Goal: Task Accomplishment & Management: Use online tool/utility

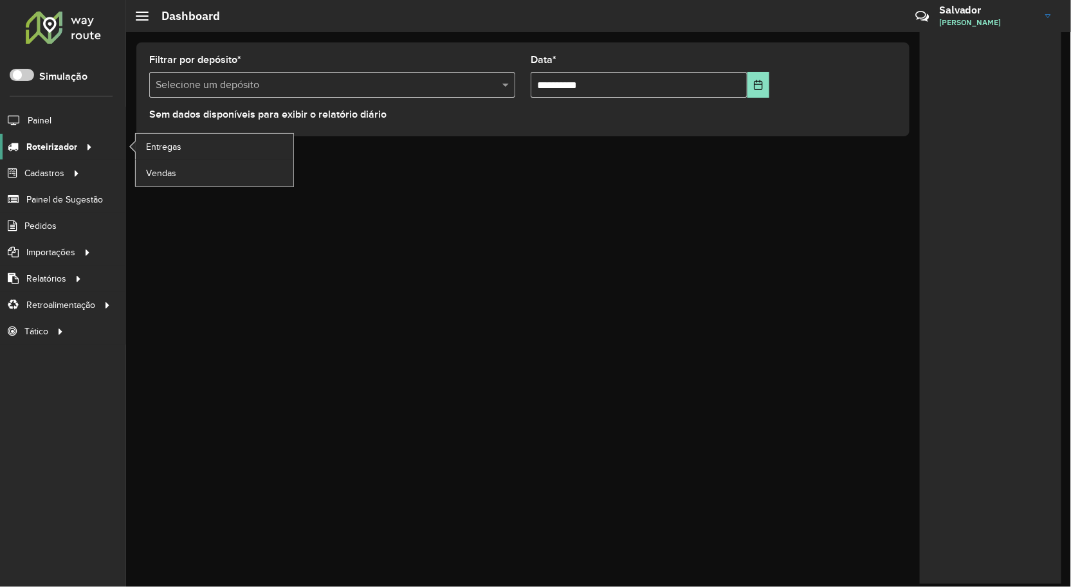
drag, startPoint x: 54, startPoint y: 144, endPoint x: 75, endPoint y: 143, distance: 20.6
click at [55, 145] on span "Roteirizador" at bounding box center [51, 147] width 51 height 14
click at [143, 141] on link "Entregas" at bounding box center [215, 147] width 158 height 26
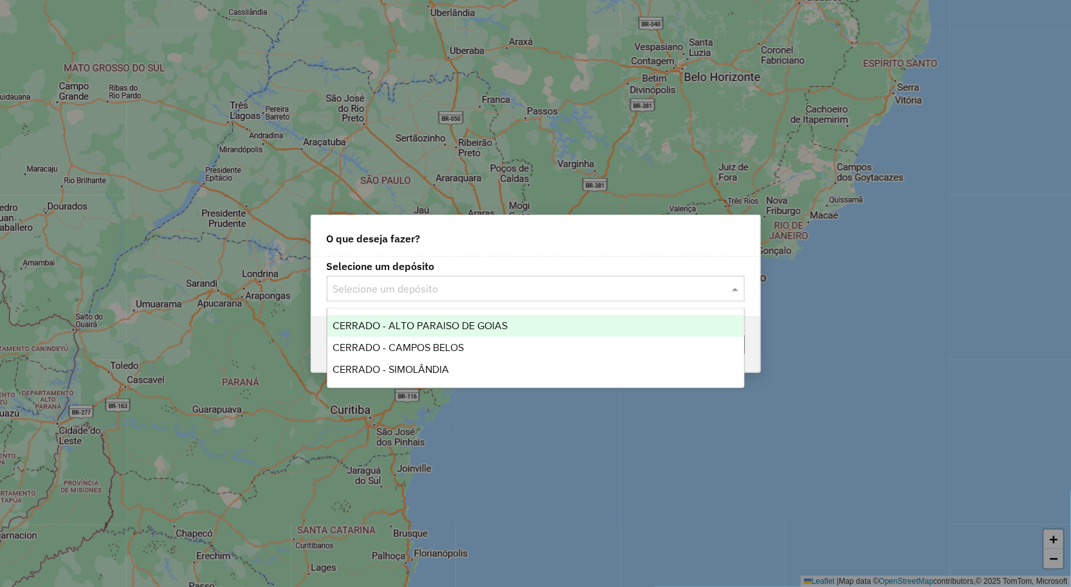
click at [421, 282] on input "text" at bounding box center [522, 289] width 379 height 15
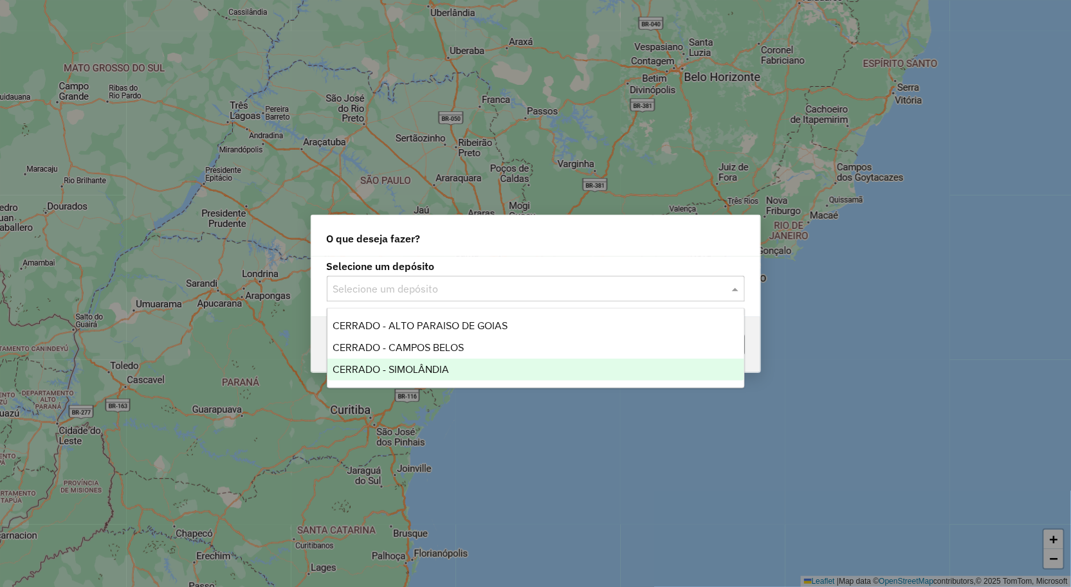
click at [451, 363] on div "CERRADO - SIMOLÂNDIA" at bounding box center [535, 370] width 417 height 22
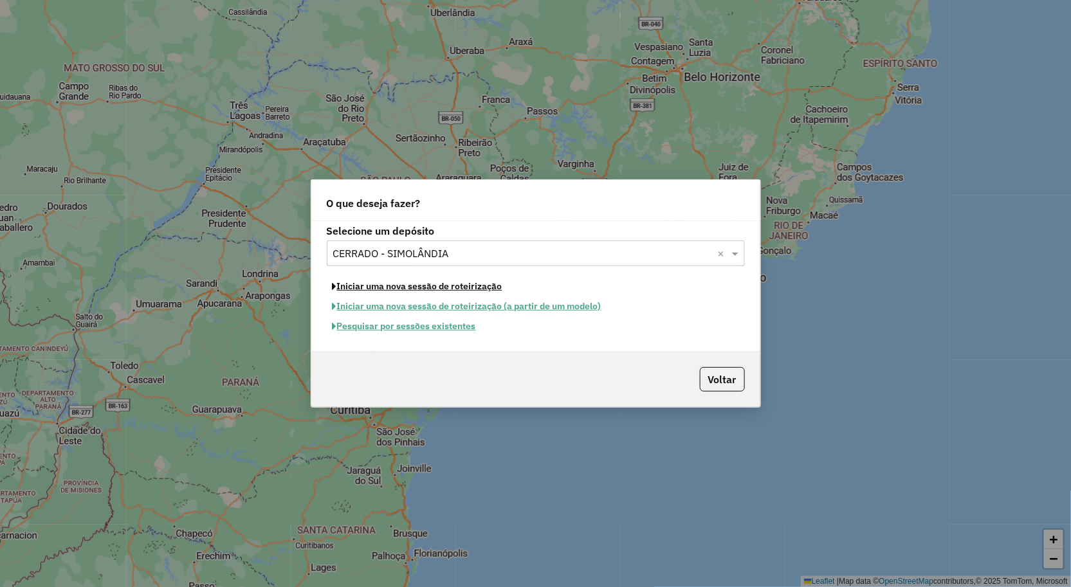
click at [476, 291] on button "Iniciar uma nova sessão de roteirização" at bounding box center [417, 287] width 181 height 20
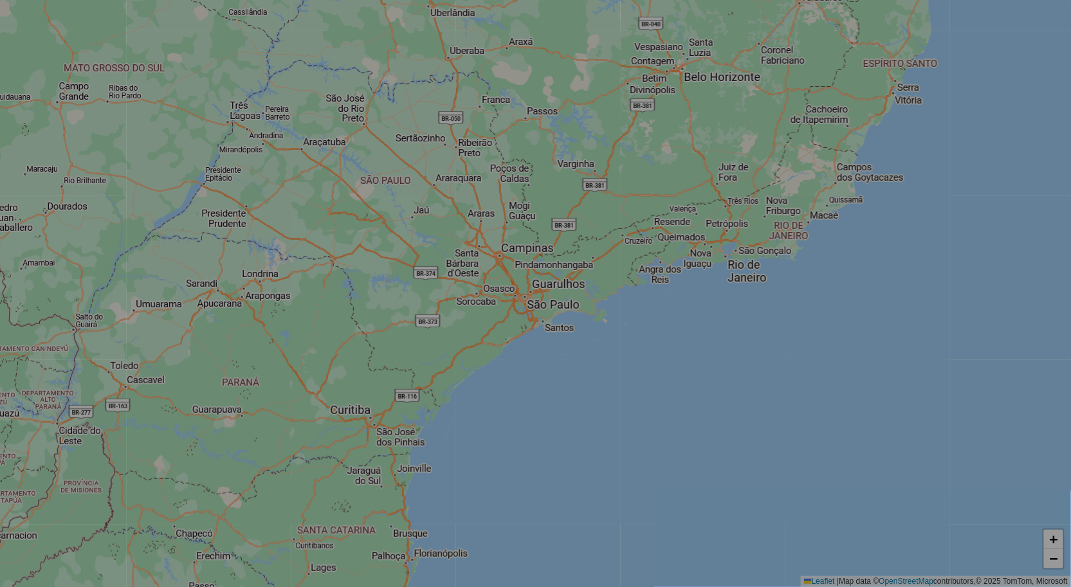
select select "*"
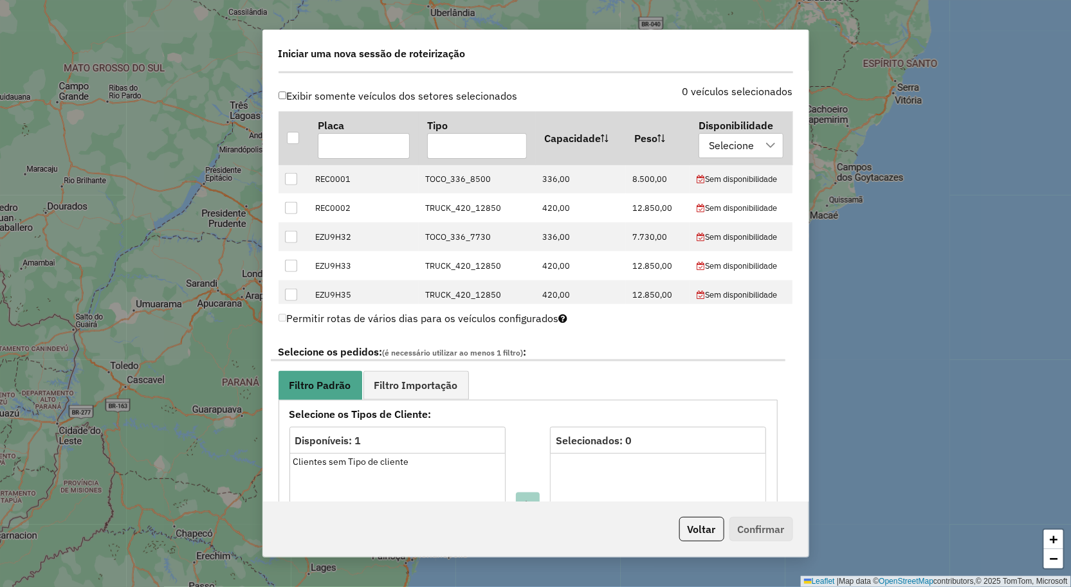
scroll to position [214, 0]
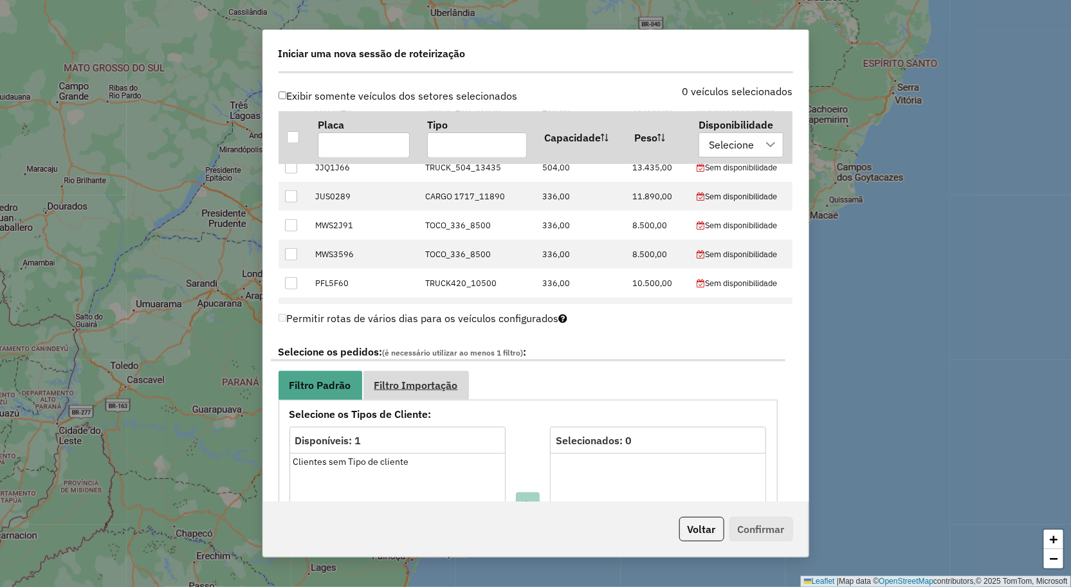
click at [433, 383] on span "Filtro Importação" at bounding box center [416, 385] width 84 height 10
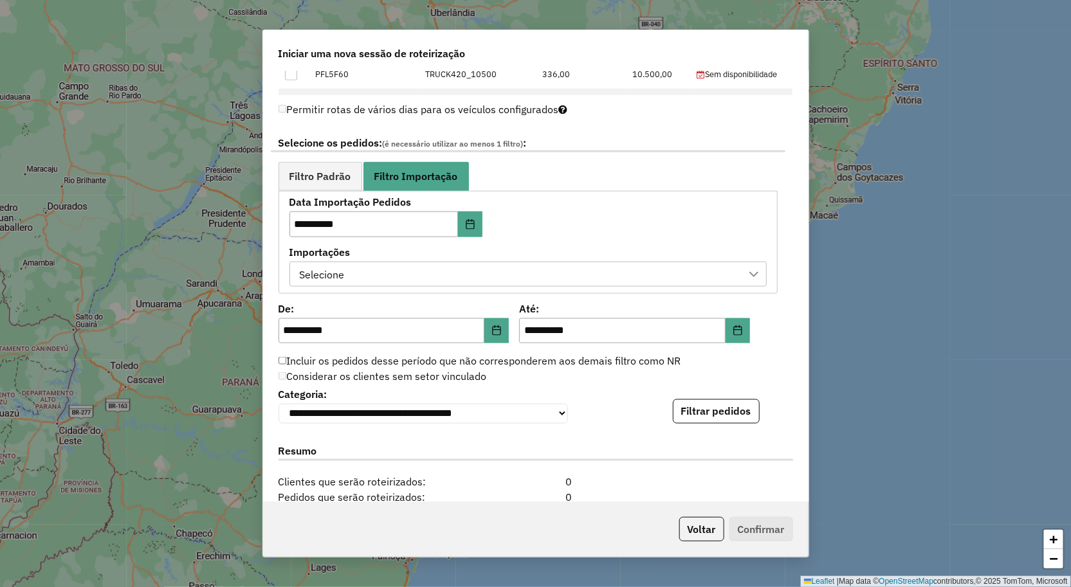
scroll to position [643, 0]
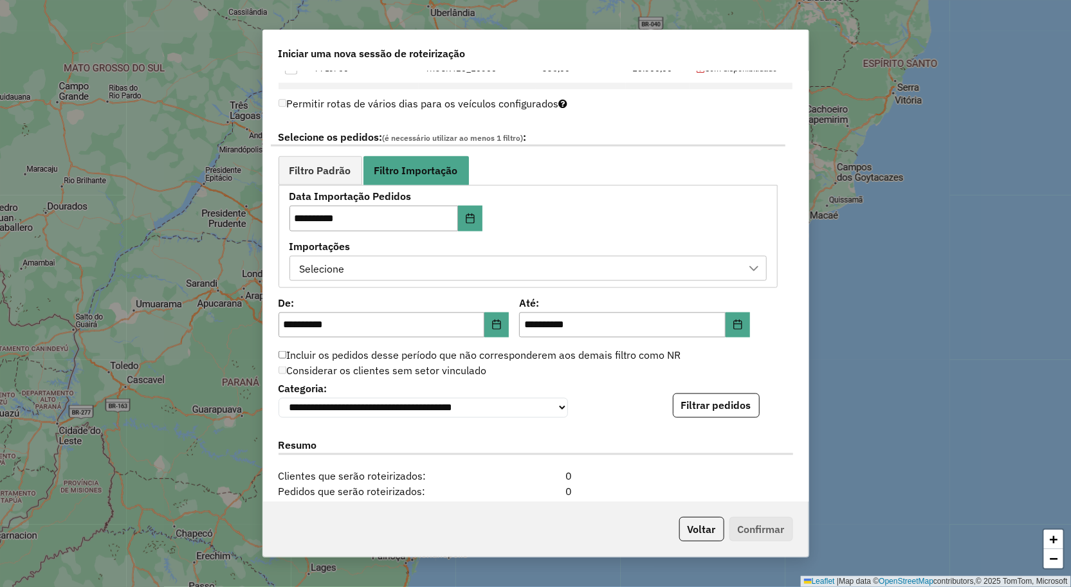
click at [418, 264] on div "Selecione" at bounding box center [518, 269] width 446 height 24
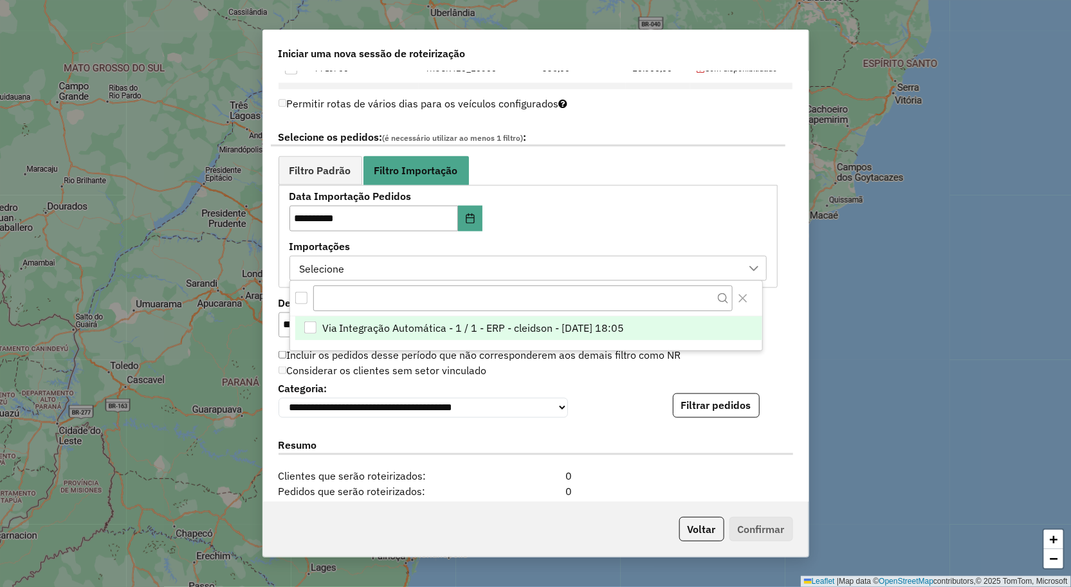
click at [421, 327] on span "Via Integração Automática - 1 / 1 - ERP - cleidson - 18/08/2025 18:05" at bounding box center [473, 327] width 302 height 15
click at [653, 399] on div "**********" at bounding box center [535, 398] width 514 height 39
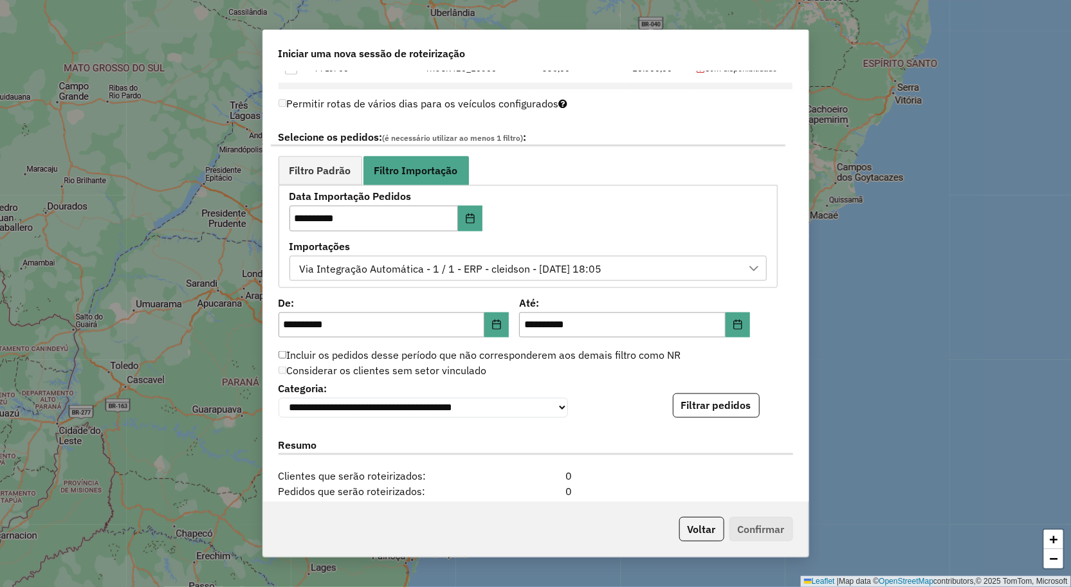
click at [693, 394] on div "**********" at bounding box center [535, 398] width 514 height 39
click at [684, 404] on button "Filtrar pedidos" at bounding box center [716, 406] width 87 height 24
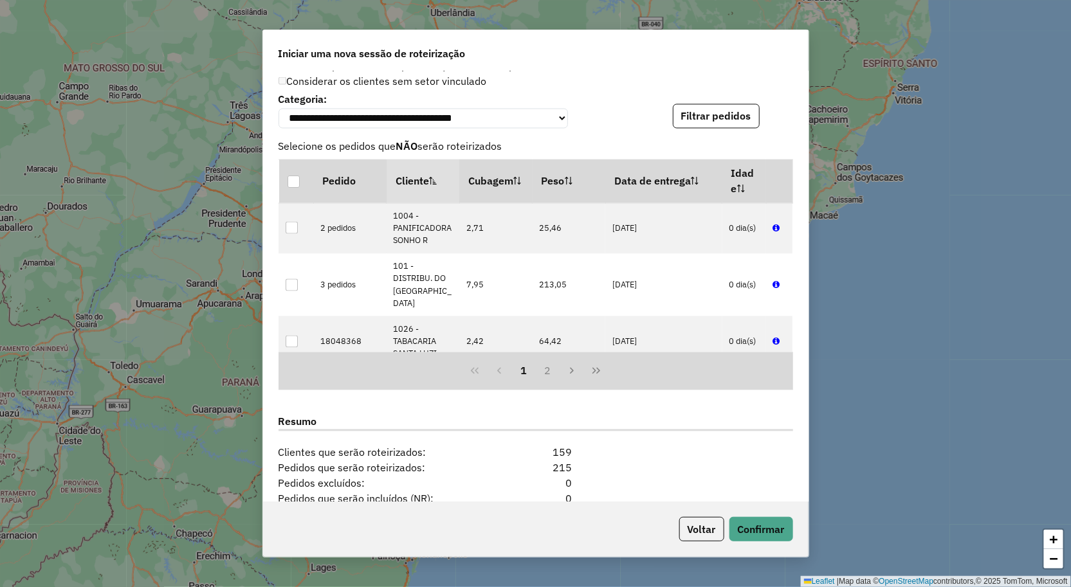
scroll to position [1089, 0]
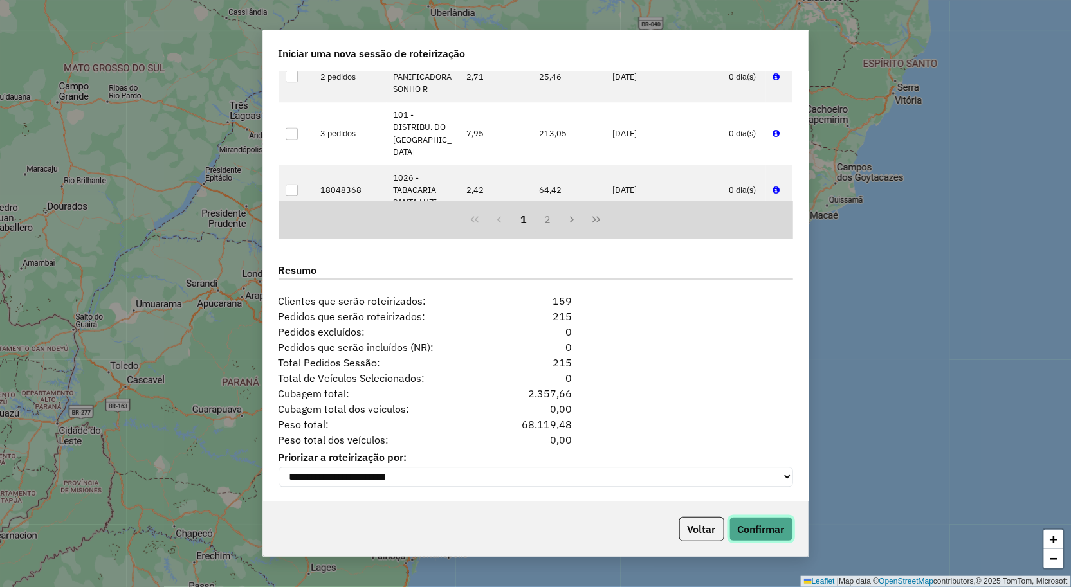
click at [781, 524] on button "Confirmar" at bounding box center [761, 529] width 64 height 24
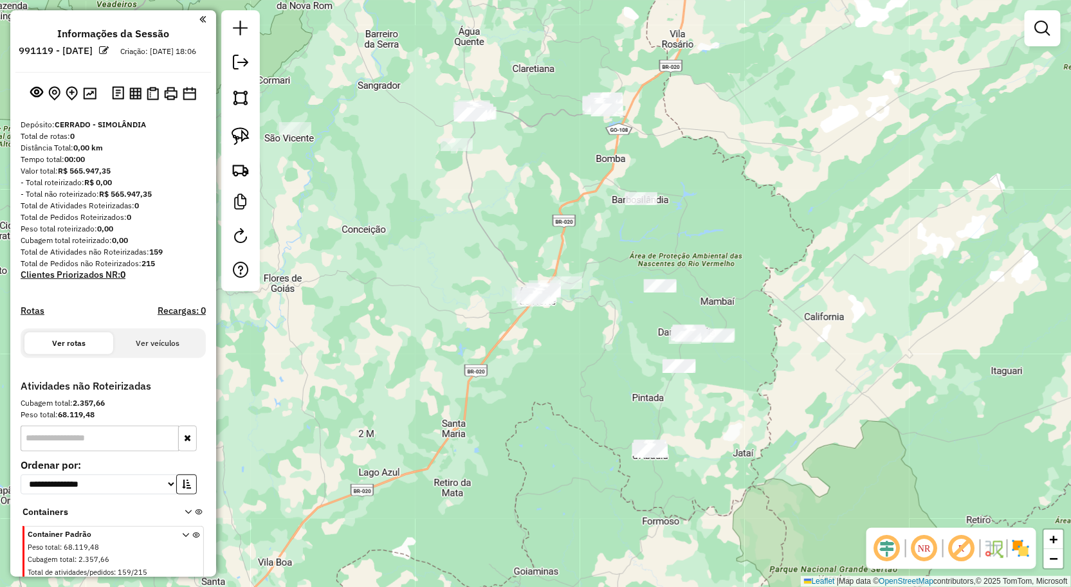
drag, startPoint x: 560, startPoint y: 349, endPoint x: 585, endPoint y: 424, distance: 79.3
click at [584, 424] on div "Janela de atendimento Grade de atendimento Capacidade Transportadoras Veículos …" at bounding box center [535, 293] width 1071 height 587
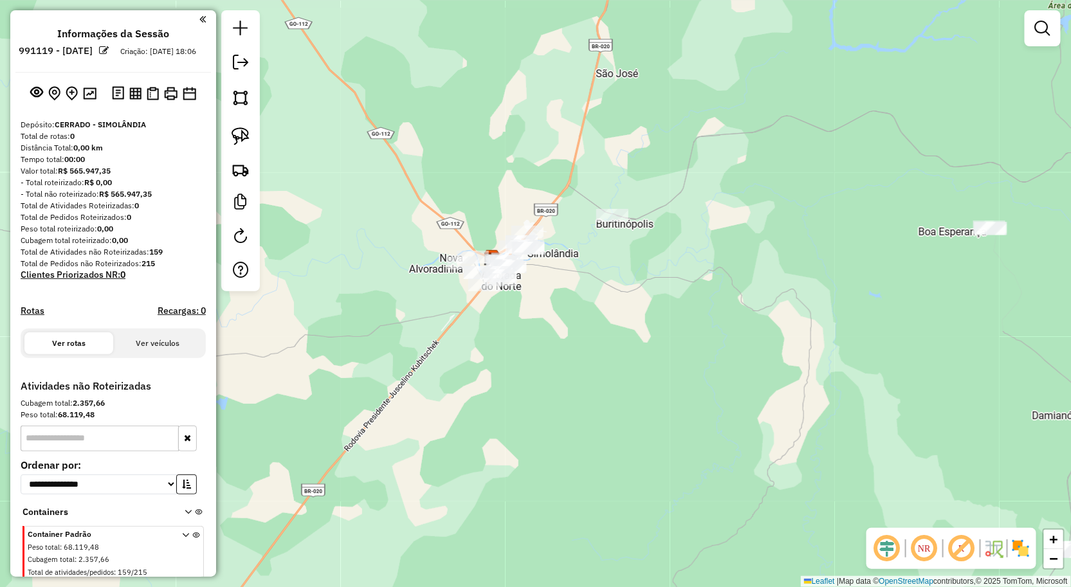
drag, startPoint x: 534, startPoint y: 360, endPoint x: 571, endPoint y: 397, distance: 52.3
click at [571, 397] on div "Janela de atendimento Grade de atendimento Capacidade Transportadoras Veículos …" at bounding box center [535, 293] width 1071 height 587
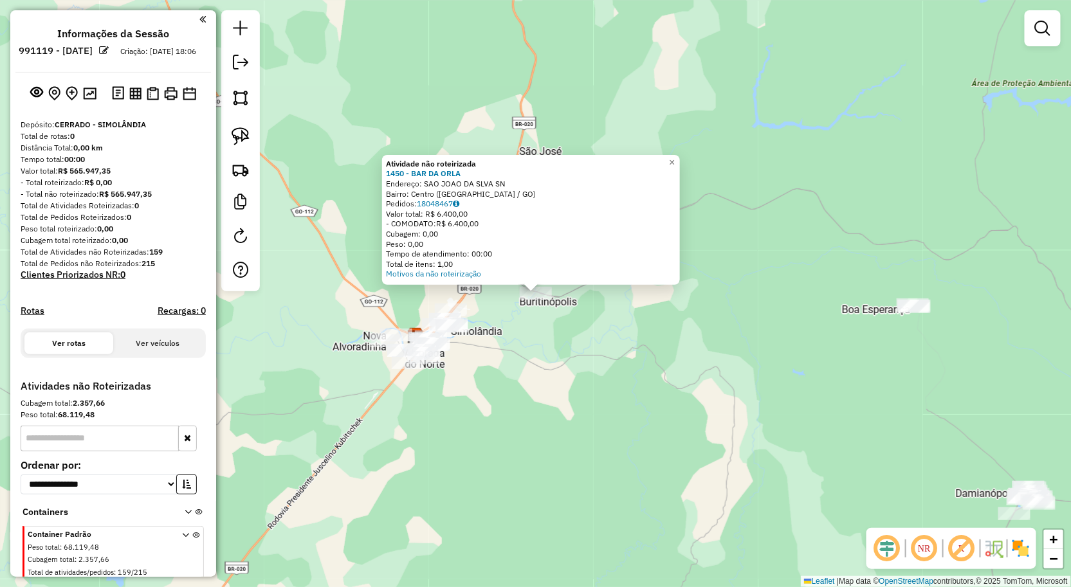
click at [504, 380] on div "Atividade não roteirizada 1450 - BAR DA ORLA Endereço: SAO JOAO DA SLVA SN Bair…" at bounding box center [535, 293] width 1071 height 587
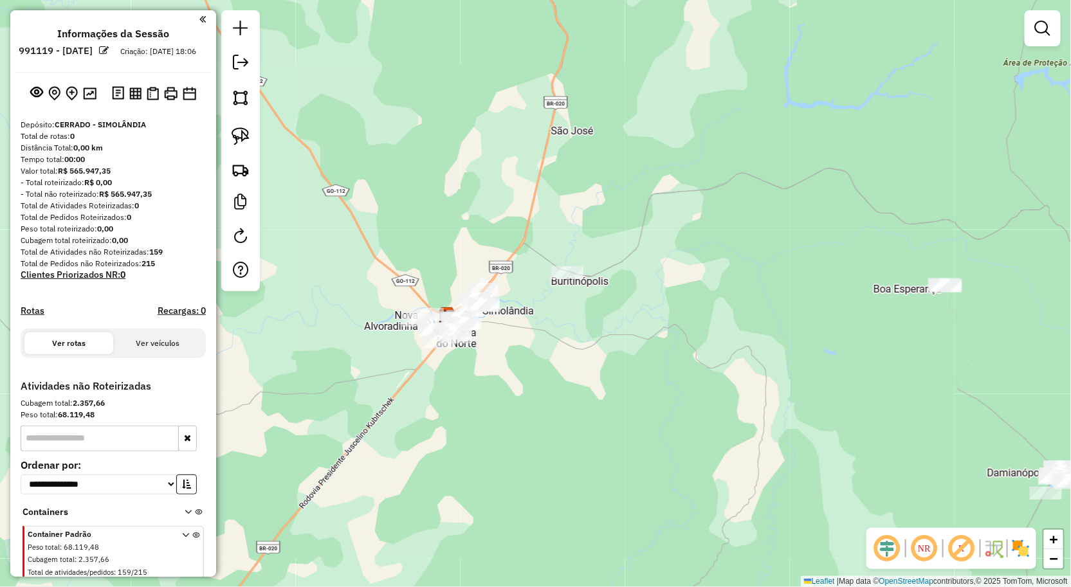
drag, startPoint x: 525, startPoint y: 374, endPoint x: 619, endPoint y: 298, distance: 120.2
click at [627, 293] on div "Janela de atendimento Grade de atendimento Capacidade Transportadoras Veículos …" at bounding box center [535, 293] width 1071 height 587
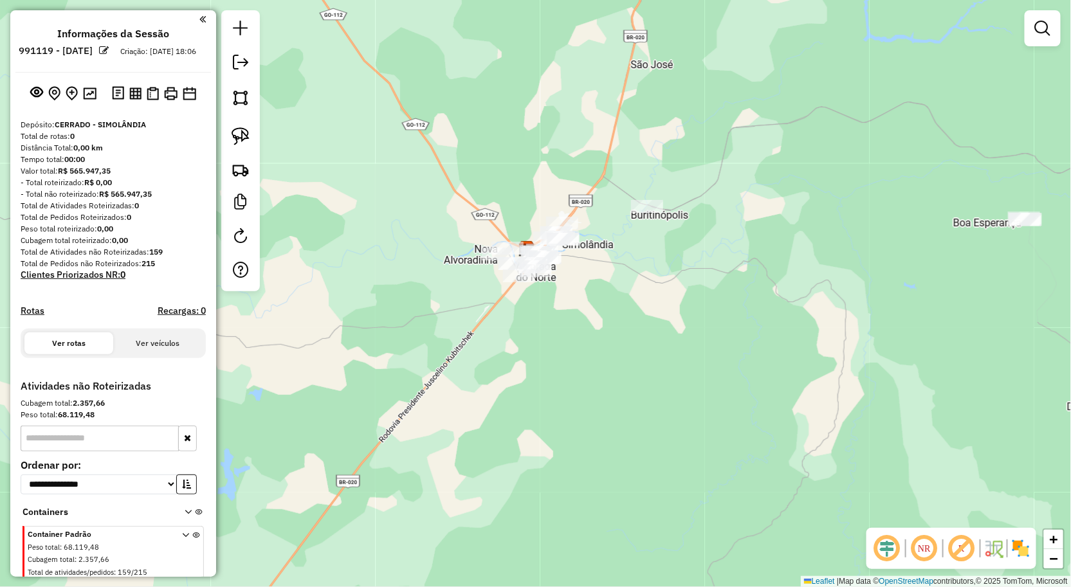
click at [549, 327] on div "Janela de atendimento Grade de atendimento Capacidade Transportadoras Veículos …" at bounding box center [535, 293] width 1071 height 587
click at [251, 143] on link at bounding box center [240, 136] width 28 height 28
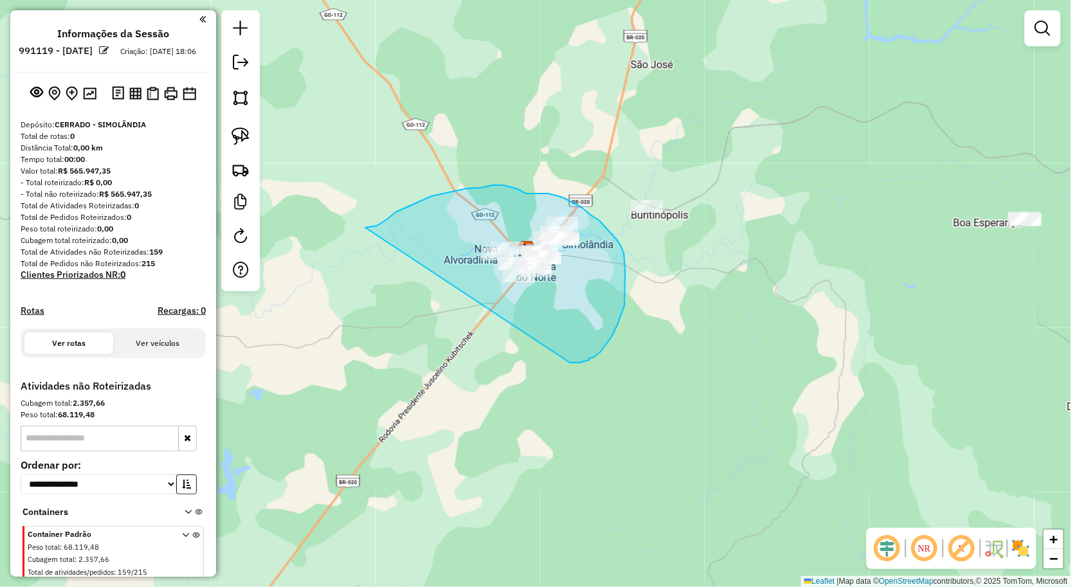
drag, startPoint x: 365, startPoint y: 228, endPoint x: 549, endPoint y: 354, distance: 223.3
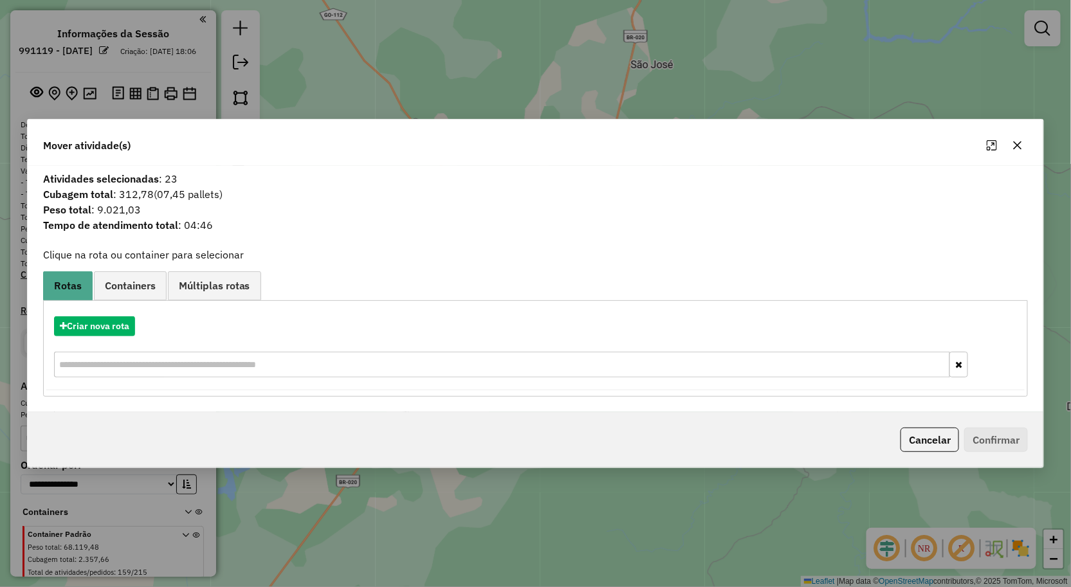
drag, startPoint x: 1011, startPoint y: 140, endPoint x: 742, endPoint y: 191, distance: 273.7
click at [1011, 141] on button "button" at bounding box center [1017, 145] width 21 height 21
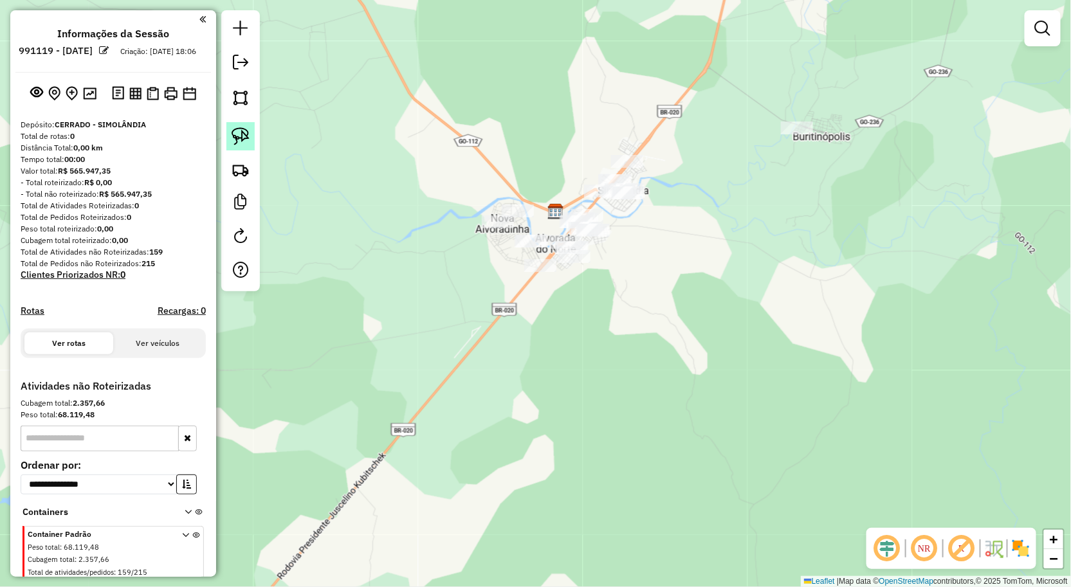
click at [241, 140] on img at bounding box center [241, 136] width 18 height 18
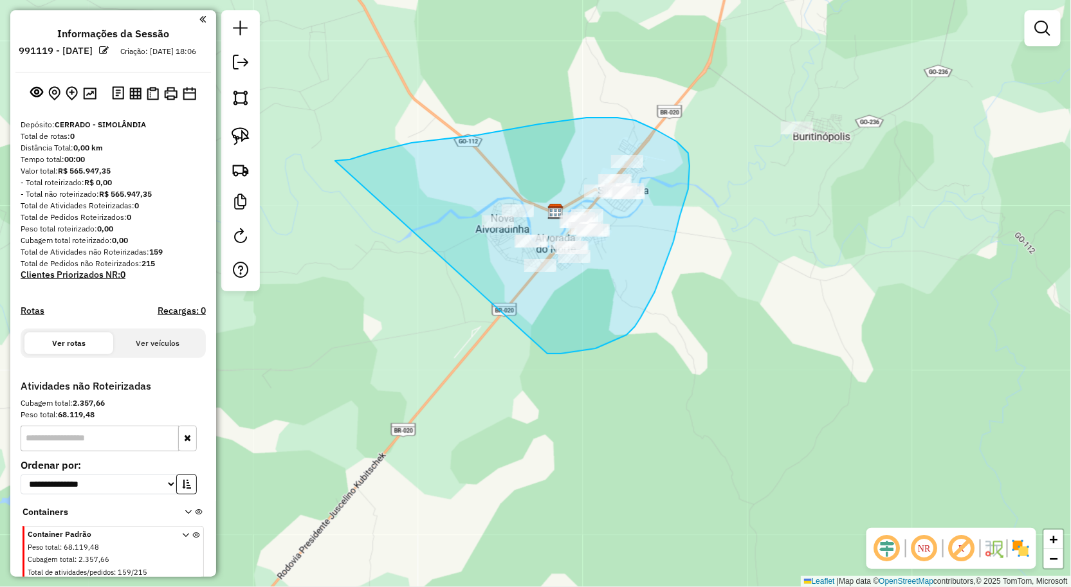
drag, startPoint x: 350, startPoint y: 159, endPoint x: 547, endPoint y: 354, distance: 276.9
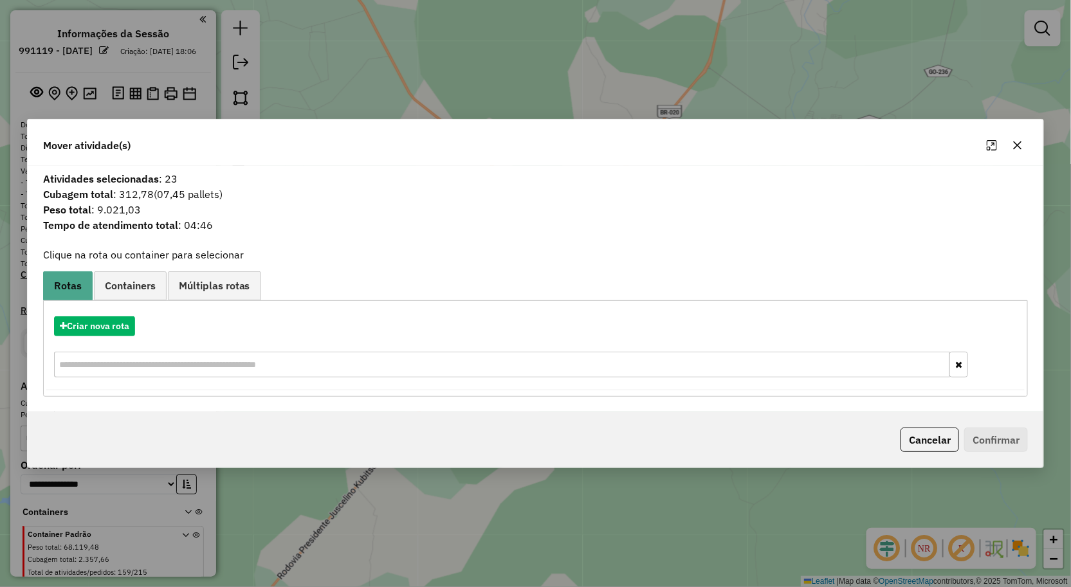
click at [1012, 149] on icon "button" at bounding box center [1017, 145] width 10 height 10
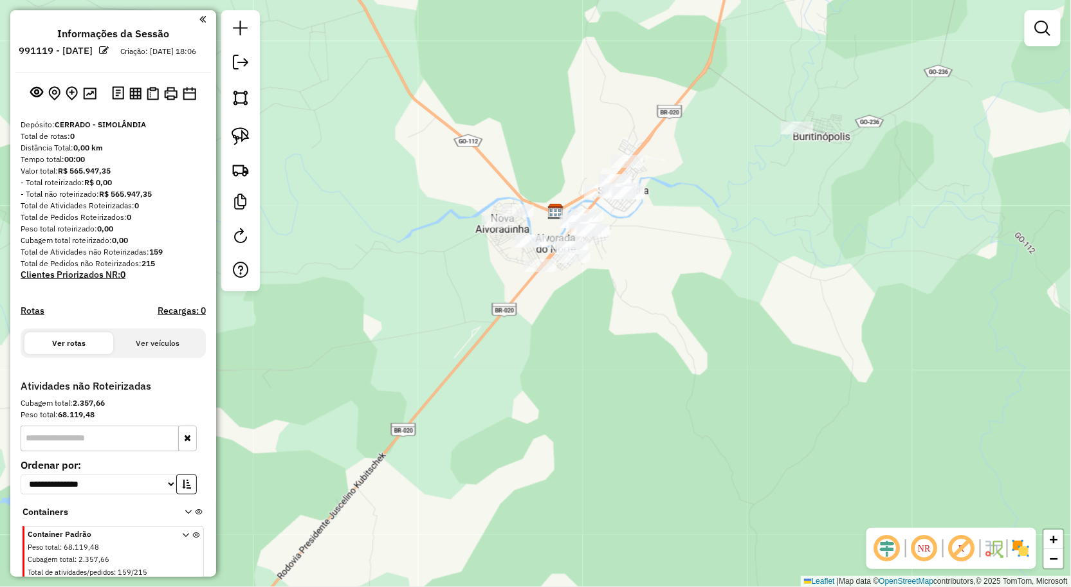
drag, startPoint x: 1046, startPoint y: 28, endPoint x: 1027, endPoint y: 29, distance: 19.3
click at [1046, 28] on em at bounding box center [1042, 28] width 15 height 15
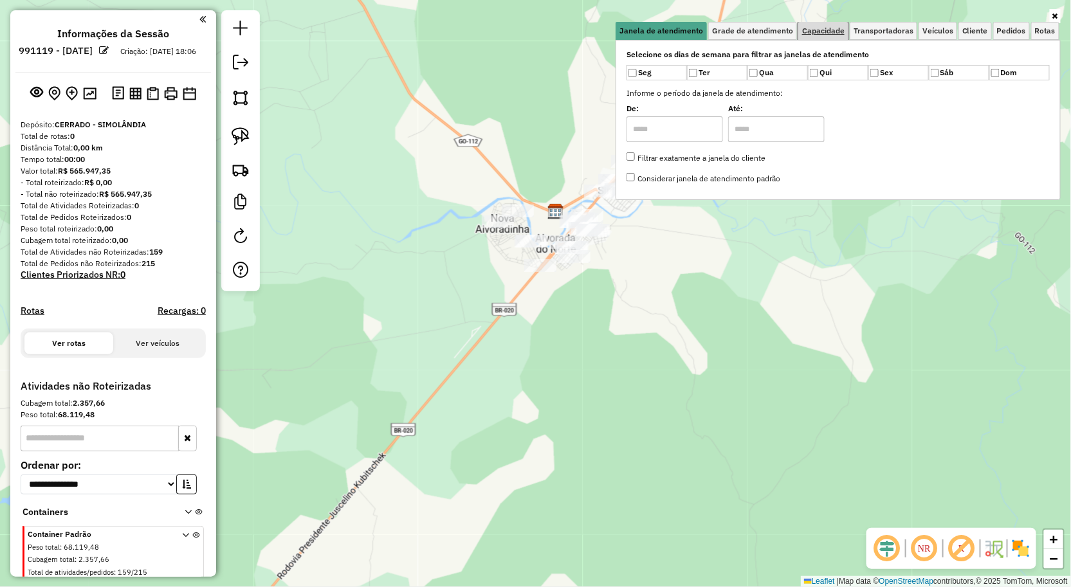
click at [824, 30] on span "Capacidade" at bounding box center [823, 31] width 42 height 8
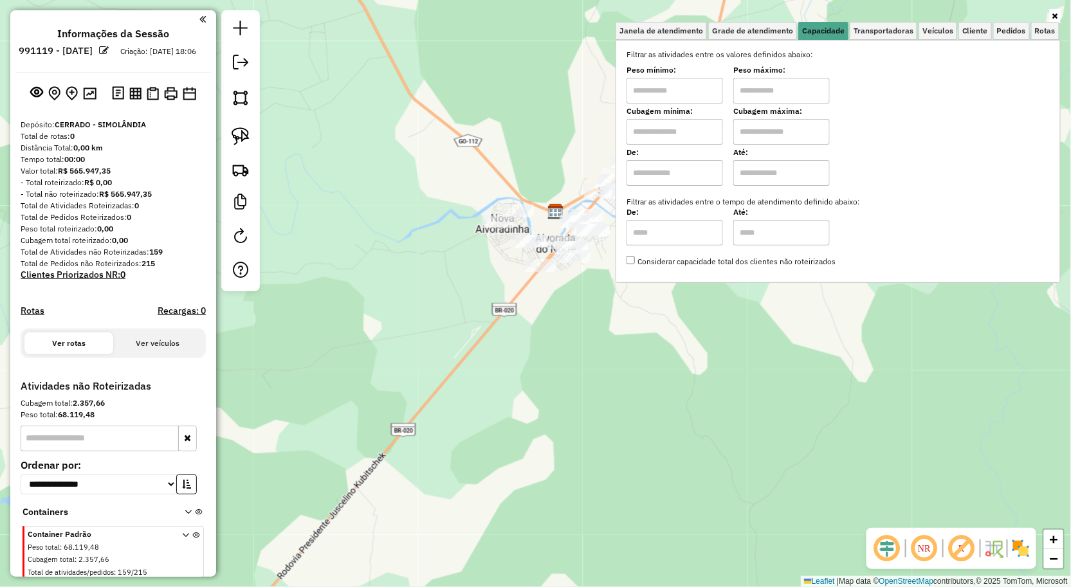
click at [684, 100] on input "text" at bounding box center [674, 91] width 96 height 26
type input "****"
click at [582, 364] on div "Limpar filtros Janela de atendimento Grade de atendimento Capacidade Transporta…" at bounding box center [535, 293] width 1071 height 587
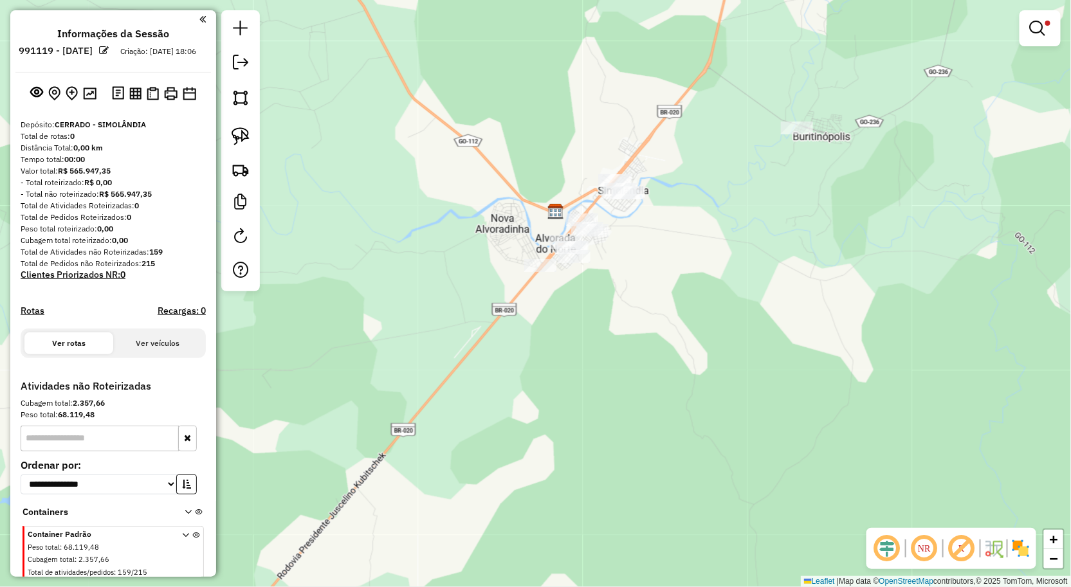
drag, startPoint x: 657, startPoint y: 318, endPoint x: 628, endPoint y: 381, distance: 68.8
click at [628, 381] on div "Limpar filtros Janela de atendimento Grade de atendimento Capacidade Transporta…" at bounding box center [535, 293] width 1071 height 587
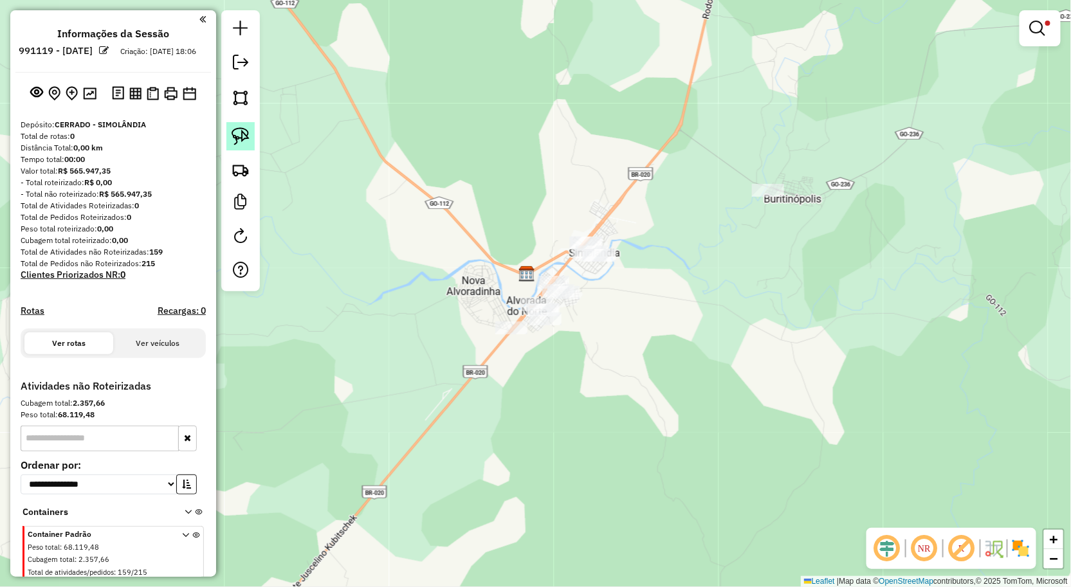
drag, startPoint x: 240, startPoint y: 140, endPoint x: 442, endPoint y: 275, distance: 242.9
click at [240, 139] on img at bounding box center [241, 136] width 18 height 18
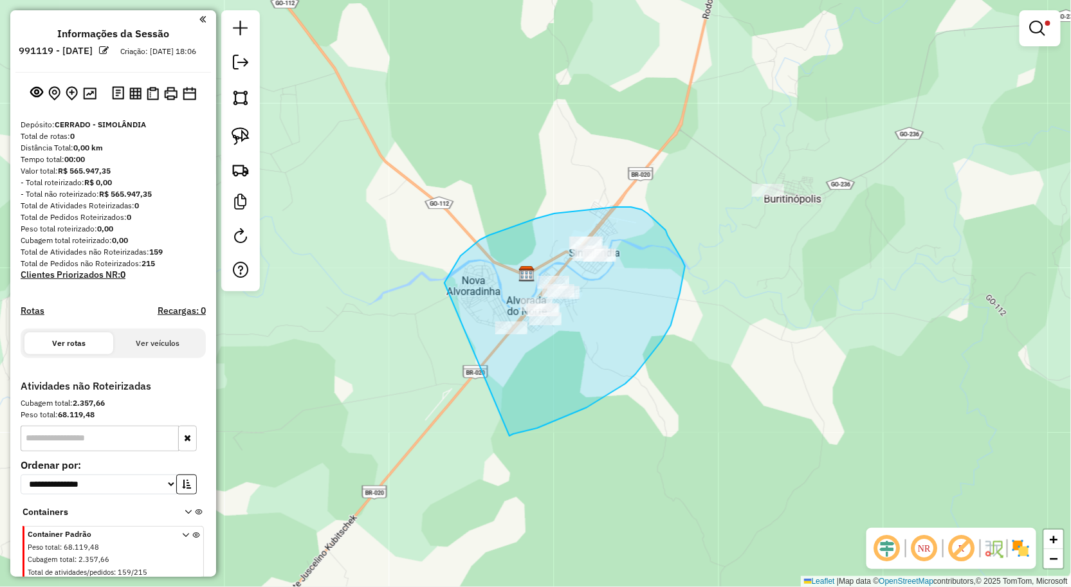
drag, startPoint x: 451, startPoint y: 273, endPoint x: 480, endPoint y: 440, distance: 169.2
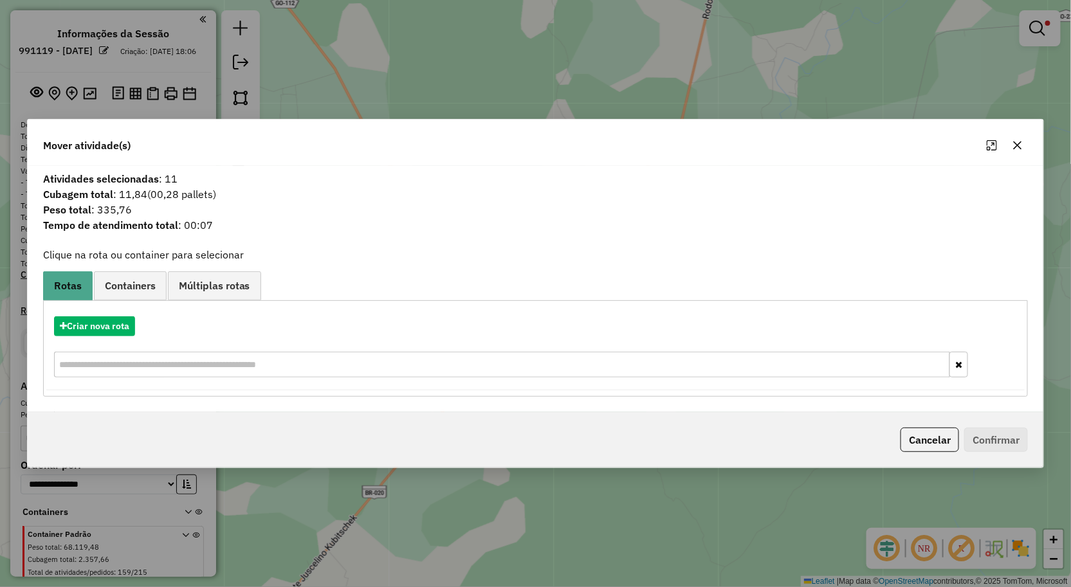
click at [1021, 147] on icon "button" at bounding box center [1017, 145] width 10 height 10
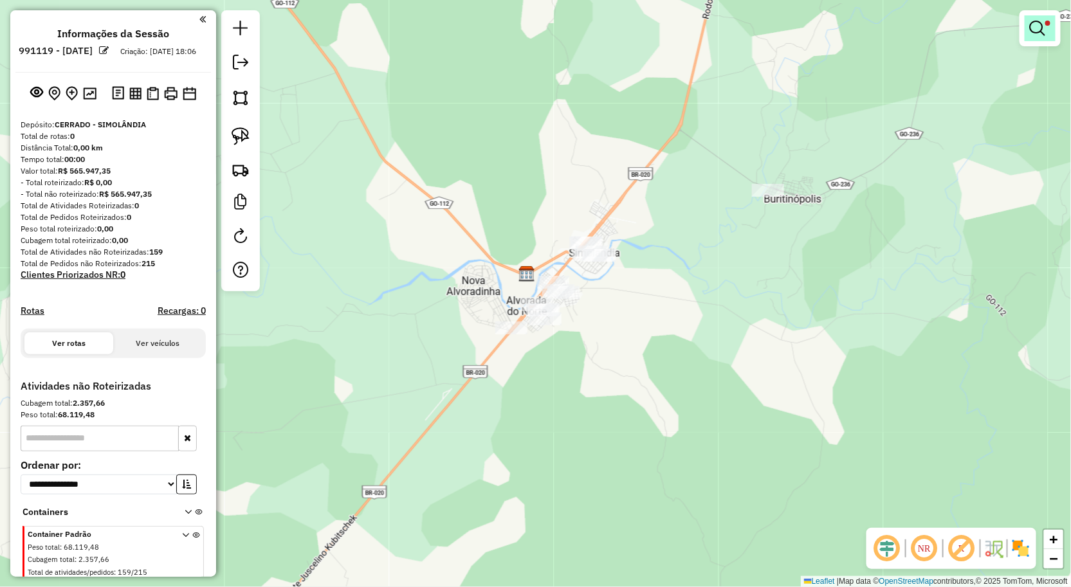
click at [1033, 29] on em at bounding box center [1037, 28] width 15 height 15
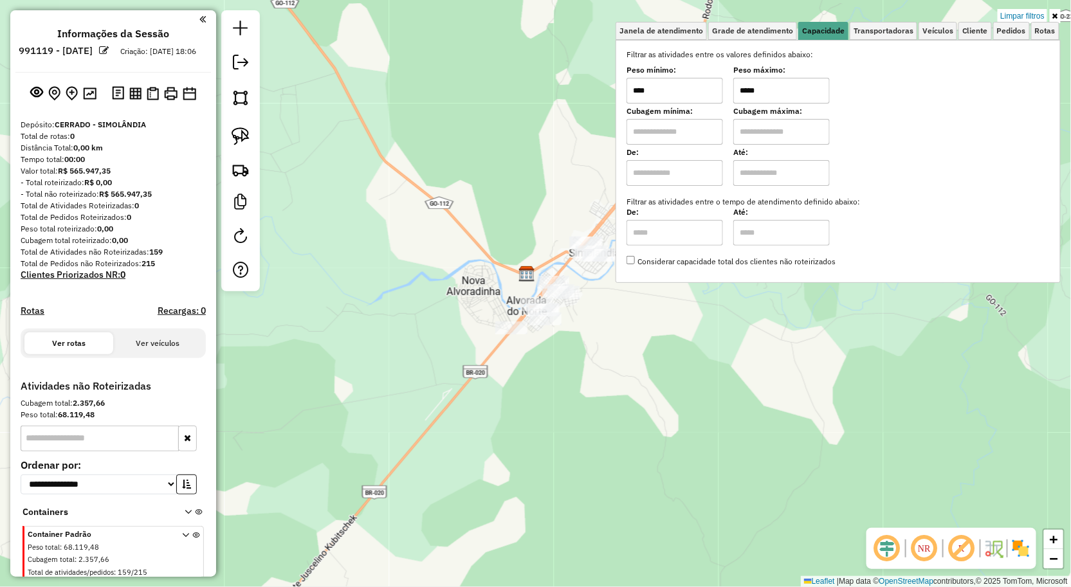
click at [777, 78] on input "*****" at bounding box center [781, 91] width 96 height 26
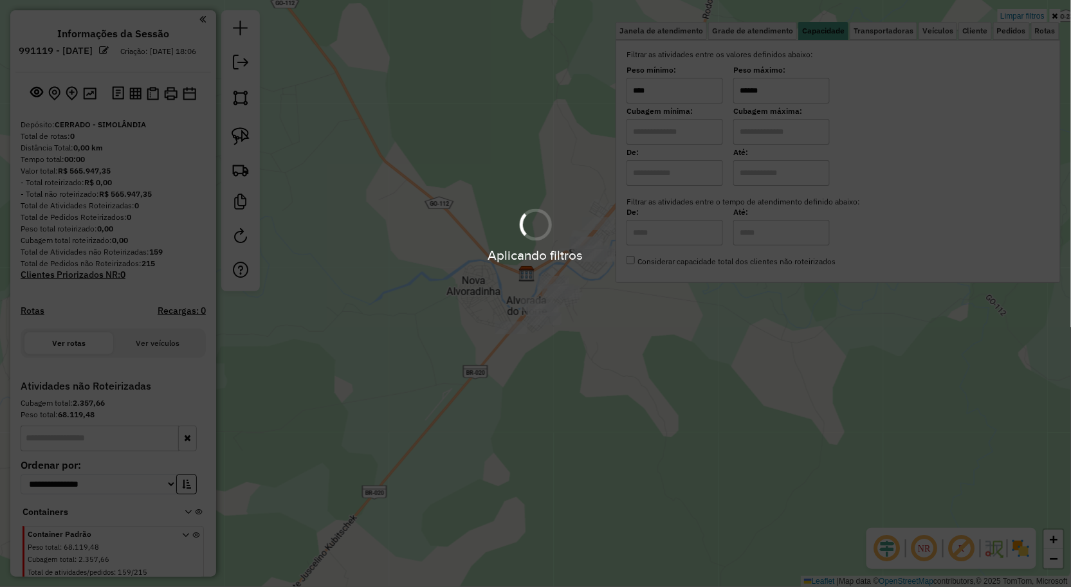
click at [645, 338] on div "Aplicando filtros" at bounding box center [535, 293] width 1071 height 587
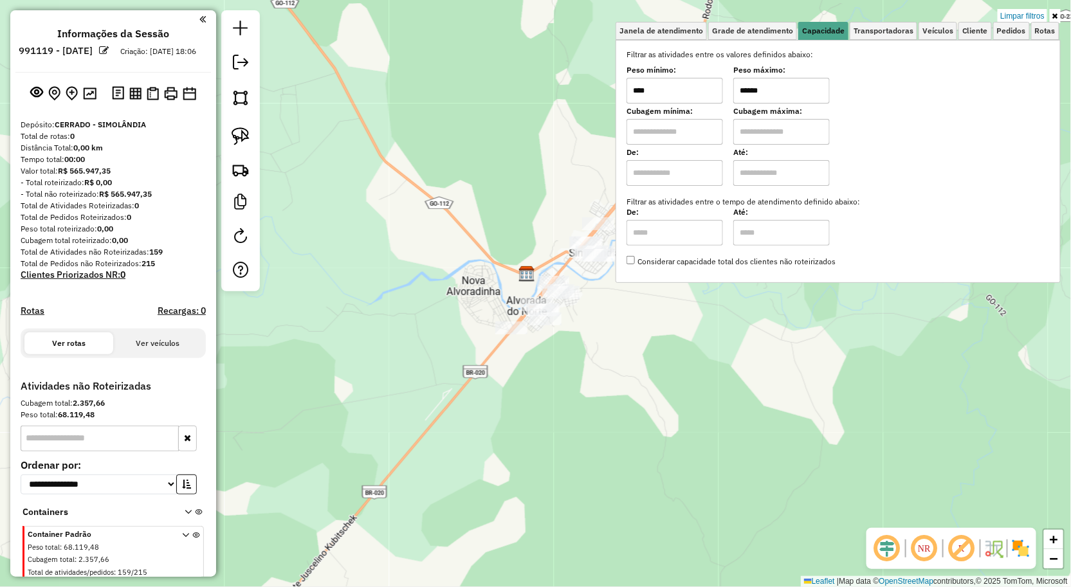
click at [625, 336] on div "Limpar filtros Janela de atendimento Grade de atendimento Capacidade Transporta…" at bounding box center [535, 293] width 1071 height 587
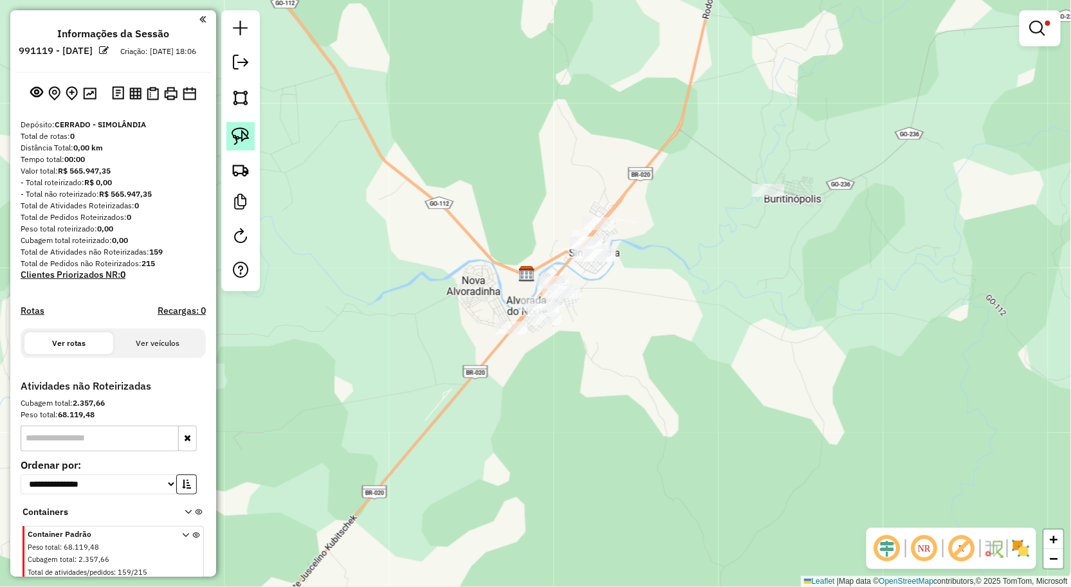
click at [232, 145] on img at bounding box center [241, 136] width 18 height 18
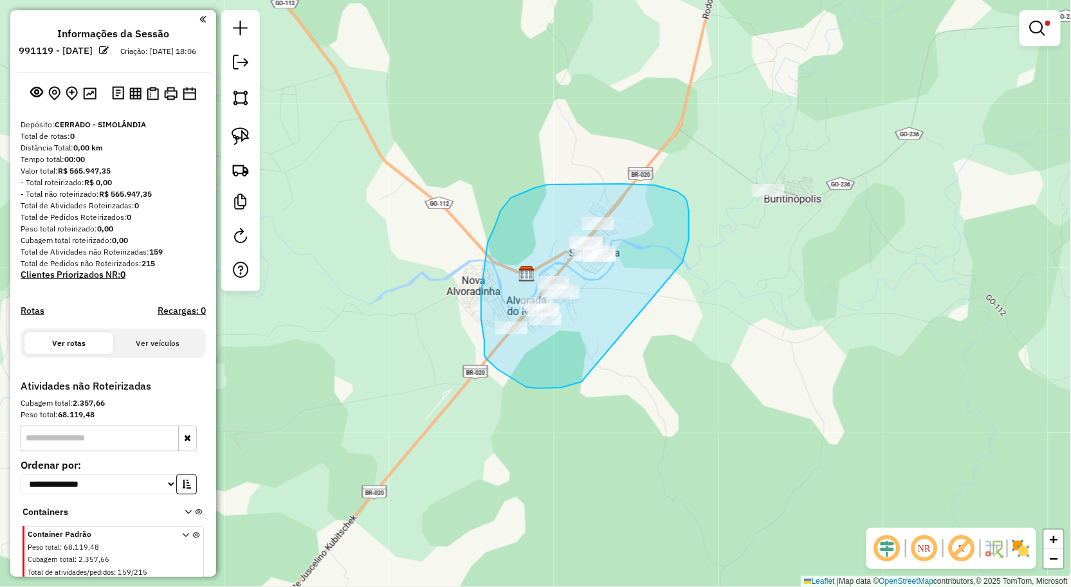
drag, startPoint x: 571, startPoint y: 385, endPoint x: 669, endPoint y: 293, distance: 134.2
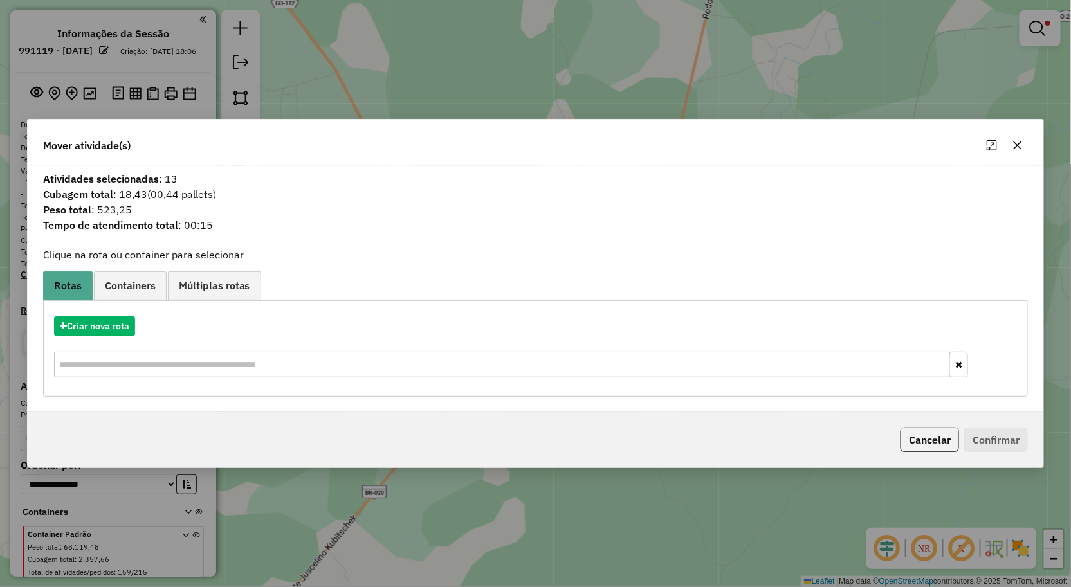
click at [1014, 141] on icon "button" at bounding box center [1018, 145] width 8 height 8
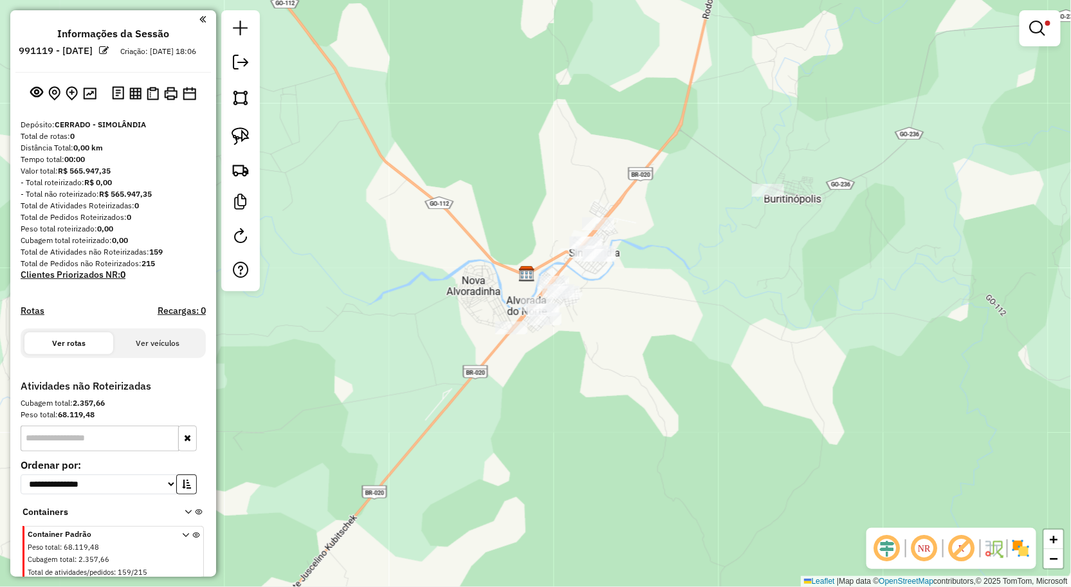
click at [1024, 32] on link at bounding box center [1039, 28] width 31 height 26
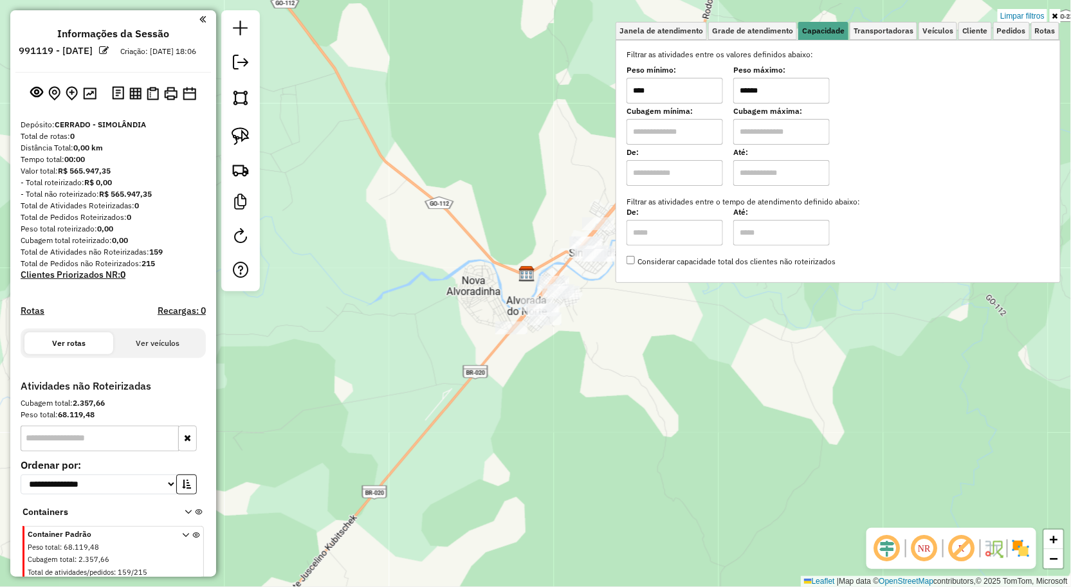
click at [794, 90] on input "******" at bounding box center [781, 91] width 96 height 26
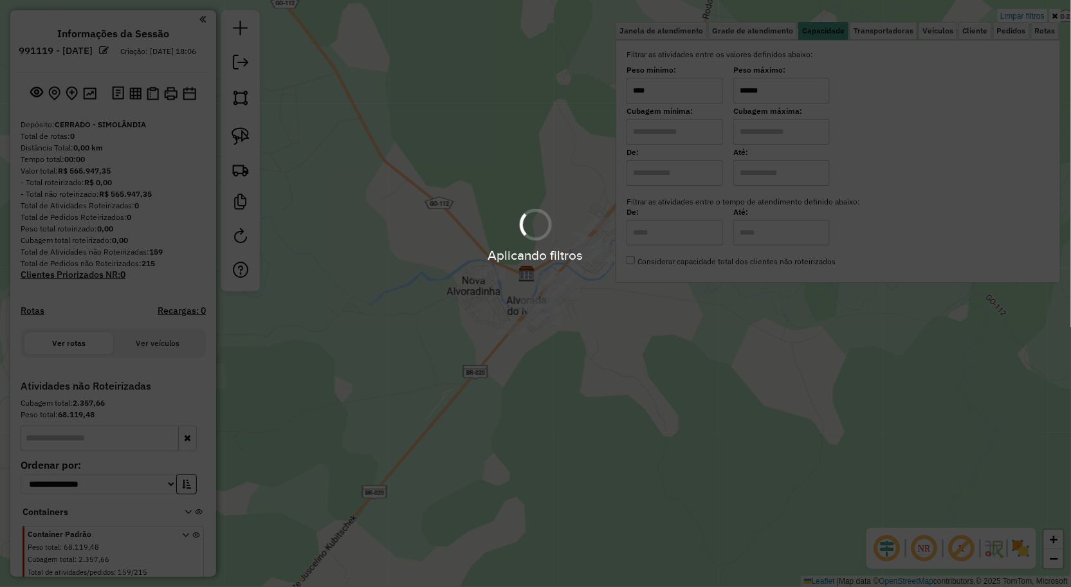
type input "******"
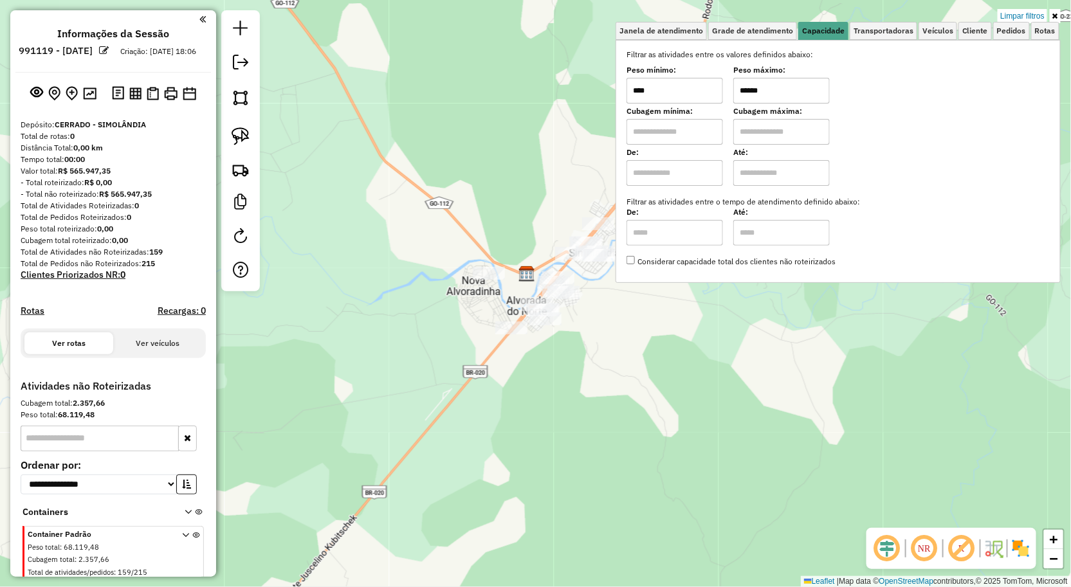
click at [633, 323] on hb-app "**********" at bounding box center [535, 293] width 1071 height 587
drag, startPoint x: 637, startPoint y: 333, endPoint x: 599, endPoint y: 331, distance: 38.7
click at [637, 333] on div "Limpar filtros Janela de atendimento Grade de atendimento Capacidade Transporta…" at bounding box center [535, 293] width 1071 height 587
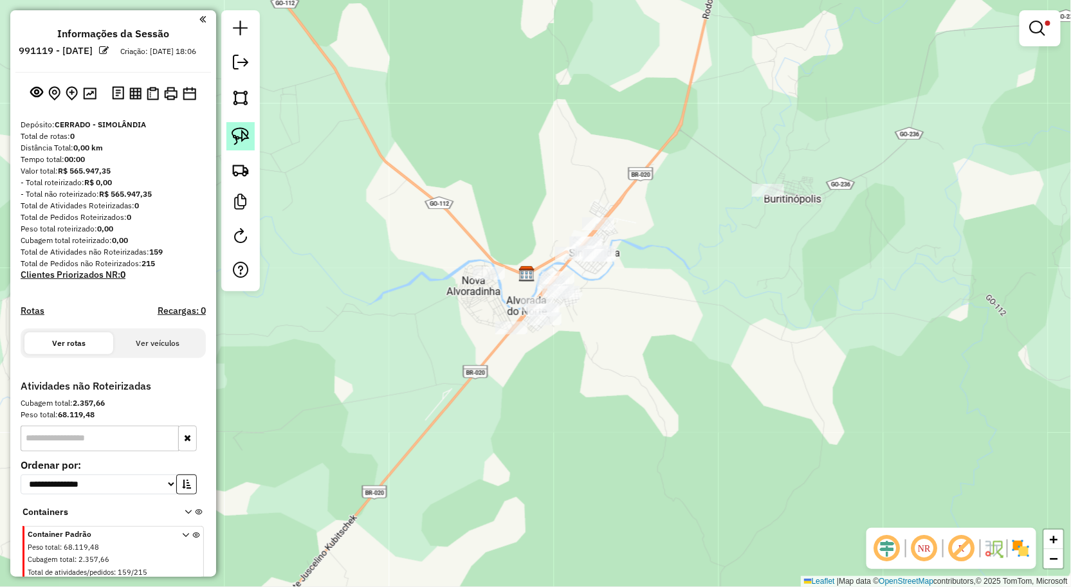
click at [234, 140] on img at bounding box center [241, 136] width 18 height 18
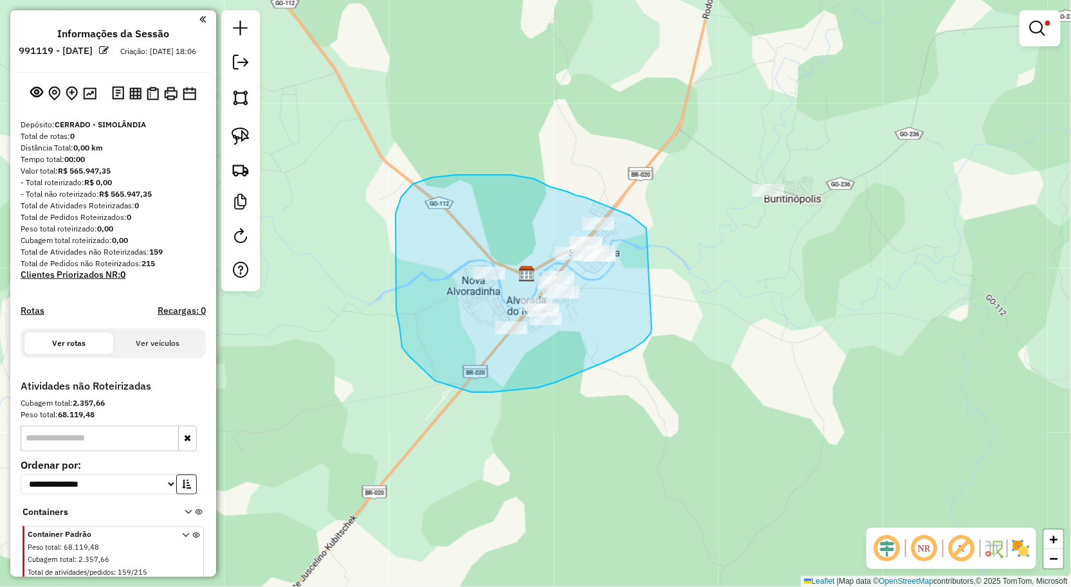
drag, startPoint x: 651, startPoint y: 329, endPoint x: 653, endPoint y: 234, distance: 94.6
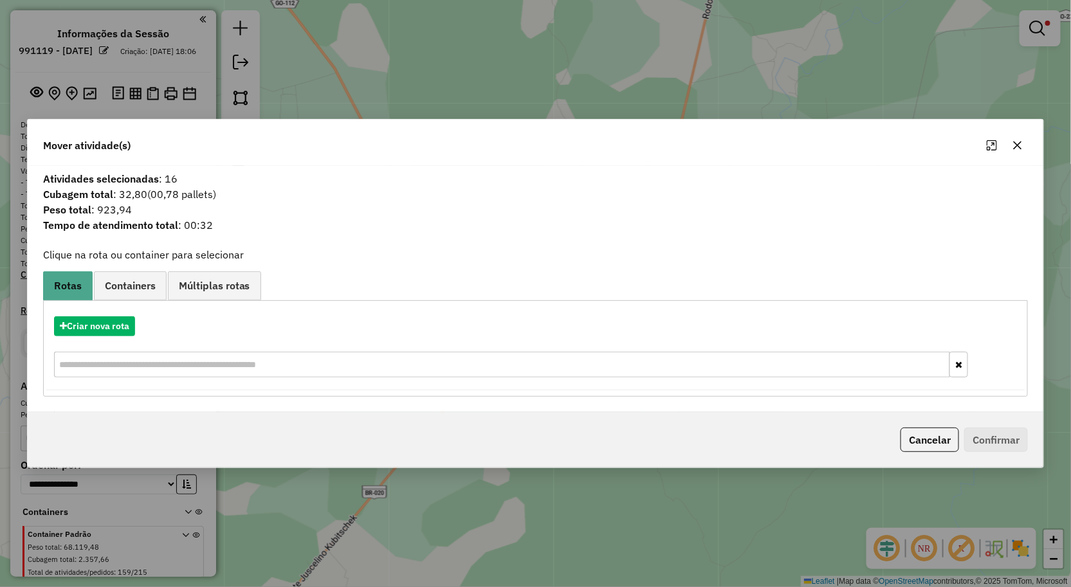
click at [1019, 150] on button "button" at bounding box center [1017, 145] width 21 height 21
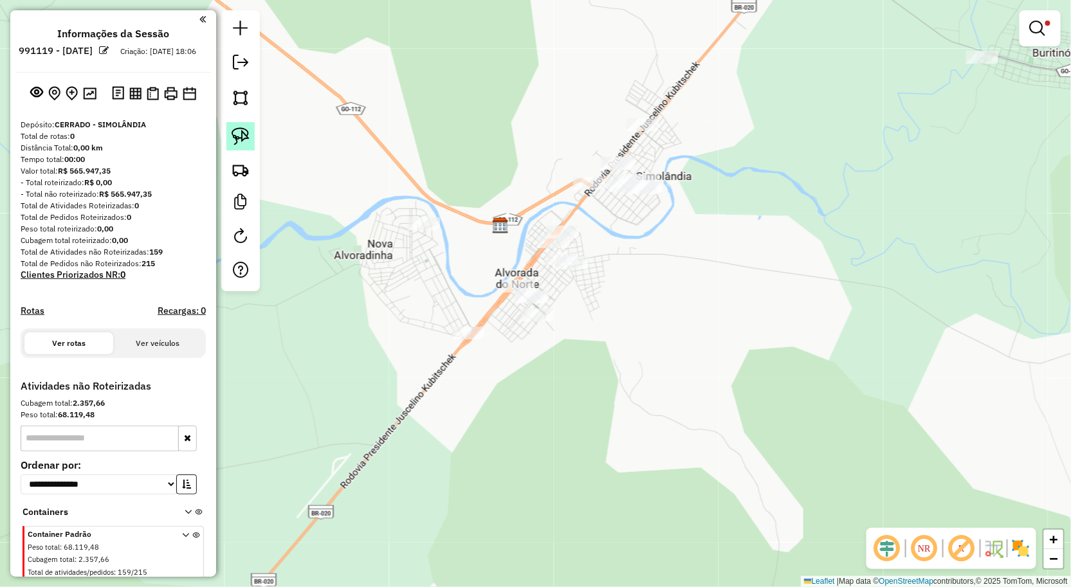
click at [241, 143] on img at bounding box center [241, 136] width 18 height 18
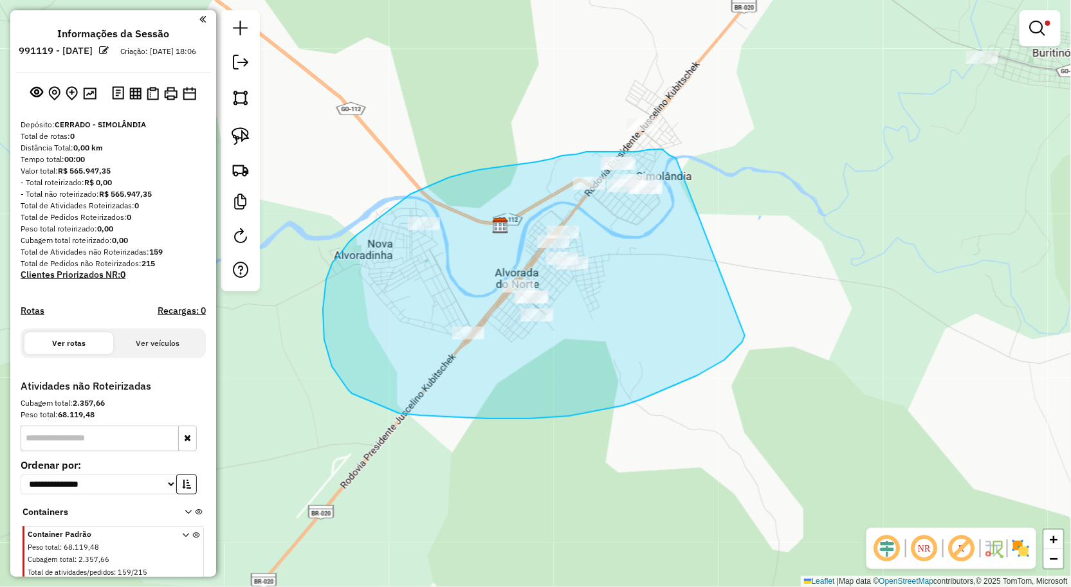
drag, startPoint x: 724, startPoint y: 360, endPoint x: 676, endPoint y: 158, distance: 207.6
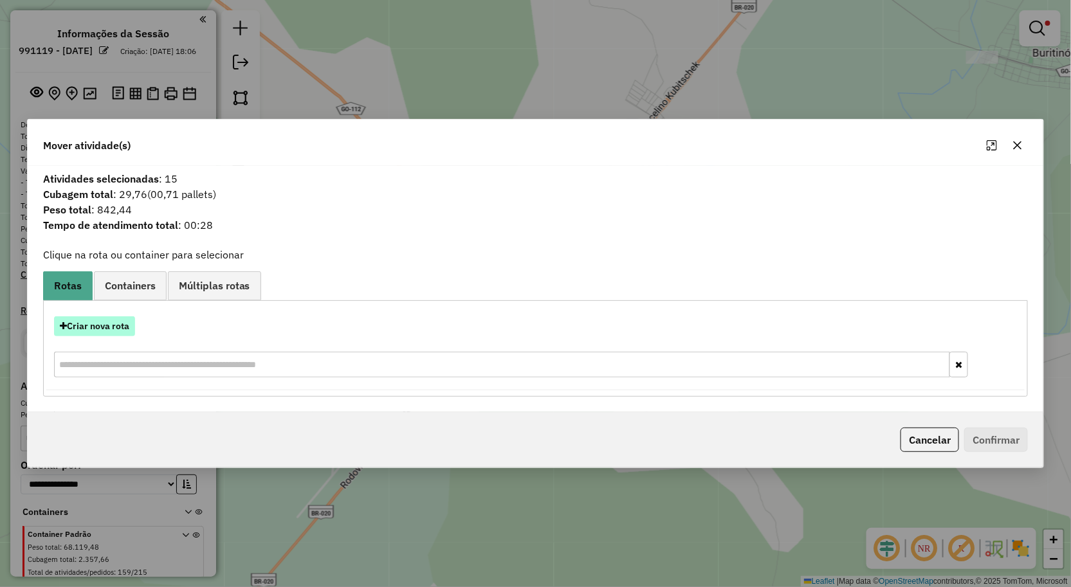
click at [105, 330] on button "Criar nova rota" at bounding box center [94, 326] width 81 height 20
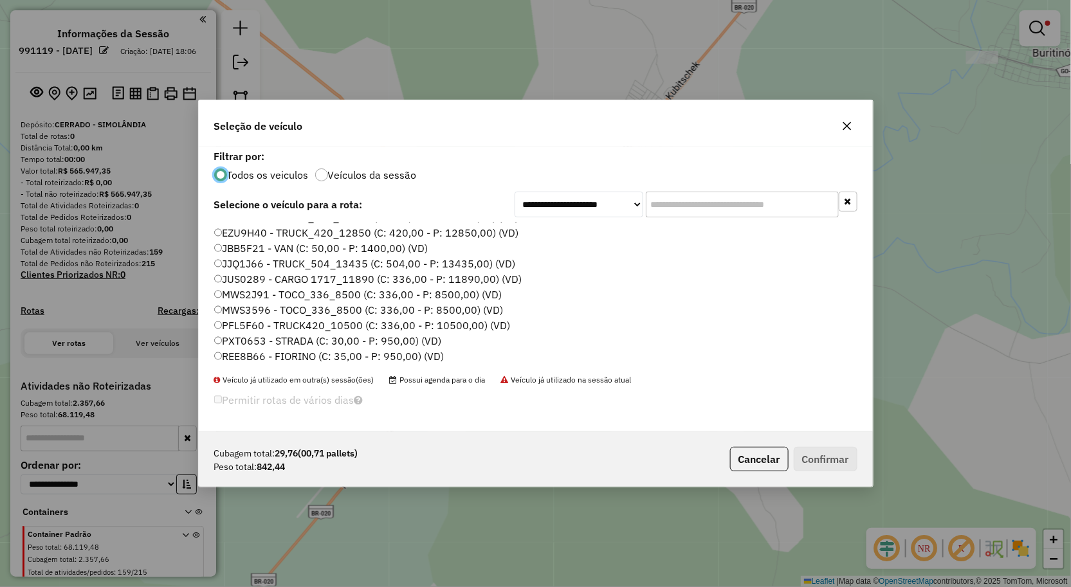
scroll to position [75, 0]
click at [262, 355] on label "REE8B66 - FIORINO (C: 35,00 - P: 950,00) (VD)" at bounding box center [329, 355] width 230 height 15
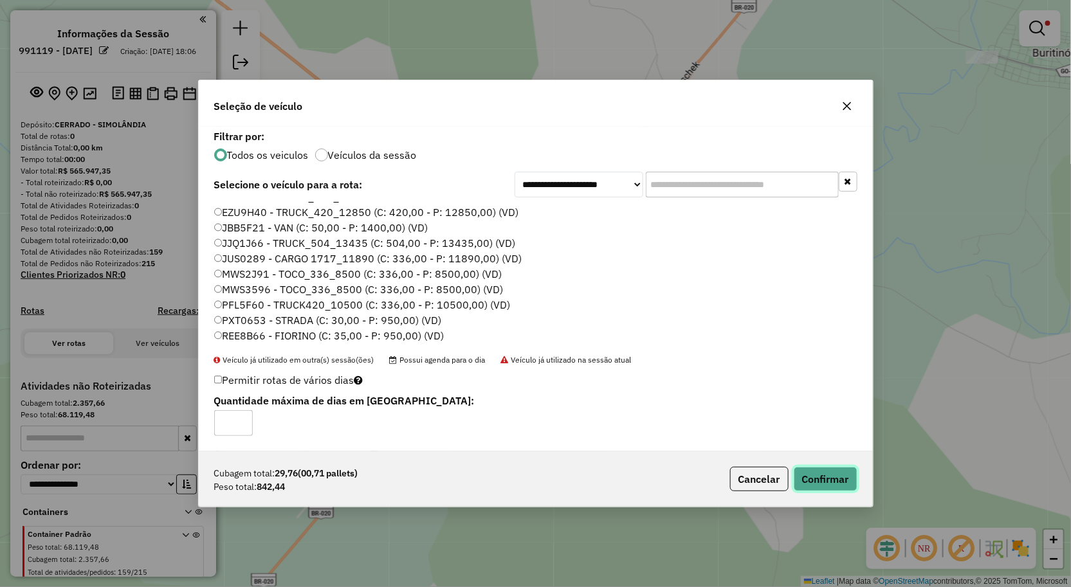
click at [830, 486] on button "Confirmar" at bounding box center [826, 479] width 64 height 24
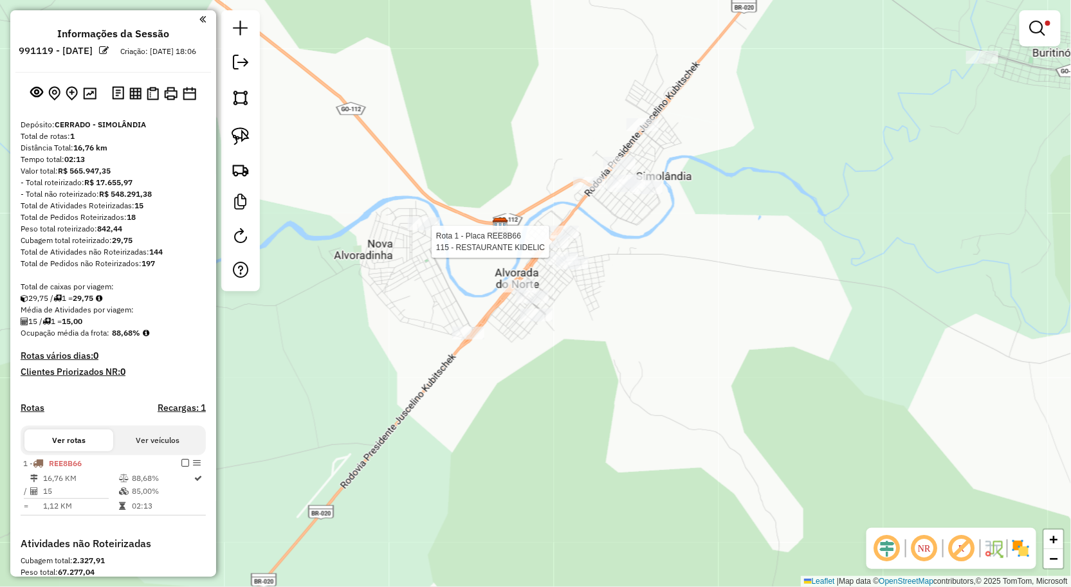
select select "**********"
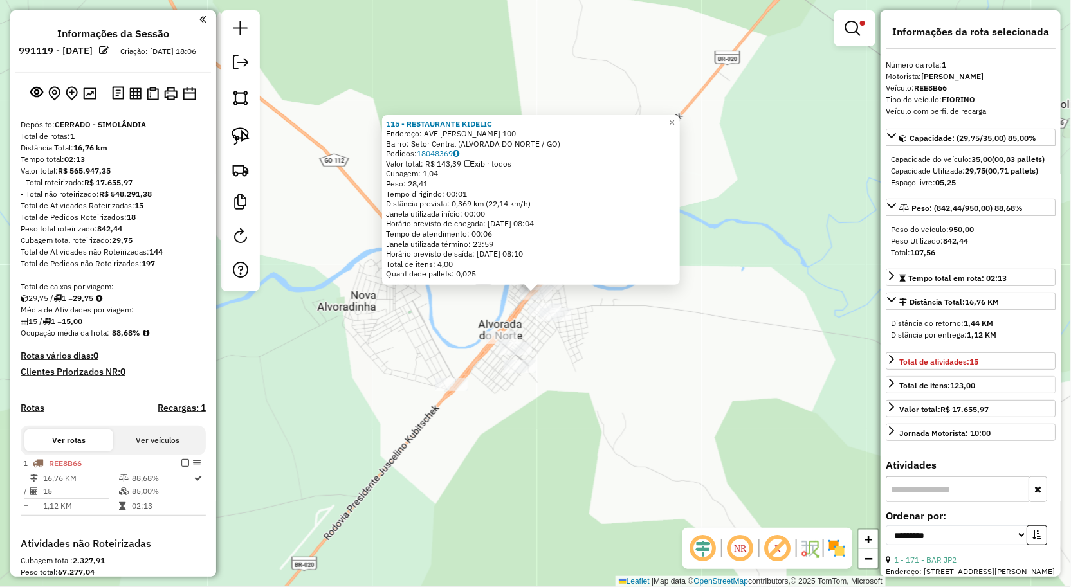
scroll to position [203, 0]
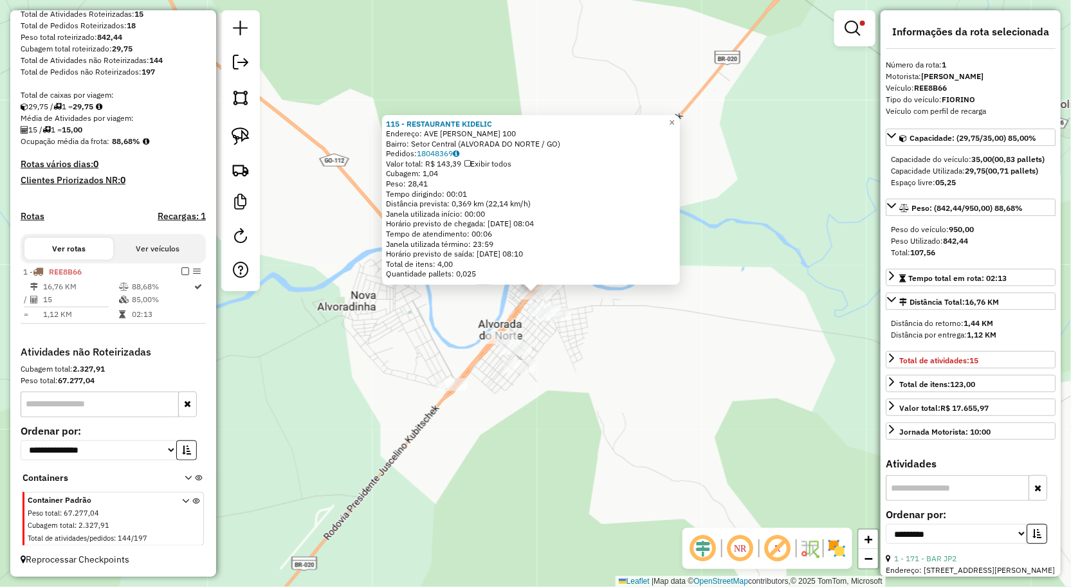
click at [746, 426] on div "115 - RESTAURANTE KIDELIC Endereço: AVE BERNARDO SAYAO 100 Bairro: Setor Centra…" at bounding box center [535, 293] width 1071 height 587
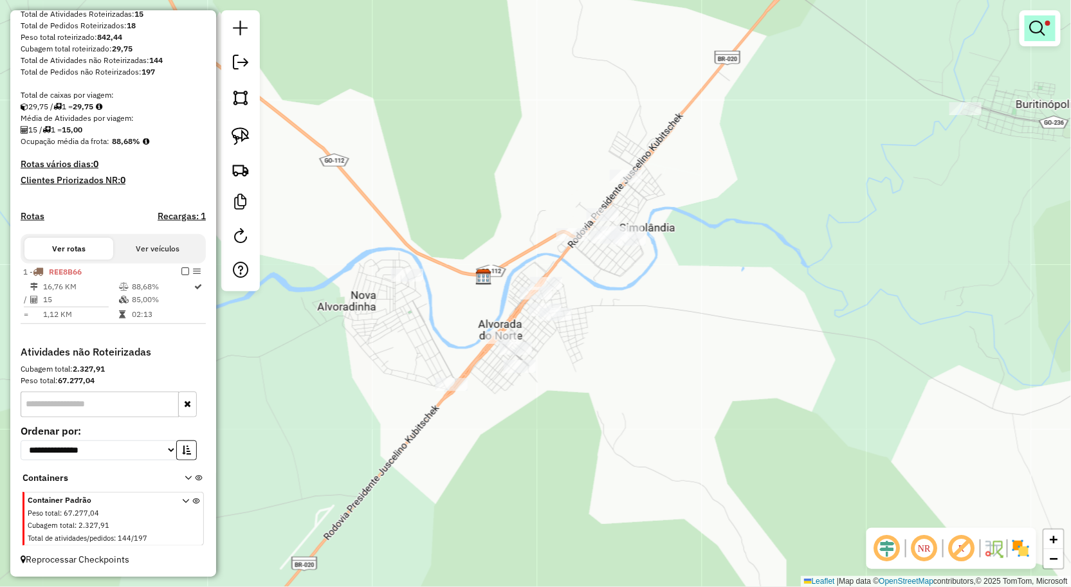
click at [1038, 40] on link at bounding box center [1039, 28] width 31 height 26
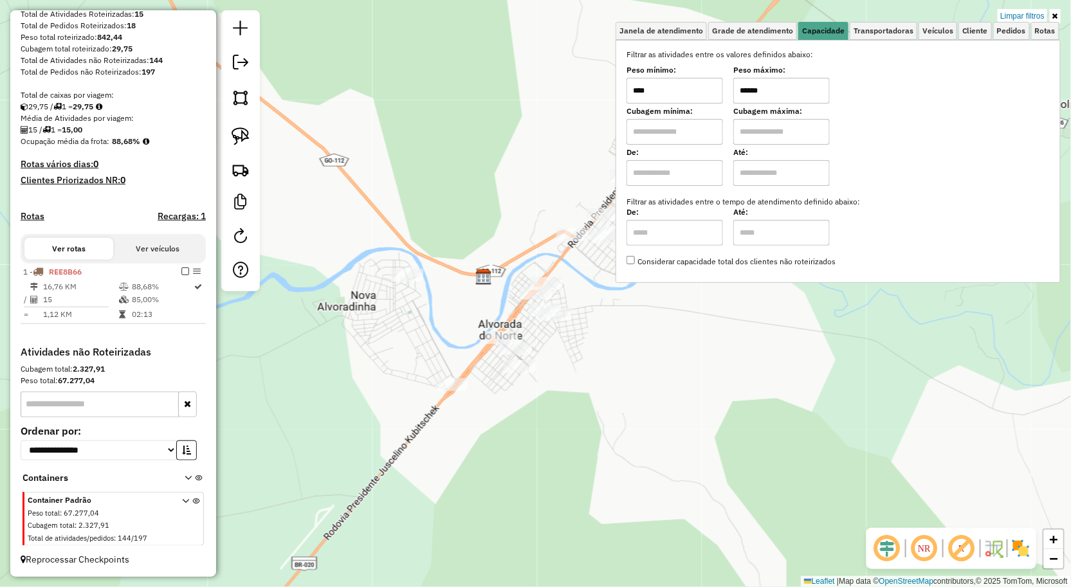
click at [671, 91] on input "****" at bounding box center [674, 91] width 96 height 26
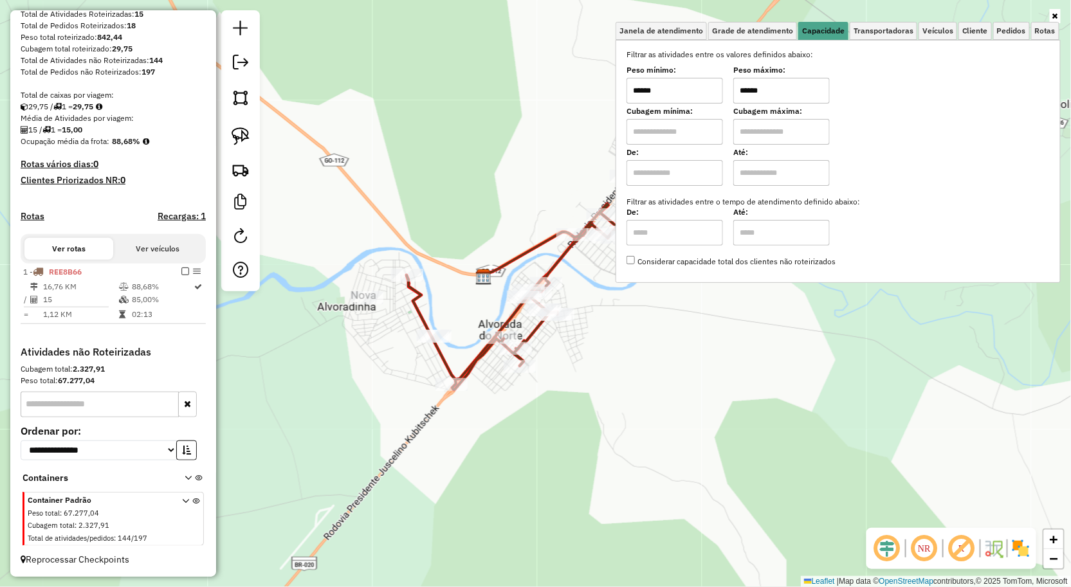
type input "******"
click at [789, 93] on input "******" at bounding box center [781, 91] width 96 height 26
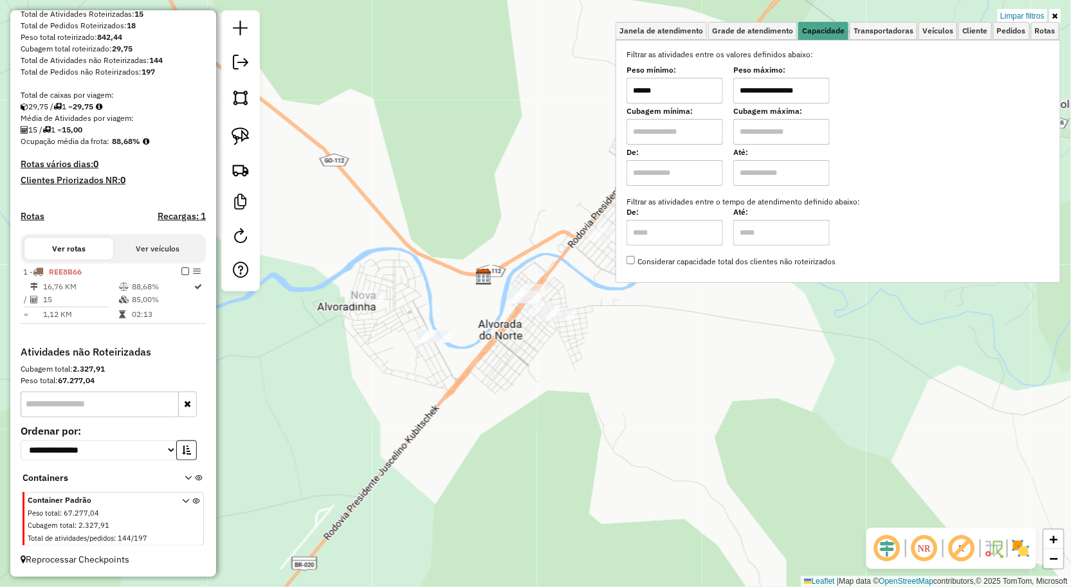
type input "**********"
click at [614, 390] on div "**********" at bounding box center [535, 293] width 1071 height 587
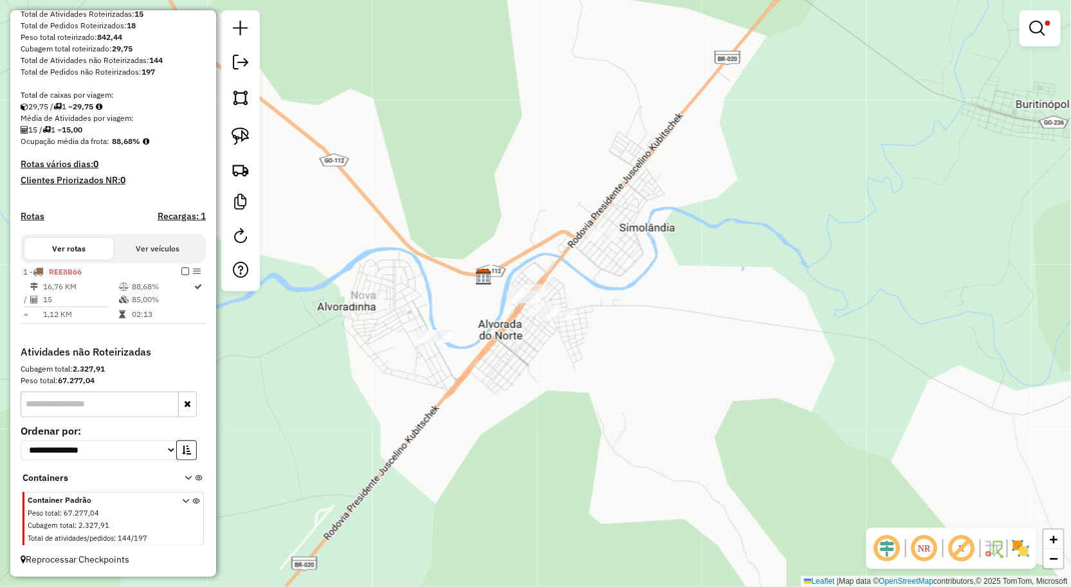
drag, startPoint x: 612, startPoint y: 386, endPoint x: 708, endPoint y: 354, distance: 101.1
click at [708, 354] on div "**********" at bounding box center [535, 293] width 1071 height 587
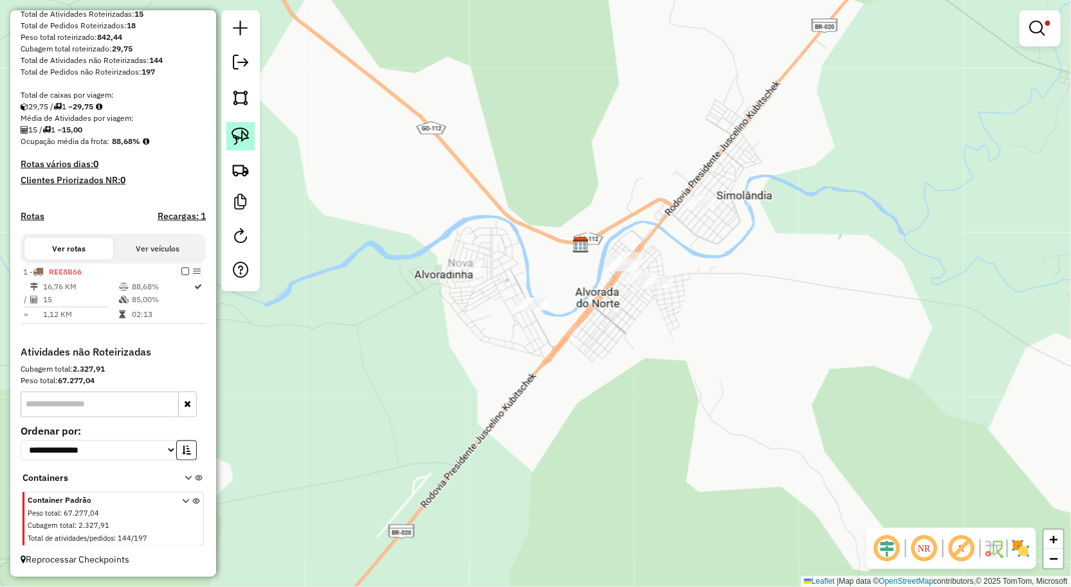
click at [232, 131] on img at bounding box center [241, 136] width 18 height 18
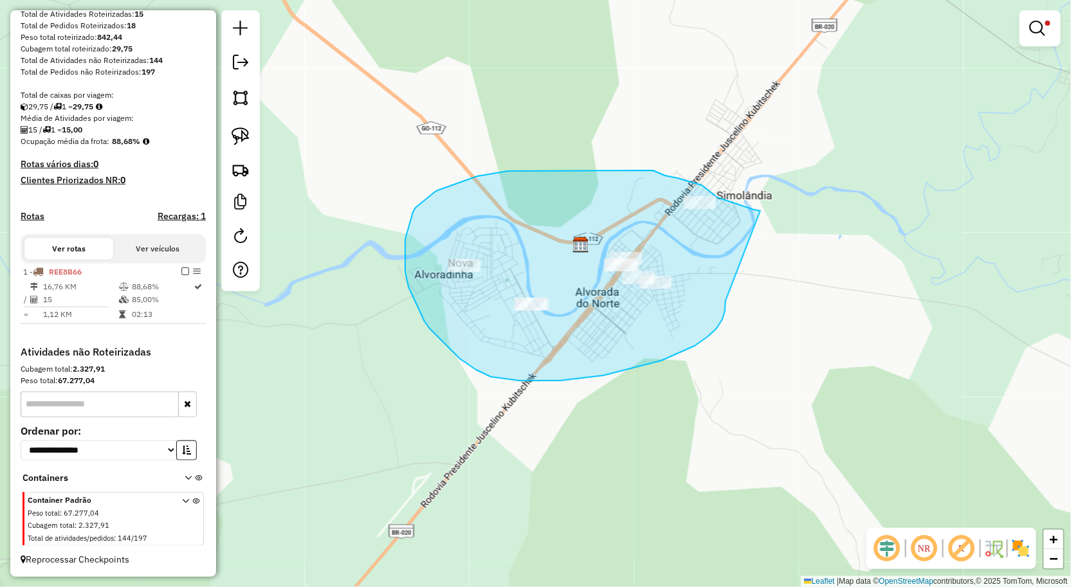
drag, startPoint x: 716, startPoint y: 329, endPoint x: 744, endPoint y: 222, distance: 110.3
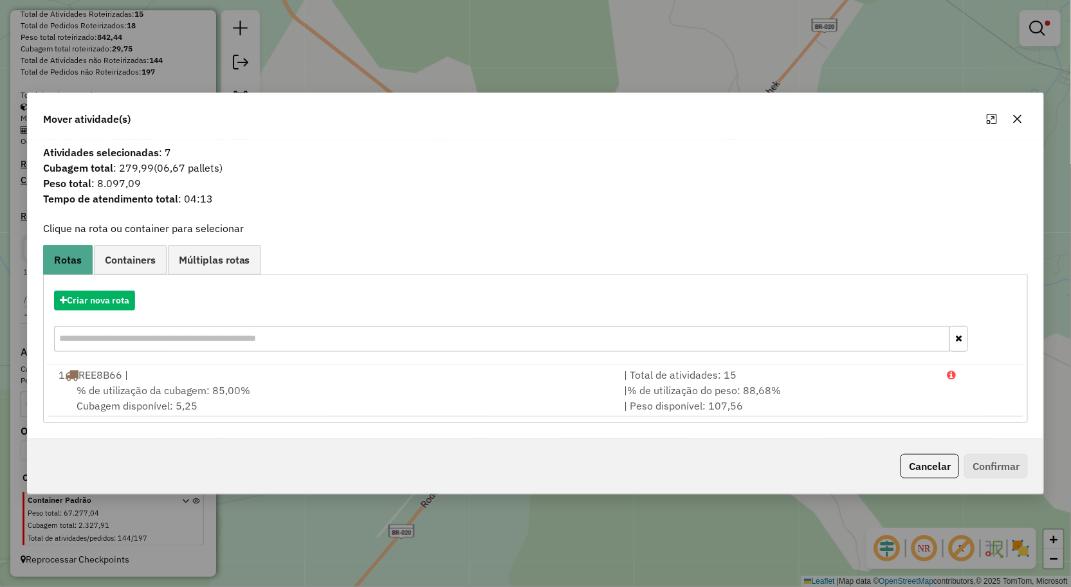
click at [1020, 114] on icon "button" at bounding box center [1017, 119] width 10 height 10
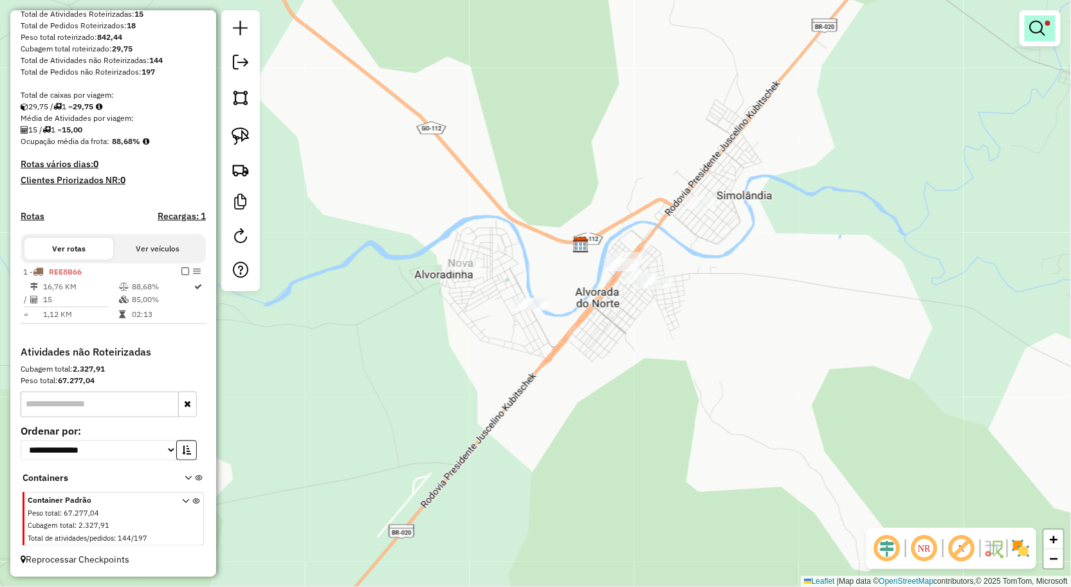
click at [1038, 24] on em at bounding box center [1037, 28] width 15 height 15
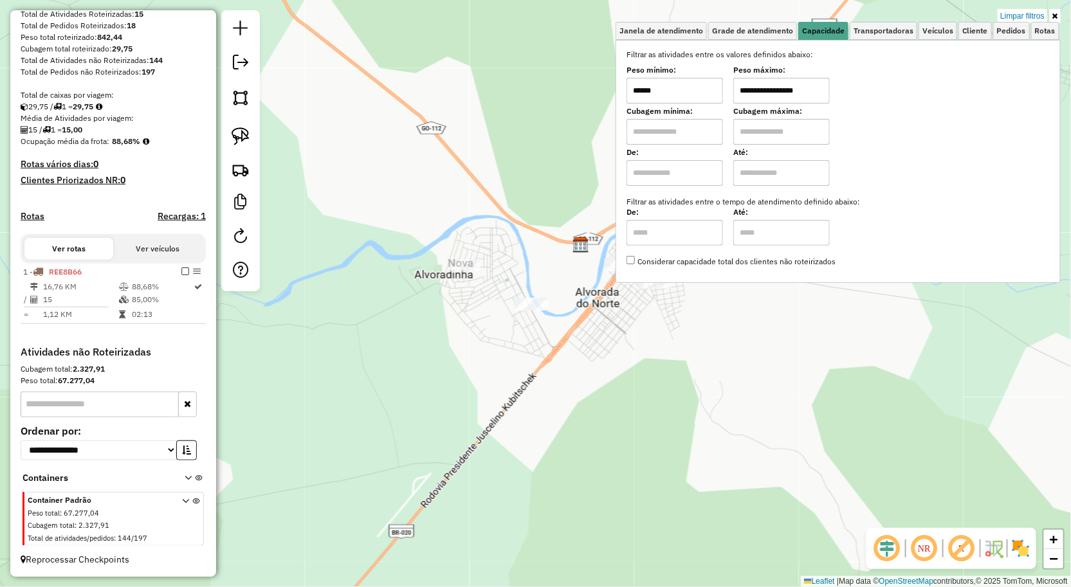
click at [706, 92] on input "******" at bounding box center [674, 91] width 96 height 26
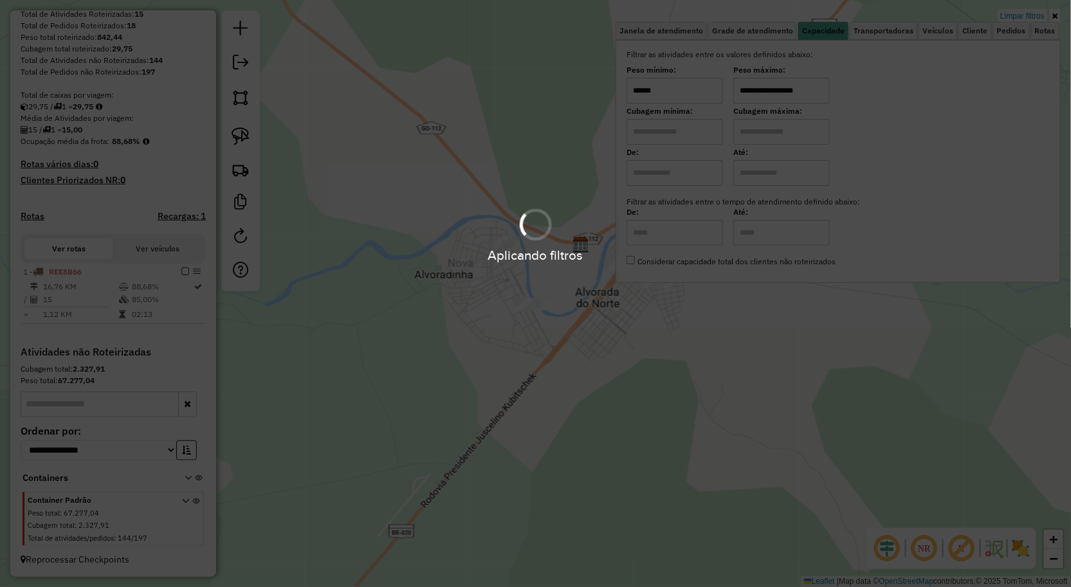
type input "******"
click at [721, 382] on div "**********" at bounding box center [535, 293] width 1071 height 587
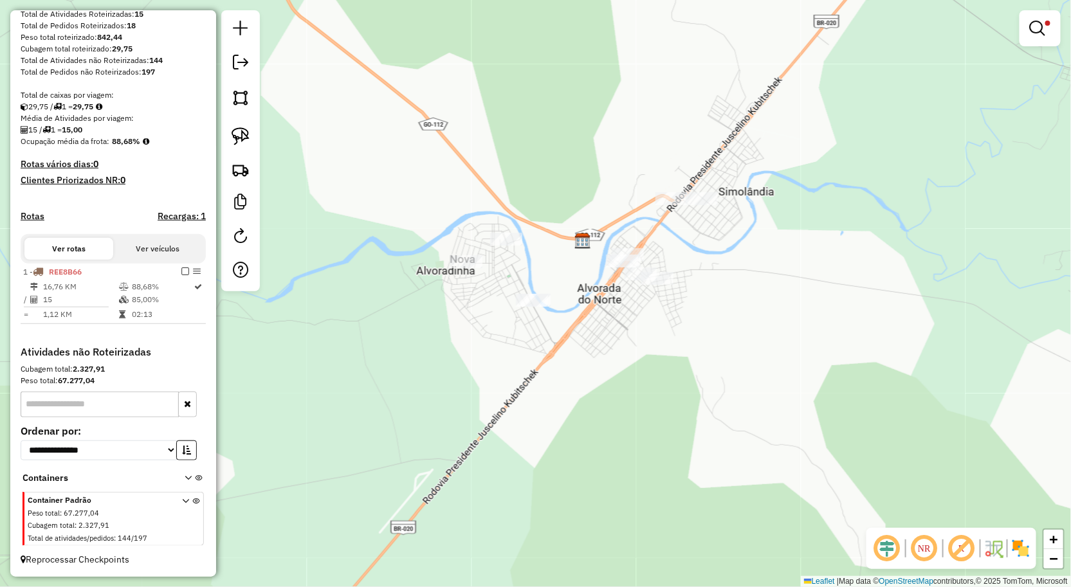
drag, startPoint x: 733, startPoint y: 359, endPoint x: 737, endPoint y: 350, distance: 9.2
click at [737, 350] on div "**********" at bounding box center [535, 293] width 1071 height 587
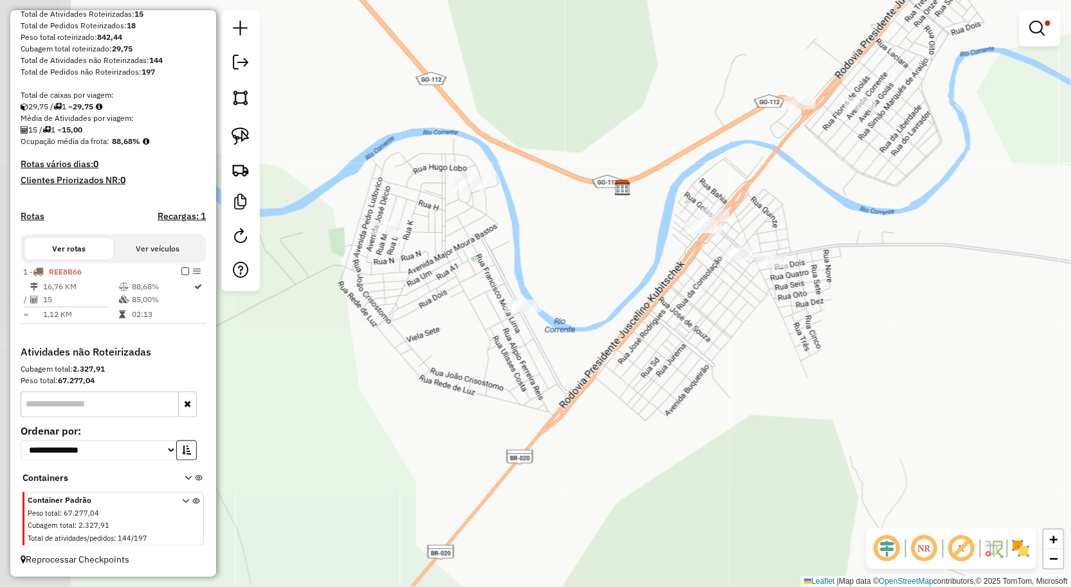
drag, startPoint x: 803, startPoint y: 326, endPoint x: 884, endPoint y: 296, distance: 86.5
click at [884, 296] on div "**********" at bounding box center [535, 293] width 1071 height 587
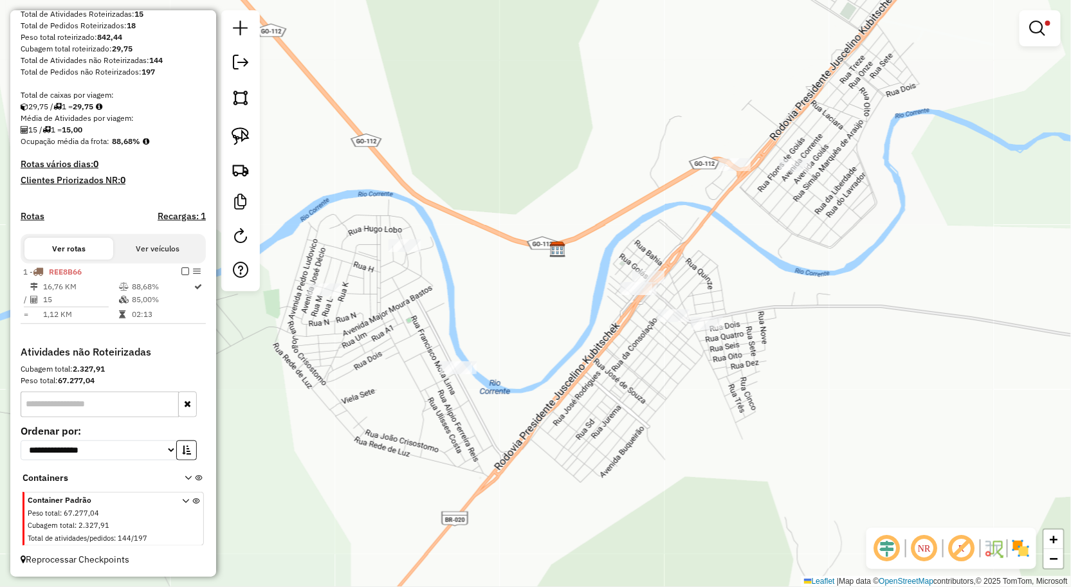
drag, startPoint x: 909, startPoint y: 229, endPoint x: 853, endPoint y: 230, distance: 55.3
click at [881, 225] on div "**********" at bounding box center [535, 293] width 1071 height 587
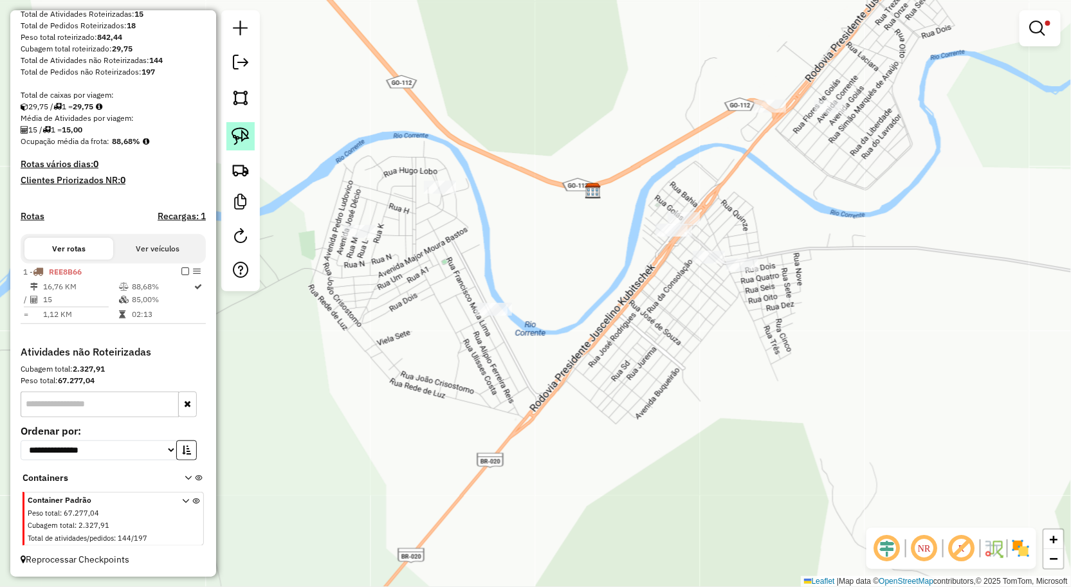
click at [235, 132] on img at bounding box center [241, 136] width 18 height 18
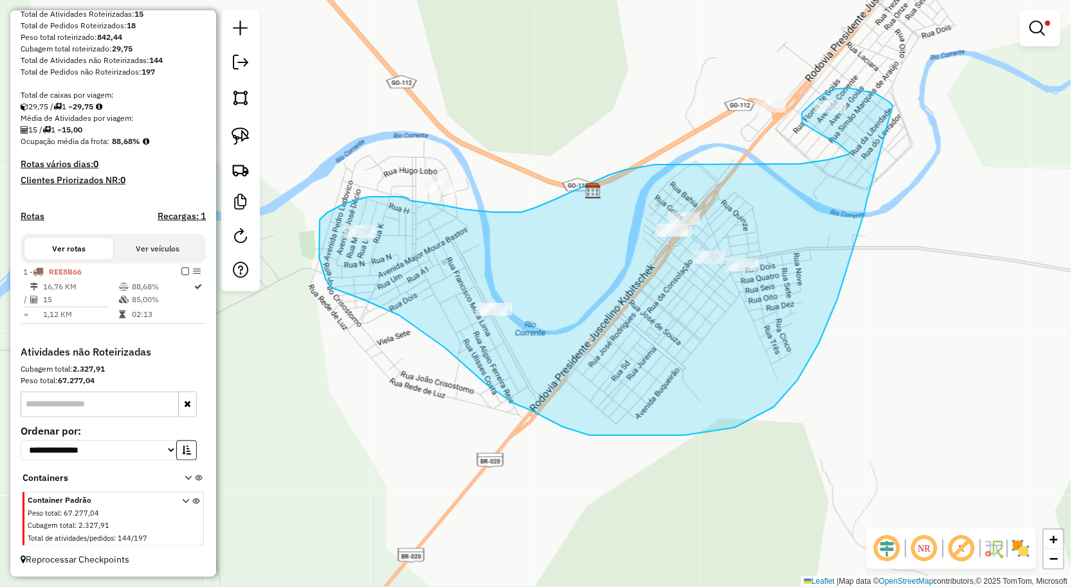
drag, startPoint x: 864, startPoint y: 212, endPoint x: 893, endPoint y: 105, distance: 110.4
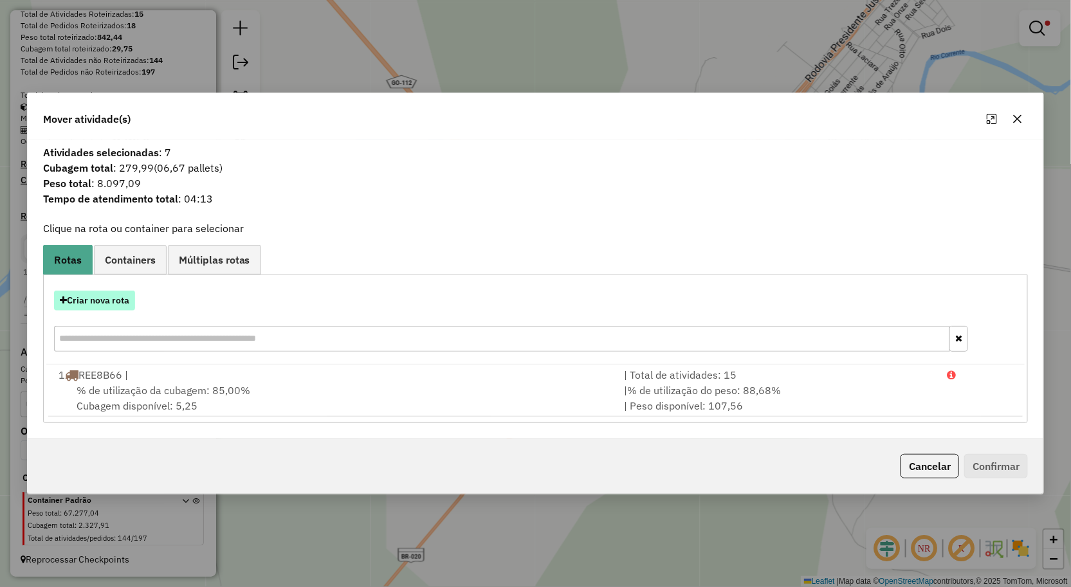
click at [86, 298] on button "Criar nova rota" at bounding box center [94, 301] width 81 height 20
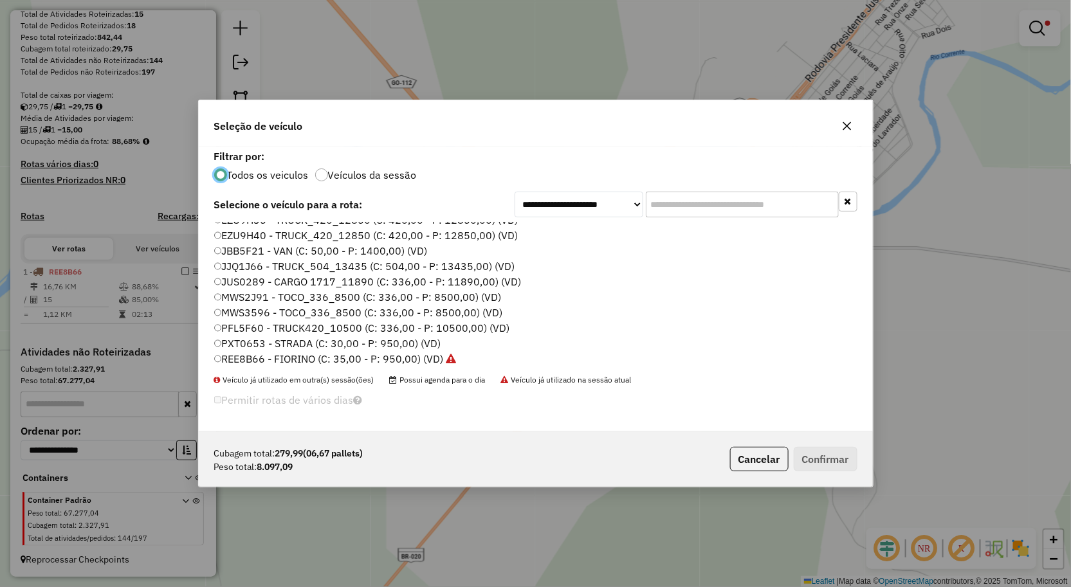
scroll to position [75, 0]
click at [239, 323] on label "PFL5F60 - TRUCK420_10500 (C: 336,00 - P: 10500,00) (VD)" at bounding box center [362, 324] width 296 height 15
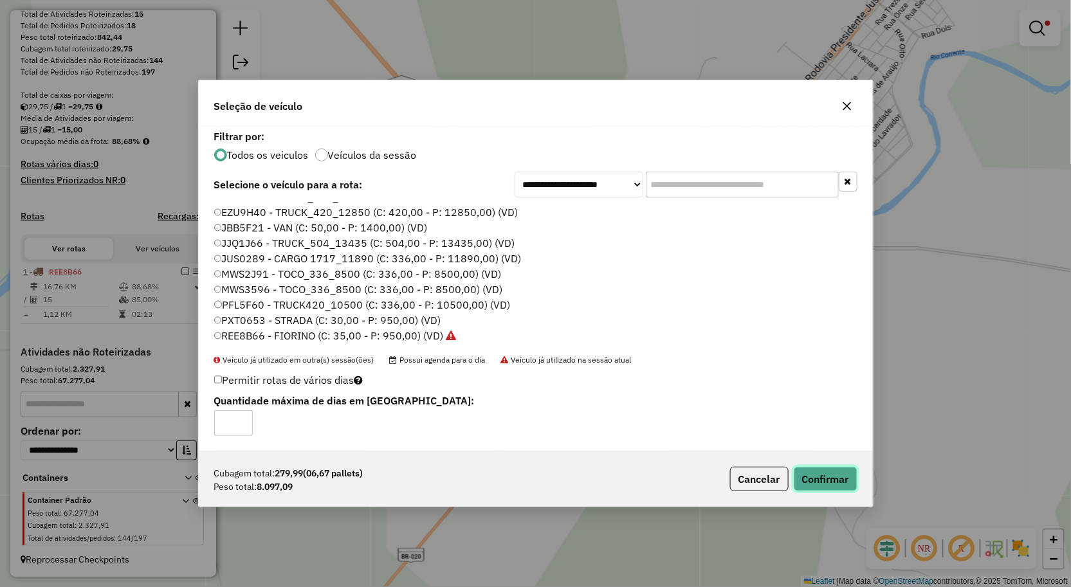
click at [837, 479] on button "Confirmar" at bounding box center [826, 479] width 64 height 24
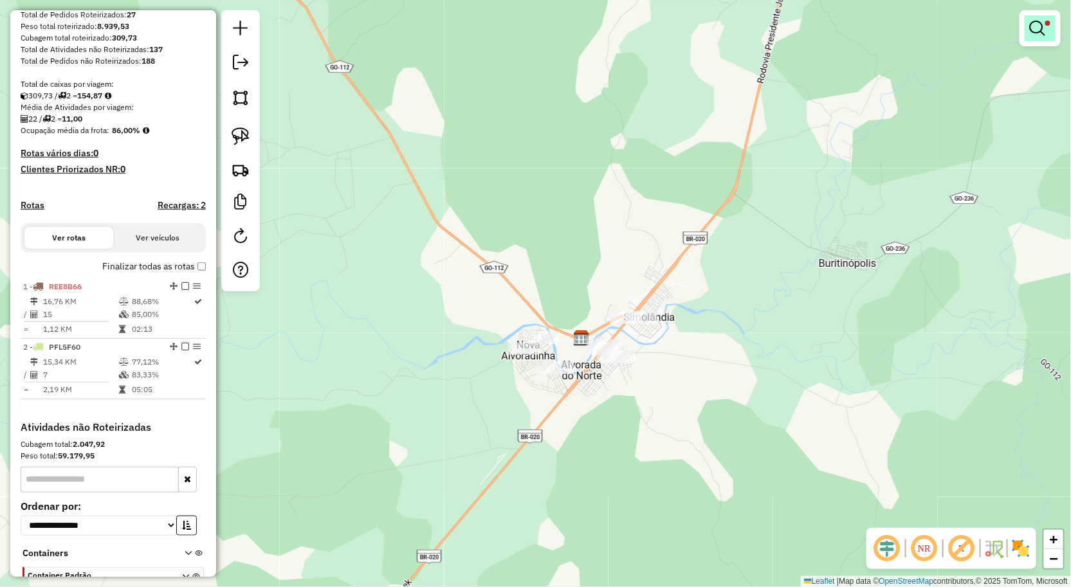
click at [1028, 41] on link at bounding box center [1039, 28] width 31 height 26
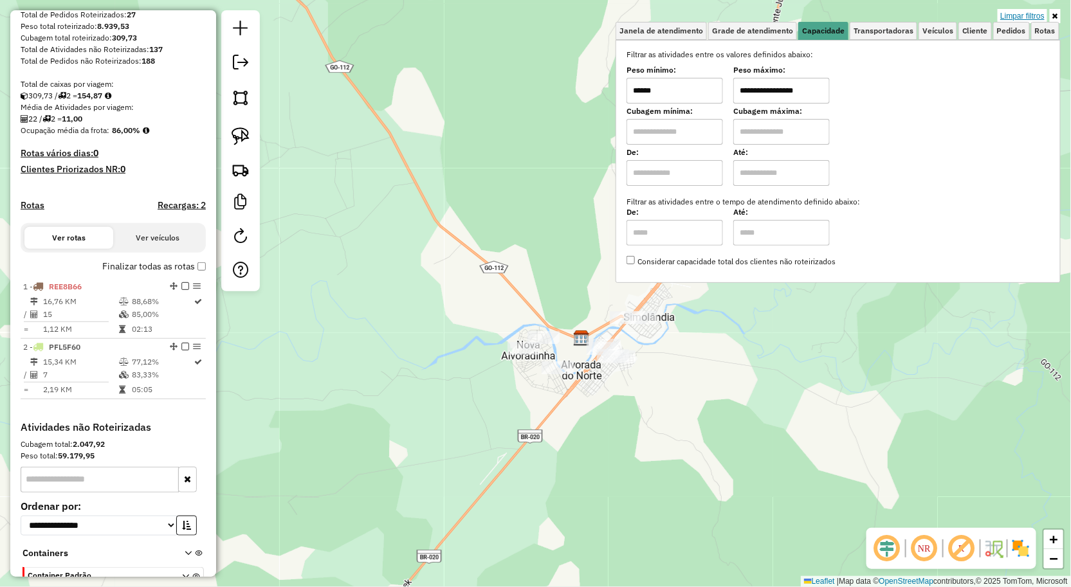
click at [1043, 10] on link "Limpar filtros" at bounding box center [1022, 16] width 50 height 14
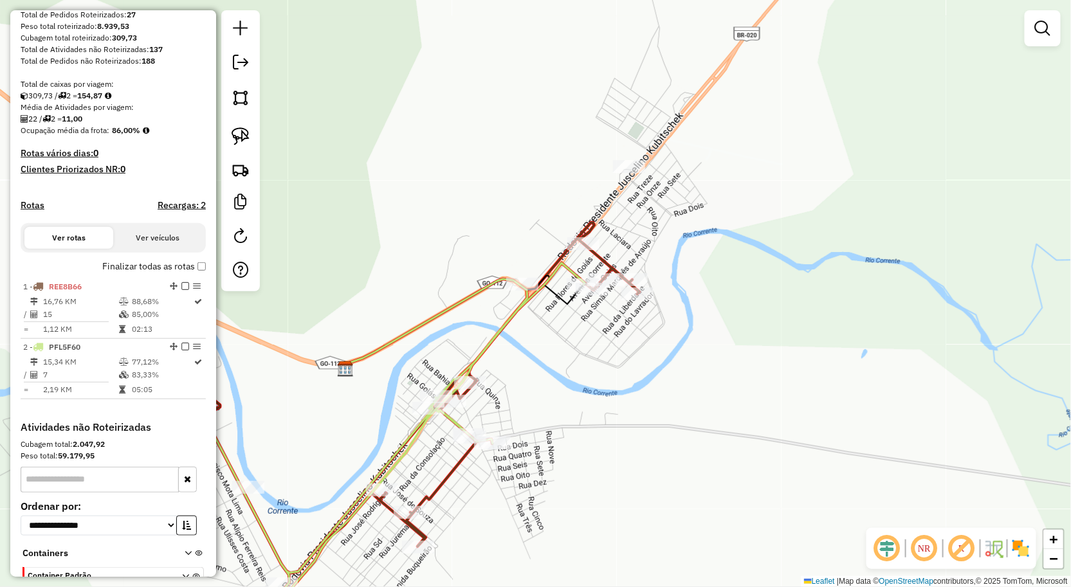
click at [687, 241] on div "Janela de atendimento Grade de atendimento Capacidade Transportadoras Veículos …" at bounding box center [535, 293] width 1071 height 587
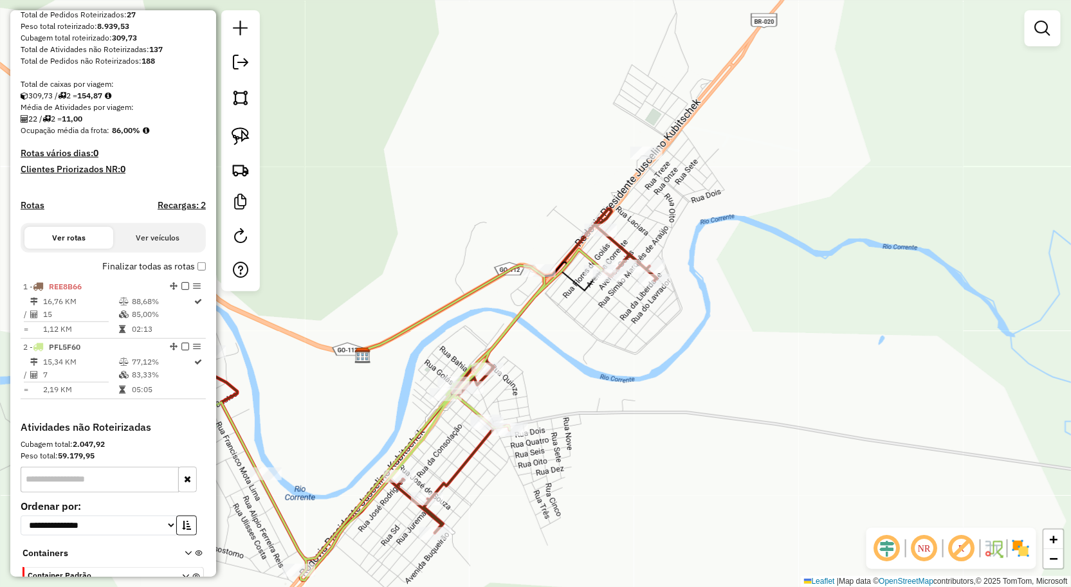
drag, startPoint x: 644, startPoint y: 194, endPoint x: 590, endPoint y: 235, distance: 67.9
click at [620, 225] on div "Janela de atendimento Grade de atendimento Capacidade Transportadoras Veículos …" at bounding box center [535, 293] width 1071 height 587
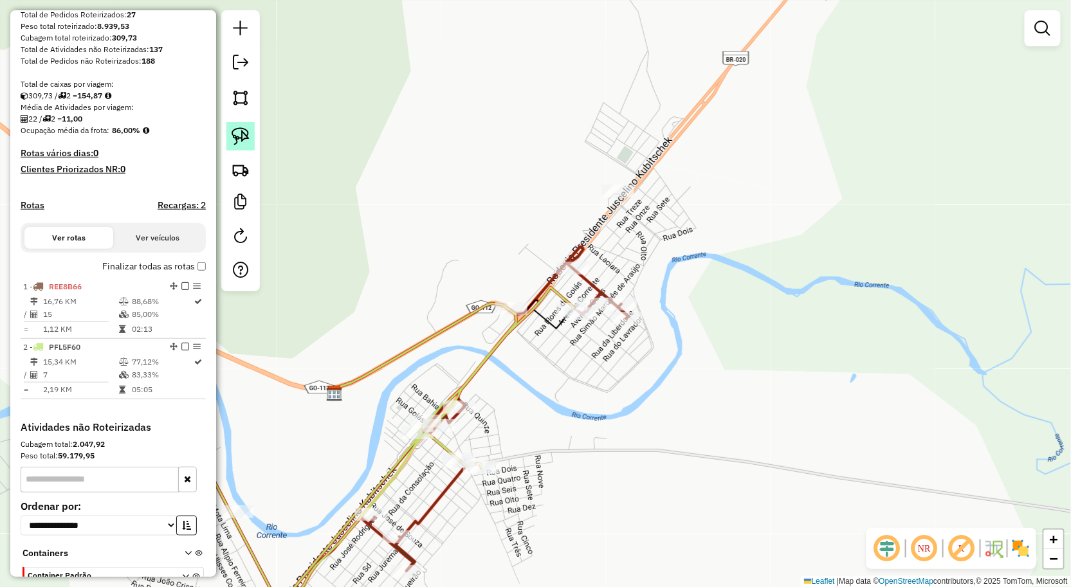
click at [242, 127] on img at bounding box center [241, 136] width 18 height 18
drag, startPoint x: 614, startPoint y: 117, endPoint x: 653, endPoint y: 210, distance: 100.6
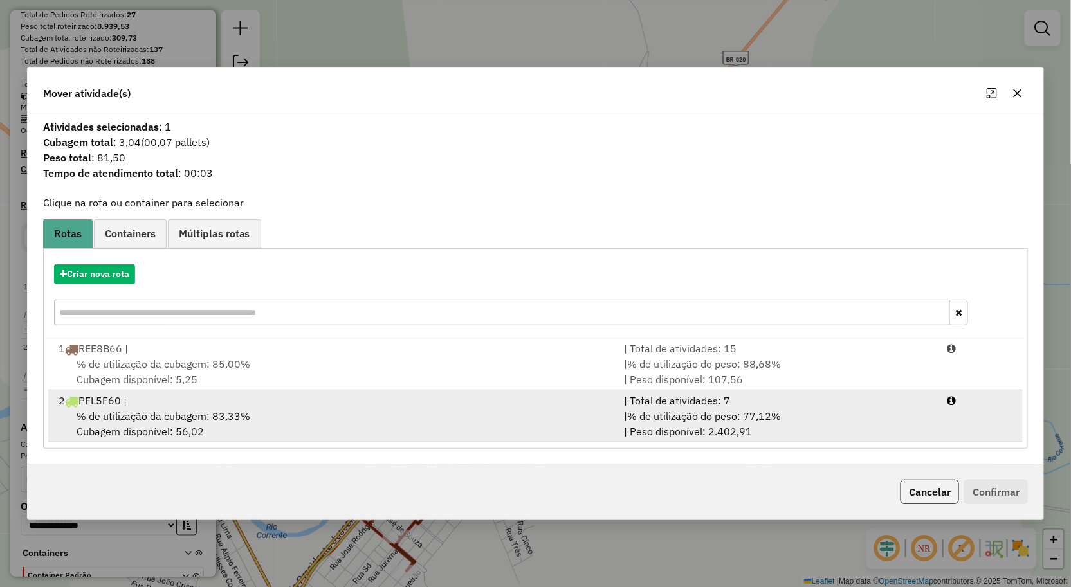
click at [158, 410] on span "% de utilização da cubagem: 83,33%" at bounding box center [164, 416] width 174 height 13
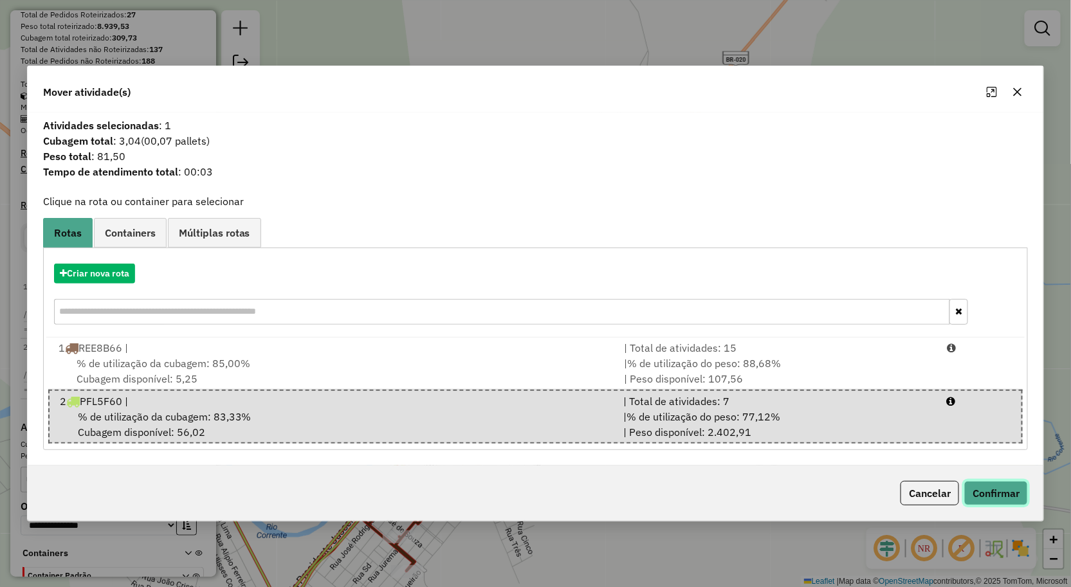
click at [972, 487] on button "Confirmar" at bounding box center [996, 493] width 64 height 24
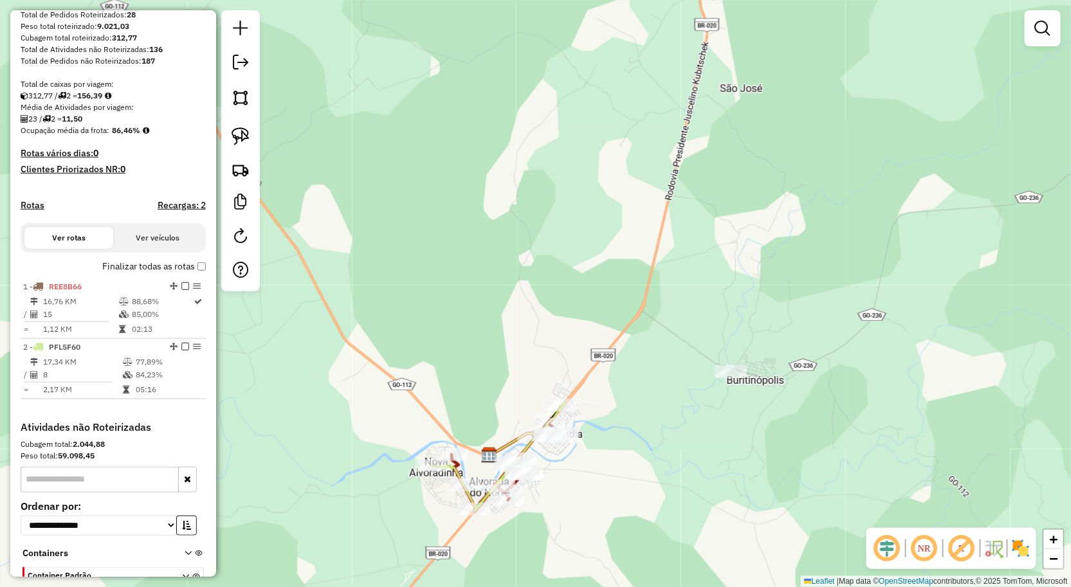
drag, startPoint x: 840, startPoint y: 266, endPoint x: 799, endPoint y: 283, distance: 44.4
click at [781, 316] on div "Janela de atendimento Grade de atendimento Capacidade Transportadoras Veículos …" at bounding box center [535, 293] width 1071 height 587
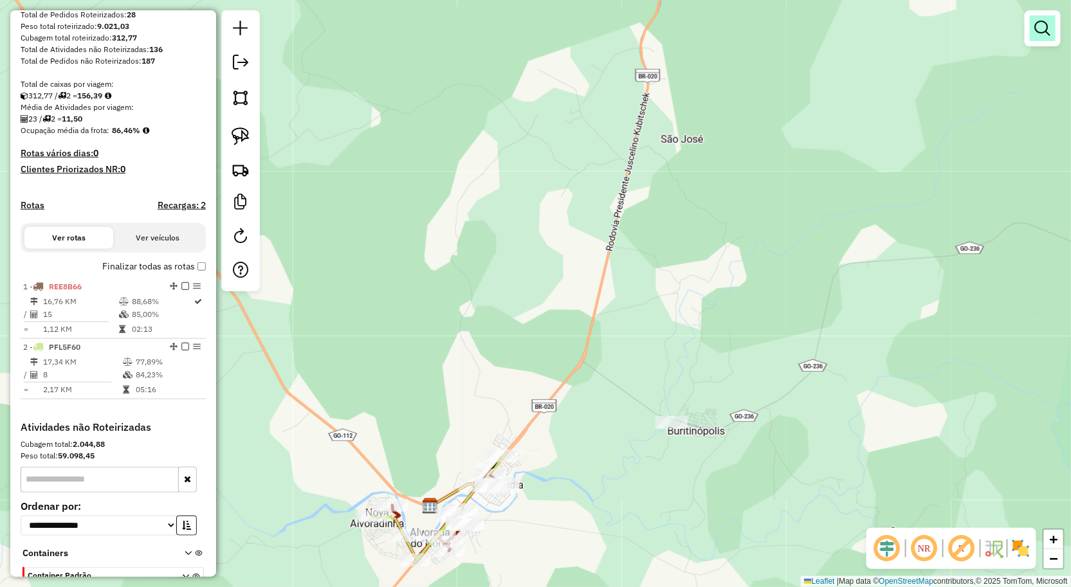
click at [1039, 36] on link at bounding box center [1043, 28] width 26 height 26
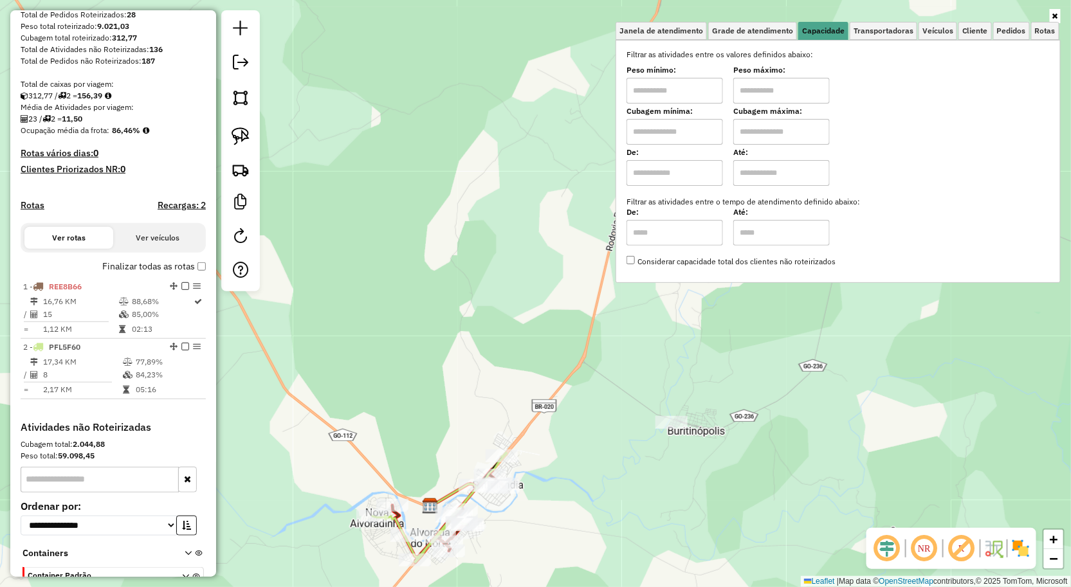
drag, startPoint x: 859, startPoint y: 331, endPoint x: 656, endPoint y: 365, distance: 205.4
click at [854, 331] on div "Janela de atendimento Grade de atendimento Capacidade Transportadoras Veículos …" at bounding box center [535, 293] width 1071 height 587
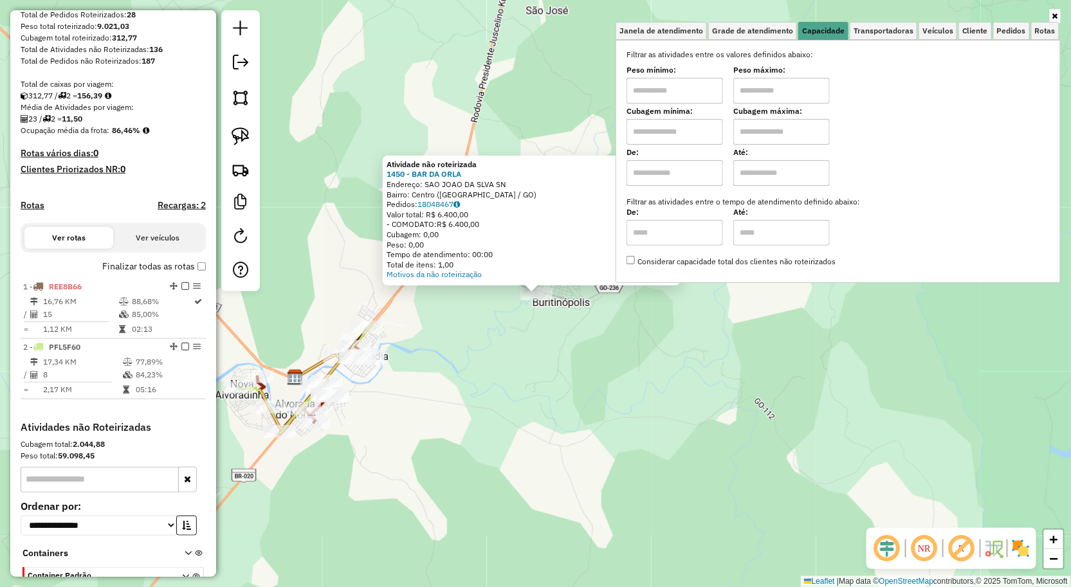
click at [486, 320] on div "Atividade não roteirizada 1450 - BAR DA ORLA Endereço: SAO JOAO DA SLVA SN Bair…" at bounding box center [535, 293] width 1071 height 587
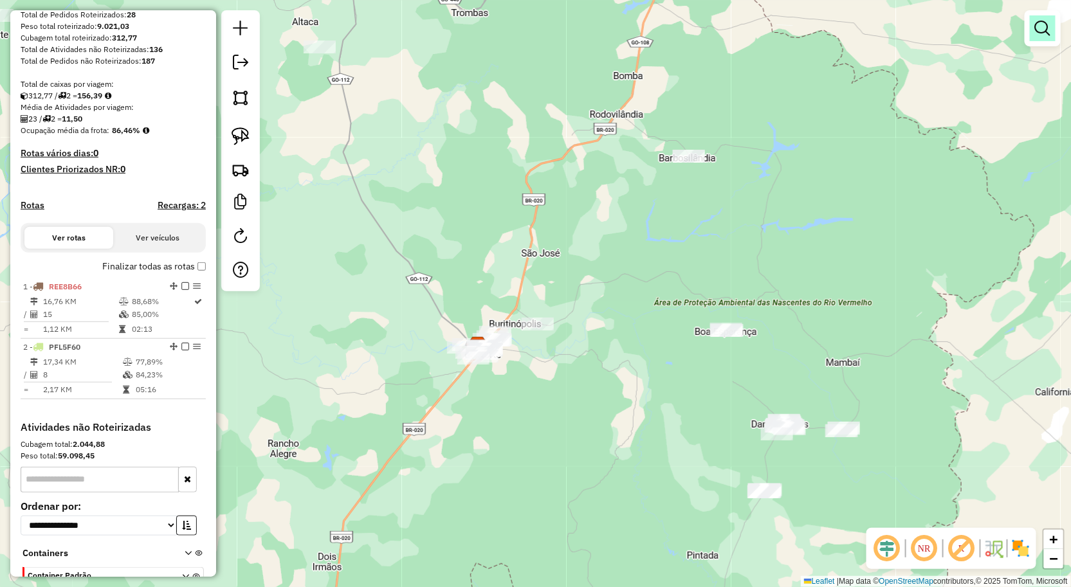
click at [1051, 35] on link at bounding box center [1043, 28] width 26 height 26
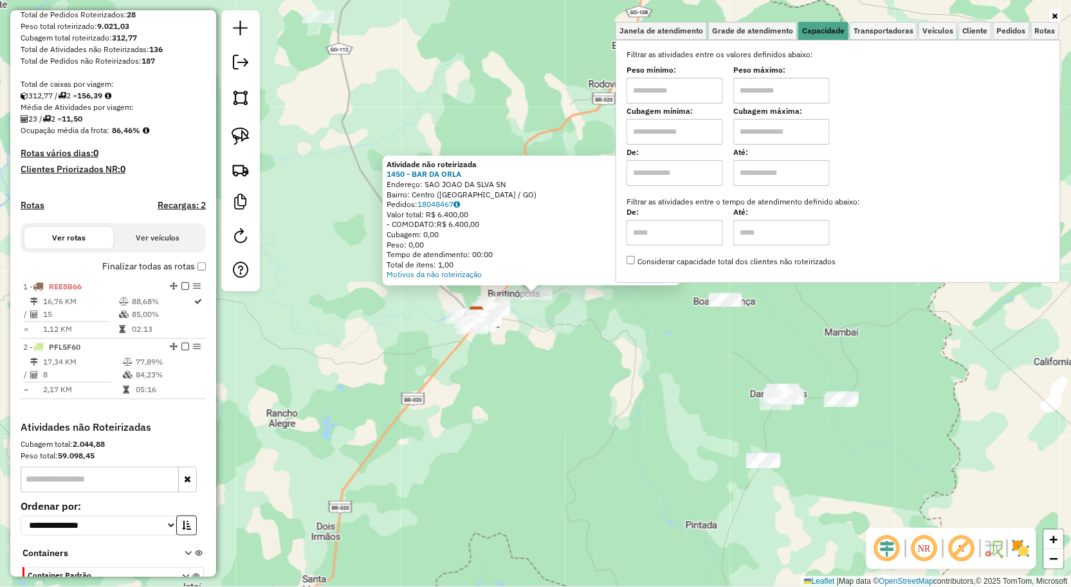
click at [684, 92] on input "text" at bounding box center [674, 91] width 96 height 26
type input "****"
click at [686, 369] on div "Atividade não roteirizada 1450 - BAR DA ORLA Endereço: SAO JOAO DA SLVA SN Bair…" at bounding box center [535, 293] width 1071 height 587
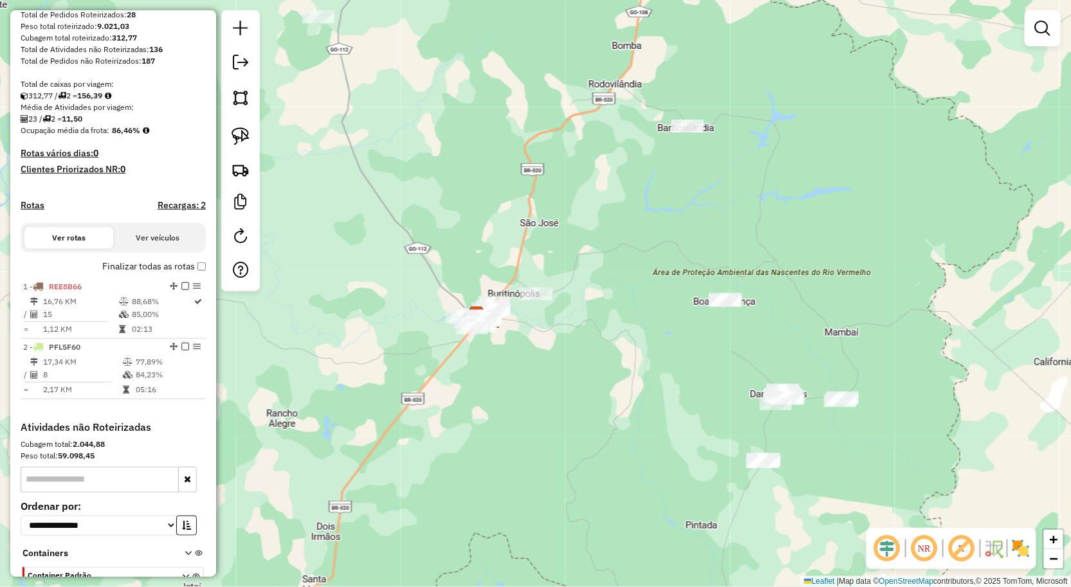
click at [1034, 28] on link at bounding box center [1043, 28] width 26 height 26
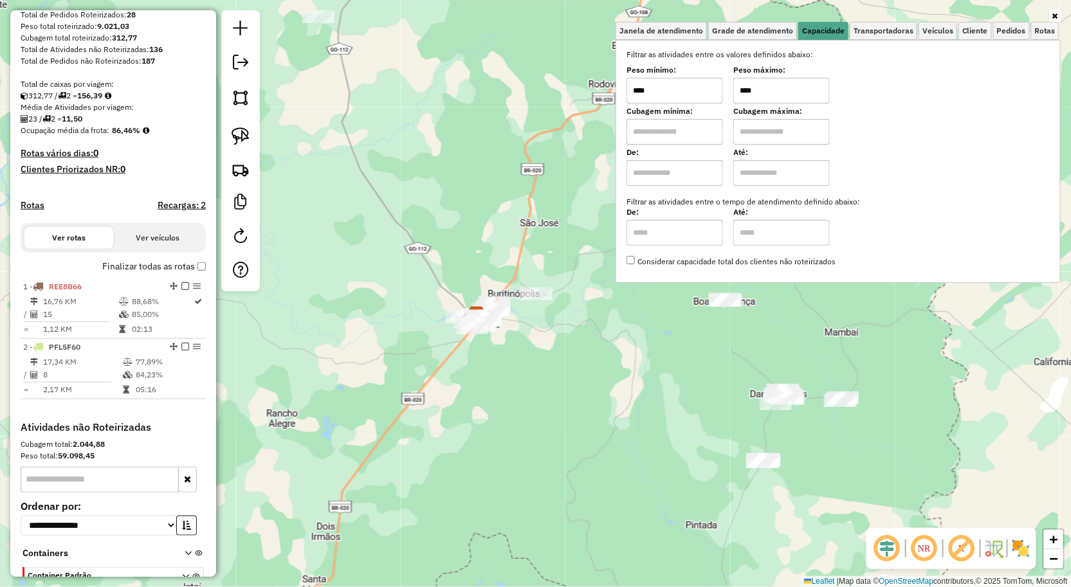
click at [803, 87] on input "****" at bounding box center [781, 91] width 96 height 26
click at [561, 495] on div "Janela de atendimento Grade de atendimento Capacidade Transportadoras Veículos …" at bounding box center [535, 293] width 1071 height 587
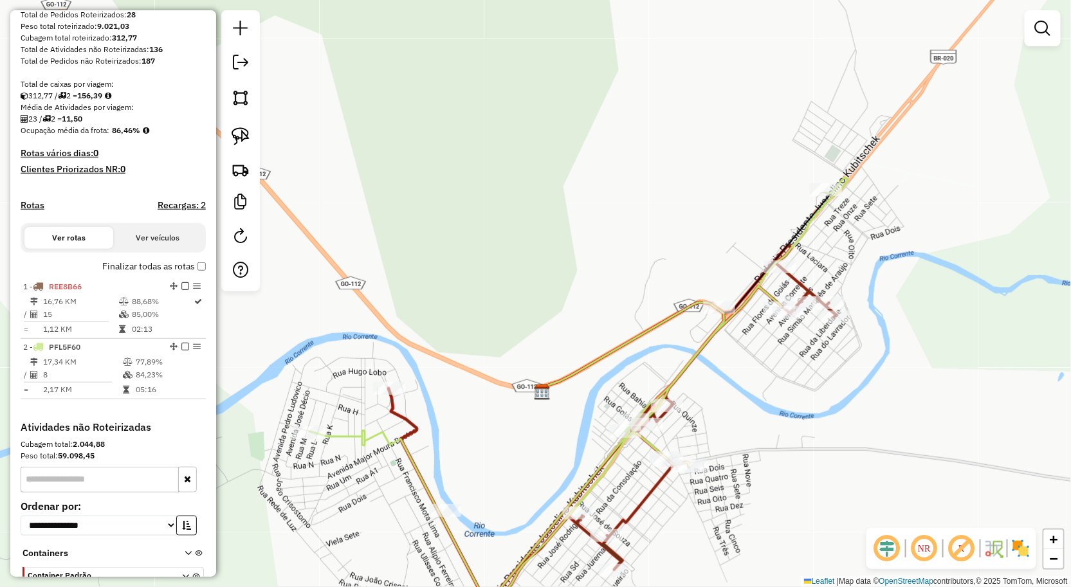
drag, startPoint x: 445, startPoint y: 405, endPoint x: 448, endPoint y: 352, distance: 52.8
click at [448, 356] on div "Janela de atendimento Grade de atendimento Capacidade Transportadoras Veículos …" at bounding box center [535, 293] width 1071 height 587
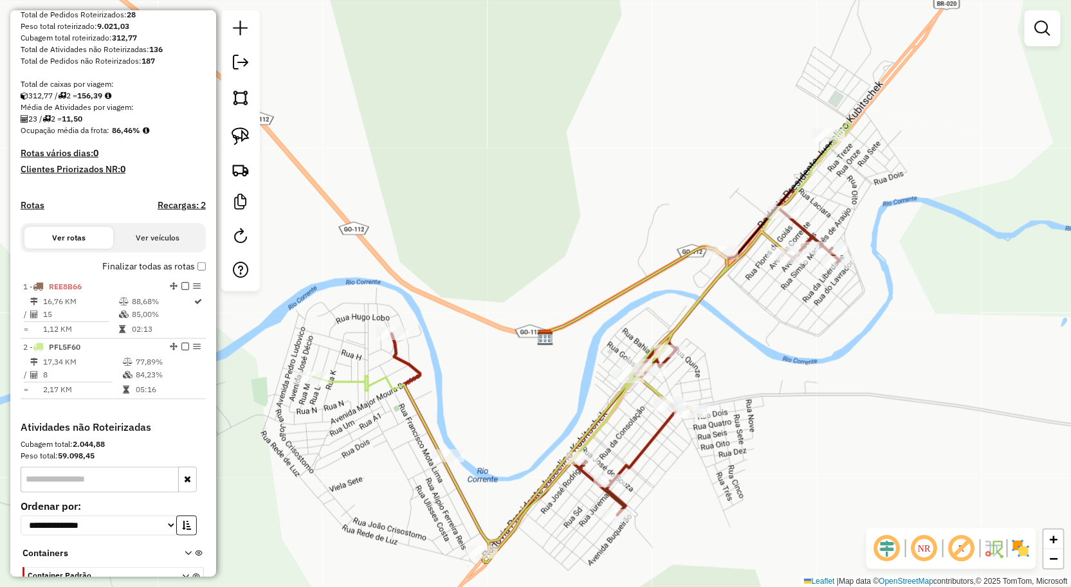
drag, startPoint x: 556, startPoint y: 376, endPoint x: 538, endPoint y: 334, distance: 44.7
click at [538, 334] on div "Janela de atendimento Grade de atendimento Capacidade Transportadoras Veículos …" at bounding box center [535, 293] width 1071 height 587
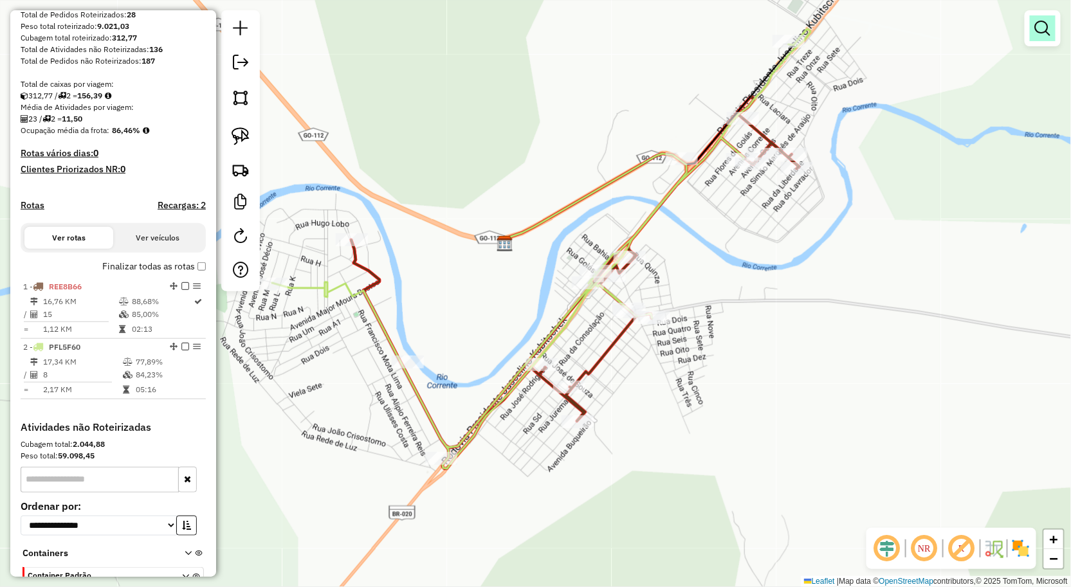
click at [1032, 39] on link at bounding box center [1043, 28] width 26 height 26
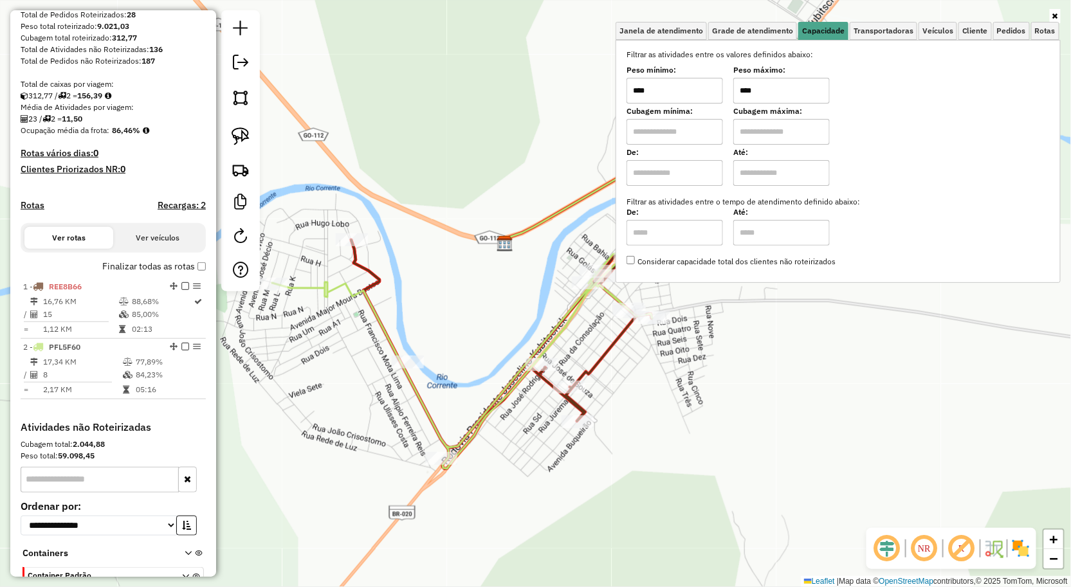
click at [704, 397] on div "Janela de atendimento Grade de atendimento Capacidade Transportadoras Veículos …" at bounding box center [535, 293] width 1071 height 587
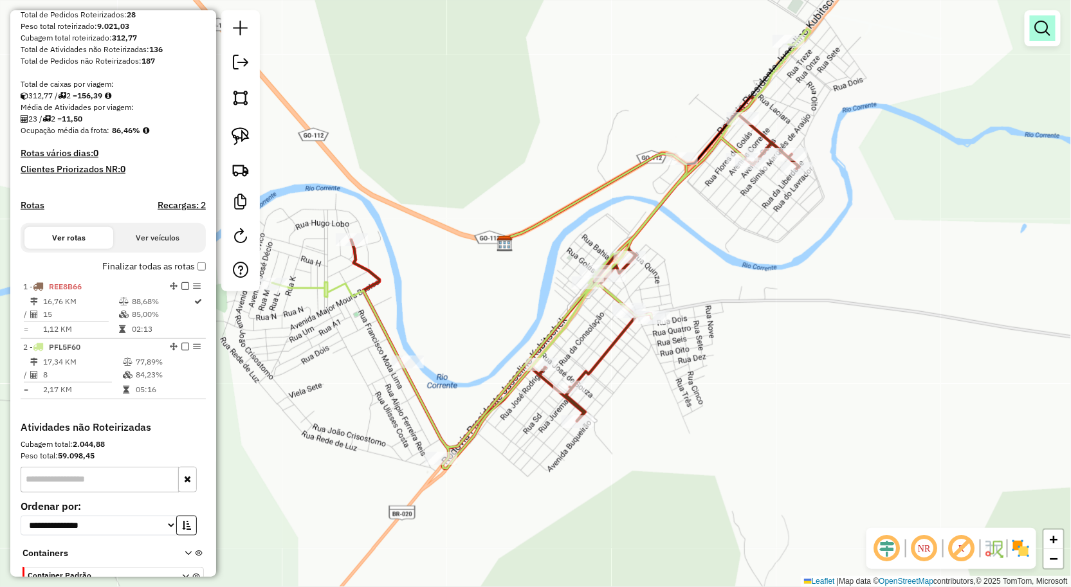
click at [1033, 30] on link at bounding box center [1043, 28] width 26 height 26
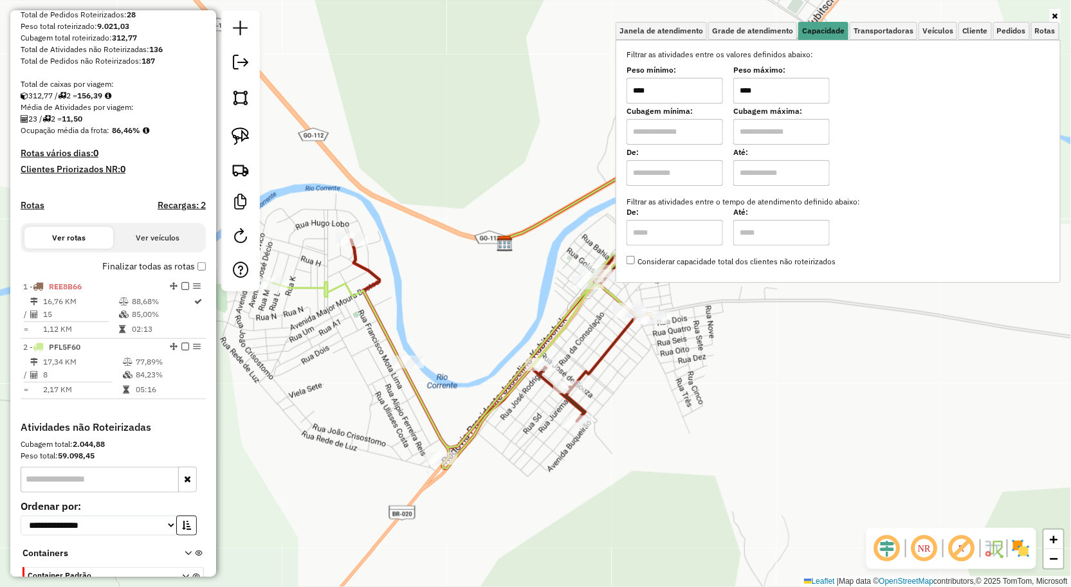
click at [720, 98] on input "****" at bounding box center [674, 91] width 96 height 26
type input "****"
click at [765, 89] on input "****" at bounding box center [781, 91] width 96 height 26
type input "****"
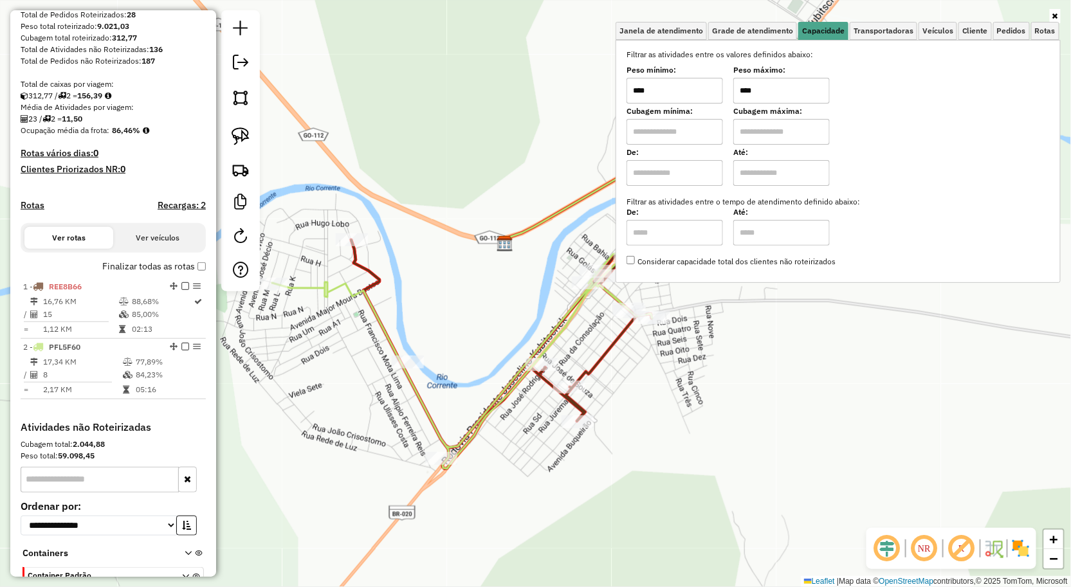
click at [846, 436] on div "Janela de atendimento Grade de atendimento Capacidade Transportadoras Veículos …" at bounding box center [535, 293] width 1071 height 587
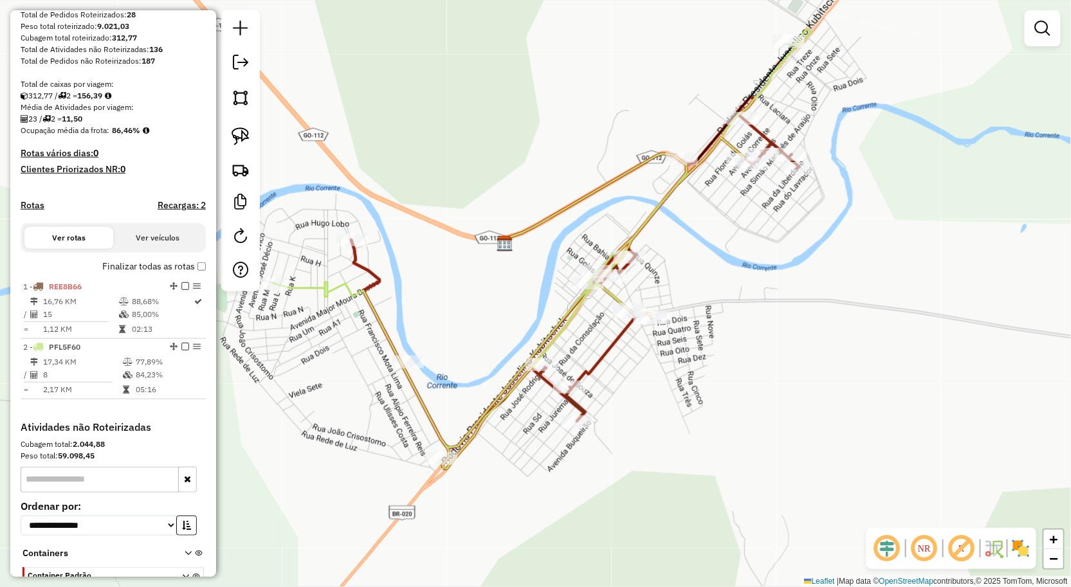
click at [846, 436] on div "Janela de atendimento Grade de atendimento Capacidade Transportadoras Veículos …" at bounding box center [535, 293] width 1071 height 587
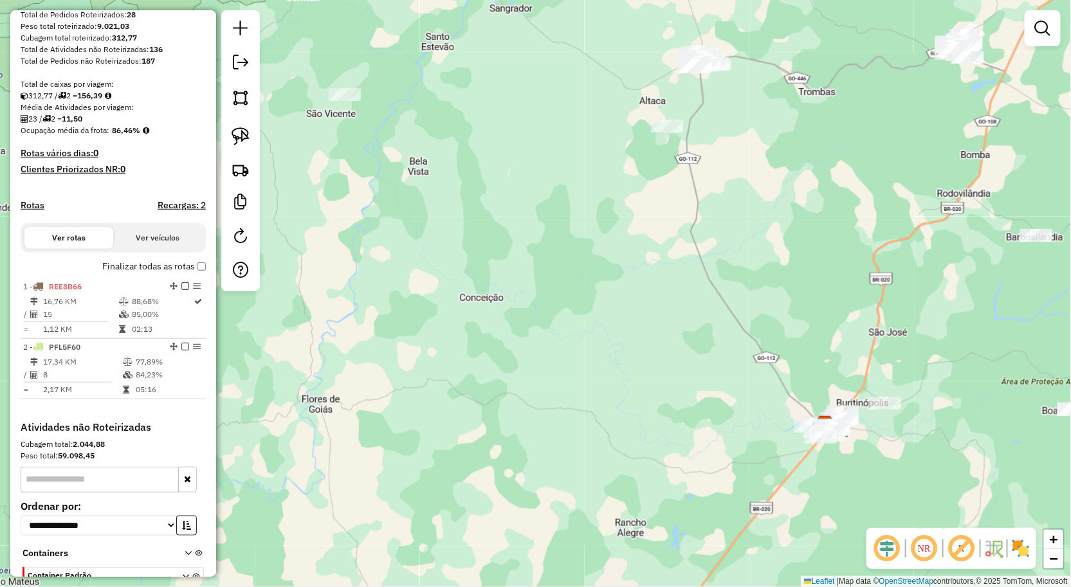
drag, startPoint x: 786, startPoint y: 286, endPoint x: 709, endPoint y: 367, distance: 111.5
click at [728, 356] on div "Janela de atendimento Grade de atendimento Capacidade Transportadoras Veículos …" at bounding box center [535, 293] width 1071 height 587
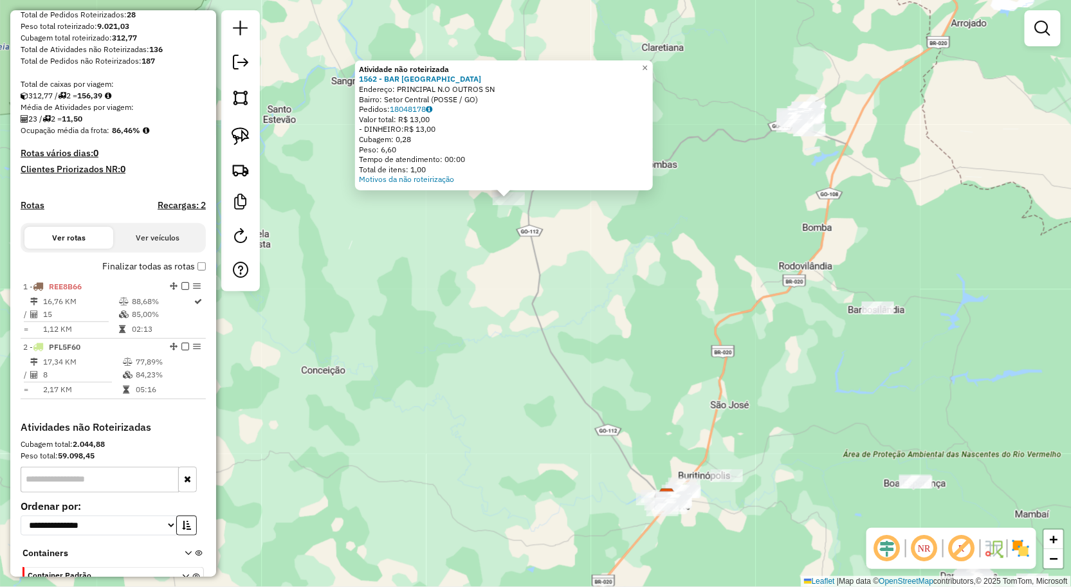
drag, startPoint x: 627, startPoint y: 381, endPoint x: 586, endPoint y: 228, distance: 158.3
click at [594, 264] on div "Atividade não roteirizada 1562 - BAR SAO JOSE Endereço: PRINCIPAL N.O OUTROS SN…" at bounding box center [535, 293] width 1071 height 587
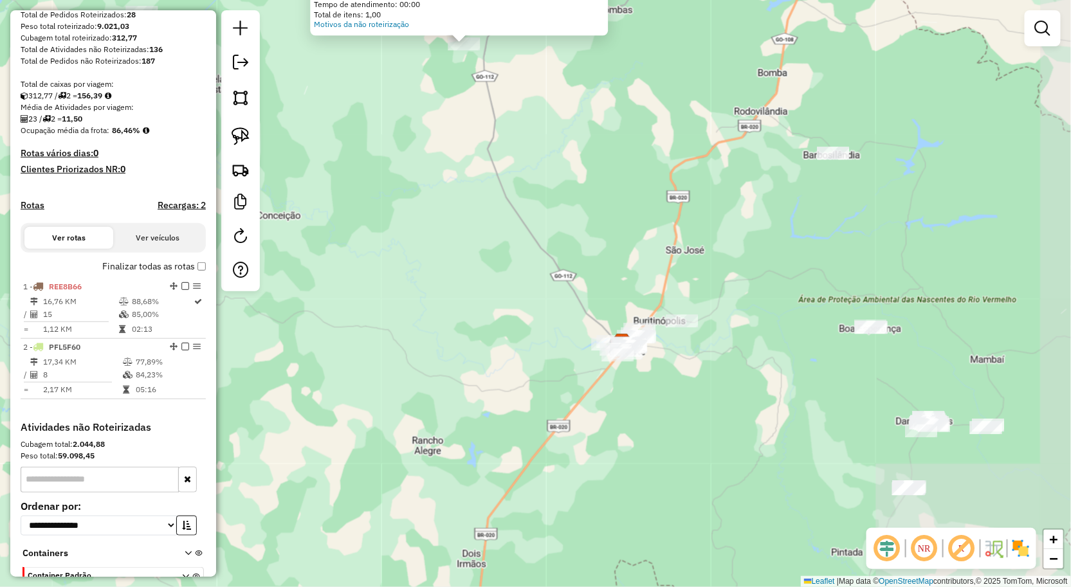
click at [605, 349] on div at bounding box center [617, 355] width 32 height 13
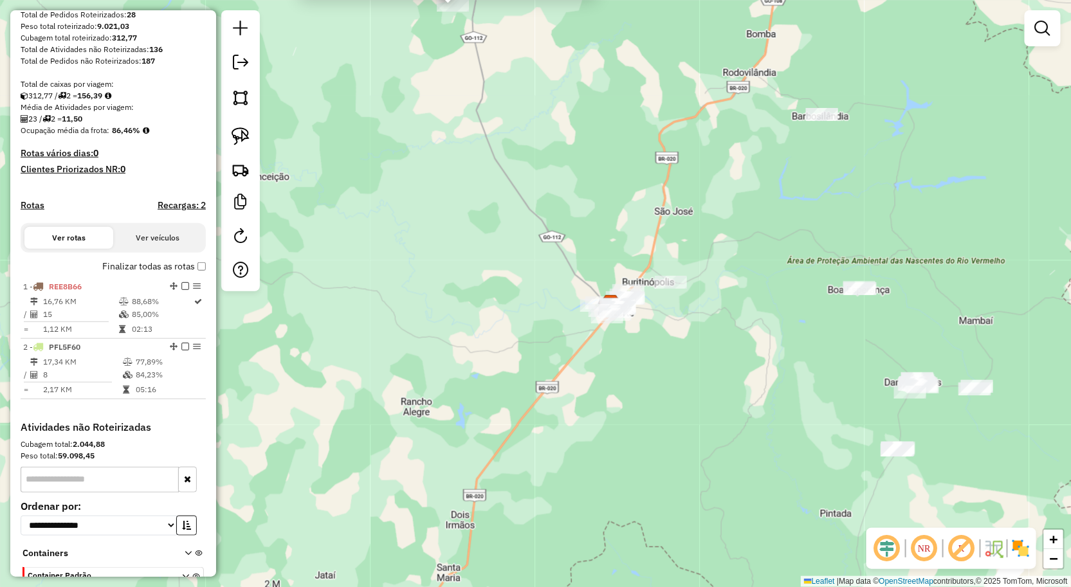
click at [628, 334] on div "Atividade não roteirizada 1562 - BAR SAO JOSE Endereço: PRINCIPAL N.O OUTROS SN…" at bounding box center [535, 293] width 1071 height 587
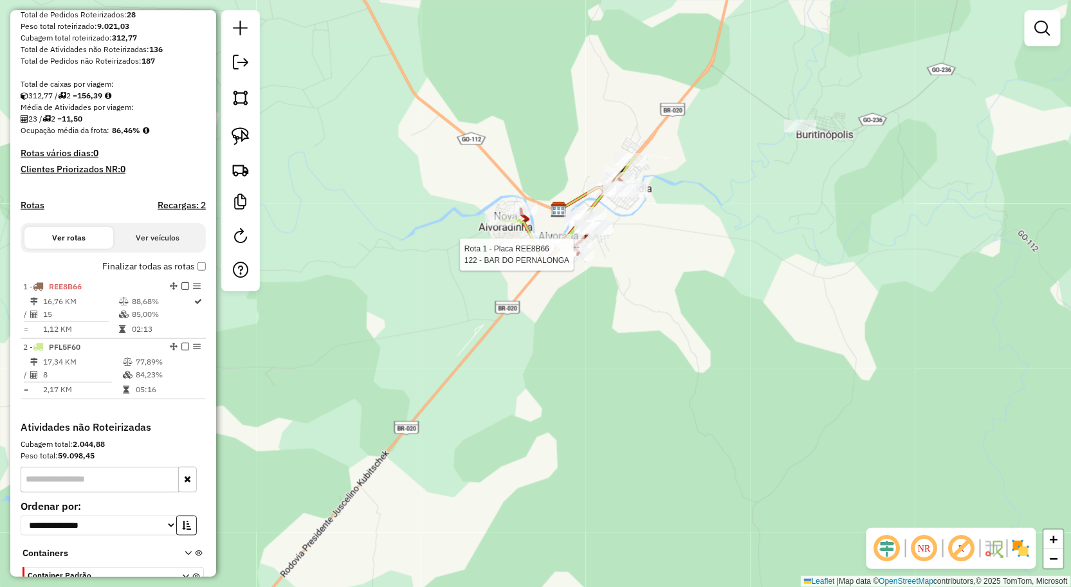
select select "**********"
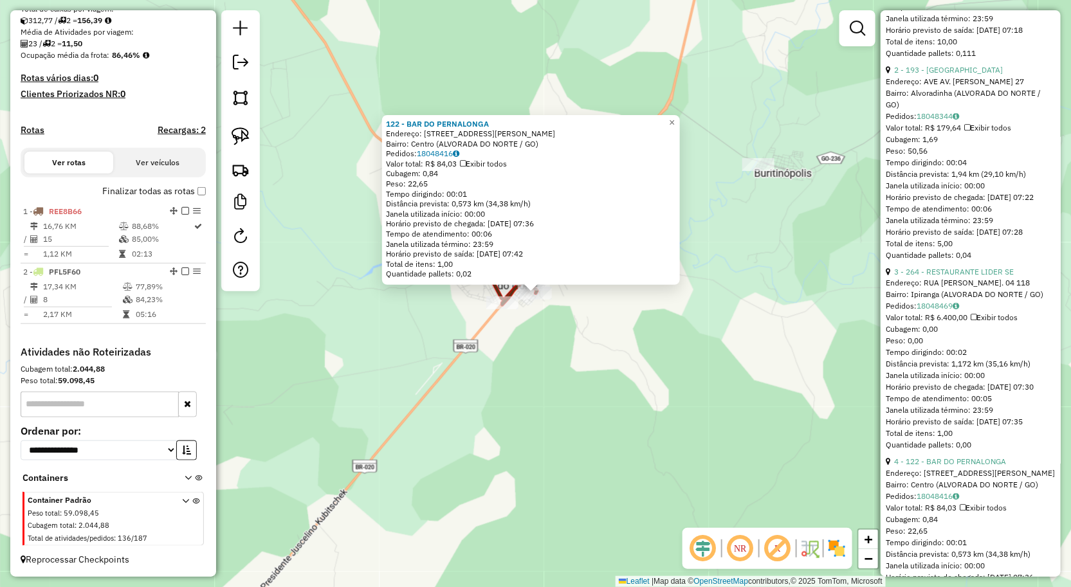
scroll to position [714, 0]
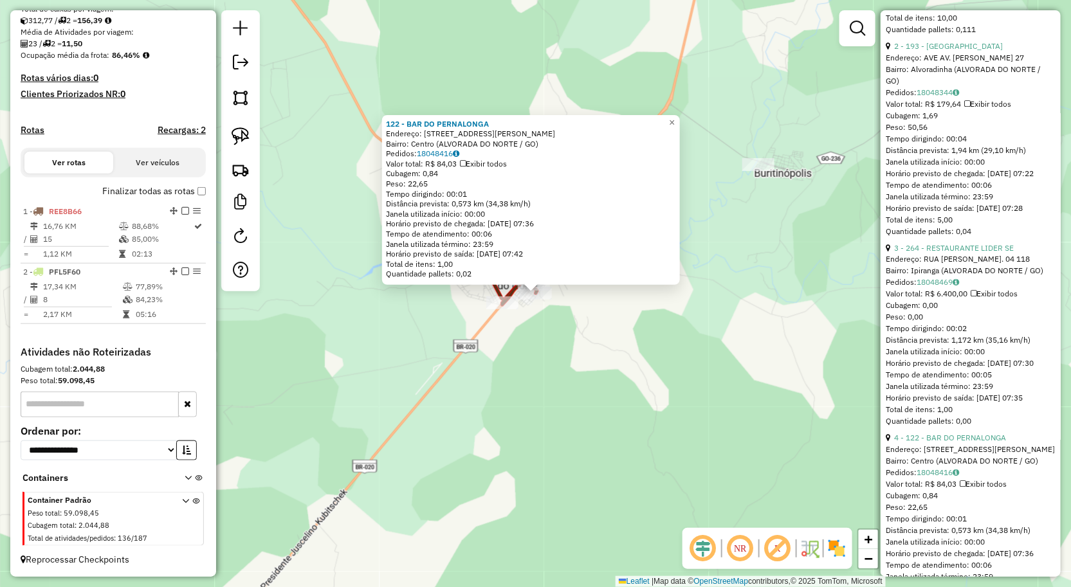
drag, startPoint x: 791, startPoint y: 335, endPoint x: 781, endPoint y: 318, distance: 19.9
click at [789, 335] on div "122 - BAR DO PERNALONGA Endereço: RUA AC AV JOSE RIBEIRO NASCIMENTO 10 Bairro: …" at bounding box center [535, 293] width 1071 height 587
click at [805, 76] on div "122 - BAR DO PERNALONGA Endereço: RUA AC AV JOSE RIBEIRO NASCIMENTO 10 Bairro: …" at bounding box center [535, 293] width 1071 height 587
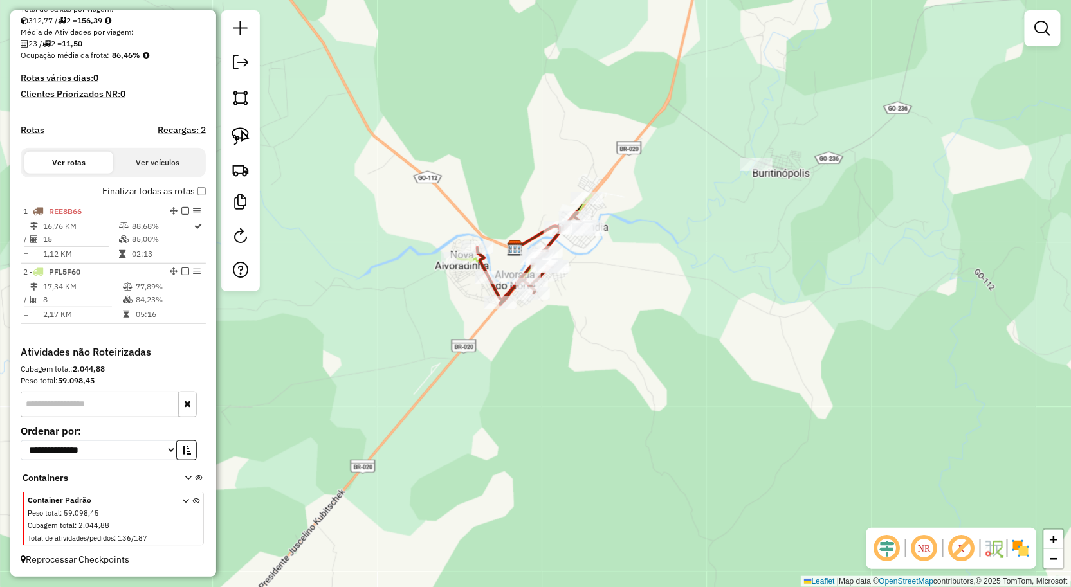
click at [1056, 33] on div at bounding box center [1042, 28] width 36 height 36
click at [1039, 30] on em at bounding box center [1042, 28] width 15 height 15
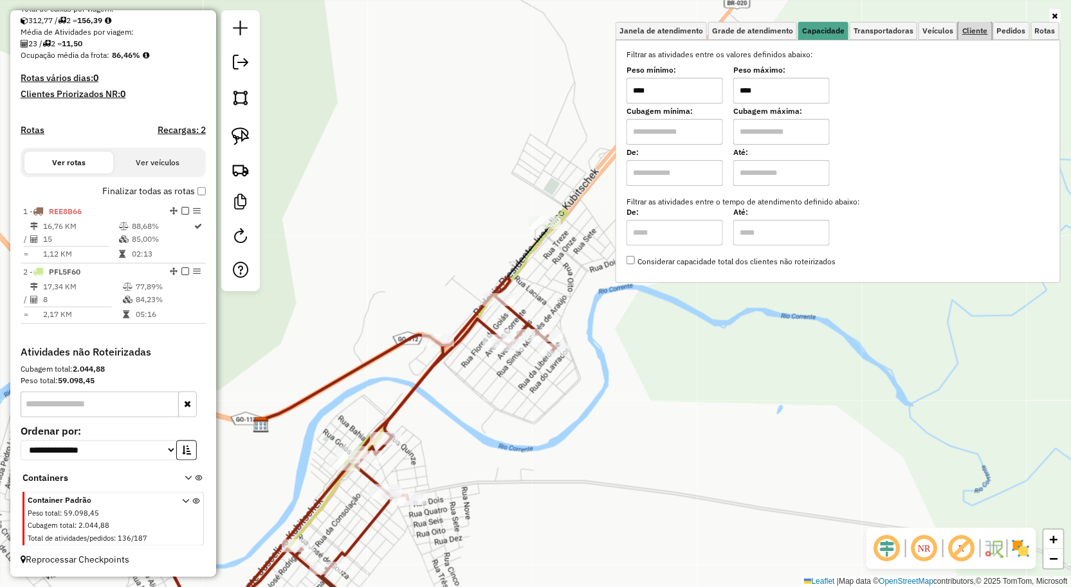
click at [976, 30] on span "Cliente" at bounding box center [975, 31] width 26 height 8
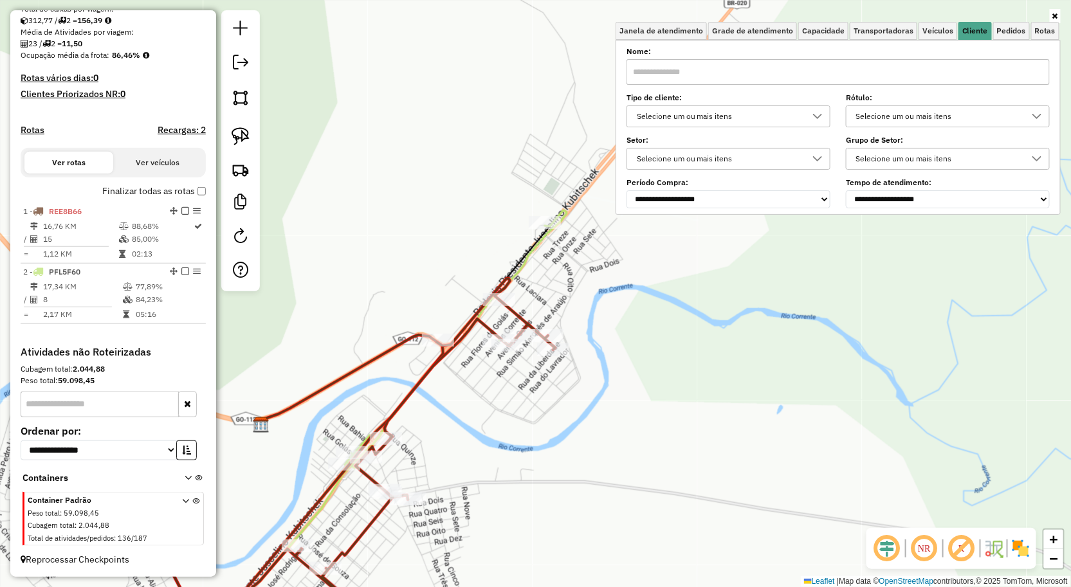
click at [1059, 19] on link at bounding box center [1055, 16] width 11 height 14
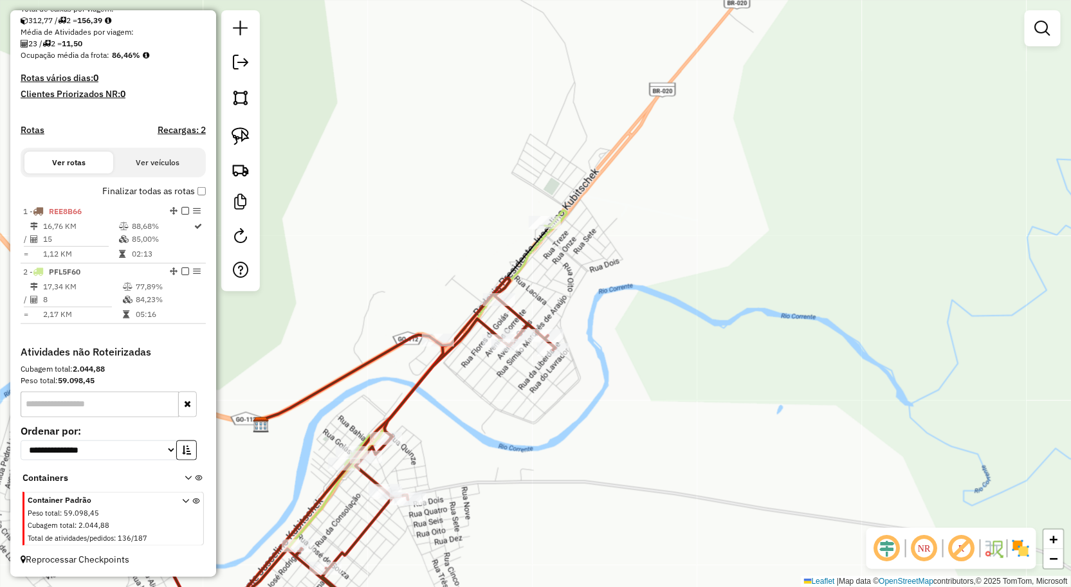
click at [1028, 37] on div at bounding box center [1042, 28] width 36 height 36
click at [1037, 33] on em at bounding box center [1042, 28] width 15 height 15
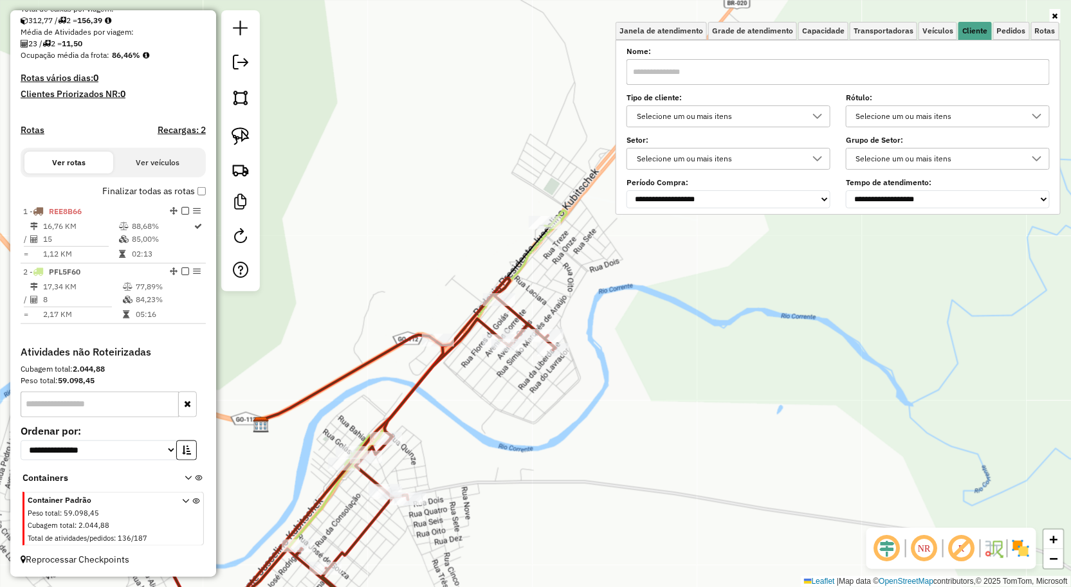
click at [792, 71] on input "text" at bounding box center [837, 72] width 423 height 26
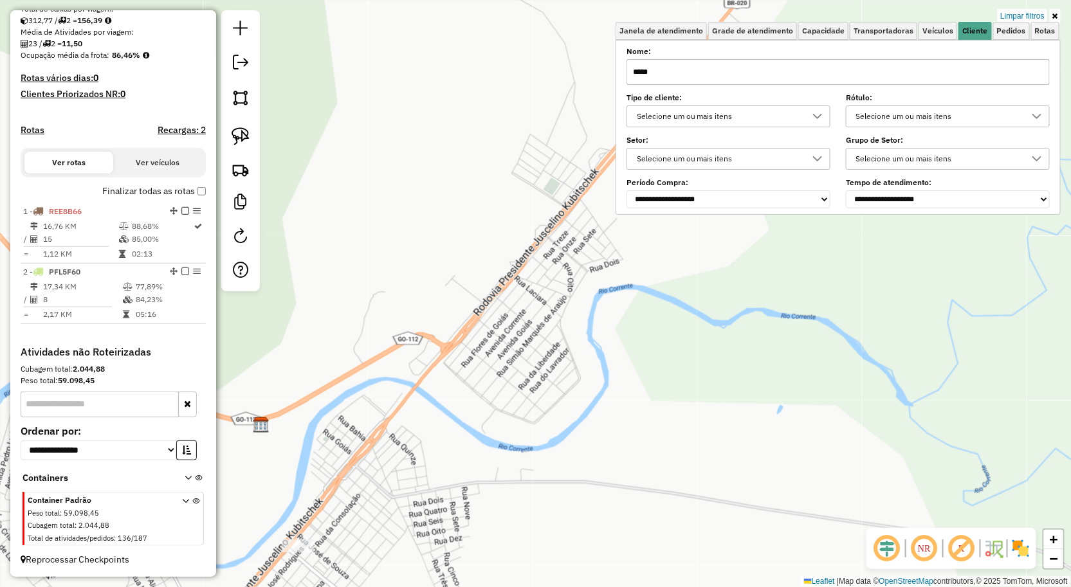
type input "*****"
click at [582, 442] on div "Limpar filtros Janela de atendimento Grade de atendimento Capacidade Transporta…" at bounding box center [535, 293] width 1071 height 587
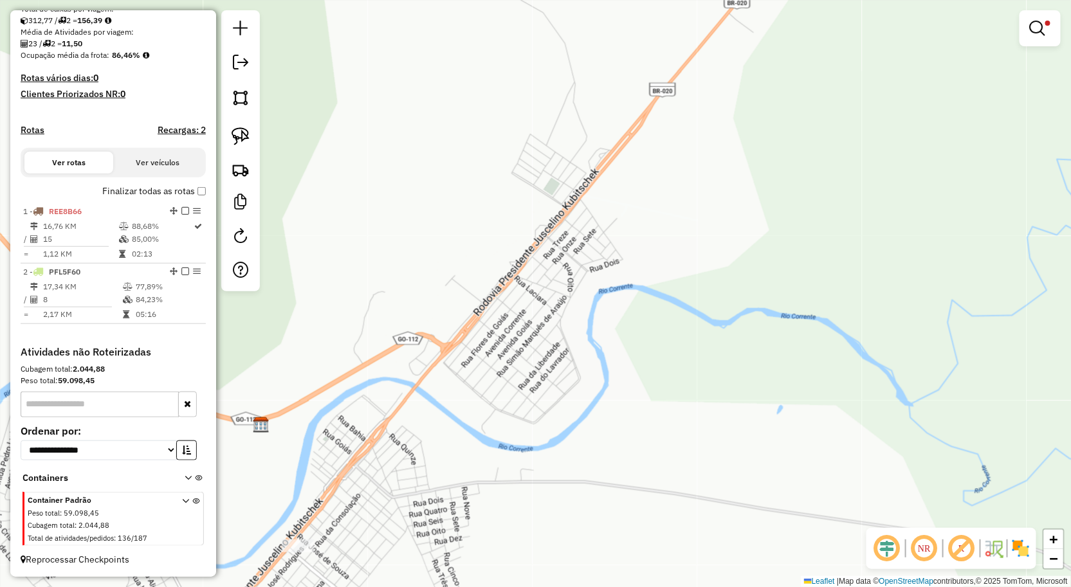
click at [677, 343] on div "Limpar filtros Janela de atendimento Grade de atendimento Capacidade Transporta…" at bounding box center [535, 293] width 1071 height 587
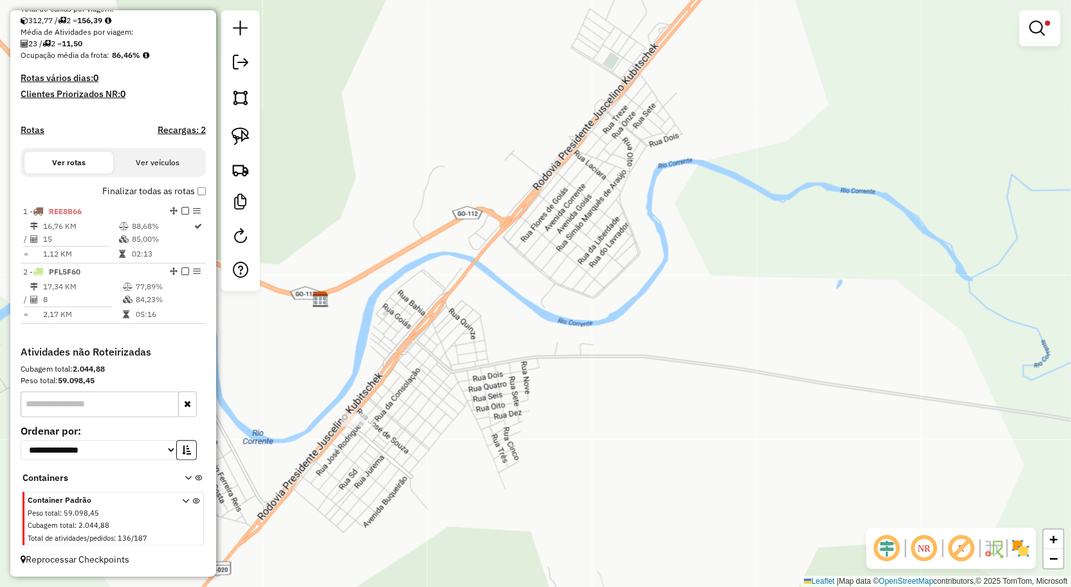
click at [581, 322] on div "Limpar filtros Janela de atendimento Grade de atendimento Capacidade Transporta…" at bounding box center [535, 293] width 1071 height 587
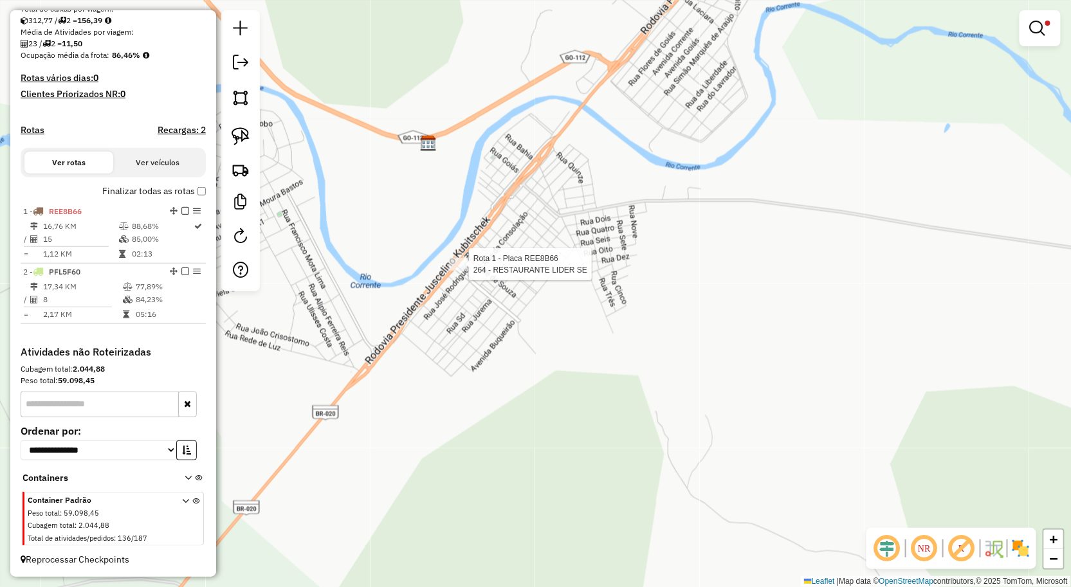
select select "**********"
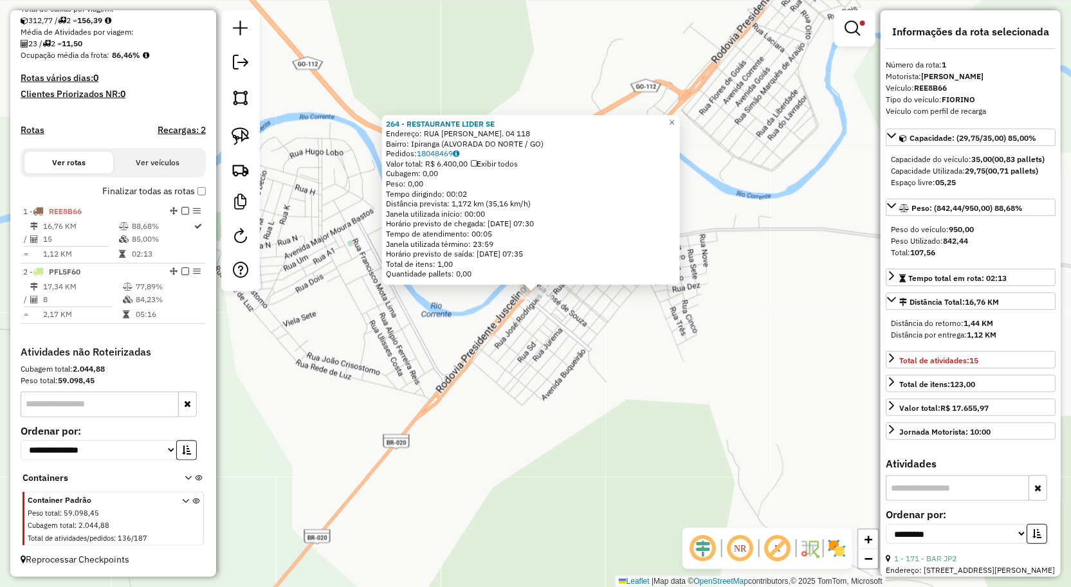
click at [535, 325] on div "264 - RESTAURANTE LIDER SE Endereço: RUA JOSE DE SOUZA QD. 04 118 Bairro: Ipira…" at bounding box center [535, 293] width 1071 height 587
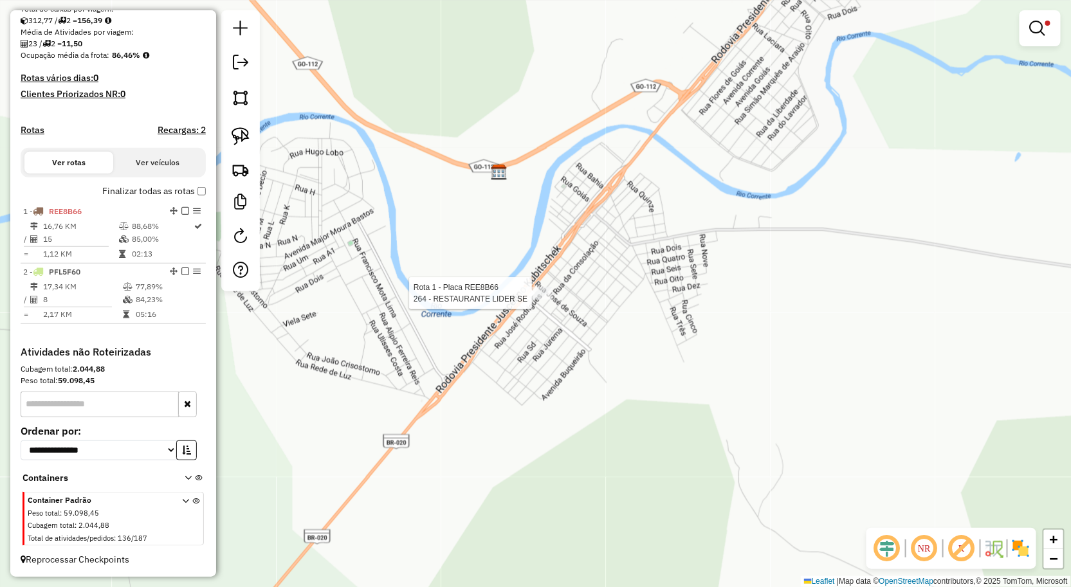
select select "**********"
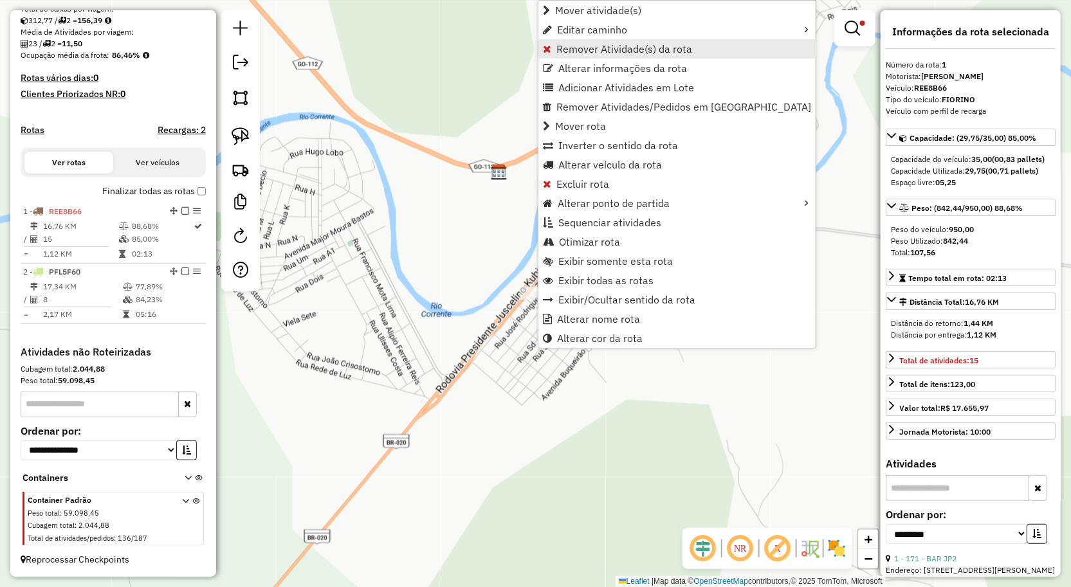
click at [583, 50] on span "Remover Atividade(s) da rota" at bounding box center [624, 49] width 136 height 10
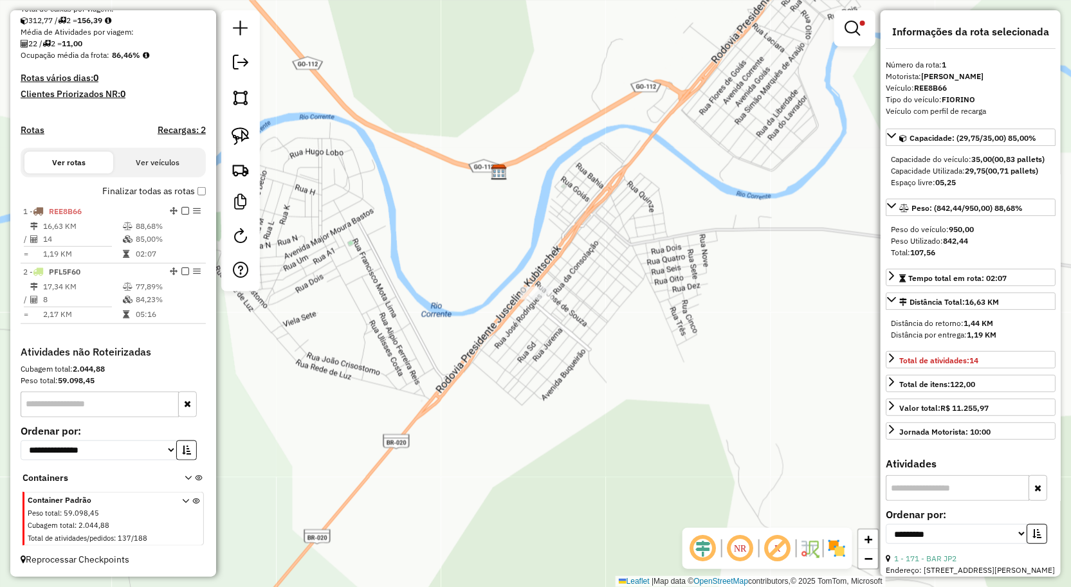
drag, startPoint x: 812, startPoint y: 103, endPoint x: 859, endPoint y: 80, distance: 52.6
click at [812, 104] on div "Limpar filtros Janela de atendimento Grade de atendimento Capacidade Transporta…" at bounding box center [535, 293] width 1071 height 587
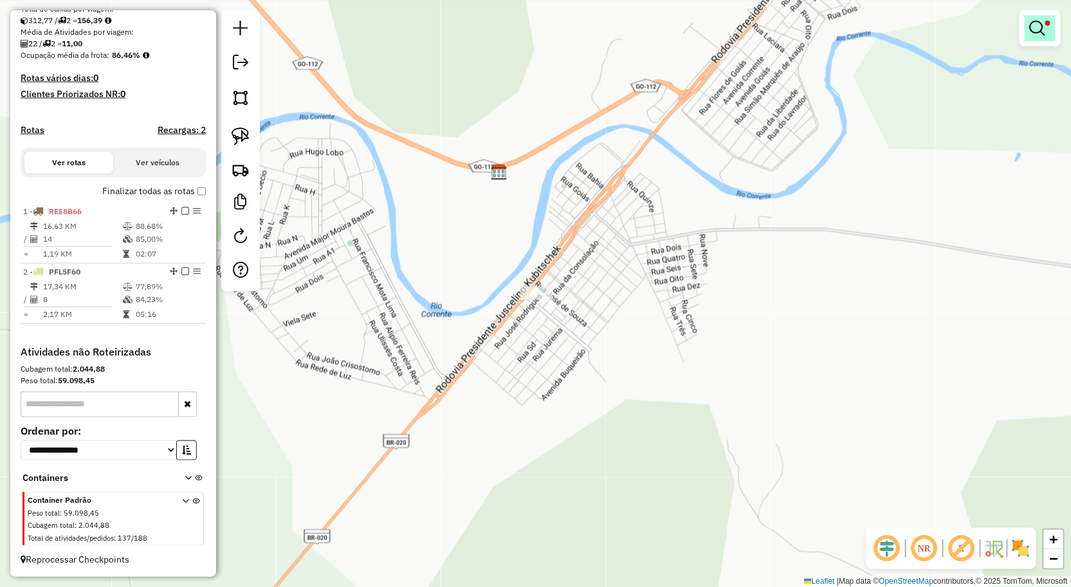
click at [1041, 27] on em at bounding box center [1037, 28] width 15 height 15
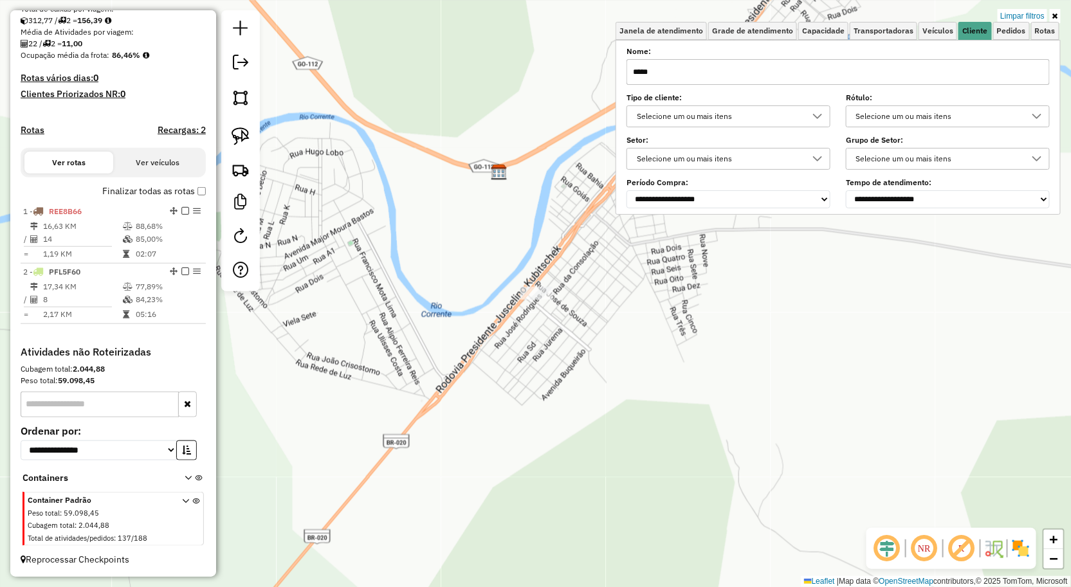
click at [875, 69] on input "*****" at bounding box center [837, 72] width 423 height 26
type input "*"
type input "****"
click at [513, 337] on div "Limpar filtros Janela de atendimento Grade de atendimento Capacidade Transporta…" at bounding box center [535, 293] width 1071 height 587
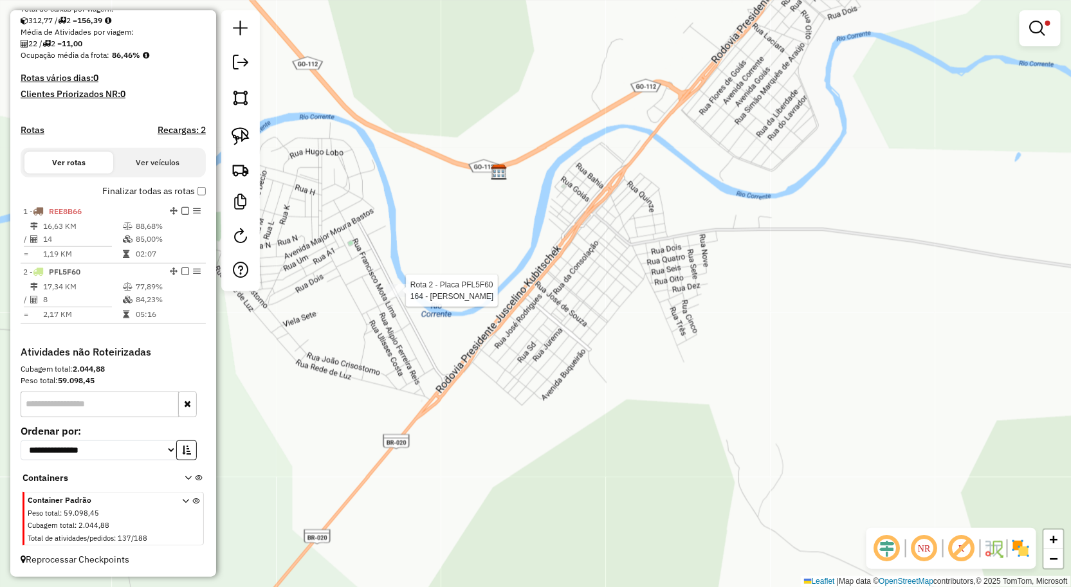
select select "**********"
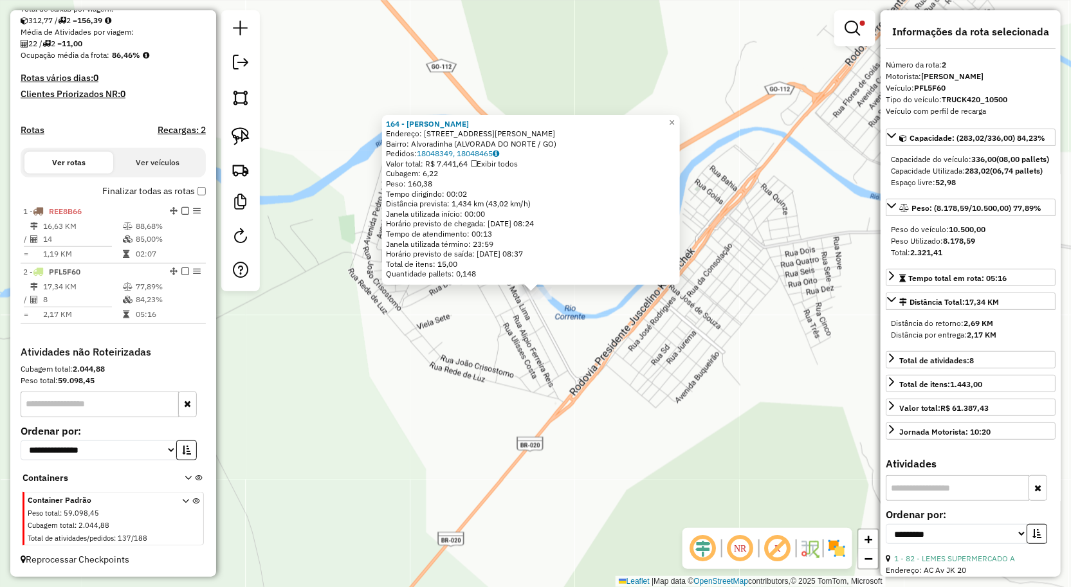
click at [572, 322] on div "164 - KERENCIA CAIPIRA Endereço: RUA FRANCISCO MOTA LIMA NRSN 100 Bairro: Alvor…" at bounding box center [535, 293] width 1071 height 587
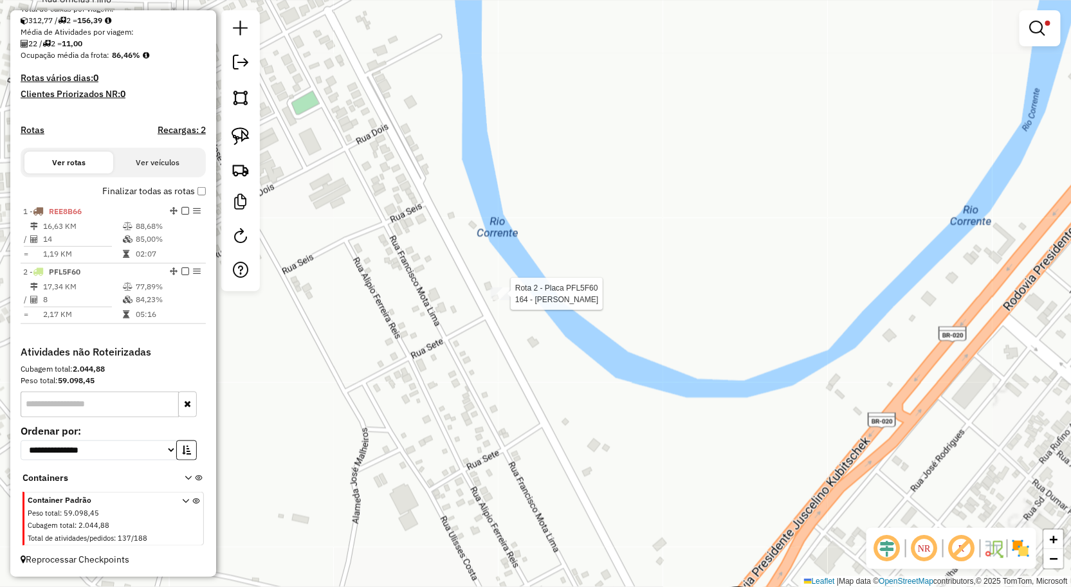
select select "**********"
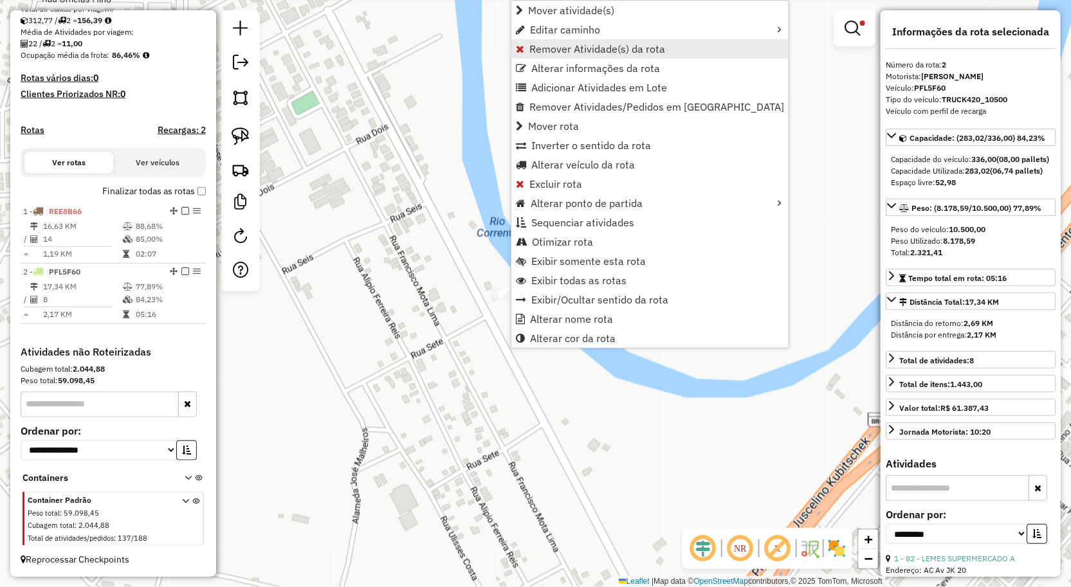
click at [579, 46] on span "Remover Atividade(s) da rota" at bounding box center [597, 49] width 136 height 10
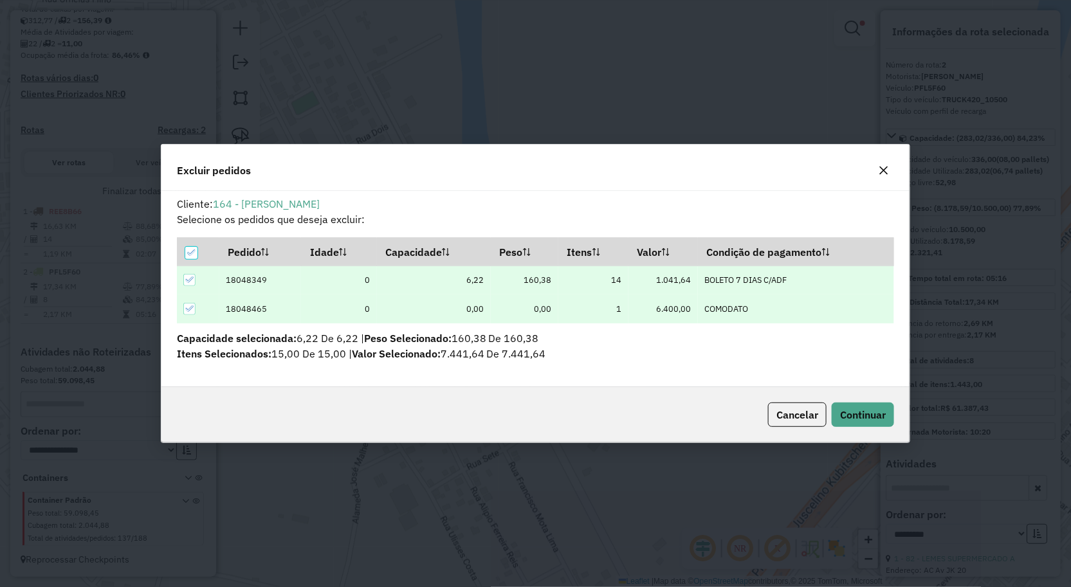
scroll to position [0, 0]
click at [876, 417] on span "Continuar" at bounding box center [863, 414] width 46 height 13
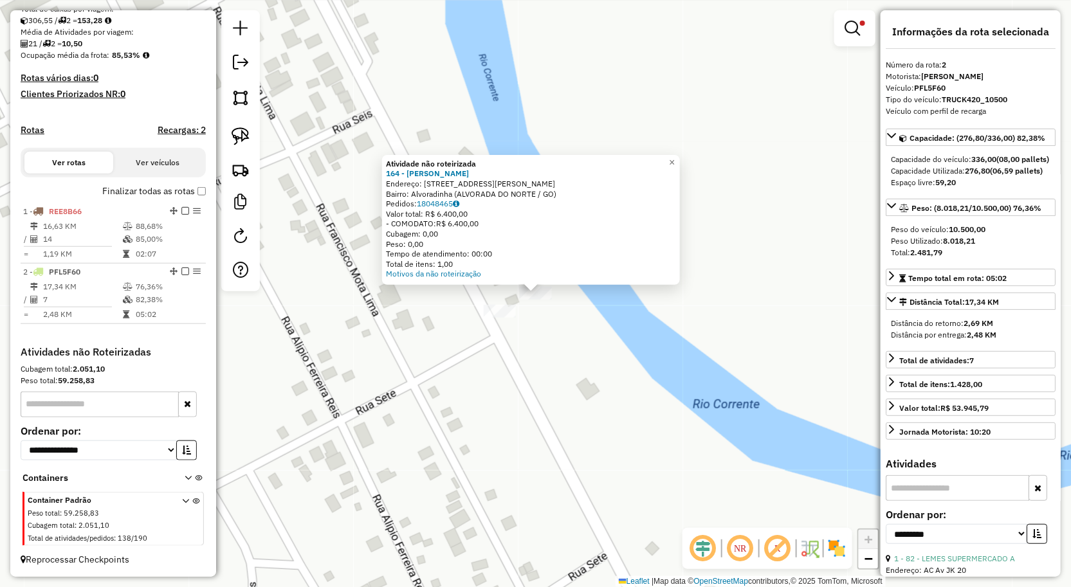
click at [550, 337] on div "Atividade não roteirizada 164 - KERENCIA CAIPIRA Endereço: RUA FRANCISCO MOTA L…" at bounding box center [535, 293] width 1071 height 587
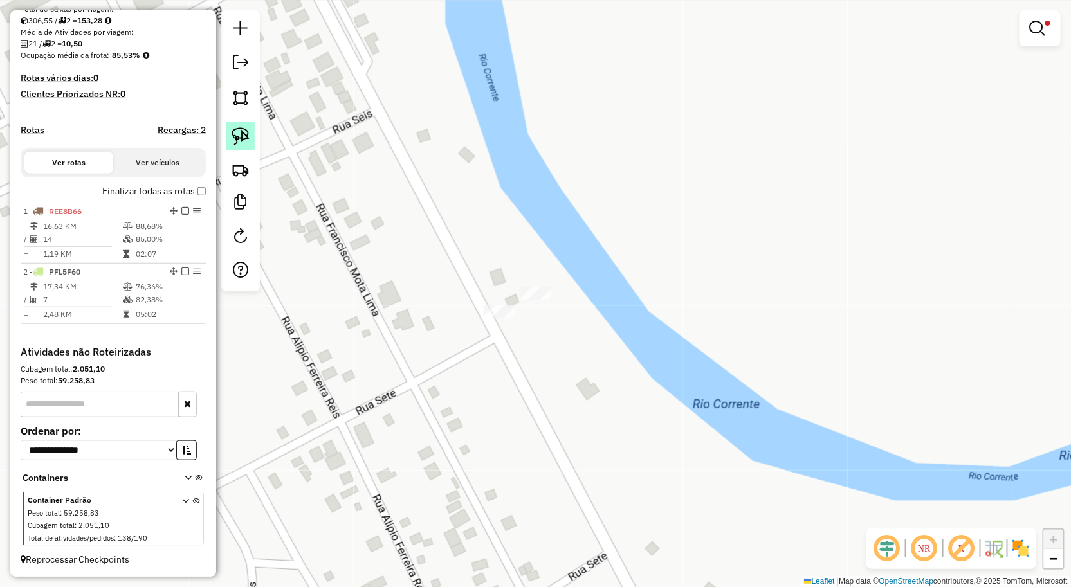
click at [235, 136] on img at bounding box center [241, 136] width 18 height 18
drag, startPoint x: 432, startPoint y: 301, endPoint x: 502, endPoint y: 347, distance: 83.5
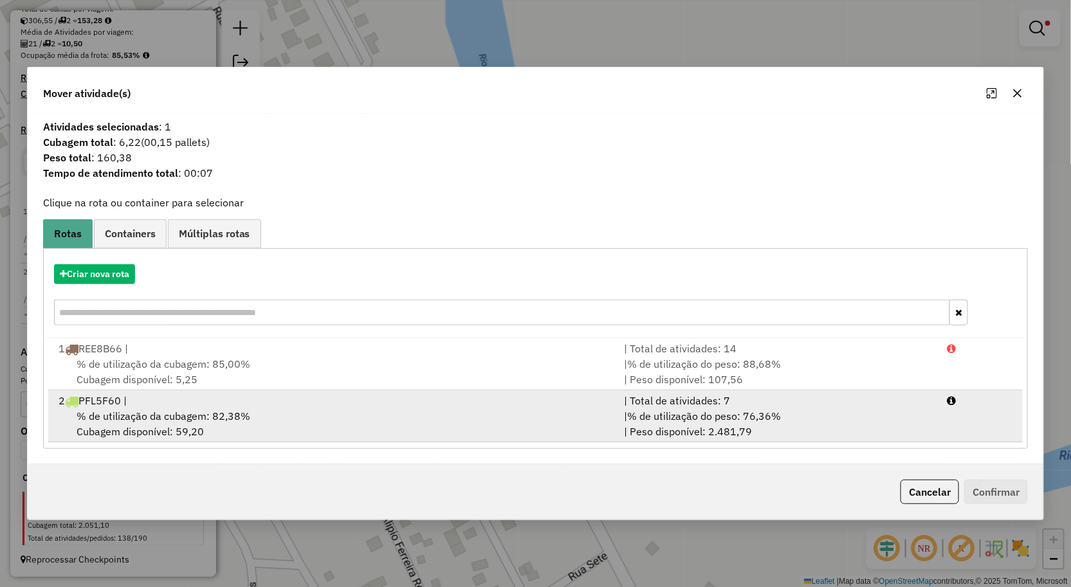
click at [158, 414] on span "% de utilização da cubagem: 82,38%" at bounding box center [164, 416] width 174 height 13
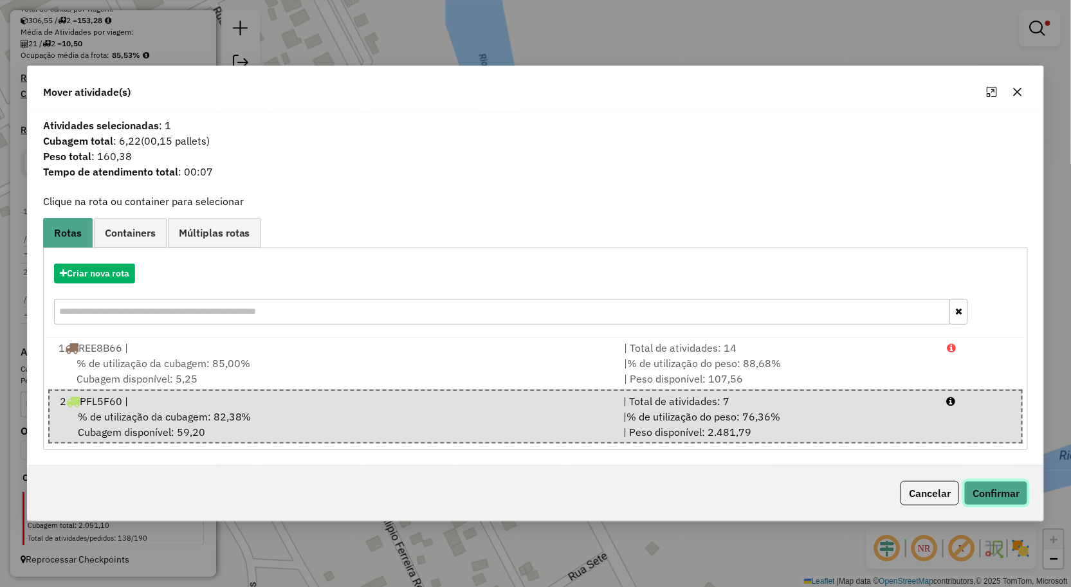
drag, startPoint x: 1010, startPoint y: 491, endPoint x: 998, endPoint y: 491, distance: 11.6
click at [1008, 491] on button "Confirmar" at bounding box center [996, 493] width 64 height 24
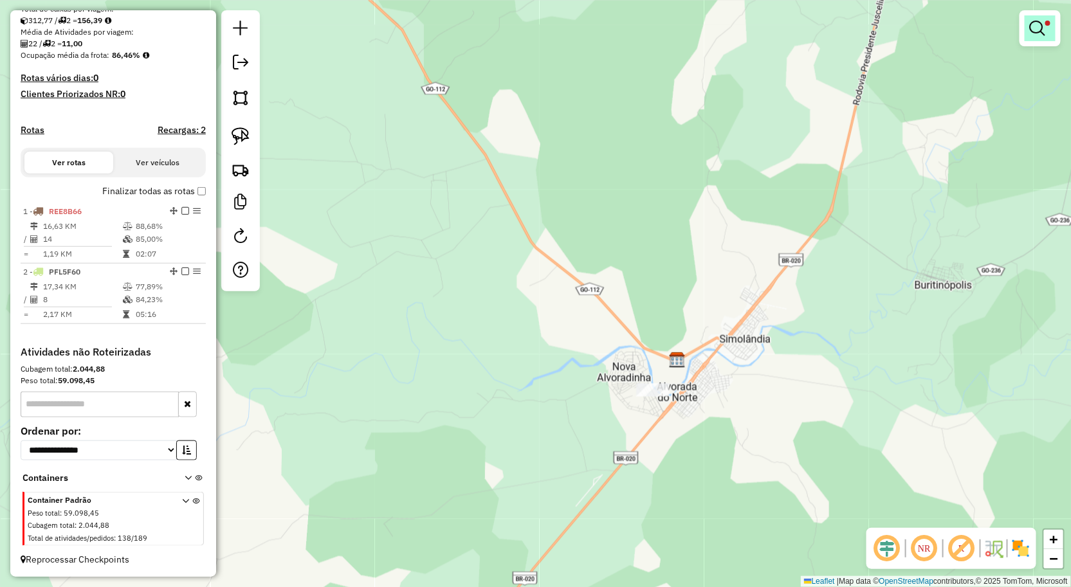
click at [1040, 37] on link at bounding box center [1039, 28] width 31 height 26
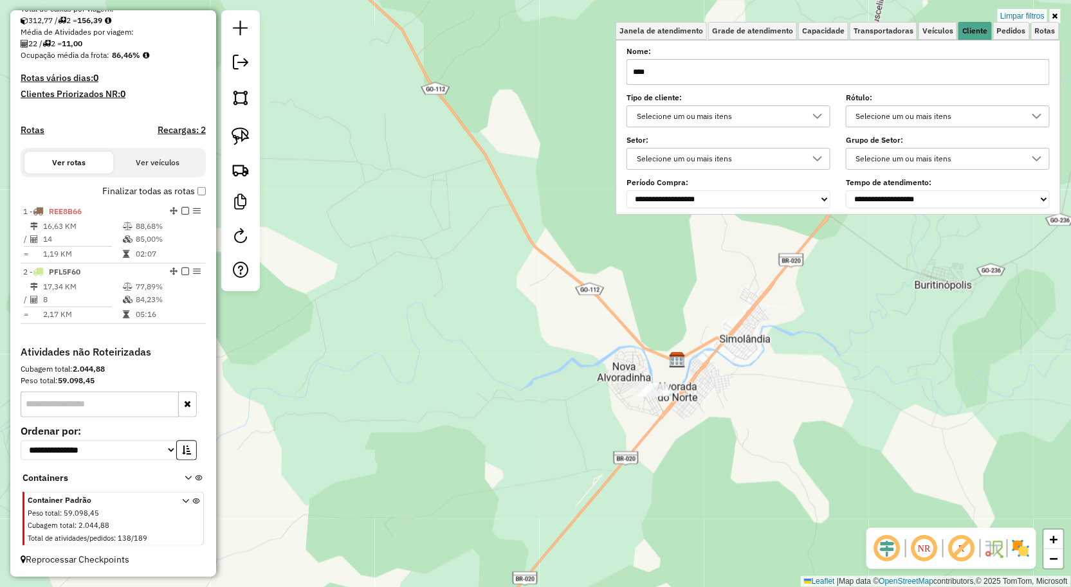
click at [842, 78] on input "****" at bounding box center [837, 72] width 423 height 26
type input "*"
type input "**"
click at [700, 395] on div "Limpar filtros Janela de atendimento Grade de atendimento Capacidade Transporta…" at bounding box center [535, 293] width 1071 height 587
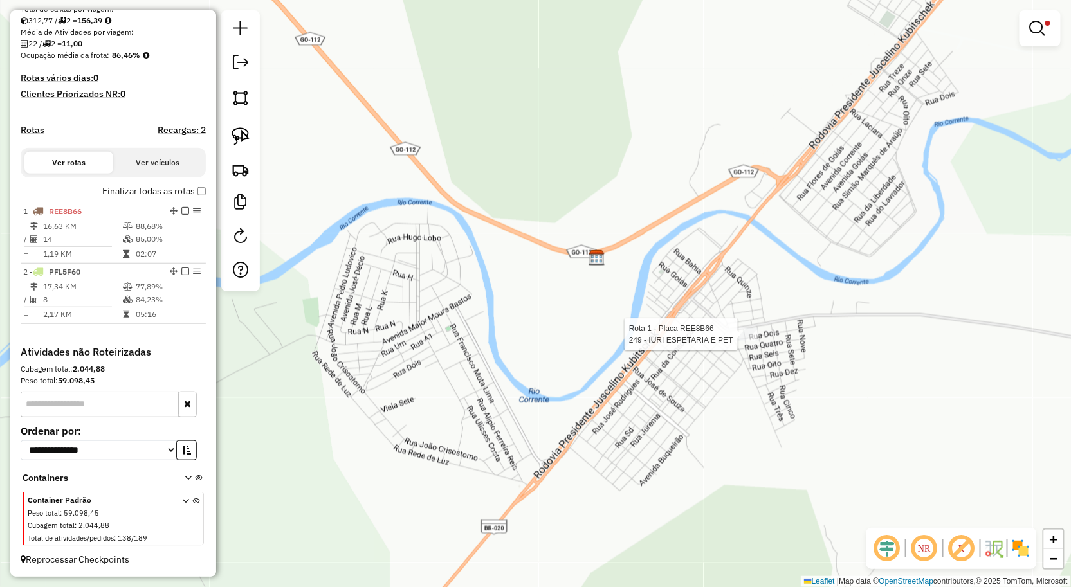
select select "**********"
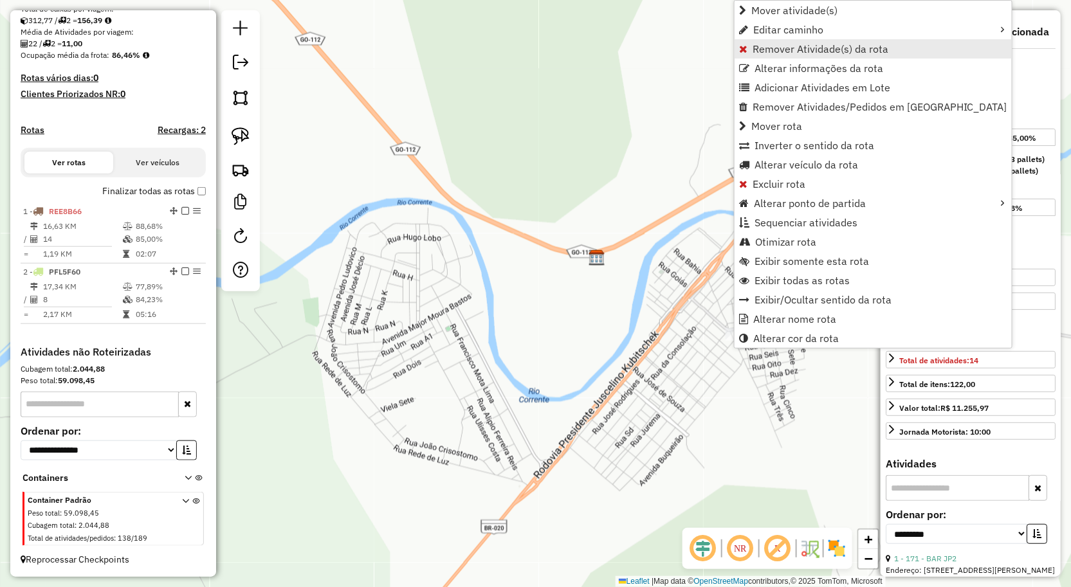
click at [773, 53] on span "Remover Atividade(s) da rota" at bounding box center [820, 49] width 136 height 10
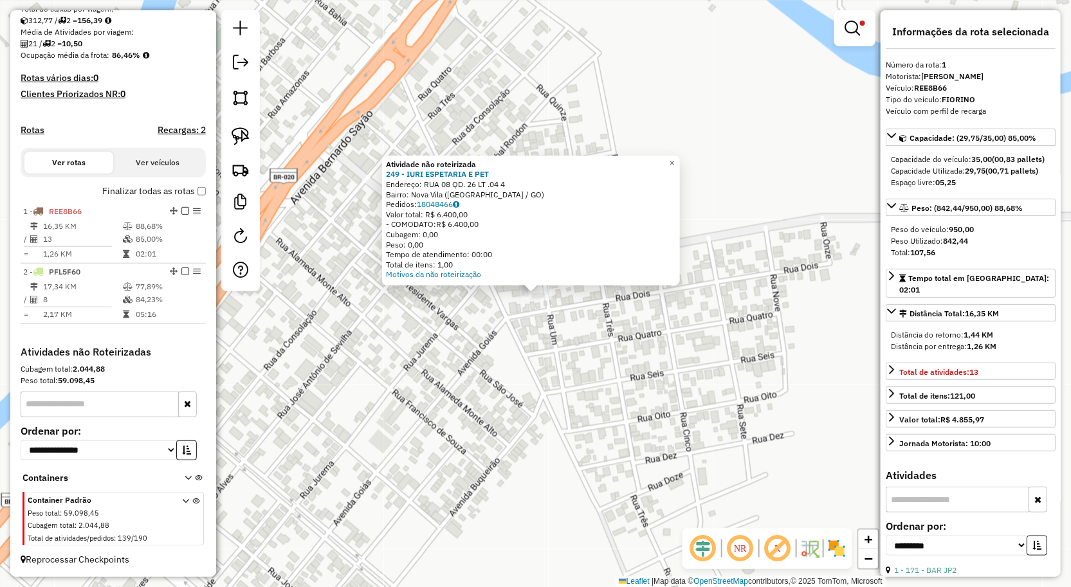
click at [530, 322] on div "Atividade não roteirizada 249 - IURI ESPETARIA E PET Endereço: RUA 08 QD. 26 LT…" at bounding box center [535, 293] width 1071 height 587
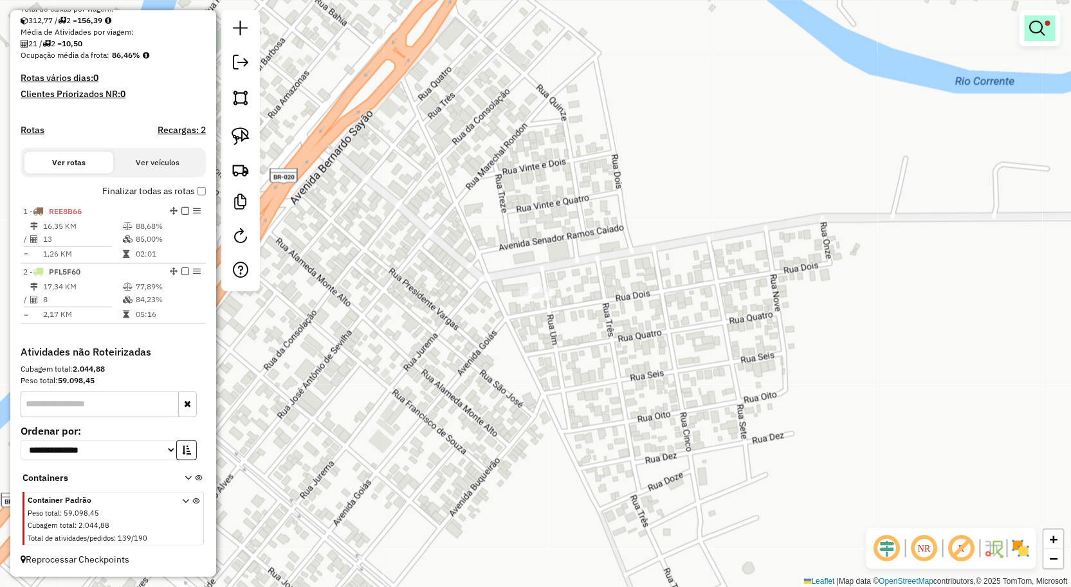
click at [1033, 23] on em at bounding box center [1037, 28] width 15 height 15
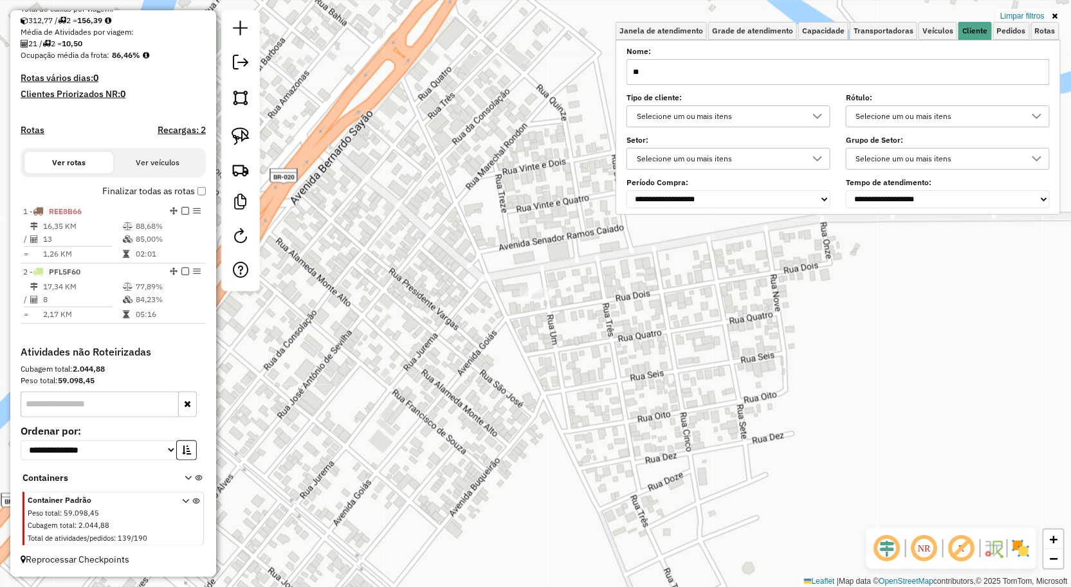
click at [873, 79] on input "**" at bounding box center [837, 72] width 423 height 26
type input "*"
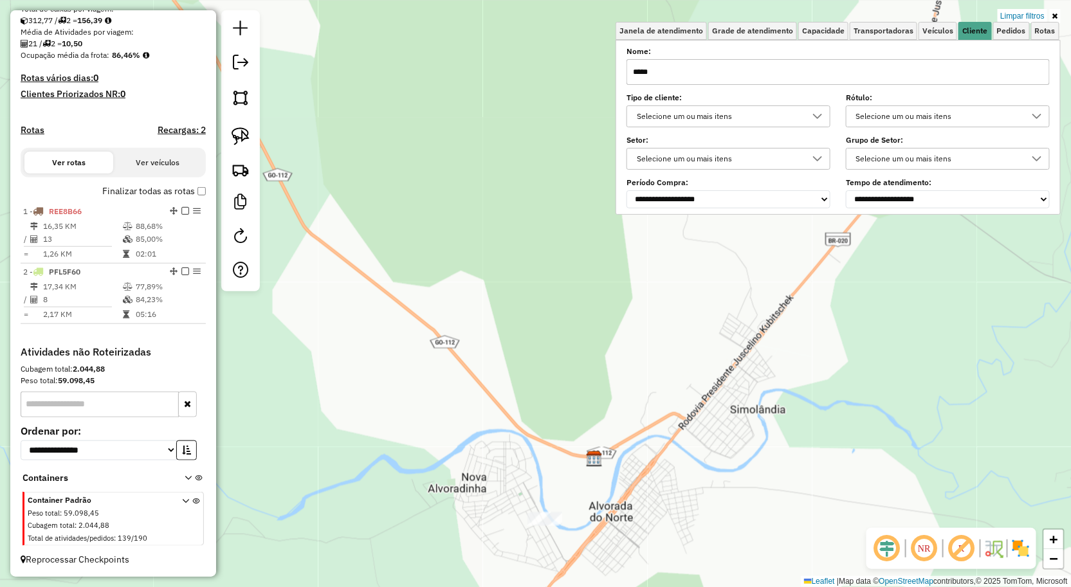
type input "*****"
drag, startPoint x: 554, startPoint y: 525, endPoint x: 565, endPoint y: 433, distance: 92.5
click at [562, 512] on div at bounding box center [546, 518] width 32 height 13
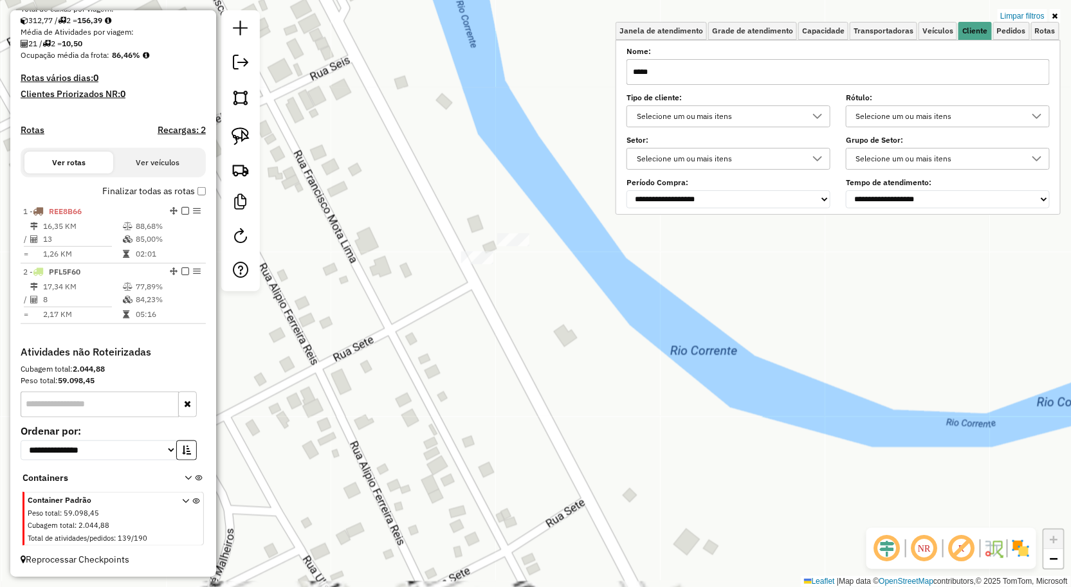
click at [617, 394] on div "Limpar filtros Janela de atendimento Grade de atendimento Capacidade Transporta…" at bounding box center [535, 293] width 1071 height 587
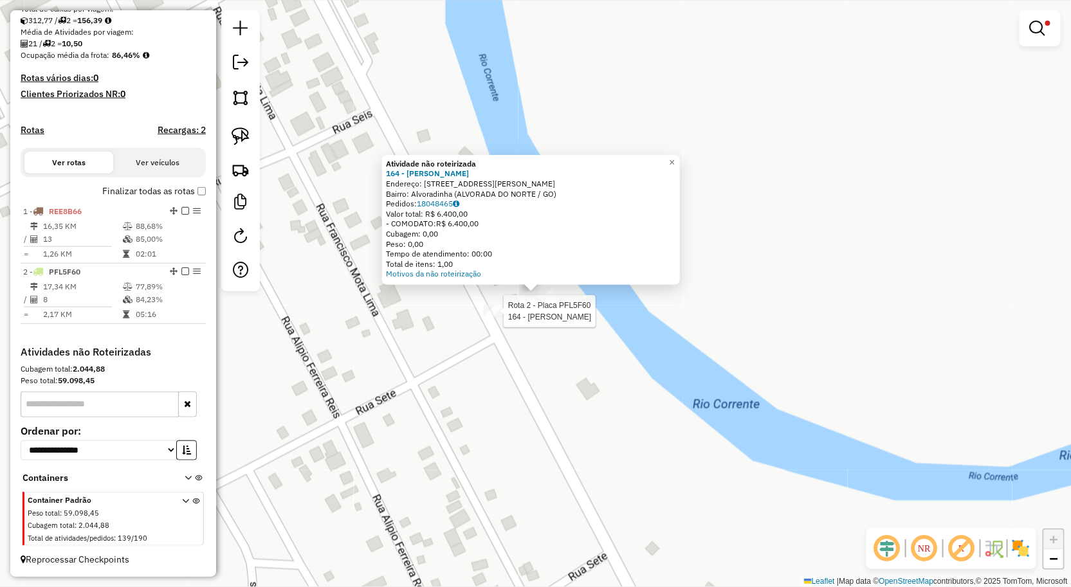
select select "**********"
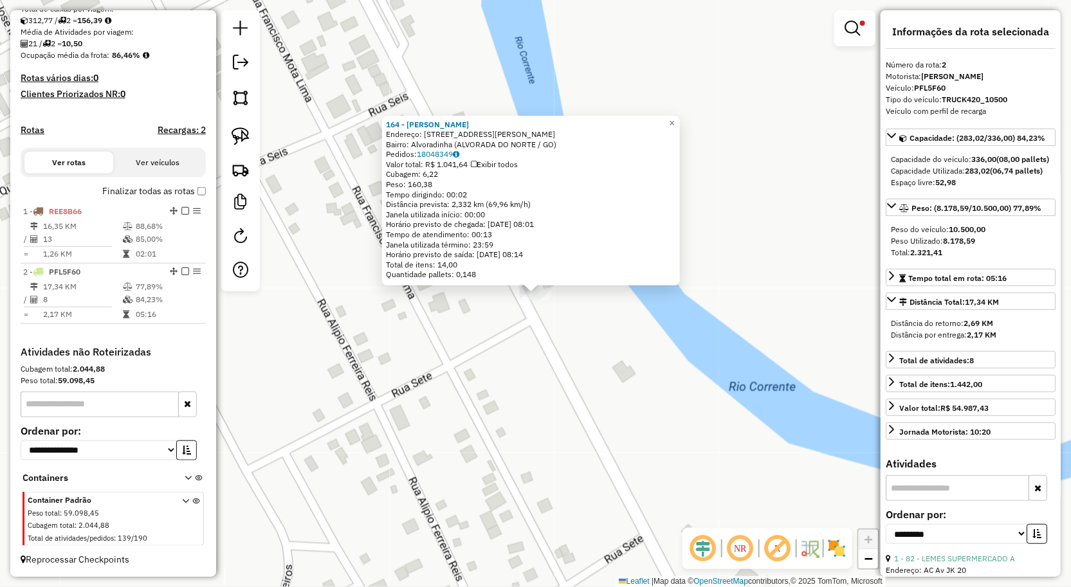
click at [549, 379] on div "164 - KERENCIA CAIPIRA Endereço: RUA FRANCISCO MOTA LIMA NRSN 100 Bairro: Alvor…" at bounding box center [535, 293] width 1071 height 587
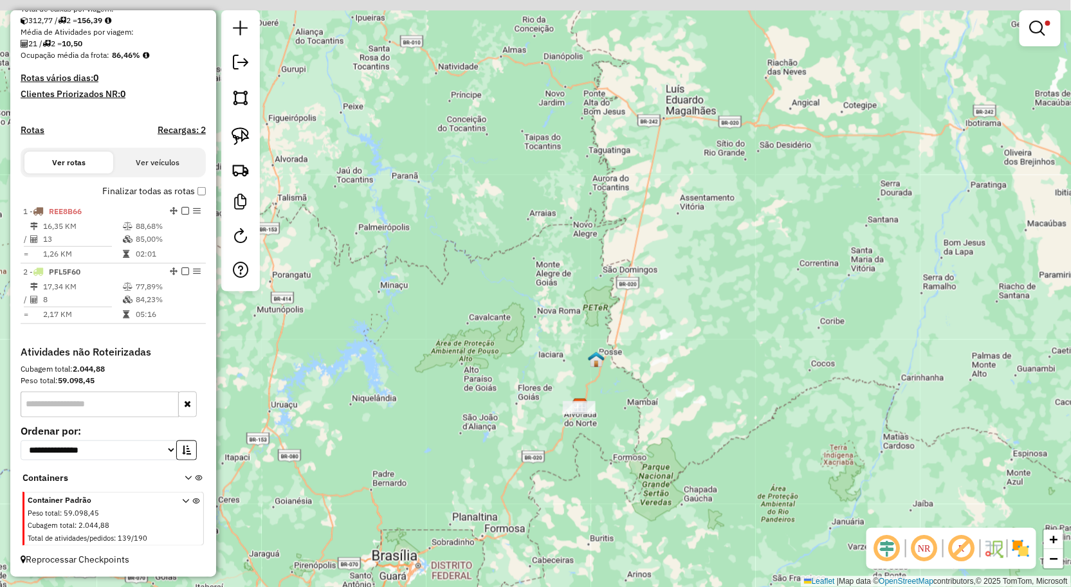
drag, startPoint x: 670, startPoint y: 316, endPoint x: 626, endPoint y: 382, distance: 79.7
click at [626, 382] on div "Limpar filtros Janela de atendimento Grade de atendimento Capacidade Transporta…" at bounding box center [535, 293] width 1071 height 587
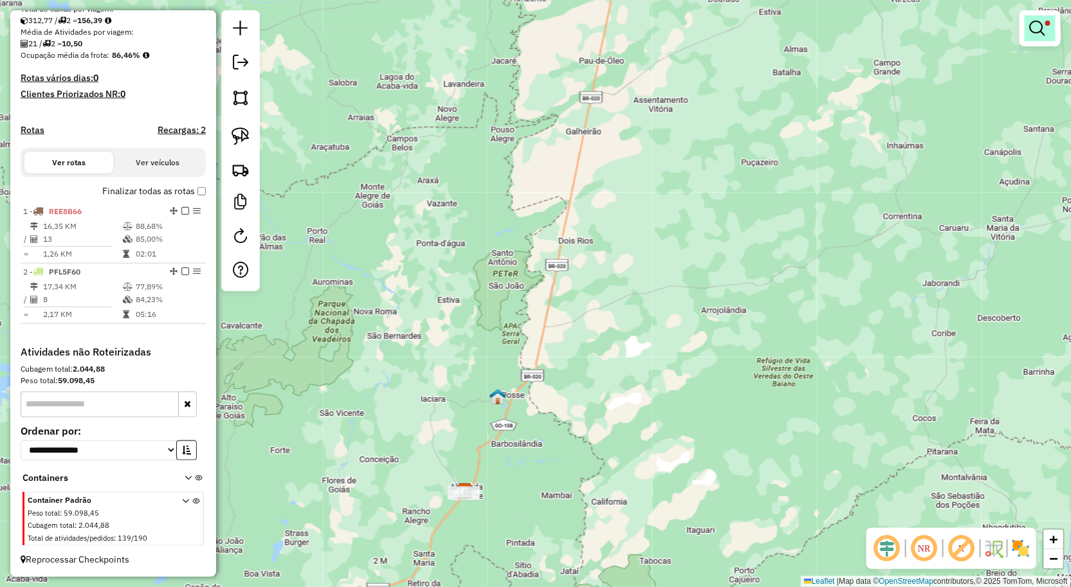
click at [1029, 17] on link at bounding box center [1039, 28] width 31 height 26
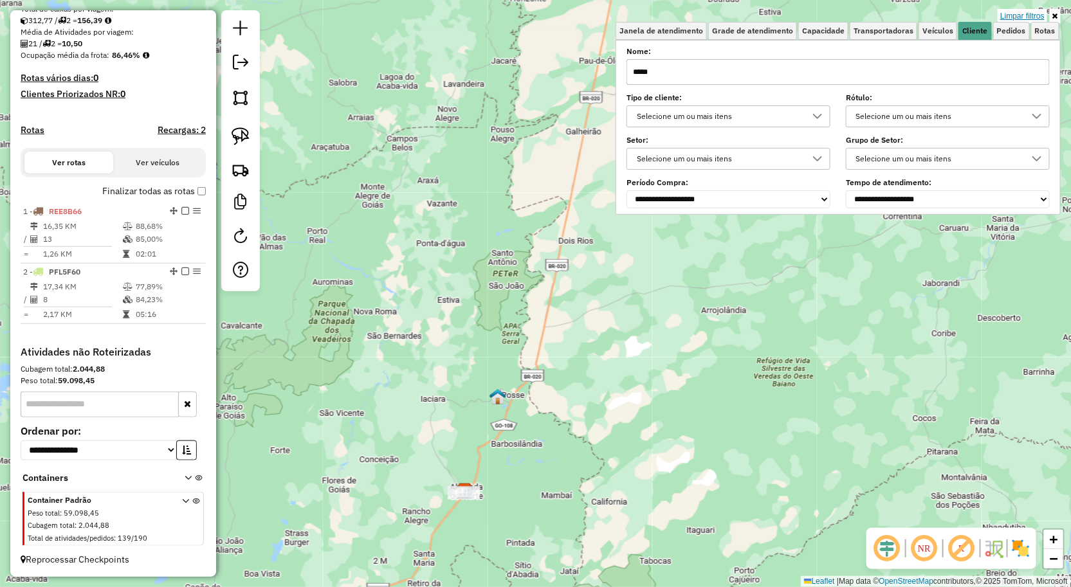
click at [1034, 13] on link "Limpar filtros" at bounding box center [1022, 16] width 50 height 14
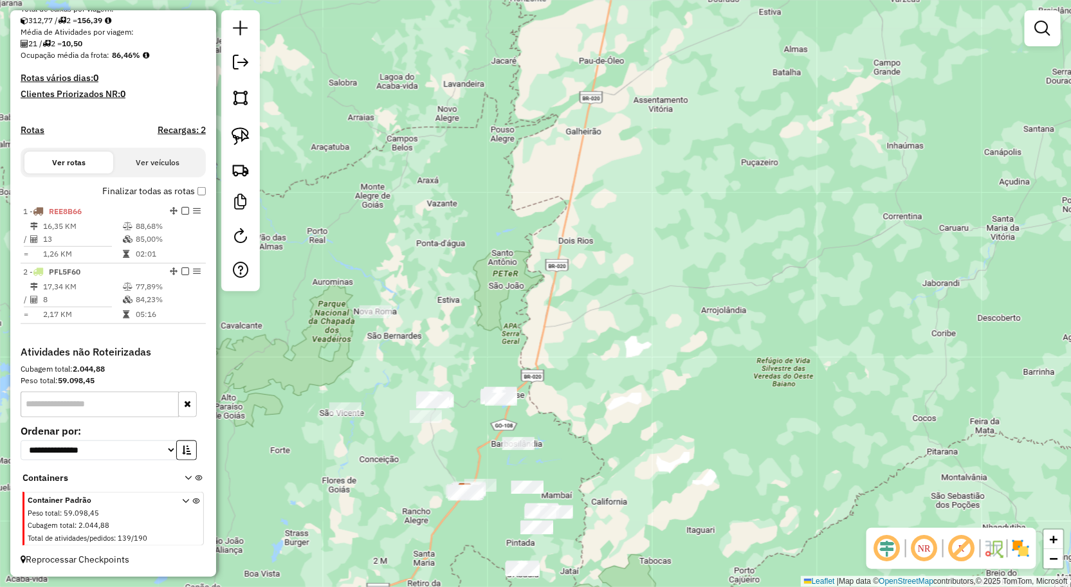
drag, startPoint x: 633, startPoint y: 375, endPoint x: 671, endPoint y: 292, distance: 91.2
click at [662, 327] on div "Janela de atendimento Grade de atendimento Capacidade Transportadoras Veículos …" at bounding box center [535, 293] width 1071 height 587
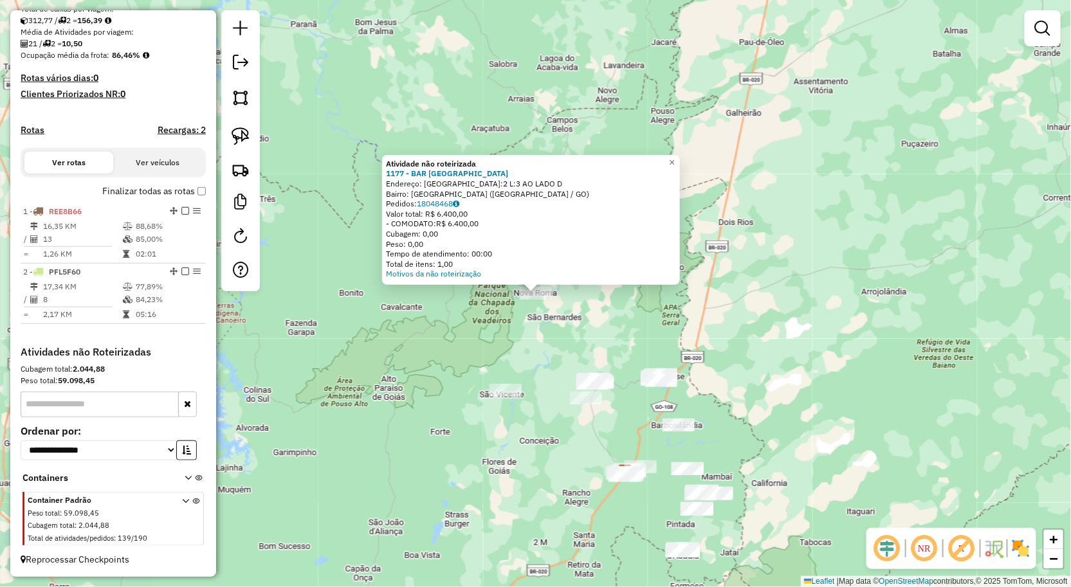
click at [548, 352] on div "Atividade não roteirizada 1177 - BAR BOCA DA ONCA Endereço: AVENIDA RIO GRANDE …" at bounding box center [535, 293] width 1071 height 587
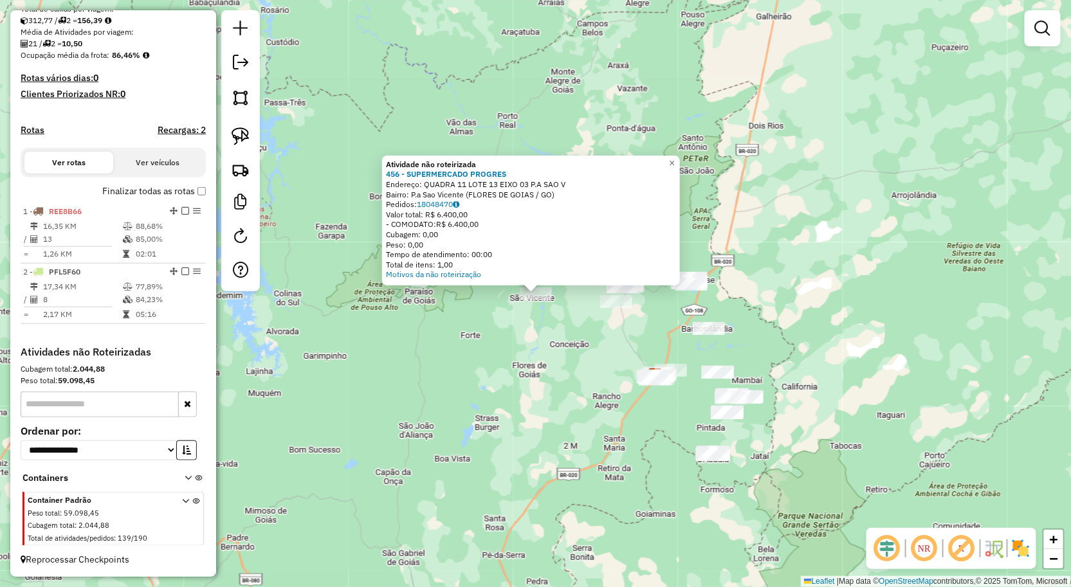
click at [523, 367] on div "Atividade não roteirizada 456 - SUPERMERCADO PROGRES Endereço: QUADRA 11 LOTE 1…" at bounding box center [535, 293] width 1071 height 587
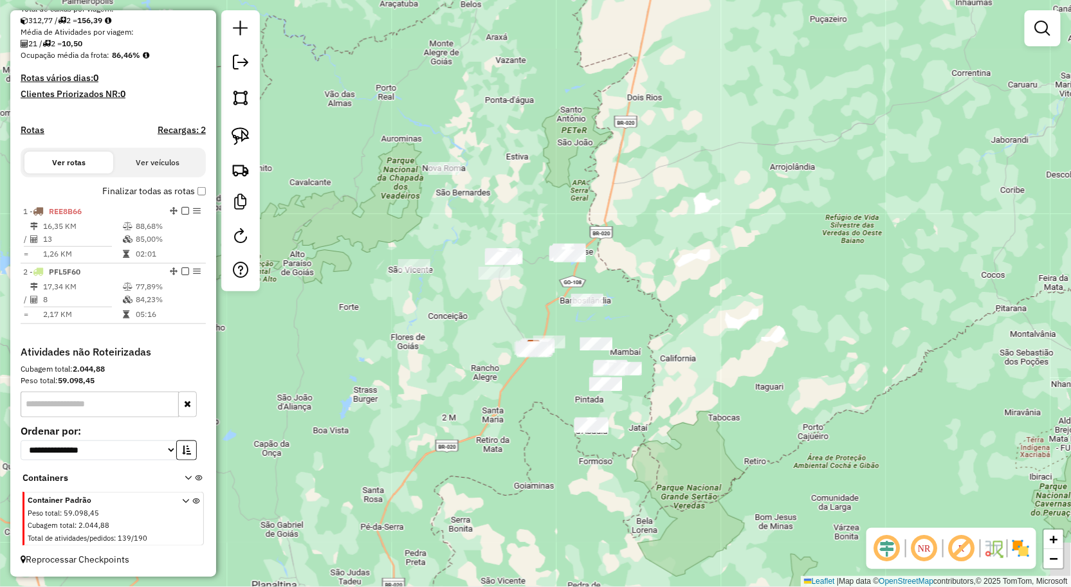
drag, startPoint x: 646, startPoint y: 352, endPoint x: 520, endPoint y: 317, distance: 131.4
click at [521, 322] on div "Janela de atendimento Grade de atendimento Capacidade Transportadoras Veículos …" at bounding box center [535, 293] width 1071 height 587
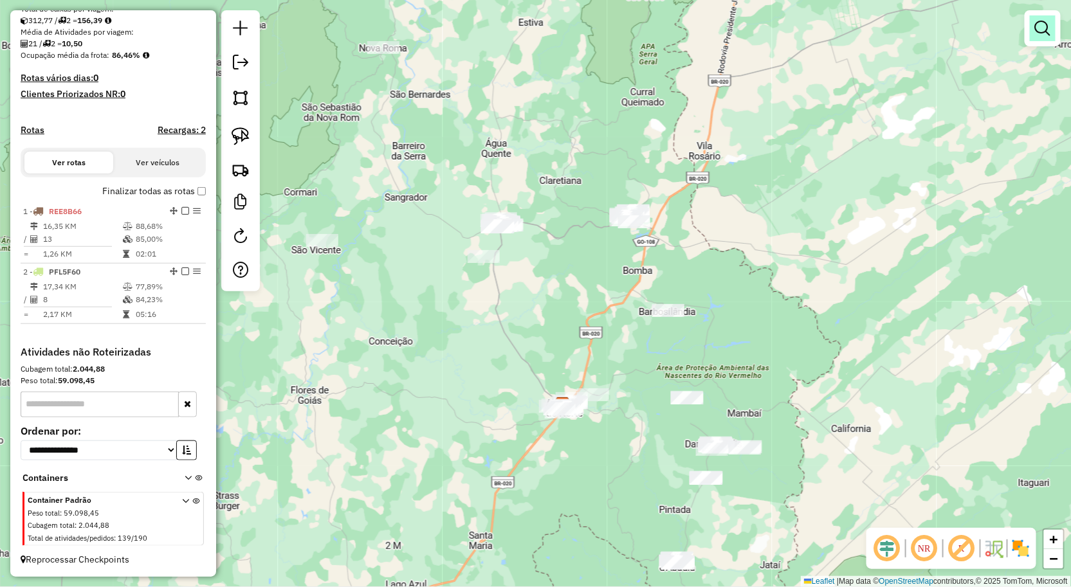
click at [1042, 36] on link at bounding box center [1043, 28] width 26 height 26
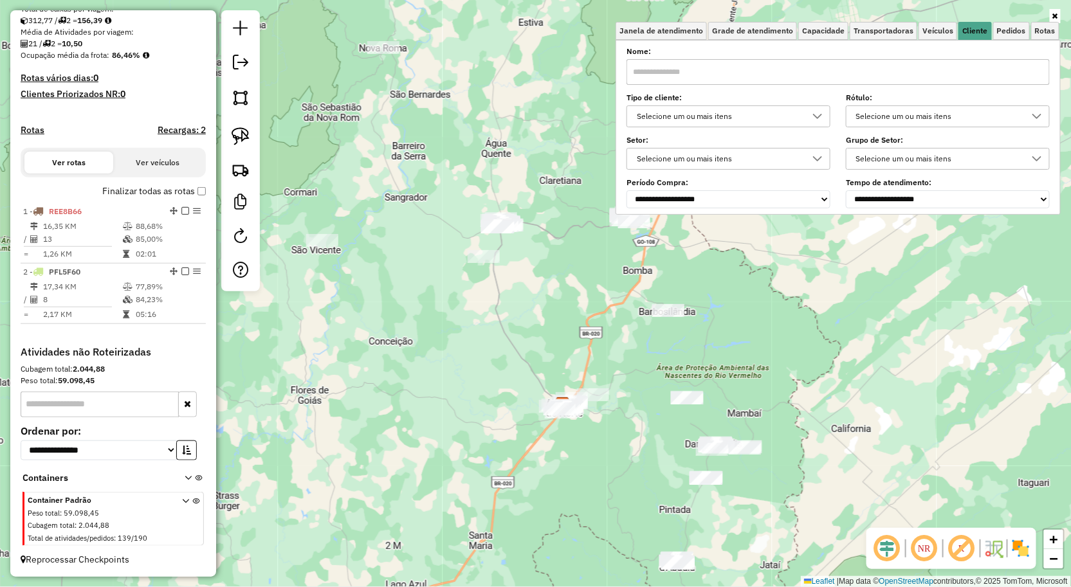
click at [848, 68] on input "text" at bounding box center [837, 72] width 423 height 26
click at [651, 341] on div "Janela de atendimento Grade de atendimento Capacidade Transportadoras Veículos …" at bounding box center [535, 293] width 1071 height 587
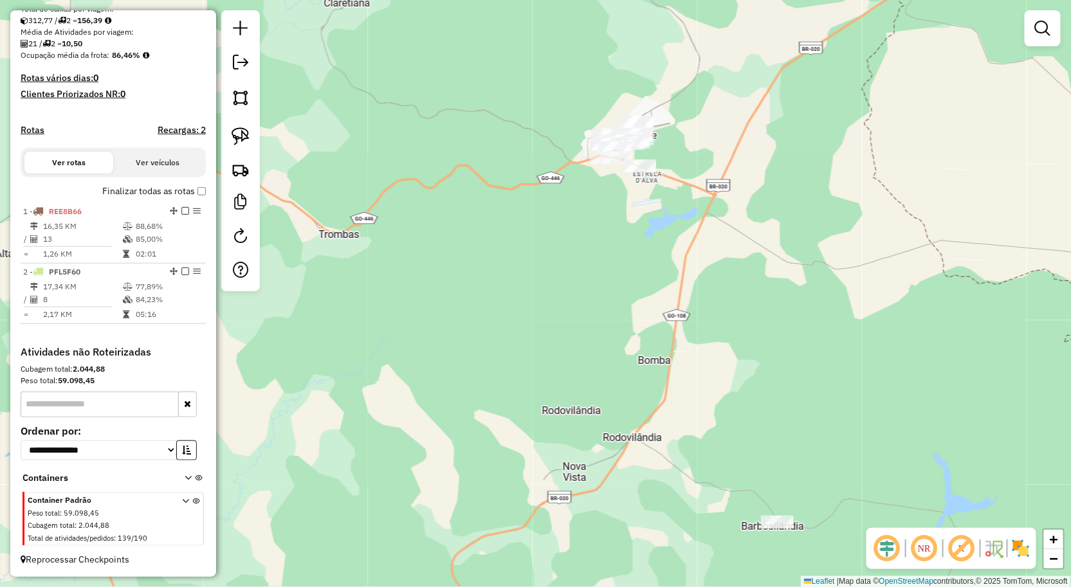
drag, startPoint x: 567, startPoint y: 249, endPoint x: 577, endPoint y: 180, distance: 69.6
click at [576, 190] on div "Janela de atendimento Grade de atendimento Capacidade Transportadoras Veículos …" at bounding box center [535, 293] width 1071 height 587
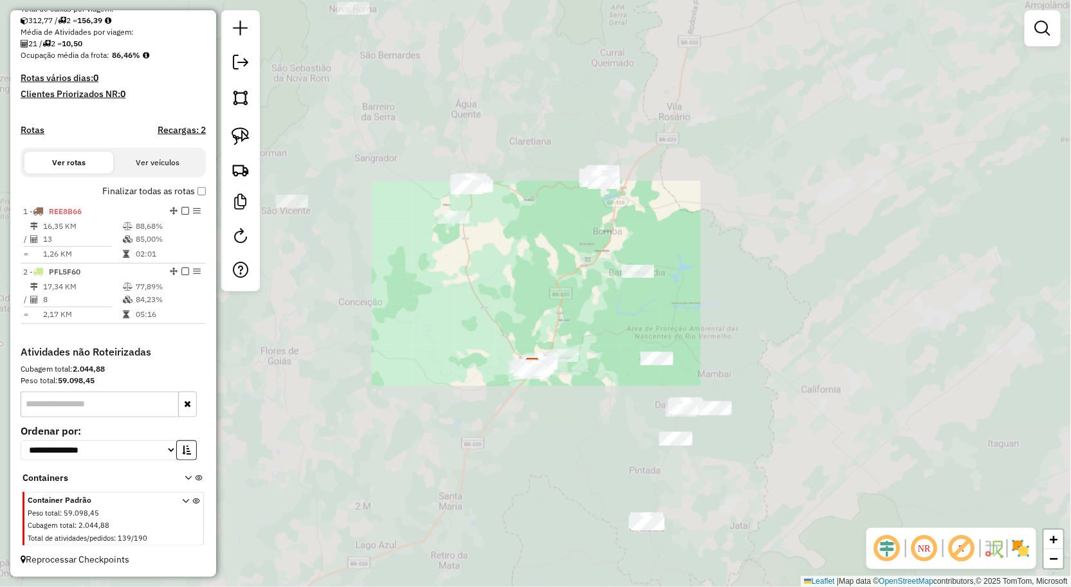
click at [620, 271] on div "Janela de atendimento Grade de atendimento Capacidade Transportadoras Veículos …" at bounding box center [535, 293] width 1071 height 587
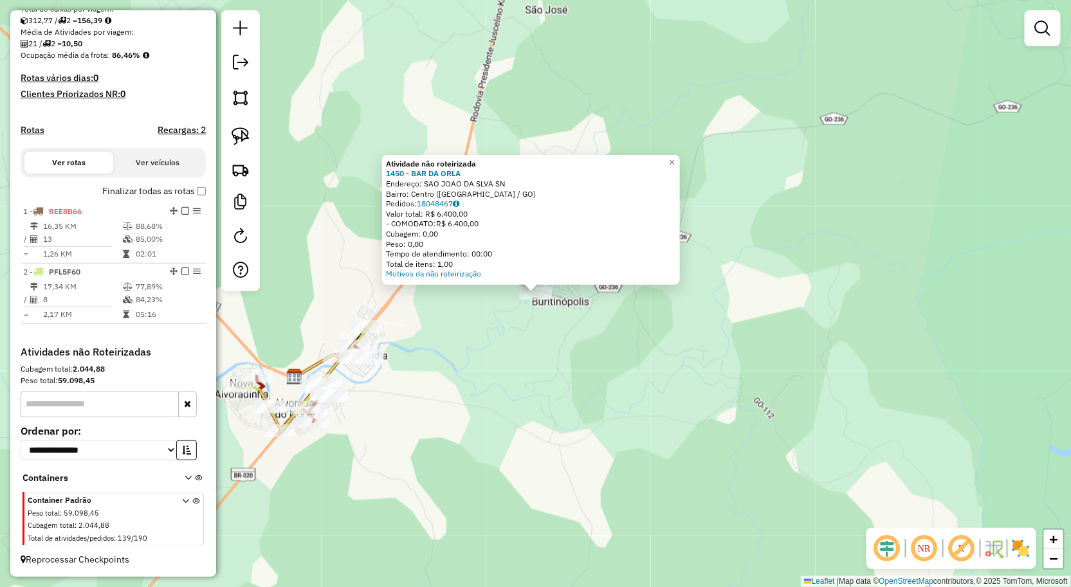
click at [592, 349] on div "Atividade não roteirizada 1450 - BAR DA ORLA Endereço: SAO JOAO DA SLVA SN Bair…" at bounding box center [535, 293] width 1071 height 587
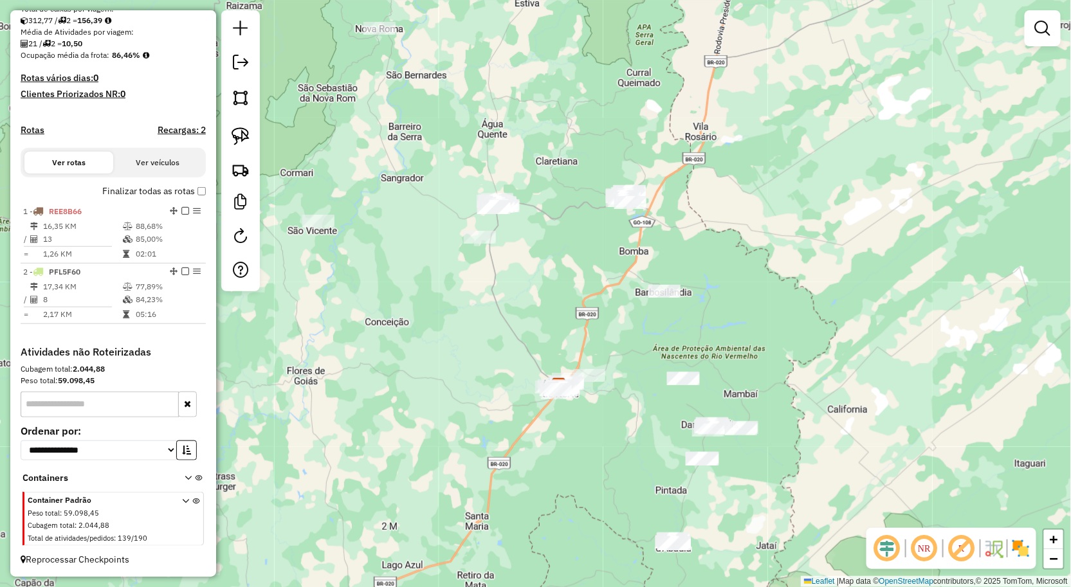
drag, startPoint x: 585, startPoint y: 265, endPoint x: 588, endPoint y: 336, distance: 71.5
click at [588, 333] on div "Janela de atendimento Grade de atendimento Capacidade Transportadoras Veículos …" at bounding box center [535, 293] width 1071 height 587
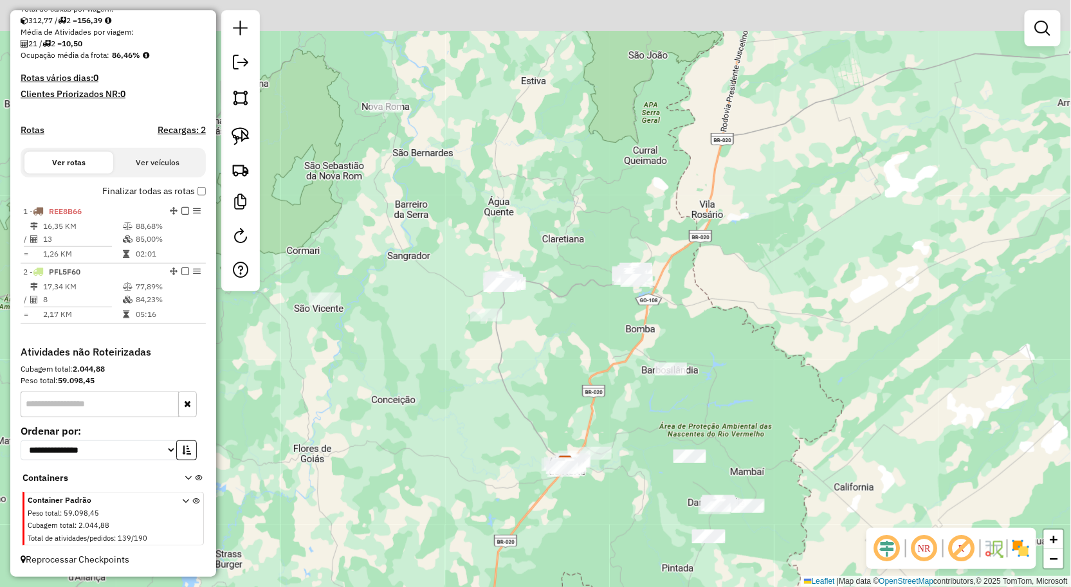
drag, startPoint x: 537, startPoint y: 316, endPoint x: 563, endPoint y: 336, distance: 33.4
click at [545, 350] on div "Janela de atendimento Grade de atendimento Capacidade Transportadoras Veículos …" at bounding box center [535, 293] width 1071 height 587
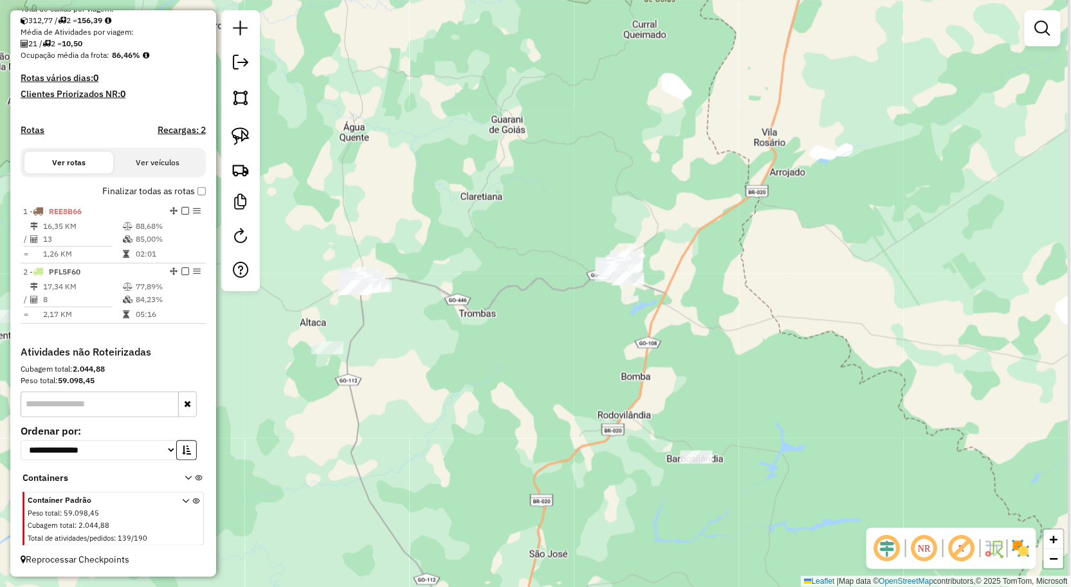
drag, startPoint x: 718, startPoint y: 322, endPoint x: 652, endPoint y: 329, distance: 66.6
click at [678, 344] on div "Janela de atendimento Grade de atendimento Capacidade Transportadoras Veículos …" at bounding box center [535, 293] width 1071 height 587
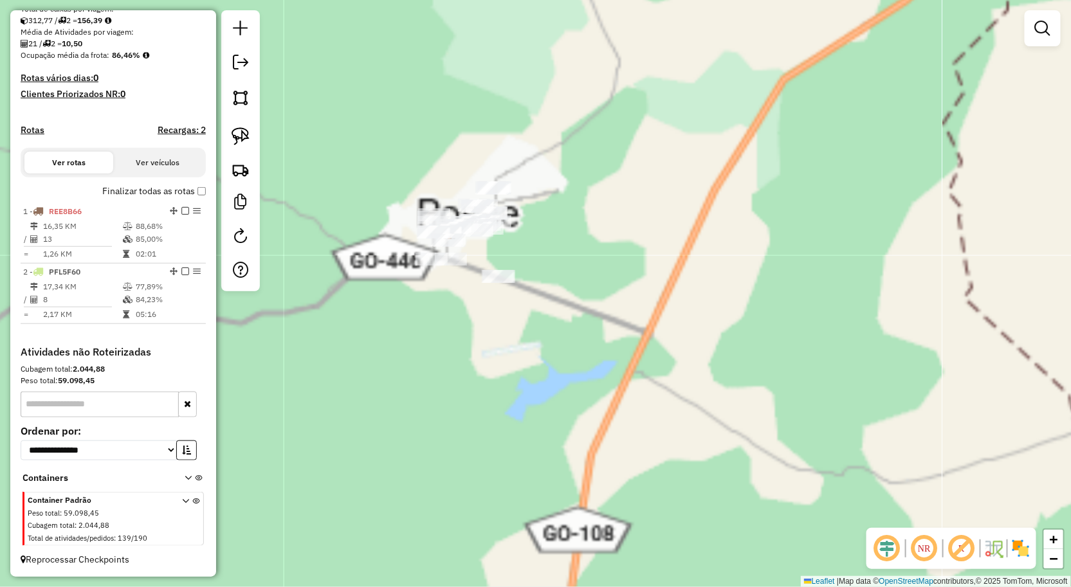
drag, startPoint x: 525, startPoint y: 311, endPoint x: 558, endPoint y: 294, distance: 36.5
click at [599, 305] on div "Janela de atendimento Grade de atendimento Capacidade Transportadoras Veículos …" at bounding box center [535, 293] width 1071 height 587
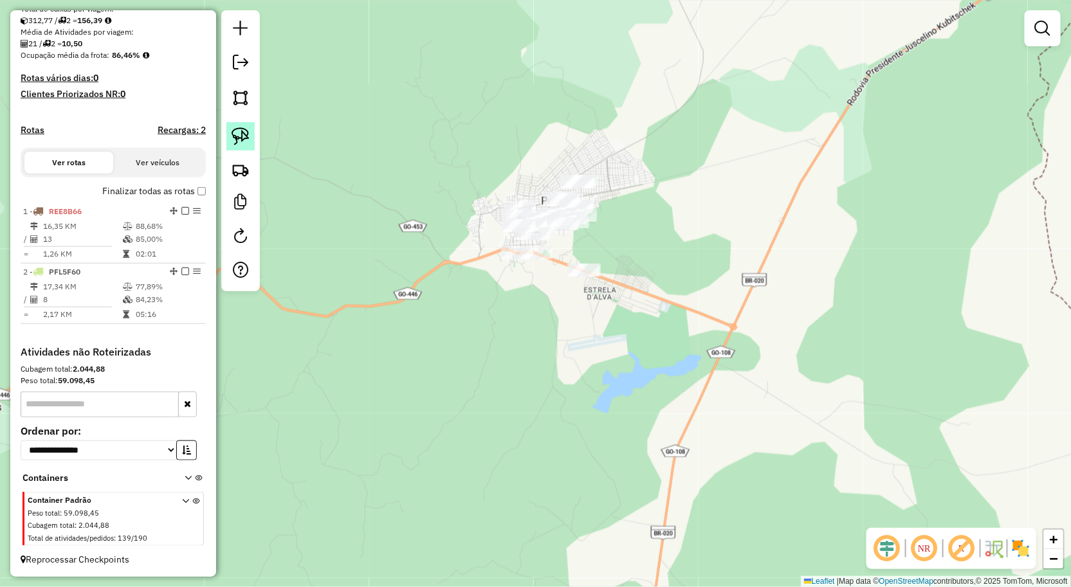
click at [227, 131] on link at bounding box center [240, 136] width 28 height 28
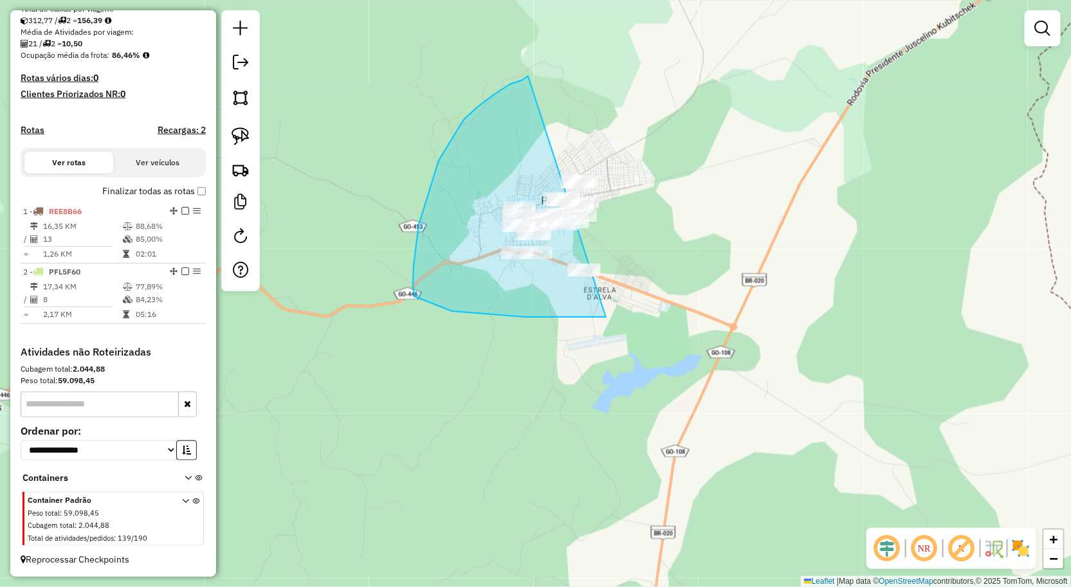
drag, startPoint x: 528, startPoint y: 76, endPoint x: 638, endPoint y: 309, distance: 257.5
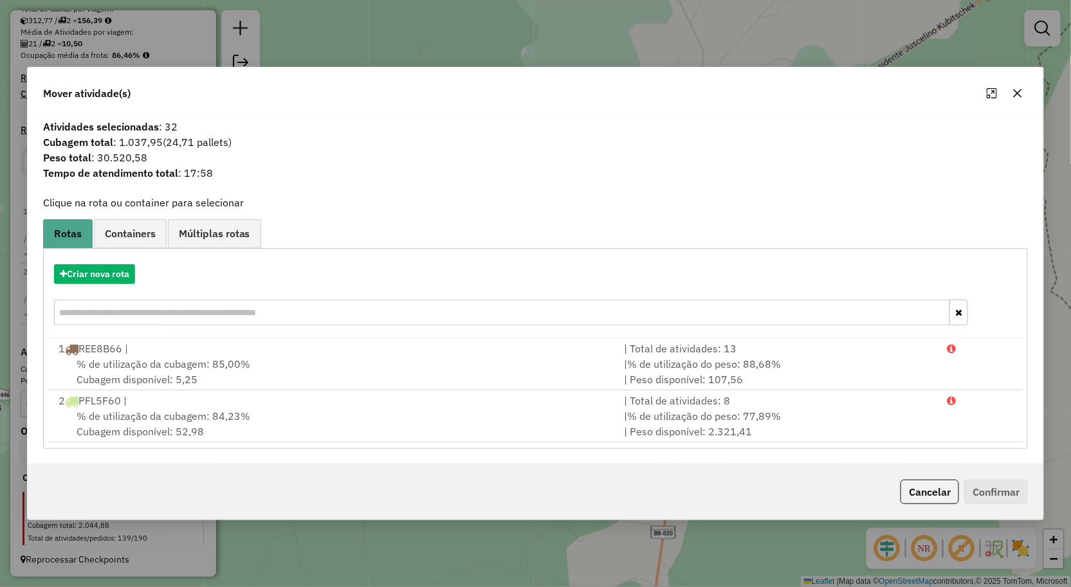
click at [1020, 95] on icon "button" at bounding box center [1018, 93] width 8 height 8
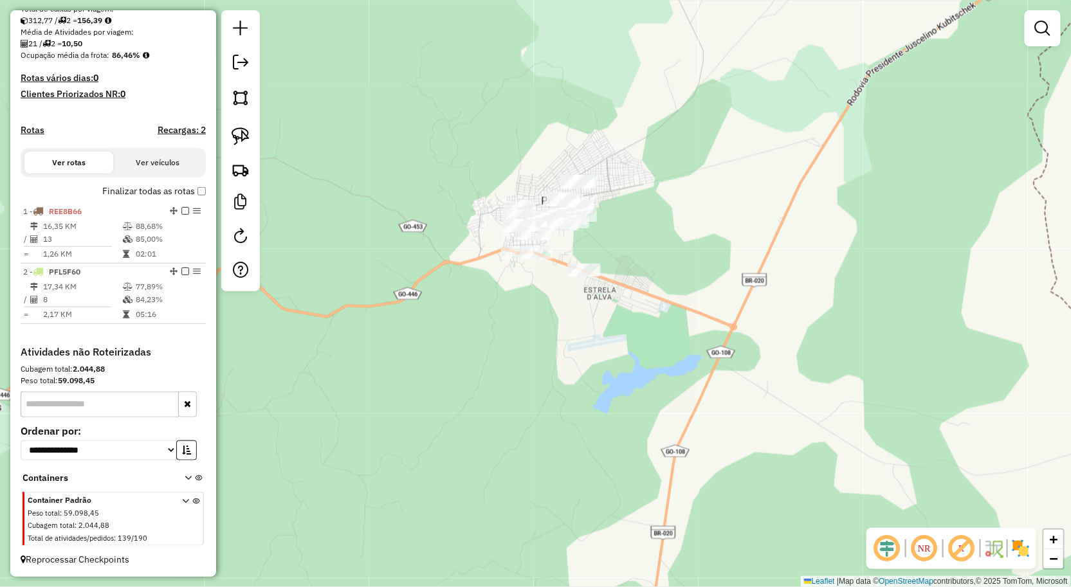
click at [1026, 27] on div at bounding box center [1042, 28] width 36 height 36
click at [1033, 32] on link at bounding box center [1043, 28] width 26 height 26
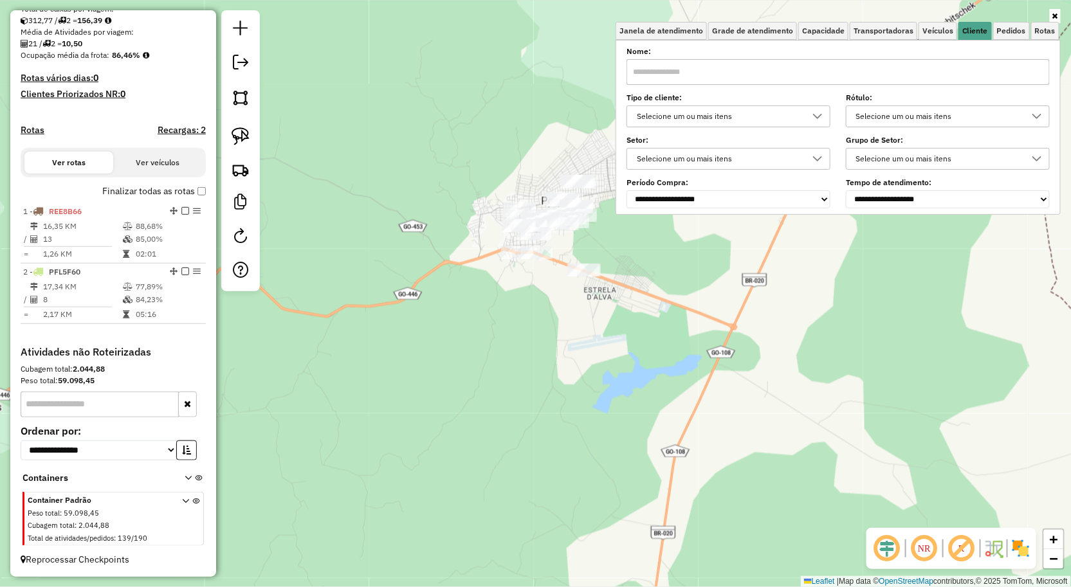
click at [779, 71] on input "text" at bounding box center [837, 72] width 423 height 26
type input "******"
click at [716, 256] on div "Limpar filtros Janela de atendimento Grade de atendimento Capacidade Transporta…" at bounding box center [535, 293] width 1071 height 587
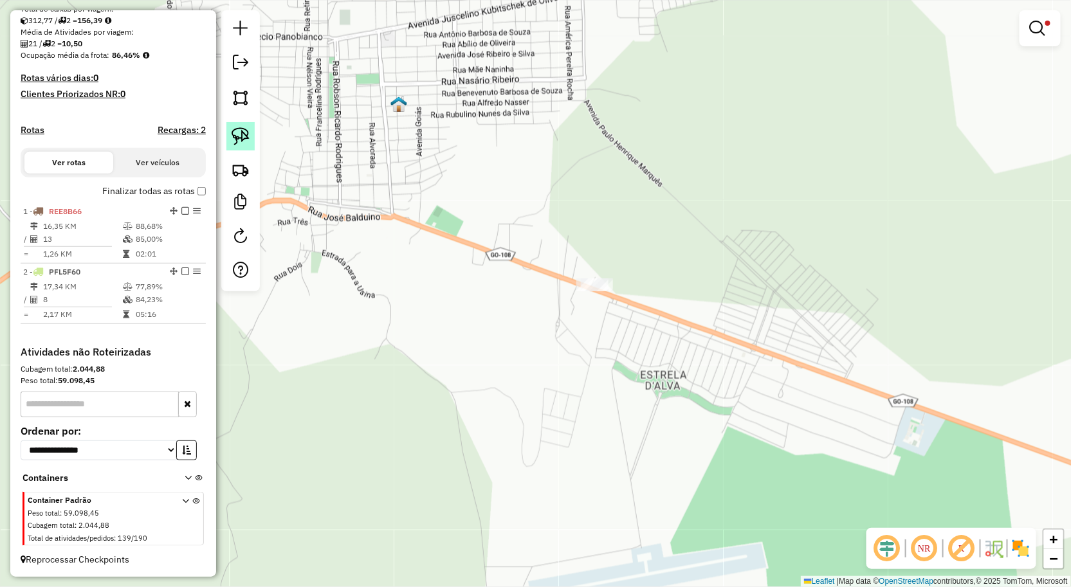
click at [236, 147] on link at bounding box center [240, 136] width 28 height 28
drag, startPoint x: 612, startPoint y: 172, endPoint x: 610, endPoint y: 309, distance: 136.3
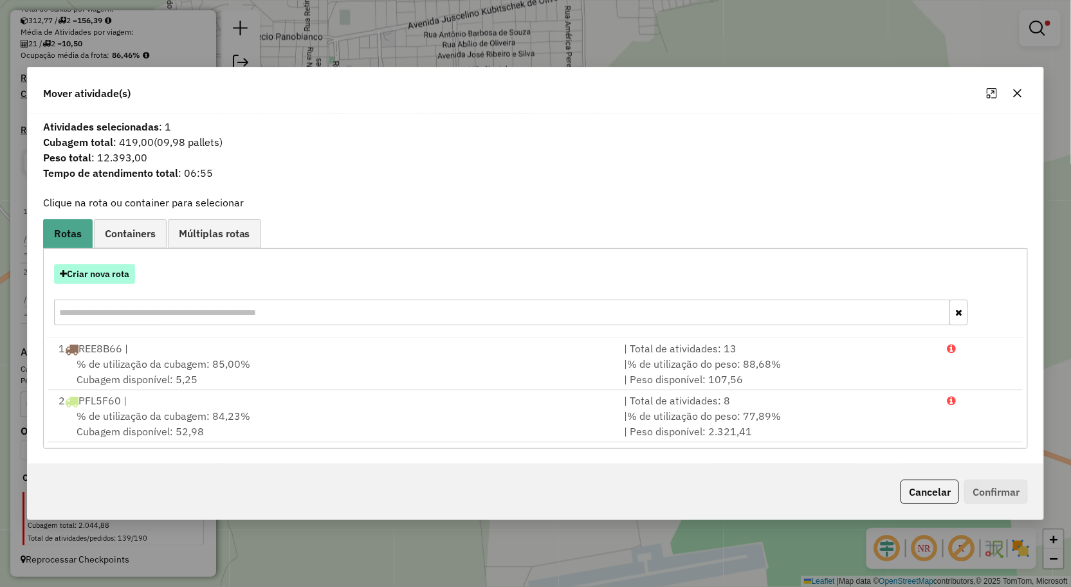
click at [105, 269] on button "Criar nova rota" at bounding box center [94, 274] width 81 height 20
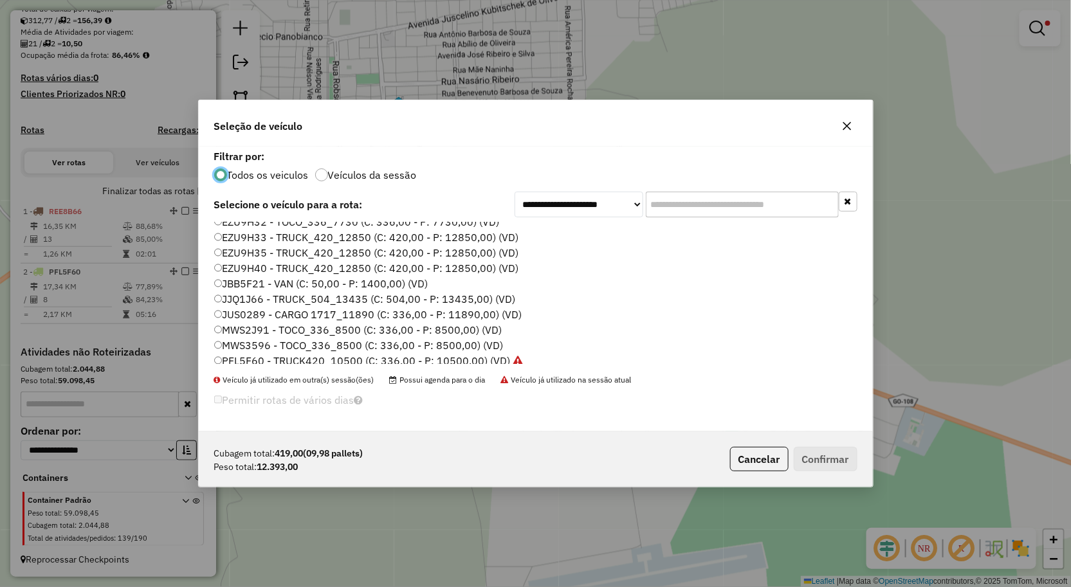
scroll to position [75, 0]
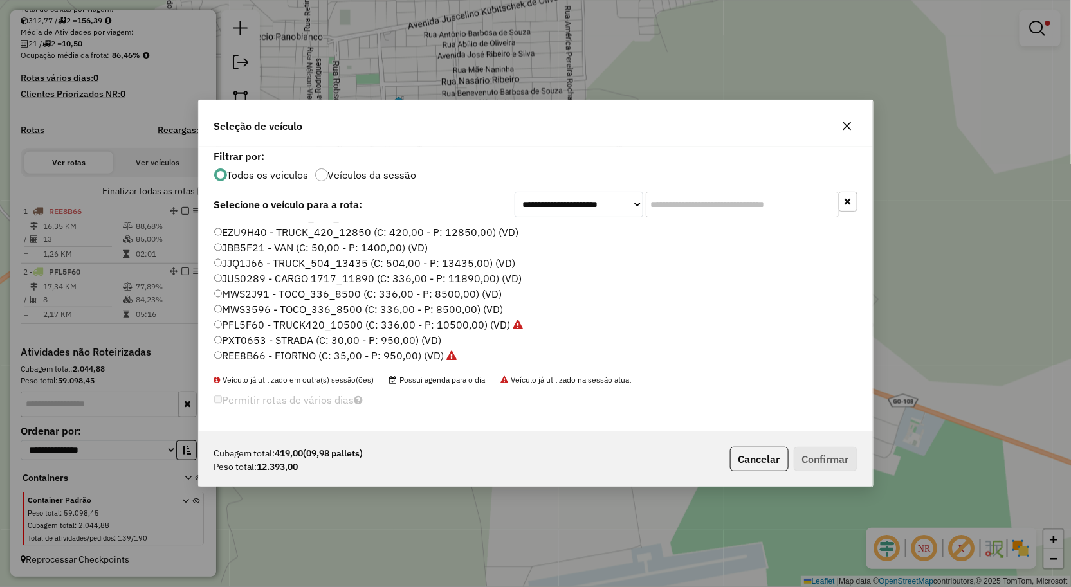
click at [251, 262] on label "JJQ1J66 - TRUCK_504_13435 (C: 504,00 - P: 13435,00) (VD)" at bounding box center [365, 262] width 302 height 15
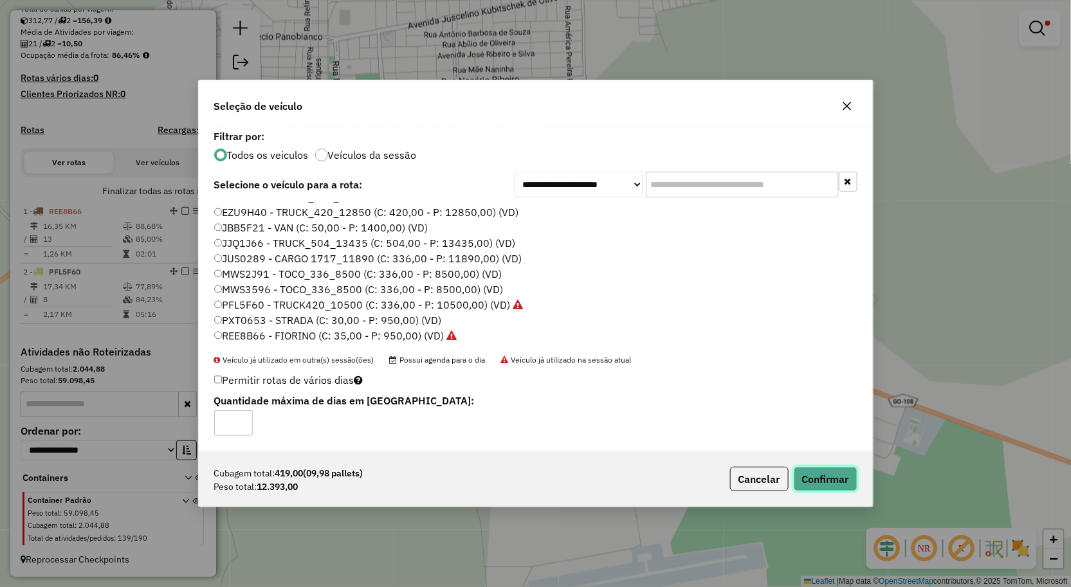
click at [841, 475] on button "Confirmar" at bounding box center [826, 479] width 64 height 24
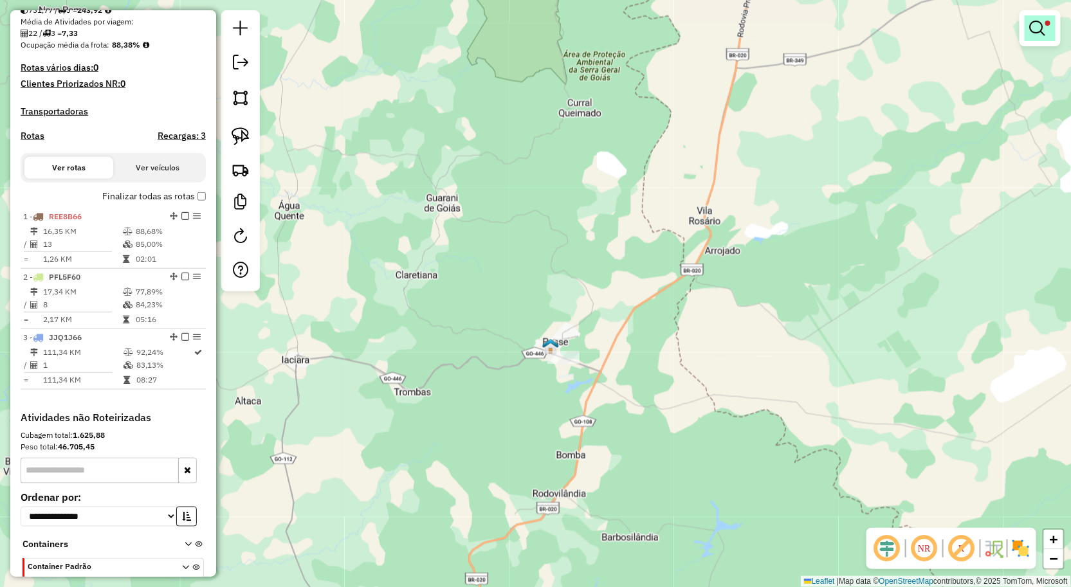
click at [1038, 28] on em at bounding box center [1037, 28] width 15 height 15
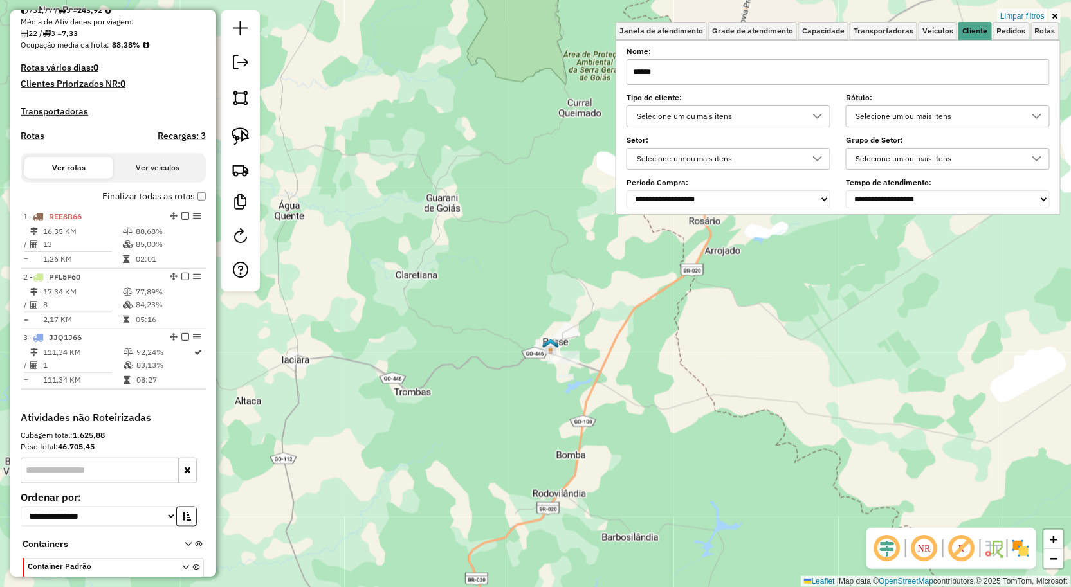
click at [732, 66] on input "******" at bounding box center [837, 72] width 423 height 26
type input "*"
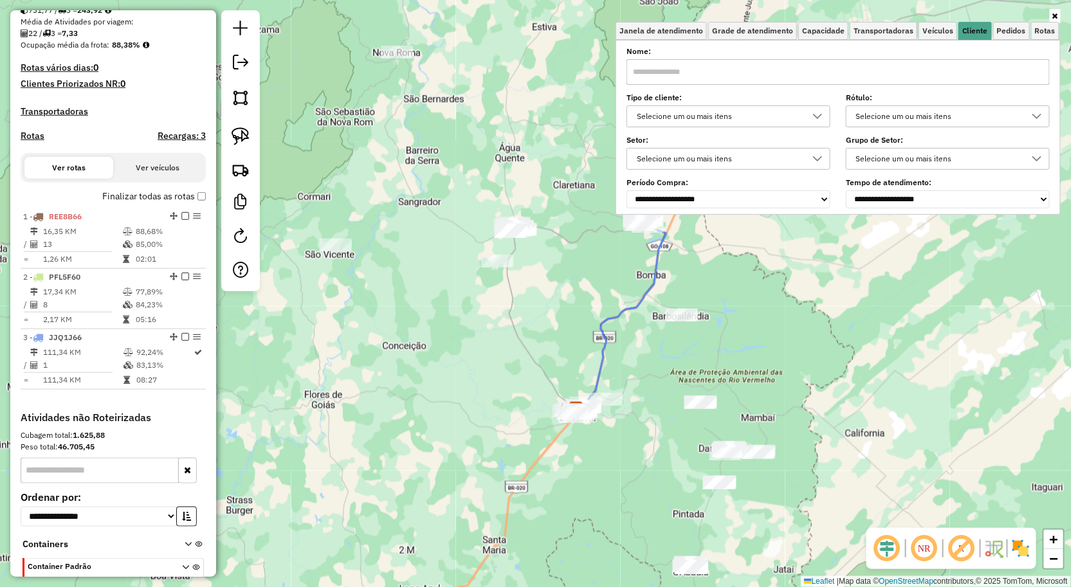
click at [724, 86] on div "**********" at bounding box center [837, 128] width 423 height 159
click at [724, 73] on input "text" at bounding box center [837, 72] width 423 height 26
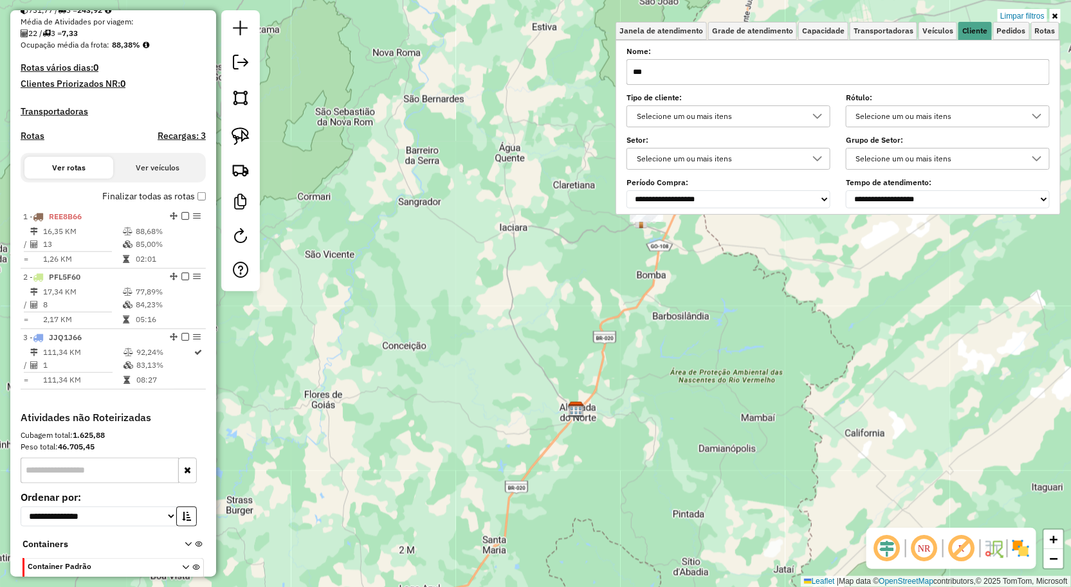
type input "***"
click at [664, 226] on div "Limpar filtros Janela de atendimento Grade de atendimento Capacidade Transporta…" at bounding box center [837, 118] width 445 height 216
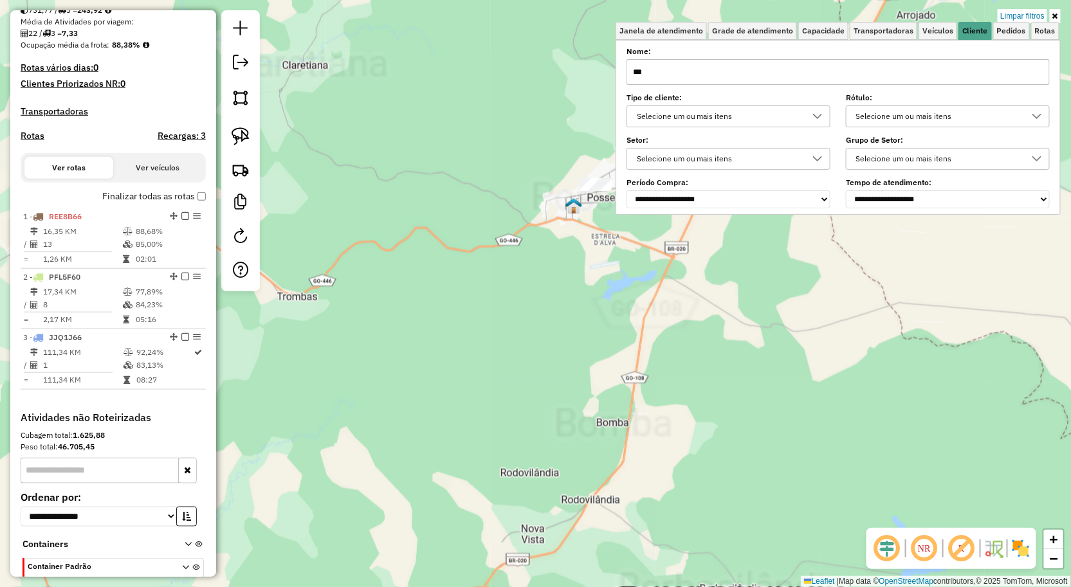
click at [660, 225] on div "Limpar filtros Janela de atendimento Grade de atendimento Capacidade Transporta…" at bounding box center [837, 118] width 445 height 216
click at [581, 226] on div "Limpar filtros Janela de atendimento Grade de atendimento Capacidade Transporta…" at bounding box center [535, 293] width 1071 height 587
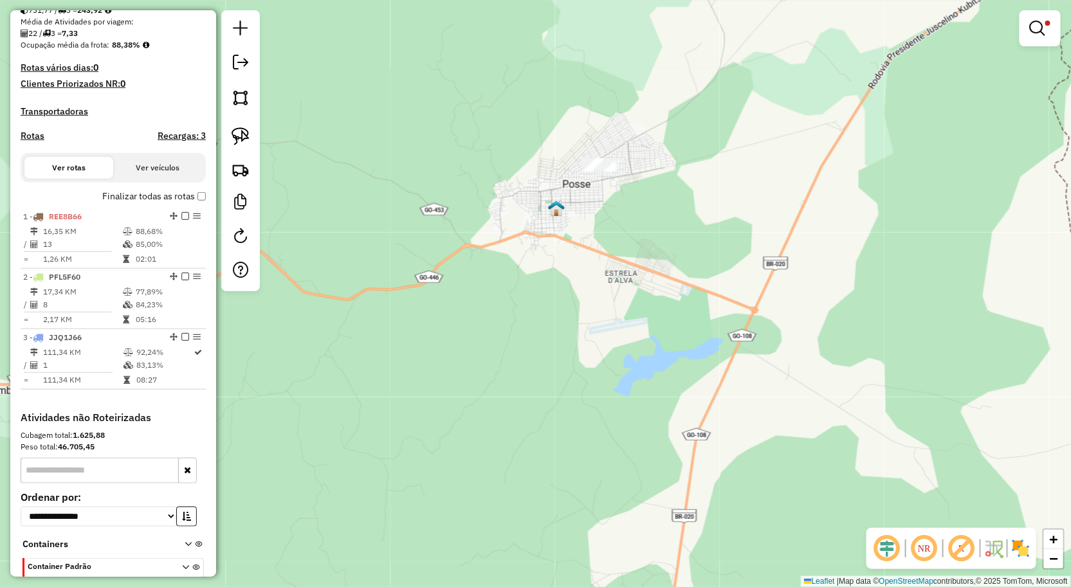
drag, startPoint x: 523, startPoint y: 223, endPoint x: 477, endPoint y: 361, distance: 145.2
click at [477, 361] on div "Limpar filtros Janela de atendimento Grade de atendimento Capacidade Transporta…" at bounding box center [535, 293] width 1071 height 587
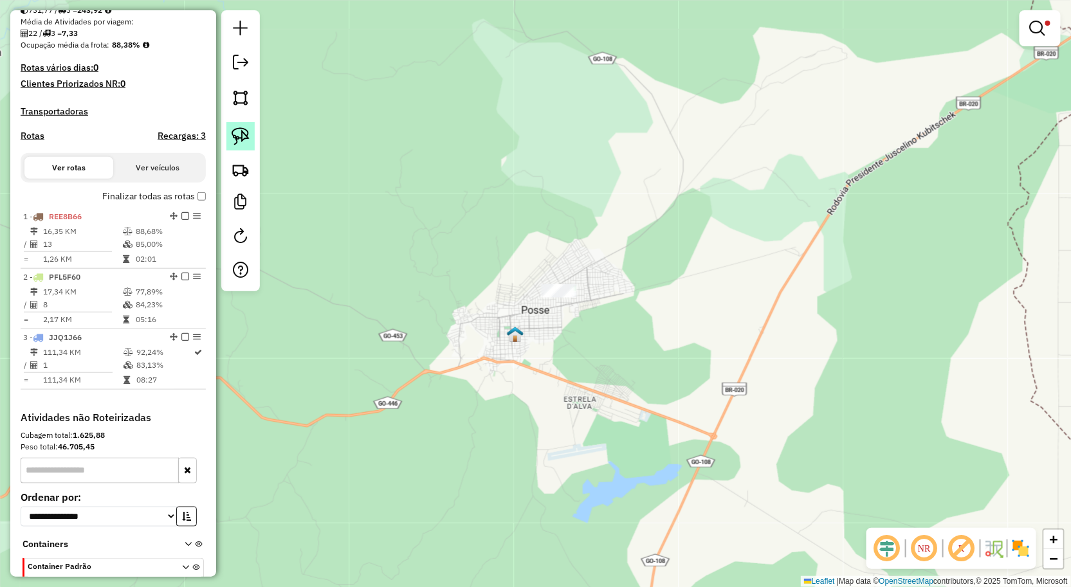
click at [244, 141] on img at bounding box center [241, 136] width 18 height 18
drag, startPoint x: 577, startPoint y: 171, endPoint x: 628, endPoint y: 318, distance: 156.0
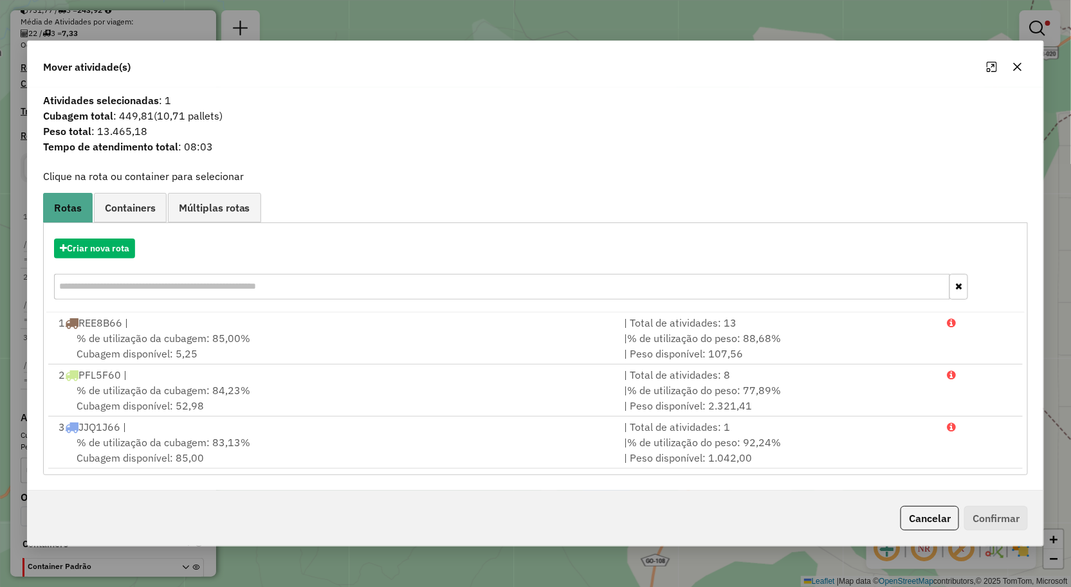
click at [1016, 63] on icon "button" at bounding box center [1017, 67] width 10 height 10
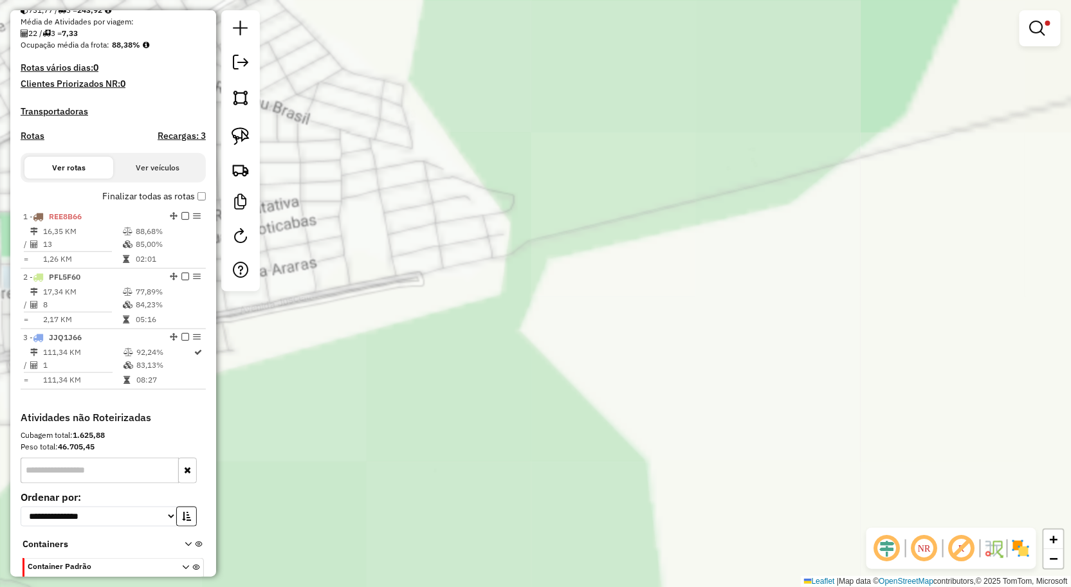
drag, startPoint x: 421, startPoint y: 300, endPoint x: 603, endPoint y: 300, distance: 182.0
click at [601, 300] on div "Limpar filtros Janela de atendimento Grade de atendimento Capacidade Transporta…" at bounding box center [535, 293] width 1071 height 587
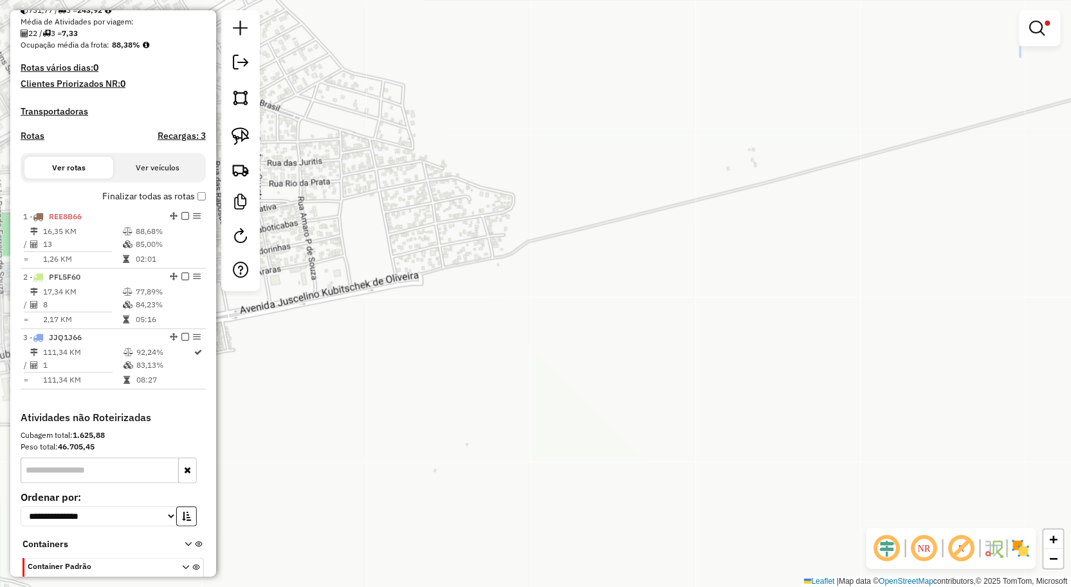
click at [669, 265] on div "Limpar filtros Janela de atendimento Grade de atendimento Capacidade Transporta…" at bounding box center [535, 293] width 1071 height 587
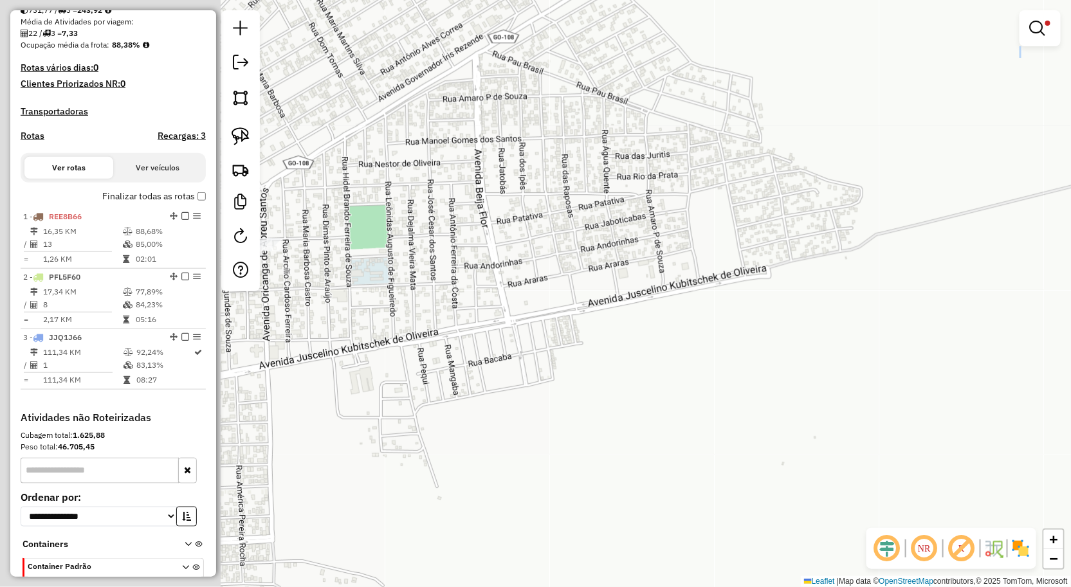
drag, startPoint x: 664, startPoint y: 252, endPoint x: 727, endPoint y: 255, distance: 63.1
click at [727, 255] on div "Limpar filtros Janela de atendimento Grade de atendimento Capacidade Transporta…" at bounding box center [535, 293] width 1071 height 587
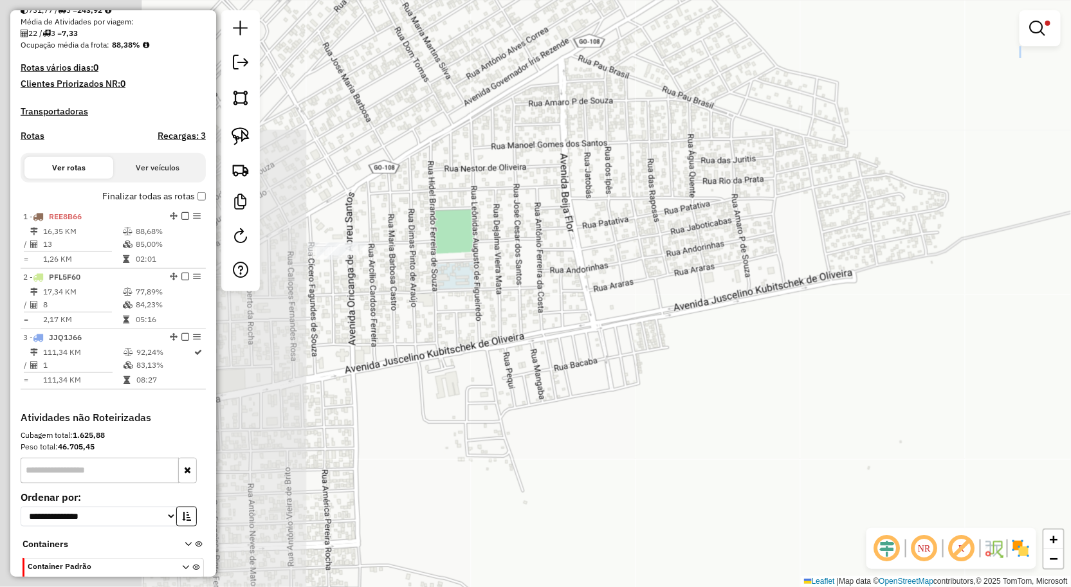
click at [622, 242] on div "Limpar filtros Janela de atendimento Grade de atendimento Capacidade Transporta…" at bounding box center [535, 293] width 1071 height 587
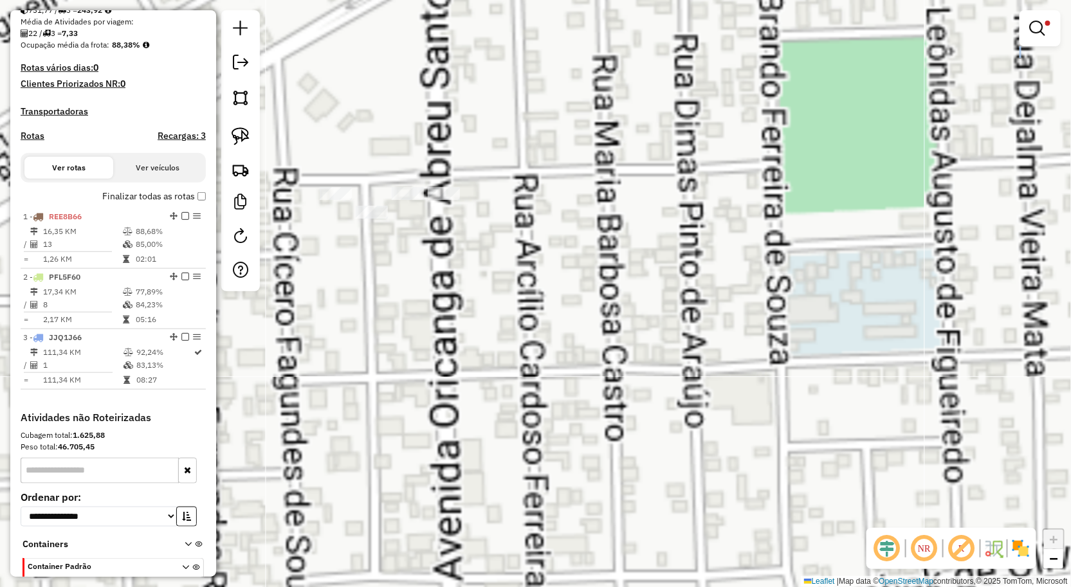
drag, startPoint x: 425, startPoint y: 245, endPoint x: 519, endPoint y: 242, distance: 93.9
click at [519, 242] on div "Limpar filtros Janela de atendimento Grade de atendimento Capacidade Transporta…" at bounding box center [535, 293] width 1071 height 587
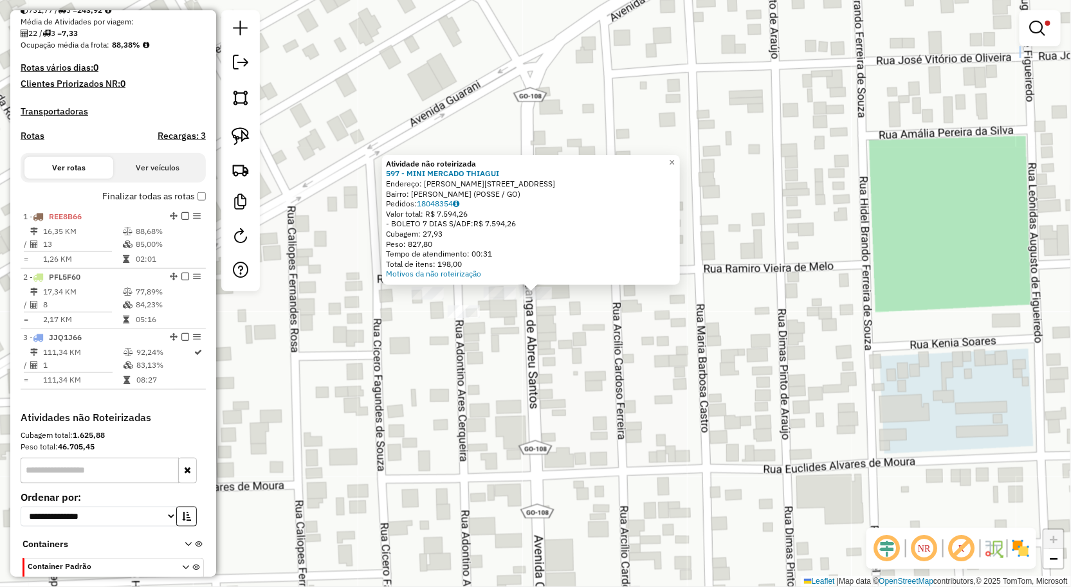
click at [498, 312] on div "Atividade não roteirizada 597 - MINI MERCADO THIAGUI Endereço: RAMIRO VIEIRA DE…" at bounding box center [535, 293] width 1071 height 587
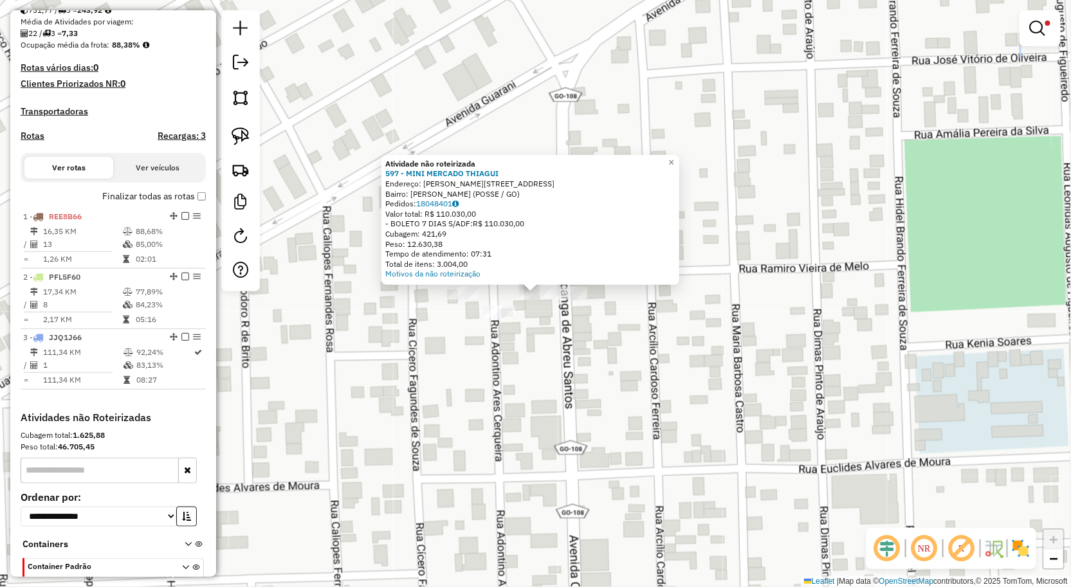
click at [555, 329] on div "Atividade não roteirizada 597 - MINI MERCADO THIAGUI Endereço: RAMIRO VIEIRA DE…" at bounding box center [535, 293] width 1071 height 587
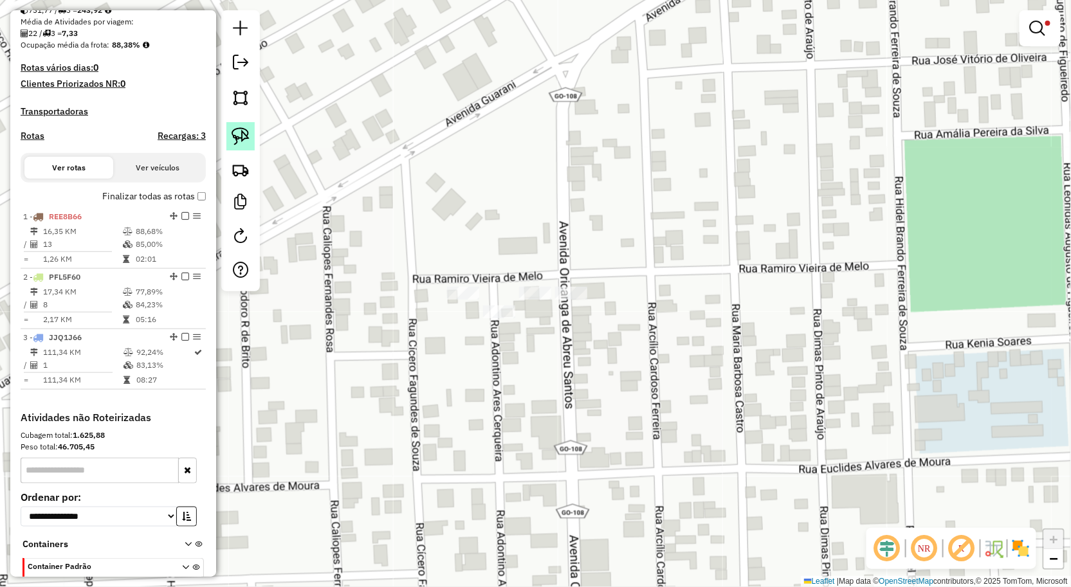
click at [241, 139] on img at bounding box center [241, 136] width 18 height 18
drag, startPoint x: 486, startPoint y: 271, endPoint x: 528, endPoint y: 319, distance: 63.8
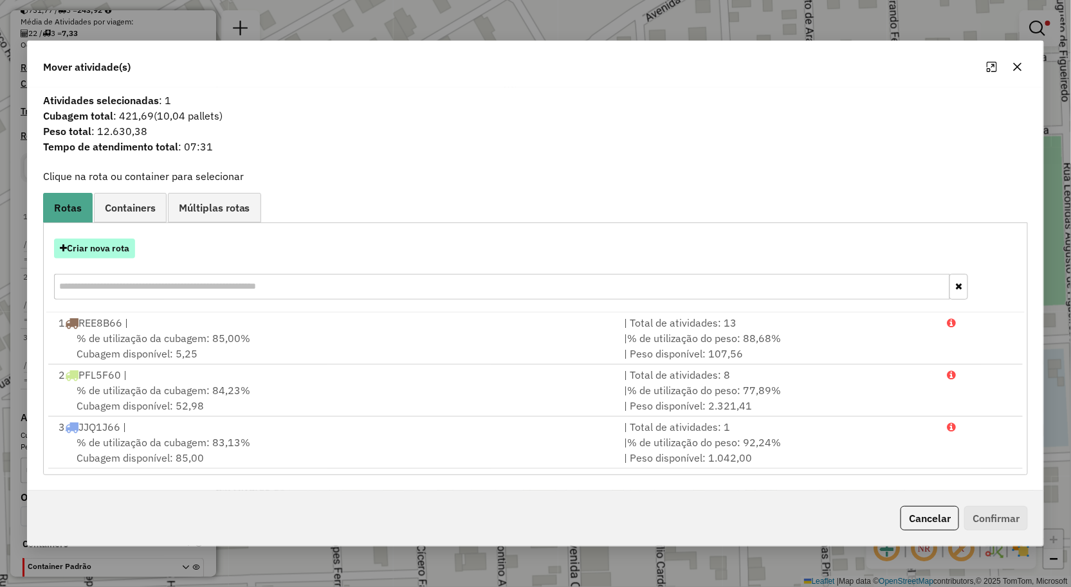
click at [129, 251] on button "Criar nova rota" at bounding box center [94, 249] width 81 height 20
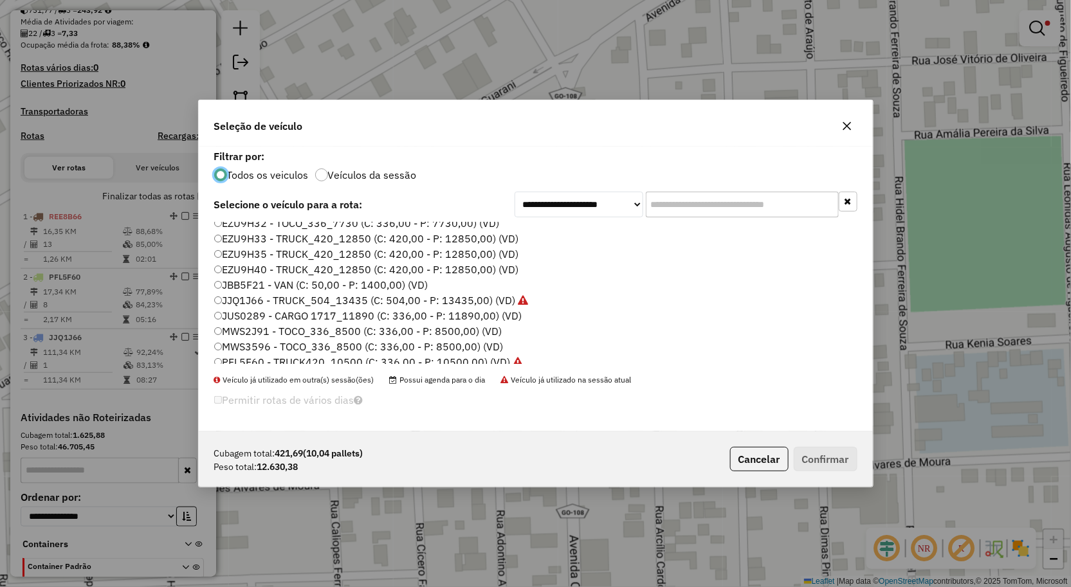
scroll to position [3, 0]
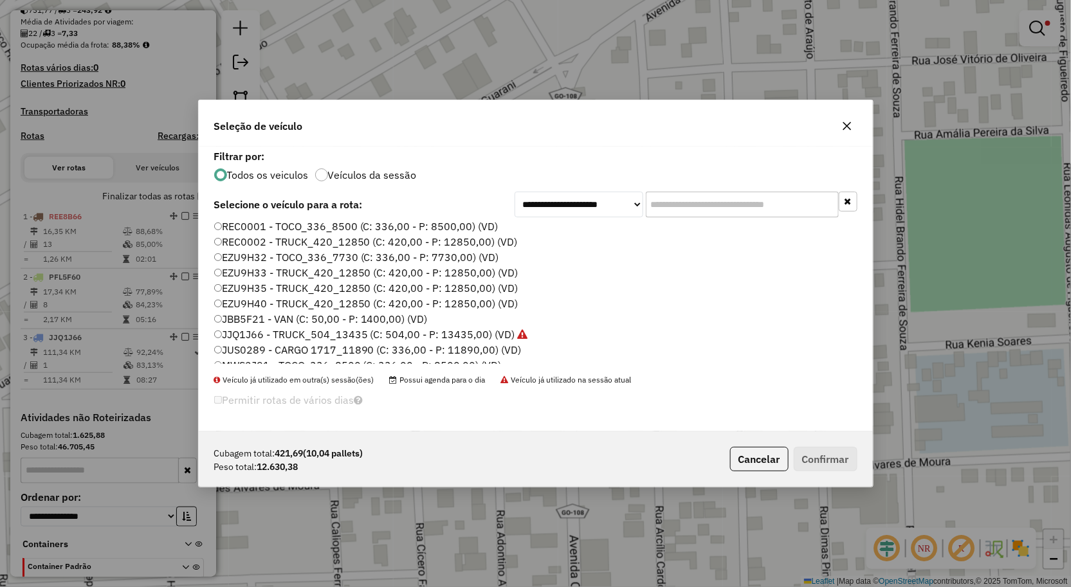
click at [278, 298] on label "EZU9H40 - TRUCK_420_12850 (C: 420,00 - P: 12850,00) (VD)" at bounding box center [366, 303] width 304 height 15
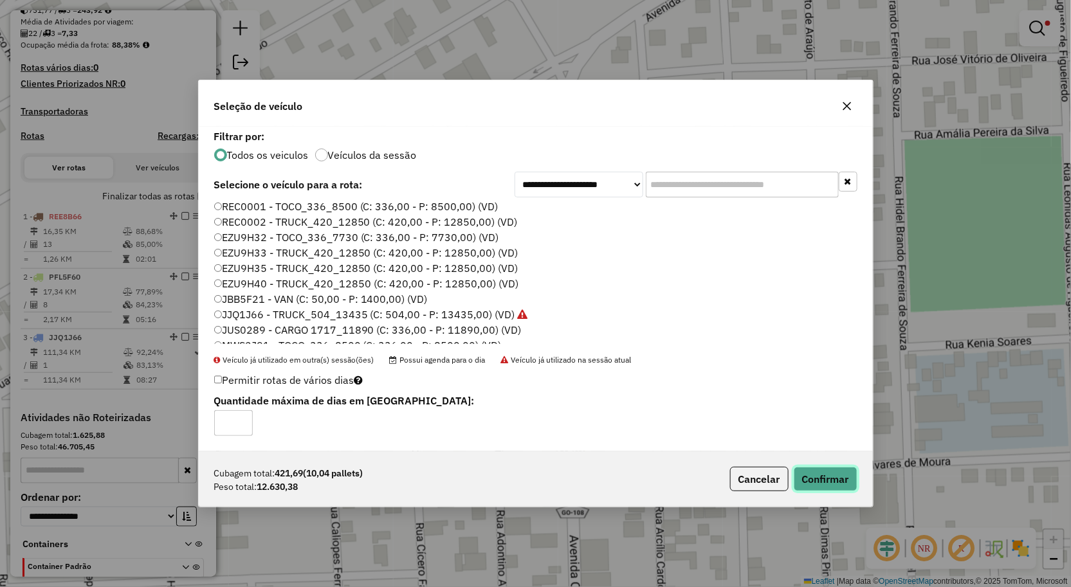
click at [818, 468] on button "Confirmar" at bounding box center [826, 479] width 64 height 24
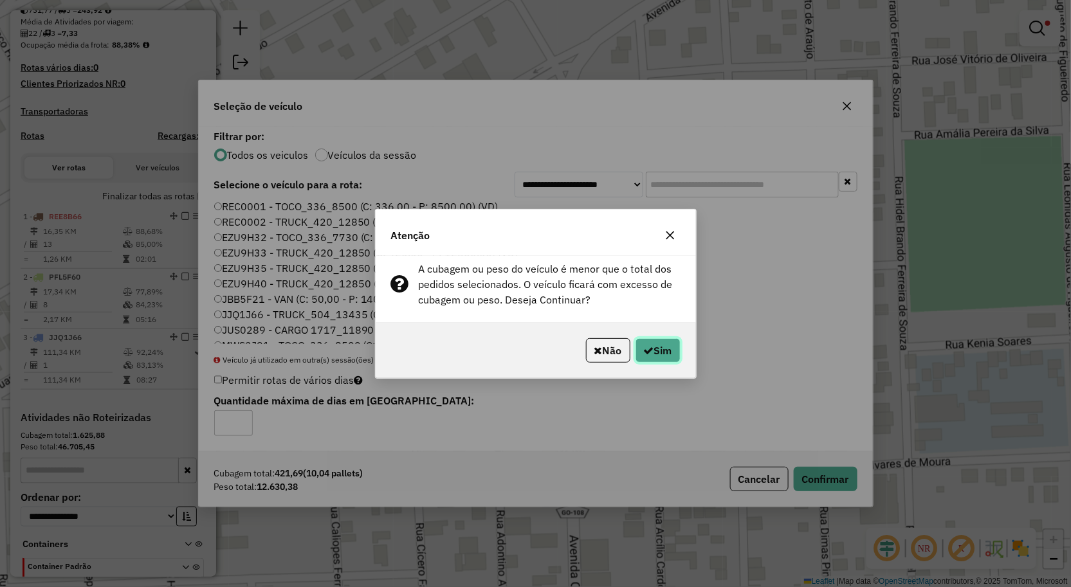
click at [669, 354] on button "Sim" at bounding box center [657, 350] width 45 height 24
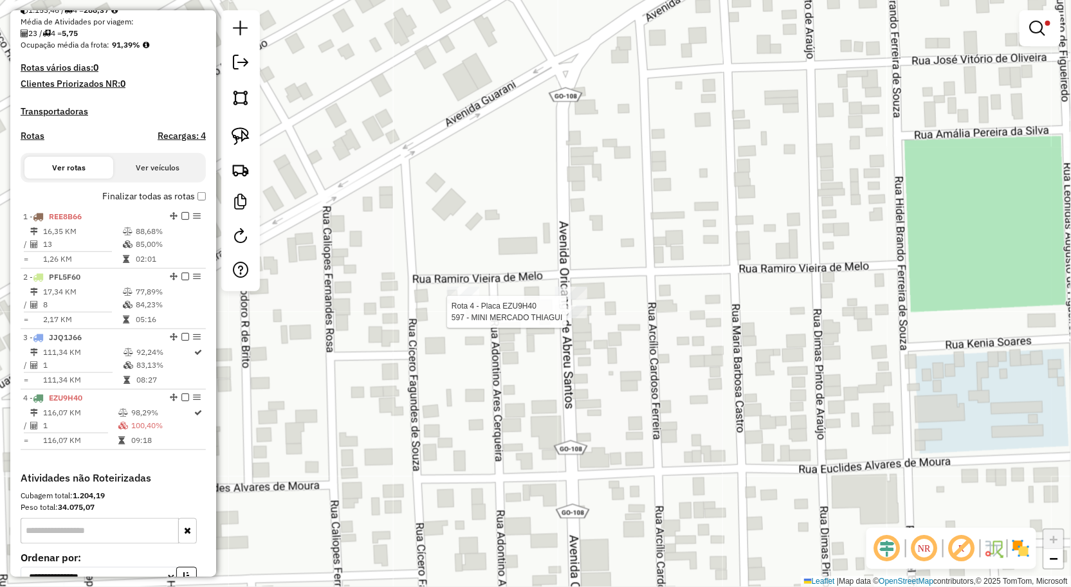
scroll to position [426, 0]
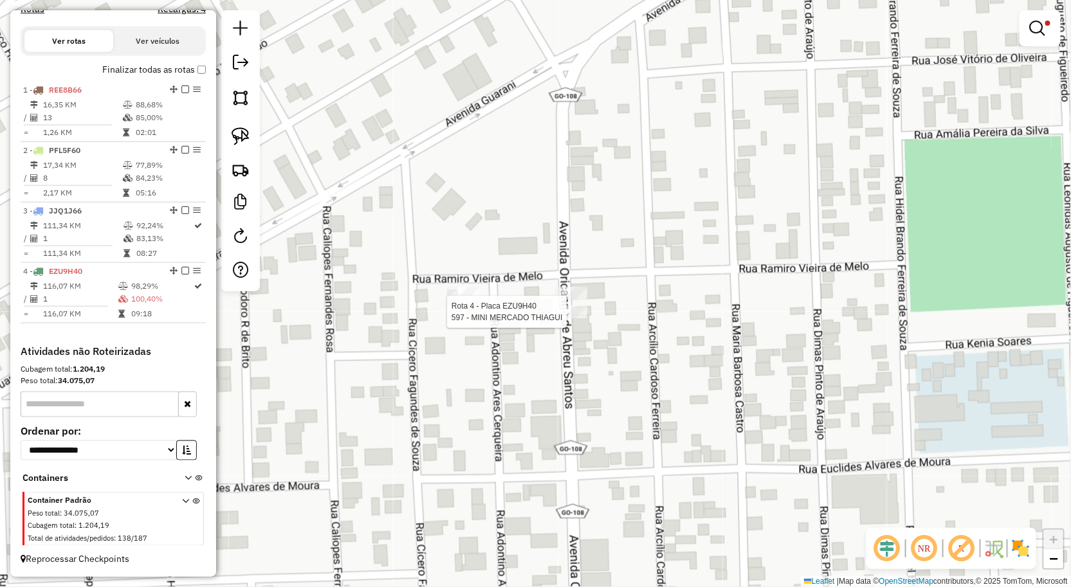
select select "**********"
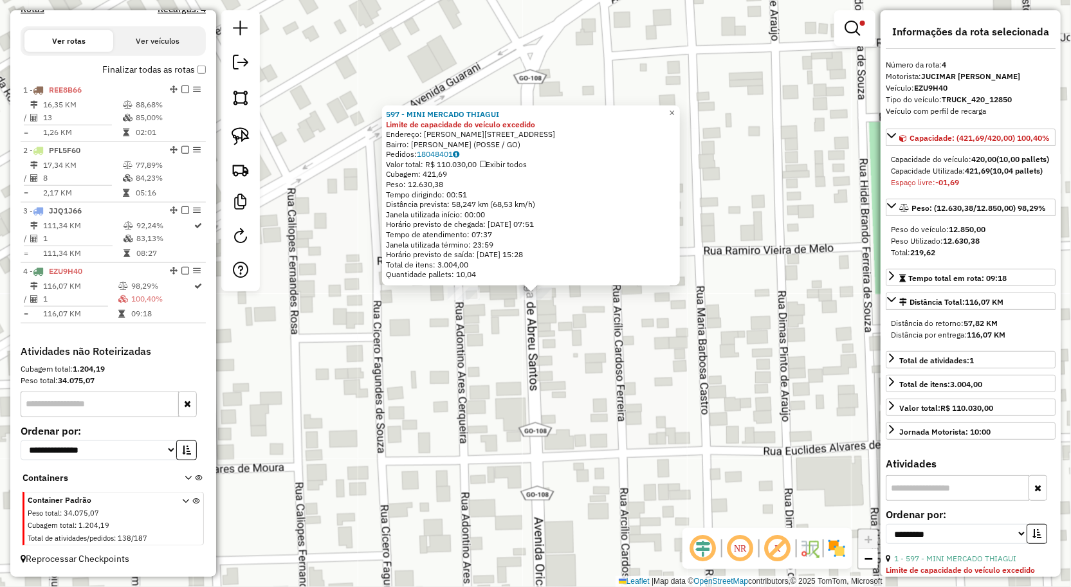
drag, startPoint x: 647, startPoint y: 331, endPoint x: 526, endPoint y: 320, distance: 121.5
click at [645, 331] on div "597 - MINI MERCADO THIAGUI Limite de capacidade do veículo excedido Endereço: R…" at bounding box center [535, 293] width 1071 height 587
drag, startPoint x: 506, startPoint y: 320, endPoint x: 474, endPoint y: 309, distance: 33.8
click at [506, 319] on div "597 - MINI MERCADO THIAGUI Limite de capacidade do veículo excedido Endereço: R…" at bounding box center [535, 293] width 1071 height 587
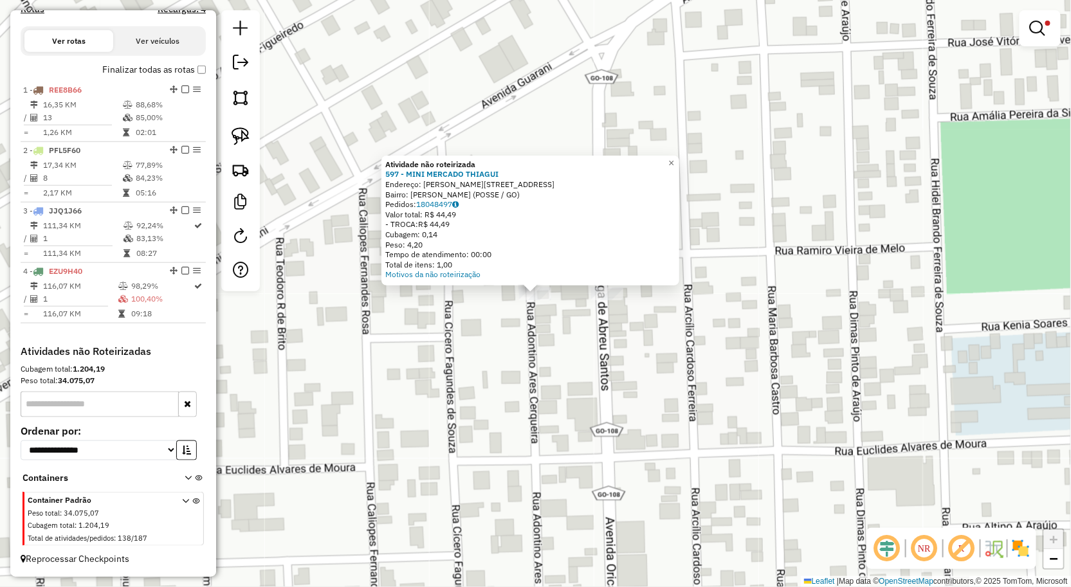
click at [496, 337] on div "Atividade não roteirizada 597 - MINI MERCADO THIAGUI Endereço: RAMIRO VIEIRA DE…" at bounding box center [535, 293] width 1071 height 587
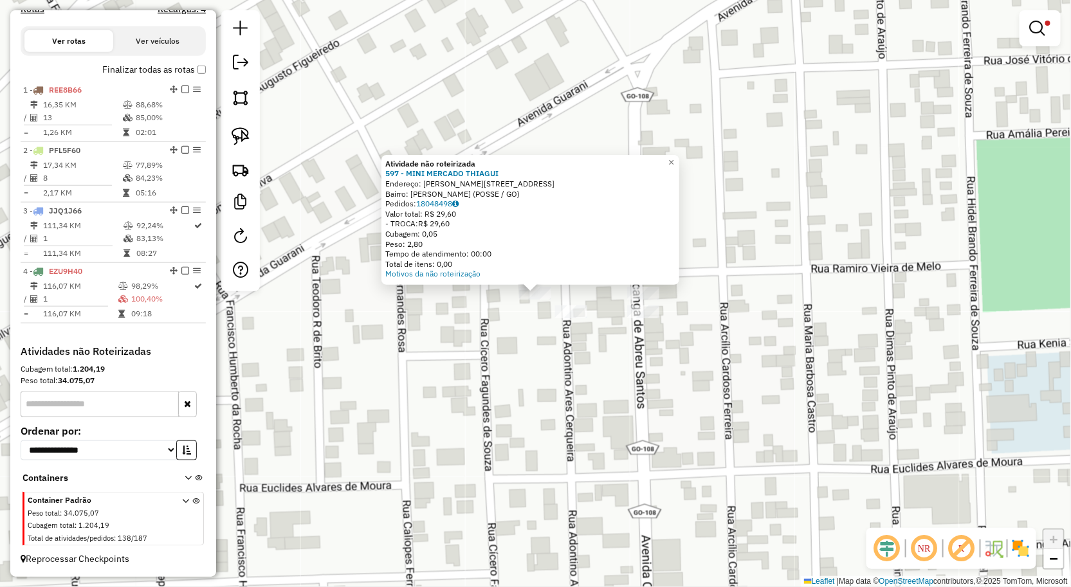
click at [559, 354] on div "Atividade não roteirizada 597 - MINI MERCADO THIAGUI Endereço: RAMIRO VIEIRA DE…" at bounding box center [535, 293] width 1071 height 587
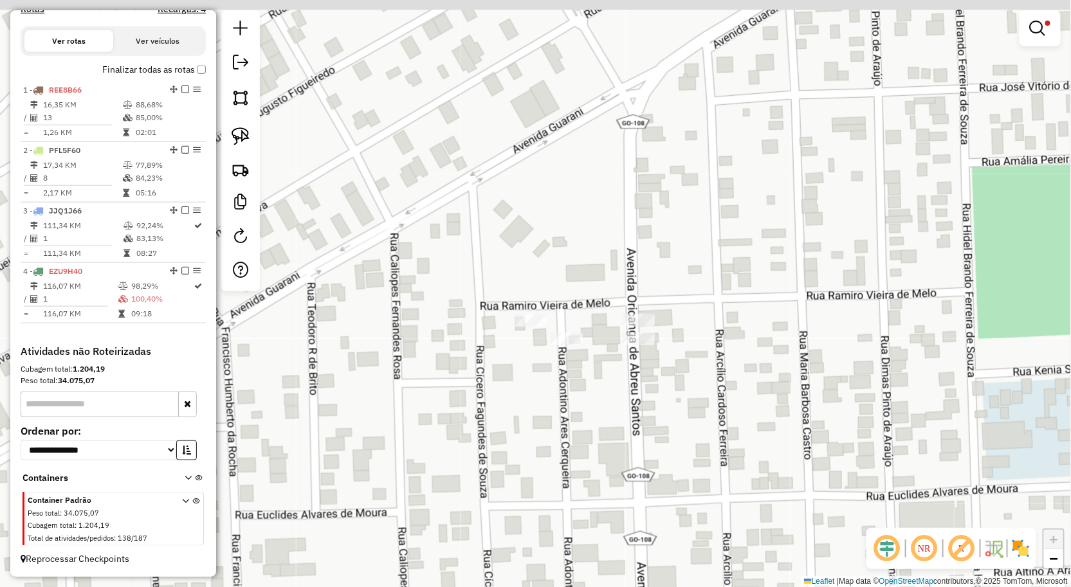
drag, startPoint x: 614, startPoint y: 361, endPoint x: 487, endPoint y: 328, distance: 131.5
click at [603, 386] on div "Limpar filtros Janela de atendimento Grade de atendimento Capacidade Transporta…" at bounding box center [535, 293] width 1071 height 587
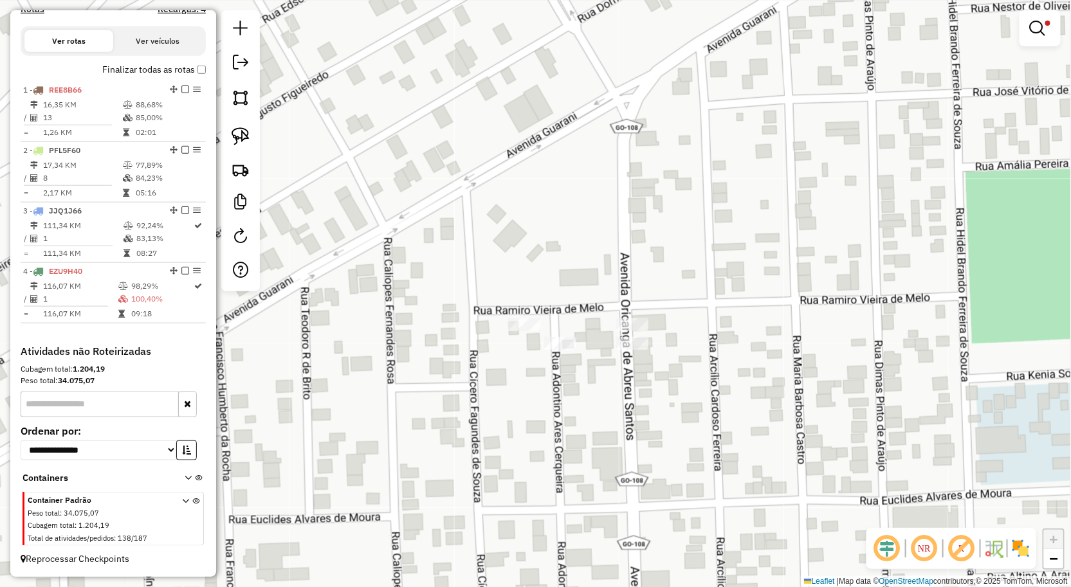
drag, startPoint x: 237, startPoint y: 142, endPoint x: 370, endPoint y: 183, distance: 140.0
click at [237, 142] on img at bounding box center [241, 136] width 18 height 18
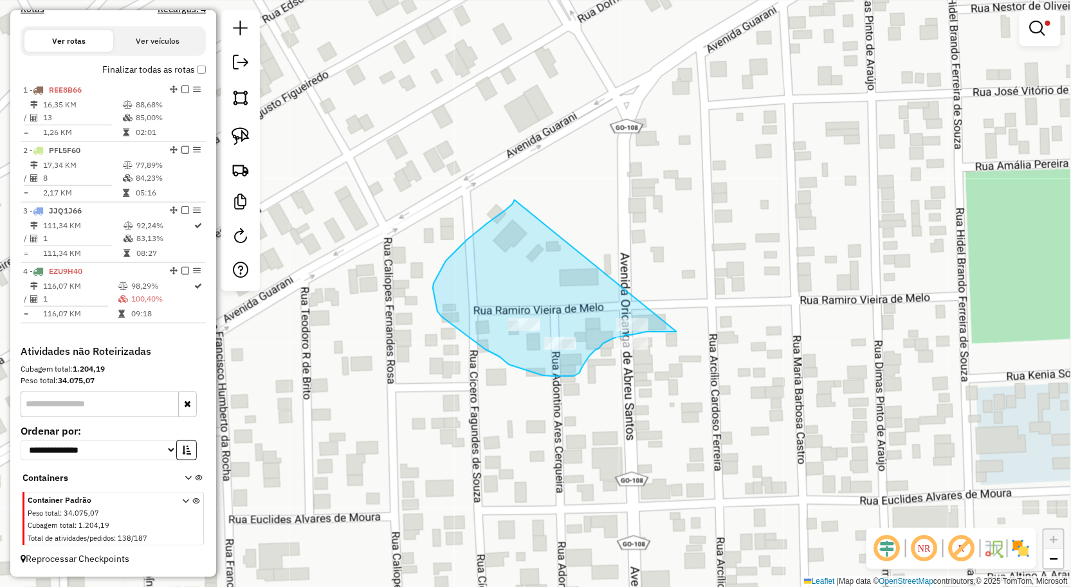
drag, startPoint x: 514, startPoint y: 200, endPoint x: 691, endPoint y: 325, distance: 216.3
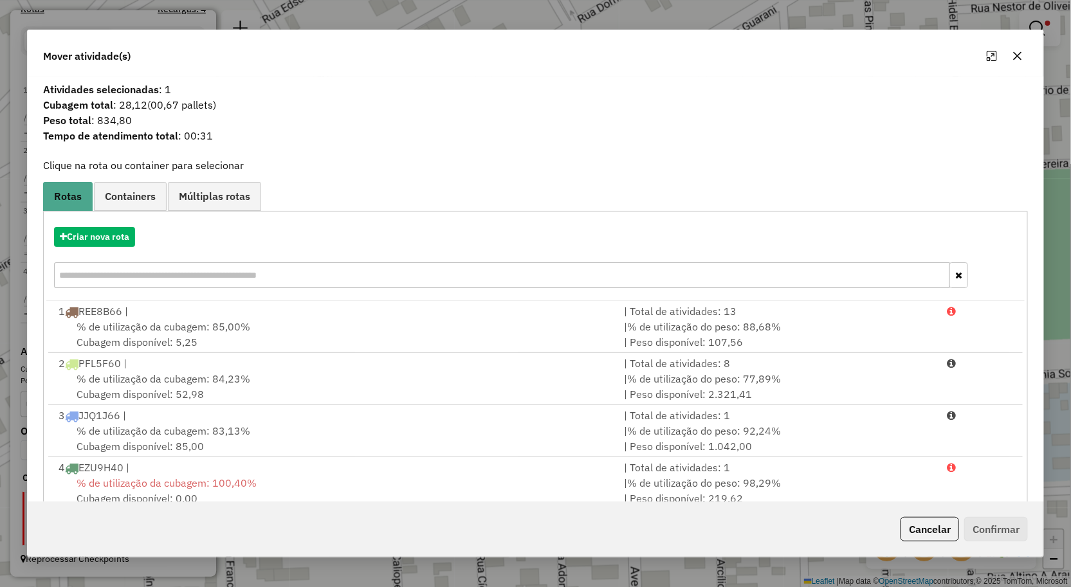
click at [1023, 62] on button "button" at bounding box center [1017, 56] width 21 height 21
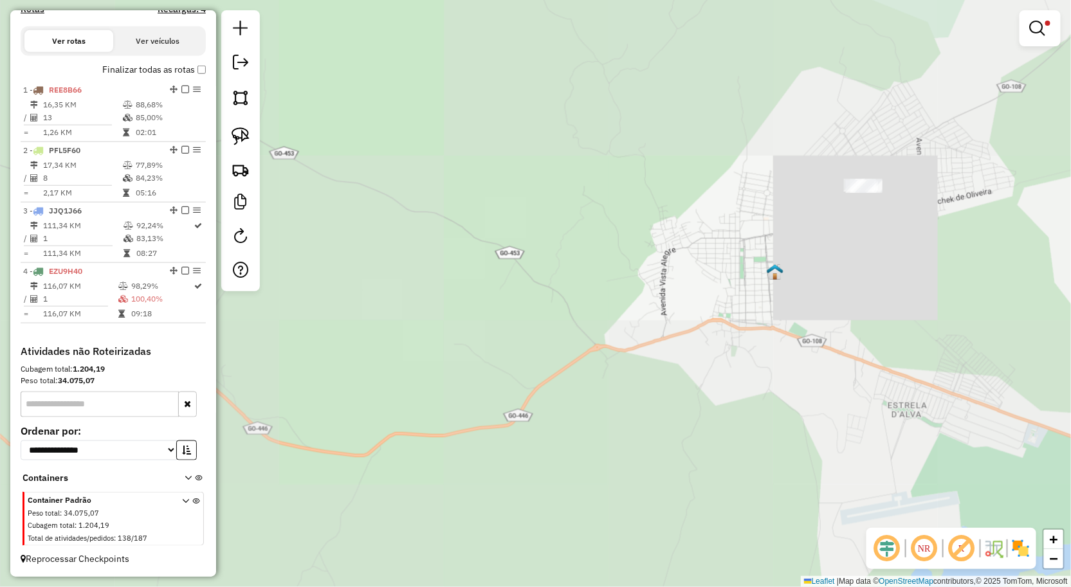
drag, startPoint x: 895, startPoint y: 256, endPoint x: 799, endPoint y: 232, distance: 98.9
click at [808, 234] on div "Limpar filtros Janela de atendimento Grade de atendimento Capacidade Transporta…" at bounding box center [535, 293] width 1071 height 587
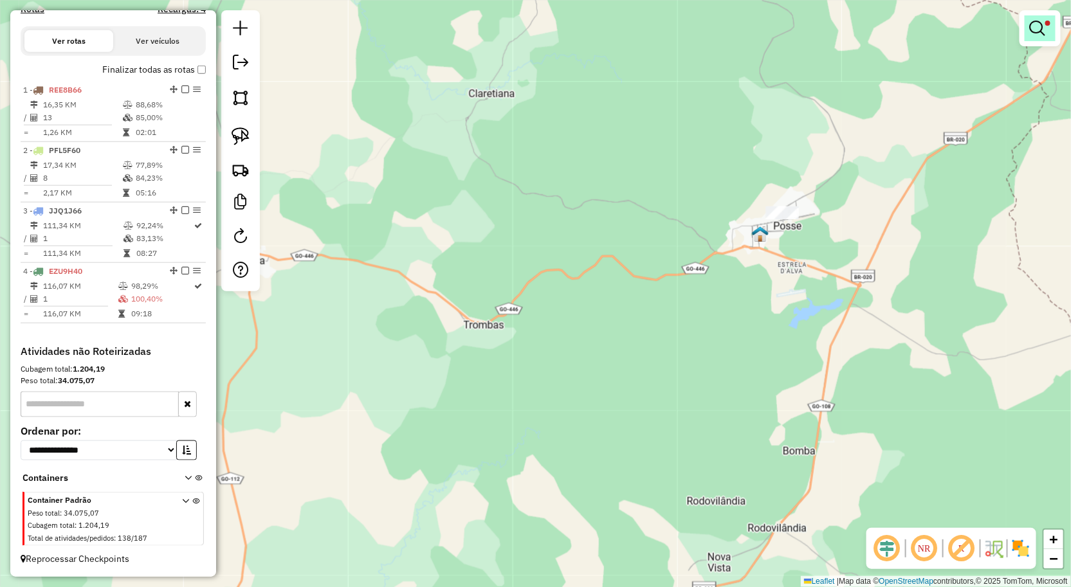
click at [1032, 24] on em at bounding box center [1037, 28] width 15 height 15
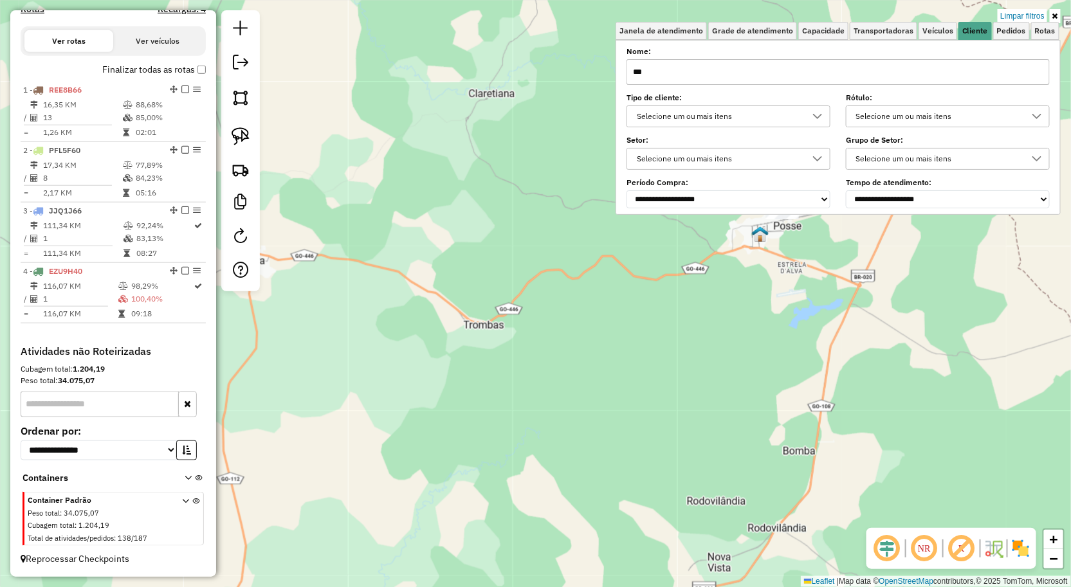
click at [862, 80] on input "***" at bounding box center [837, 72] width 423 height 26
type input "*"
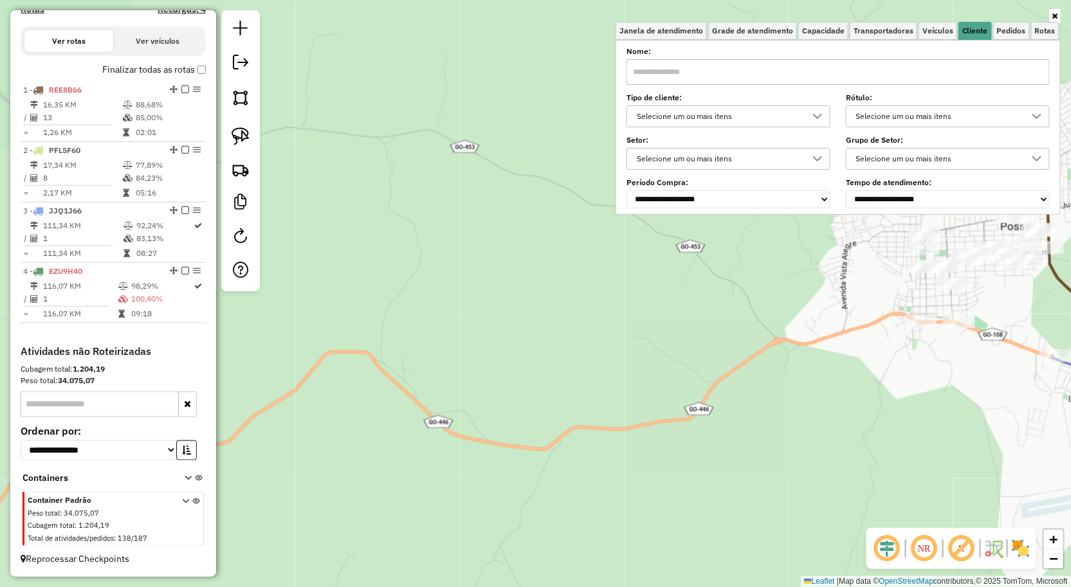
drag, startPoint x: 787, startPoint y: 280, endPoint x: 583, endPoint y: 280, distance: 203.9
click at [583, 280] on div "Janela de atendimento Grade de atendimento Capacidade Transportadoras Veículos …" at bounding box center [535, 293] width 1071 height 587
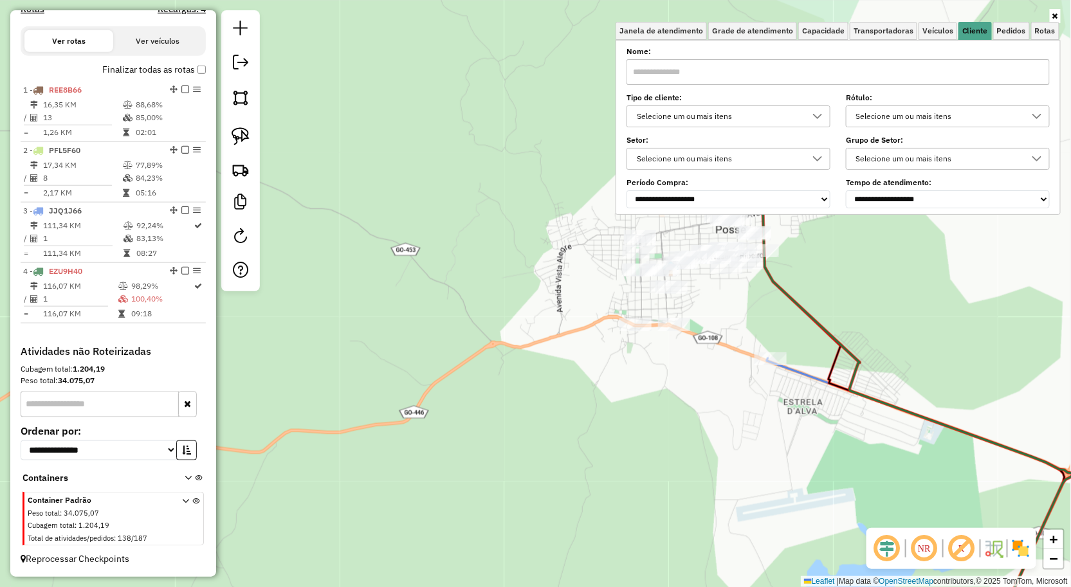
click at [745, 296] on div "Janela de atendimento Grade de atendimento Capacidade Transportadoras Veículos …" at bounding box center [535, 293] width 1071 height 587
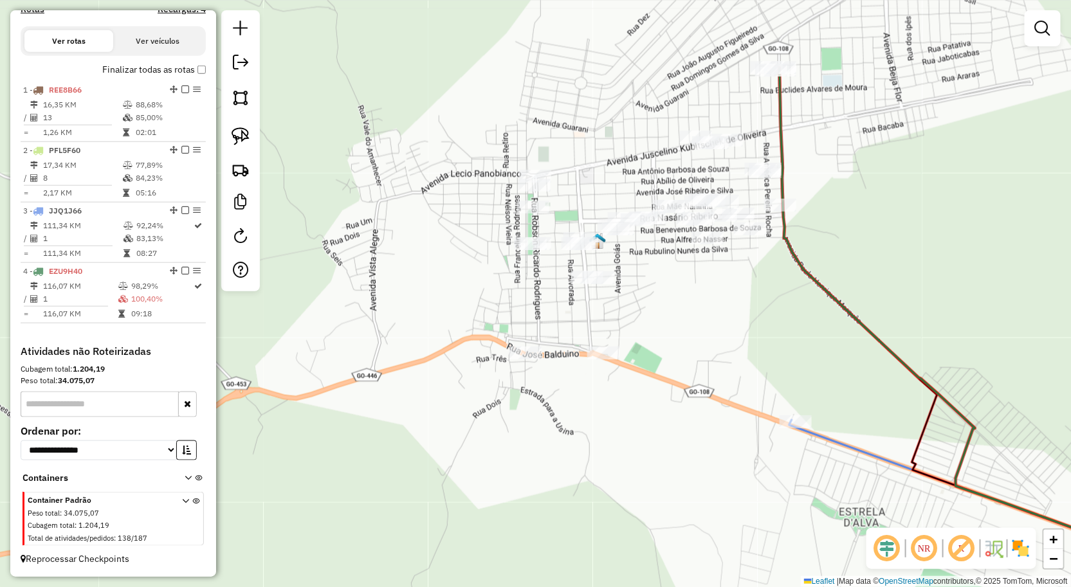
click at [1059, 33] on div at bounding box center [1042, 28] width 36 height 36
click at [1045, 34] on em at bounding box center [1042, 28] width 15 height 15
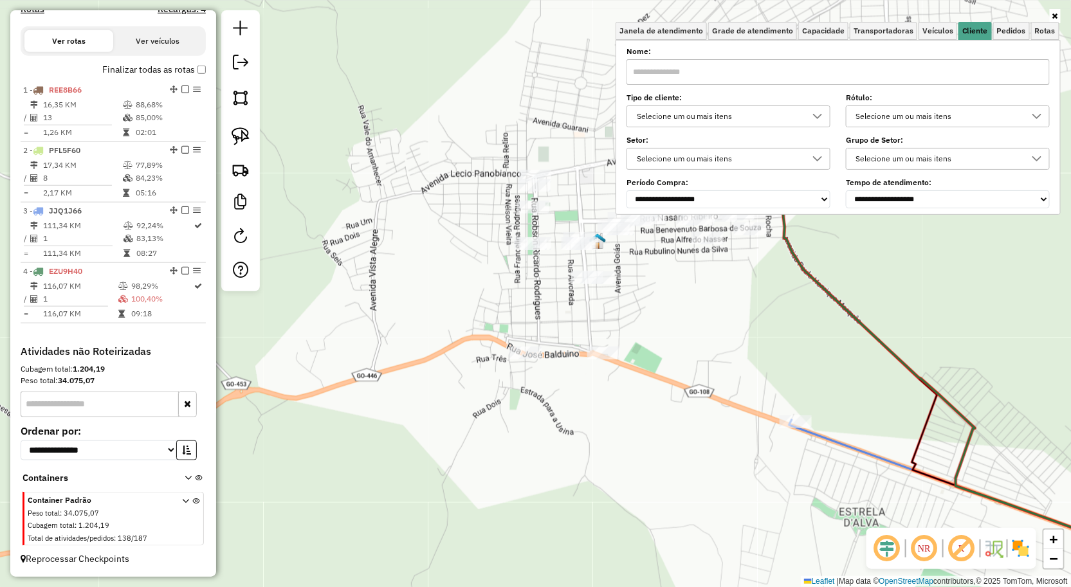
click at [731, 66] on input "text" at bounding box center [837, 72] width 423 height 26
drag, startPoint x: 846, startPoint y: 32, endPoint x: 812, endPoint y: 37, distance: 34.4
click at [846, 32] on link "Capacidade" at bounding box center [823, 31] width 50 height 18
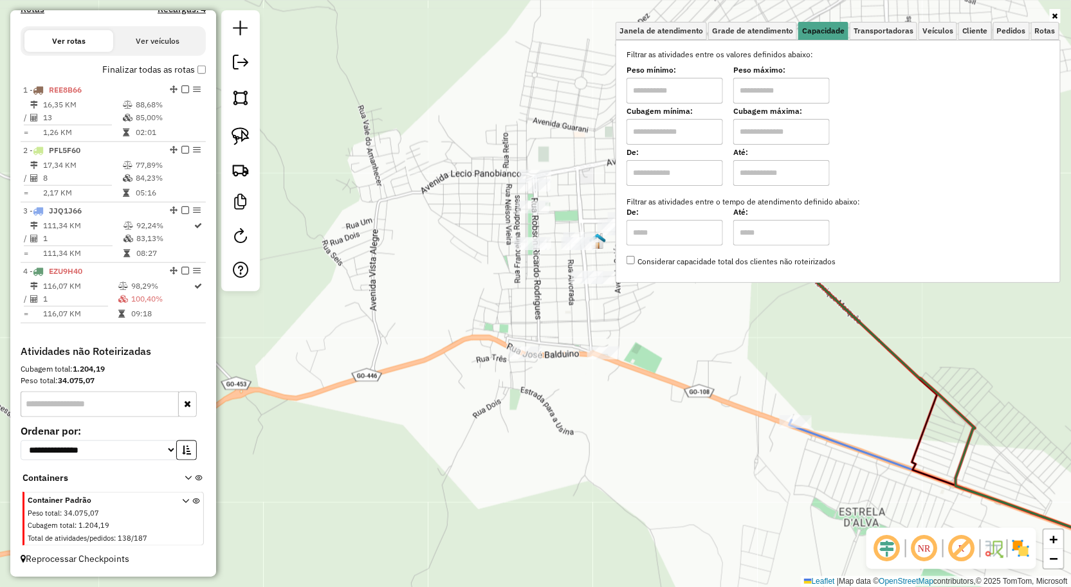
click at [679, 79] on input "text" at bounding box center [674, 91] width 96 height 26
type input "****"
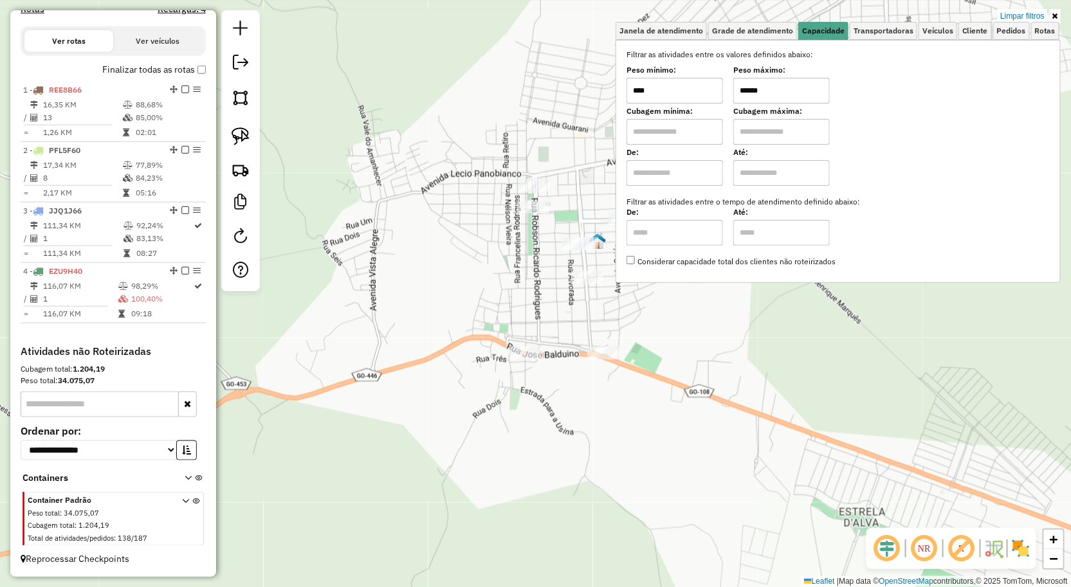
click at [532, 433] on div "Limpar filtros Janela de atendimento Grade de atendimento Capacidade Transporta…" at bounding box center [535, 293] width 1071 height 587
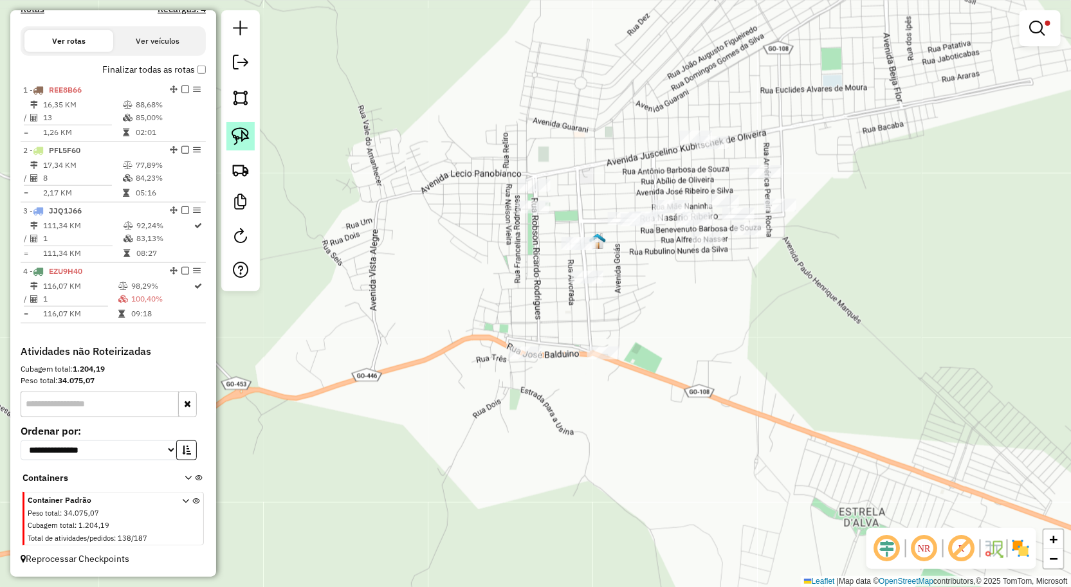
click at [245, 138] on img at bounding box center [241, 136] width 18 height 18
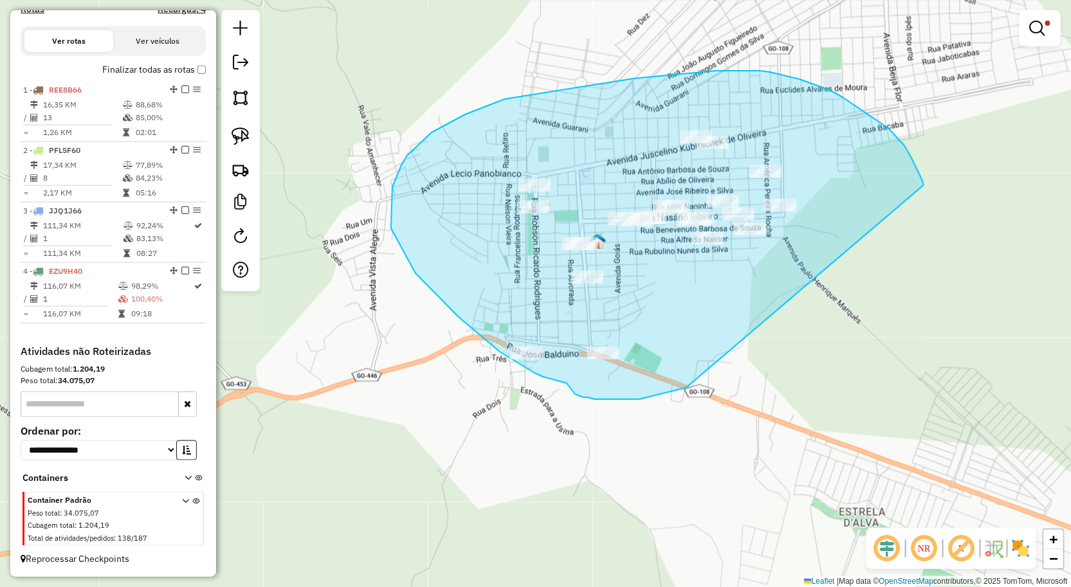
drag, startPoint x: 889, startPoint y: 129, endPoint x: 686, endPoint y: 388, distance: 328.9
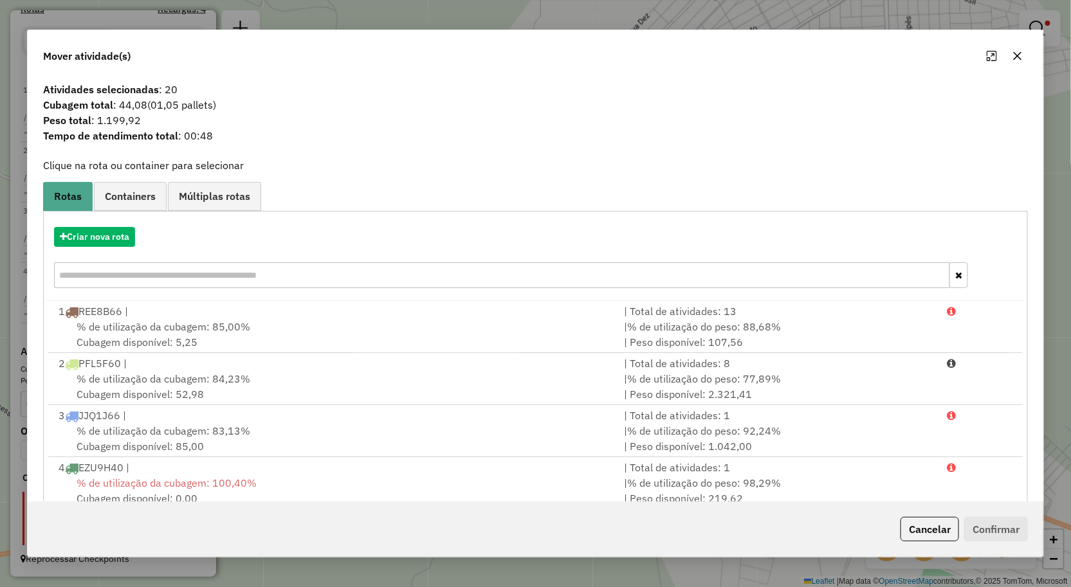
click at [1023, 58] on icon "button" at bounding box center [1017, 56] width 10 height 10
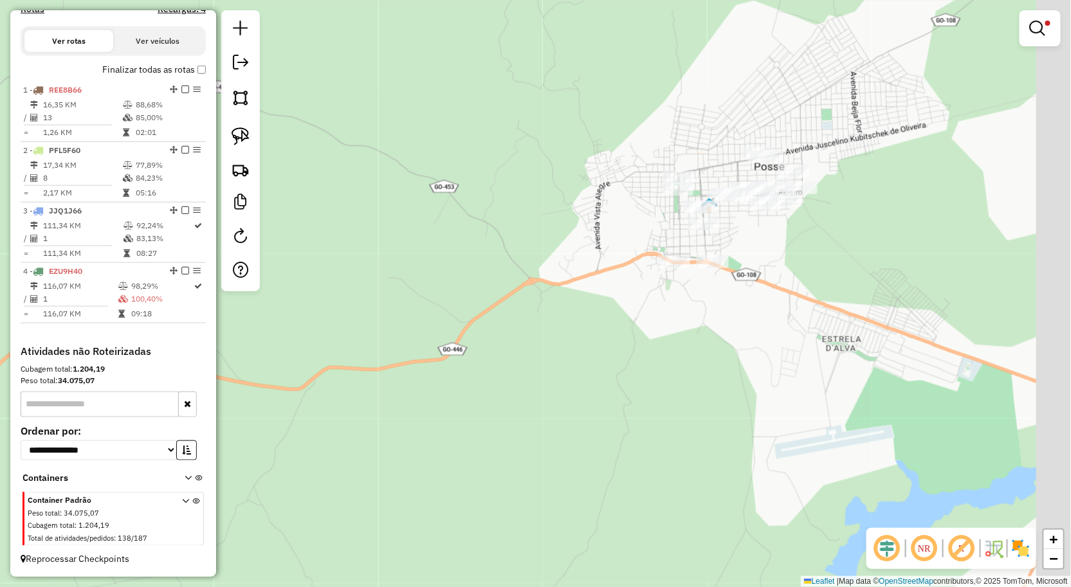
drag, startPoint x: 1014, startPoint y: 137, endPoint x: 756, endPoint y: 303, distance: 306.1
click at [756, 303] on div "Limpar filtros Janela de atendimento Grade de atendimento Capacidade Transporta…" at bounding box center [535, 293] width 1071 height 587
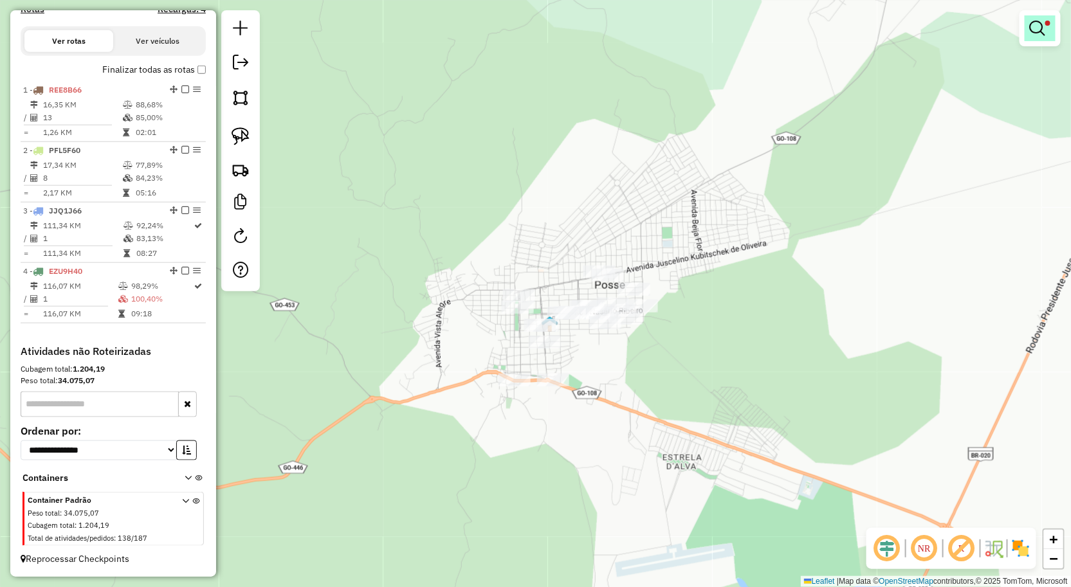
click at [1036, 21] on em at bounding box center [1037, 28] width 15 height 15
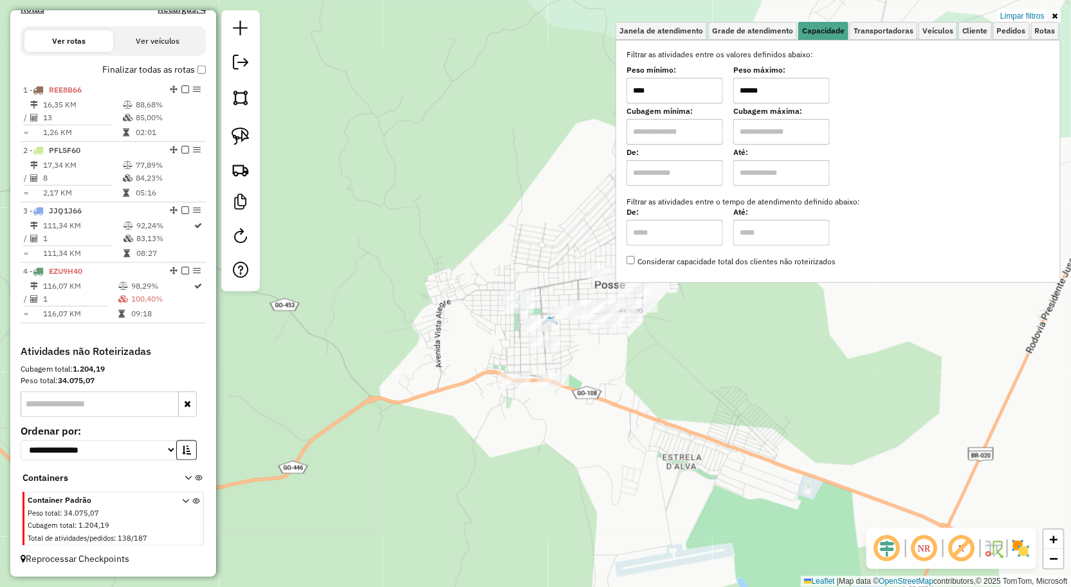
click at [792, 87] on input "******" at bounding box center [781, 91] width 96 height 26
type input "******"
click at [724, 318] on div "Limpar filtros Janela de atendimento Grade de atendimento Capacidade Transporta…" at bounding box center [535, 293] width 1071 height 587
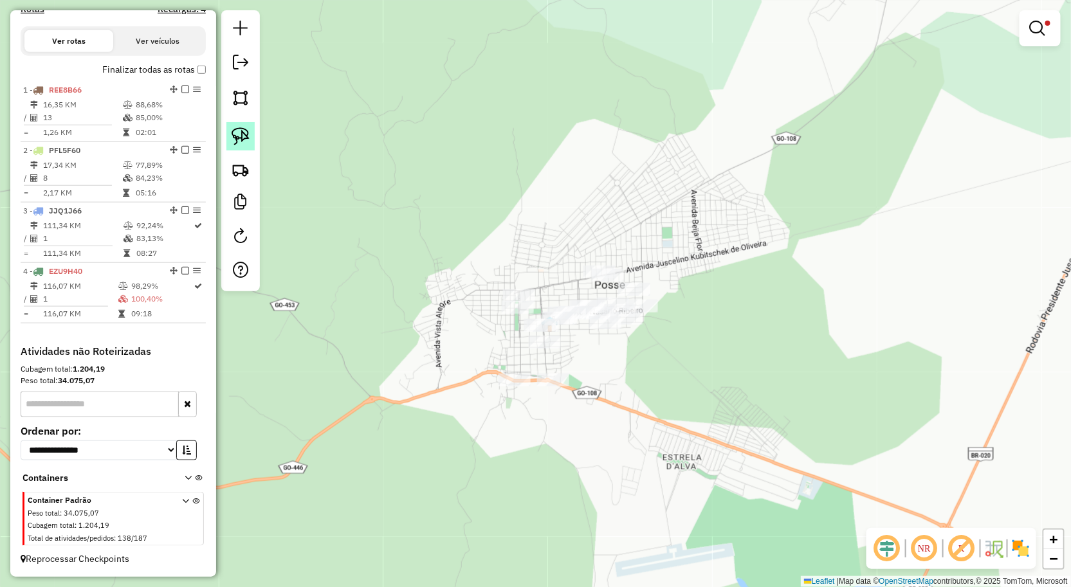
click at [246, 134] on img at bounding box center [241, 136] width 18 height 18
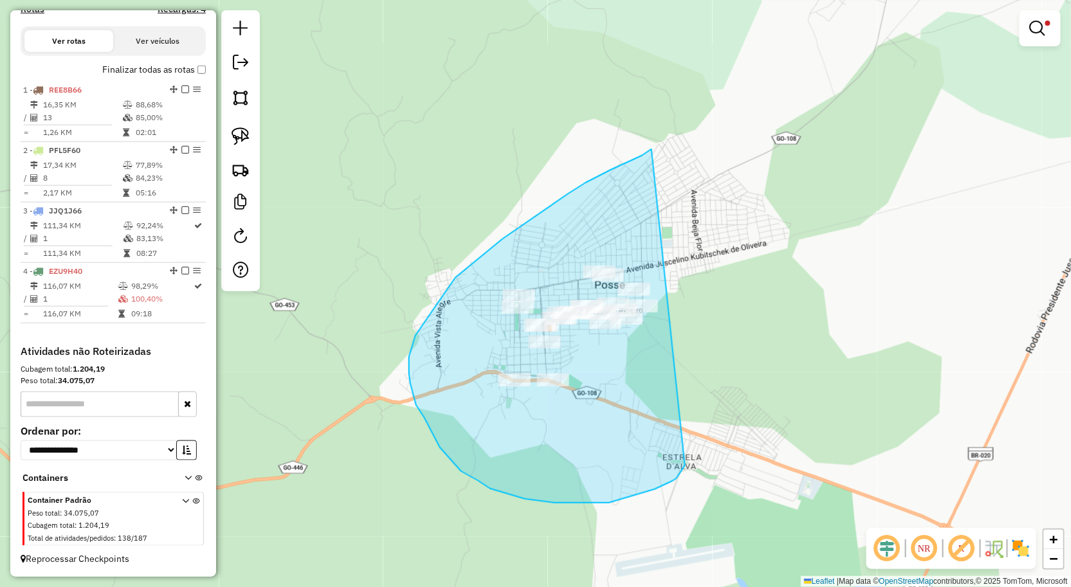
drag, startPoint x: 651, startPoint y: 149, endPoint x: 685, endPoint y: 466, distance: 318.2
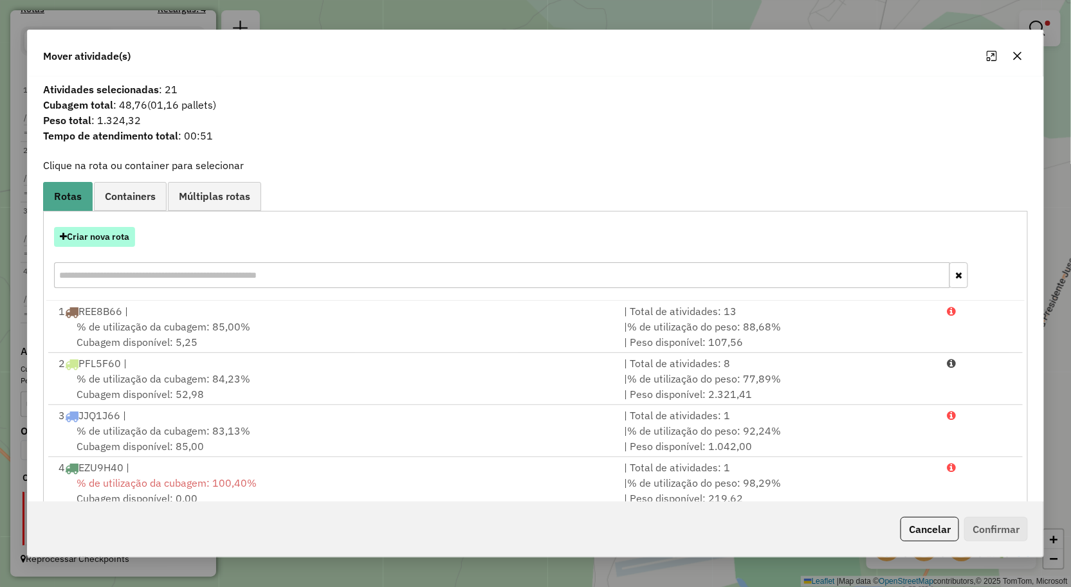
click at [118, 232] on button "Criar nova rota" at bounding box center [94, 237] width 81 height 20
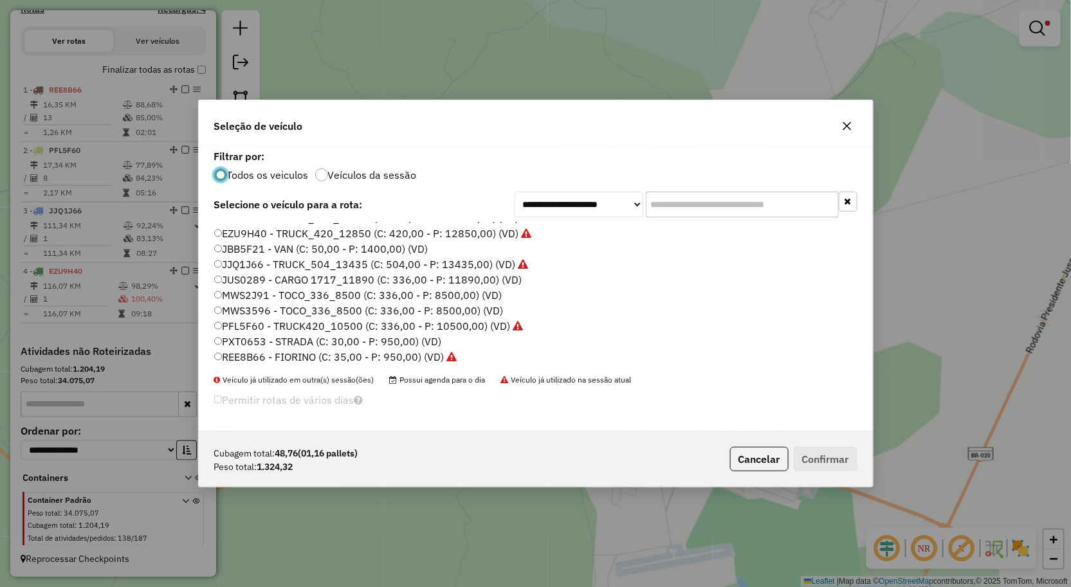
scroll to position [75, 0]
click at [273, 248] on label "JBB5F21 - VAN (C: 50,00 - P: 1400,00) (VD)" at bounding box center [321, 247] width 214 height 15
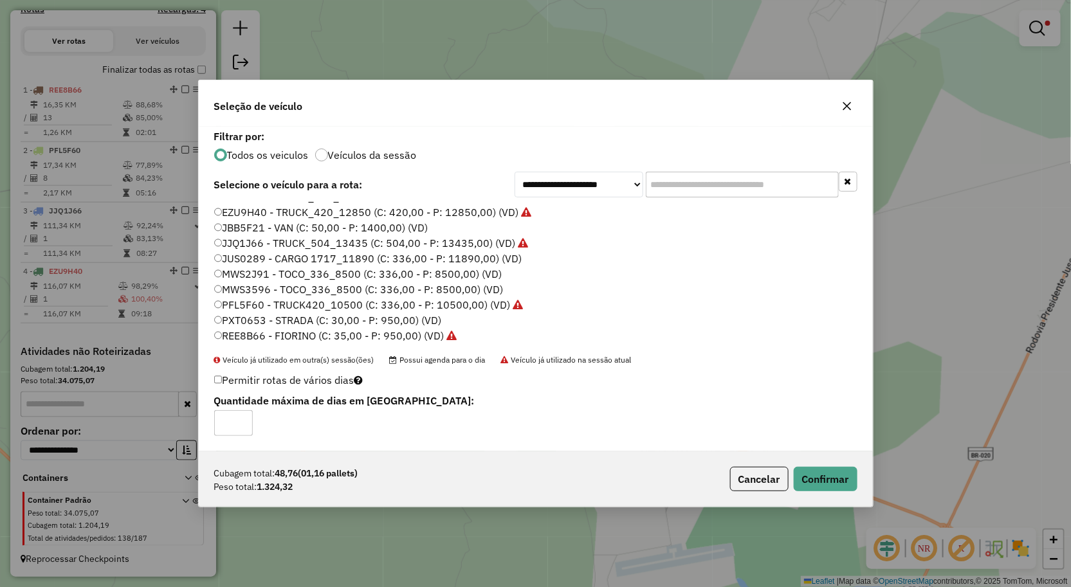
click at [794, 462] on div "Cubagem total: 48,76 (01,16 pallets) Peso total: 1.324,32 Cancelar Confirmar" at bounding box center [536, 478] width 674 height 55
click at [806, 469] on button "Confirmar" at bounding box center [826, 479] width 64 height 24
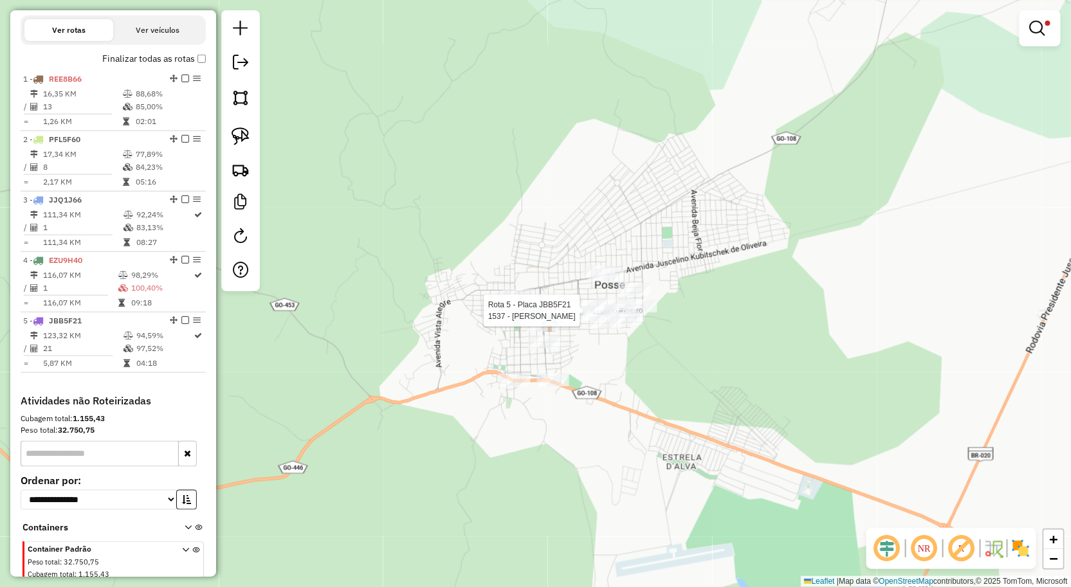
select select "**********"
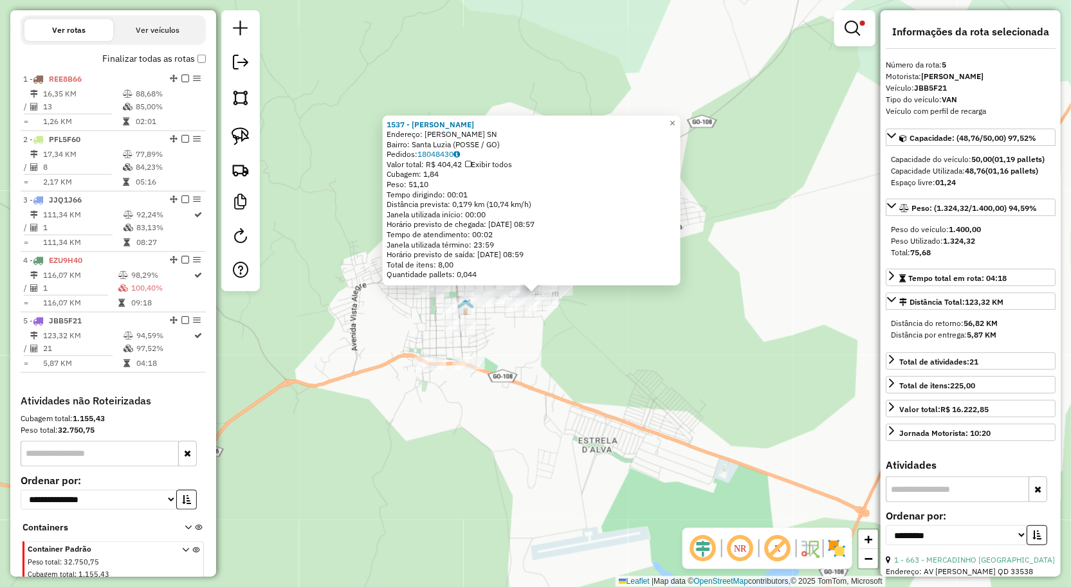
scroll to position [486, 0]
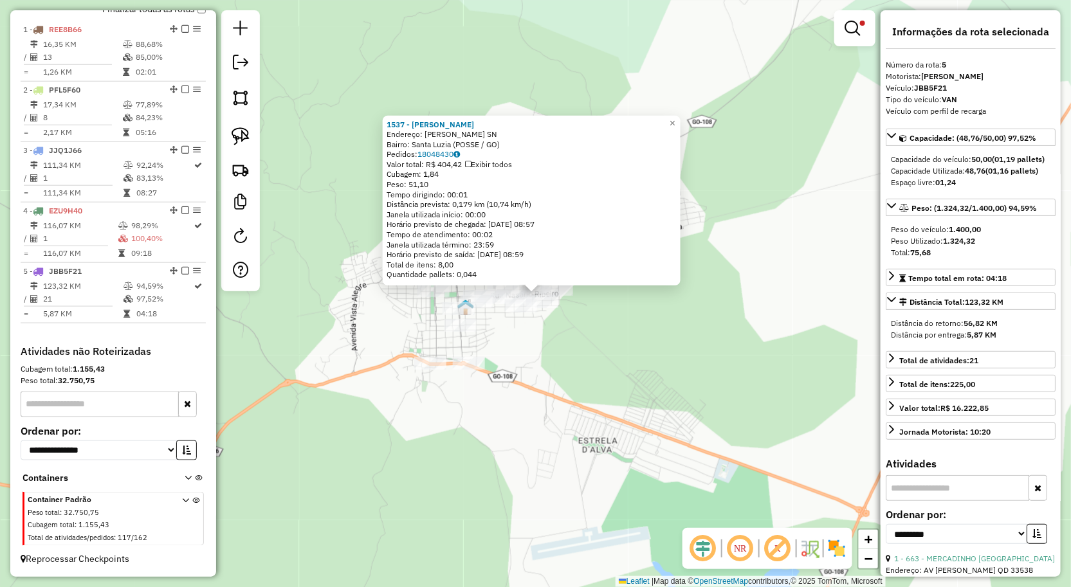
click at [747, 358] on div "1537 - MARCOS MELO WUNSCHE Endereço: Nazario Ribeiro SN Bairro: Santa Luzia (PO…" at bounding box center [535, 293] width 1071 height 587
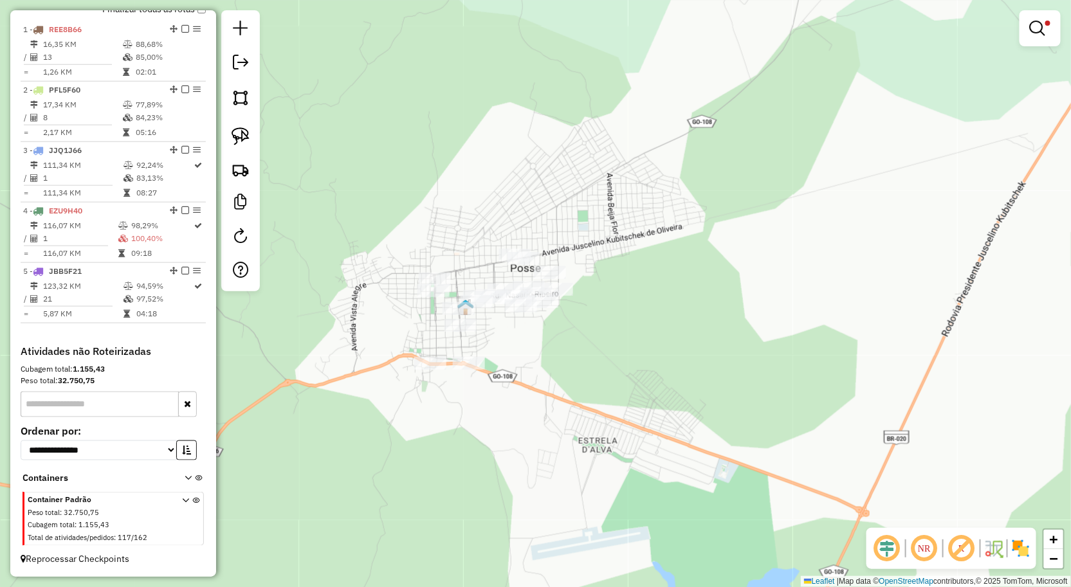
click at [1032, 31] on em at bounding box center [1037, 28] width 15 height 15
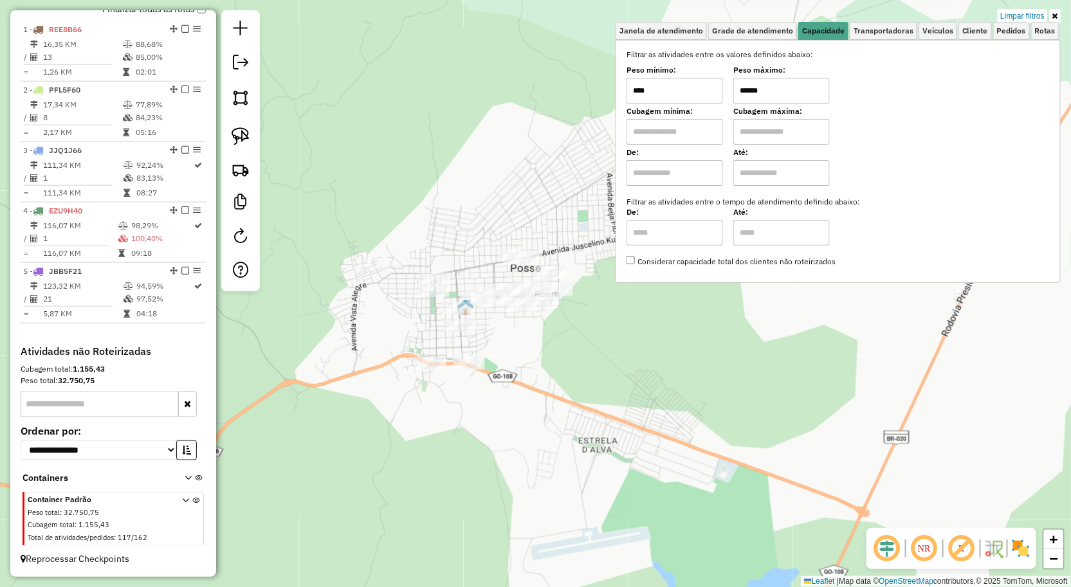
click at [712, 104] on div "Filtrar as atividades entre os valores definidos abaixo: Peso mínimo: **** Peso…" at bounding box center [837, 158] width 423 height 219
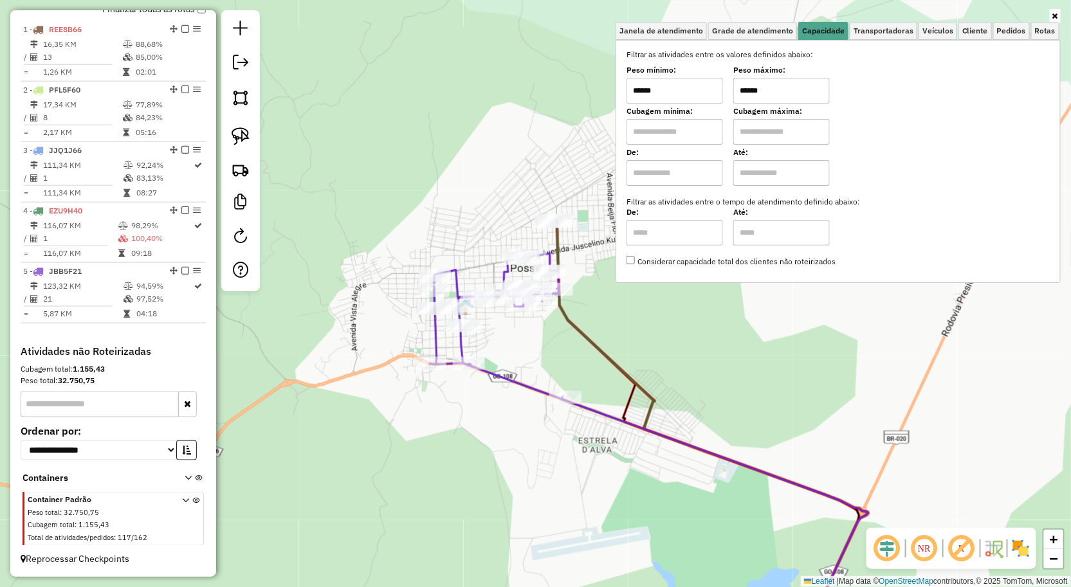
type input "******"
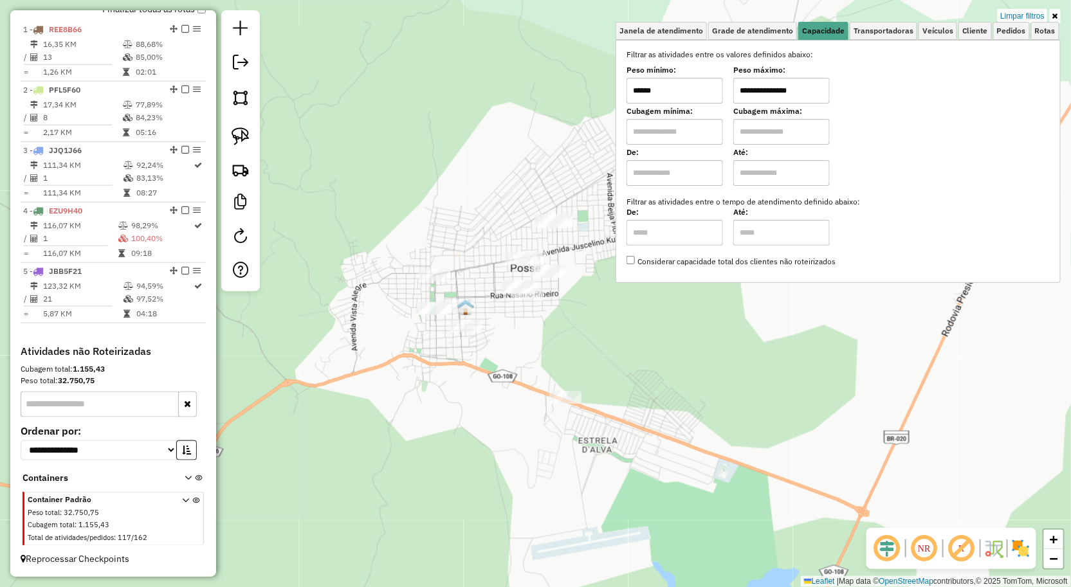
type input "**********"
click at [586, 327] on div "**********" at bounding box center [535, 293] width 1071 height 587
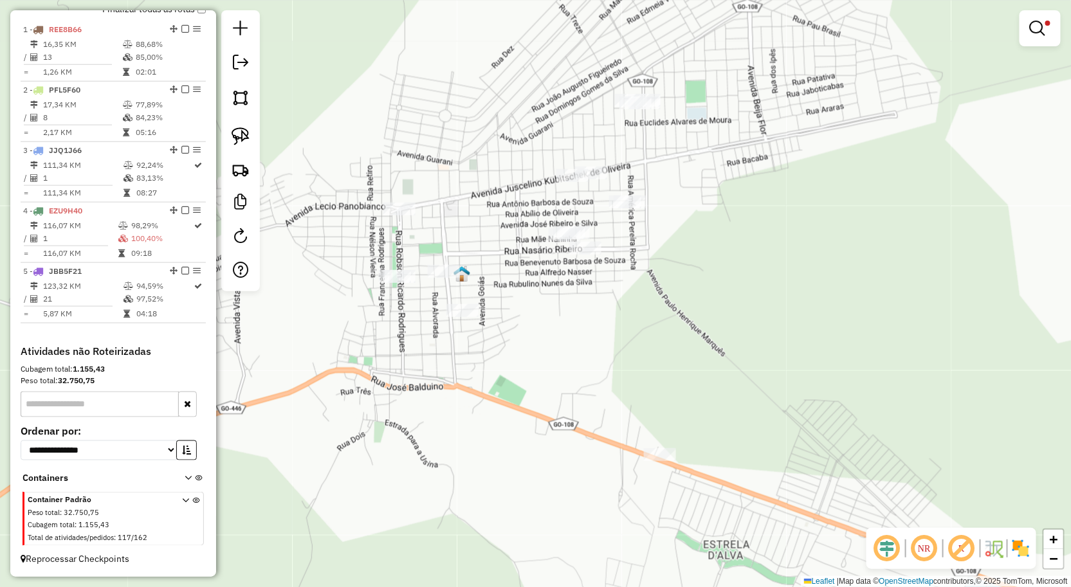
drag, startPoint x: 684, startPoint y: 314, endPoint x: 766, endPoint y: 313, distance: 81.7
click at [757, 311] on div "**********" at bounding box center [535, 293] width 1071 height 587
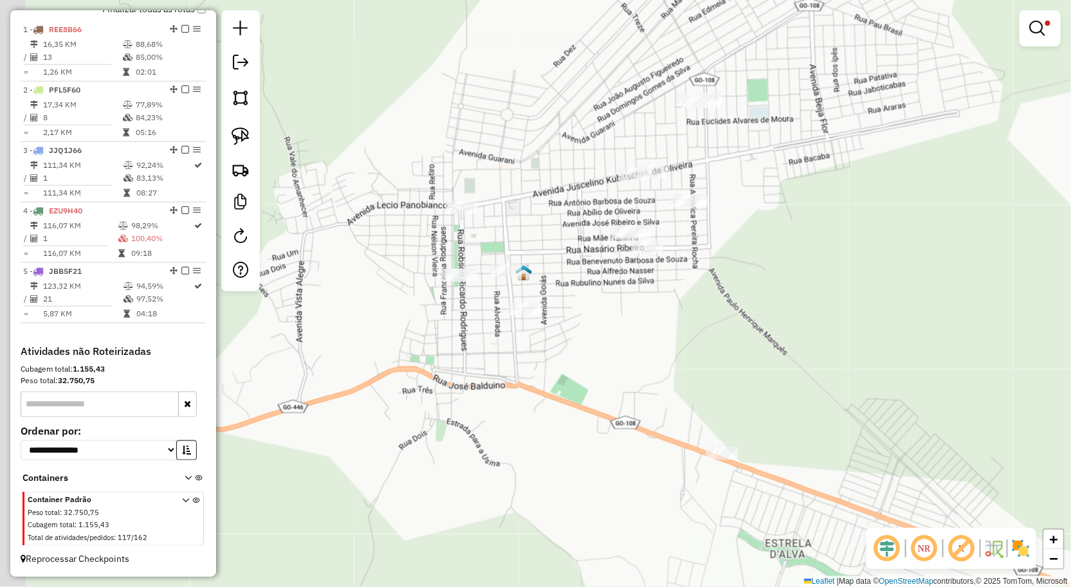
drag, startPoint x: 741, startPoint y: 314, endPoint x: 763, endPoint y: 312, distance: 21.3
click at [759, 312] on div "**********" at bounding box center [535, 293] width 1071 height 587
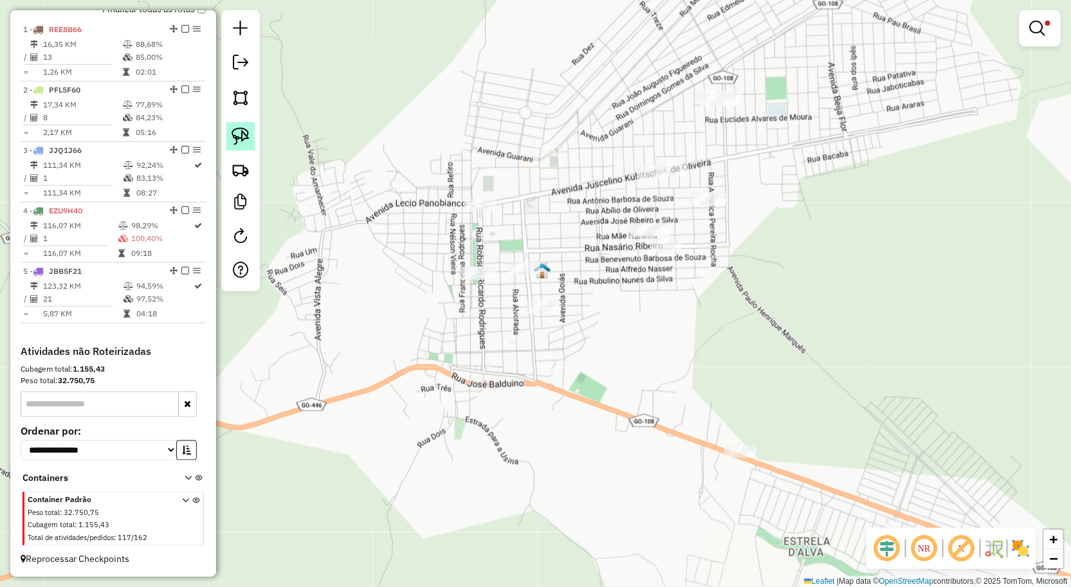
click at [226, 127] on link at bounding box center [240, 136] width 28 height 28
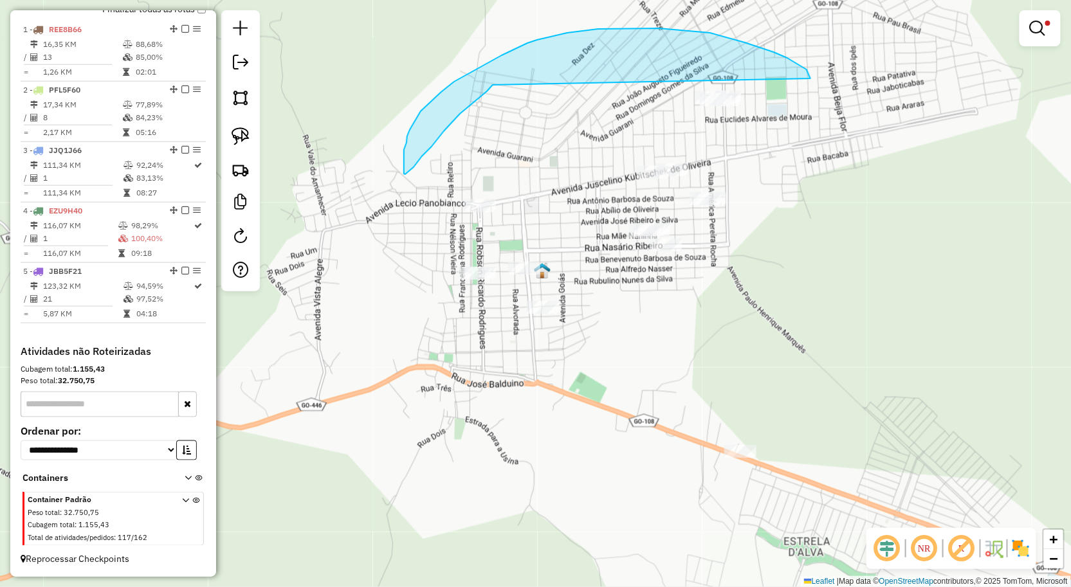
drag, startPoint x: 710, startPoint y: 33, endPoint x: 493, endPoint y: 85, distance: 223.5
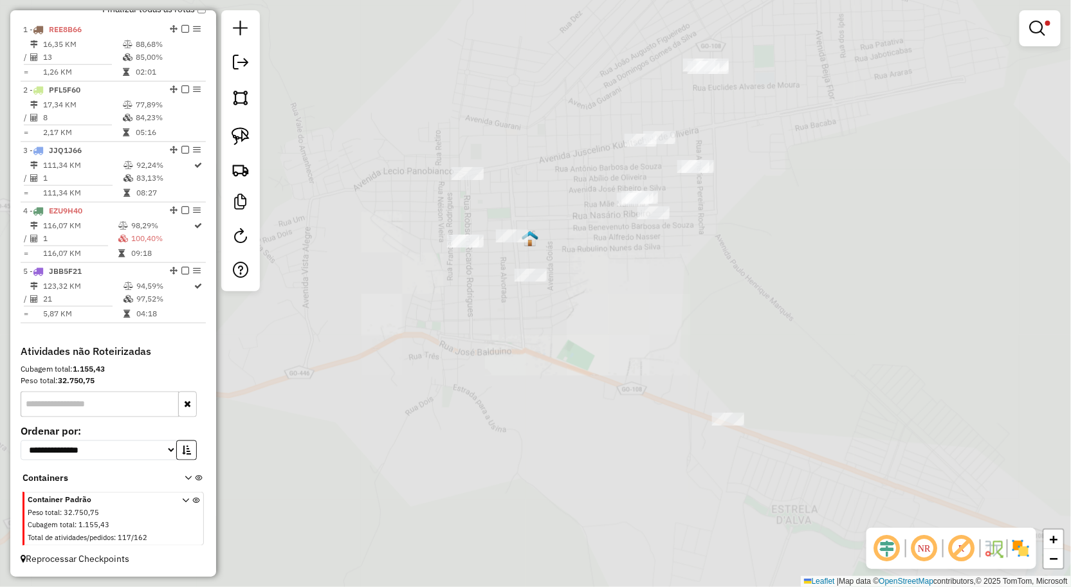
drag, startPoint x: 743, startPoint y: 186, endPoint x: 759, endPoint y: 135, distance: 53.9
click at [757, 139] on div "**********" at bounding box center [535, 293] width 1071 height 587
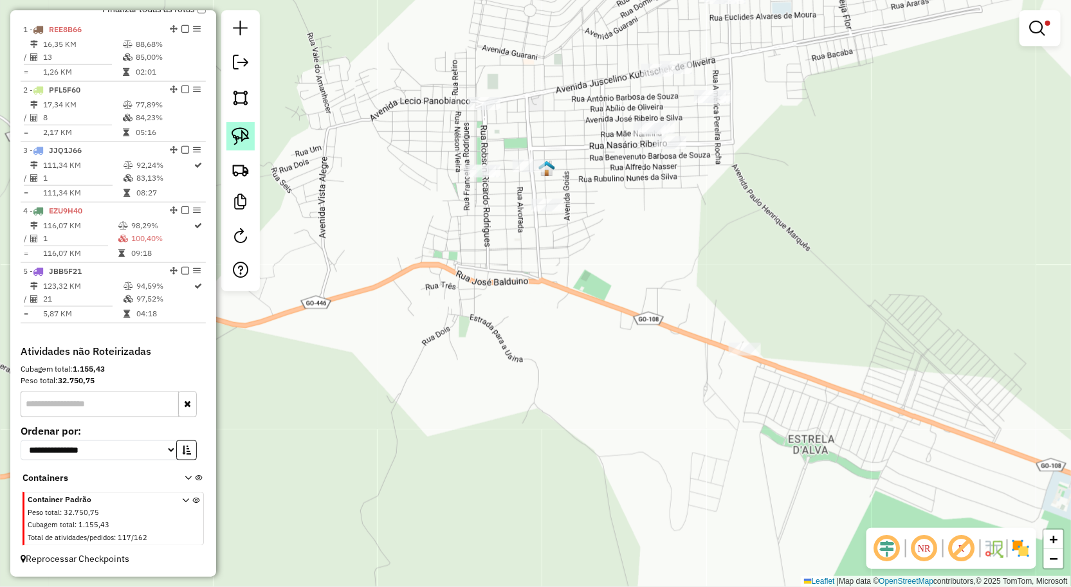
click at [246, 135] on img at bounding box center [241, 136] width 18 height 18
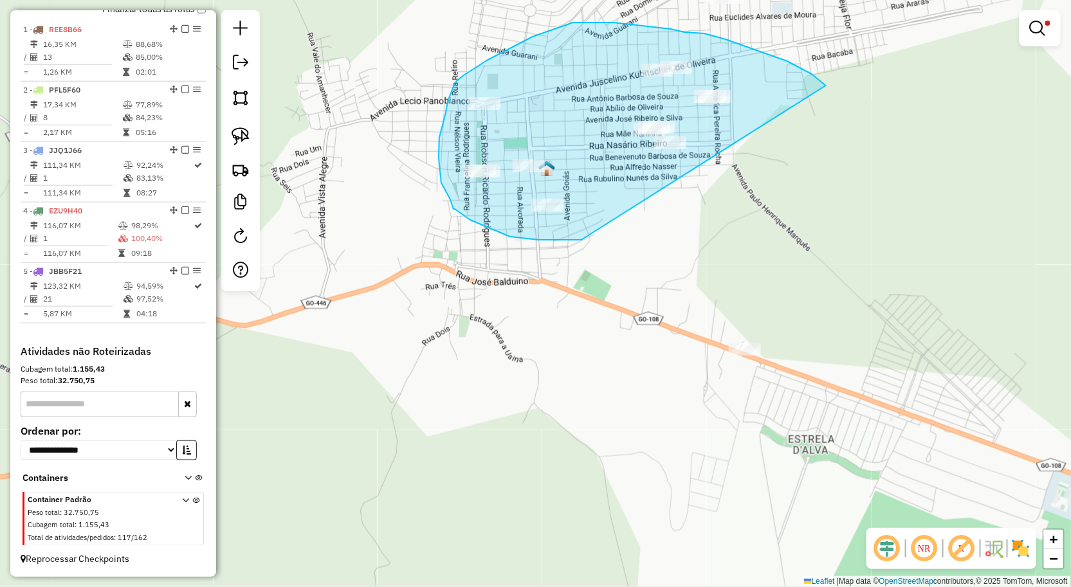
drag, startPoint x: 826, startPoint y: 86, endPoint x: 581, endPoint y: 240, distance: 289.0
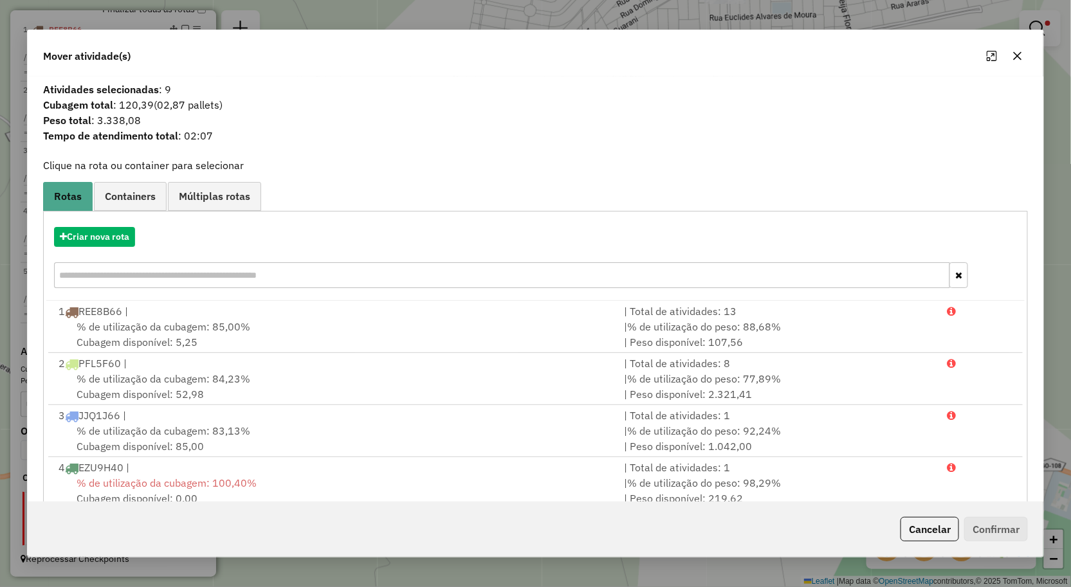
click at [1014, 59] on icon "button" at bounding box center [1017, 56] width 10 height 10
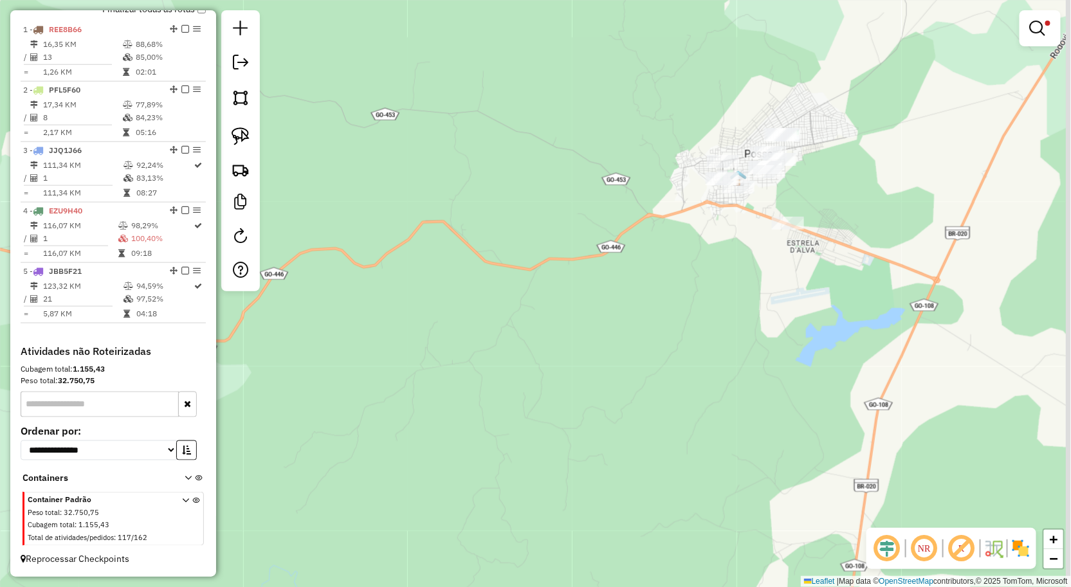
drag, startPoint x: 931, startPoint y: 137, endPoint x: 841, endPoint y: 171, distance: 95.7
click at [846, 171] on div "**********" at bounding box center [535, 293] width 1071 height 587
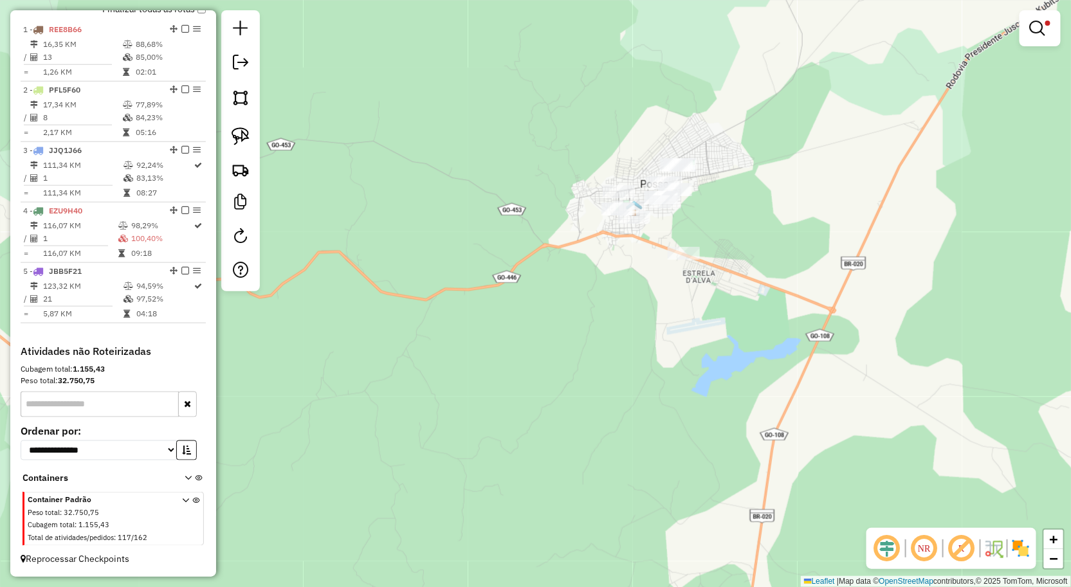
drag, startPoint x: 1029, startPoint y: 32, endPoint x: 1010, endPoint y: 48, distance: 24.6
click at [1029, 32] on link at bounding box center [1039, 28] width 31 height 26
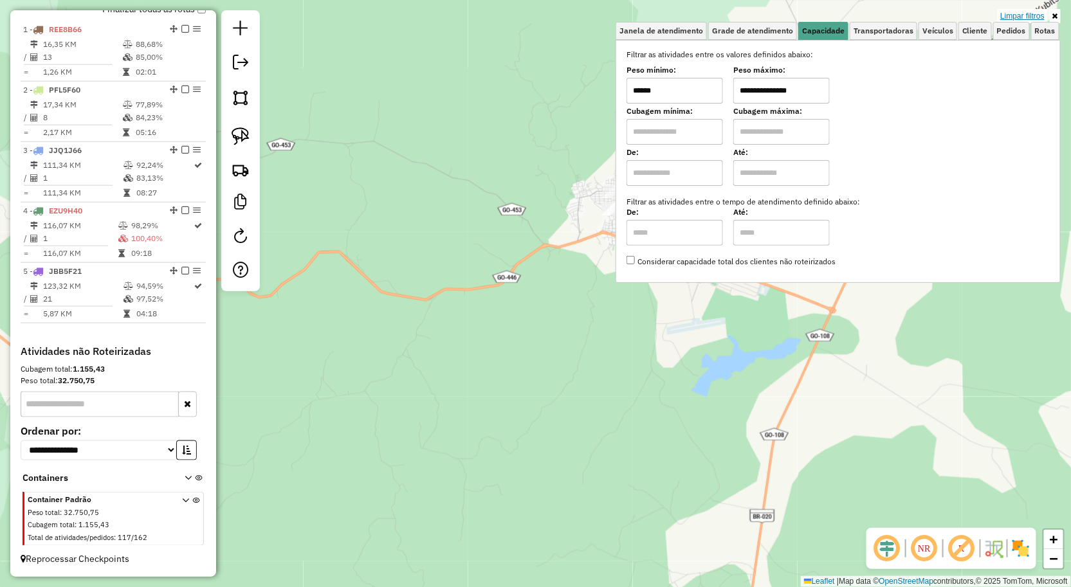
click at [1012, 13] on link "Limpar filtros" at bounding box center [1022, 16] width 50 height 14
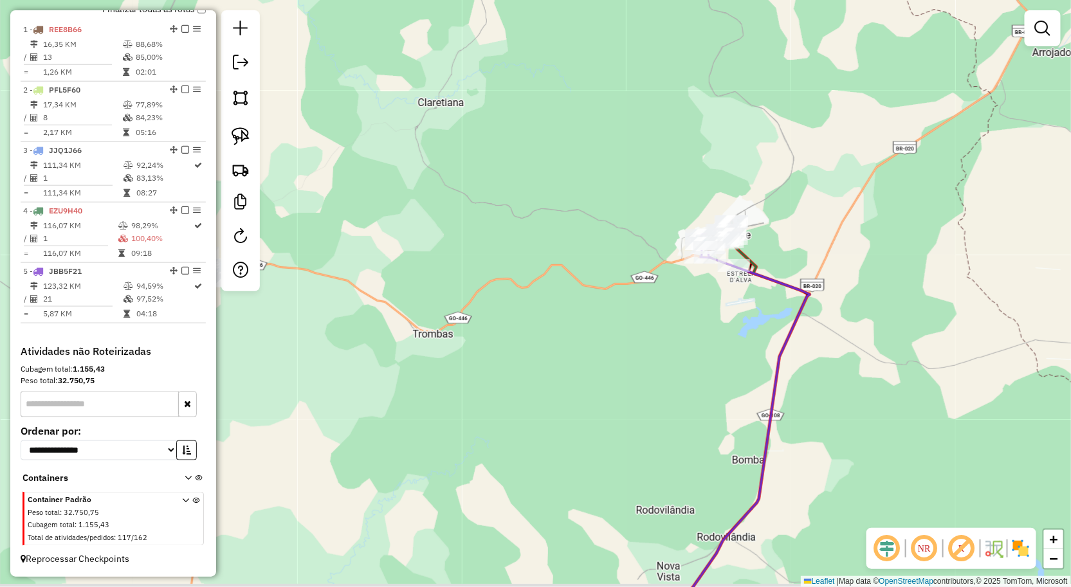
drag, startPoint x: 839, startPoint y: 351, endPoint x: 724, endPoint y: 292, distance: 129.4
click at [732, 296] on div "Janela de atendimento Grade de atendimento Capacidade Transportadoras Veículos …" at bounding box center [535, 293] width 1071 height 587
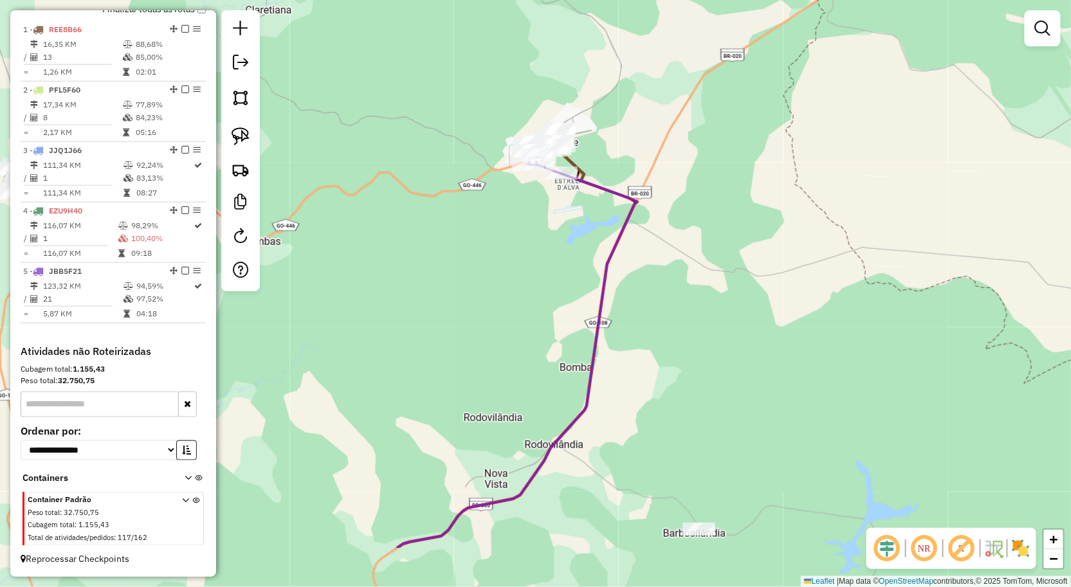
drag, startPoint x: 716, startPoint y: 332, endPoint x: 722, endPoint y: 268, distance: 63.9
click at [722, 271] on div "Janela de atendimento Grade de atendimento Capacidade Transportadoras Veículos …" at bounding box center [535, 293] width 1071 height 587
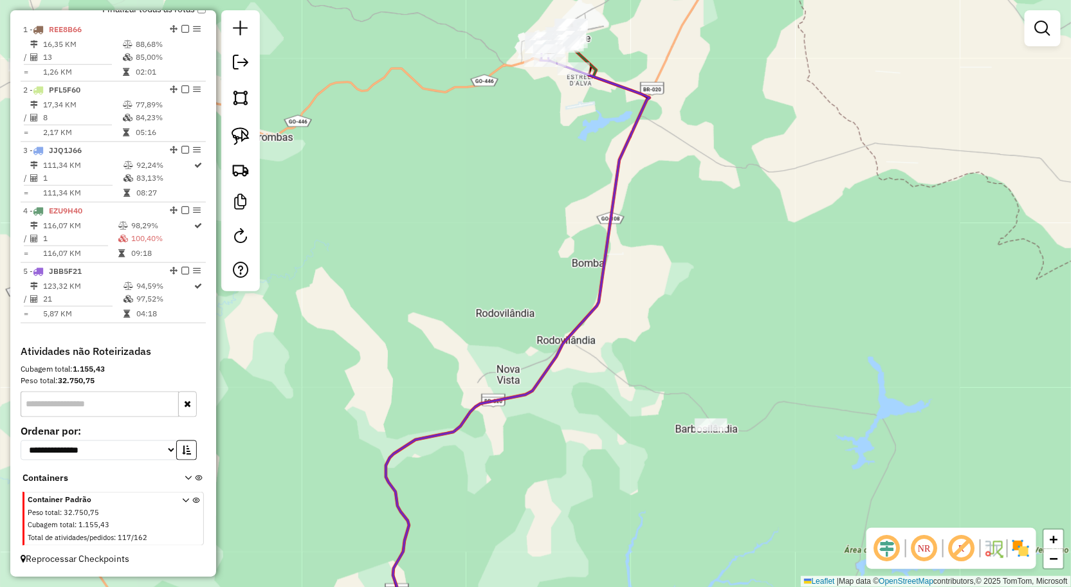
drag, startPoint x: 644, startPoint y: 426, endPoint x: 650, endPoint y: 341, distance: 85.7
click at [648, 354] on div "Janela de atendimento Grade de atendimento Capacidade Transportadoras Veículos …" at bounding box center [535, 293] width 1071 height 587
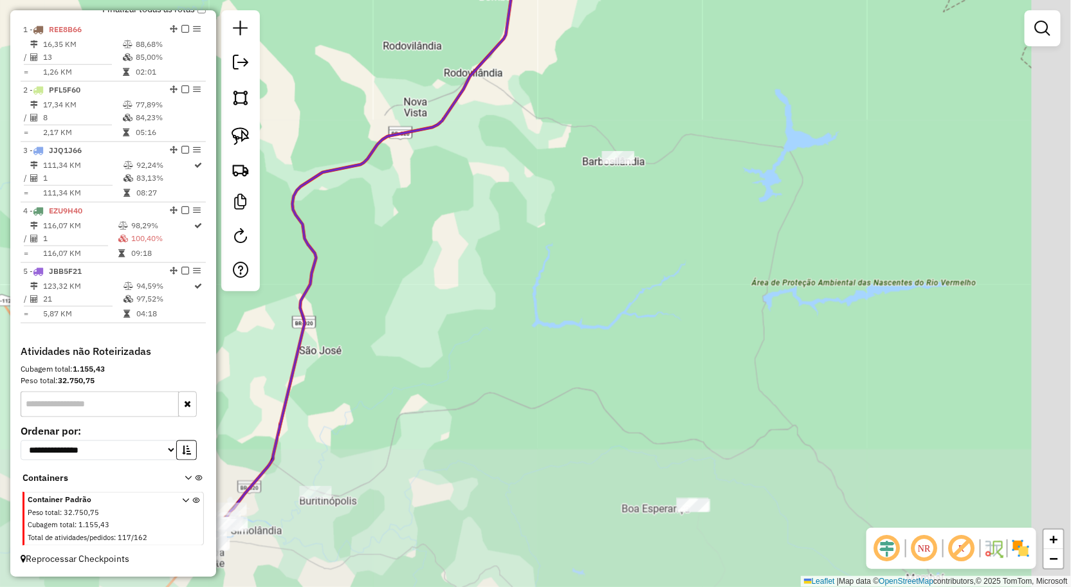
drag, startPoint x: 683, startPoint y: 415, endPoint x: 426, endPoint y: 370, distance: 261.1
click at [429, 374] on div "Janela de atendimento Grade de atendimento Capacidade Transportadoras Veículos …" at bounding box center [535, 293] width 1071 height 587
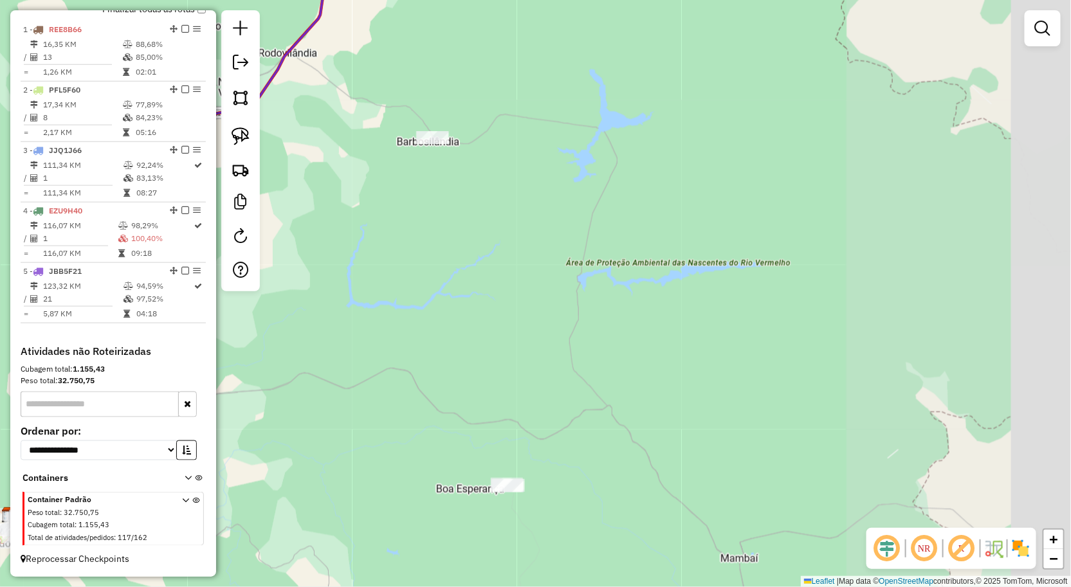
drag, startPoint x: 286, startPoint y: 225, endPoint x: 219, endPoint y: 180, distance: 80.1
click at [227, 183] on hb-router-mapa "Informações da Sessão 991119 - 19/08/2025 Criação: 18/08/2025 18:06 Depósito: C…" at bounding box center [535, 293] width 1071 height 587
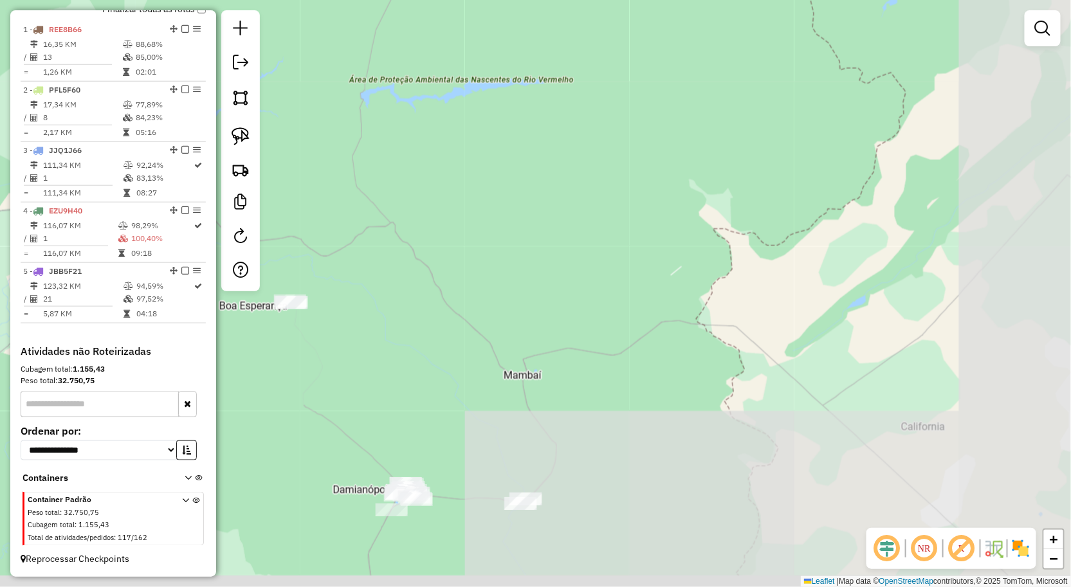
drag, startPoint x: 434, startPoint y: 262, endPoint x: 414, endPoint y: 198, distance: 67.5
click at [414, 204] on div "Janela de atendimento Grade de atendimento Capacidade Transportadoras Veículos …" at bounding box center [535, 293] width 1071 height 587
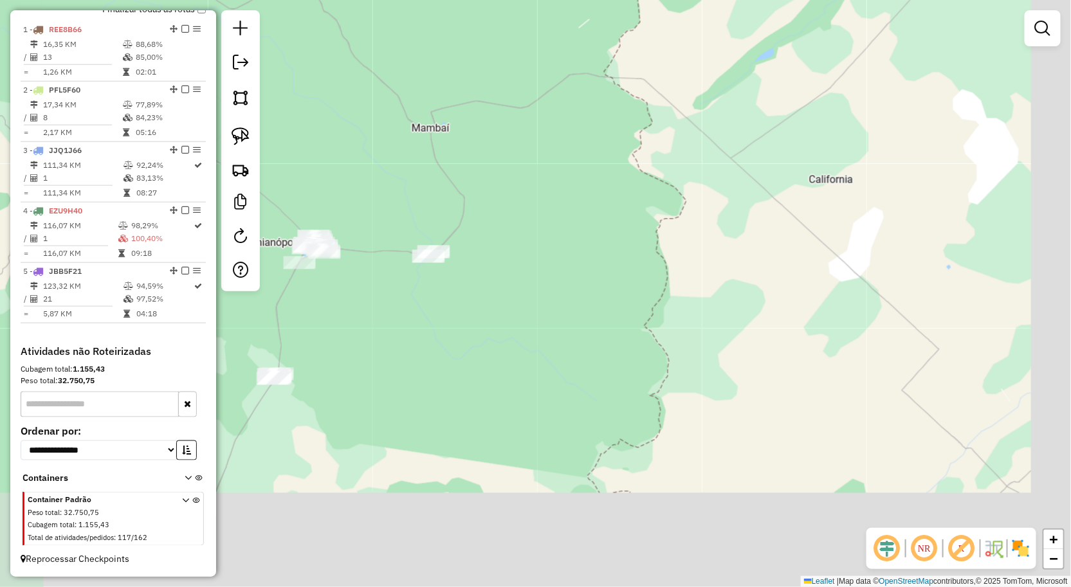
click at [560, 181] on div "Janela de atendimento Grade de atendimento Capacidade Transportadoras Veículos …" at bounding box center [535, 293] width 1071 height 587
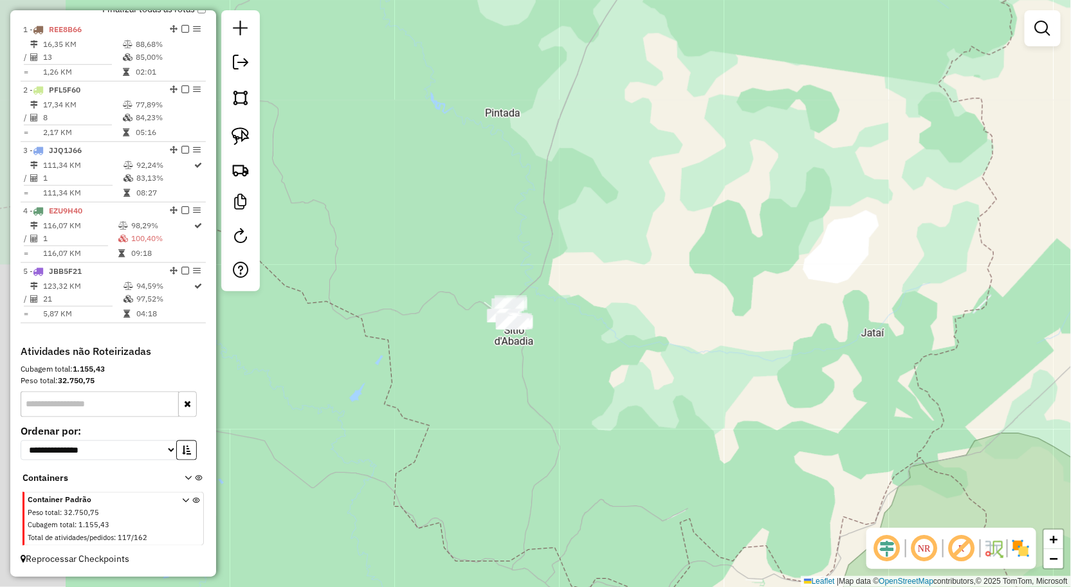
drag, startPoint x: 550, startPoint y: 245, endPoint x: 625, endPoint y: 240, distance: 75.4
click at [628, 238] on div "Janela de atendimento Grade de atendimento Capacidade Transportadoras Veículos …" at bounding box center [535, 293] width 1071 height 587
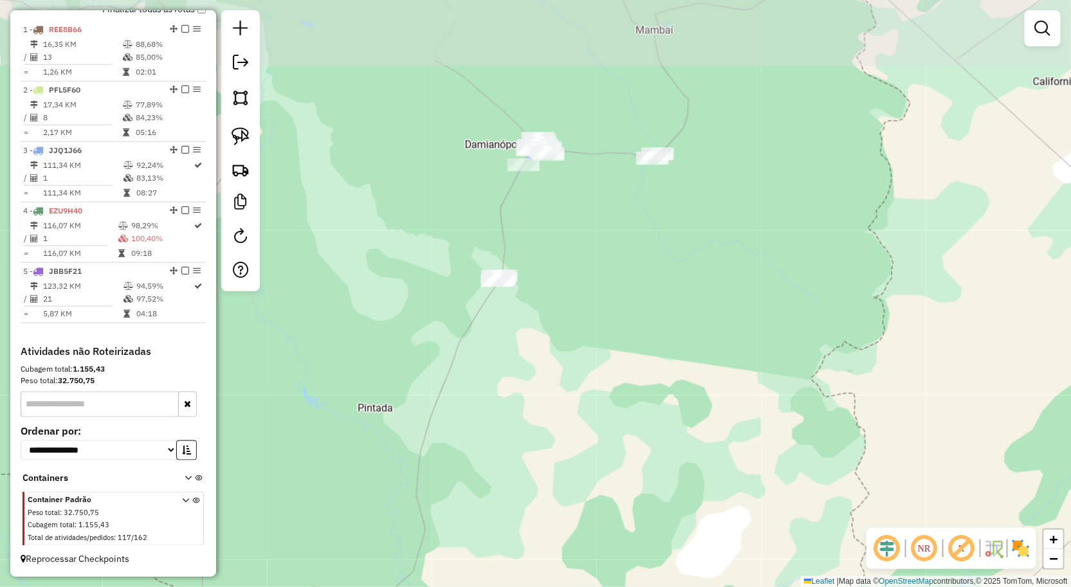
drag, startPoint x: 542, startPoint y: 278, endPoint x: 502, endPoint y: 336, distance: 70.6
click at [502, 336] on div "Janela de atendimento Grade de atendimento Capacidade Transportadoras Veículos …" at bounding box center [535, 293] width 1071 height 587
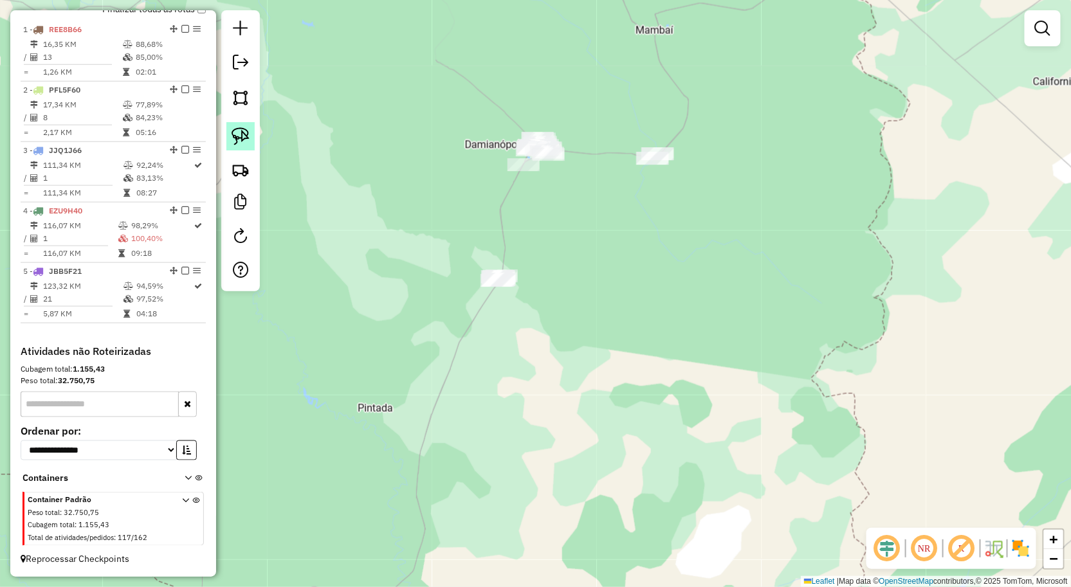
drag, startPoint x: 250, startPoint y: 136, endPoint x: 425, endPoint y: 164, distance: 177.7
click at [251, 136] on link at bounding box center [240, 136] width 28 height 28
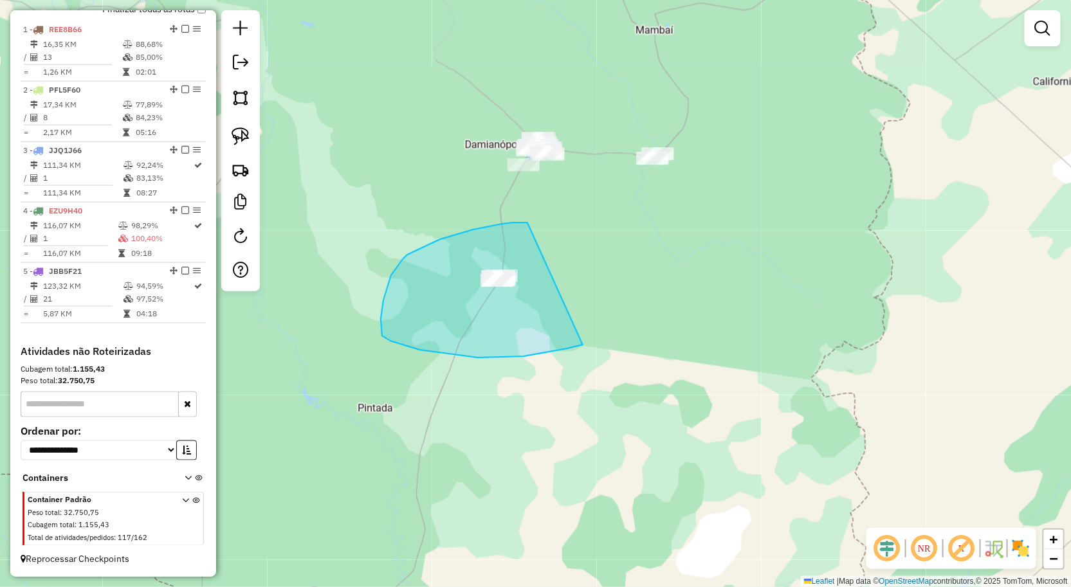
drag, startPoint x: 527, startPoint y: 223, endPoint x: 583, endPoint y: 345, distance: 134.1
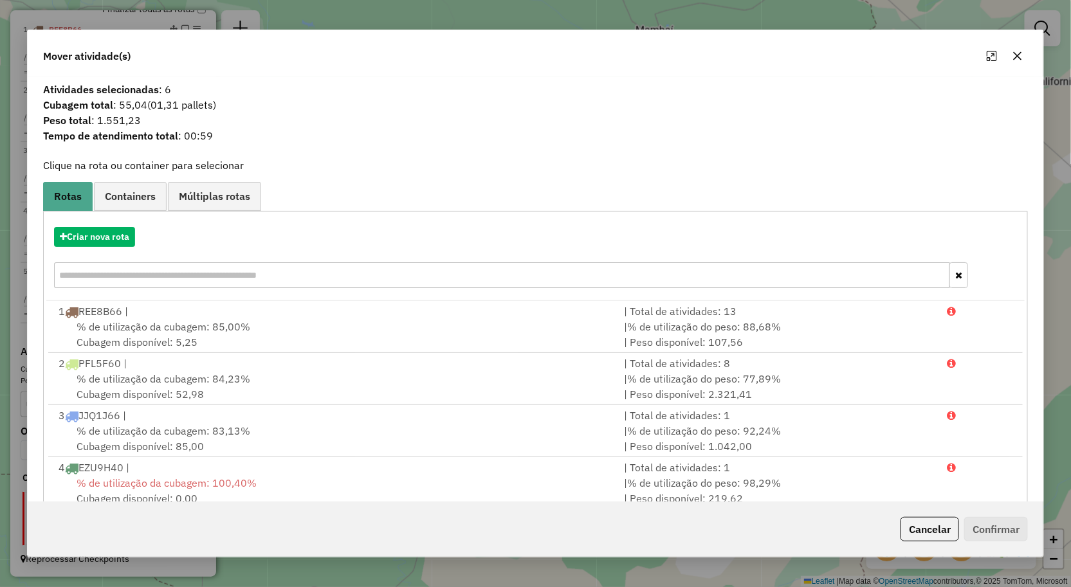
click at [1014, 49] on button "button" at bounding box center [1017, 56] width 21 height 21
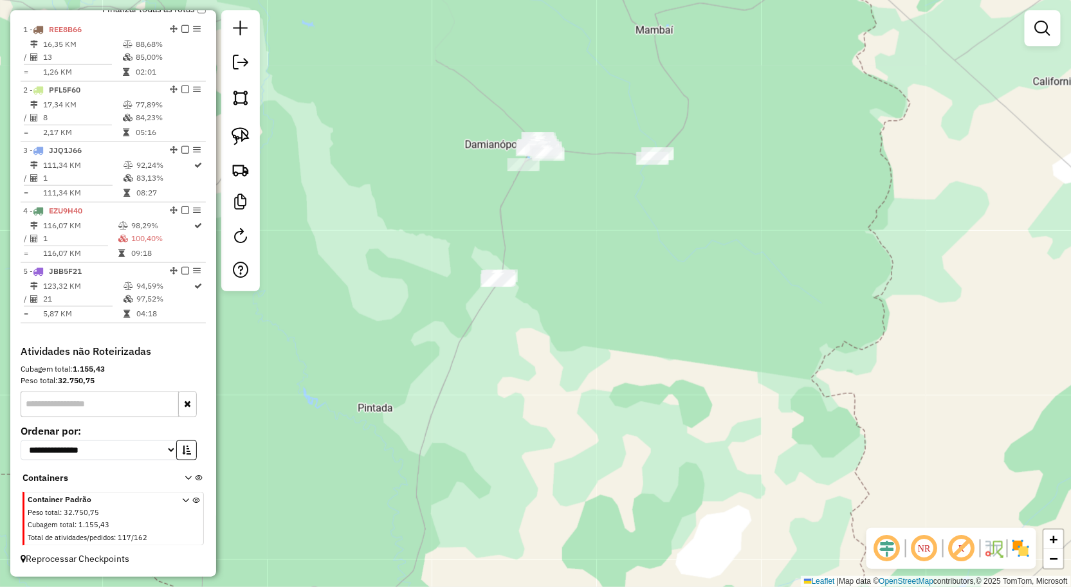
drag, startPoint x: 709, startPoint y: 358, endPoint x: 737, endPoint y: 81, distance: 278.6
click at [740, 113] on div "Janela de atendimento Grade de atendimento Capacidade Transportadoras Veículos …" at bounding box center [535, 293] width 1071 height 587
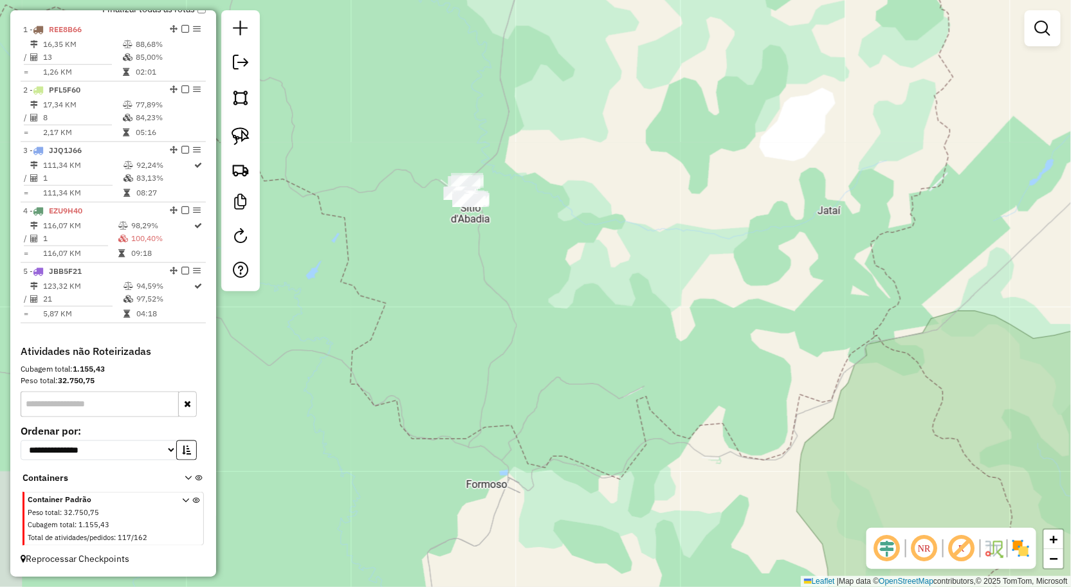
drag, startPoint x: 599, startPoint y: 280, endPoint x: 609, endPoint y: 332, distance: 53.0
click at [639, 331] on div "Janela de atendimento Grade de atendimento Capacidade Transportadoras Veículos …" at bounding box center [535, 293] width 1071 height 587
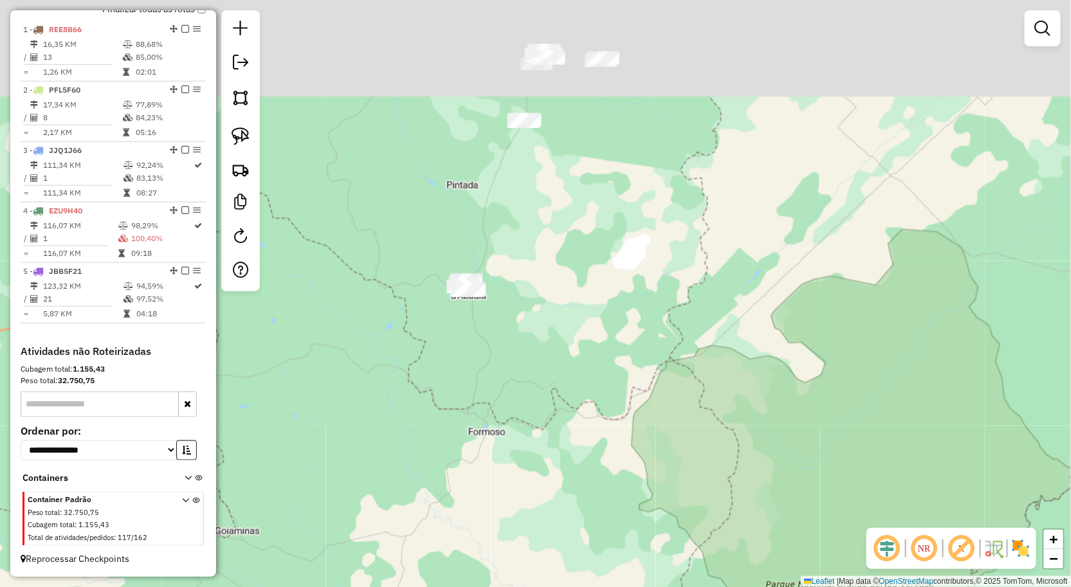
drag, startPoint x: 564, startPoint y: 260, endPoint x: 509, endPoint y: 277, distance: 57.0
click at [570, 349] on div "Janela de atendimento Grade de atendimento Capacidade Transportadoras Veículos …" at bounding box center [535, 293] width 1071 height 587
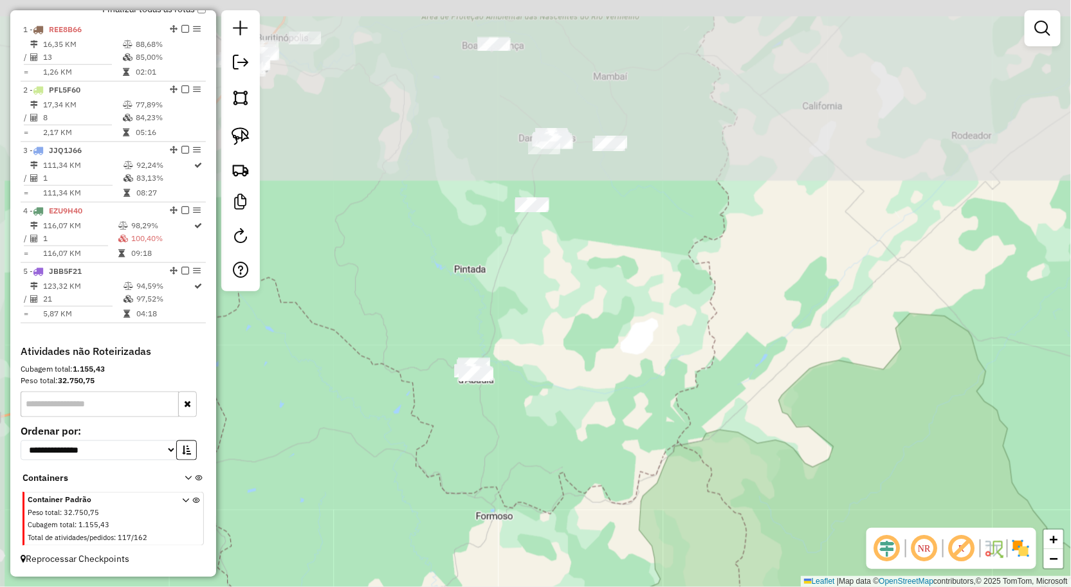
drag, startPoint x: 509, startPoint y: 318, endPoint x: 492, endPoint y: 287, distance: 34.5
click at [520, 370] on div "Janela de atendimento Grade de atendimento Capacidade Transportadoras Veículos …" at bounding box center [535, 293] width 1071 height 587
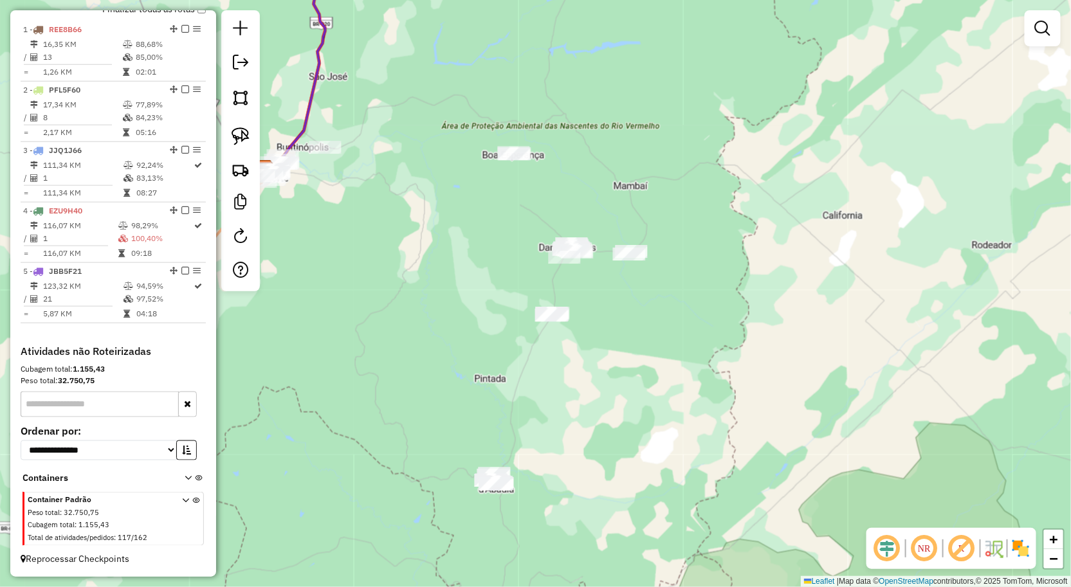
drag, startPoint x: 420, startPoint y: 172, endPoint x: 538, endPoint y: 174, distance: 118.3
click at [550, 171] on div "Janela de atendimento Grade de atendimento Capacidade Transportadoras Veículos …" at bounding box center [535, 293] width 1071 height 587
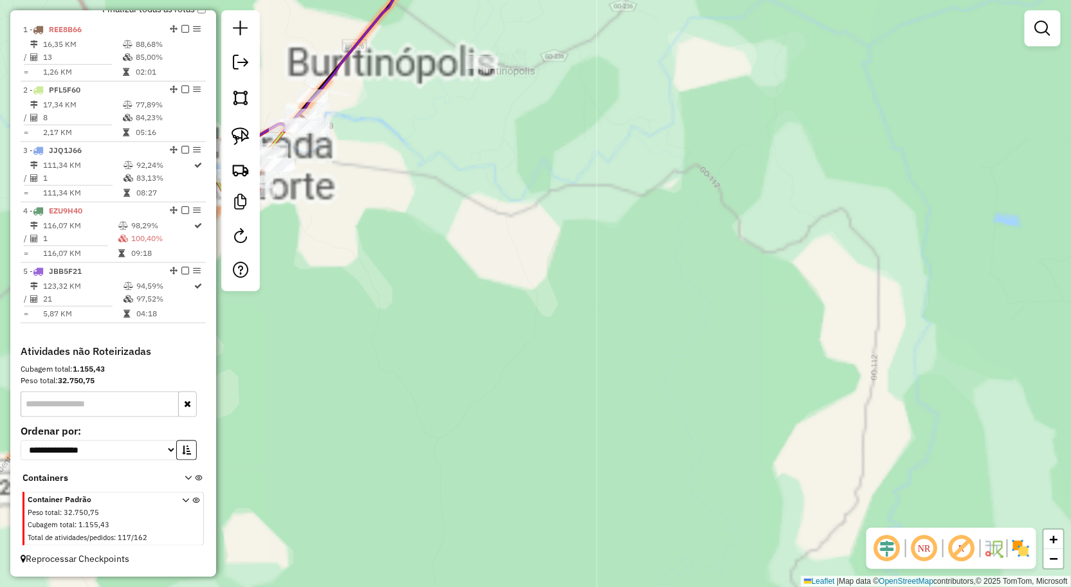
click at [502, 143] on div "Janela de atendimento Grade de atendimento Capacidade Transportadoras Veículos …" at bounding box center [535, 293] width 1071 height 587
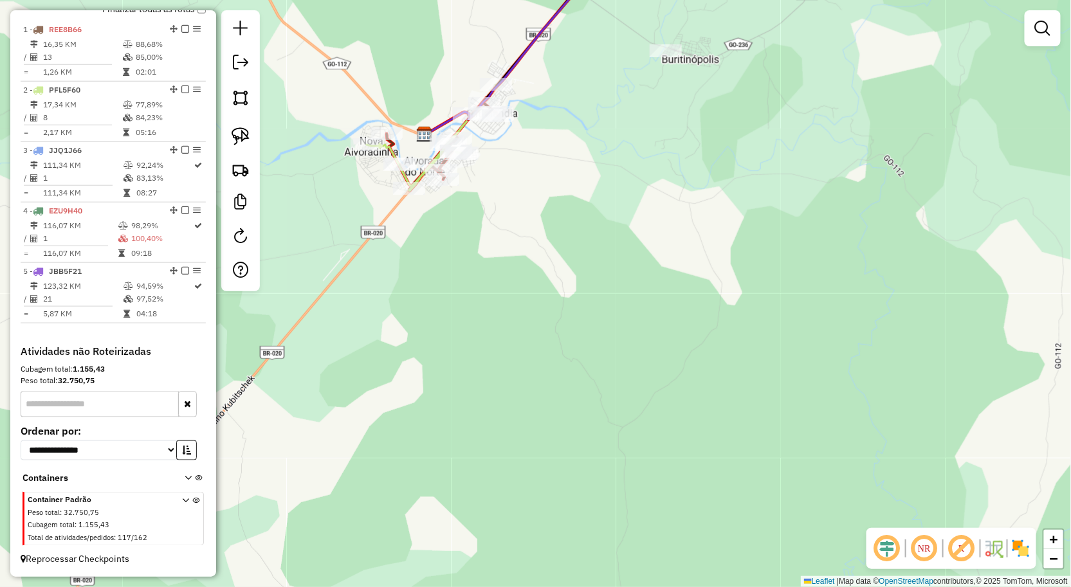
drag, startPoint x: 480, startPoint y: 151, endPoint x: 574, endPoint y: 152, distance: 93.9
click at [574, 145] on div "Rota 2 - Placa PFL5F60 211 - DISTRIBUIDOR CENTRAl Janela de atendimento Grade d…" at bounding box center [535, 293] width 1071 height 587
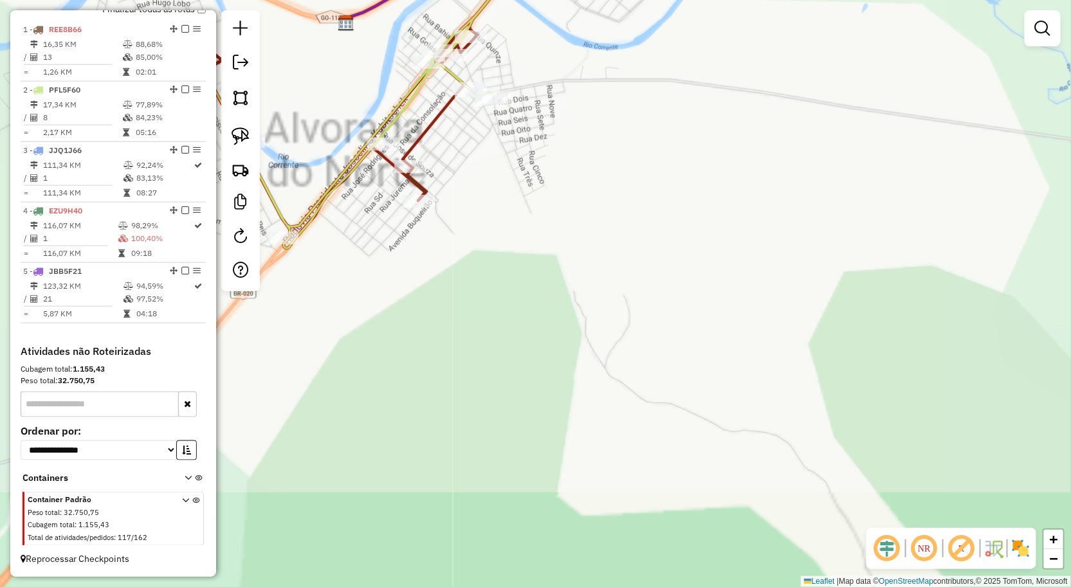
drag, startPoint x: 539, startPoint y: 145, endPoint x: 659, endPoint y: 159, distance: 120.4
click at [658, 159] on div "Janela de atendimento Grade de atendimento Capacidade Transportadoras Veículos …" at bounding box center [535, 293] width 1071 height 587
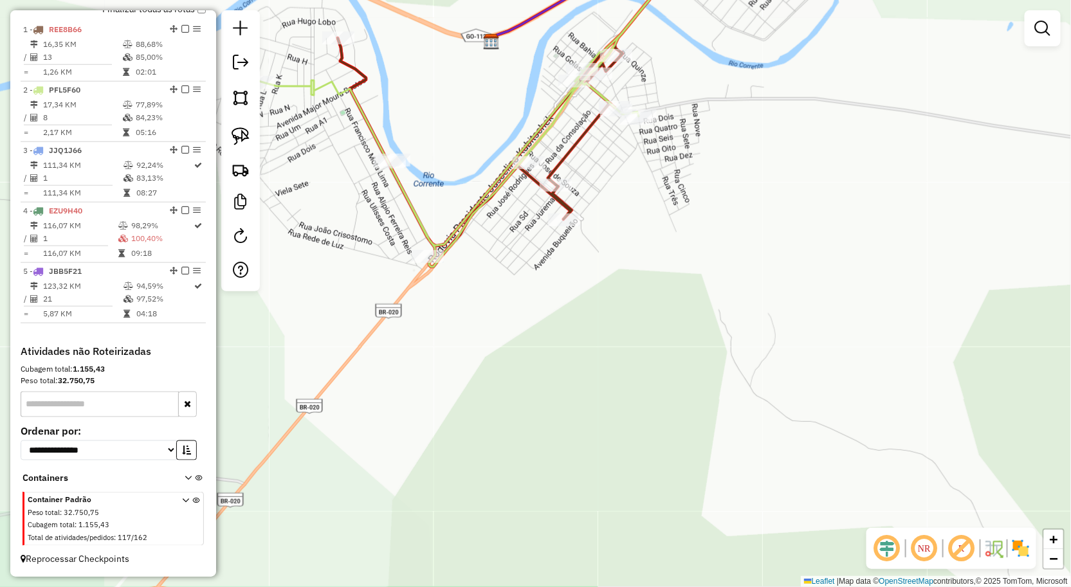
drag, startPoint x: 611, startPoint y: 167, endPoint x: 657, endPoint y: 175, distance: 46.9
click at [646, 172] on div "Janela de atendimento Grade de atendimento Capacidade Transportadoras Veículos …" at bounding box center [535, 293] width 1071 height 587
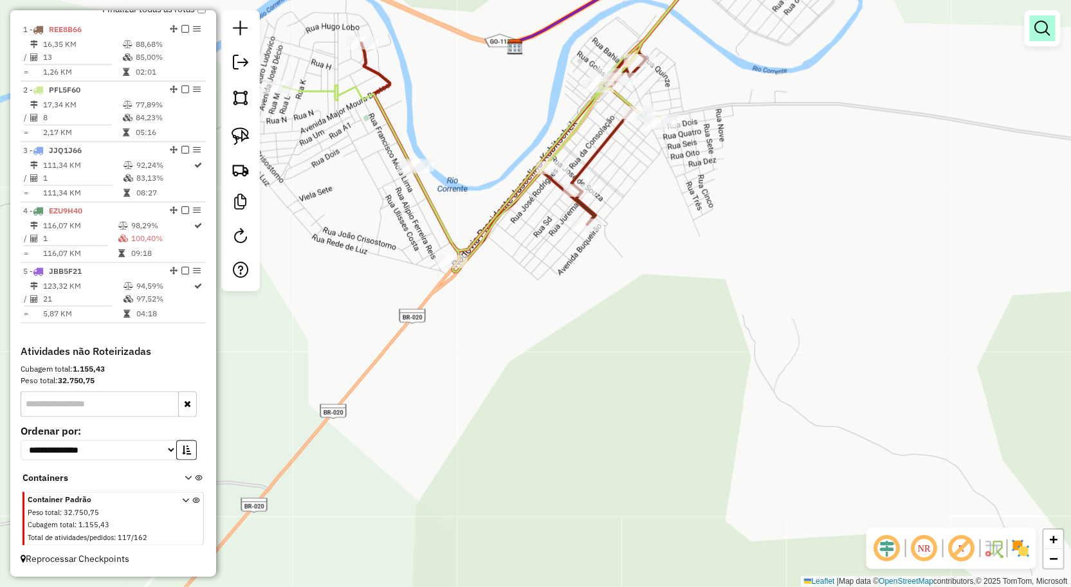
click at [1031, 33] on link at bounding box center [1043, 28] width 26 height 26
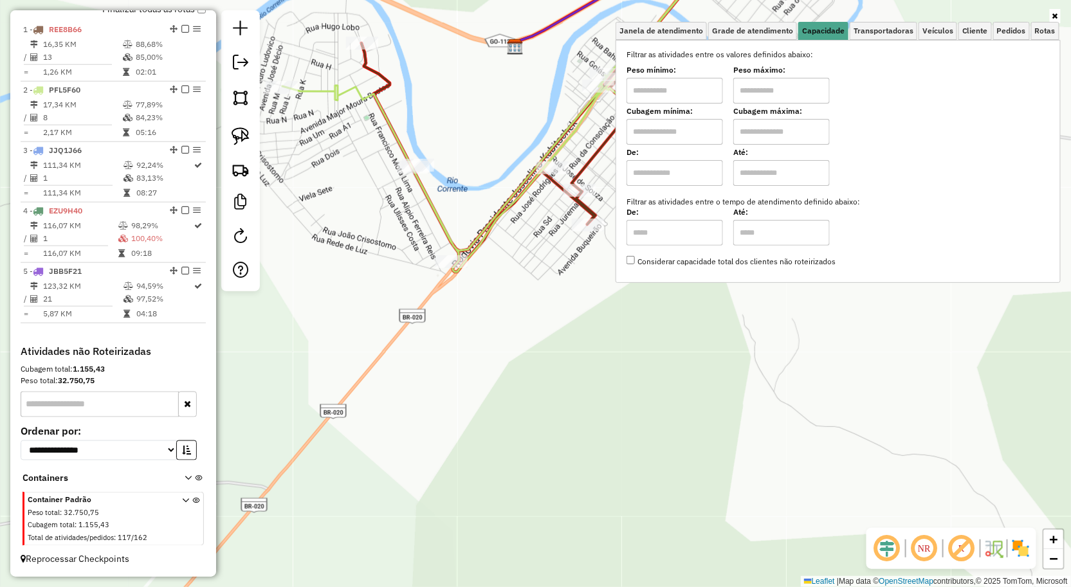
click at [684, 93] on input "text" at bounding box center [674, 91] width 96 height 26
type input "******"
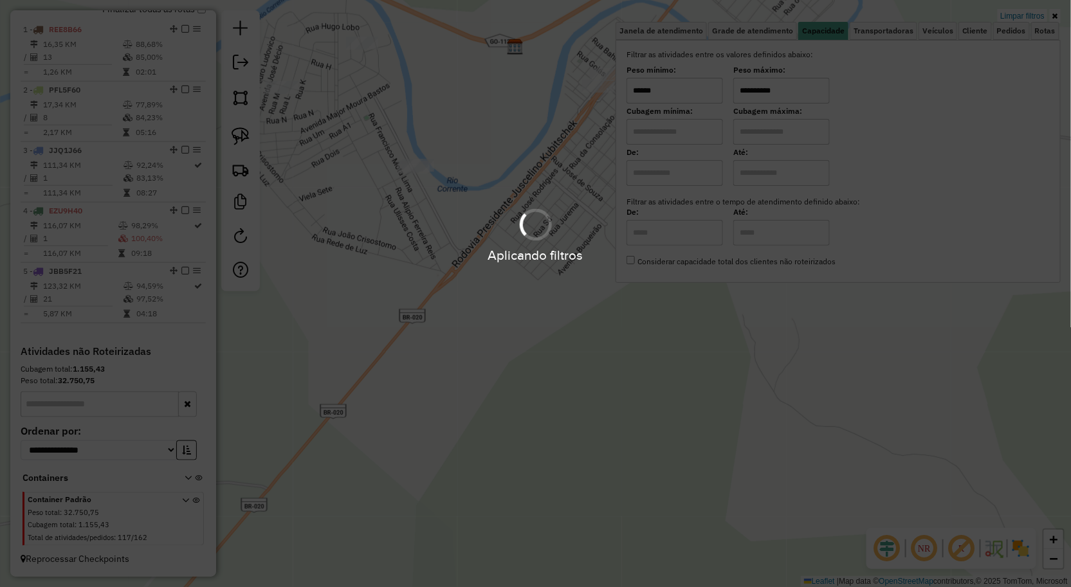
type input "**********"
click at [511, 275] on hb-app "Aplicando filtros Pop-up bloqueado! Seu navegador bloqueou automáticamente a ab…" at bounding box center [535, 293] width 1071 height 587
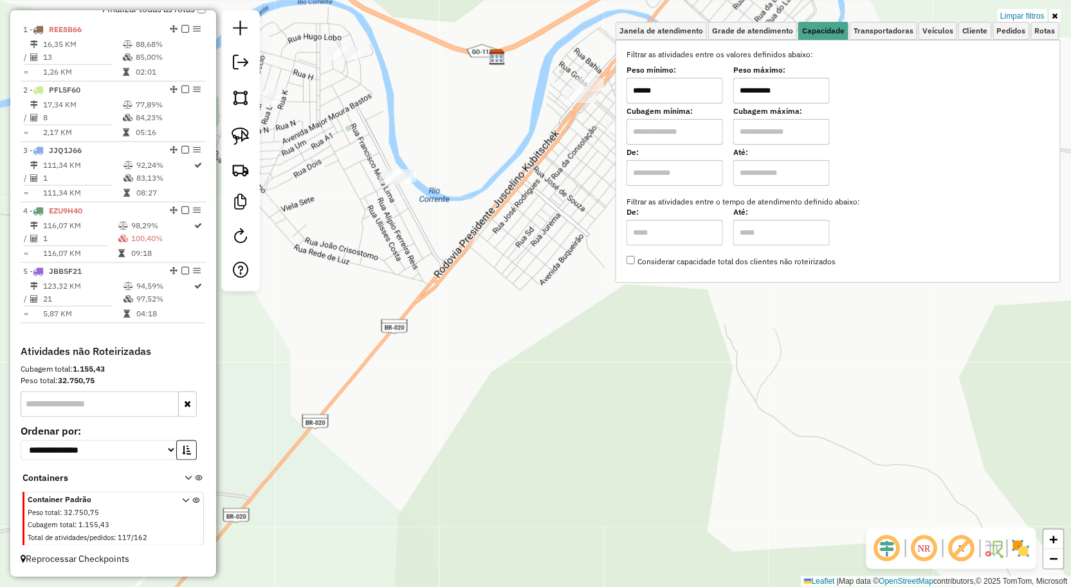
click at [792, 95] on input "**********" at bounding box center [781, 91] width 96 height 26
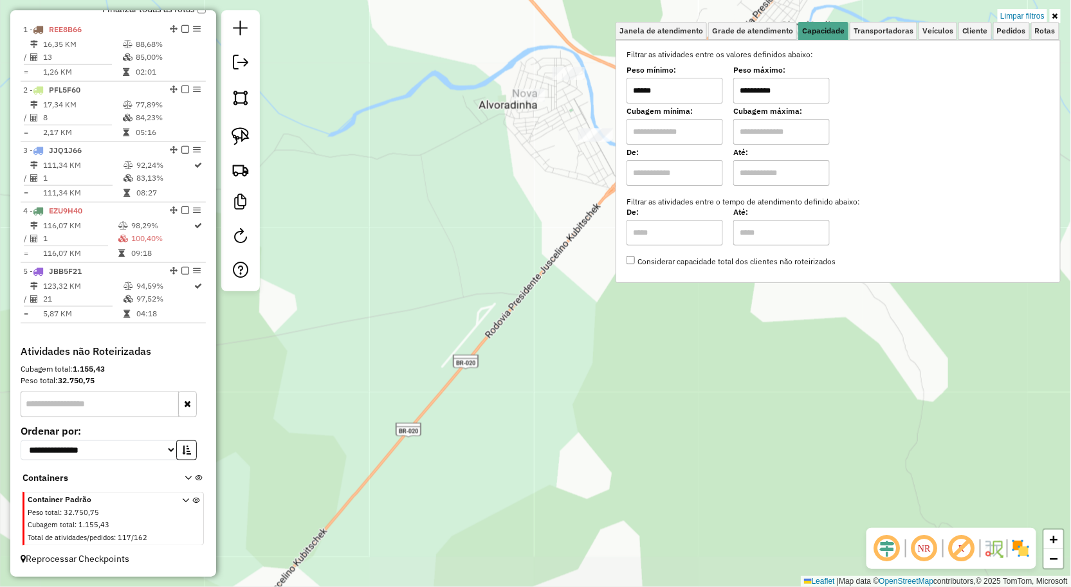
click at [550, 241] on div "**********" at bounding box center [535, 293] width 1071 height 587
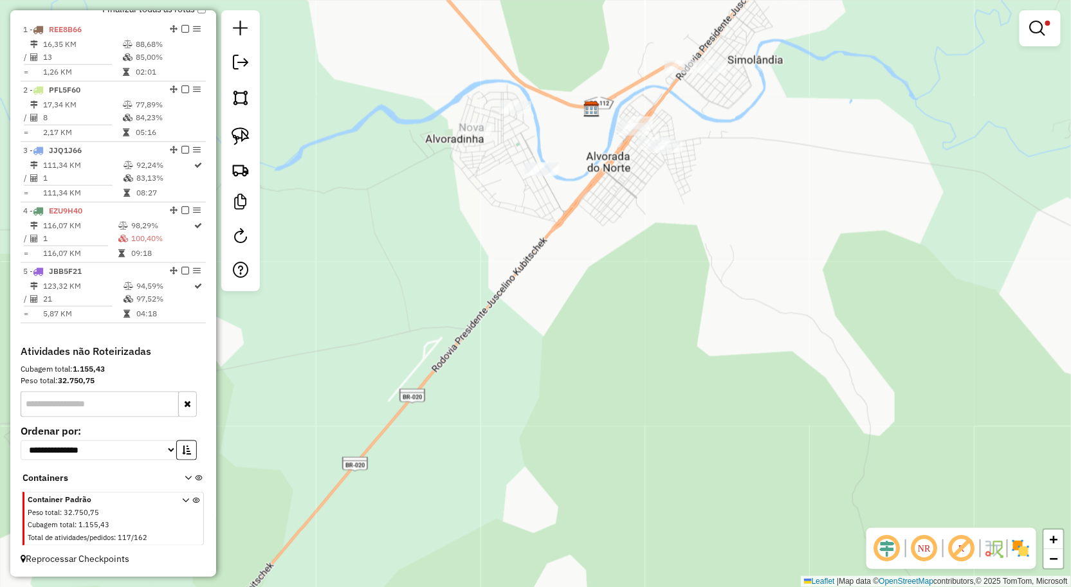
drag, startPoint x: 547, startPoint y: 234, endPoint x: 476, endPoint y: 270, distance: 79.4
click at [469, 279] on div "**********" at bounding box center [535, 293] width 1071 height 587
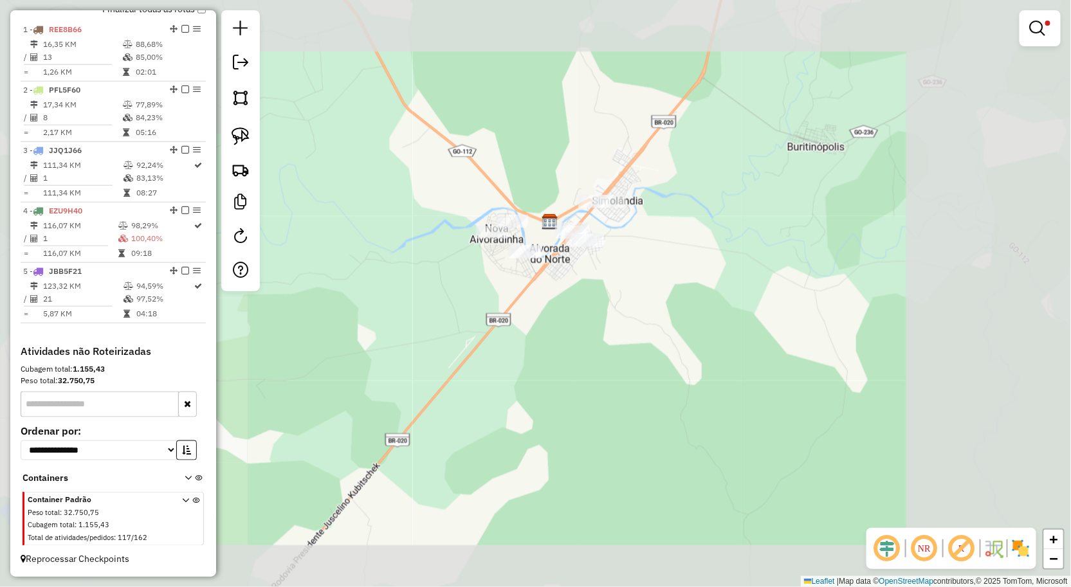
drag, startPoint x: 665, startPoint y: 228, endPoint x: 619, endPoint y: 401, distance: 179.7
click at [623, 385] on div "**********" at bounding box center [535, 293] width 1071 height 587
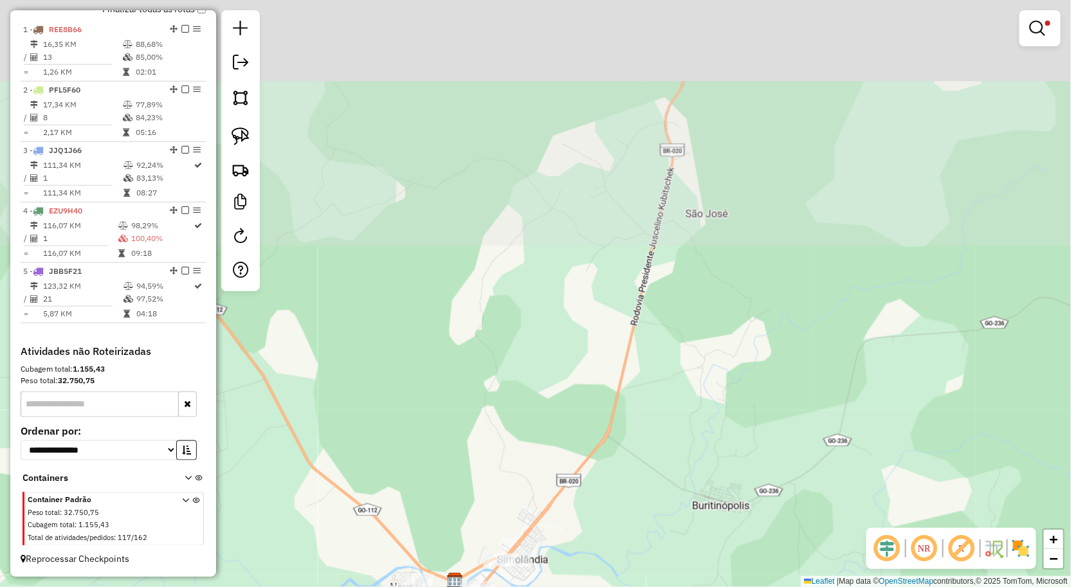
drag, startPoint x: 643, startPoint y: 333, endPoint x: 568, endPoint y: 442, distance: 131.8
click at [570, 478] on div "**********" at bounding box center [535, 293] width 1071 height 587
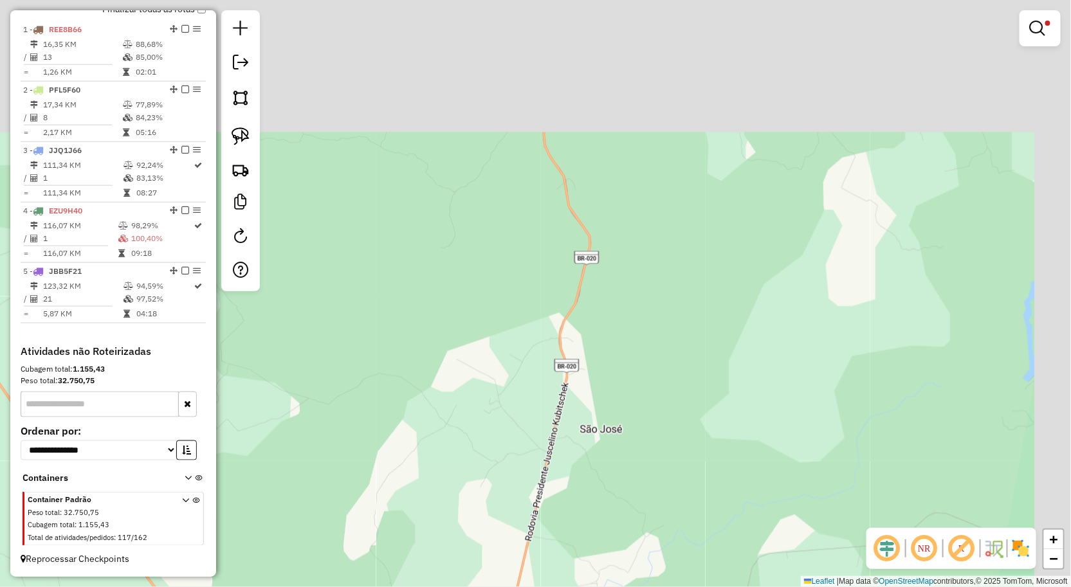
drag, startPoint x: 562, startPoint y: 418, endPoint x: 567, endPoint y: 346, distance: 72.2
click at [536, 511] on div "**********" at bounding box center [535, 293] width 1071 height 587
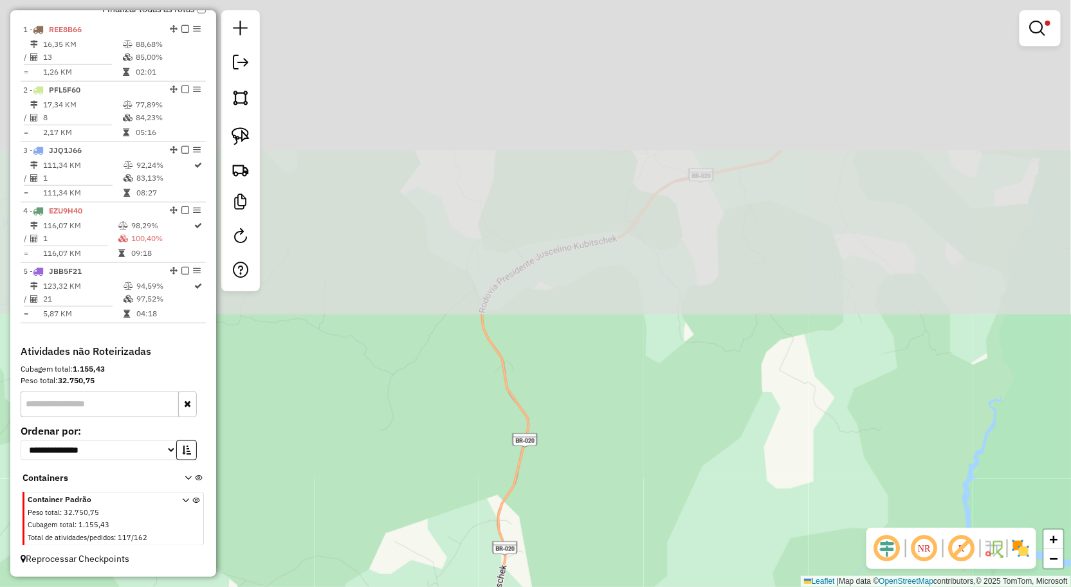
drag, startPoint x: 563, startPoint y: 391, endPoint x: 545, endPoint y: 466, distance: 76.9
click at [545, 466] on div "**********" at bounding box center [535, 293] width 1071 height 587
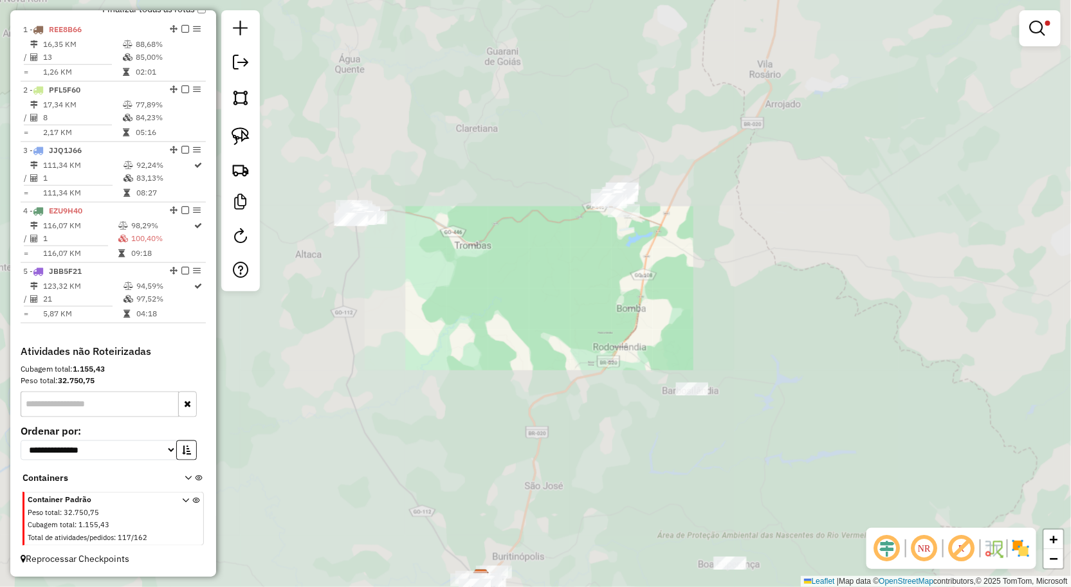
click at [610, 470] on div "**********" at bounding box center [535, 293] width 1071 height 587
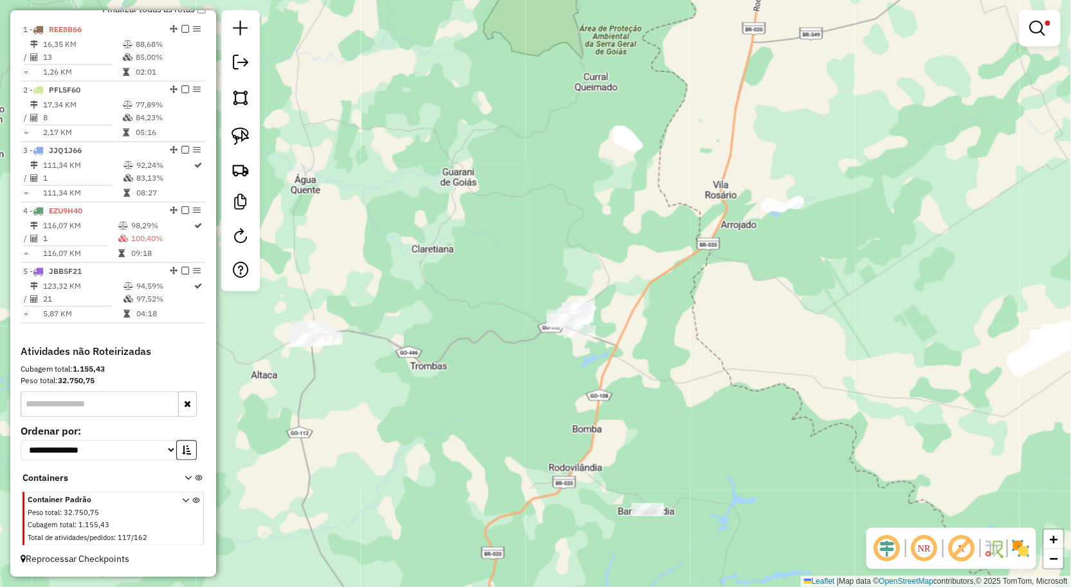
drag, startPoint x: 582, startPoint y: 370, endPoint x: 560, endPoint y: 441, distance: 74.7
click at [560, 441] on div "**********" at bounding box center [535, 293] width 1071 height 587
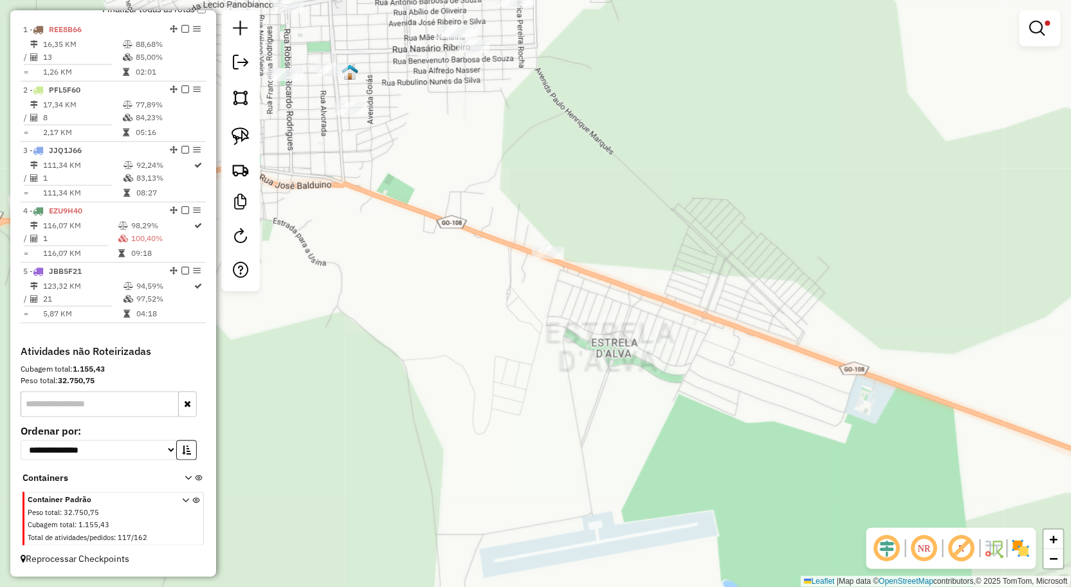
drag, startPoint x: 518, startPoint y: 240, endPoint x: 514, endPoint y: 408, distance: 168.5
click at [511, 429] on div "**********" at bounding box center [535, 293] width 1071 height 587
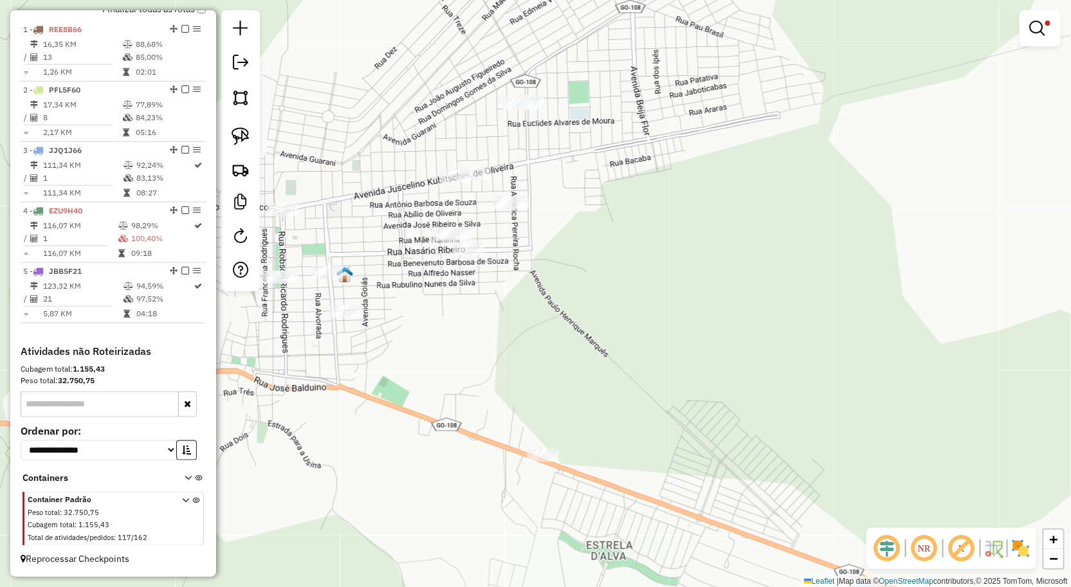
drag, startPoint x: 510, startPoint y: 354, endPoint x: 644, endPoint y: 377, distance: 135.8
click at [643, 377] on div "**********" at bounding box center [535, 293] width 1071 height 587
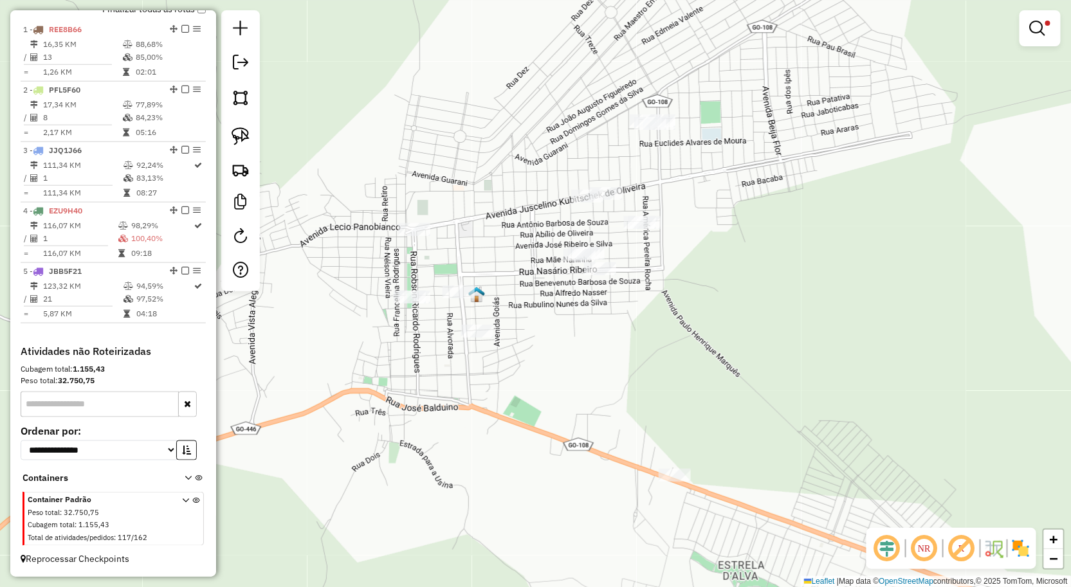
click at [247, 136] on img at bounding box center [241, 136] width 18 height 18
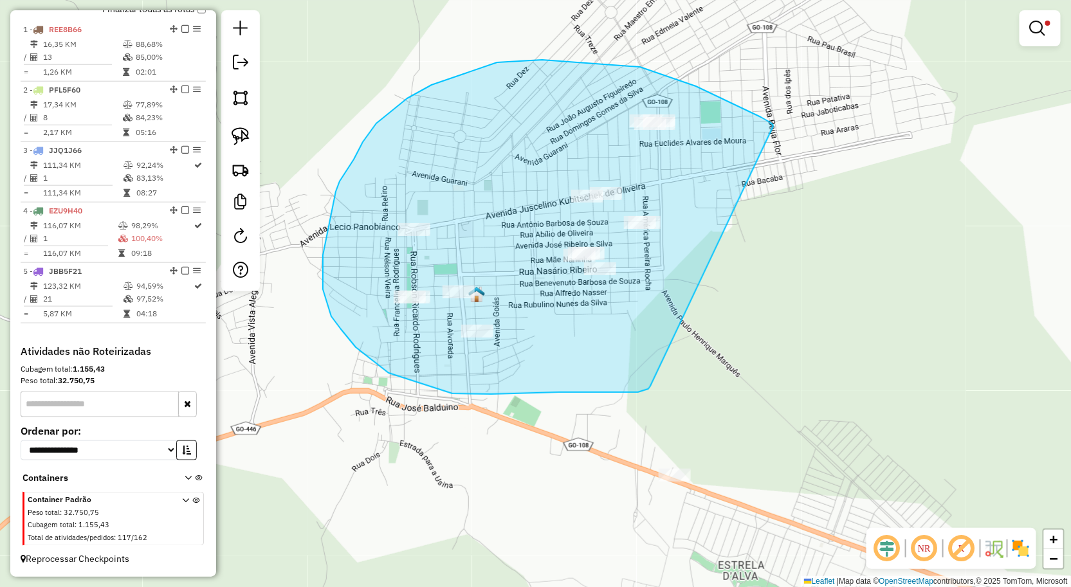
drag, startPoint x: 773, startPoint y: 125, endPoint x: 650, endPoint y: 386, distance: 289.1
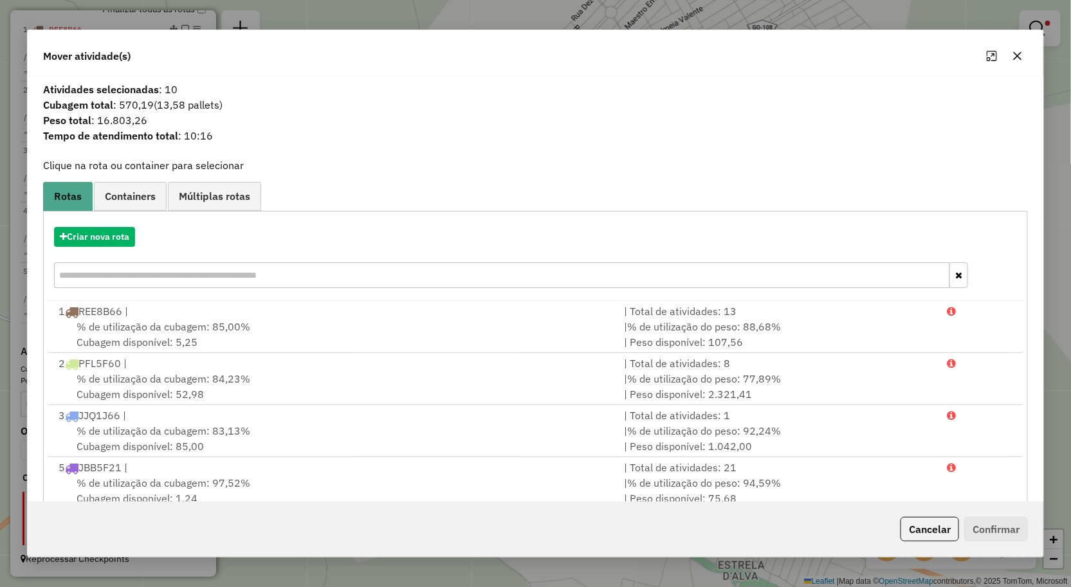
click at [1019, 56] on icon "button" at bounding box center [1018, 55] width 8 height 8
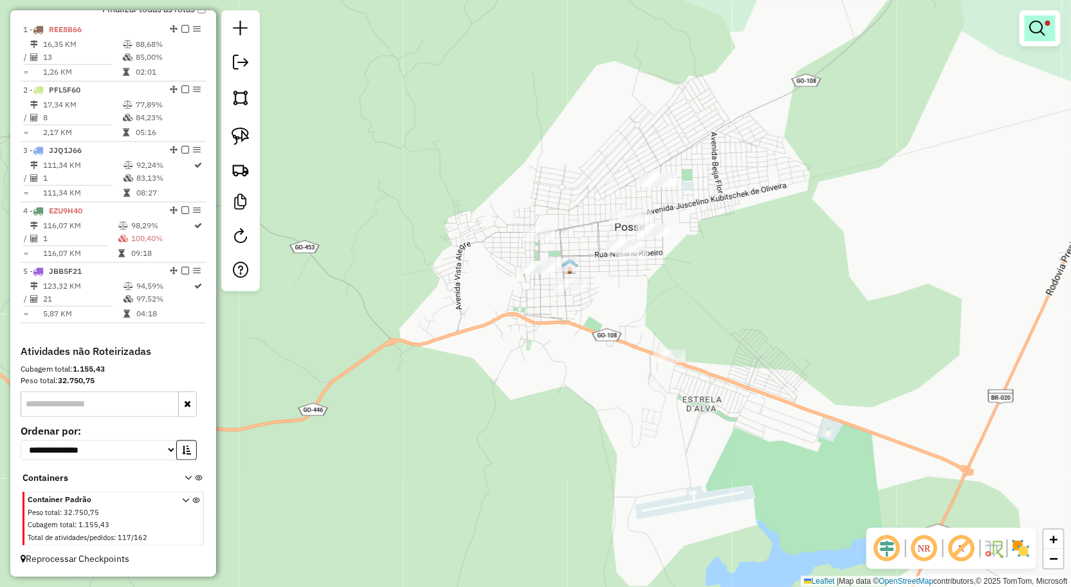
click at [1036, 30] on em at bounding box center [1037, 28] width 15 height 15
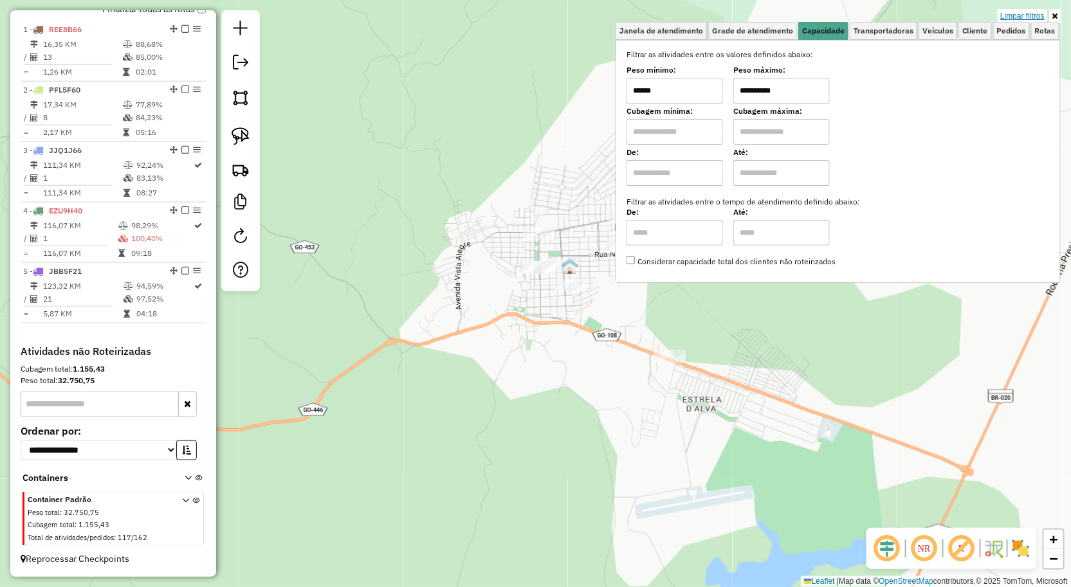
click at [1013, 15] on link "Limpar filtros" at bounding box center [1022, 16] width 50 height 14
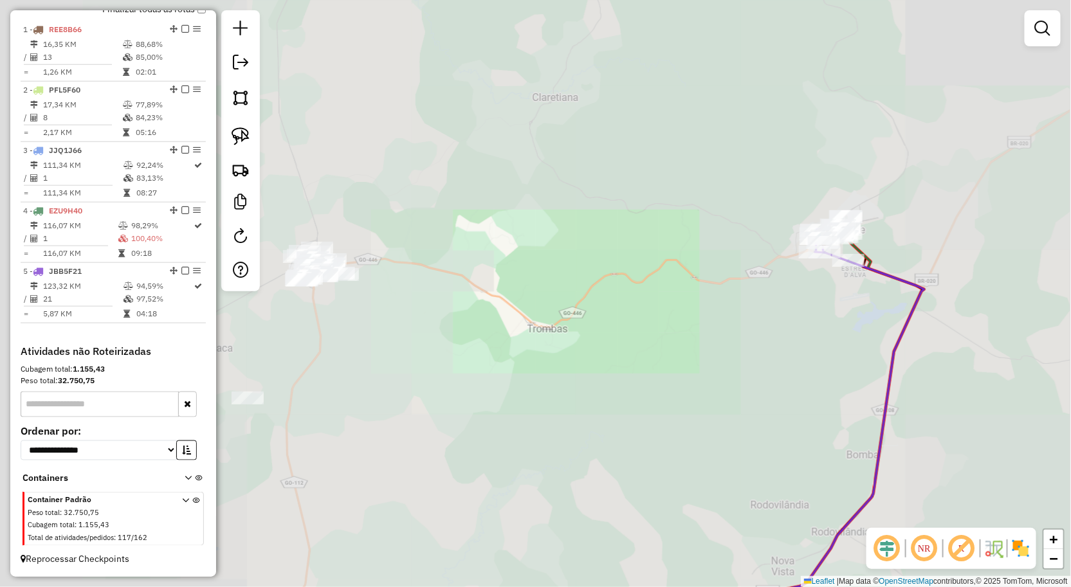
drag, startPoint x: 929, startPoint y: 251, endPoint x: 567, endPoint y: 119, distance: 384.7
click at [590, 130] on div "Janela de atendimento Grade de atendimento Capacidade Transportadoras Veículos …" at bounding box center [535, 293] width 1071 height 587
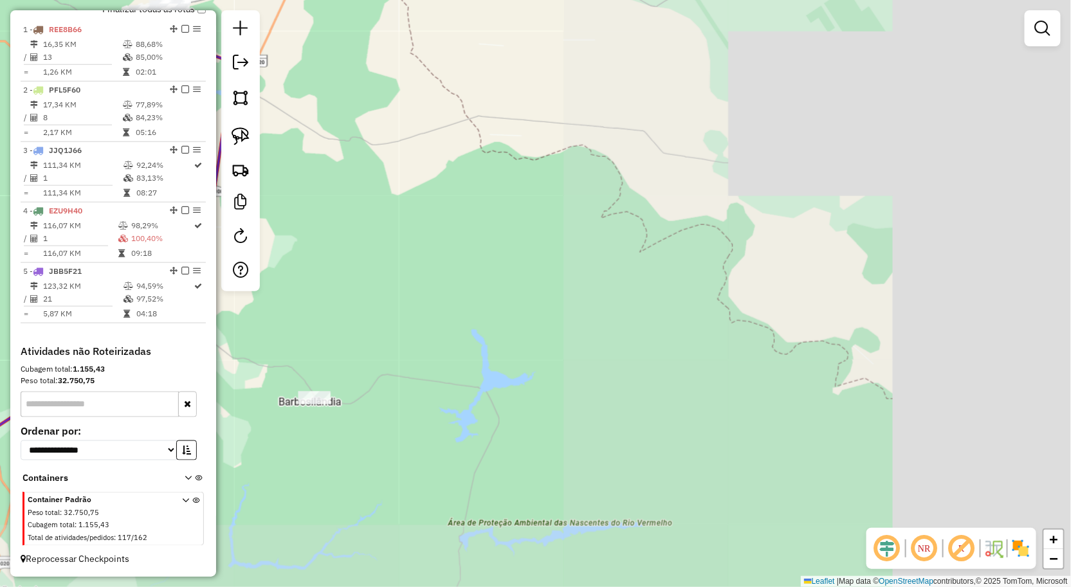
drag, startPoint x: 576, startPoint y: 150, endPoint x: 462, endPoint y: -53, distance: 233.8
click at [462, 0] on html "Aguarde... Pop-up bloqueado! Seu navegador bloqueou automáticamente a abertura …" at bounding box center [535, 293] width 1071 height 587
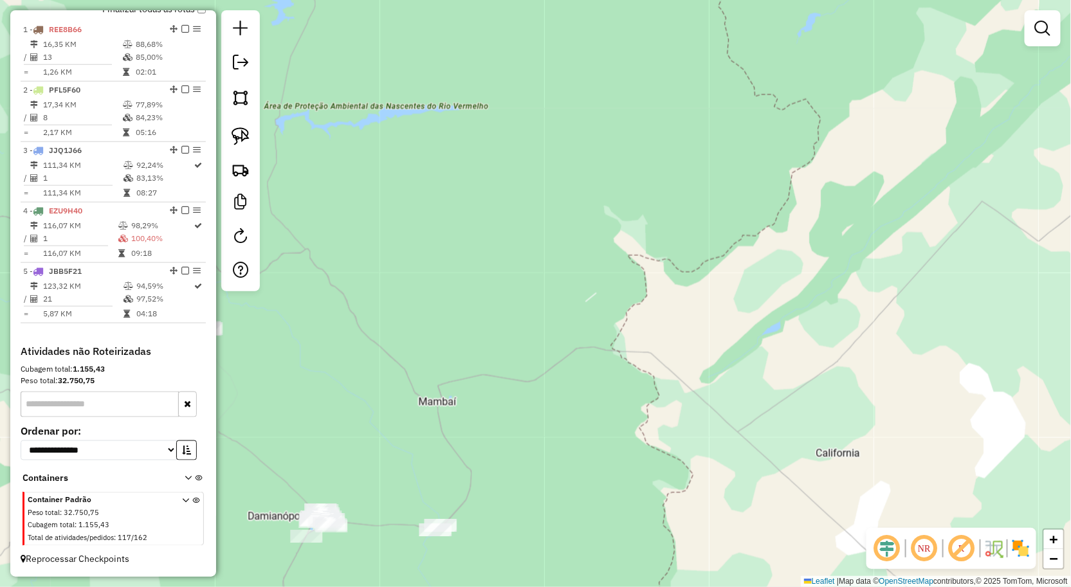
drag, startPoint x: 538, startPoint y: 144, endPoint x: 523, endPoint y: -53, distance: 197.9
click at [523, 0] on html "Aguarde... Pop-up bloqueado! Seu navegador bloqueou automáticamente a abertura …" at bounding box center [535, 293] width 1071 height 587
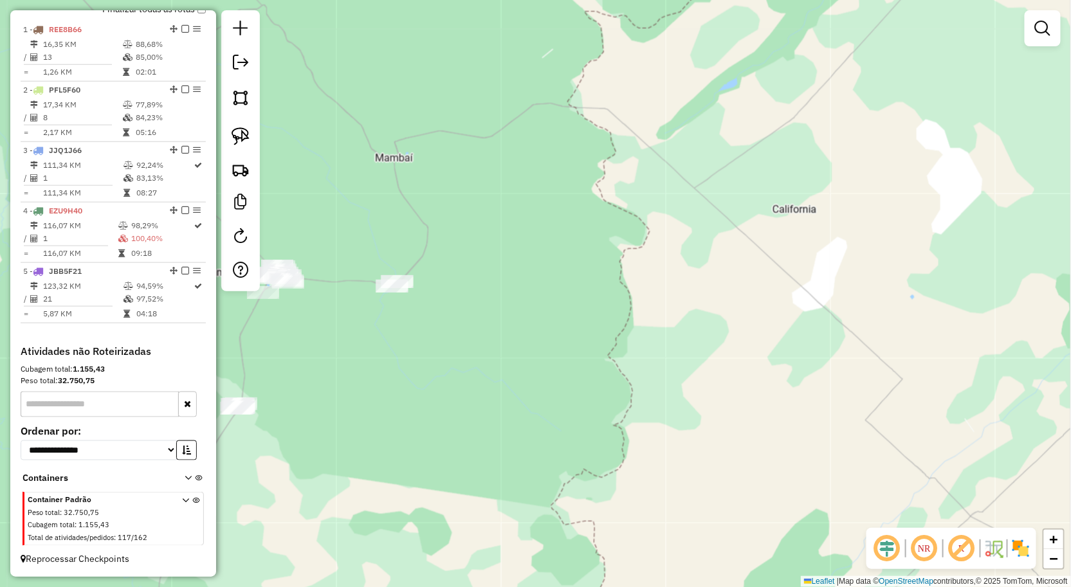
drag, startPoint x: 612, startPoint y: 64, endPoint x: 890, endPoint y: 66, distance: 277.8
click at [886, 64] on div "Rota 5 - Placa JBB5F21 942 - QUIOSQUE DO MOISES Janela de atendimento Grade de …" at bounding box center [535, 293] width 1071 height 587
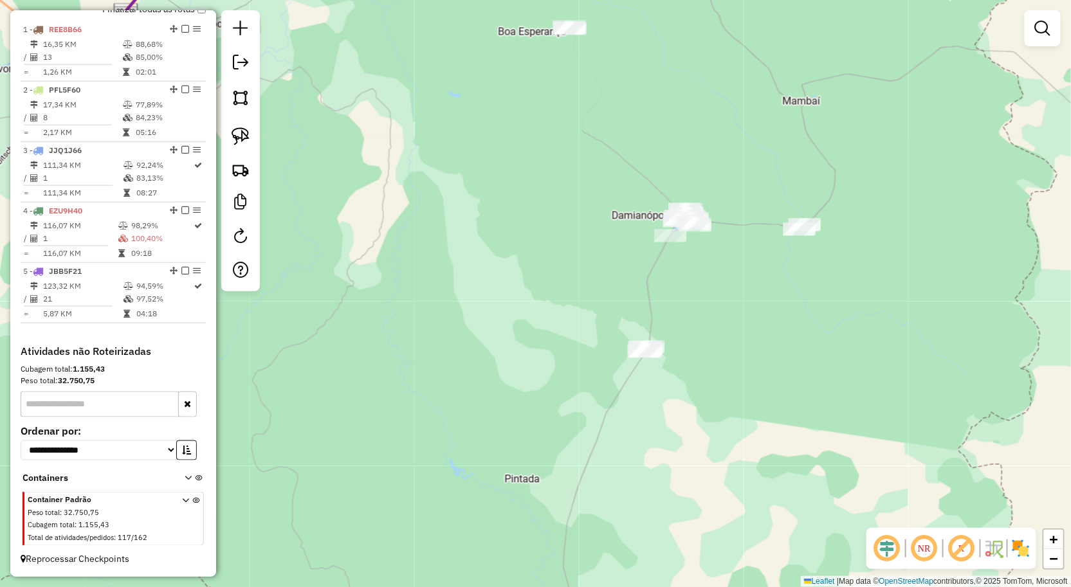
drag, startPoint x: 867, startPoint y: 87, endPoint x: 887, endPoint y: 40, distance: 51.3
click at [902, 21] on div "Rota 5 - Placa JBB5F21 942 - QUIOSQUE DO MOISES Janela de atendimento Grade de …" at bounding box center [535, 293] width 1071 height 587
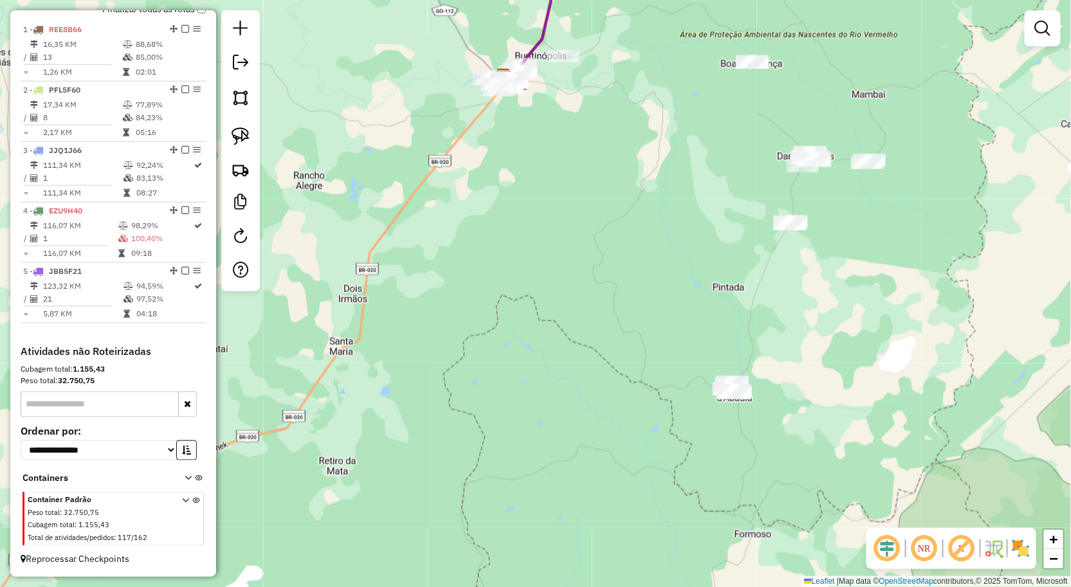
drag, startPoint x: 732, startPoint y: 129, endPoint x: 778, endPoint y: 170, distance: 62.4
click at [780, 180] on div "Rota 5 - Placa JBB5F21 942 - QUIOSQUE DO MOISES Janela de atendimento Grade de …" at bounding box center [535, 293] width 1071 height 587
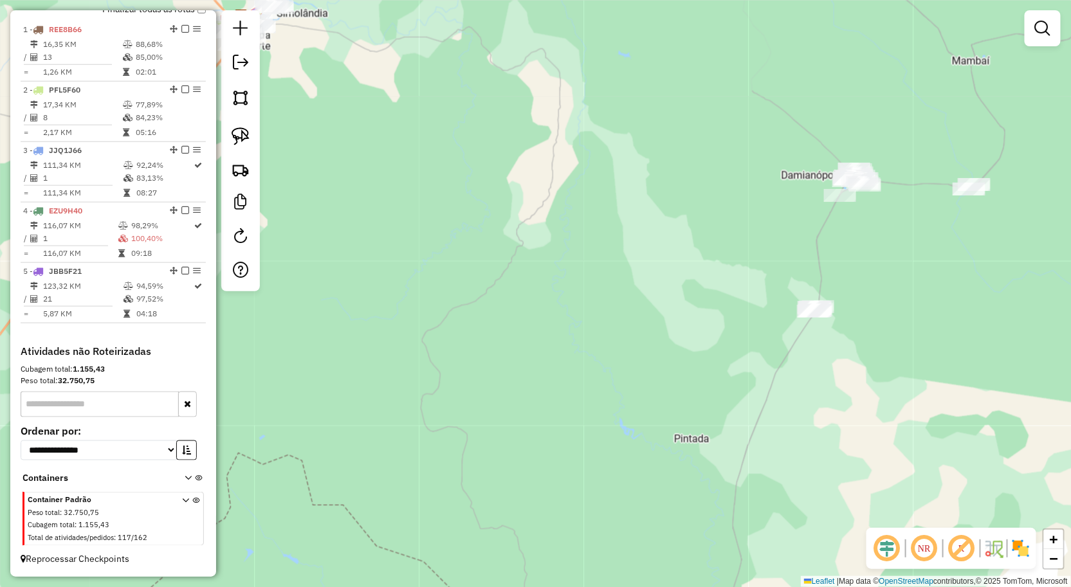
drag, startPoint x: 886, startPoint y: 277, endPoint x: 884, endPoint y: 78, distance: 198.1
click at [884, 84] on div "Rota 5 - Placa JBB5F21 942 - QUIOSQUE DO MOISES Janela de atendimento Grade de …" at bounding box center [535, 293] width 1071 height 587
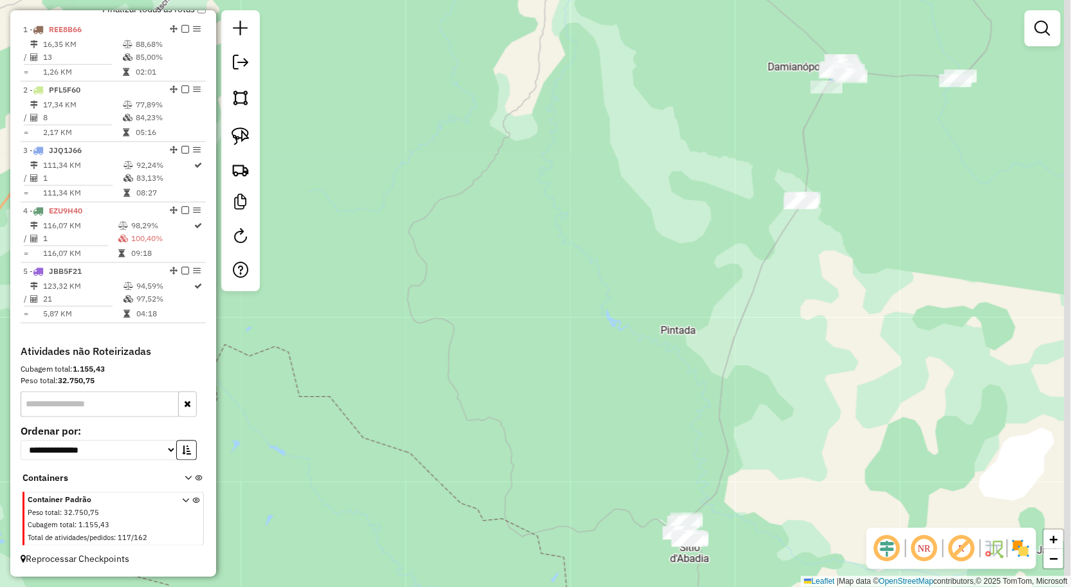
drag, startPoint x: 862, startPoint y: 279, endPoint x: 875, endPoint y: 368, distance: 90.3
click at [875, 368] on div "Rota 5 - Placa JBB5F21 942 - QUIOSQUE DO MOISES Janela de atendimento Grade de …" at bounding box center [535, 293] width 1071 height 587
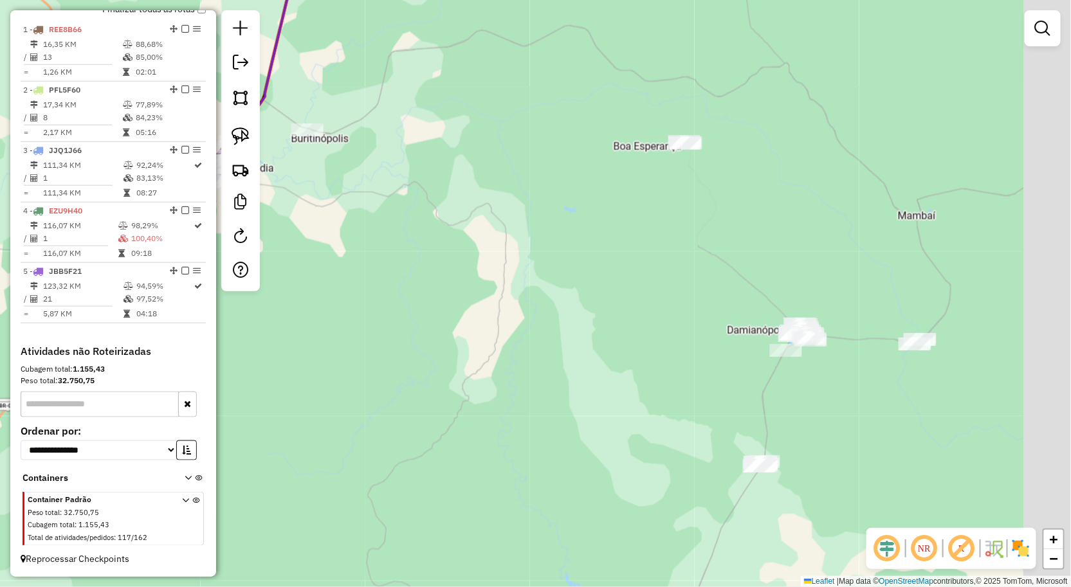
drag, startPoint x: 657, startPoint y: 239, endPoint x: 549, endPoint y: 206, distance: 113.1
click at [551, 208] on div "Rota 5 - Placa JBB5F21 942 - QUIOSQUE DO MOISES Janela de atendimento Grade de …" at bounding box center [535, 293] width 1071 height 587
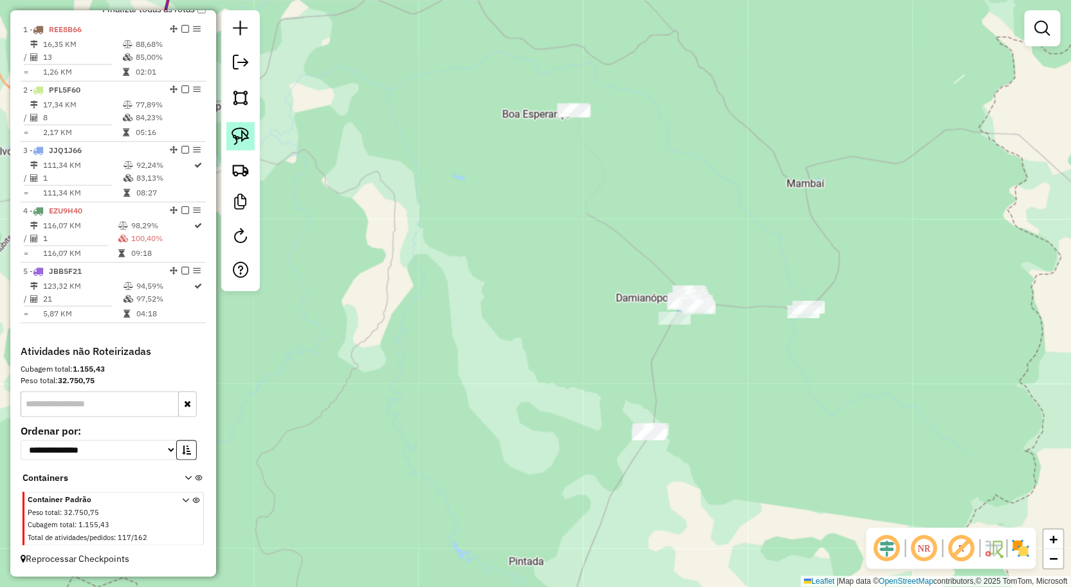
click at [250, 140] on link at bounding box center [240, 136] width 28 height 28
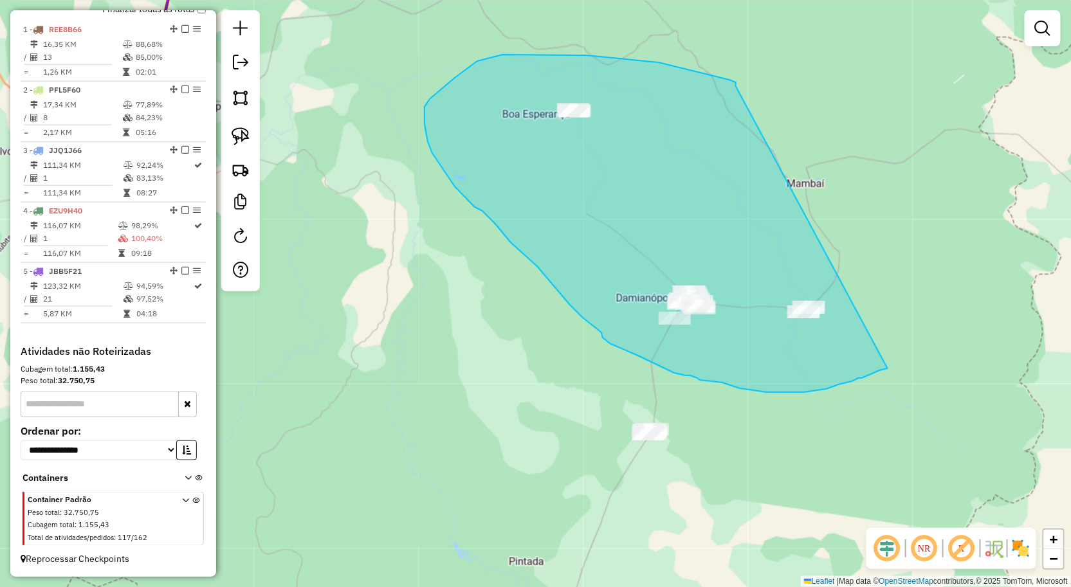
drag, startPoint x: 724, startPoint y: 78, endPoint x: 887, endPoint y: 368, distance: 332.9
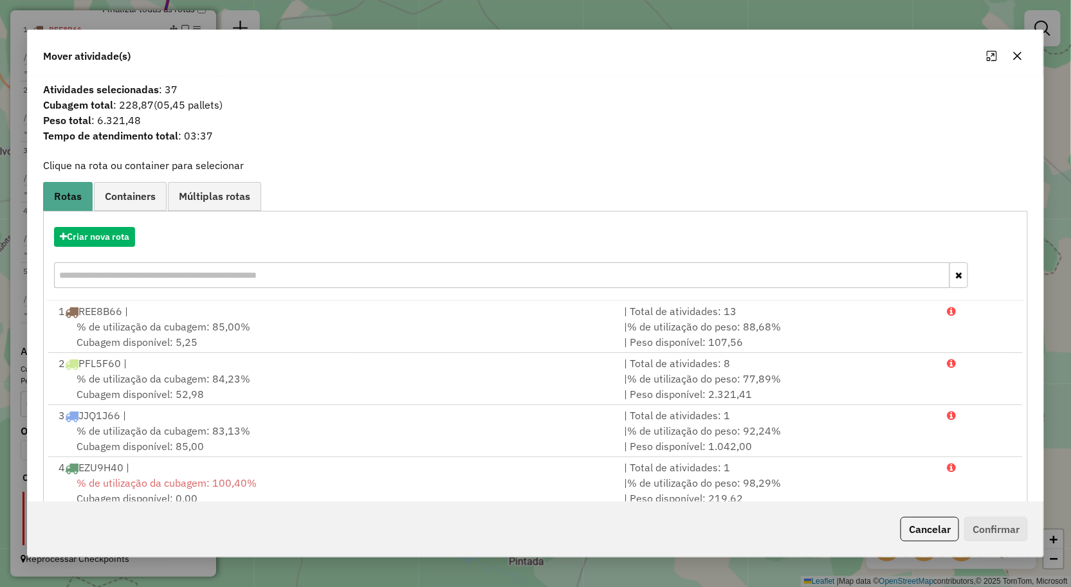
click at [1019, 62] on button "button" at bounding box center [1017, 56] width 21 height 21
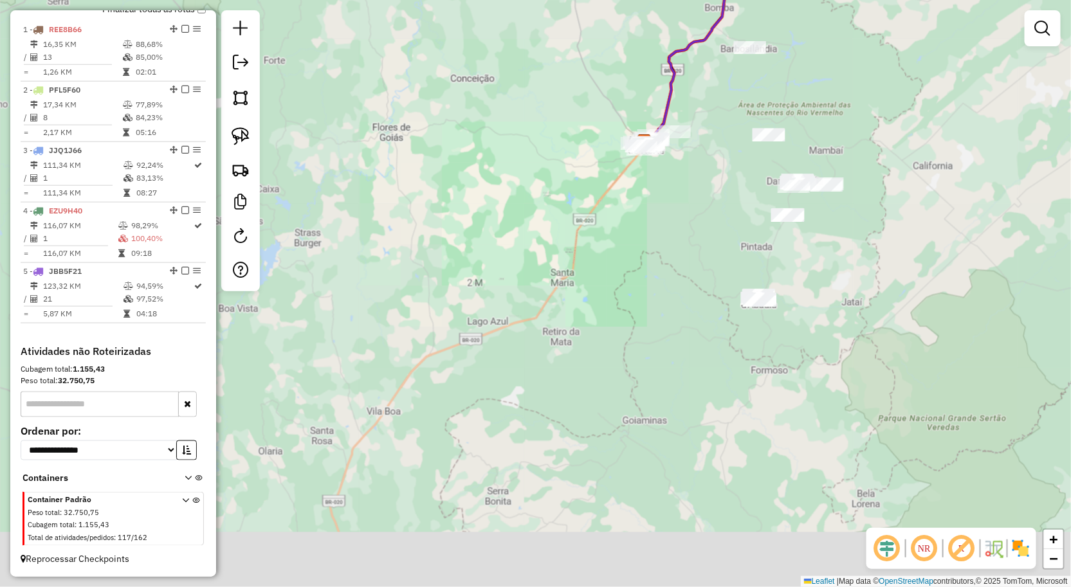
drag, startPoint x: 858, startPoint y: 320, endPoint x: 812, endPoint y: 262, distance: 74.1
click at [822, 239] on div "Rota 5 - Placa JBB5F21 942 - QUIOSQUE DO MOISES Janela de atendimento Grade de …" at bounding box center [535, 293] width 1071 height 587
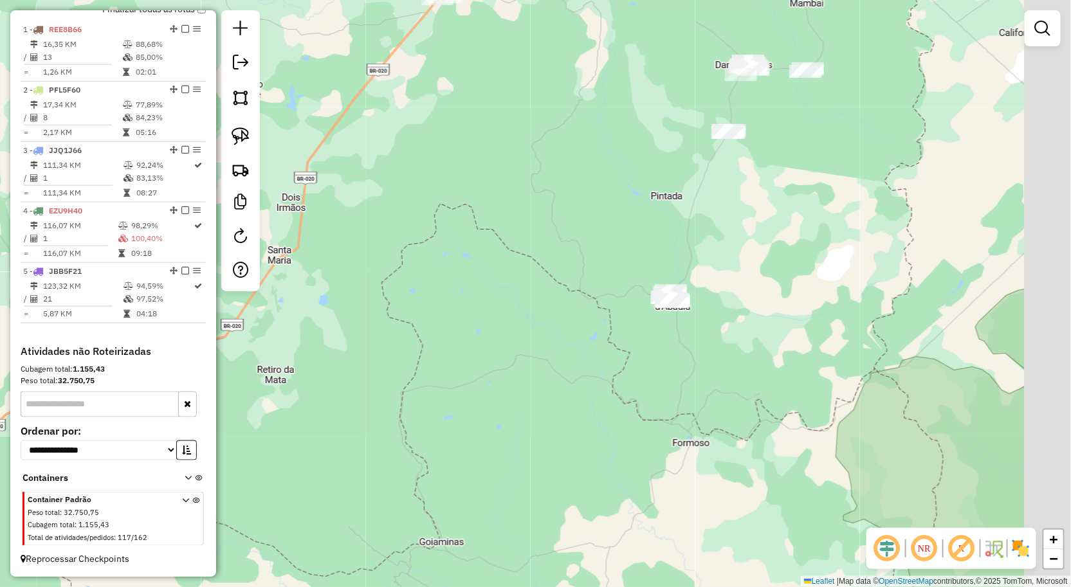
drag, startPoint x: 893, startPoint y: 290, endPoint x: 779, endPoint y: 309, distance: 115.5
click at [833, 320] on div "Rota 5 - Placa JBB5F21 942 - QUIOSQUE DO MOISES Janela de atendimento Grade de …" at bounding box center [535, 293] width 1071 height 587
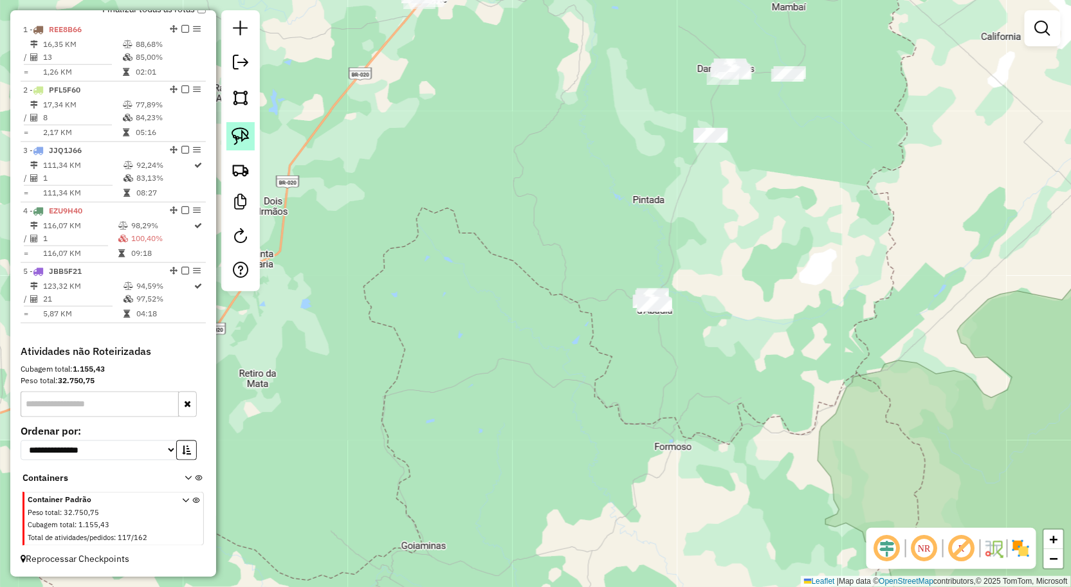
click at [243, 136] on img at bounding box center [241, 136] width 18 height 18
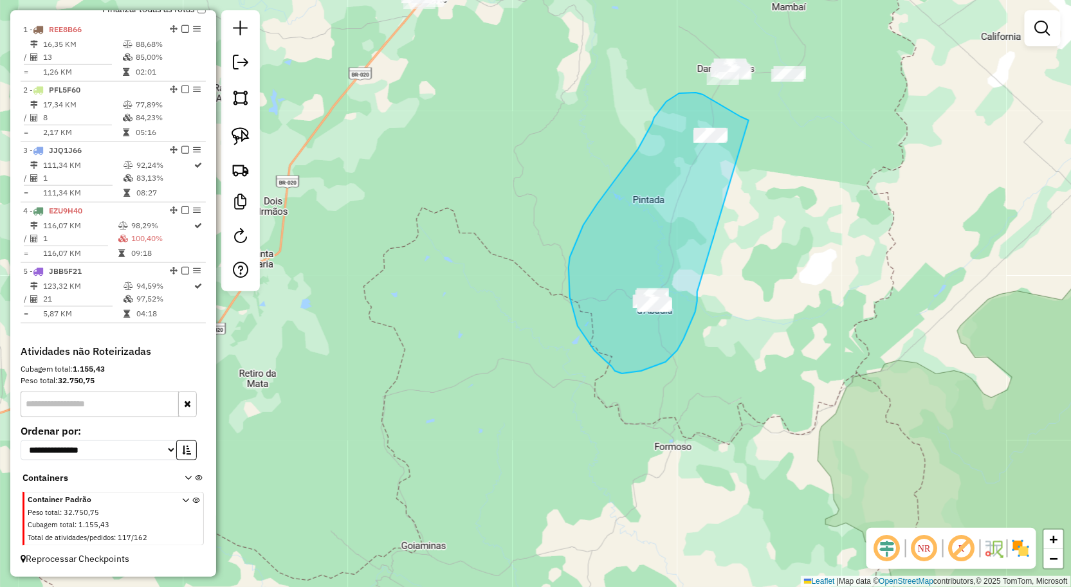
drag, startPoint x: 689, startPoint y: 327, endPoint x: 778, endPoint y: 143, distance: 204.5
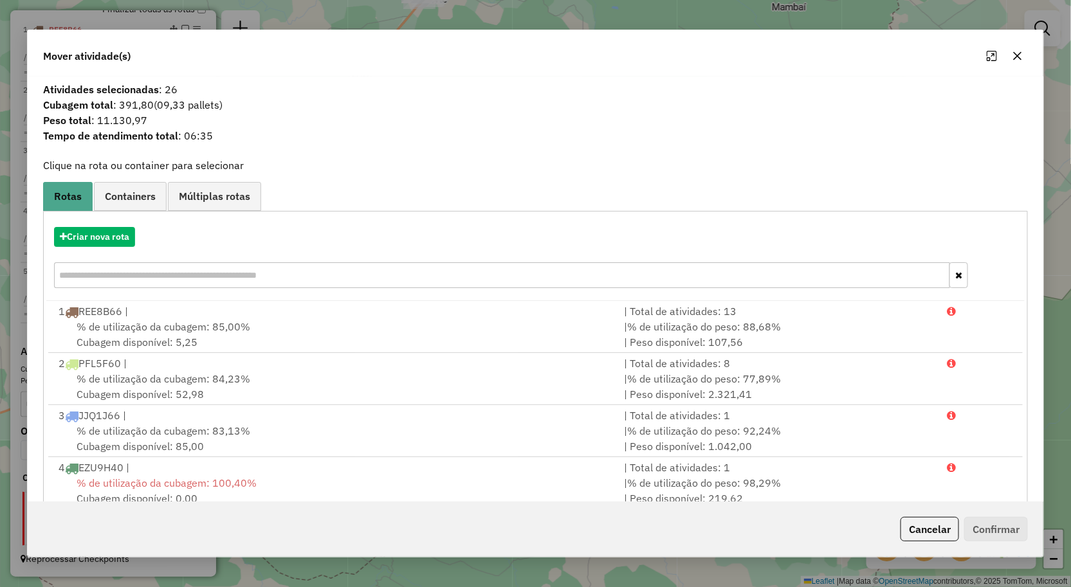
click at [1018, 57] on icon "button" at bounding box center [1017, 56] width 10 height 10
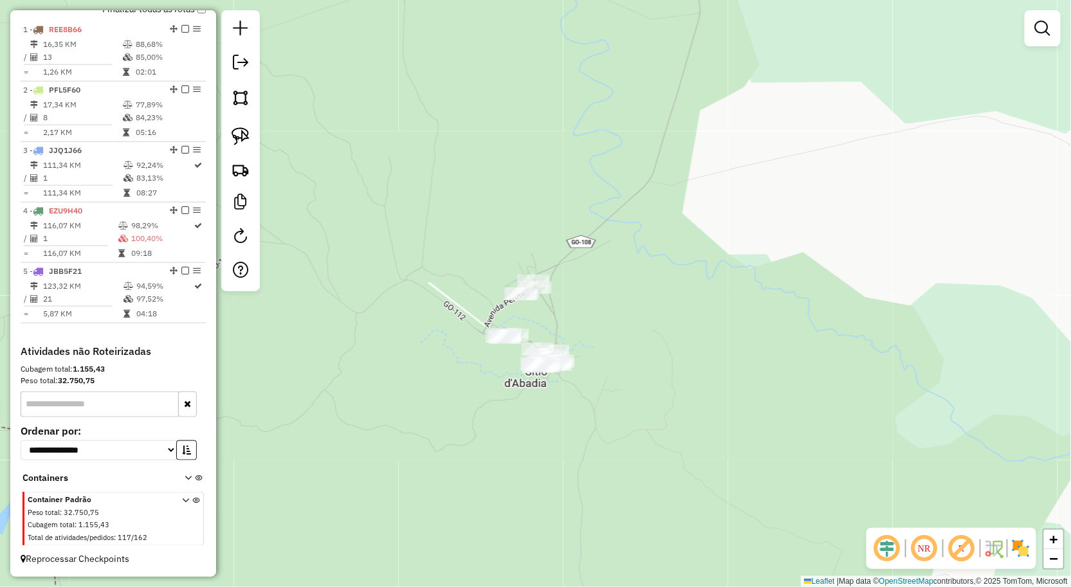
drag, startPoint x: 576, startPoint y: 332, endPoint x: 641, endPoint y: 301, distance: 72.2
click at [641, 301] on div "Rota 5 - Placa JBB5F21 942 - QUIOSQUE DO MOISES Janela de atendimento Grade de …" at bounding box center [535, 293] width 1071 height 587
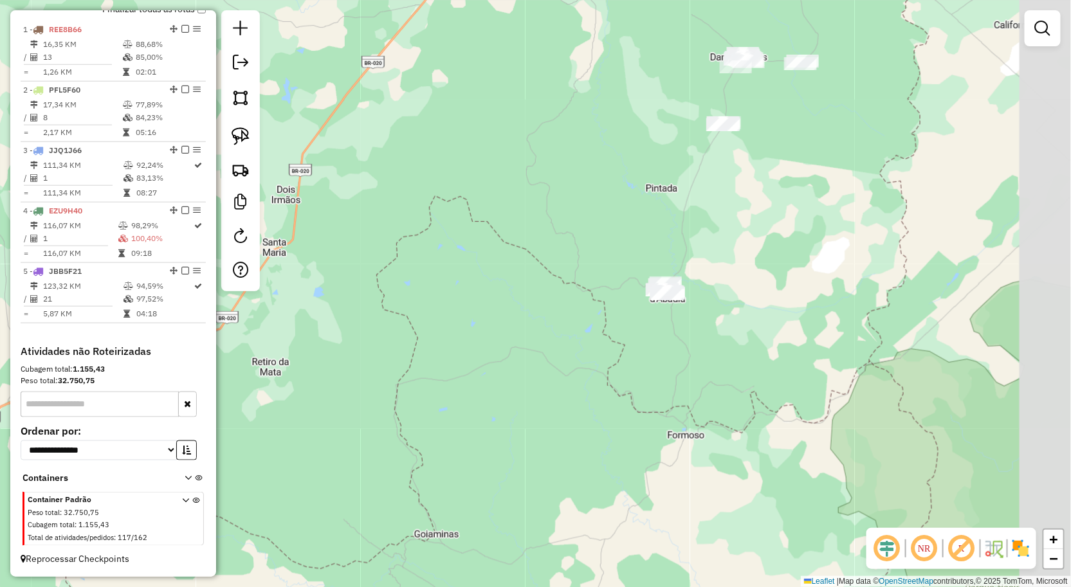
drag, startPoint x: 805, startPoint y: 252, endPoint x: 761, endPoint y: 257, distance: 43.4
click at [782, 264] on div "Rota 5 - Placa JBB5F21 942 - QUIOSQUE DO MOISES Janela de atendimento Grade de …" at bounding box center [535, 293] width 1071 height 587
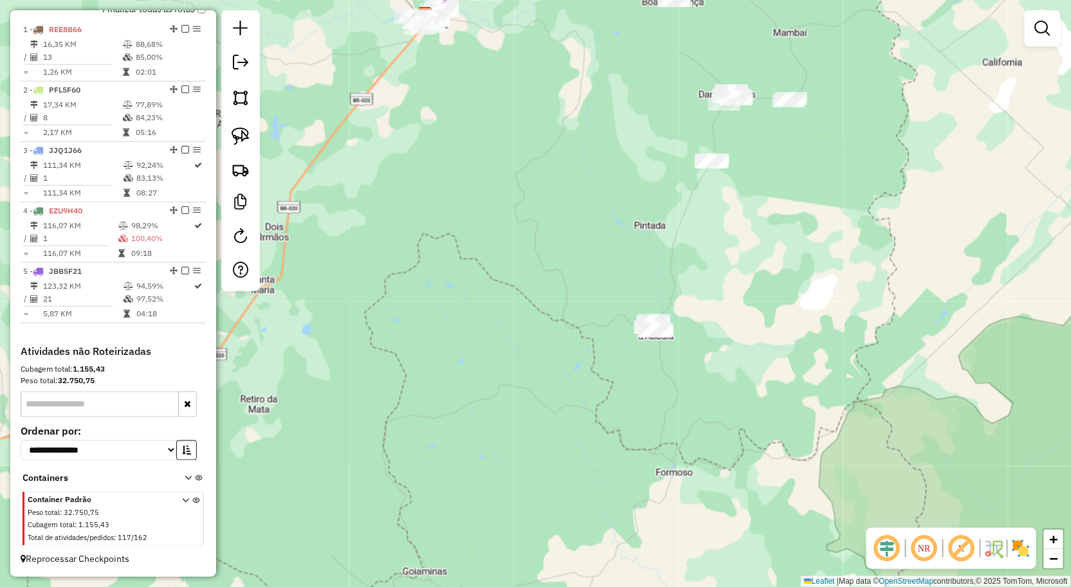
drag, startPoint x: 740, startPoint y: 281, endPoint x: 603, endPoint y: 258, distance: 139.6
click at [684, 305] on div "Rota 5 - Placa JBB5F21 942 - QUIOSQUE DO MOISES Janela de atendimento Grade de …" at bounding box center [535, 293] width 1071 height 587
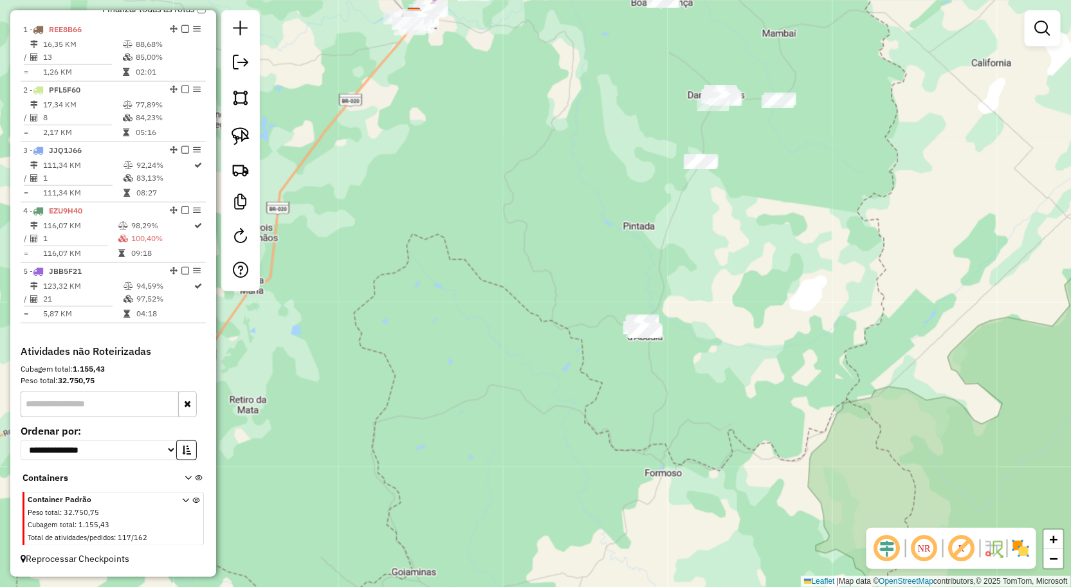
drag, startPoint x: 249, startPoint y: 137, endPoint x: 358, endPoint y: 183, distance: 118.1
click at [249, 137] on img at bounding box center [241, 136] width 18 height 18
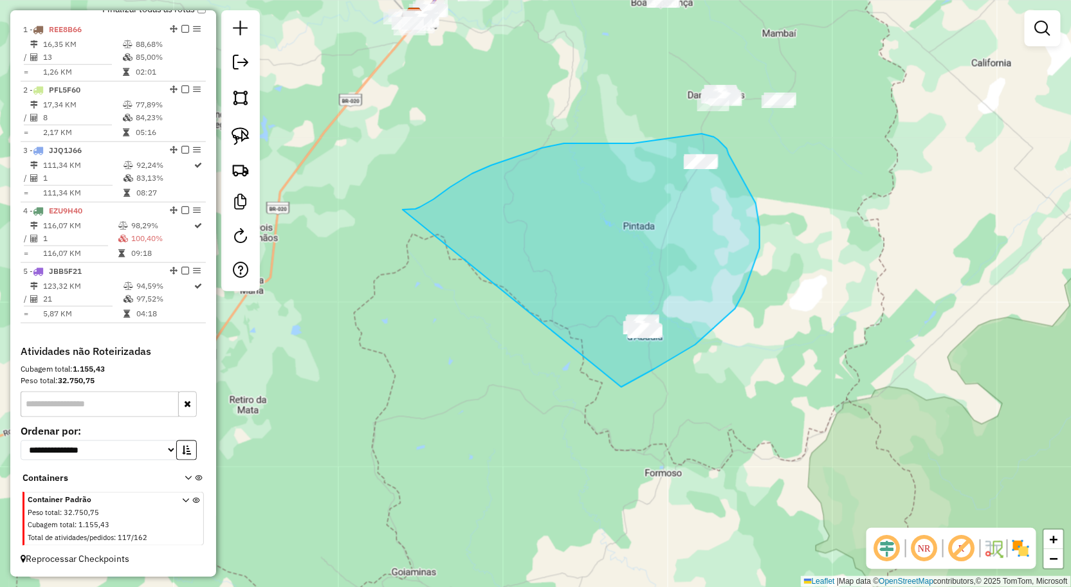
drag, startPoint x: 406, startPoint y: 210, endPoint x: 576, endPoint y: 386, distance: 245.2
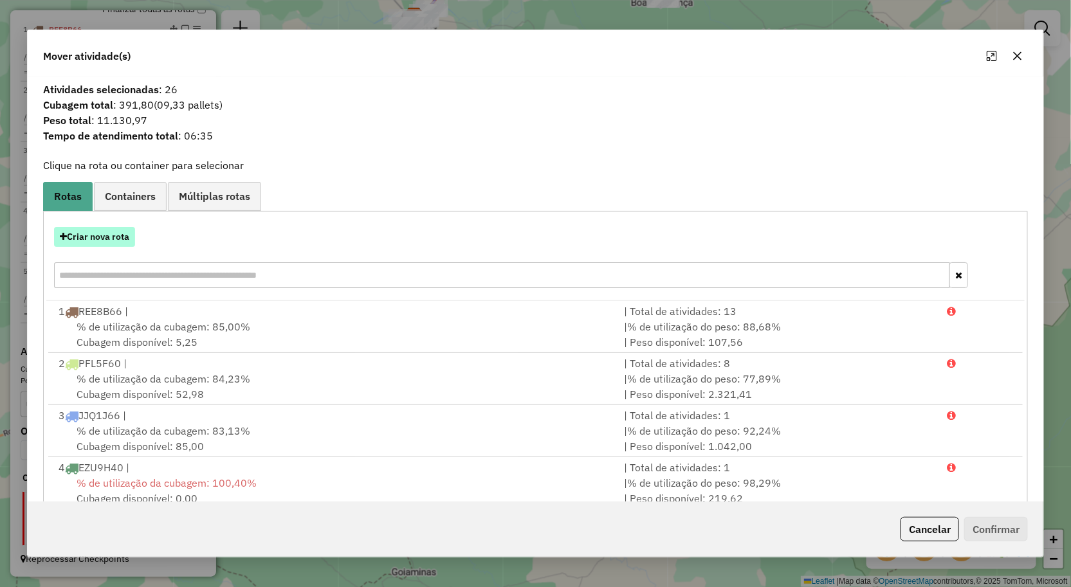
click at [73, 232] on button "Criar nova rota" at bounding box center [94, 237] width 81 height 20
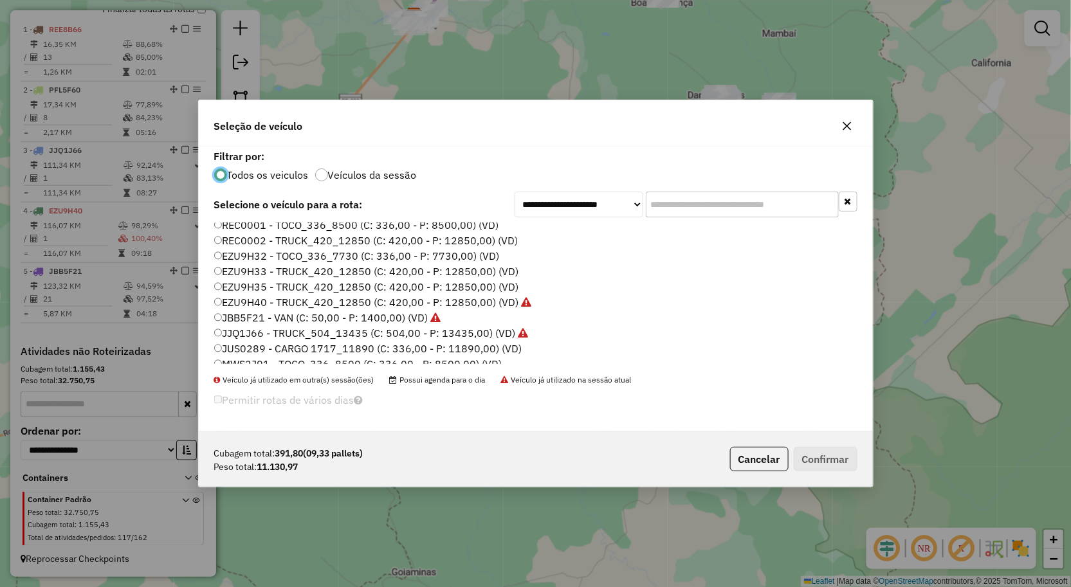
scroll to position [0, 0]
click at [261, 274] on label "EZU9H33 - TRUCK_420_12850 (C: 420,00 - P: 12850,00) (VD)" at bounding box center [366, 275] width 305 height 15
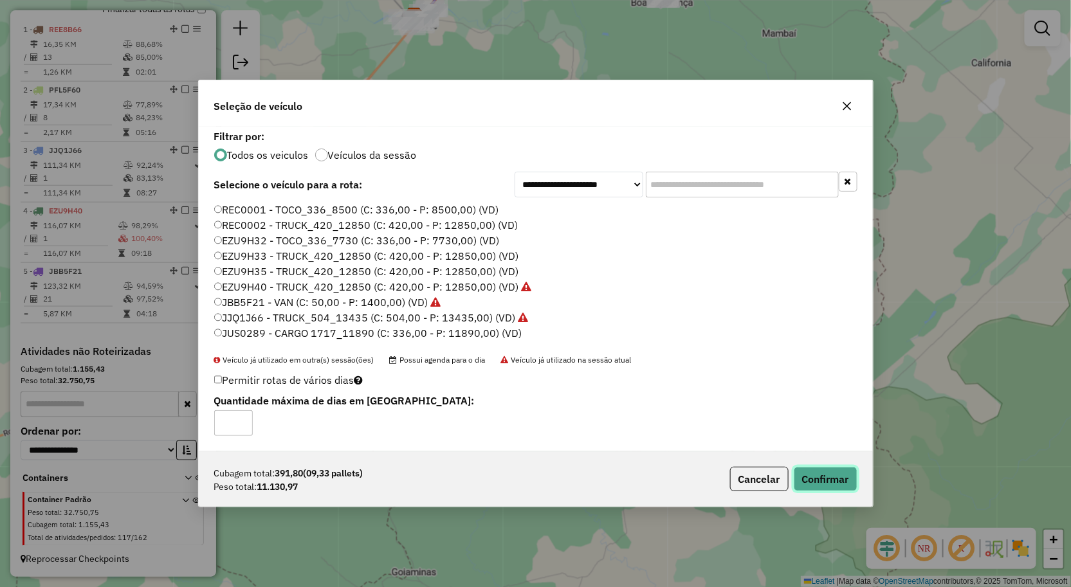
click at [806, 467] on button "Confirmar" at bounding box center [826, 479] width 64 height 24
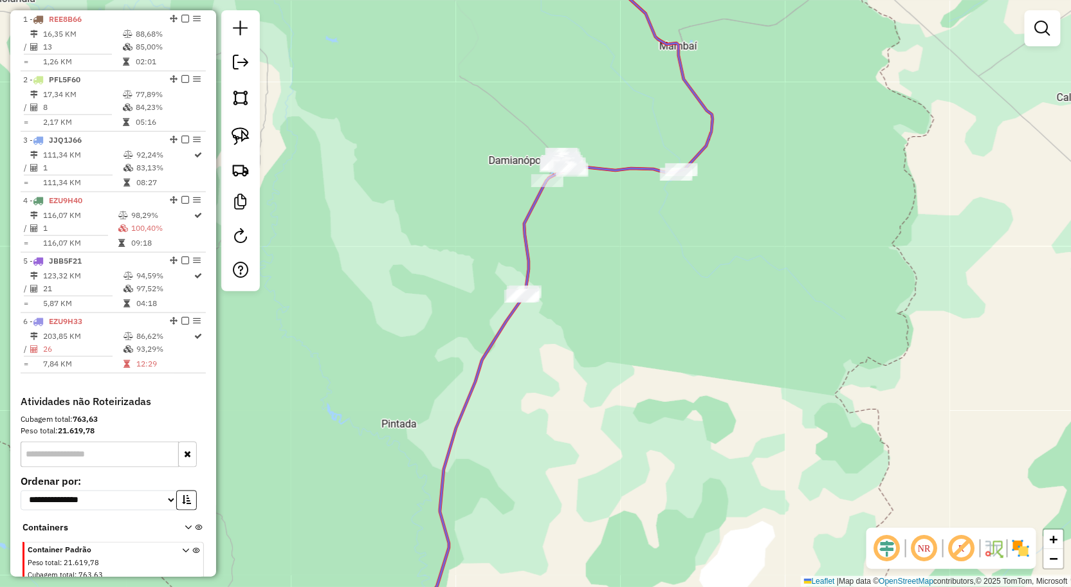
drag, startPoint x: 477, startPoint y: 195, endPoint x: 477, endPoint y: 203, distance: 7.1
click at [477, 201] on div "Rota 5 - Placa JBB5F21 942 - QUIOSQUE DO MOISES Janela de atendimento Grade de …" at bounding box center [535, 293] width 1071 height 587
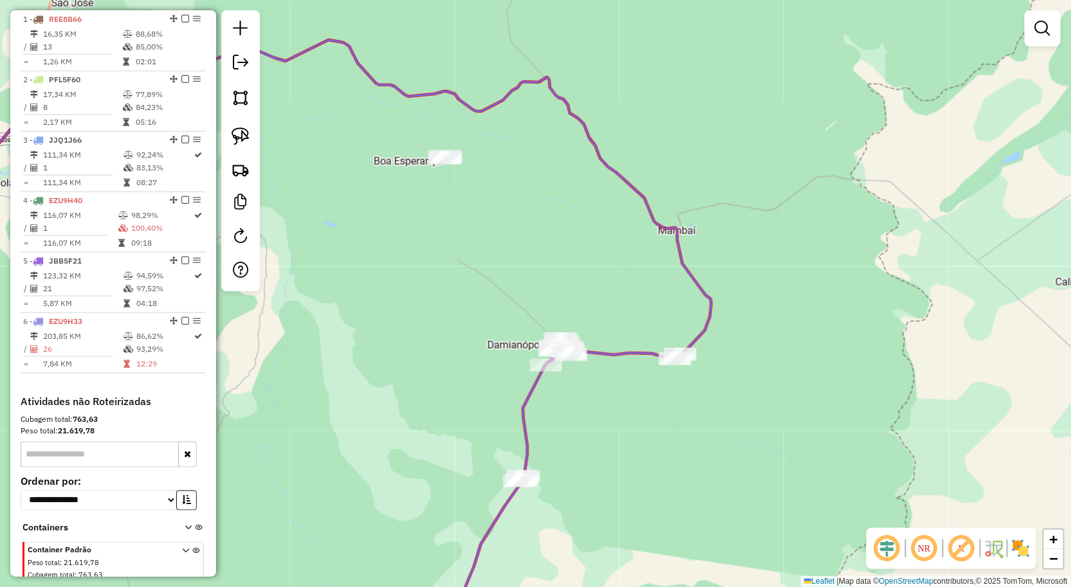
drag, startPoint x: 469, startPoint y: 205, endPoint x: 372, endPoint y: 194, distance: 98.3
click at [475, 246] on div "Rota 5 - Placa JBB5F21 942 - QUIOSQUE DO MOISES Janela de atendimento Grade de …" at bounding box center [535, 293] width 1071 height 587
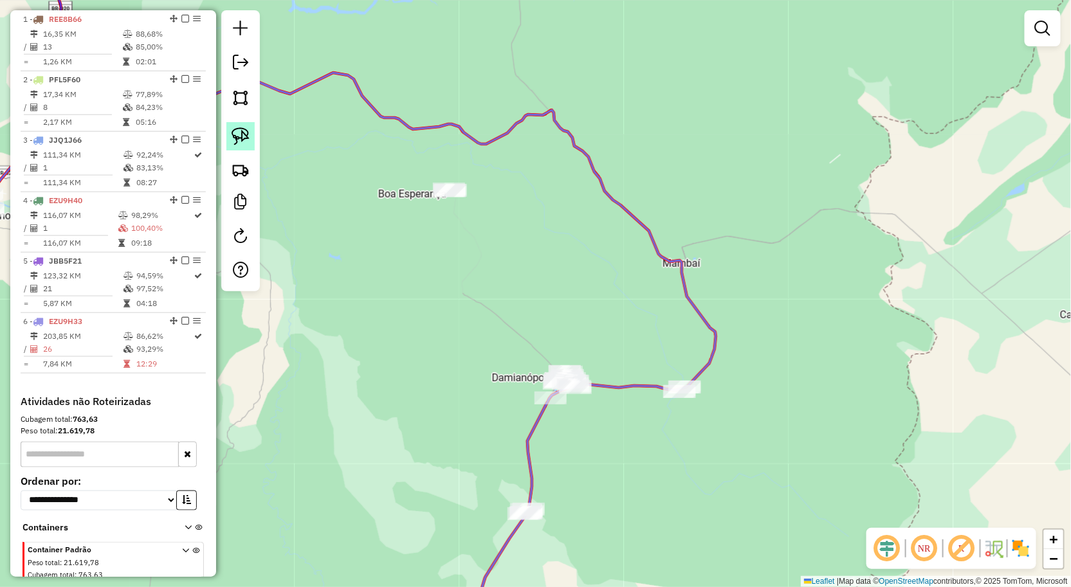
click at [243, 138] on img at bounding box center [241, 136] width 18 height 18
drag, startPoint x: 509, startPoint y: 154, endPoint x: 434, endPoint y: 259, distance: 128.7
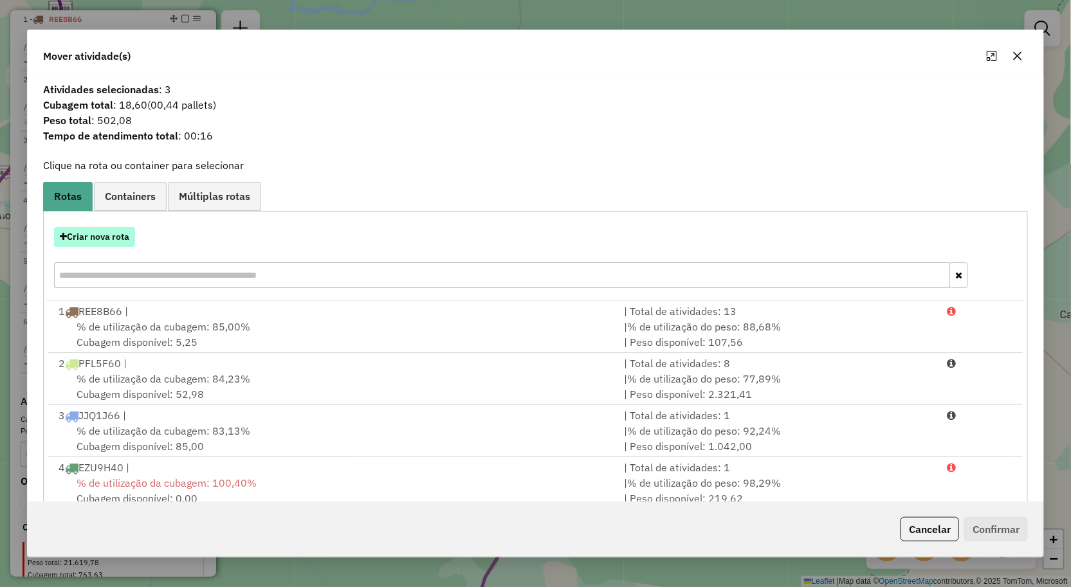
click at [86, 239] on button "Criar nova rota" at bounding box center [94, 237] width 81 height 20
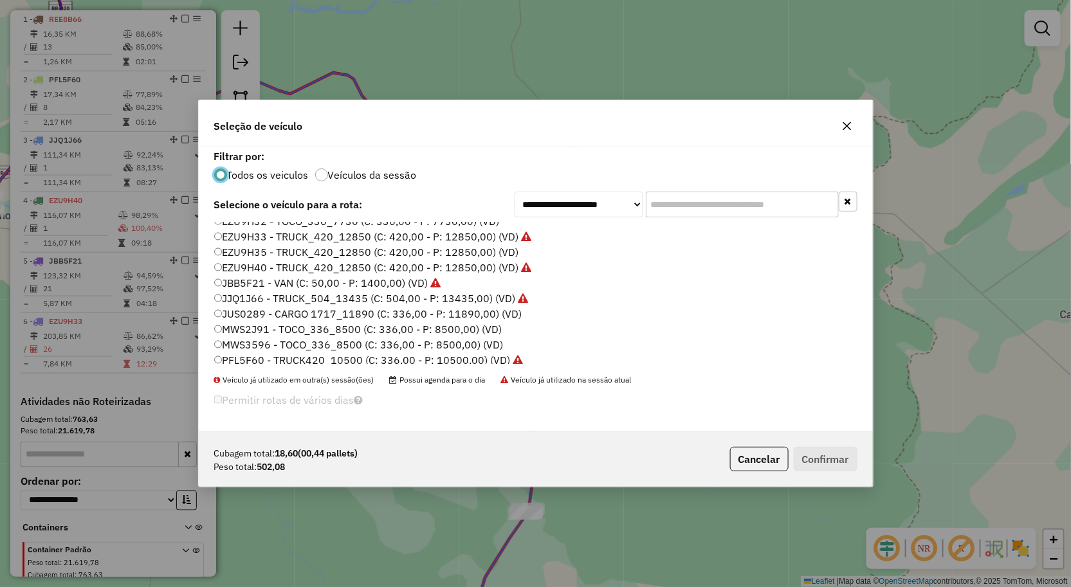
scroll to position [75, 0]
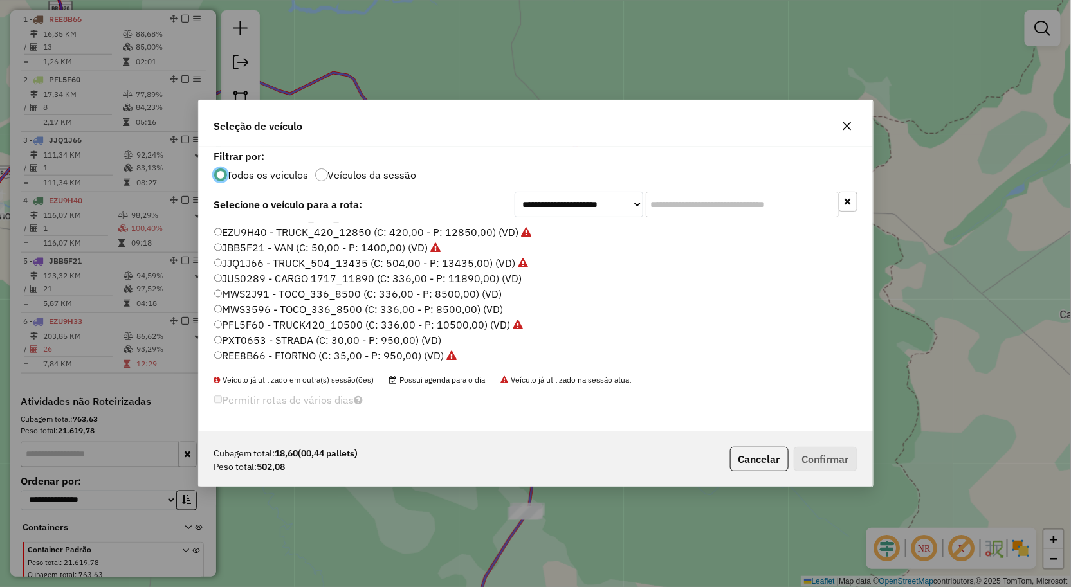
click at [262, 356] on label "REE8B66 - FIORINO (C: 35,00 - P: 950,00) (VD)" at bounding box center [335, 355] width 243 height 15
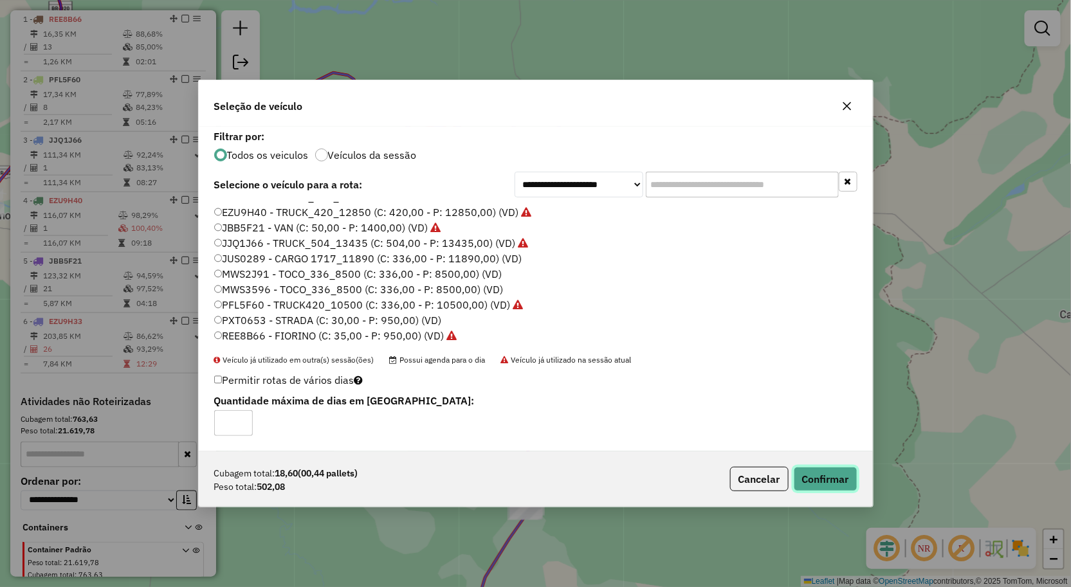
click at [837, 484] on button "Confirmar" at bounding box center [826, 479] width 64 height 24
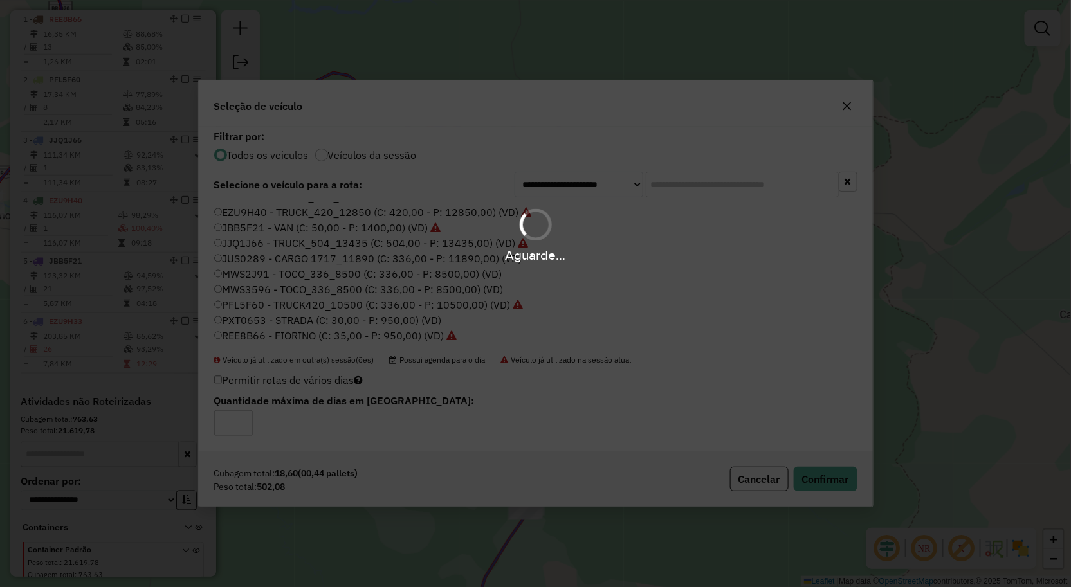
scroll to position [502, 0]
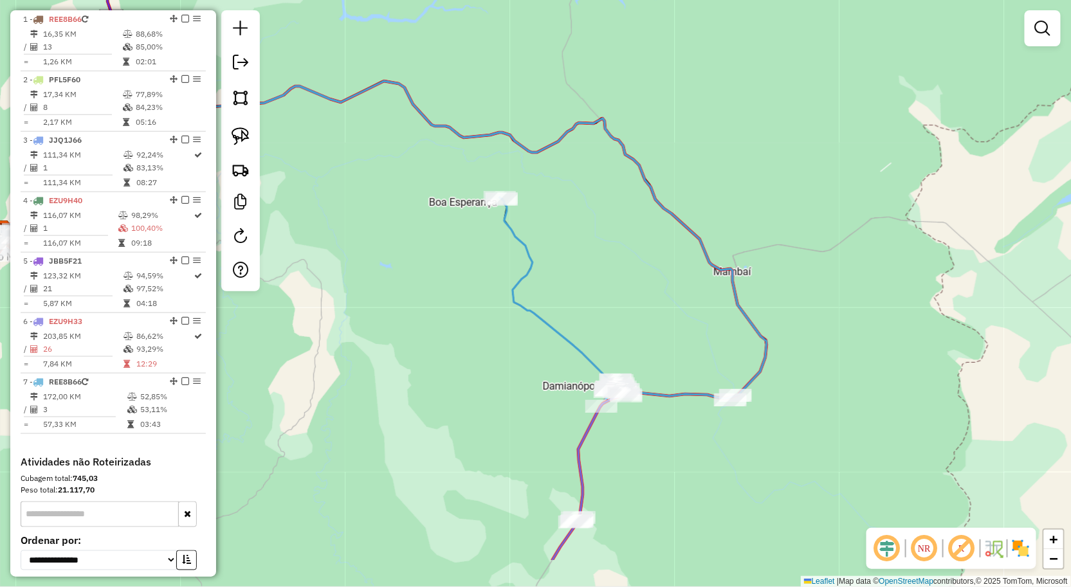
drag, startPoint x: 730, startPoint y: 428, endPoint x: 703, endPoint y: 331, distance: 100.8
click at [703, 340] on div "Rota 5 - Placa JBB5F21 942 - QUIOSQUE DO MOISES Janela de atendimento Grade de …" at bounding box center [535, 293] width 1071 height 587
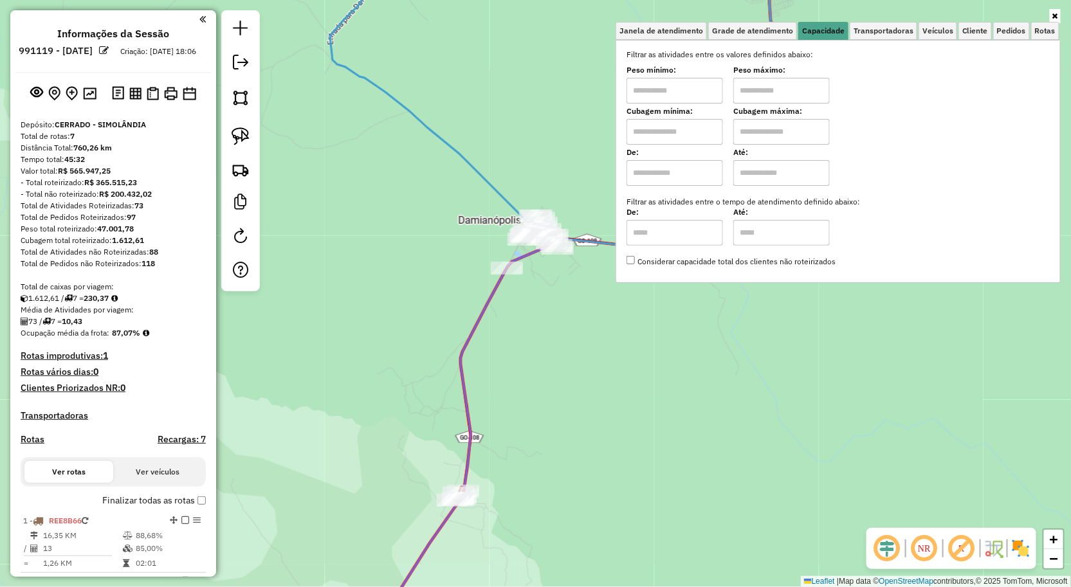
scroll to position [502, 0]
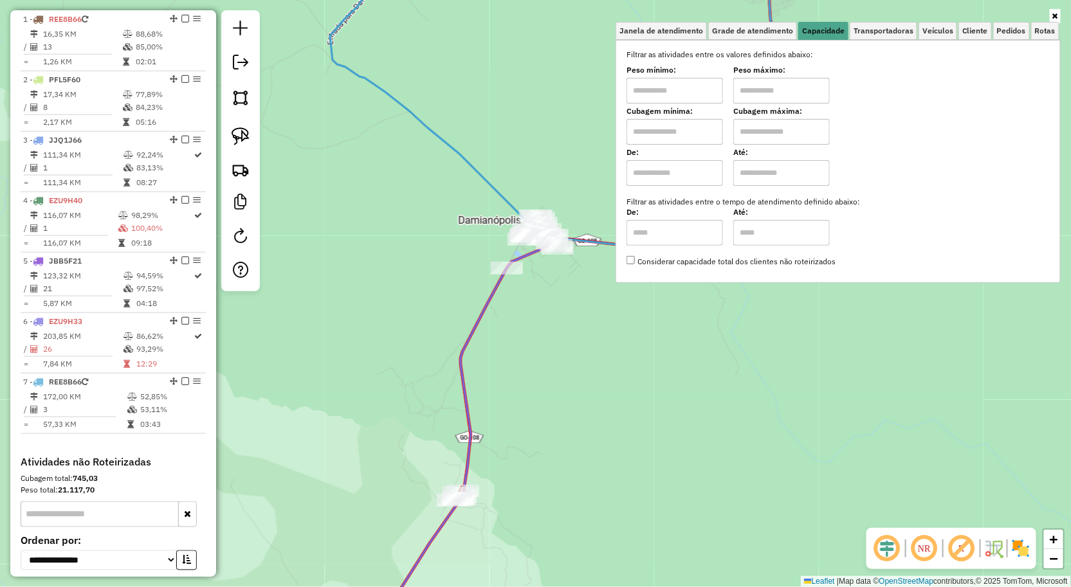
click at [716, 403] on div "Rota 5 - Placa JBB5F21 942 - QUIOSQUE DO MOISES Janela de atendimento Grade de …" at bounding box center [535, 293] width 1071 height 587
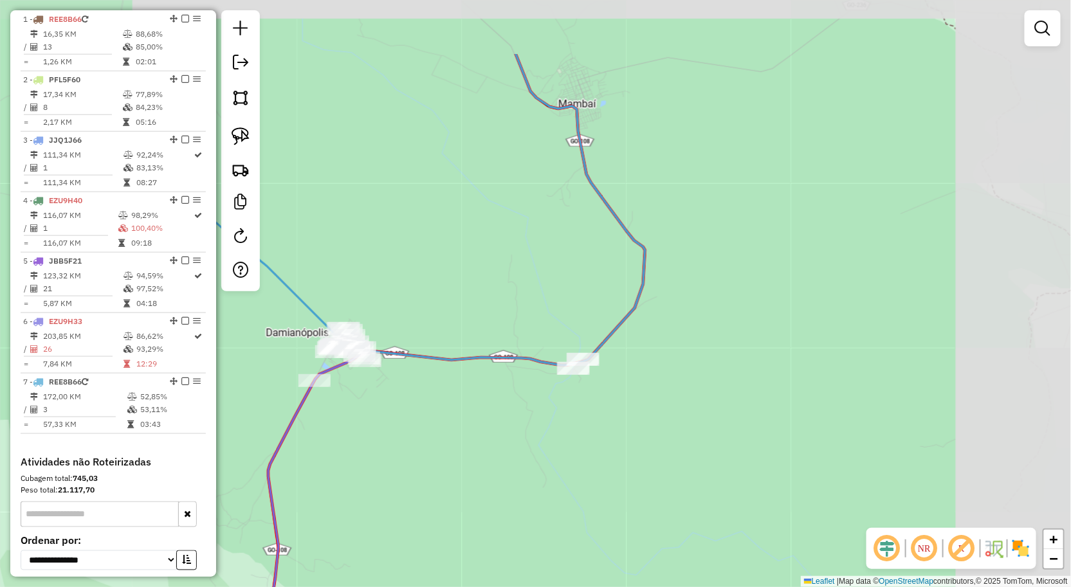
drag, startPoint x: 480, startPoint y: 172, endPoint x: 545, endPoint y: 183, distance: 66.0
click at [574, 183] on div "Janela de atendimento Grade de atendimento Capacidade Transportadoras Veículos …" at bounding box center [535, 293] width 1071 height 587
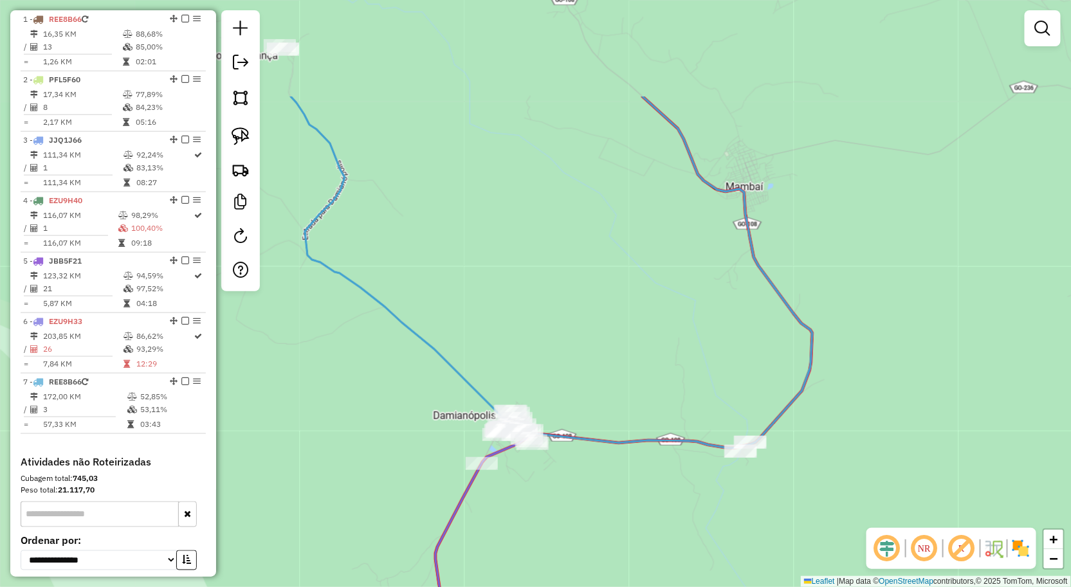
drag, startPoint x: 346, startPoint y: 185, endPoint x: 426, endPoint y: 117, distance: 105.4
click at [468, 117] on div "Janela de atendimento Grade de atendimento Capacidade Transportadoras Veículos …" at bounding box center [535, 293] width 1071 height 587
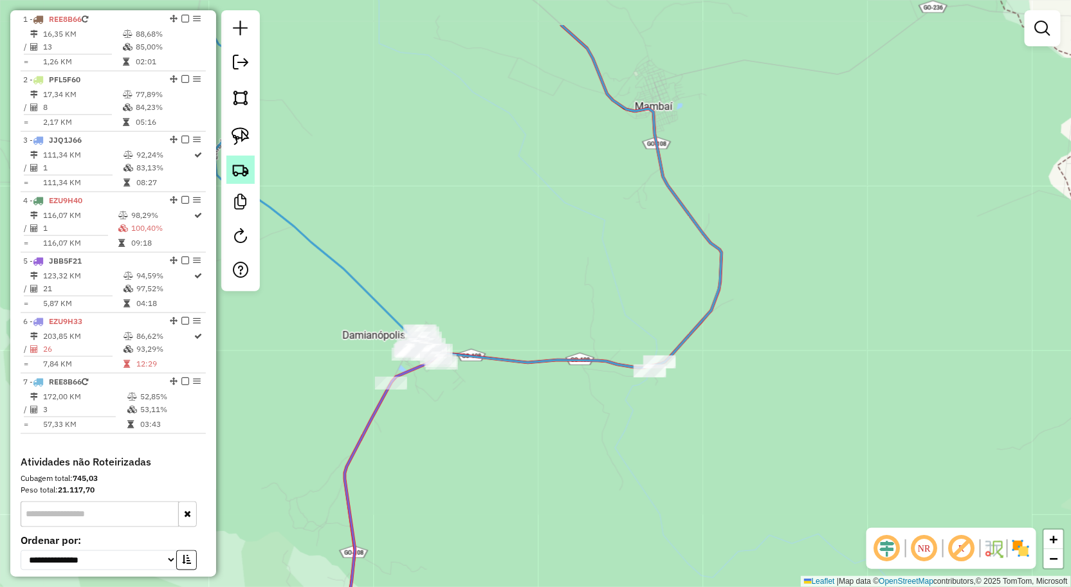
drag, startPoint x: 570, startPoint y: 152, endPoint x: 253, endPoint y: 178, distance: 317.5
click at [475, 206] on div "Janela de atendimento Grade de atendimento Capacidade Transportadoras Veículos …" at bounding box center [535, 293] width 1071 height 587
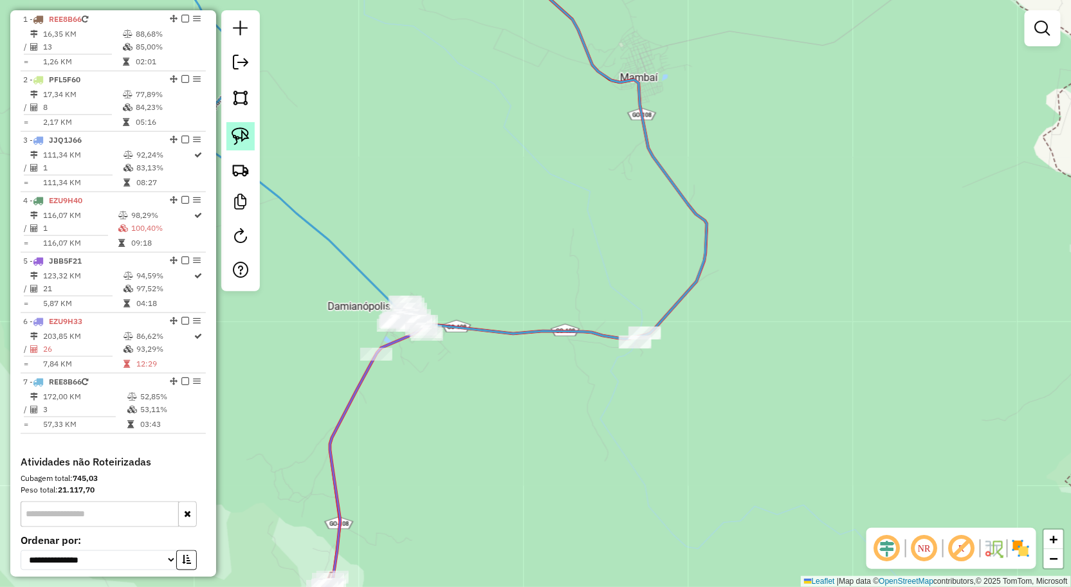
click at [230, 125] on link at bounding box center [240, 136] width 28 height 28
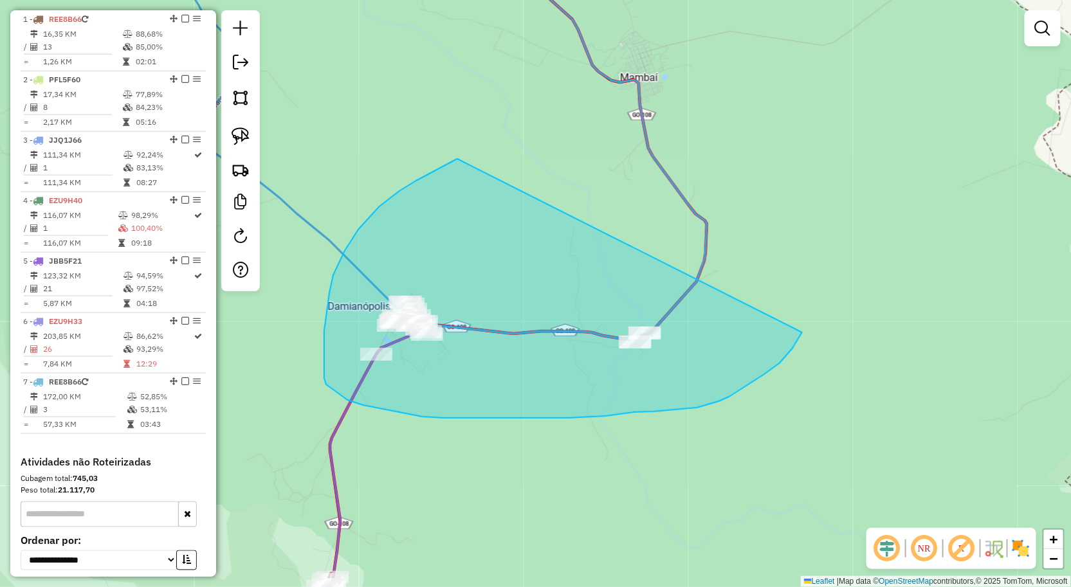
drag, startPoint x: 432, startPoint y: 172, endPoint x: 805, endPoint y: 329, distance: 404.9
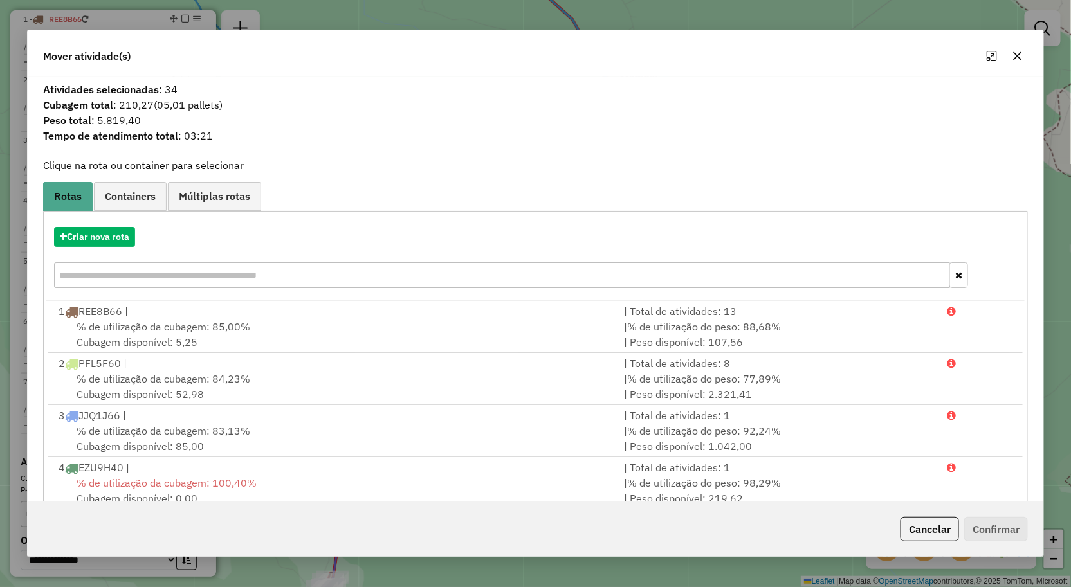
click at [1023, 56] on button "button" at bounding box center [1017, 56] width 21 height 21
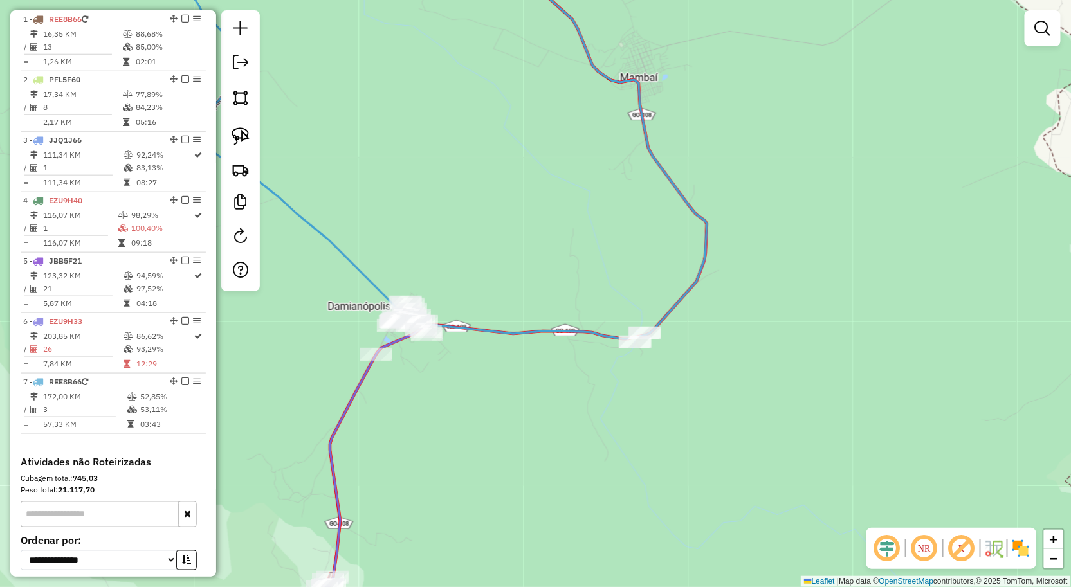
drag, startPoint x: 750, startPoint y: 305, endPoint x: 801, endPoint y: 195, distance: 121.5
click at [801, 200] on div "Janela de atendimento Grade de atendimento Capacidade Transportadoras Veículos …" at bounding box center [535, 293] width 1071 height 587
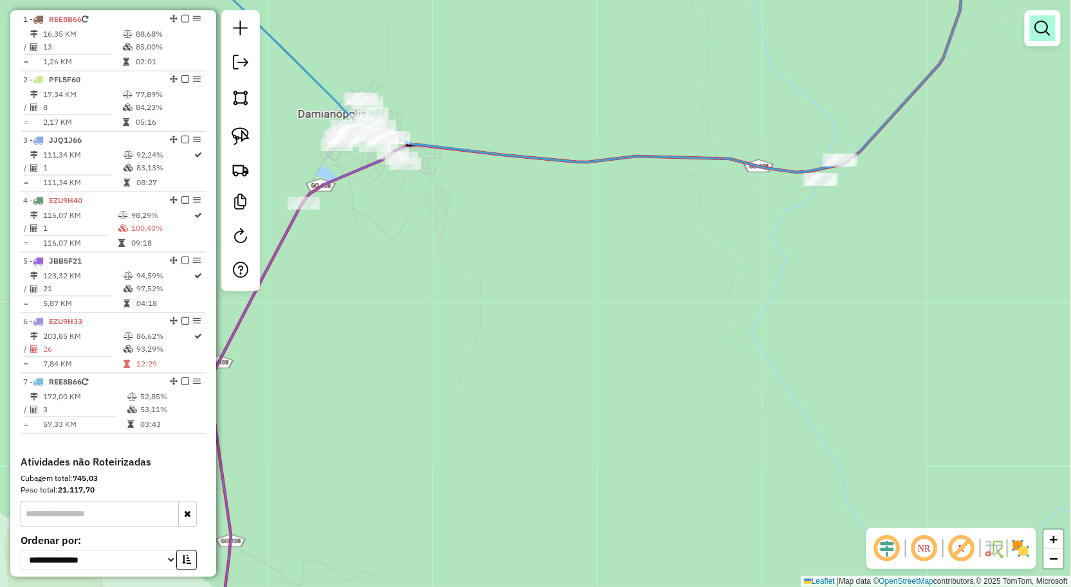
click at [1039, 30] on em at bounding box center [1042, 28] width 15 height 15
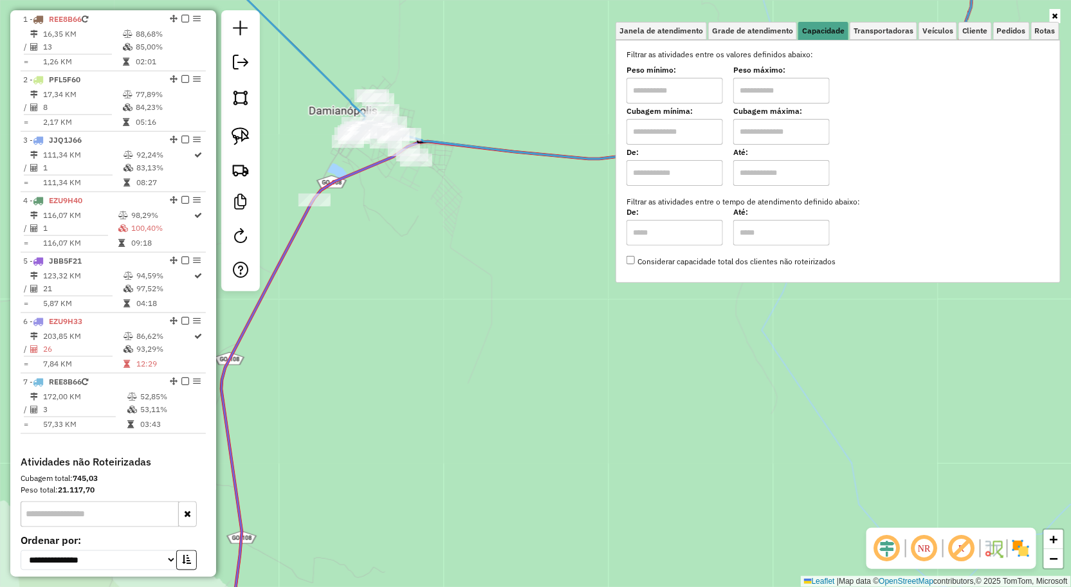
drag, startPoint x: 566, startPoint y: 197, endPoint x: 583, endPoint y: 192, distance: 18.1
click at [581, 194] on div "Janela de atendimento Grade de atendimento Capacidade Transportadoras Veículos …" at bounding box center [535, 293] width 1071 height 587
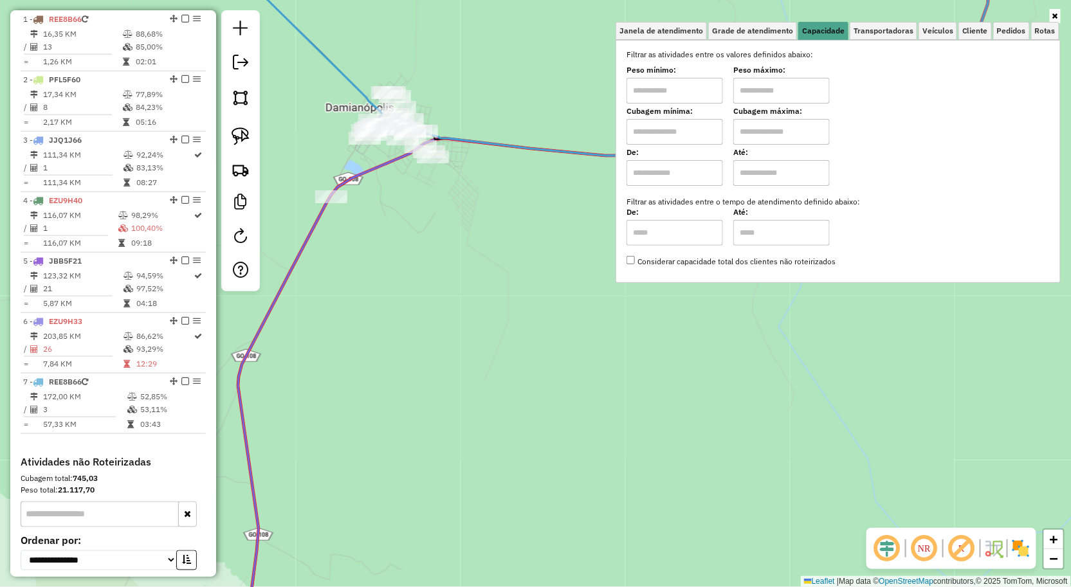
click at [693, 90] on input "text" at bounding box center [674, 91] width 96 height 26
type input "****"
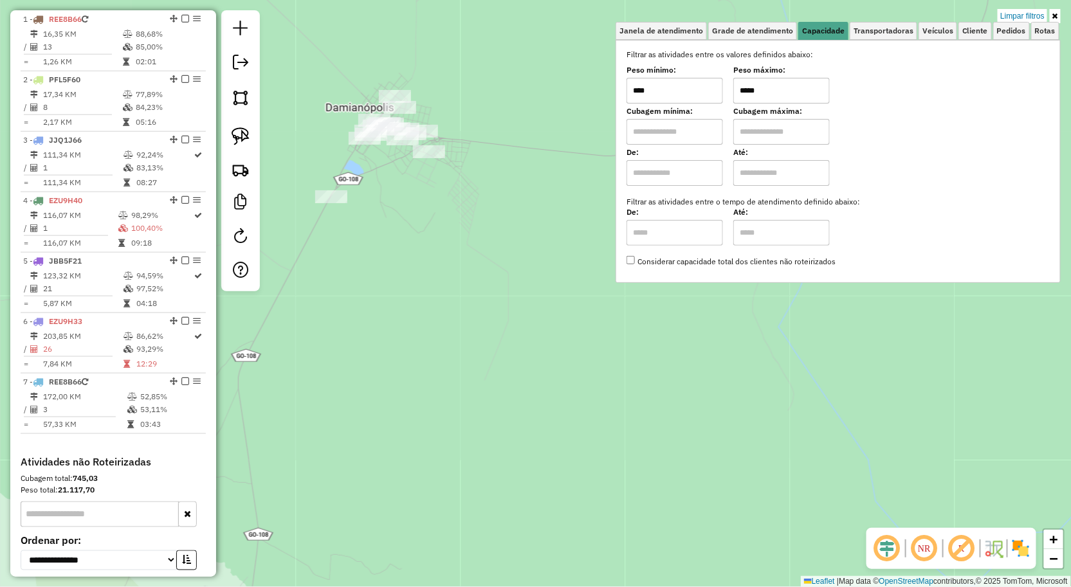
type input "*****"
click at [564, 178] on div "Limpar filtros Janela de atendimento Grade de atendimento Capacidade Transporta…" at bounding box center [535, 293] width 1071 height 587
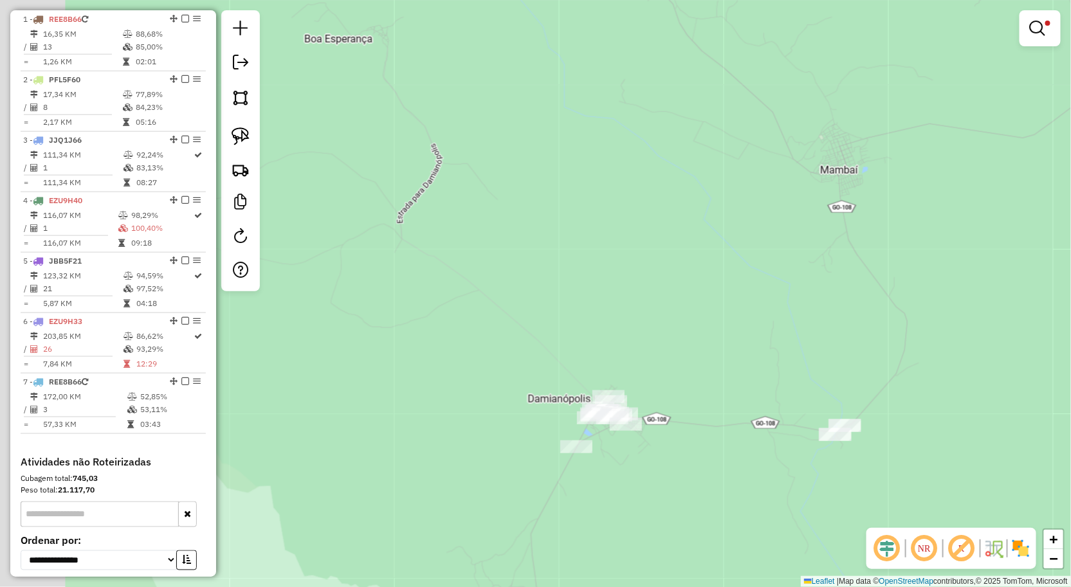
drag, startPoint x: 386, startPoint y: 134, endPoint x: 557, endPoint y: 395, distance: 311.8
click at [557, 395] on div "Limpar filtros Janela de atendimento Grade de atendimento Capacidade Transporta…" at bounding box center [535, 293] width 1071 height 587
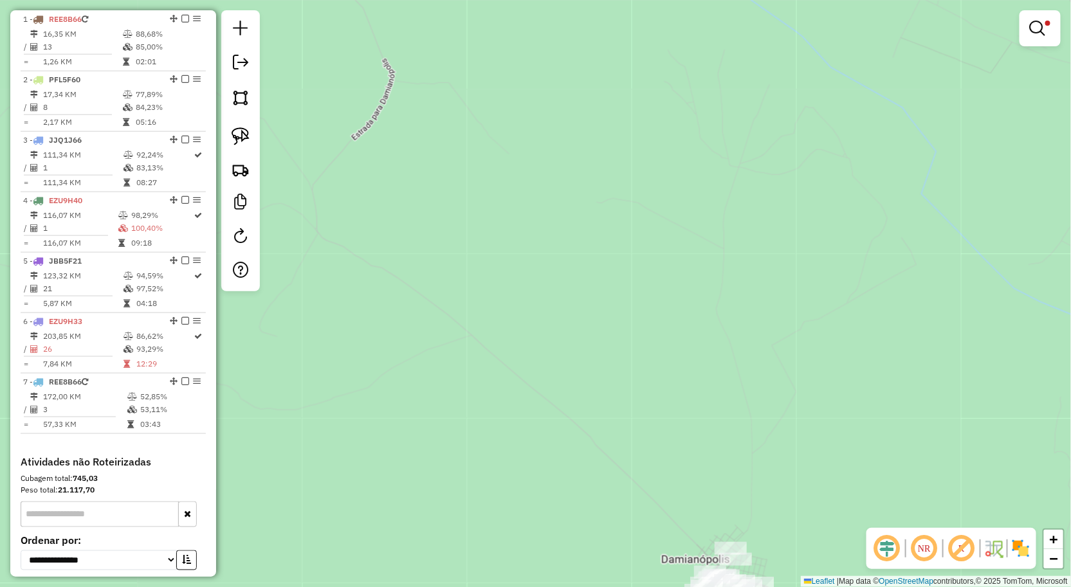
drag, startPoint x: 653, startPoint y: 383, endPoint x: 545, endPoint y: 181, distance: 229.3
click at [545, 181] on div "Limpar filtros Janela de atendimento Grade de atendimento Capacidade Transporta…" at bounding box center [535, 293] width 1071 height 587
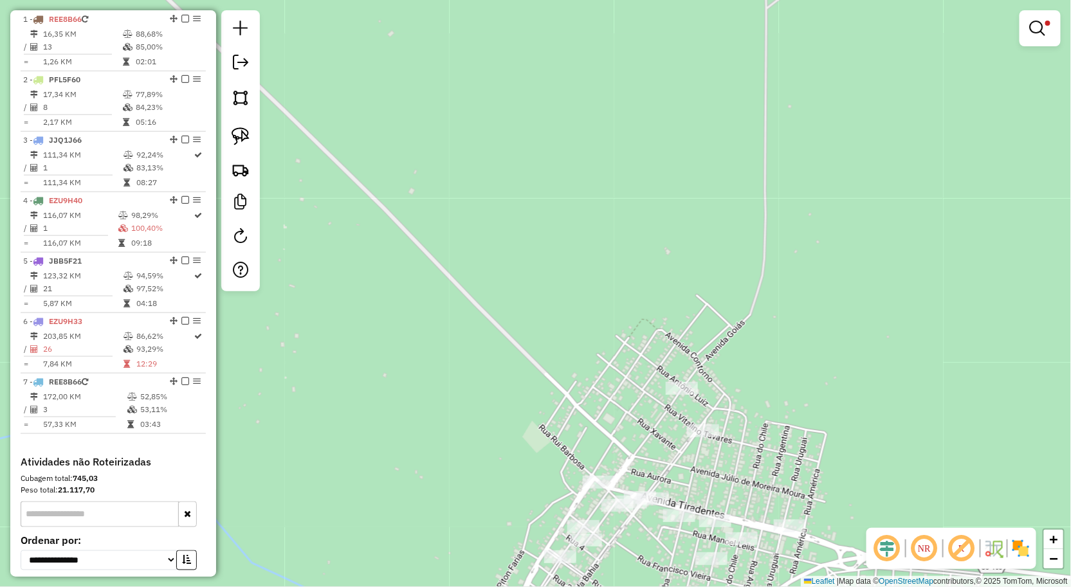
drag, startPoint x: 632, startPoint y: 466, endPoint x: 618, endPoint y: 388, distance: 79.1
click at [618, 388] on div "Limpar filtros Janela de atendimento Grade de atendimento Capacidade Transporta…" at bounding box center [535, 293] width 1071 height 587
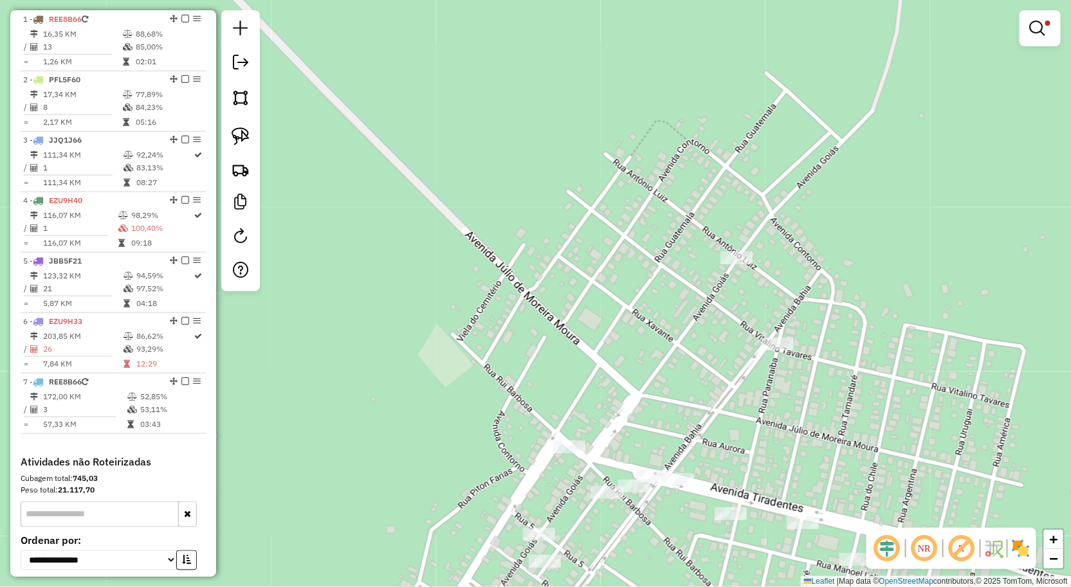
drag, startPoint x: 668, startPoint y: 401, endPoint x: 678, endPoint y: 315, distance: 86.1
click at [678, 315] on div "Limpar filtros Janela de atendimento Grade de atendimento Capacidade Transporta…" at bounding box center [535, 293] width 1071 height 587
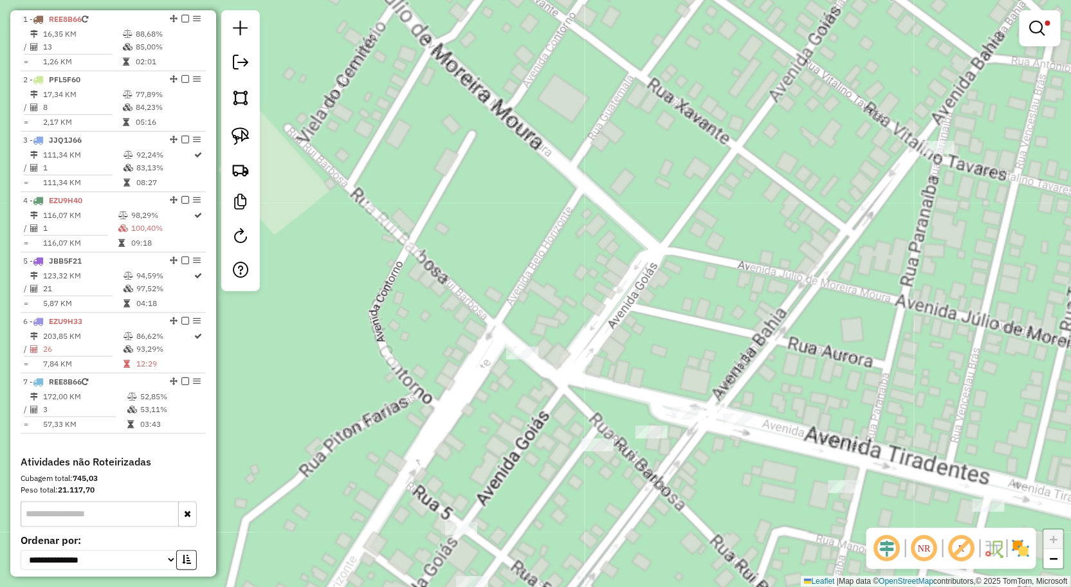
drag, startPoint x: 659, startPoint y: 356, endPoint x: 665, endPoint y: 324, distance: 32.7
click at [664, 326] on div "Limpar filtros Janela de atendimento Grade de atendimento Capacidade Transporta…" at bounding box center [535, 293] width 1071 height 587
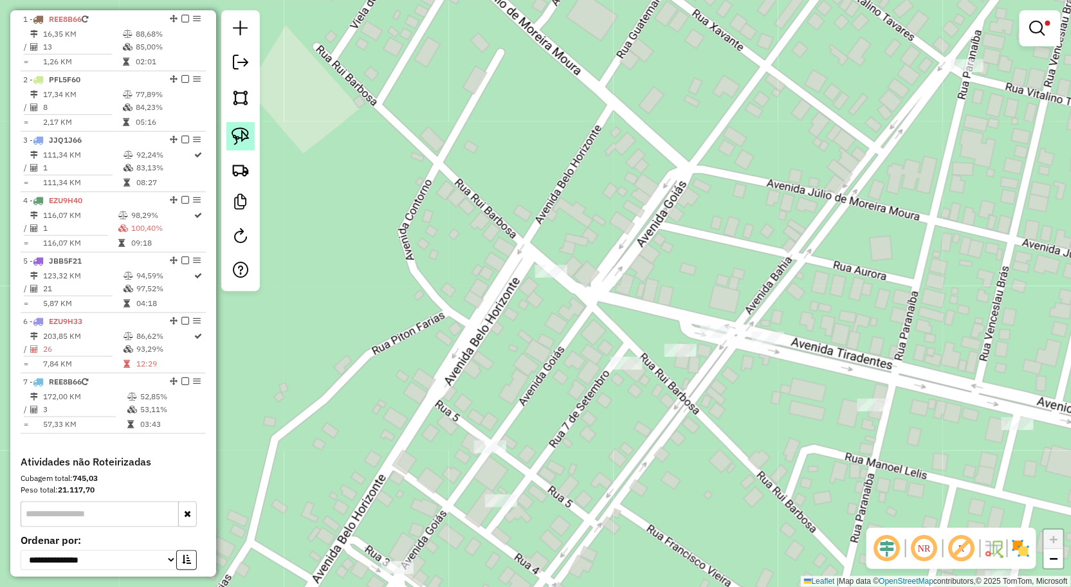
click at [232, 127] on img at bounding box center [241, 136] width 18 height 18
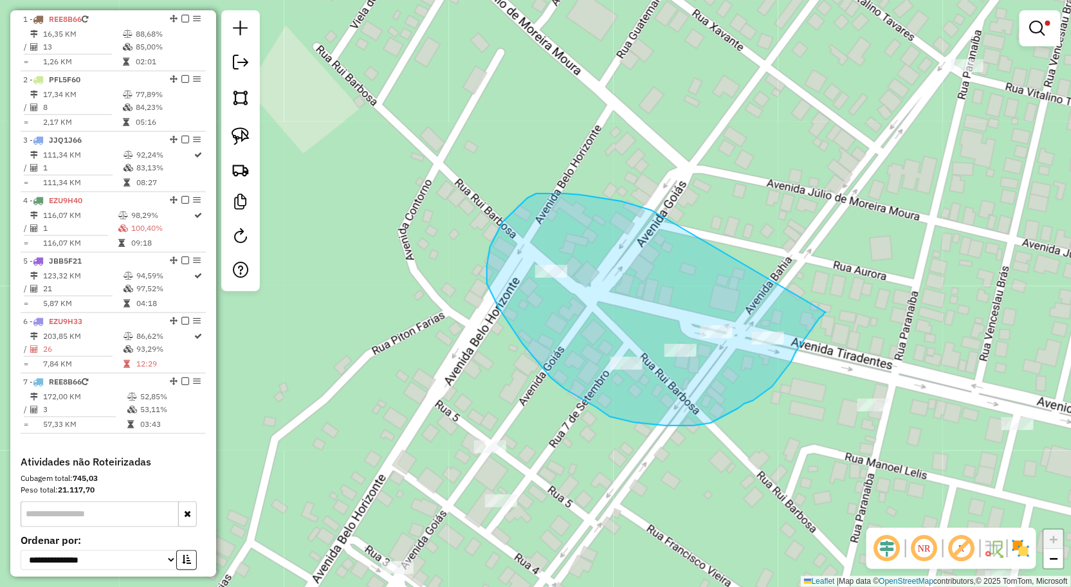
drag, startPoint x: 600, startPoint y: 198, endPoint x: 826, endPoint y: 313, distance: 253.1
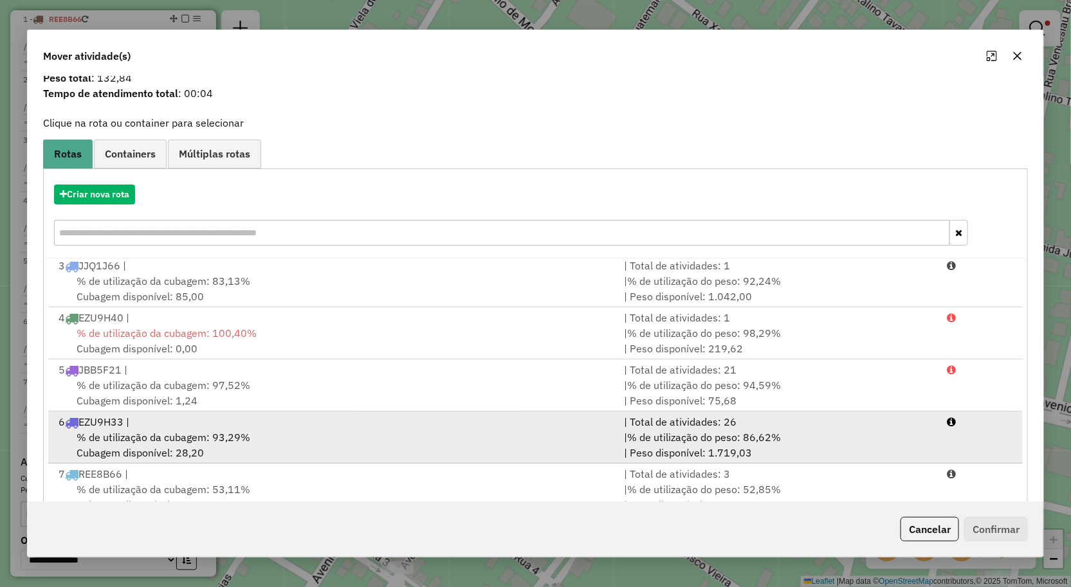
scroll to position [78, 0]
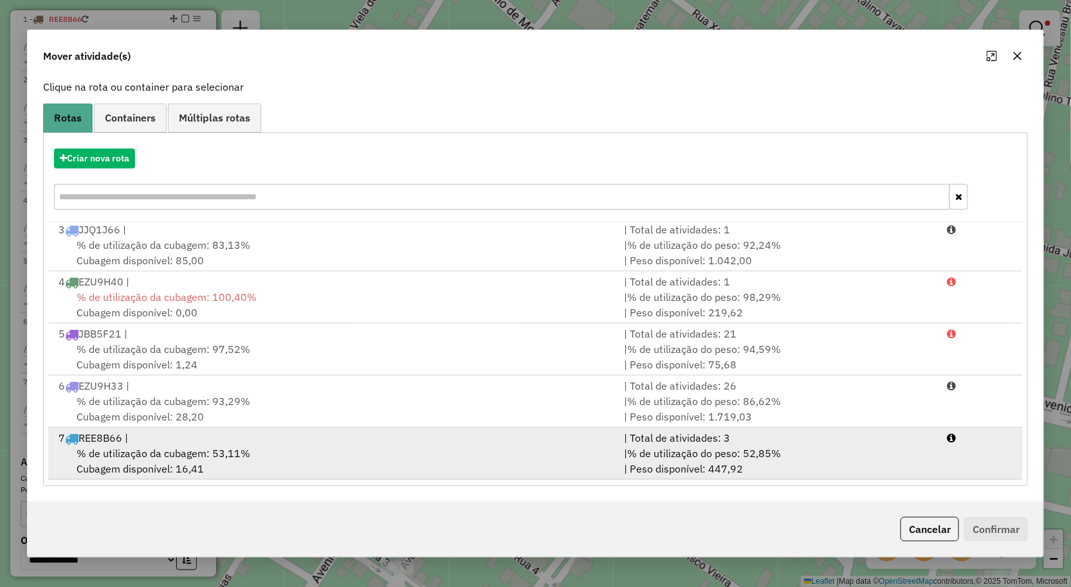
click at [155, 448] on span "% de utilização da cubagem: 53,11%" at bounding box center [164, 453] width 174 height 13
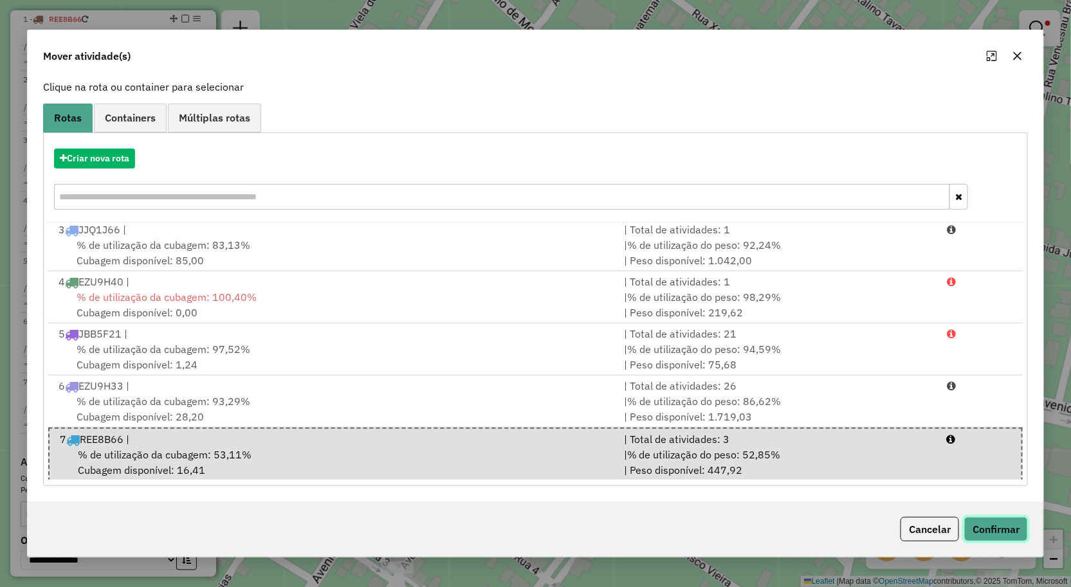
click at [1006, 531] on button "Confirmar" at bounding box center [996, 529] width 64 height 24
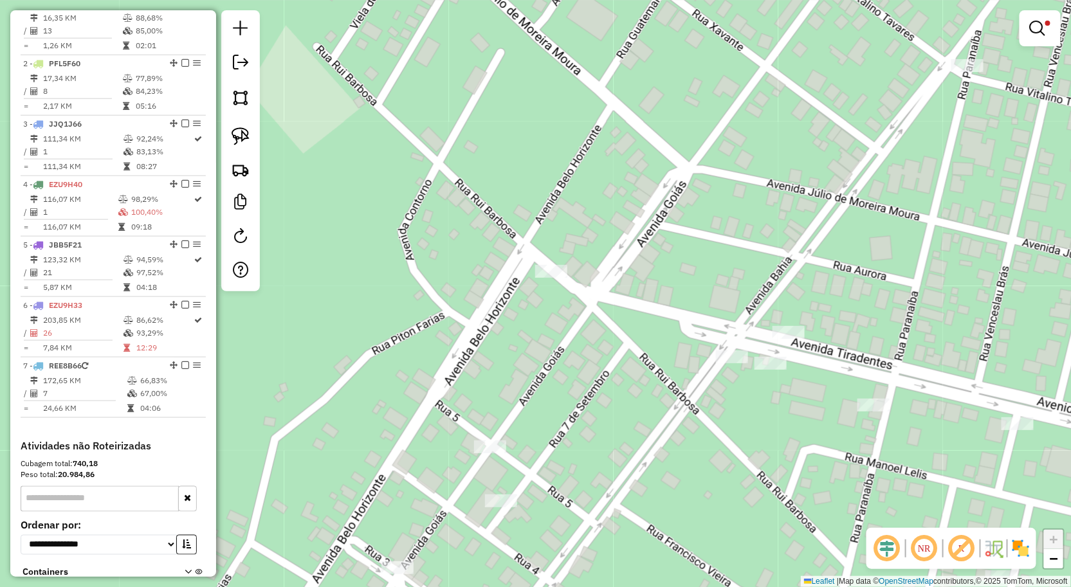
scroll to position [486, 0]
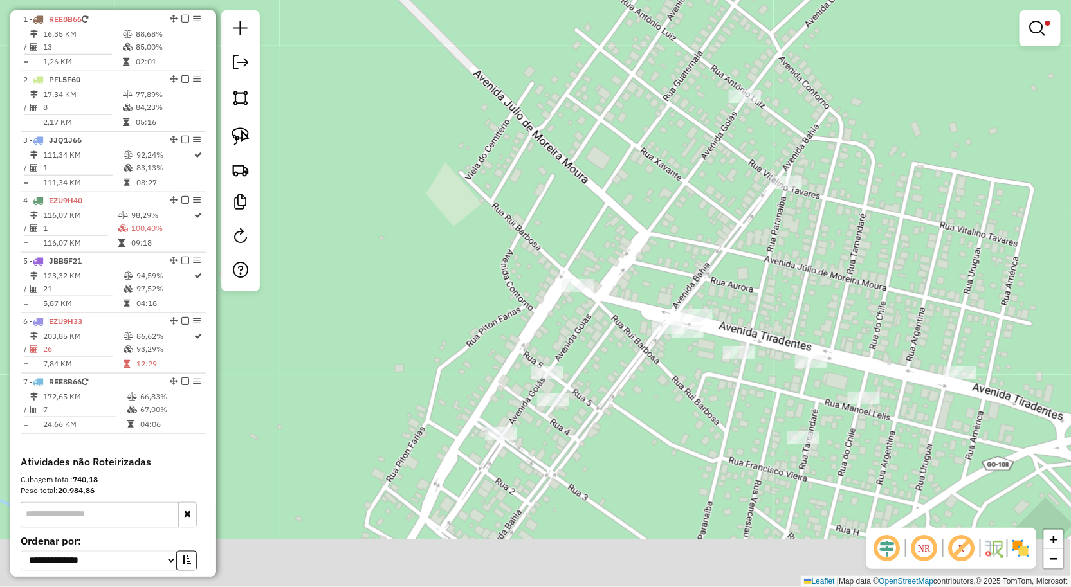
drag, startPoint x: 988, startPoint y: 299, endPoint x: 806, endPoint y: 143, distance: 240.4
click at [808, 146] on div "Limpar filtros Janela de atendimento Grade de atendimento Capacidade Transporta…" at bounding box center [535, 293] width 1071 height 587
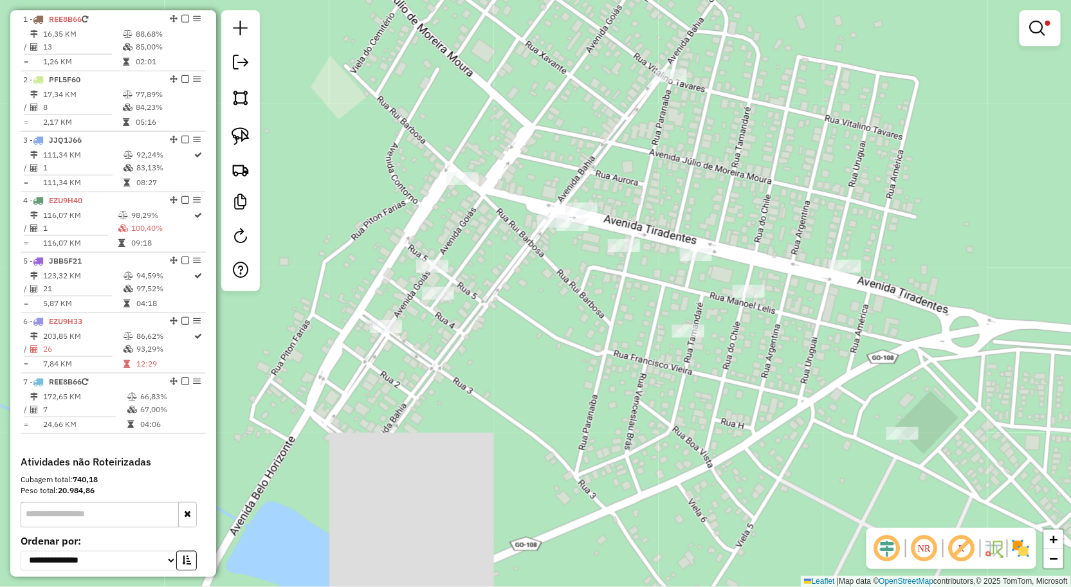
drag, startPoint x: 880, startPoint y: 187, endPoint x: 851, endPoint y: 159, distance: 39.6
click at [853, 163] on div "Limpar filtros Janela de atendimento Grade de atendimento Capacidade Transporta…" at bounding box center [535, 293] width 1071 height 587
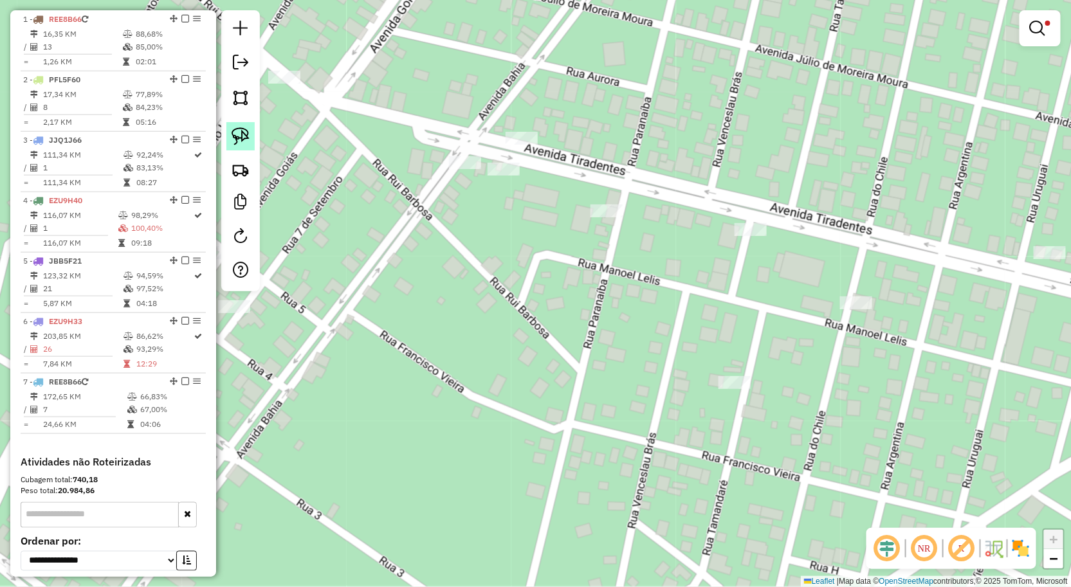
click at [234, 138] on img at bounding box center [241, 136] width 18 height 18
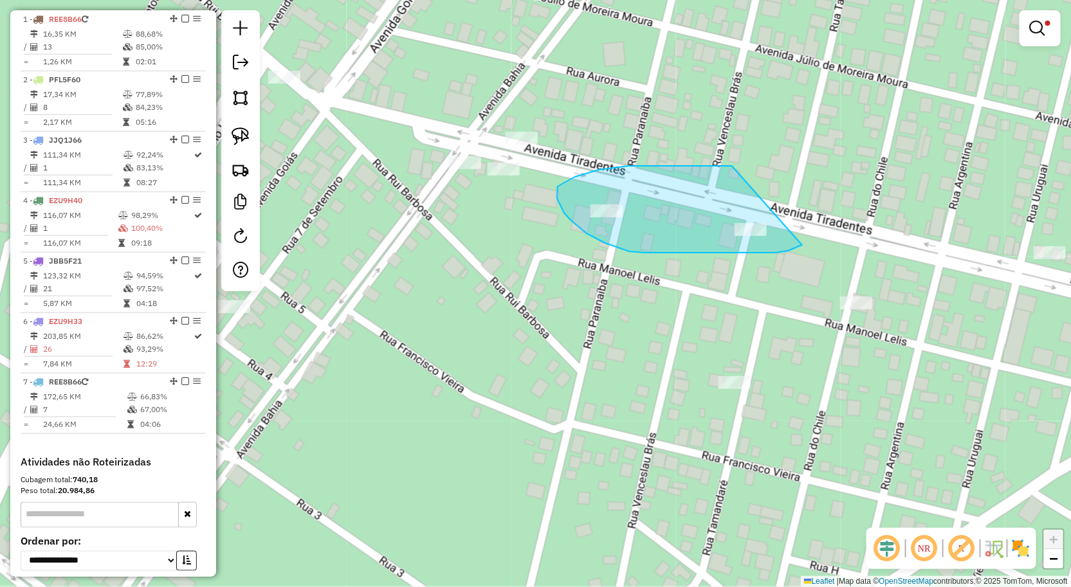
drag, startPoint x: 732, startPoint y: 166, endPoint x: 811, endPoint y: 238, distance: 107.0
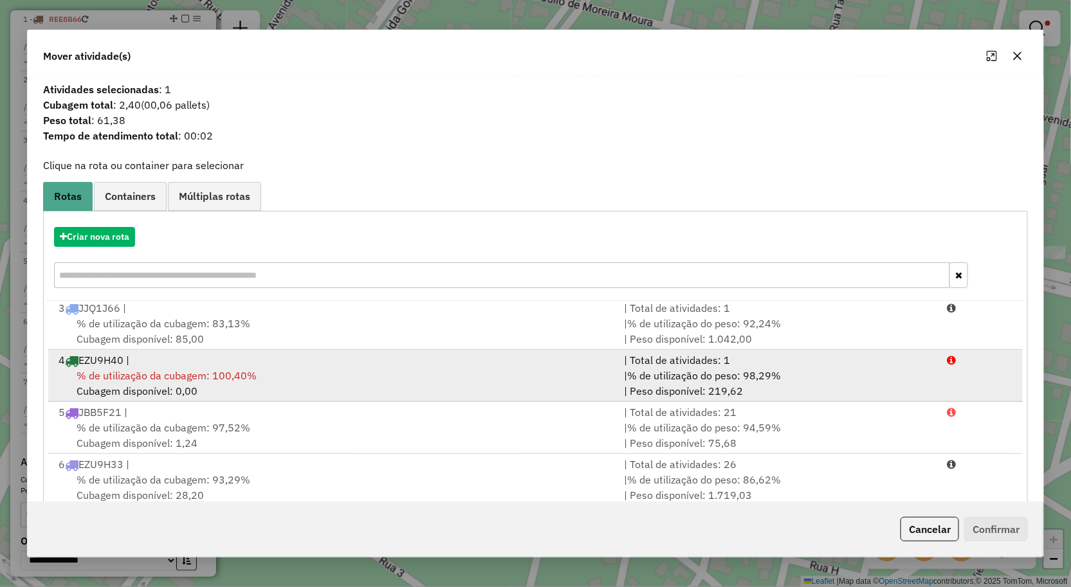
scroll to position [78, 0]
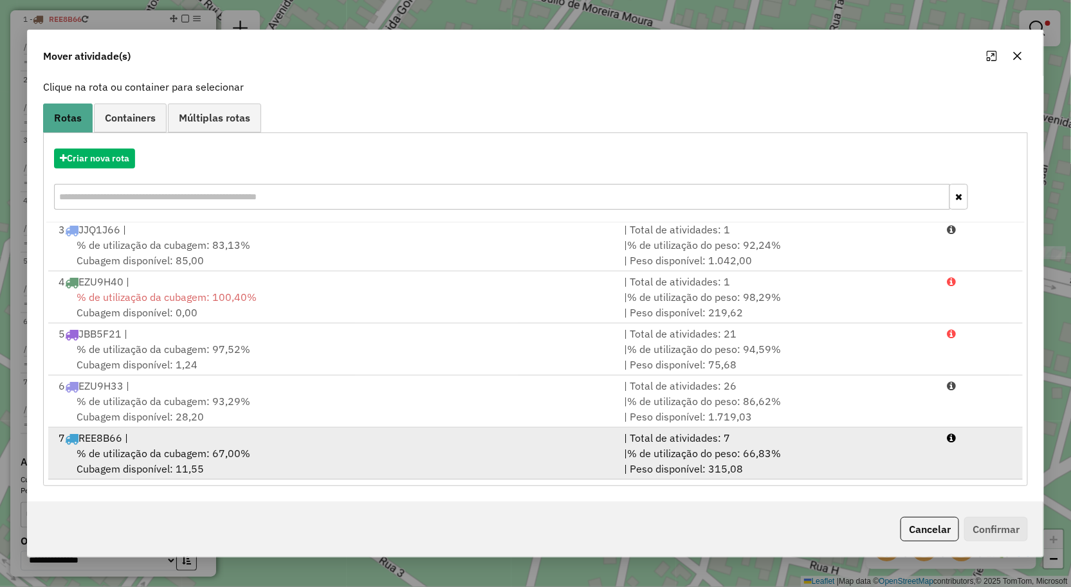
click at [404, 464] on div "% de utilização da cubagem: 67,00% Cubagem disponível: 11,55" at bounding box center [334, 461] width 566 height 31
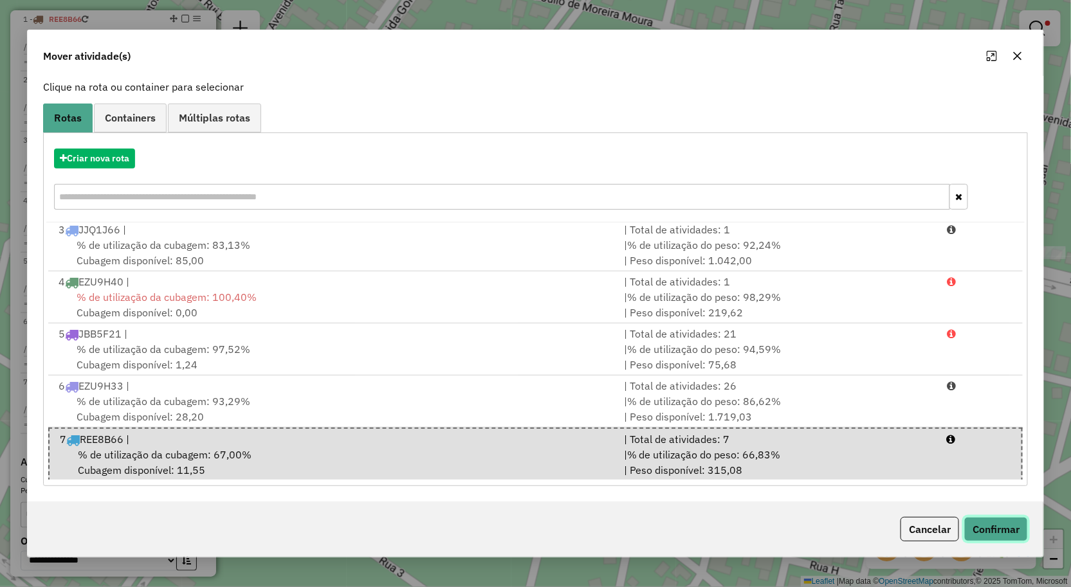
click at [1020, 529] on button "Confirmar" at bounding box center [996, 529] width 64 height 24
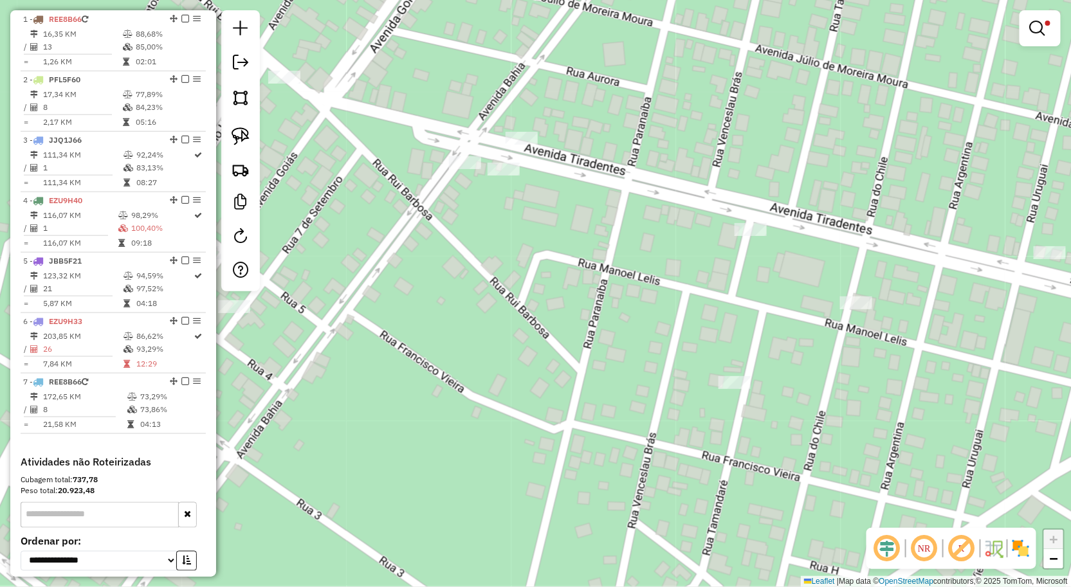
scroll to position [0, 0]
select select "**********"
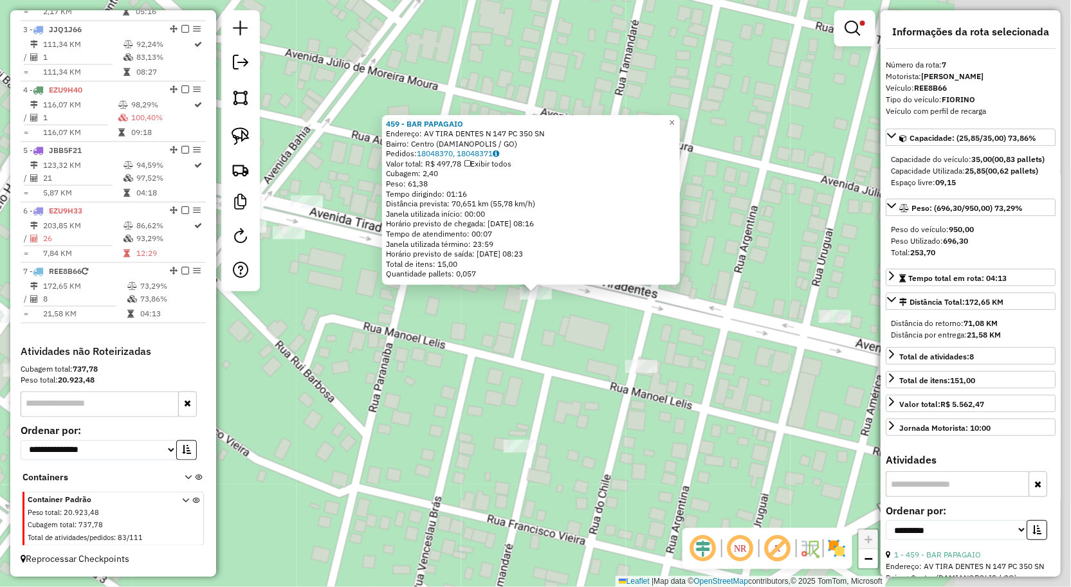
scroll to position [606, 0]
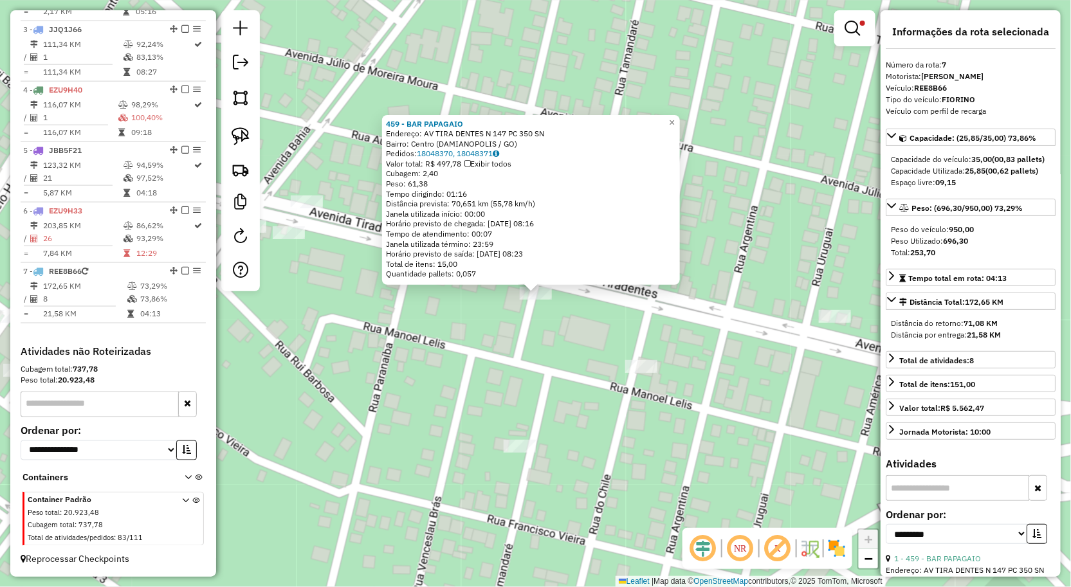
click at [759, 470] on div "459 - BAR PAPAGAIO Endereço: AV TIRA DENTES N 147 PC 350 SN Bairro: Centro (DAM…" at bounding box center [535, 293] width 1071 height 587
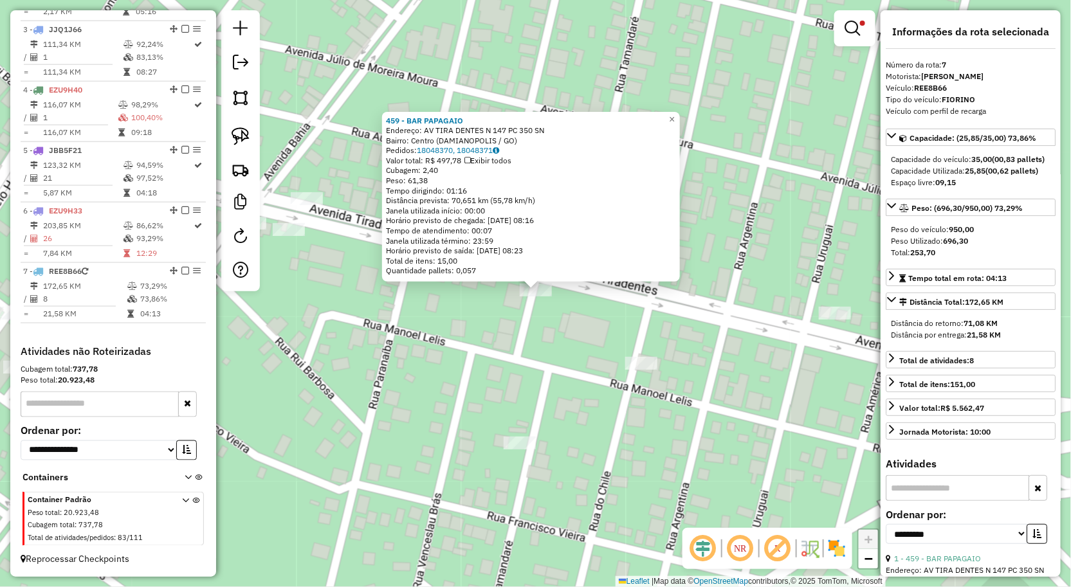
click at [763, 450] on div "459 - BAR PAPAGAIO Endereço: AV TIRA DENTES N 147 PC 350 SN Bairro: Centro (DAM…" at bounding box center [535, 293] width 1071 height 587
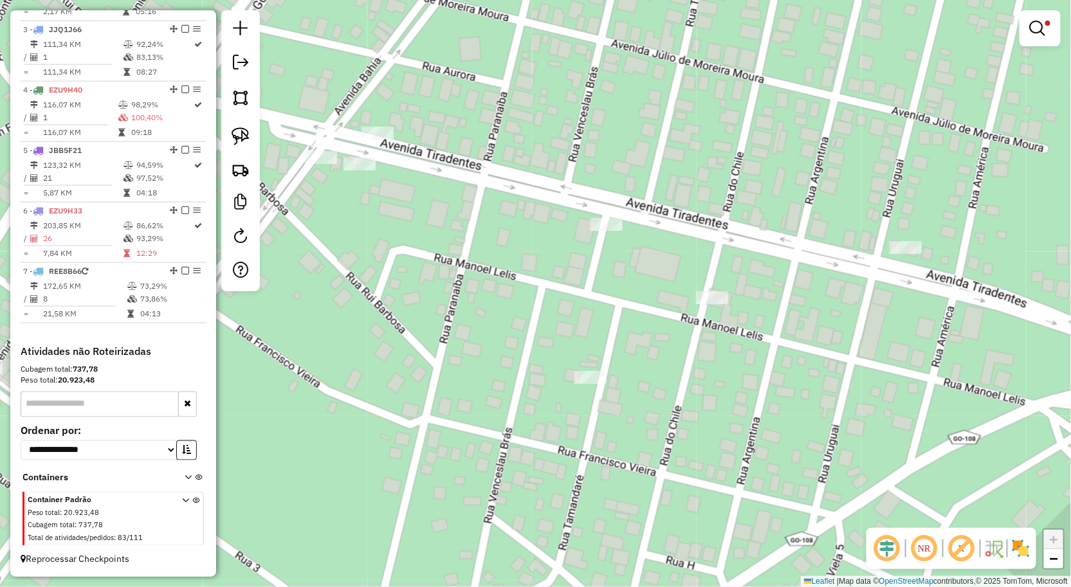
drag, startPoint x: 833, startPoint y: 383, endPoint x: 839, endPoint y: 370, distance: 14.1
click at [839, 371] on div "Limpar filtros Janela de atendimento Grade de atendimento Capacidade Transporta…" at bounding box center [535, 293] width 1071 height 587
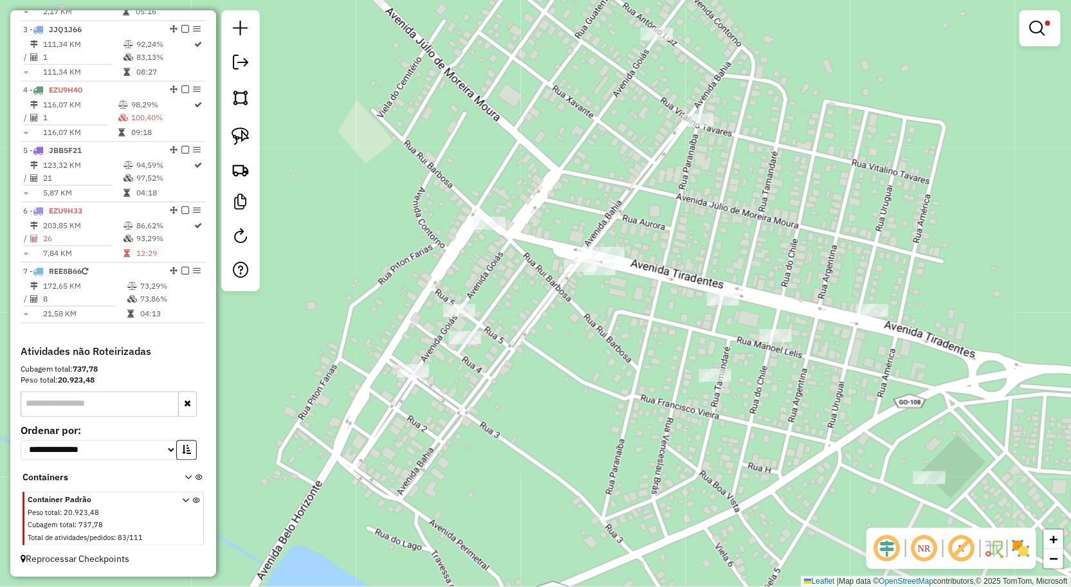
drag, startPoint x: 698, startPoint y: 236, endPoint x: 689, endPoint y: 324, distance: 88.6
click at [689, 324] on div "Limpar filtros Janela de atendimento Grade de atendimento Capacidade Transporta…" at bounding box center [535, 293] width 1071 height 587
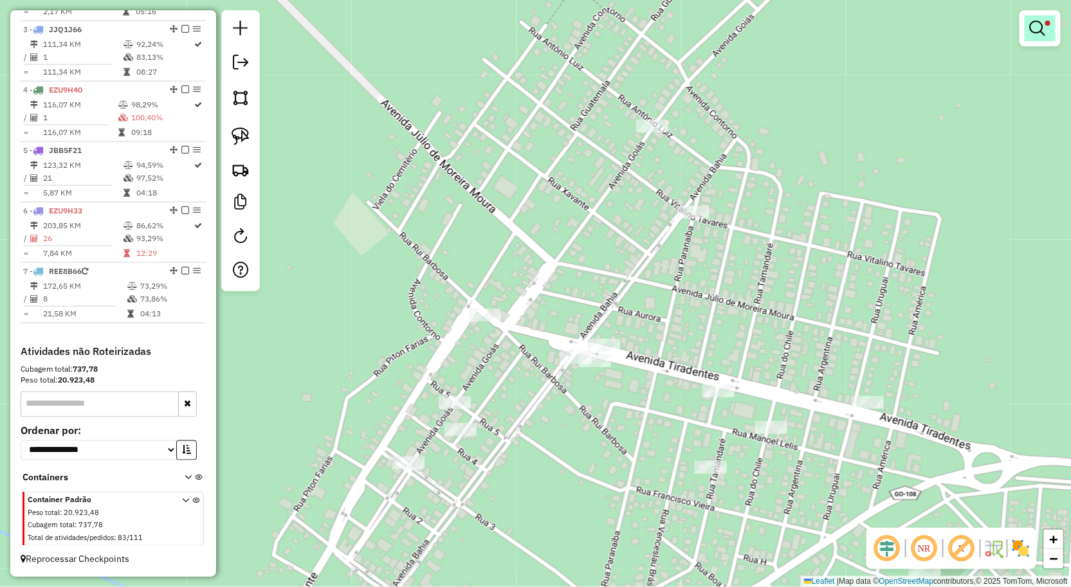
click at [1033, 33] on em at bounding box center [1037, 28] width 15 height 15
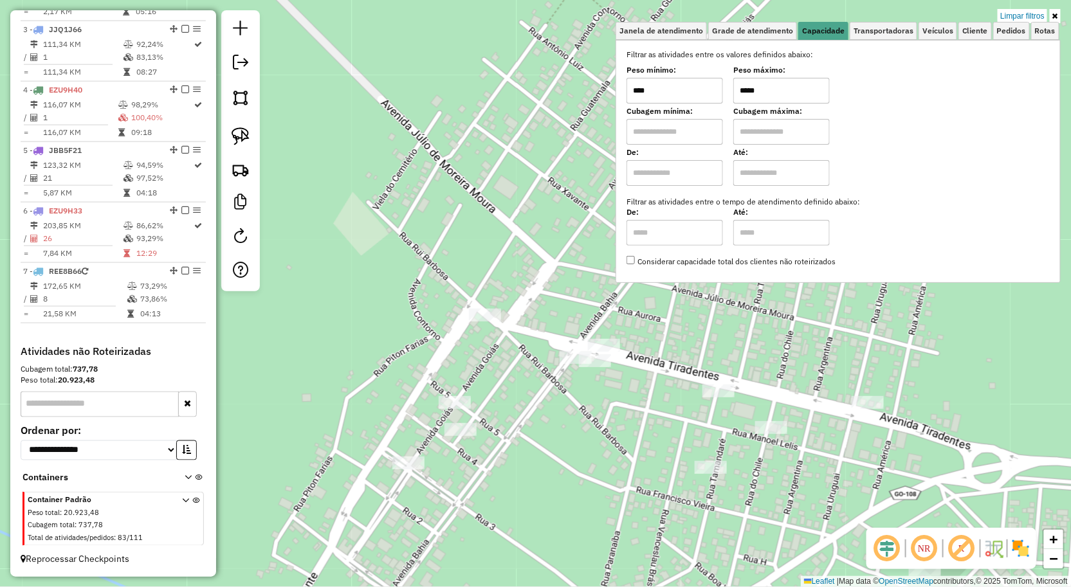
click at [801, 86] on input "*****" at bounding box center [781, 91] width 96 height 26
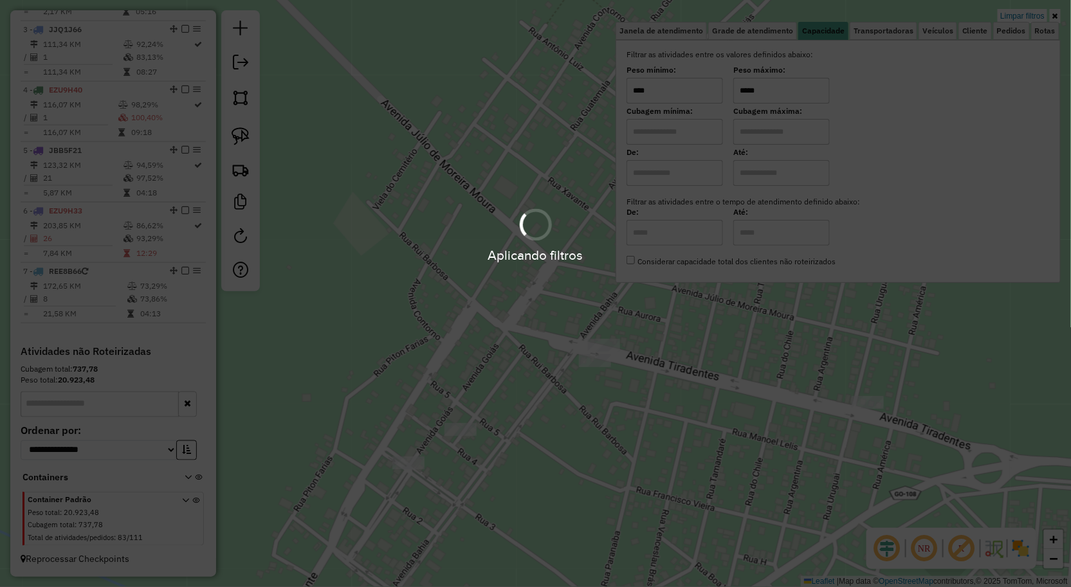
type input "*****"
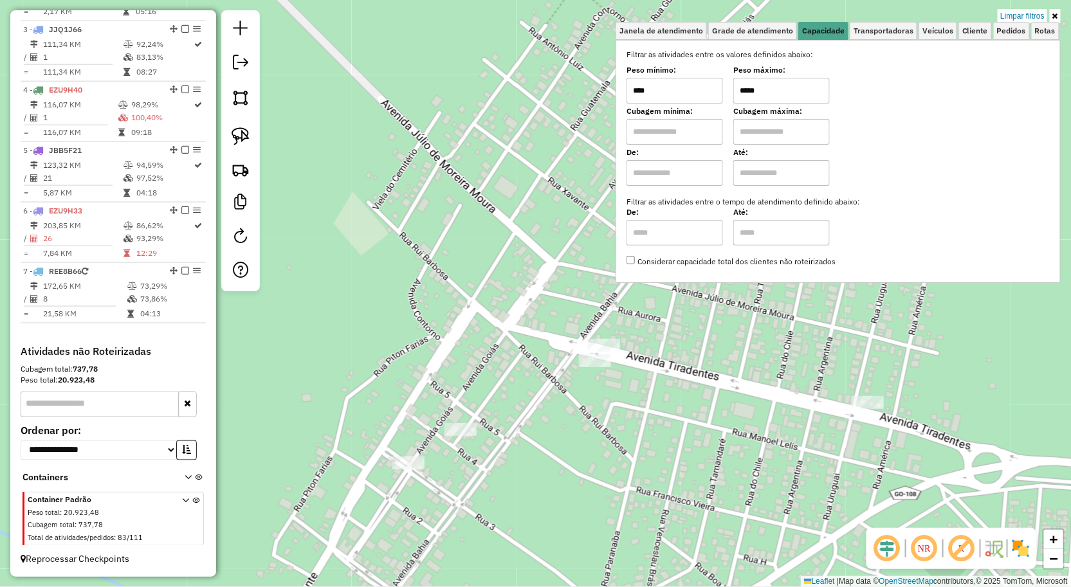
click at [617, 523] on div "Limpar filtros Janela de atendimento Grade de atendimento Capacidade Transporta…" at bounding box center [535, 293] width 1071 height 587
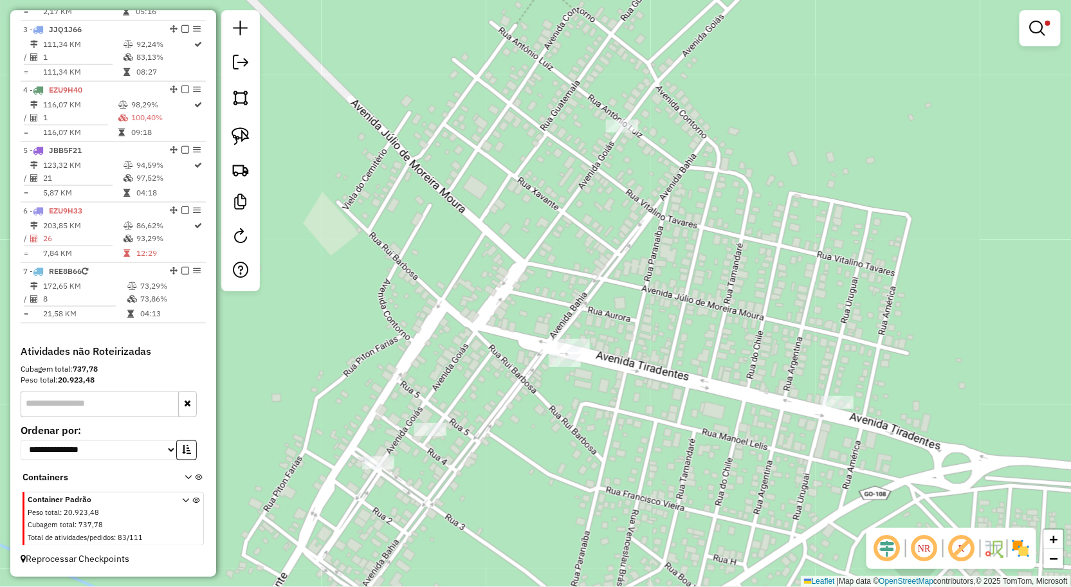
drag, startPoint x: 597, startPoint y: 466, endPoint x: 543, endPoint y: 505, distance: 66.2
click at [545, 504] on div "Limpar filtros Janela de atendimento Grade de atendimento Capacidade Transporta…" at bounding box center [535, 293] width 1071 height 587
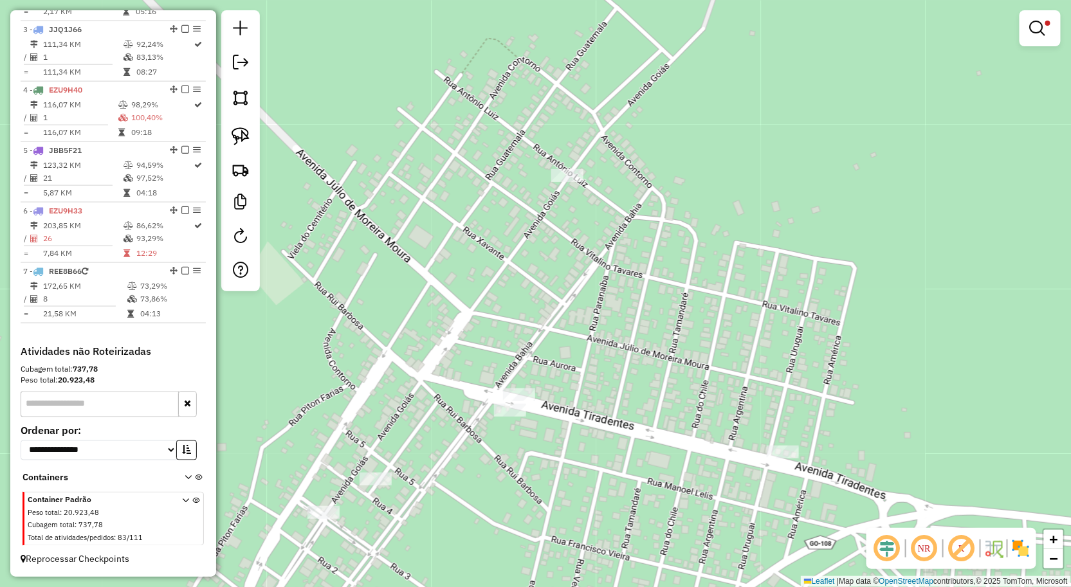
drag, startPoint x: 565, startPoint y: 365, endPoint x: 531, endPoint y: 485, distance: 125.0
click at [534, 478] on div "Limpar filtros Janela de atendimento Grade de atendimento Capacidade Transporta…" at bounding box center [535, 293] width 1071 height 587
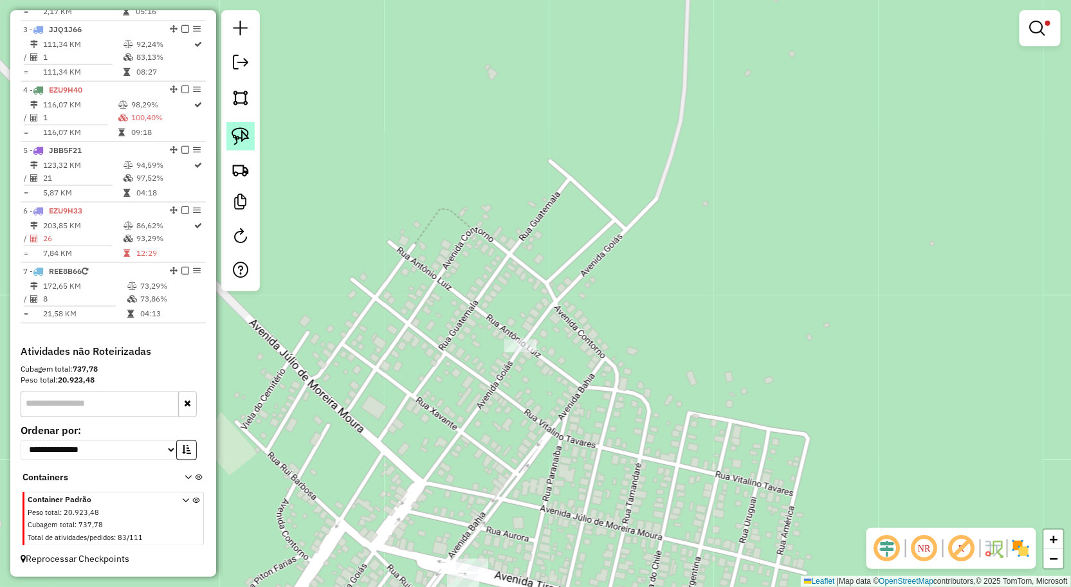
click at [228, 131] on link at bounding box center [240, 136] width 28 height 28
drag, startPoint x: 524, startPoint y: 293, endPoint x: 539, endPoint y: 377, distance: 85.5
click at [539, 377] on div "Limpar filtros Janela de atendimento Grade de atendimento Capacidade Transporta…" at bounding box center [535, 293] width 1071 height 587
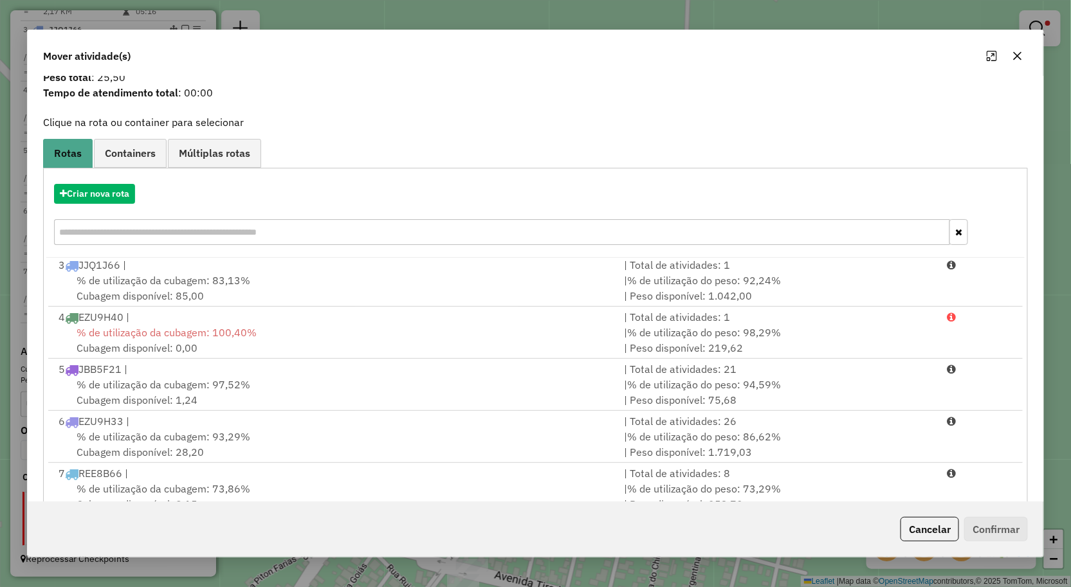
scroll to position [78, 0]
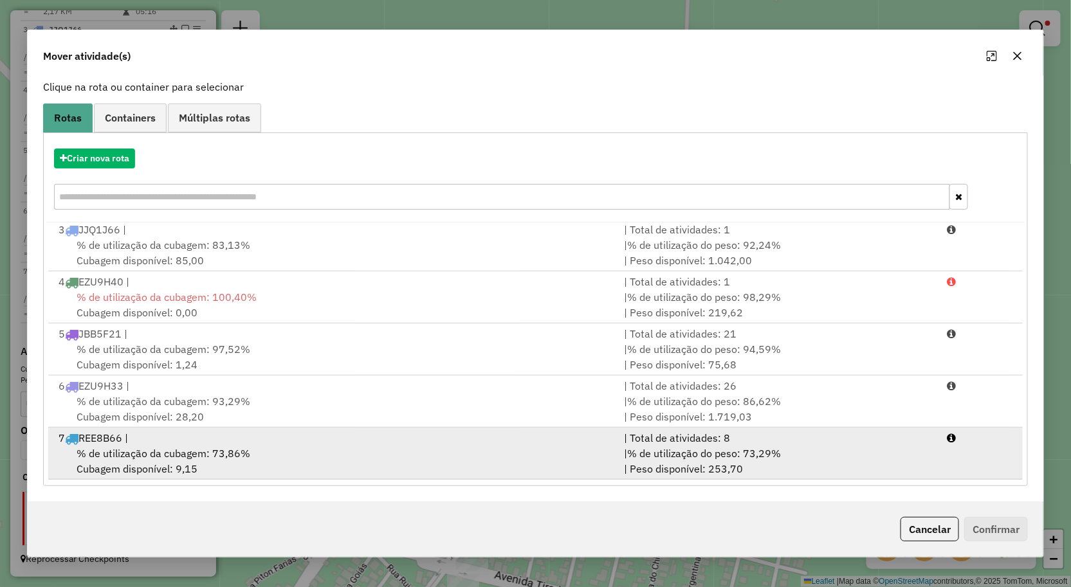
click at [376, 467] on div "% de utilização da cubagem: 73,86% Cubagem disponível: 9,15" at bounding box center [334, 461] width 566 height 31
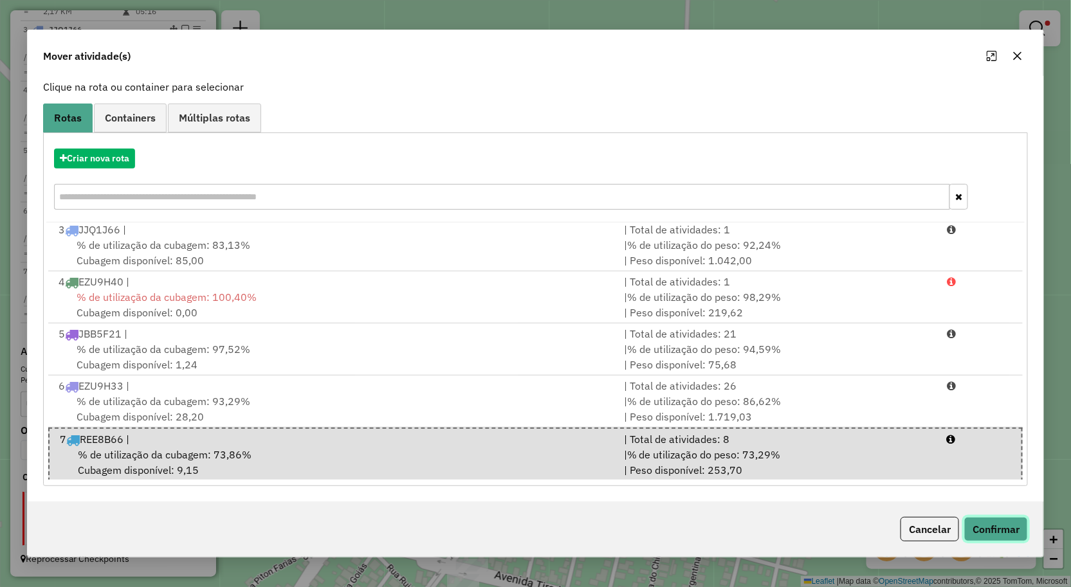
click at [985, 528] on button "Confirmar" at bounding box center [996, 529] width 64 height 24
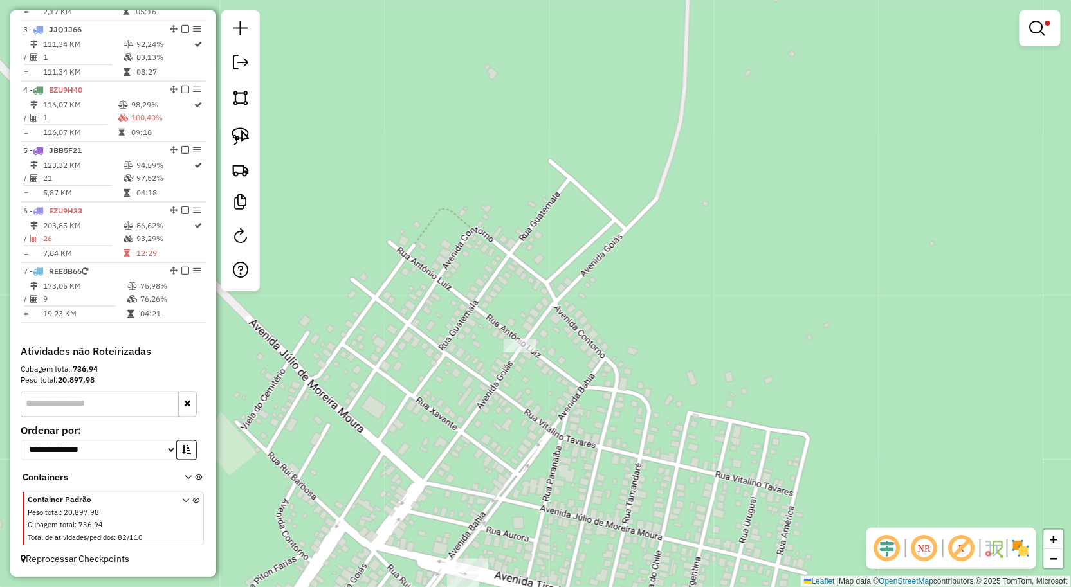
scroll to position [0, 0]
click at [677, 289] on div "Limpar filtros Janela de atendimento Grade de atendimento Capacidade Transporta…" at bounding box center [535, 293] width 1071 height 587
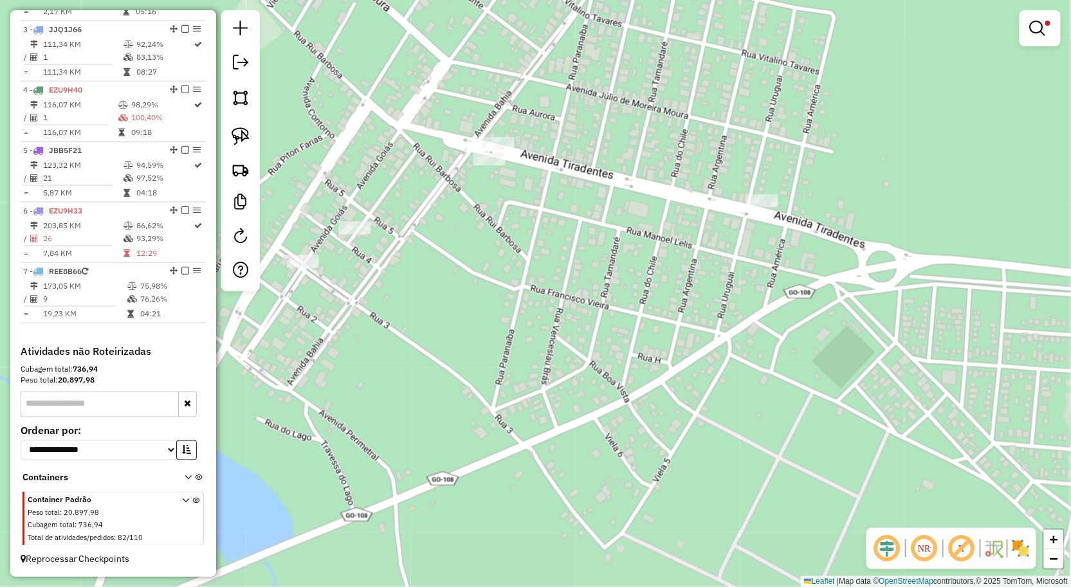
drag, startPoint x: 658, startPoint y: 333, endPoint x: 660, endPoint y: 256, distance: 77.2
click at [660, 256] on div "Limpar filtros Janela de atendimento Grade de atendimento Capacidade Transporta…" at bounding box center [535, 293] width 1071 height 587
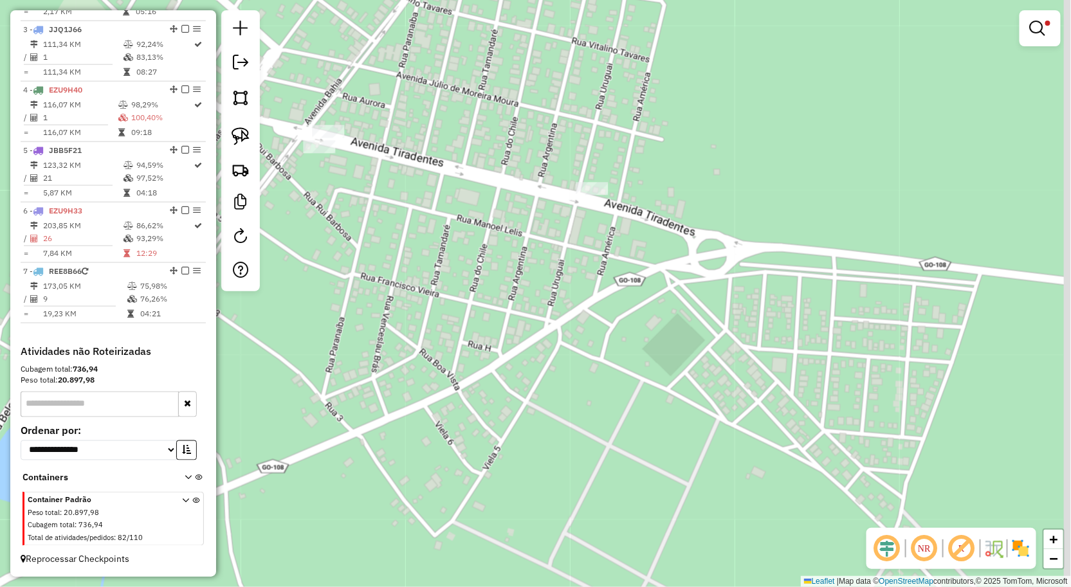
drag, startPoint x: 608, startPoint y: 230, endPoint x: 517, endPoint y: 242, distance: 92.1
click at [517, 242] on div "Limpar filtros Janela de atendimento Grade de atendimento Capacidade Transporta…" at bounding box center [535, 293] width 1071 height 587
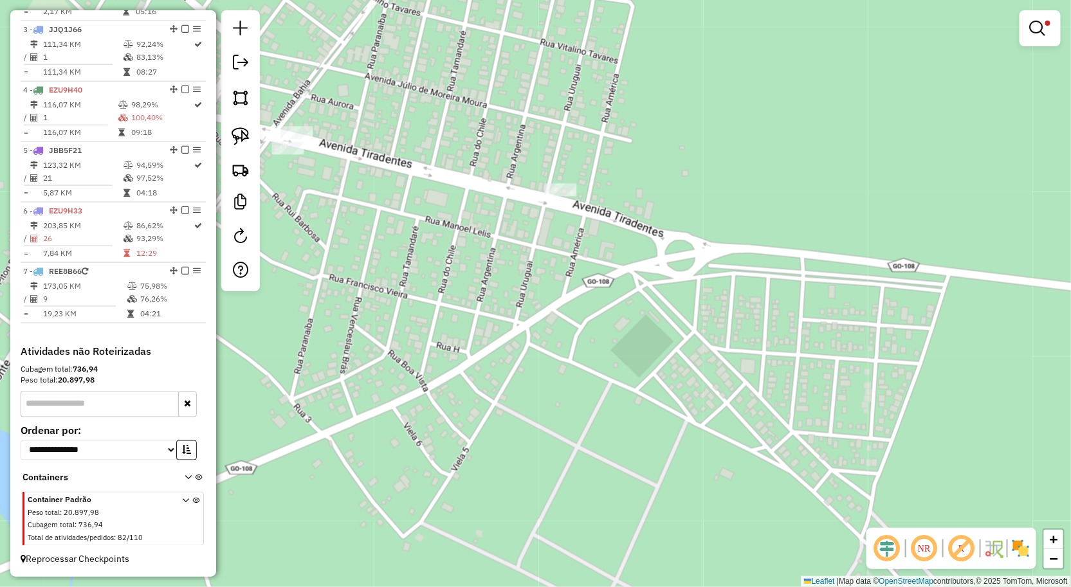
click at [541, 234] on div "Limpar filtros Janela de atendimento Grade de atendimento Capacidade Transporta…" at bounding box center [535, 293] width 1071 height 587
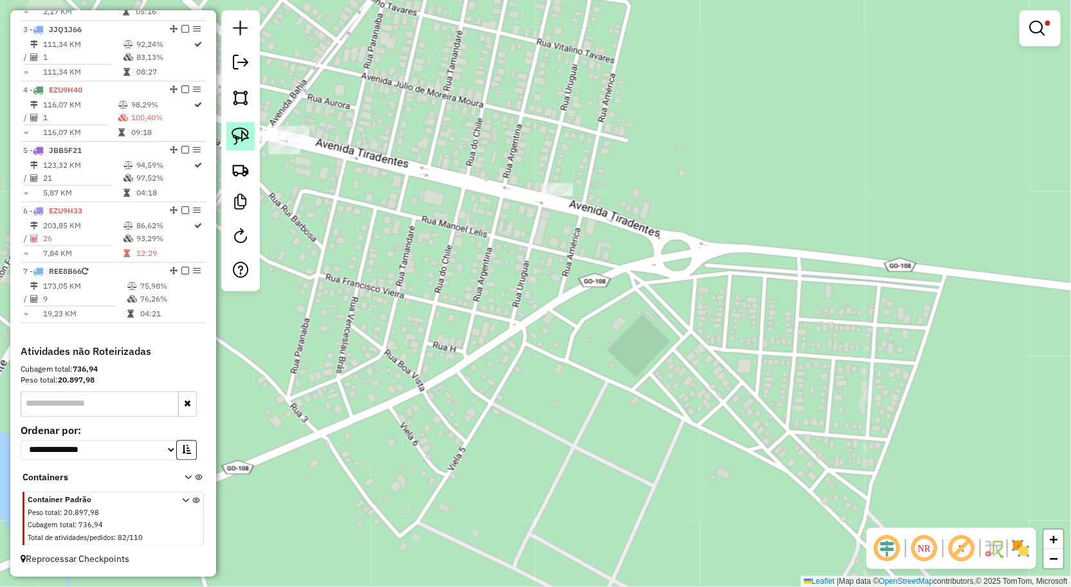
drag, startPoint x: 242, startPoint y: 143, endPoint x: 258, endPoint y: 143, distance: 16.1
click at [242, 143] on img at bounding box center [241, 136] width 18 height 18
drag, startPoint x: 489, startPoint y: 148, endPoint x: 623, endPoint y: 197, distance: 142.0
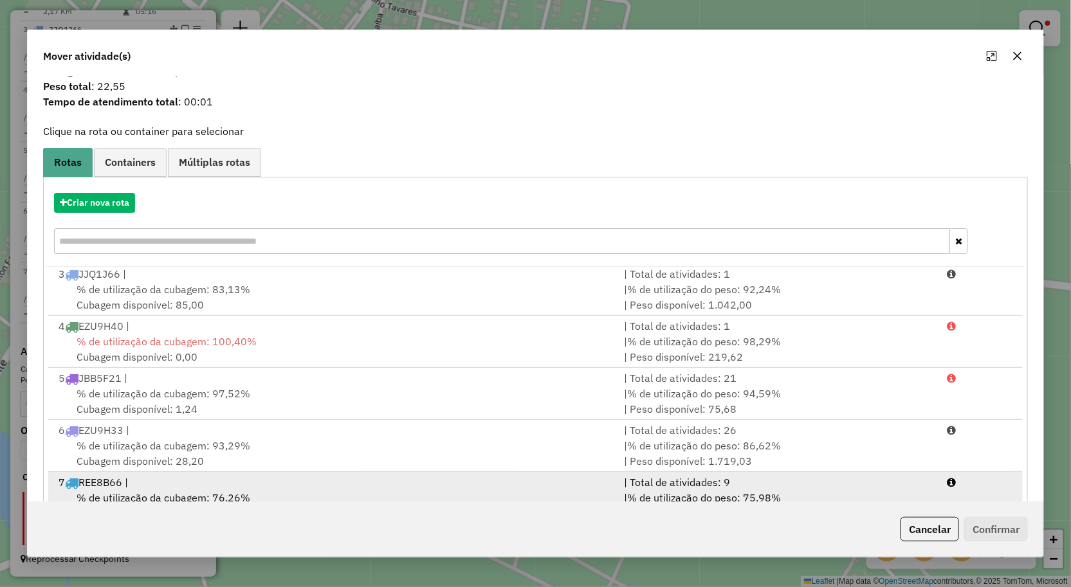
scroll to position [78, 0]
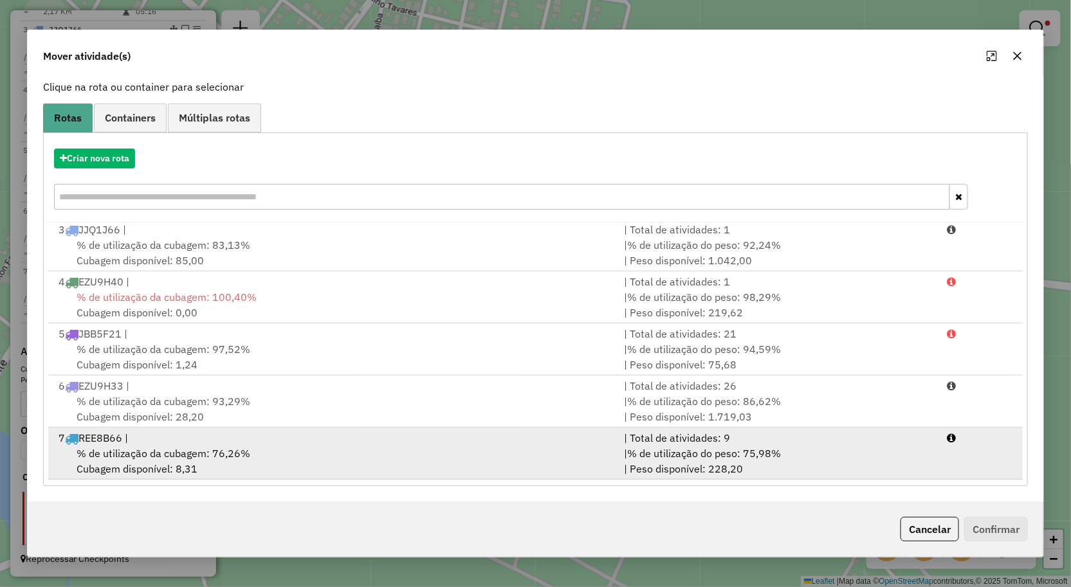
click at [430, 444] on div "7 REE8B66 |" at bounding box center [334, 437] width 566 height 15
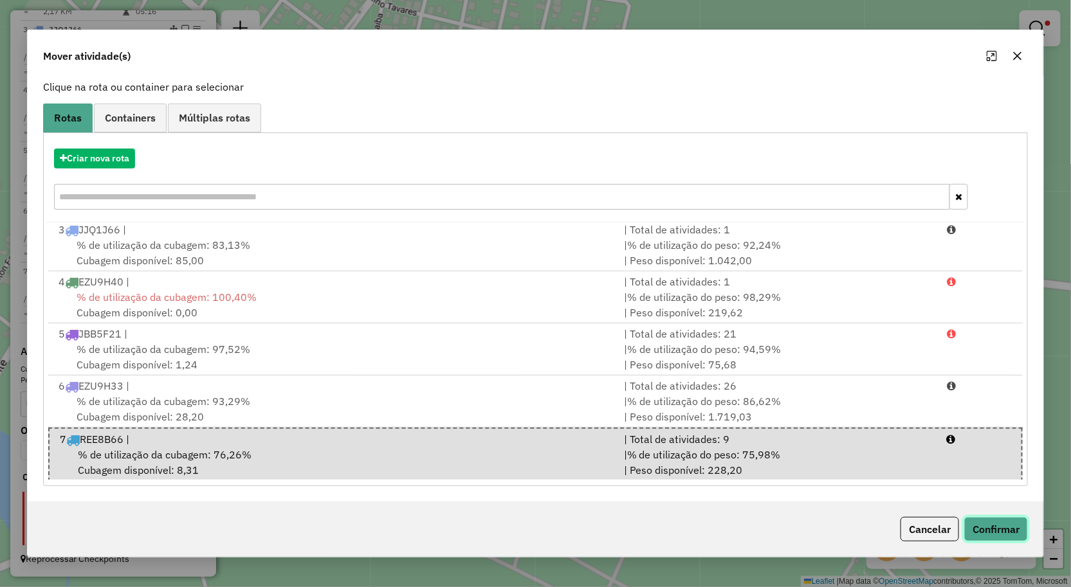
click at [989, 527] on button "Confirmar" at bounding box center [996, 529] width 64 height 24
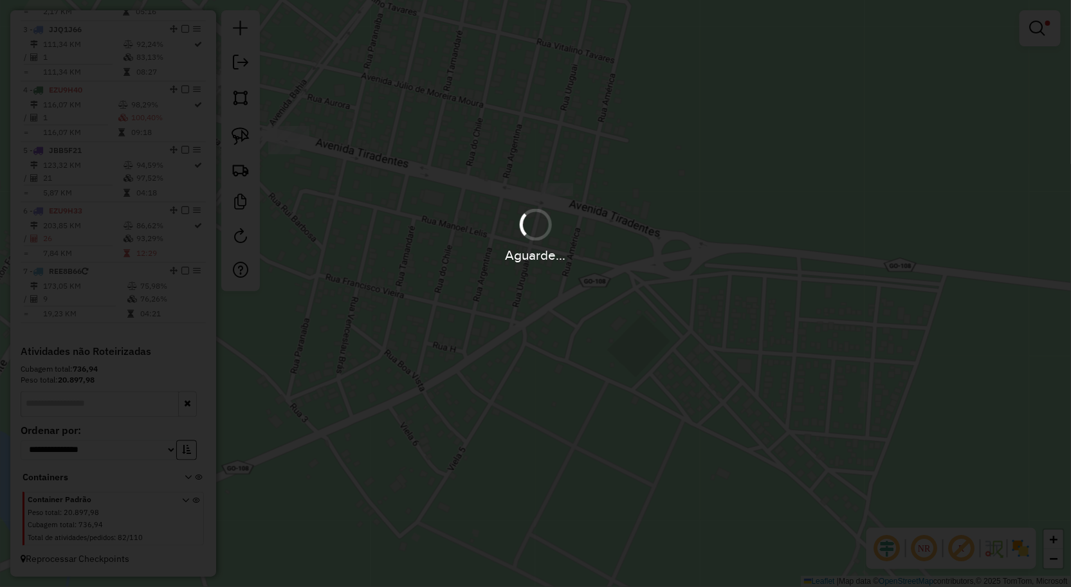
scroll to position [0, 0]
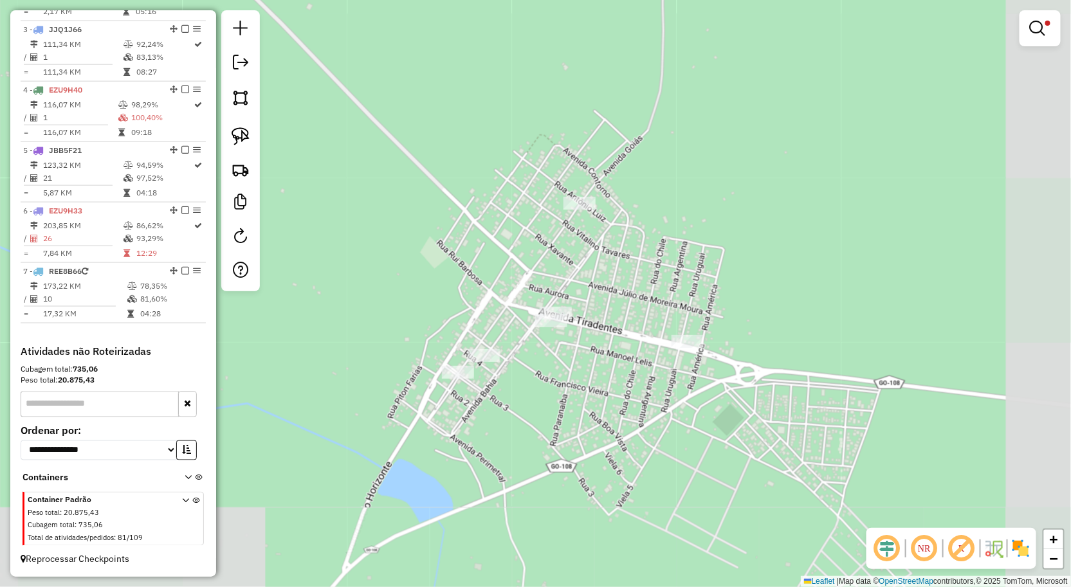
drag, startPoint x: 772, startPoint y: 459, endPoint x: 846, endPoint y: 433, distance: 78.3
click at [846, 433] on div "Limpar filtros Janela de atendimento Grade de atendimento Capacidade Transporta…" at bounding box center [535, 293] width 1071 height 587
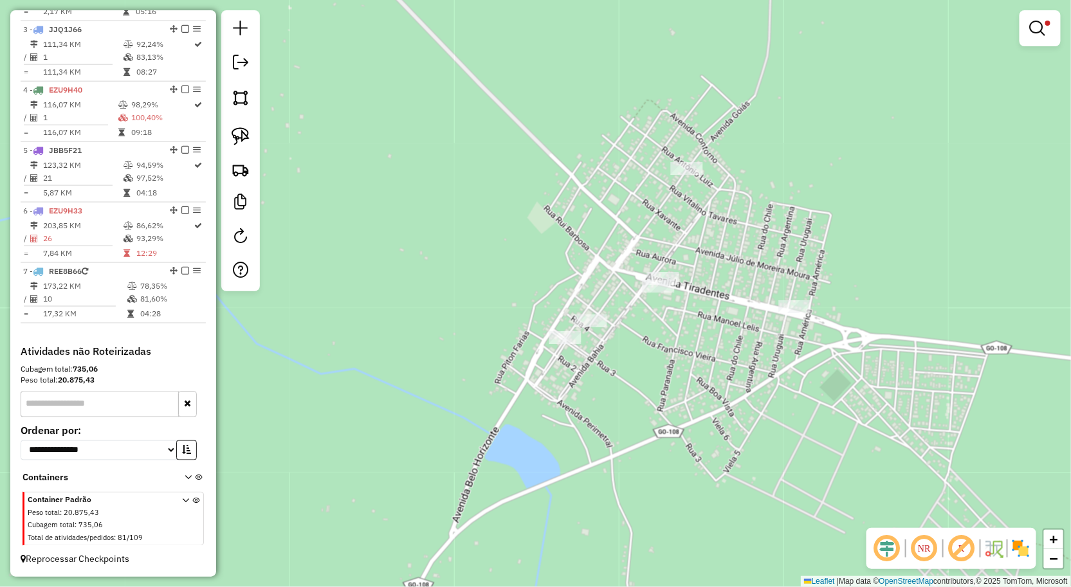
drag, startPoint x: 679, startPoint y: 399, endPoint x: 766, endPoint y: 396, distance: 86.9
click at [764, 396] on div "Limpar filtros Janela de atendimento Grade de atendimento Capacidade Transporta…" at bounding box center [535, 293] width 1071 height 587
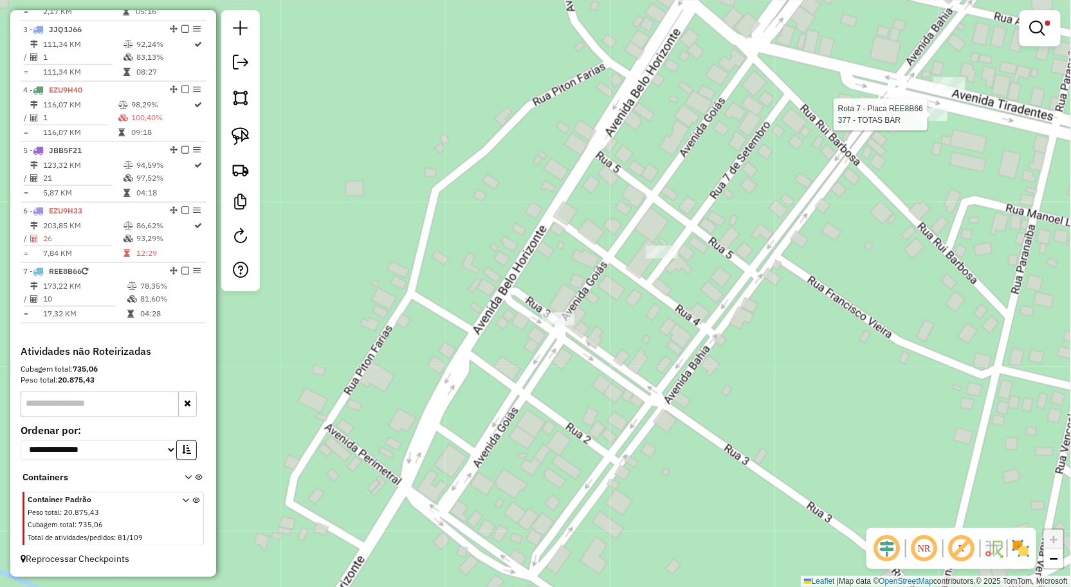
select select "**********"
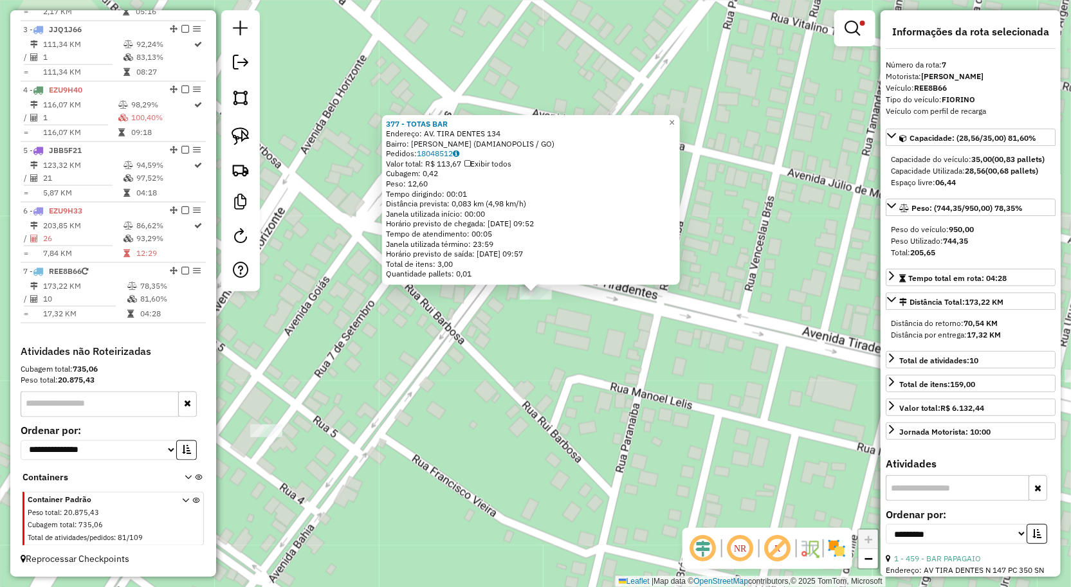
click at [770, 400] on div "377 - TOTAS BAR Endereço: AV. TIRA DENTES 134 Bairro: Setor Bueno (DAMIANOPOLIS…" at bounding box center [535, 293] width 1071 height 587
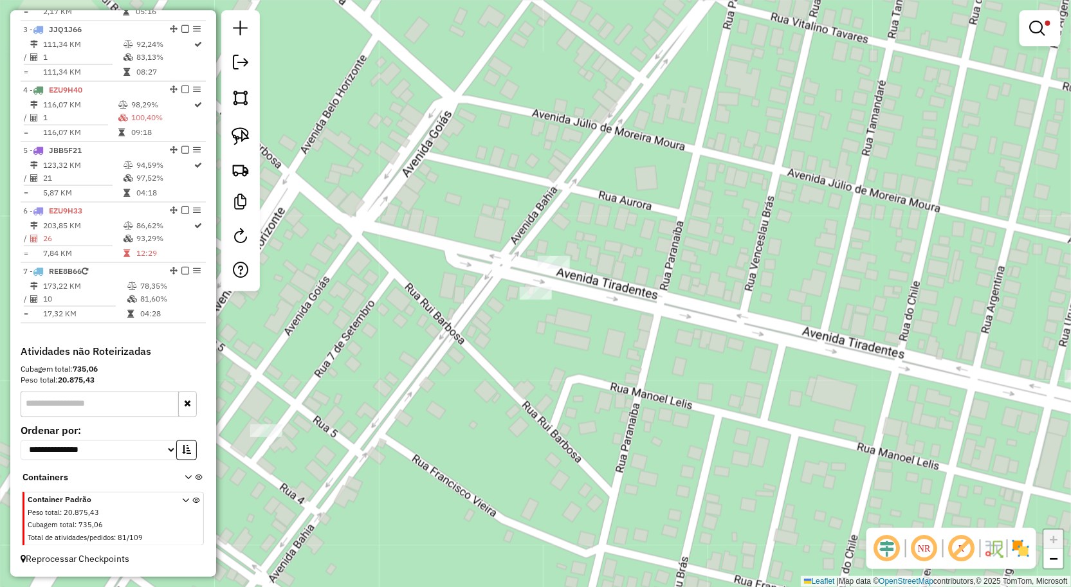
drag, startPoint x: 702, startPoint y: 391, endPoint x: 849, endPoint y: 318, distance: 164.2
click at [845, 320] on div "377 - TOTAS BAR Endereço: AV. TIRA DENTES 134 Bairro: Setor Bueno (DAMIANOPOLIS…" at bounding box center [535, 293] width 1071 height 587
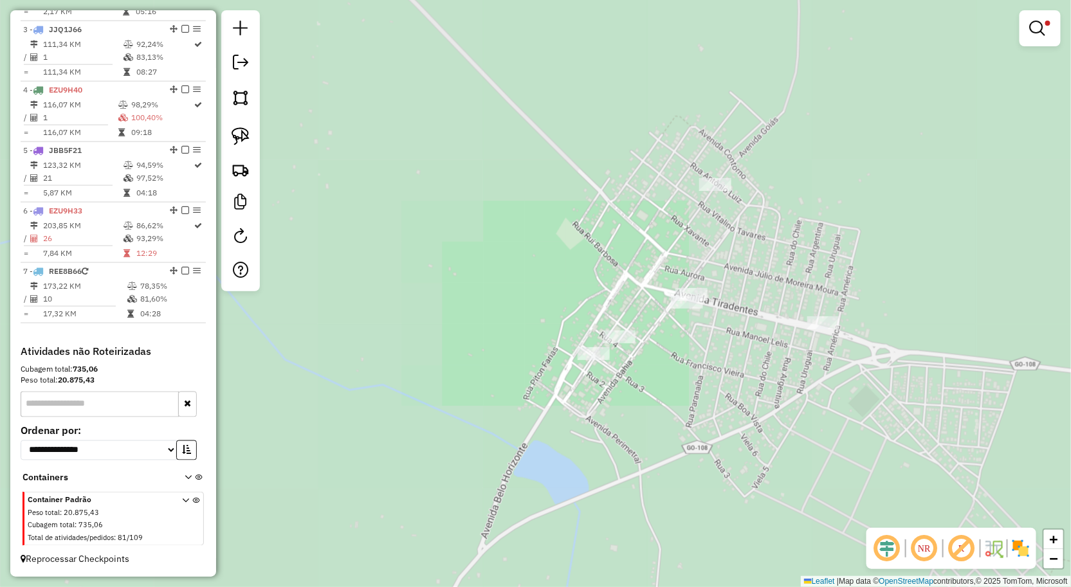
drag, startPoint x: 699, startPoint y: 363, endPoint x: 692, endPoint y: 358, distance: 8.7
click at [702, 359] on div "Limpar filtros Janela de atendimento Grade de atendimento Capacidade Transporta…" at bounding box center [535, 293] width 1071 height 587
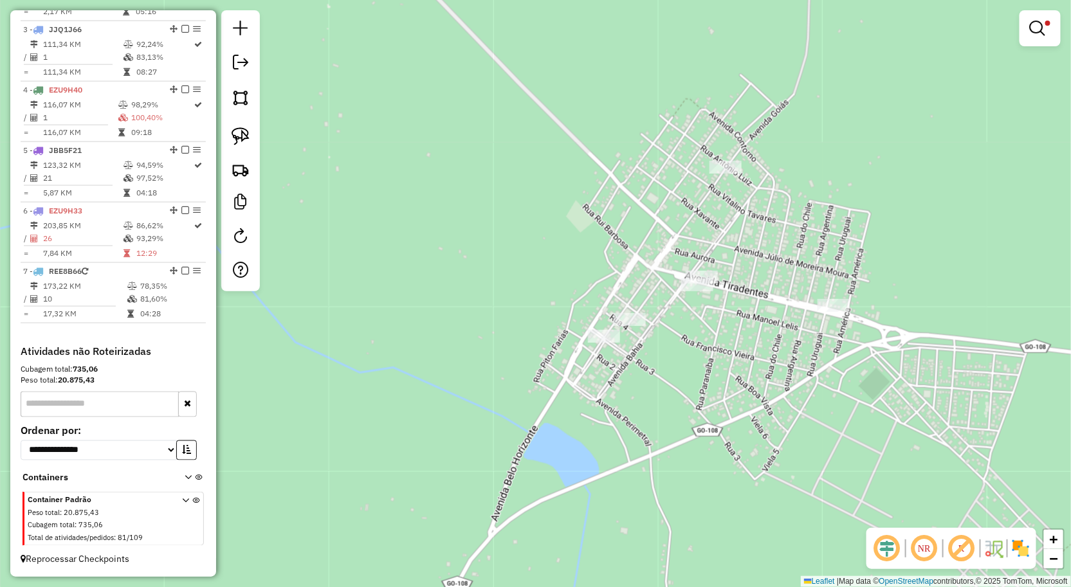
drag, startPoint x: 242, startPoint y: 140, endPoint x: 290, endPoint y: 164, distance: 53.2
click at [242, 140] on img at bounding box center [241, 136] width 18 height 18
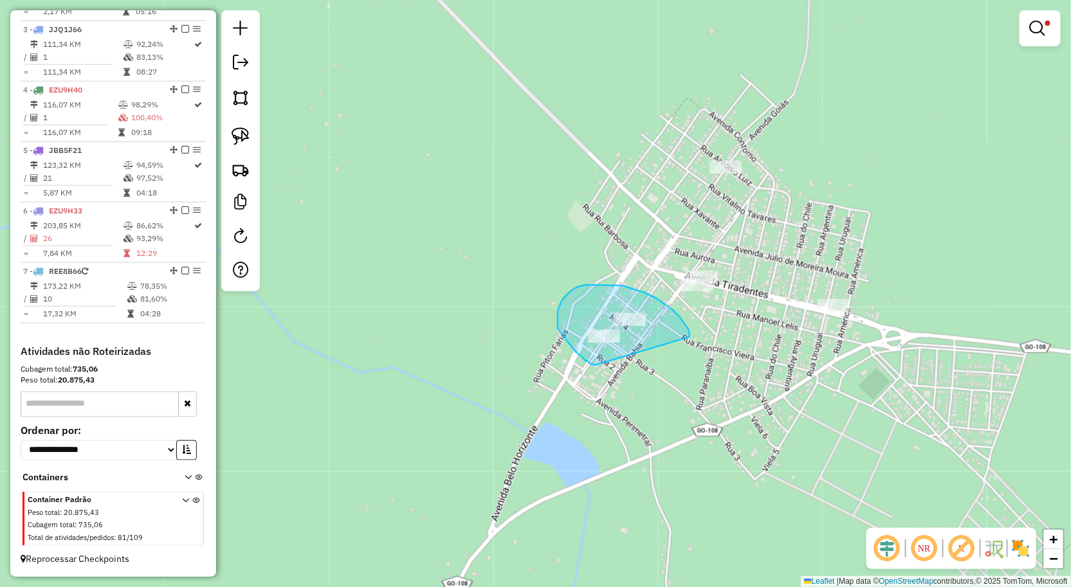
drag, startPoint x: 680, startPoint y: 317, endPoint x: 595, endPoint y: 365, distance: 97.6
click at [595, 365] on div "Limpar filtros Janela de atendimento Grade de atendimento Capacidade Transporta…" at bounding box center [535, 293] width 1071 height 587
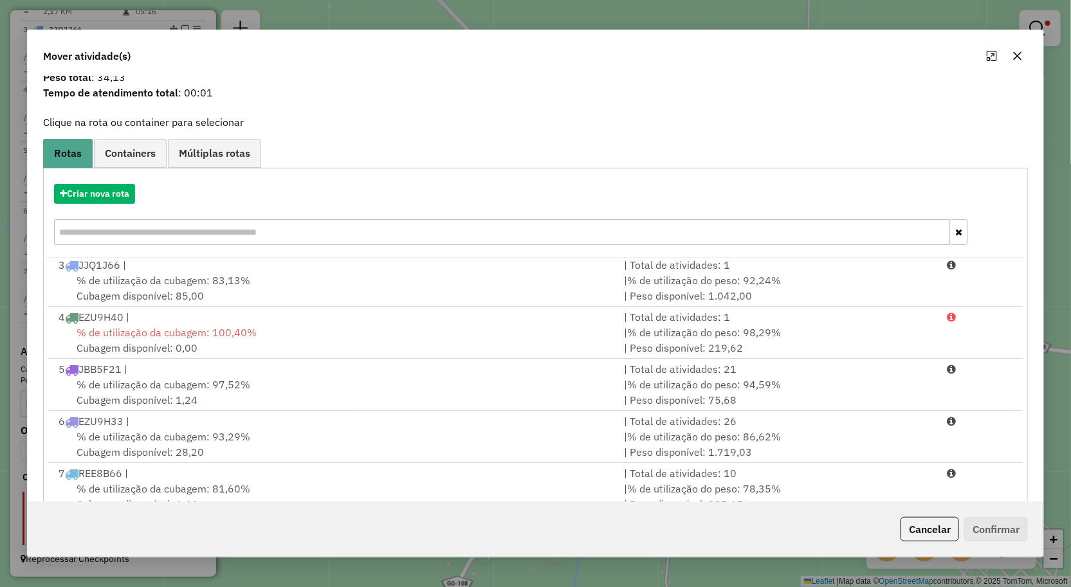
scroll to position [78, 0]
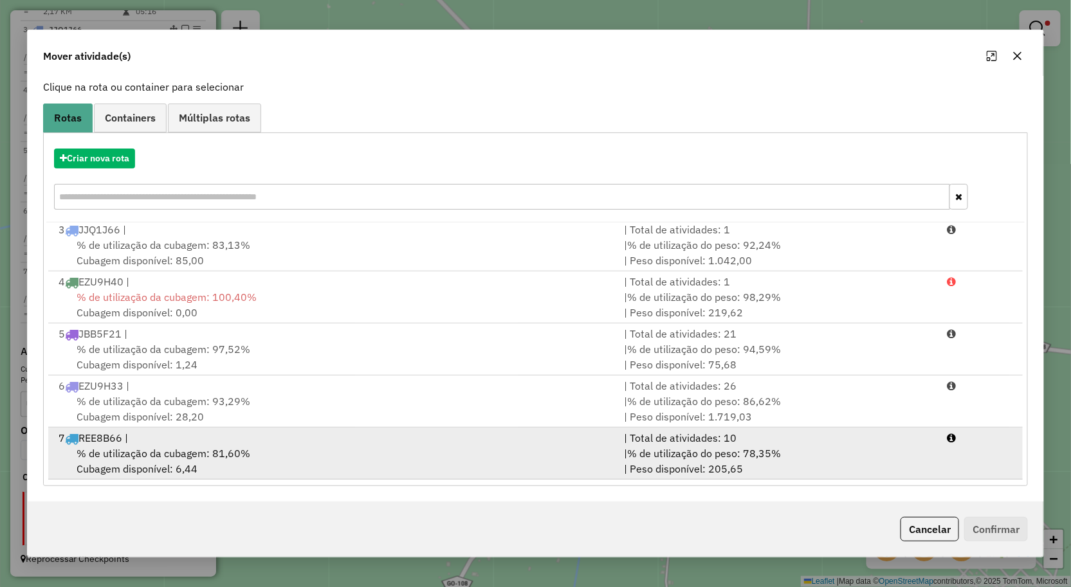
click at [616, 479] on li "7 REE8B66 | | Total de atividades: 10 % de utilização da cubagem: 81,60% Cubage…" at bounding box center [535, 454] width 975 height 52
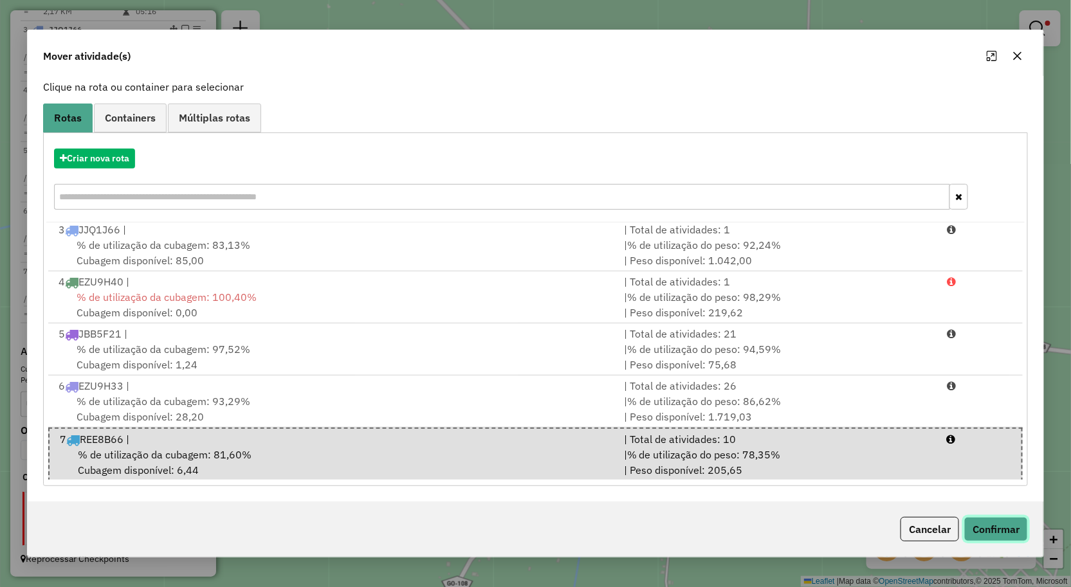
click at [1014, 526] on button "Confirmar" at bounding box center [996, 529] width 64 height 24
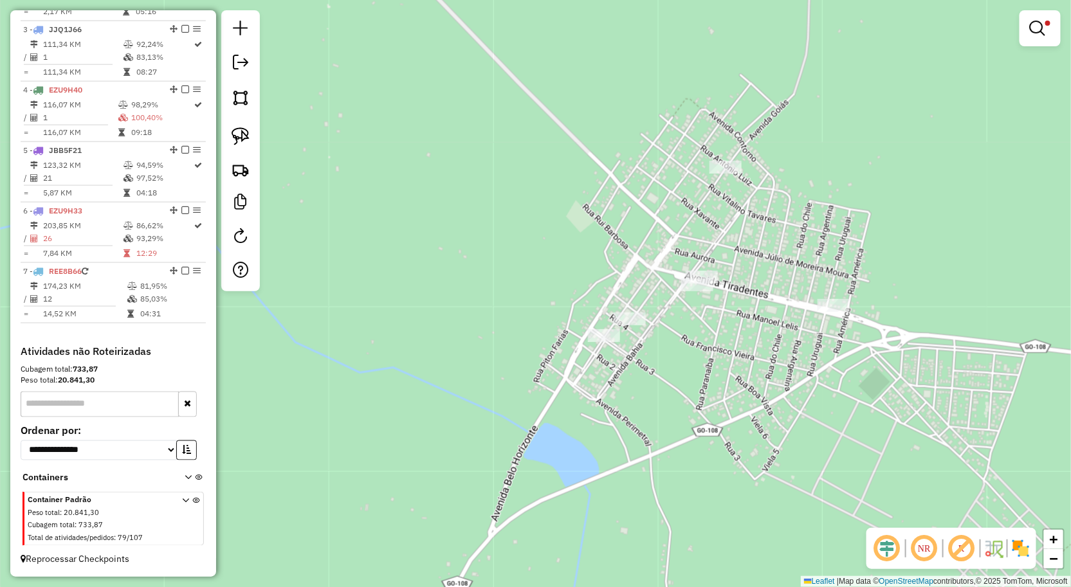
scroll to position [0, 0]
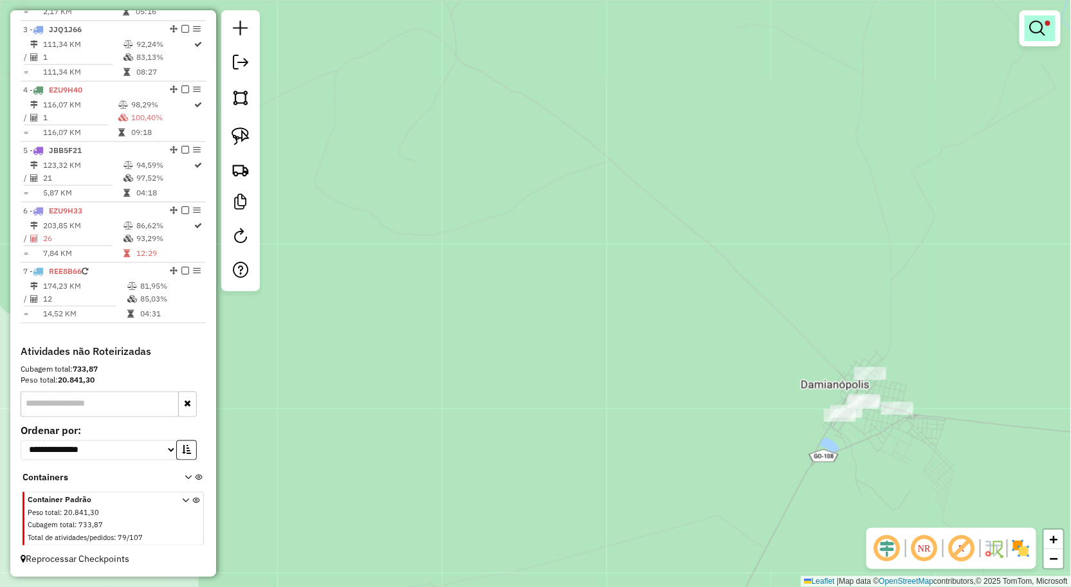
click at [1024, 30] on link at bounding box center [1039, 28] width 31 height 26
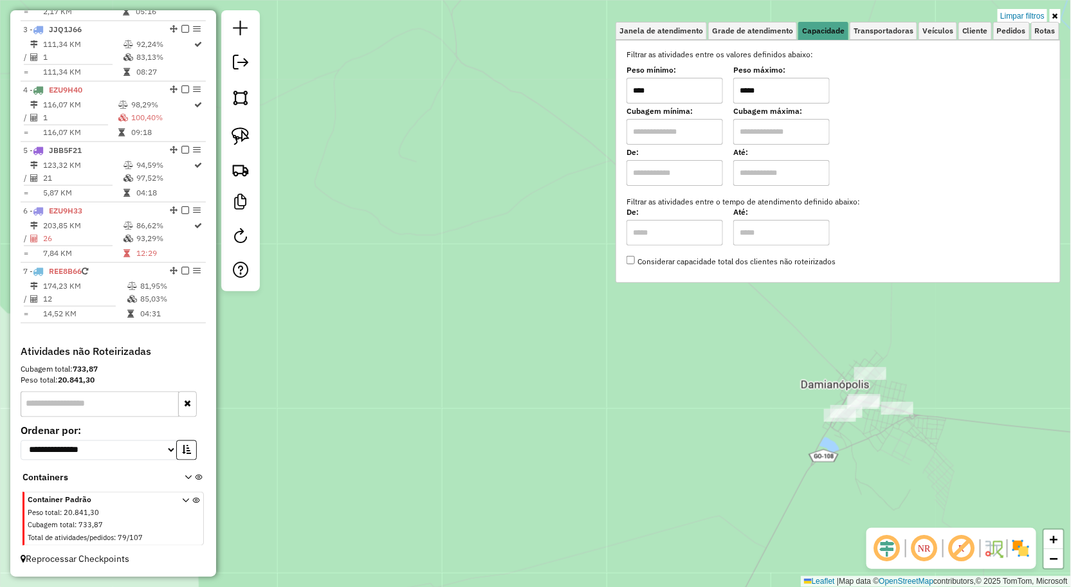
click at [699, 93] on input "****" at bounding box center [674, 91] width 96 height 26
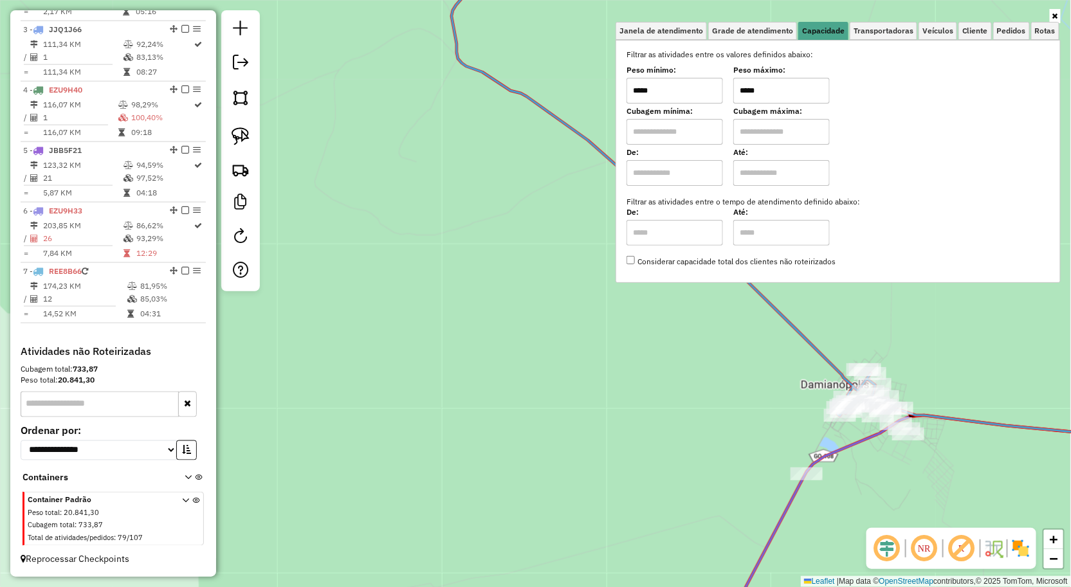
type input "*****"
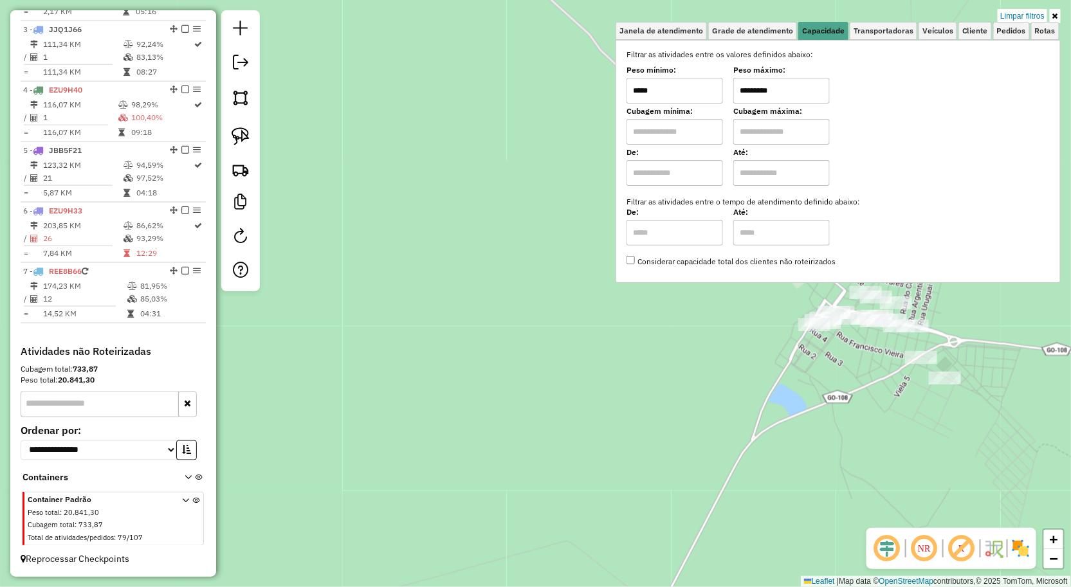
type input "*********"
click at [891, 476] on div "Limpar filtros Janela de atendimento Grade de atendimento Capacidade Transporta…" at bounding box center [535, 293] width 1071 height 587
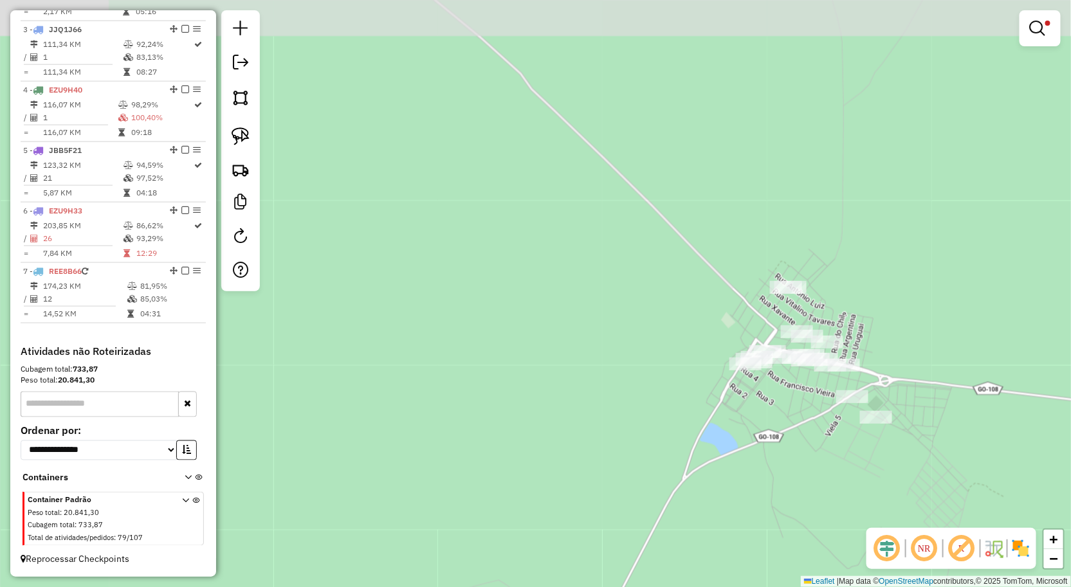
drag, startPoint x: 918, startPoint y: 441, endPoint x: 811, endPoint y: 436, distance: 106.9
click at [852, 463] on div "Limpar filtros Janela de atendimento Grade de atendimento Capacidade Transporta…" at bounding box center [535, 293] width 1071 height 587
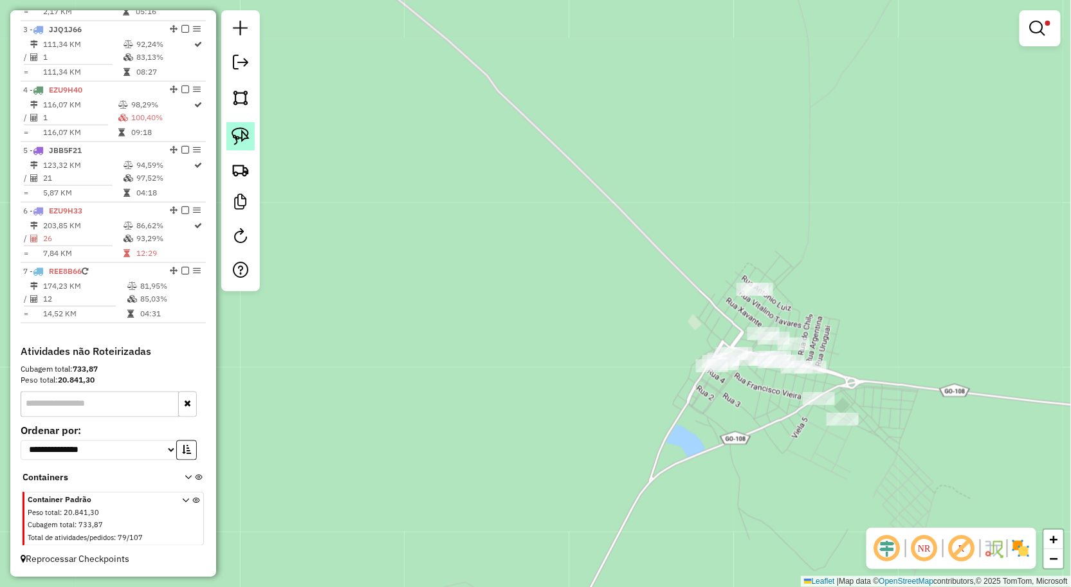
click at [252, 149] on link at bounding box center [240, 136] width 28 height 28
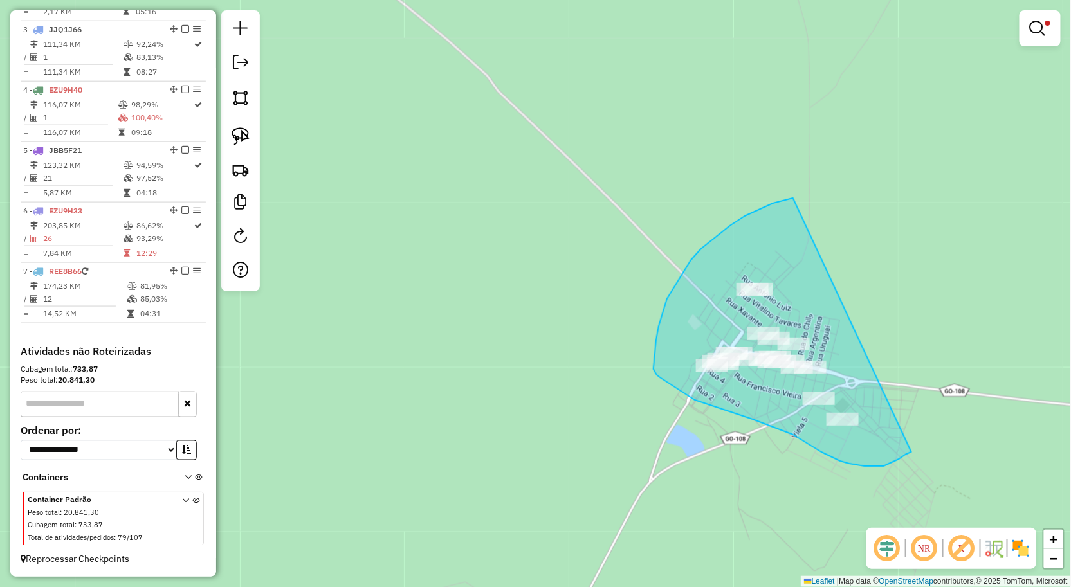
drag, startPoint x: 792, startPoint y: 198, endPoint x: 922, endPoint y: 444, distance: 277.9
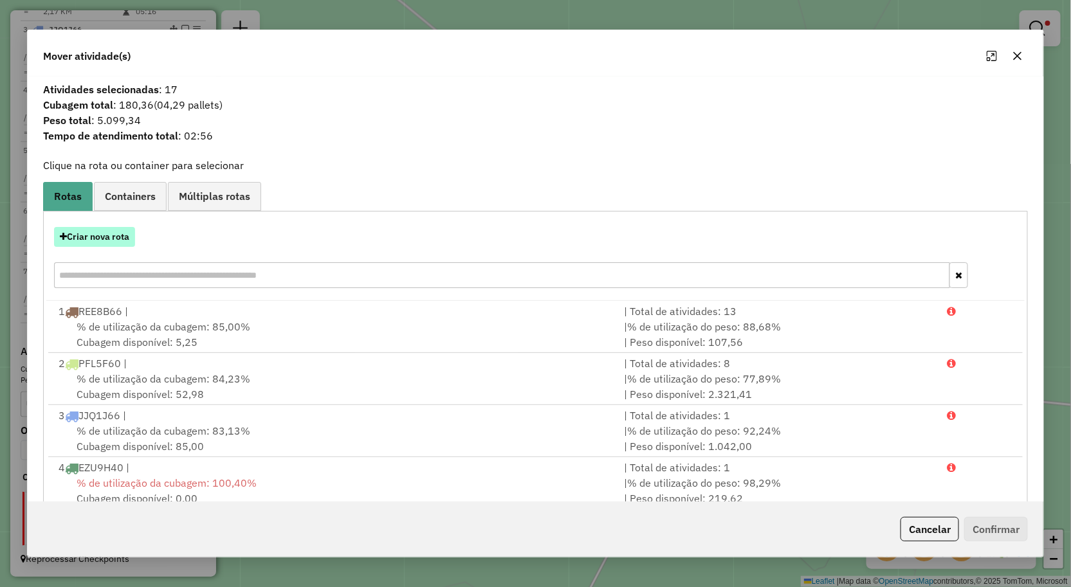
click at [82, 232] on button "Criar nova rota" at bounding box center [94, 237] width 81 height 20
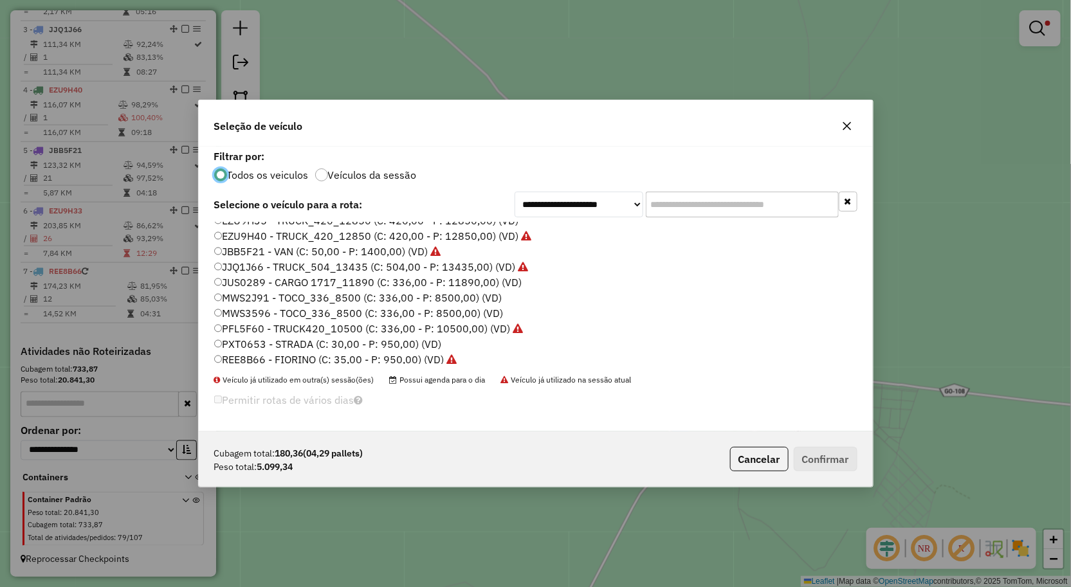
scroll to position [71, 0]
click at [292, 309] on label "MWS3596 - TOCO_336_8500 (C: 336,00 - P: 8500,00) (VD)" at bounding box center [358, 312] width 289 height 15
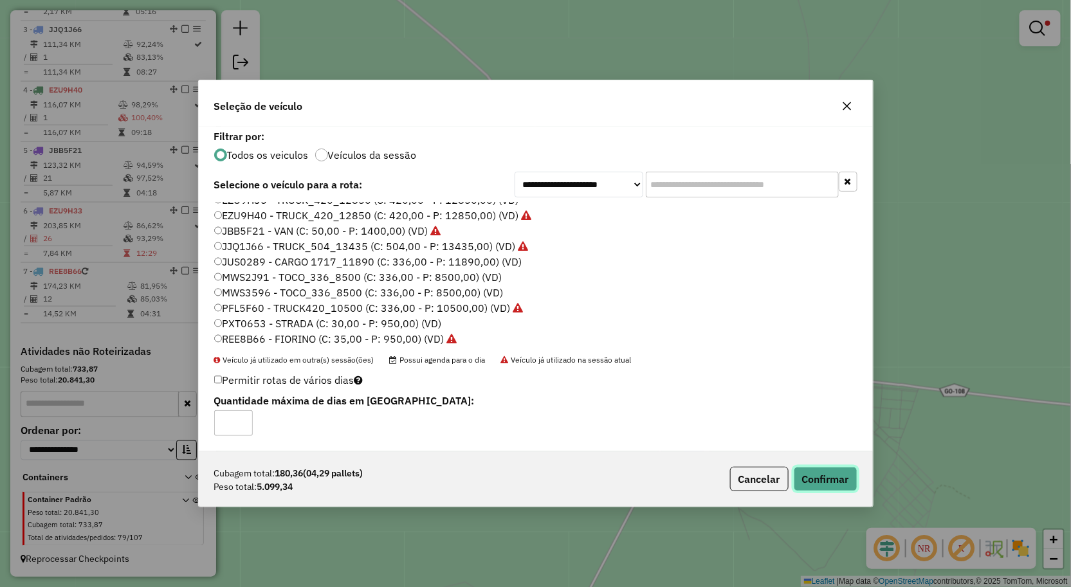
click at [833, 472] on button "Confirmar" at bounding box center [826, 479] width 64 height 24
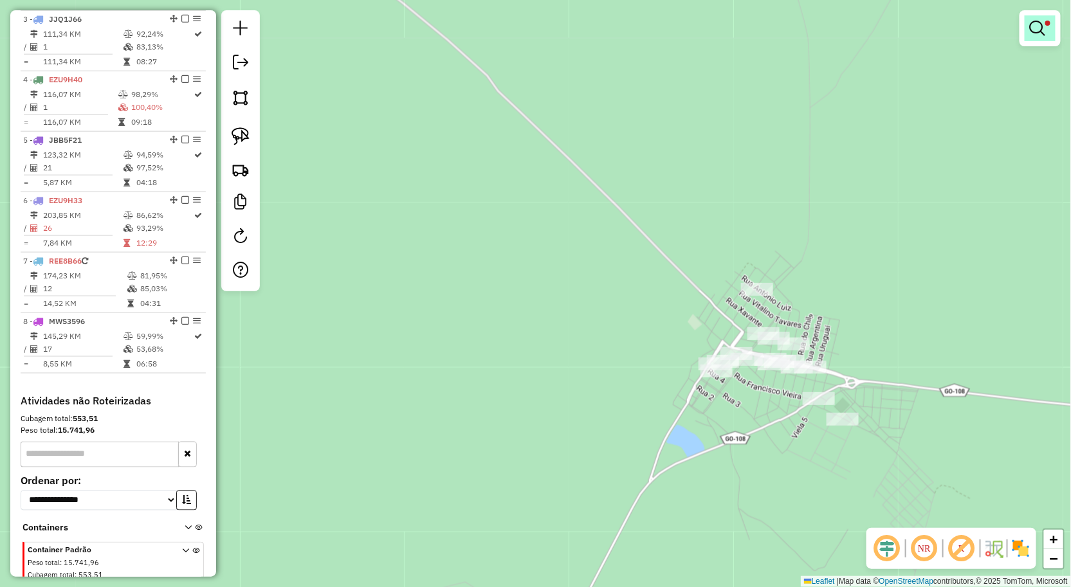
click at [1036, 34] on em at bounding box center [1037, 28] width 15 height 15
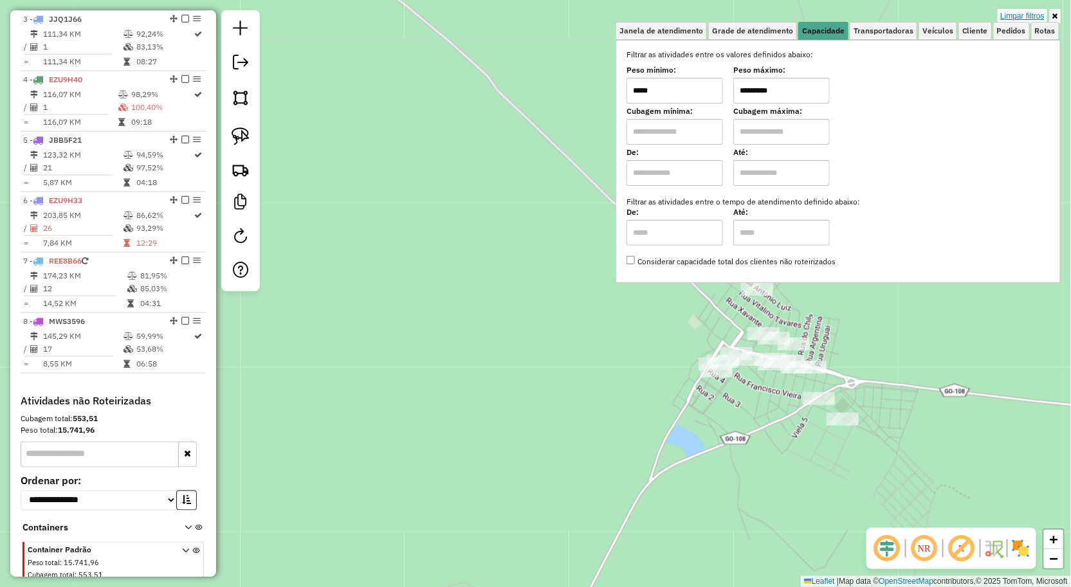
click at [1026, 15] on link "Limpar filtros" at bounding box center [1022, 16] width 50 height 14
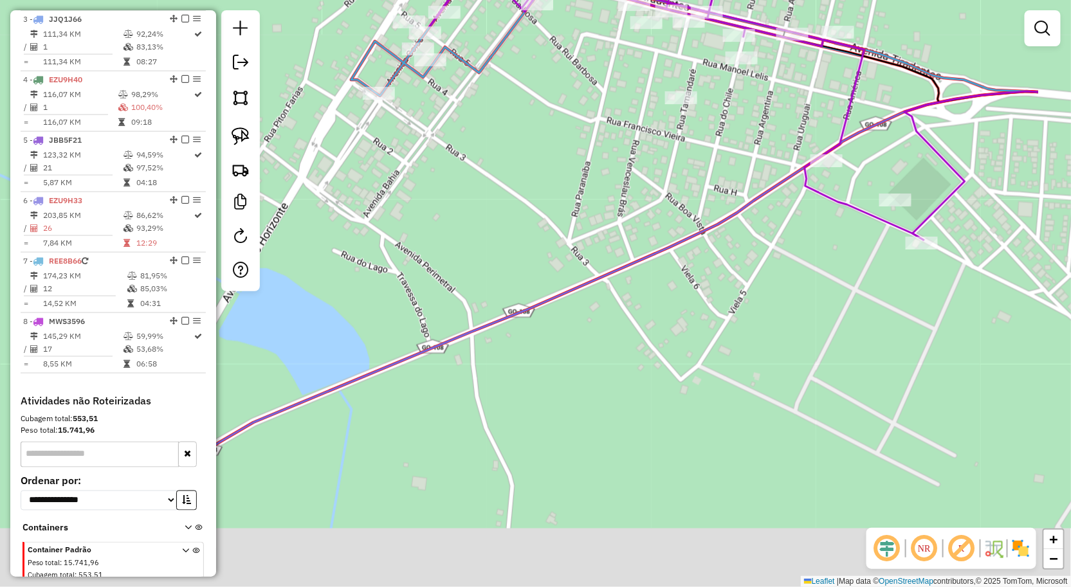
drag, startPoint x: 799, startPoint y: 423, endPoint x: 693, endPoint y: 209, distance: 238.7
click at [693, 209] on icon at bounding box center [618, 273] width 839 height 364
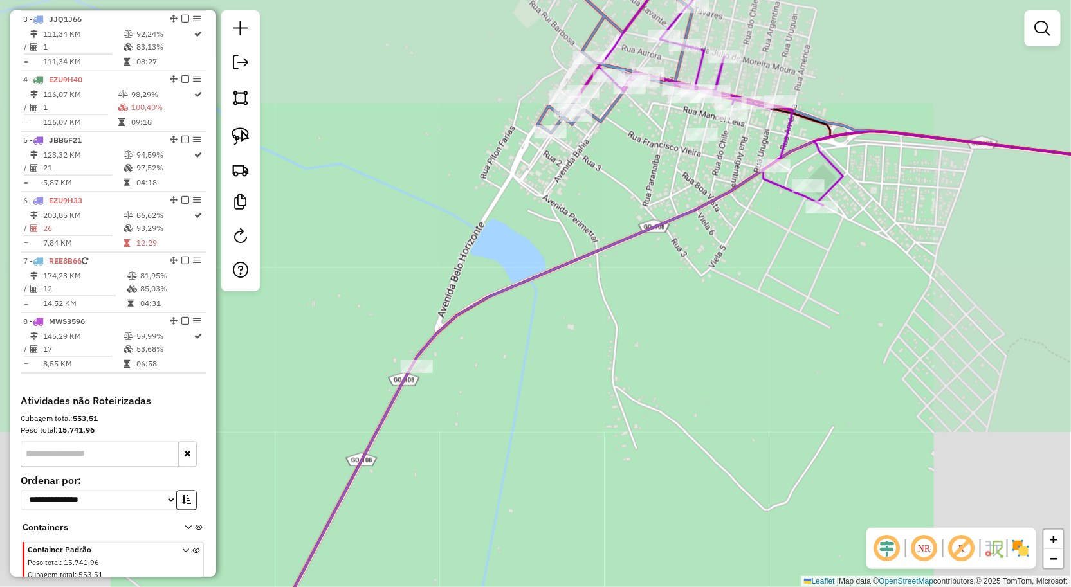
drag, startPoint x: 709, startPoint y: 249, endPoint x: 716, endPoint y: 249, distance: 7.1
click at [716, 249] on div "Janela de atendimento Grade de atendimento Capacidade Transportadoras Veículos …" at bounding box center [535, 293] width 1071 height 587
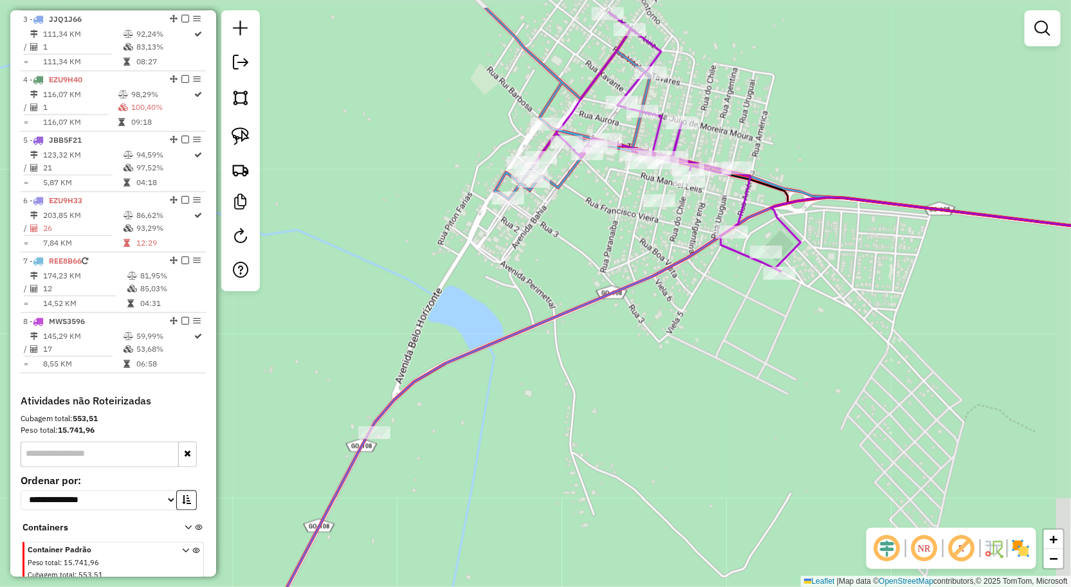
drag, startPoint x: 491, startPoint y: 377, endPoint x: 450, endPoint y: 289, distance: 96.7
click at [532, 322] on div "Janela de atendimento Grade de atendimento Capacidade Transportadoras Veículos …" at bounding box center [535, 293] width 1071 height 587
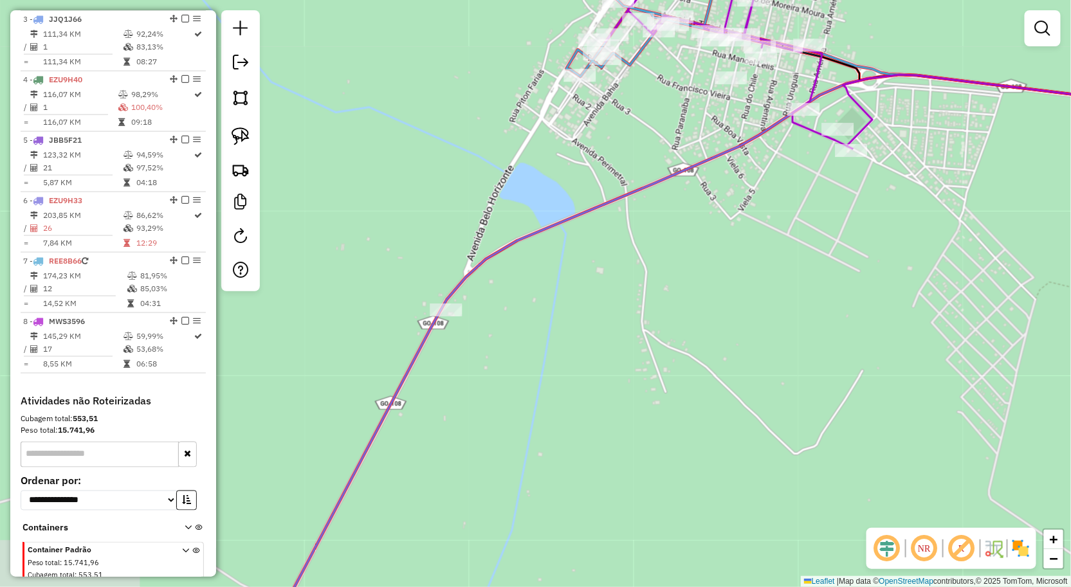
drag, startPoint x: 524, startPoint y: 247, endPoint x: 614, endPoint y: 289, distance: 99.0
click at [615, 289] on div "Janela de atendimento Grade de atendimento Capacidade Transportadoras Veículos …" at bounding box center [535, 293] width 1071 height 587
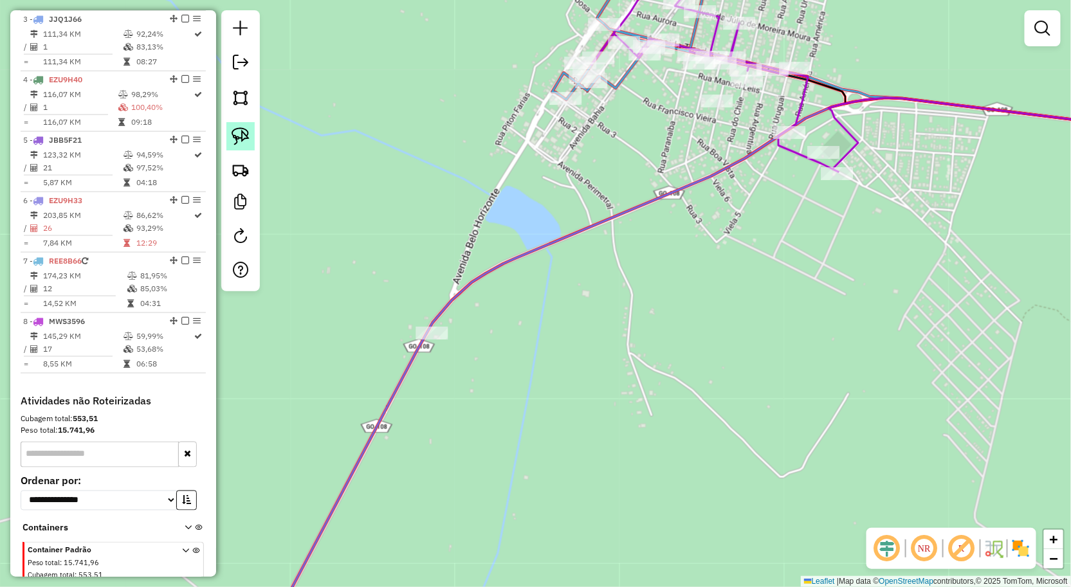
click at [232, 141] on img at bounding box center [241, 136] width 18 height 18
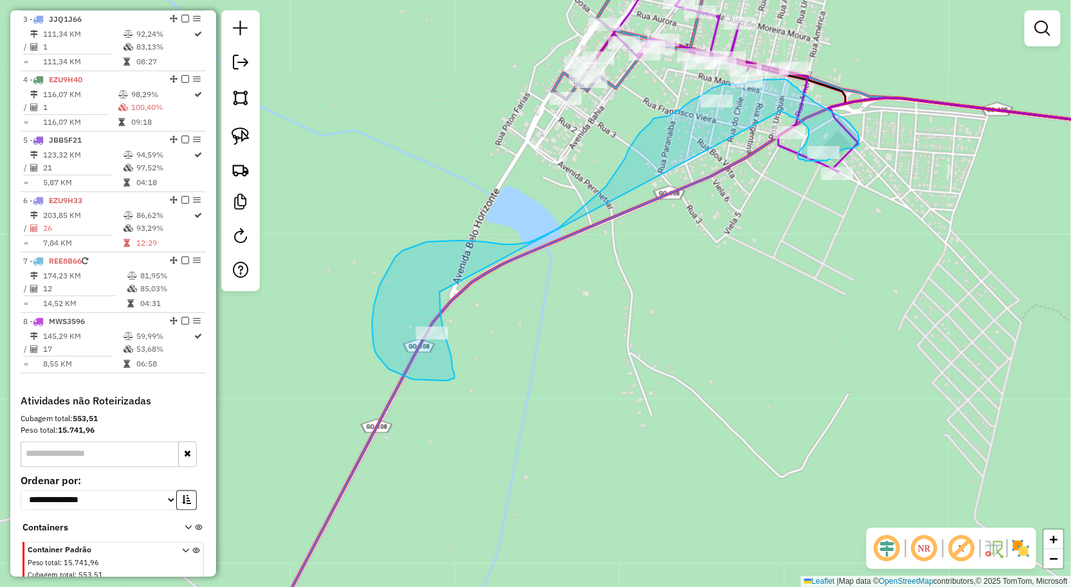
drag, startPoint x: 448, startPoint y: 343, endPoint x: 781, endPoint y: 111, distance: 406.4
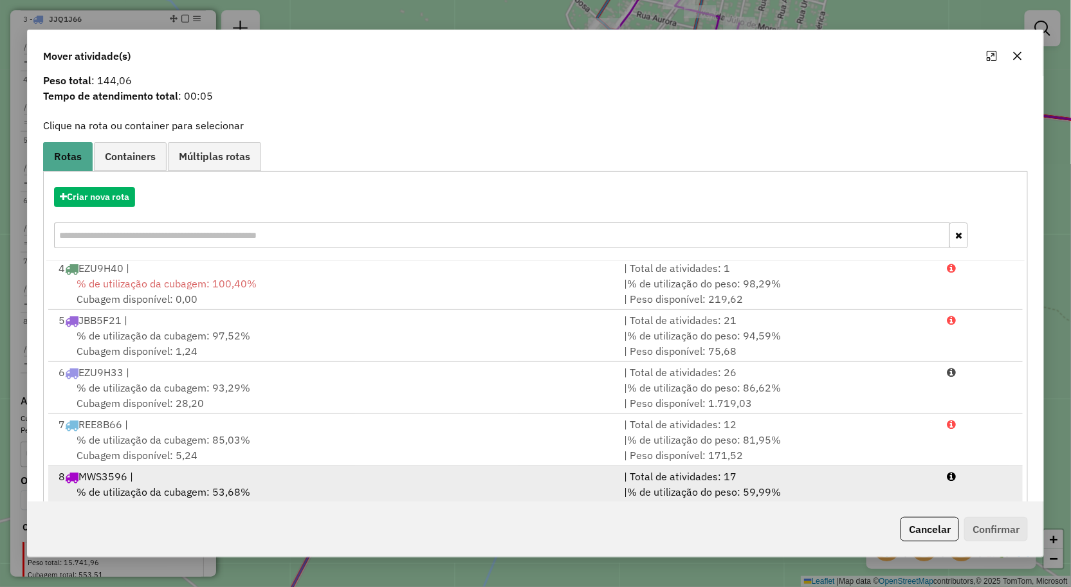
scroll to position [78, 0]
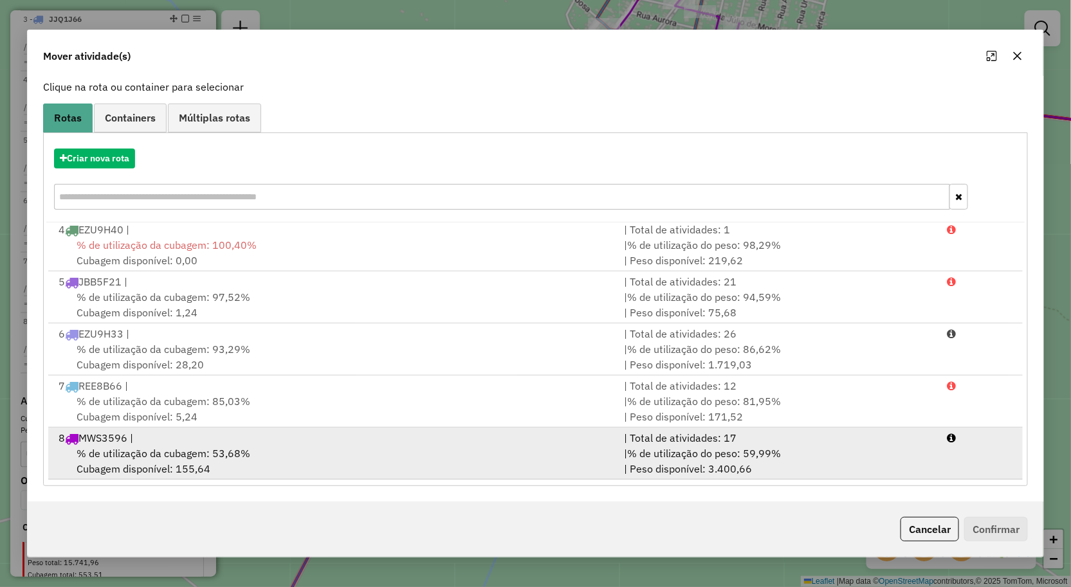
click at [254, 460] on div "% de utilização da cubagem: 53,68% Cubagem disponível: 155,64" at bounding box center [334, 461] width 566 height 31
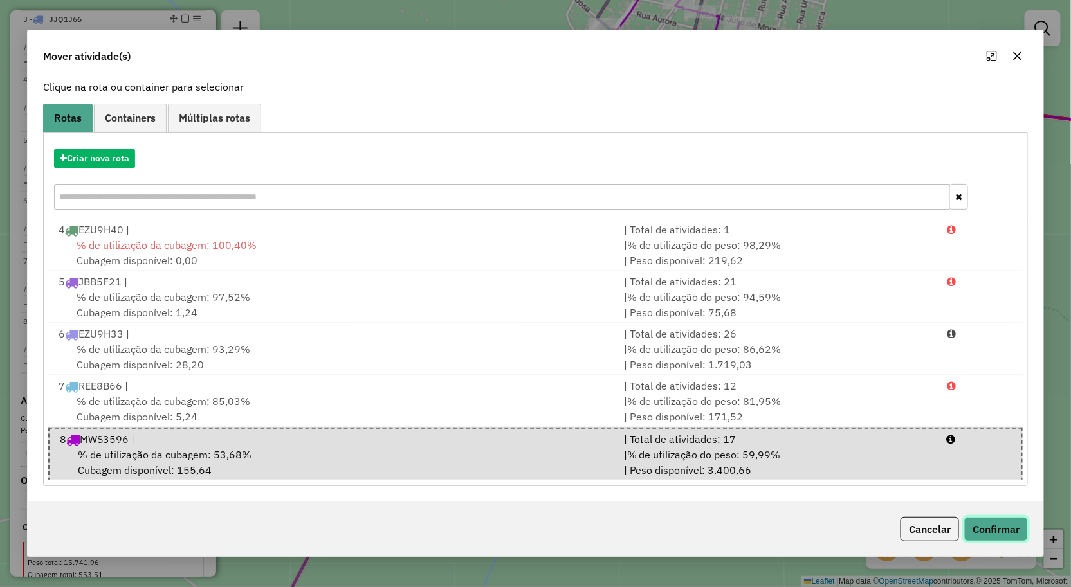
drag, startPoint x: 1008, startPoint y: 522, endPoint x: 1001, endPoint y: 522, distance: 7.1
click at [1008, 522] on button "Confirmar" at bounding box center [996, 529] width 64 height 24
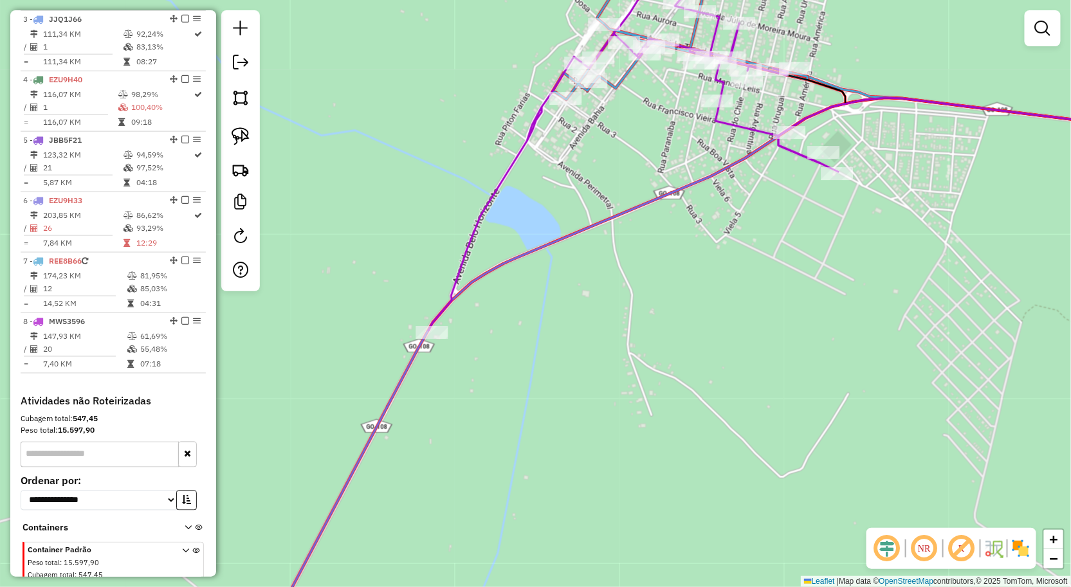
scroll to position [0, 0]
drag, startPoint x: 697, startPoint y: 257, endPoint x: 696, endPoint y: 323, distance: 65.6
click at [696, 319] on div "Janela de atendimento Grade de atendimento Capacidade Transportadoras Veículos …" at bounding box center [535, 293] width 1071 height 587
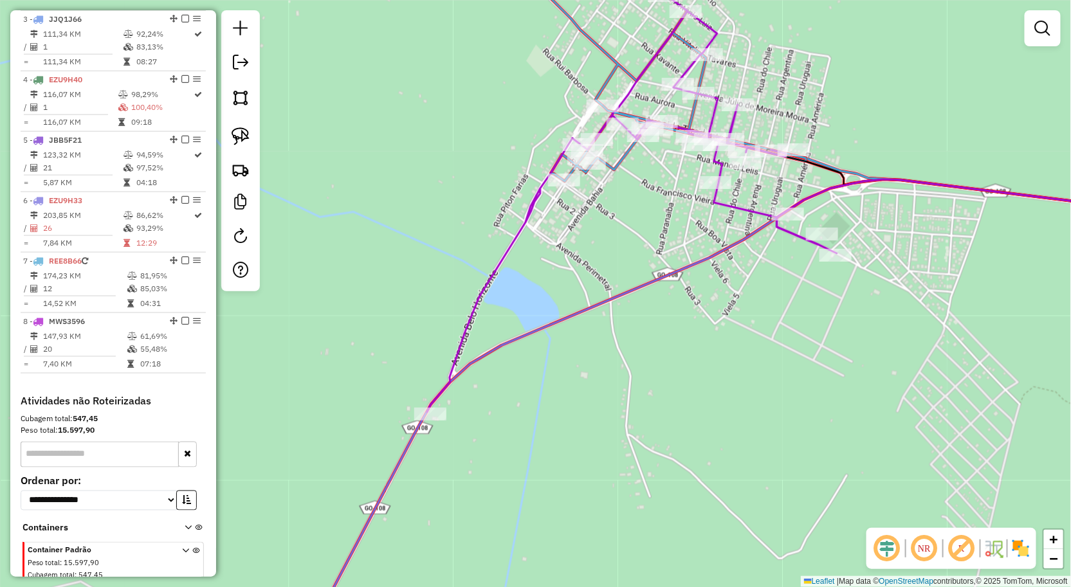
drag, startPoint x: 642, startPoint y: 309, endPoint x: 641, endPoint y: 320, distance: 11.0
click at [641, 320] on div "Janela de atendimento Grade de atendimento Capacidade Transportadoras Veículos …" at bounding box center [535, 293] width 1071 height 587
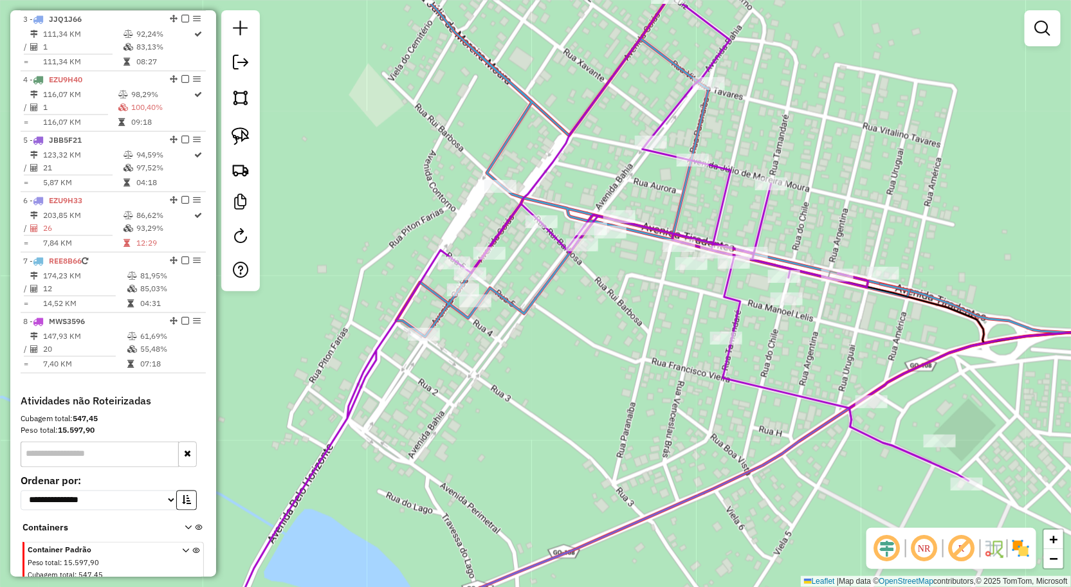
drag, startPoint x: 705, startPoint y: 282, endPoint x: 659, endPoint y: 341, distance: 75.1
click at [684, 348] on div "Janela de atendimento Grade de atendimento Capacidade Transportadoras Veículos …" at bounding box center [535, 293] width 1071 height 587
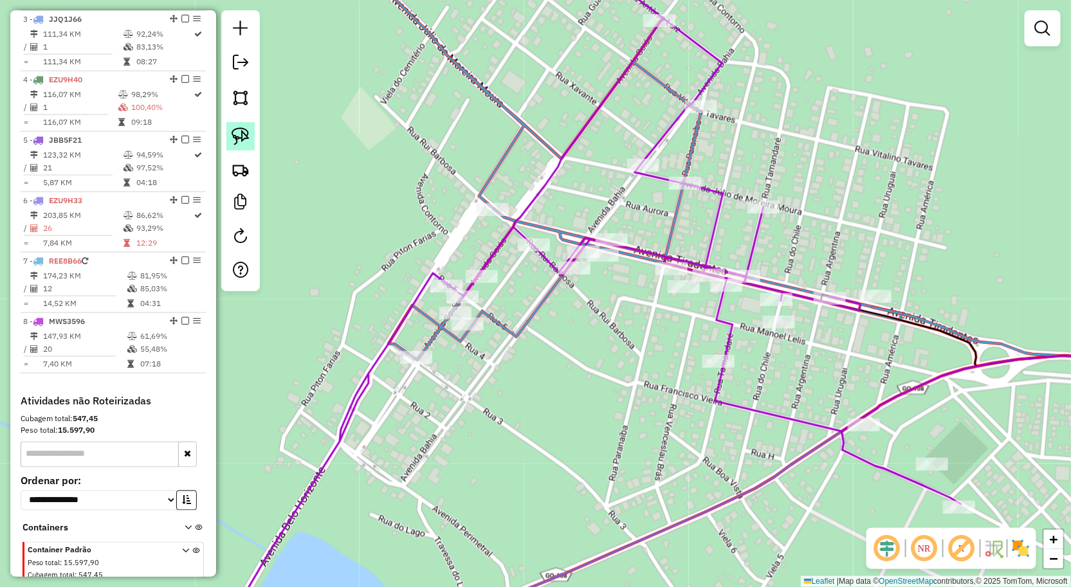
click at [239, 138] on img at bounding box center [241, 136] width 18 height 18
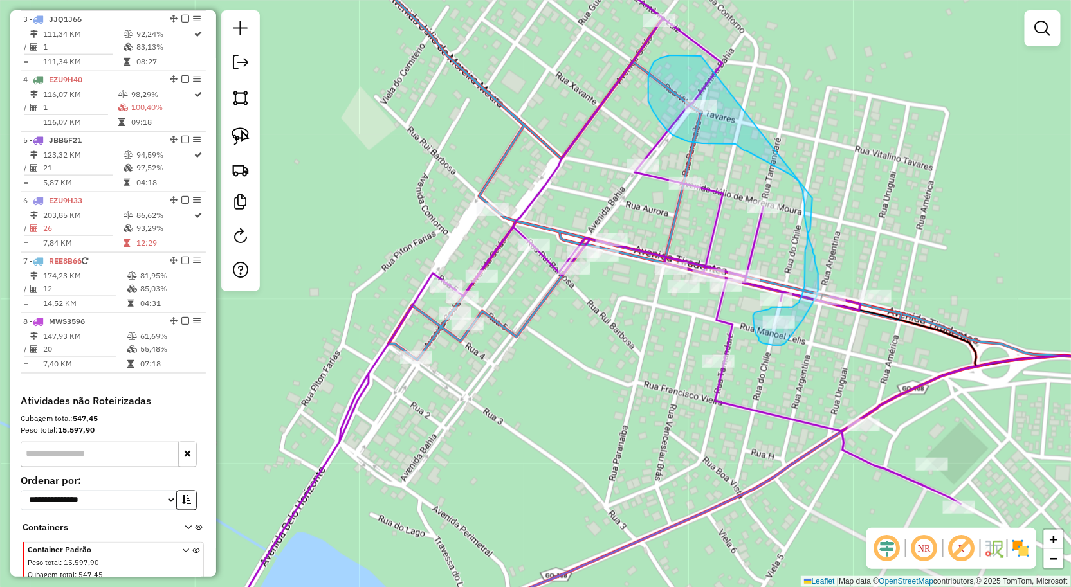
drag, startPoint x: 654, startPoint y: 62, endPoint x: 812, endPoint y: 198, distance: 208.8
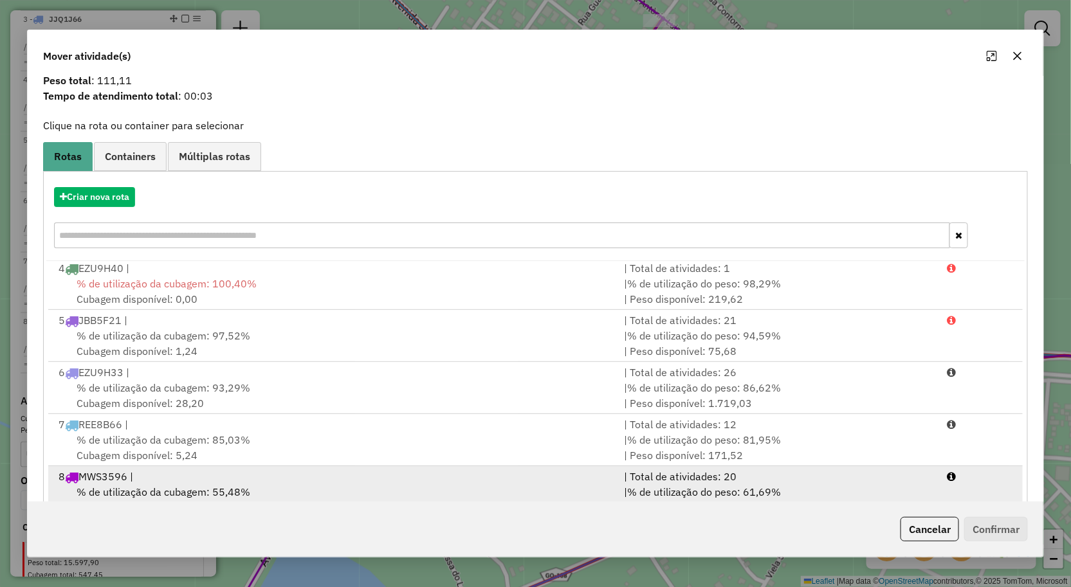
scroll to position [78, 0]
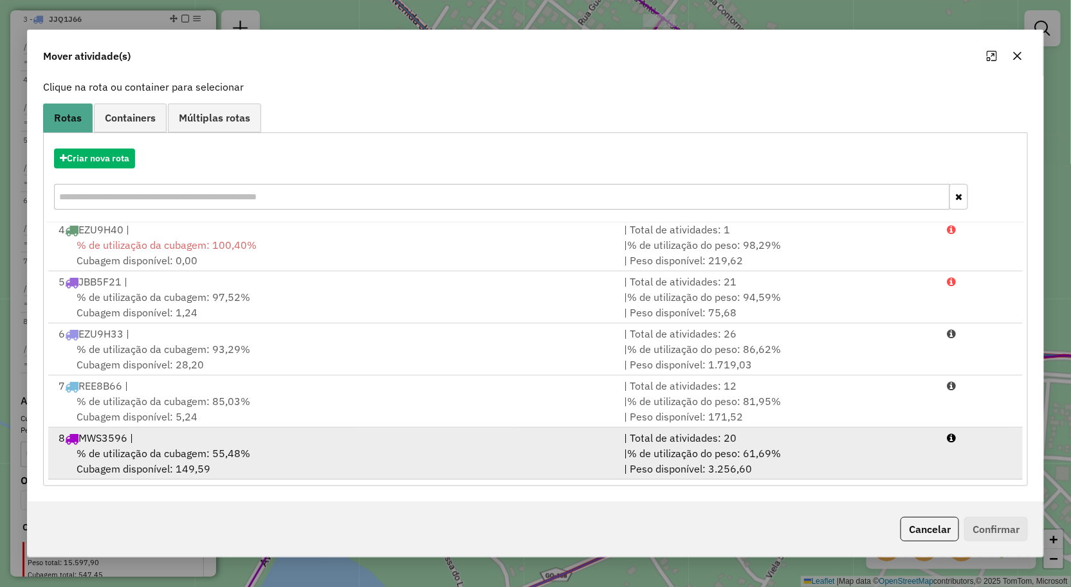
click at [325, 452] on div "% de utilização da cubagem: 55,48% Cubagem disponível: 149,59" at bounding box center [334, 461] width 566 height 31
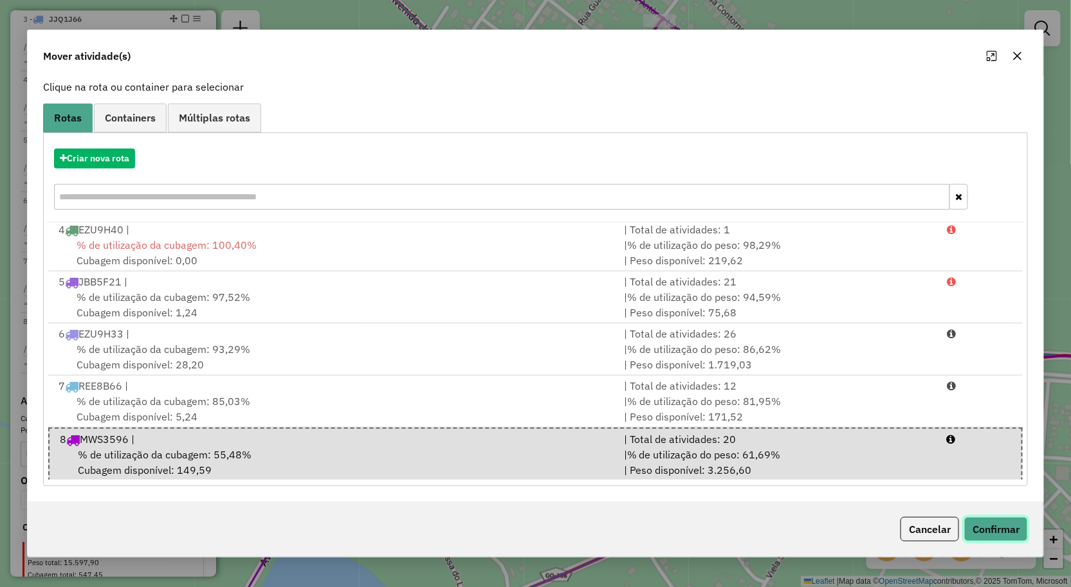
click at [1011, 525] on button "Confirmar" at bounding box center [996, 529] width 64 height 24
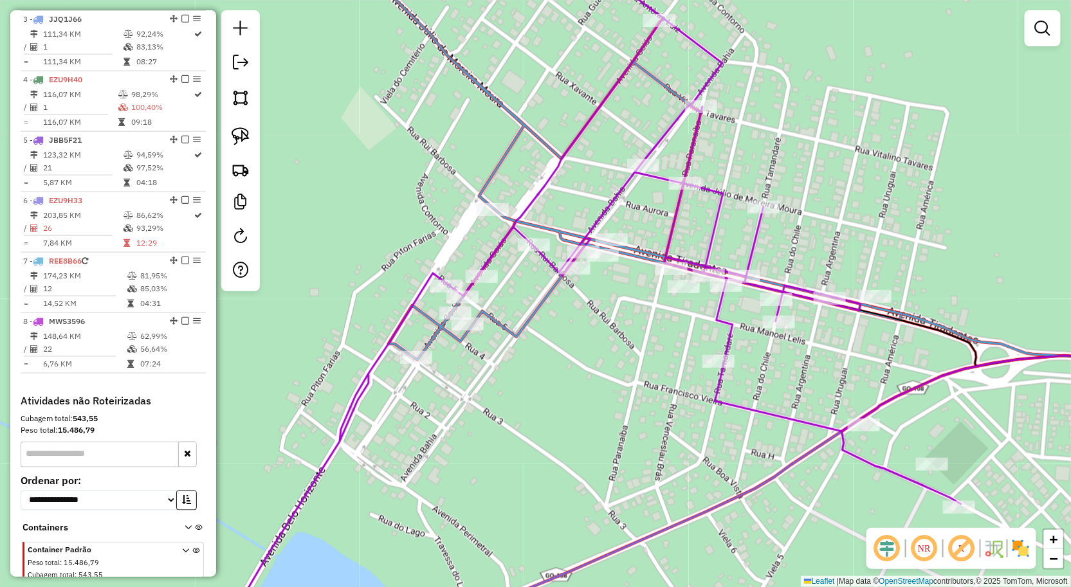
scroll to position [0, 0]
drag, startPoint x: 641, startPoint y: 401, endPoint x: 697, endPoint y: 442, distance: 70.0
click at [687, 435] on div "Janela de atendimento Grade de atendimento Capacidade Transportadoras Veículos …" at bounding box center [535, 293] width 1071 height 587
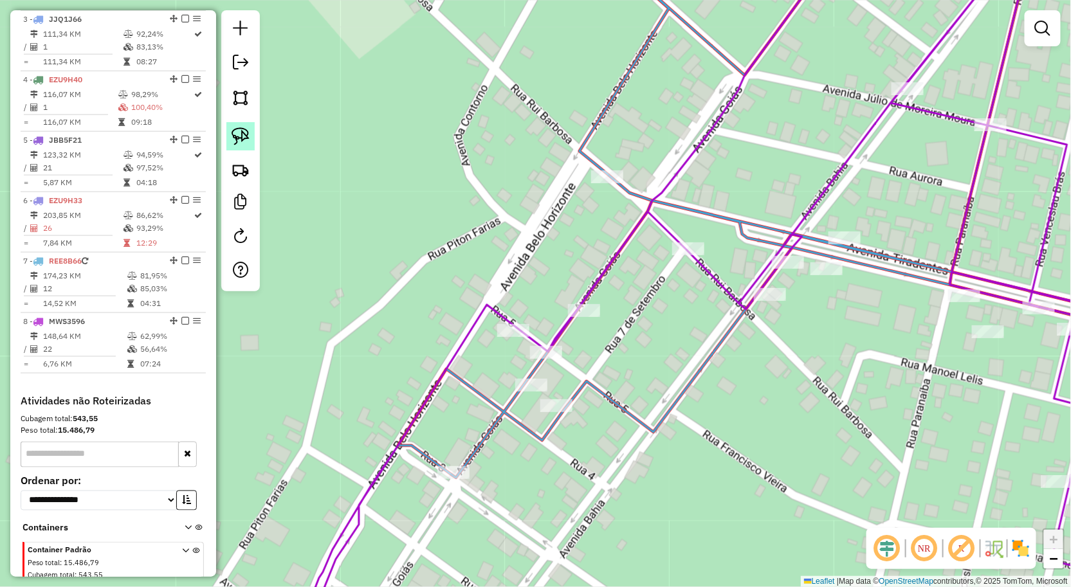
click at [248, 150] on link at bounding box center [240, 136] width 28 height 28
drag, startPoint x: 650, startPoint y: 358, endPoint x: 557, endPoint y: 379, distance: 95.0
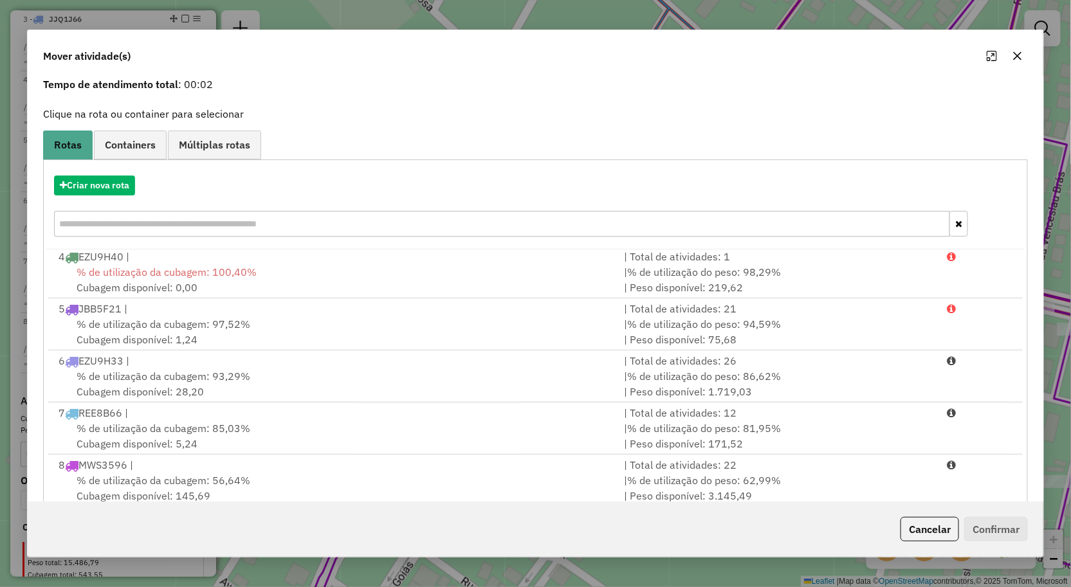
scroll to position [78, 0]
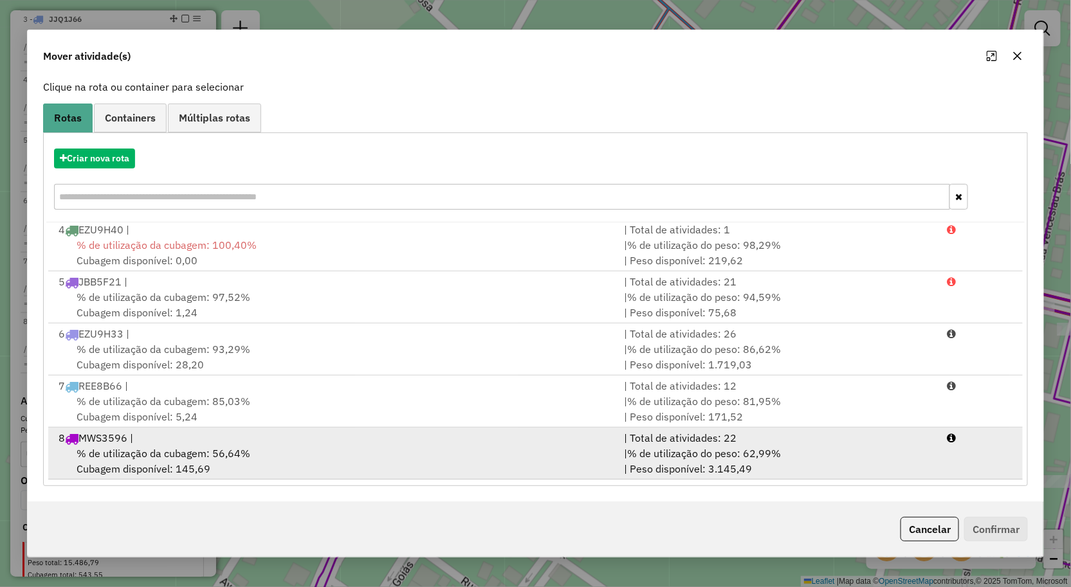
click at [619, 462] on div "| % de utilização do peso: 62,99% | Peso disponível: 3.145,49" at bounding box center [777, 461] width 323 height 31
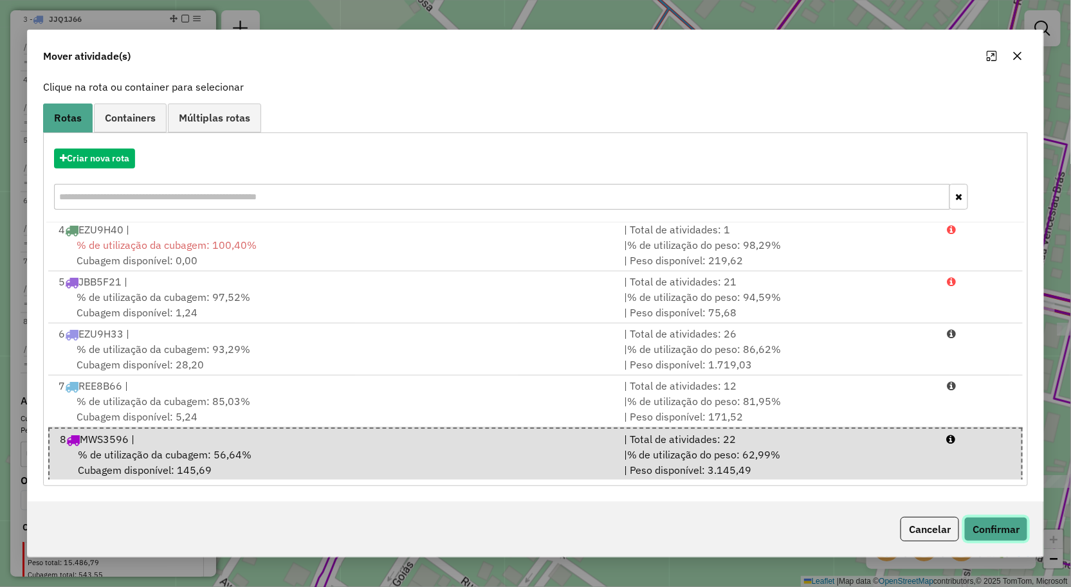
click at [990, 529] on button "Confirmar" at bounding box center [996, 529] width 64 height 24
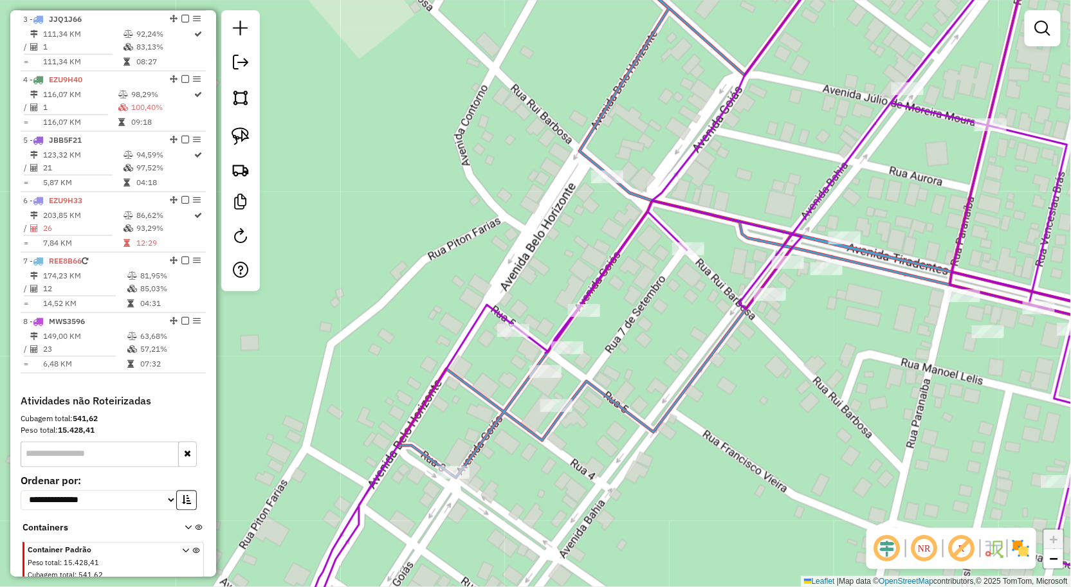
scroll to position [0, 0]
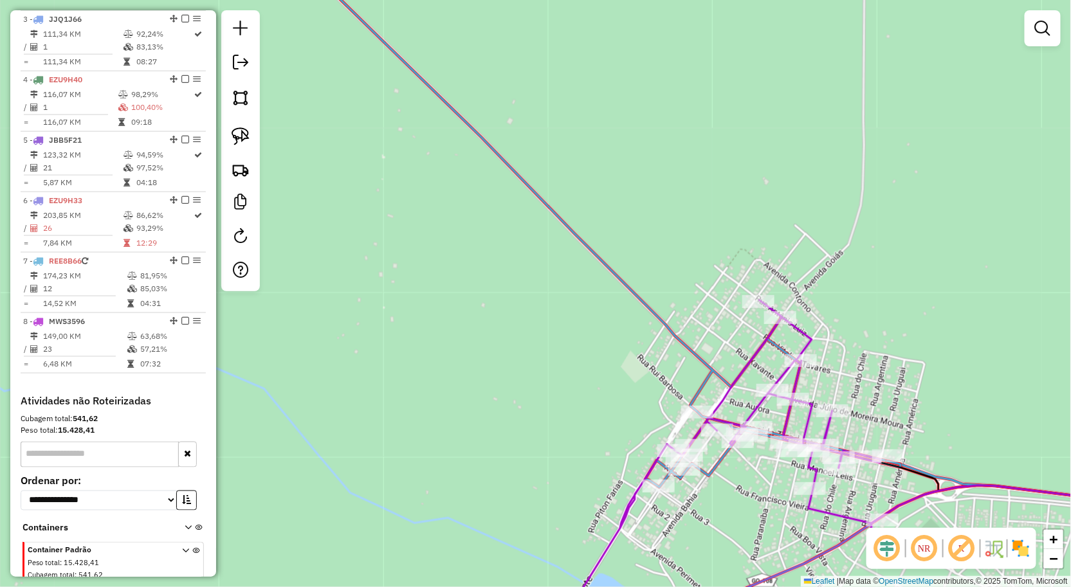
drag, startPoint x: 528, startPoint y: 350, endPoint x: 520, endPoint y: 279, distance: 71.2
click at [525, 320] on div "Rota 7 - Placa REE8B66 1260 - RESTAURAN. BOM SABOR Rota 7 - Placa REE8B66 1443 …" at bounding box center [535, 293] width 1071 height 587
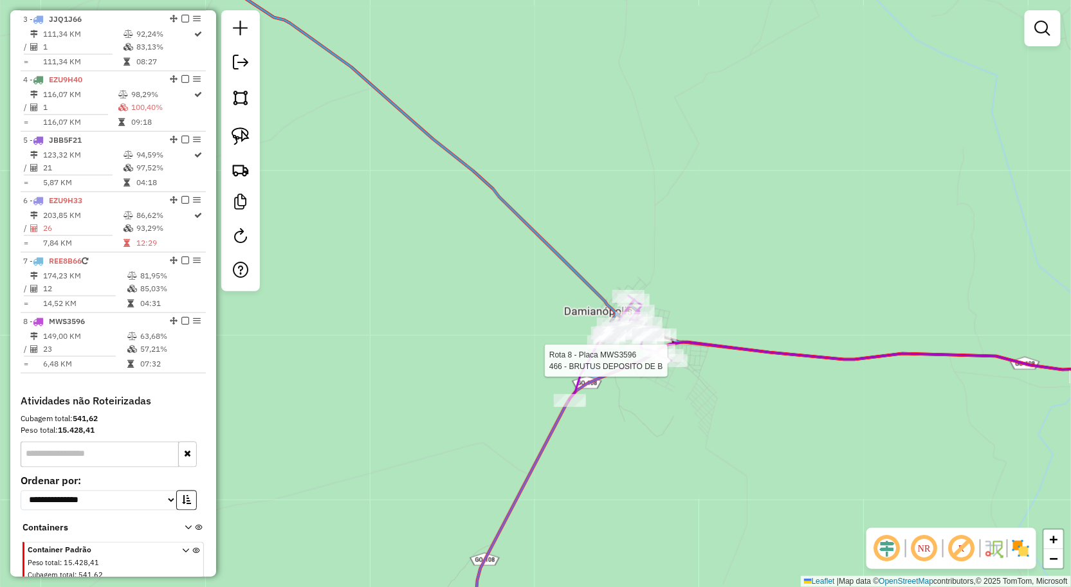
select select "**********"
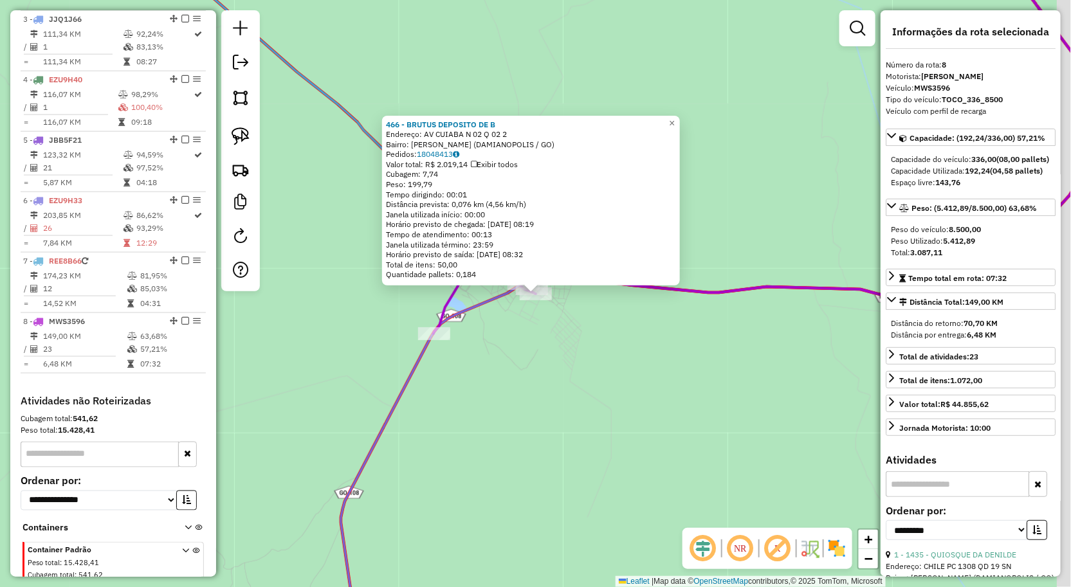
scroll to position [667, 0]
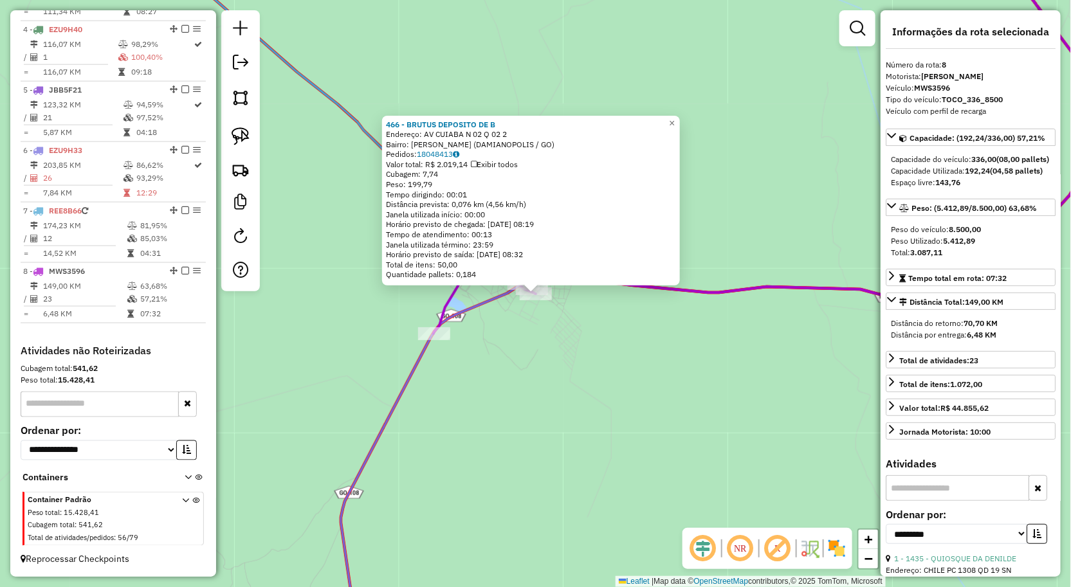
click at [650, 370] on div "466 - BRUTUS DEPOSITO DE B Endereço: AV CUIABA N 02 Q 02 2 Bairro: [GEOGRAPHIC_…" at bounding box center [535, 293] width 1071 height 587
click at [633, 348] on div "466 - BRUTUS DEPOSITO DE B Endereço: AV CUIABA N 02 Q 02 2 Bairro: [GEOGRAPHIC_…" at bounding box center [535, 293] width 1071 height 587
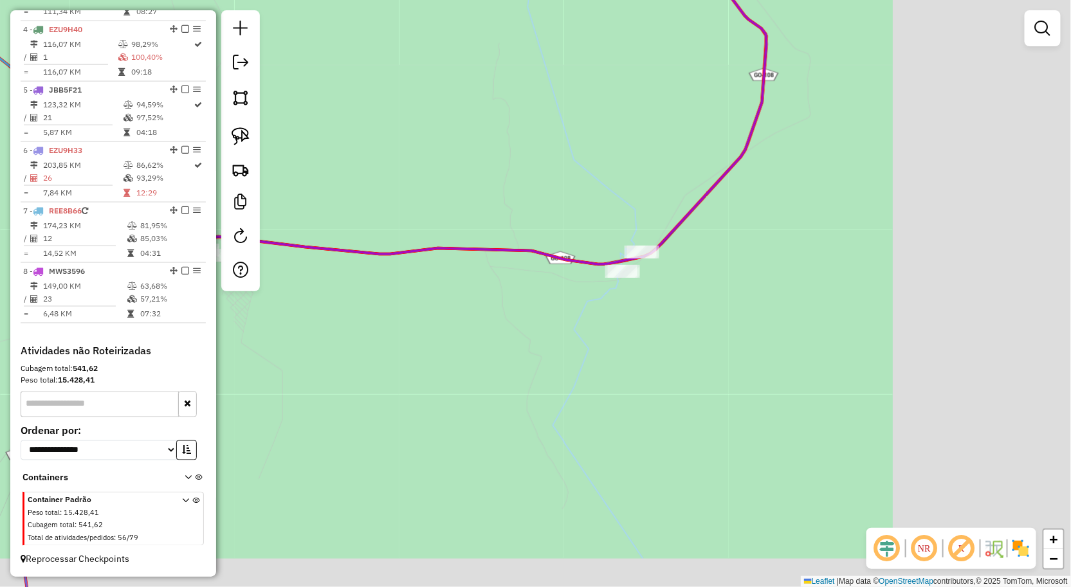
drag, startPoint x: 824, startPoint y: 350, endPoint x: 479, endPoint y: 307, distance: 347.4
click at [480, 307] on div "Janela de atendimento Grade de atendimento Capacidade Transportadoras Veículos …" at bounding box center [535, 293] width 1071 height 587
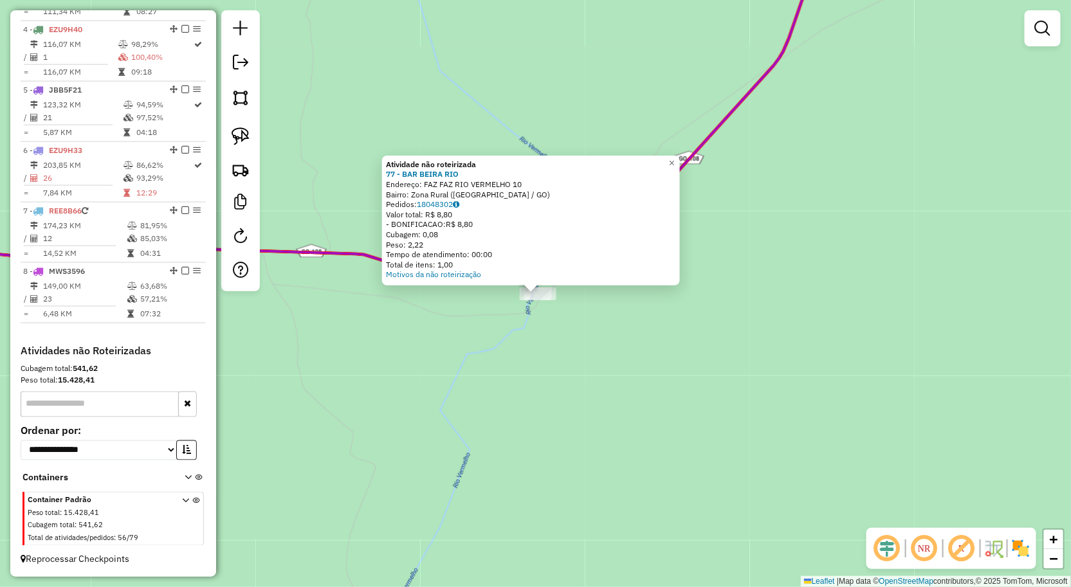
click at [531, 354] on div "Atividade não roteirizada 77 - BAR BEIRA RIO Endereço: FAZ FAZ RIO VERMELHO 10 …" at bounding box center [535, 293] width 1071 height 587
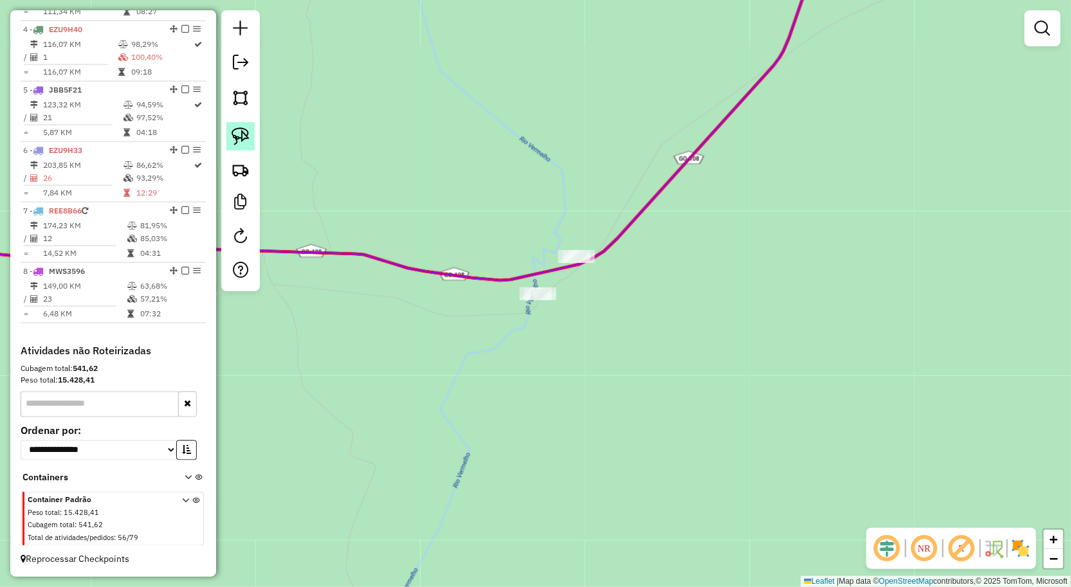
click at [239, 132] on img at bounding box center [241, 136] width 18 height 18
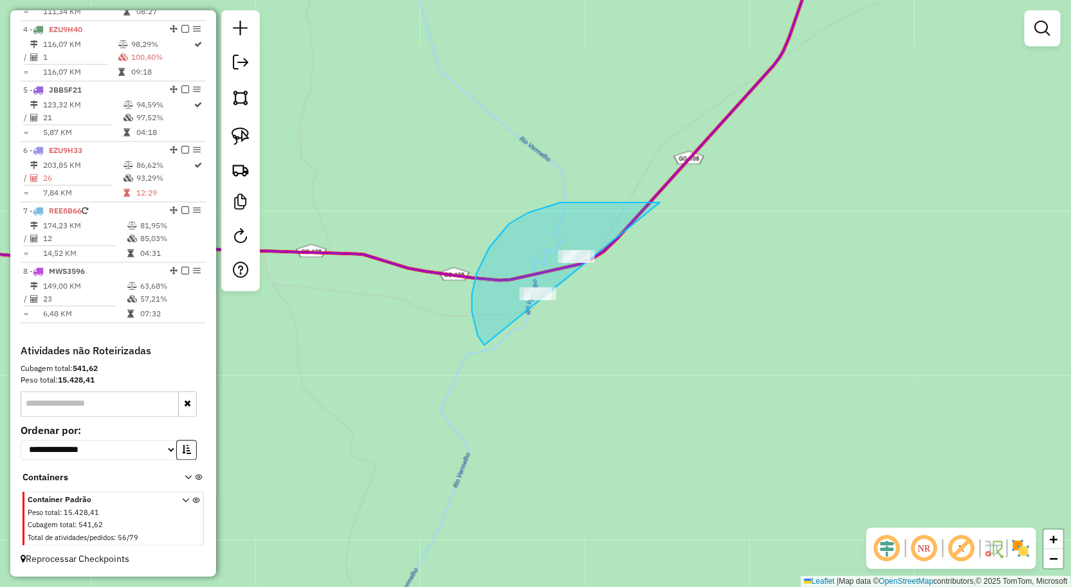
drag, startPoint x: 660, startPoint y: 203, endPoint x: 612, endPoint y: 365, distance: 169.7
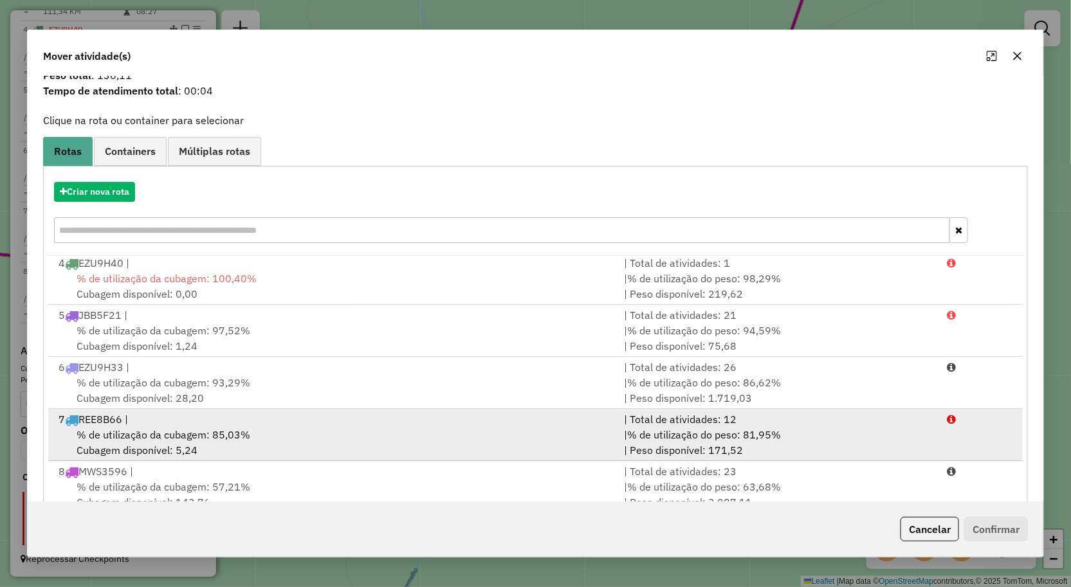
scroll to position [78, 0]
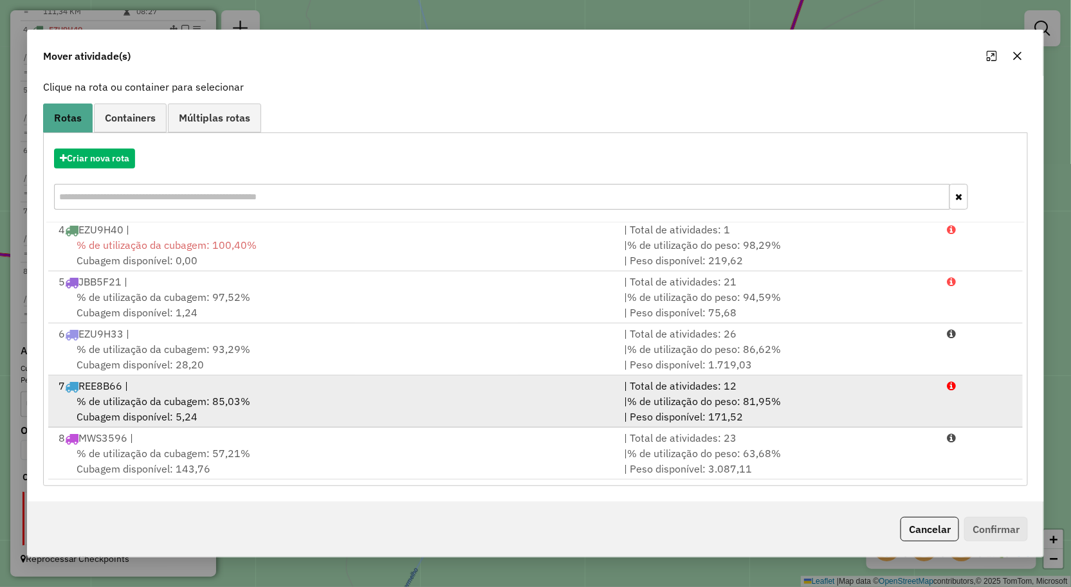
click at [516, 409] on div "% de utilização da cubagem: 85,03% Cubagem disponível: 5,24" at bounding box center [334, 409] width 566 height 31
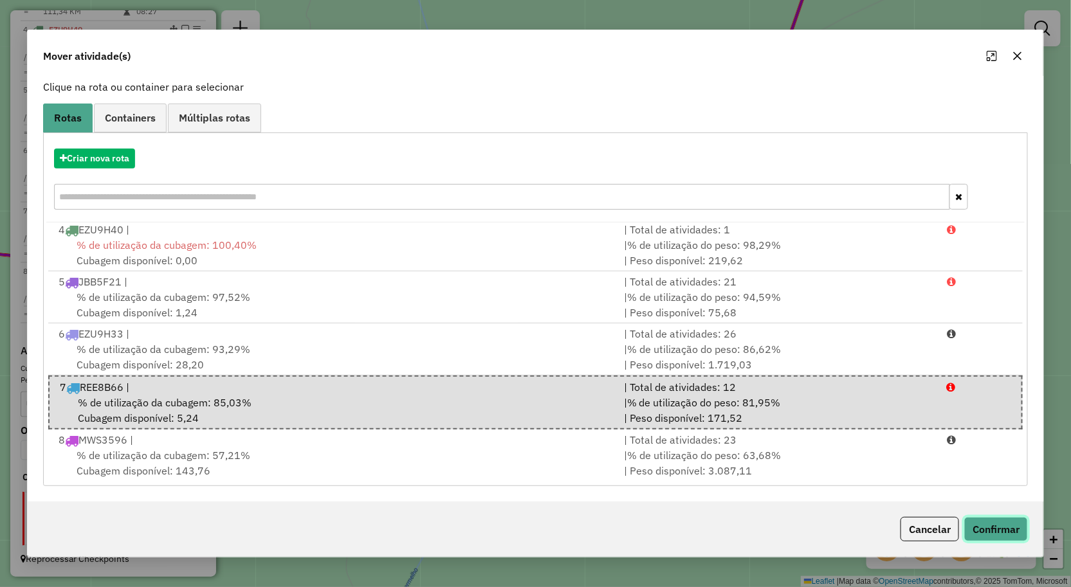
click at [1006, 534] on button "Confirmar" at bounding box center [996, 529] width 64 height 24
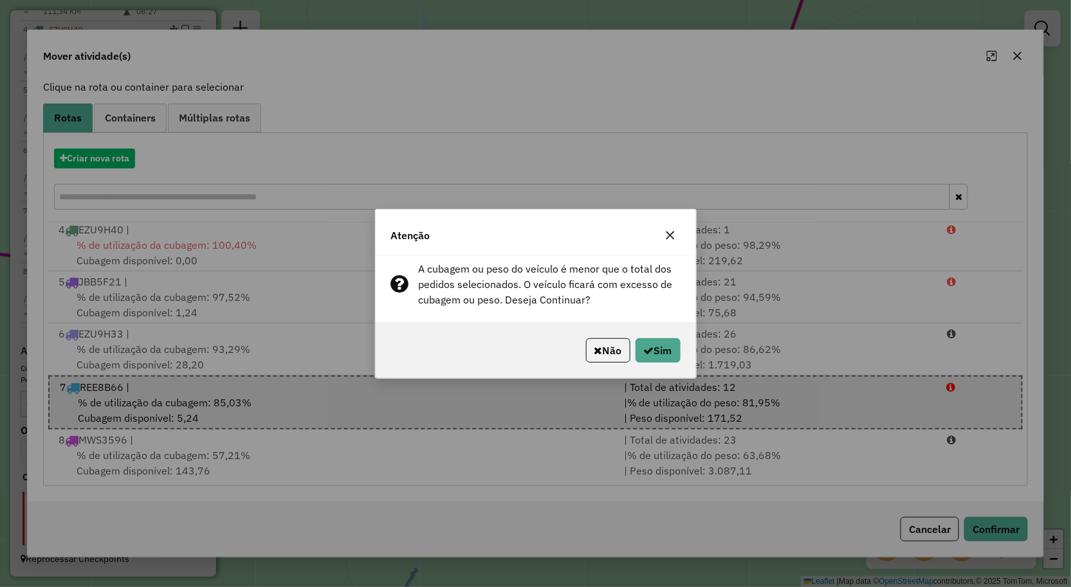
click at [667, 235] on icon "button" at bounding box center [670, 235] width 10 height 10
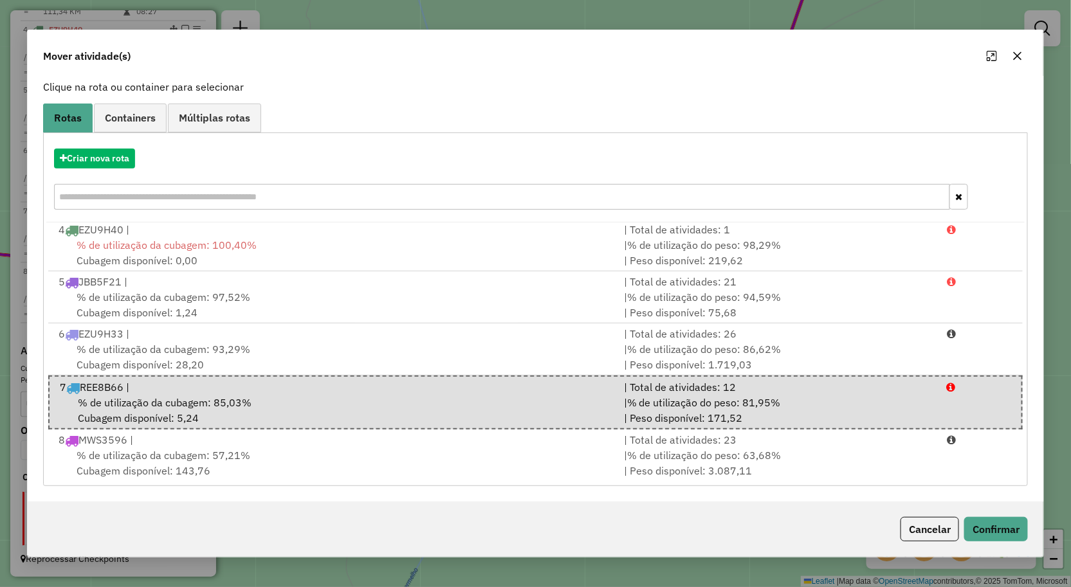
click at [1021, 60] on icon "button" at bounding box center [1017, 56] width 10 height 10
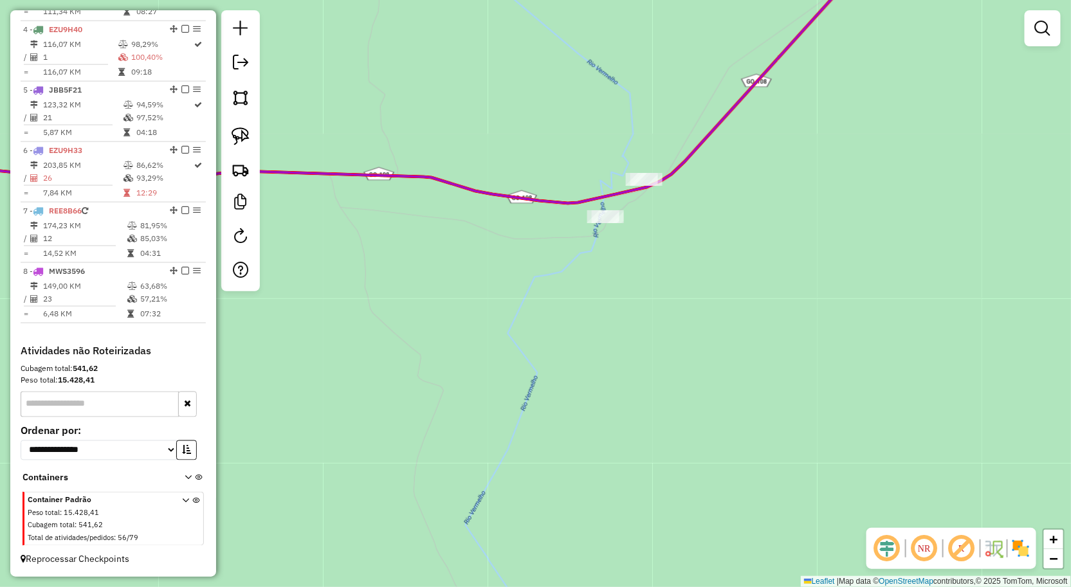
drag, startPoint x: 570, startPoint y: 327, endPoint x: 647, endPoint y: 215, distance: 135.6
click at [653, 221] on div "Janela de atendimento Grade de atendimento Capacidade Transportadoras Veículos …" at bounding box center [535, 293] width 1071 height 587
drag, startPoint x: 239, startPoint y: 138, endPoint x: 315, endPoint y: 142, distance: 76.7
click at [240, 138] on img at bounding box center [241, 136] width 18 height 18
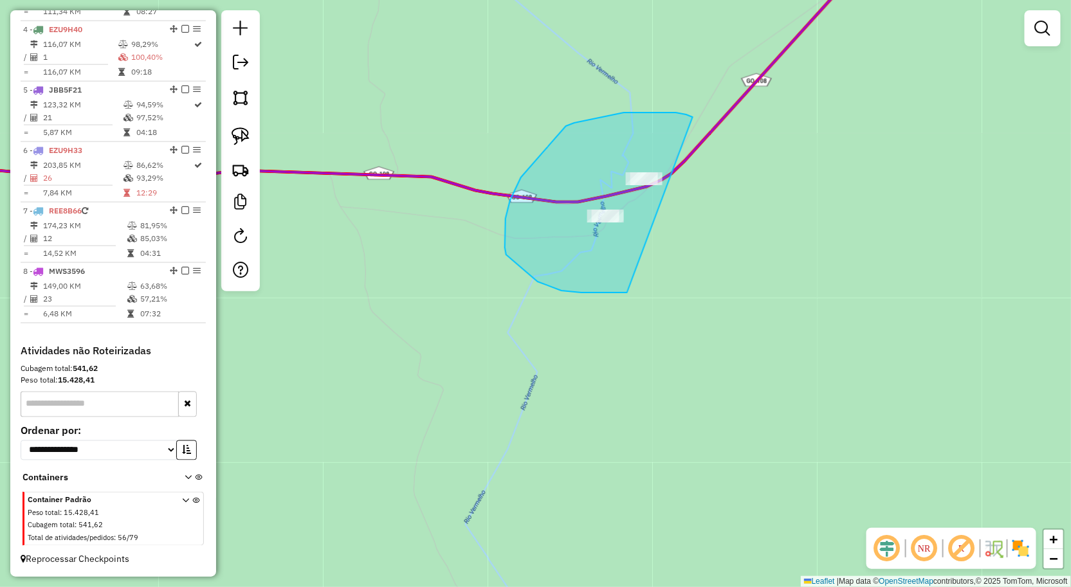
drag, startPoint x: 656, startPoint y: 113, endPoint x: 563, endPoint y: 228, distance: 148.6
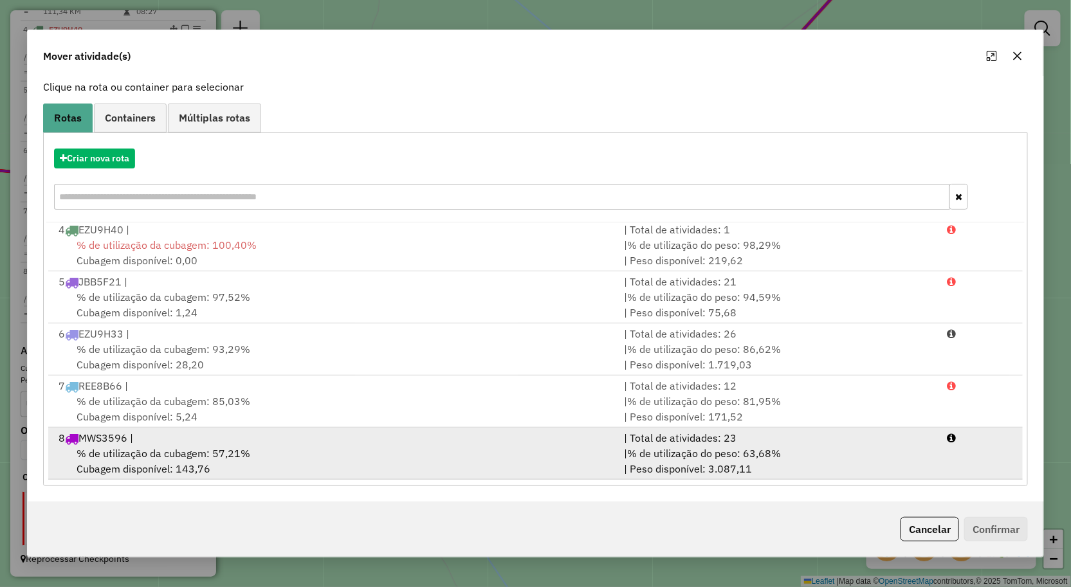
click at [172, 453] on span "% de utilização da cubagem: 57,21%" at bounding box center [164, 453] width 174 height 13
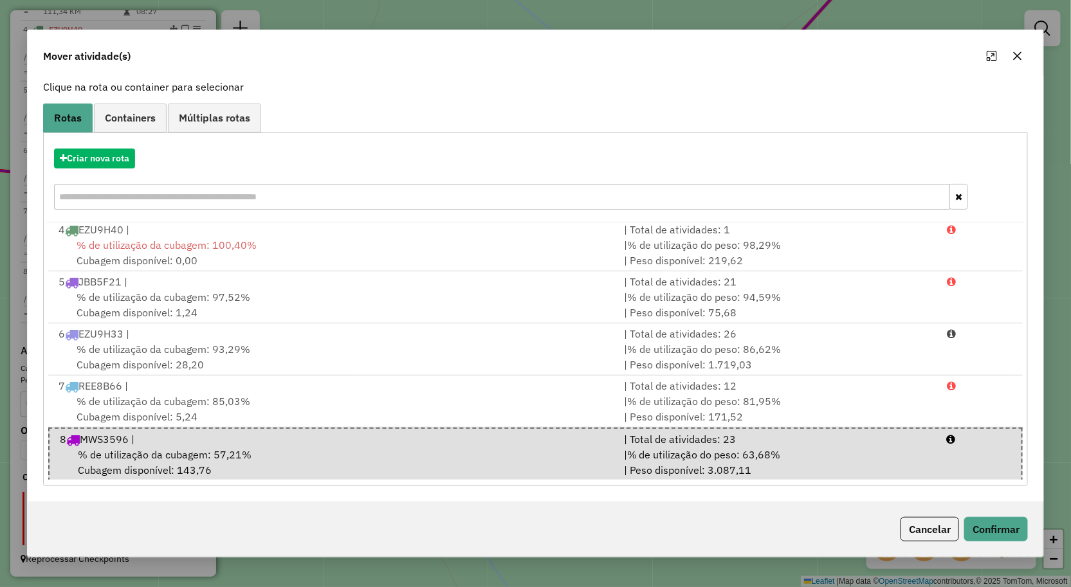
drag, startPoint x: 1024, startPoint y: 56, endPoint x: 1023, endPoint y: 68, distance: 11.6
click at [1023, 55] on button "button" at bounding box center [1017, 56] width 21 height 21
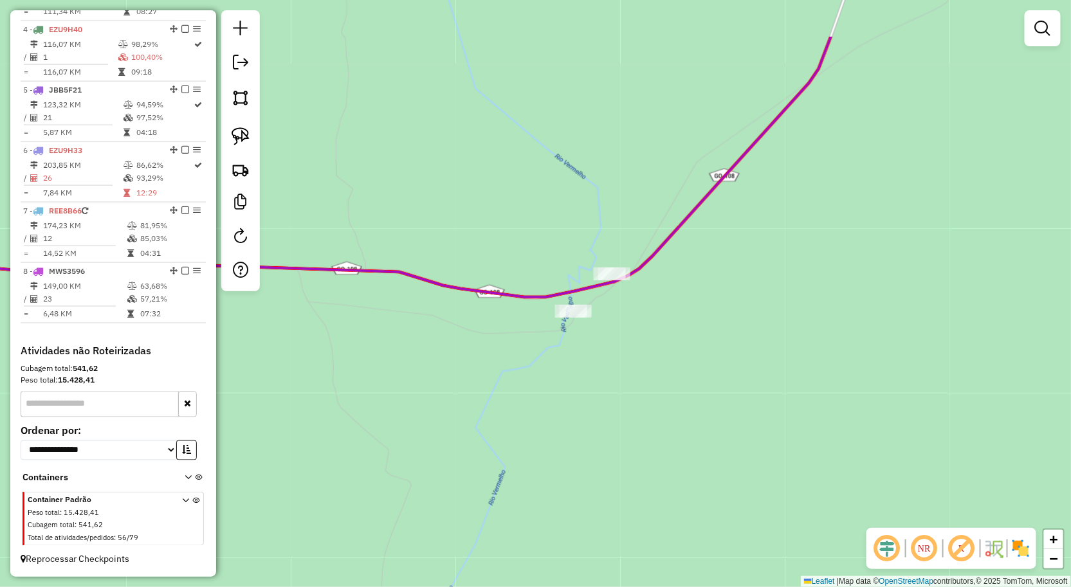
drag, startPoint x: 803, startPoint y: 348, endPoint x: 735, endPoint y: 407, distance: 89.8
click at [741, 407] on div "Janela de atendimento Grade de atendimento Capacidade Transportadoras Veículos …" at bounding box center [535, 293] width 1071 height 587
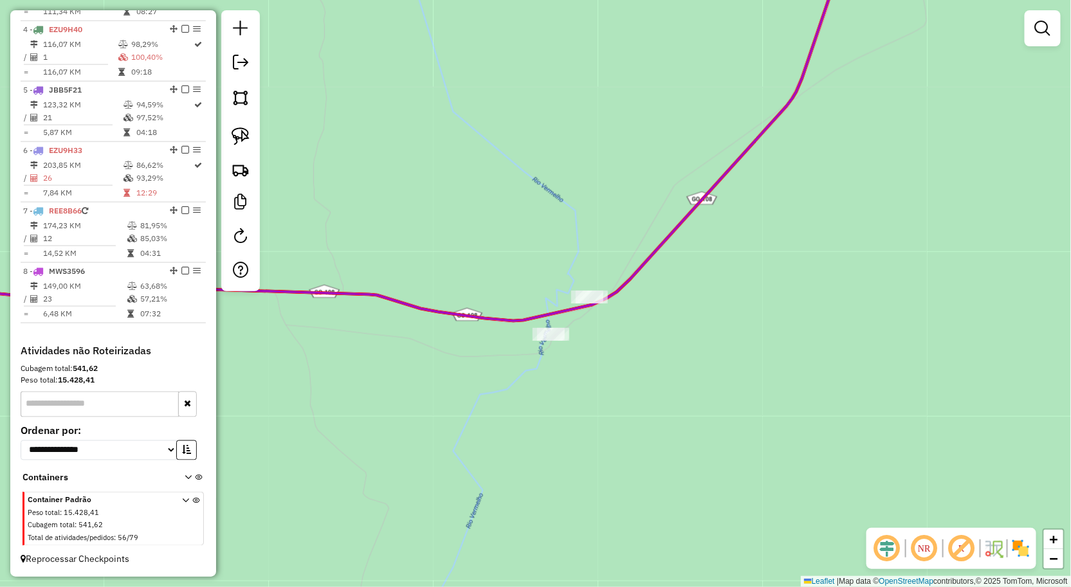
drag, startPoint x: 601, startPoint y: 373, endPoint x: 675, endPoint y: 419, distance: 87.8
click at [674, 419] on div "Janela de atendimento Grade de atendimento Capacidade Transportadoras Veículos …" at bounding box center [535, 293] width 1071 height 587
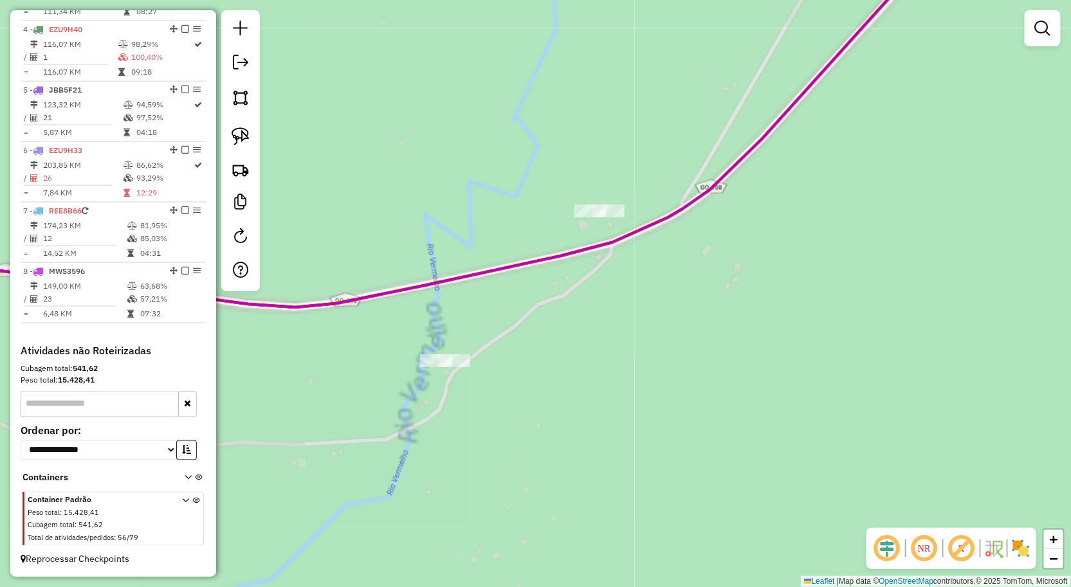
drag, startPoint x: 554, startPoint y: 386, endPoint x: 613, endPoint y: 332, distance: 79.7
click at [613, 332] on div "Janela de atendimento Grade de atendimento Capacidade Transportadoras Veículos …" at bounding box center [535, 293] width 1071 height 587
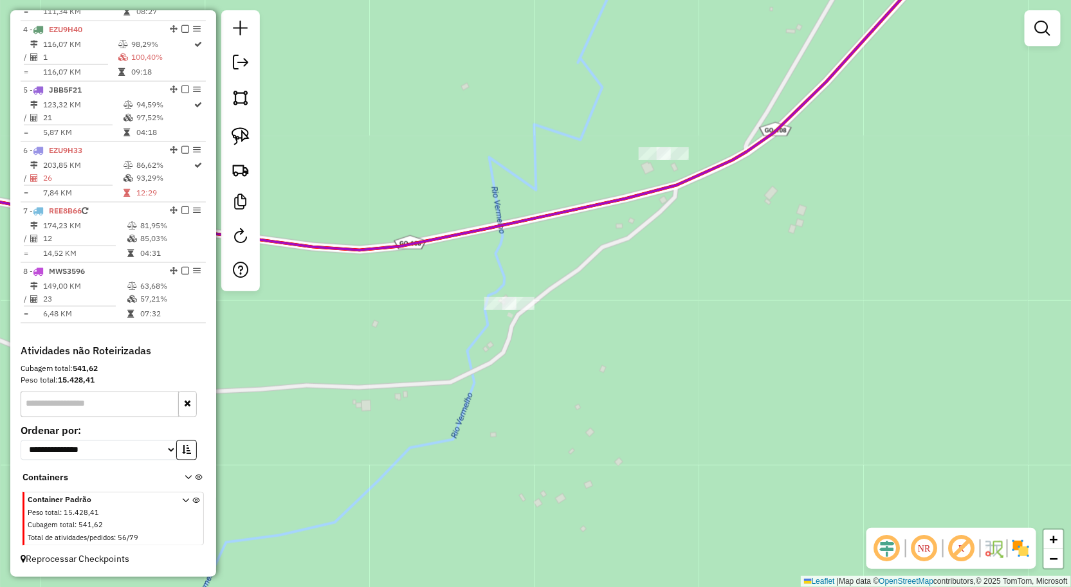
click at [257, 137] on div at bounding box center [240, 150] width 39 height 281
click at [232, 140] on img at bounding box center [241, 136] width 18 height 18
drag, startPoint x: 544, startPoint y: 277, endPoint x: 511, endPoint y: 345, distance: 75.4
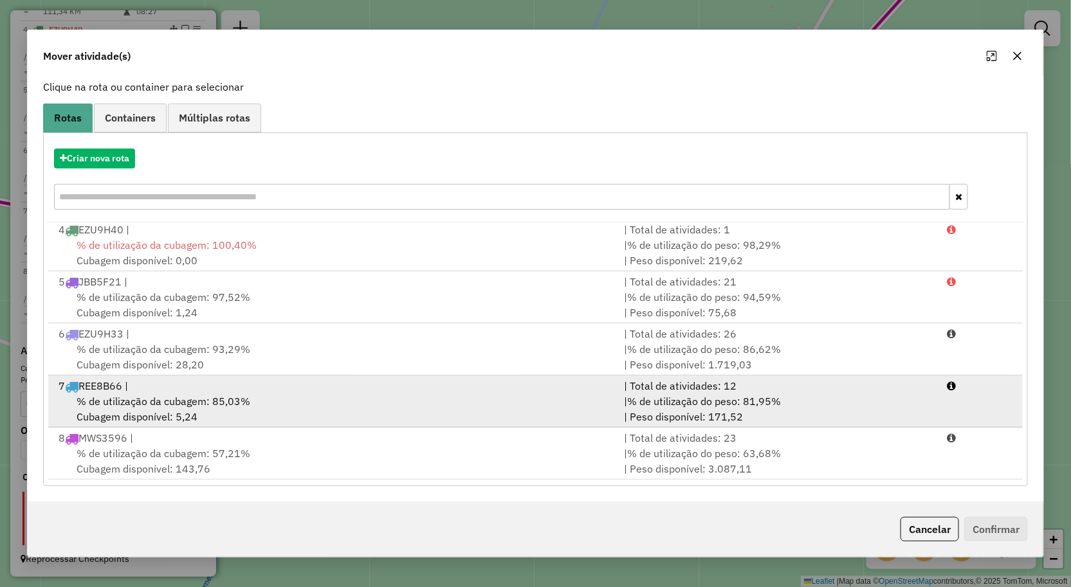
click at [312, 403] on div "% de utilização da cubagem: 85,03% Cubagem disponível: 5,24" at bounding box center [334, 409] width 566 height 31
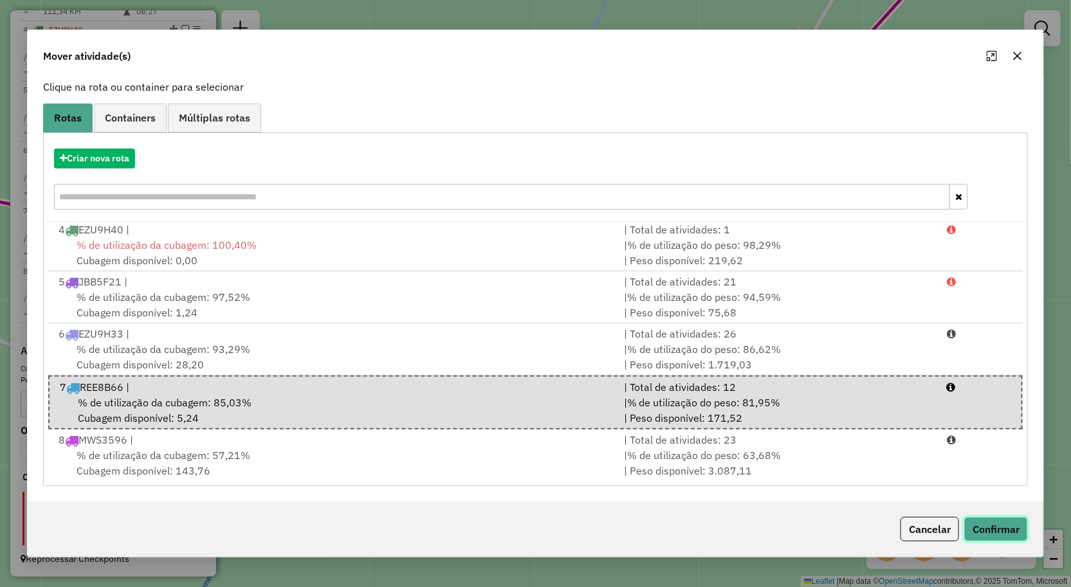
click at [988, 531] on button "Confirmar" at bounding box center [996, 529] width 64 height 24
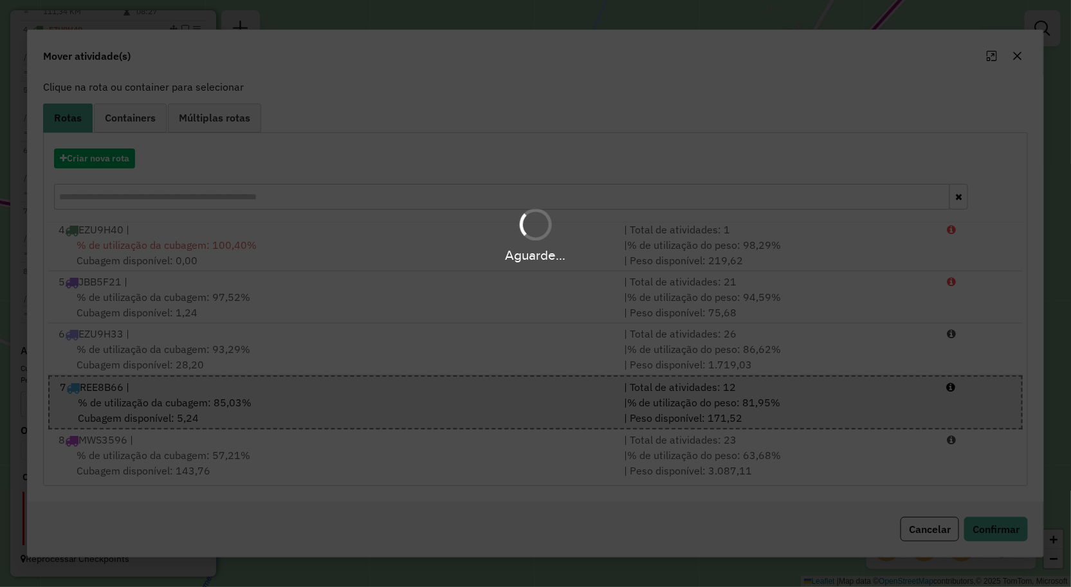
scroll to position [0, 0]
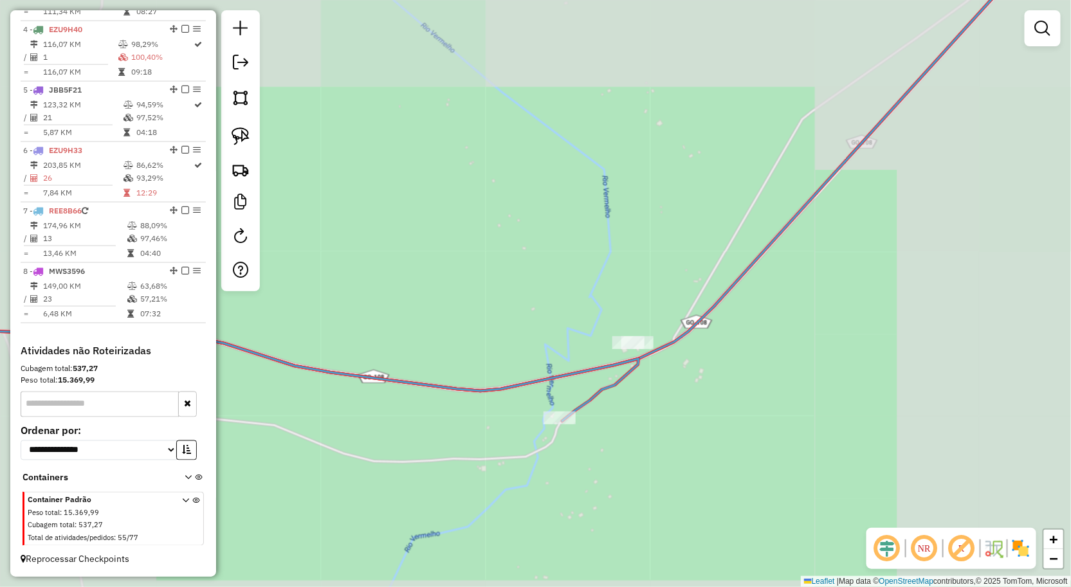
drag, startPoint x: 677, startPoint y: 415, endPoint x: 644, endPoint y: 417, distance: 33.5
click at [657, 445] on div "Janela de atendimento Grade de atendimento Capacidade Transportadoras Veículos …" at bounding box center [535, 293] width 1071 height 587
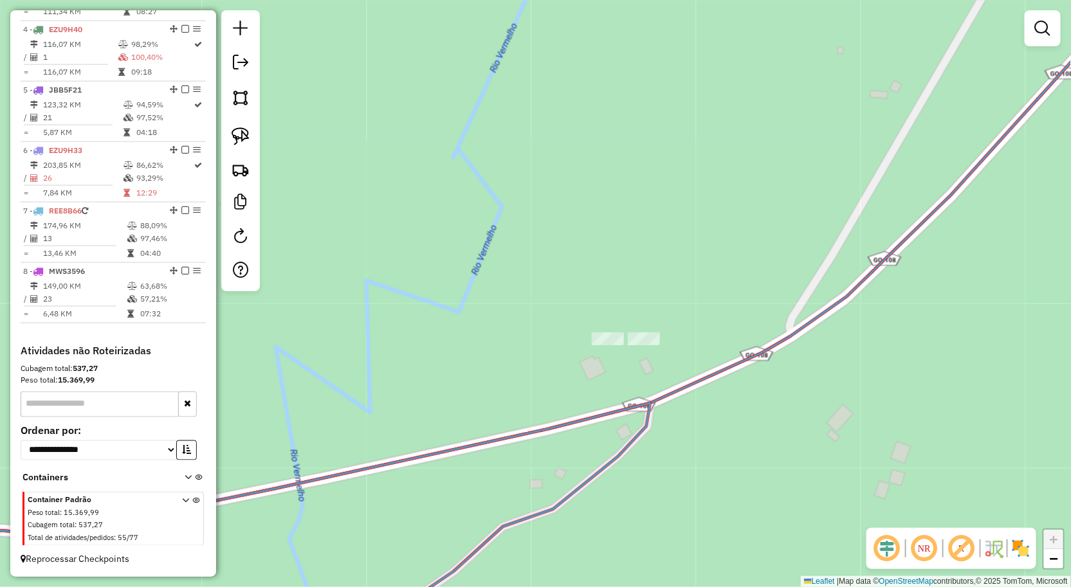
drag, startPoint x: 241, startPoint y: 143, endPoint x: 297, endPoint y: 145, distance: 56.0
click at [242, 142] on img at bounding box center [241, 136] width 18 height 18
drag, startPoint x: 562, startPoint y: 284, endPoint x: 705, endPoint y: 375, distance: 170.0
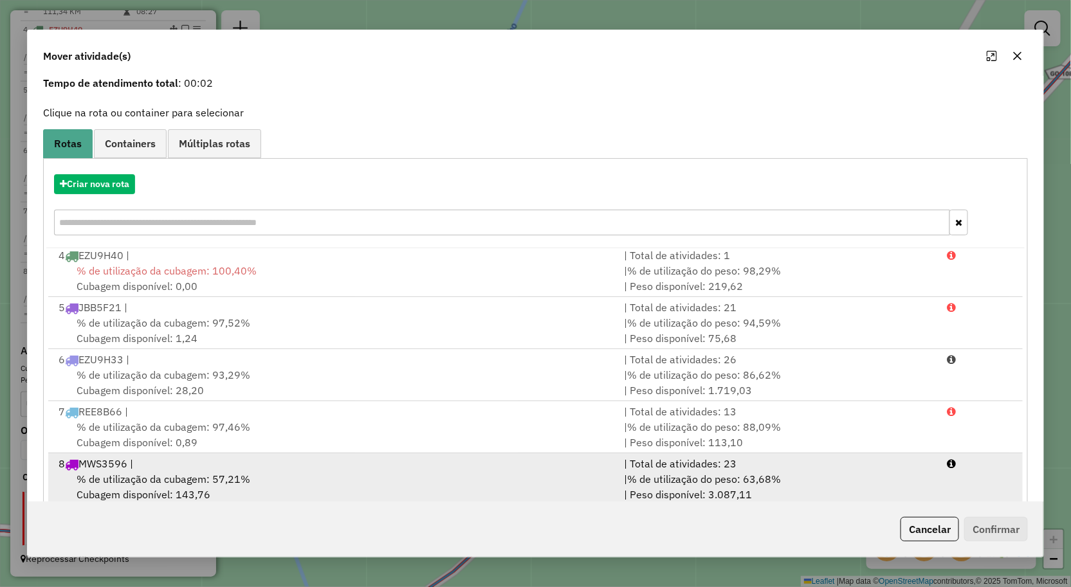
scroll to position [78, 0]
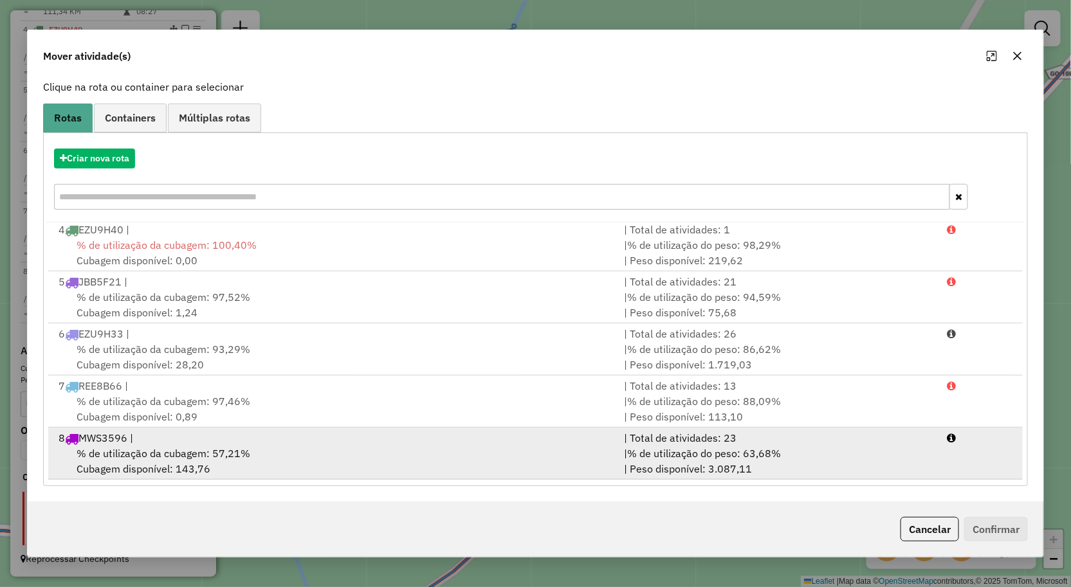
click at [329, 460] on div "% de utilização da cubagem: 57,21% Cubagem disponível: 143,76" at bounding box center [334, 461] width 566 height 31
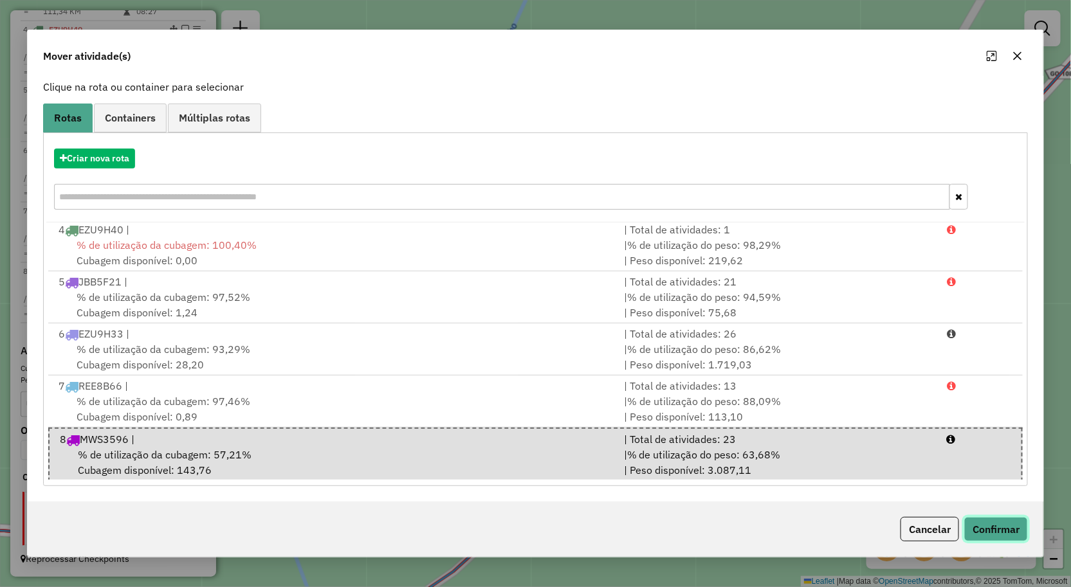
click at [985, 524] on button "Confirmar" at bounding box center [996, 529] width 64 height 24
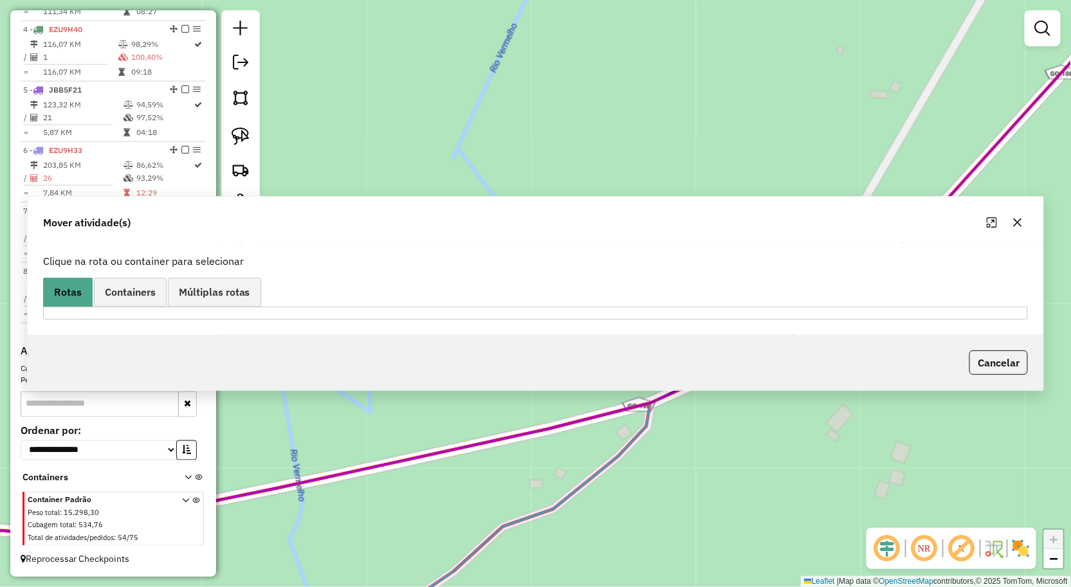
scroll to position [0, 0]
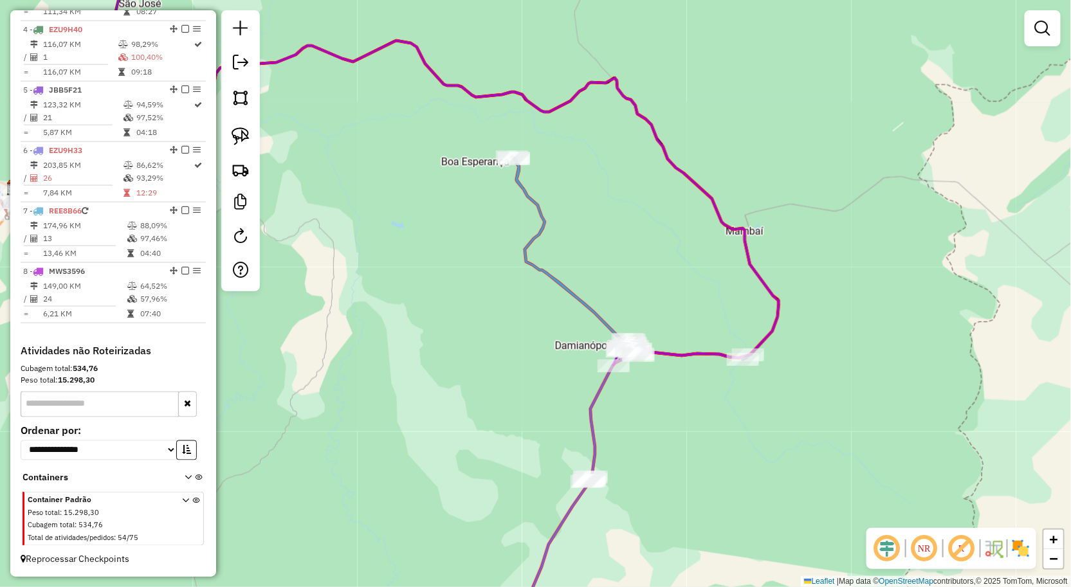
drag, startPoint x: 680, startPoint y: 460, endPoint x: 678, endPoint y: 376, distance: 84.3
click at [680, 368] on div "Janela de atendimento Grade de atendimento Capacidade Transportadoras Veículos …" at bounding box center [535, 293] width 1071 height 587
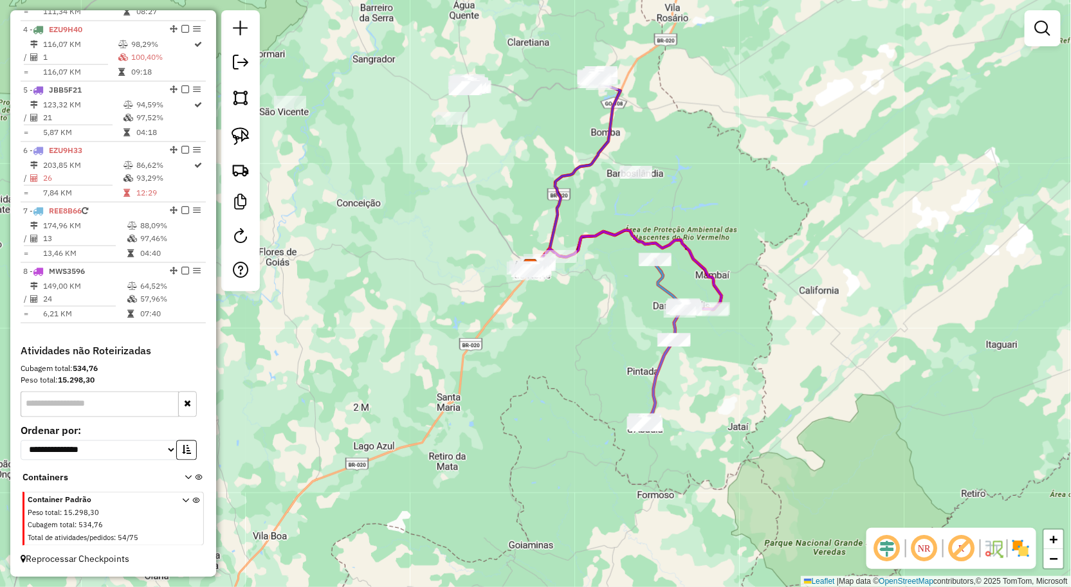
drag, startPoint x: 551, startPoint y: 359, endPoint x: 552, endPoint y: 370, distance: 11.6
click at [552, 370] on div "Janela de atendimento Grade de atendimento Capacidade Transportadoras Veículos …" at bounding box center [535, 293] width 1071 height 587
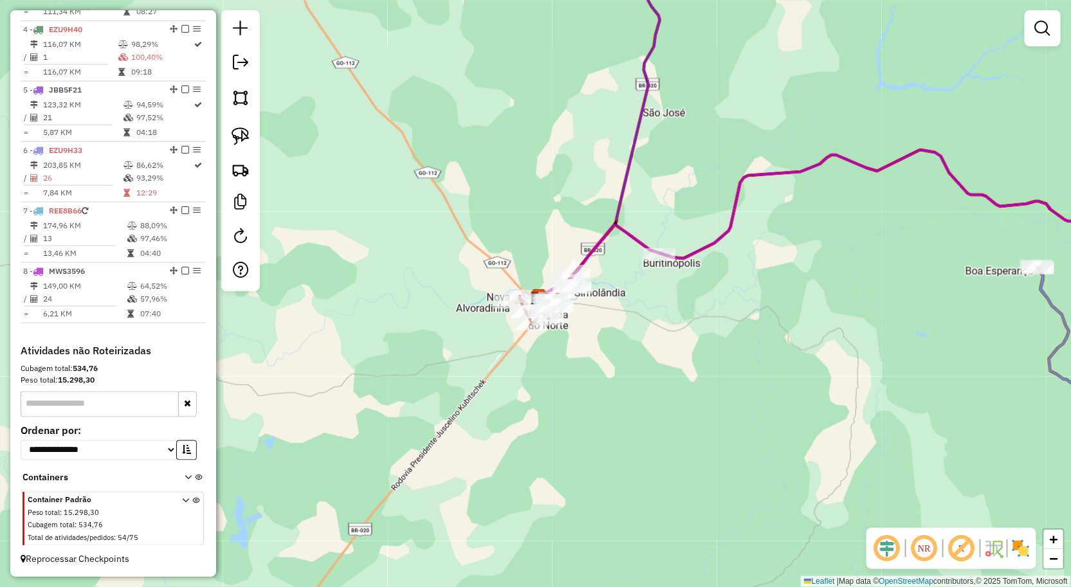
drag, startPoint x: 619, startPoint y: 338, endPoint x: 576, endPoint y: 419, distance: 91.8
click at [577, 415] on div "Janela de atendimento Grade de atendimento Capacidade Transportadoras Veículos …" at bounding box center [535, 293] width 1071 height 587
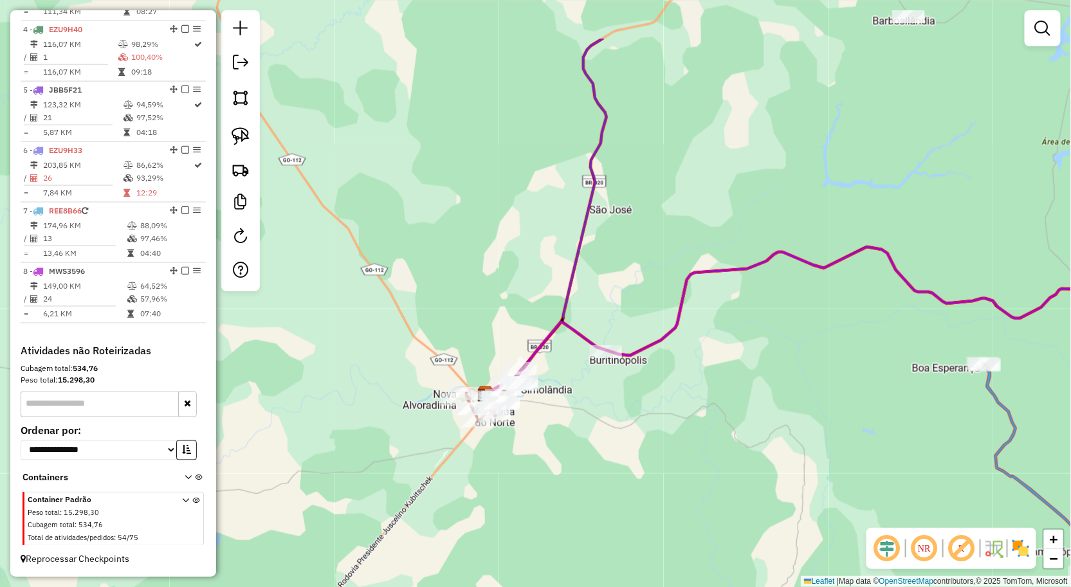
drag, startPoint x: 657, startPoint y: 168, endPoint x: 584, endPoint y: 397, distance: 241.0
click at [589, 393] on div "Janela de atendimento Grade de atendimento Capacidade Transportadoras Veículos …" at bounding box center [535, 293] width 1071 height 587
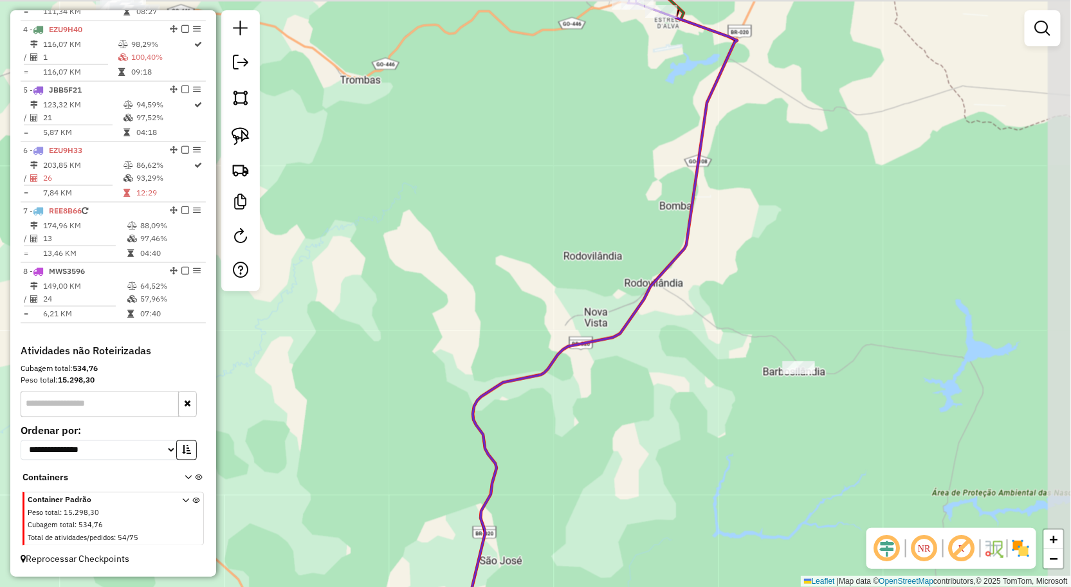
drag, startPoint x: 619, startPoint y: 338, endPoint x: 550, endPoint y: 431, distance: 116.3
click at [531, 495] on icon at bounding box center [595, 331] width 284 height 675
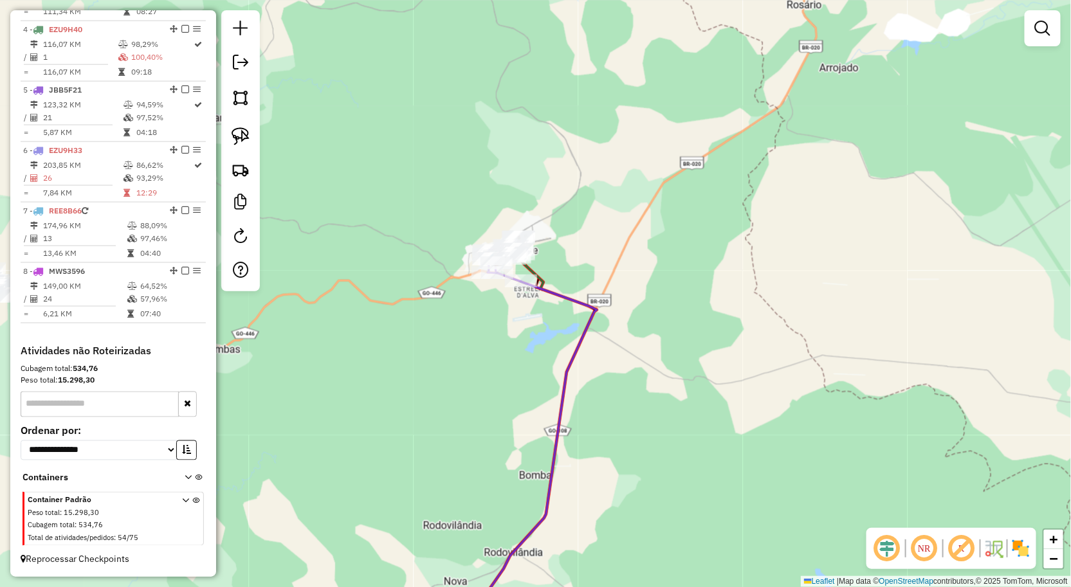
drag, startPoint x: 542, startPoint y: 436, endPoint x: 523, endPoint y: 446, distance: 21.6
click at [536, 447] on div "Janela de atendimento Grade de atendimento Capacidade Transportadoras Veículos …" at bounding box center [535, 293] width 1071 height 587
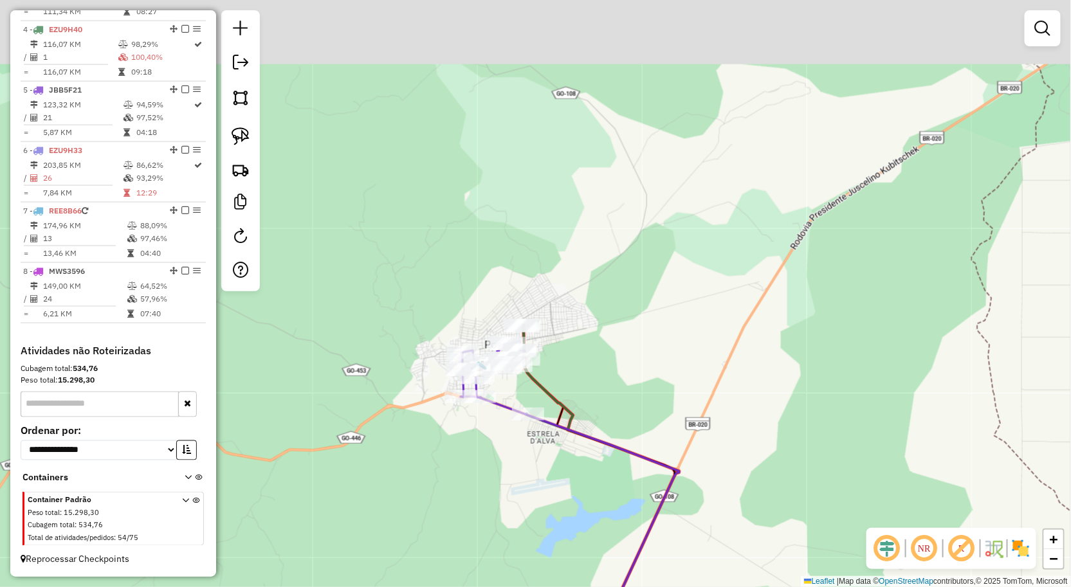
drag, startPoint x: 695, startPoint y: 246, endPoint x: 690, endPoint y: 345, distance: 99.1
click at [688, 346] on div "Janela de atendimento Grade de atendimento Capacidade Transportadoras Veículos …" at bounding box center [535, 293] width 1071 height 587
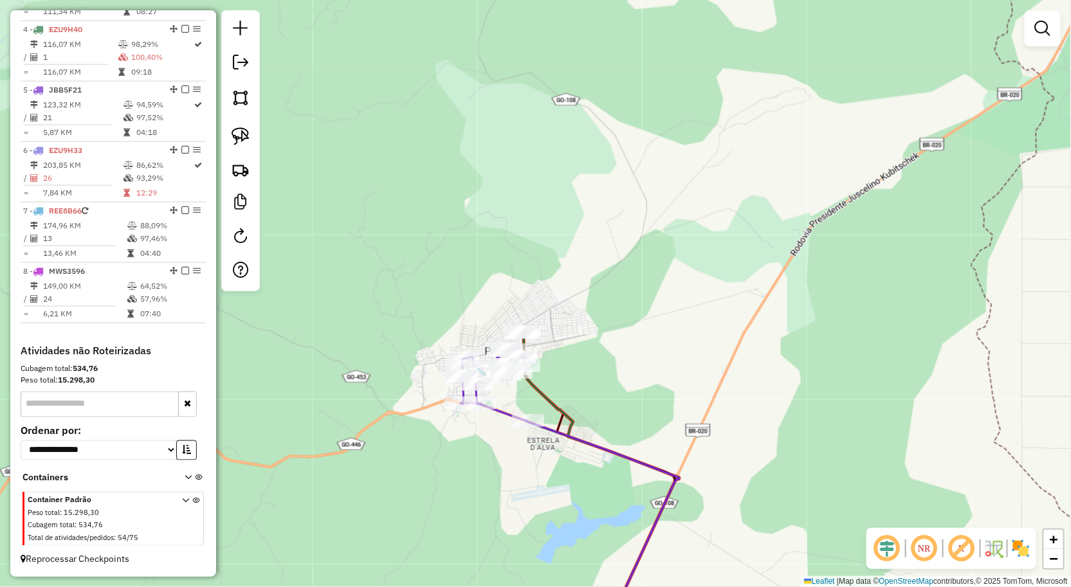
drag, startPoint x: 654, startPoint y: 174, endPoint x: 691, endPoint y: 184, distance: 38.7
click at [713, 158] on div "Janela de atendimento Grade de atendimento Capacidade Transportadoras Veículos …" at bounding box center [535, 293] width 1071 height 587
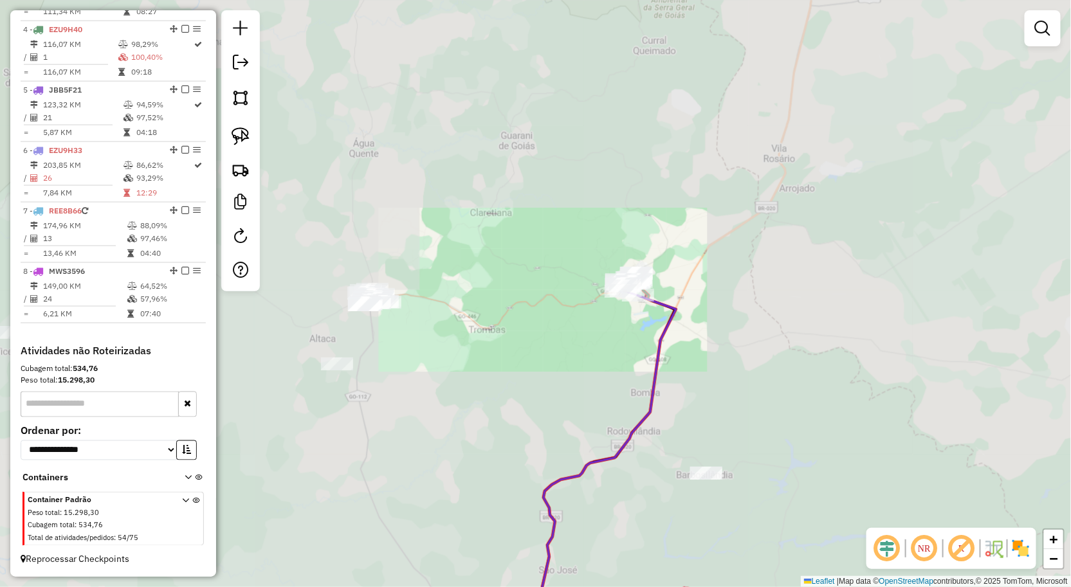
drag, startPoint x: 579, startPoint y: 365, endPoint x: 644, endPoint y: 347, distance: 67.9
click at [619, 350] on div "Janela de atendimento Grade de atendimento Capacidade Transportadoras Veículos …" at bounding box center [535, 293] width 1071 height 587
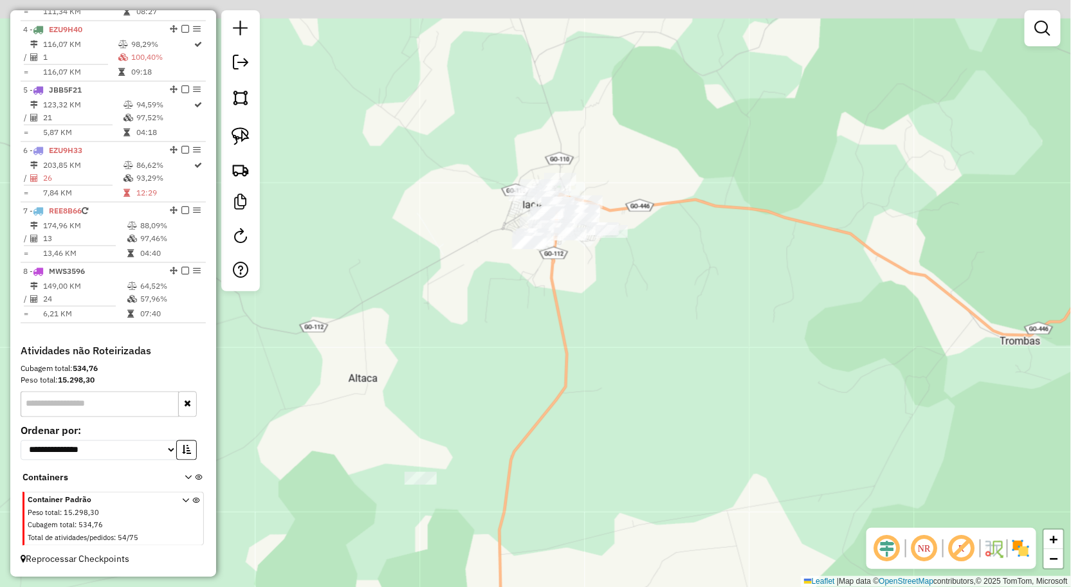
drag, startPoint x: 551, startPoint y: 313, endPoint x: 538, endPoint y: 368, distance: 56.8
click at [538, 368] on div "Janela de atendimento Grade de atendimento Capacidade Transportadoras Veículos …" at bounding box center [535, 293] width 1071 height 587
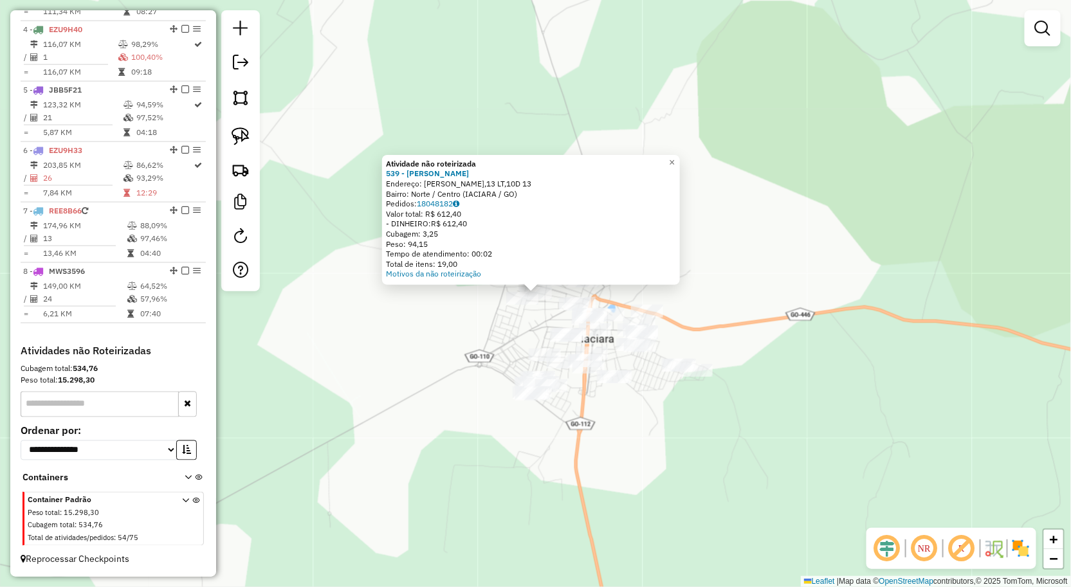
click at [621, 439] on div "Atividade não roteirizada 539 - [PERSON_NAME]: SAO CONRADO QD,13 LT,10D 13 Bair…" at bounding box center [535, 293] width 1071 height 587
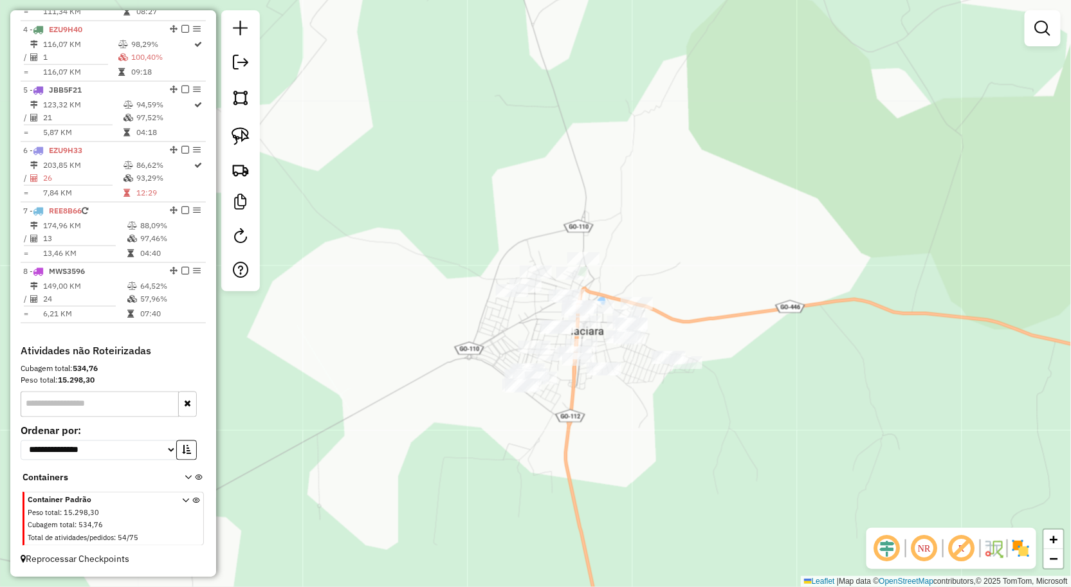
drag, startPoint x: 646, startPoint y: 431, endPoint x: 622, endPoint y: 408, distance: 33.2
click at [624, 410] on div "Janela de atendimento Grade de atendimento Capacidade Transportadoras Veículos …" at bounding box center [535, 293] width 1071 height 587
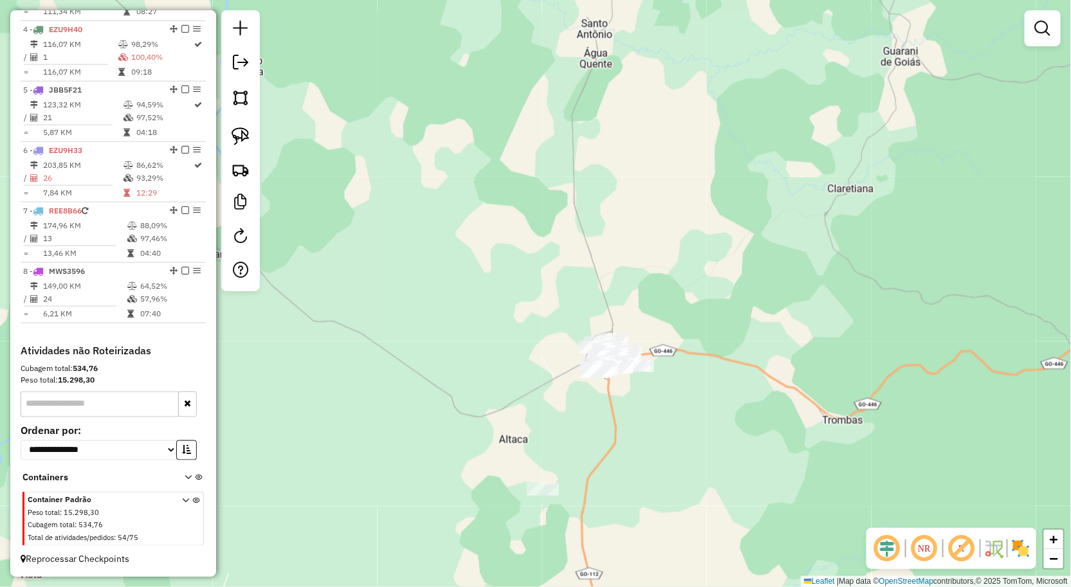
drag, startPoint x: 650, startPoint y: 429, endPoint x: 655, endPoint y: 396, distance: 33.1
click at [655, 397] on div "Janela de atendimento Grade de atendimento Capacidade Transportadoras Veículos …" at bounding box center [535, 293] width 1071 height 587
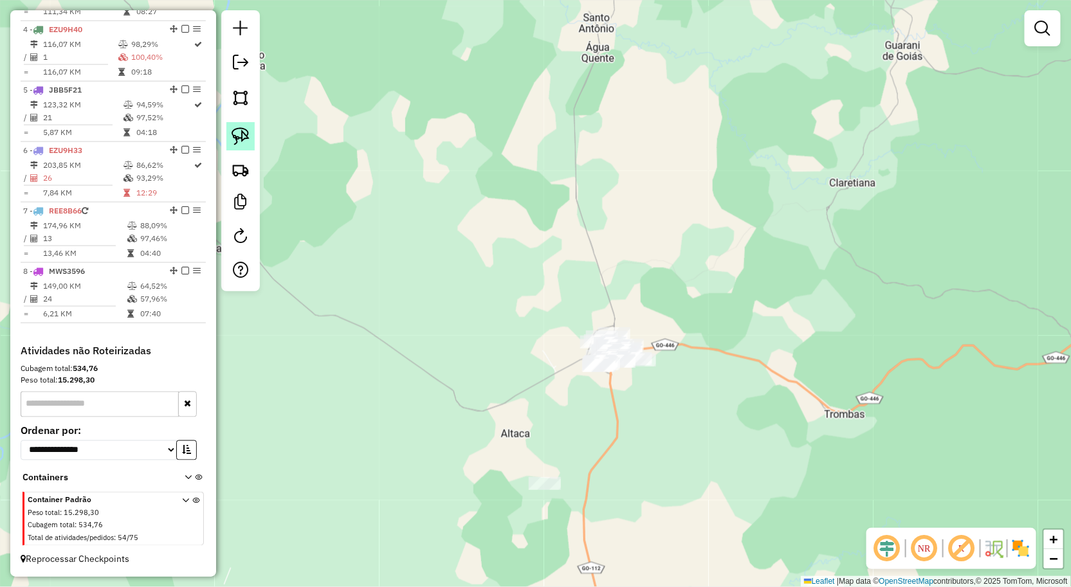
drag, startPoint x: 232, startPoint y: 143, endPoint x: 239, endPoint y: 142, distance: 7.1
click at [232, 142] on img at bounding box center [241, 136] width 18 height 18
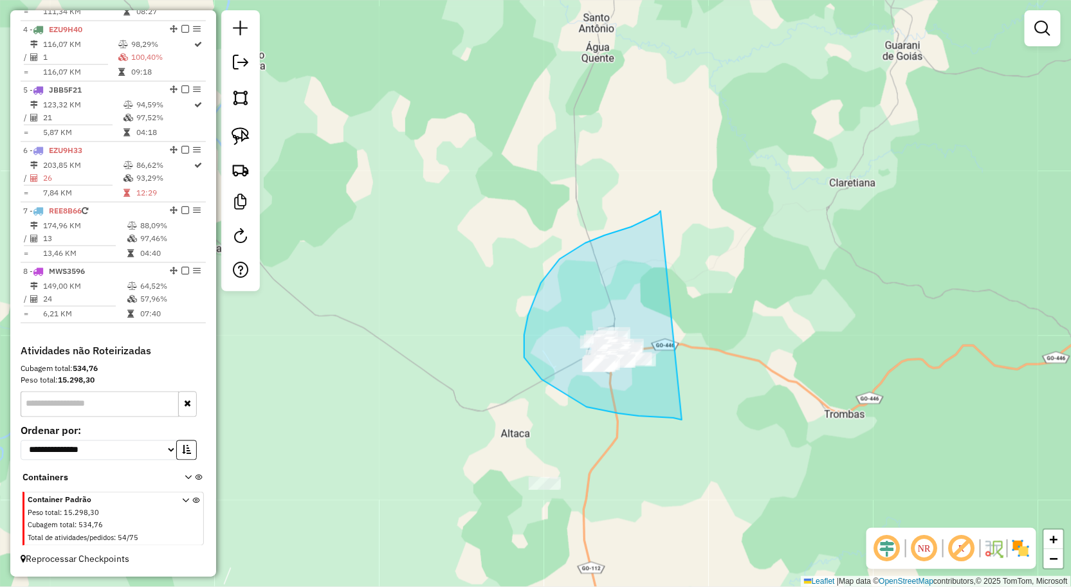
drag, startPoint x: 658, startPoint y: 214, endPoint x: 696, endPoint y: 425, distance: 214.3
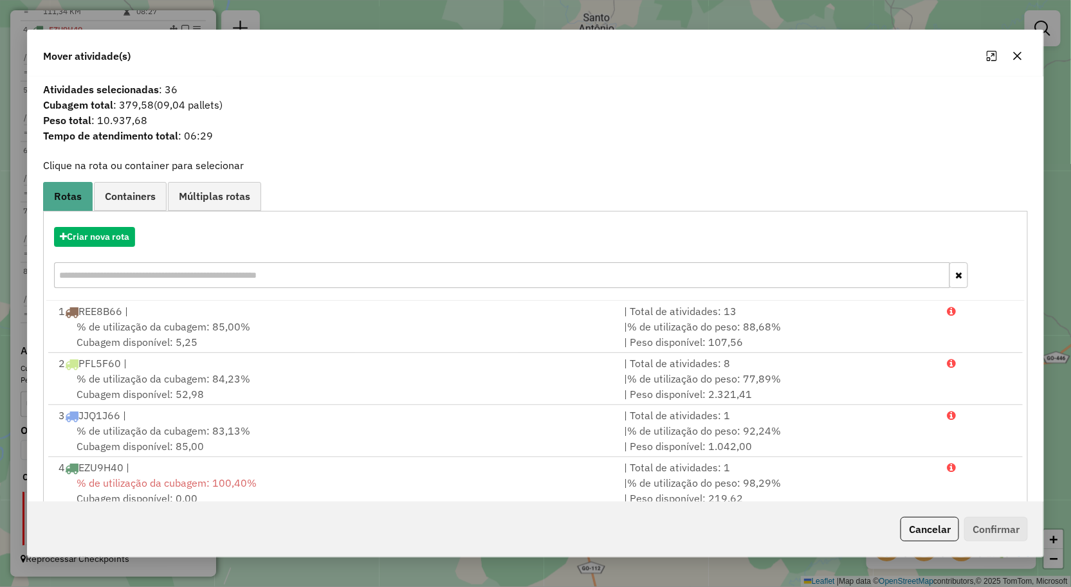
drag, startPoint x: 1013, startPoint y: 48, endPoint x: 936, endPoint y: 77, distance: 81.8
click at [1013, 49] on button "button" at bounding box center [1017, 56] width 21 height 21
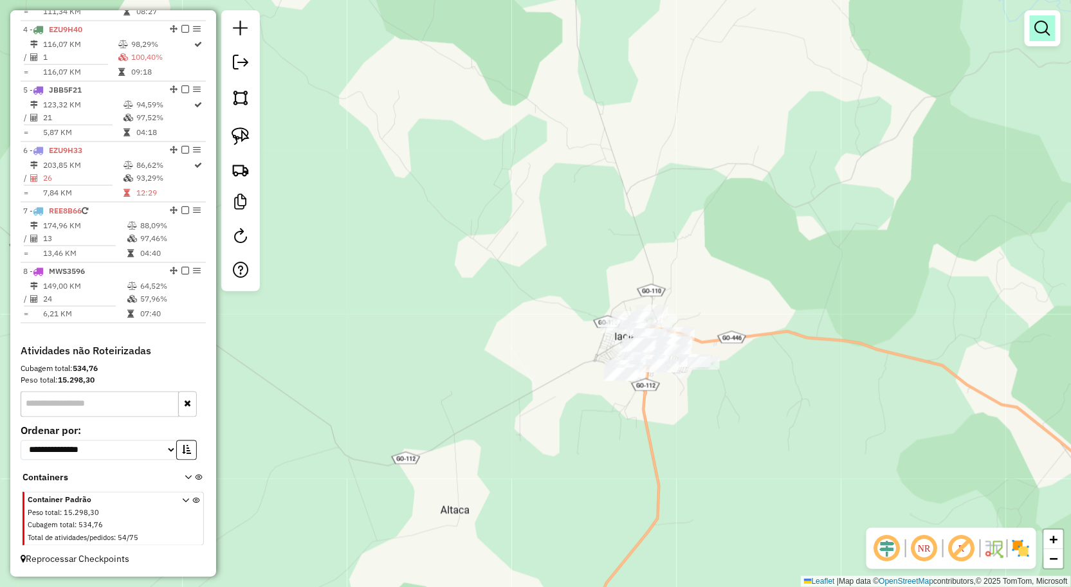
click at [1047, 22] on em at bounding box center [1042, 28] width 15 height 15
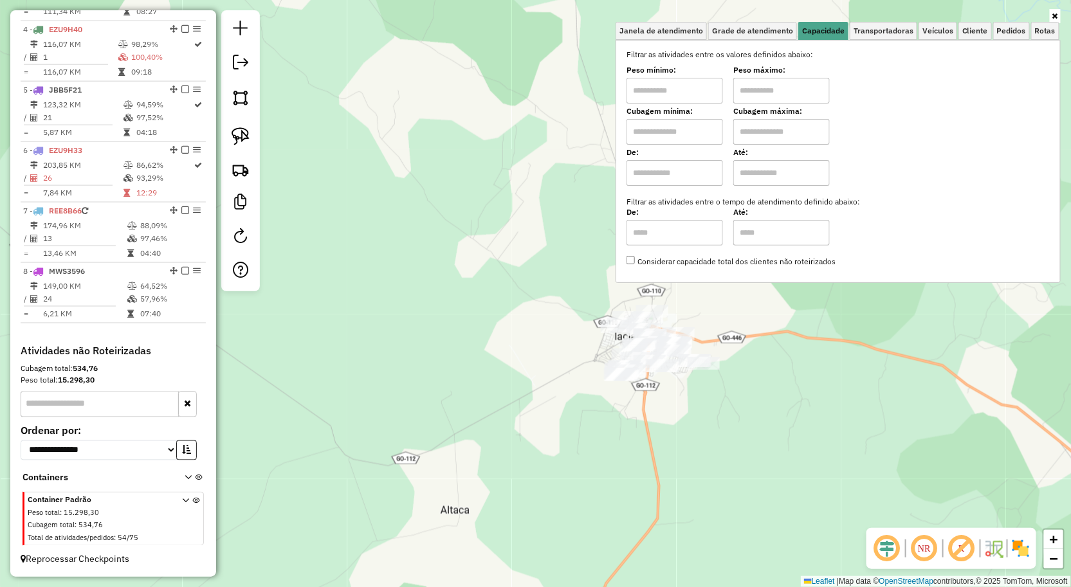
click at [695, 106] on label "Cubagem mínima:" at bounding box center [674, 111] width 96 height 12
click at [697, 98] on input "text" at bounding box center [674, 91] width 96 height 26
type input "****"
click at [635, 388] on div "Limpar filtros Janela de atendimento Grade de atendimento Capacidade Transporta…" at bounding box center [535, 293] width 1071 height 587
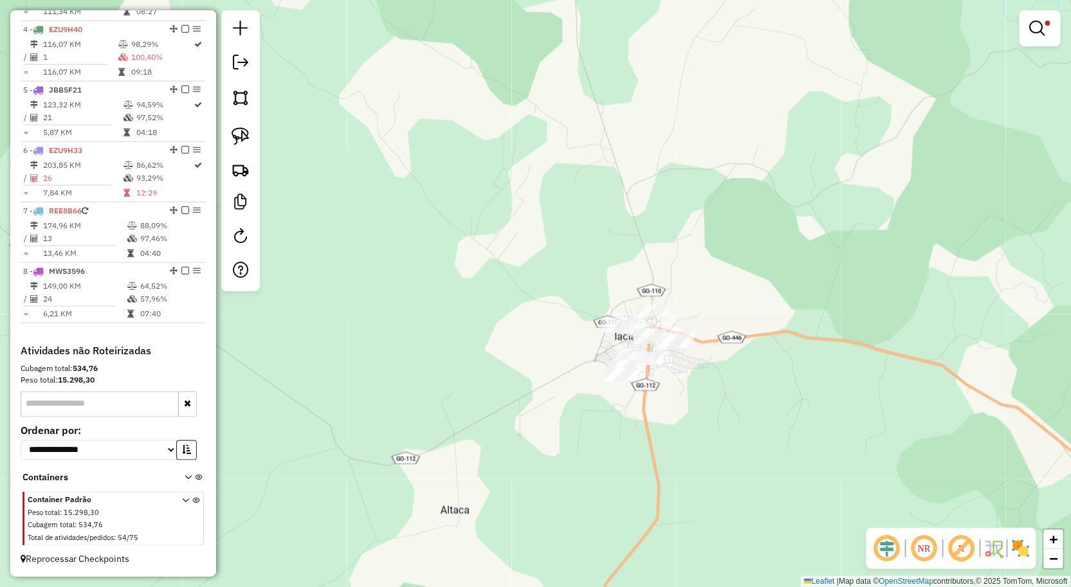
click at [255, 141] on div at bounding box center [240, 150] width 39 height 281
click at [243, 136] on img at bounding box center [241, 136] width 18 height 18
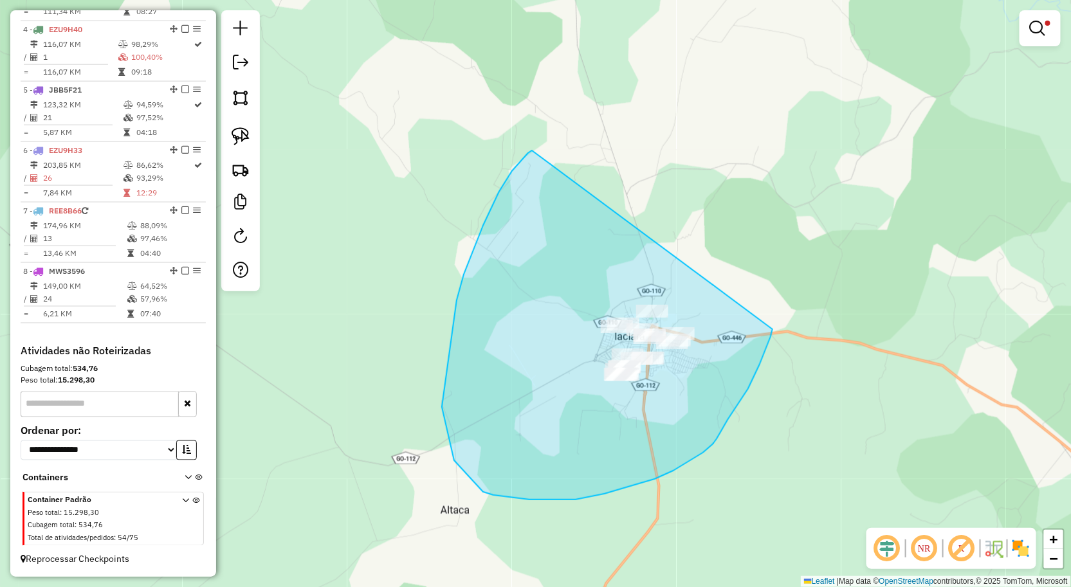
drag, startPoint x: 532, startPoint y: 150, endPoint x: 774, endPoint y: 323, distance: 296.9
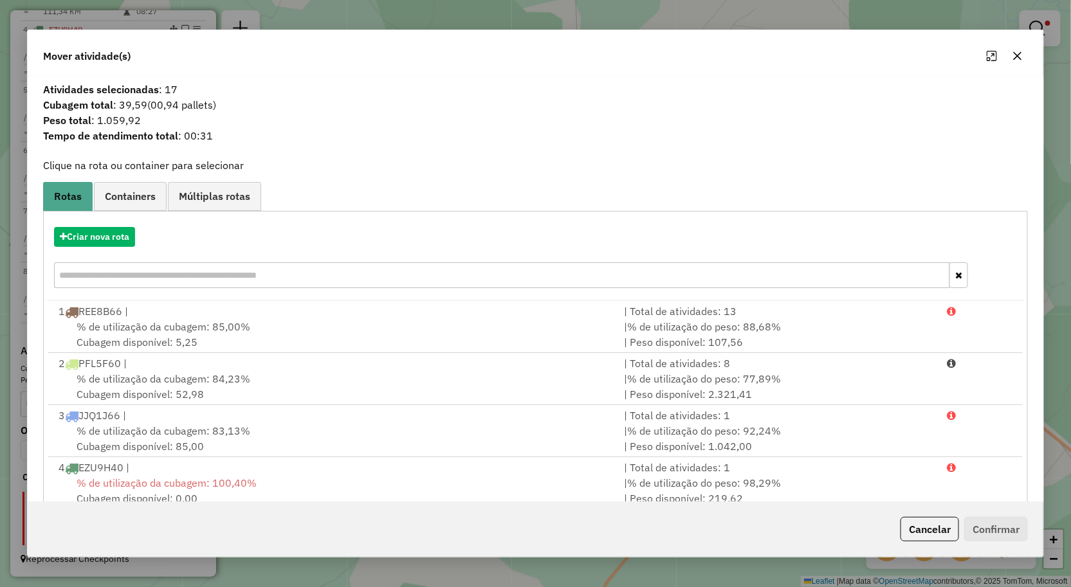
click at [1025, 55] on button "button" at bounding box center [1017, 56] width 21 height 21
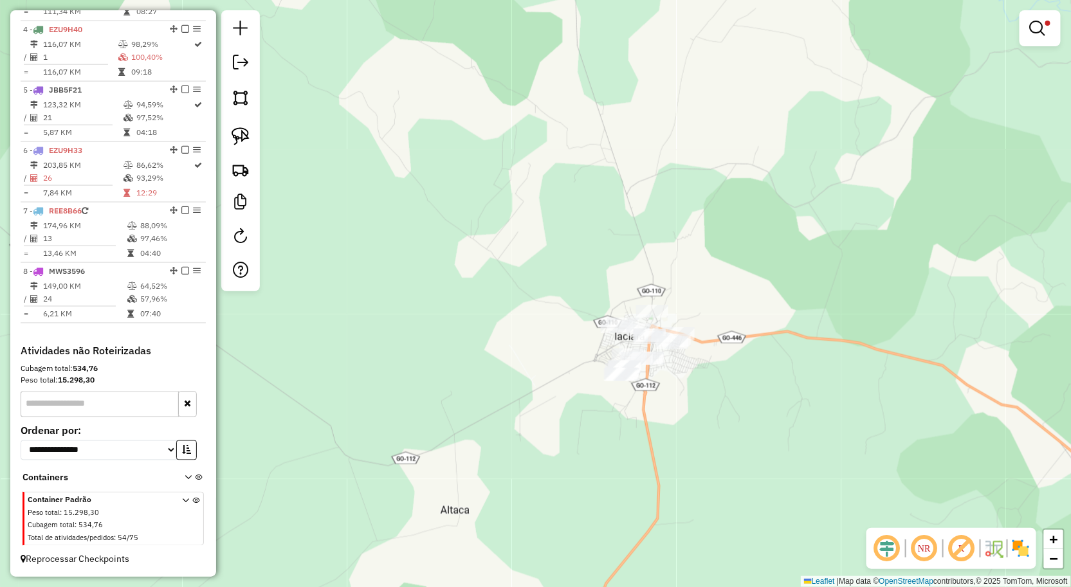
click at [1025, 55] on div "Limpar filtros Janela de atendimento Grade de atendimento Capacidade Transporta…" at bounding box center [1039, 34] width 41 height 48
click at [1038, 35] on em at bounding box center [1037, 28] width 15 height 15
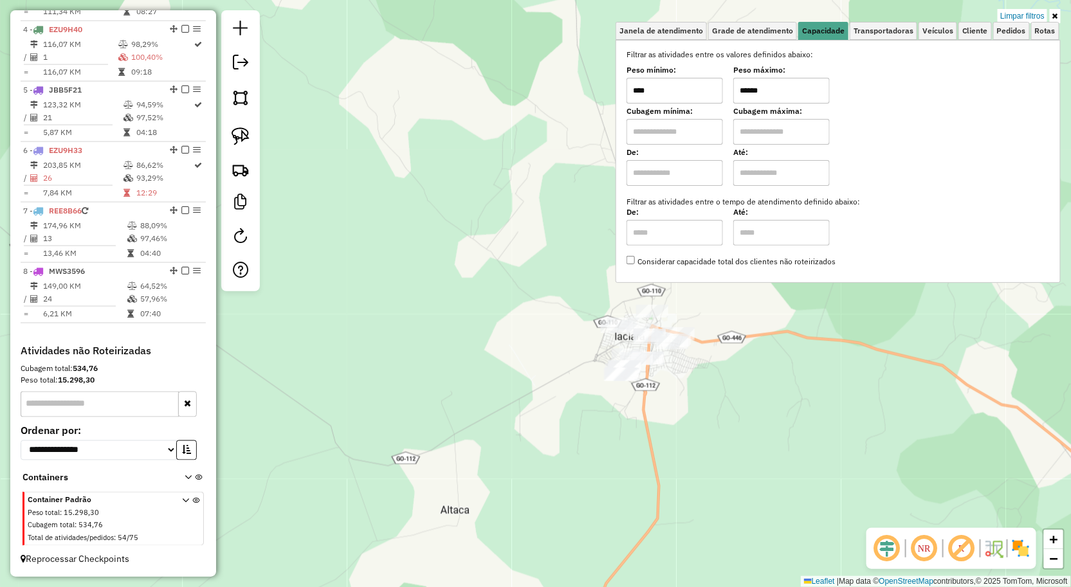
drag, startPoint x: 783, startPoint y: 74, endPoint x: 782, endPoint y: 82, distance: 8.5
click at [782, 75] on div "Peso máximo: ******" at bounding box center [781, 86] width 96 height 36
click at [790, 85] on input "******" at bounding box center [781, 91] width 96 height 26
click at [792, 90] on input "******" at bounding box center [781, 91] width 96 height 26
click at [794, 93] on input "******" at bounding box center [781, 91] width 96 height 26
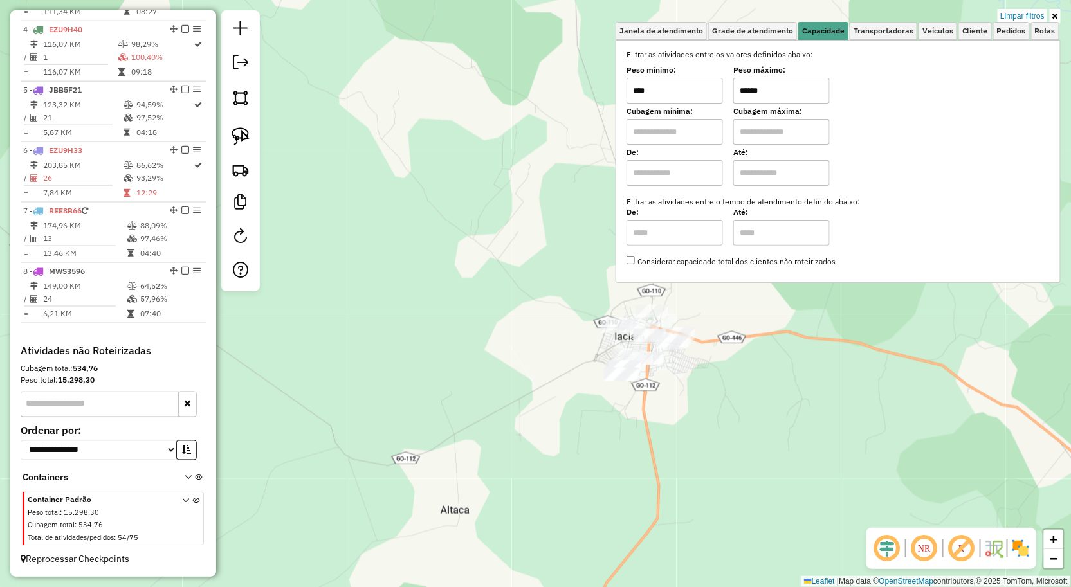
click at [794, 93] on input "******" at bounding box center [781, 91] width 96 height 26
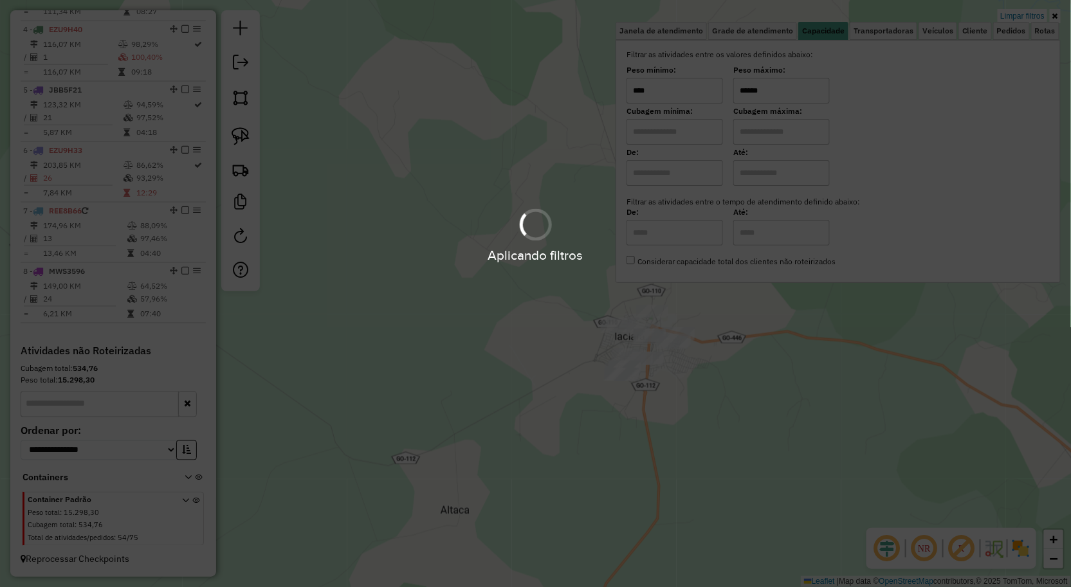
click at [661, 478] on div "Limpar filtros Janela de atendimento Grade de atendimento Capacidade Transporta…" at bounding box center [535, 293] width 1071 height 587
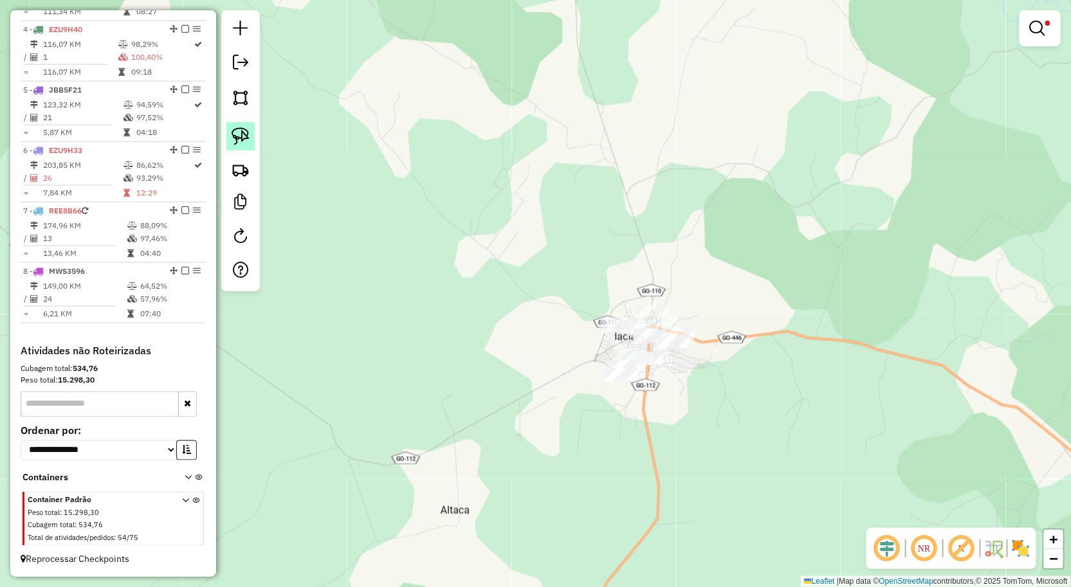
click at [233, 130] on img at bounding box center [241, 136] width 18 height 18
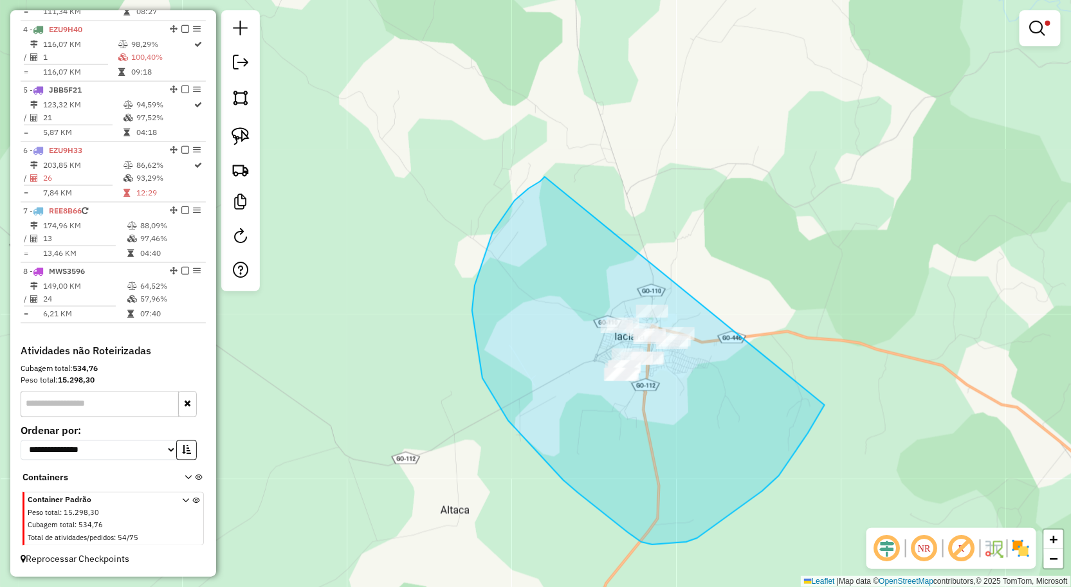
drag, startPoint x: 545, startPoint y: 177, endPoint x: 850, endPoint y: 354, distance: 353.0
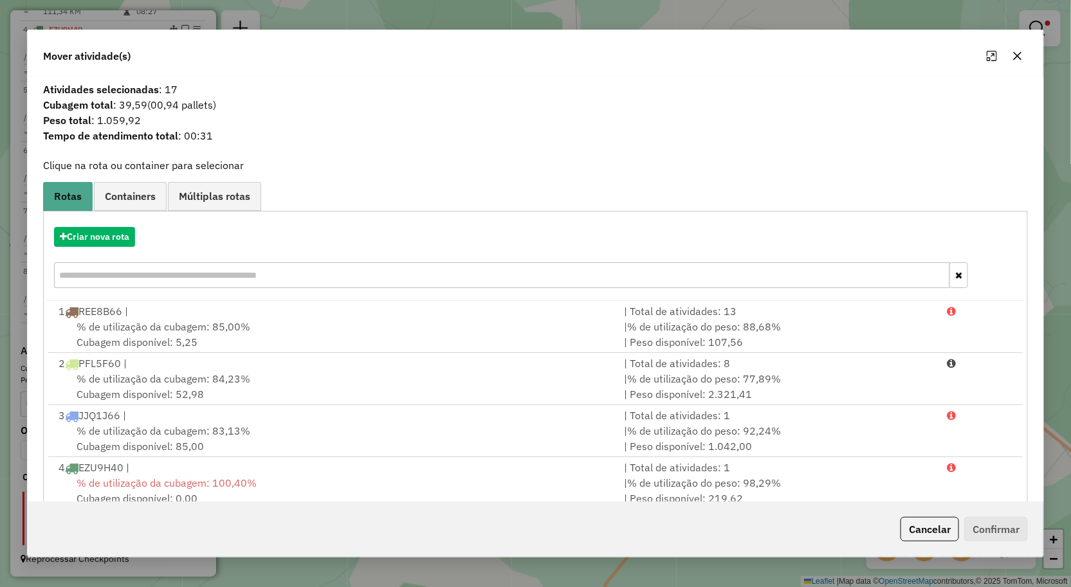
click at [1020, 57] on icon "button" at bounding box center [1017, 56] width 10 height 10
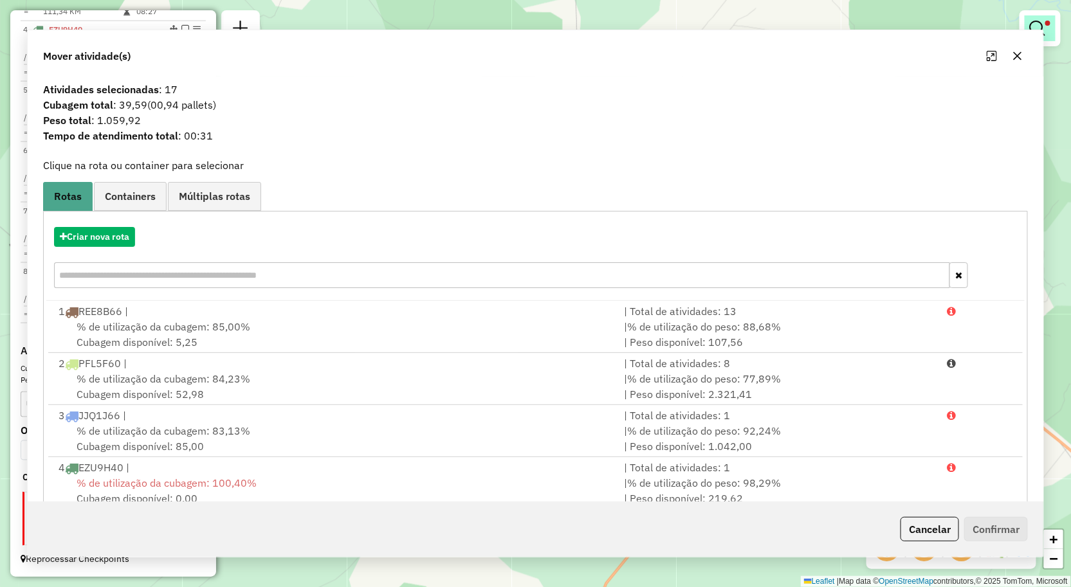
click at [1046, 21] on span at bounding box center [1047, 23] width 5 height 5
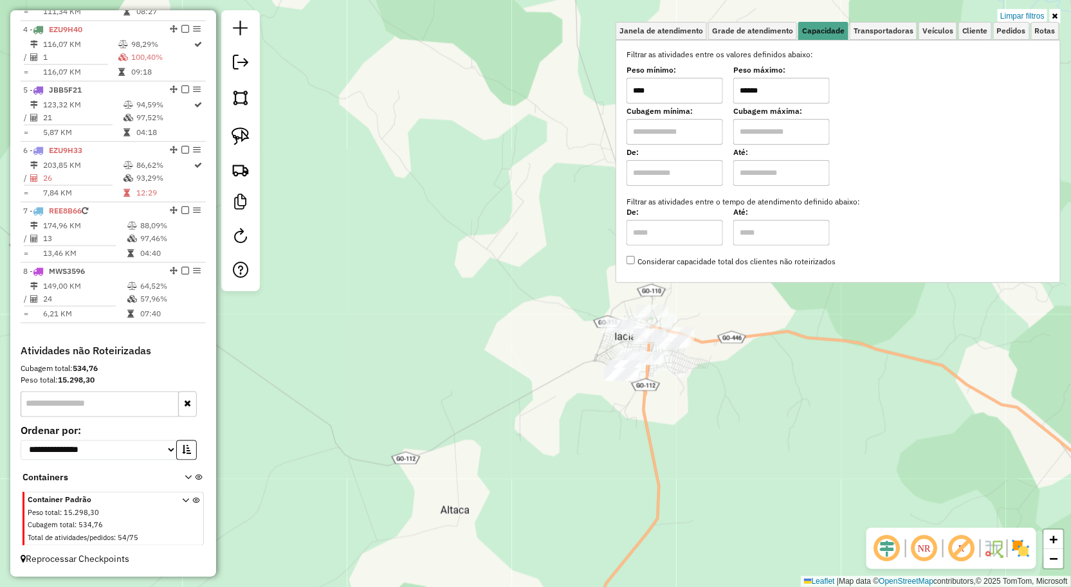
click at [766, 85] on input "******" at bounding box center [781, 91] width 96 height 26
click at [782, 94] on input "******" at bounding box center [781, 91] width 96 height 26
type input "******"
click at [542, 421] on div "Limpar filtros Janela de atendimento Grade de atendimento Capacidade Transporta…" at bounding box center [535, 293] width 1071 height 587
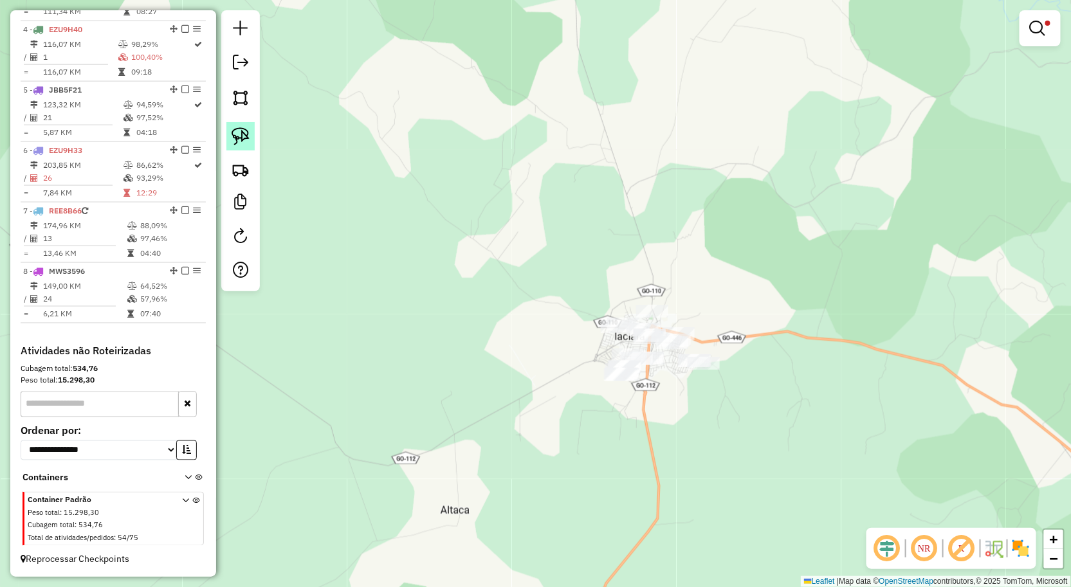
click at [241, 131] on img at bounding box center [241, 136] width 18 height 18
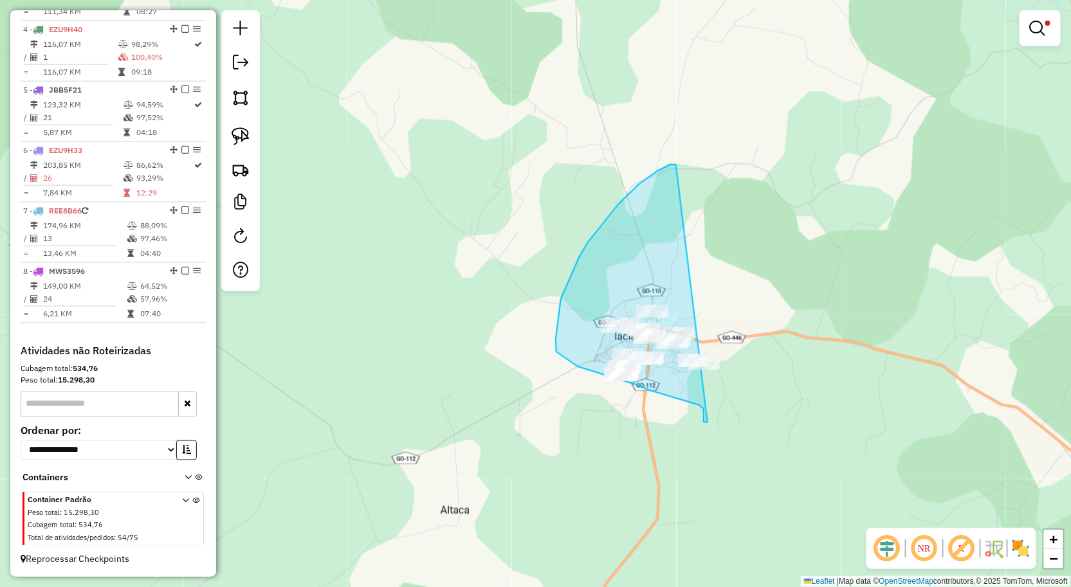
drag, startPoint x: 639, startPoint y: 184, endPoint x: 707, endPoint y: 423, distance: 248.1
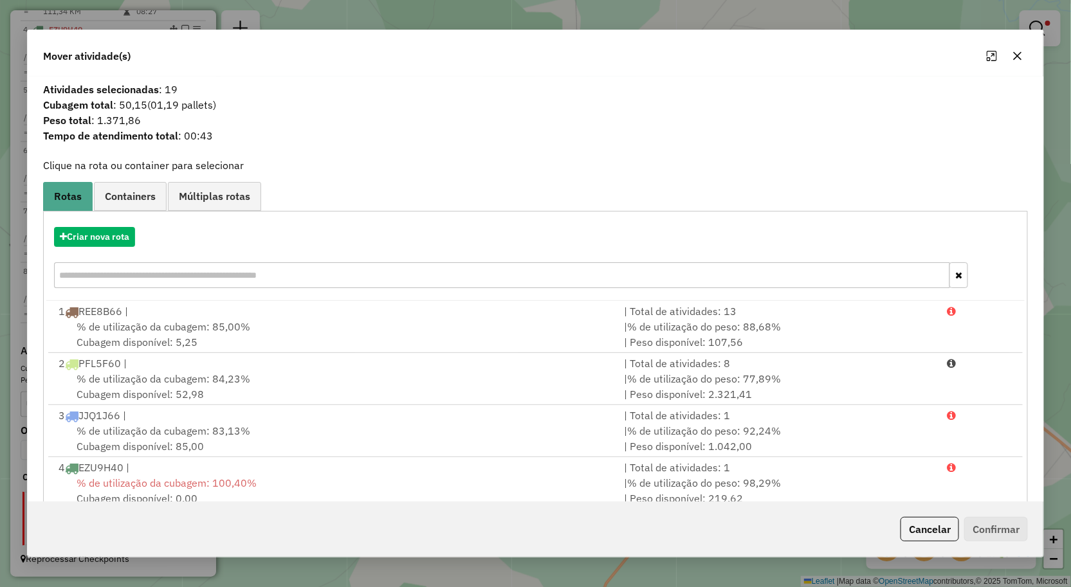
click at [1017, 53] on icon "button" at bounding box center [1017, 56] width 10 height 10
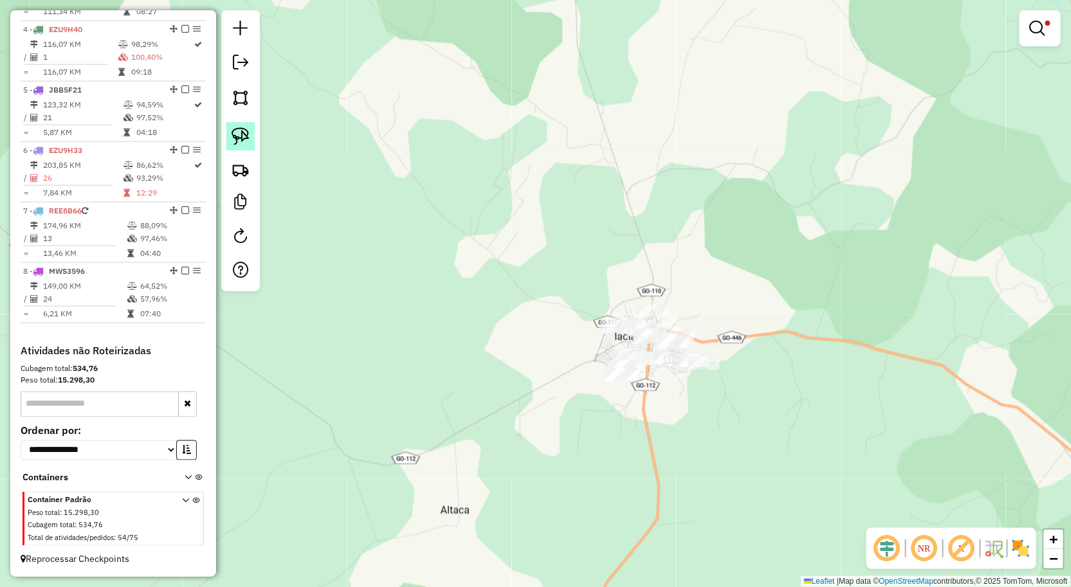
click at [252, 137] on link at bounding box center [240, 136] width 28 height 28
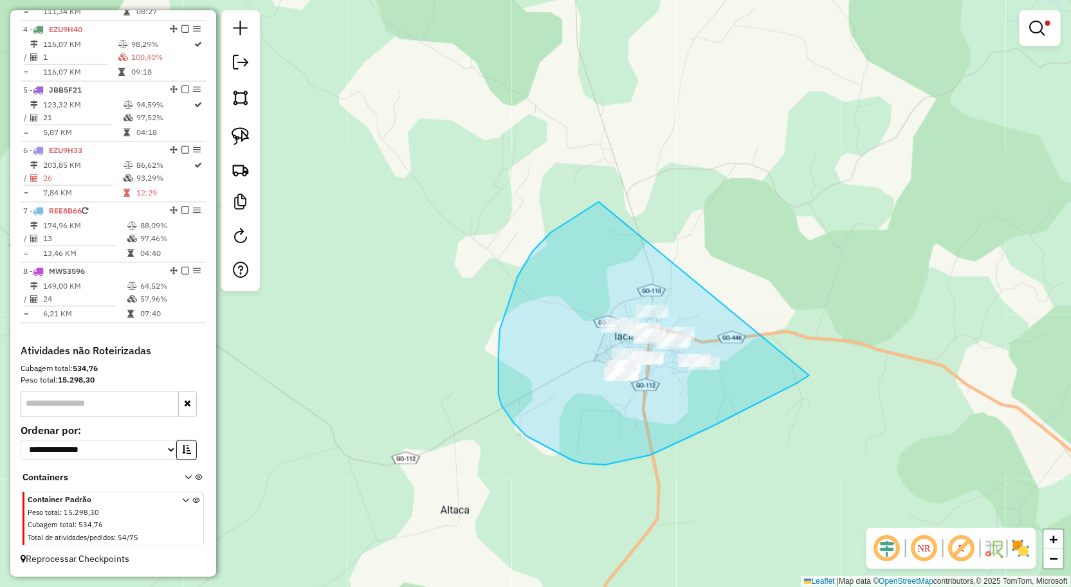
drag, startPoint x: 592, startPoint y: 207, endPoint x: 832, endPoint y: 352, distance: 280.5
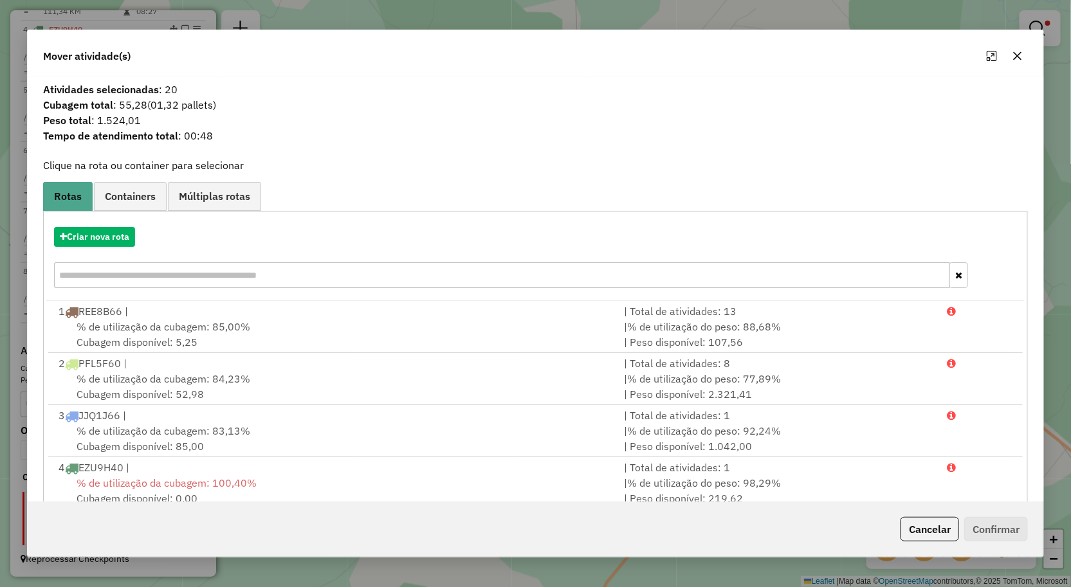
click at [1017, 58] on icon "button" at bounding box center [1017, 56] width 10 height 10
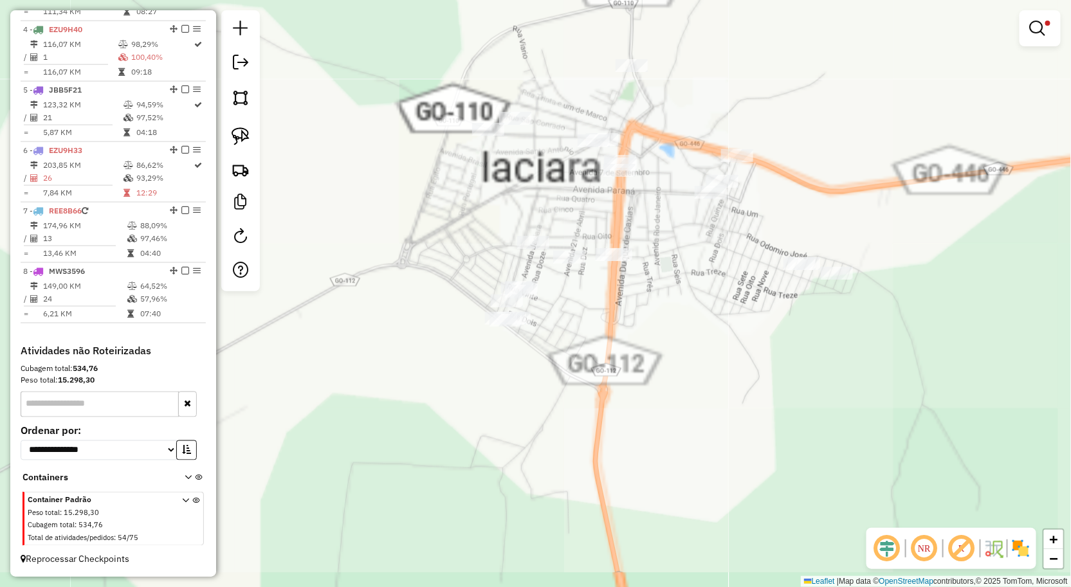
drag, startPoint x: 658, startPoint y: 382, endPoint x: 677, endPoint y: 371, distance: 21.6
click at [685, 371] on div "Limpar filtros Janela de atendimento Grade de atendimento Capacidade Transporta…" at bounding box center [535, 293] width 1071 height 587
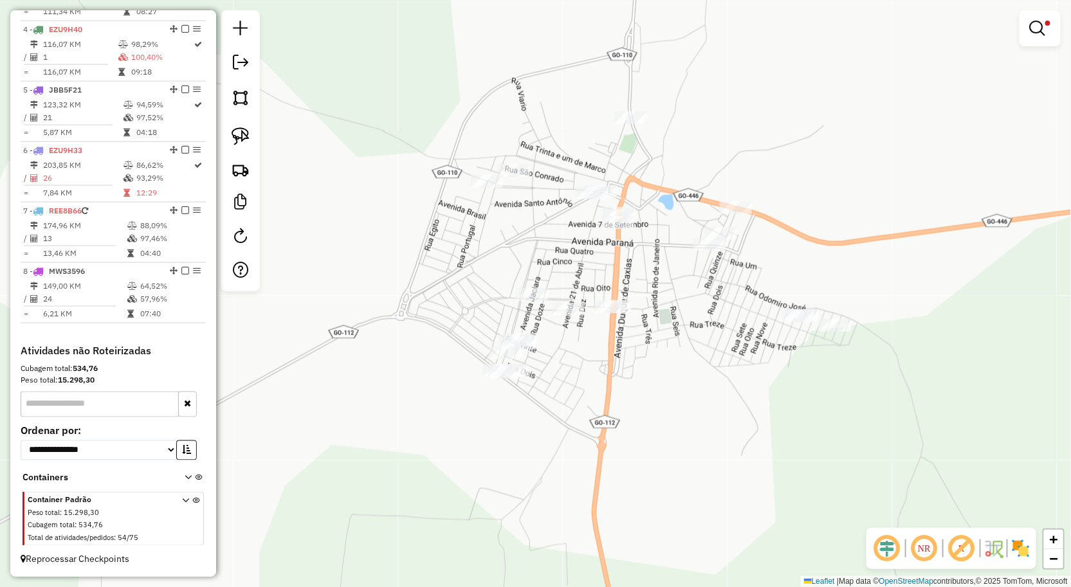
drag, startPoint x: 439, startPoint y: 311, endPoint x: 439, endPoint y: 352, distance: 41.2
click at [439, 352] on div "Limpar filtros Janela de atendimento Grade de atendimento Capacidade Transporta…" at bounding box center [535, 293] width 1071 height 587
click at [238, 147] on link at bounding box center [240, 136] width 28 height 28
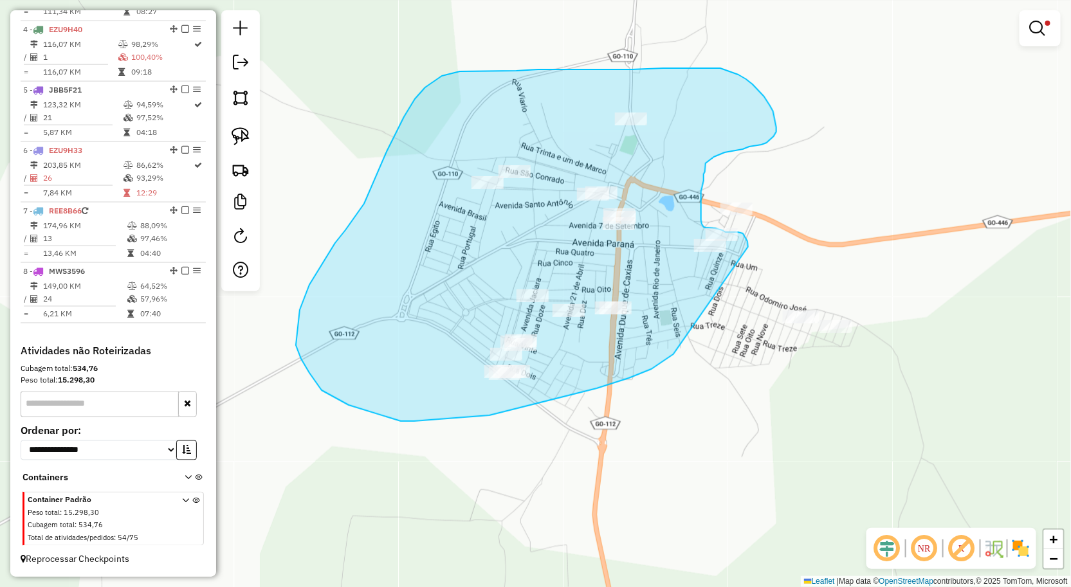
drag, startPoint x: 673, startPoint y: 354, endPoint x: 748, endPoint y: 247, distance: 130.8
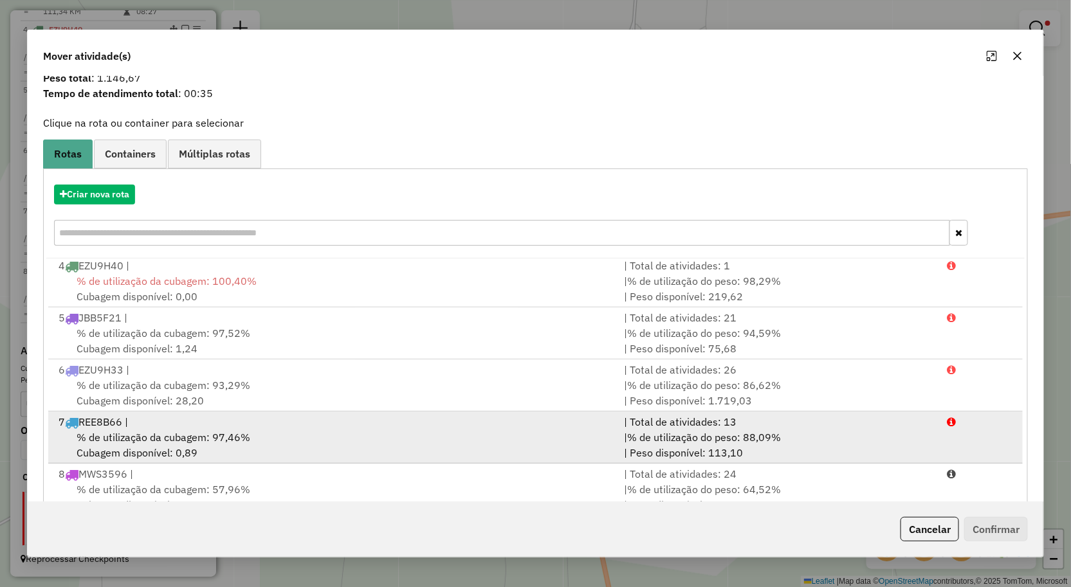
scroll to position [78, 0]
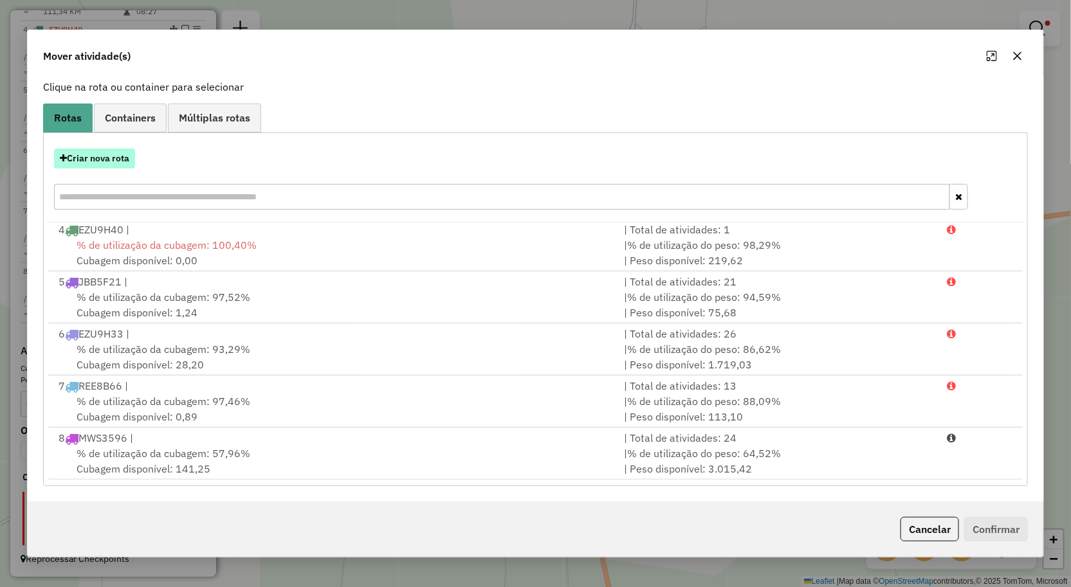
click at [106, 158] on button "Criar nova rota" at bounding box center [94, 159] width 81 height 20
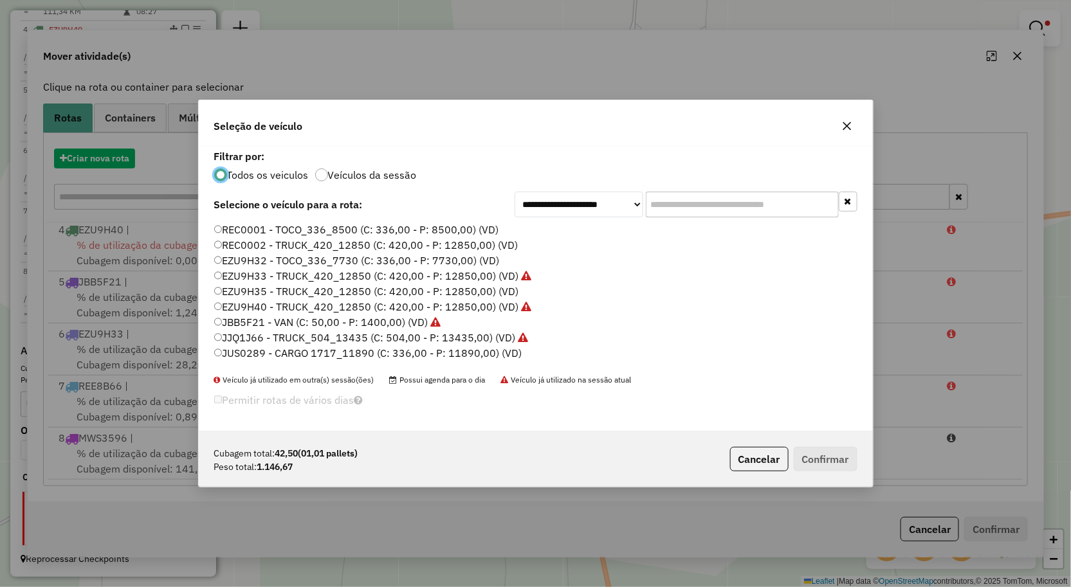
scroll to position [7, 3]
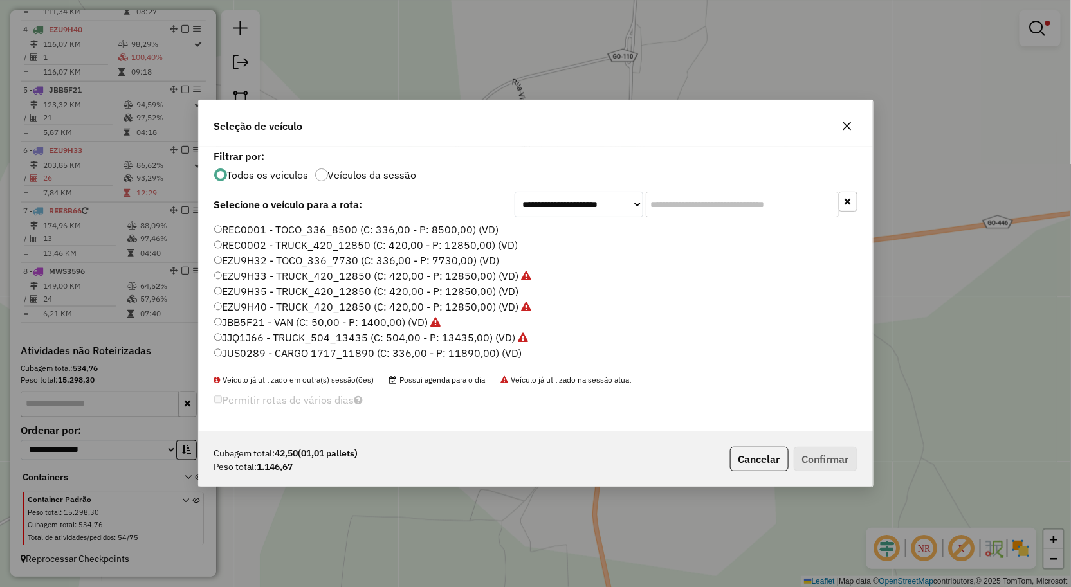
click at [261, 319] on label "JBB5F21 - VAN (C: 50,00 - P: 1400,00) (VD)" at bounding box center [327, 321] width 227 height 15
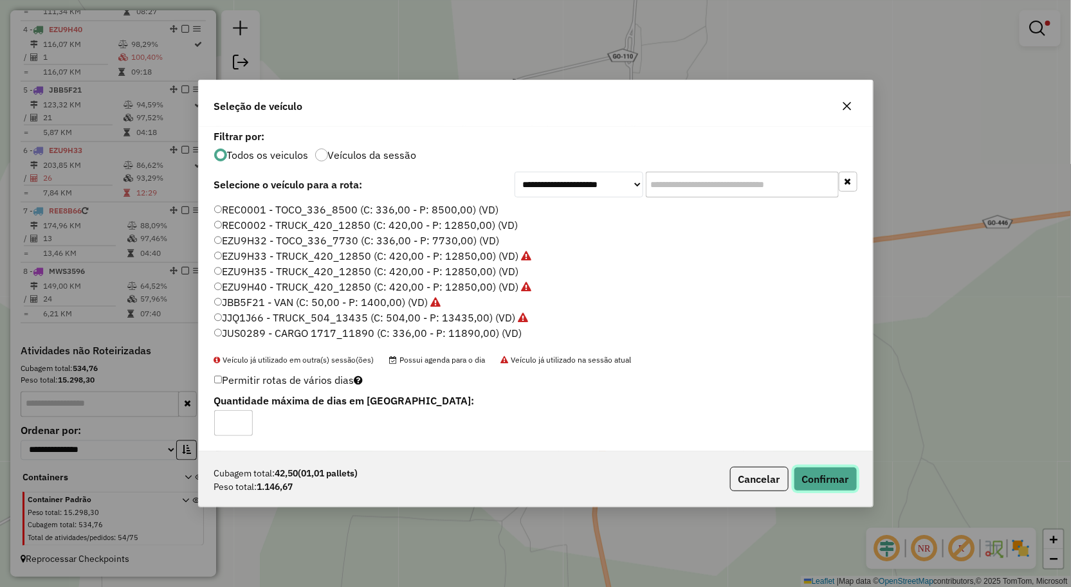
click at [837, 480] on button "Confirmar" at bounding box center [826, 479] width 64 height 24
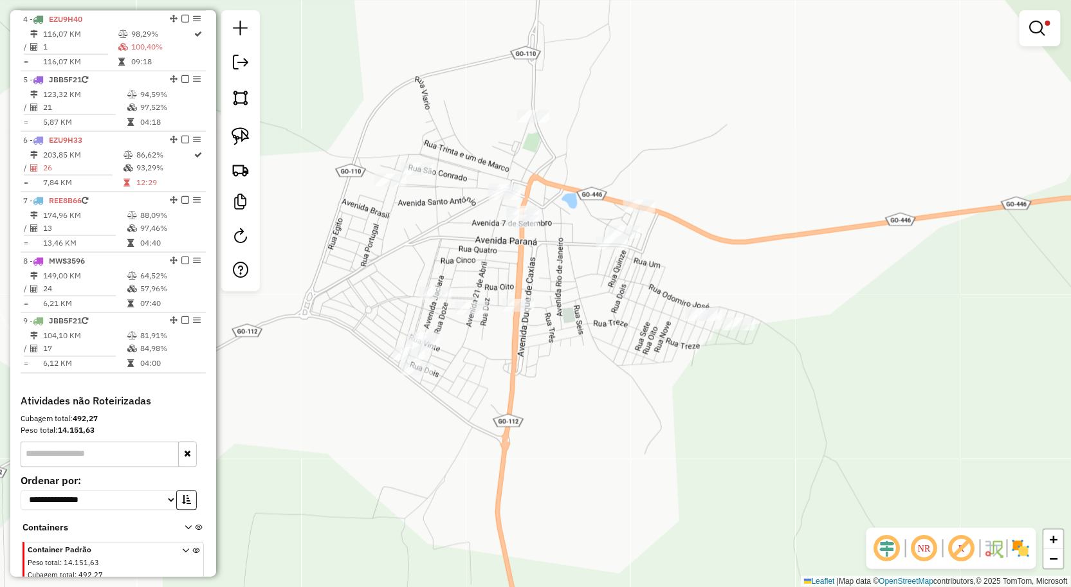
drag, startPoint x: 843, startPoint y: 436, endPoint x: 718, endPoint y: 420, distance: 126.4
click at [728, 422] on div "Limpar filtros Janela de atendimento Grade de atendimento Capacidade Transporta…" at bounding box center [535, 293] width 1071 height 587
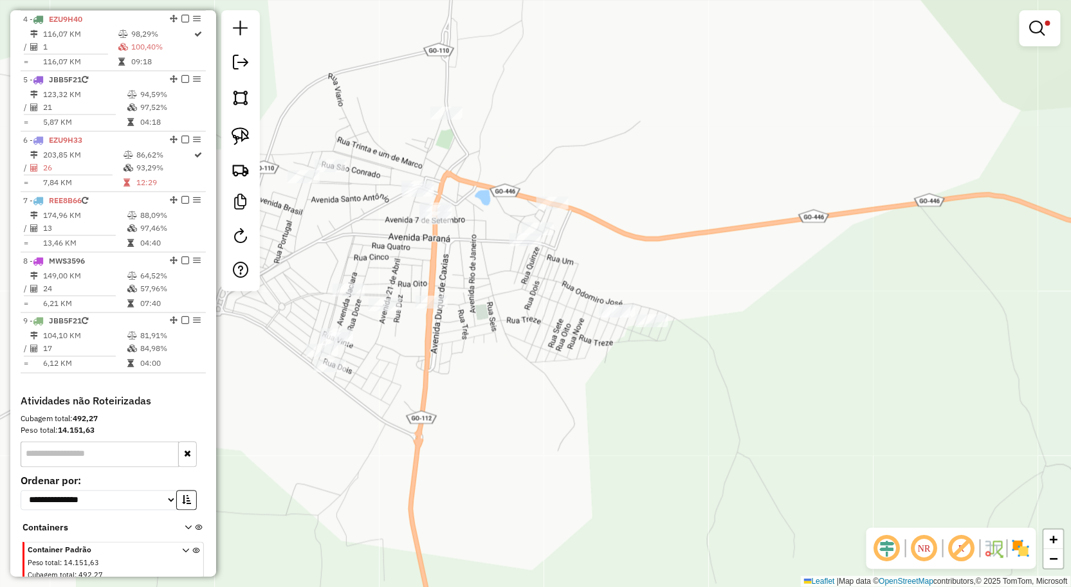
drag, startPoint x: 617, startPoint y: 224, endPoint x: 577, endPoint y: 239, distance: 43.4
click at [600, 239] on div "Limpar filtros Janela de atendimento Grade de atendimento Capacidade Transporta…" at bounding box center [535, 293] width 1071 height 587
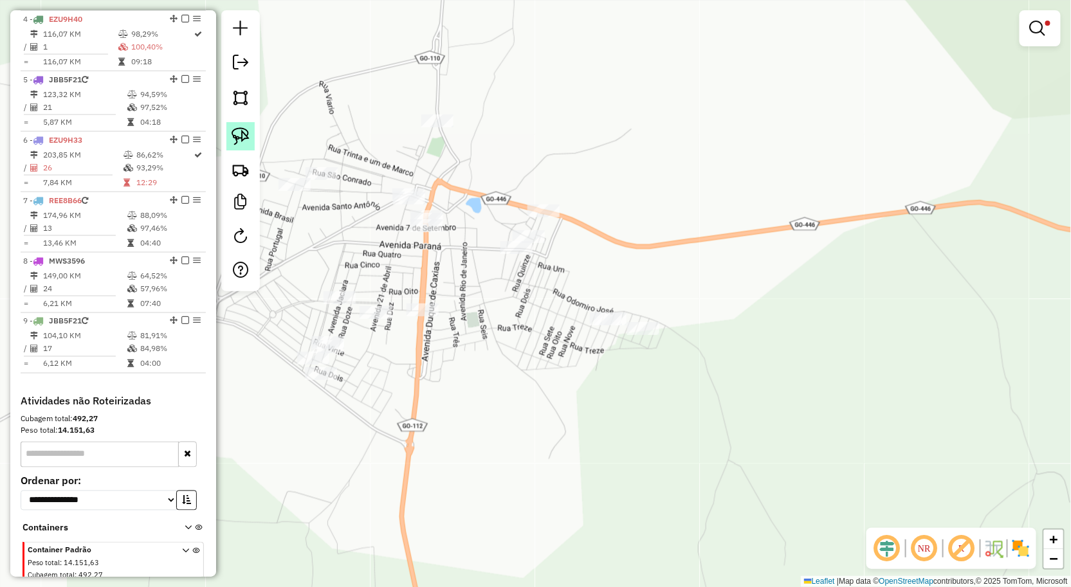
click at [247, 138] on img at bounding box center [241, 136] width 18 height 18
drag, startPoint x: 560, startPoint y: 158, endPoint x: 600, endPoint y: 235, distance: 87.4
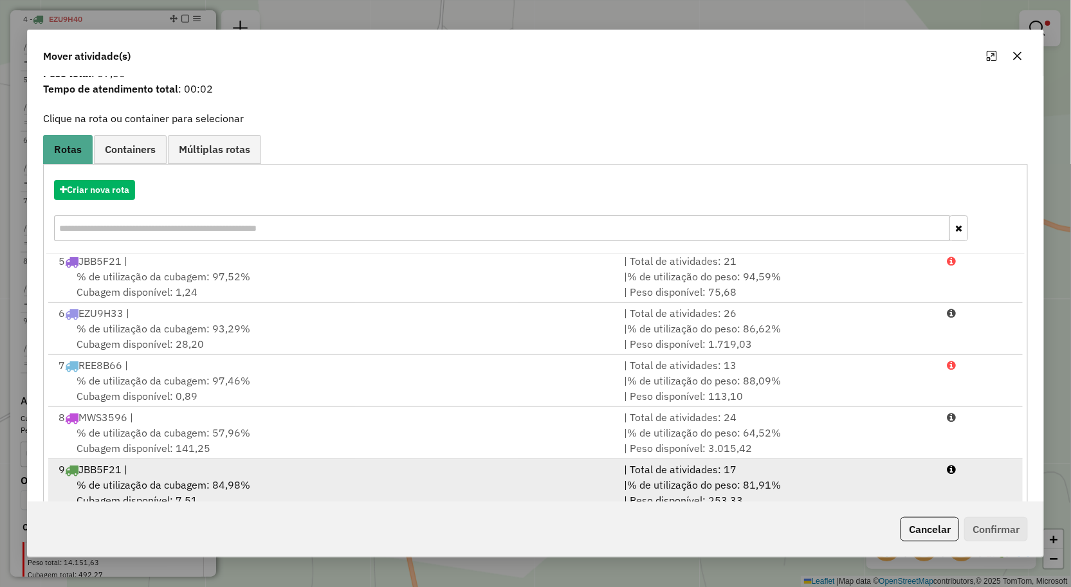
scroll to position [78, 0]
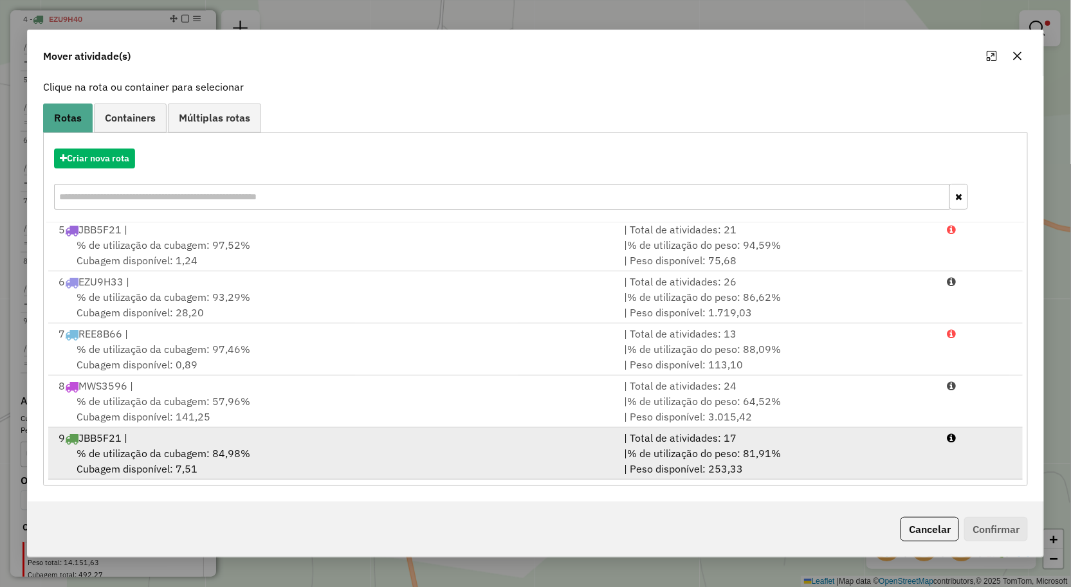
click at [370, 447] on div "% de utilização da cubagem: 84,98% Cubagem disponível: 7,51" at bounding box center [334, 461] width 566 height 31
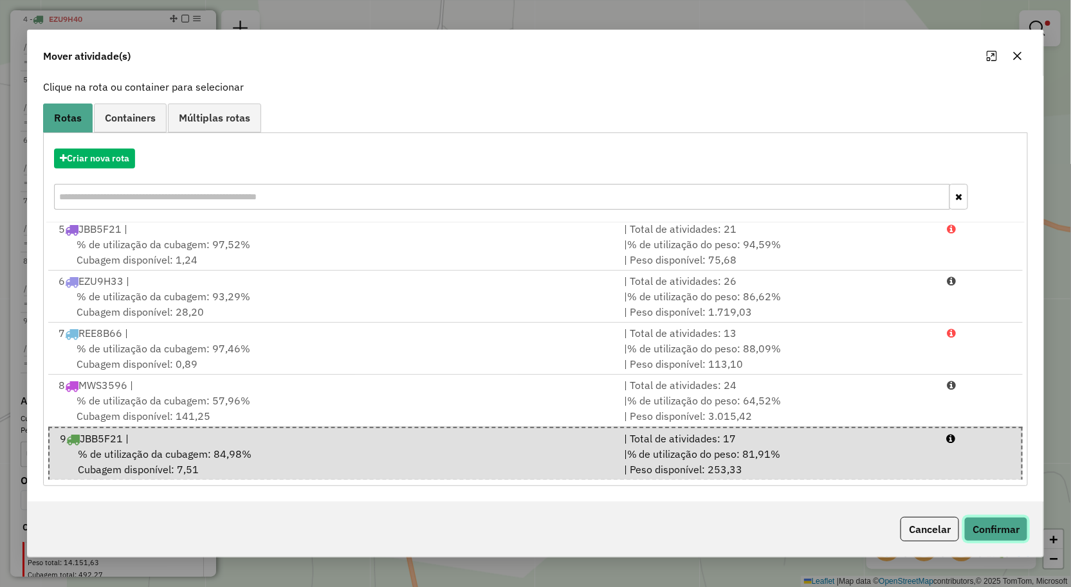
click at [997, 526] on button "Confirmar" at bounding box center [996, 529] width 64 height 24
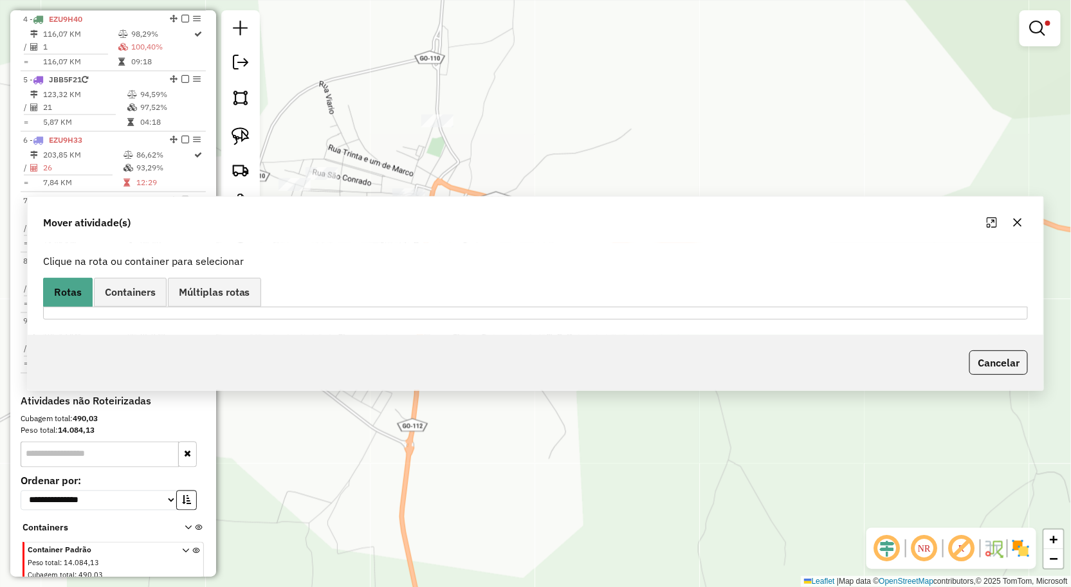
scroll to position [0, 0]
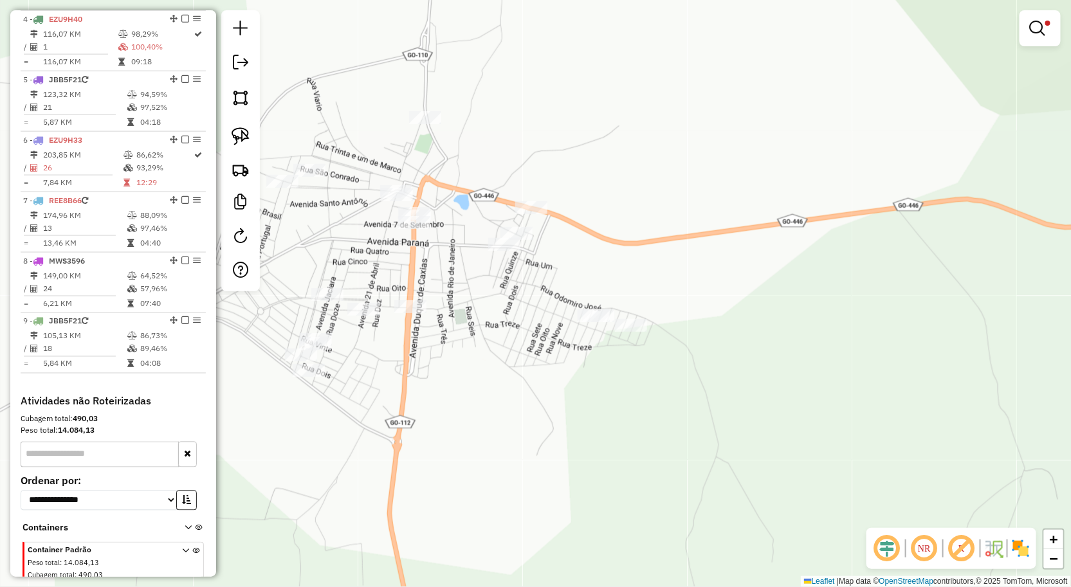
drag, startPoint x: 708, startPoint y: 405, endPoint x: 575, endPoint y: 348, distance: 144.9
click at [614, 370] on div "Limpar filtros Janela de atendimento Grade de atendimento Capacidade Transporta…" at bounding box center [535, 293] width 1071 height 587
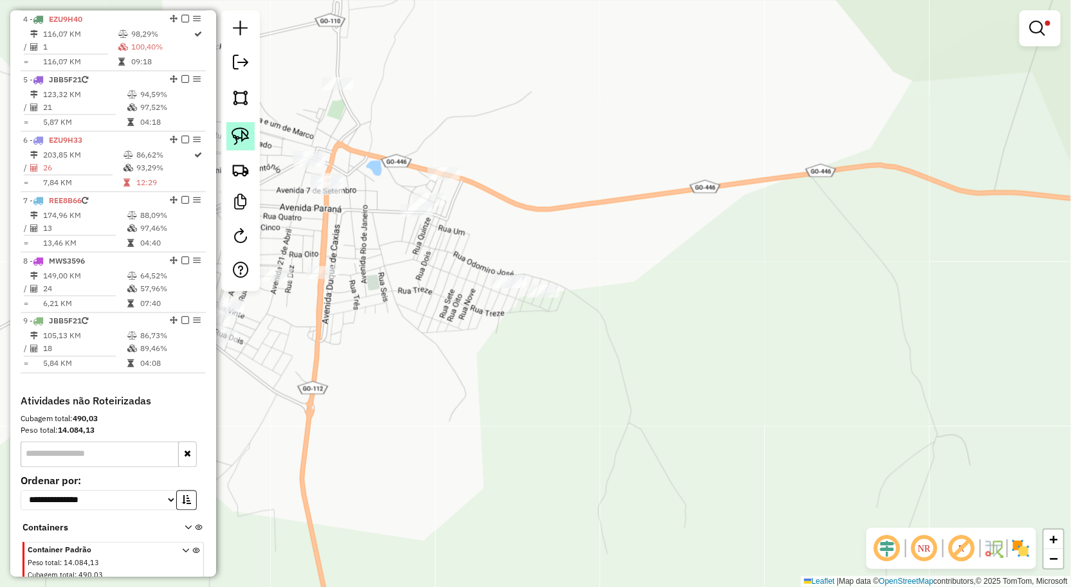
click at [248, 130] on img at bounding box center [241, 136] width 18 height 18
drag, startPoint x: 545, startPoint y: 251, endPoint x: 563, endPoint y: 324, distance: 75.6
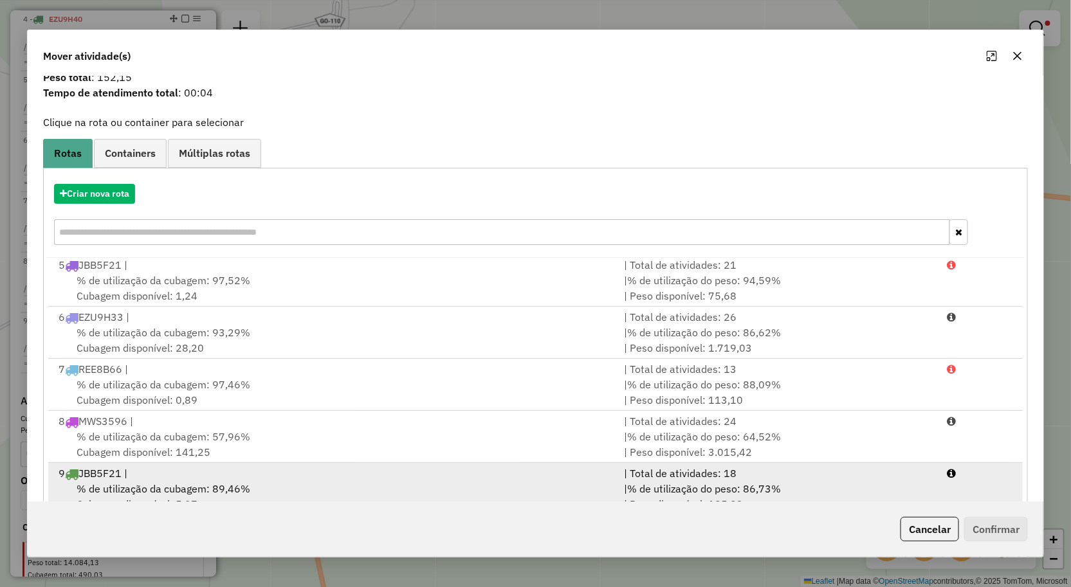
scroll to position [78, 0]
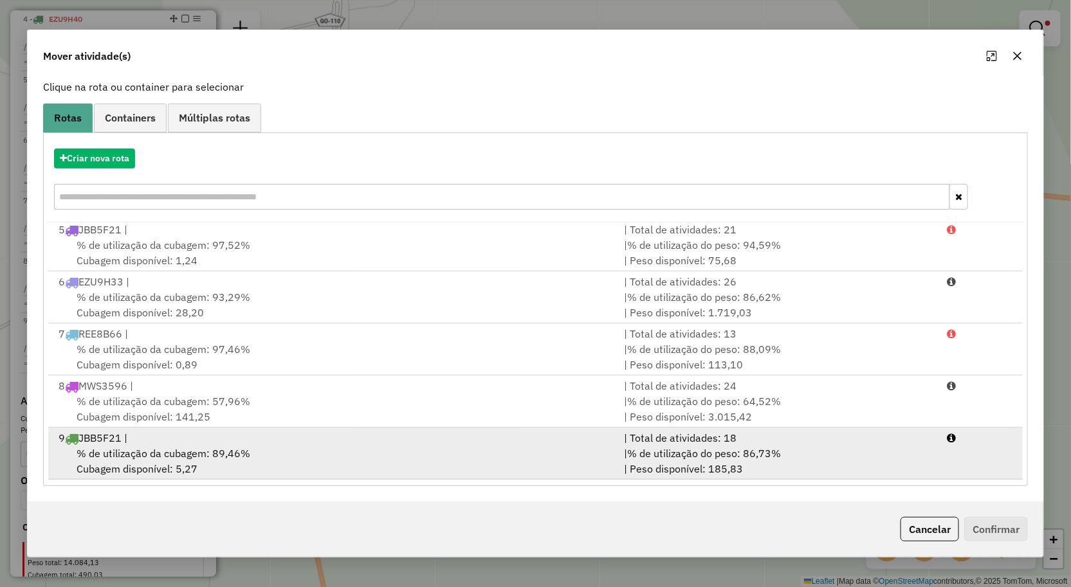
click at [439, 441] on div "9 JBB5F21 |" at bounding box center [334, 437] width 566 height 15
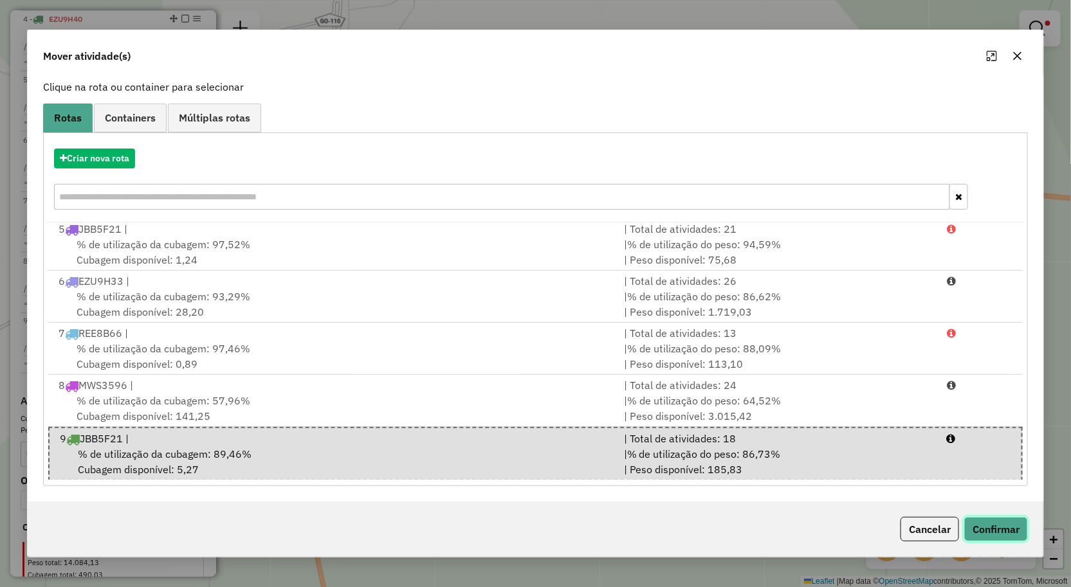
click at [994, 536] on button "Confirmar" at bounding box center [996, 529] width 64 height 24
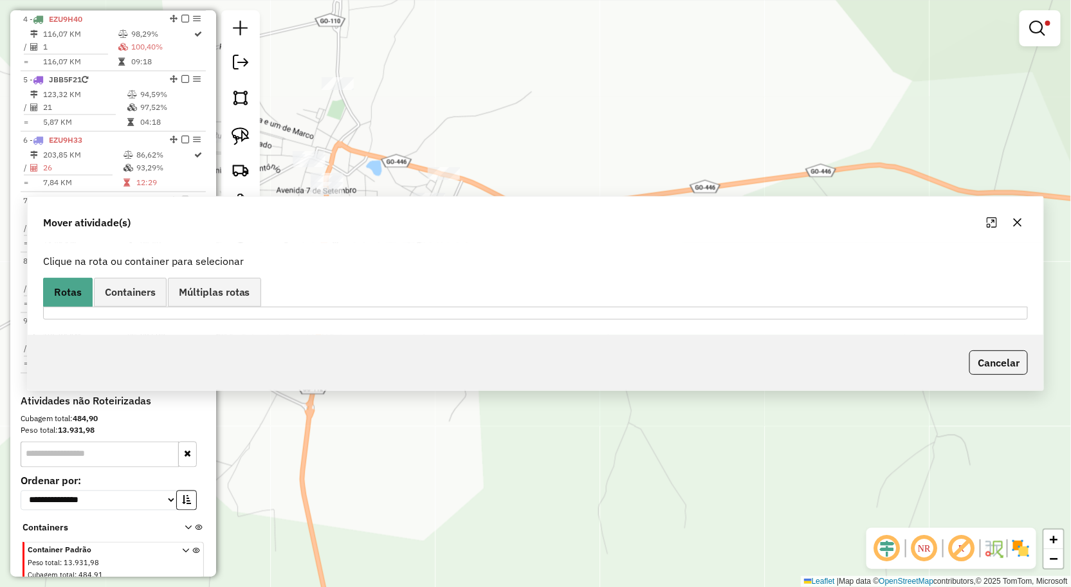
scroll to position [0, 0]
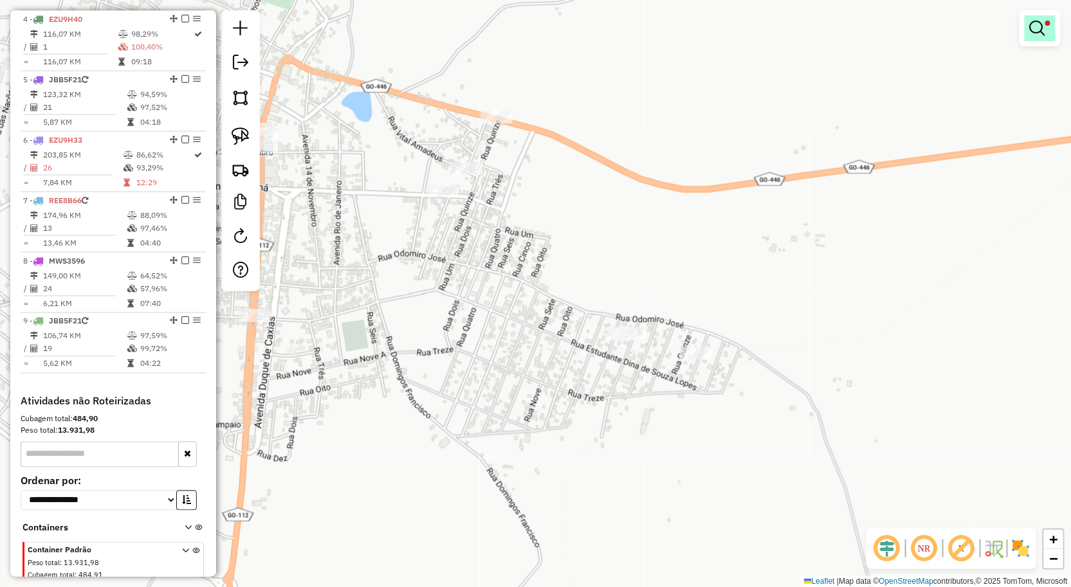
click at [1034, 26] on em at bounding box center [1037, 28] width 15 height 15
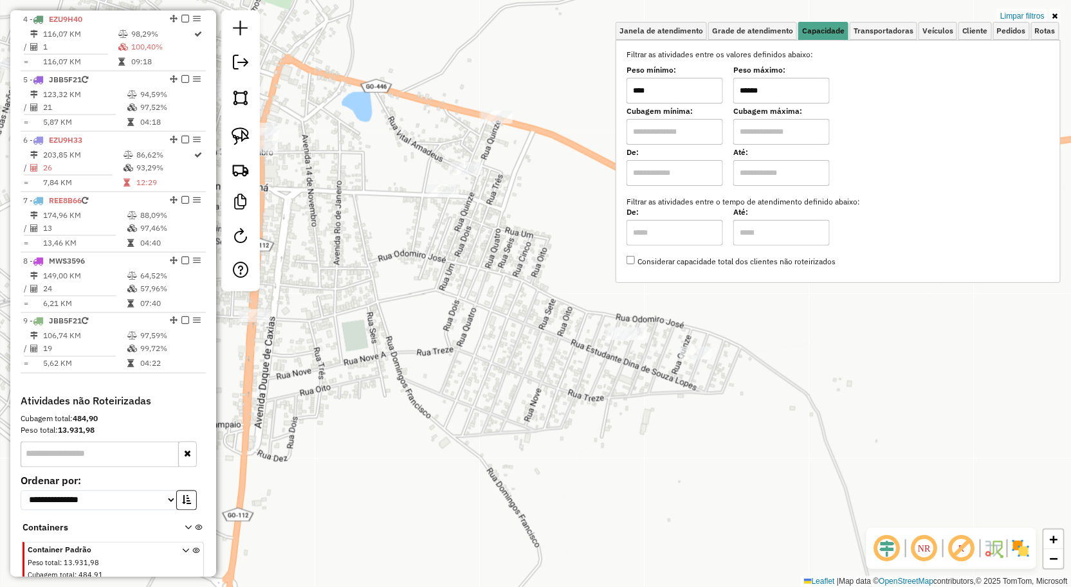
click at [711, 86] on input "****" at bounding box center [674, 91] width 96 height 26
type input "******"
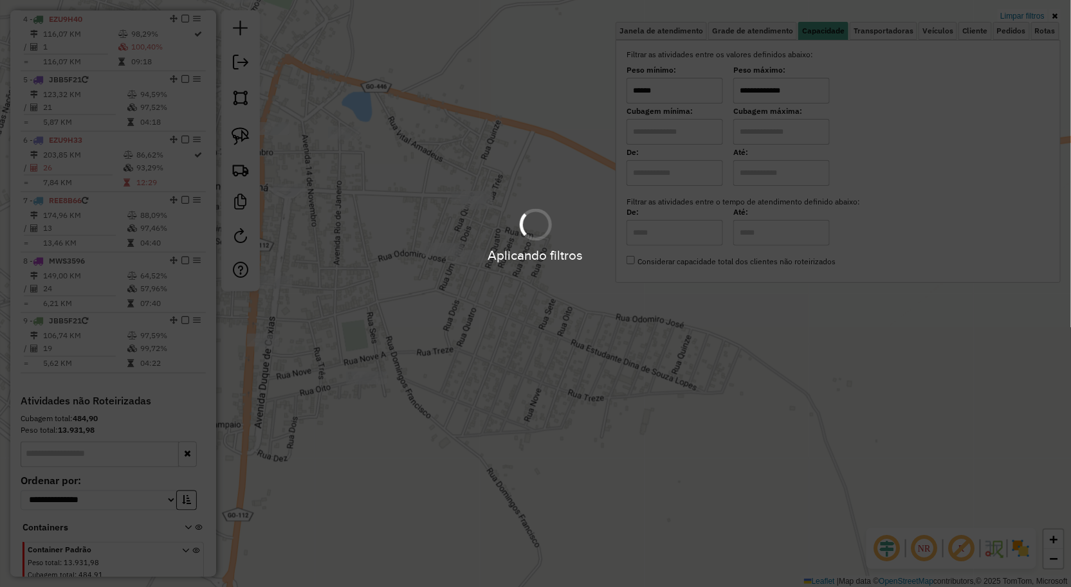
type input "**********"
drag, startPoint x: 596, startPoint y: 493, endPoint x: 683, endPoint y: 406, distance: 123.2
click at [683, 406] on hb-app "Aplicando filtros Pop-up bloqueado! Seu navegador bloqueou automáticamente a ab…" at bounding box center [535, 293] width 1071 height 587
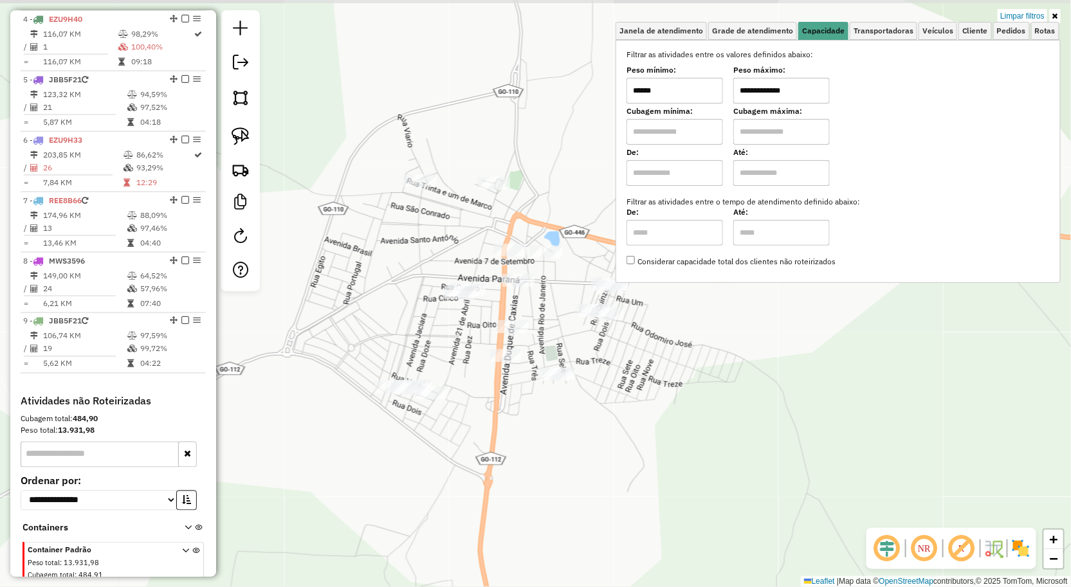
drag, startPoint x: 696, startPoint y: 418, endPoint x: 741, endPoint y: 402, distance: 47.8
click at [749, 396] on div "**********" at bounding box center [535, 293] width 1071 height 587
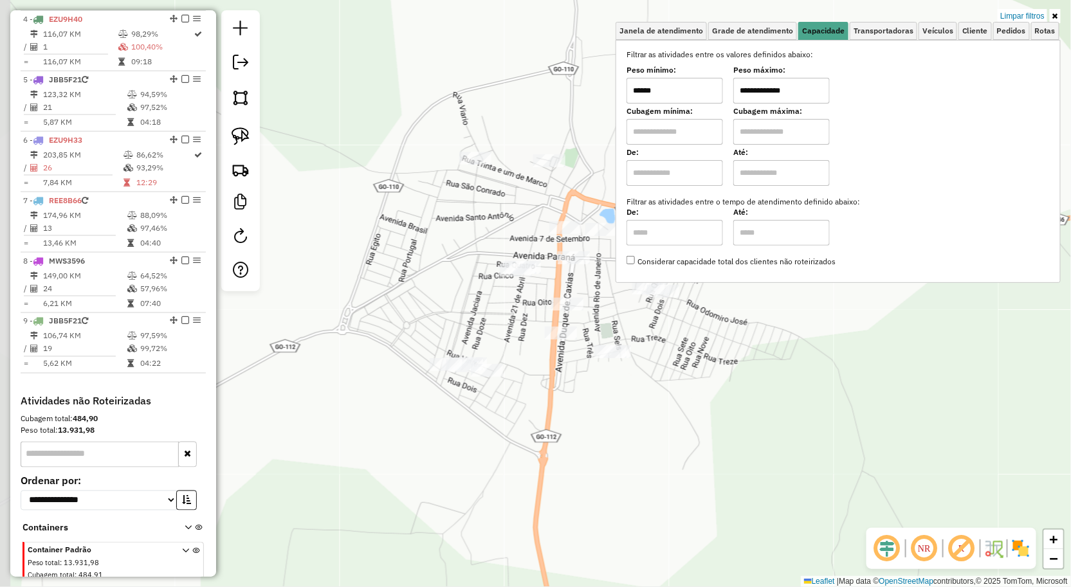
click at [725, 412] on div "**********" at bounding box center [535, 293] width 1071 height 587
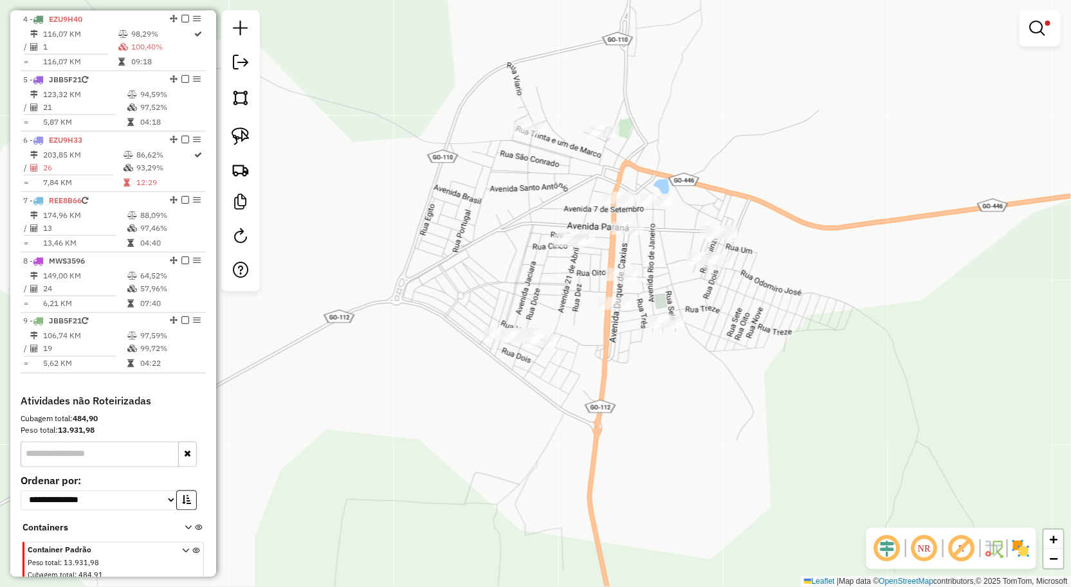
drag, startPoint x: 727, startPoint y: 406, endPoint x: 764, endPoint y: 384, distance: 43.6
click at [764, 384] on div "**********" at bounding box center [535, 293] width 1071 height 587
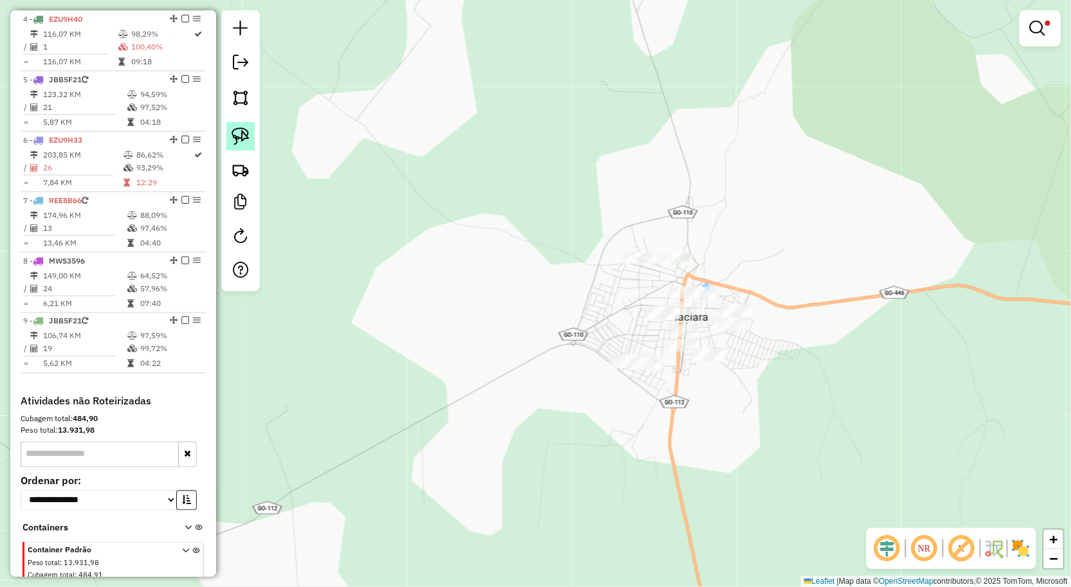
click at [233, 127] on img at bounding box center [241, 136] width 18 height 18
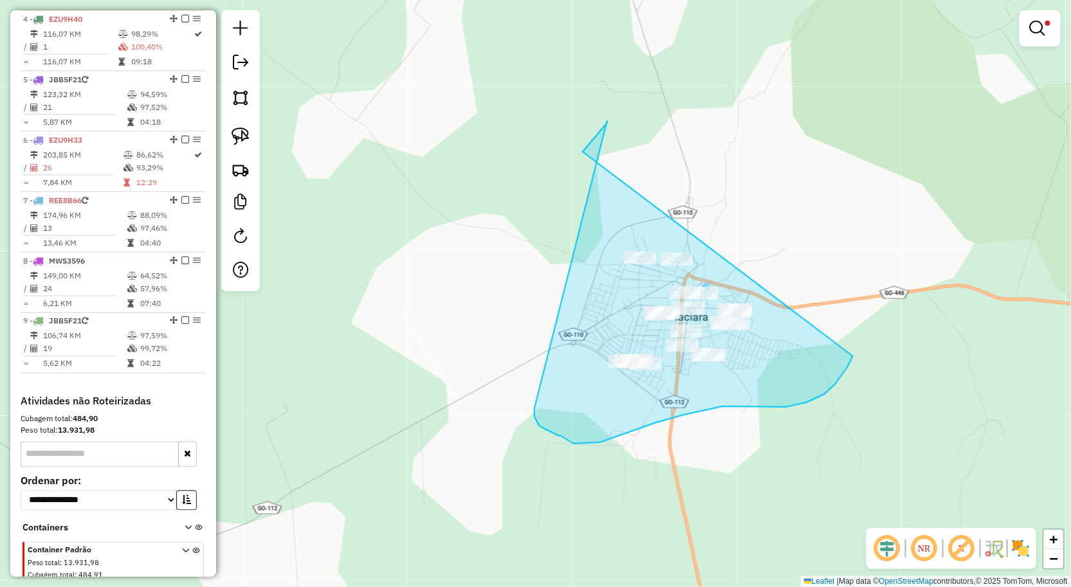
click at [500, 271] on div "**********" at bounding box center [535, 293] width 1071 height 587
click at [543, 285] on div "**********" at bounding box center [535, 293] width 1071 height 587
click at [542, 283] on div "**********" at bounding box center [535, 293] width 1071 height 587
click at [246, 242] on em at bounding box center [240, 235] width 15 height 15
select select "*"
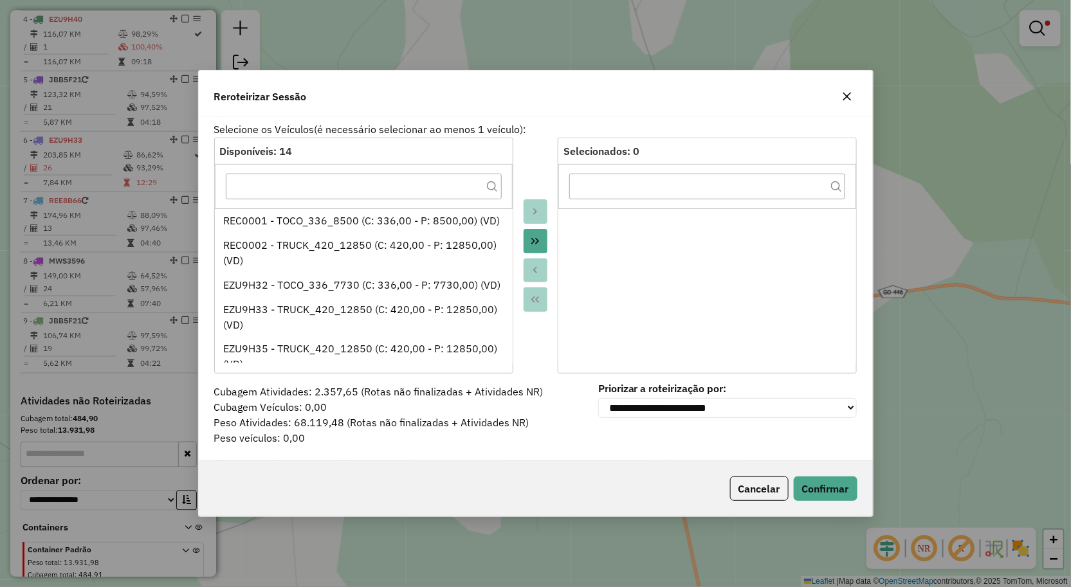
click at [846, 98] on icon "button" at bounding box center [847, 96] width 10 height 10
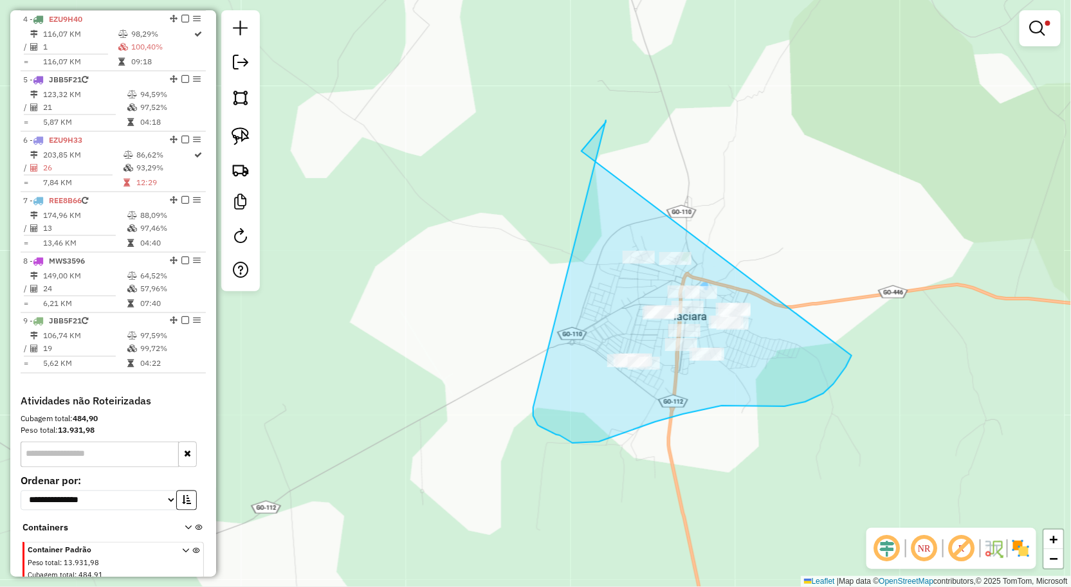
click at [735, 358] on icon at bounding box center [692, 281] width 318 height 323
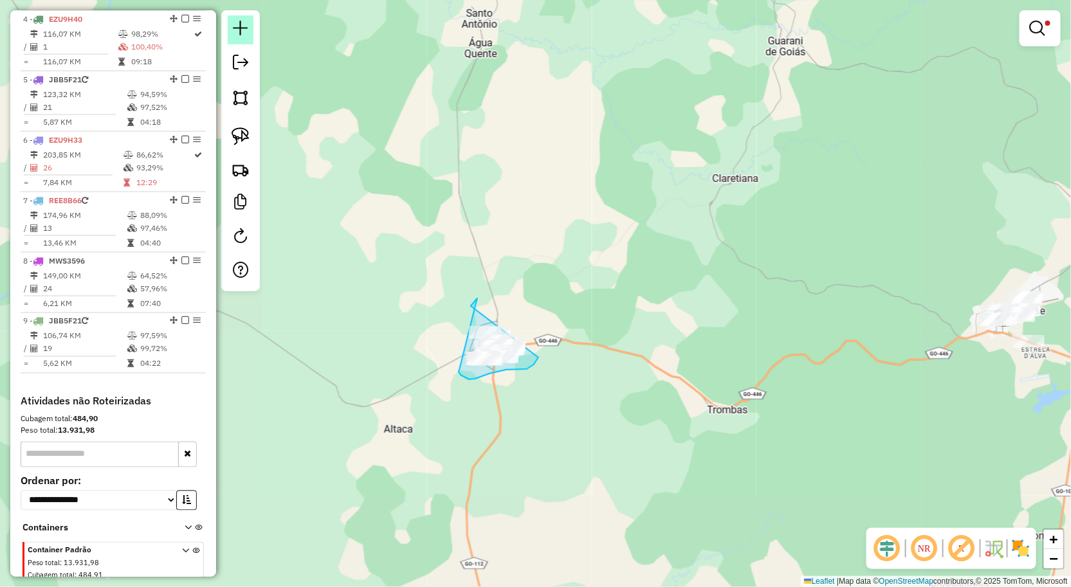
click at [240, 16] on link at bounding box center [241, 29] width 26 height 29
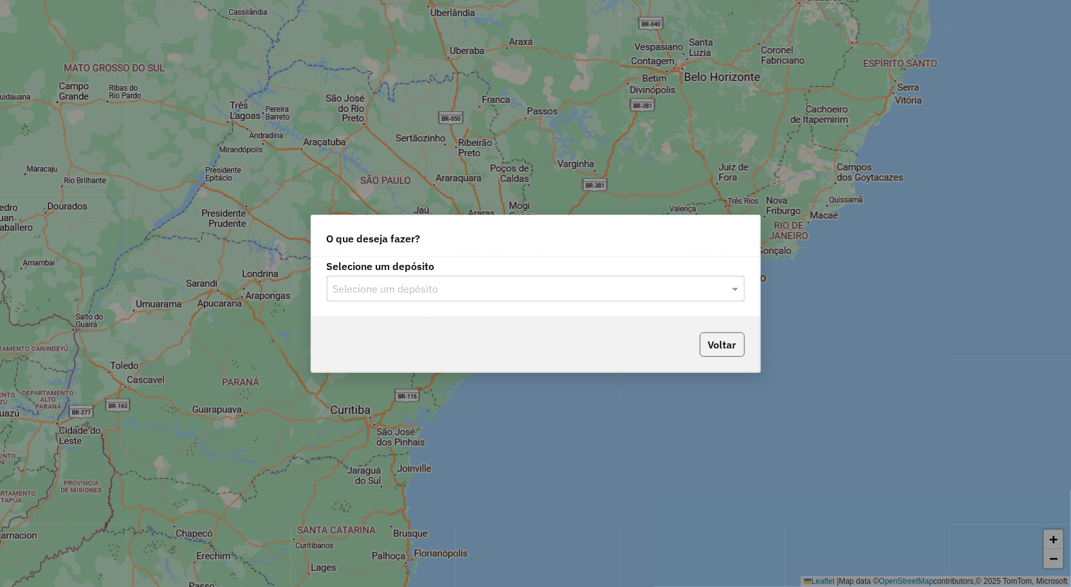
click at [723, 341] on button "Voltar" at bounding box center [722, 344] width 45 height 24
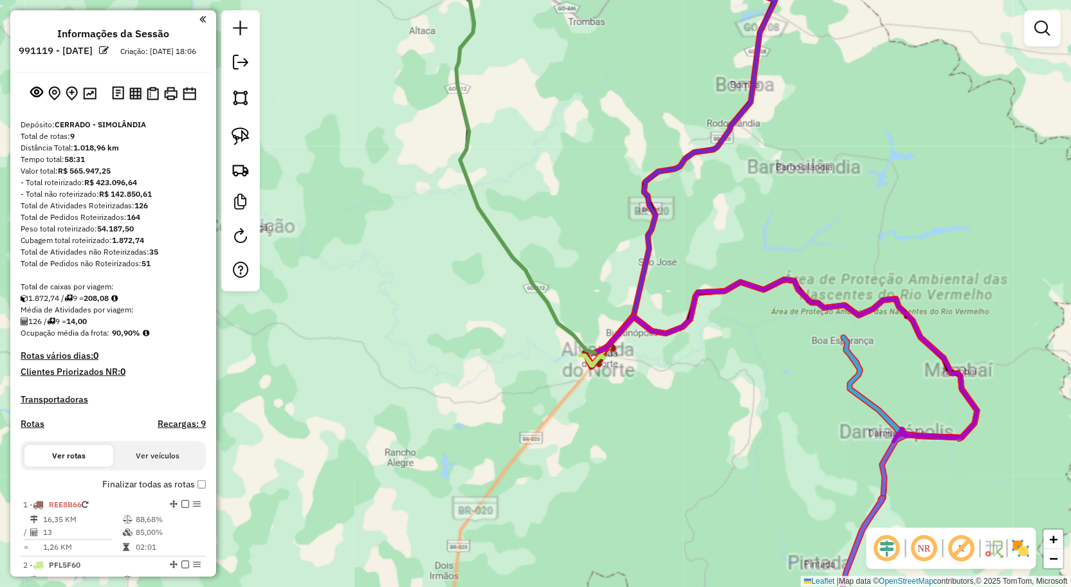
drag, startPoint x: 468, startPoint y: 183, endPoint x: 485, endPoint y: 252, distance: 71.0
click at [485, 252] on div "Janela de atendimento Grade de atendimento Capacidade Transportadoras Veículos …" at bounding box center [535, 293] width 1071 height 587
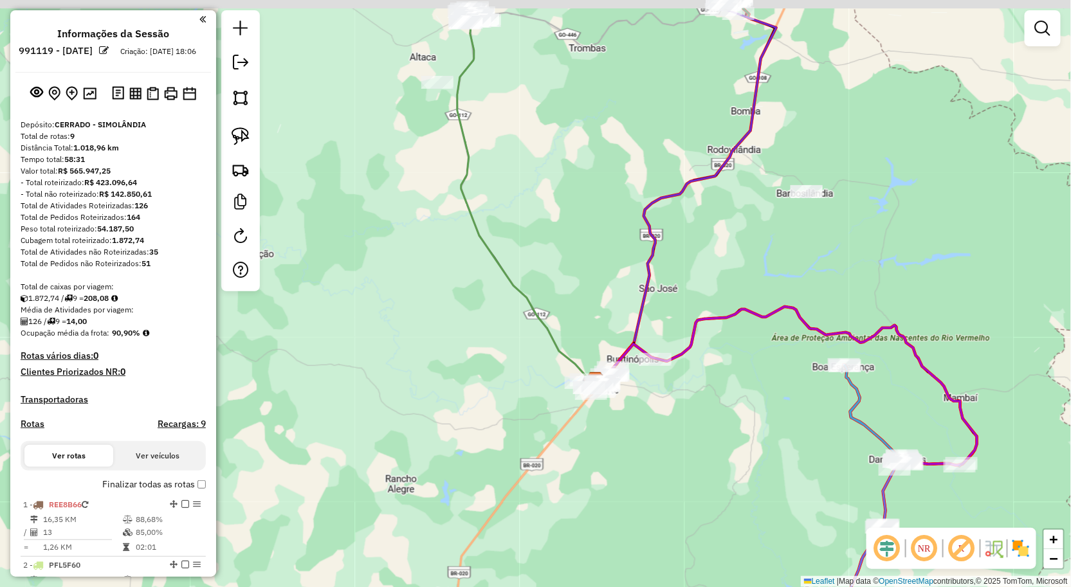
drag, startPoint x: 504, startPoint y: 158, endPoint x: 510, endPoint y: 240, distance: 81.9
click at [505, 259] on div "Janela de atendimento Grade de atendimento Capacidade Transportadoras Veículos …" at bounding box center [535, 293] width 1071 height 587
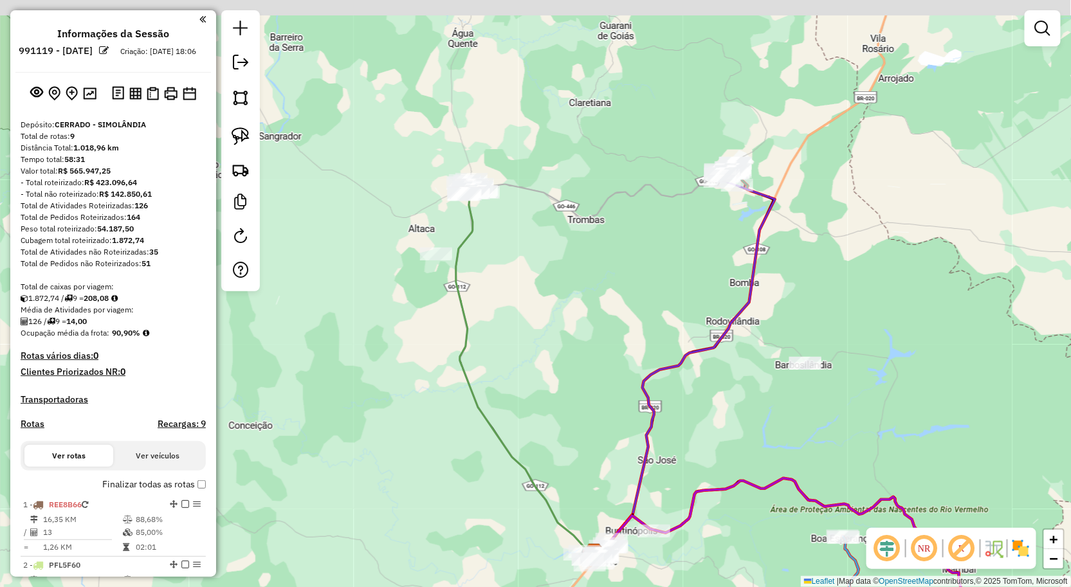
click at [511, 244] on div "Janela de atendimento Grade de atendimento Capacidade Transportadoras Veículos …" at bounding box center [535, 293] width 1071 height 587
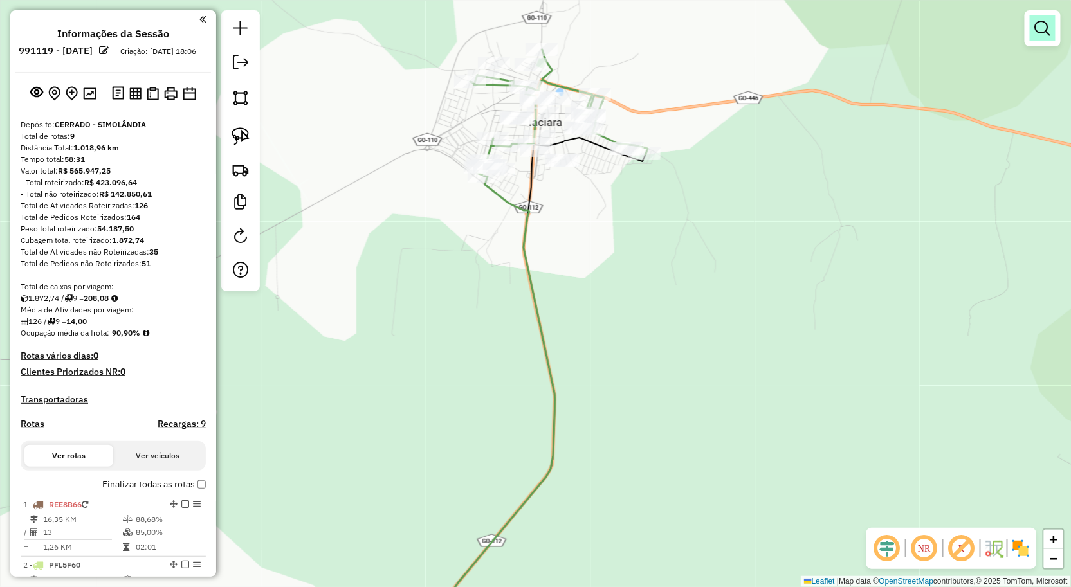
click at [1039, 23] on em at bounding box center [1042, 28] width 15 height 15
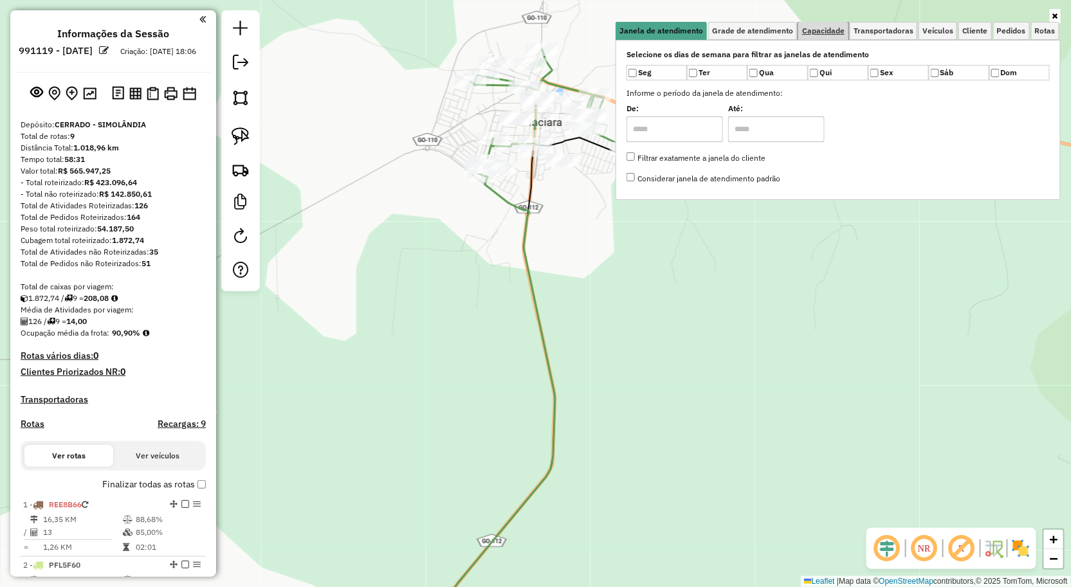
click at [833, 23] on link "Capacidade" at bounding box center [823, 31] width 50 height 18
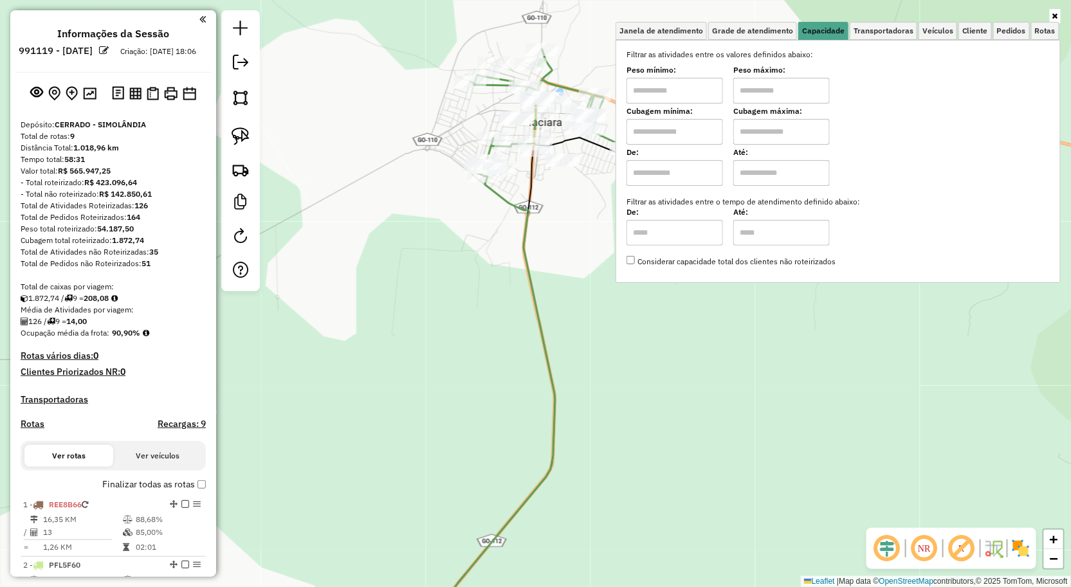
click at [696, 90] on input "text" at bounding box center [674, 91] width 96 height 26
type input "****"
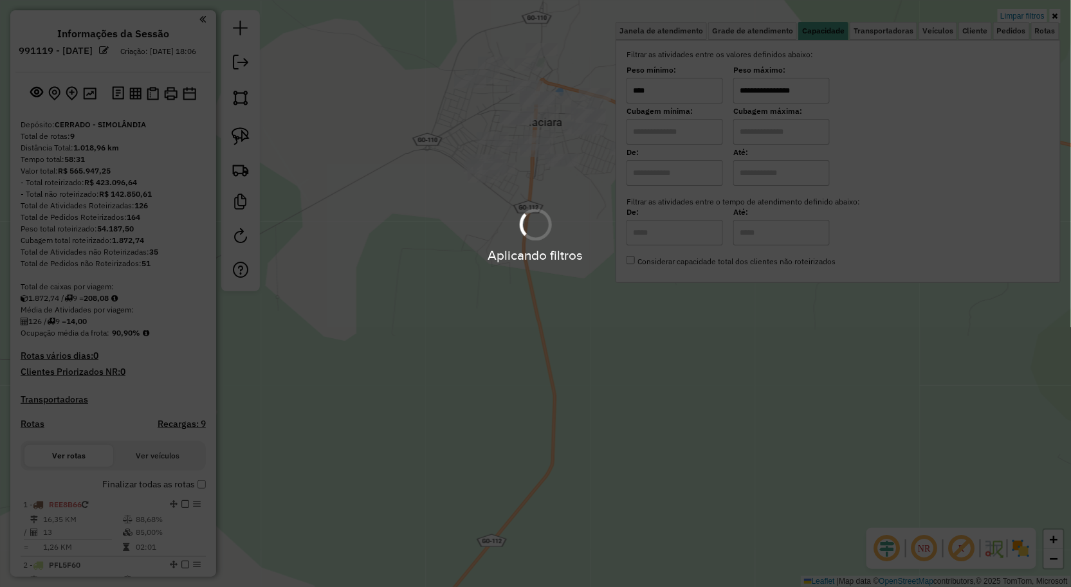
type input "**********"
click at [696, 90] on div "Aplicando filtros" at bounding box center [535, 293] width 1071 height 587
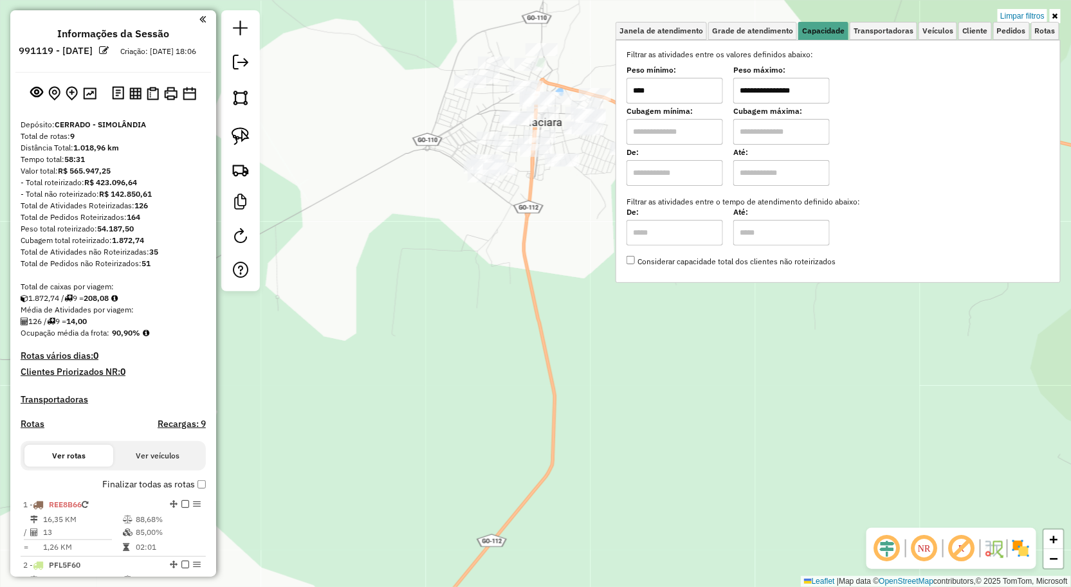
click at [695, 59] on label "Filtrar as atividades entre os valores definidos abaixo:" at bounding box center [838, 55] width 439 height 12
click at [690, 94] on input "****" at bounding box center [674, 91] width 96 height 26
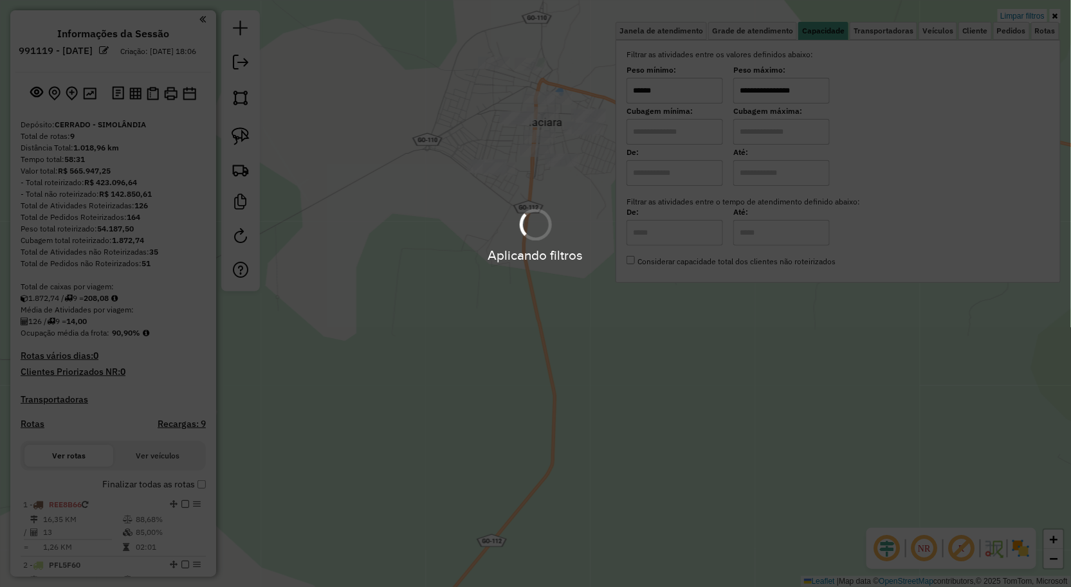
type input "******"
click at [509, 223] on div "**********" at bounding box center [535, 293] width 1071 height 587
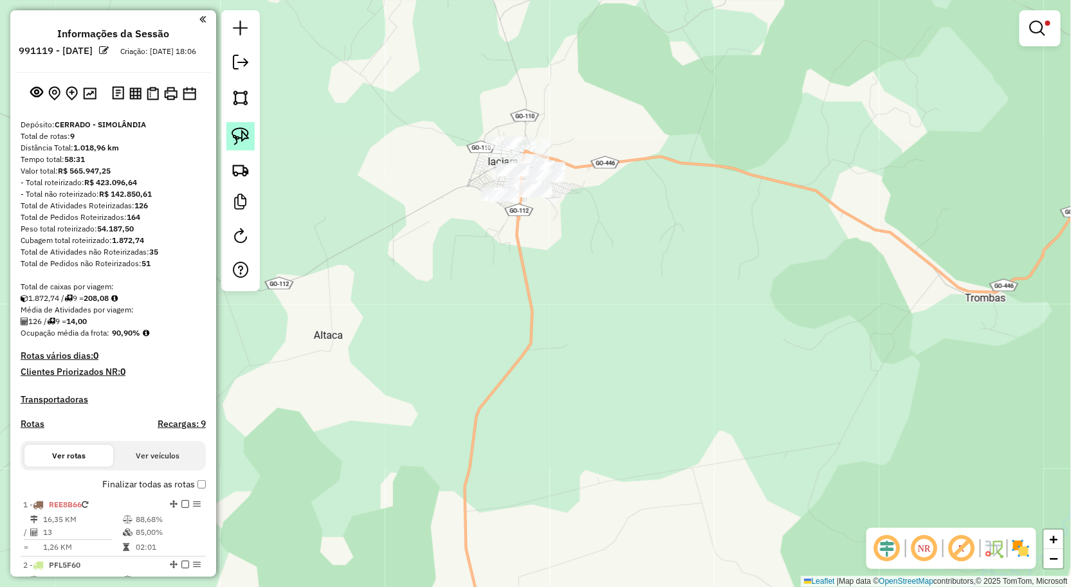
click at [235, 145] on img at bounding box center [241, 136] width 18 height 18
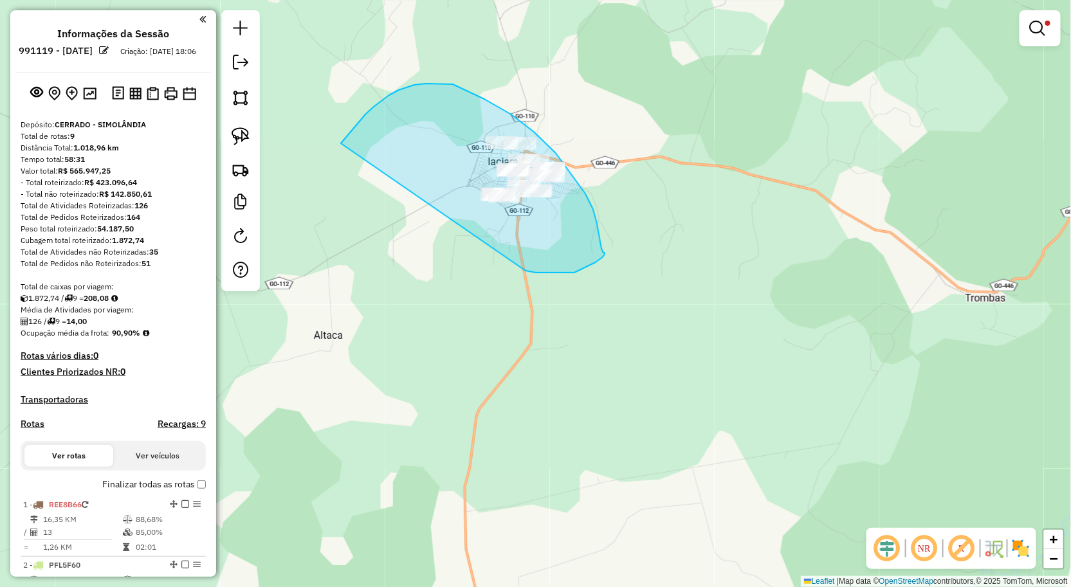
drag, startPoint x: 358, startPoint y: 123, endPoint x: 525, endPoint y: 271, distance: 223.3
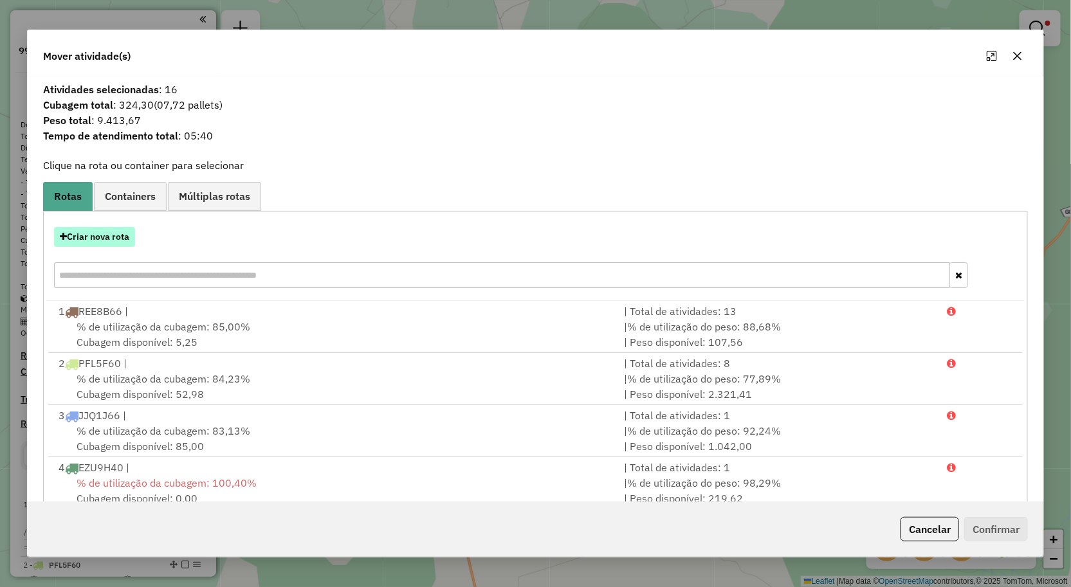
click at [97, 241] on button "Criar nova rota" at bounding box center [94, 237] width 81 height 20
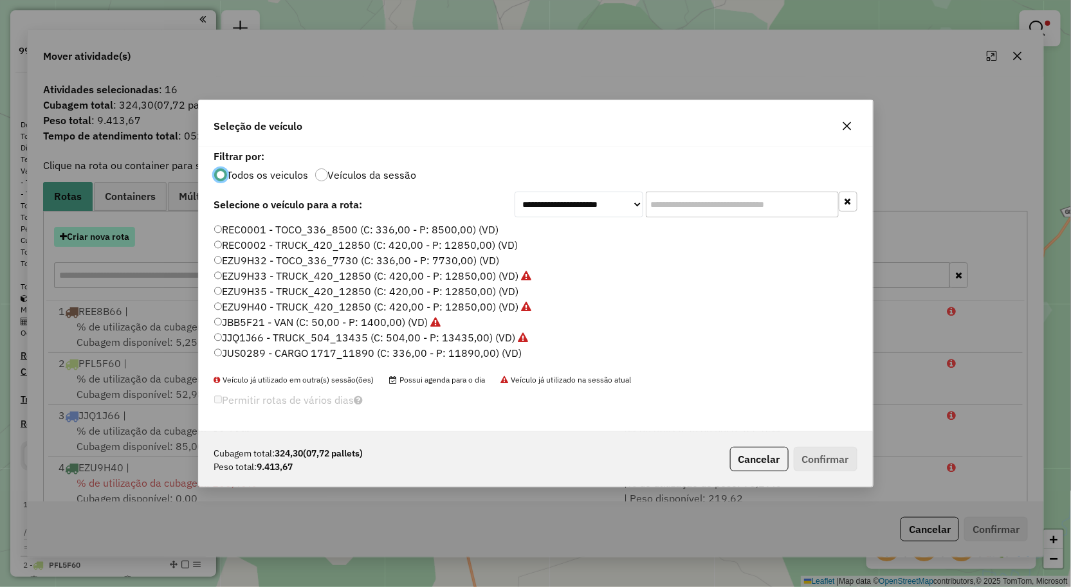
scroll to position [7, 3]
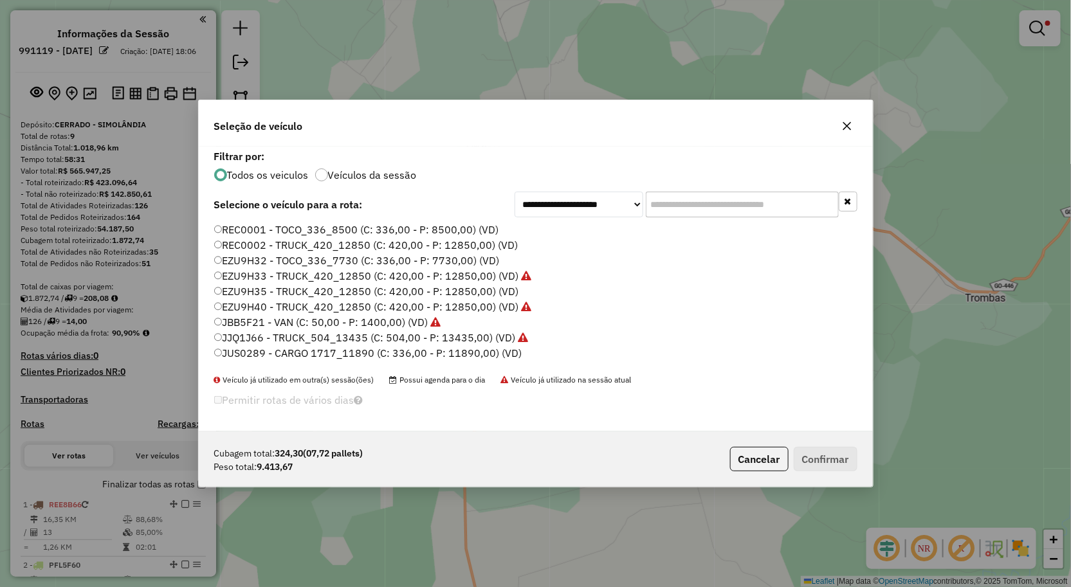
click at [273, 294] on label "EZU9H35 - TRUCK_420_12850 (C: 420,00 - P: 12850,00) (VD)" at bounding box center [366, 291] width 305 height 15
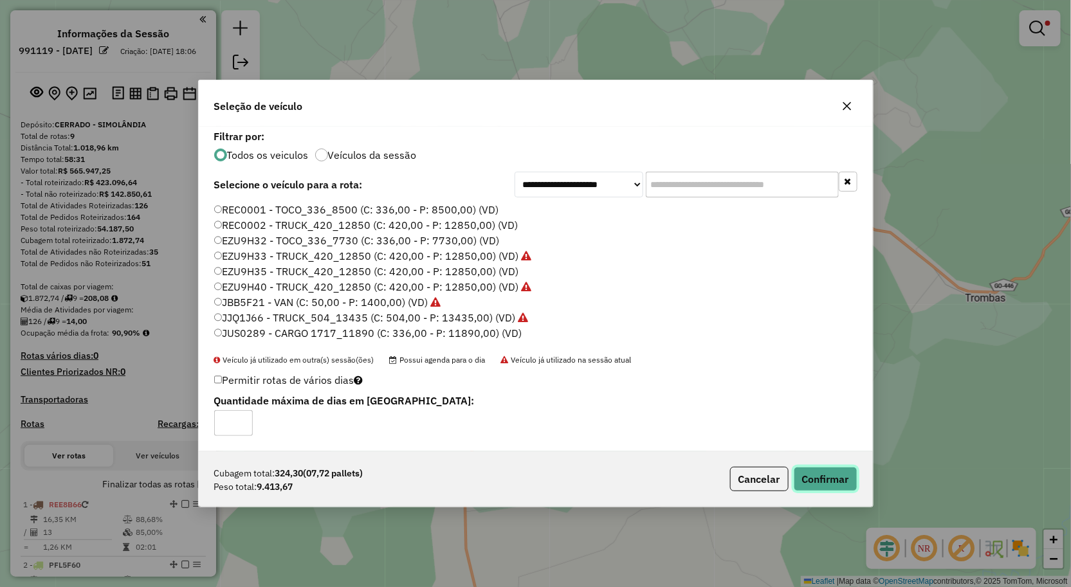
click at [806, 467] on button "Confirmar" at bounding box center [826, 479] width 64 height 24
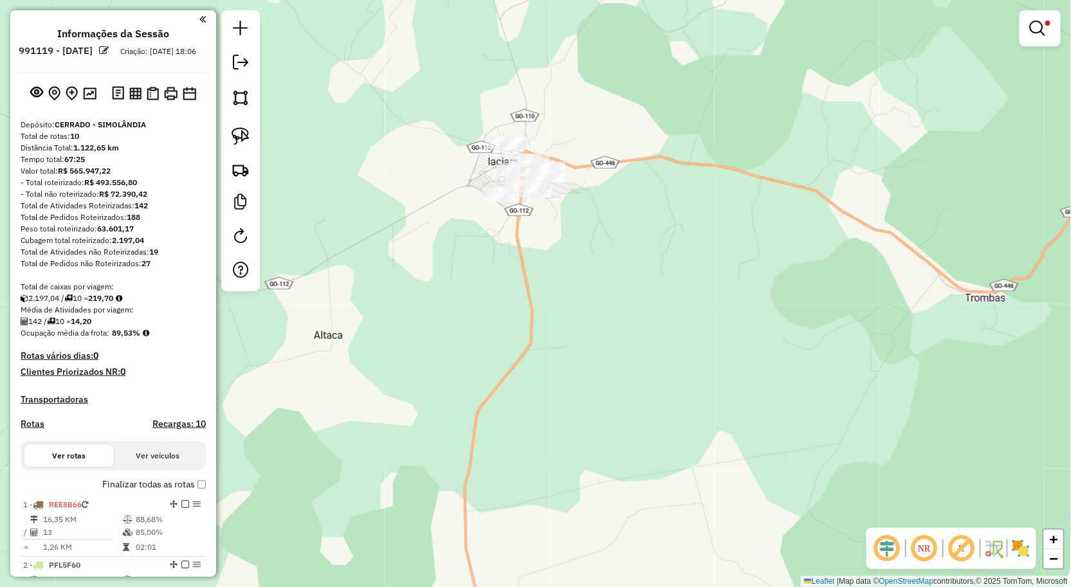
click at [1053, 33] on link at bounding box center [1039, 28] width 31 height 26
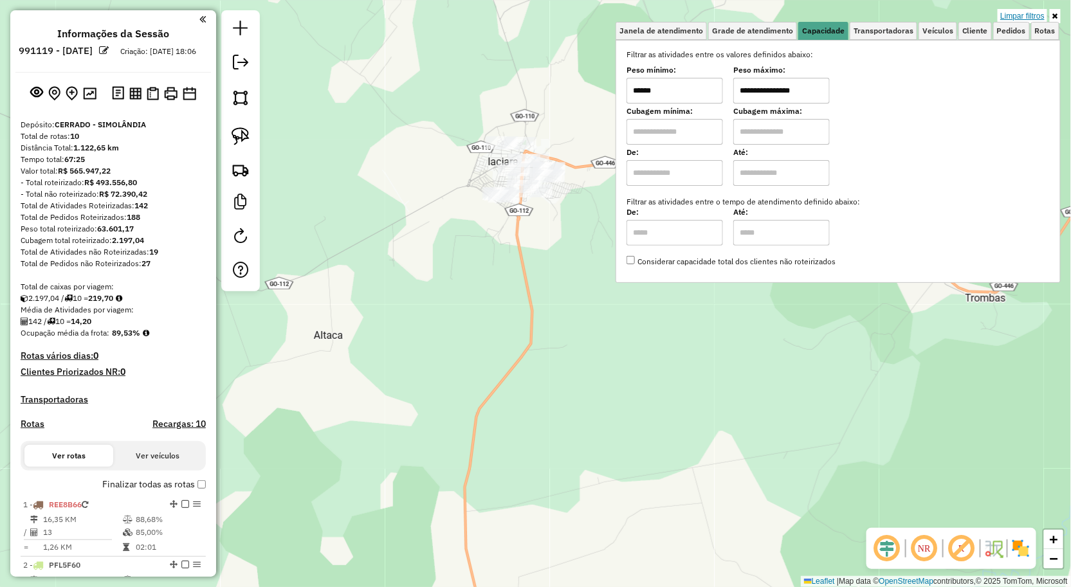
click at [1016, 14] on link "Limpar filtros" at bounding box center [1022, 16] width 50 height 14
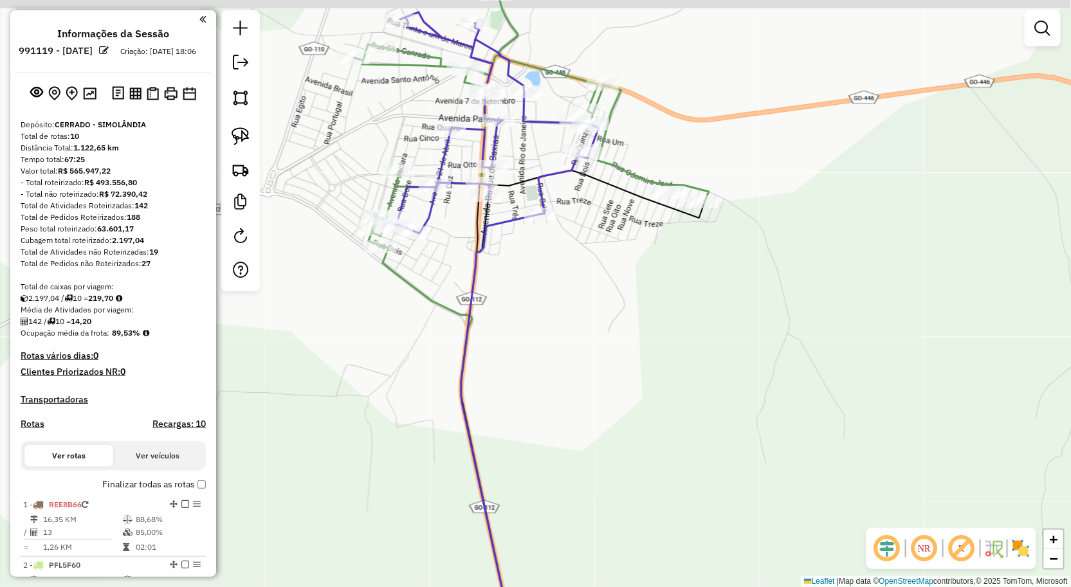
drag, startPoint x: 652, startPoint y: 249, endPoint x: 603, endPoint y: 292, distance: 65.6
click at [628, 280] on div "Janela de atendimento Grade de atendimento Capacidade Transportadoras Veículos …" at bounding box center [535, 293] width 1071 height 587
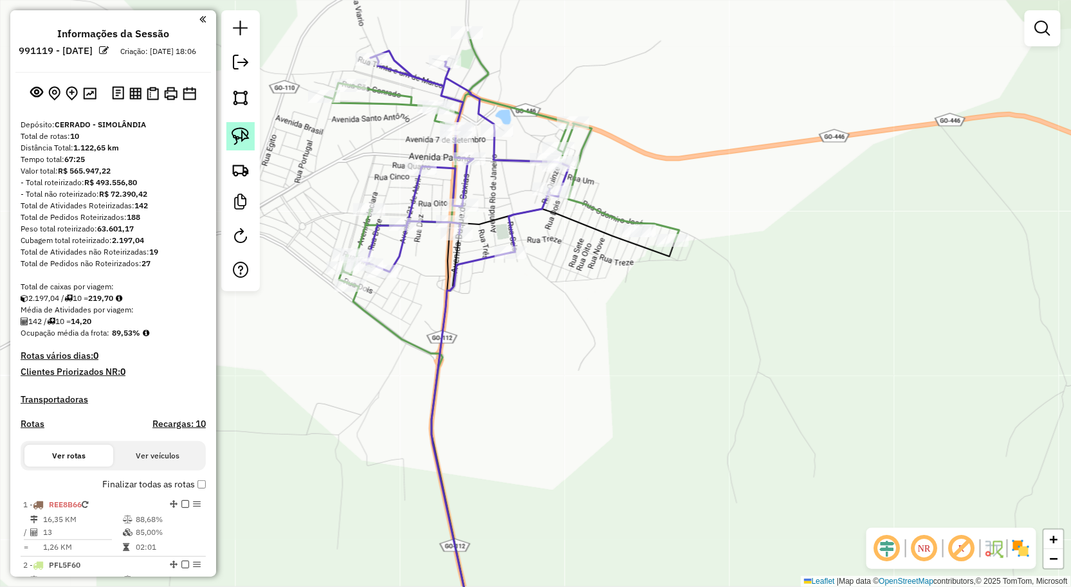
drag, startPoint x: 236, startPoint y: 133, endPoint x: 279, endPoint y: 136, distance: 43.2
click at [237, 133] on img at bounding box center [241, 136] width 18 height 18
drag, startPoint x: 630, startPoint y: 191, endPoint x: 619, endPoint y: 265, distance: 74.8
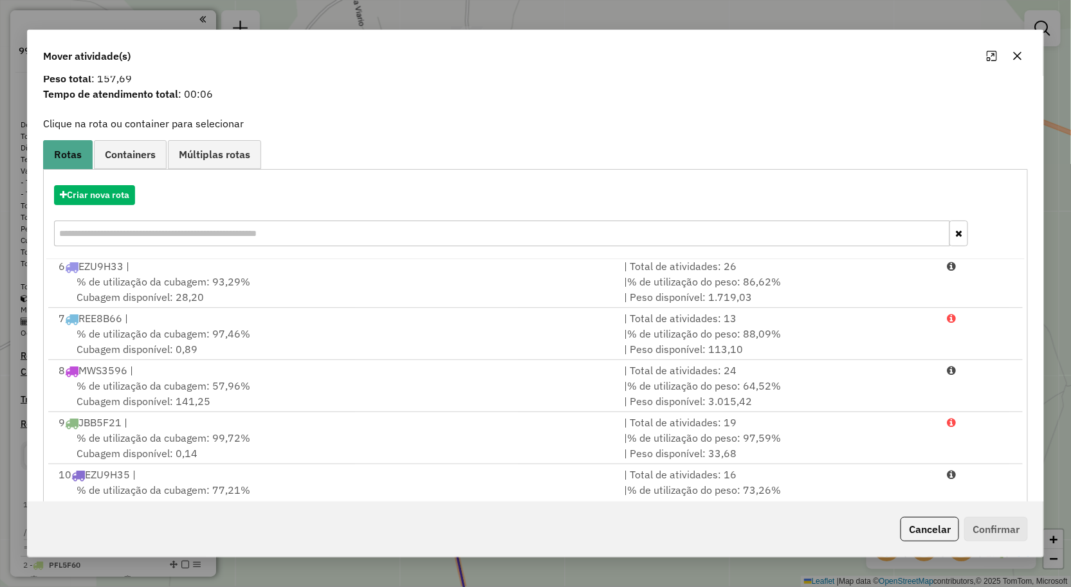
scroll to position [78, 0]
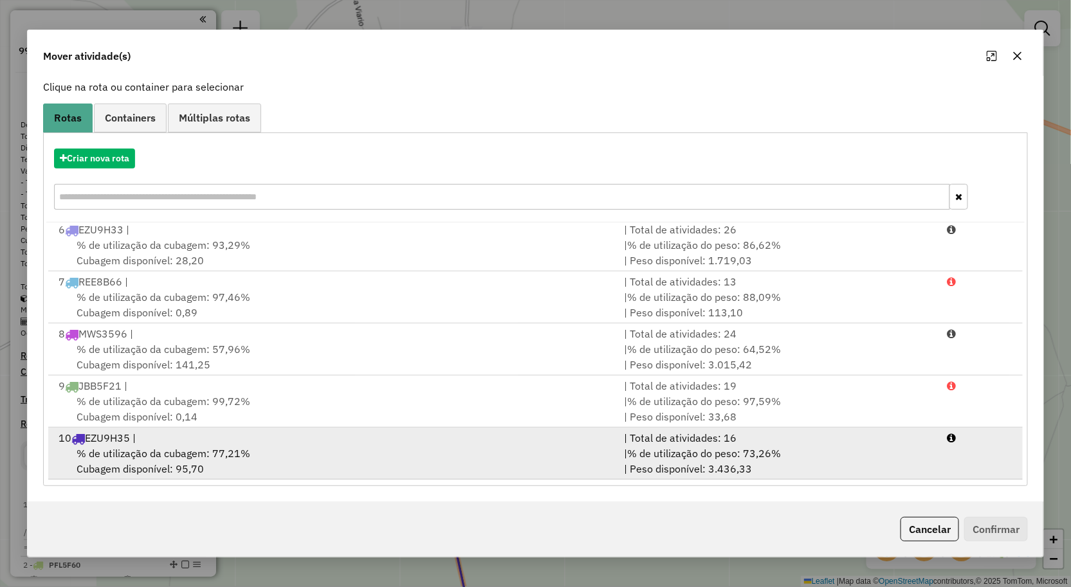
click at [405, 478] on li "10 EZU9H35 | | Total de atividades: 16 % de utilização da cubagem: 77,21% Cubag…" at bounding box center [535, 454] width 975 height 52
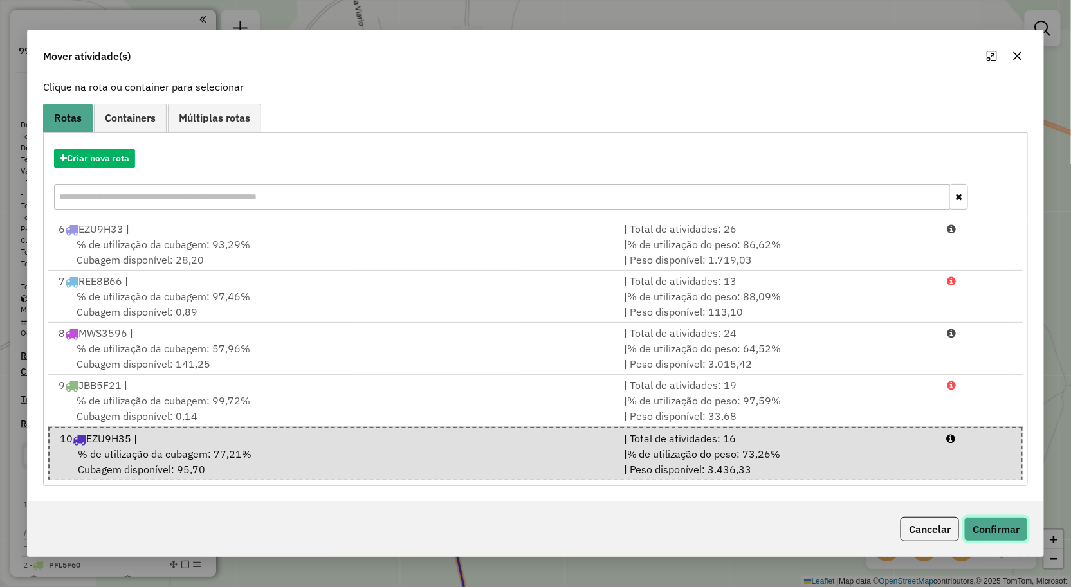
click at [997, 528] on button "Confirmar" at bounding box center [996, 529] width 64 height 24
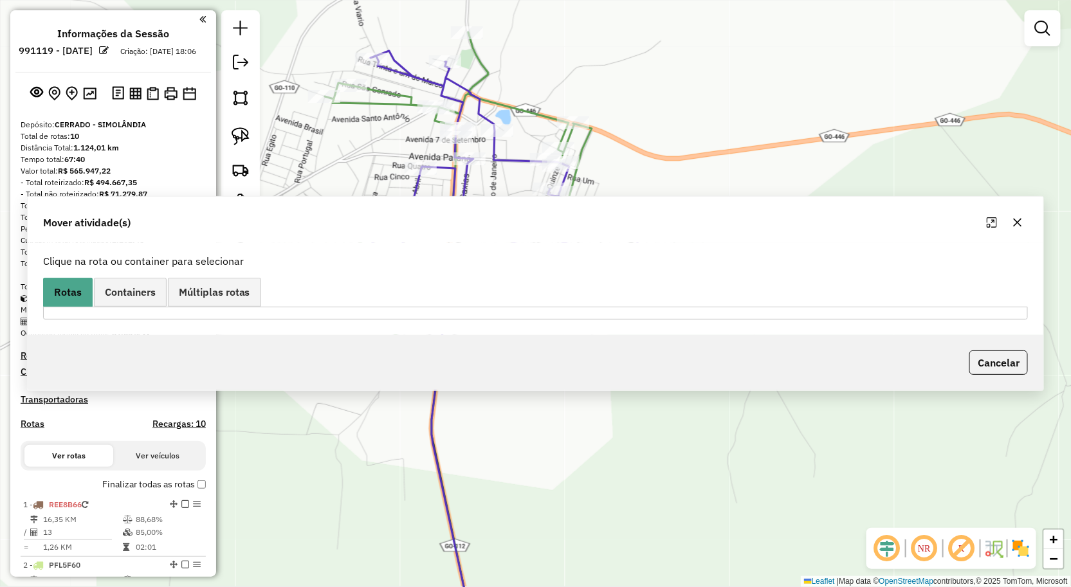
scroll to position [0, 0]
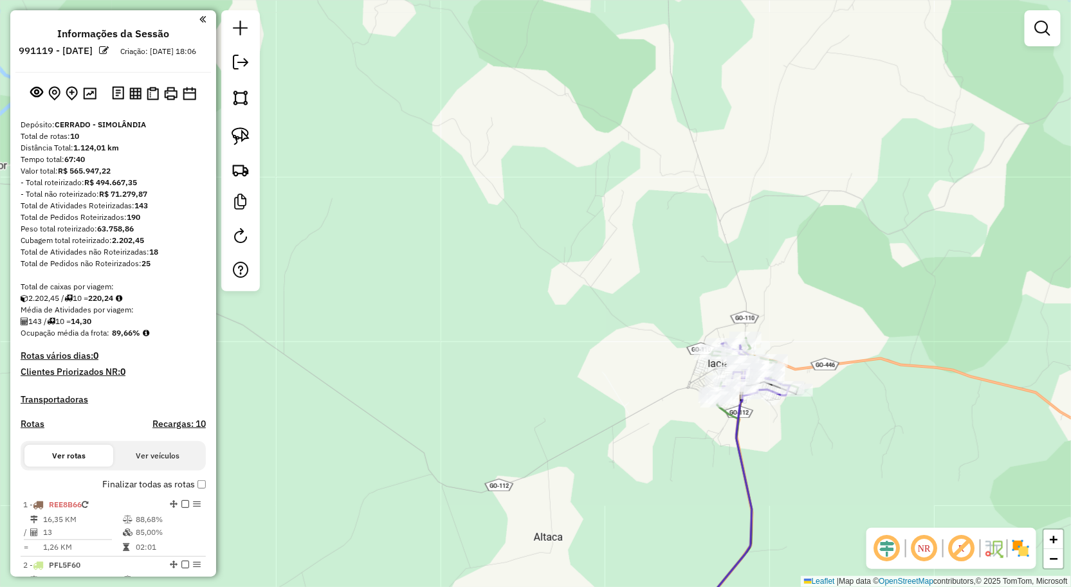
drag, startPoint x: 839, startPoint y: 363, endPoint x: 781, endPoint y: 330, distance: 66.8
click at [759, 362] on div "Janela de atendimento Grade de atendimento Capacidade Transportadoras Veículos …" at bounding box center [535, 293] width 1071 height 587
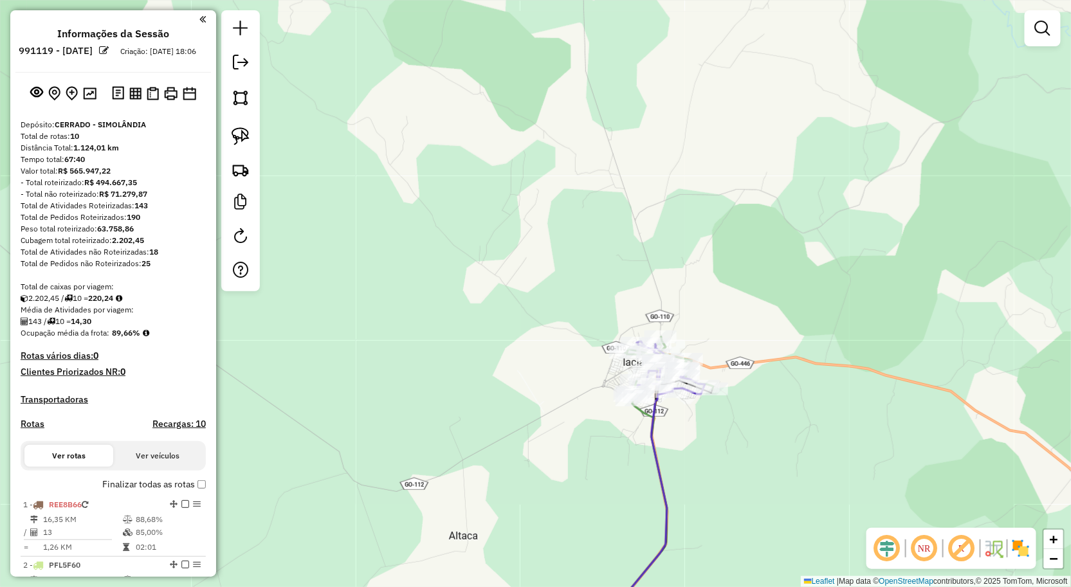
click at [1038, 36] on link at bounding box center [1043, 28] width 26 height 26
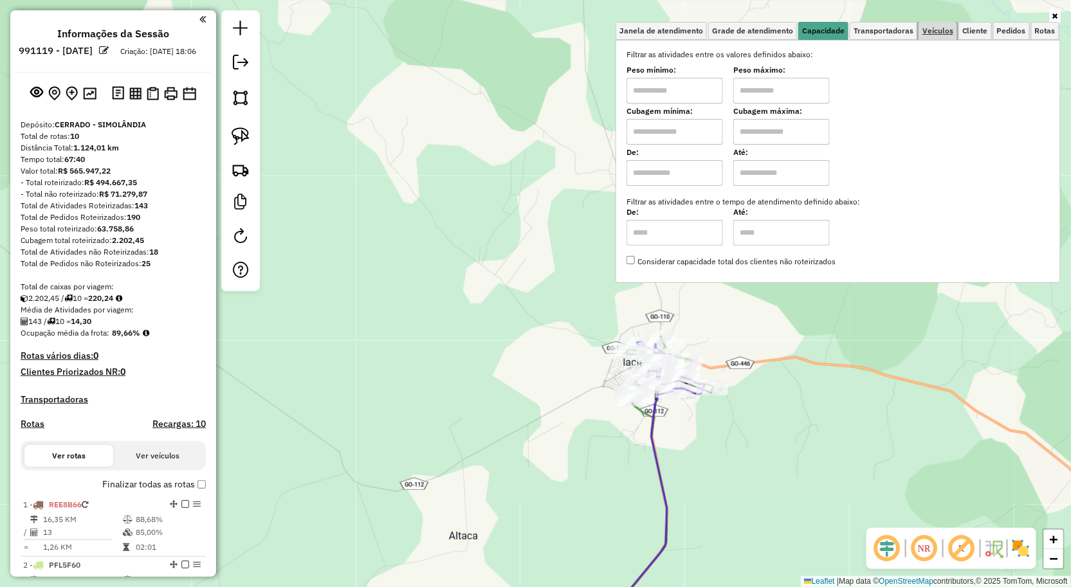
click at [937, 28] on span "Veículos" at bounding box center [937, 31] width 31 height 8
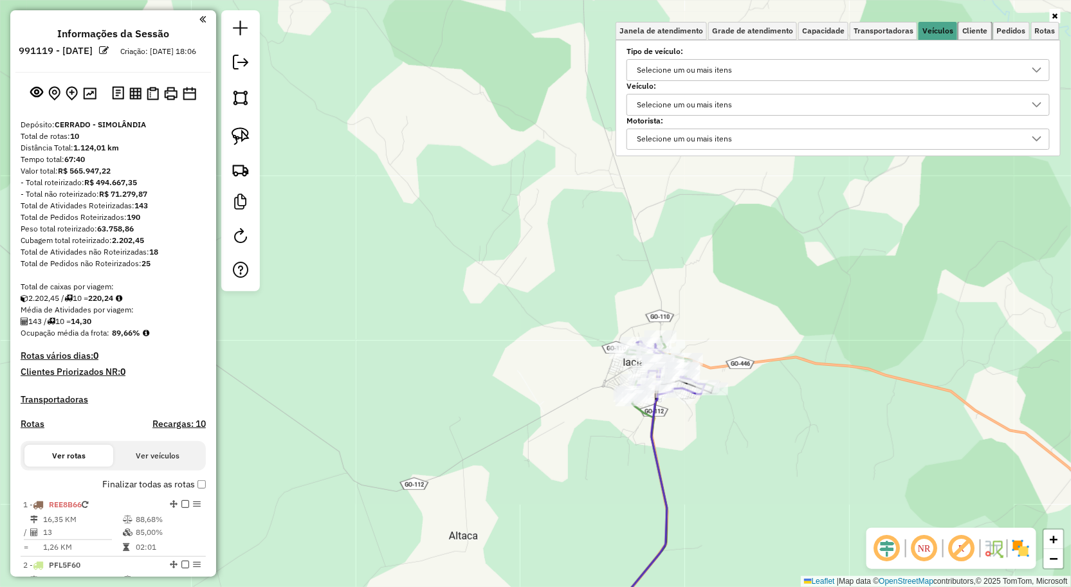
click at [973, 30] on span "Cliente" at bounding box center [975, 31] width 26 height 8
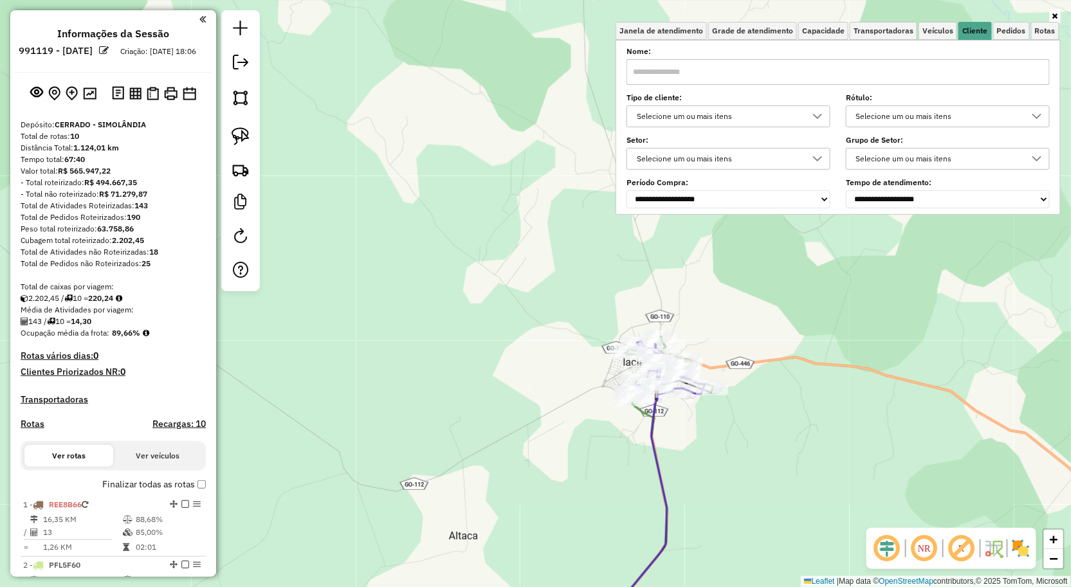
click at [812, 71] on input "text" at bounding box center [837, 72] width 423 height 26
type input "*"
click at [734, 77] on input "text" at bounding box center [837, 72] width 423 height 26
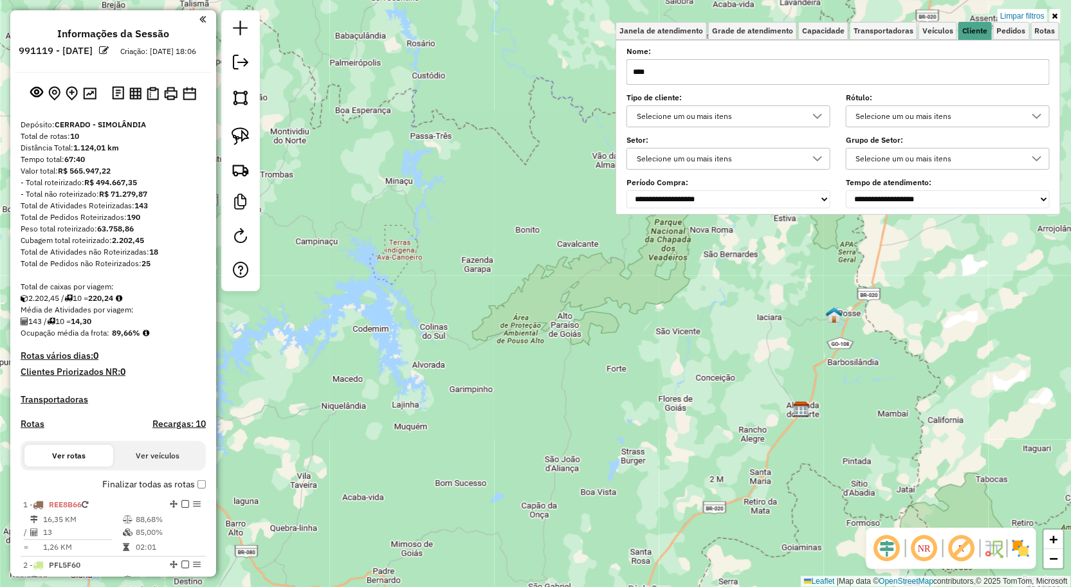
drag, startPoint x: 785, startPoint y: 360, endPoint x: 646, endPoint y: 358, distance: 139.6
click at [648, 358] on div "Limpar filtros Janela de atendimento Grade de atendimento Capacidade Transporta…" at bounding box center [535, 293] width 1071 height 587
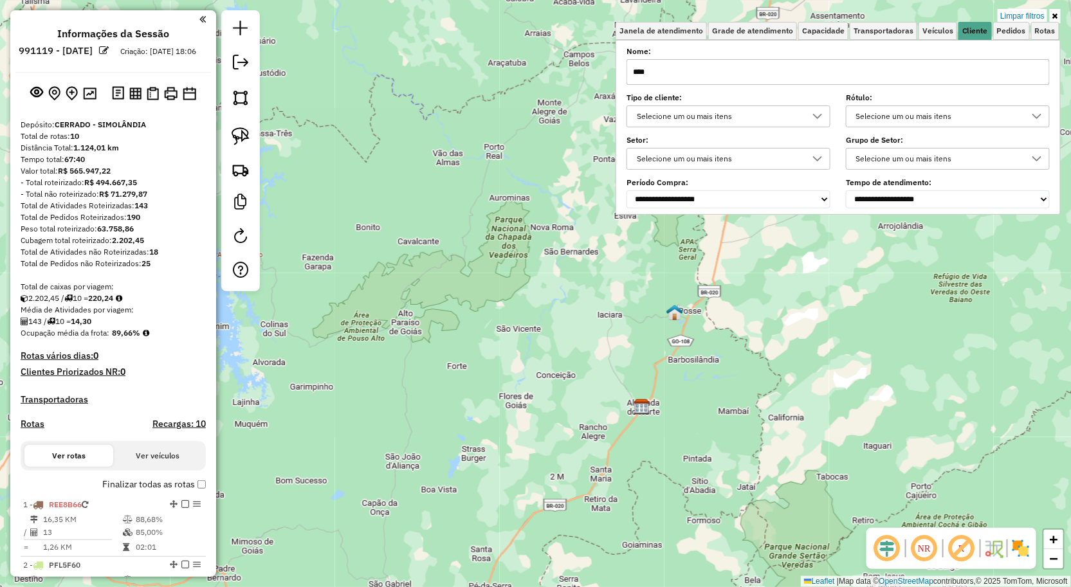
click at [759, 72] on input "****" at bounding box center [837, 72] width 423 height 26
type input "*"
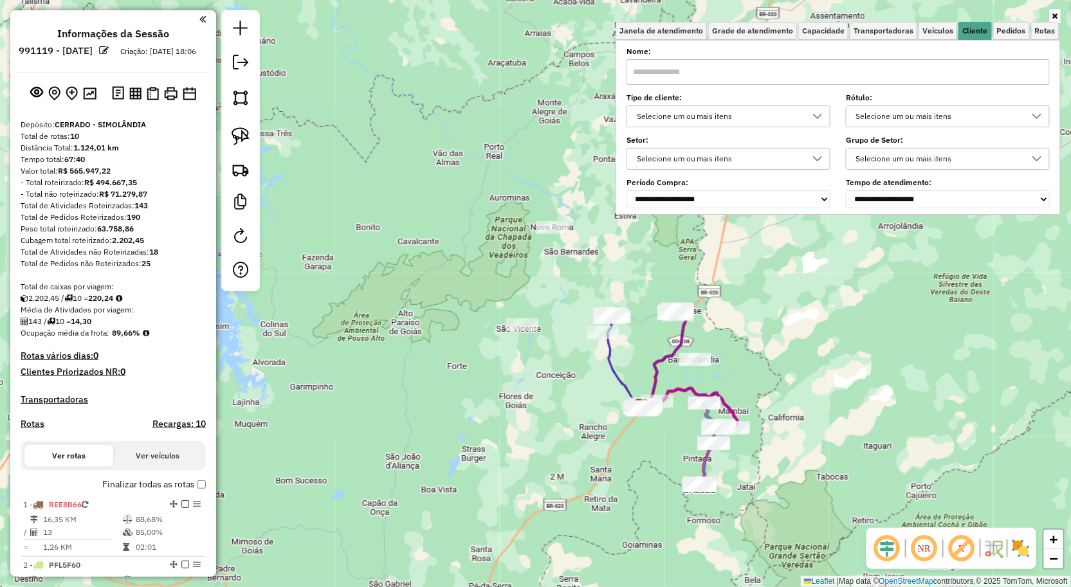
click at [772, 370] on div "Janela de atendimento Grade de atendimento Capacidade Transportadoras Veículos …" at bounding box center [535, 293] width 1071 height 587
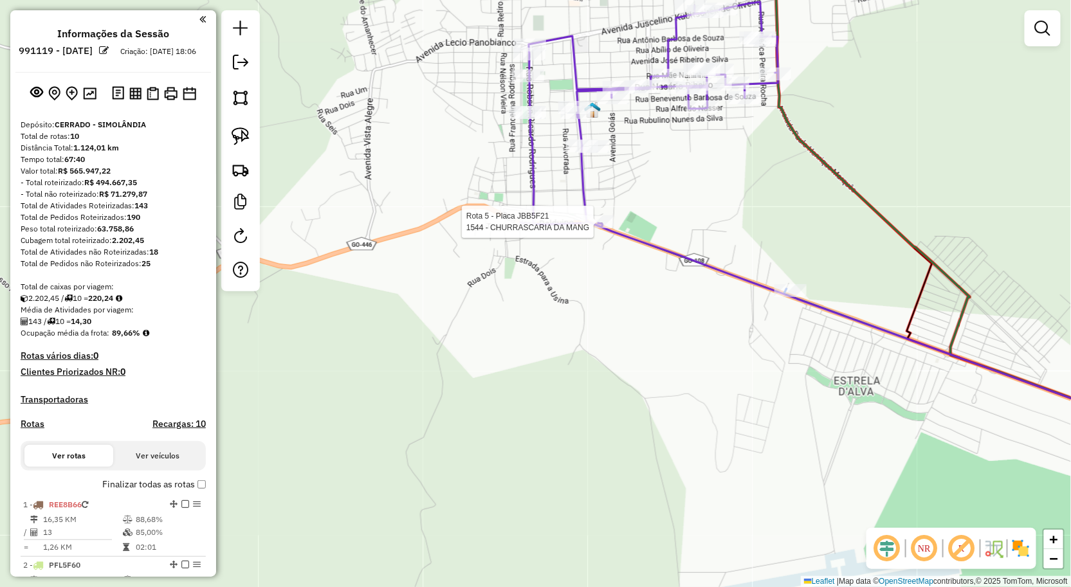
select select "**********"
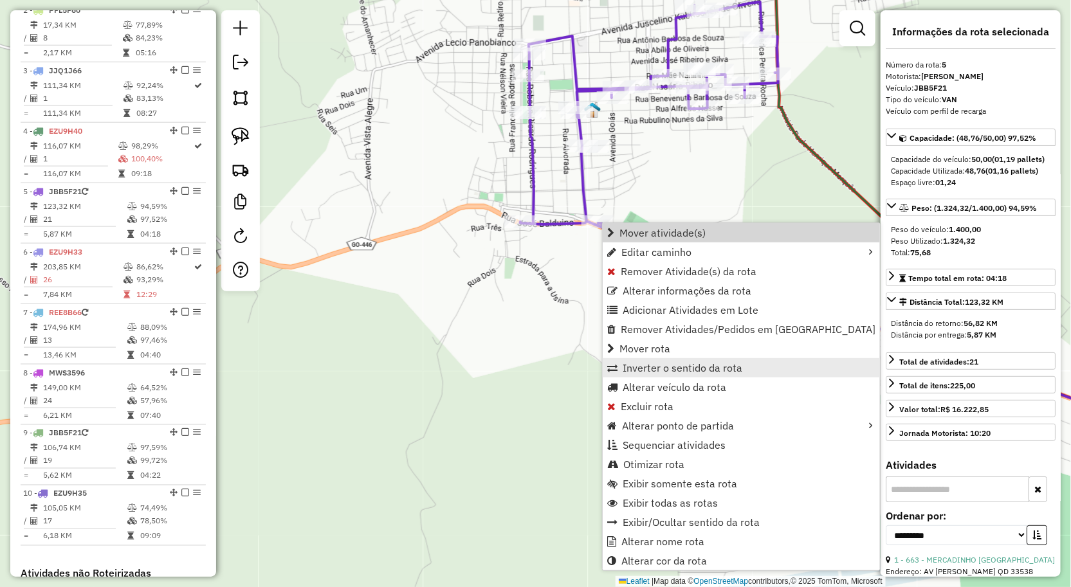
scroll to position [738, 0]
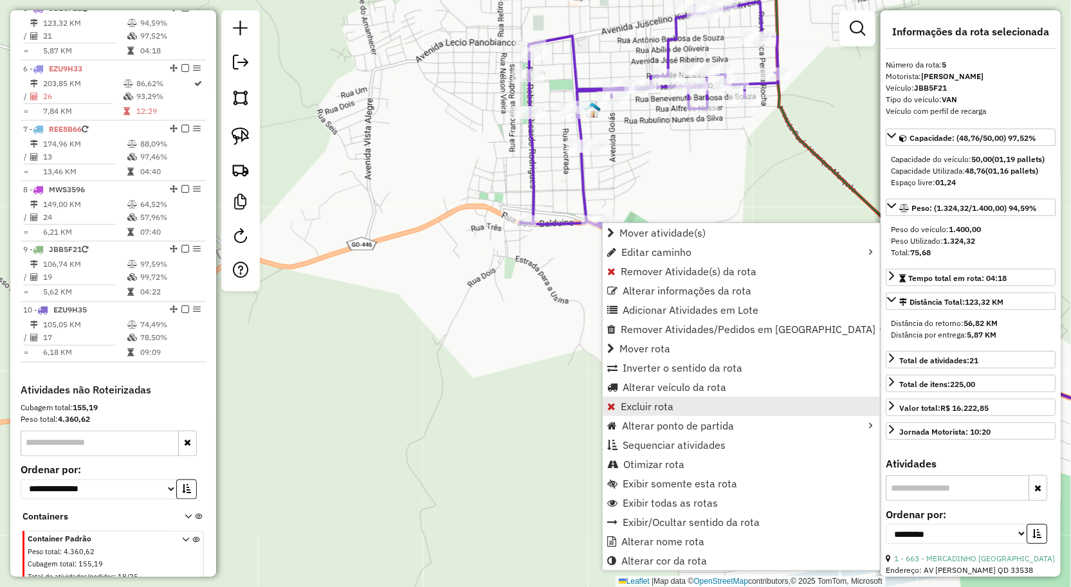
click at [646, 410] on span "Excluir rota" at bounding box center [647, 406] width 53 height 10
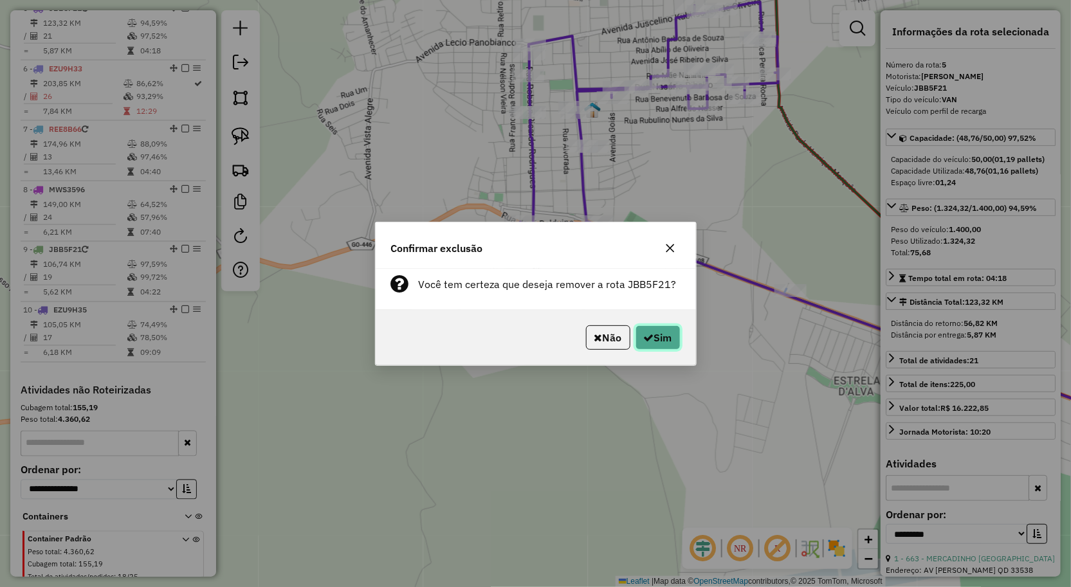
click at [668, 341] on button "Sim" at bounding box center [657, 337] width 45 height 24
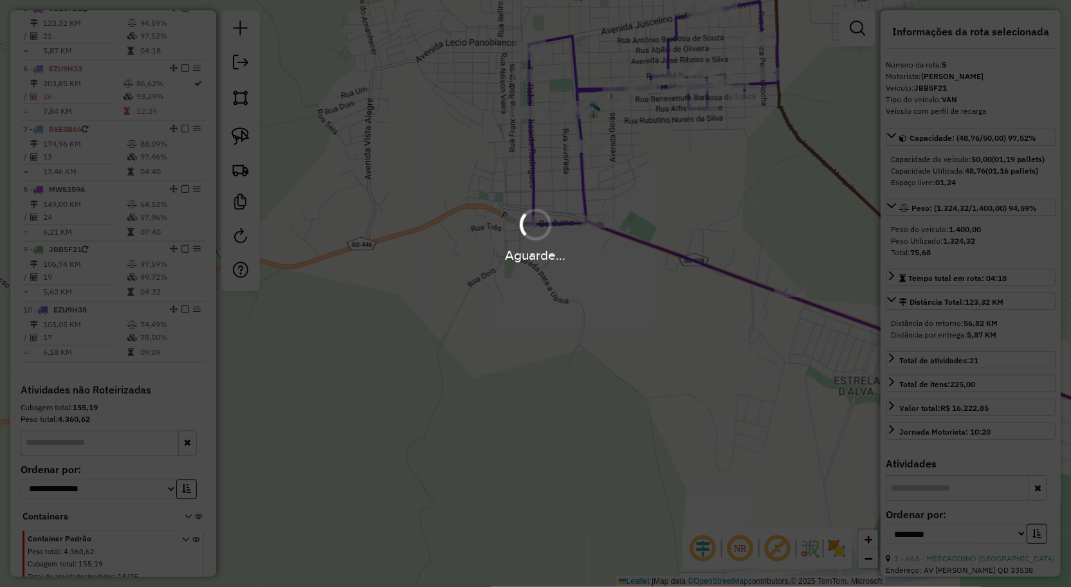
scroll to position [727, 0]
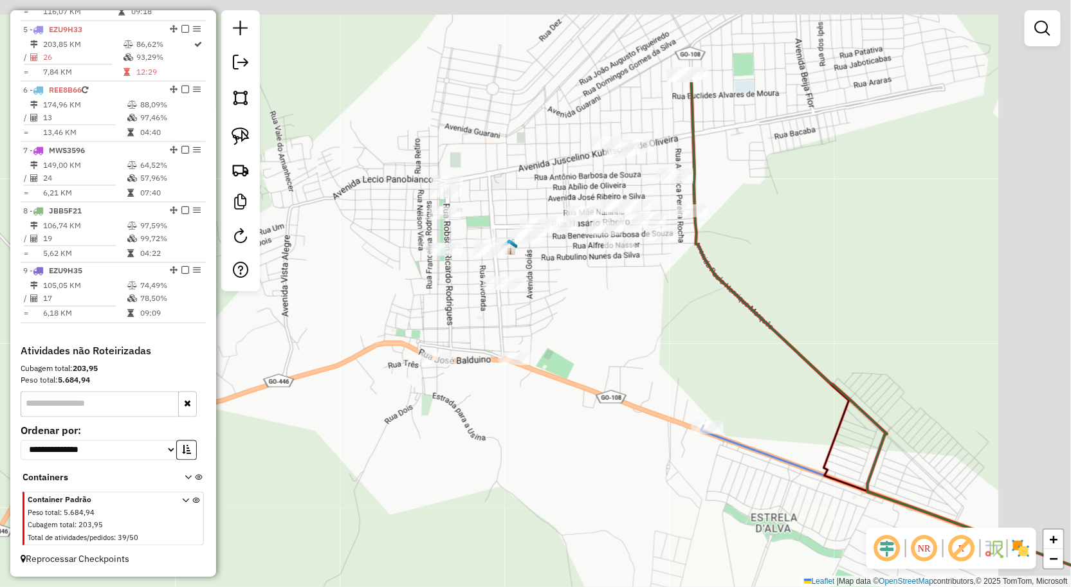
drag, startPoint x: 691, startPoint y: 185, endPoint x: 613, endPoint y: 312, distance: 149.0
click at [610, 317] on div "Janela de atendimento Grade de atendimento Capacidade Transportadoras Veículos …" at bounding box center [535, 293] width 1071 height 587
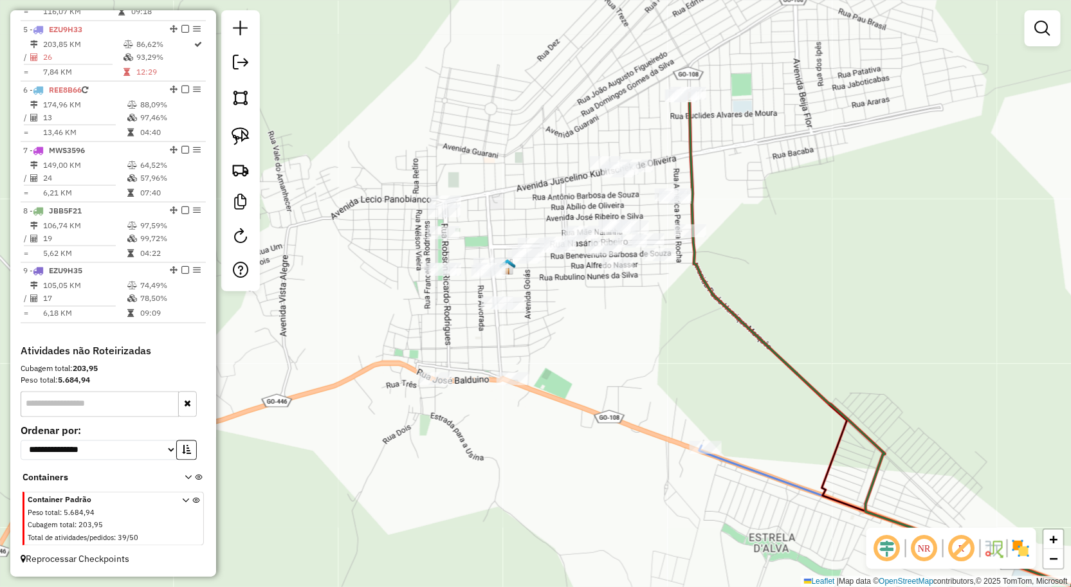
click at [1024, 32] on div at bounding box center [1042, 28] width 36 height 36
click at [1030, 30] on link at bounding box center [1043, 28] width 26 height 26
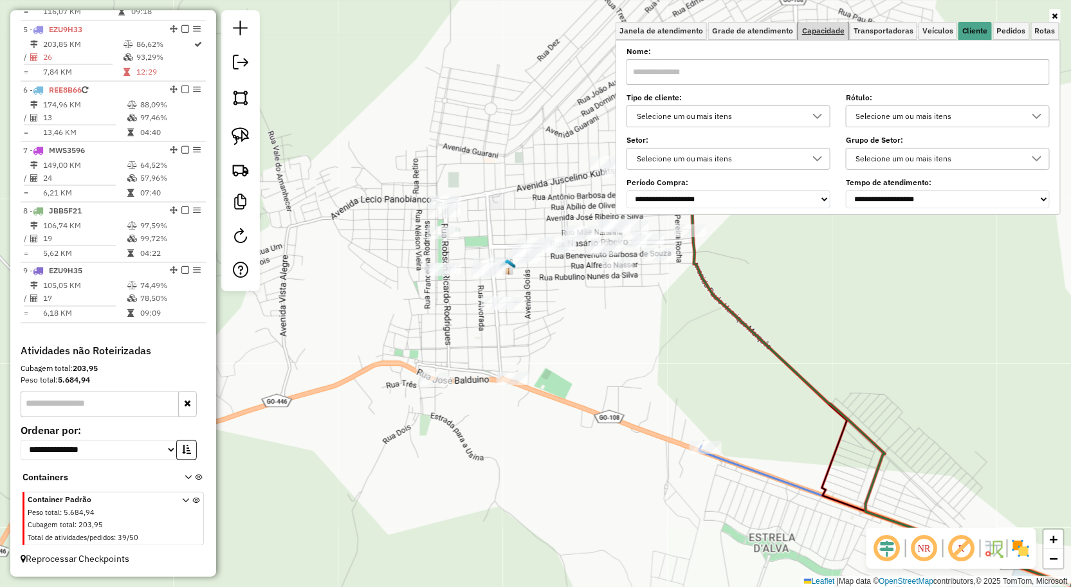
click at [835, 32] on span "Capacidade" at bounding box center [823, 31] width 42 height 8
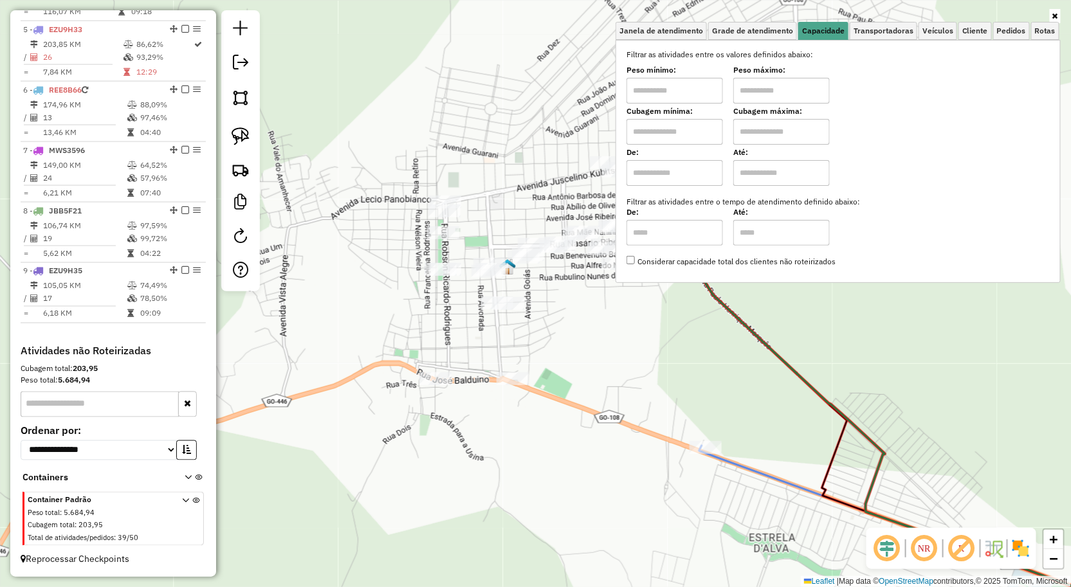
click at [599, 116] on div "Janela de atendimento Grade de atendimento Capacidade Transportadoras Veículos …" at bounding box center [535, 293] width 1071 height 587
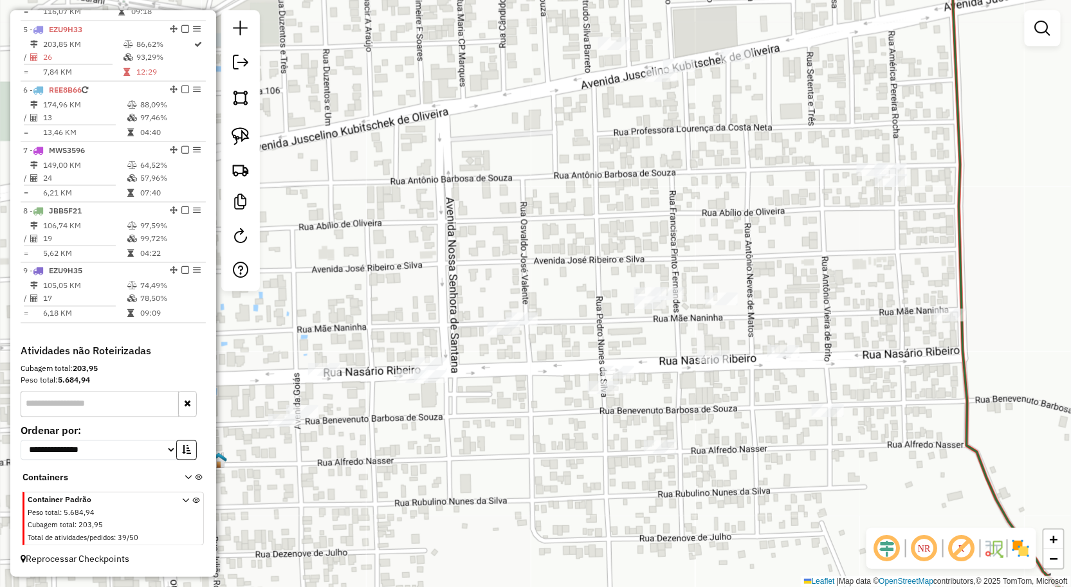
click at [659, 122] on div "Janela de atendimento Grade de atendimento Capacidade Transportadoras Veículos …" at bounding box center [535, 293] width 1071 height 587
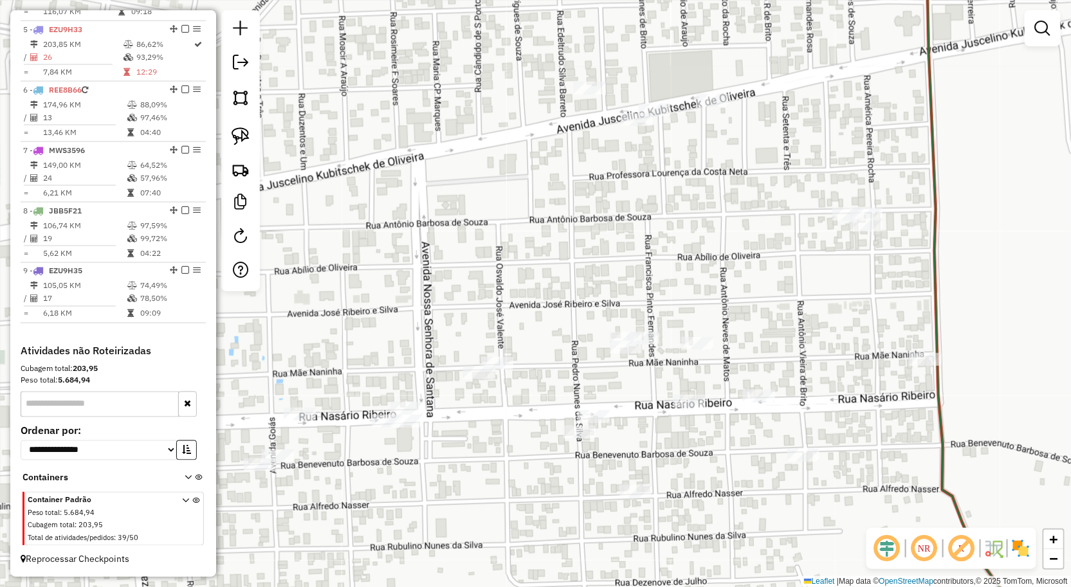
drag, startPoint x: 695, startPoint y: 125, endPoint x: 653, endPoint y: 191, distance: 77.8
click at [653, 188] on div "Janela de atendimento Grade de atendimento Capacidade Transportadoras Veículos …" at bounding box center [535, 293] width 1071 height 587
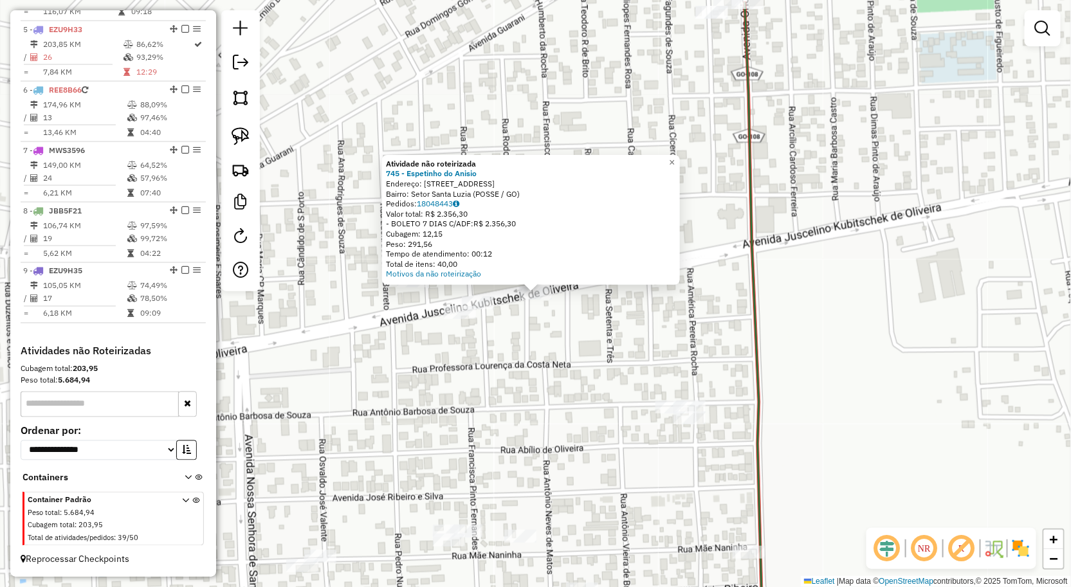
click at [554, 343] on div "Atividade não roteirizada 745 - Espetinho do [PERSON_NAME]: [STREET_ADDRESS] Ba…" at bounding box center [535, 293] width 1071 height 587
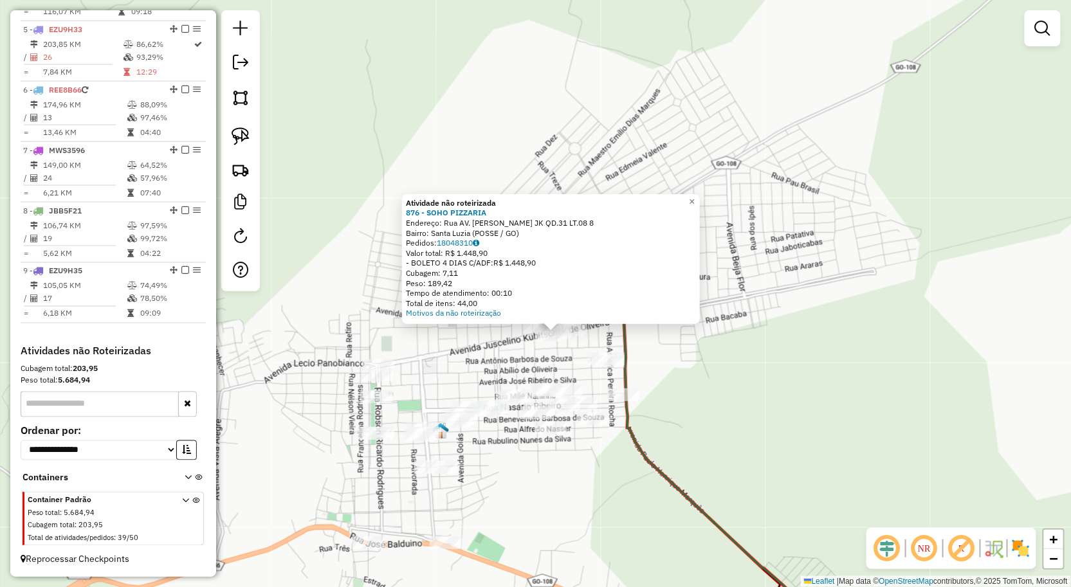
click at [735, 283] on div "Atividade não roteirizada 876 - SOHO PIZZARIA Endereço: Rua AV. [PERSON_NAME] J…" at bounding box center [535, 293] width 1071 height 587
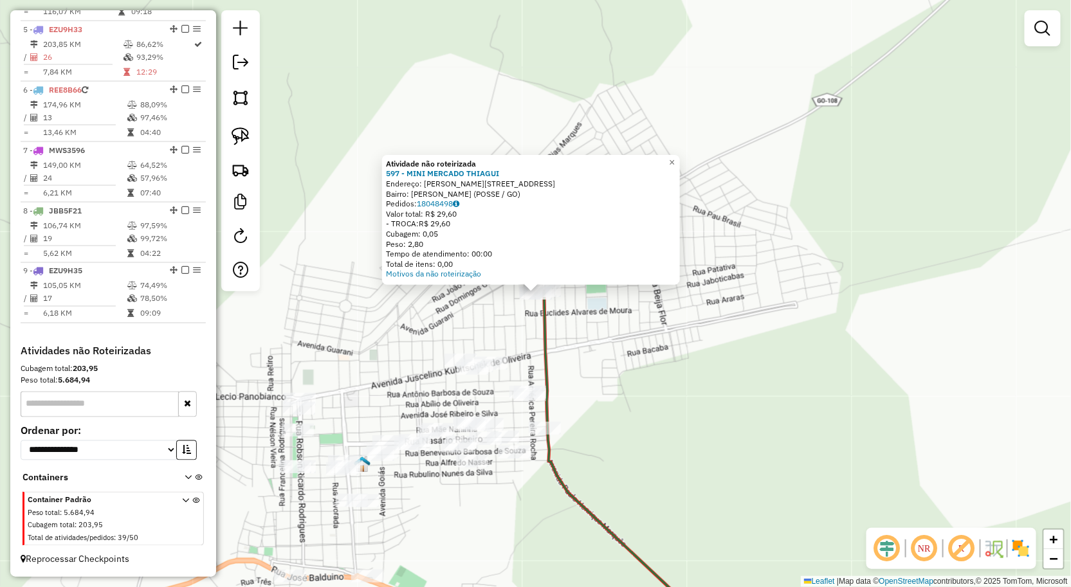
click at [544, 310] on icon at bounding box center [639, 469] width 190 height 356
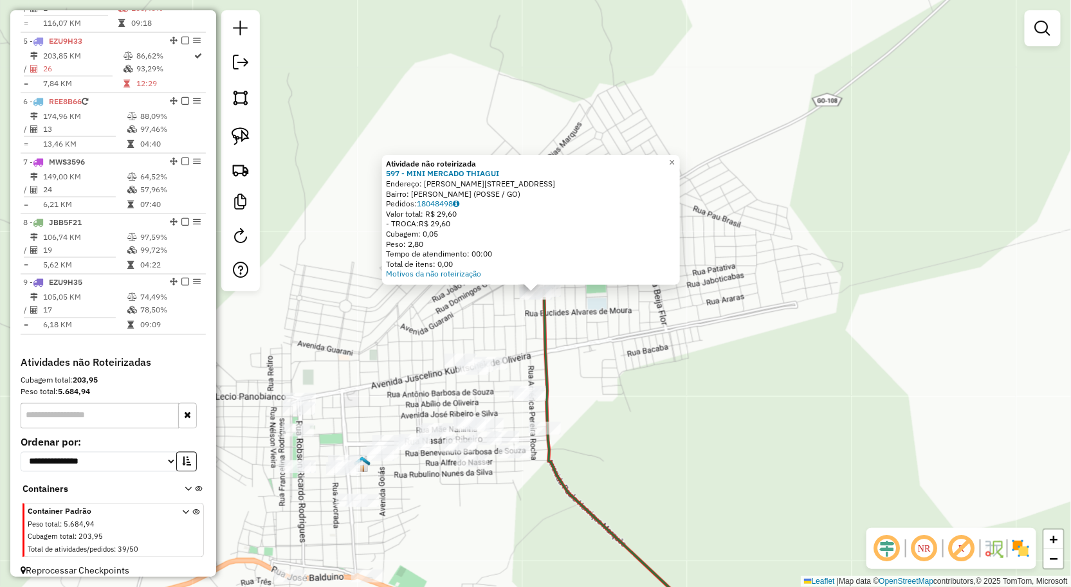
select select "**********"
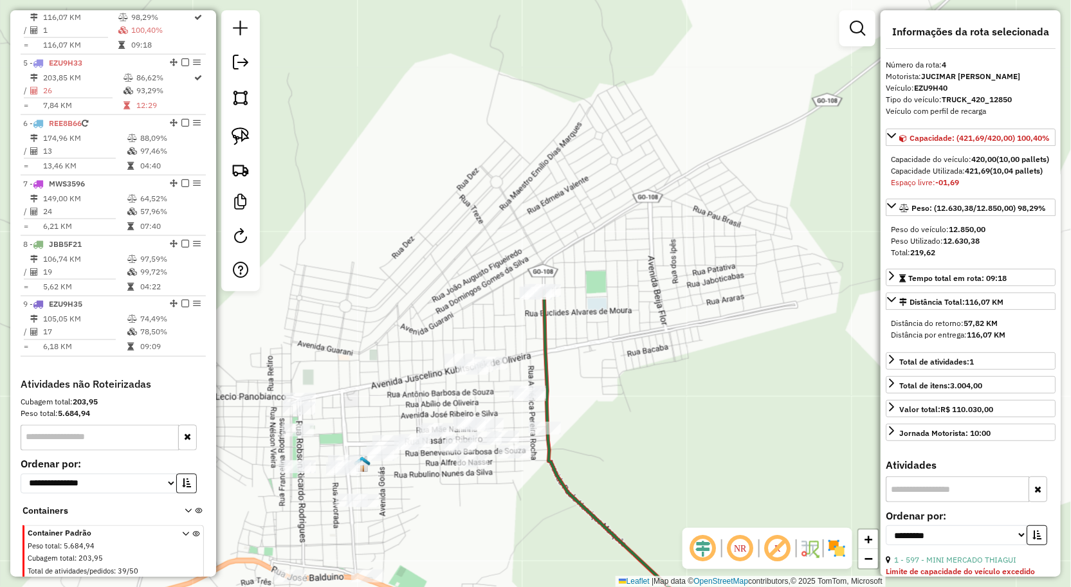
scroll to position [678, 0]
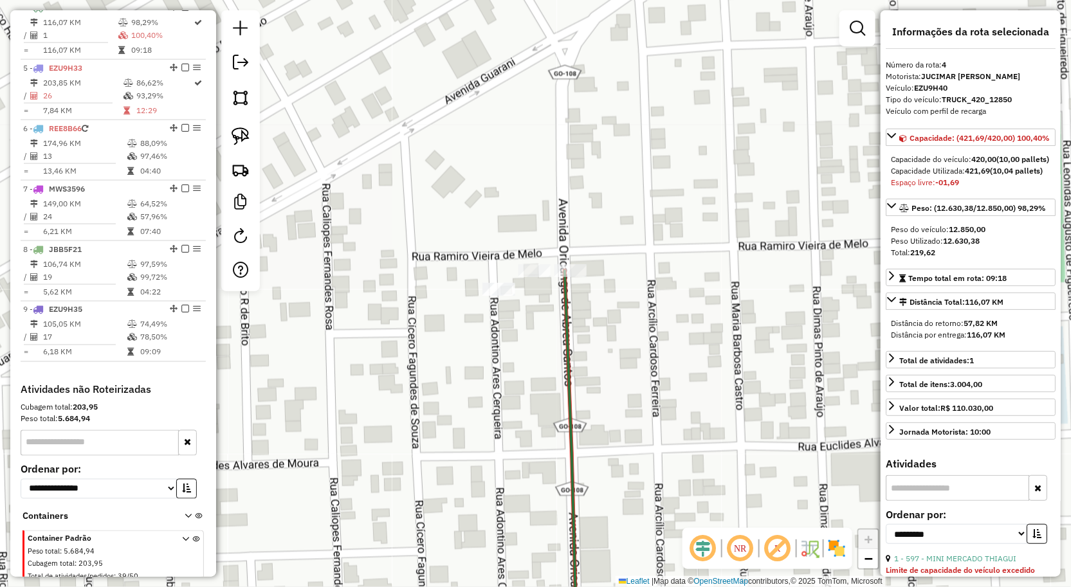
click at [594, 287] on div "Janela de atendimento Grade de atendimento Capacidade Transportadoras Veículos …" at bounding box center [535, 293] width 1071 height 587
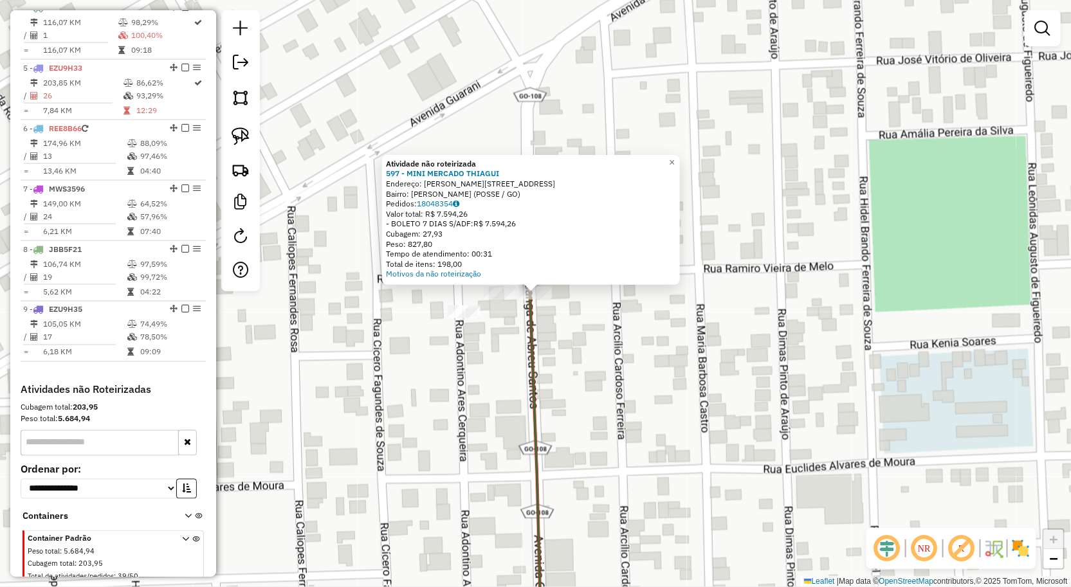
click at [514, 336] on div "Atividade não roteirizada 597 - MINI MERCADO THIAGUI Endereço: [PERSON_NAME] DE…" at bounding box center [535, 293] width 1071 height 587
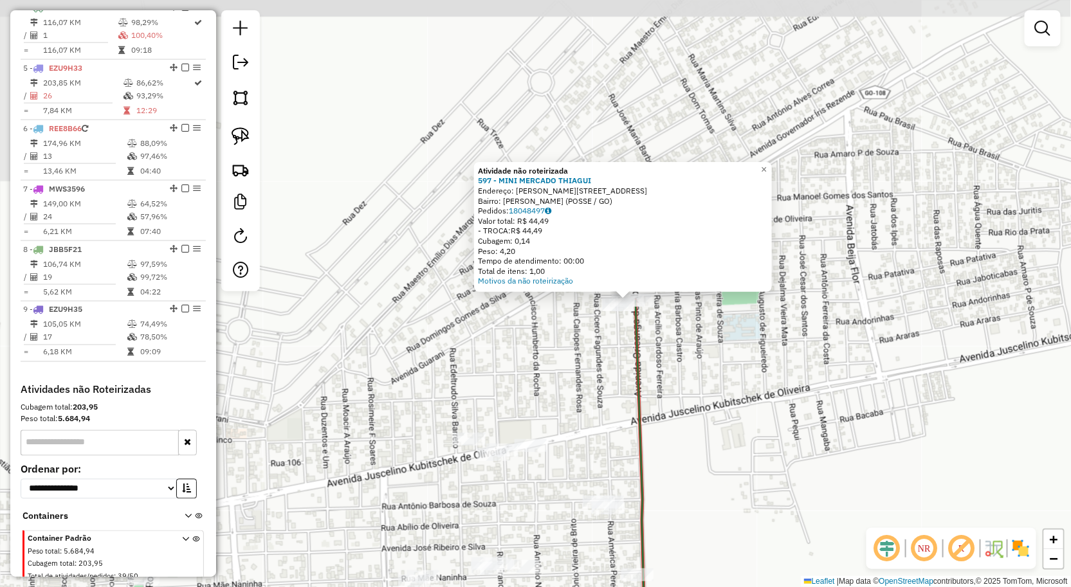
drag, startPoint x: 725, startPoint y: 427, endPoint x: 674, endPoint y: 349, distance: 92.9
click at [677, 339] on div "Atividade não roteirizada 597 - MINI MERCADO THIAGUI Endereço: [PERSON_NAME] DE…" at bounding box center [535, 293] width 1071 height 587
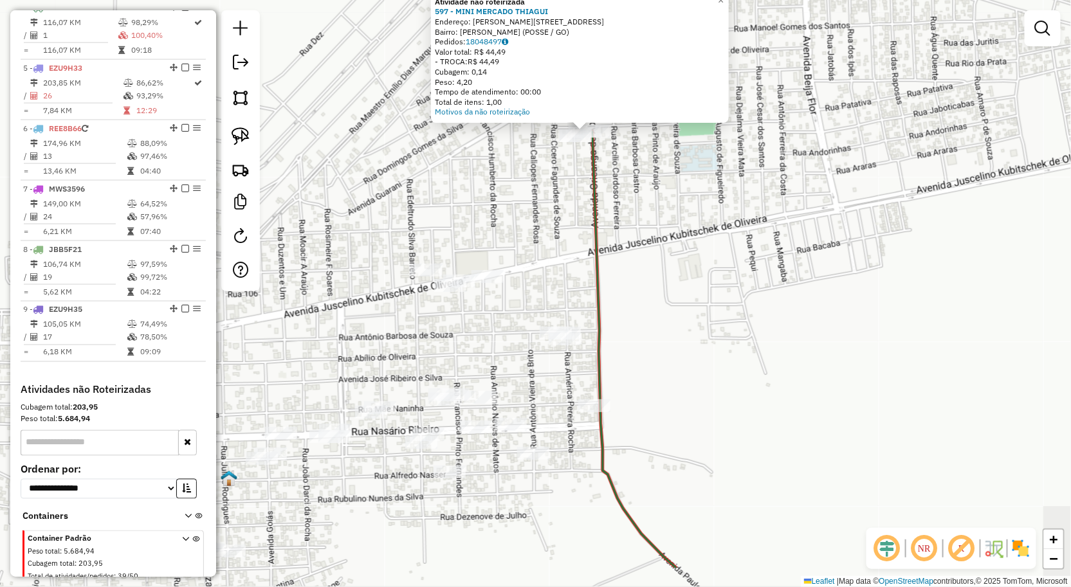
drag, startPoint x: 677, startPoint y: 310, endPoint x: 662, endPoint y: 261, distance: 50.9
click at [664, 271] on div "Atividade não roteirizada 597 - MINI MERCADO THIAGUI Endereço: [PERSON_NAME] DE…" at bounding box center [535, 293] width 1071 height 587
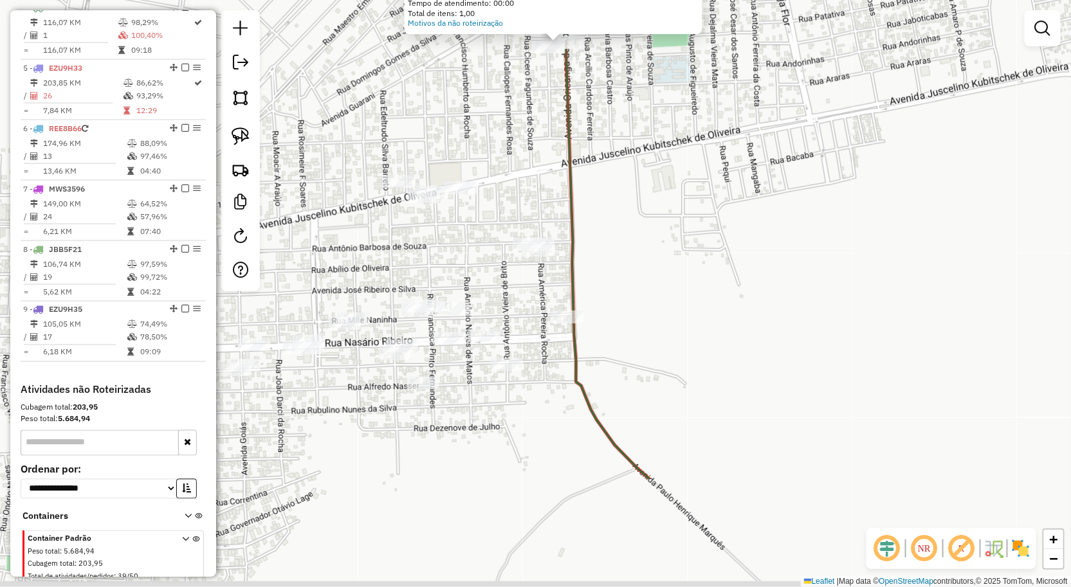
drag, startPoint x: 692, startPoint y: 320, endPoint x: 666, endPoint y: 280, distance: 48.3
click at [677, 294] on div "Atividade não roteirizada 597 - MINI MERCADO THIAGUI Endereço: [PERSON_NAME] DE…" at bounding box center [535, 293] width 1071 height 587
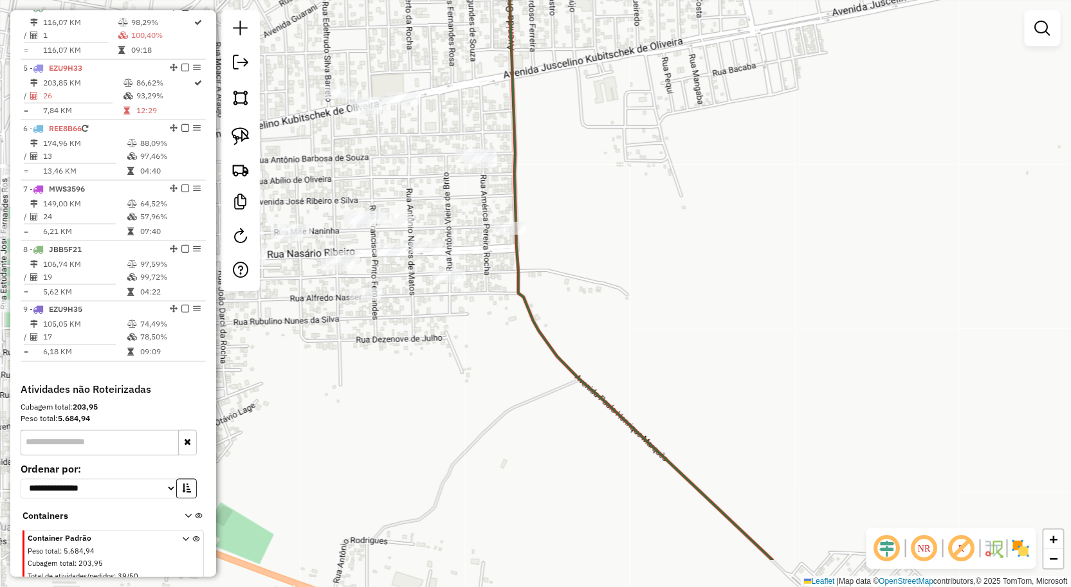
drag, startPoint x: 594, startPoint y: 272, endPoint x: 531, endPoint y: 166, distance: 123.4
click at [599, 293] on div "Atividade não roteirizada 597 - MINI MERCADO THIAGUI Endereço: [PERSON_NAME] DE…" at bounding box center [535, 293] width 1071 height 587
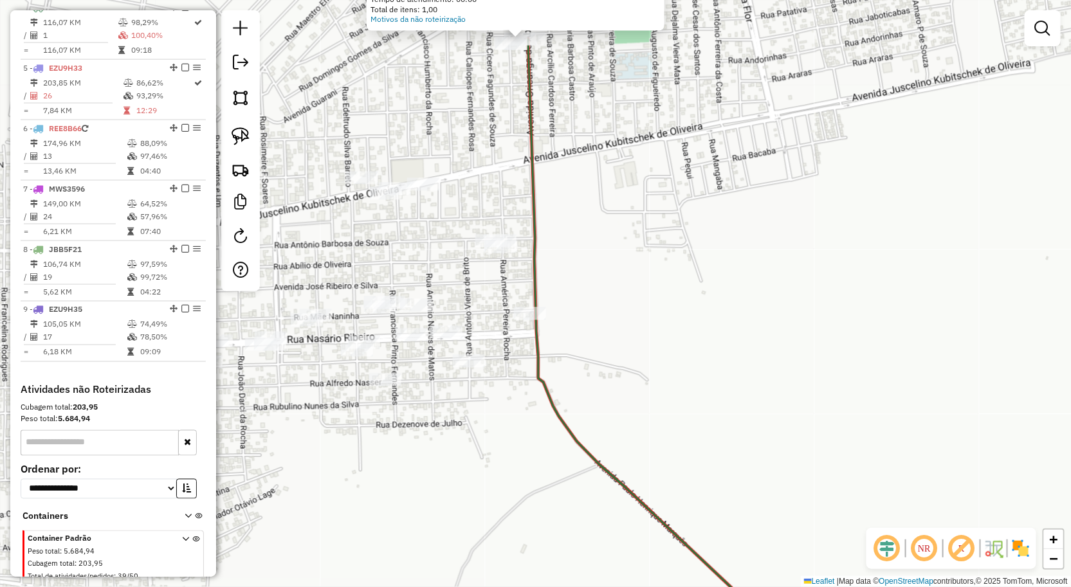
drag, startPoint x: 552, startPoint y: 240, endPoint x: 581, endPoint y: 298, distance: 64.7
click at [575, 297] on icon at bounding box center [708, 385] width 361 height 693
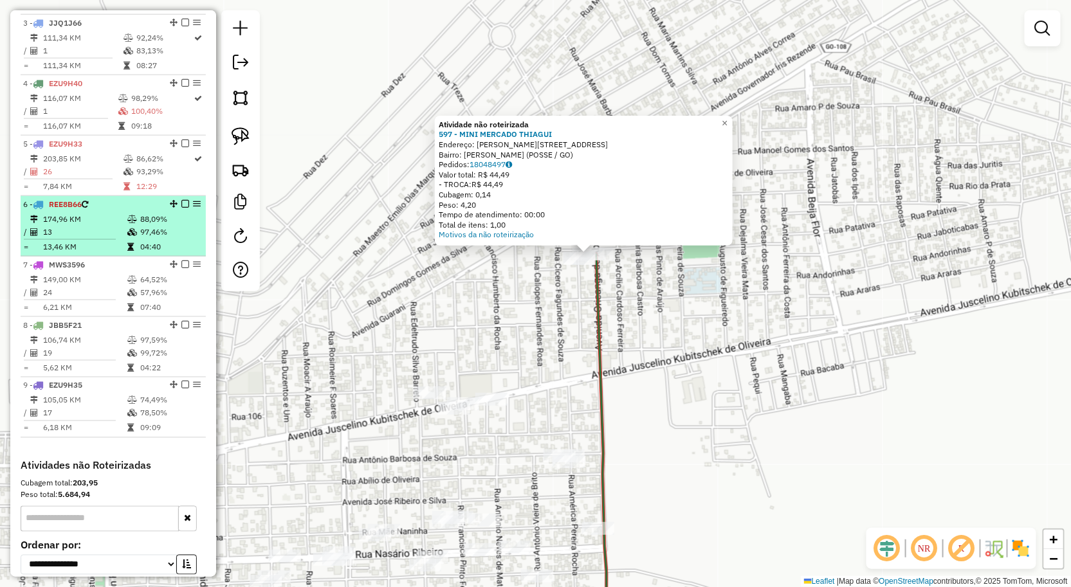
scroll to position [536, 0]
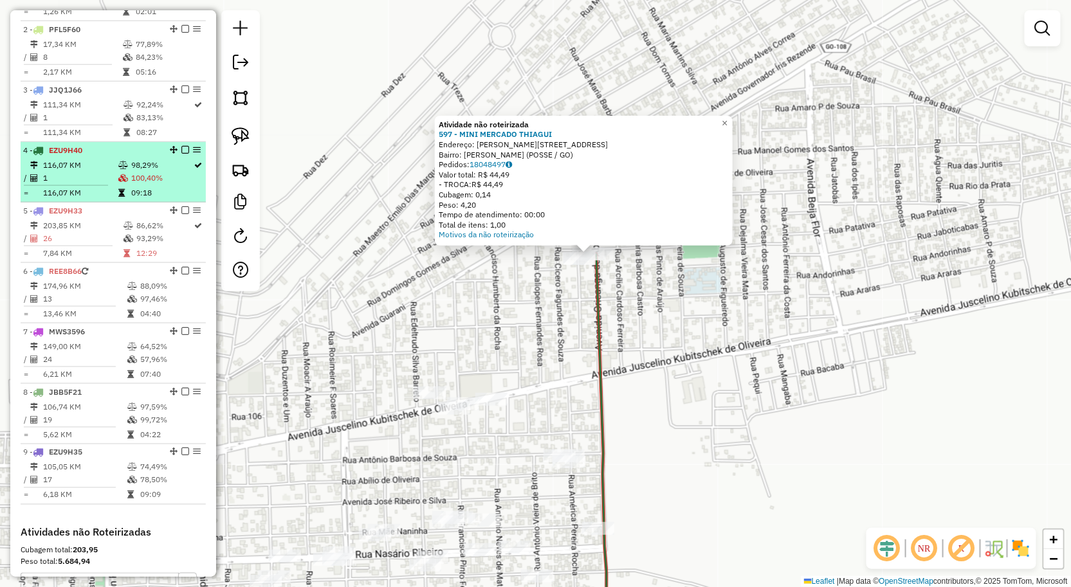
click at [101, 183] on td "1" at bounding box center [79, 178] width 75 height 13
select select "**********"
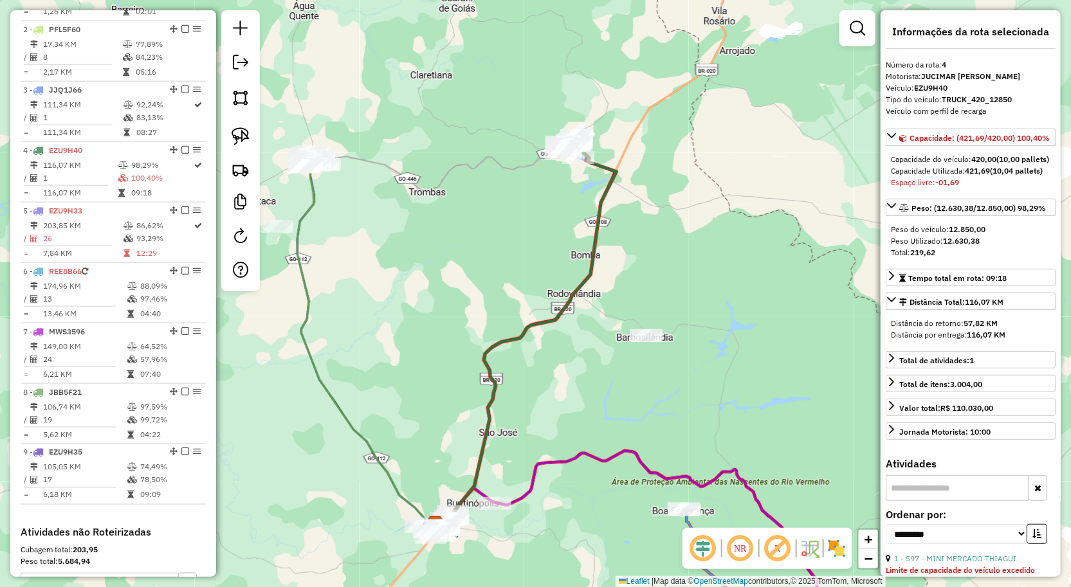
drag, startPoint x: 581, startPoint y: 148, endPoint x: 545, endPoint y: 301, distance: 157.4
click at [545, 298] on div "Janela de atendimento Grade de atendimento Capacidade Transportadoras Veículos …" at bounding box center [535, 293] width 1071 height 587
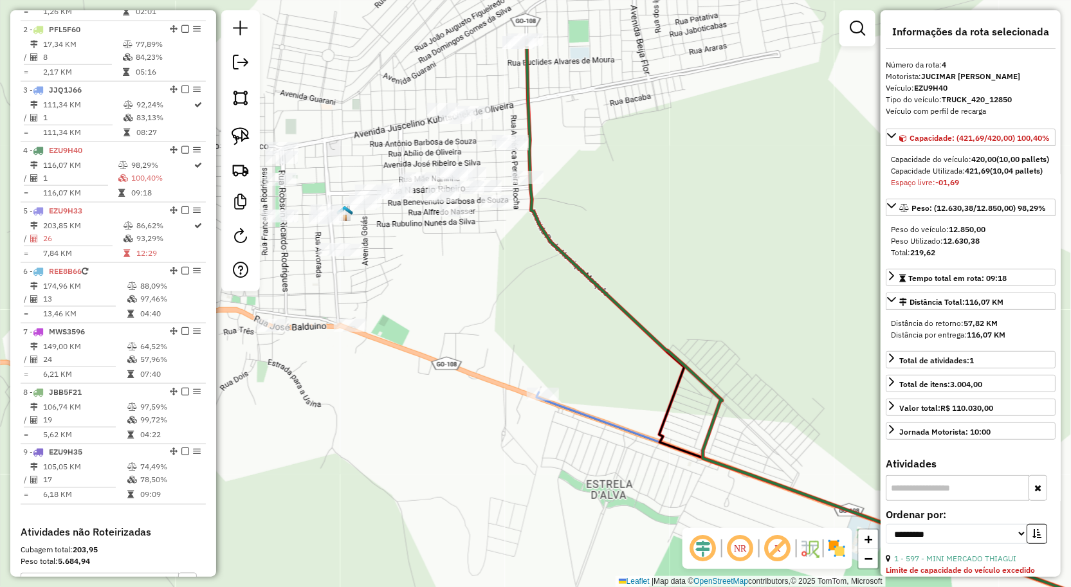
drag, startPoint x: 464, startPoint y: 260, endPoint x: 505, endPoint y: 260, distance: 41.2
click at [504, 260] on div "Janela de atendimento Grade de atendimento Capacidade Transportadoras Veículos …" at bounding box center [535, 293] width 1071 height 587
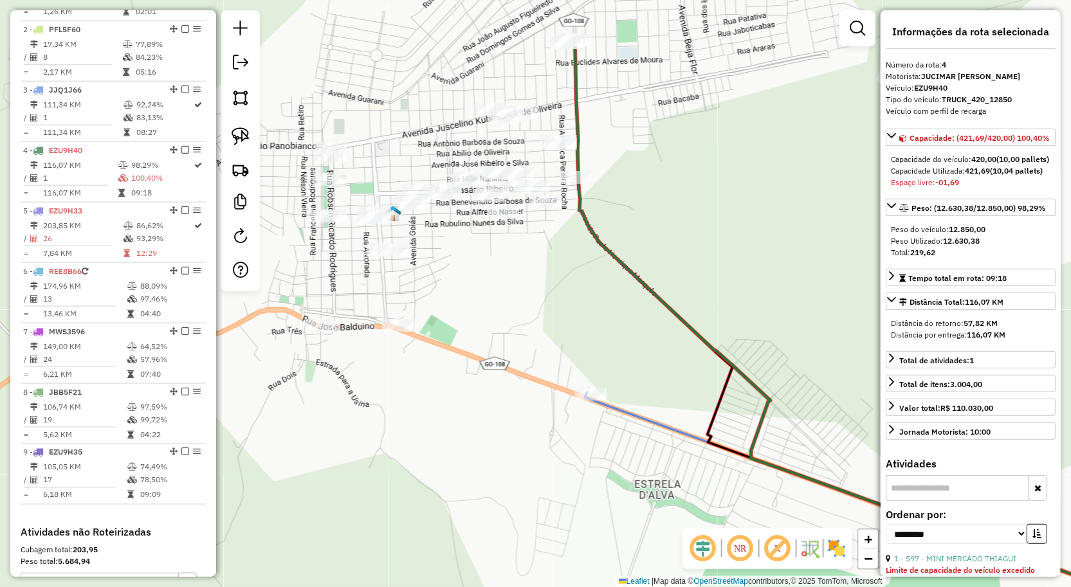
click at [623, 248] on div "Janela de atendimento Grade de atendimento Capacidade Transportadoras Veículos …" at bounding box center [535, 293] width 1071 height 587
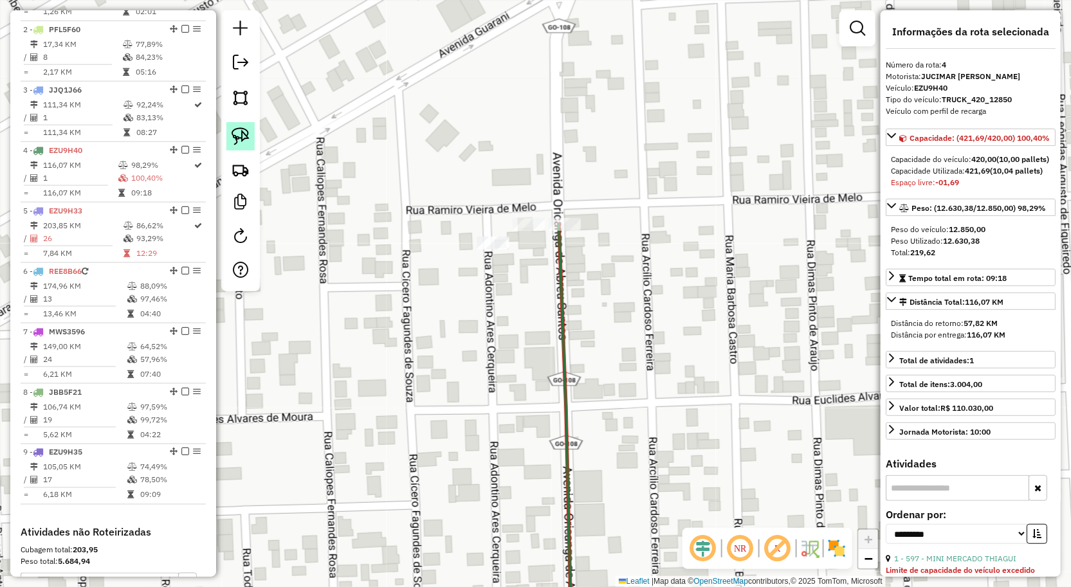
click at [228, 132] on link at bounding box center [240, 136] width 28 height 28
drag, startPoint x: 556, startPoint y: 183, endPoint x: 588, endPoint y: 251, distance: 76.0
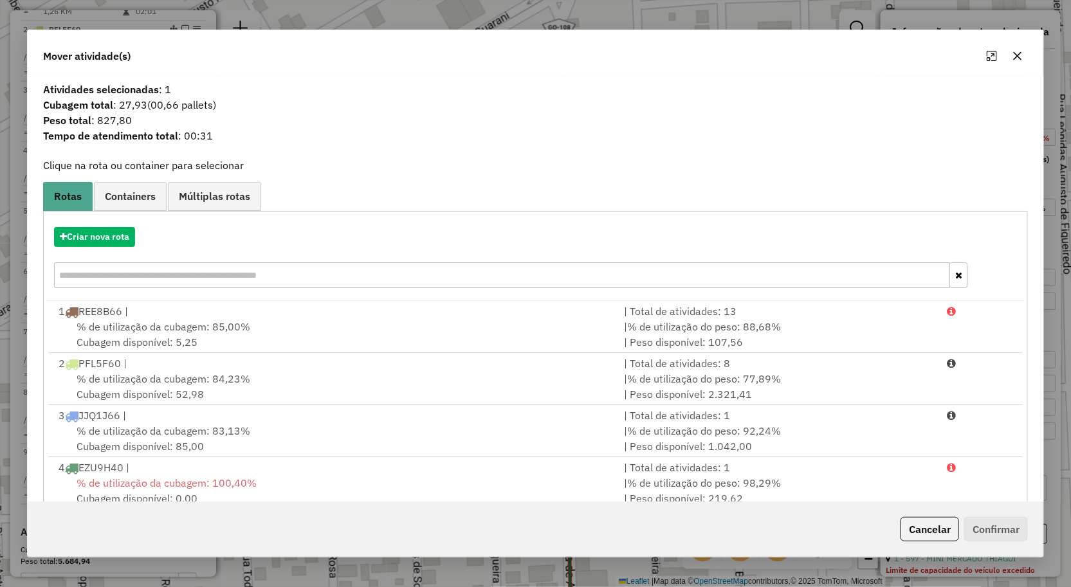
click at [1012, 56] on icon "button" at bounding box center [1017, 56] width 10 height 10
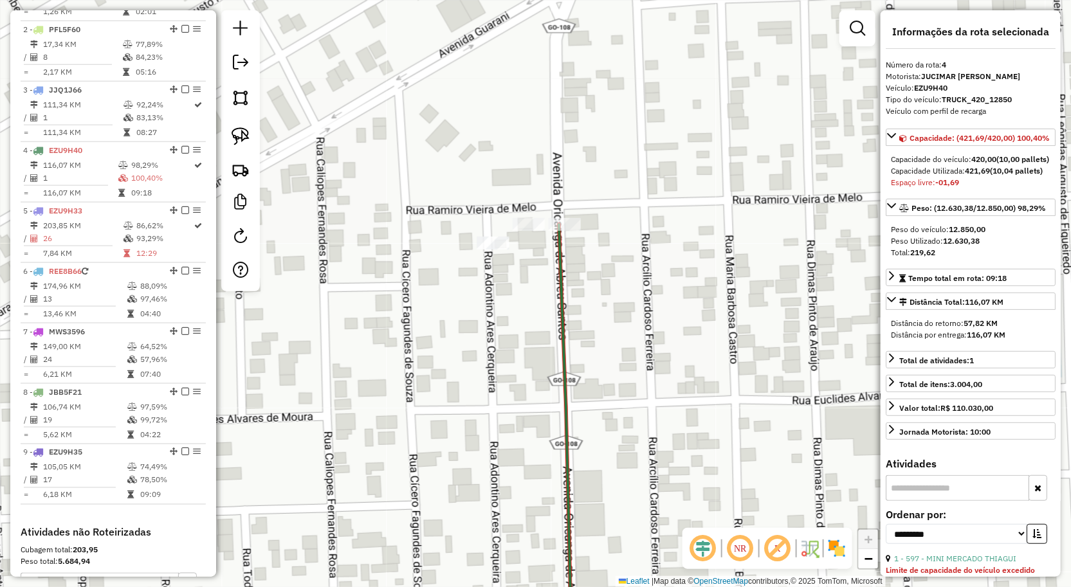
drag, startPoint x: 238, startPoint y: 131, endPoint x: 307, endPoint y: 132, distance: 69.5
click at [239, 132] on img at bounding box center [241, 136] width 18 height 18
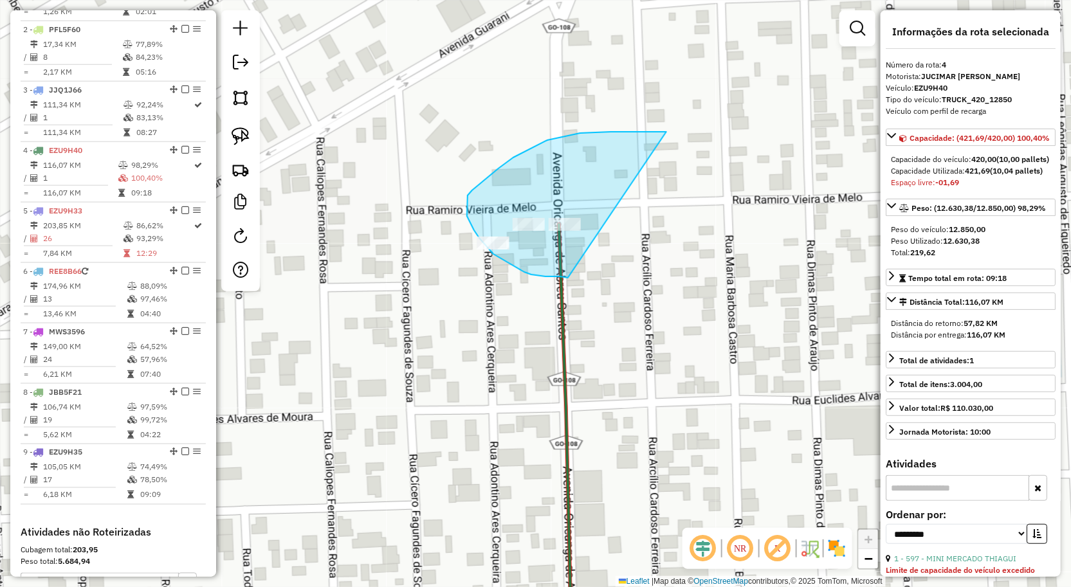
drag, startPoint x: 666, startPoint y: 132, endPoint x: 567, endPoint y: 278, distance: 176.8
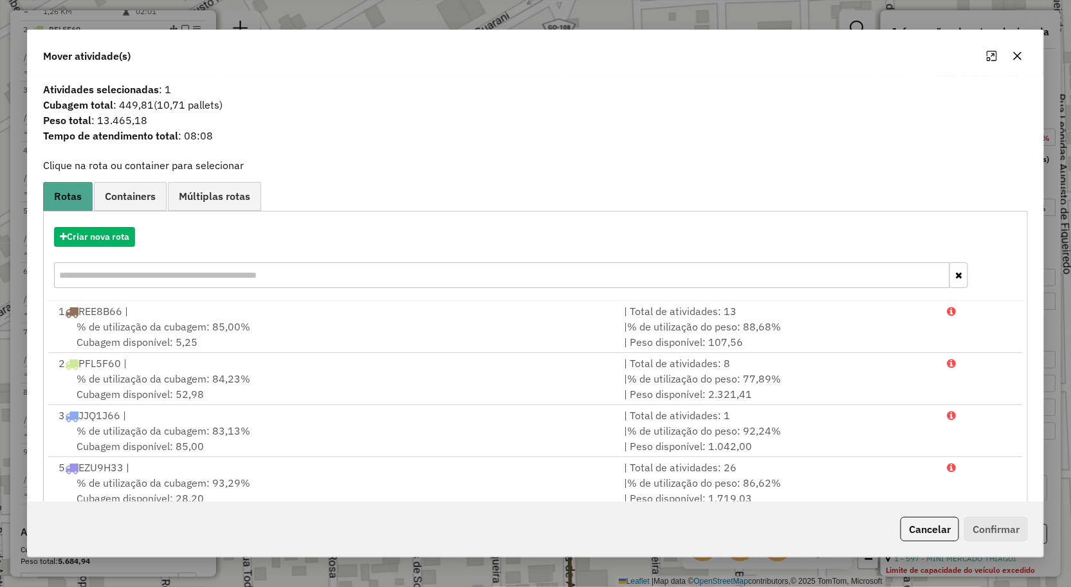
click at [1019, 56] on icon "button" at bounding box center [1017, 56] width 10 height 10
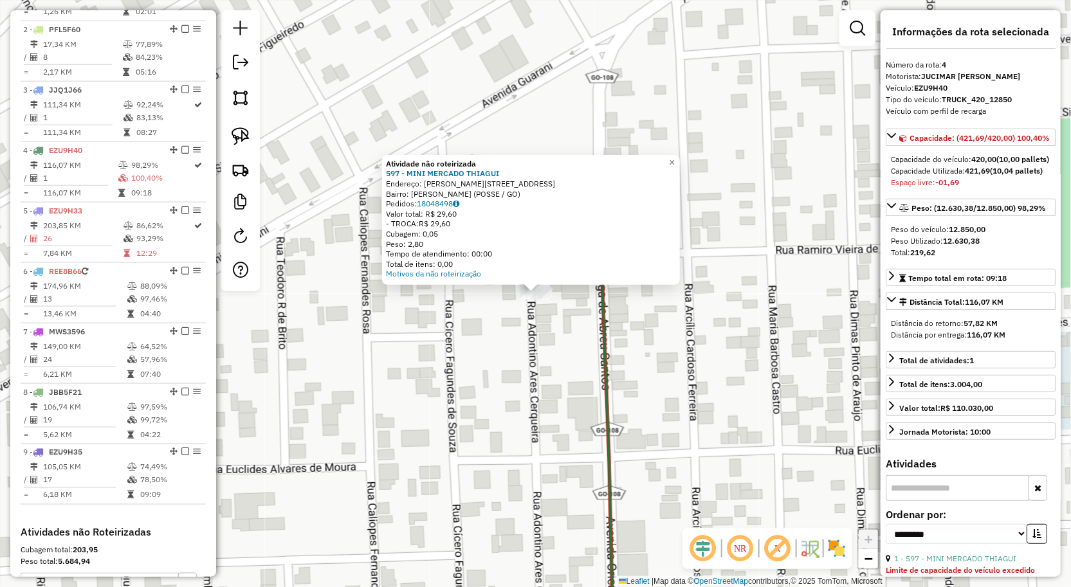
click at [565, 320] on div "Atividade não roteirizada 597 - MINI MERCADO THIAGUI Endereço: [PERSON_NAME] DE…" at bounding box center [535, 293] width 1071 height 587
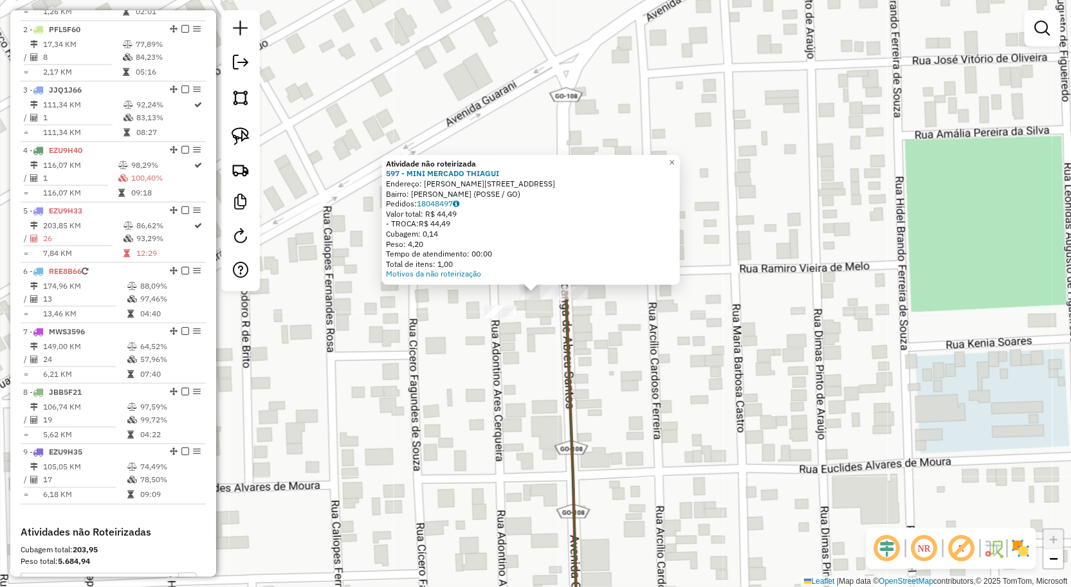
drag, startPoint x: 549, startPoint y: 329, endPoint x: 554, endPoint y: 322, distance: 8.9
click at [549, 329] on div "Atividade não roteirizada 597 - MINI MERCADO THIAGUI Endereço: [PERSON_NAME] DE…" at bounding box center [535, 293] width 1071 height 587
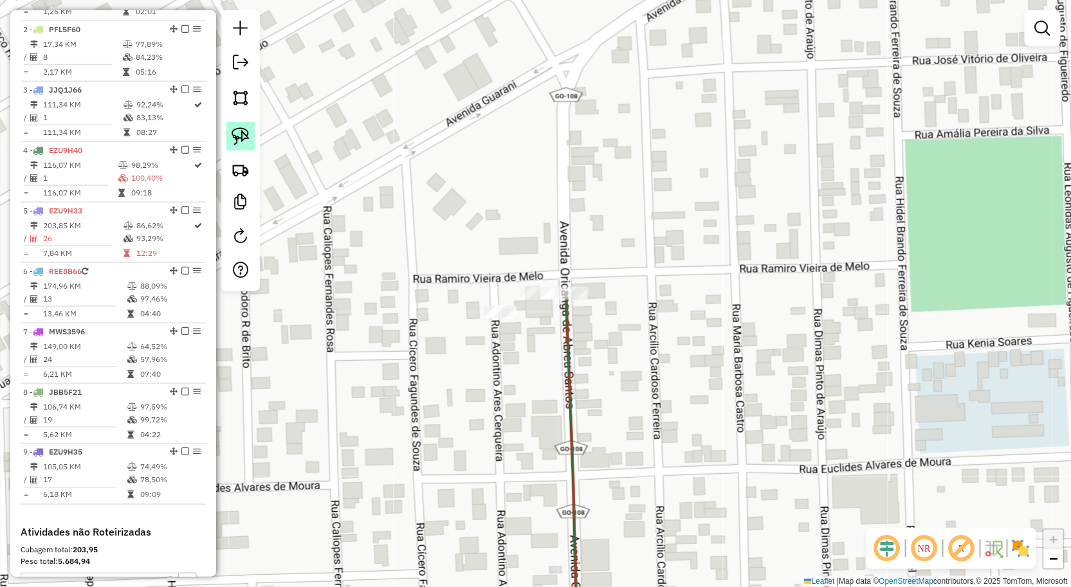
drag, startPoint x: 248, startPoint y: 146, endPoint x: 503, endPoint y: 201, distance: 261.2
click at [248, 146] on link at bounding box center [240, 136] width 28 height 28
drag, startPoint x: 586, startPoint y: 223, endPoint x: 586, endPoint y: 319, distance: 96.5
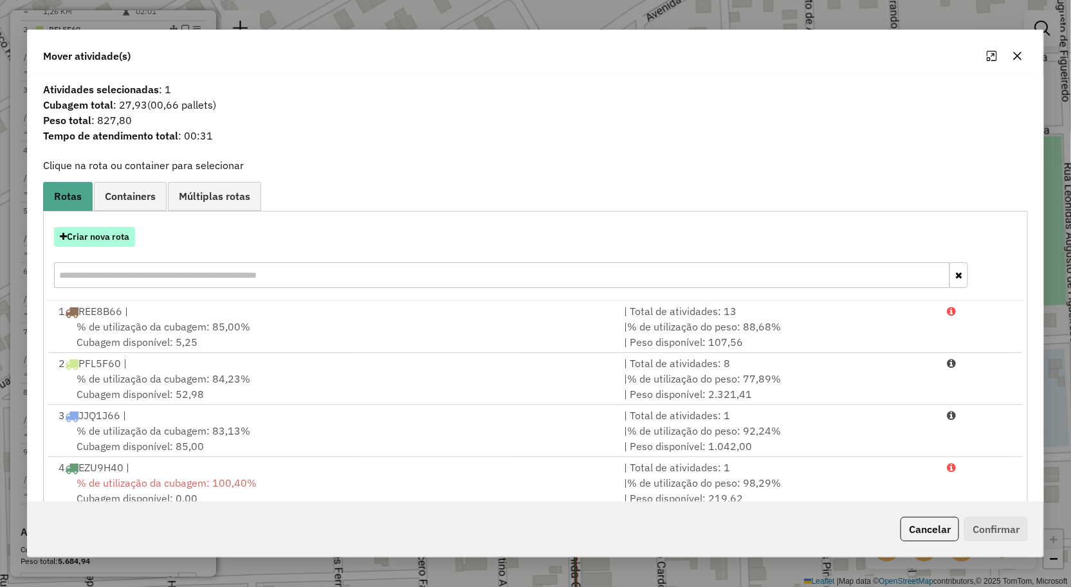
click at [125, 242] on button "Criar nova rota" at bounding box center [94, 237] width 81 height 20
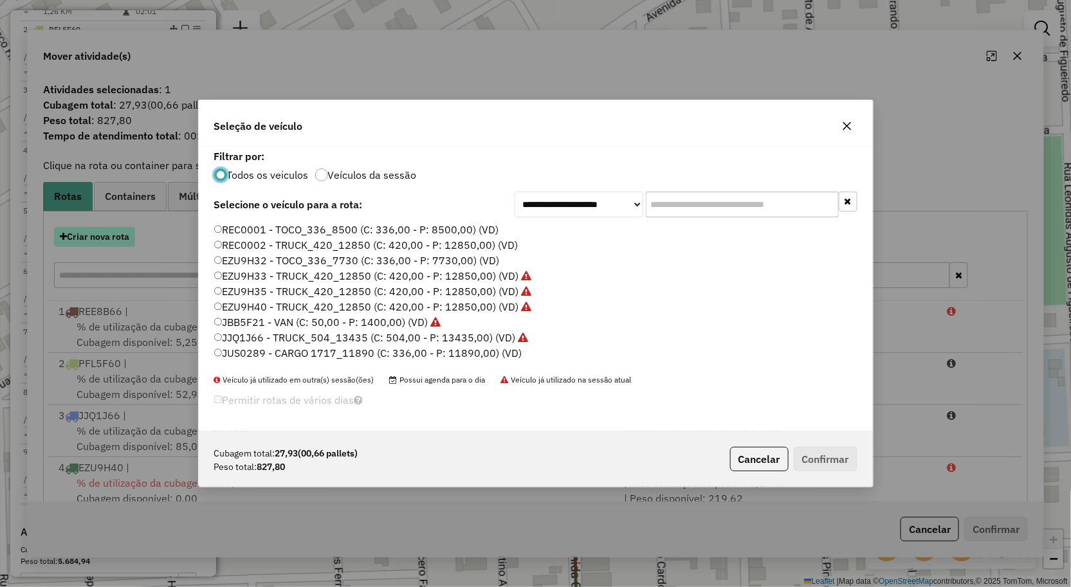
scroll to position [7, 3]
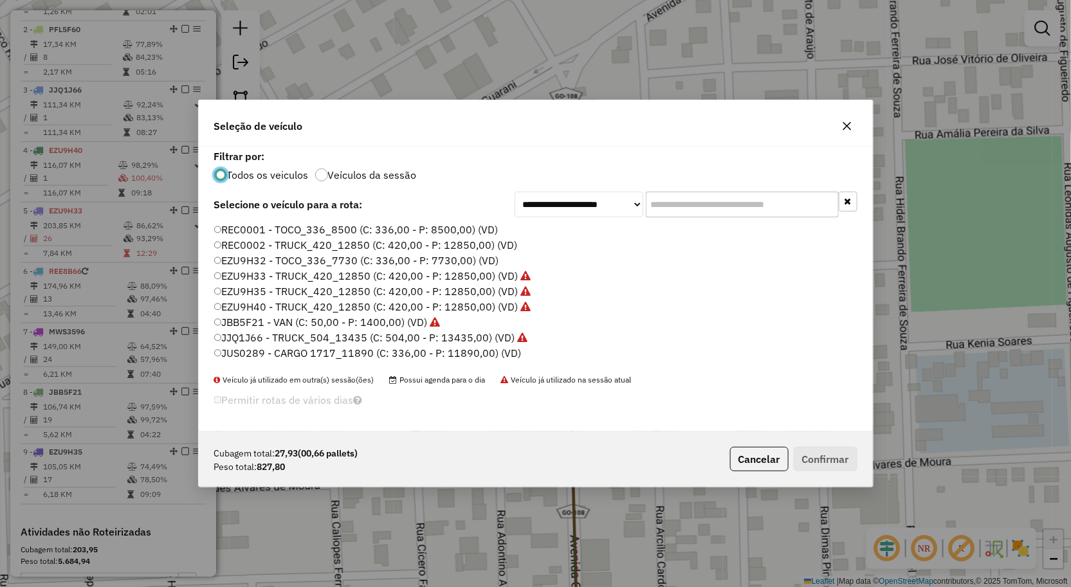
click at [847, 123] on icon "button" at bounding box center [847, 126] width 10 height 10
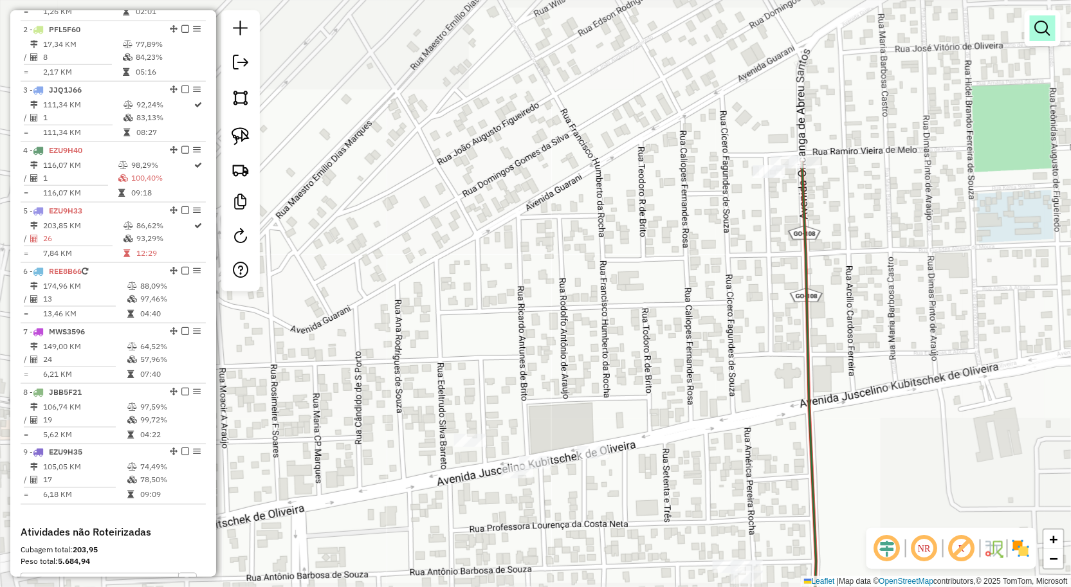
click at [1033, 24] on link at bounding box center [1043, 28] width 26 height 26
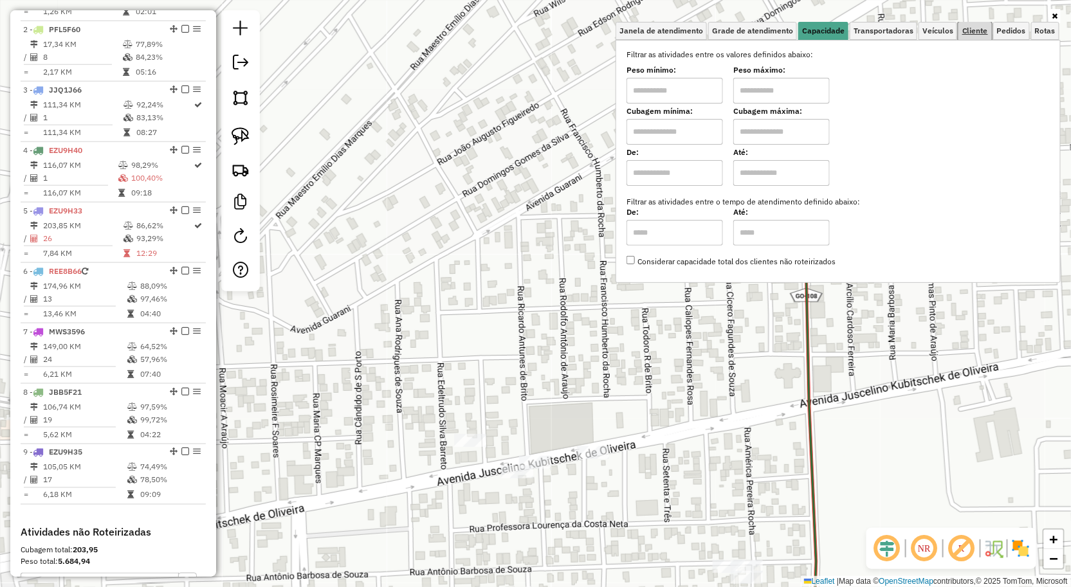
click at [975, 31] on span "Cliente" at bounding box center [975, 31] width 26 height 8
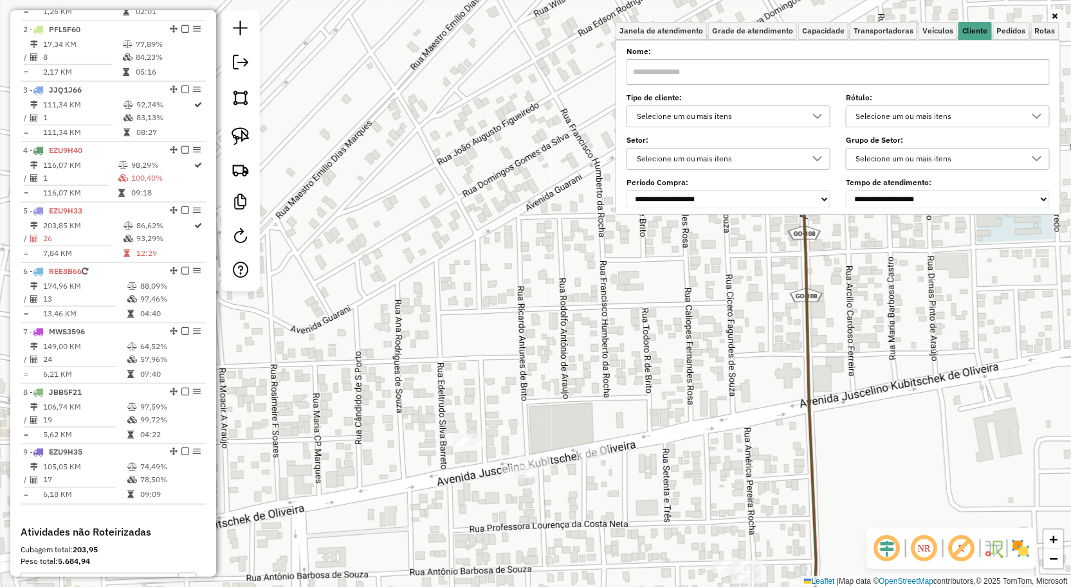
click at [797, 88] on div "**********" at bounding box center [837, 128] width 423 height 159
click at [793, 75] on input "text" at bounding box center [837, 72] width 423 height 26
drag, startPoint x: 505, startPoint y: 113, endPoint x: 518, endPoint y: 114, distance: 12.9
click at [505, 113] on div "Janela de atendimento Grade de atendimento Capacidade Transportadoras Veículos …" at bounding box center [535, 293] width 1071 height 587
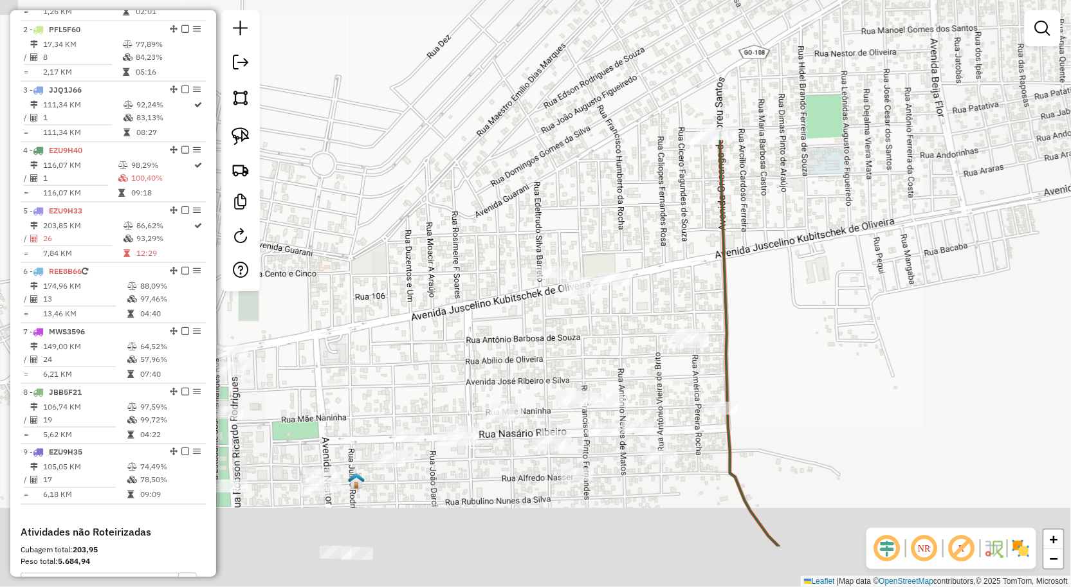
drag, startPoint x: 673, startPoint y: 286, endPoint x: 639, endPoint y: 194, distance: 98.7
click at [639, 195] on div "Janela de atendimento Grade de atendimento Capacidade Transportadoras Veículos …" at bounding box center [535, 293] width 1071 height 587
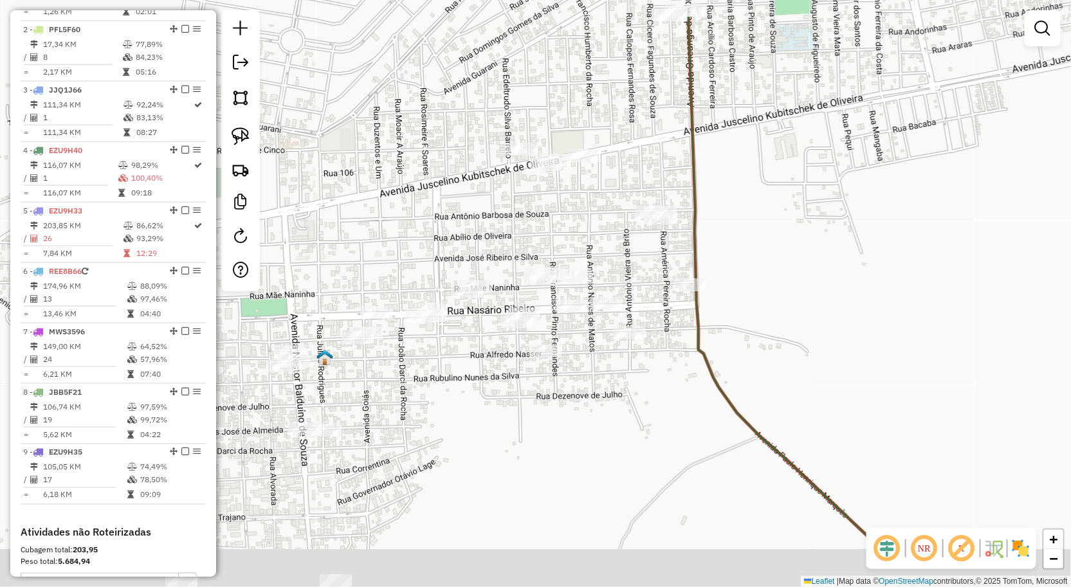
drag, startPoint x: 725, startPoint y: 259, endPoint x: 687, endPoint y: 151, distance: 114.5
click at [693, 170] on icon at bounding box center [782, 277] width 189 height 535
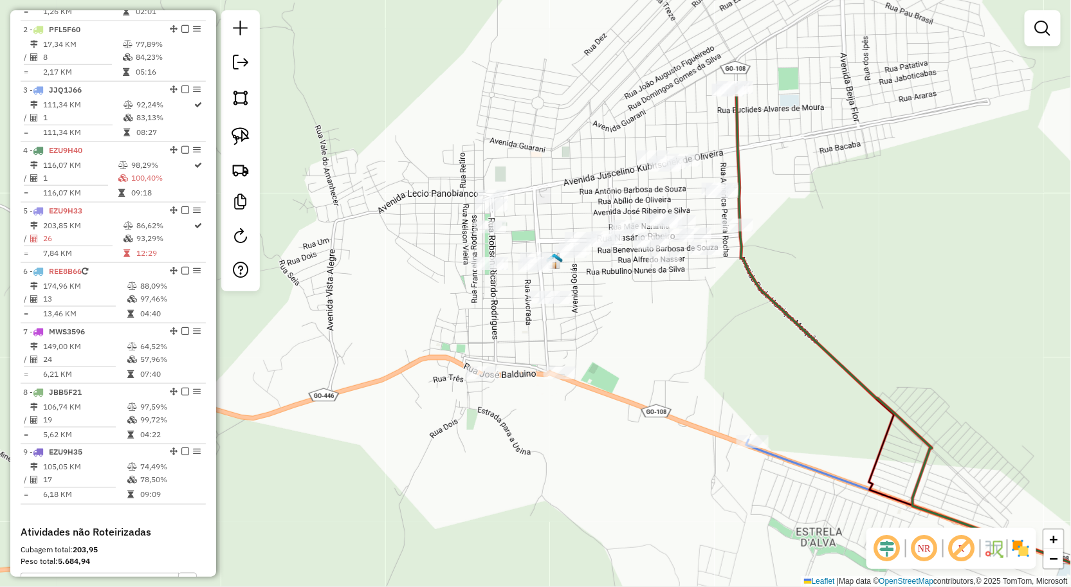
drag, startPoint x: 650, startPoint y: 381, endPoint x: 695, endPoint y: 362, distance: 49.3
click at [695, 362] on div "Janela de atendimento Grade de atendimento Capacidade Transportadoras Veículos …" at bounding box center [535, 293] width 1071 height 587
click at [236, 136] on img at bounding box center [241, 136] width 18 height 18
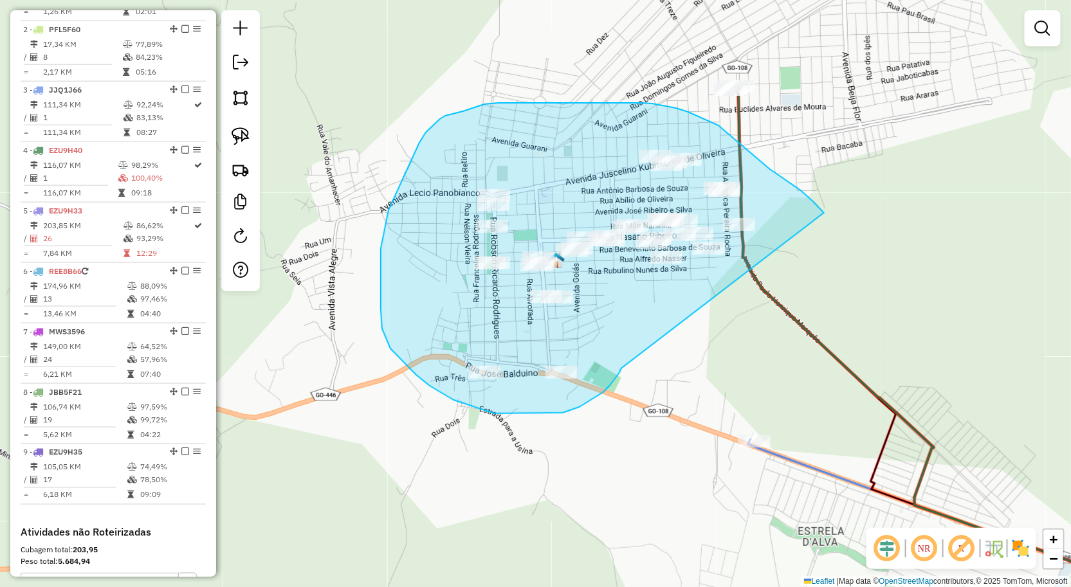
drag, startPoint x: 614, startPoint y: 381, endPoint x: 834, endPoint y: 247, distance: 258.0
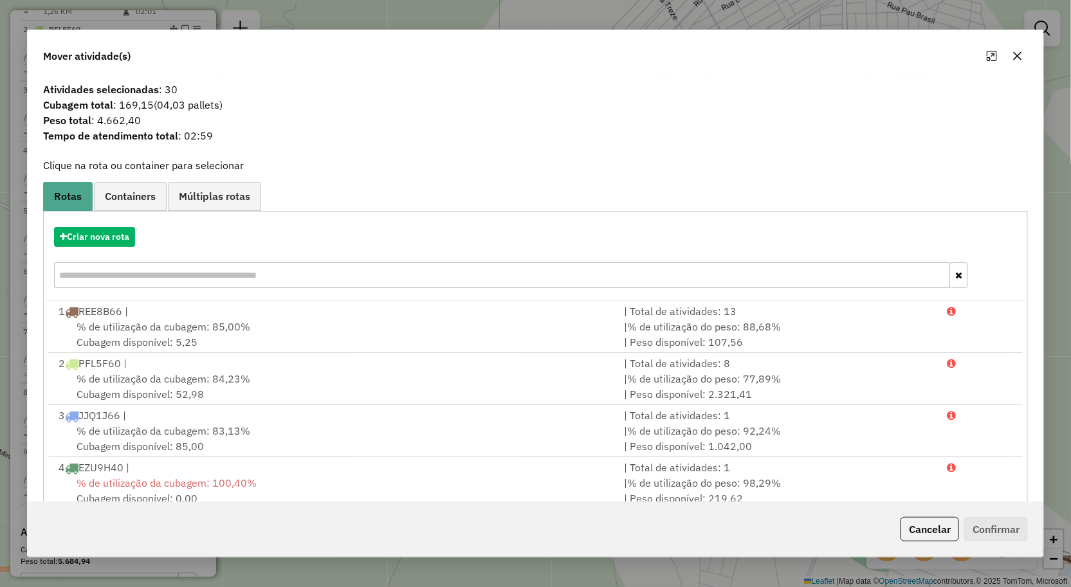
click at [1021, 57] on icon "button" at bounding box center [1017, 56] width 10 height 10
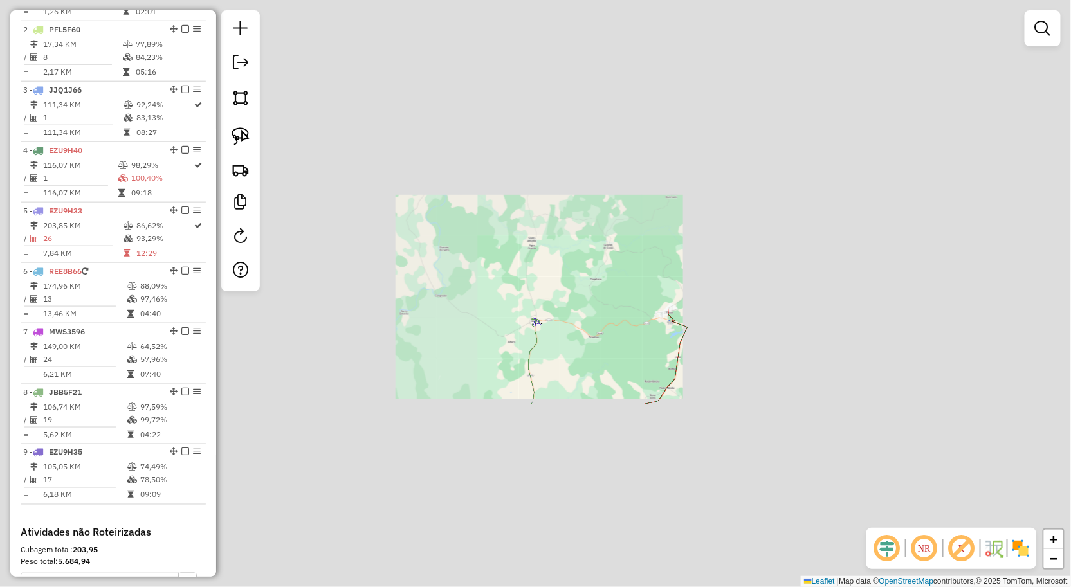
drag, startPoint x: 590, startPoint y: 363, endPoint x: 660, endPoint y: 312, distance: 87.5
click at [660, 312] on div "Janela de atendimento Grade de atendimento Capacidade Transportadoras Veículos …" at bounding box center [535, 293] width 1071 height 587
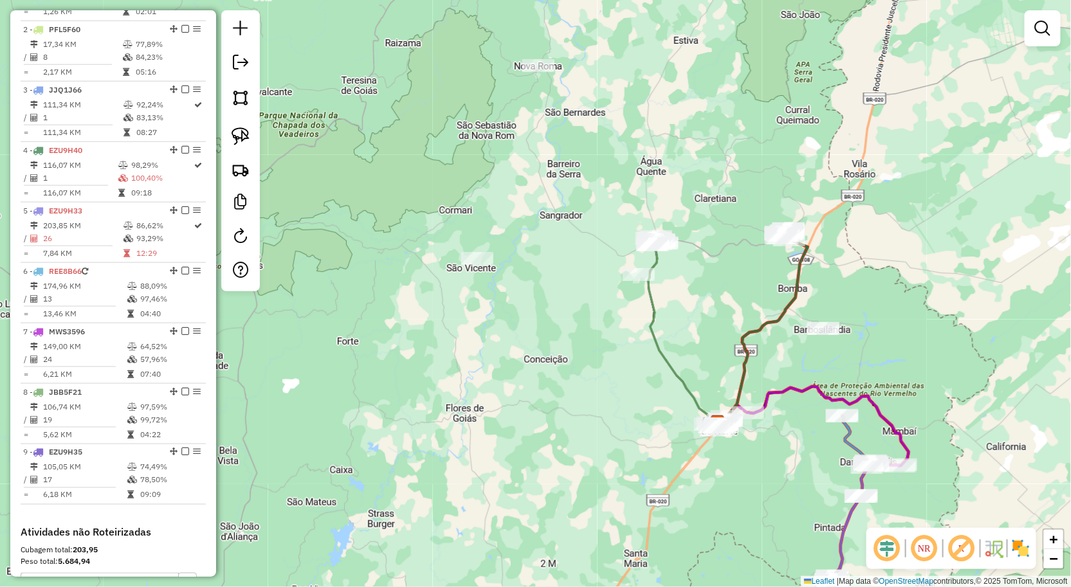
drag, startPoint x: 568, startPoint y: 298, endPoint x: 646, endPoint y: 262, distance: 86.0
click at [637, 267] on div "Janela de atendimento Grade de atendimento Capacidade Transportadoras Veículos …" at bounding box center [535, 293] width 1071 height 587
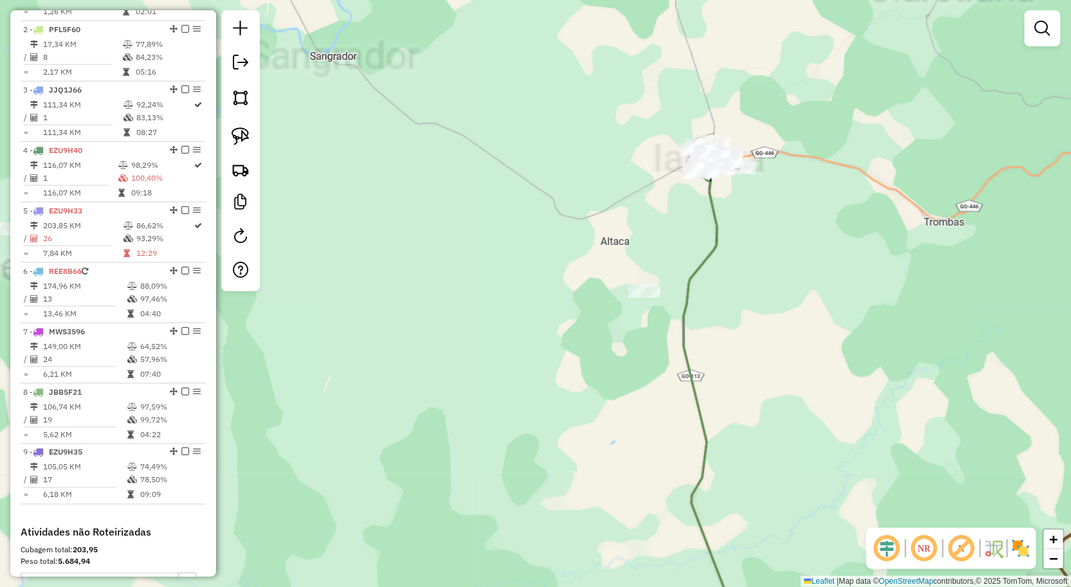
drag, startPoint x: 740, startPoint y: 205, endPoint x: 691, endPoint y: 323, distance: 128.9
click at [691, 323] on icon at bounding box center [733, 424] width 98 height 503
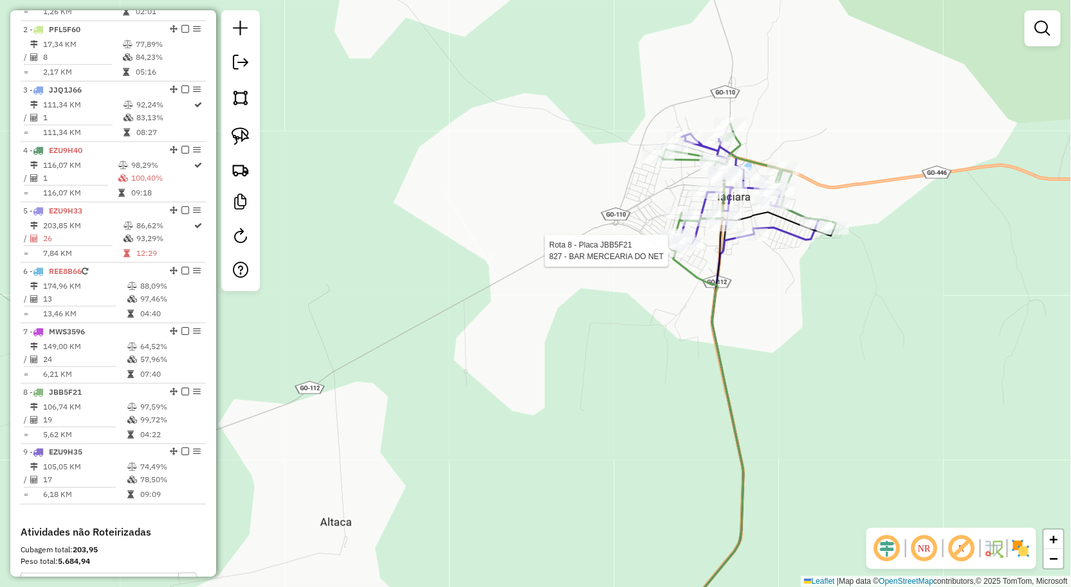
select select "**********"
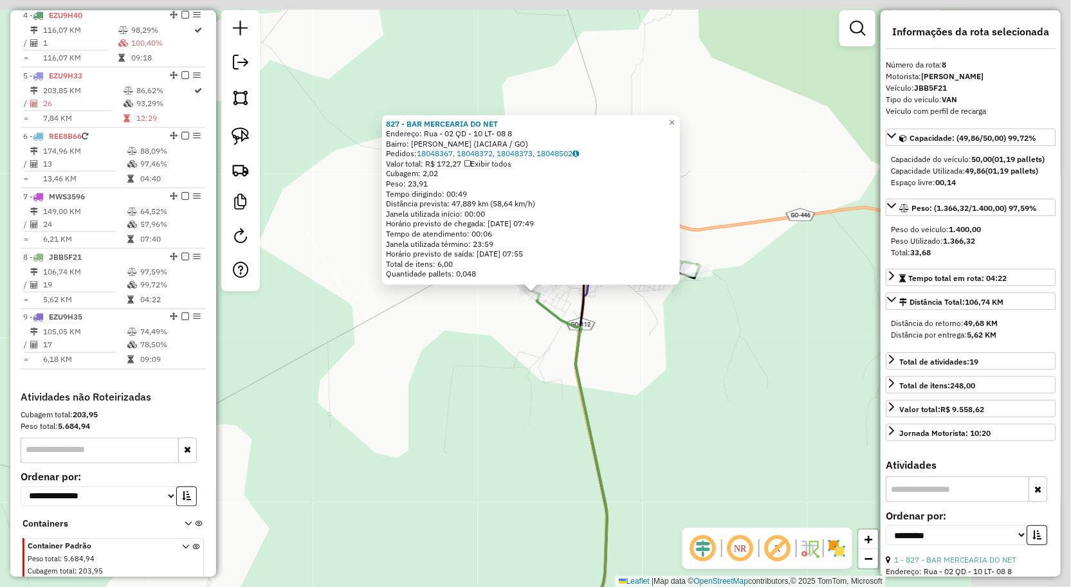
scroll to position [727, 0]
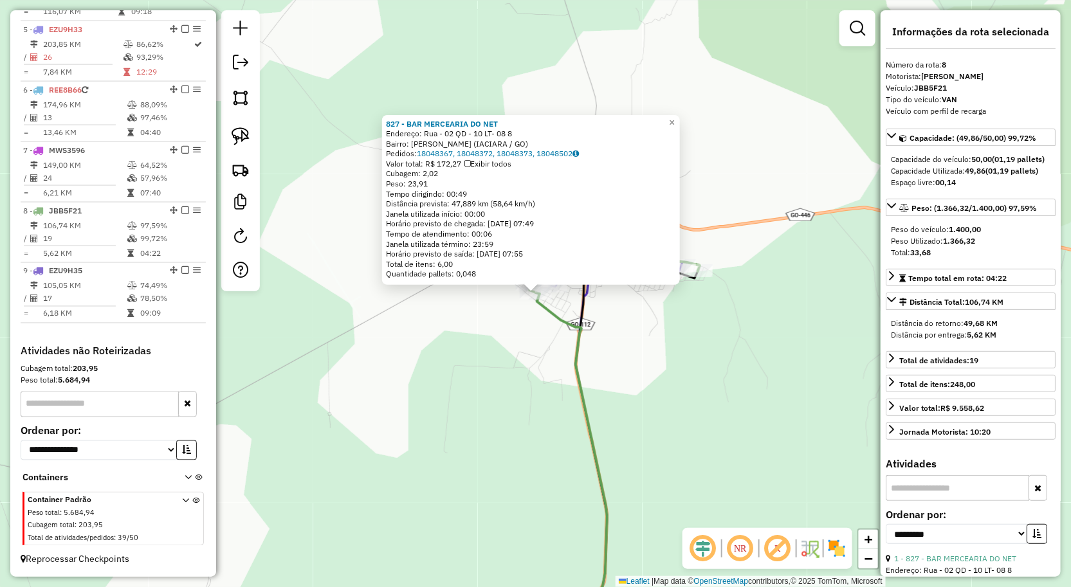
click at [735, 343] on div "Rota 8 - Placa JBB5F21 1076 - CANTINHO DA CLEO 827 - BAR MERCEARIA DO NET Ender…" at bounding box center [535, 293] width 1071 height 587
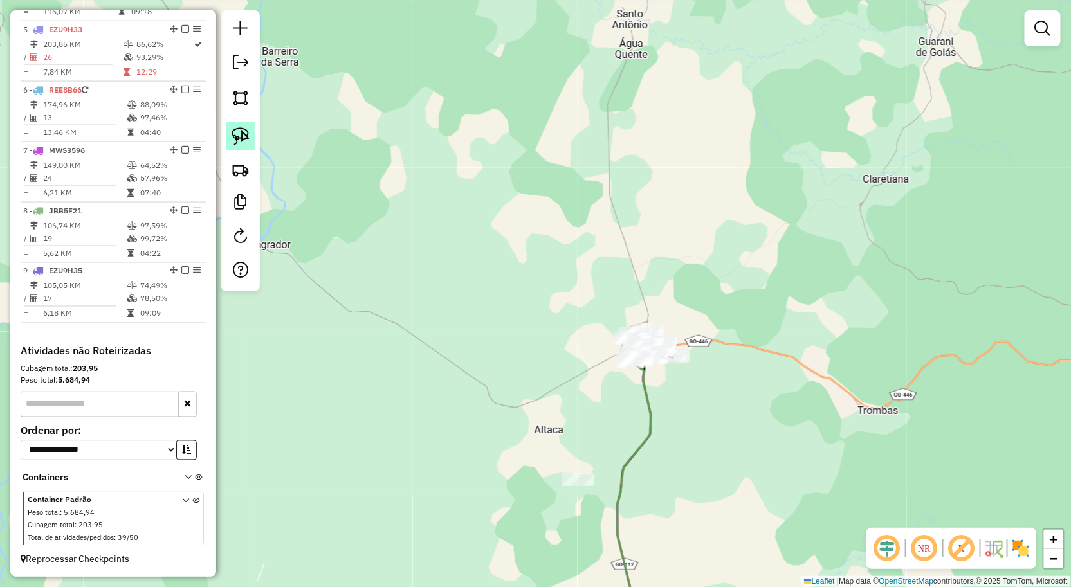
click at [248, 141] on img at bounding box center [241, 136] width 18 height 18
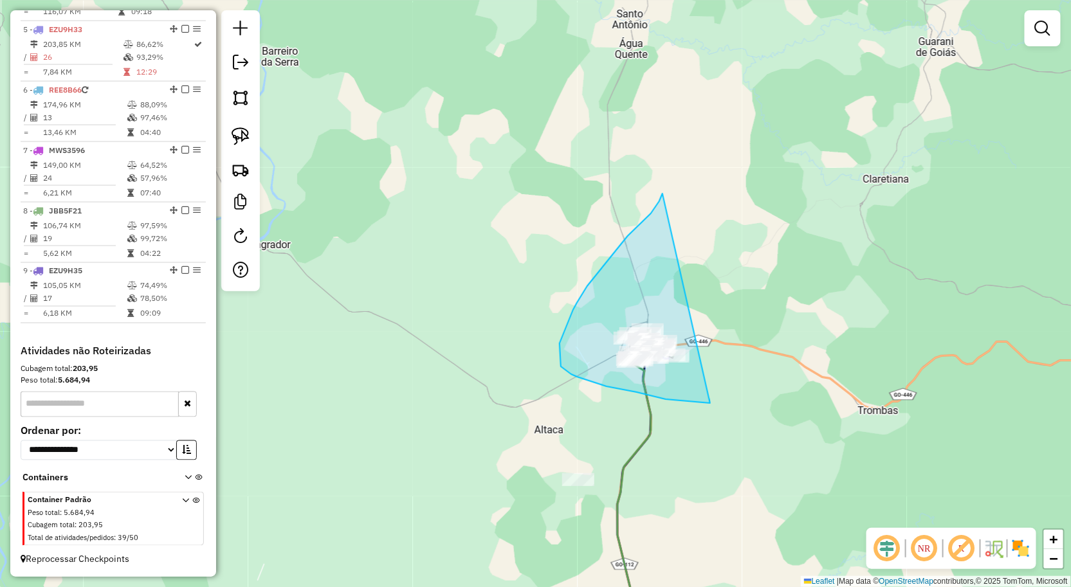
drag, startPoint x: 659, startPoint y: 201, endPoint x: 740, endPoint y: 402, distance: 216.1
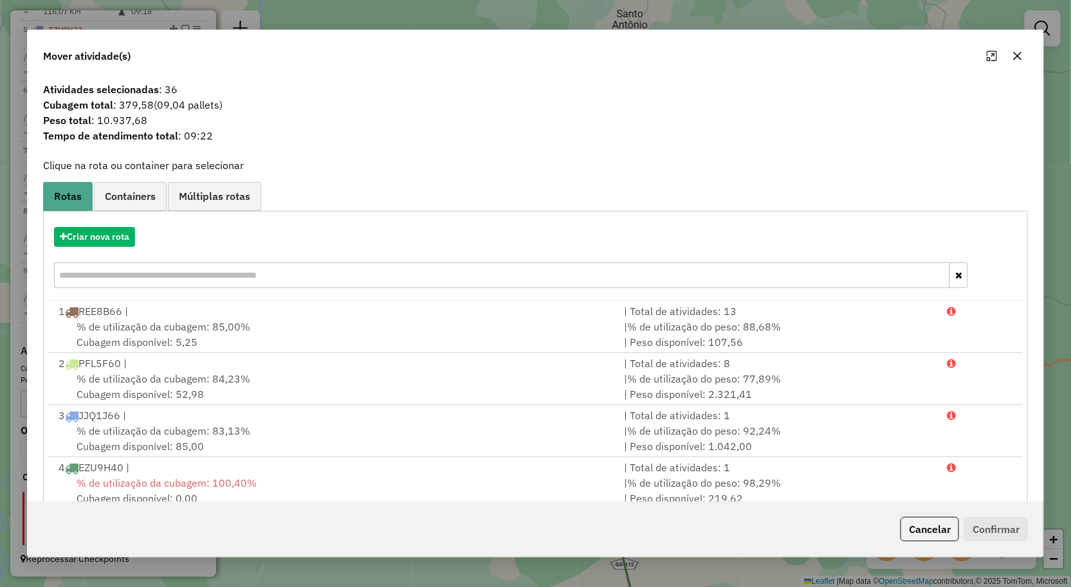
click at [1012, 55] on icon "button" at bounding box center [1017, 56] width 10 height 10
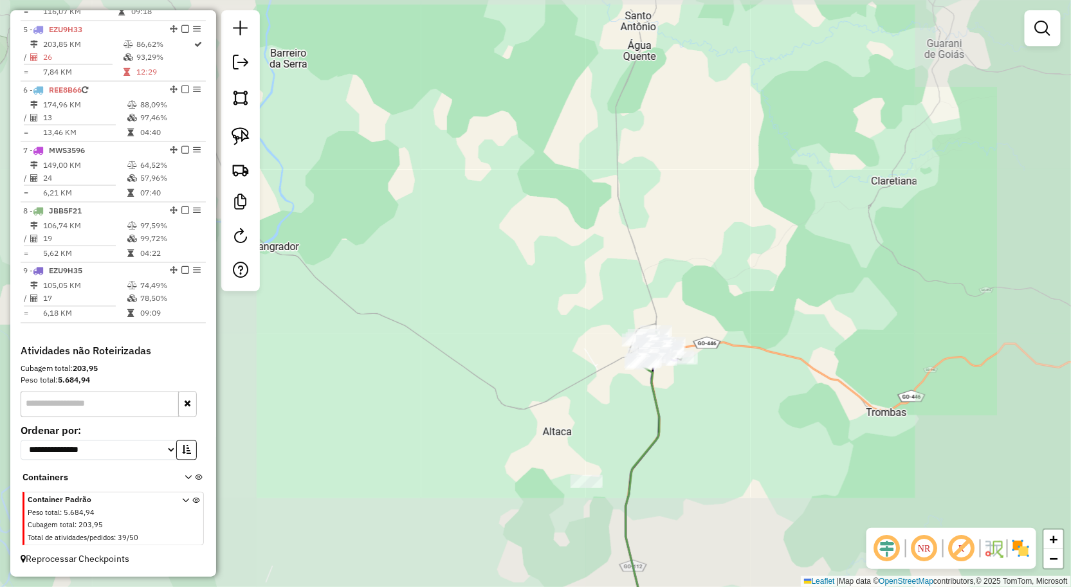
drag, startPoint x: 905, startPoint y: 181, endPoint x: 763, endPoint y: 204, distance: 143.9
click at [764, 204] on div "Janela de atendimento Grade de atendimento Capacidade Transportadoras Veículos …" at bounding box center [535, 293] width 1071 height 587
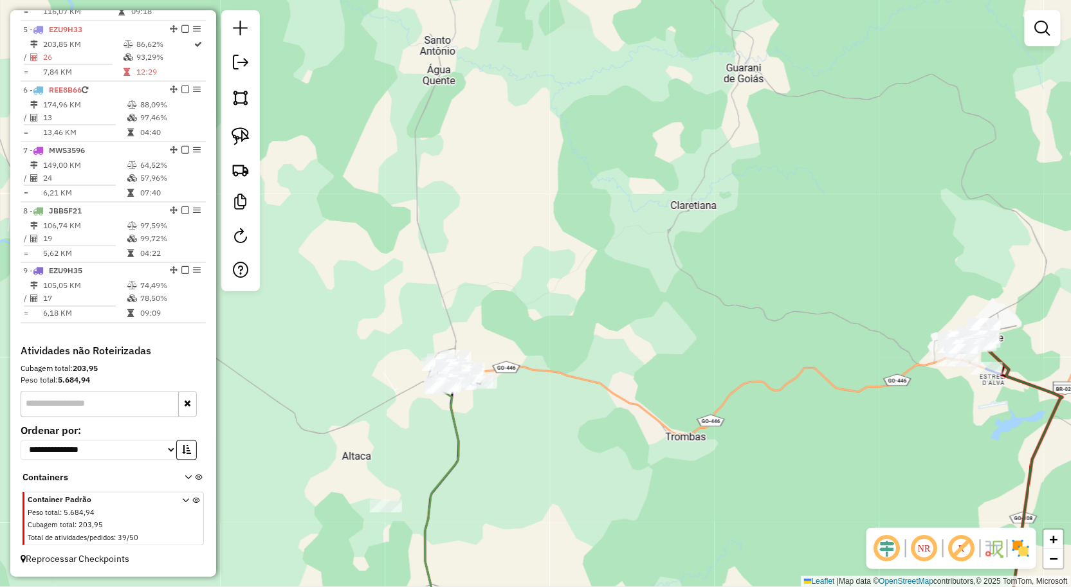
drag, startPoint x: 817, startPoint y: 190, endPoint x: 695, endPoint y: 114, distance: 144.2
click at [718, 129] on div "Janela de atendimento Grade de atendimento Capacidade Transportadoras Veículos …" at bounding box center [535, 293] width 1071 height 587
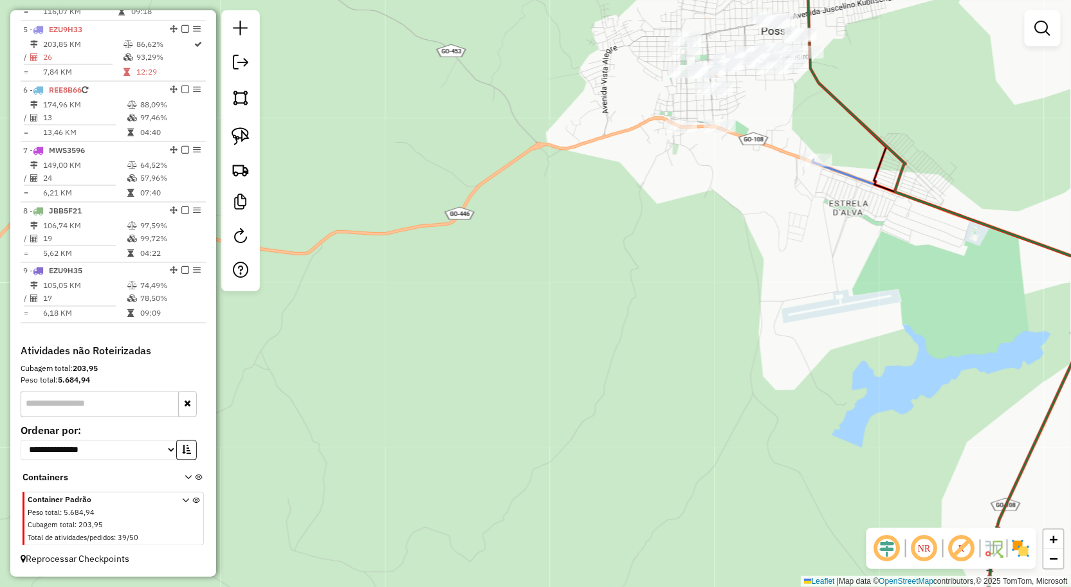
click at [736, 233] on div "Janela de atendimento Grade de atendimento Capacidade Transportadoras Veículos …" at bounding box center [535, 293] width 1071 height 587
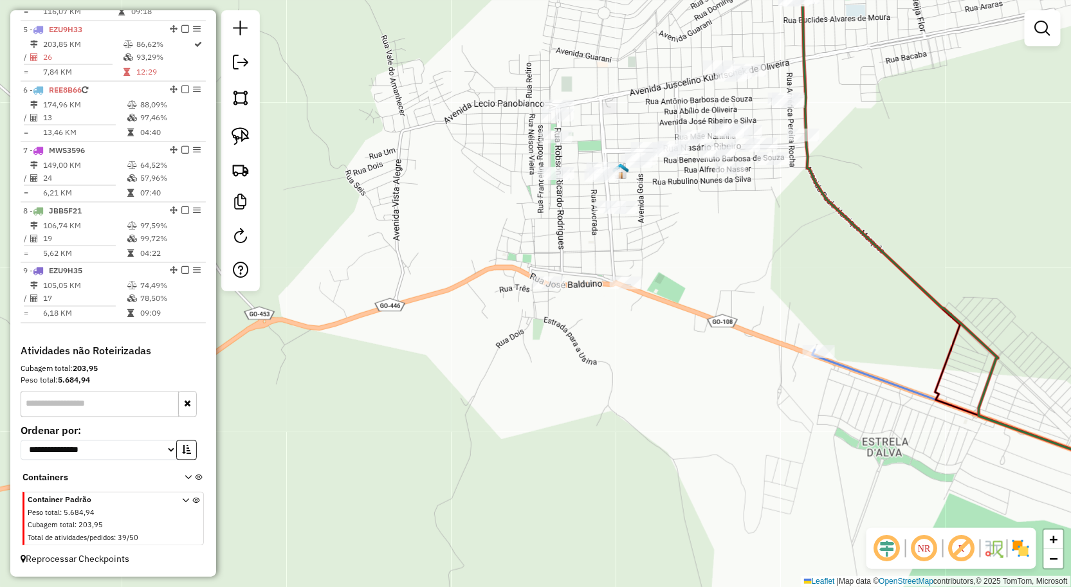
drag, startPoint x: 749, startPoint y: 211, endPoint x: 755, endPoint y: 265, distance: 54.3
click at [745, 284] on div "Janela de atendimento Grade de atendimento Capacidade Transportadoras Veículos …" at bounding box center [535, 293] width 1071 height 587
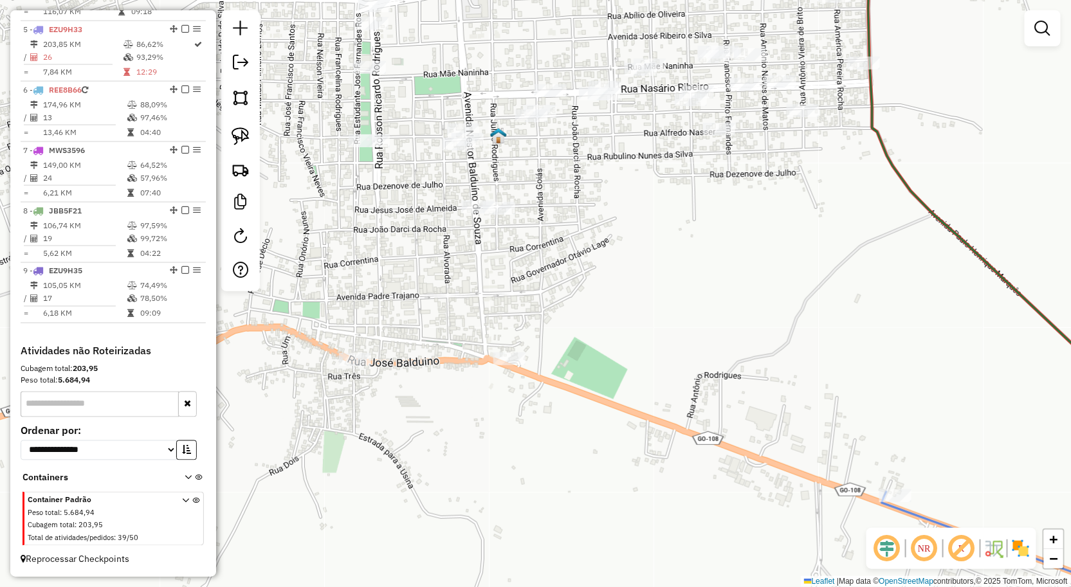
drag, startPoint x: 1040, startPoint y: 23, endPoint x: 952, endPoint y: 40, distance: 89.8
click at [1040, 23] on em at bounding box center [1042, 28] width 15 height 15
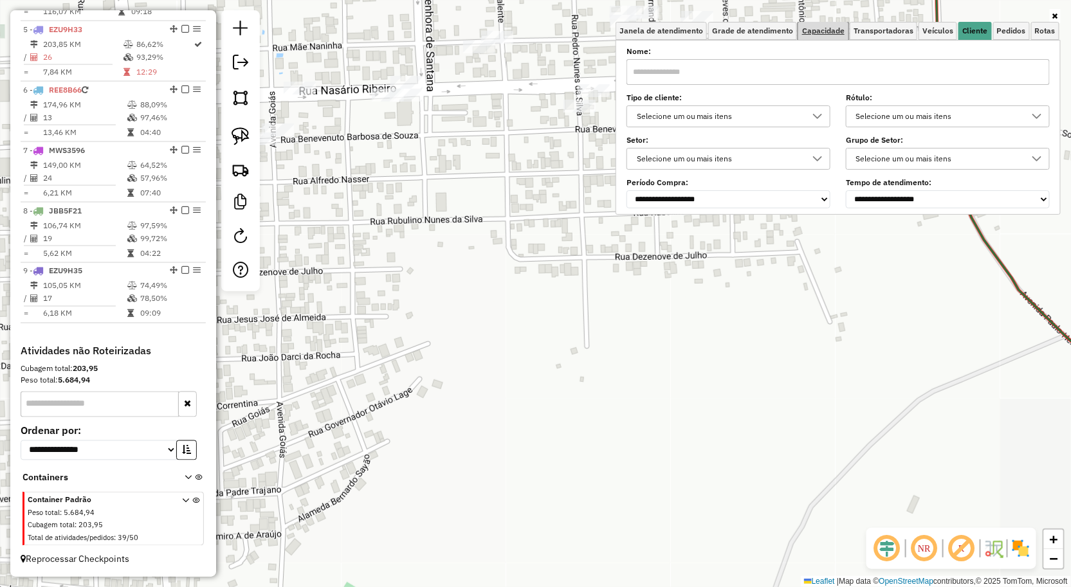
click at [826, 30] on span "Capacidade" at bounding box center [823, 31] width 42 height 8
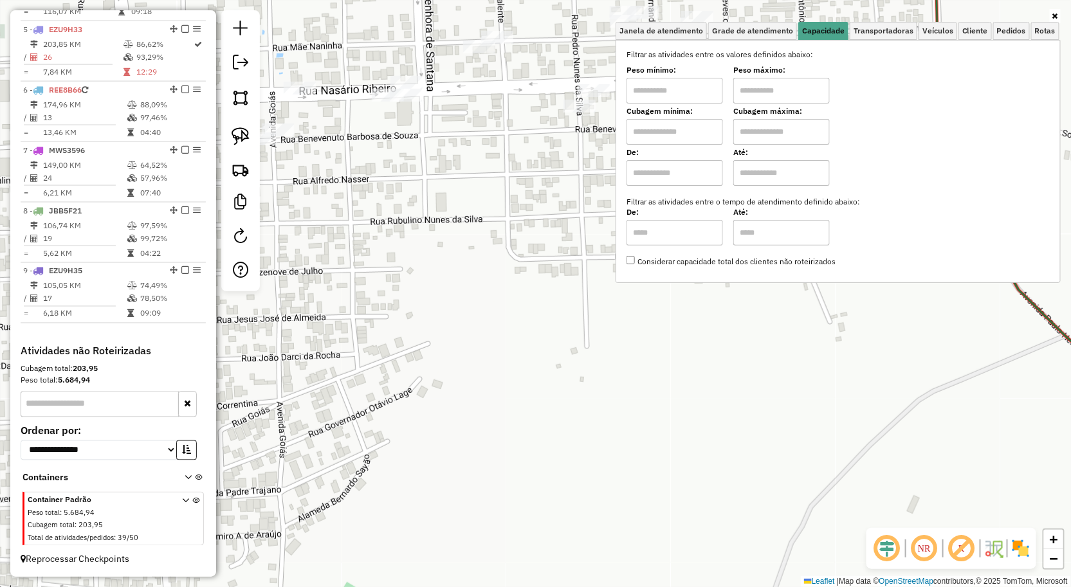
drag, startPoint x: 660, startPoint y: 87, endPoint x: 668, endPoint y: 90, distance: 7.5
click at [660, 87] on input "text" at bounding box center [674, 91] width 96 height 26
type input "****"
click at [693, 377] on div "Limpar filtros Janela de atendimento Grade de atendimento Capacidade Transporta…" at bounding box center [535, 293] width 1071 height 587
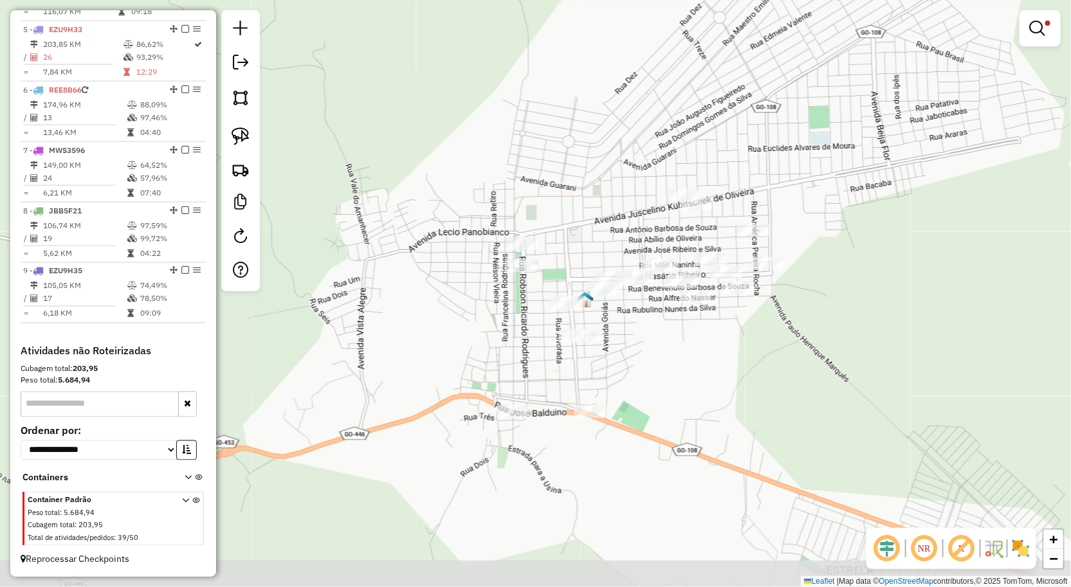
drag, startPoint x: 718, startPoint y: 368, endPoint x: 746, endPoint y: 339, distance: 40.0
click at [746, 339] on div "Limpar filtros Janela de atendimento Grade de atendimento Capacidade Transporta…" at bounding box center [535, 293] width 1071 height 587
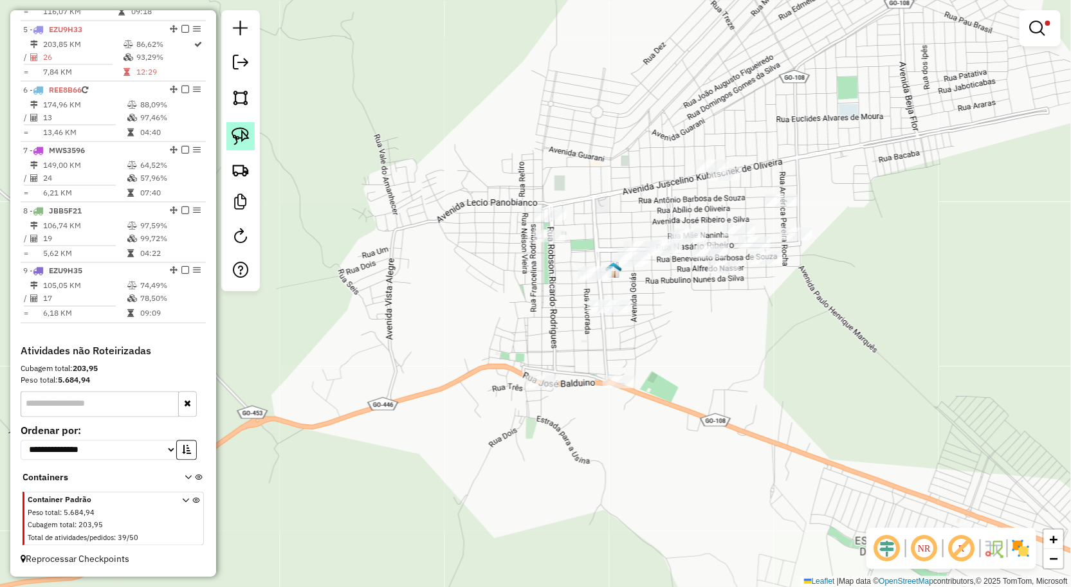
drag, startPoint x: 237, startPoint y: 134, endPoint x: 246, endPoint y: 138, distance: 9.8
click at [237, 134] on img at bounding box center [241, 136] width 18 height 18
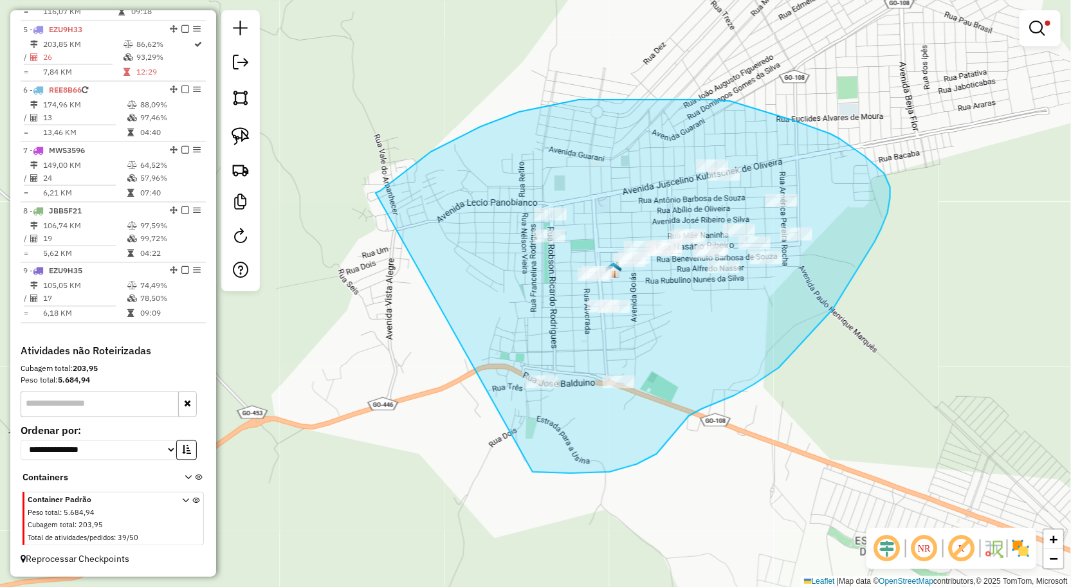
drag, startPoint x: 397, startPoint y: 177, endPoint x: 455, endPoint y: 436, distance: 265.4
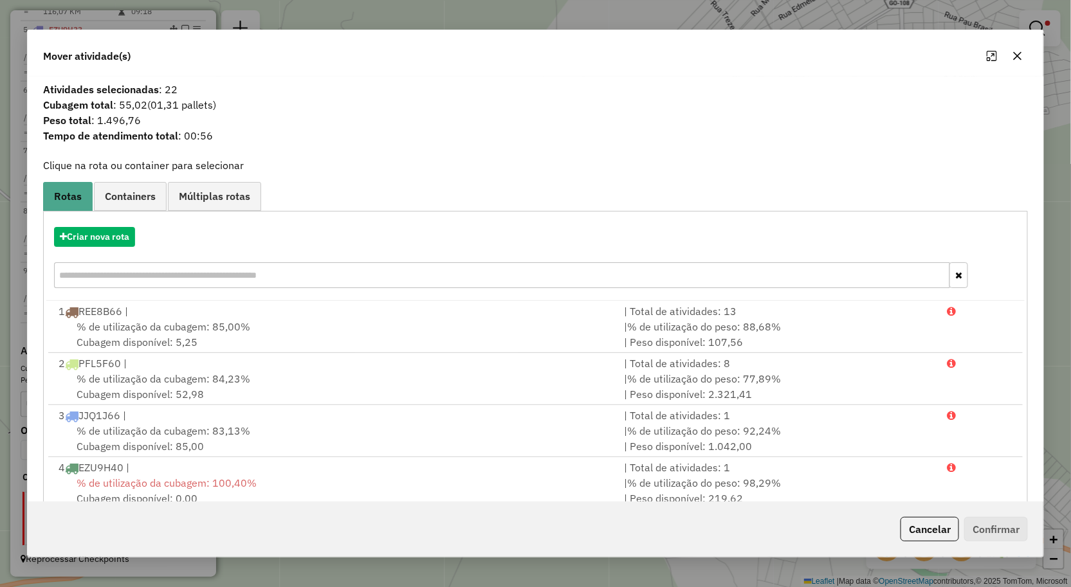
click at [1019, 58] on icon "button" at bounding box center [1018, 55] width 8 height 8
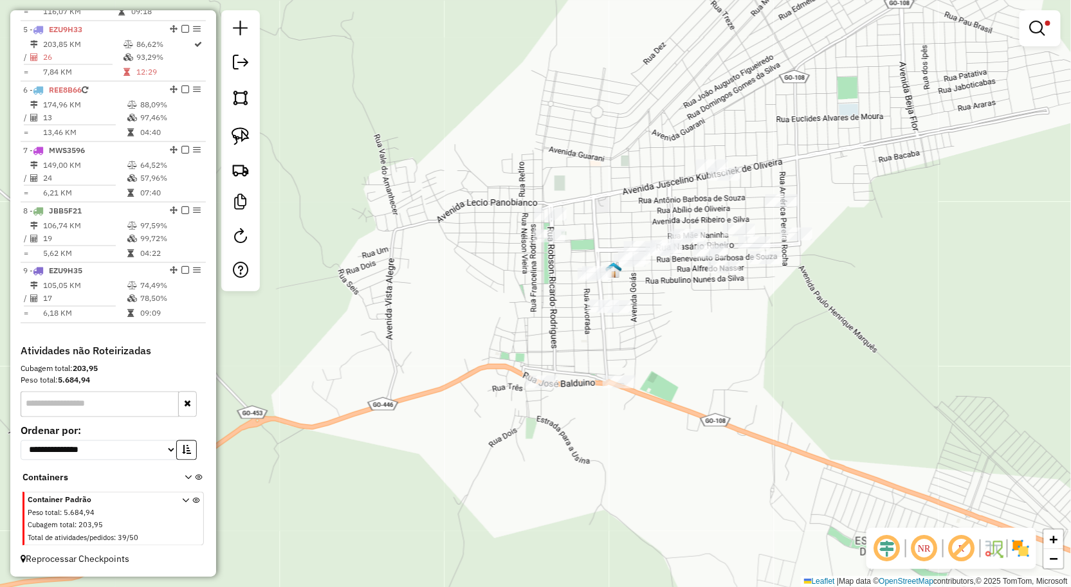
drag, startPoint x: 689, startPoint y: 299, endPoint x: 669, endPoint y: 222, distance: 79.7
click at [669, 222] on div "Limpar filtros Janela de atendimento Grade de atendimento Capacidade Transporta…" at bounding box center [535, 293] width 1071 height 587
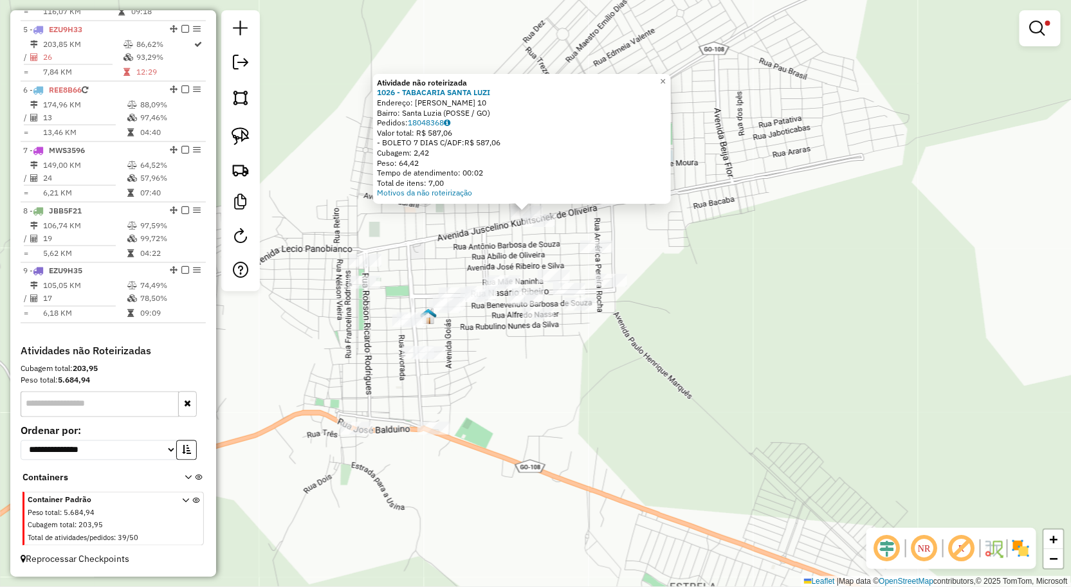
drag, startPoint x: 633, startPoint y: 438, endPoint x: 614, endPoint y: 323, distance: 116.2
click at [614, 323] on div "Atividade não roteirizada 1026 - TABACARIA SANTA LUZI Endereço: [PERSON_NAME] 1…" at bounding box center [535, 293] width 1071 height 587
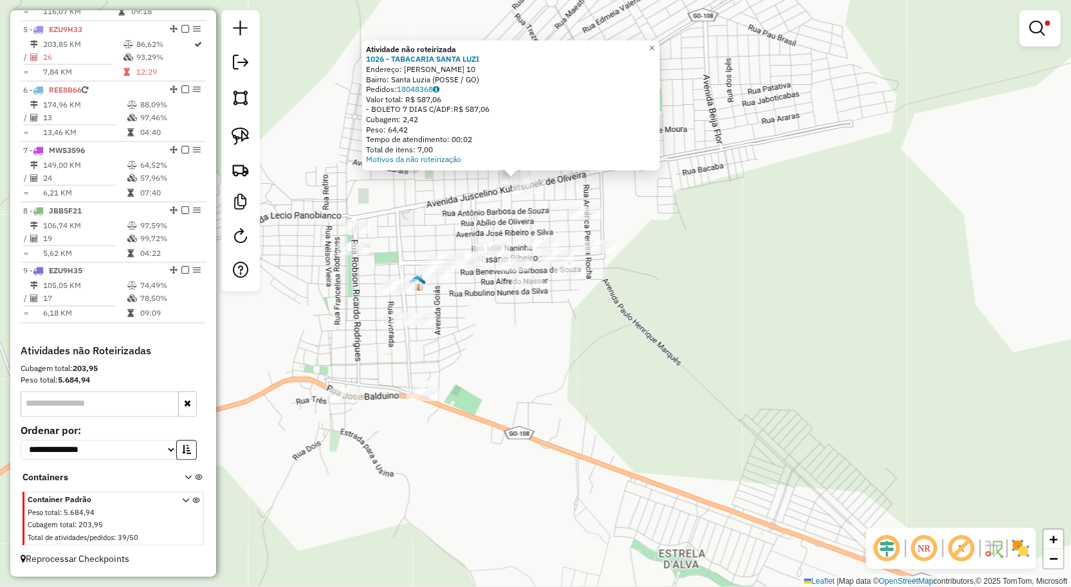
click at [606, 334] on div "Atividade não roteirizada 1026 - TABACARIA SANTA LUZI Endereço: [PERSON_NAME] 1…" at bounding box center [535, 293] width 1071 height 587
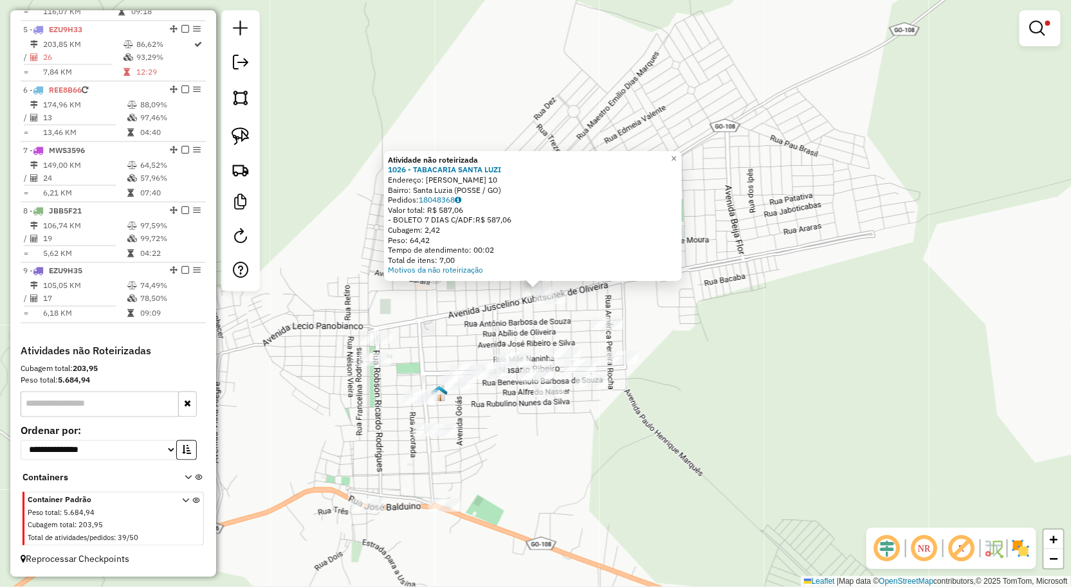
drag, startPoint x: 662, startPoint y: 405, endPoint x: 641, endPoint y: 301, distance: 106.3
click at [648, 325] on div "Atividade não roteirizada 1026 - TABACARIA SANTA LUZI Endereço: [PERSON_NAME] 1…" at bounding box center [535, 293] width 1071 height 587
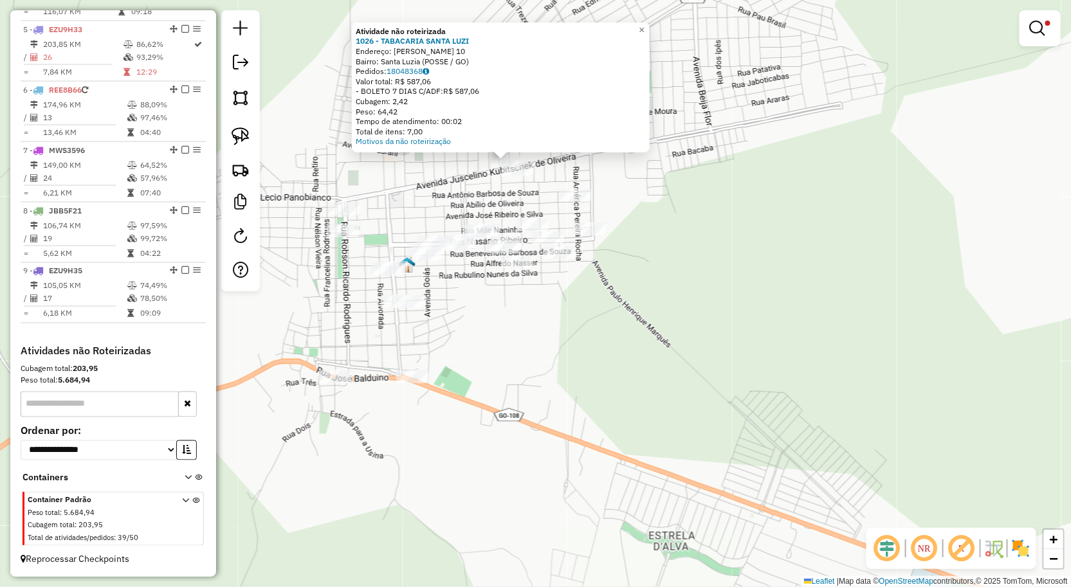
click at [734, 311] on div "Atividade não roteirizada 1026 - TABACARIA SANTA LUZI Endereço: [PERSON_NAME] 1…" at bounding box center [535, 293] width 1071 height 587
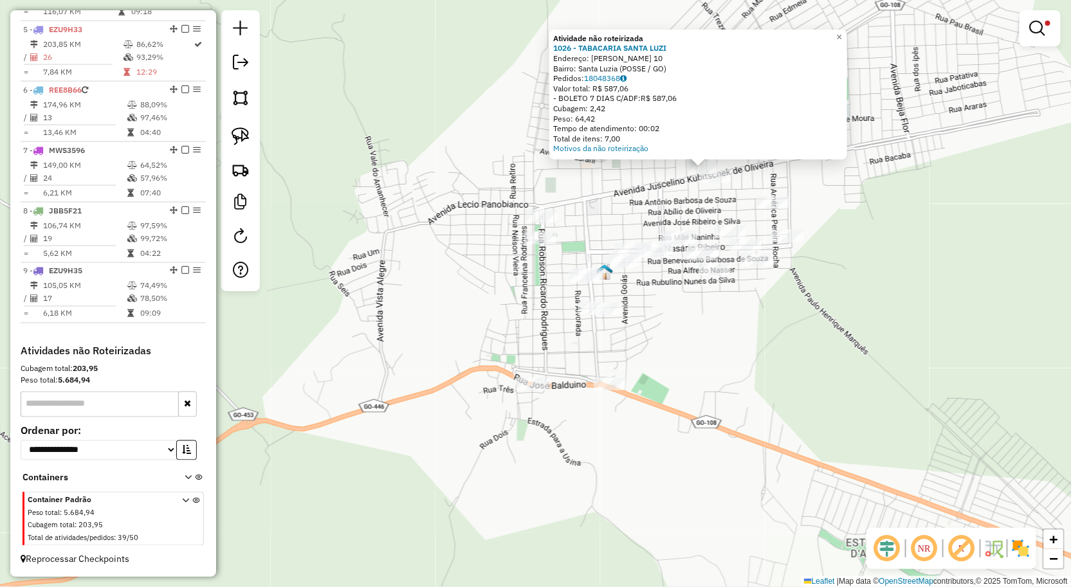
drag, startPoint x: 711, startPoint y: 331, endPoint x: 679, endPoint y: 282, distance: 58.7
click at [689, 293] on div "Atividade não roteirizada 1026 - TABACARIA SANTA LUZI Endereço: [PERSON_NAME] 1…" at bounding box center [535, 293] width 1071 height 587
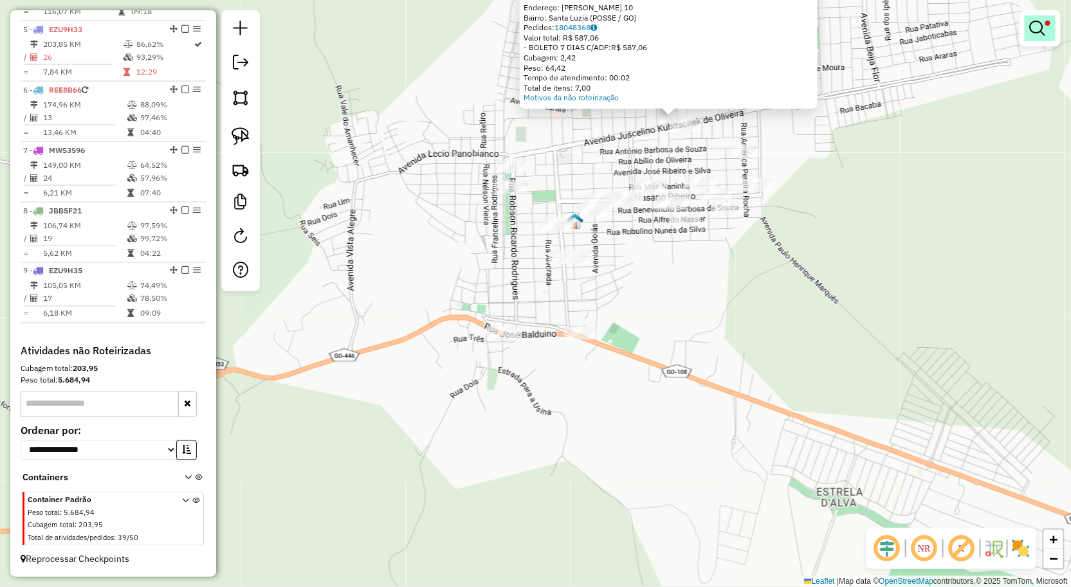
click at [1041, 35] on em at bounding box center [1037, 28] width 15 height 15
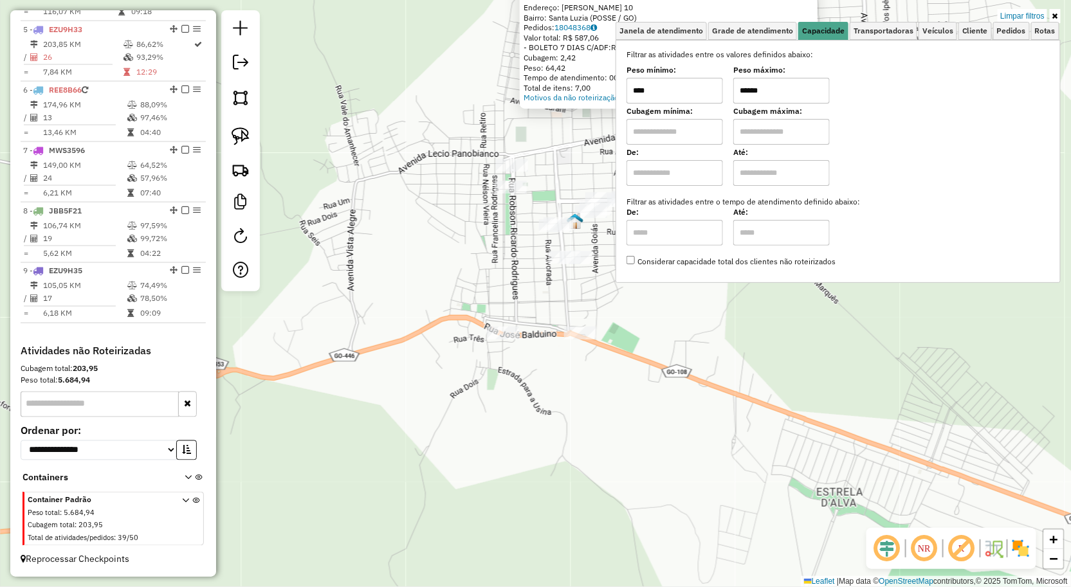
click at [704, 93] on input "****" at bounding box center [674, 91] width 96 height 26
click at [788, 94] on input "******" at bounding box center [781, 91] width 96 height 26
type input "*****"
click at [666, 464] on div "Atividade não roteirizada 1026 - TABACARIA SANTA LUZI Endereço: [PERSON_NAME] 1…" at bounding box center [535, 293] width 1071 height 587
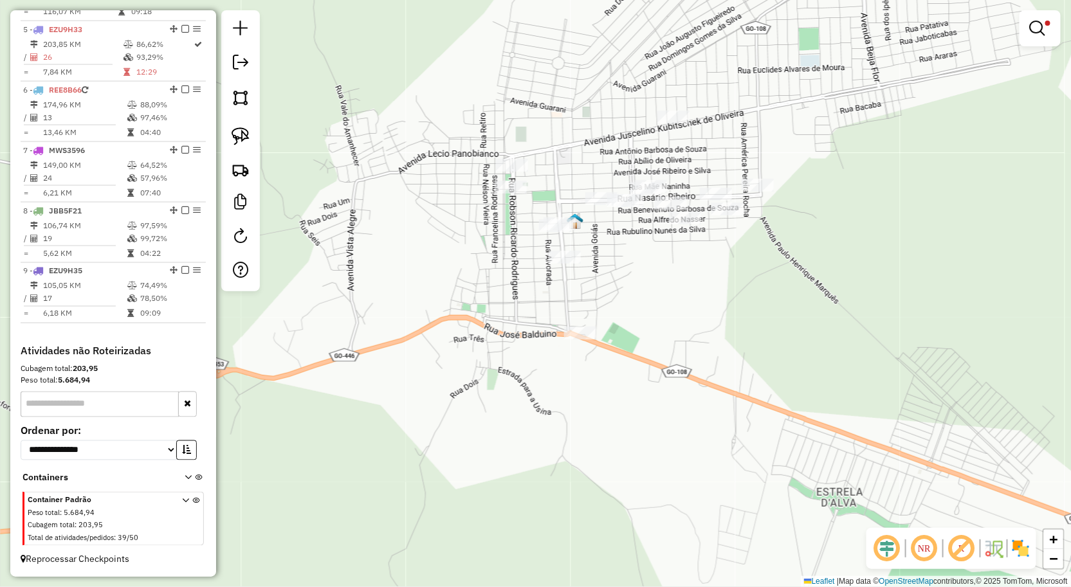
click at [221, 138] on hb-router-mapa "Informações da Sessão 991119 - [DATE] Criação: [DATE] 18:06 Depósito: CERRADO -…" at bounding box center [535, 293] width 1071 height 587
click at [264, 149] on div "Limpar filtros Janela de atendimento Grade de atendimento Capacidade Transporta…" at bounding box center [535, 293] width 1071 height 587
click at [243, 143] on img at bounding box center [241, 136] width 18 height 18
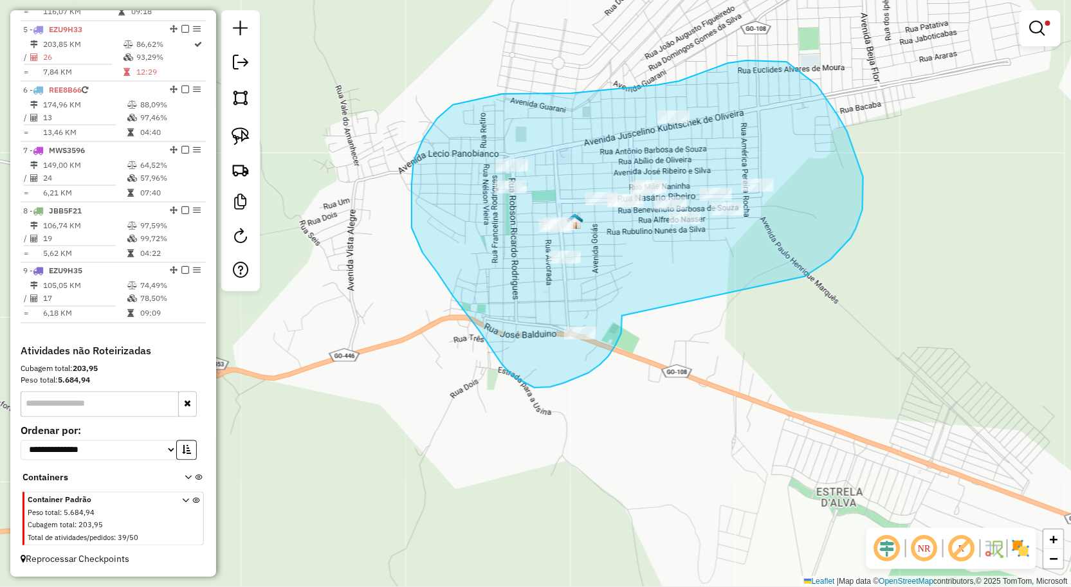
drag, startPoint x: 621, startPoint y: 333, endPoint x: 734, endPoint y: 282, distance: 123.7
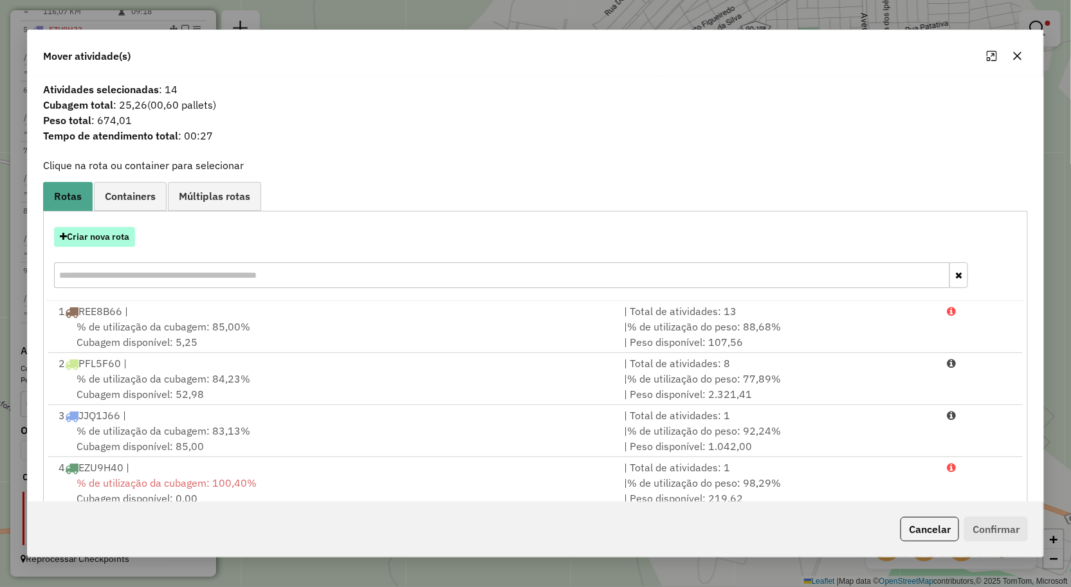
click at [124, 233] on button "Criar nova rota" at bounding box center [94, 237] width 81 height 20
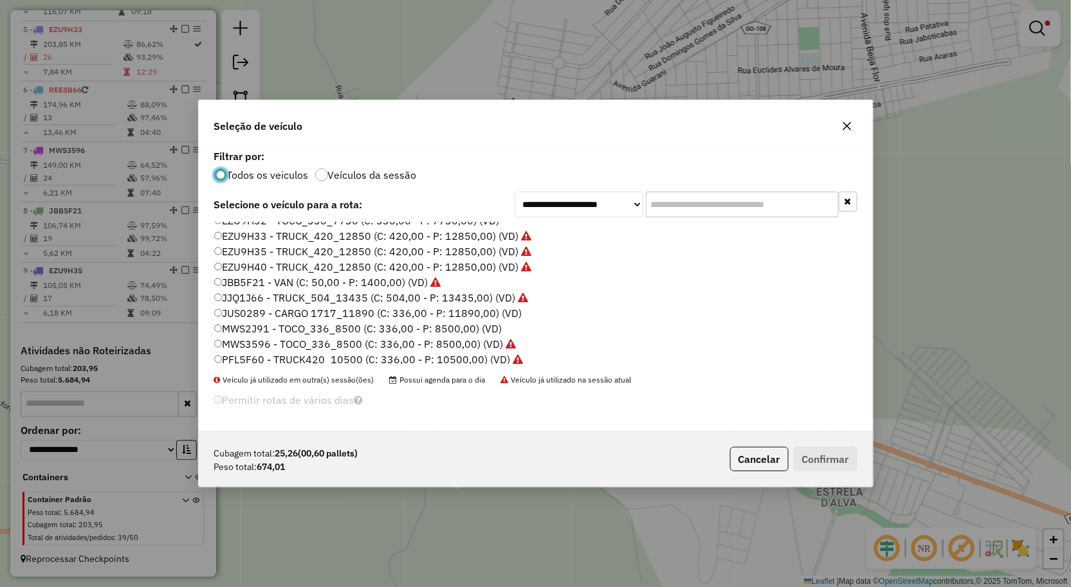
scroll to position [75, 0]
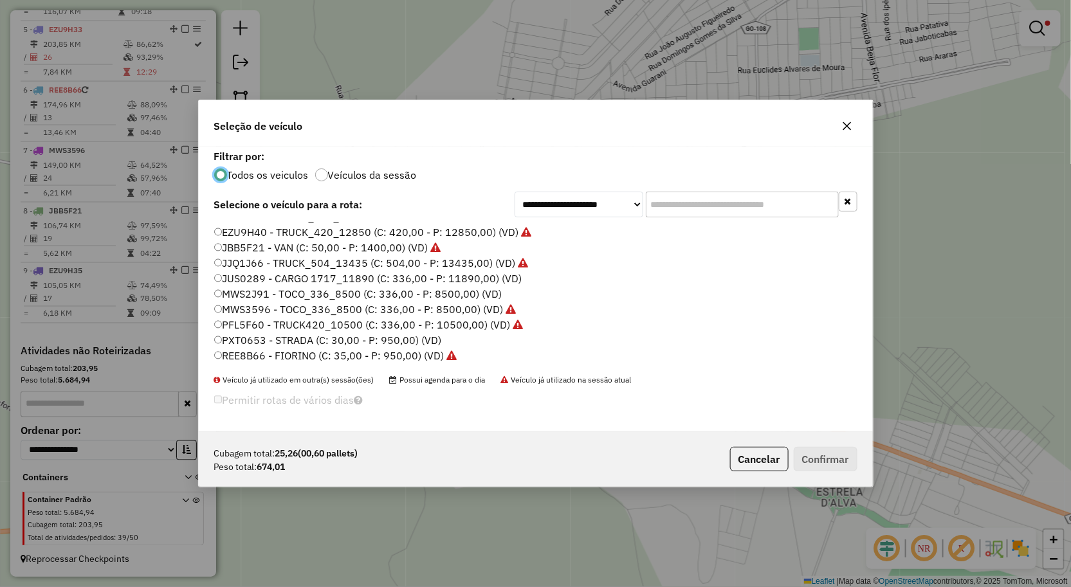
click at [304, 336] on label "PXT0653 - STRADA (C: 30,00 - P: 950,00) (VD)" at bounding box center [328, 339] width 228 height 15
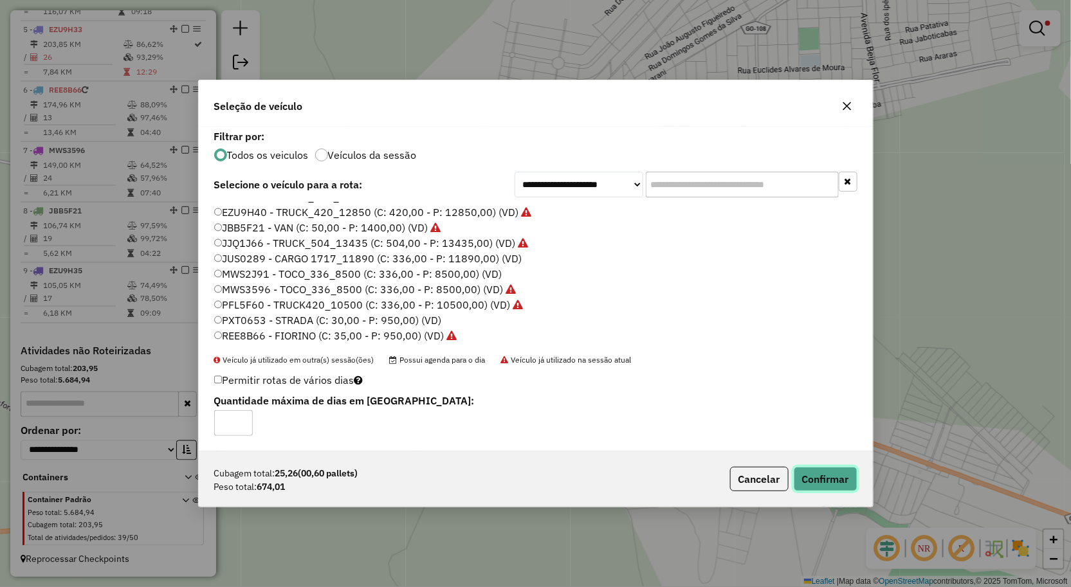
click at [819, 477] on button "Confirmar" at bounding box center [826, 479] width 64 height 24
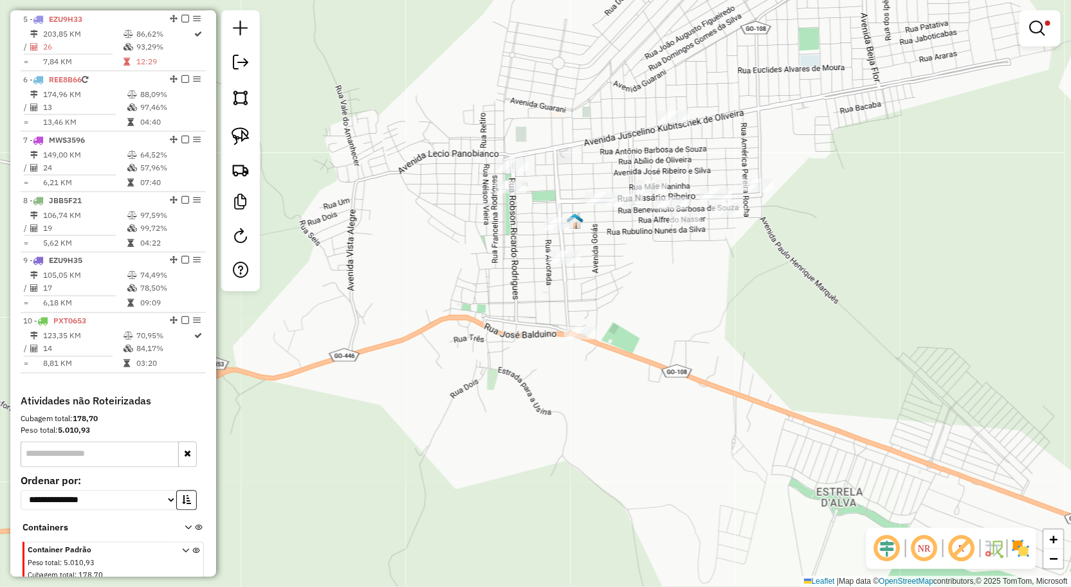
drag, startPoint x: 717, startPoint y: 374, endPoint x: 682, endPoint y: 419, distance: 56.7
click at [686, 414] on div "Limpar filtros Janela de atendimento Grade de atendimento Capacidade Transporta…" at bounding box center [535, 293] width 1071 height 587
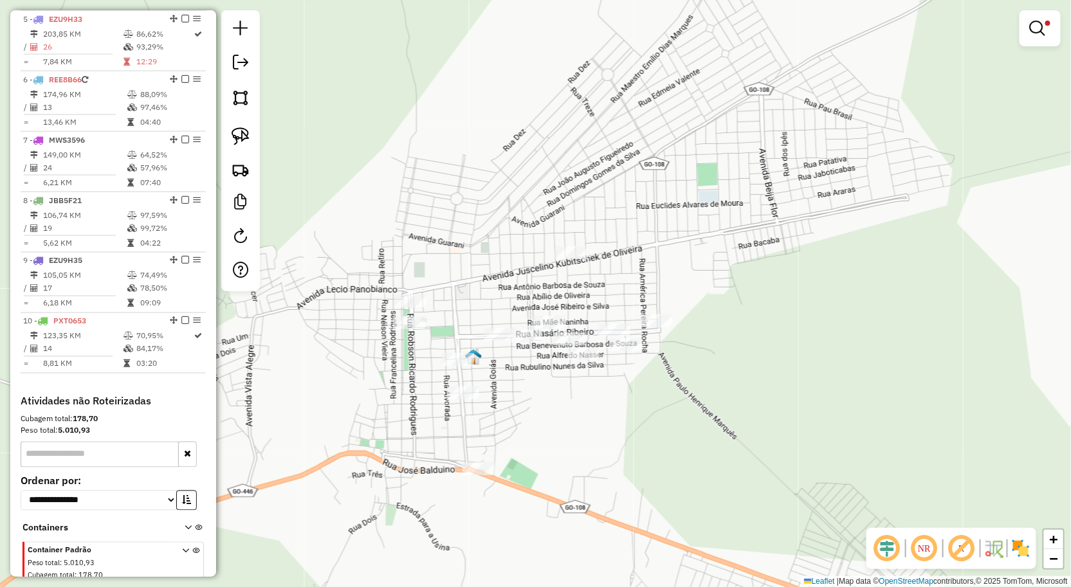
click at [1053, 24] on link at bounding box center [1039, 28] width 31 height 26
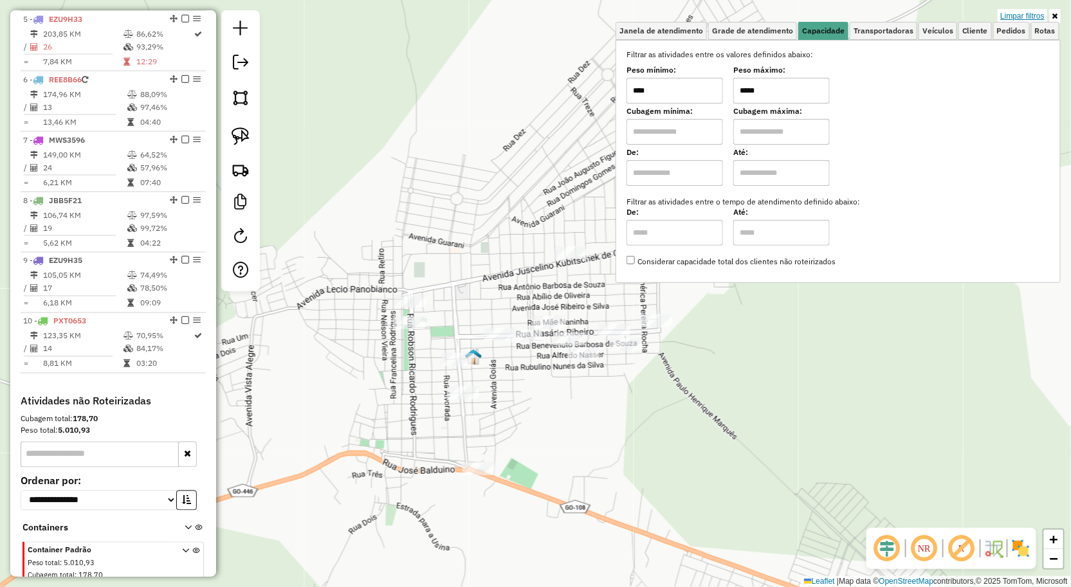
click at [1023, 11] on link "Limpar filtros" at bounding box center [1022, 16] width 50 height 14
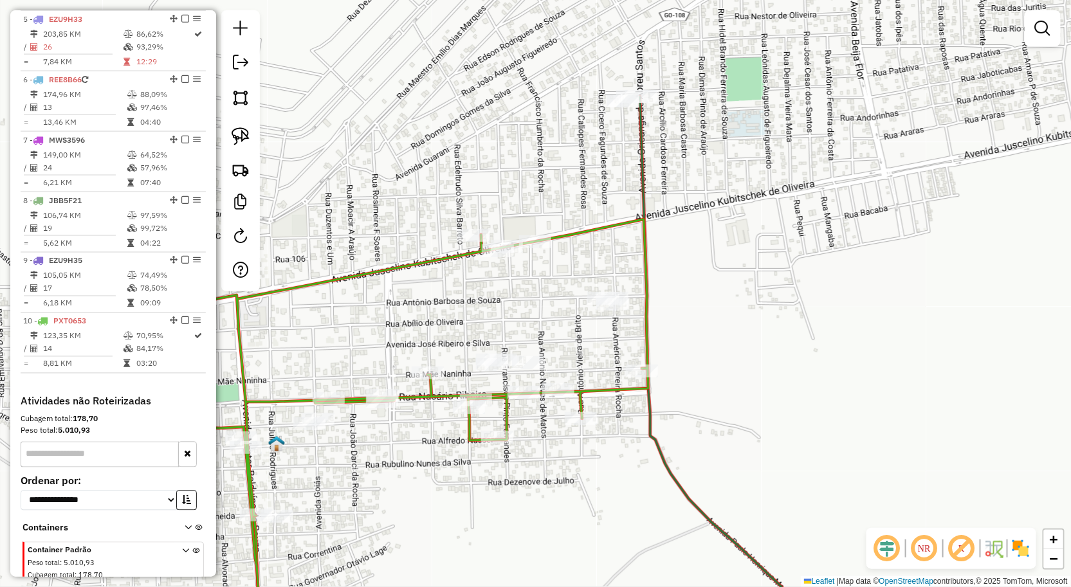
drag, startPoint x: 556, startPoint y: 335, endPoint x: 517, endPoint y: 277, distance: 70.5
click at [528, 278] on div "Janela de atendimento Grade de atendimento Capacidade Transportadoras Veículos …" at bounding box center [535, 293] width 1071 height 587
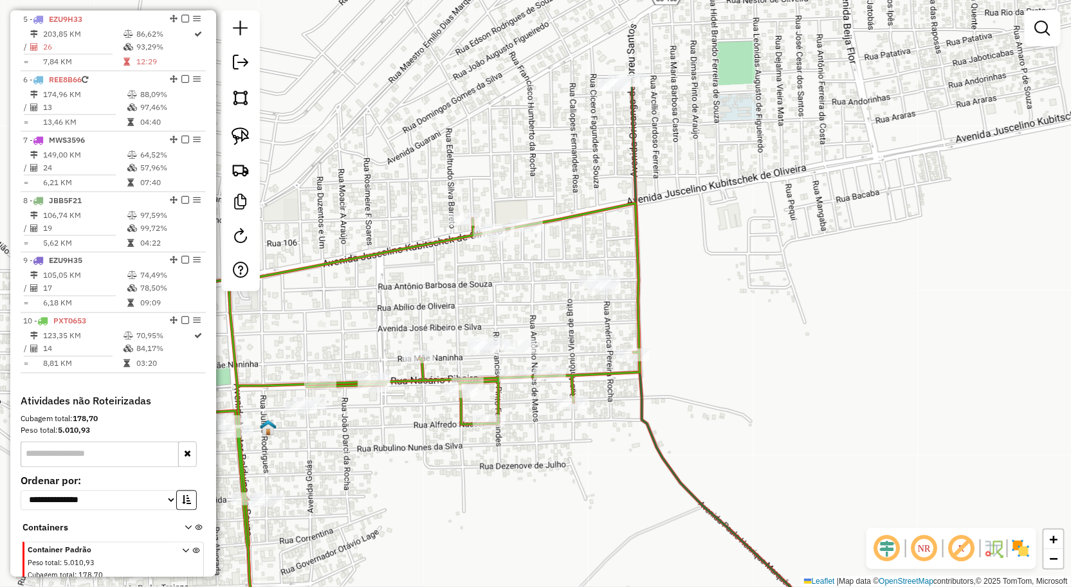
click at [235, 153] on div at bounding box center [240, 150] width 39 height 281
click at [245, 140] on img at bounding box center [241, 136] width 18 height 18
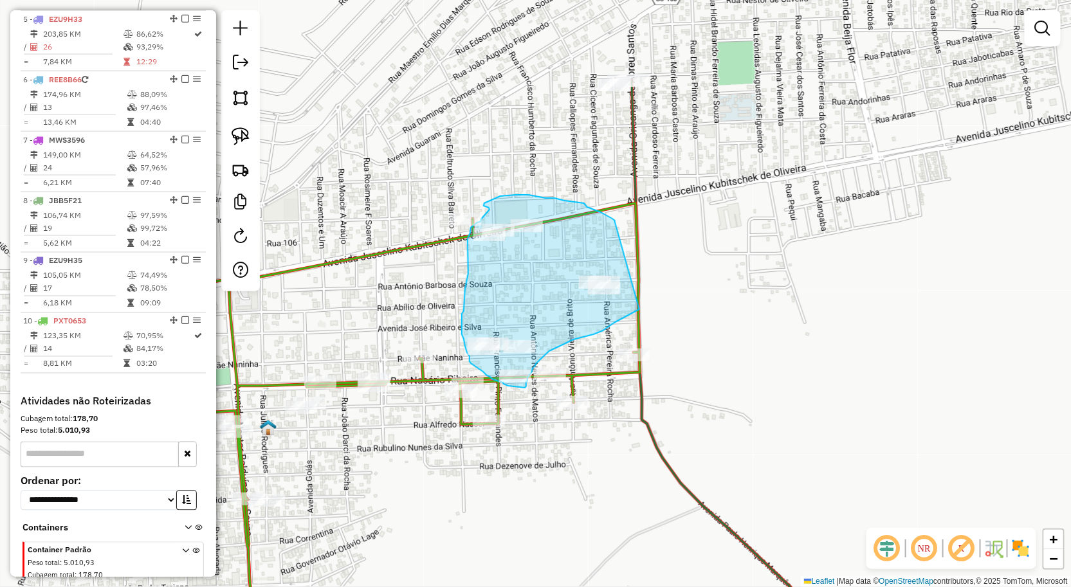
drag, startPoint x: 615, startPoint y: 222, endPoint x: 639, endPoint y: 309, distance: 90.8
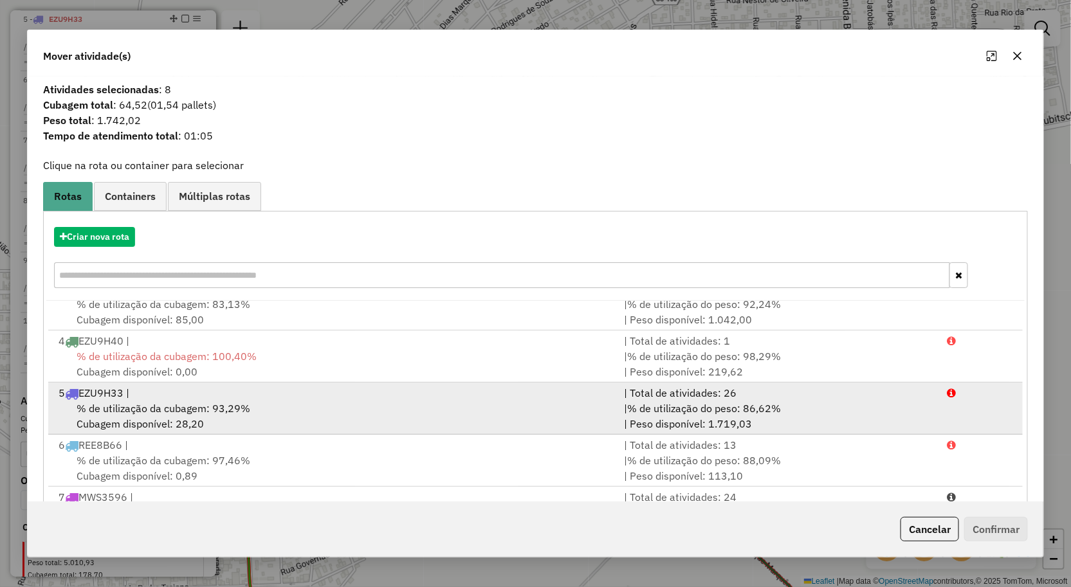
scroll to position [143, 0]
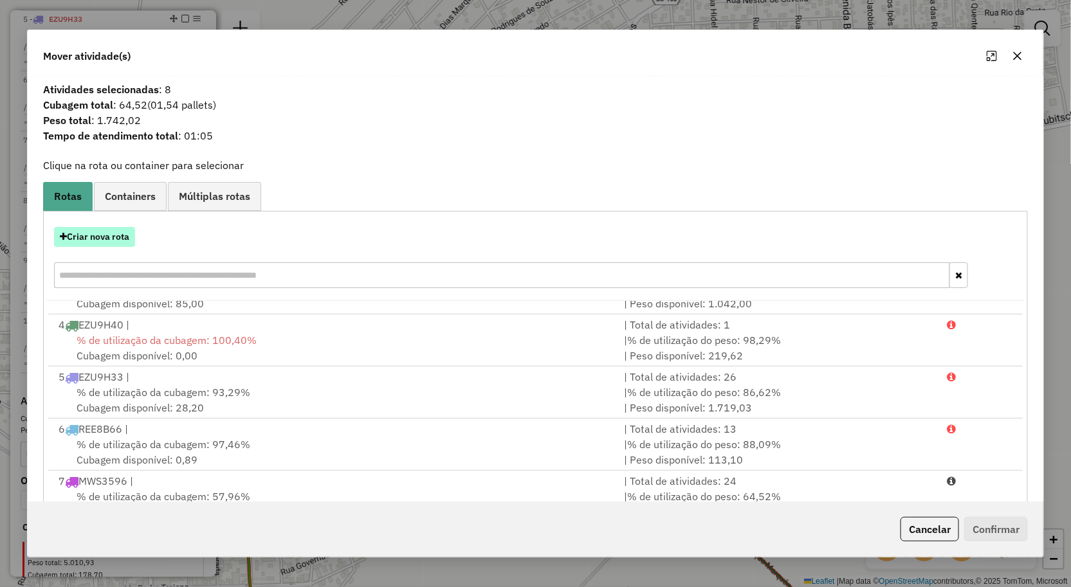
click at [113, 245] on button "Criar nova rota" at bounding box center [94, 237] width 81 height 20
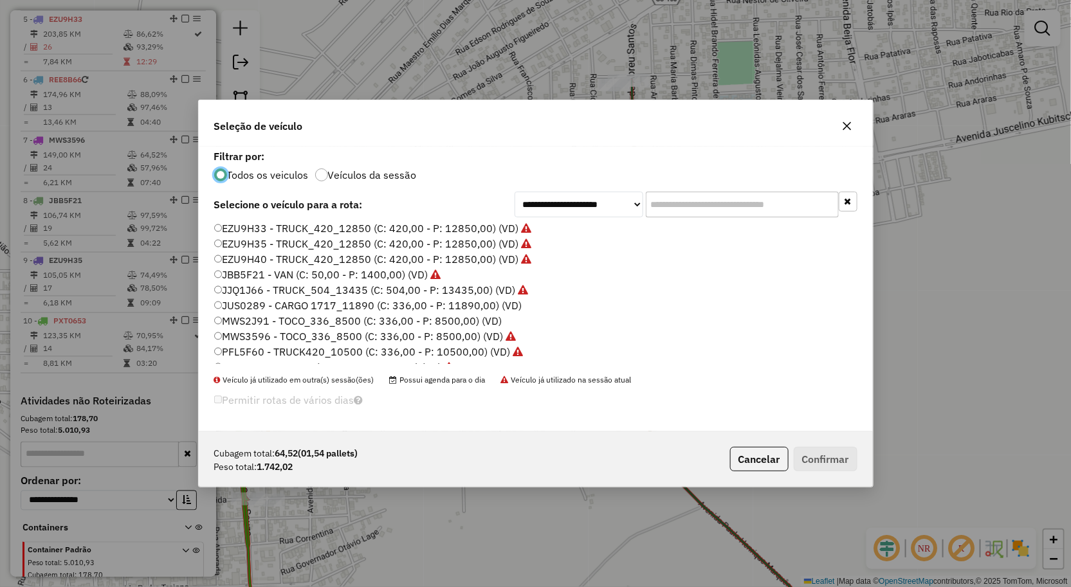
scroll to position [75, 0]
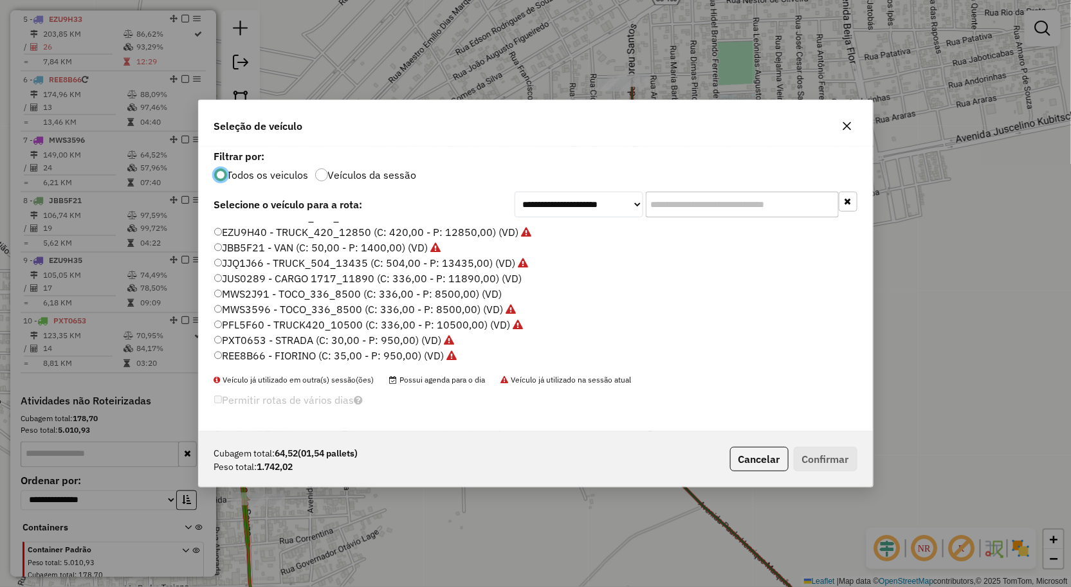
click at [284, 294] on label "MWS2J91 - TOCO_336_8500 (C: 336,00 - P: 8500,00) (VD)" at bounding box center [358, 293] width 288 height 15
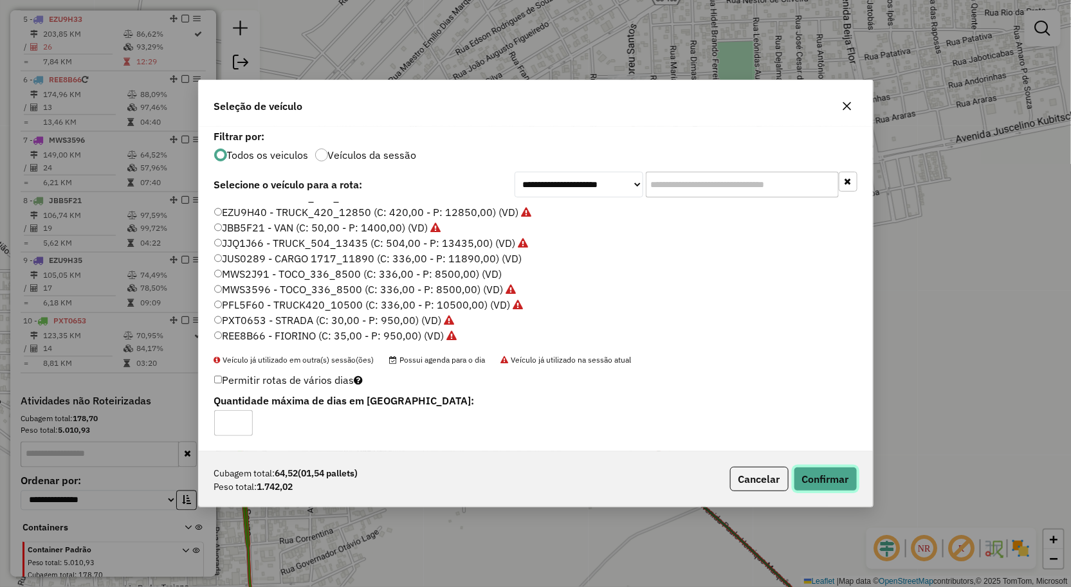
click at [833, 484] on button "Confirmar" at bounding box center [826, 479] width 64 height 24
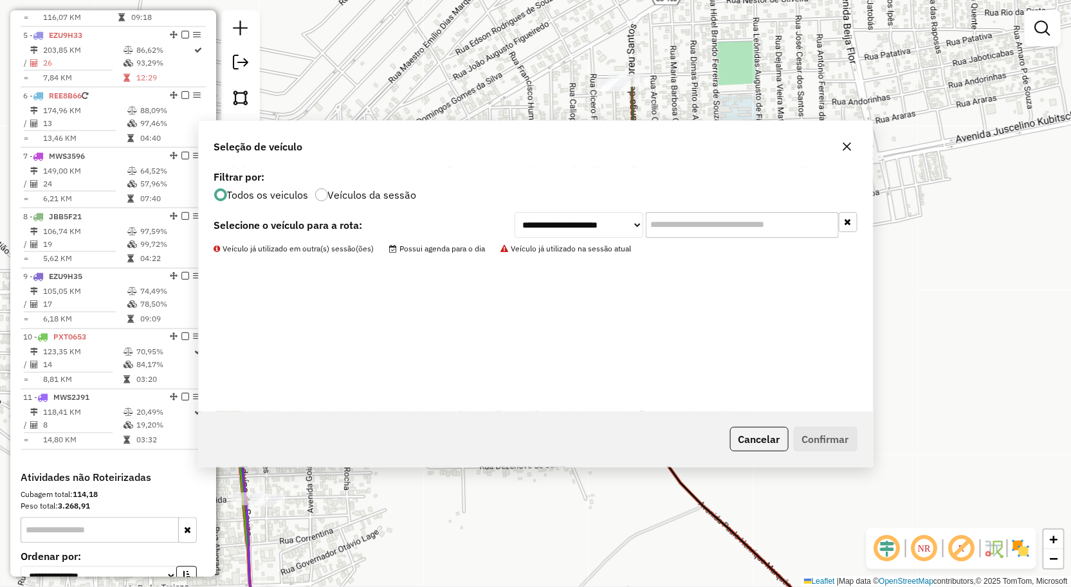
scroll to position [743, 0]
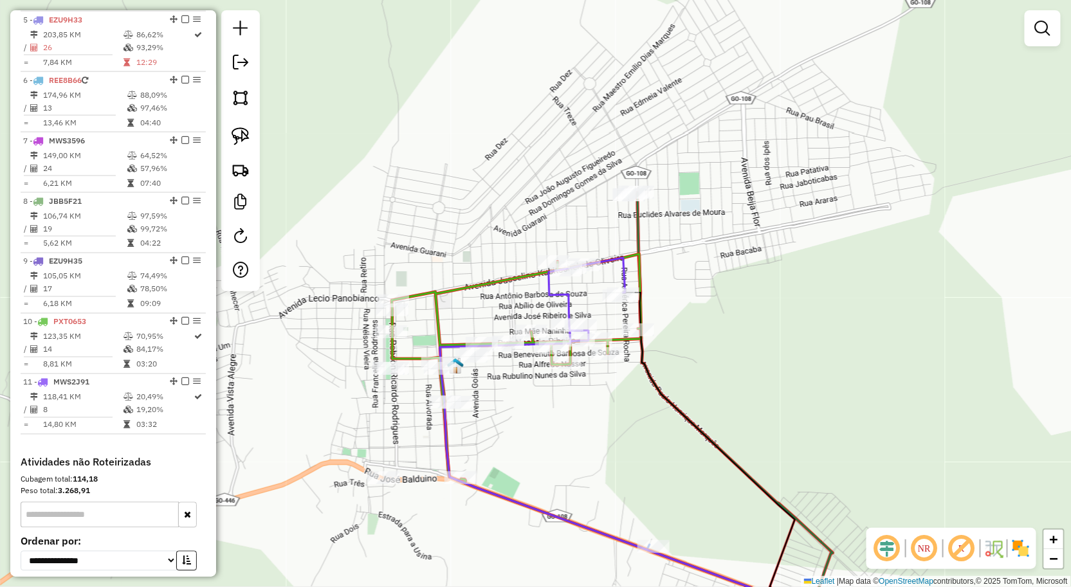
drag, startPoint x: 458, startPoint y: 452, endPoint x: 534, endPoint y: 338, distance: 136.8
click at [530, 343] on div "Janela de atendimento Grade de atendimento Capacidade Transportadoras Veículos …" at bounding box center [535, 293] width 1071 height 587
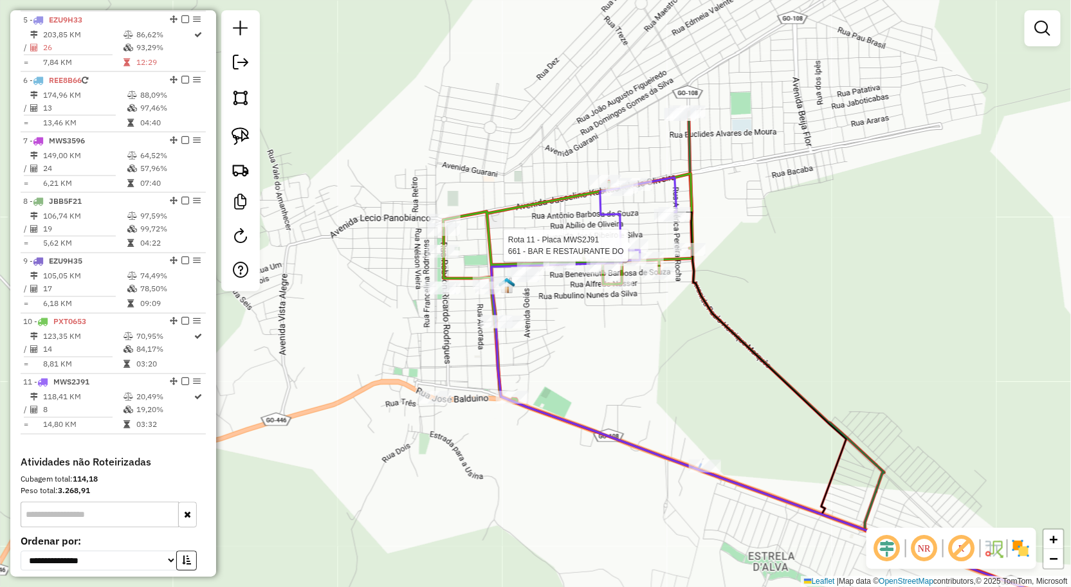
select select "**********"
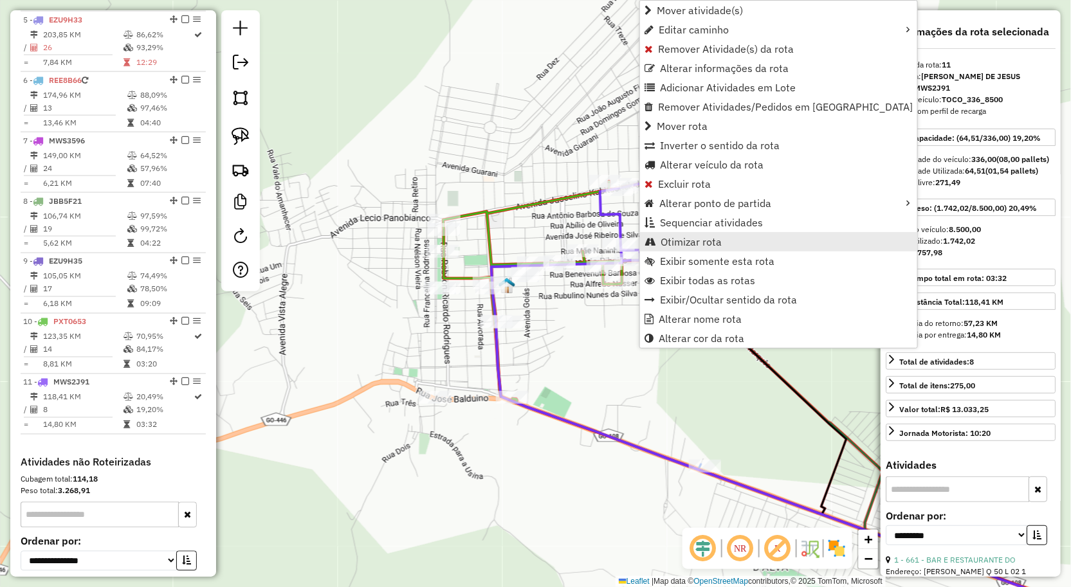
scroll to position [864, 0]
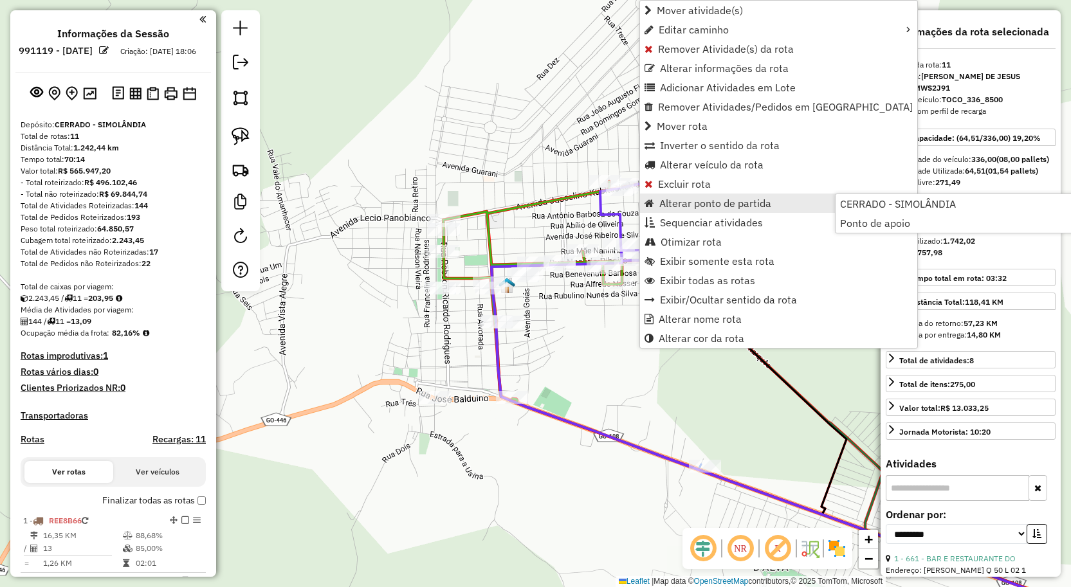
select select "**********"
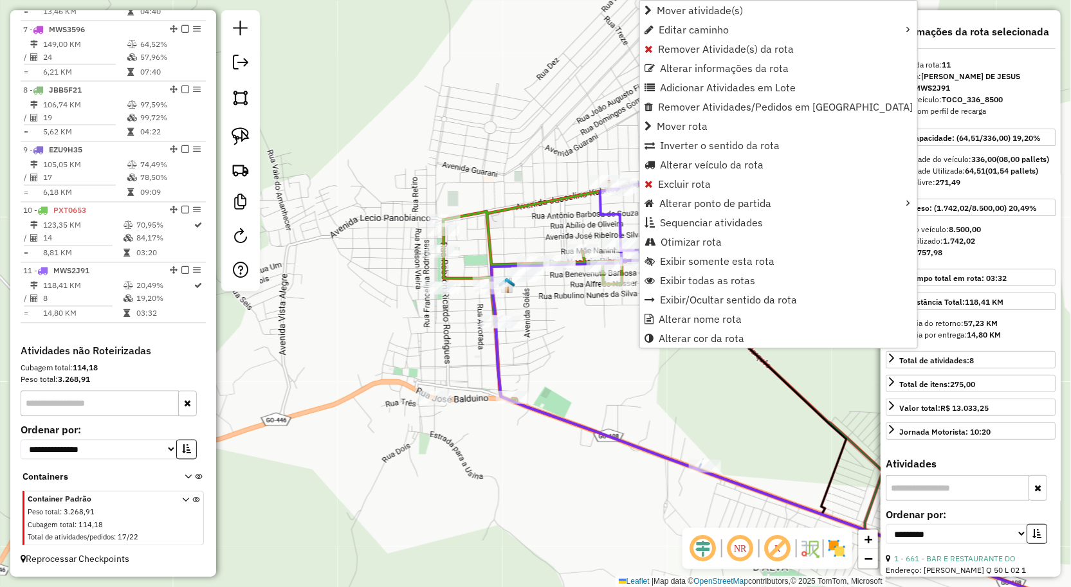
drag, startPoint x: 566, startPoint y: 233, endPoint x: 619, endPoint y: 220, distance: 54.4
click at [566, 232] on div "Rota 10 - Placa PXT0653 720 - MERCEARIA GIRASSOL Janela de atendimento Grade de…" at bounding box center [535, 293] width 1071 height 587
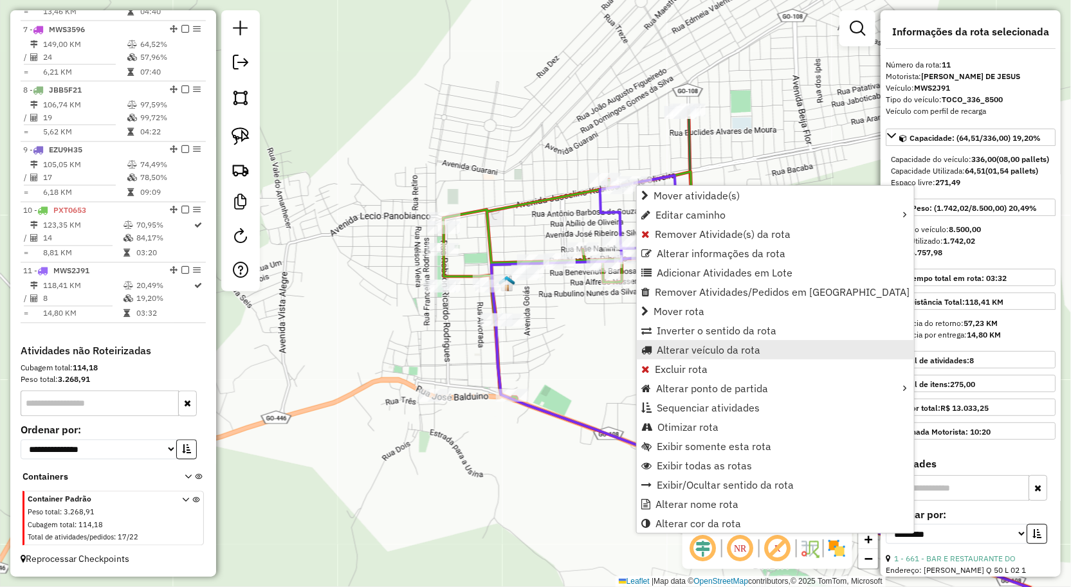
click at [684, 350] on span "Alterar veículo da rota" at bounding box center [709, 350] width 104 height 10
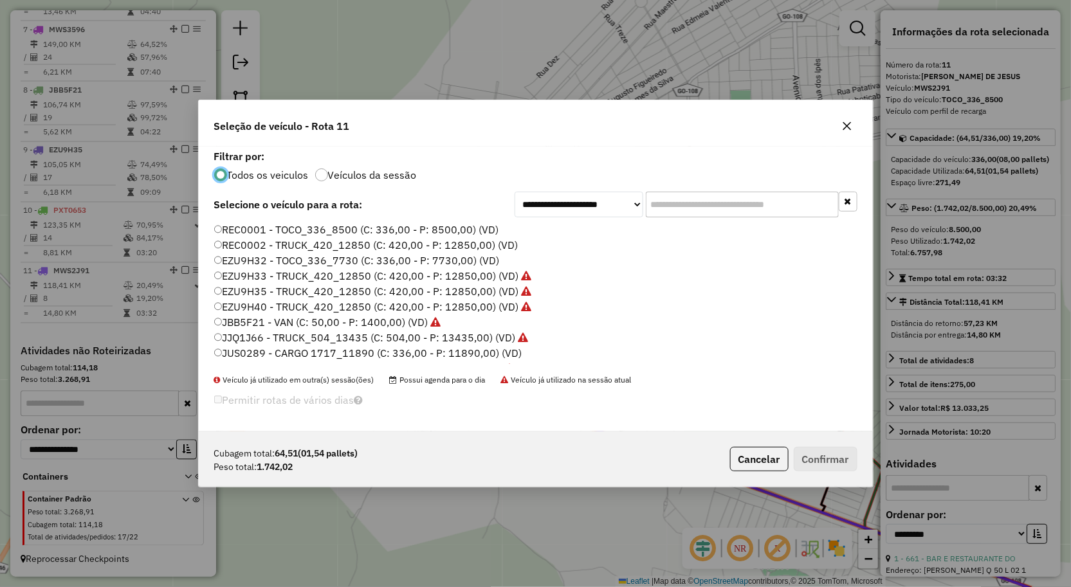
scroll to position [7, 3]
click at [280, 260] on label "EZU9H32 - TOCO_336_7730 (C: 336,00 - P: 7730,00) (VD)" at bounding box center [357, 260] width 286 height 15
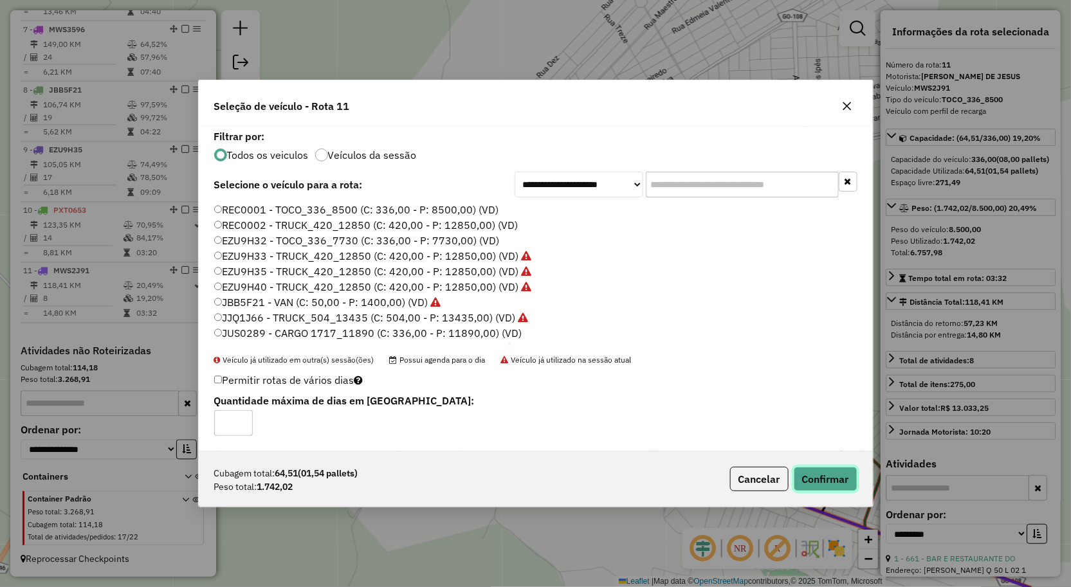
click at [837, 481] on button "Confirmar" at bounding box center [826, 479] width 64 height 24
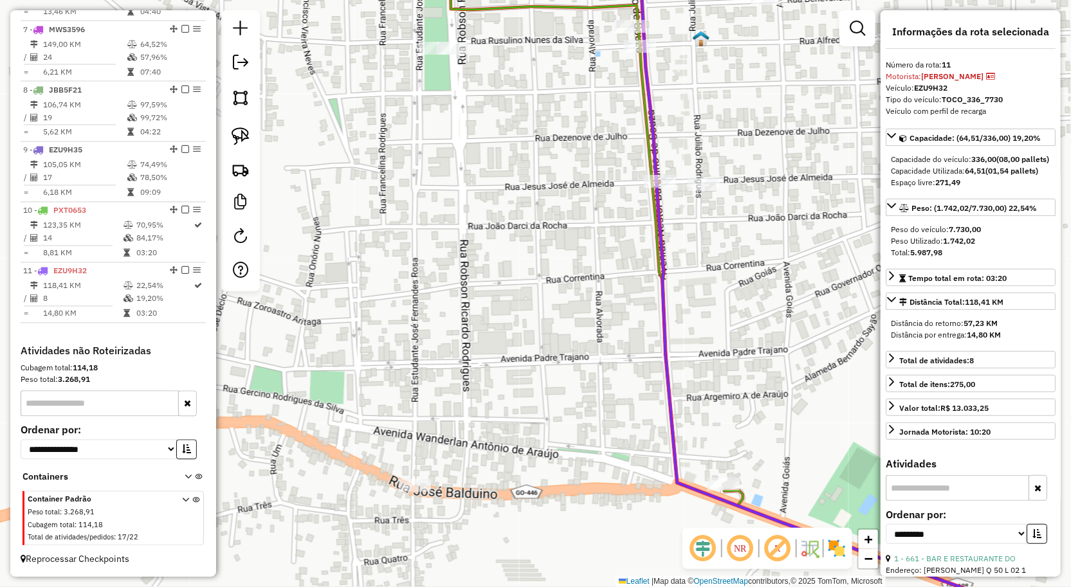
drag, startPoint x: 509, startPoint y: 343, endPoint x: 502, endPoint y: 342, distance: 6.6
click at [502, 342] on div "Janela de atendimento Grade de atendimento Capacidade Transportadoras Veículos …" at bounding box center [535, 293] width 1071 height 587
drag, startPoint x: 235, startPoint y: 135, endPoint x: 358, endPoint y: 117, distance: 124.1
click at [238, 135] on img at bounding box center [241, 136] width 18 height 18
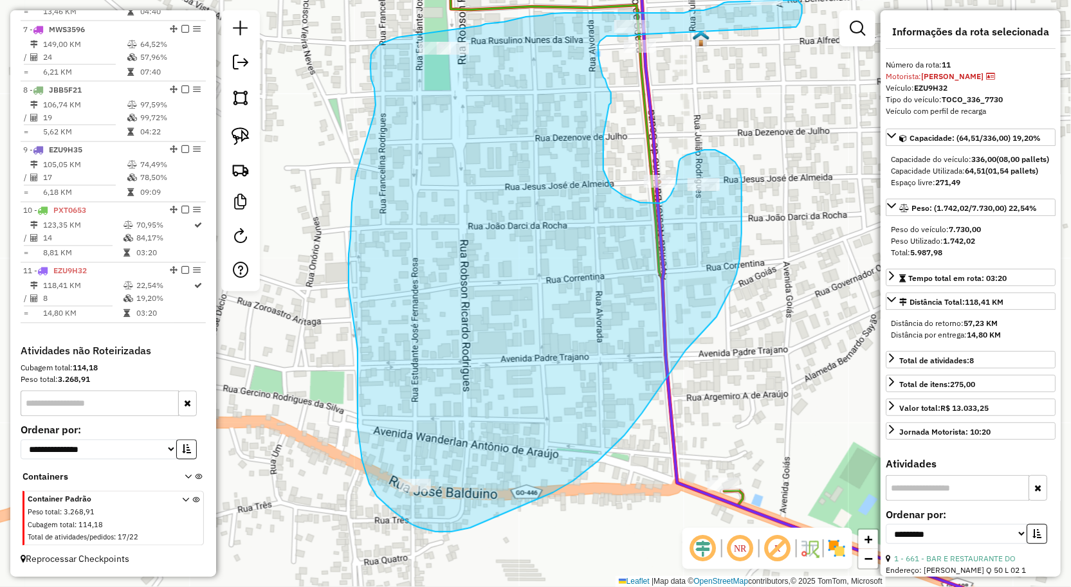
drag, startPoint x: 799, startPoint y: 23, endPoint x: 646, endPoint y: 34, distance: 154.1
click at [646, 34] on div "Janela de atendimento Grade de atendimento Capacidade Transportadoras Veículos …" at bounding box center [535, 293] width 1071 height 587
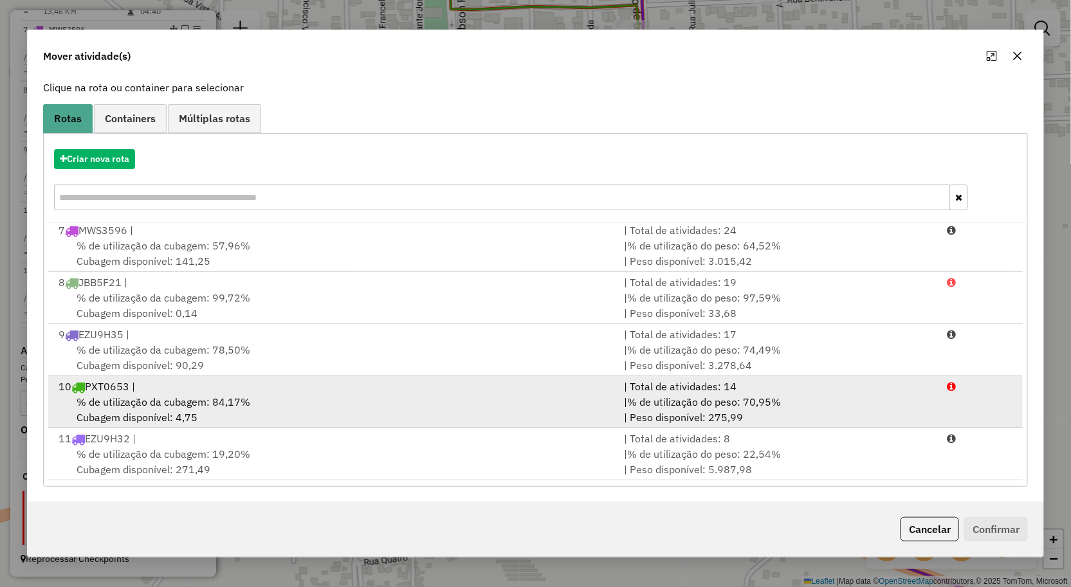
scroll to position [78, 0]
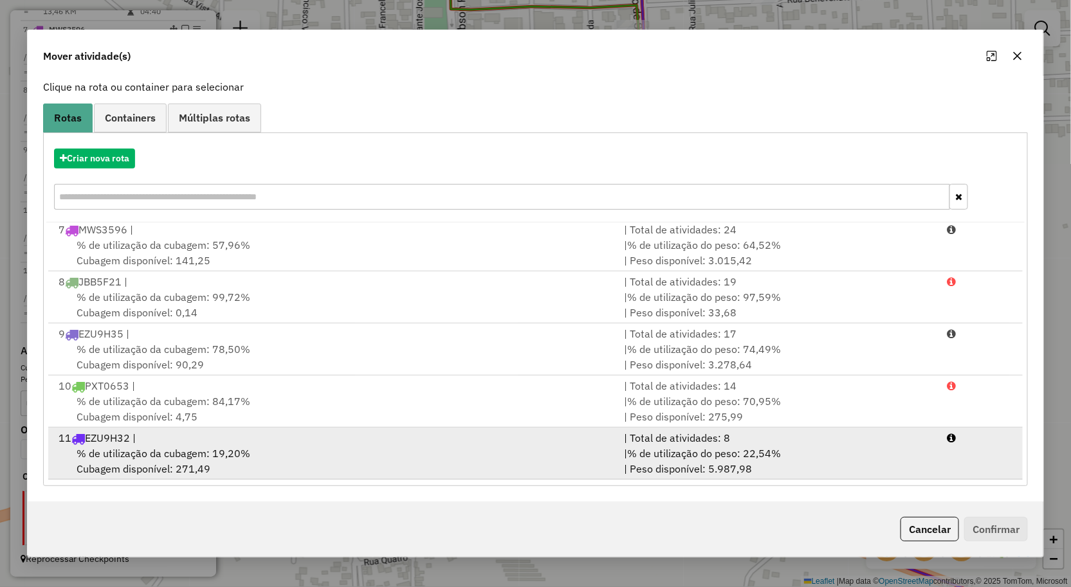
click at [239, 451] on span "% de utilização da cubagem: 19,20%" at bounding box center [164, 453] width 174 height 13
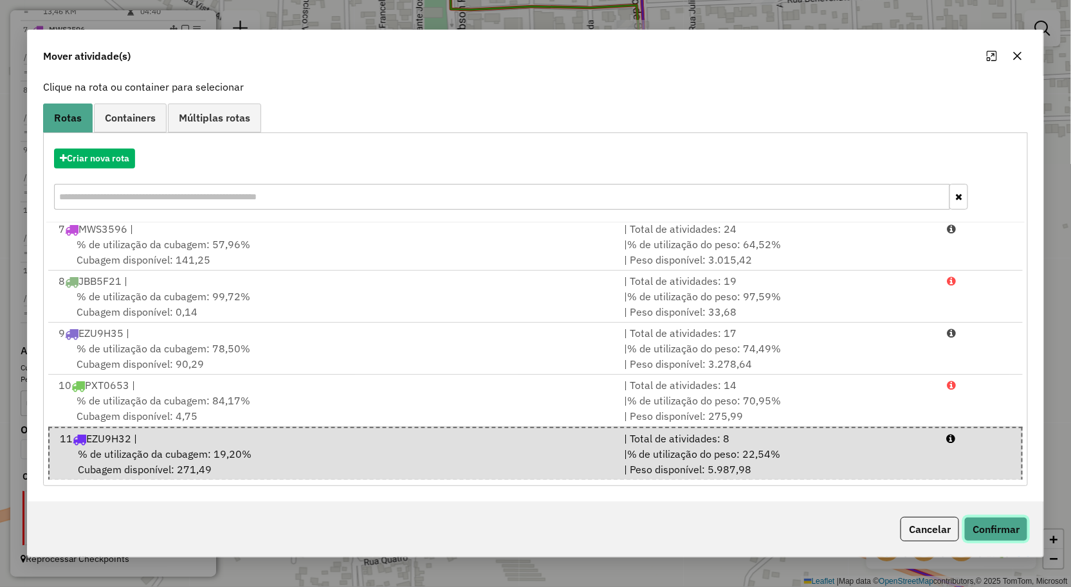
click at [988, 531] on button "Confirmar" at bounding box center [996, 529] width 64 height 24
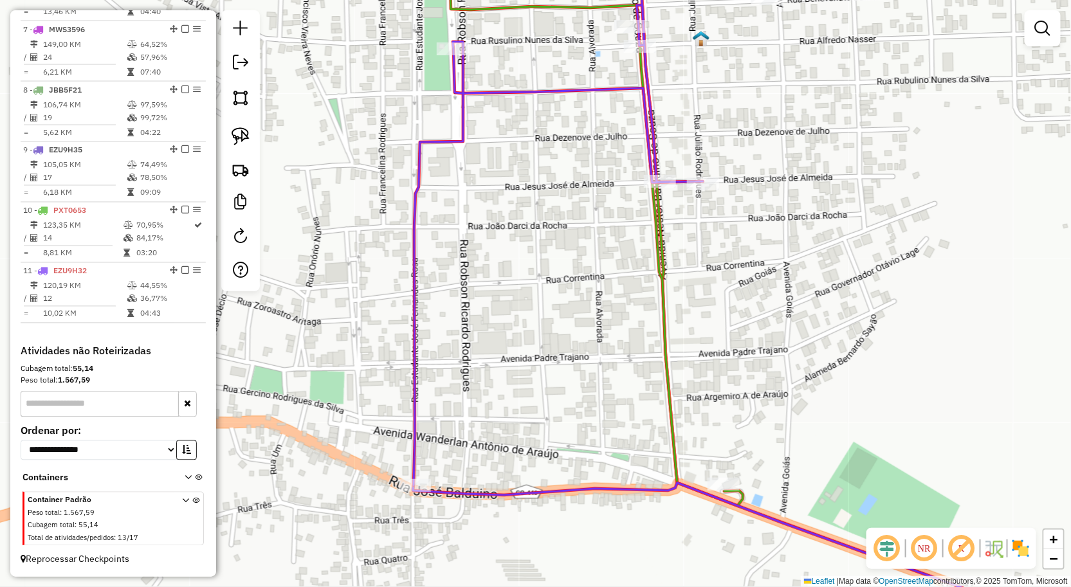
scroll to position [0, 0]
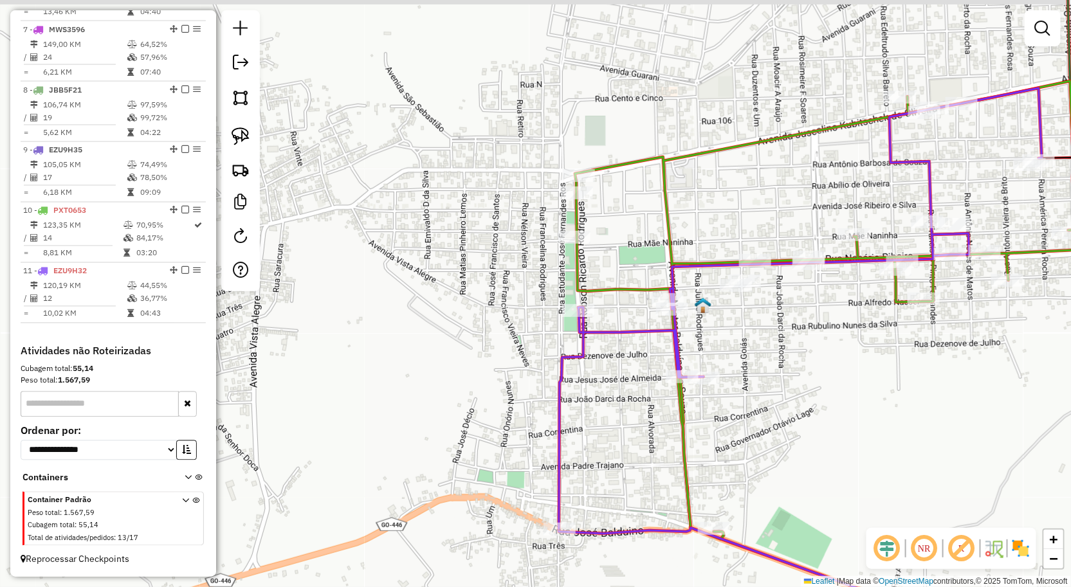
drag, startPoint x: 711, startPoint y: 338, endPoint x: 595, endPoint y: 356, distance: 117.7
click at [650, 363] on div "Janela de atendimento Grade de atendimento Capacidade Transportadoras Veículos …" at bounding box center [535, 293] width 1071 height 587
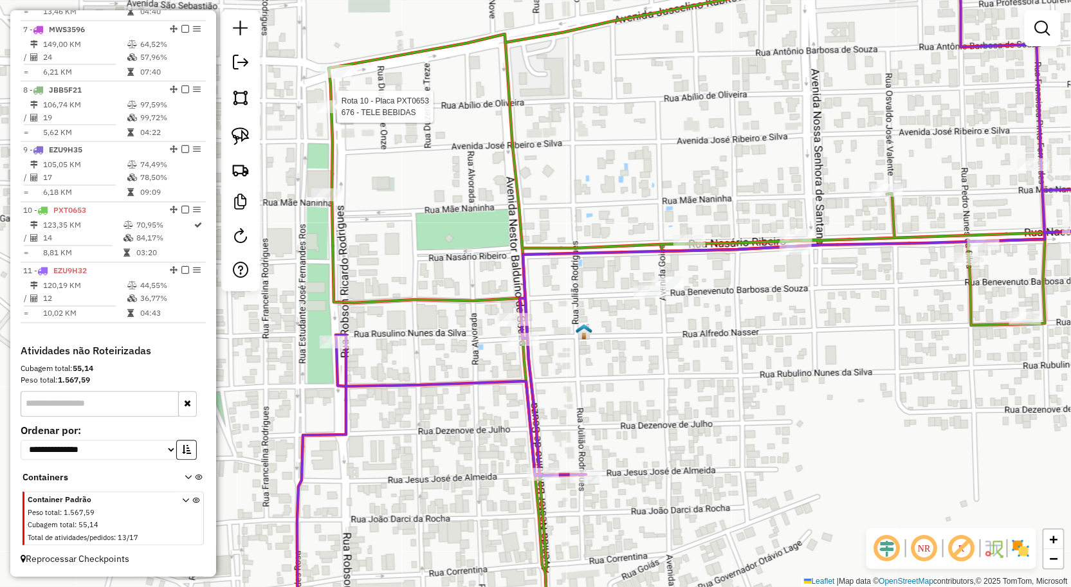
select select "**********"
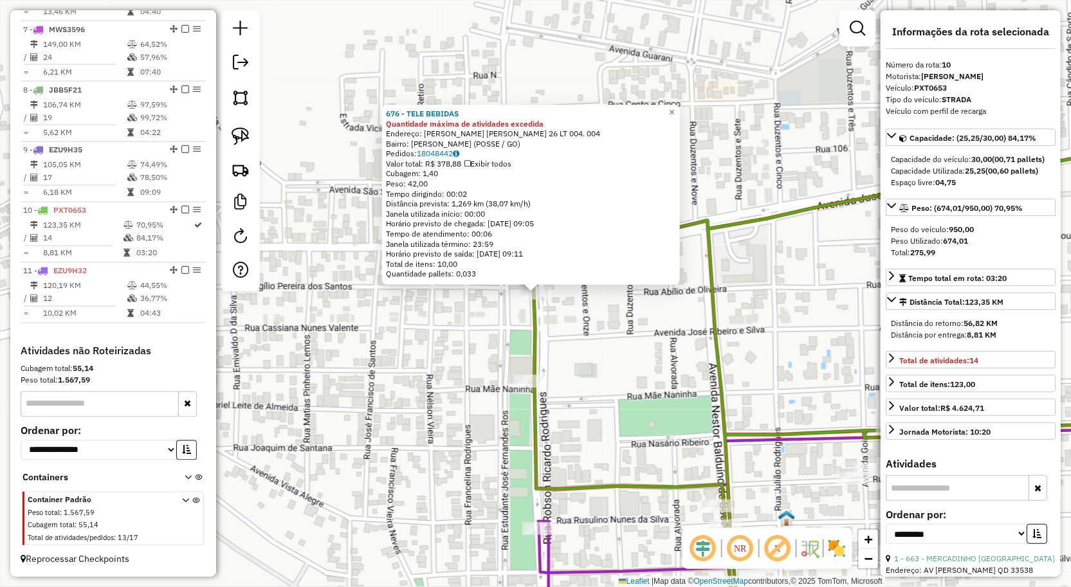
click at [365, 317] on div "676 - TELE BEBIDAS Quantidade máxima de atividades excedida Endereço: R ROBSON …" at bounding box center [535, 293] width 1071 height 587
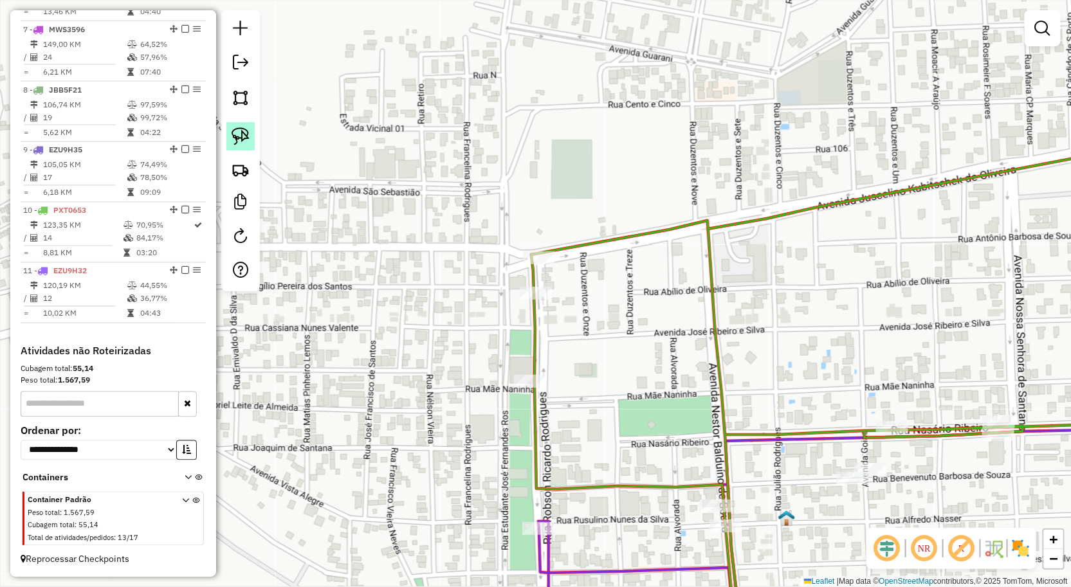
click at [233, 136] on img at bounding box center [241, 136] width 18 height 18
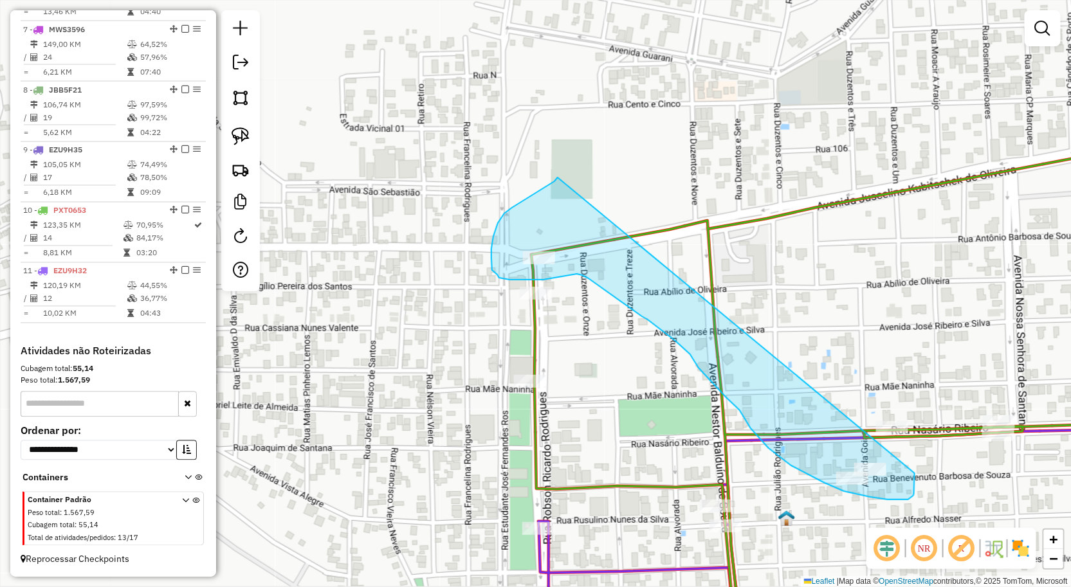
drag, startPoint x: 505, startPoint y: 213, endPoint x: 825, endPoint y: 465, distance: 407.1
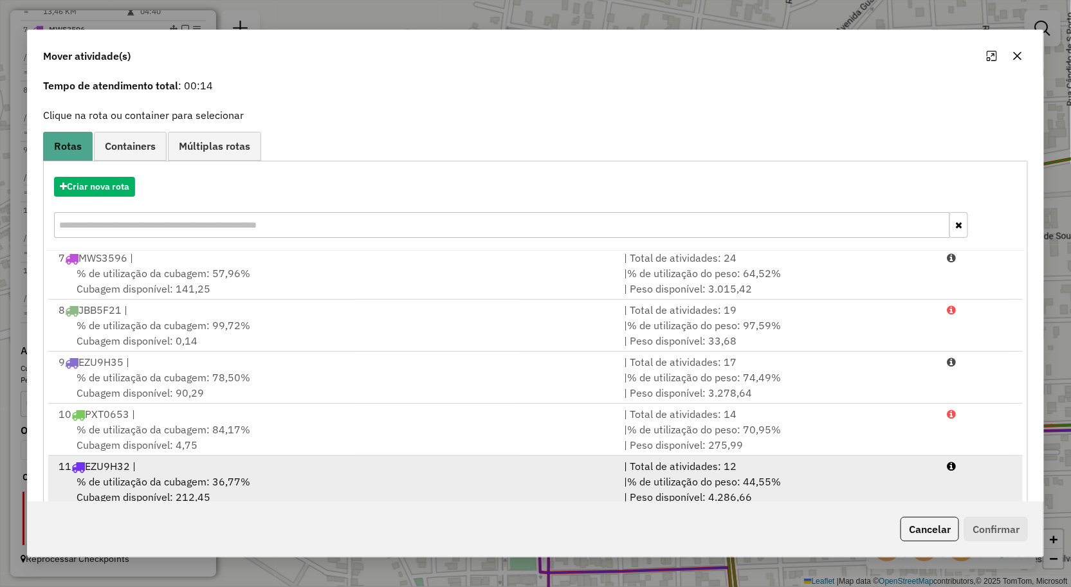
scroll to position [78, 0]
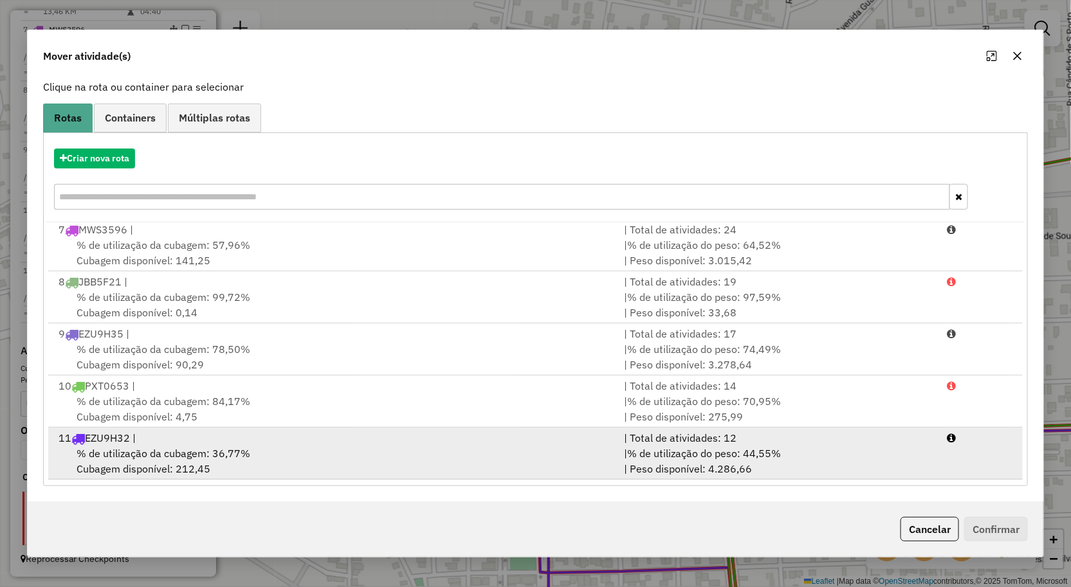
click at [275, 455] on div "% de utilização da cubagem: 36,77% Cubagem disponível: 212,45" at bounding box center [334, 461] width 566 height 31
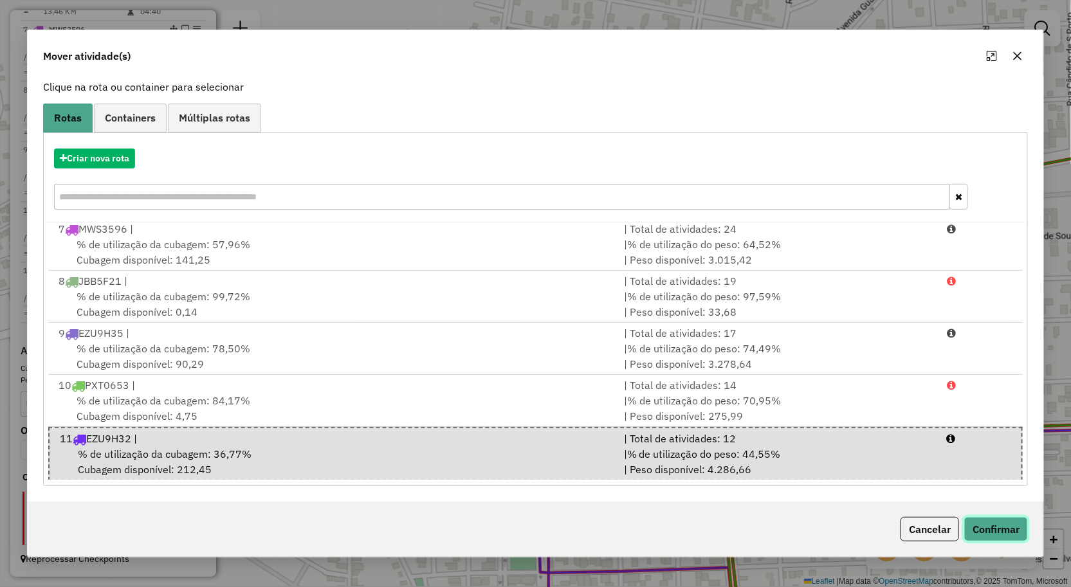
click at [1011, 531] on button "Confirmar" at bounding box center [996, 529] width 64 height 24
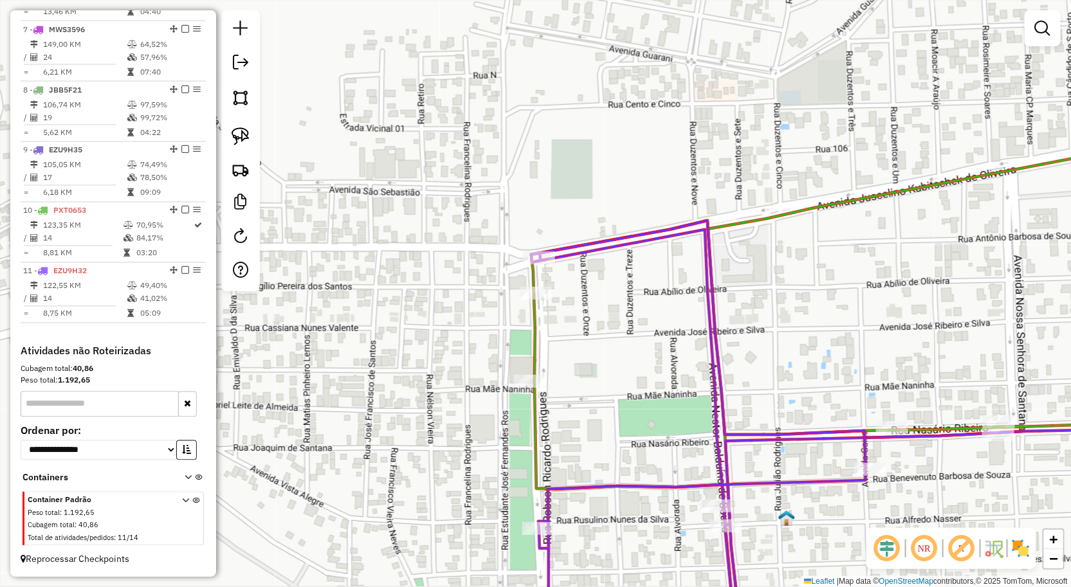
scroll to position [0, 0]
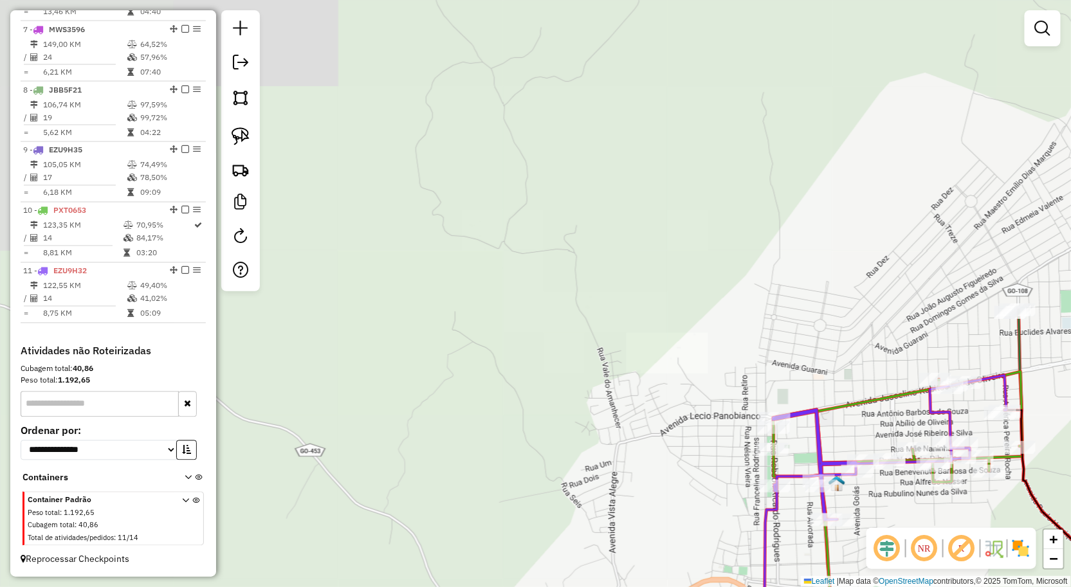
drag, startPoint x: 981, startPoint y: 489, endPoint x: 808, endPoint y: 425, distance: 184.6
click at [821, 431] on div "Janela de atendimento Grade de atendimento Capacidade Transportadoras Veículos …" at bounding box center [535, 293] width 1071 height 587
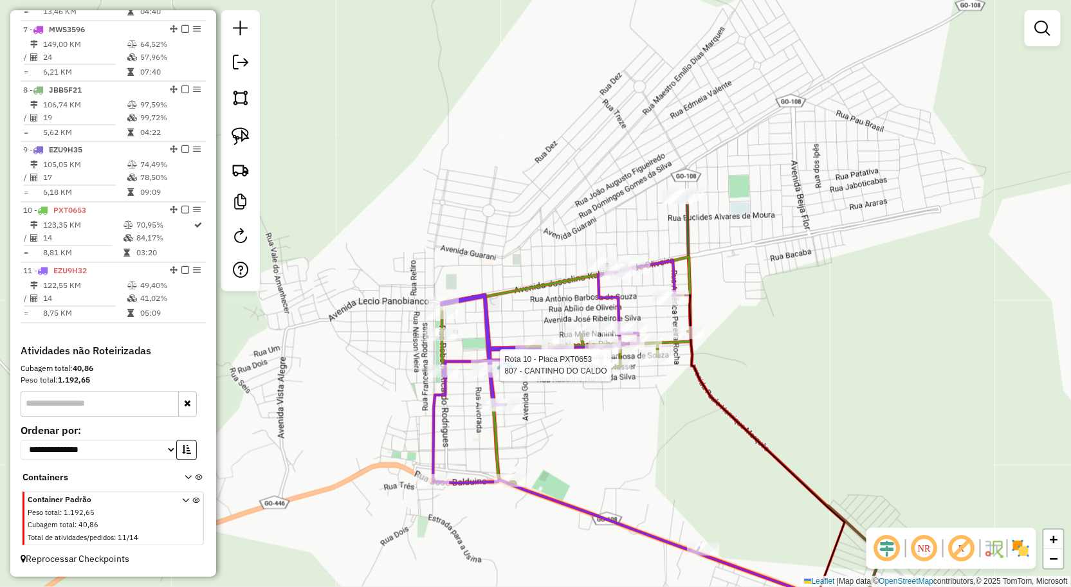
drag, startPoint x: 770, startPoint y: 370, endPoint x: 790, endPoint y: 388, distance: 26.4
click at [806, 396] on div "Rota 10 - Placa PXT0653 807 - CANTINHO DO CALDO Janela de atendimento Grade de …" at bounding box center [535, 293] width 1071 height 587
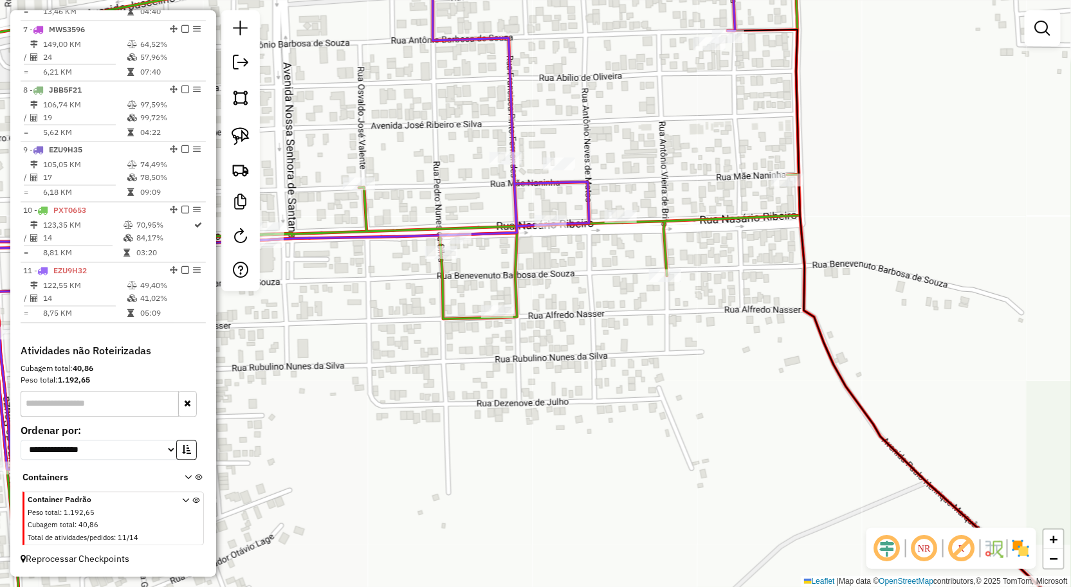
drag, startPoint x: 425, startPoint y: 292, endPoint x: 502, endPoint y: 320, distance: 82.0
click at [503, 315] on div "Janela de atendimento Grade de atendimento Capacidade Transportadoras Veículos …" at bounding box center [535, 293] width 1071 height 587
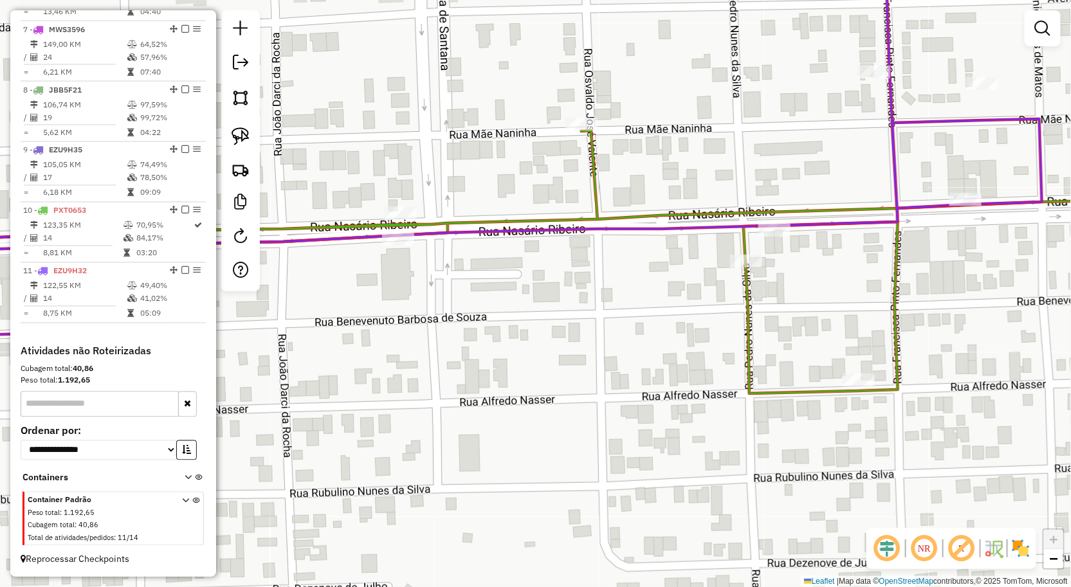
drag, startPoint x: 433, startPoint y: 337, endPoint x: 481, endPoint y: 350, distance: 49.9
click at [481, 350] on div "Janela de atendimento Grade de atendimento Capacidade Transportadoras Veículos …" at bounding box center [535, 293] width 1071 height 587
drag, startPoint x: 235, startPoint y: 145, endPoint x: 322, endPoint y: 153, distance: 87.2
click at [236, 144] on img at bounding box center [241, 136] width 18 height 18
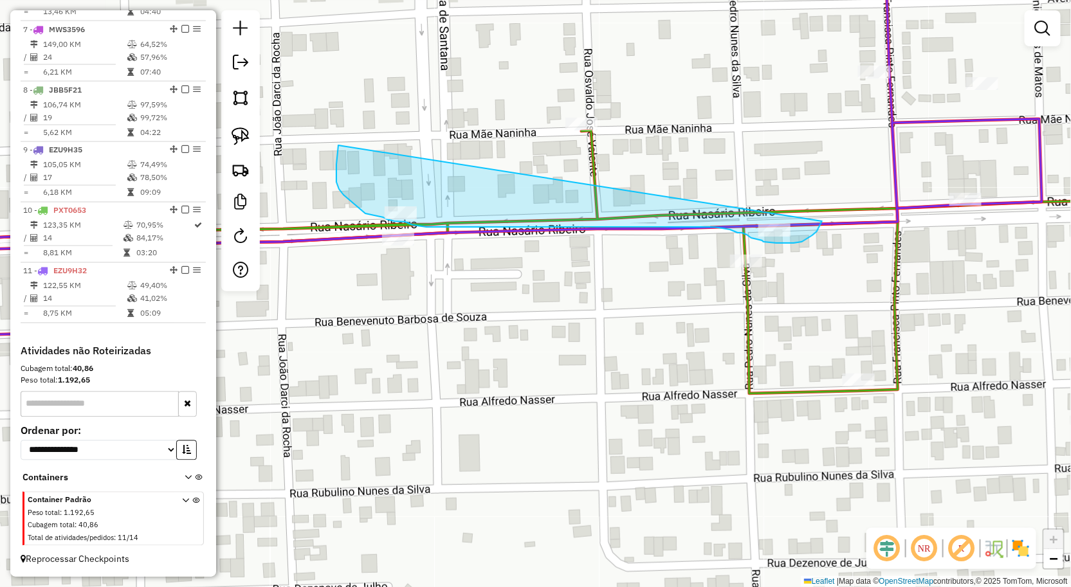
drag, startPoint x: 338, startPoint y: 150, endPoint x: 822, endPoint y: 221, distance: 489.4
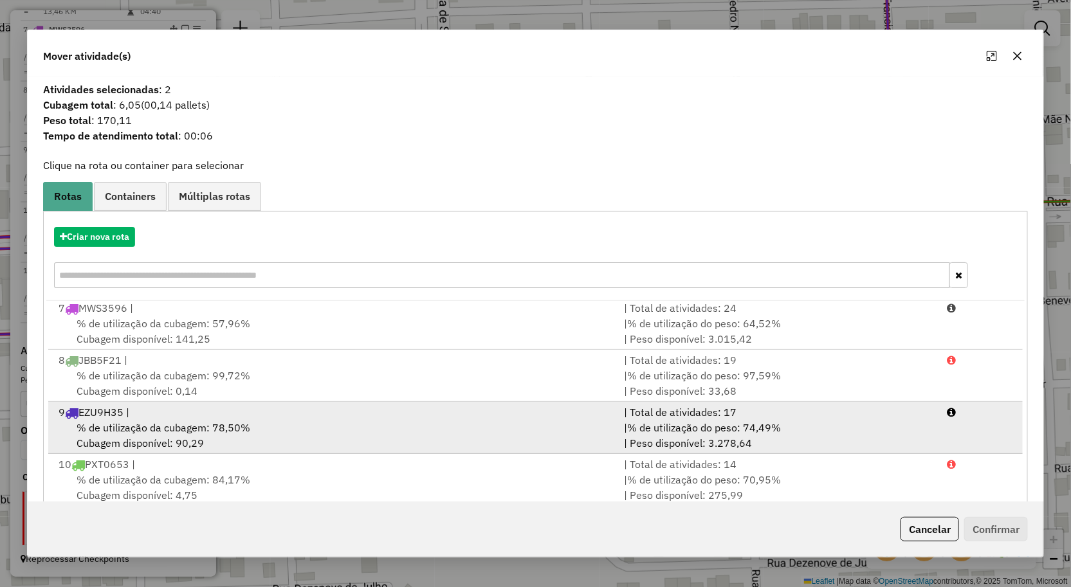
scroll to position [78, 0]
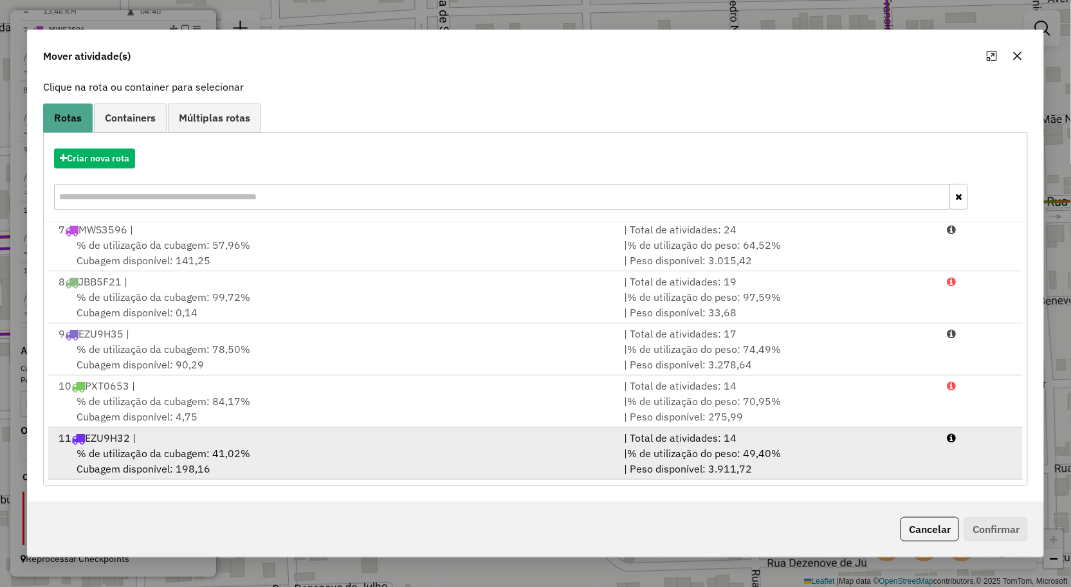
click at [384, 446] on div "% de utilização da cubagem: 41,02% Cubagem disponível: 198,16" at bounding box center [334, 461] width 566 height 31
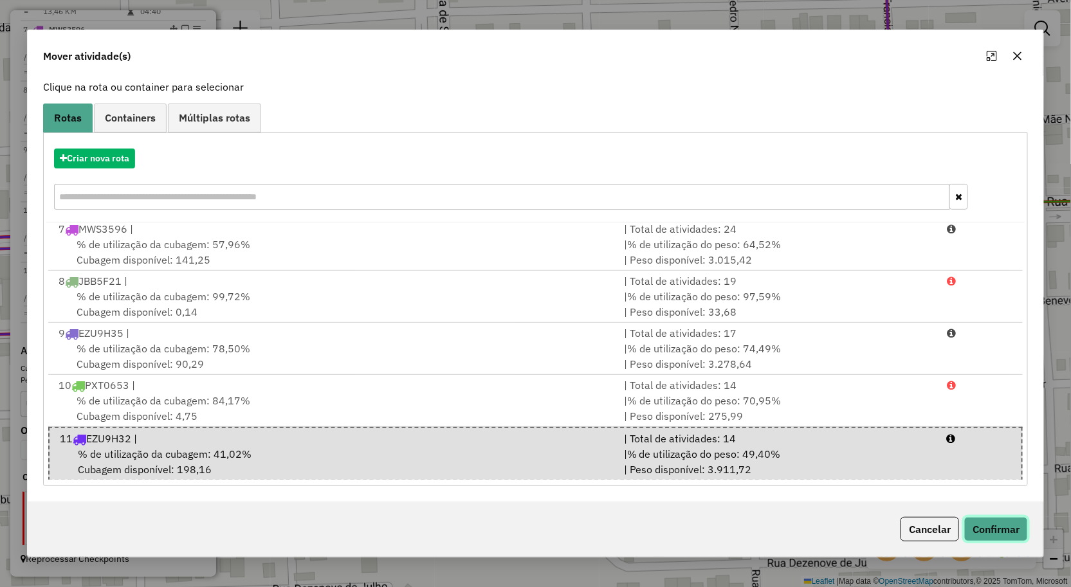
click at [975, 526] on button "Confirmar" at bounding box center [996, 529] width 64 height 24
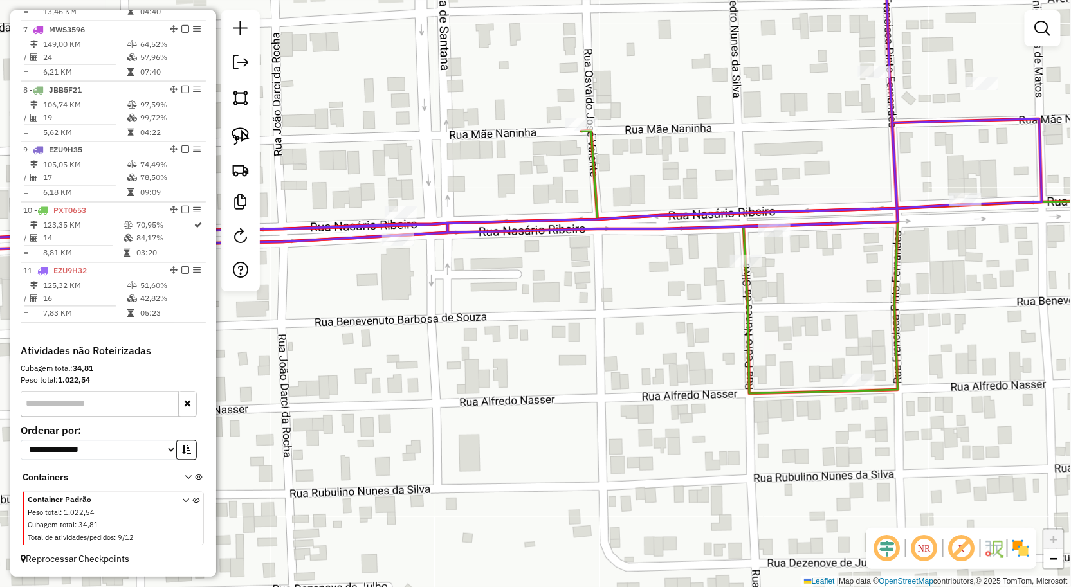
scroll to position [0, 0]
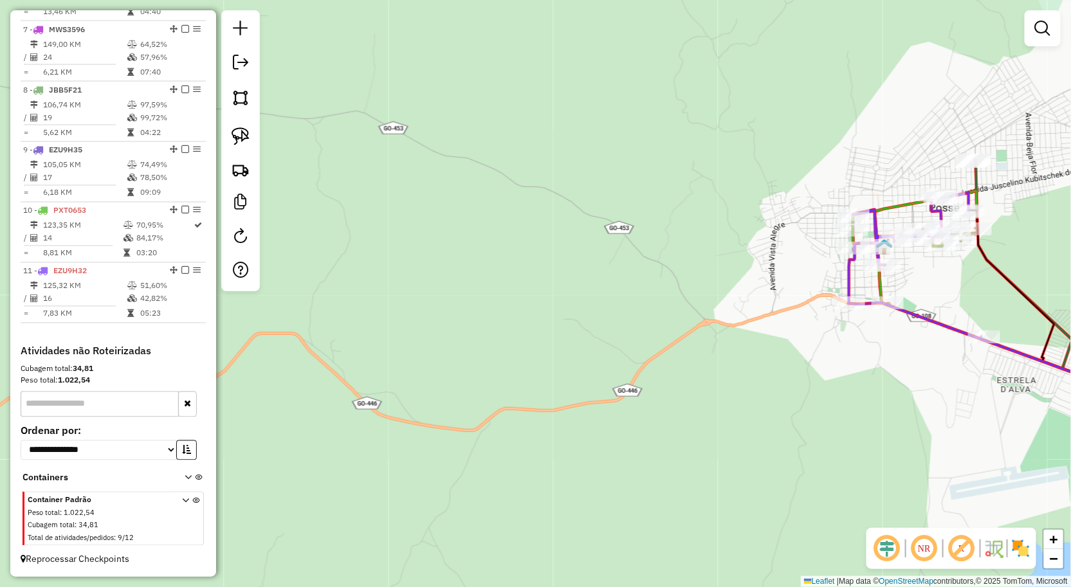
drag, startPoint x: 987, startPoint y: 320, endPoint x: 740, endPoint y: 342, distance: 247.9
click at [737, 349] on div "Janela de atendimento Grade de atendimento Capacidade Transportadoras Veículos …" at bounding box center [535, 293] width 1071 height 587
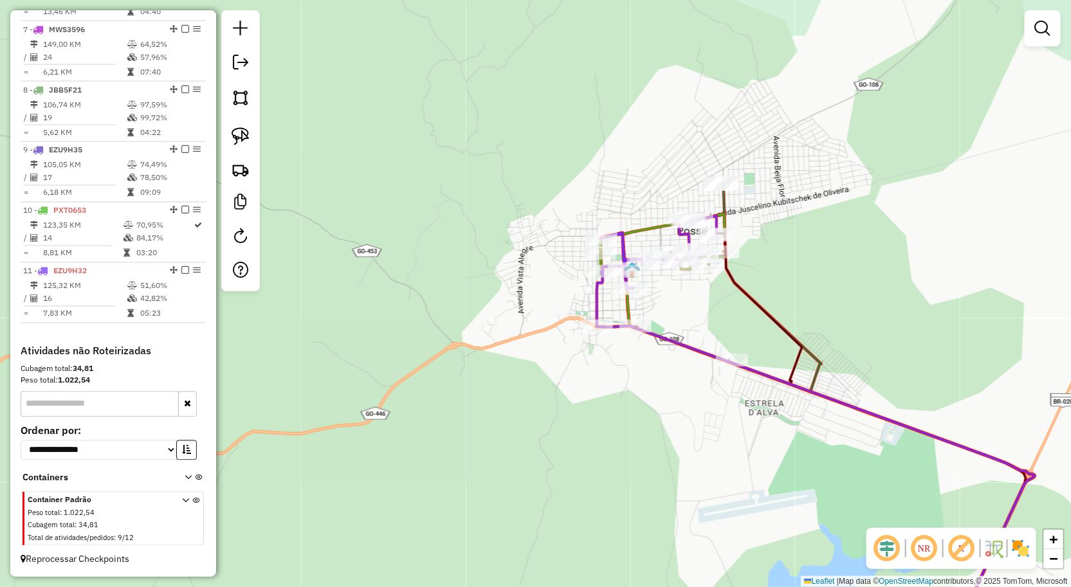
drag, startPoint x: 747, startPoint y: 246, endPoint x: 766, endPoint y: 279, distance: 38.1
click at [752, 296] on div "Rota 11 - Placa EZU9H32 607 - CASA CARNES FONTES Rota 11 - Placa EZU9H32 895 - …" at bounding box center [535, 293] width 1071 height 587
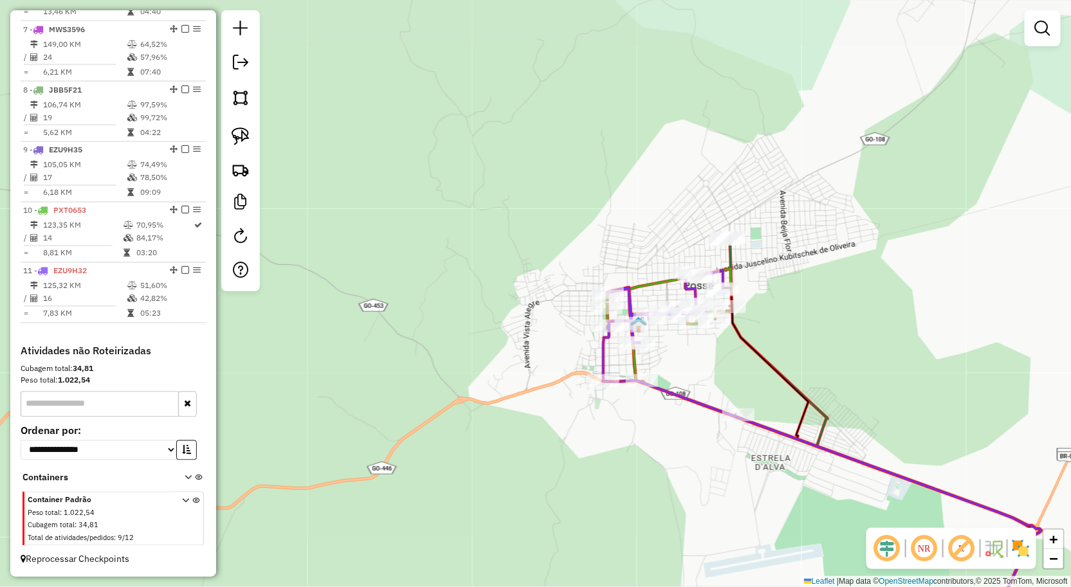
drag, startPoint x: 765, startPoint y: 253, endPoint x: 751, endPoint y: 304, distance: 52.7
click at [752, 303] on div "Janela de atendimento Grade de atendimento Capacidade Transportadoras Veículos …" at bounding box center [535, 293] width 1071 height 587
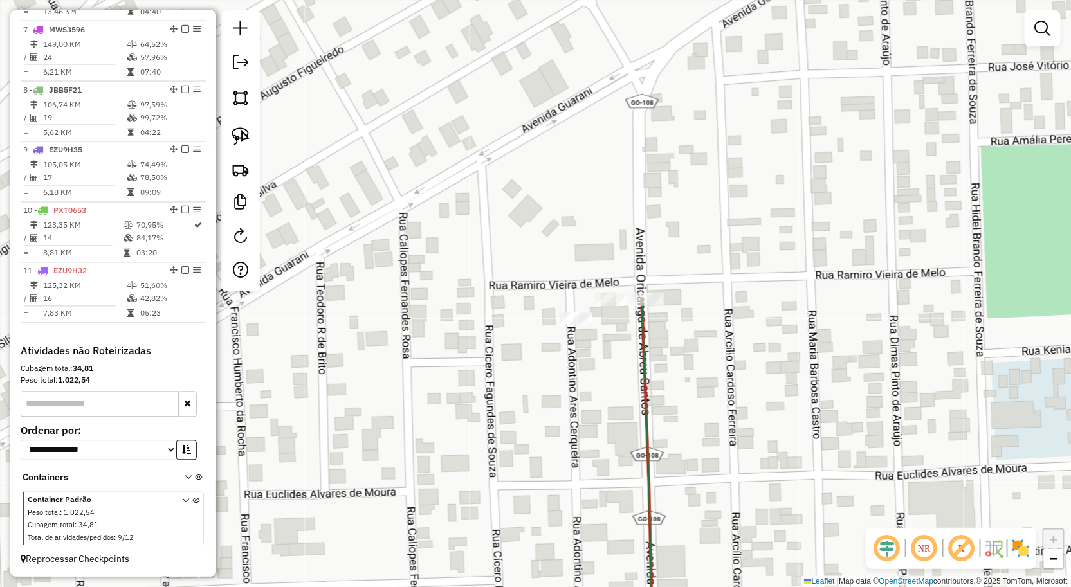
drag, startPoint x: 251, startPoint y: 137, endPoint x: 480, endPoint y: 185, distance: 233.3
click at [252, 137] on link at bounding box center [240, 136] width 28 height 28
drag, startPoint x: 665, startPoint y: 238, endPoint x: 678, endPoint y: 338, distance: 100.5
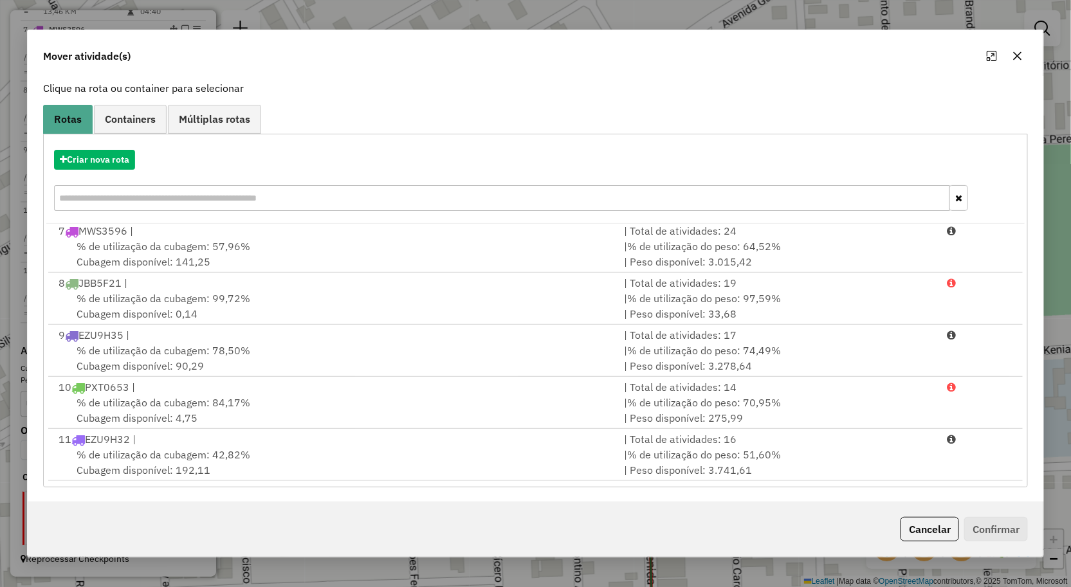
scroll to position [78, 0]
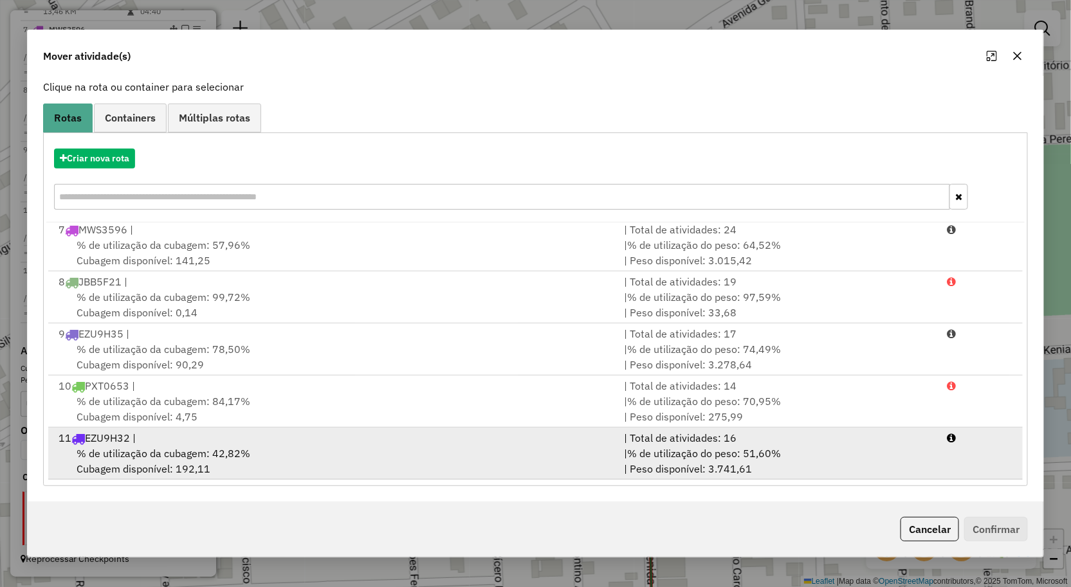
click at [396, 460] on div "% de utilização da cubagem: 42,82% Cubagem disponível: 192,11" at bounding box center [334, 461] width 566 height 31
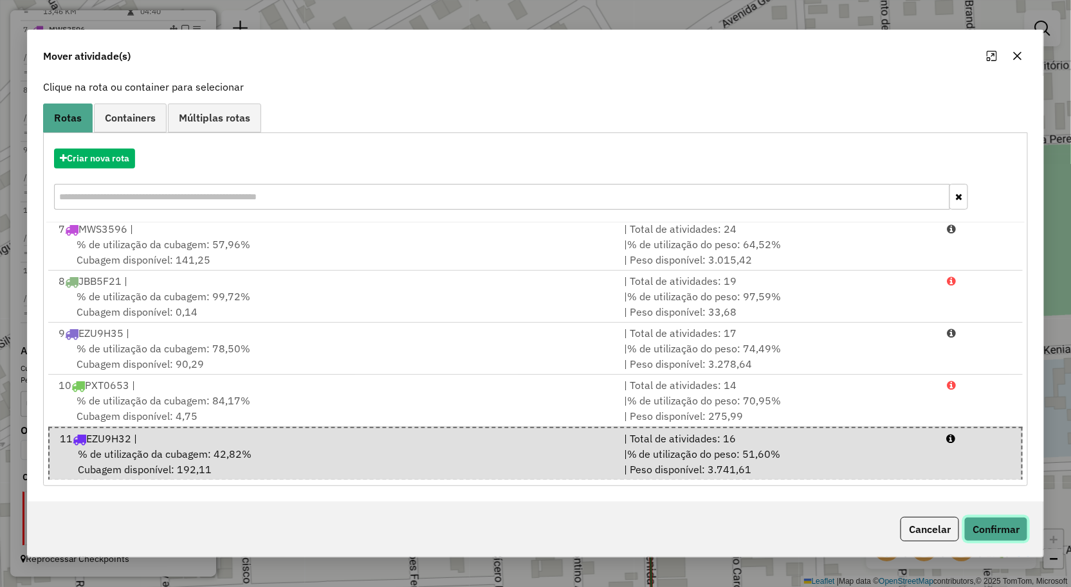
click at [992, 530] on button "Confirmar" at bounding box center [996, 529] width 64 height 24
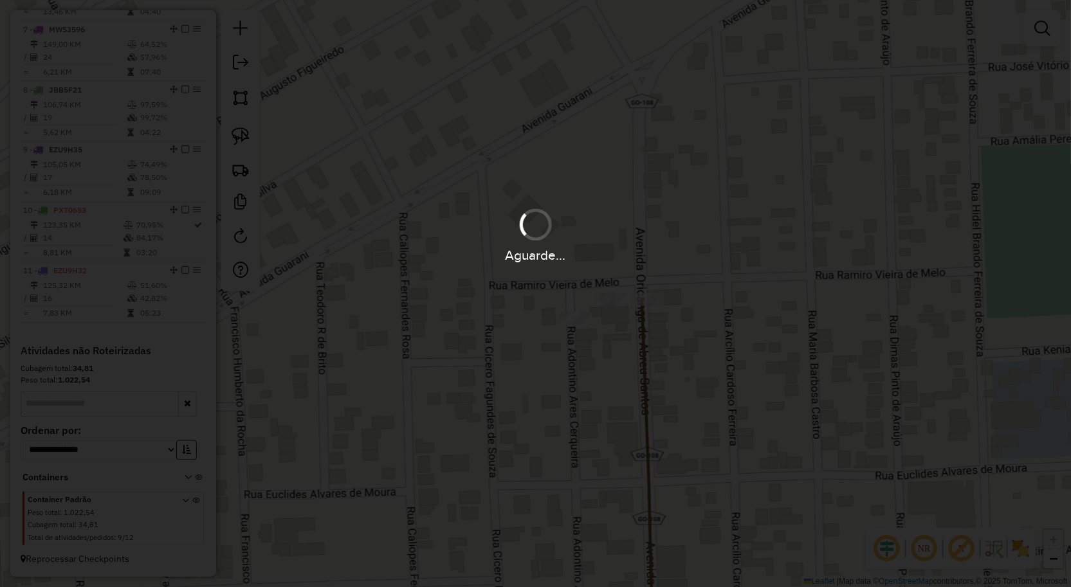
scroll to position [0, 0]
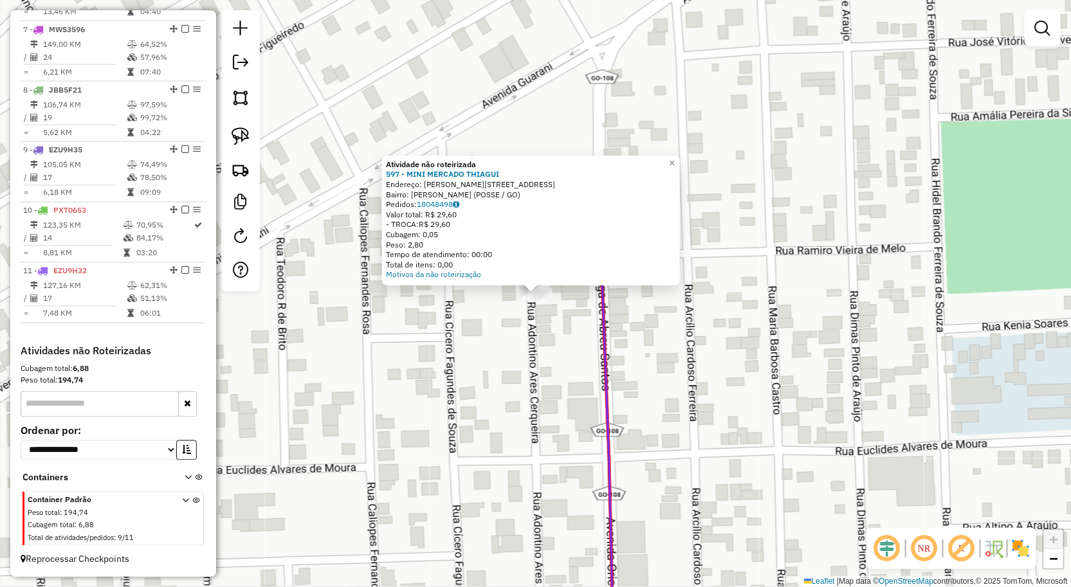
click at [551, 365] on div "Atividade não roteirizada 597 - MINI MERCADO THIAGUI Endereço: [PERSON_NAME] DE…" at bounding box center [535, 293] width 1071 height 587
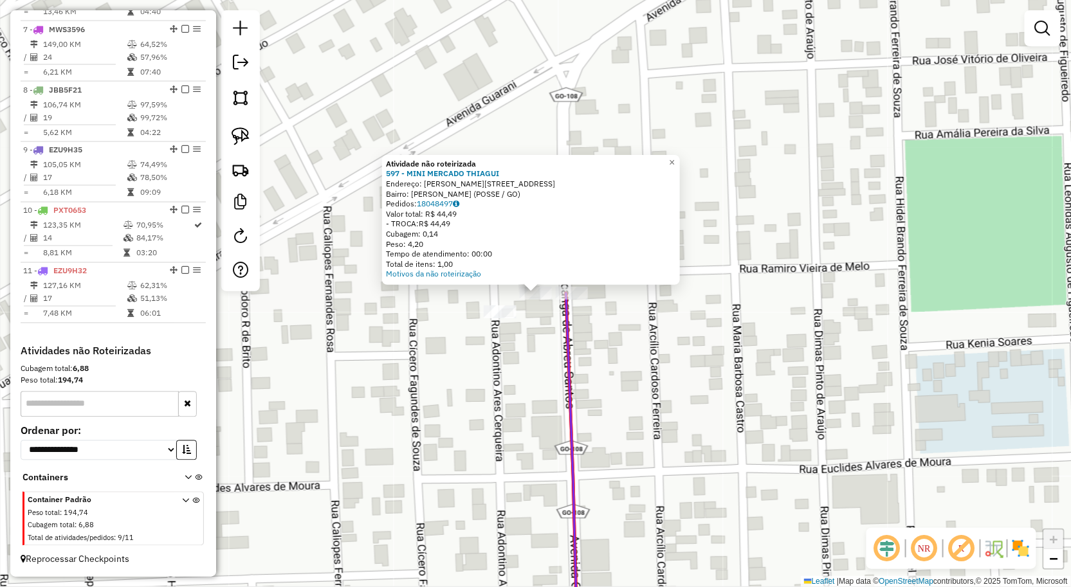
click at [550, 373] on div "Atividade não roteirizada 597 - MINI MERCADO THIAGUI Endereço: [PERSON_NAME] DE…" at bounding box center [535, 293] width 1071 height 587
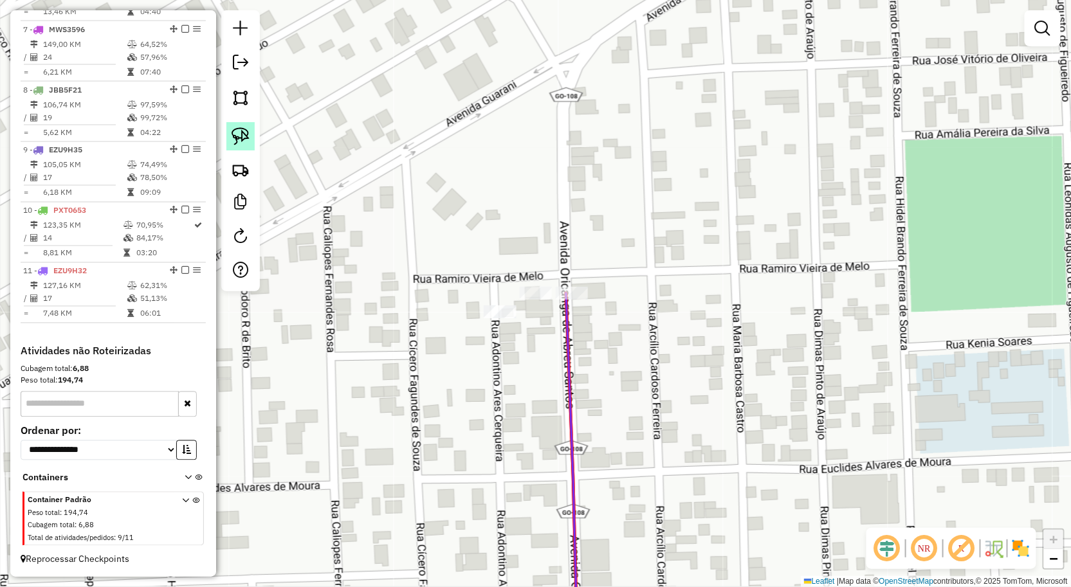
click at [234, 133] on img at bounding box center [241, 136] width 18 height 18
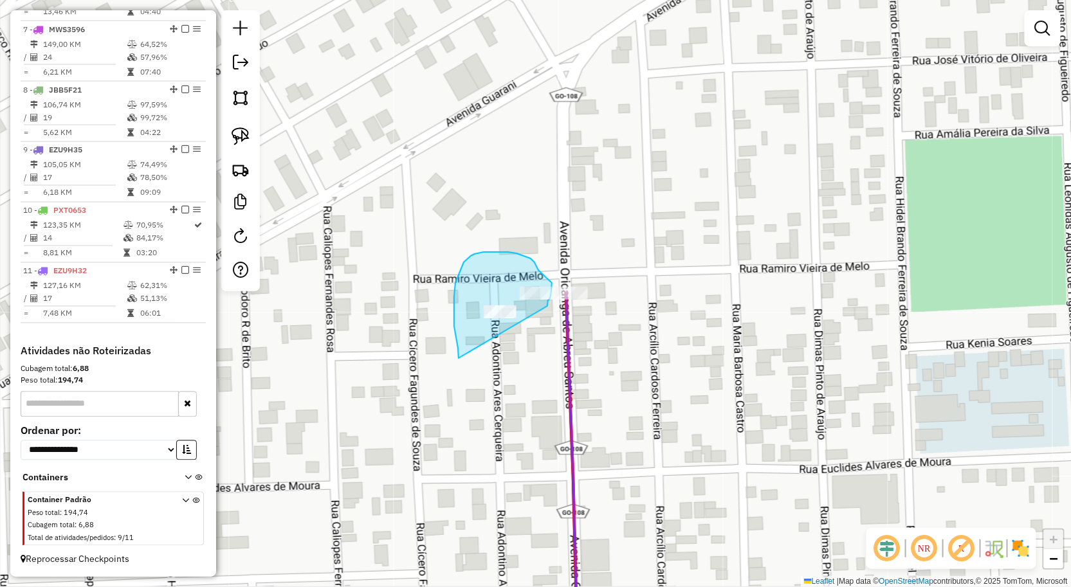
drag, startPoint x: 457, startPoint y: 343, endPoint x: 528, endPoint y: 336, distance: 71.1
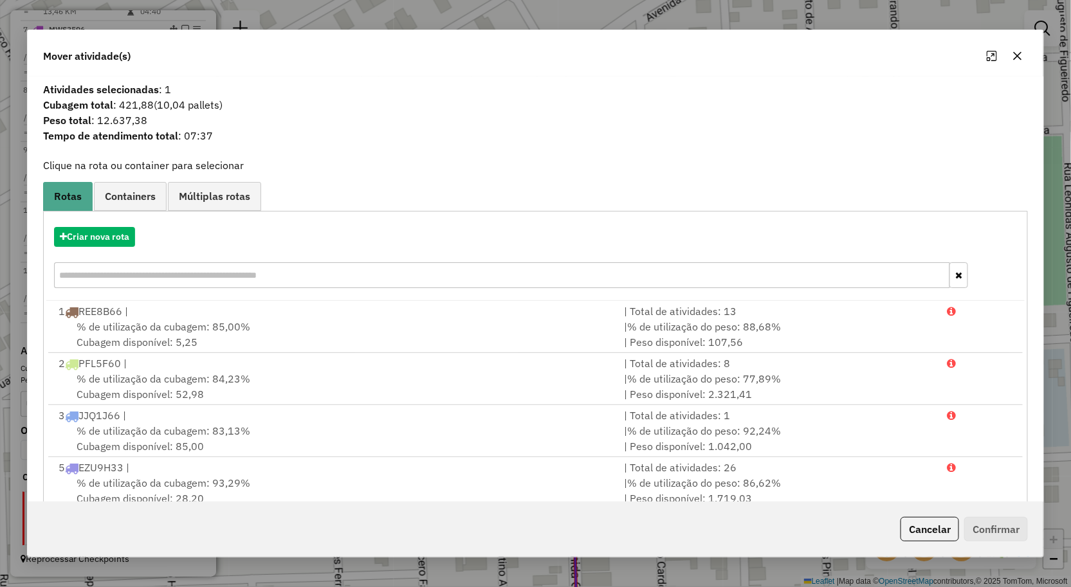
click at [1019, 51] on icon "button" at bounding box center [1017, 56] width 10 height 10
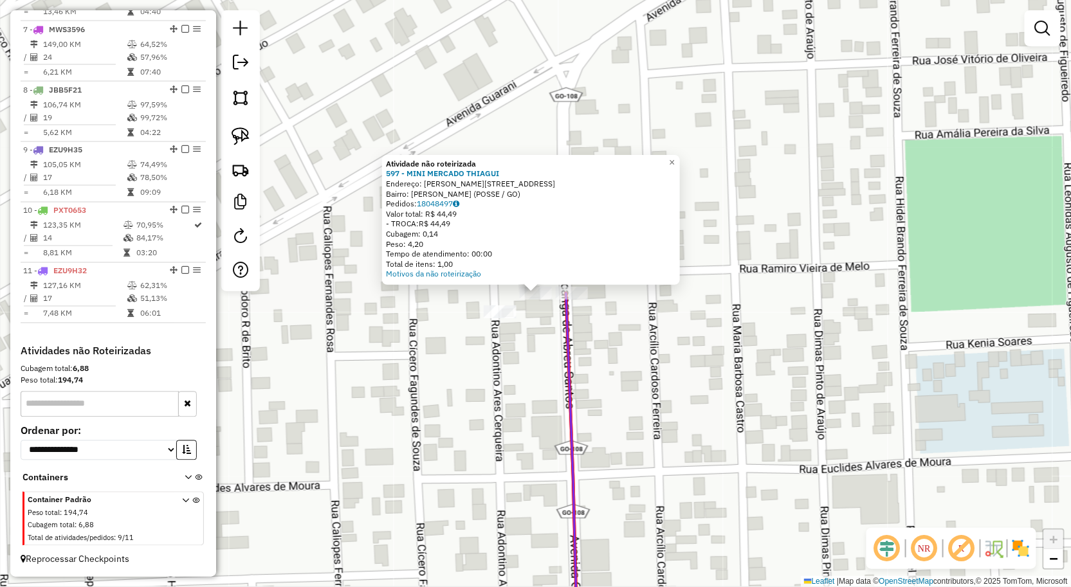
drag, startPoint x: 513, startPoint y: 322, endPoint x: 519, endPoint y: 309, distance: 13.5
click at [514, 320] on div "Atividade não roteirizada 597 - MINI MERCADO THIAGUI Endereço: [PERSON_NAME] DE…" at bounding box center [535, 293] width 1071 height 587
click at [536, 309] on div "Atividade não roteirizada 597 - MINI MERCADO THIAGUI Endereço: [PERSON_NAME] DE…" at bounding box center [535, 293] width 1071 height 587
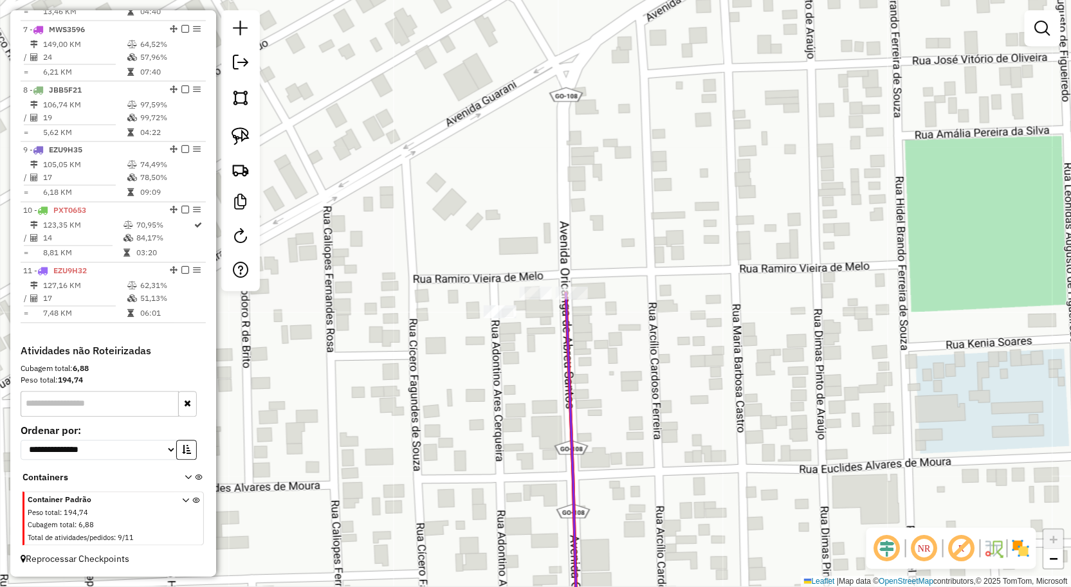
click at [535, 318] on div "Janela de atendimento Grade de atendimento Capacidade Transportadoras Veículos …" at bounding box center [535, 293] width 1071 height 587
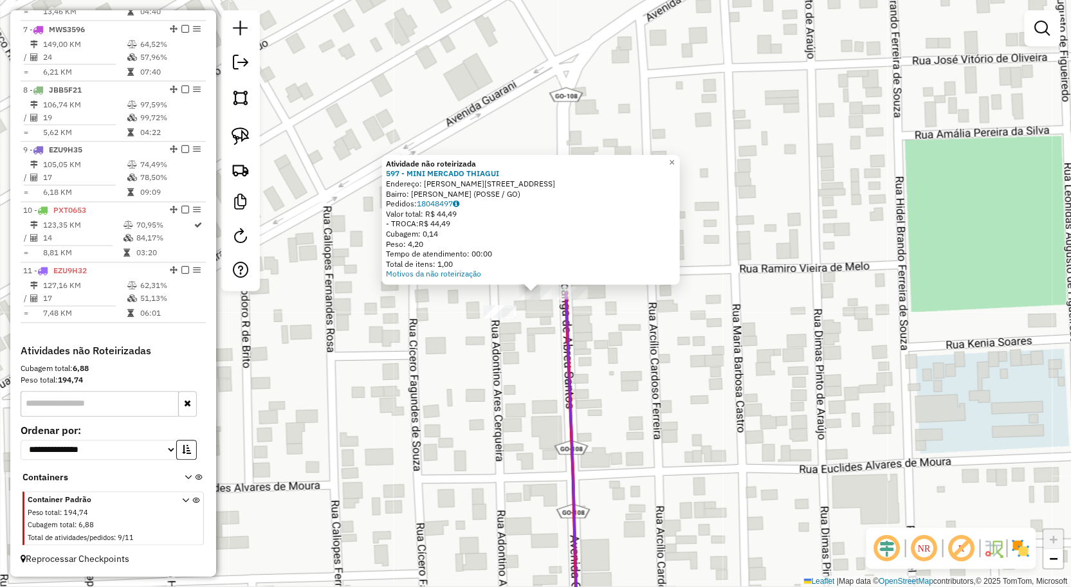
click at [549, 332] on div "Atividade não roteirizada 597 - MINI MERCADO THIAGUI Endereço: [PERSON_NAME] DE…" at bounding box center [535, 293] width 1071 height 587
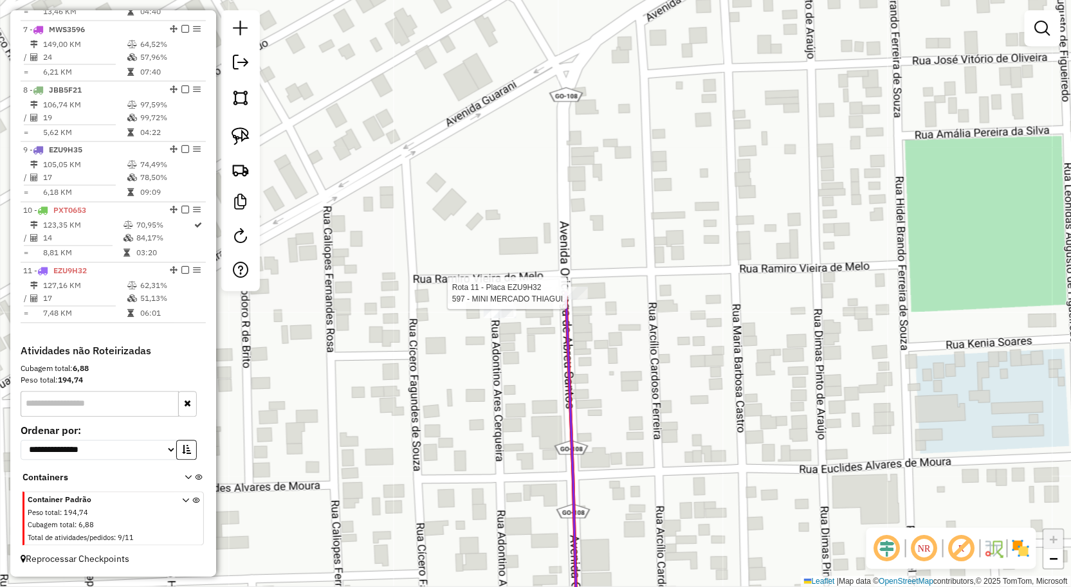
select select "**********"
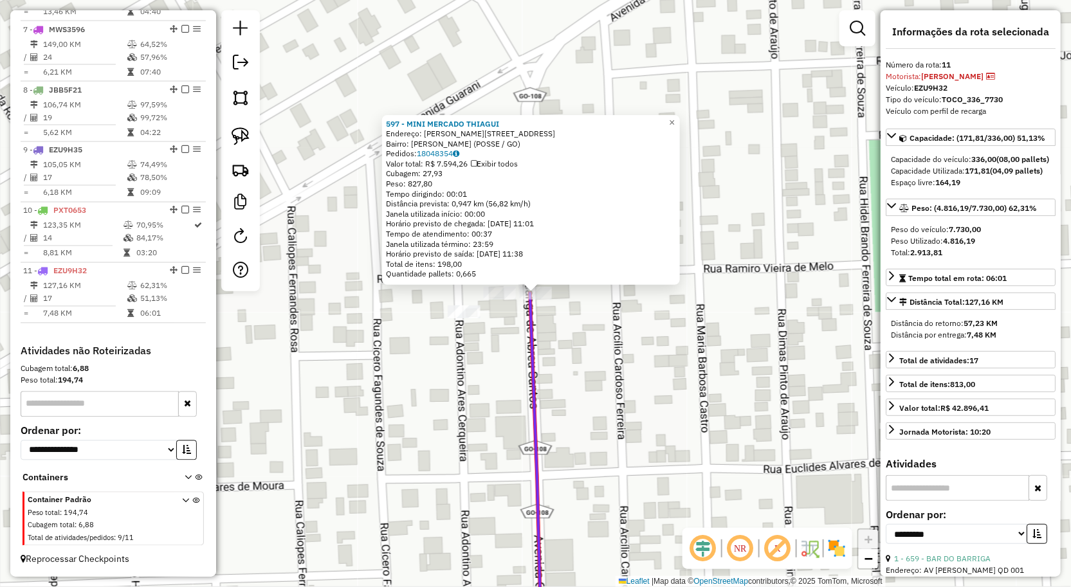
drag, startPoint x: 646, startPoint y: 361, endPoint x: 610, endPoint y: 360, distance: 36.0
click at [646, 362] on div "597 - MINI MERCADO THIAGUI Endereço: RAMIRO VIEIRA DE MELO 11 Bairro: St Mae Be…" at bounding box center [535, 293] width 1071 height 587
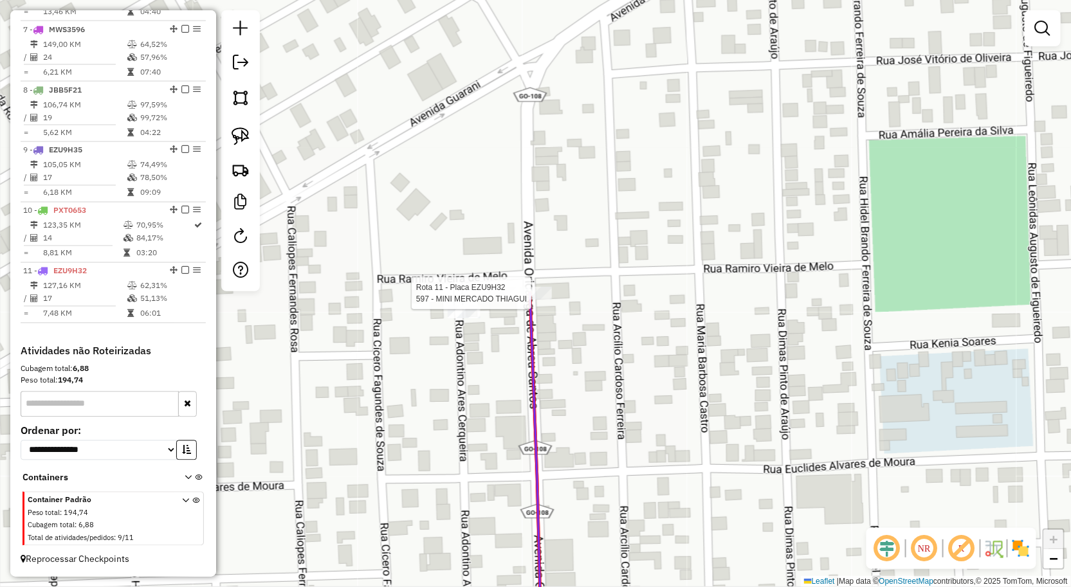
select select "**********"
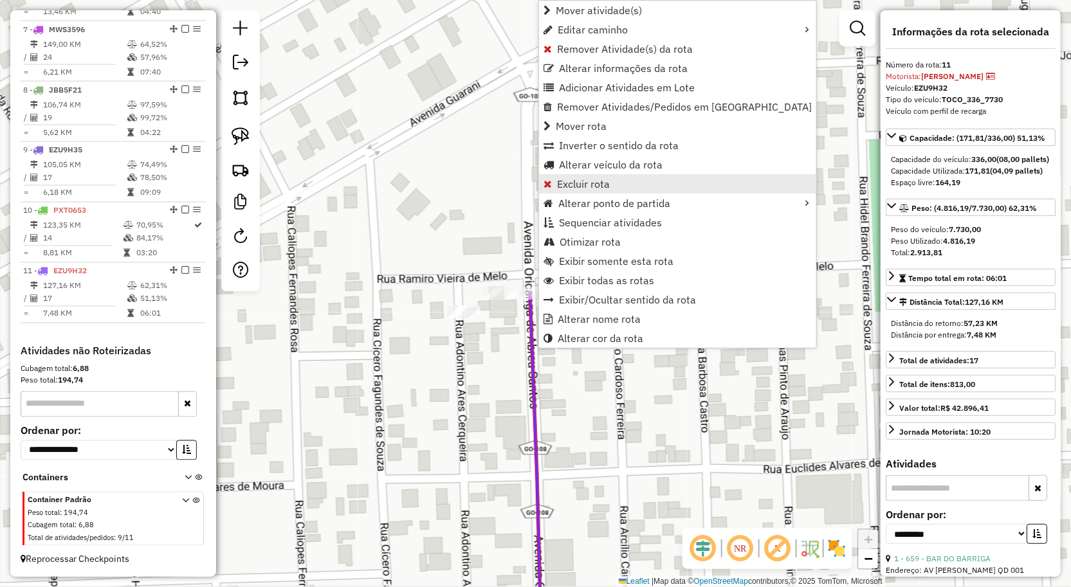
click at [581, 182] on span "Excluir rota" at bounding box center [583, 184] width 53 height 10
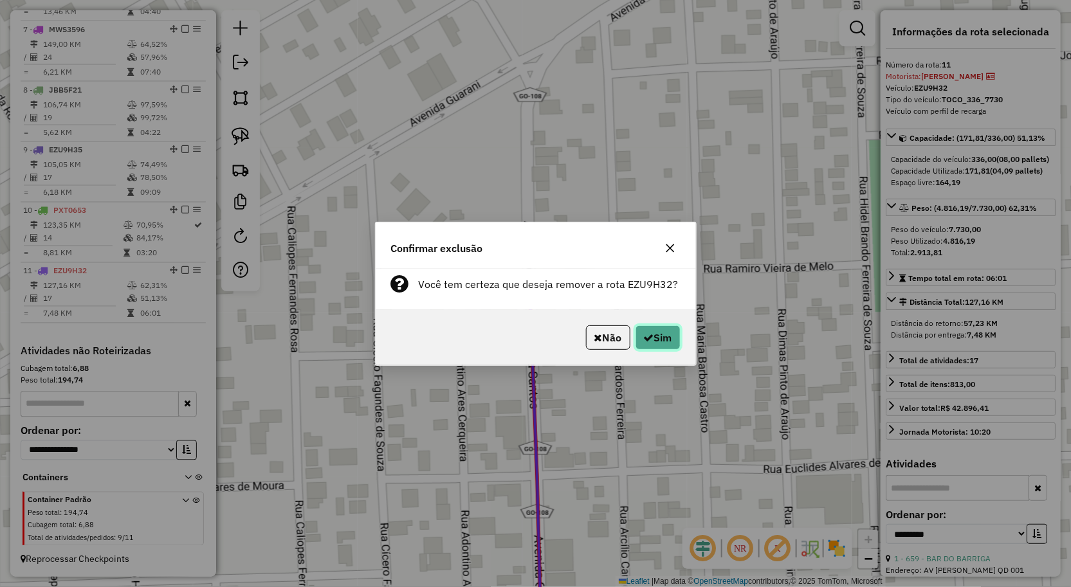
click at [657, 336] on button "Sim" at bounding box center [657, 337] width 45 height 24
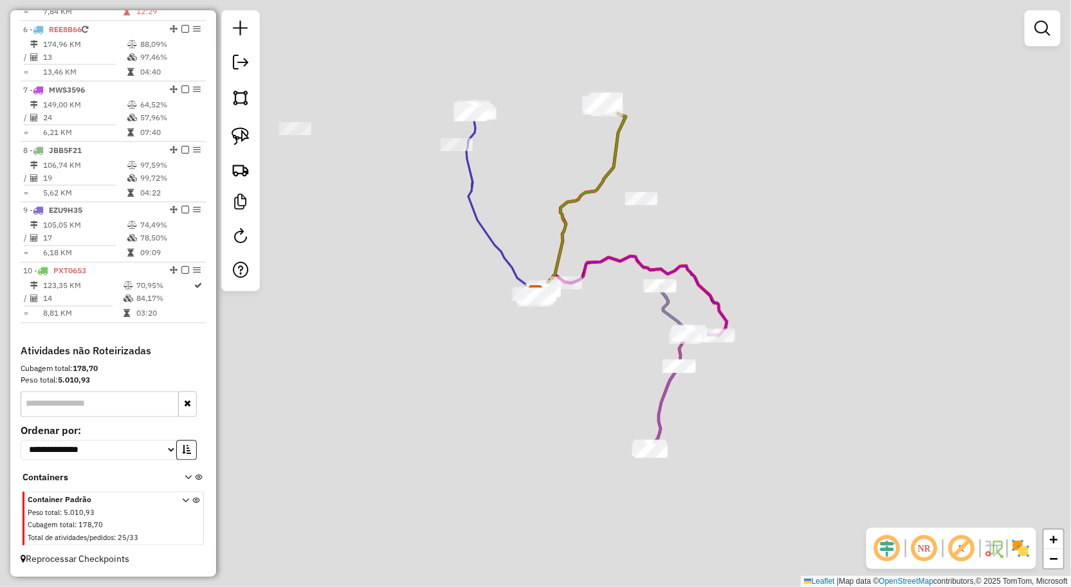
scroll to position [788, 0]
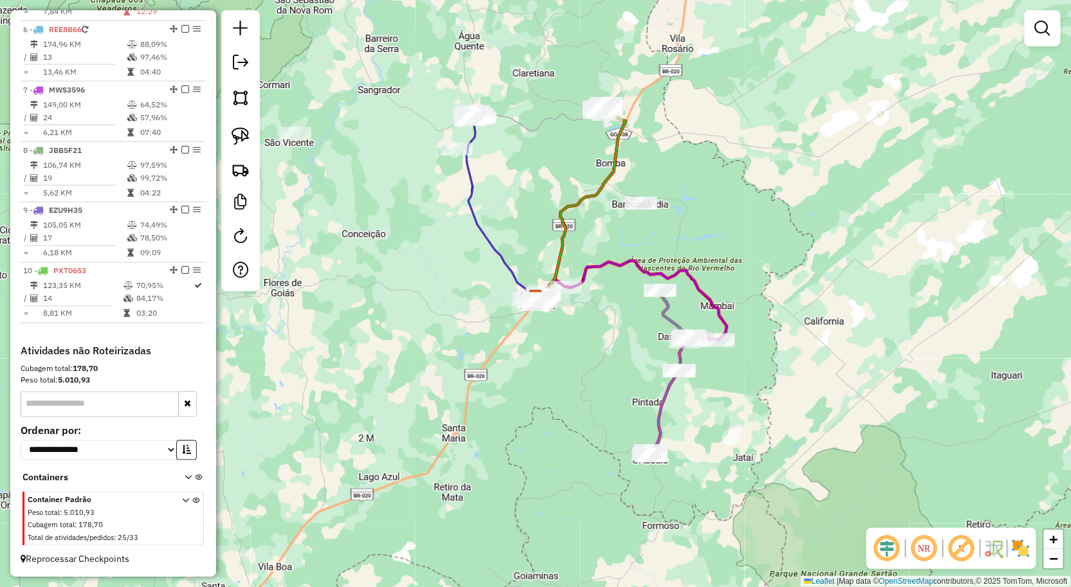
drag, startPoint x: 558, startPoint y: 163, endPoint x: 548, endPoint y: 230, distance: 67.6
click at [549, 217] on div "Janela de atendimento Grade de atendimento Capacidade Transportadoras Veículos …" at bounding box center [535, 293] width 1071 height 587
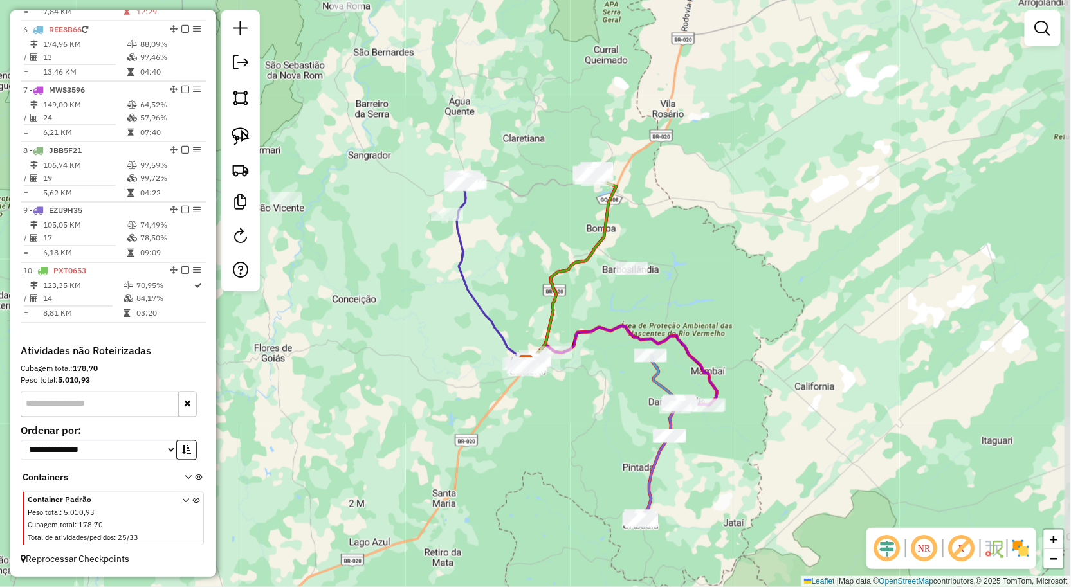
drag, startPoint x: 567, startPoint y: 182, endPoint x: 549, endPoint y: 240, distance: 60.6
click at [549, 239] on div "Janela de atendimento Grade de atendimento Capacidade Transportadoras Veículos …" at bounding box center [535, 293] width 1071 height 587
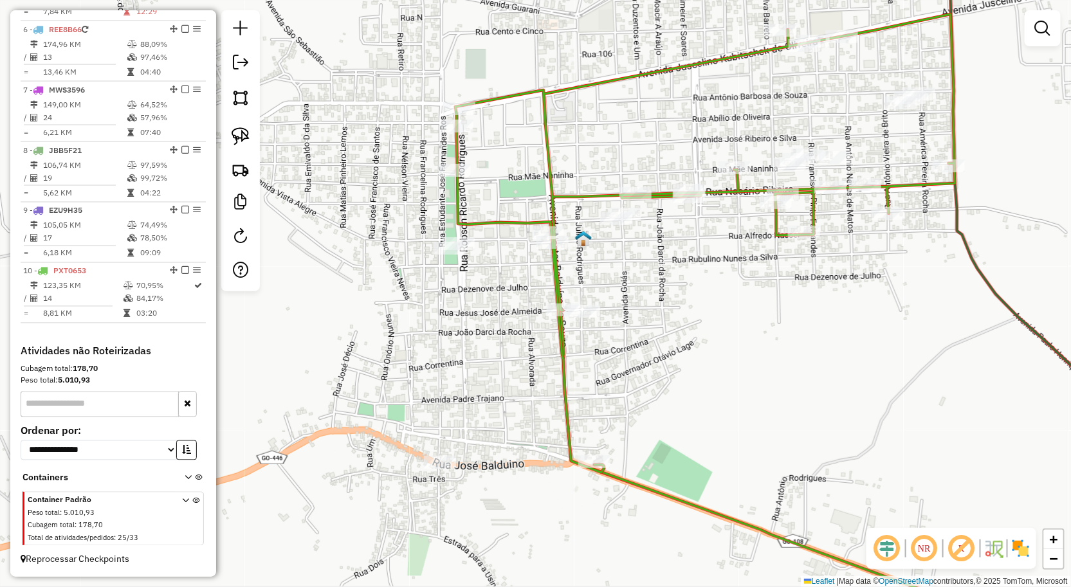
drag, startPoint x: 639, startPoint y: 192, endPoint x: 644, endPoint y: 201, distance: 11.2
click at [631, 204] on div "Janela de atendimento Grade de atendimento Capacidade Transportadoras Veículos …" at bounding box center [535, 293] width 1071 height 587
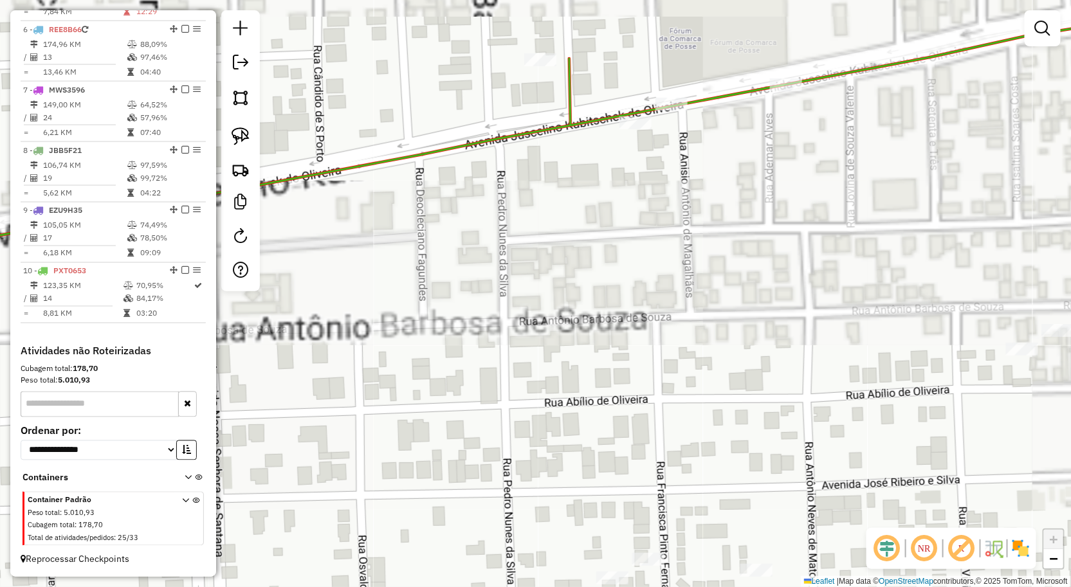
drag, startPoint x: 660, startPoint y: 175, endPoint x: 663, endPoint y: 275, distance: 99.7
click at [598, 331] on div "Janela de atendimento Grade de atendimento Capacidade Transportadoras Veículos …" at bounding box center [535, 293] width 1071 height 587
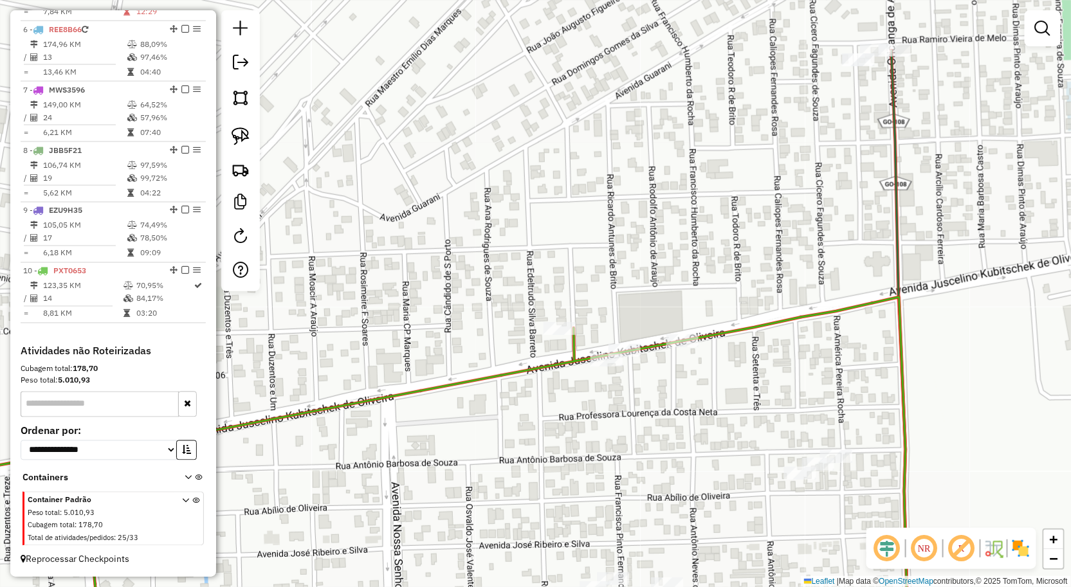
drag, startPoint x: 781, startPoint y: 287, endPoint x: 693, endPoint y: 223, distance: 108.2
click at [708, 239] on div "Janela de atendimento Grade de atendimento Capacidade Transportadoras Veículos …" at bounding box center [535, 293] width 1071 height 587
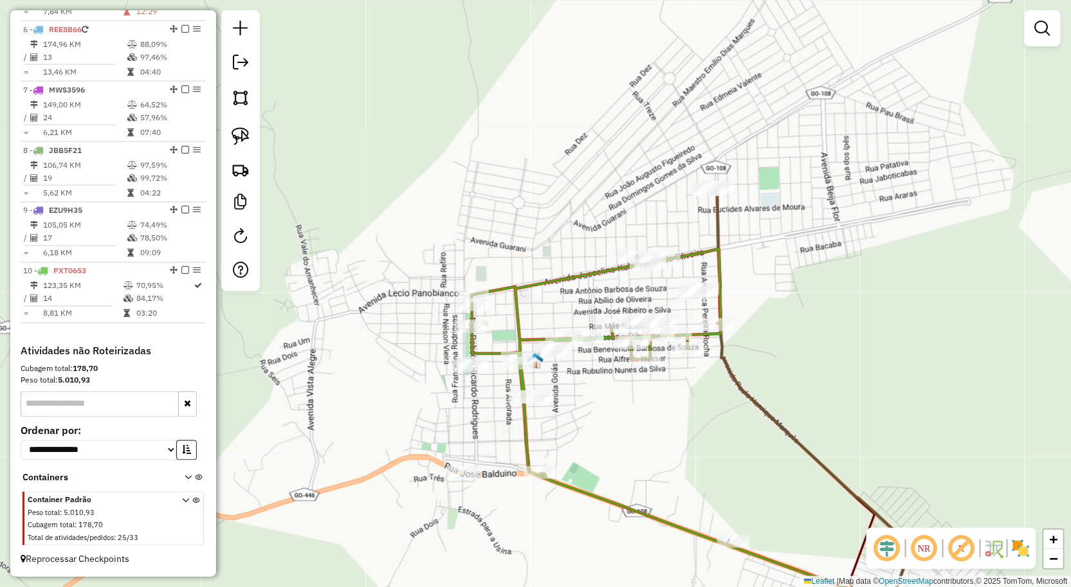
drag, startPoint x: 696, startPoint y: 206, endPoint x: 676, endPoint y: 261, distance: 59.0
click at [676, 260] on div "Janela de atendimento Grade de atendimento Capacidade Transportadoras Veículos …" at bounding box center [535, 293] width 1071 height 587
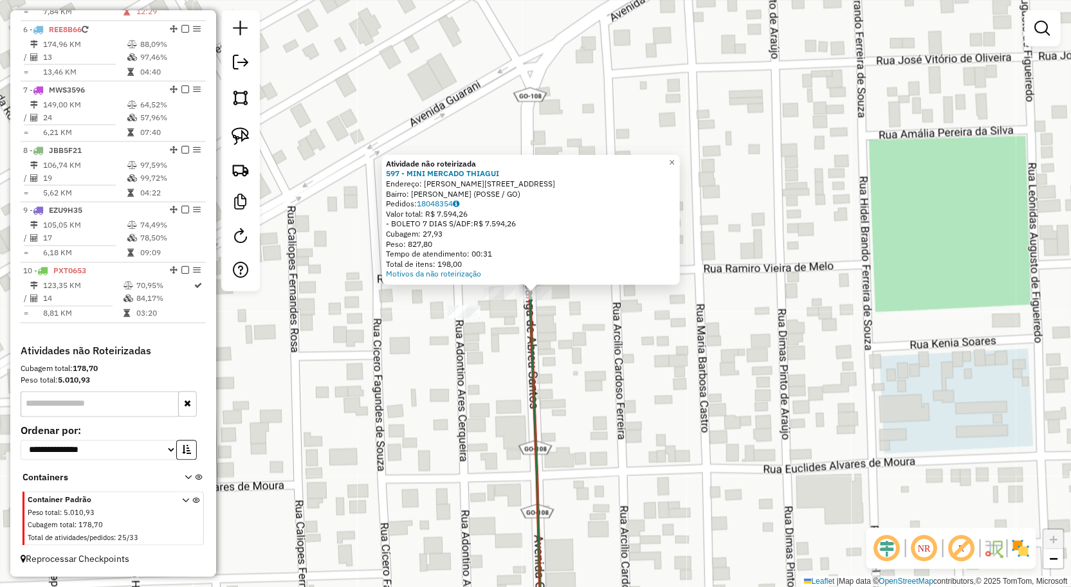
click at [460, 378] on div "Atividade não roteirizada 597 - MINI MERCADO THIAGUI Endereço: [PERSON_NAME] DE…" at bounding box center [535, 293] width 1071 height 587
click at [509, 331] on div "Atividade não roteirizada 597 - MINI MERCADO THIAGUI Endereço: [PERSON_NAME] DE…" at bounding box center [535, 293] width 1071 height 587
click at [370, 261] on div "Atividade não roteirizada 597 - MINI MERCADO THIAGUI Endereço: [PERSON_NAME] DE…" at bounding box center [535, 293] width 1071 height 587
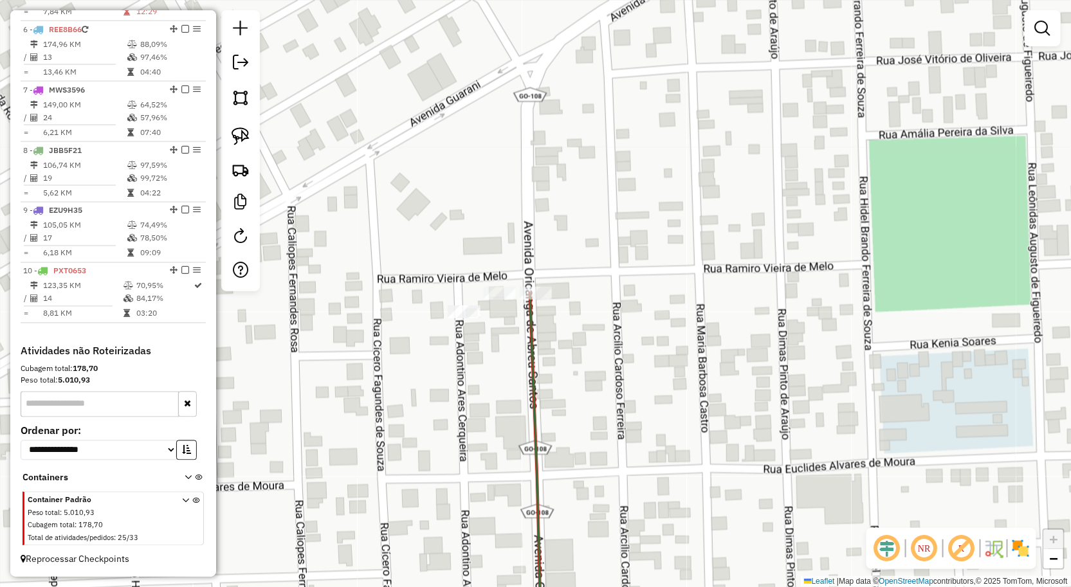
drag, startPoint x: 239, startPoint y: 140, endPoint x: 291, endPoint y: 183, distance: 67.1
click at [239, 140] on img at bounding box center [241, 136] width 18 height 18
drag, startPoint x: 479, startPoint y: 300, endPoint x: 467, endPoint y: 343, distance: 44.8
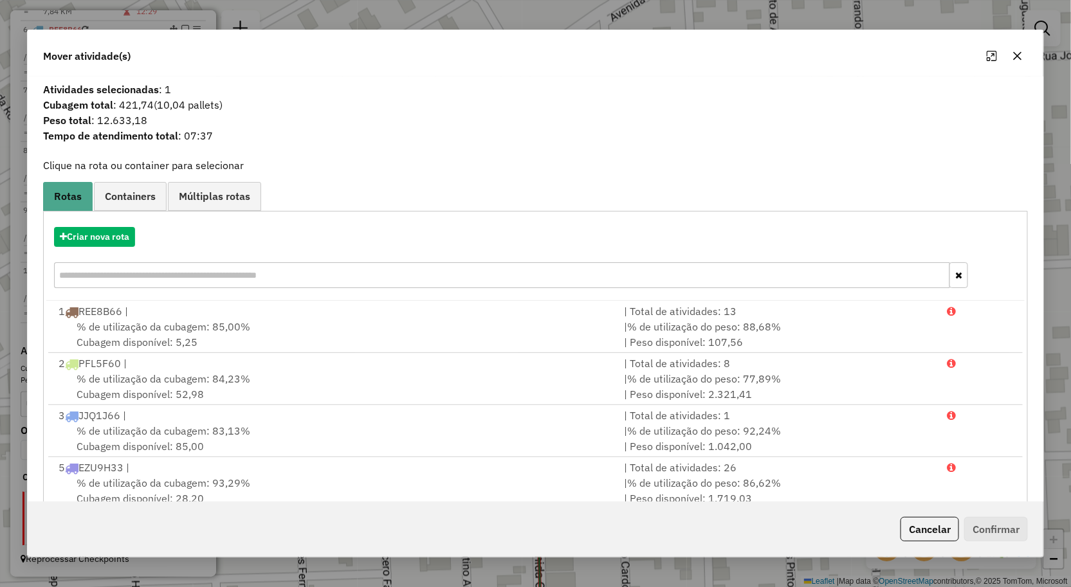
click at [1021, 56] on icon "button" at bounding box center [1017, 56] width 10 height 10
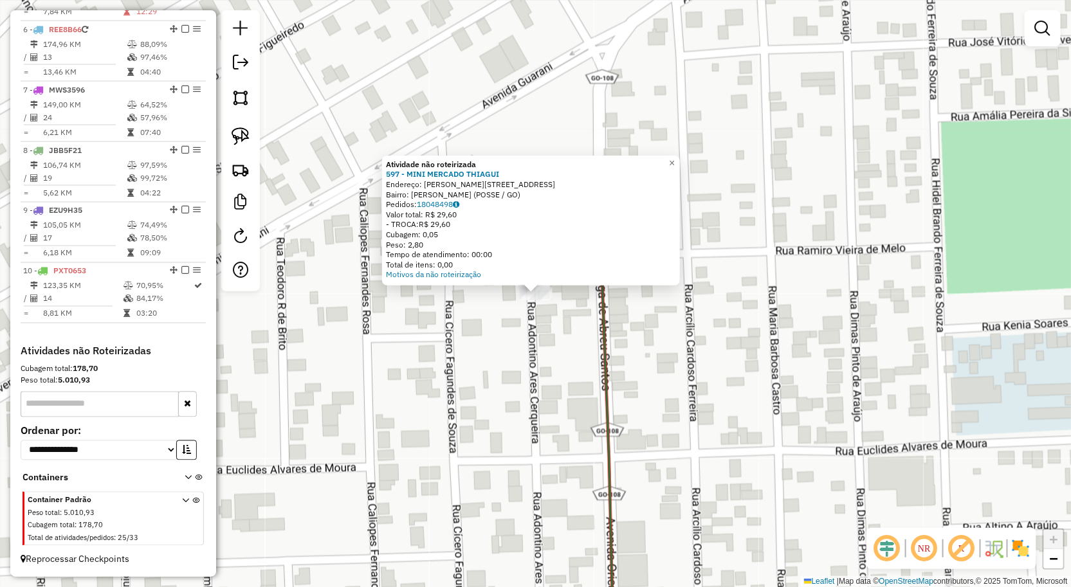
drag, startPoint x: 525, startPoint y: 327, endPoint x: 541, endPoint y: 312, distance: 21.8
click at [526, 326] on div "Atividade não roteirizada 597 - MINI MERCADO THIAGUI Endereço: [PERSON_NAME] DE…" at bounding box center [535, 293] width 1071 height 587
click at [544, 309] on div "Atividade não roteirizada 597 - MINI MERCADO THIAGUI Endereço: [PERSON_NAME] DE…" at bounding box center [535, 293] width 1071 height 587
select select "**********"
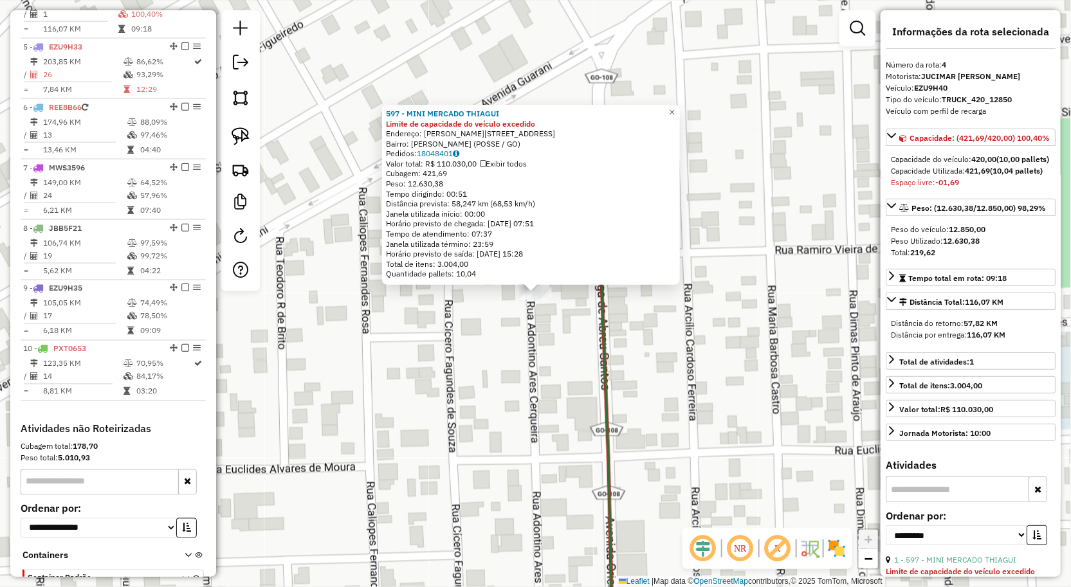
scroll to position [678, 0]
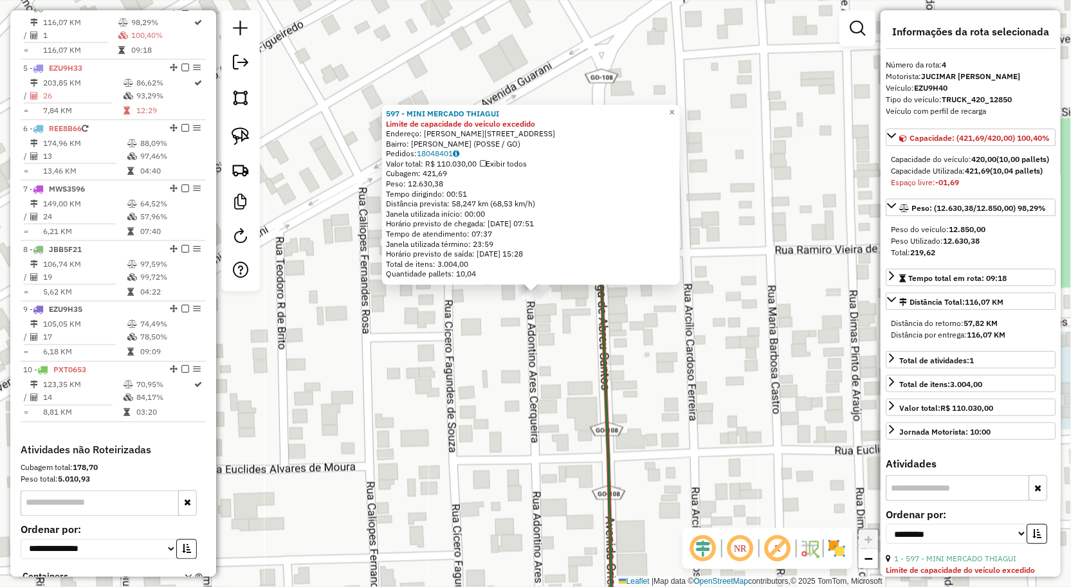
click at [568, 351] on div "597 - MINI MERCADO THIAGUI Limite de capacidade do veículo excedido Endereço: R…" at bounding box center [535, 293] width 1071 height 587
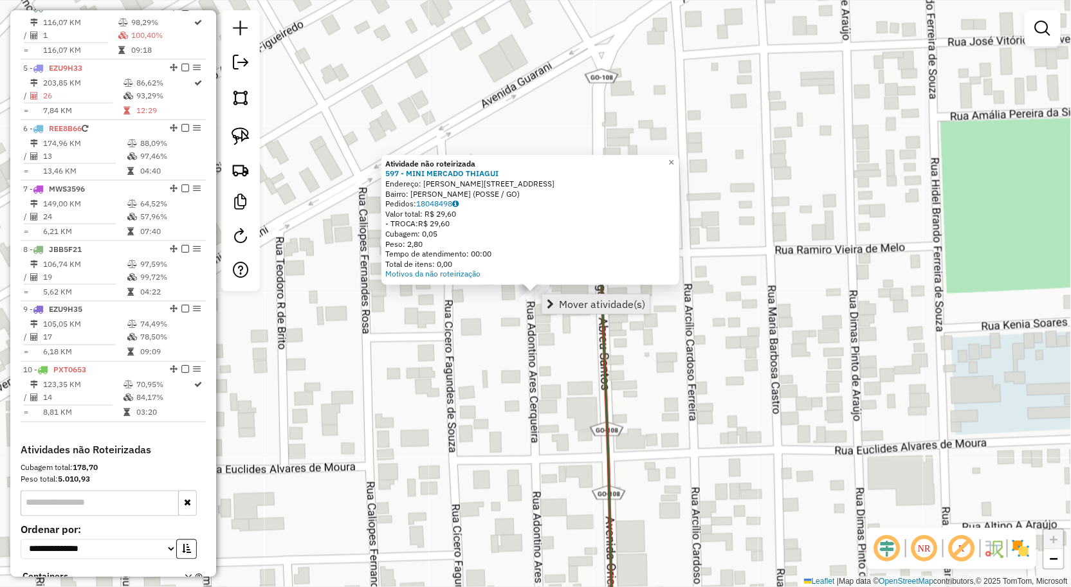
click at [559, 301] on span "Mover atividade(s)" at bounding box center [602, 304] width 86 height 10
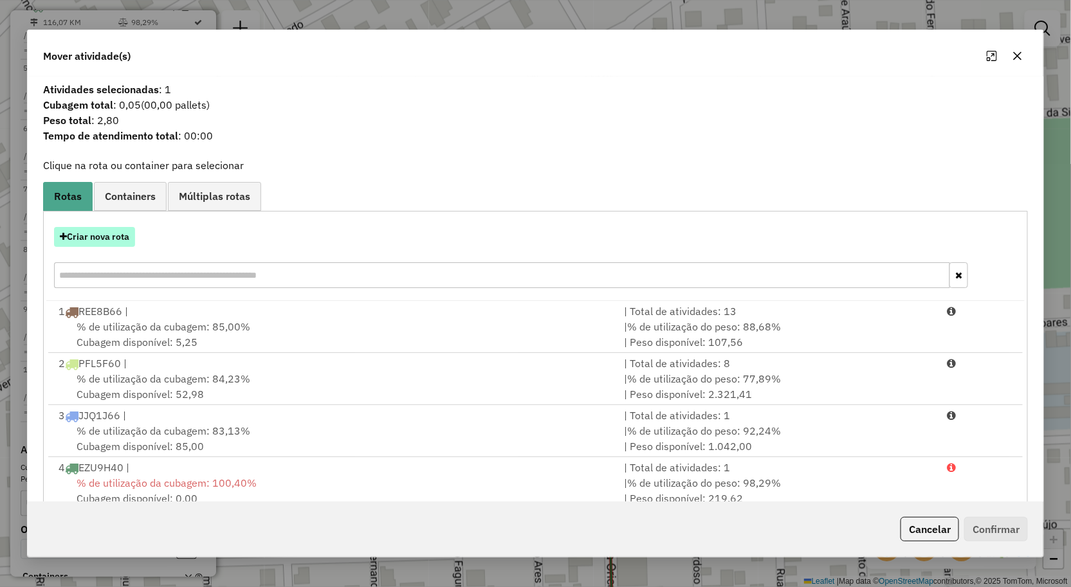
click at [108, 241] on button "Criar nova rota" at bounding box center [94, 237] width 81 height 20
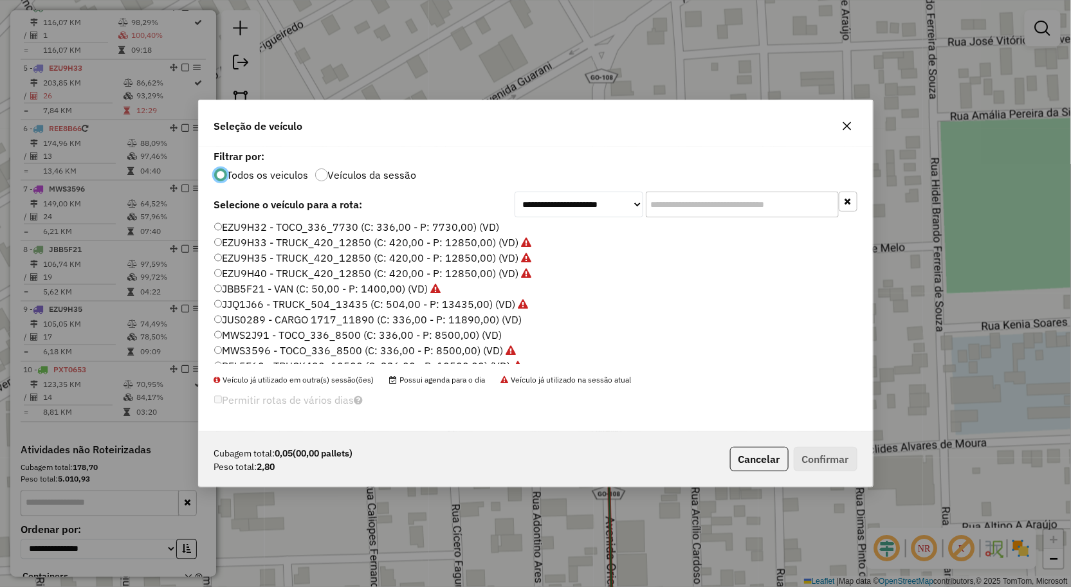
scroll to position [0, 0]
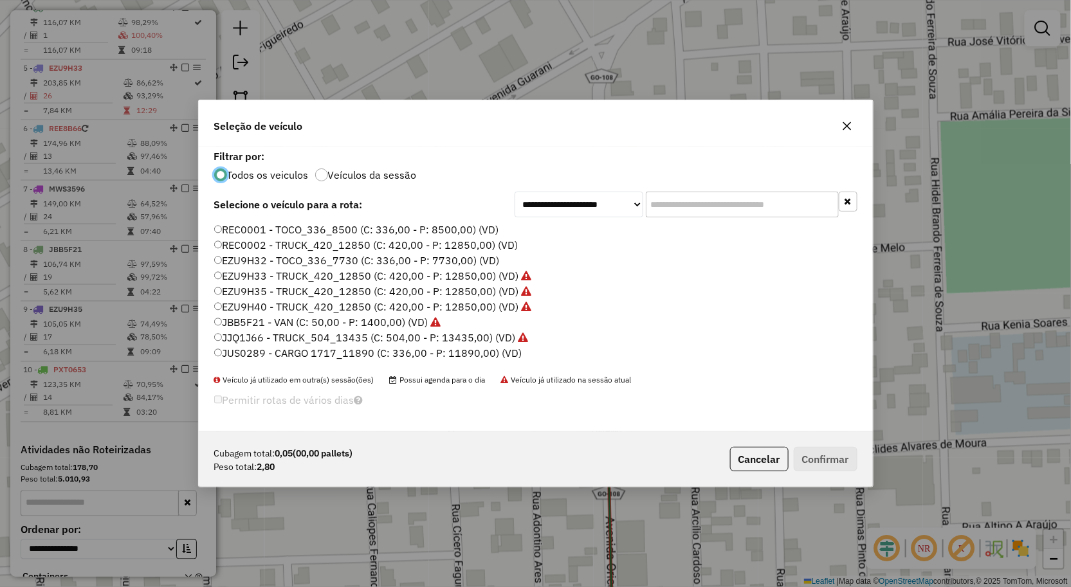
click at [277, 258] on label "EZU9H32 - TOCO_336_7730 (C: 336,00 - P: 7730,00) (VD)" at bounding box center [357, 260] width 286 height 15
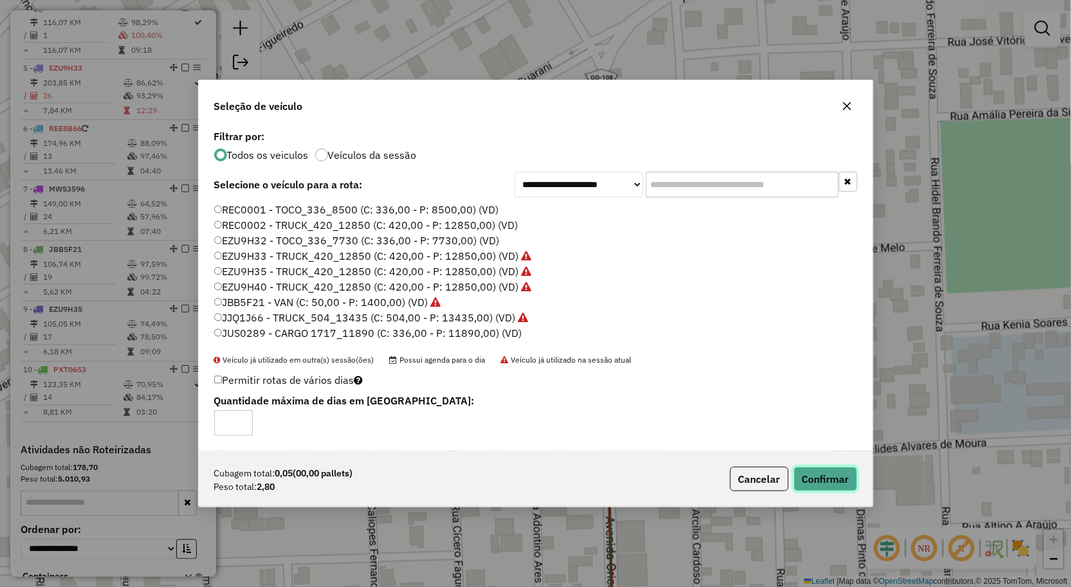
click at [824, 478] on button "Confirmar" at bounding box center [826, 479] width 64 height 24
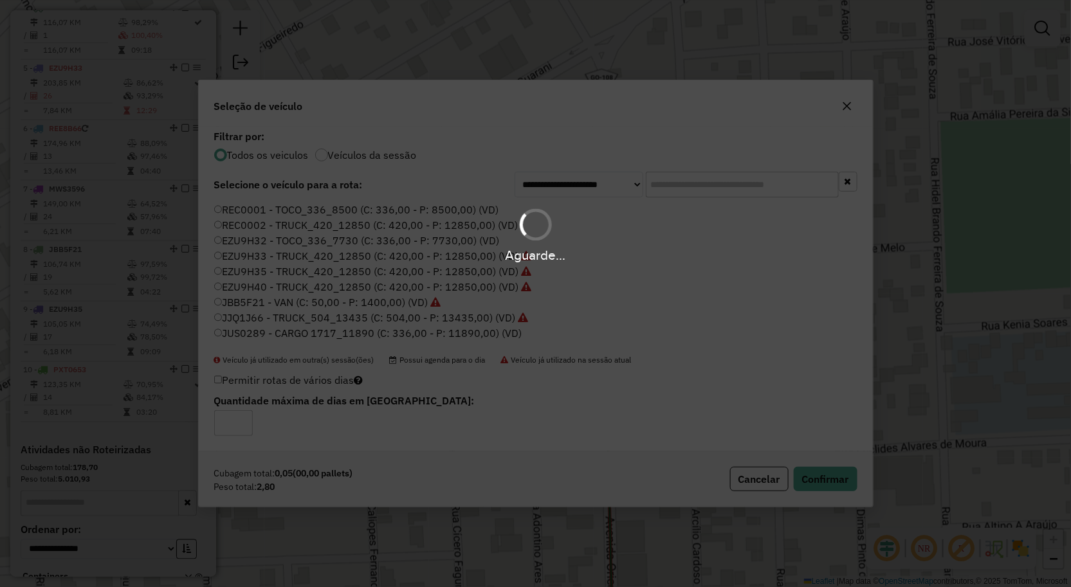
scroll to position [695, 0]
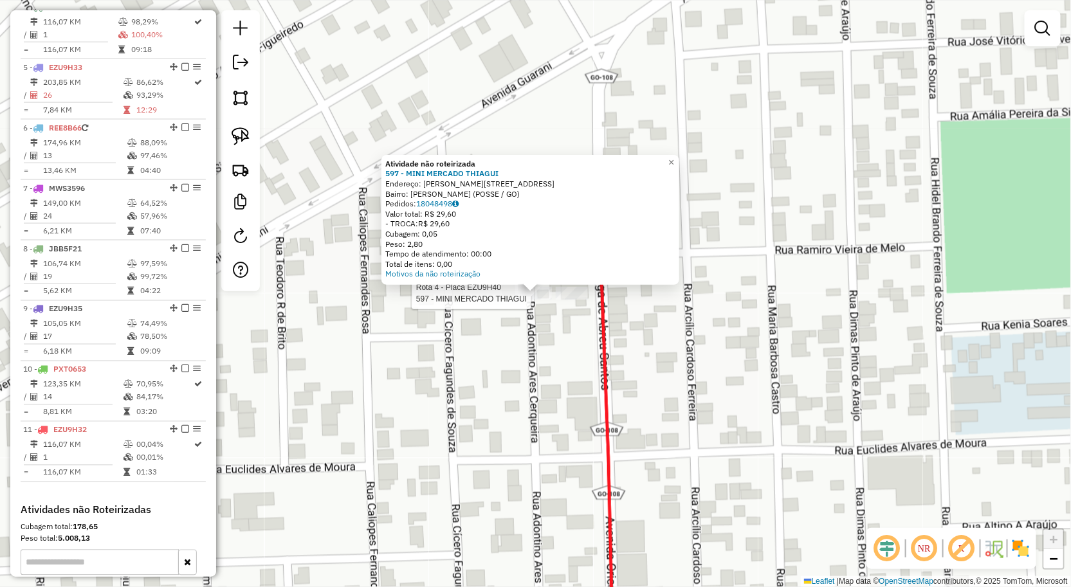
select select "**********"
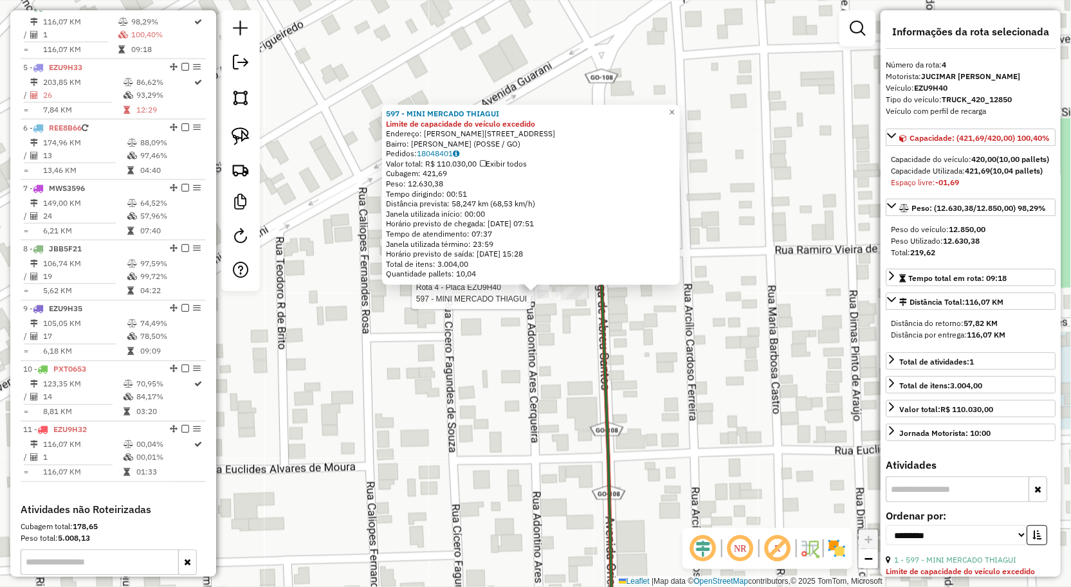
scroll to position [695, 0]
click at [545, 305] on div "Rota 4 - Placa EZU9H40 597 - MINI MERCADO THIAGUI 597 - MINI MERCADO THIAGUI Li…" at bounding box center [535, 293] width 1071 height 587
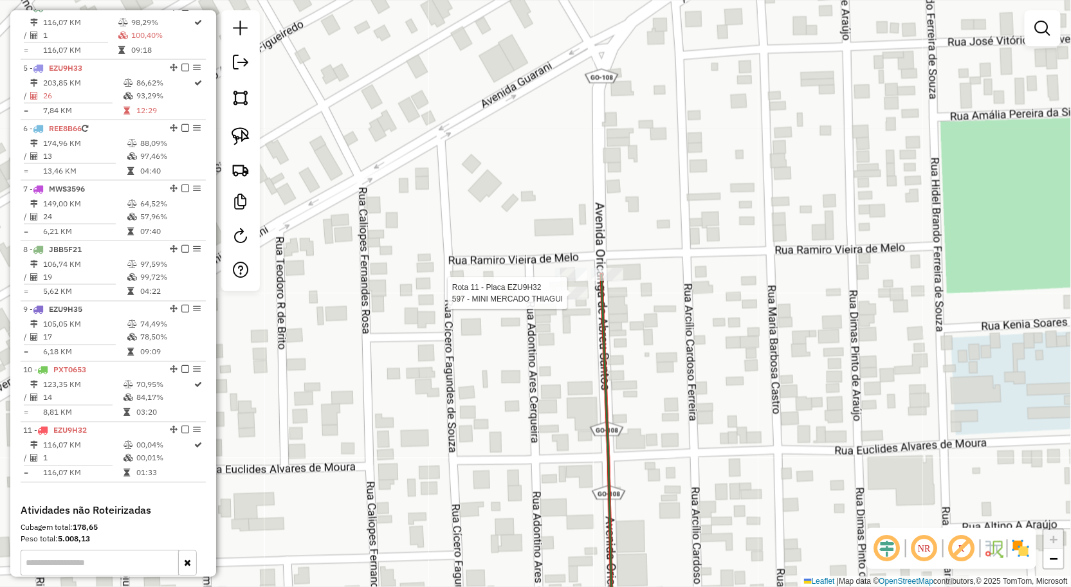
scroll to position [864, 0]
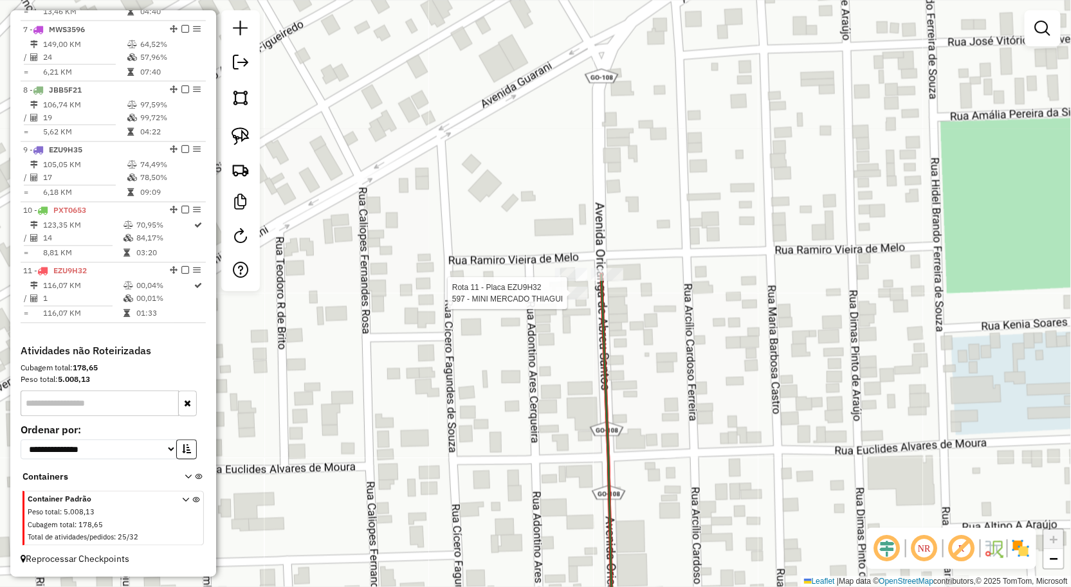
select select "**********"
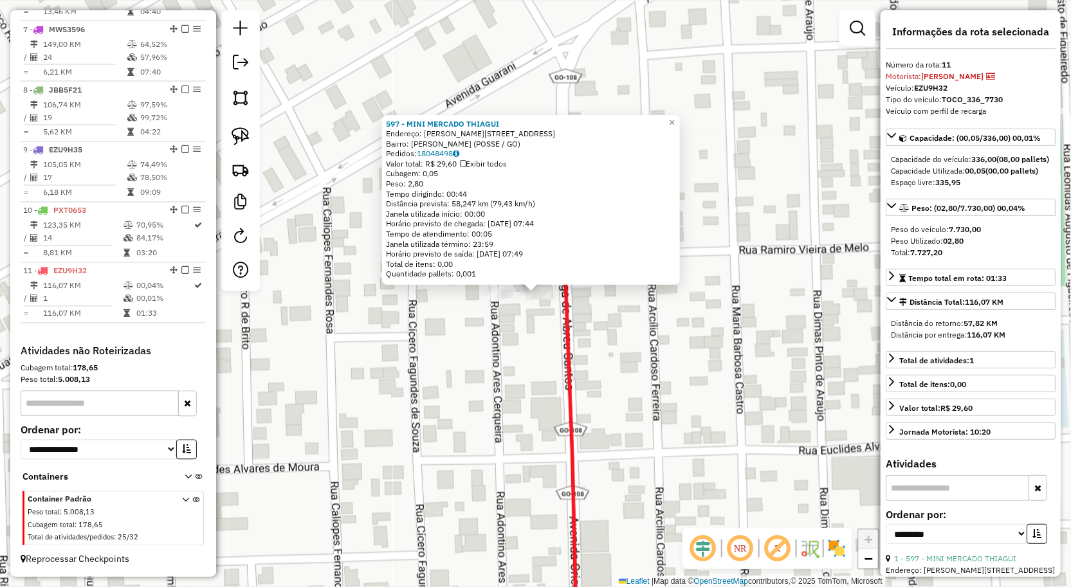
click at [541, 330] on div "597 - MINI MERCADO THIAGUI Endereço: RAMIRO VIEIRA DE MELO 11 Bairro: St Mae Be…" at bounding box center [535, 293] width 1071 height 587
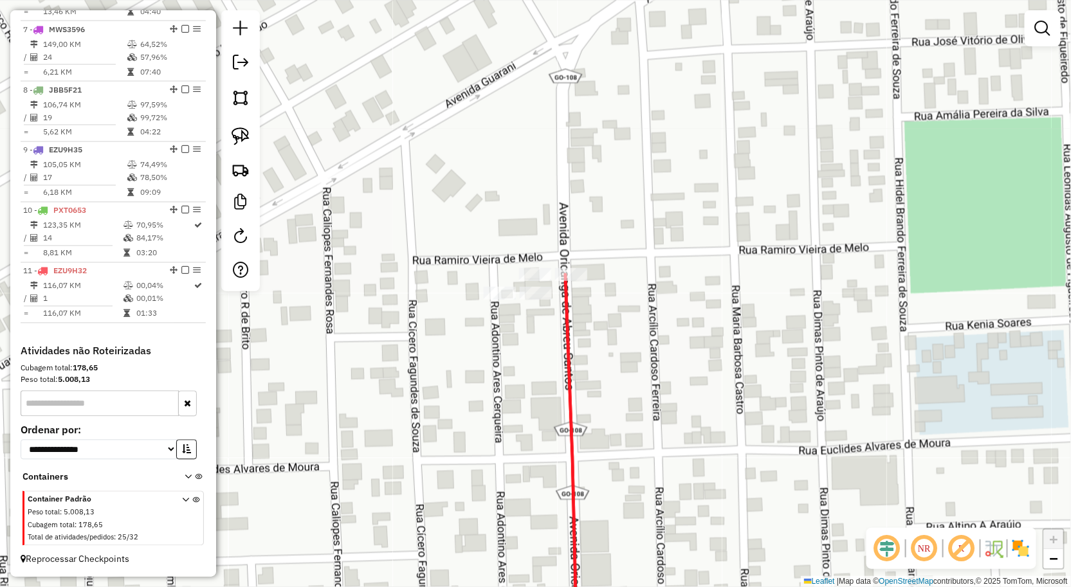
click at [536, 350] on div "Rota 11 - Placa EZU9H32 597 - MINI MERCADO THIAGUI Janela de atendimento Grade …" at bounding box center [535, 293] width 1071 height 587
click at [239, 140] on img at bounding box center [241, 136] width 18 height 18
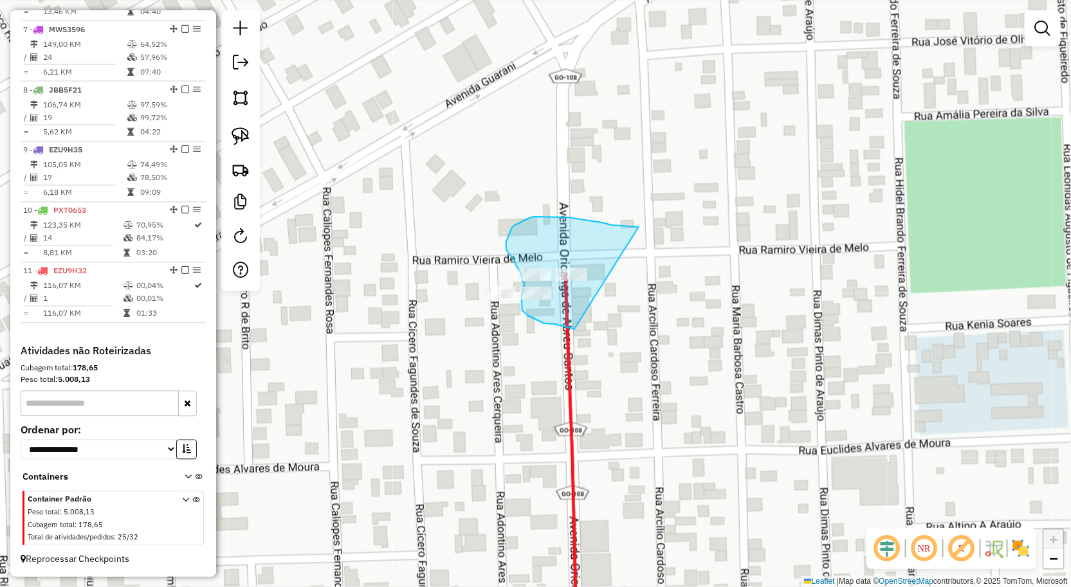
drag, startPoint x: 639, startPoint y: 227, endPoint x: 575, endPoint y: 329, distance: 120.5
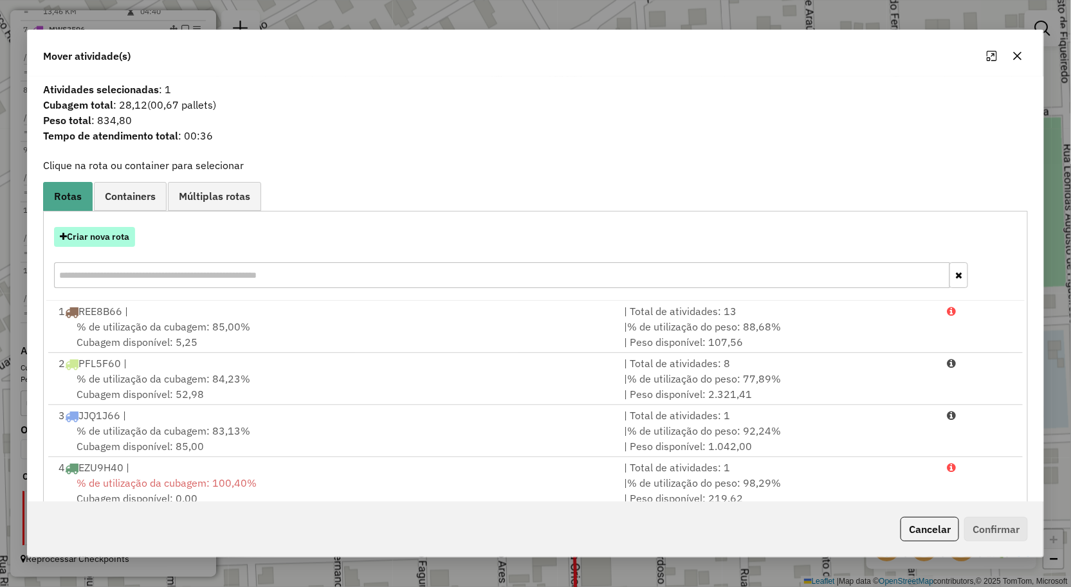
click at [123, 241] on button "Criar nova rota" at bounding box center [94, 237] width 81 height 20
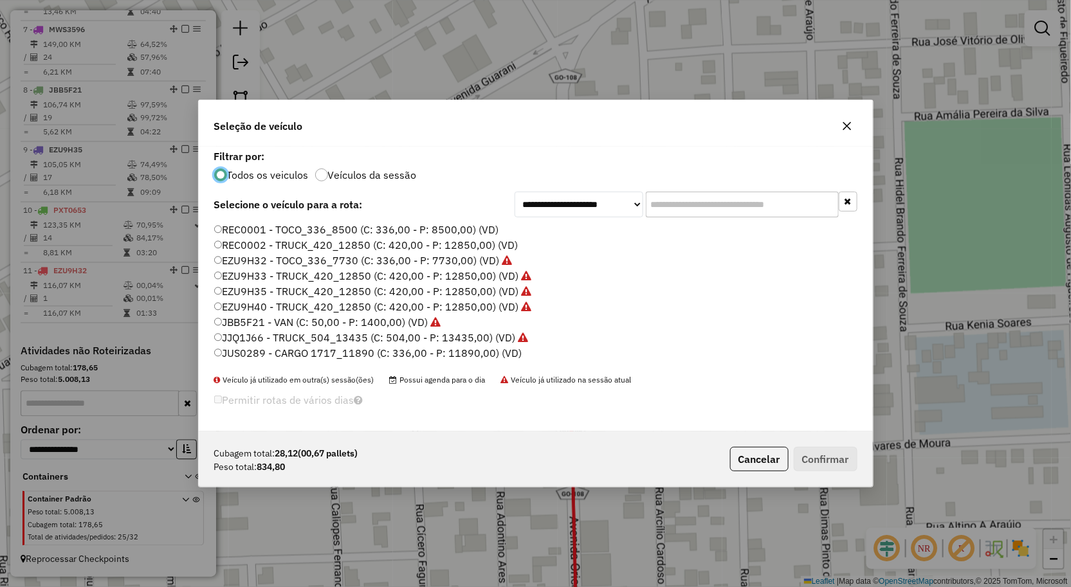
scroll to position [7, 3]
click at [273, 258] on label "EZU9H32 - TOCO_336_7730 (C: 336,00 - P: 7730,00) (VD)" at bounding box center [363, 260] width 298 height 15
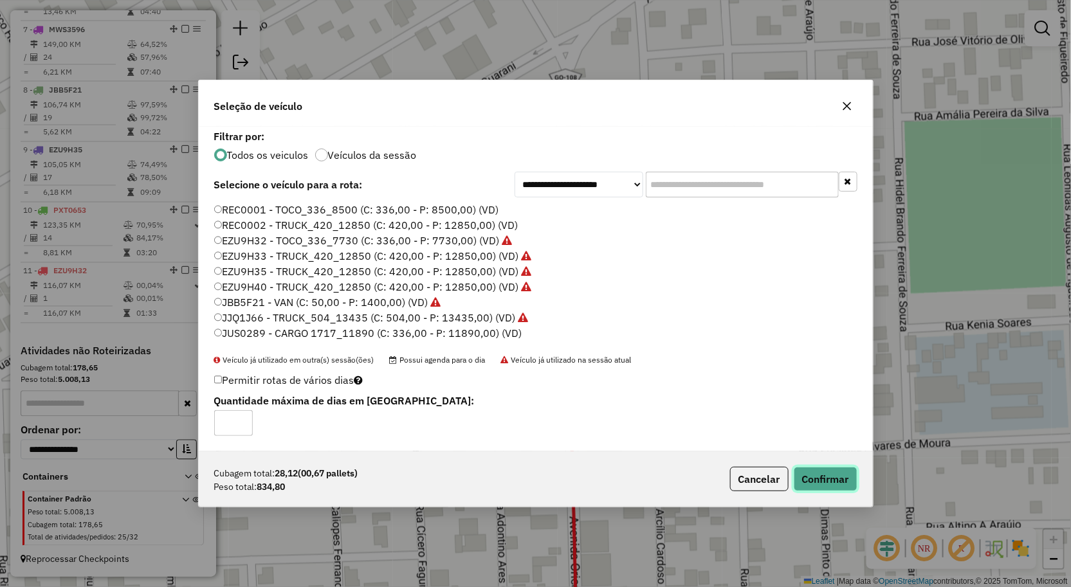
click at [833, 480] on button "Confirmar" at bounding box center [826, 479] width 64 height 24
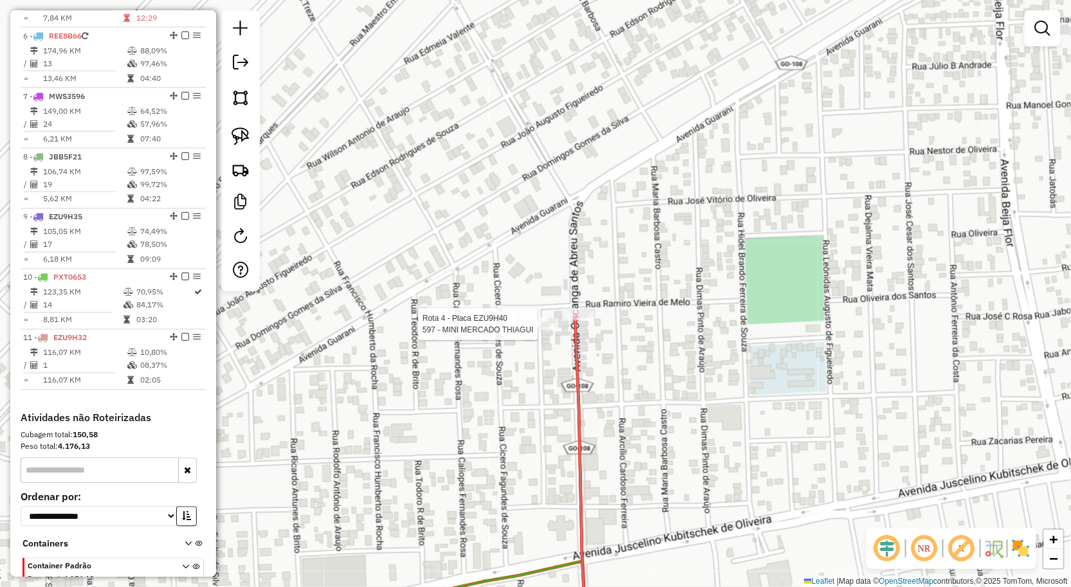
select select "**********"
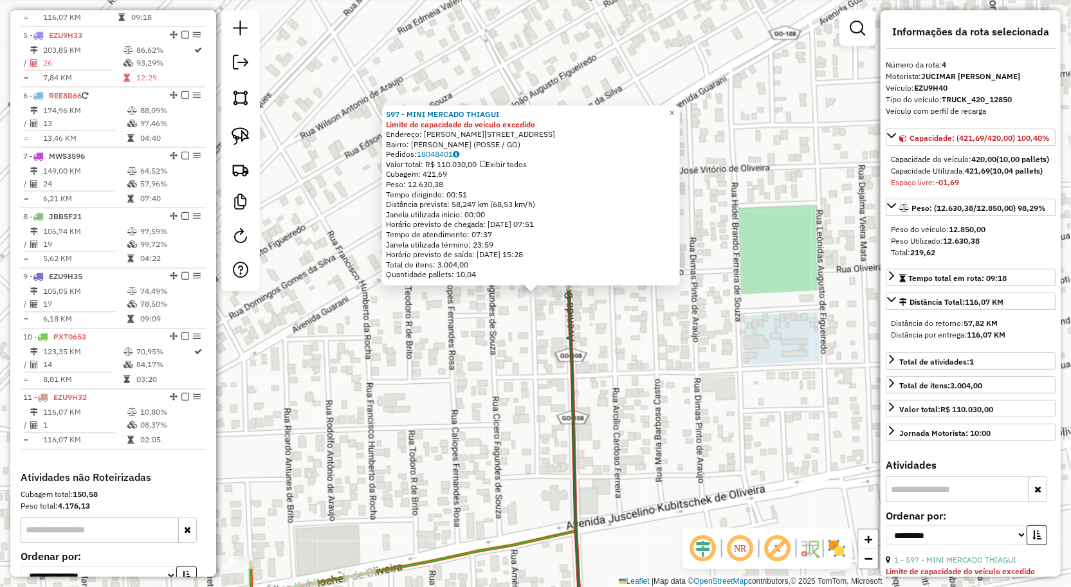
scroll to position [695, 0]
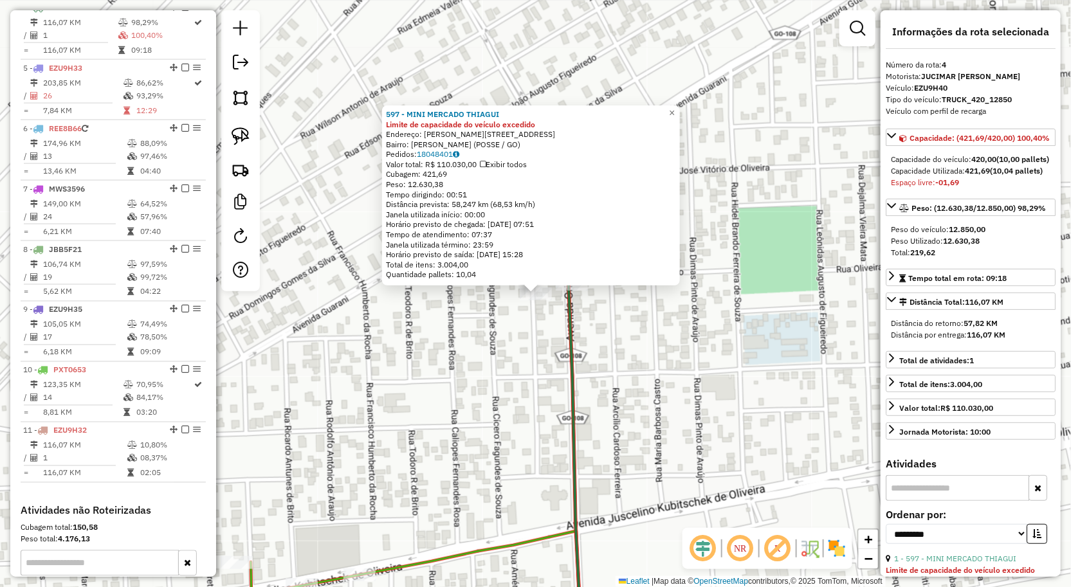
drag, startPoint x: 775, startPoint y: 331, endPoint x: 730, endPoint y: 359, distance: 52.8
click at [774, 332] on div "597 - MINI MERCADO THIAGUI Limite de capacidade do veículo excedido Endereço: R…" at bounding box center [535, 293] width 1071 height 587
drag, startPoint x: 793, startPoint y: 378, endPoint x: 781, endPoint y: 382, distance: 12.2
click at [793, 379] on div "597 - MINI MERCADO THIAGUI Limite de capacidade do veículo excedido Endereço: R…" at bounding box center [535, 293] width 1071 height 587
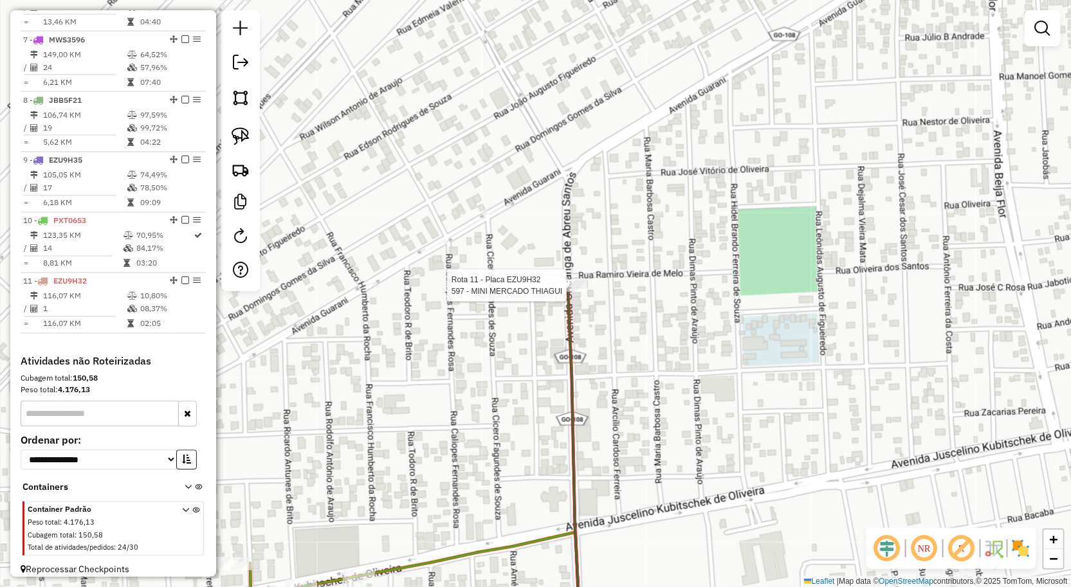
select select "**********"
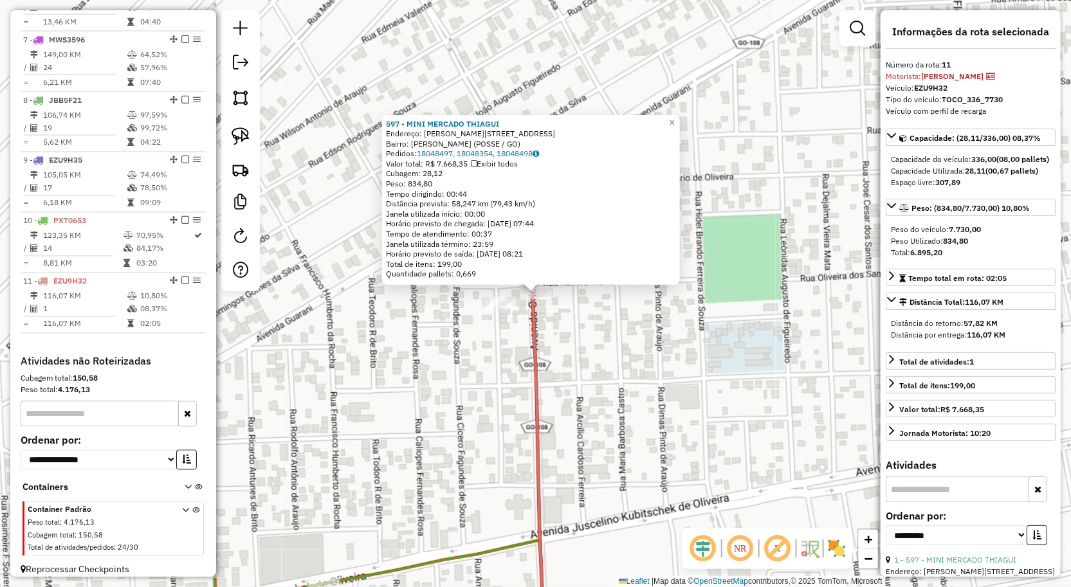
scroll to position [864, 0]
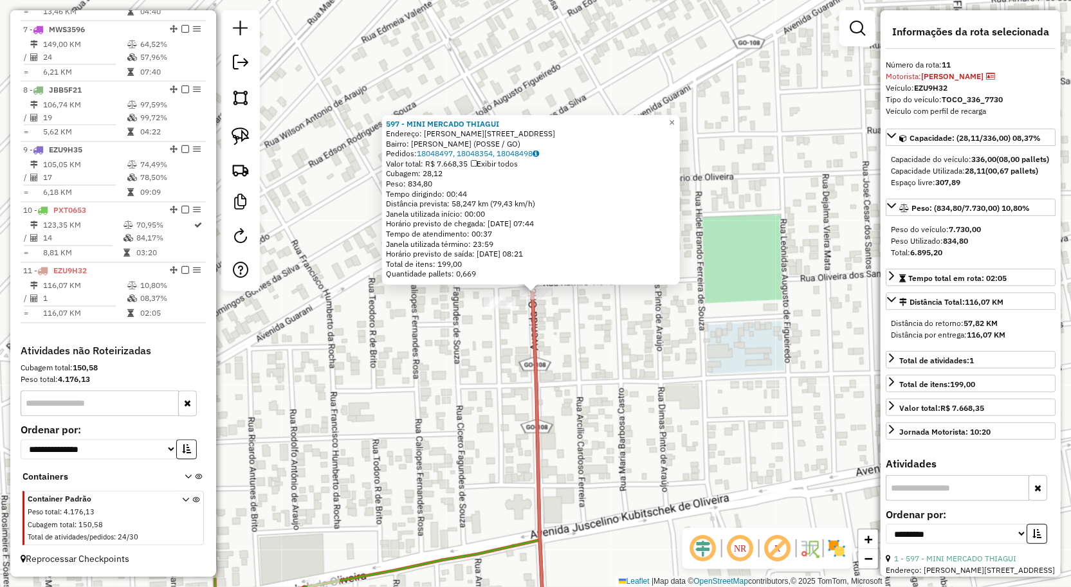
click at [674, 385] on div "597 - MINI MERCADO THIAGUI Endereço: RAMIRO VIEIRA DE MELO 11 Bairro: St Mae Be…" at bounding box center [535, 293] width 1071 height 587
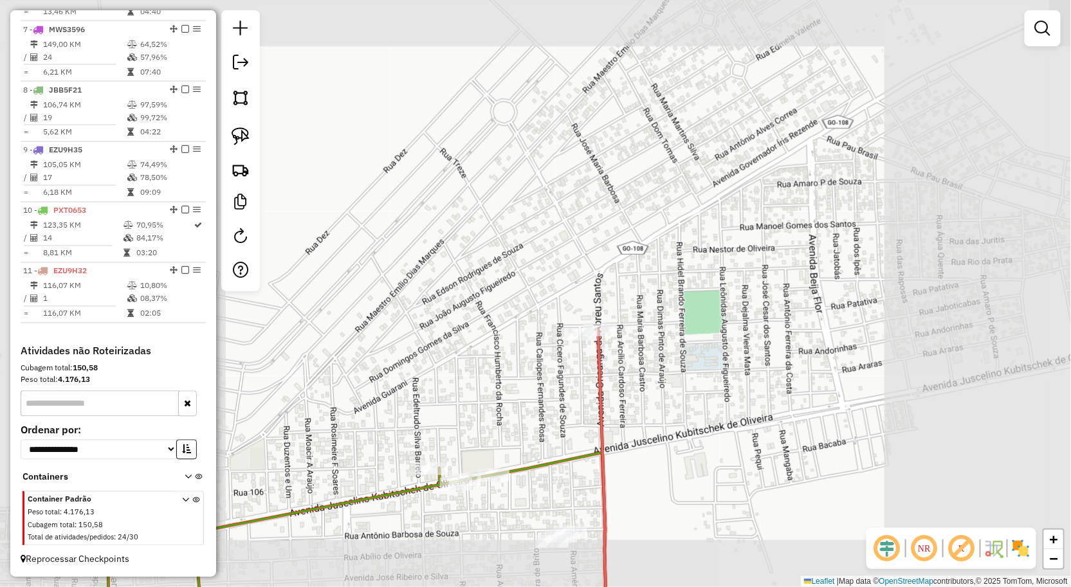
drag, startPoint x: 691, startPoint y: 420, endPoint x: 691, endPoint y: 334, distance: 85.5
click at [691, 343] on div "Janela de atendimento Grade de atendimento Capacidade Transportadoras Veículos …" at bounding box center [535, 293] width 1071 height 587
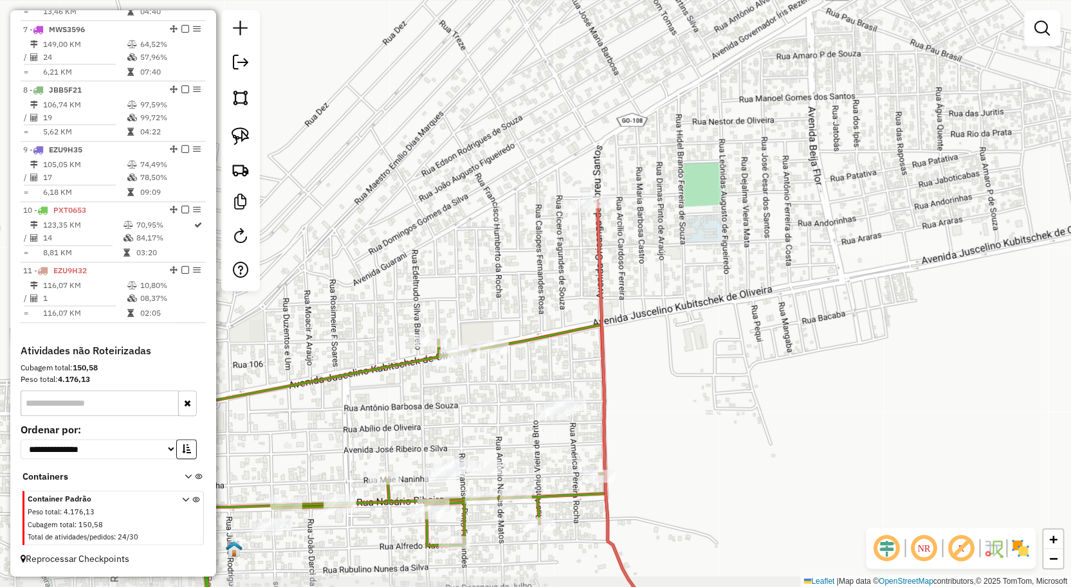
drag, startPoint x: 494, startPoint y: 394, endPoint x: 505, endPoint y: 337, distance: 58.4
click at [505, 337] on div "Janela de atendimento Grade de atendimento Capacidade Transportadoras Veículos …" at bounding box center [535, 293] width 1071 height 587
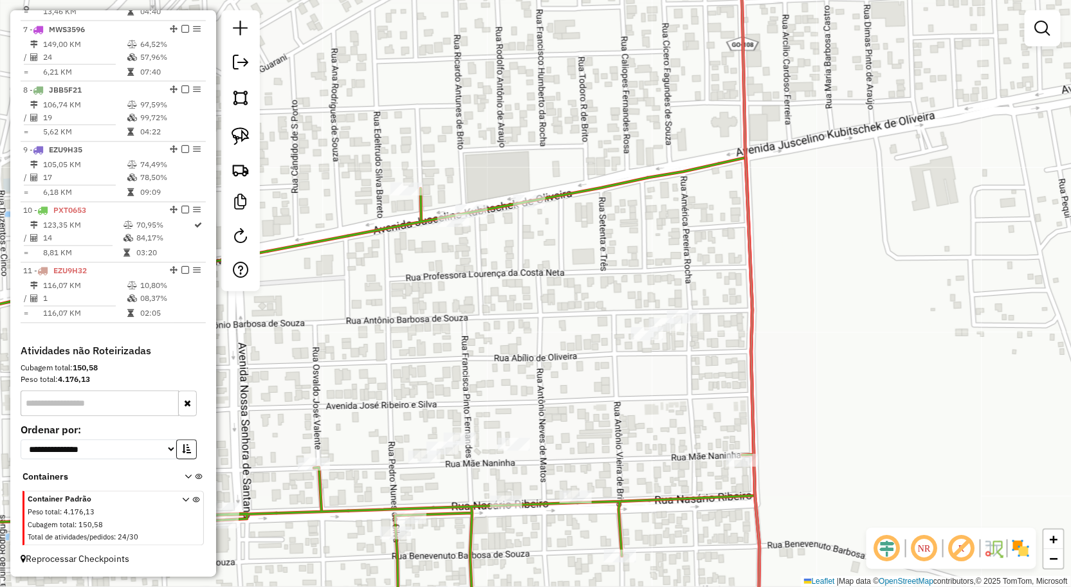
drag, startPoint x: 530, startPoint y: 360, endPoint x: 540, endPoint y: 350, distance: 14.1
click at [536, 355] on div "Janela de atendimento Grade de atendimento Capacidade Transportadoras Veículos …" at bounding box center [535, 293] width 1071 height 587
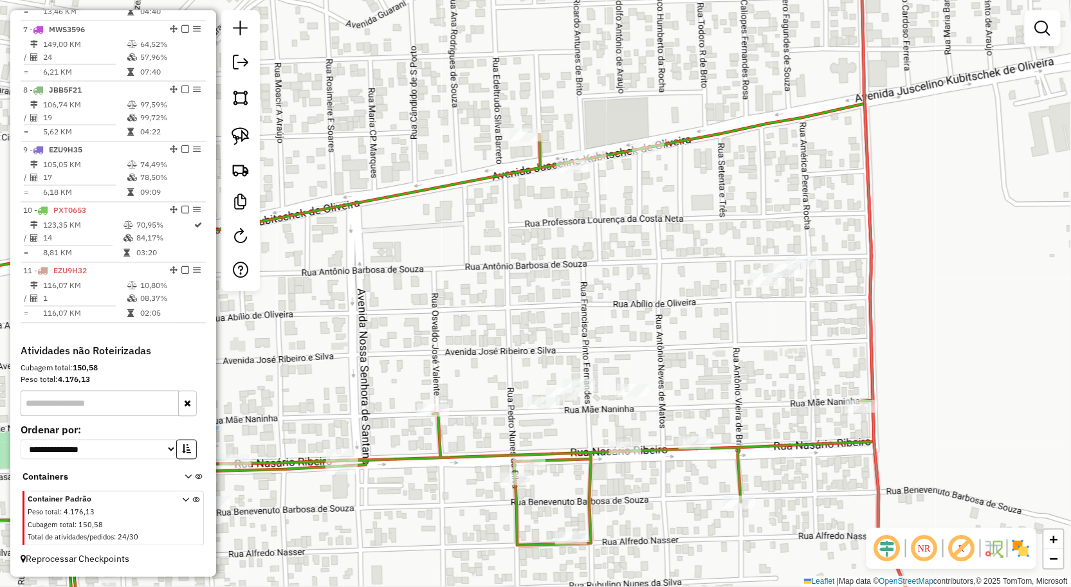
drag, startPoint x: 407, startPoint y: 206, endPoint x: 474, endPoint y: 178, distance: 72.6
click at [478, 174] on icon at bounding box center [416, 359] width 914 height 511
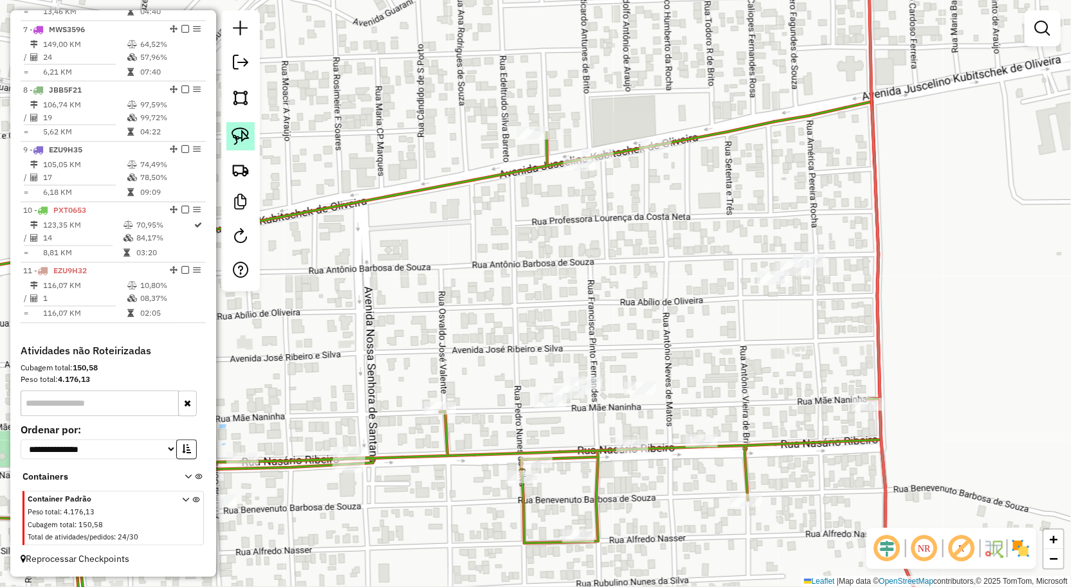
click at [248, 137] on img at bounding box center [241, 136] width 18 height 18
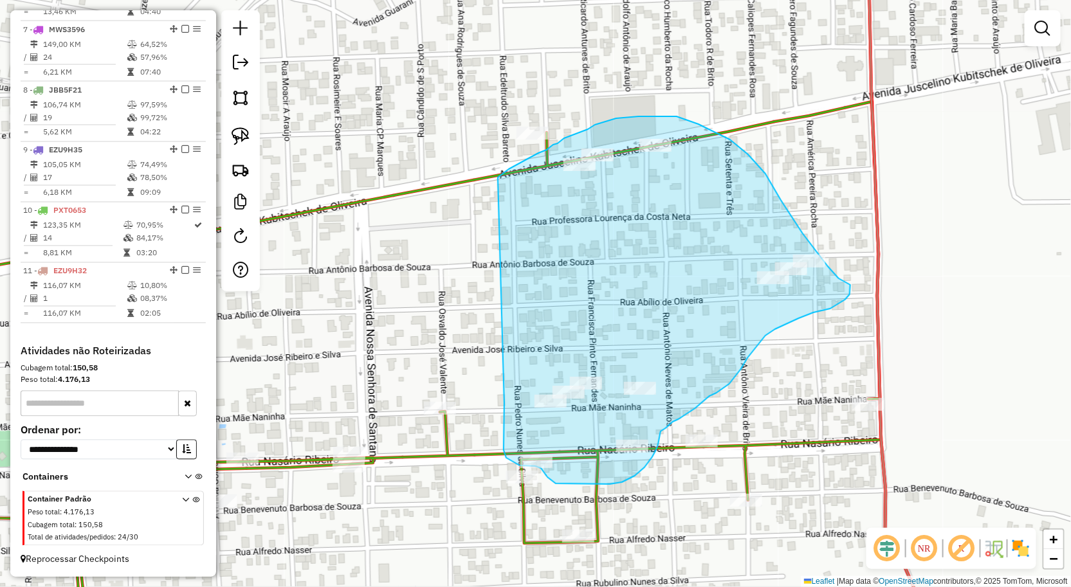
drag, startPoint x: 529, startPoint y: 158, endPoint x: 504, endPoint y: 403, distance: 245.7
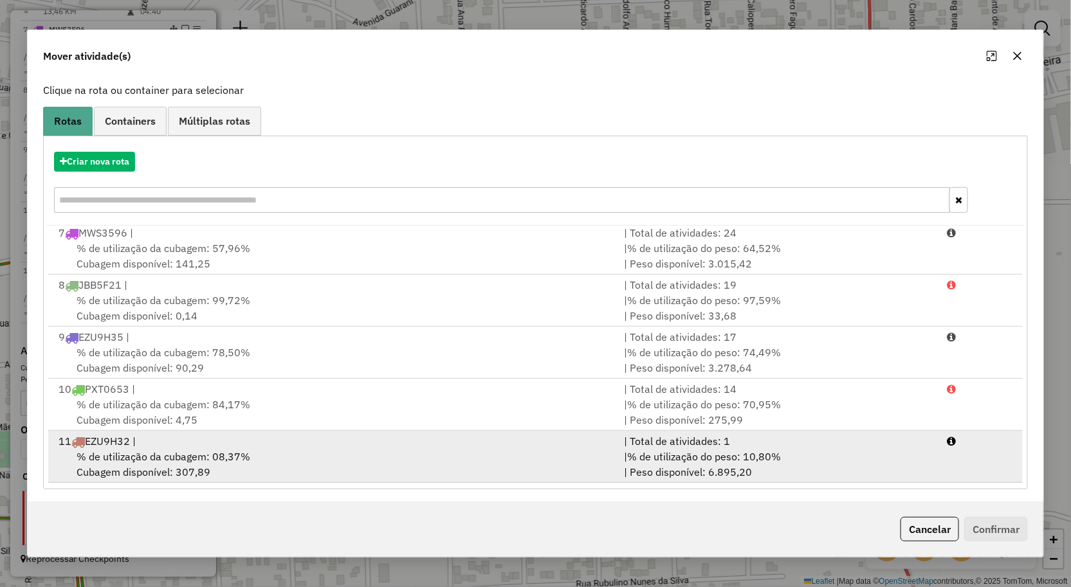
scroll to position [78, 0]
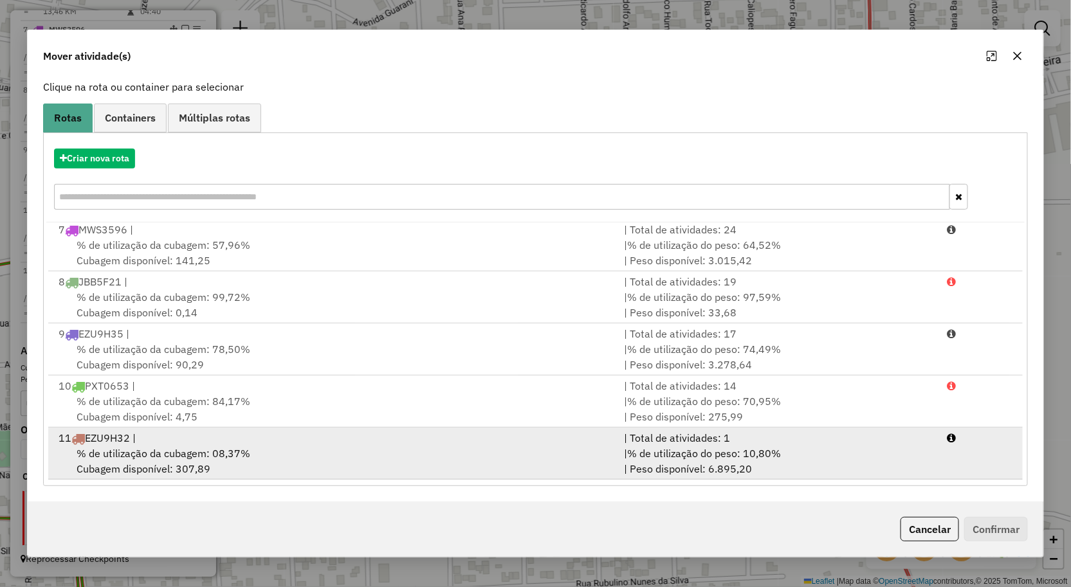
drag, startPoint x: 289, startPoint y: 454, endPoint x: 305, endPoint y: 451, distance: 16.3
click at [290, 454] on div "% de utilização da cubagem: 08,37% Cubagem disponível: 307,89" at bounding box center [334, 461] width 566 height 31
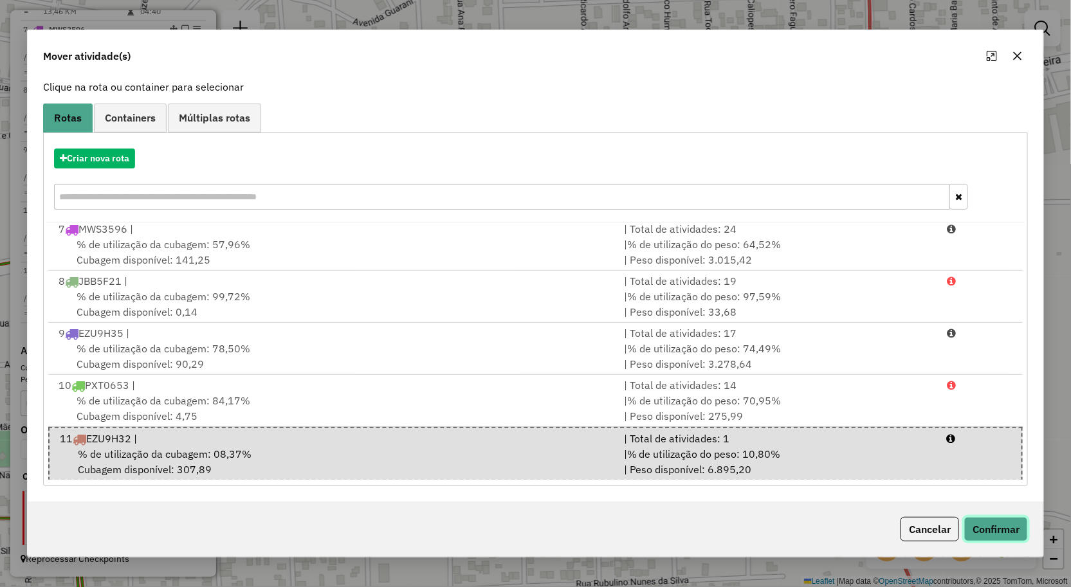
click at [999, 522] on button "Confirmar" at bounding box center [996, 529] width 64 height 24
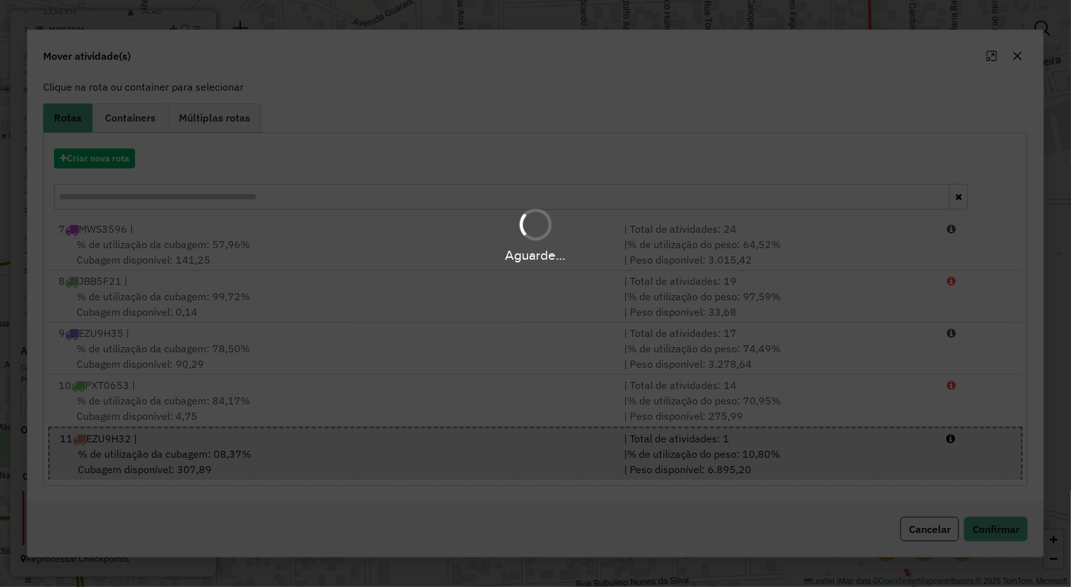
scroll to position [0, 0]
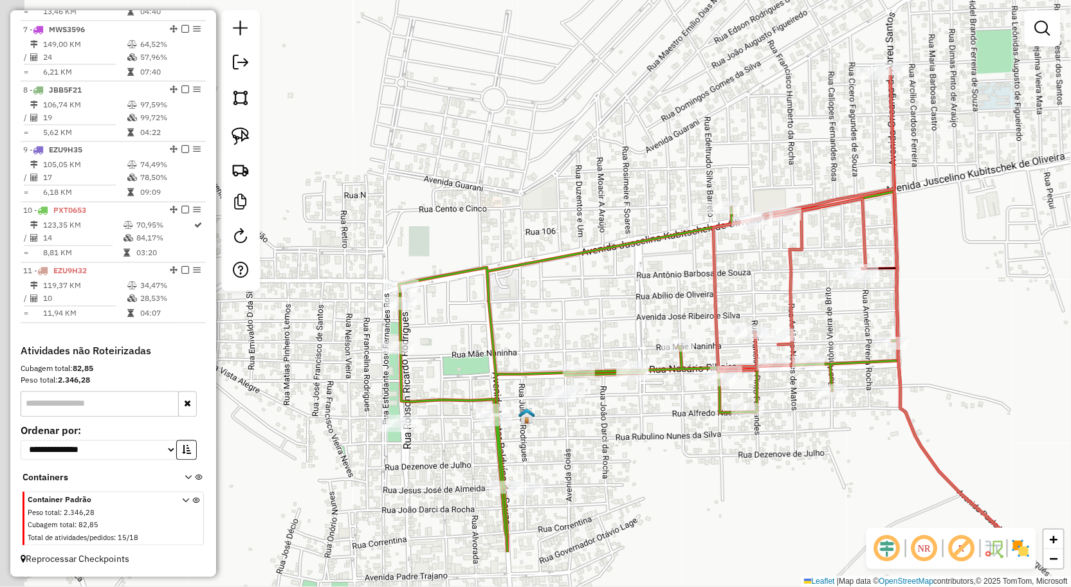
drag, startPoint x: 561, startPoint y: 498, endPoint x: 637, endPoint y: 407, distance: 118.7
click at [628, 418] on div "Janela de atendimento Grade de atendimento Capacidade Transportadoras Veículos …" at bounding box center [535, 293] width 1071 height 587
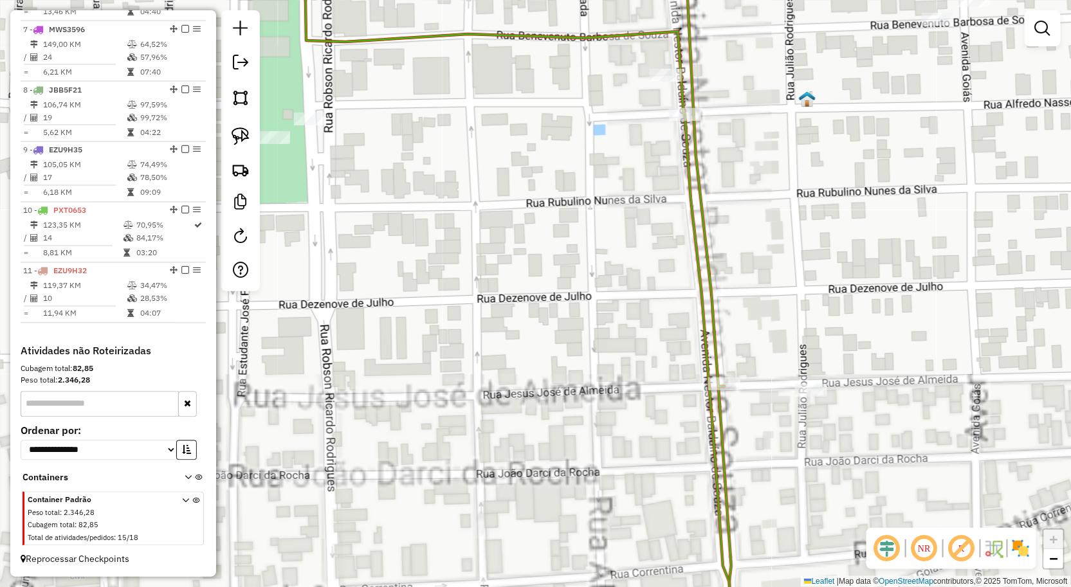
drag, startPoint x: 556, startPoint y: 440, endPoint x: 556, endPoint y: 451, distance: 11.6
click at [556, 451] on div "Janela de atendimento Grade de atendimento Capacidade Transportadoras Veículos …" at bounding box center [535, 293] width 1071 height 587
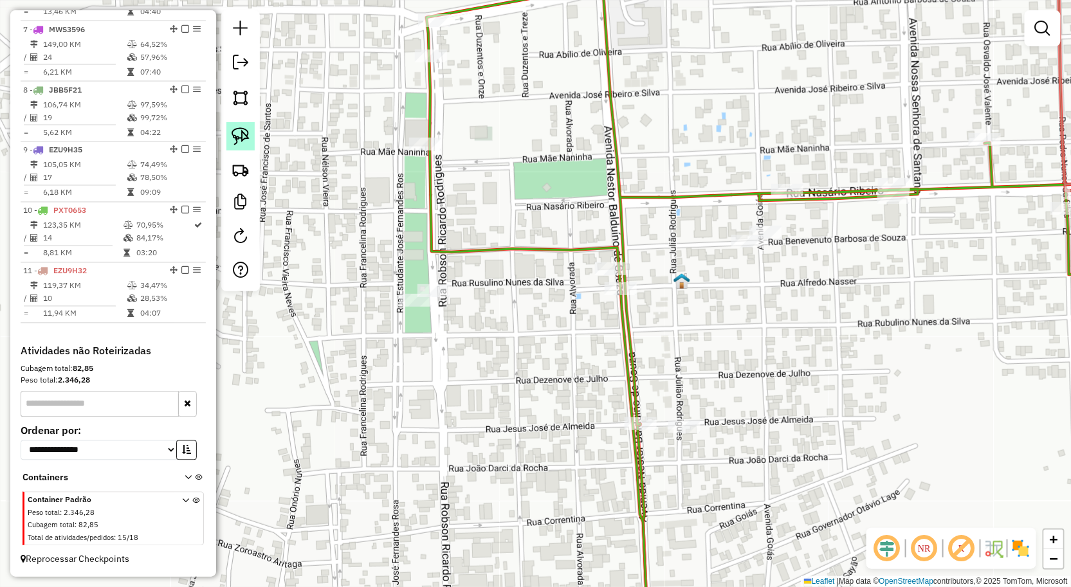
click at [237, 129] on img at bounding box center [241, 136] width 18 height 18
click at [240, 137] on img at bounding box center [241, 136] width 18 height 18
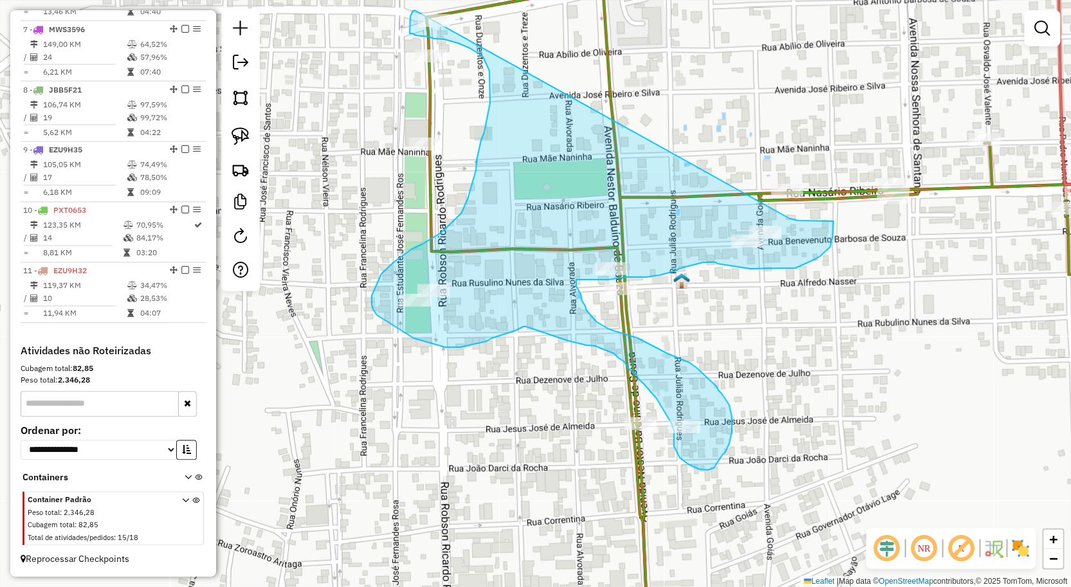
drag, startPoint x: 415, startPoint y: 10, endPoint x: 799, endPoint y: 223, distance: 438.7
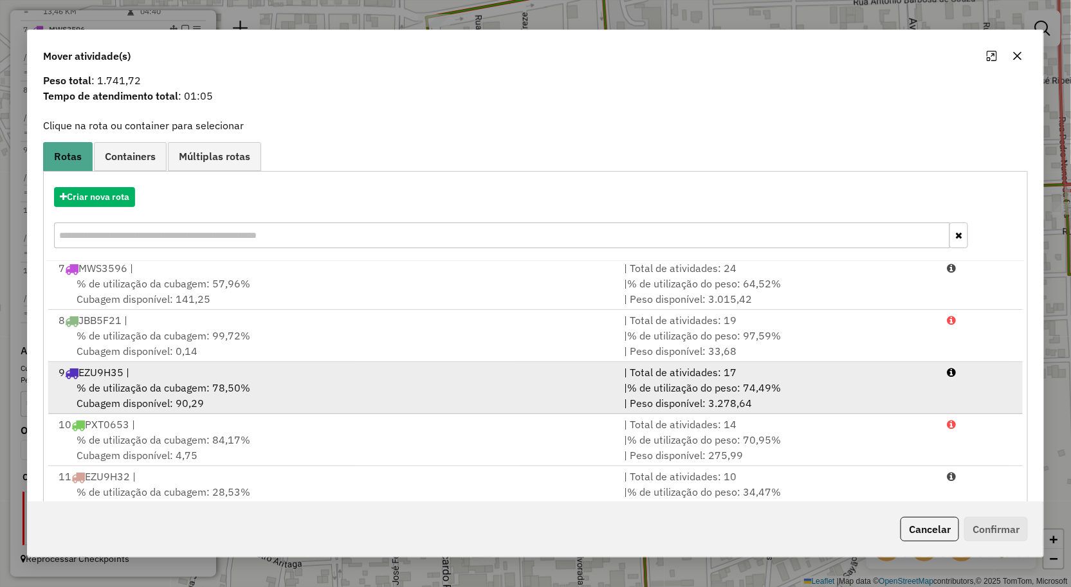
scroll to position [78, 0]
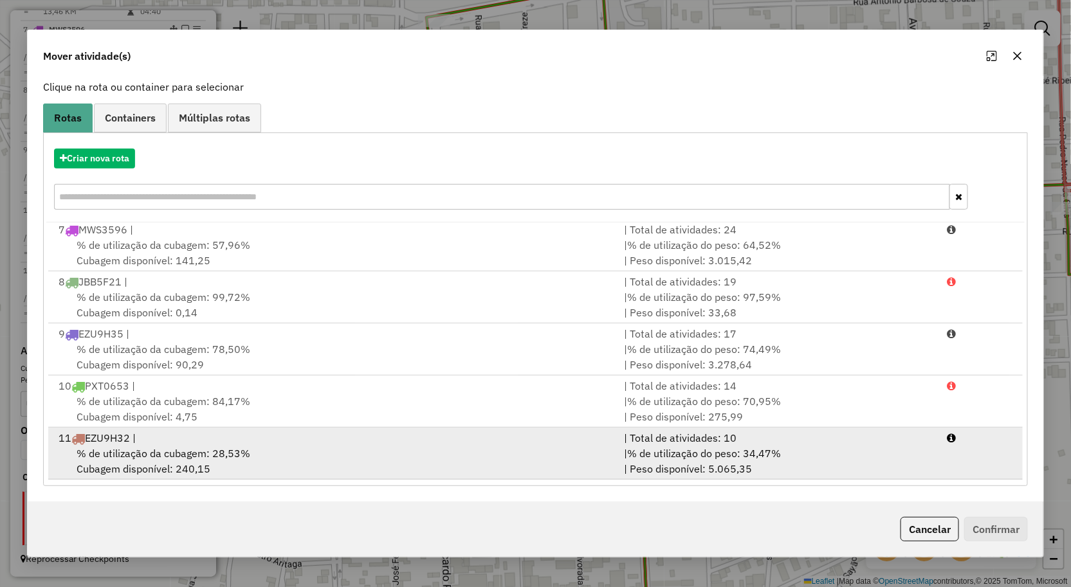
click at [267, 463] on div "% de utilização da cubagem: 28,53% Cubagem disponível: 240,15" at bounding box center [334, 461] width 566 height 31
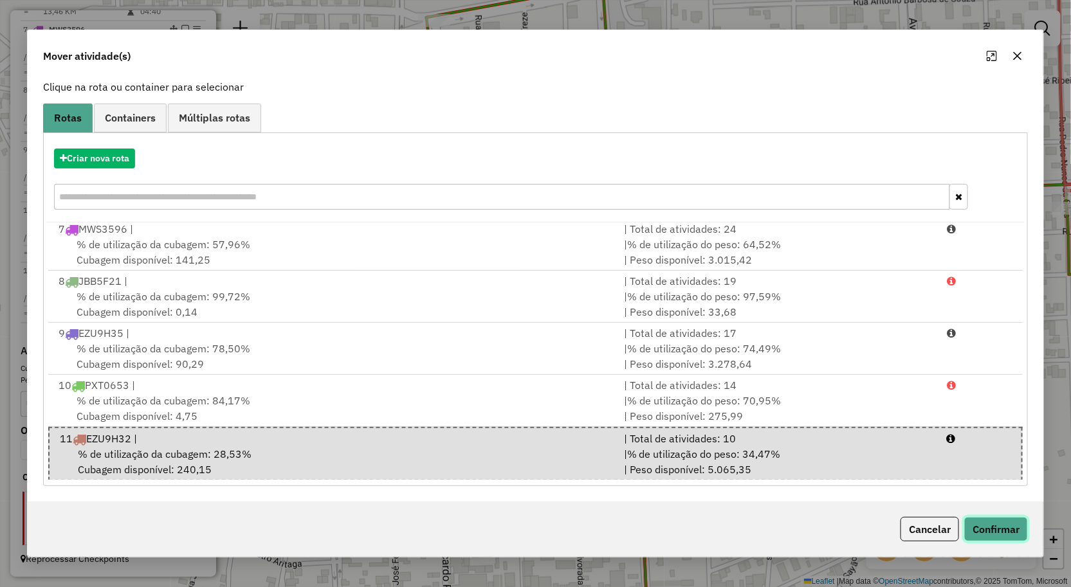
click at [992, 532] on button "Confirmar" at bounding box center [996, 529] width 64 height 24
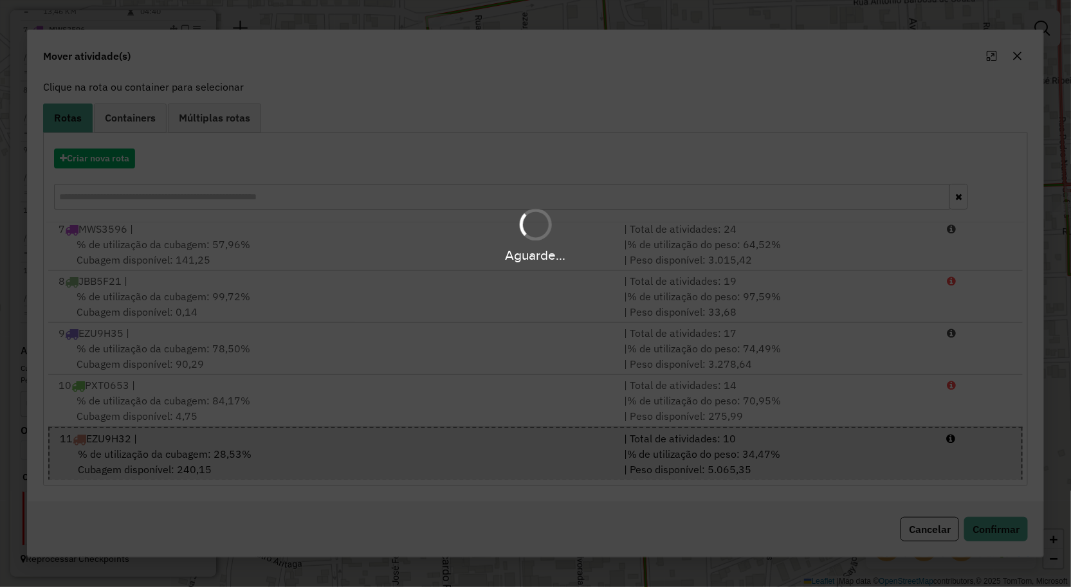
scroll to position [0, 0]
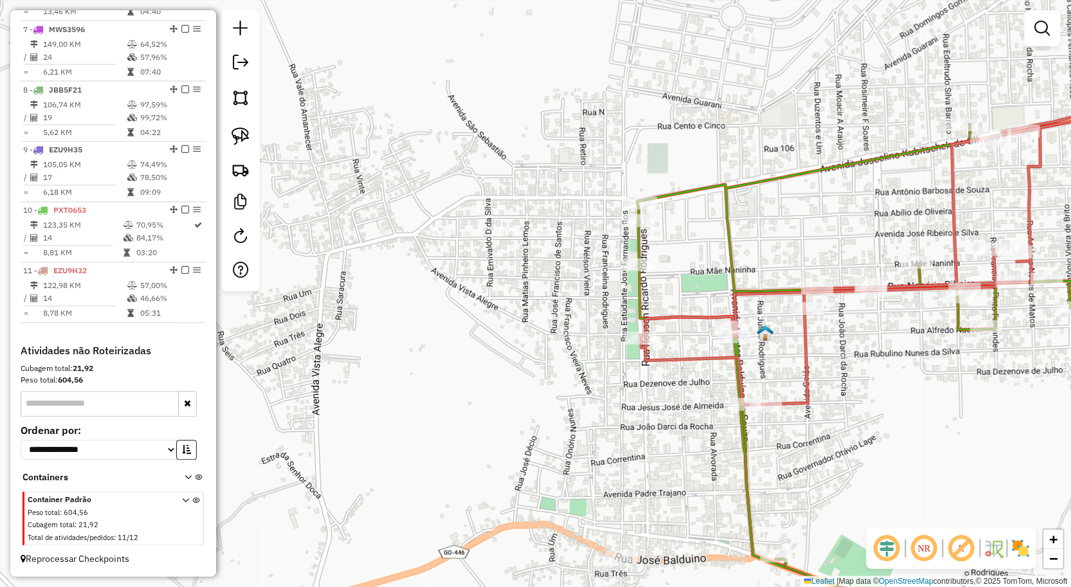
drag, startPoint x: 896, startPoint y: 356, endPoint x: 761, endPoint y: 364, distance: 135.3
click at [766, 367] on div "Janela de atendimento Grade de atendimento Capacidade Transportadoras Veículos …" at bounding box center [535, 293] width 1071 height 587
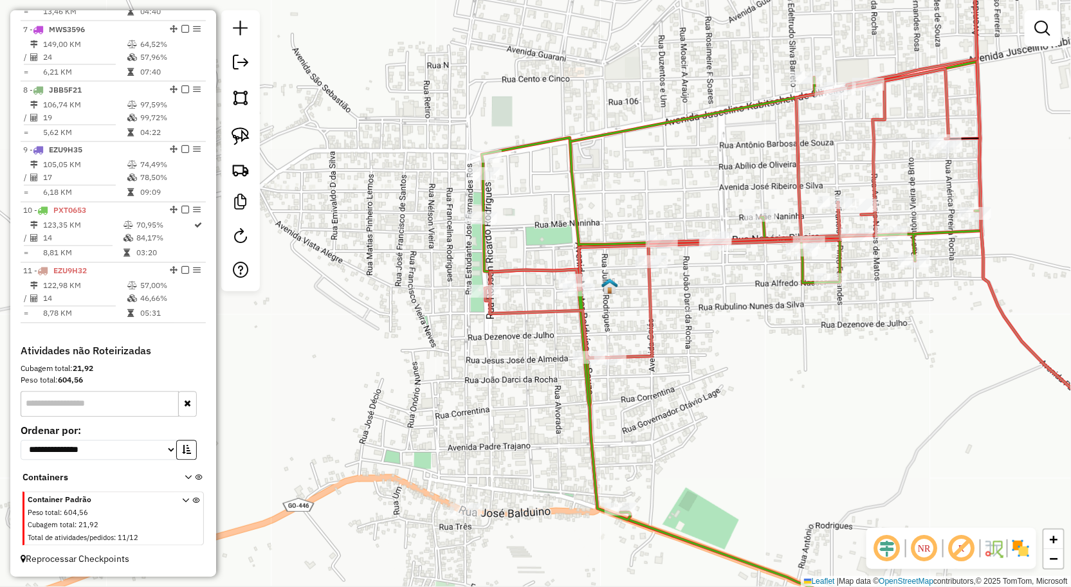
drag, startPoint x: 718, startPoint y: 428, endPoint x: 725, endPoint y: 320, distance: 108.9
click at [724, 325] on div "Janela de atendimento Grade de atendimento Capacidade Transportadoras Veículos …" at bounding box center [535, 293] width 1071 height 587
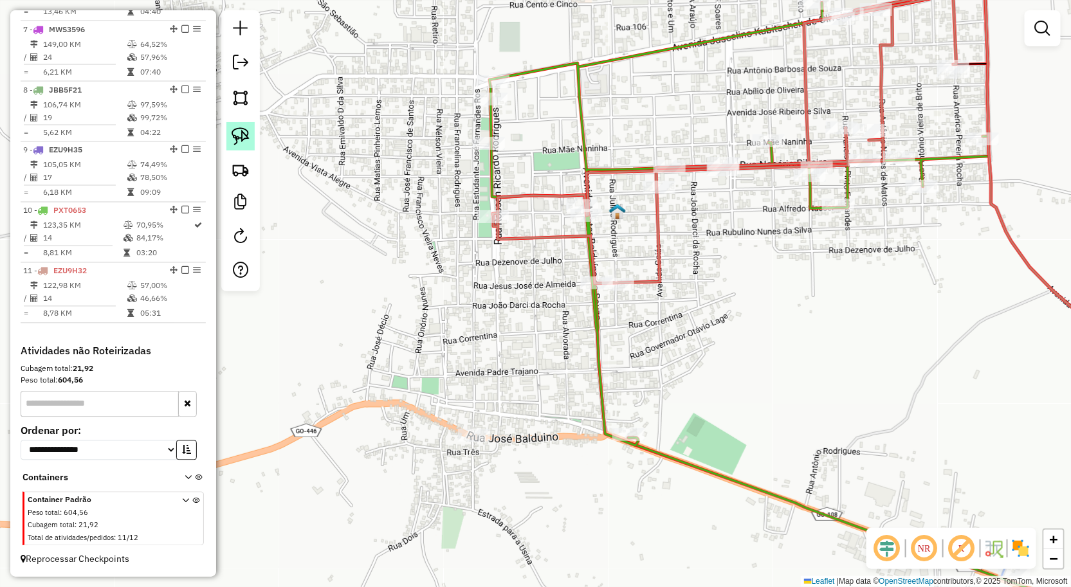
drag, startPoint x: 246, startPoint y: 137, endPoint x: 275, endPoint y: 162, distance: 38.3
click at [245, 138] on img at bounding box center [241, 136] width 18 height 18
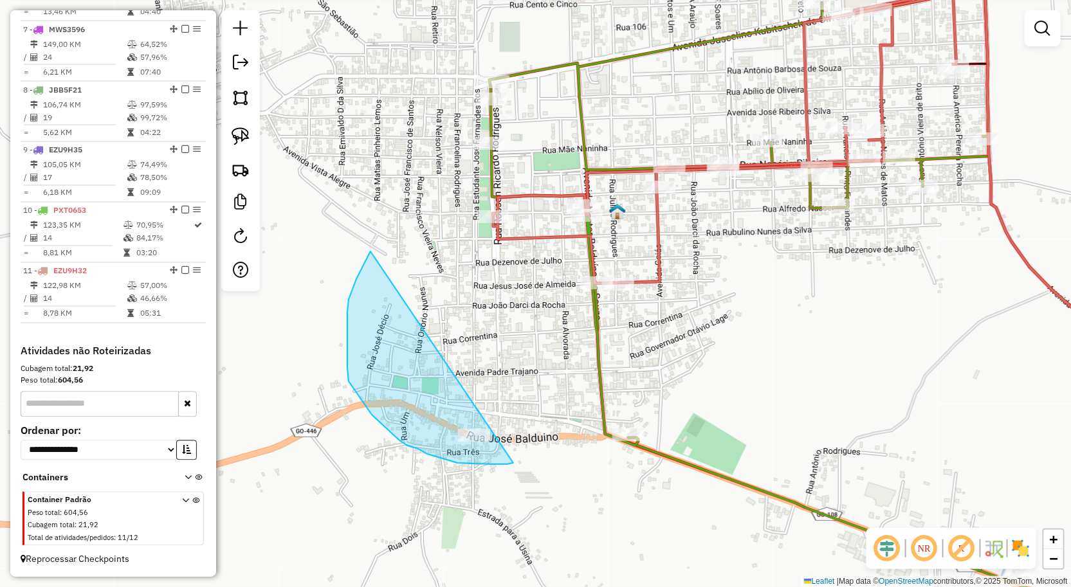
drag, startPoint x: 347, startPoint y: 335, endPoint x: 529, endPoint y: 451, distance: 215.5
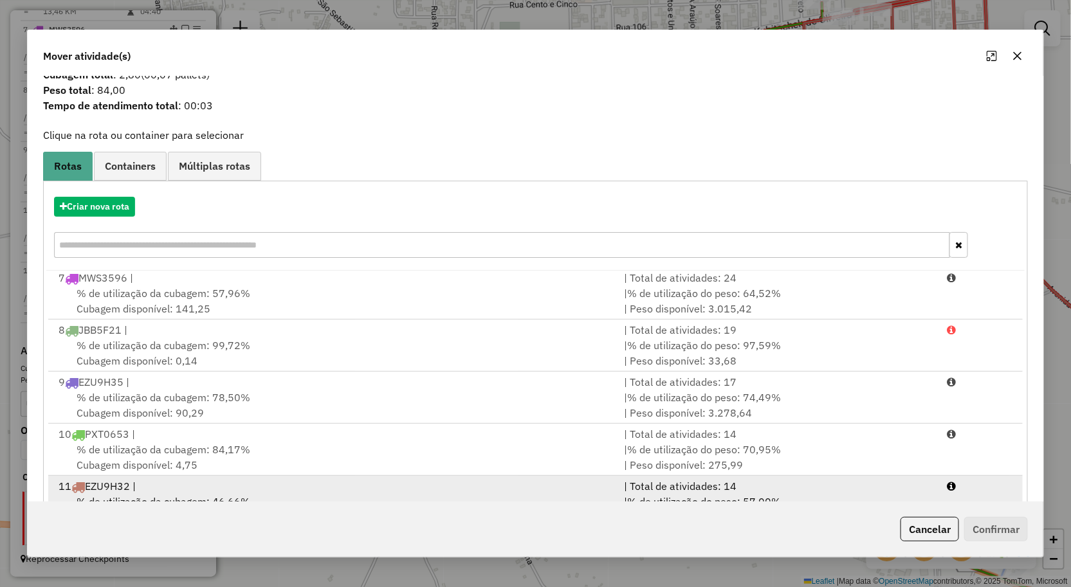
scroll to position [78, 0]
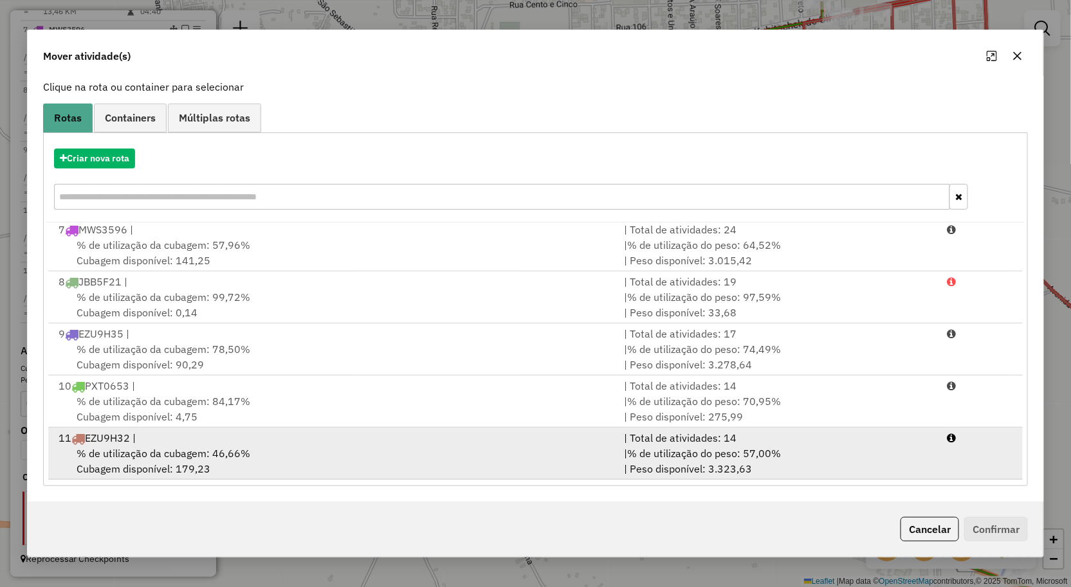
click at [493, 469] on div "% de utilização da cubagem: 46,66% Cubagem disponível: 179,23" at bounding box center [334, 461] width 566 height 31
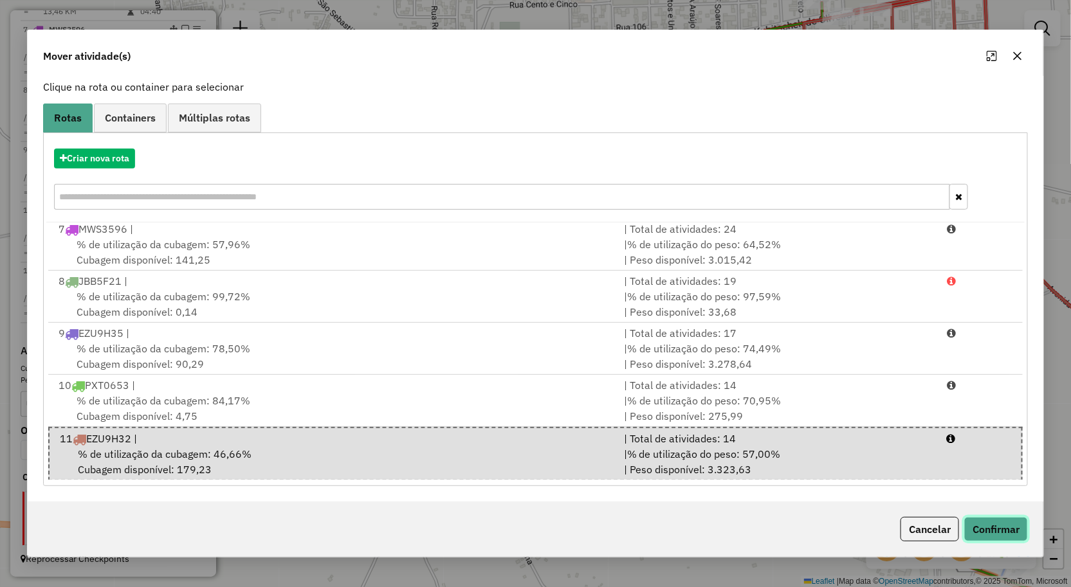
click at [1001, 522] on button "Confirmar" at bounding box center [996, 529] width 64 height 24
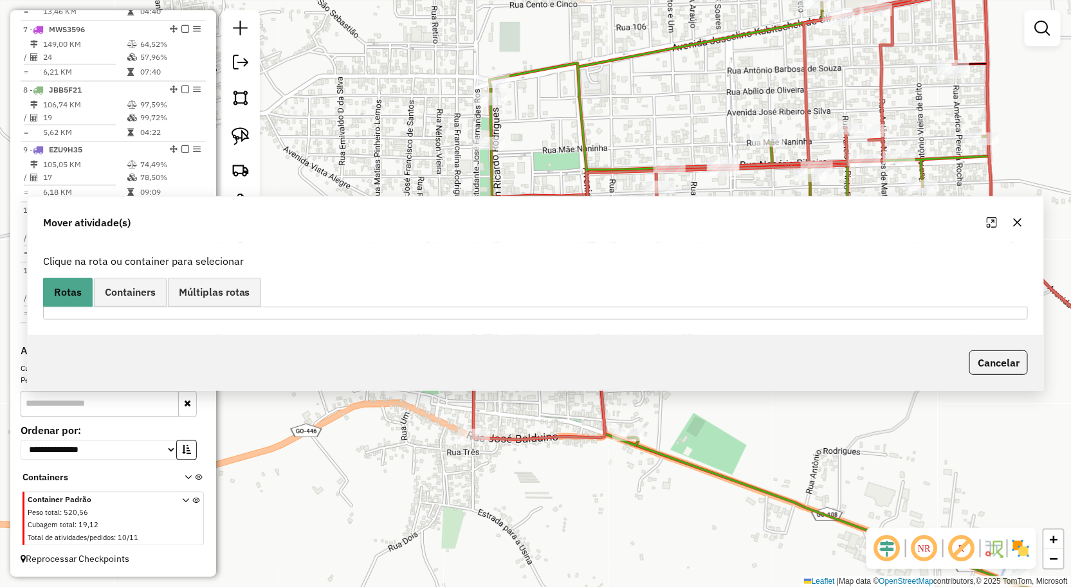
scroll to position [0, 0]
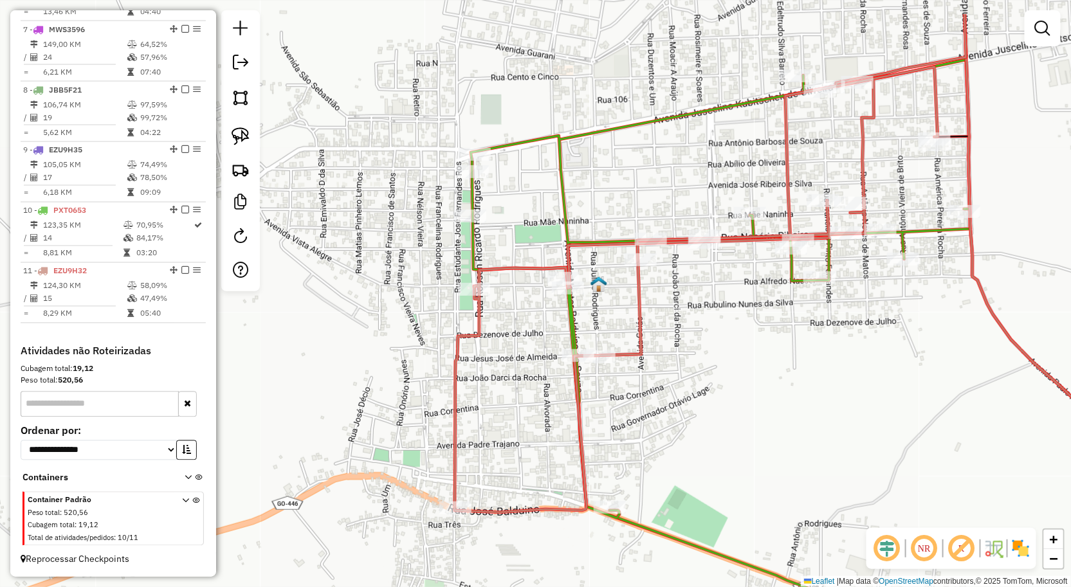
drag, startPoint x: 715, startPoint y: 265, endPoint x: 691, endPoint y: 367, distance: 105.0
click at [691, 367] on div "Janela de atendimento Grade de atendimento Capacidade Transportadoras Veículos …" at bounding box center [535, 293] width 1071 height 587
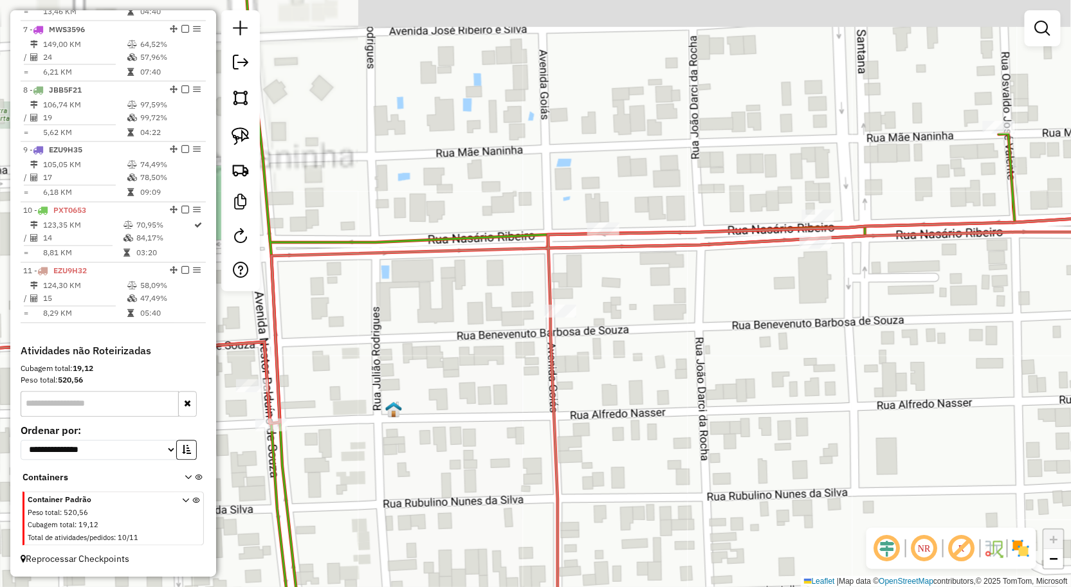
drag, startPoint x: 788, startPoint y: 312, endPoint x: 747, endPoint y: 350, distance: 56.4
click at [749, 350] on div "Janela de atendimento Grade de atendimento Capacidade Transportadoras Veículos …" at bounding box center [535, 293] width 1071 height 587
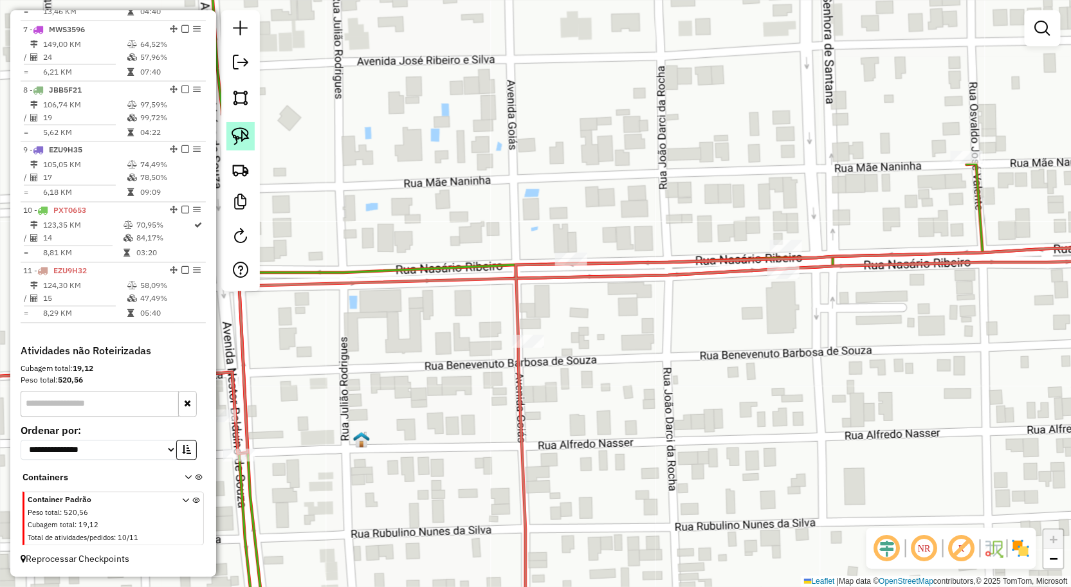
click at [244, 129] on img at bounding box center [241, 136] width 18 height 18
drag, startPoint x: 696, startPoint y: 158, endPoint x: 832, endPoint y: 246, distance: 161.2
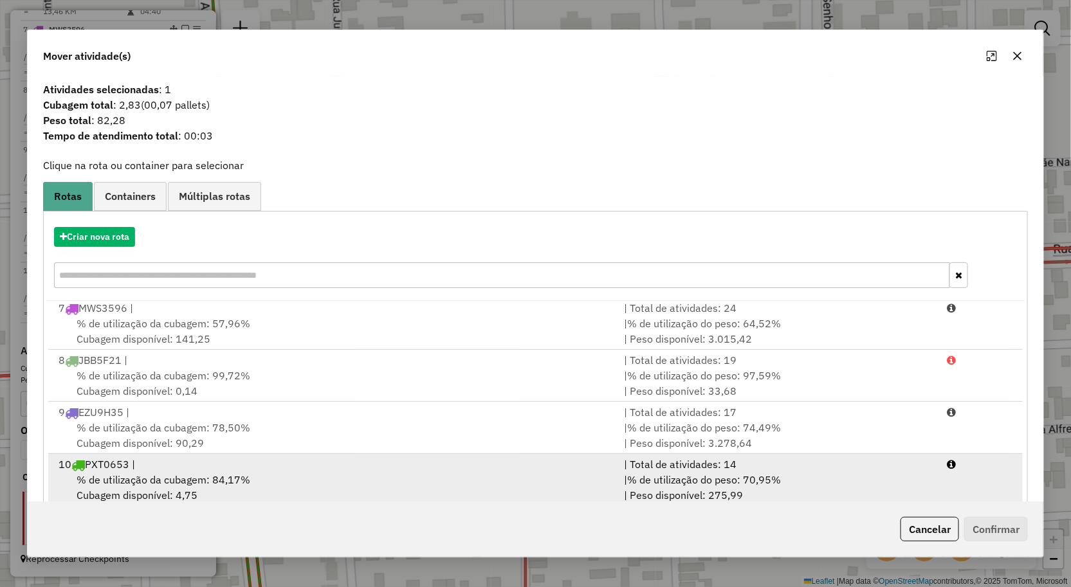
scroll to position [78, 0]
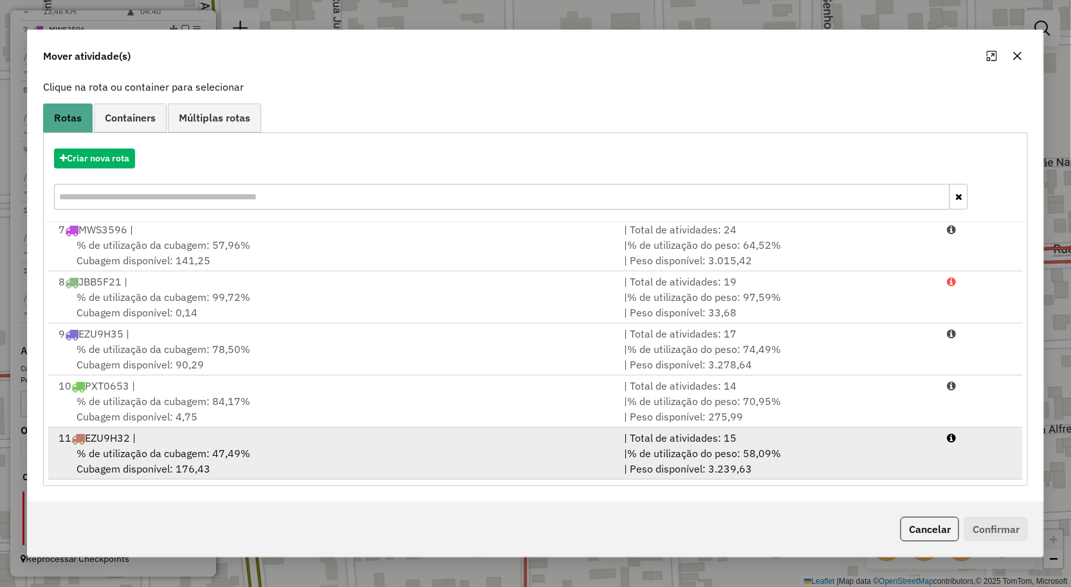
click at [464, 451] on div "% de utilização da cubagem: 47,49% Cubagem disponível: 176,43" at bounding box center [334, 461] width 566 height 31
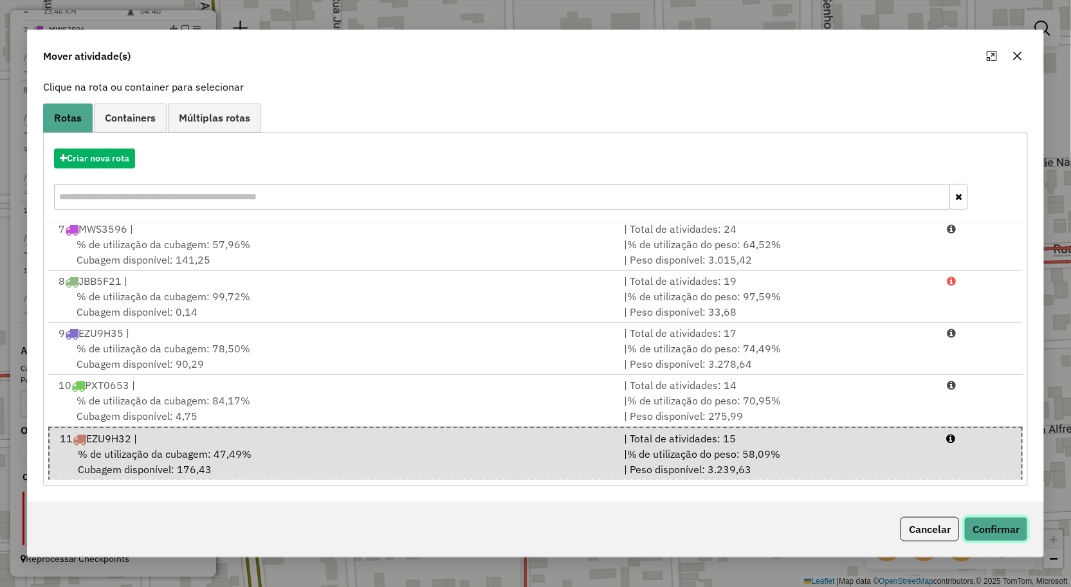
click at [1010, 532] on button "Confirmar" at bounding box center [996, 529] width 64 height 24
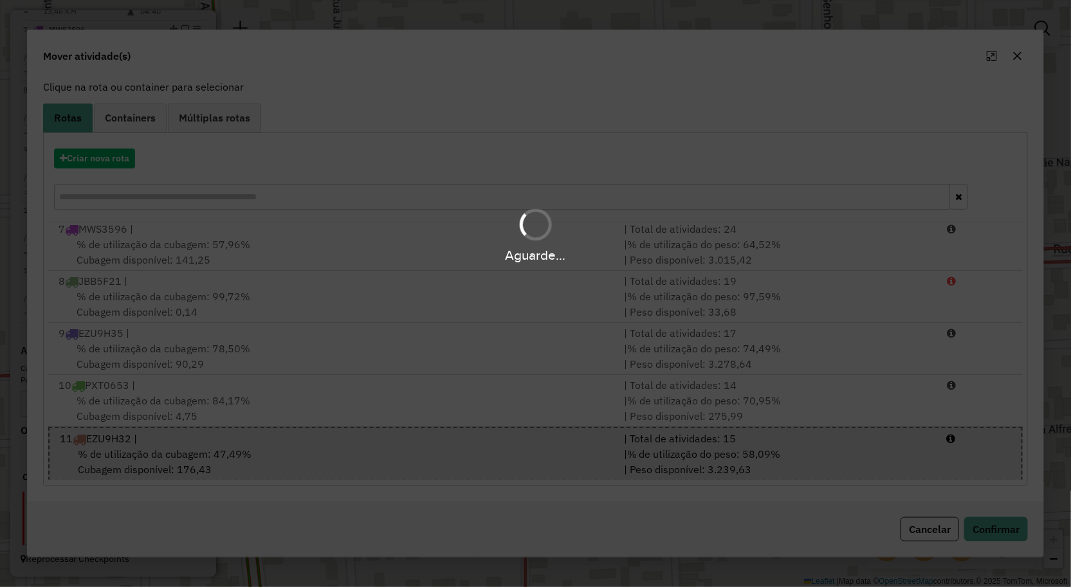
scroll to position [0, 0]
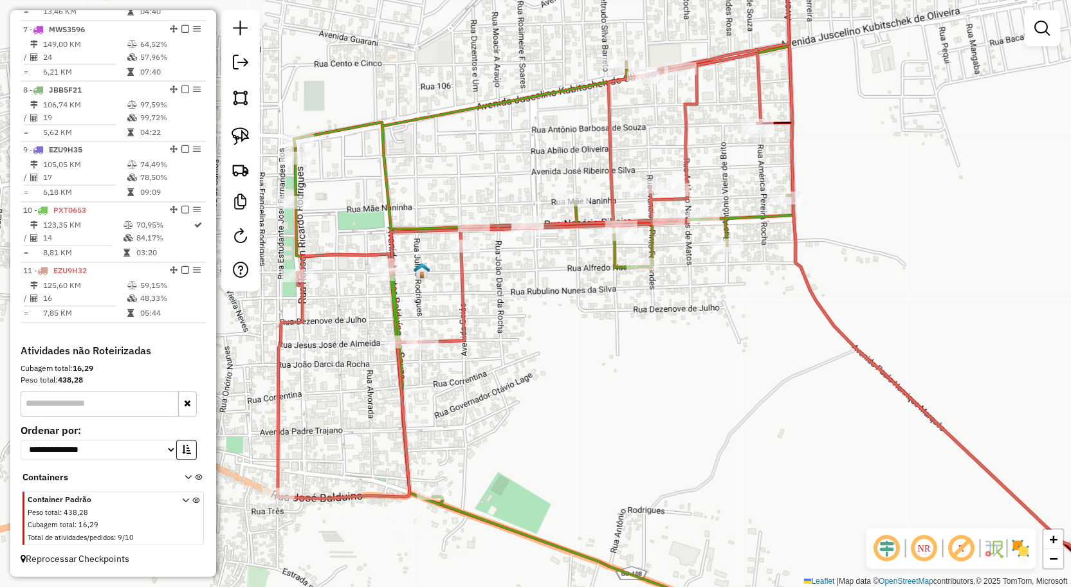
drag, startPoint x: 446, startPoint y: 142, endPoint x: 532, endPoint y: 152, distance: 87.4
click at [536, 150] on div "Janela de atendimento Grade de atendimento Capacidade Transportadoras Veículos …" at bounding box center [535, 293] width 1071 height 587
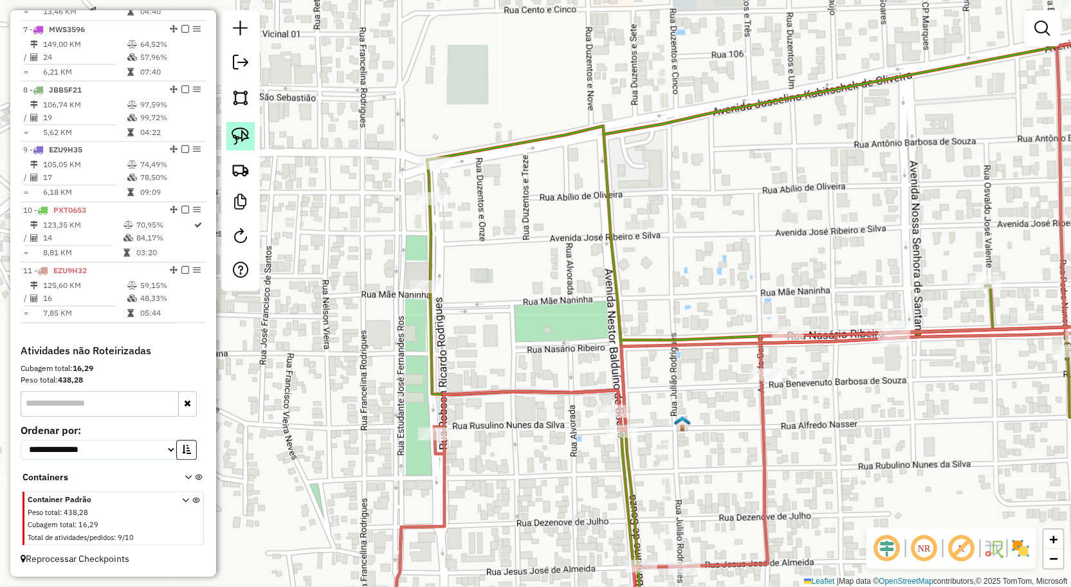
click at [252, 127] on link at bounding box center [240, 136] width 28 height 28
drag, startPoint x: 394, startPoint y: 133, endPoint x: 480, endPoint y: 197, distance: 107.5
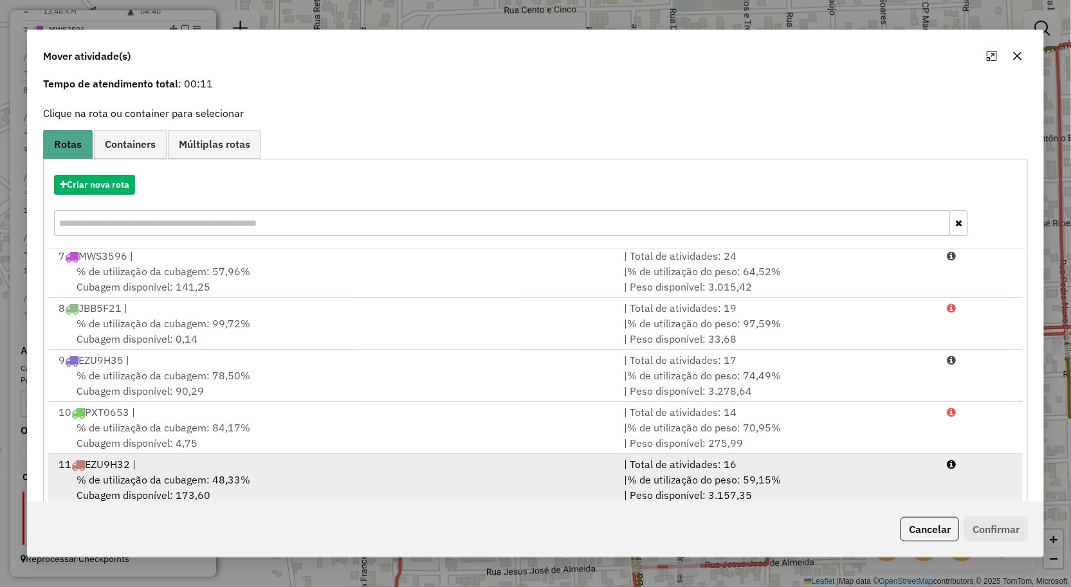
scroll to position [78, 0]
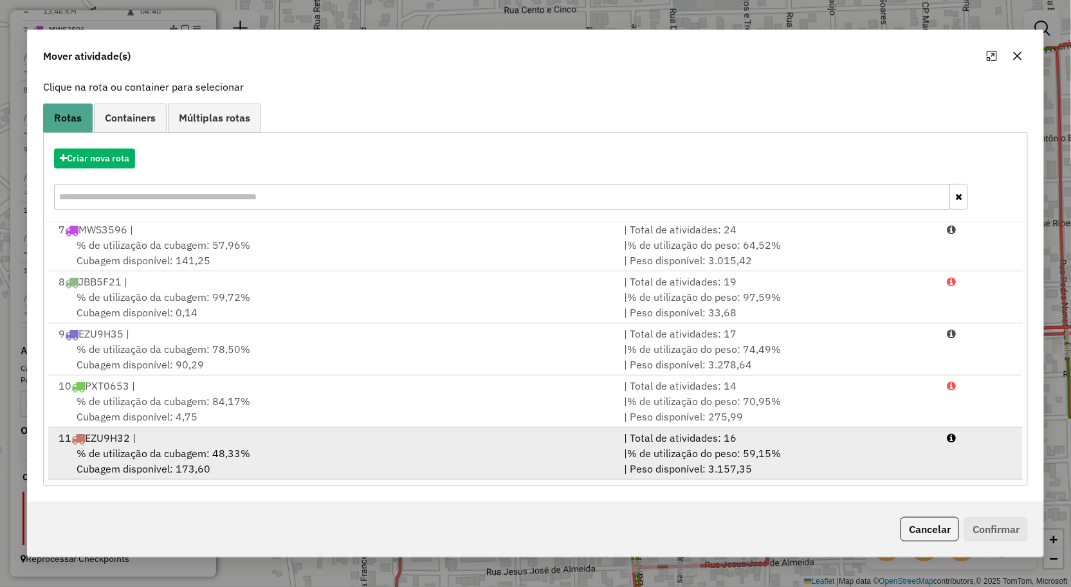
click at [361, 459] on div "% de utilização da cubagem: 48,33% Cubagem disponível: 173,60" at bounding box center [334, 461] width 566 height 31
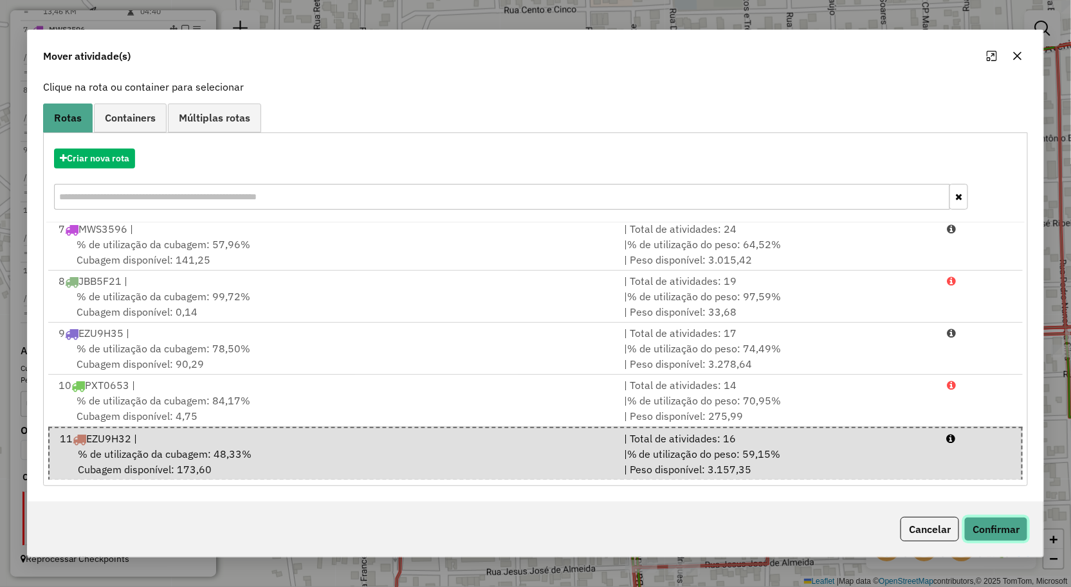
click at [1015, 524] on button "Confirmar" at bounding box center [996, 529] width 64 height 24
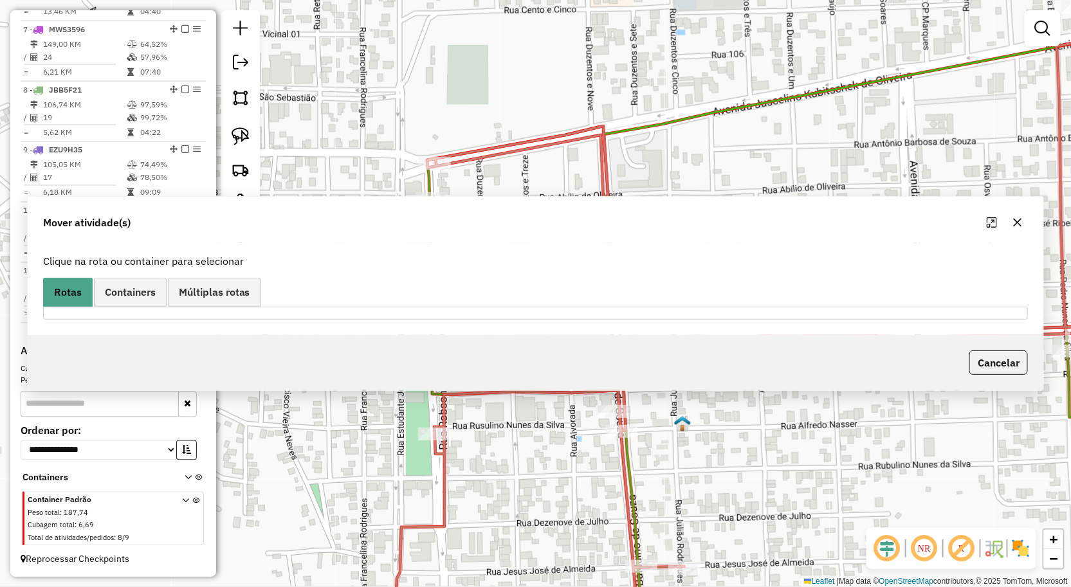
scroll to position [0, 0]
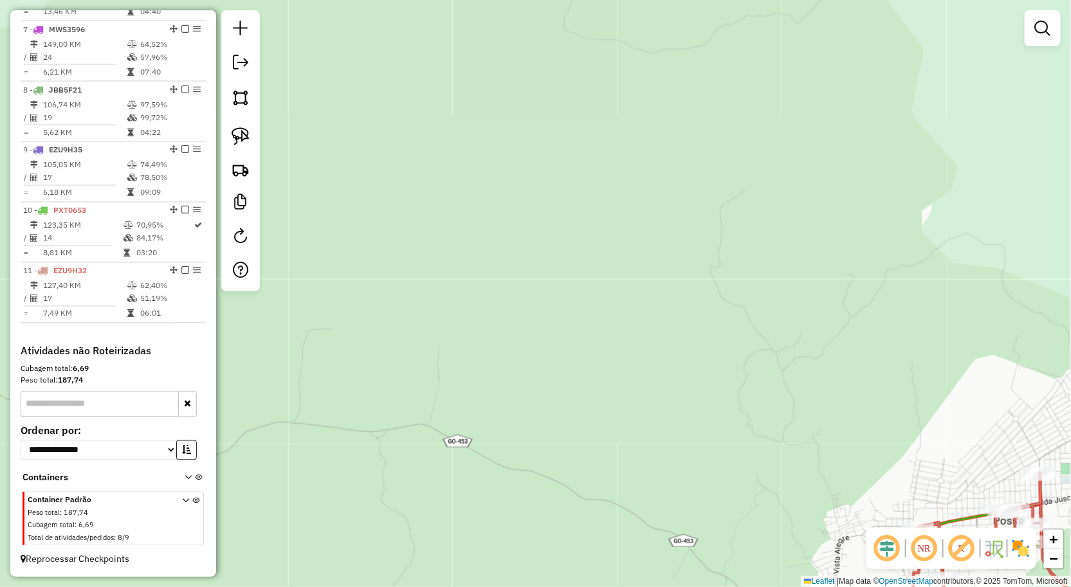
drag, startPoint x: 779, startPoint y: 309, endPoint x: 623, endPoint y: 198, distance: 192.0
click at [641, 211] on div "Rota 4 - Placa EZU9H40 597 - MINI MERCADO THIAGUI Janela de atendimento Grade d…" at bounding box center [535, 293] width 1071 height 587
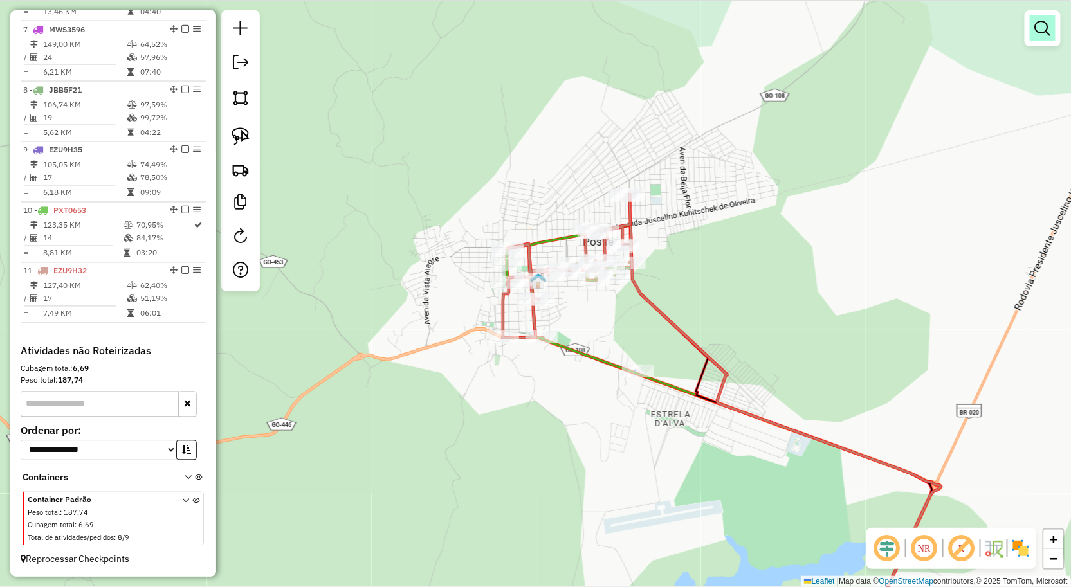
click at [1041, 24] on em at bounding box center [1042, 28] width 15 height 15
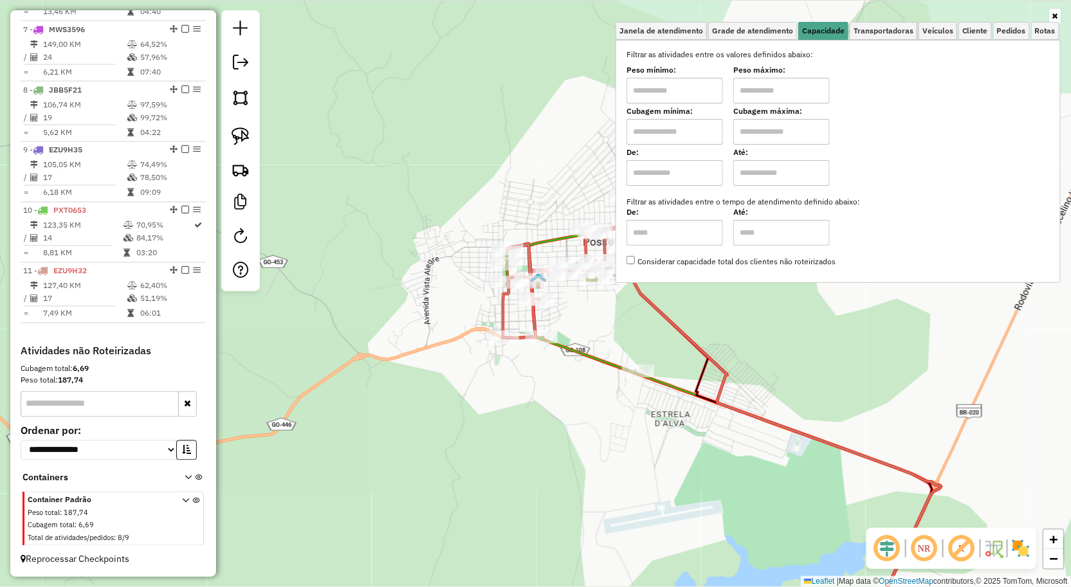
click at [802, 355] on div "Janela de atendimento Grade de atendimento Capacidade Transportadoras Veículos …" at bounding box center [535, 293] width 1071 height 587
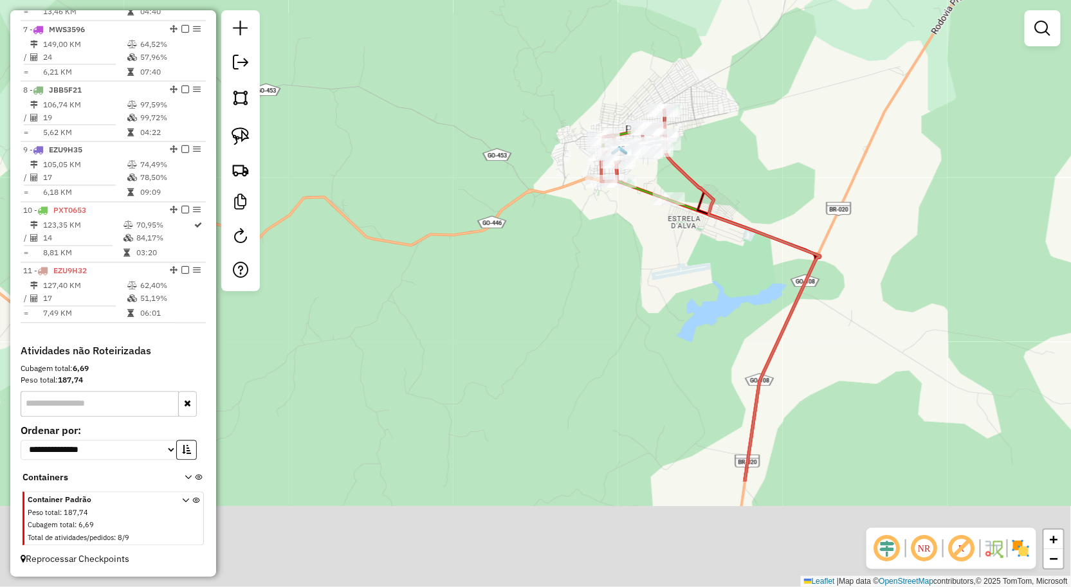
drag, startPoint x: 678, startPoint y: 477, endPoint x: 623, endPoint y: 286, distance: 199.6
click at [623, 288] on div "Janela de atendimento Grade de atendimento Capacidade Transportadoras Veículos …" at bounding box center [535, 293] width 1071 height 587
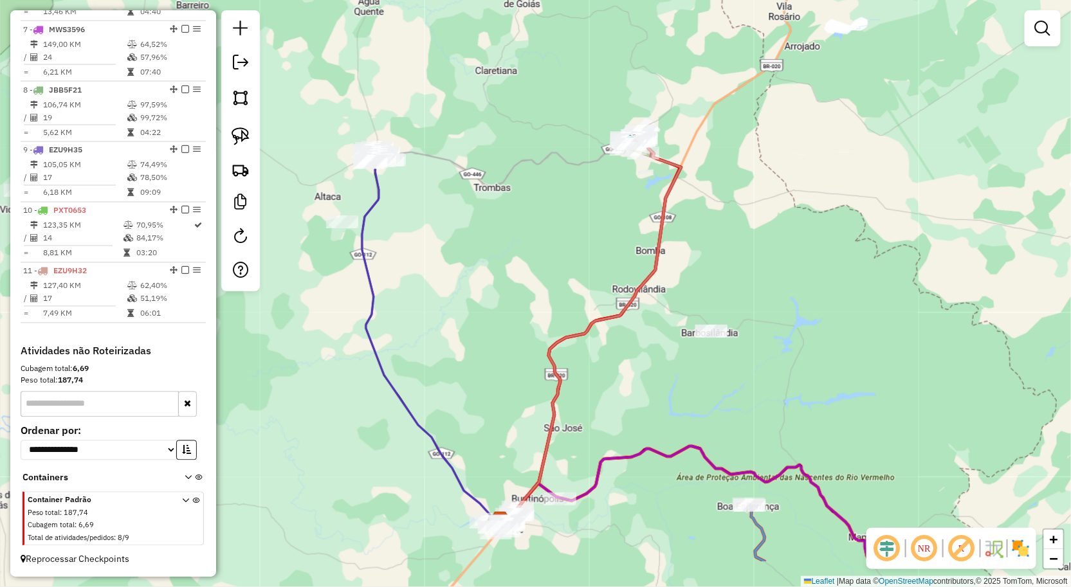
click at [759, 239] on div "Janela de atendimento Grade de atendimento Capacidade Transportadoras Veículos …" at bounding box center [535, 293] width 1071 height 587
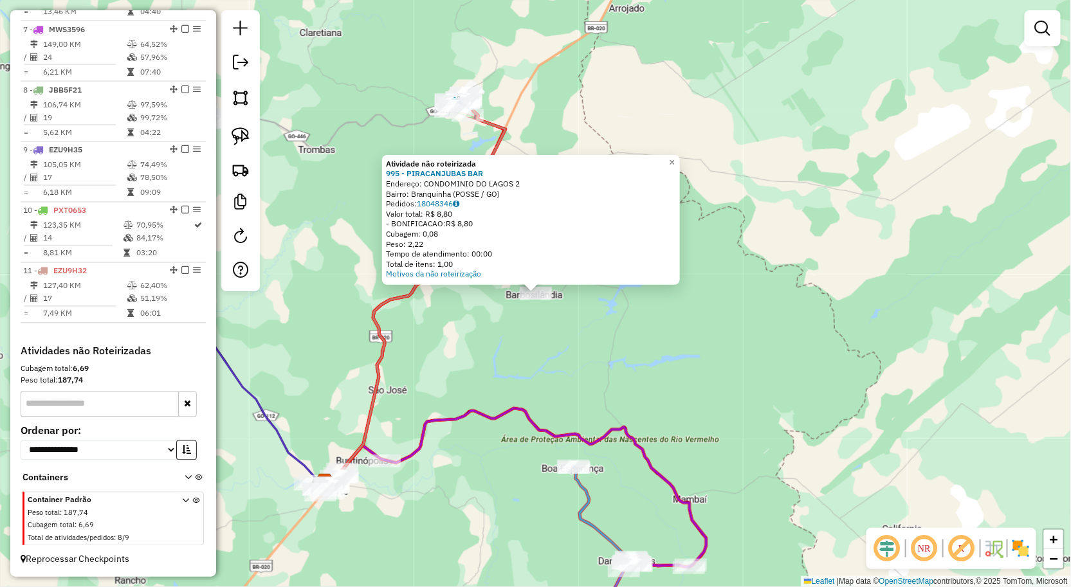
click at [645, 363] on div "Atividade não roteirizada 995 - PIRACANJUBAS BAR Endereço: CONDOMINIO DO LAGOS …" at bounding box center [535, 293] width 1071 height 587
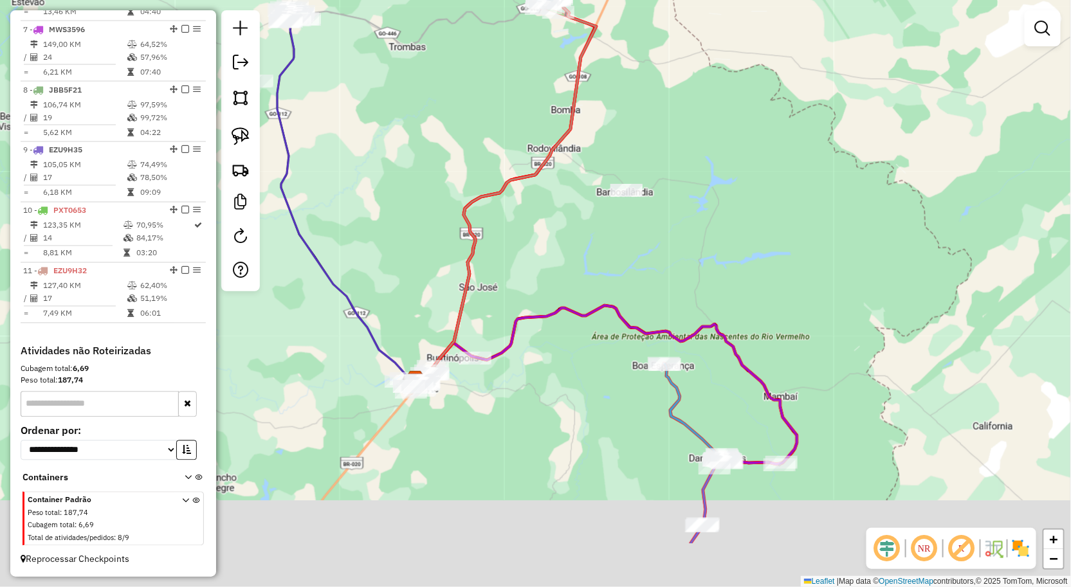
drag, startPoint x: 487, startPoint y: 382, endPoint x: 600, endPoint y: 275, distance: 156.0
click at [592, 278] on div "Janela de atendimento Grade de atendimento Capacidade Transportadoras Veículos …" at bounding box center [535, 293] width 1071 height 587
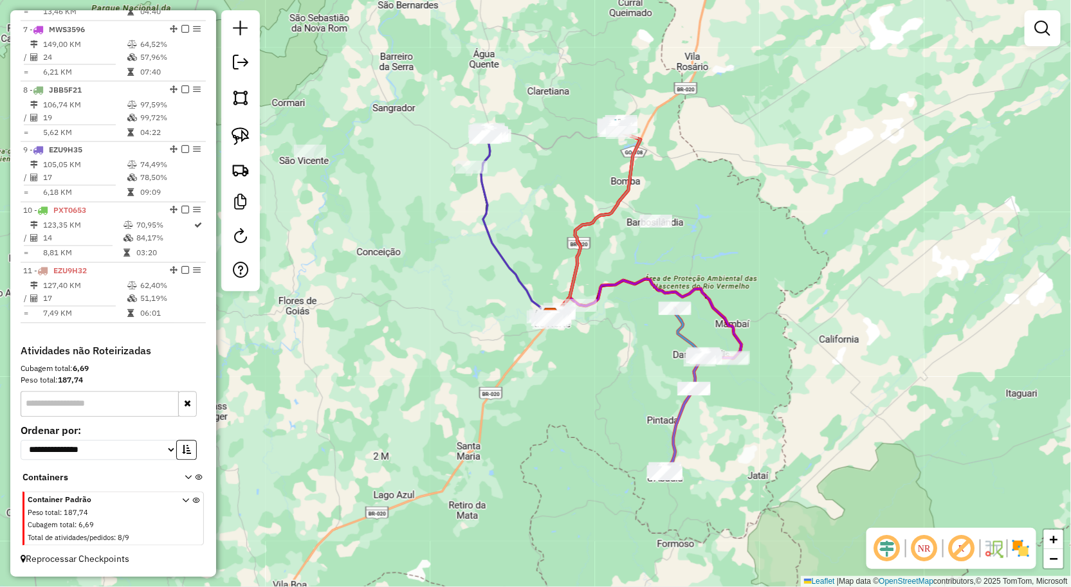
drag, startPoint x: 479, startPoint y: 323, endPoint x: 455, endPoint y: 323, distance: 24.4
click at [455, 323] on div "Janela de atendimento Grade de atendimento Capacidade Transportadoras Veículos …" at bounding box center [535, 293] width 1071 height 587
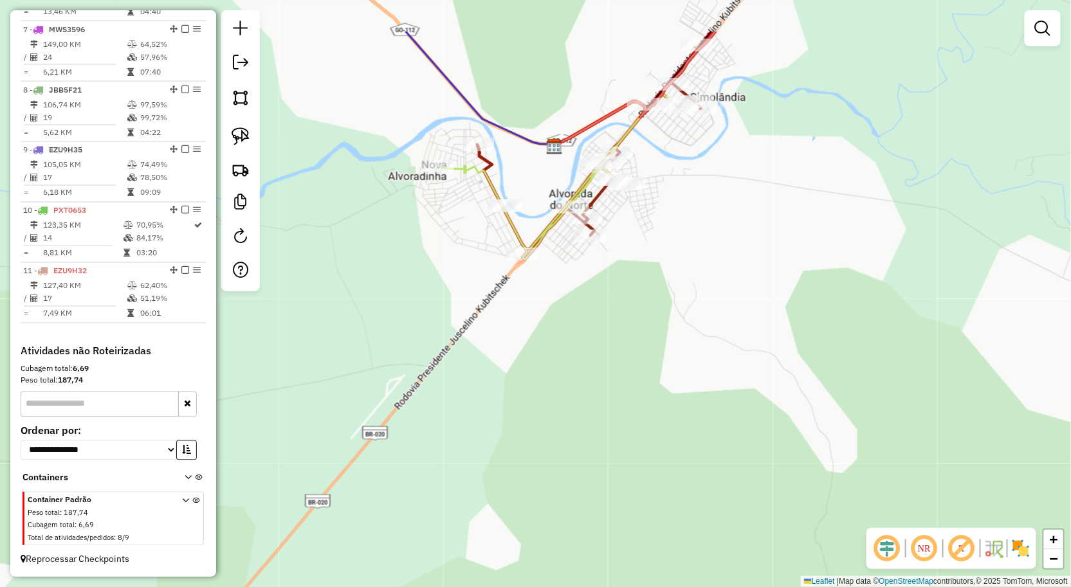
drag, startPoint x: 599, startPoint y: 257, endPoint x: 583, endPoint y: 349, distance: 93.5
click at [590, 359] on div "Janela de atendimento Grade de atendimento Capacidade Transportadoras Veículos …" at bounding box center [535, 293] width 1071 height 587
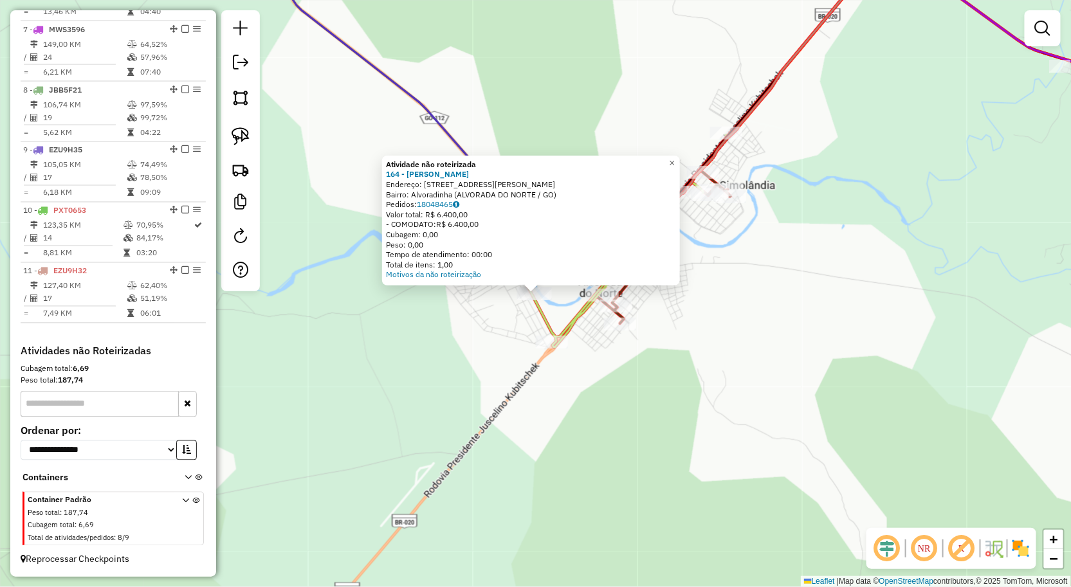
click at [536, 313] on icon at bounding box center [602, 237] width 269 height 220
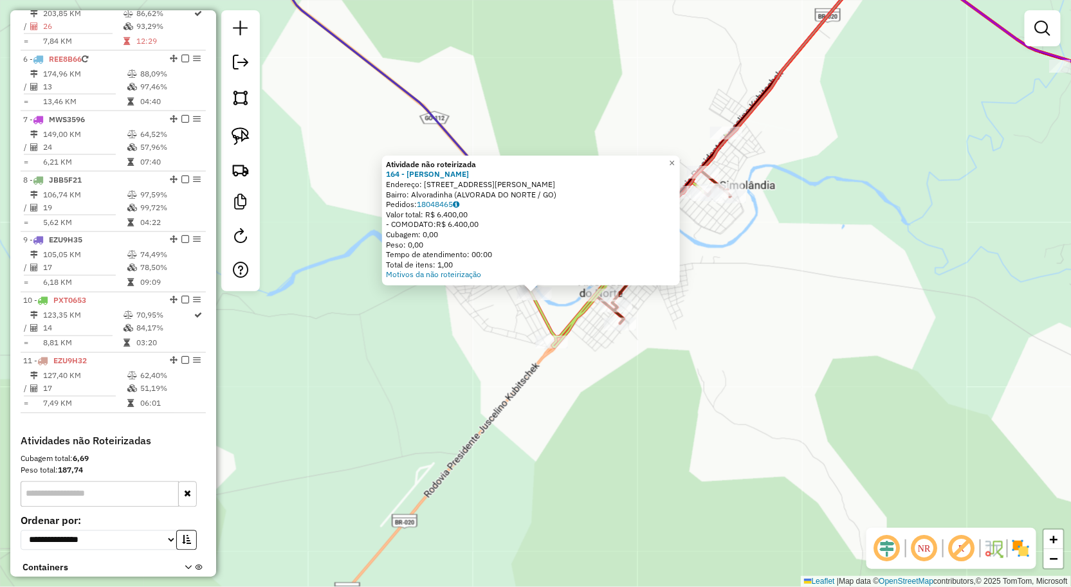
select select "**********"
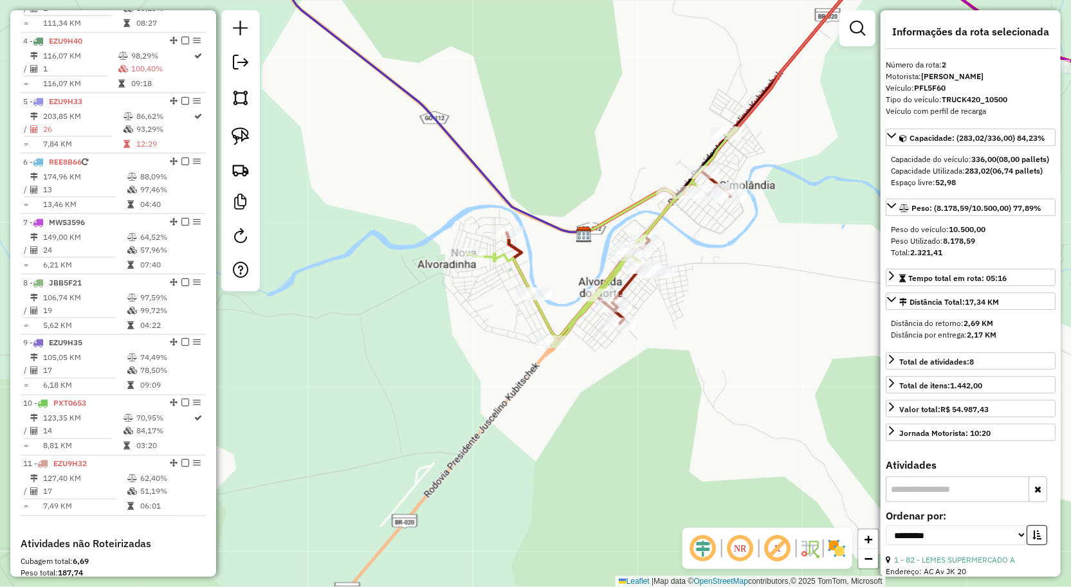
scroll to position [557, 0]
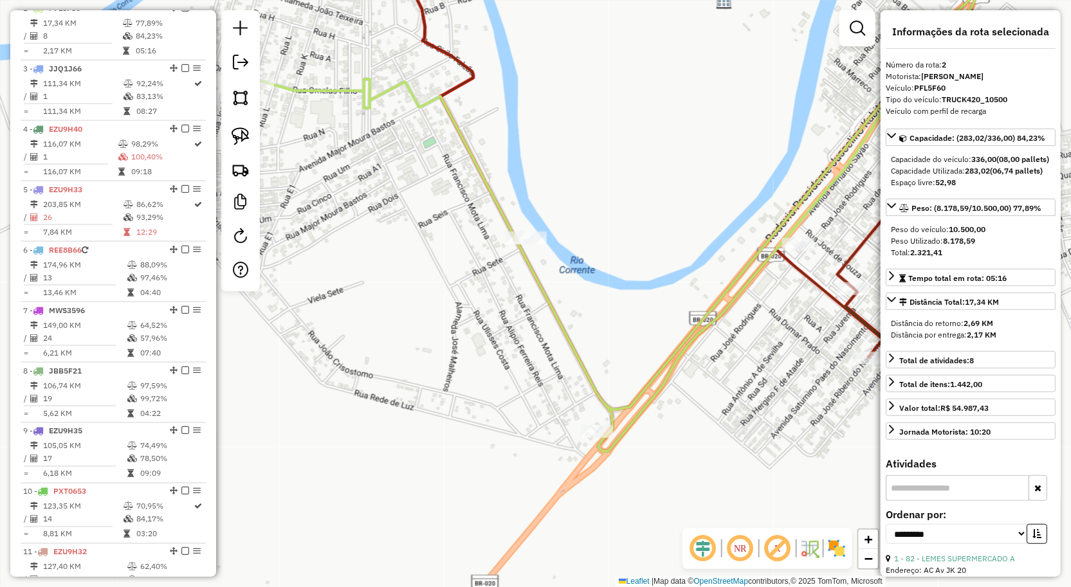
click at [537, 244] on div at bounding box center [530, 238] width 32 height 13
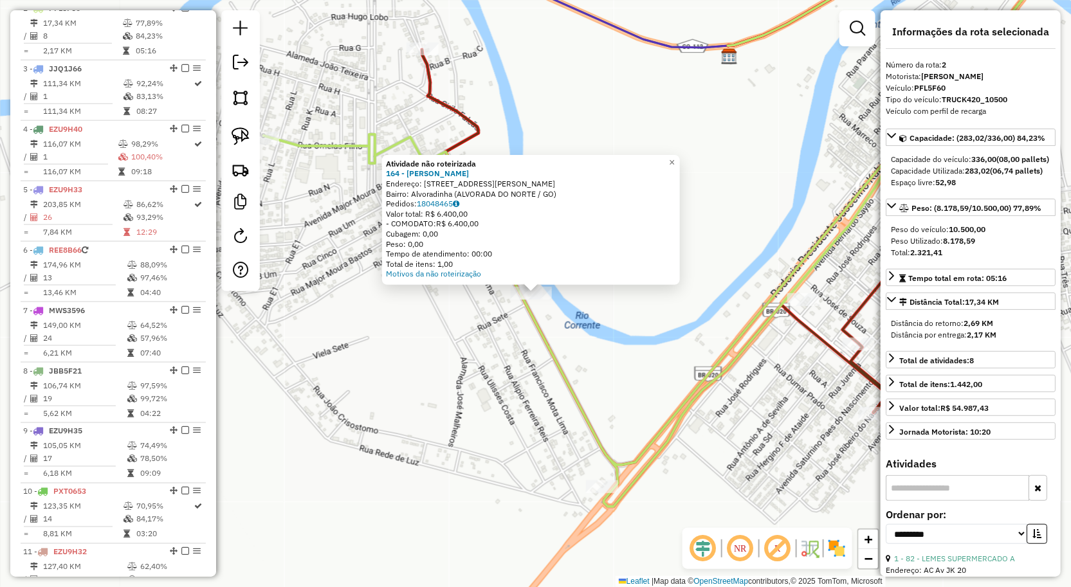
click at [623, 378] on div "Atividade não roteirizada 164 - KERENCIA CAIPIRA Endereço: RUA FRANCISCO MOTA L…" at bounding box center [535, 293] width 1071 height 587
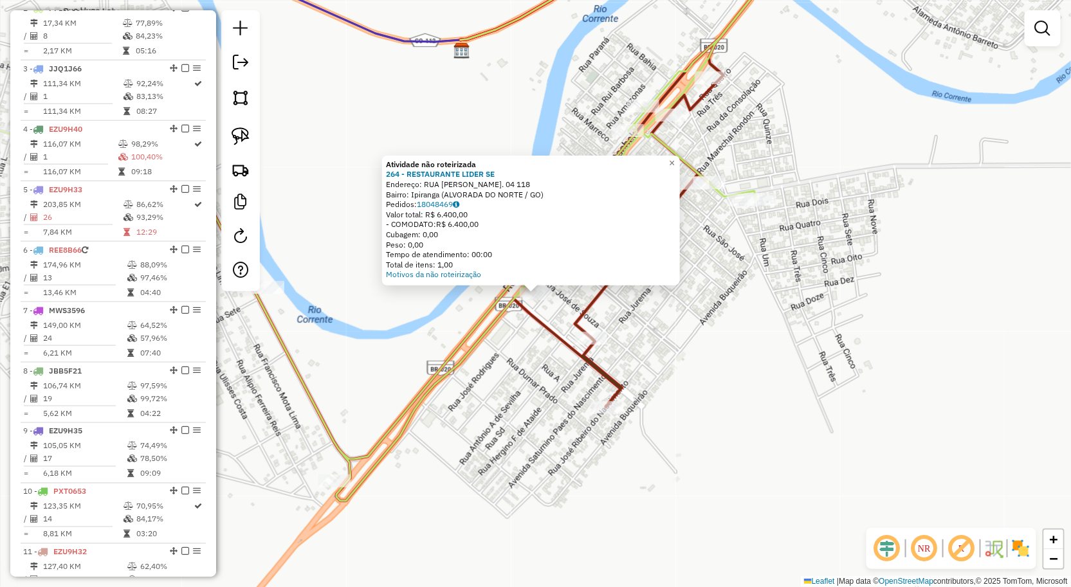
click at [778, 414] on div "Atividade não roteirizada 264 - RESTAURANTE LIDER SE Endereço: RUA JOSE DE SOUZ…" at bounding box center [535, 293] width 1071 height 587
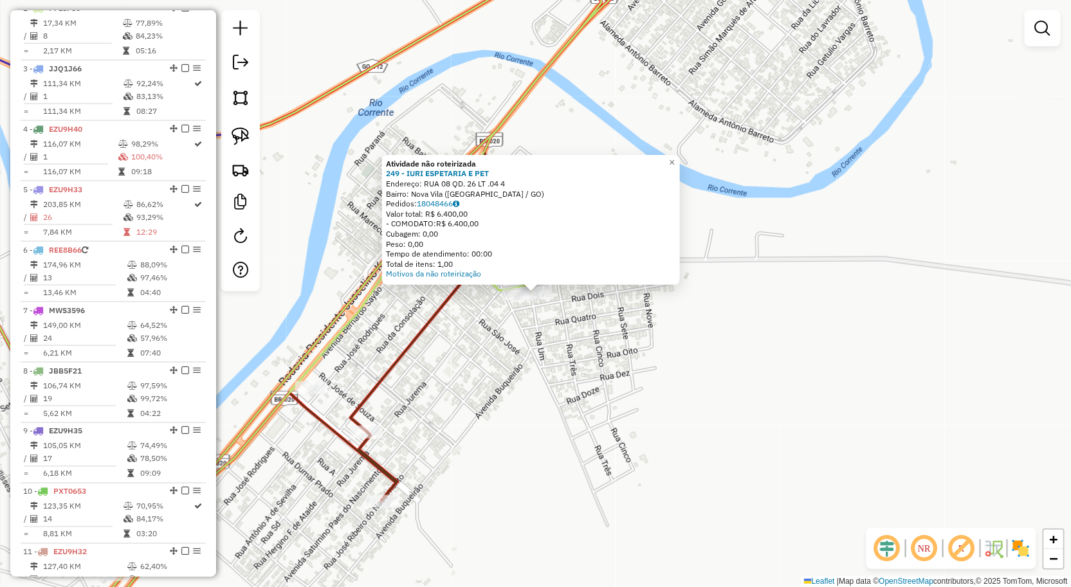
click at [642, 440] on div "Atividade não roteirizada 249 - IURI ESPETARIA E PET Endereço: RUA 08 QD. 26 LT…" at bounding box center [535, 293] width 1071 height 587
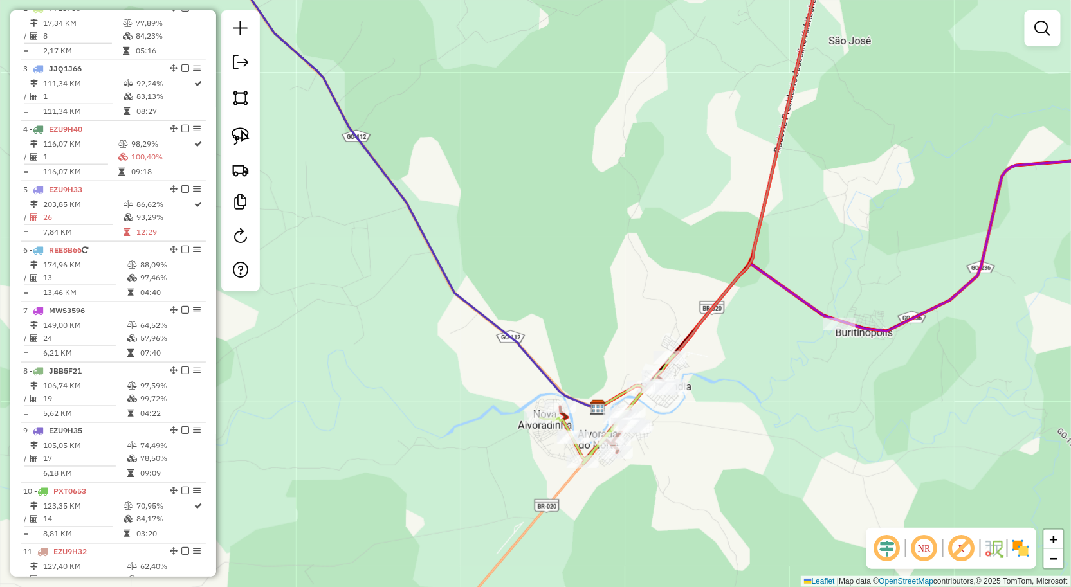
drag, startPoint x: 814, startPoint y: 395, endPoint x: 750, endPoint y: 438, distance: 76.3
click at [759, 438] on div "Janela de atendimento Grade de atendimento Capacidade Transportadoras Veículos …" at bounding box center [535, 293] width 1071 height 587
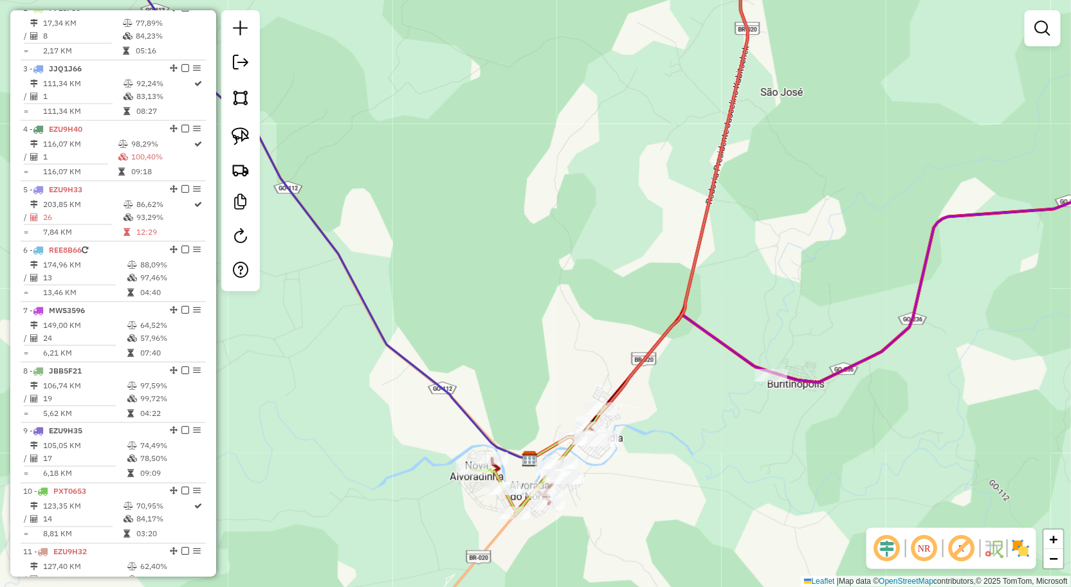
drag, startPoint x: 700, startPoint y: 365, endPoint x: 695, endPoint y: 354, distance: 12.1
click at [695, 355] on div "Janela de atendimento Grade de atendimento Capacidade Transportadoras Veículos …" at bounding box center [535, 293] width 1071 height 587
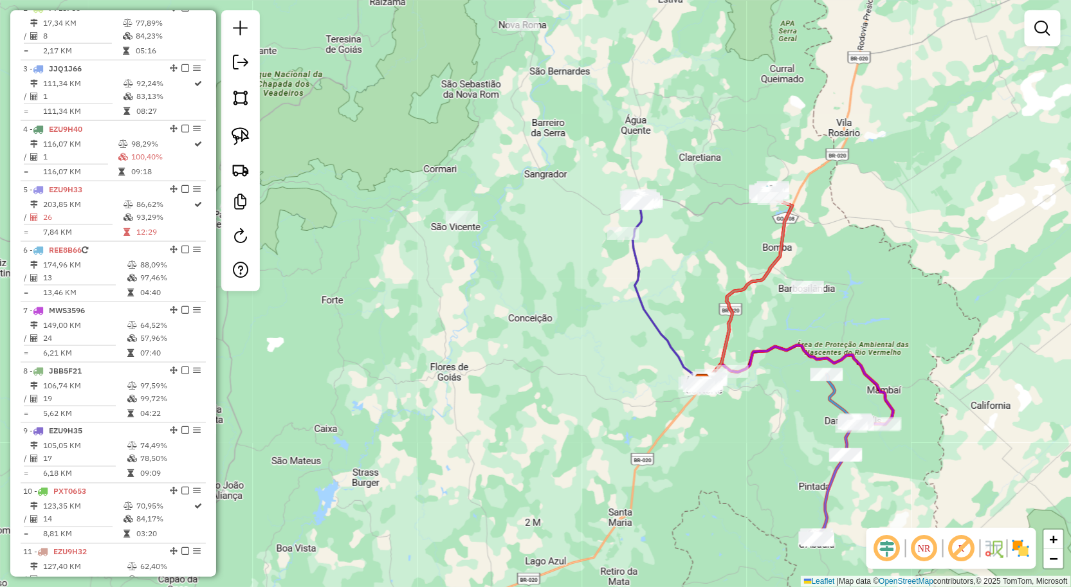
click at [1047, 24] on em at bounding box center [1042, 28] width 15 height 15
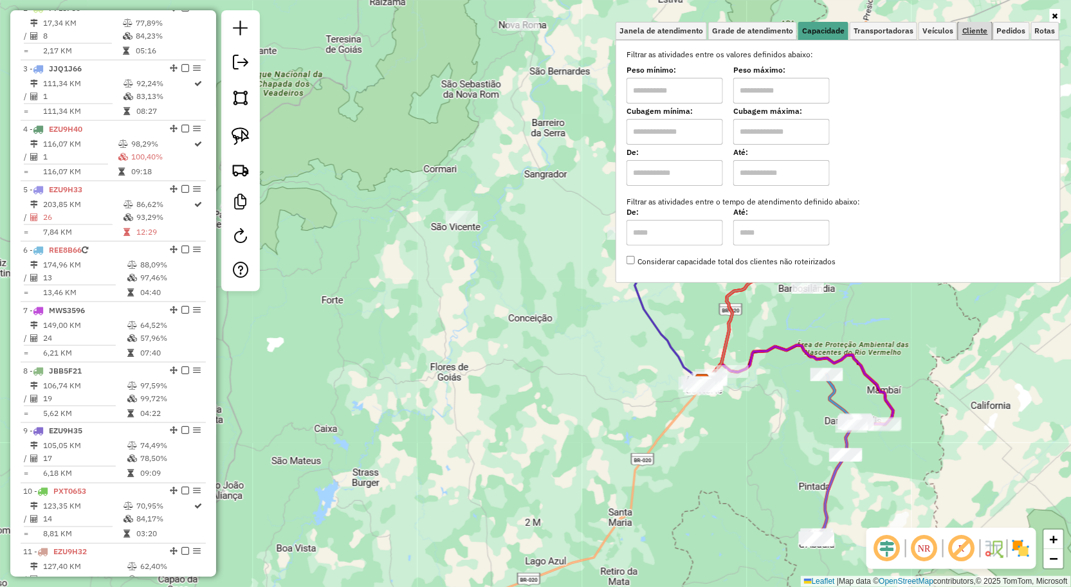
click at [986, 33] on span "Cliente" at bounding box center [975, 31] width 26 height 8
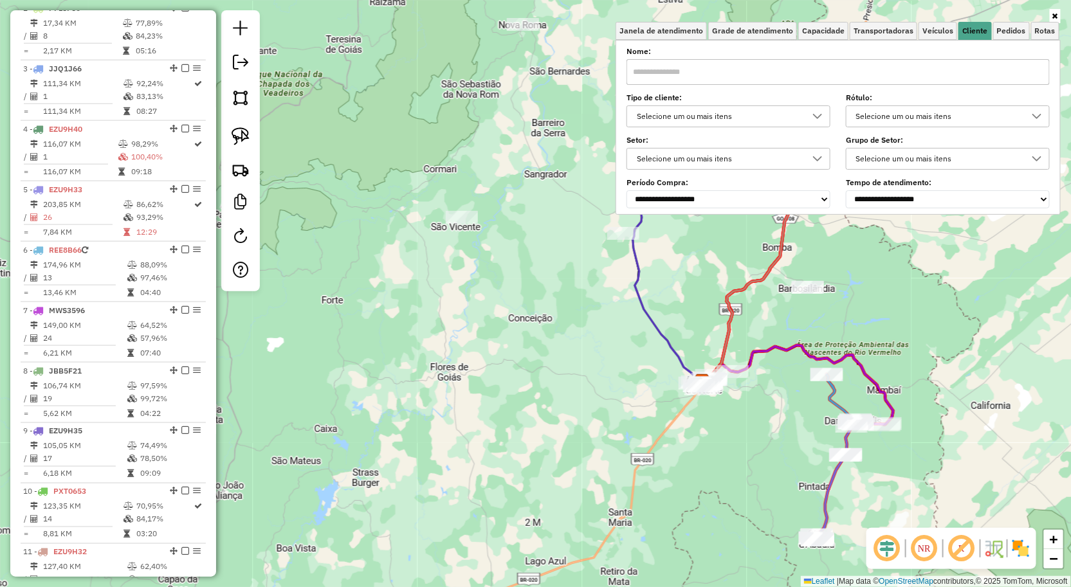
click at [817, 66] on input "text" at bounding box center [837, 72] width 423 height 26
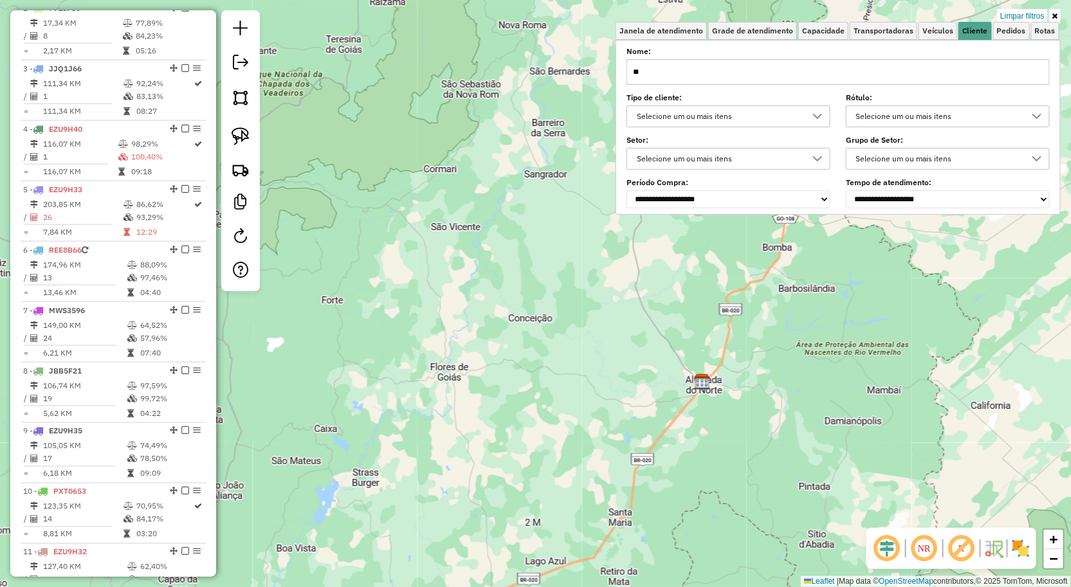
type input "*"
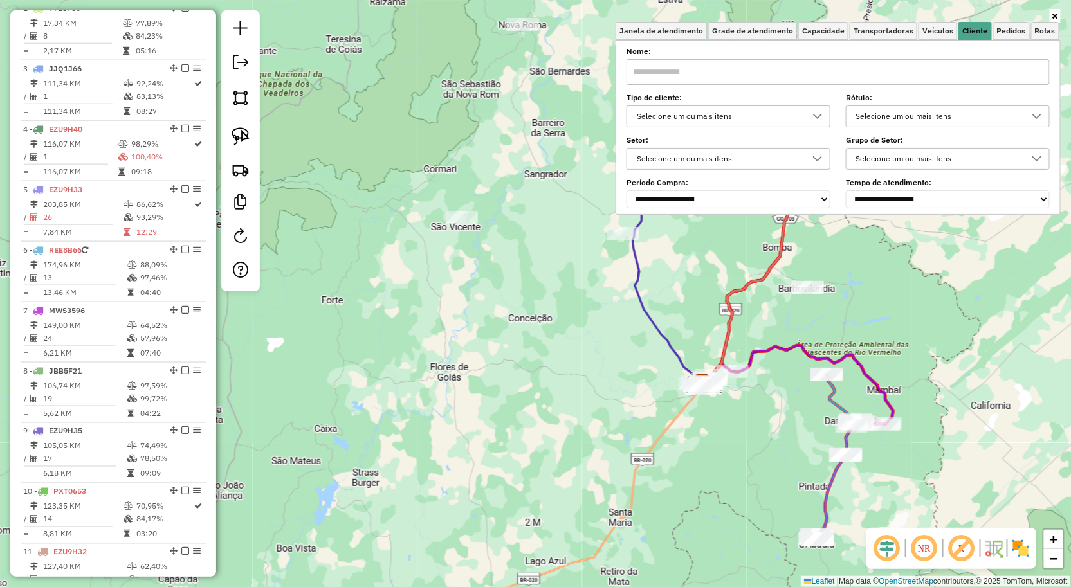
click at [689, 64] on input "text" at bounding box center [837, 72] width 423 height 26
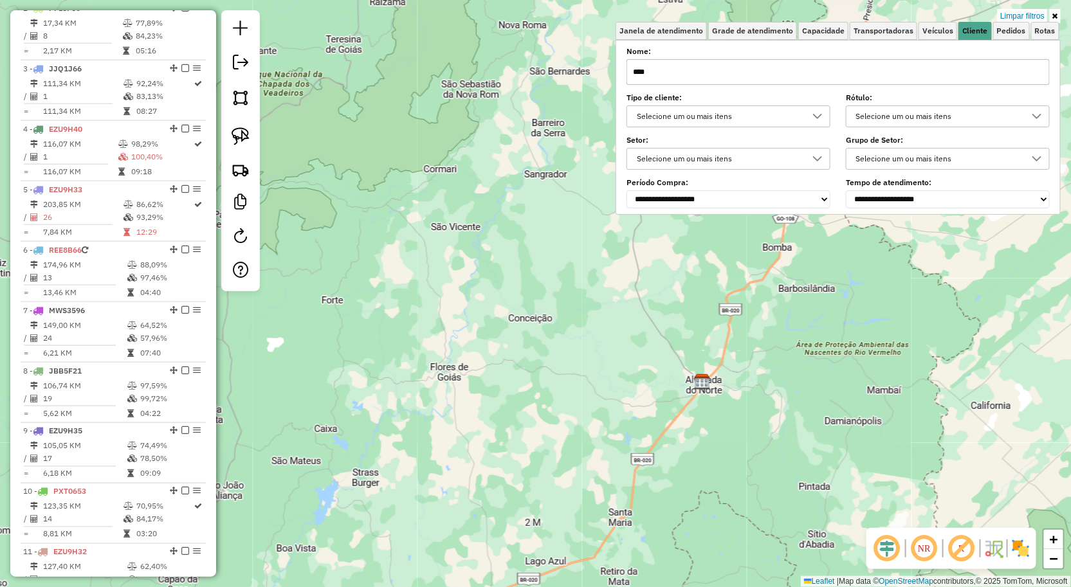
click at [768, 280] on div "Limpar filtros Janela de atendimento Grade de atendimento Capacidade Transporta…" at bounding box center [535, 293] width 1071 height 587
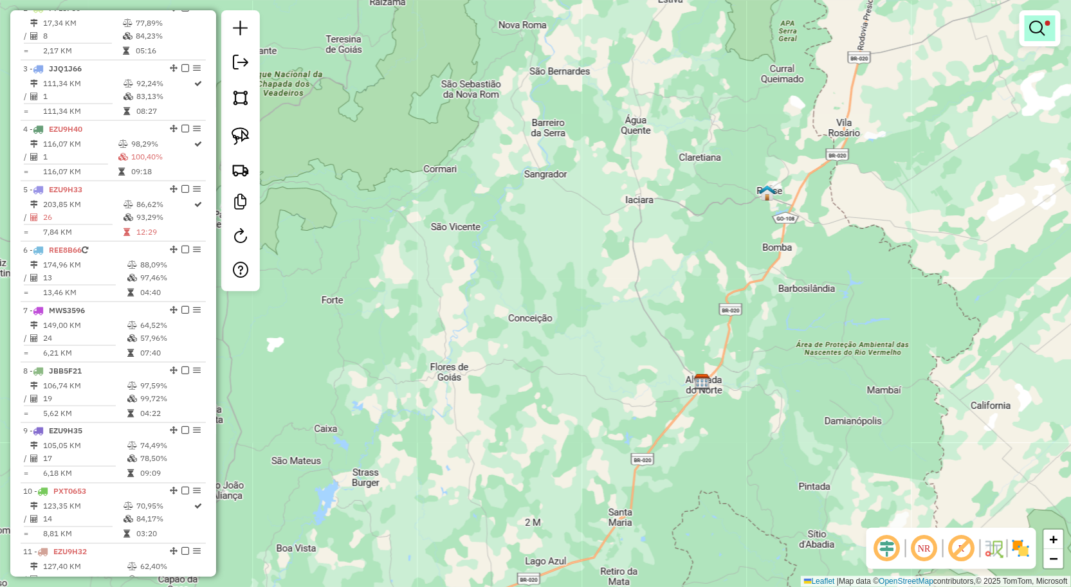
click at [1037, 37] on link at bounding box center [1039, 28] width 31 height 26
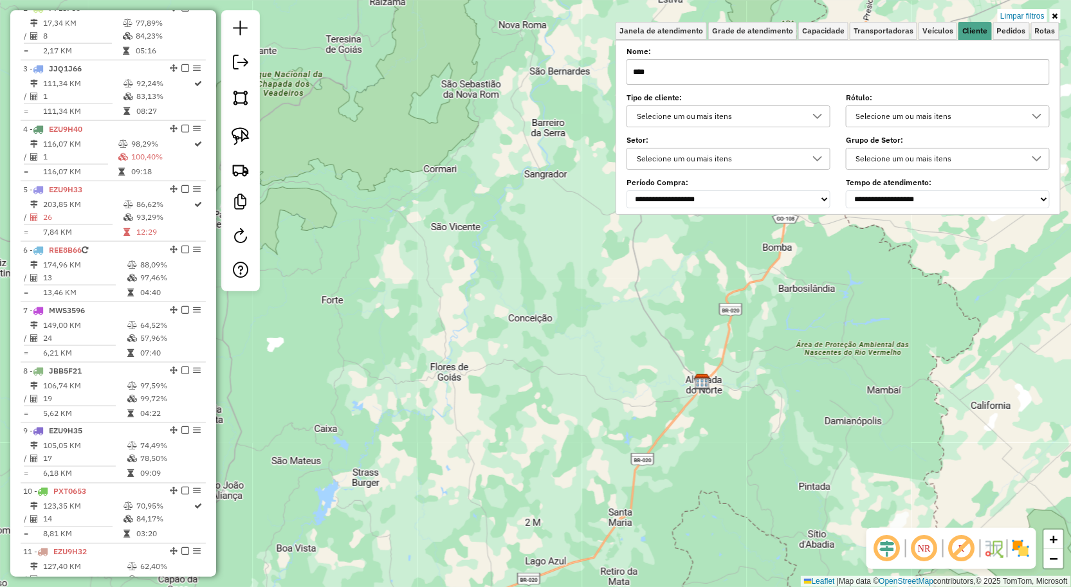
click at [782, 59] on input "****" at bounding box center [837, 72] width 423 height 26
type input "*"
click at [691, 401] on div "Limpar filtros Janela de atendimento Grade de atendimento Capacidade Transporta…" at bounding box center [535, 293] width 1071 height 587
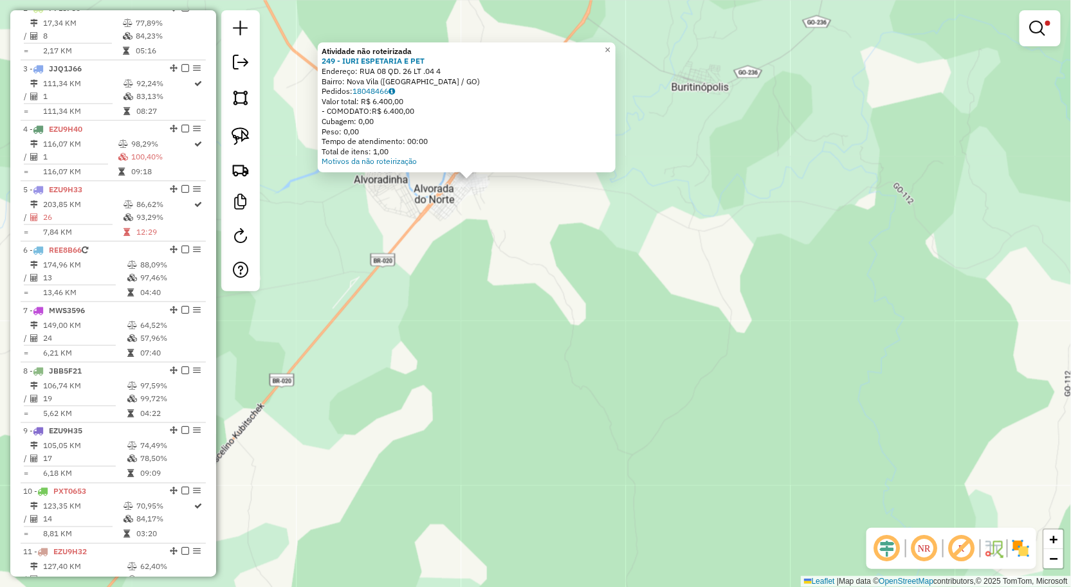
click at [600, 407] on div "Atividade não roteirizada 249 - IURI ESPETARIA E PET Endereço: RUA 08 QD. 26 LT…" at bounding box center [535, 293] width 1071 height 587
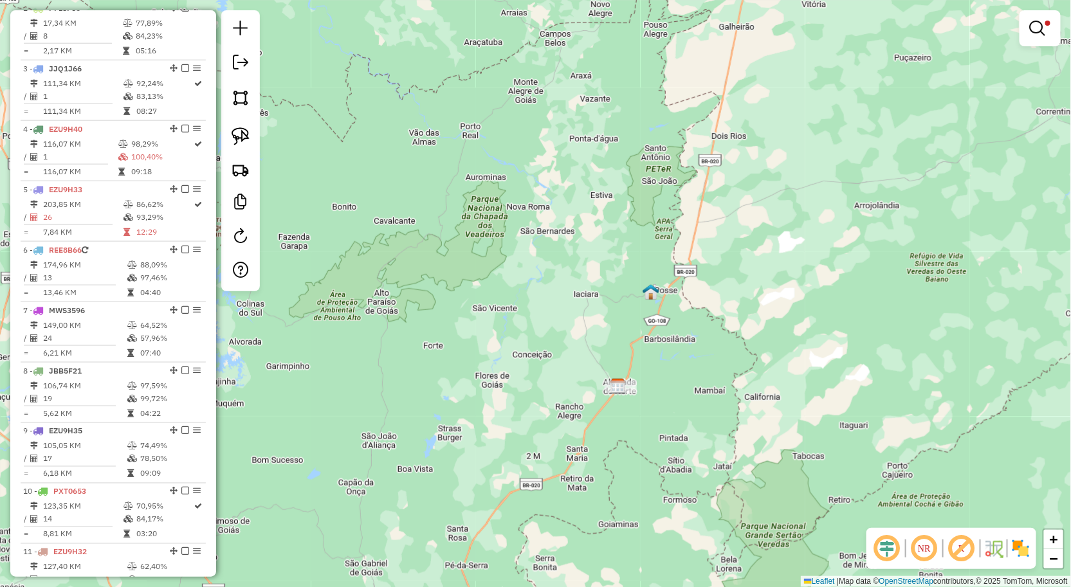
drag, startPoint x: 689, startPoint y: 386, endPoint x: 650, endPoint y: 418, distance: 50.3
click at [655, 432] on div "Limpar filtros Janela de atendimento Grade de atendimento Capacidade Transporta…" at bounding box center [535, 293] width 1071 height 587
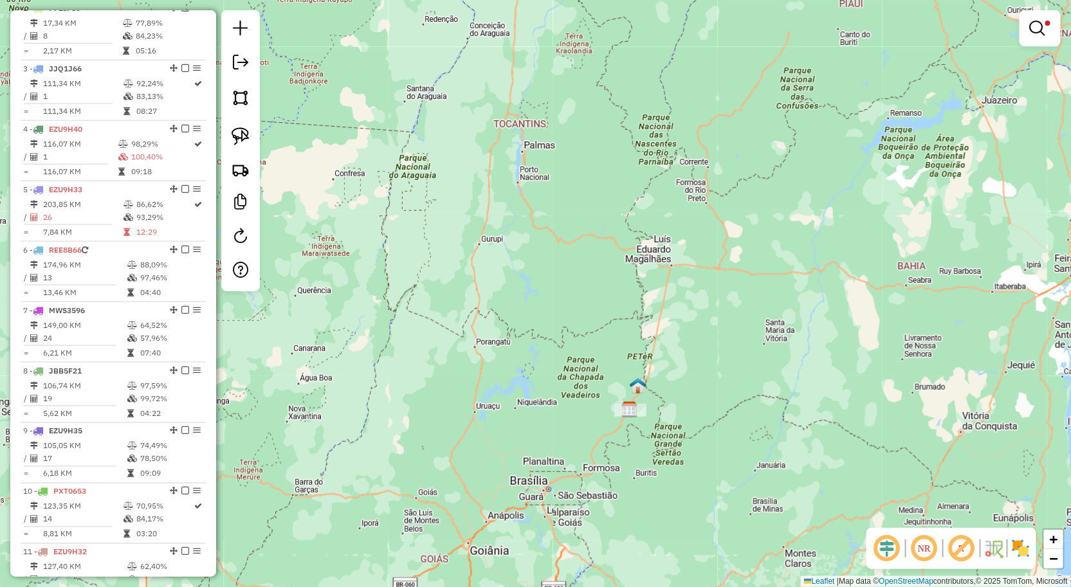
click at [1021, 48] on div "Limpar filtros Janela de atendimento Grade de atendimento Capacidade Transporta…" at bounding box center [1039, 34] width 41 height 48
click at [1030, 37] on link at bounding box center [1039, 28] width 31 height 26
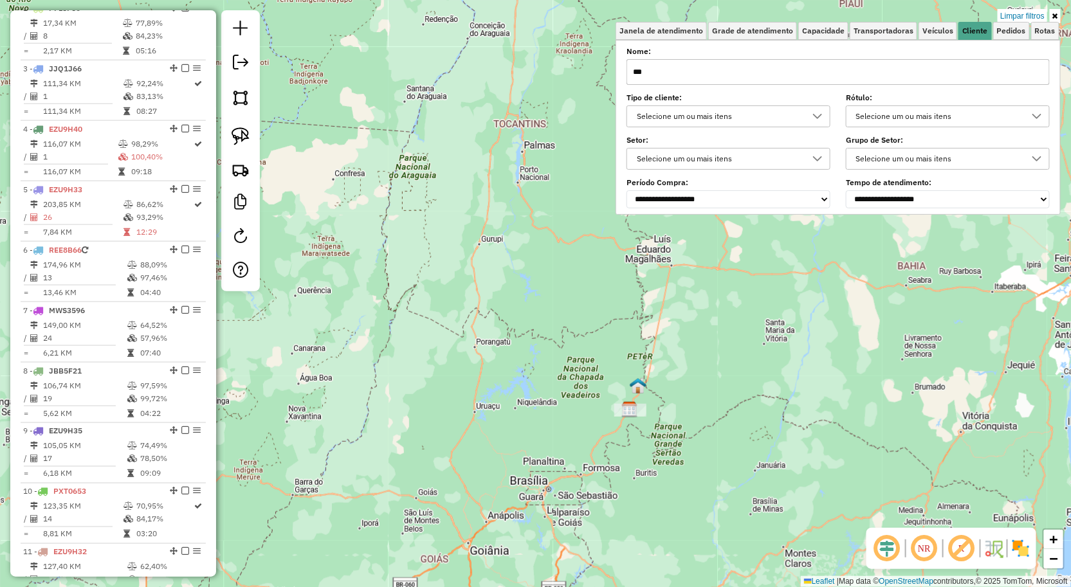
click at [853, 82] on input "***" at bounding box center [837, 72] width 423 height 26
type input "*"
drag, startPoint x: 1034, startPoint y: 72, endPoint x: 1015, endPoint y: 75, distance: 19.6
click at [1034, 72] on input "text" at bounding box center [837, 72] width 423 height 26
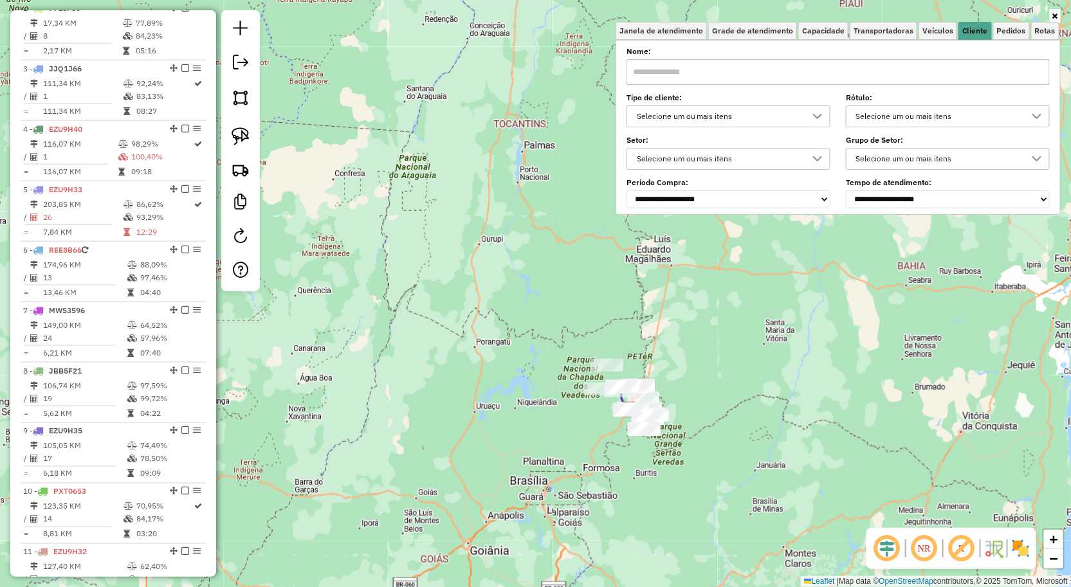
click at [716, 73] on input "text" at bounding box center [837, 72] width 423 height 26
click at [659, 75] on input "text" at bounding box center [837, 72] width 423 height 26
click at [676, 62] on input "text" at bounding box center [837, 72] width 423 height 26
click at [693, 62] on input "text" at bounding box center [837, 72] width 423 height 26
click at [757, 53] on label "Nome:" at bounding box center [837, 52] width 423 height 12
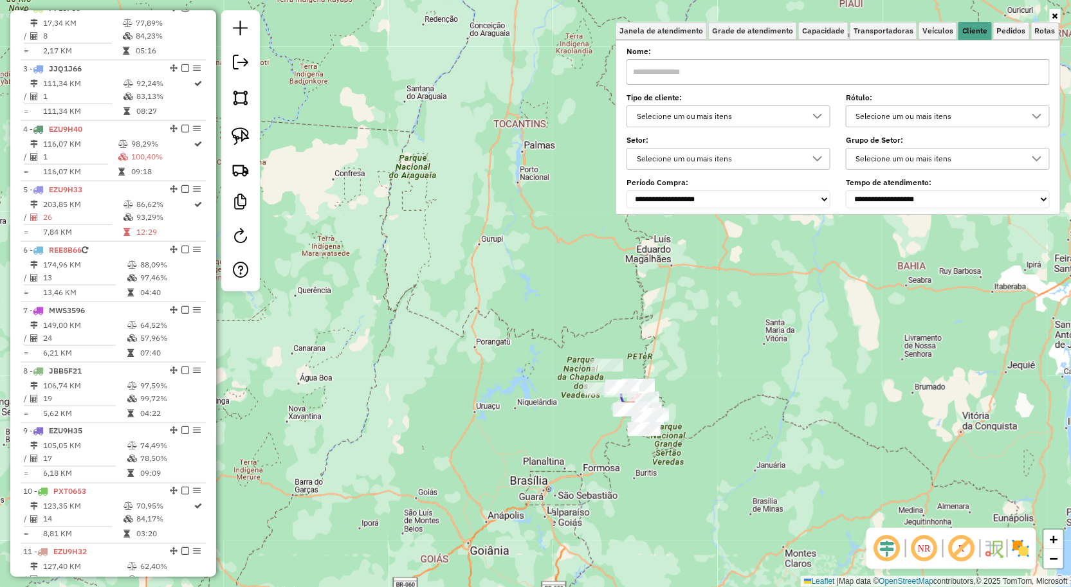
click at [821, 109] on div at bounding box center [817, 116] width 24 height 21
click at [747, 174] on li "Clientes sem tipo cadastrado" at bounding box center [734, 175] width 195 height 24
click at [794, 149] on icon at bounding box center [793, 145] width 10 height 10
click at [792, 145] on icon at bounding box center [793, 145] width 10 height 10
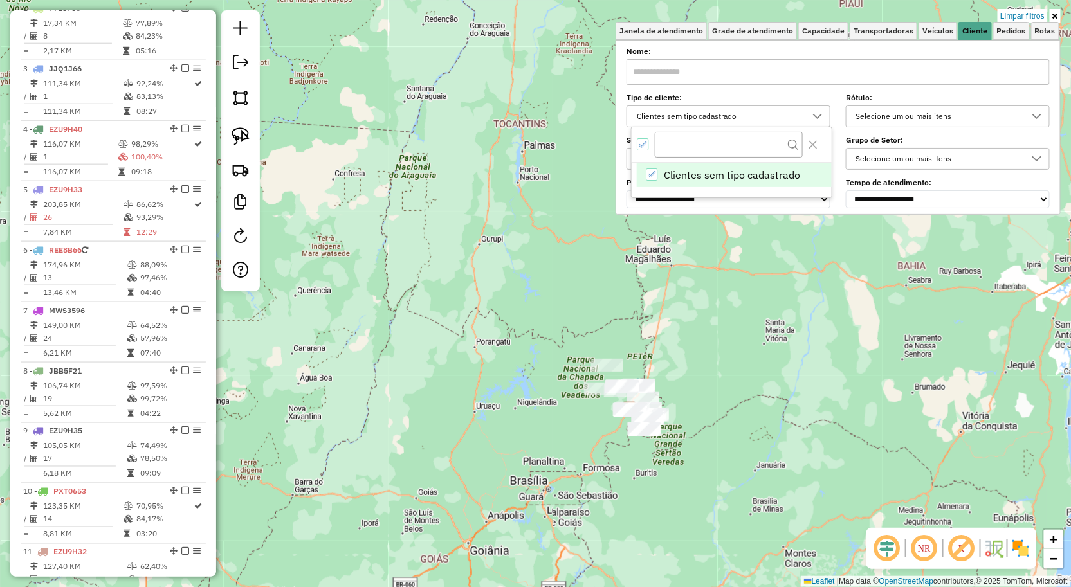
click at [1040, 116] on icon at bounding box center [1037, 116] width 10 height 10
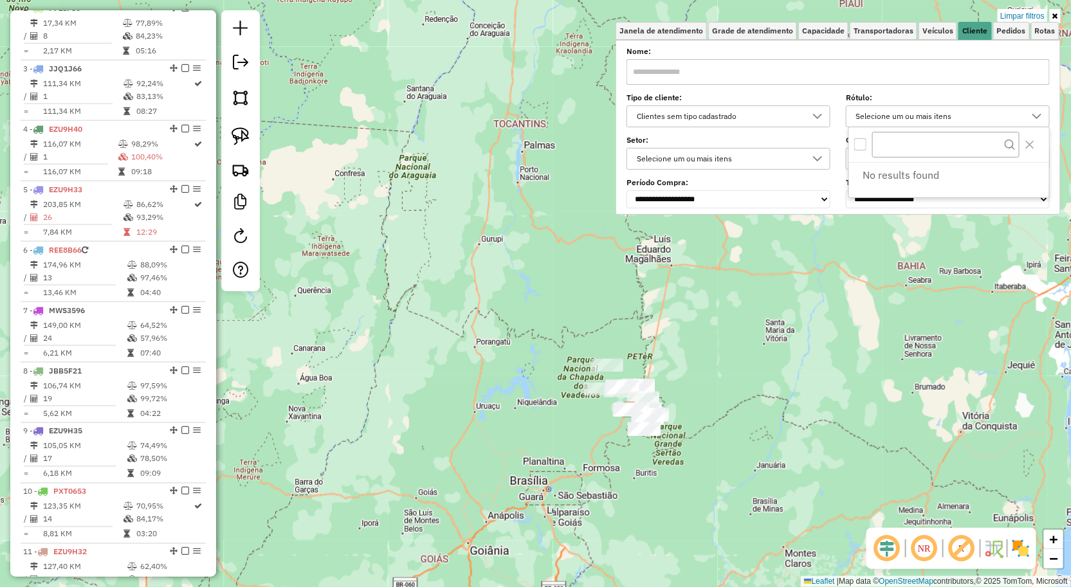
click at [846, 166] on div "Setor: Selecione um ou mais itens Grupo de Setor: Selecione um ou mais itens" at bounding box center [837, 154] width 423 height 32
click at [881, 152] on div "Selecione um ou mais itens" at bounding box center [937, 159] width 173 height 21
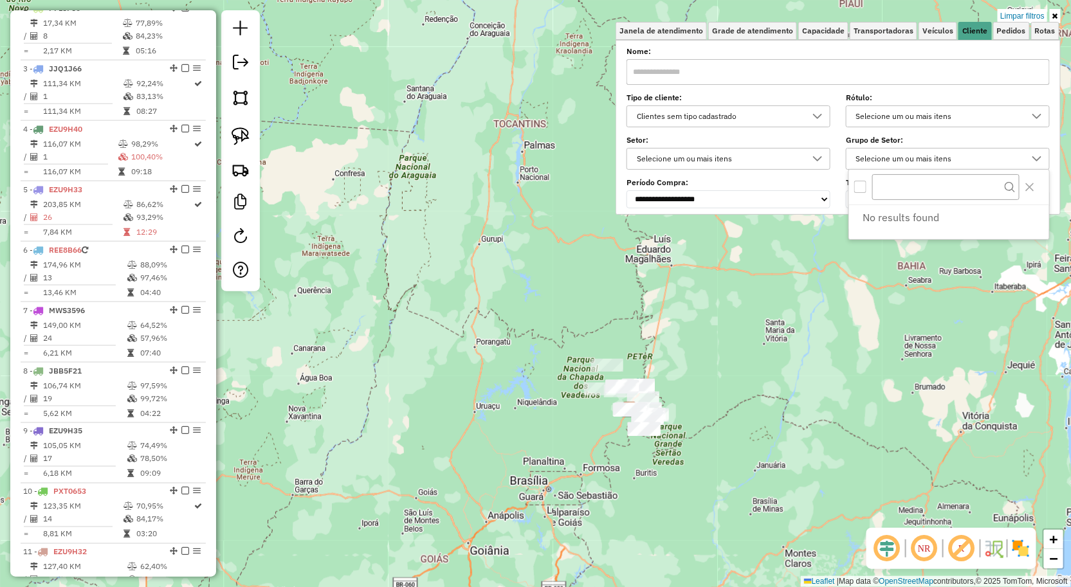
click at [809, 178] on label "Período Compra:" at bounding box center [728, 183] width 204 height 12
click at [827, 198] on select "**********" at bounding box center [728, 199] width 204 height 18
drag, startPoint x: 749, startPoint y: 125, endPoint x: 738, endPoint y: 116, distance: 13.7
click at [749, 125] on div "Clientes sem tipo cadastrado" at bounding box center [718, 116] width 173 height 21
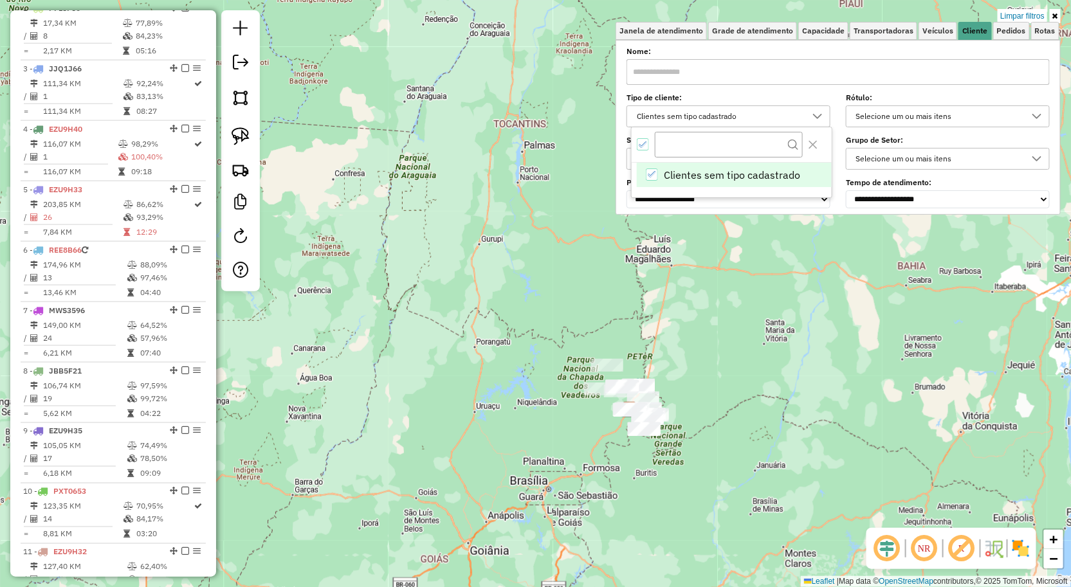
click at [706, 77] on input "text" at bounding box center [837, 72] width 423 height 26
click at [686, 74] on input "text" at bounding box center [837, 72] width 423 height 26
click at [690, 72] on input "text" at bounding box center [837, 72] width 423 height 26
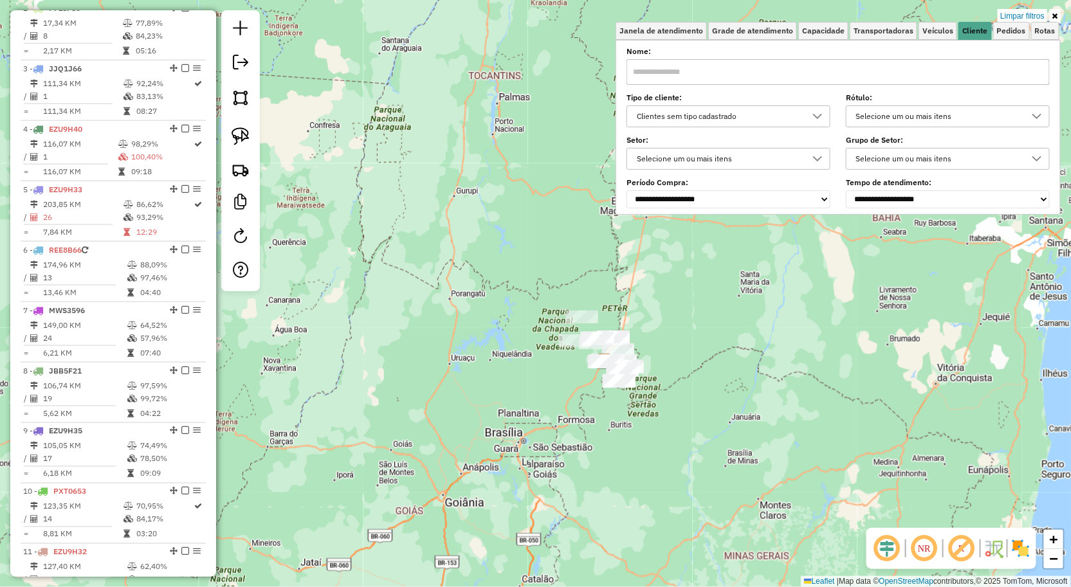
drag, startPoint x: 711, startPoint y: 319, endPoint x: 637, endPoint y: 260, distance: 95.2
click at [673, 244] on div "Limpar filtros Janela de atendimento Grade de atendimento Capacidade Transporta…" at bounding box center [535, 293] width 1071 height 587
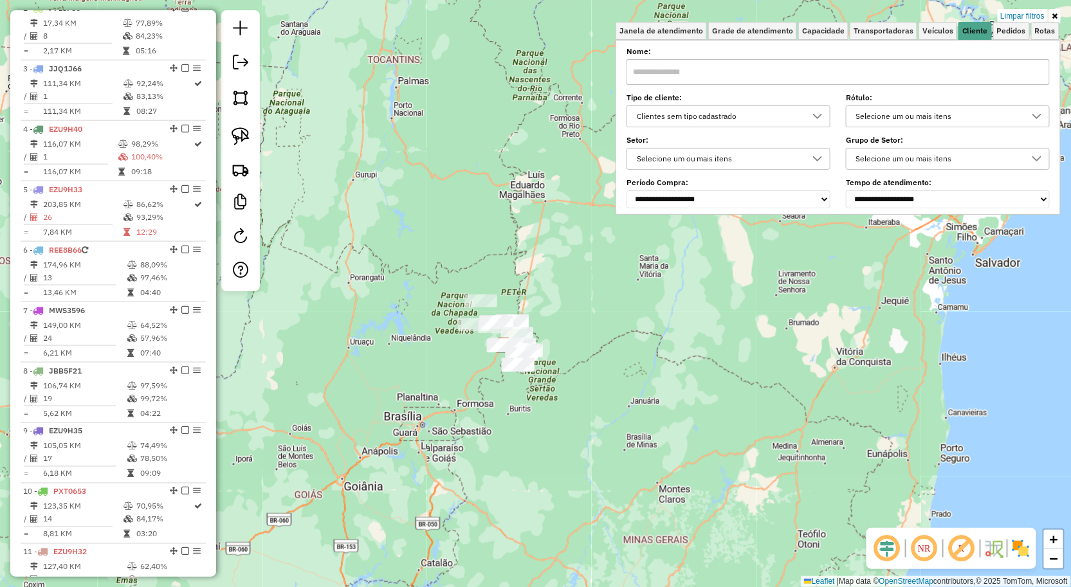
drag, startPoint x: 605, startPoint y: 278, endPoint x: 433, endPoint y: 278, distance: 171.1
click at [415, 302] on div "Limpar filtros Janela de atendimento Grade de atendimento Capacidade Transporta…" at bounding box center [535, 293] width 1071 height 587
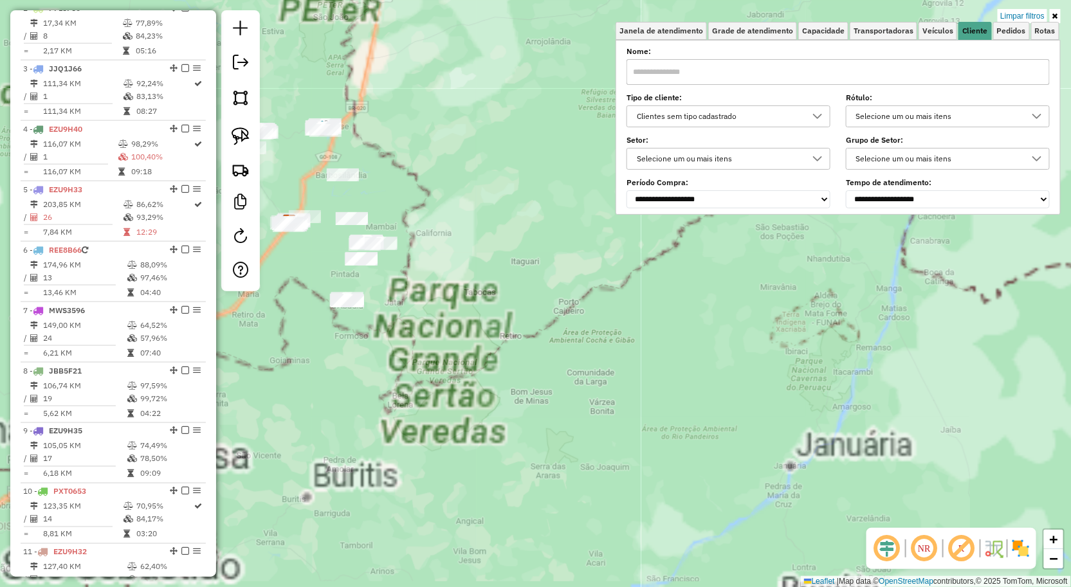
drag, startPoint x: 464, startPoint y: 233, endPoint x: 537, endPoint y: 238, distance: 73.5
click at [537, 238] on div "Limpar filtros Janela de atendimento Grade de atendimento Capacidade Transporta…" at bounding box center [535, 293] width 1071 height 587
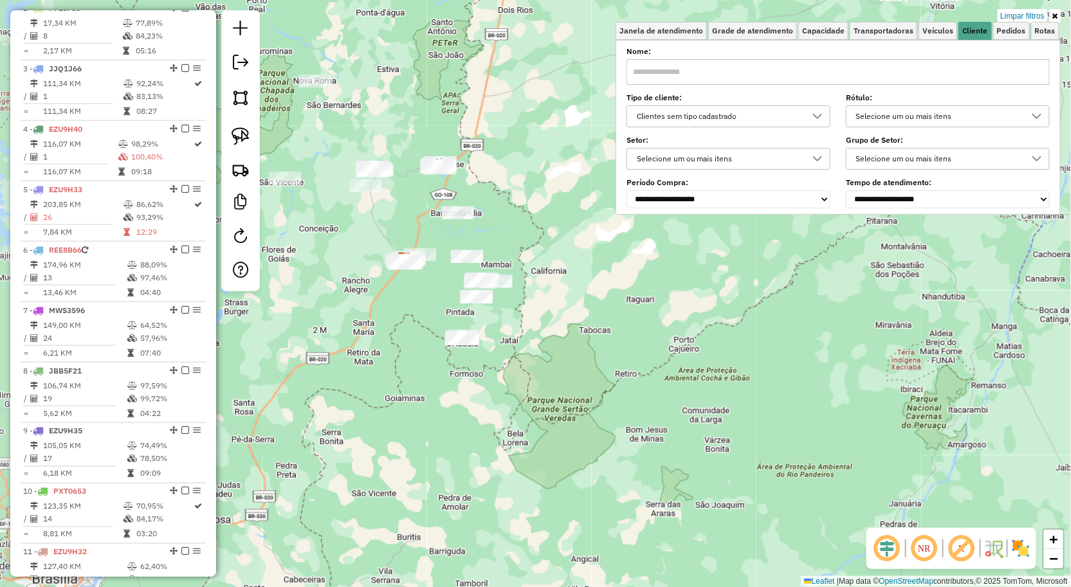
drag, startPoint x: 509, startPoint y: 226, endPoint x: 544, endPoint y: 268, distance: 55.2
click at [542, 277] on div "Limpar filtros Janela de atendimento Grade de atendimento Capacidade Transporta…" at bounding box center [535, 293] width 1071 height 587
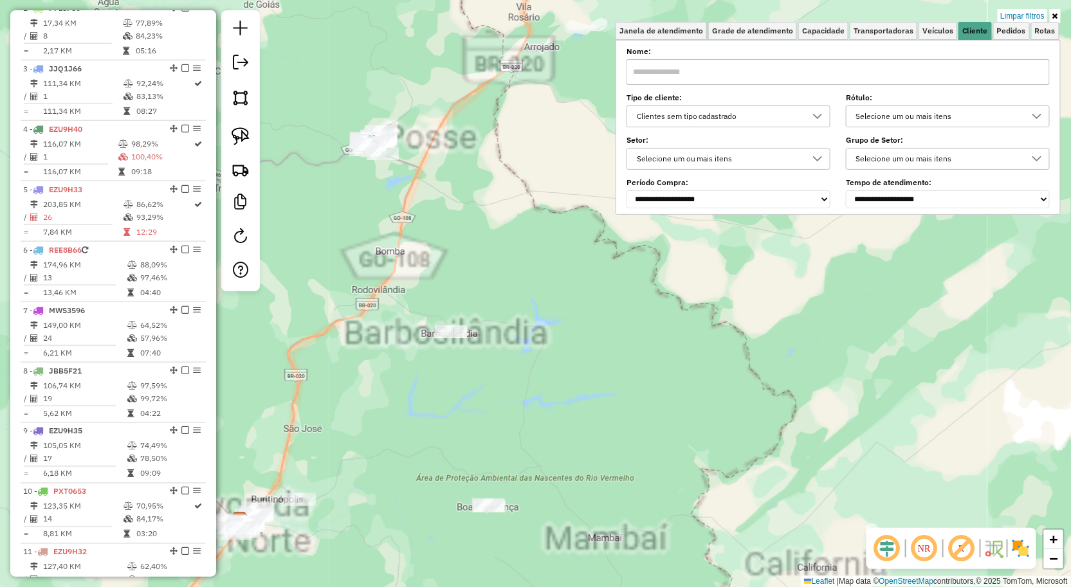
drag, startPoint x: 503, startPoint y: 199, endPoint x: 556, endPoint y: 193, distance: 53.8
click at [551, 193] on div "Limpar filtros Janela de atendimento Grade de atendimento Capacidade Transporta…" at bounding box center [535, 293] width 1071 height 587
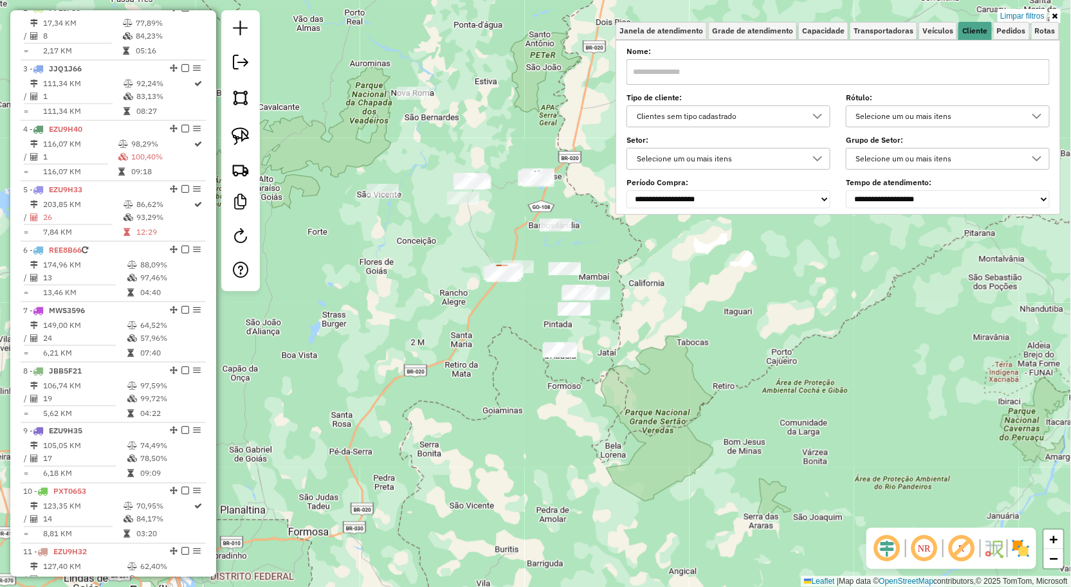
click at [758, 75] on input "text" at bounding box center [837, 72] width 423 height 26
click at [712, 69] on input "text" at bounding box center [837, 72] width 423 height 26
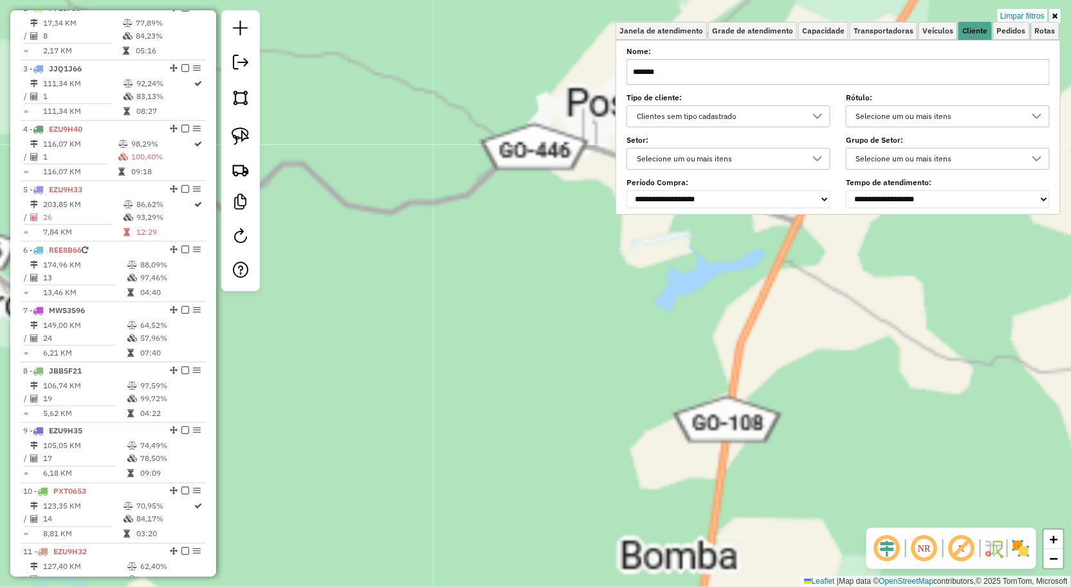
type input "*******"
click at [588, 163] on div "Limpar filtros Janela de atendimento Grade de atendimento Capacidade Transporta…" at bounding box center [535, 293] width 1071 height 587
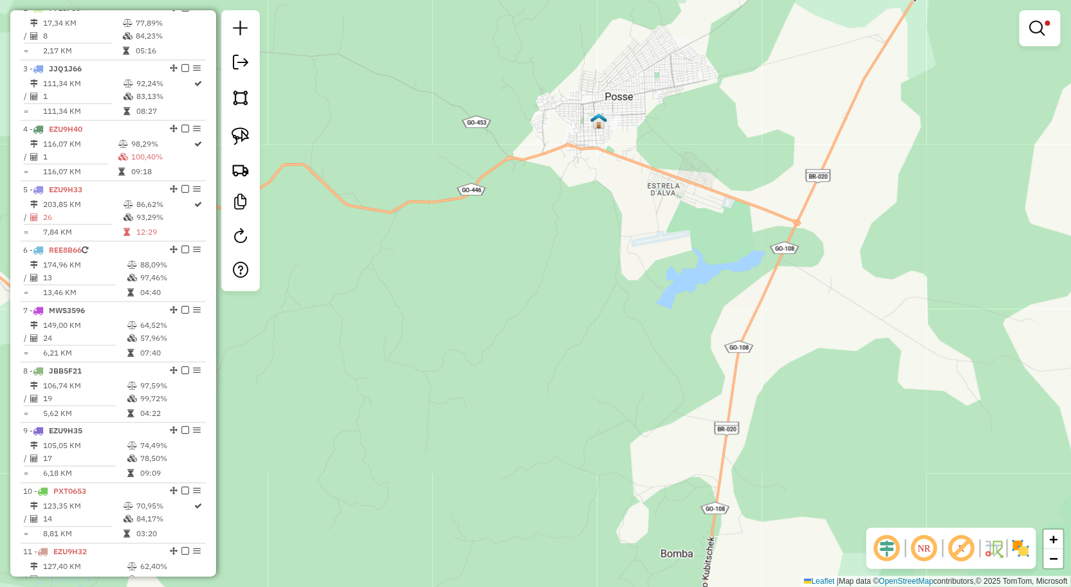
drag, startPoint x: 590, startPoint y: 140, endPoint x: 579, endPoint y: 189, distance: 50.1
click at [579, 189] on div "Limpar filtros Janela de atendimento Grade de atendimento Capacidade Transporta…" at bounding box center [535, 293] width 1071 height 587
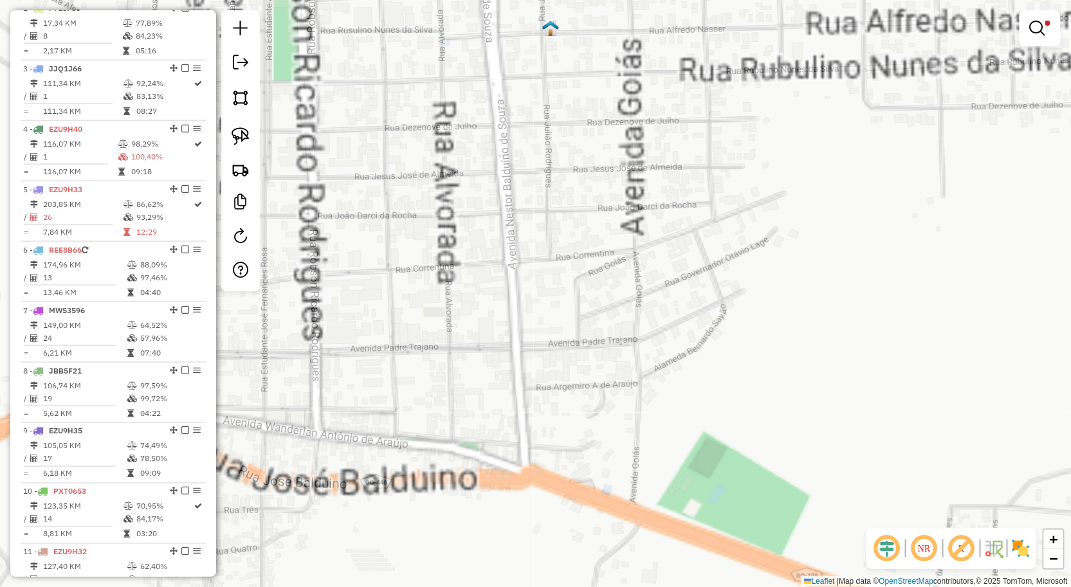
drag, startPoint x: 601, startPoint y: 163, endPoint x: 601, endPoint y: 210, distance: 46.9
click at [585, 223] on div "Limpar filtros Janela de atendimento Grade de atendimento Capacidade Transporta…" at bounding box center [535, 293] width 1071 height 587
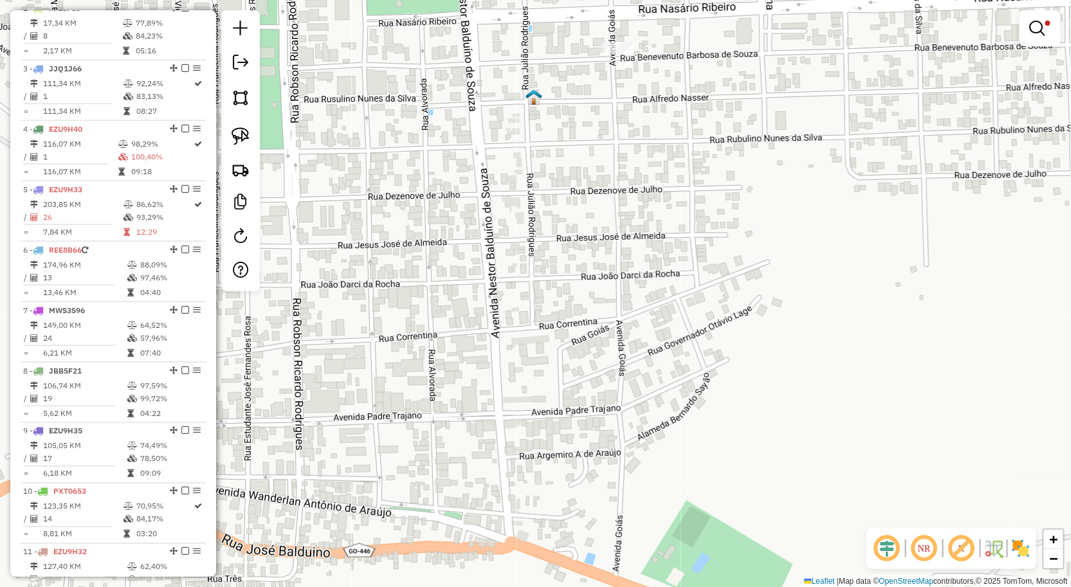
click at [600, 238] on div "Limpar filtros Janela de atendimento Grade de atendimento Capacidade Transporta…" at bounding box center [535, 293] width 1071 height 587
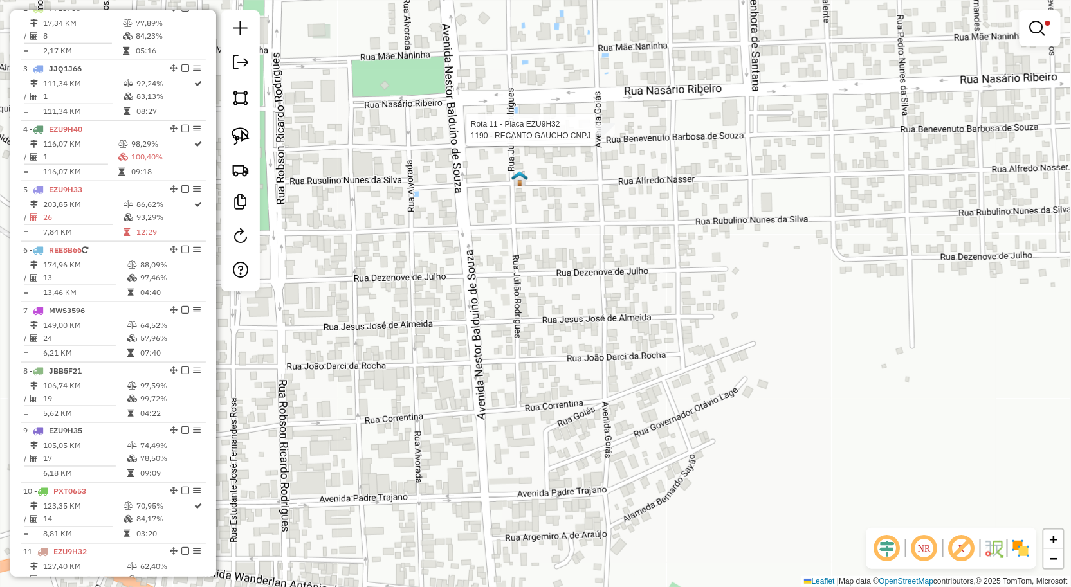
select select "**********"
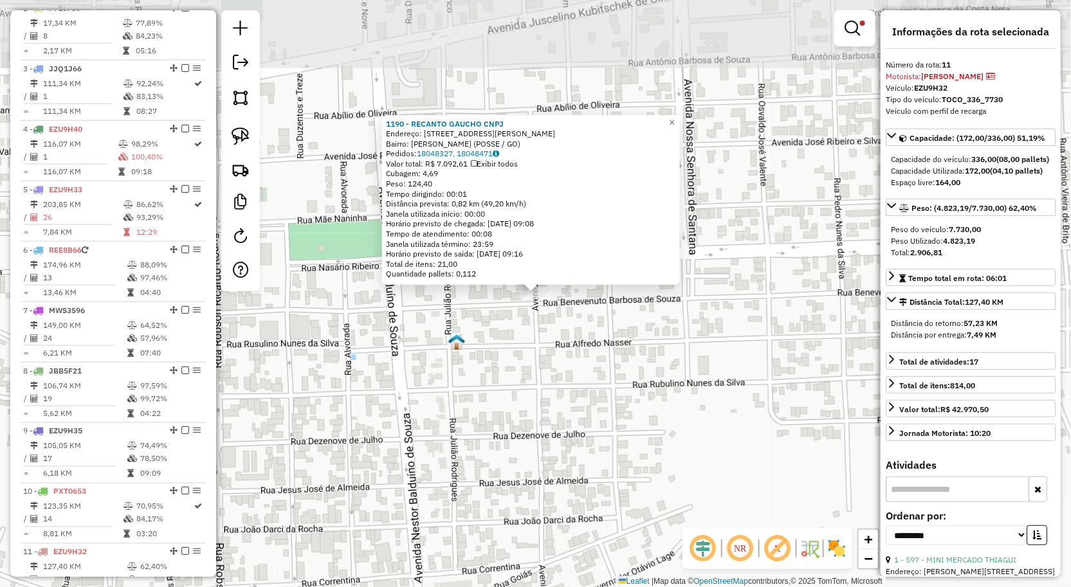
scroll to position [848, 0]
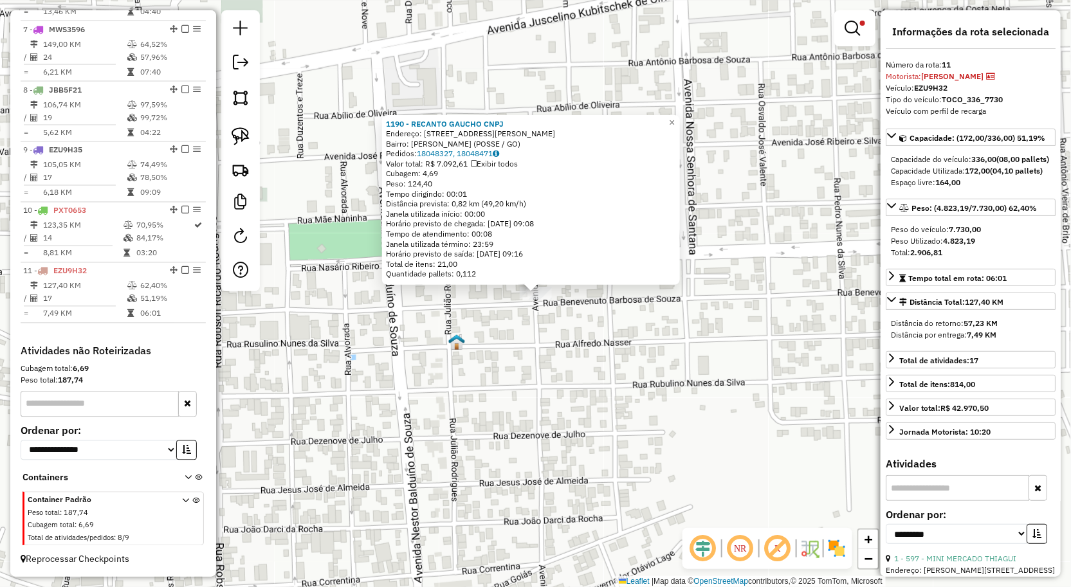
click at [509, 329] on div "1190 - RECANTO GAUCHO CNPJ Endereço: AVENIDA NASARIO RIBEIRO 10 Bairro: Setor A…" at bounding box center [535, 293] width 1071 height 587
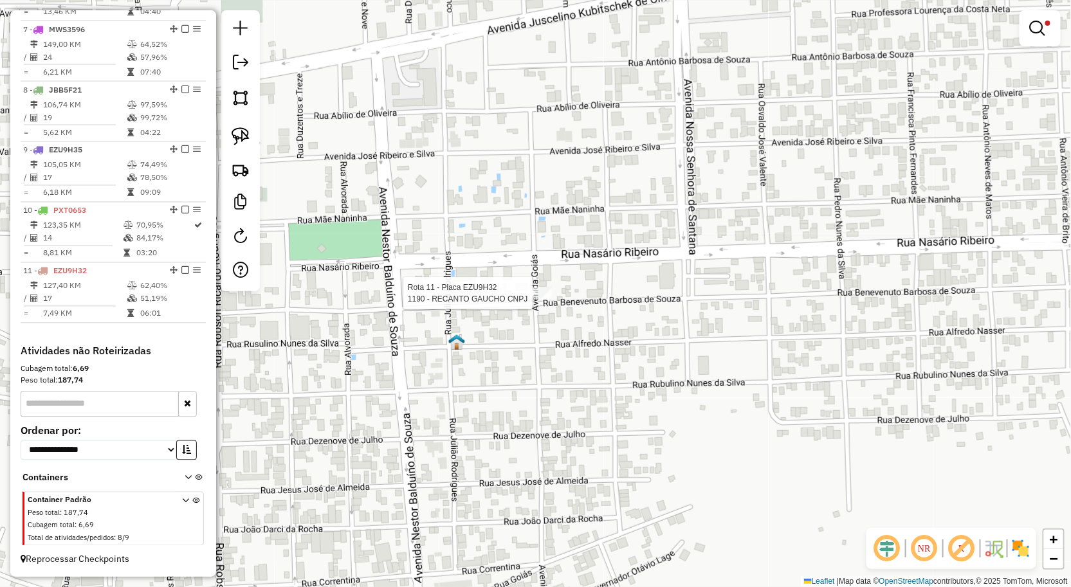
select select "**********"
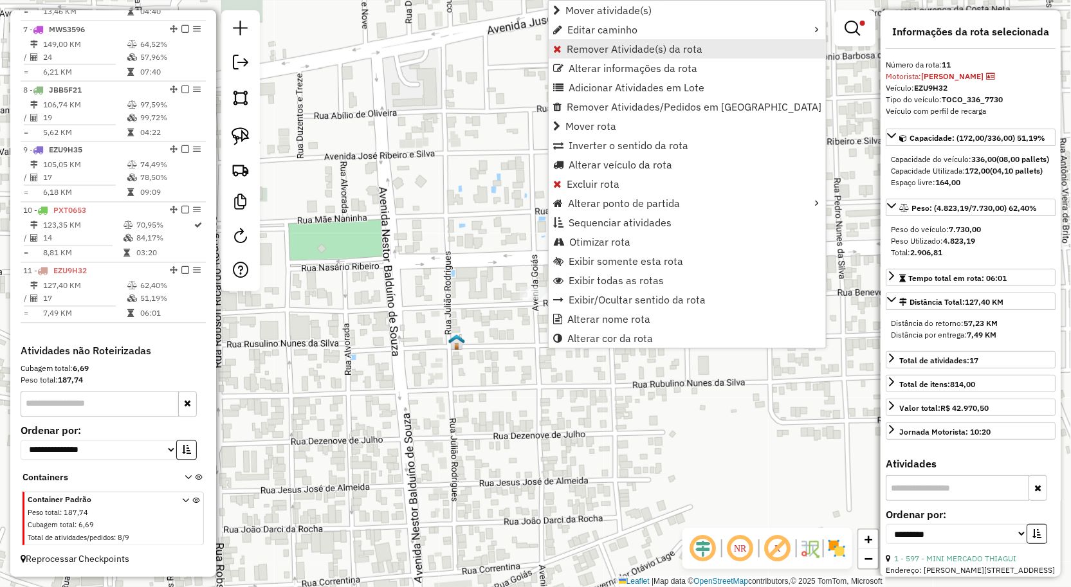
click at [592, 51] on span "Remover Atividade(s) da rota" at bounding box center [635, 49] width 136 height 10
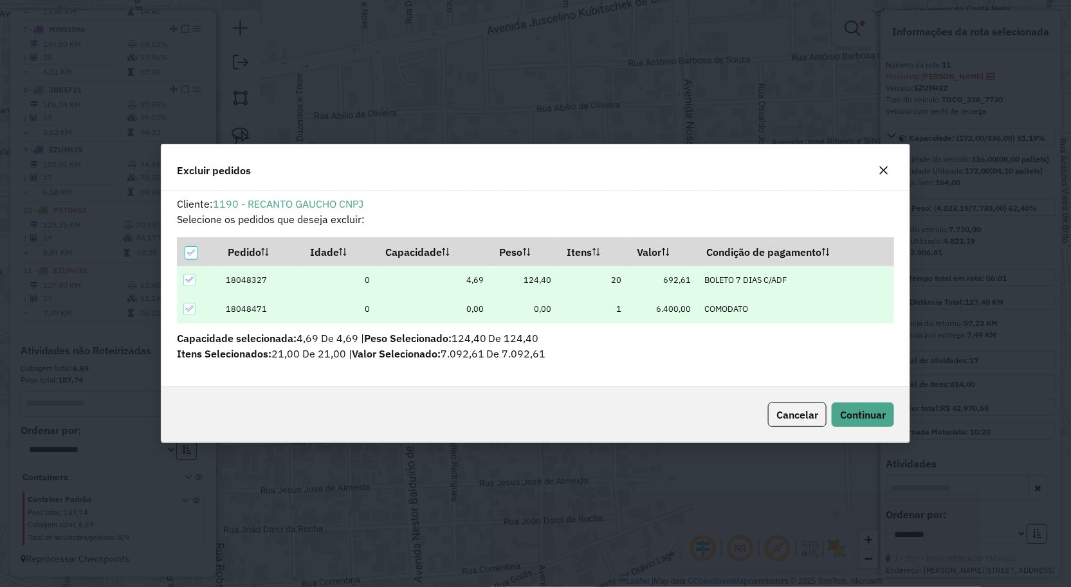
scroll to position [7, 3]
click at [850, 406] on button "Continuar" at bounding box center [863, 415] width 62 height 24
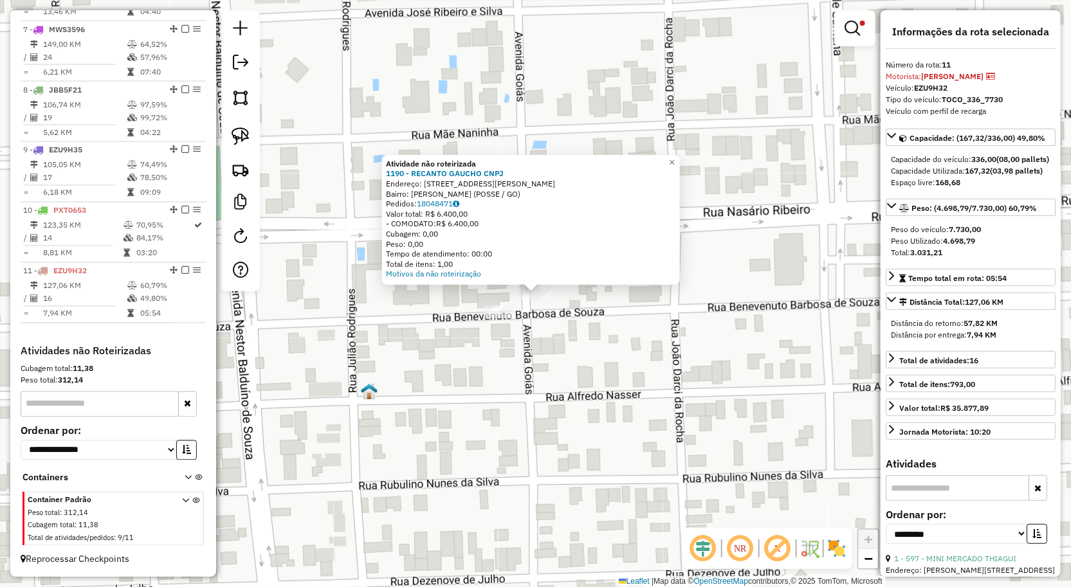
click at [543, 365] on div "Atividade não roteirizada 1190 - RECANTO GAUCHO CNPJ Endereço: AVENIDA NASARIO …" at bounding box center [535, 293] width 1071 height 587
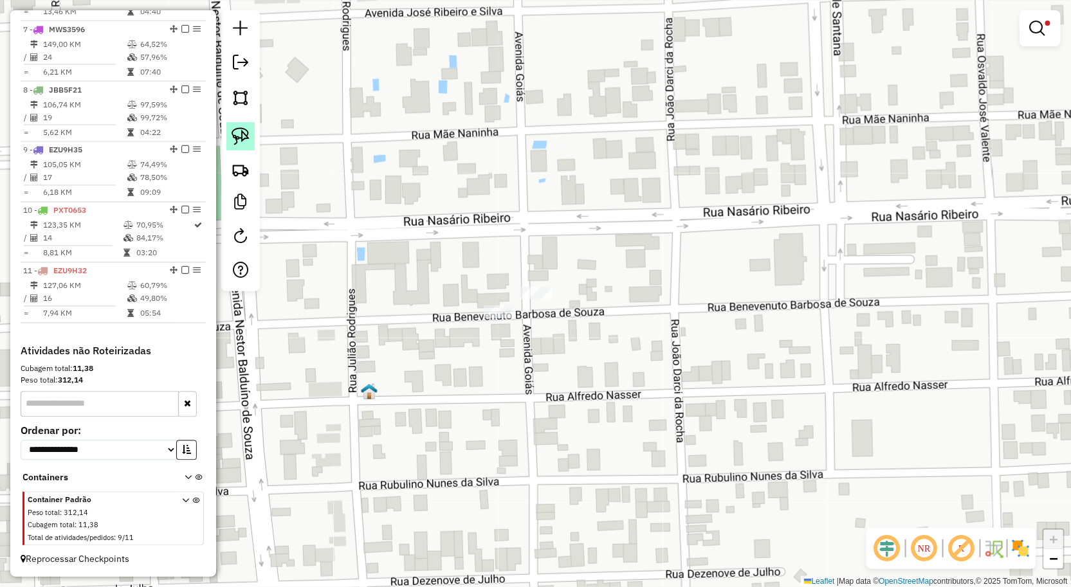
click at [234, 134] on img at bounding box center [241, 136] width 18 height 18
drag, startPoint x: 428, startPoint y: 279, endPoint x: 531, endPoint y: 346, distance: 122.7
click at [531, 346] on div "Limpar filtros Janela de atendimento Grade de atendimento Capacidade Transporta…" at bounding box center [535, 293] width 1071 height 587
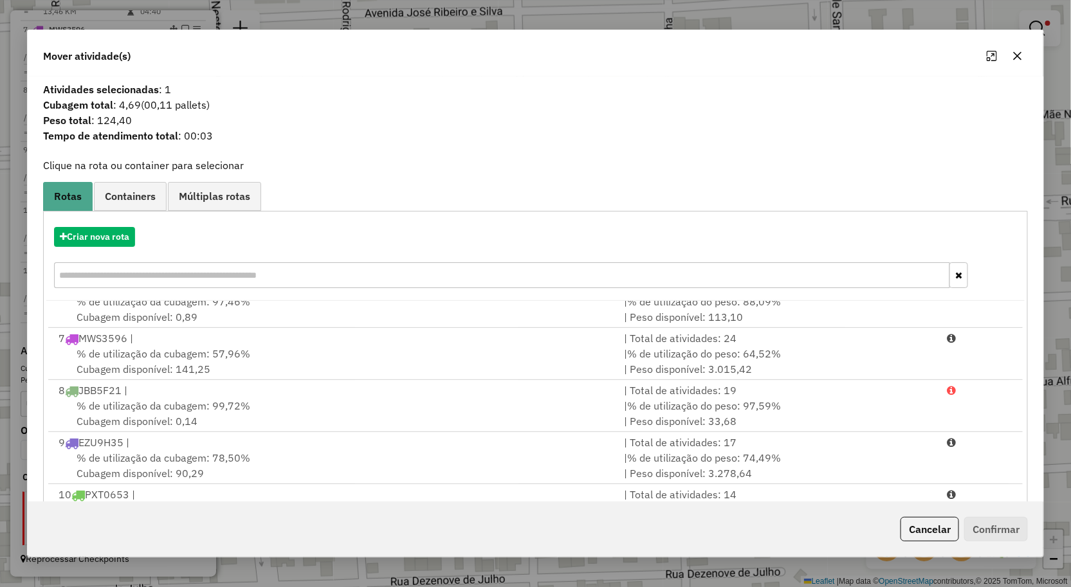
scroll to position [316, 0]
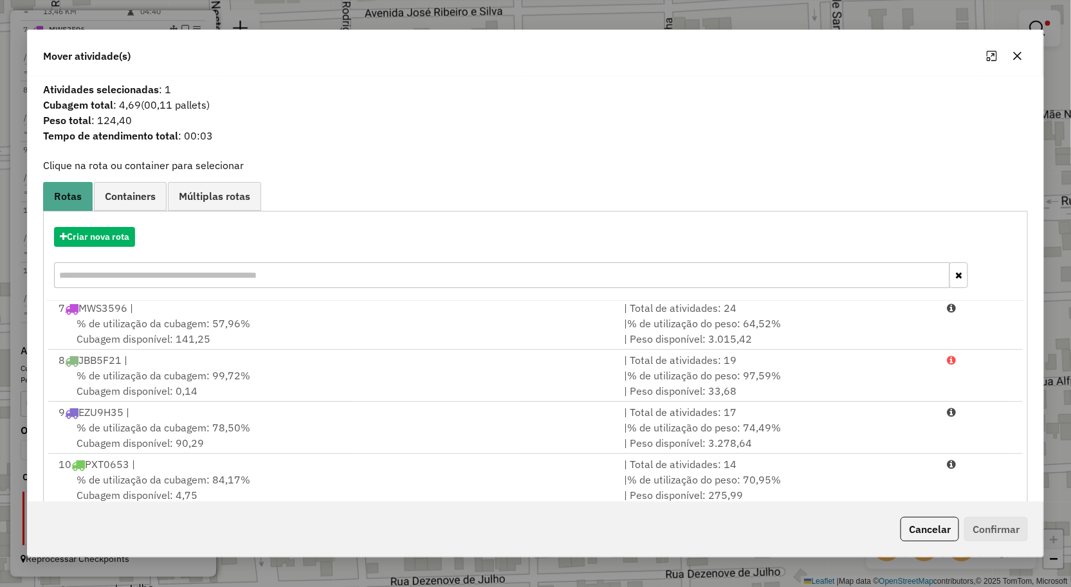
click at [1018, 59] on icon "button" at bounding box center [1017, 56] width 10 height 10
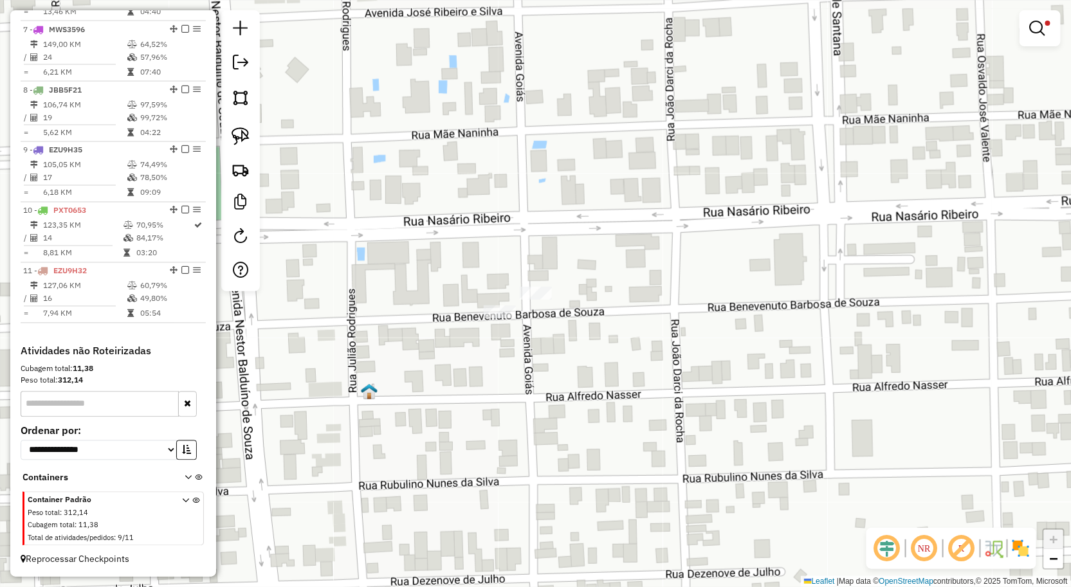
drag, startPoint x: 238, startPoint y: 141, endPoint x: 303, endPoint y: 200, distance: 87.4
click at [238, 141] on img at bounding box center [241, 136] width 18 height 18
drag, startPoint x: 480, startPoint y: 332, endPoint x: 450, endPoint y: 361, distance: 41.4
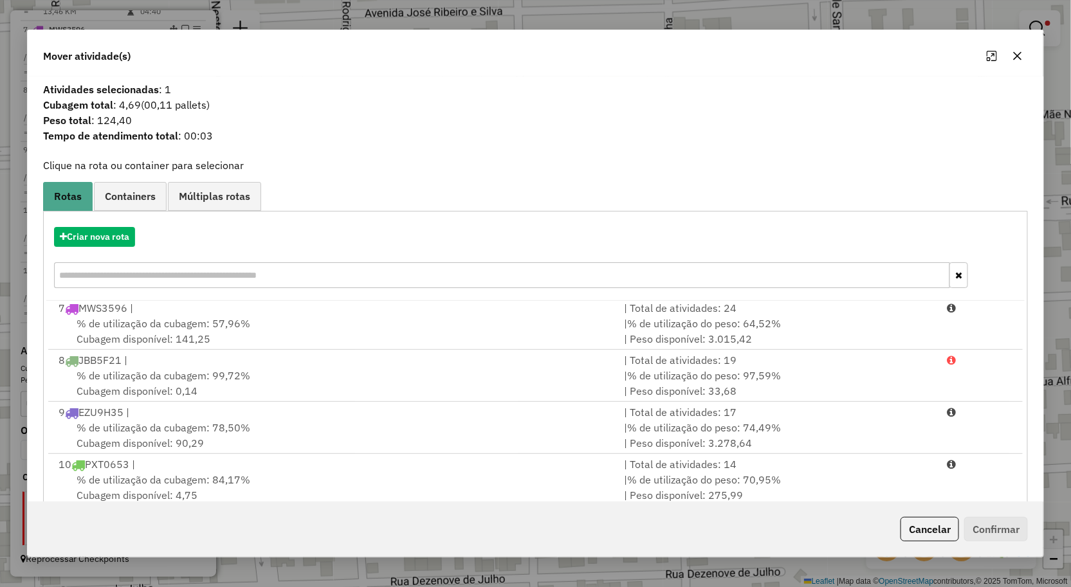
click at [1013, 60] on icon "button" at bounding box center [1017, 56] width 10 height 10
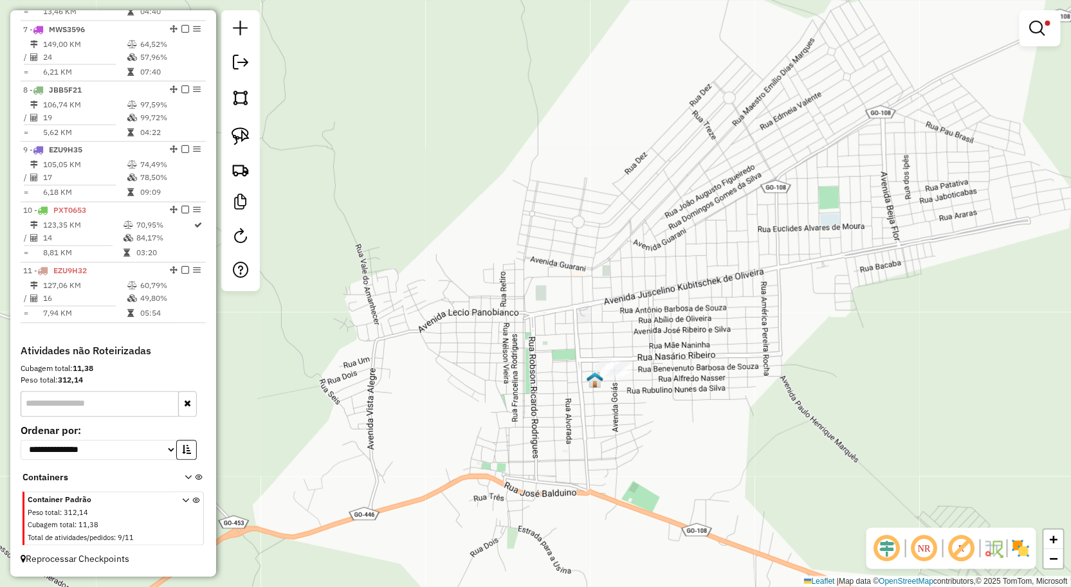
click at [1037, 41] on div at bounding box center [1039, 28] width 41 height 36
click at [1036, 37] on link at bounding box center [1039, 28] width 31 height 26
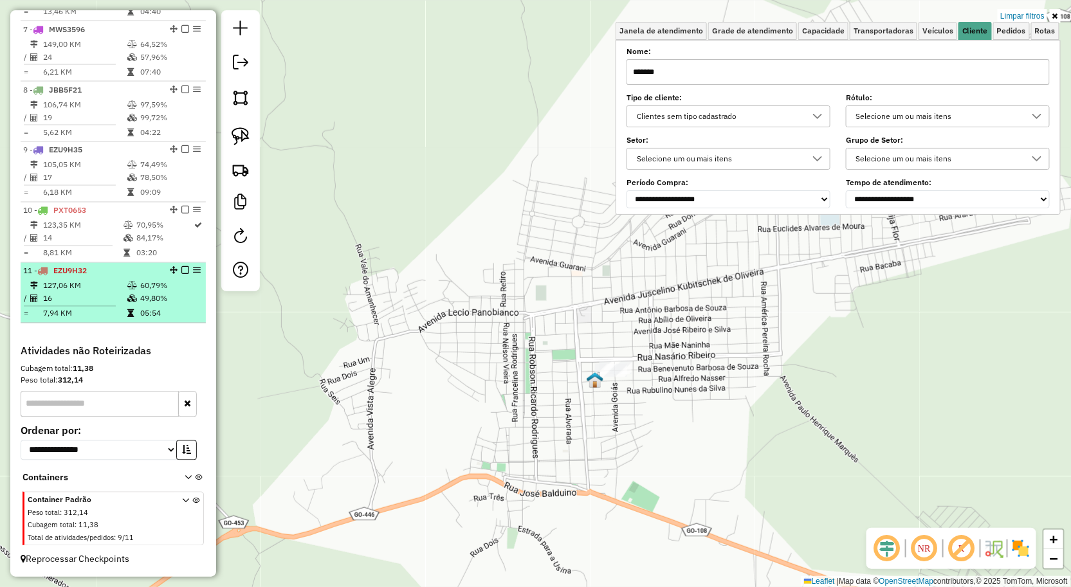
click at [94, 296] on td "16" at bounding box center [84, 299] width 84 height 13
select select "**********"
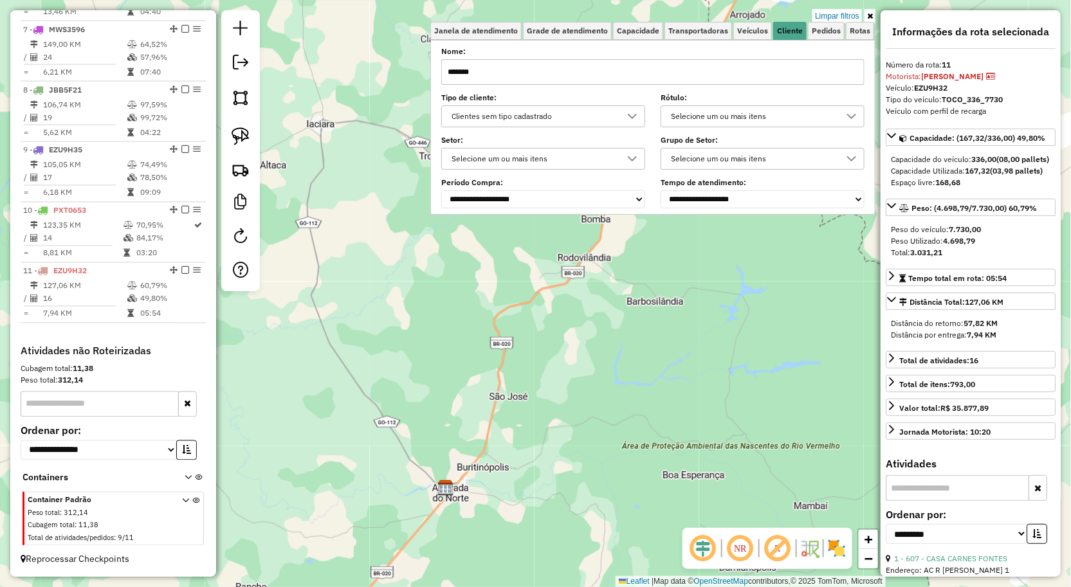
click at [516, 79] on input "*******" at bounding box center [652, 72] width 423 height 26
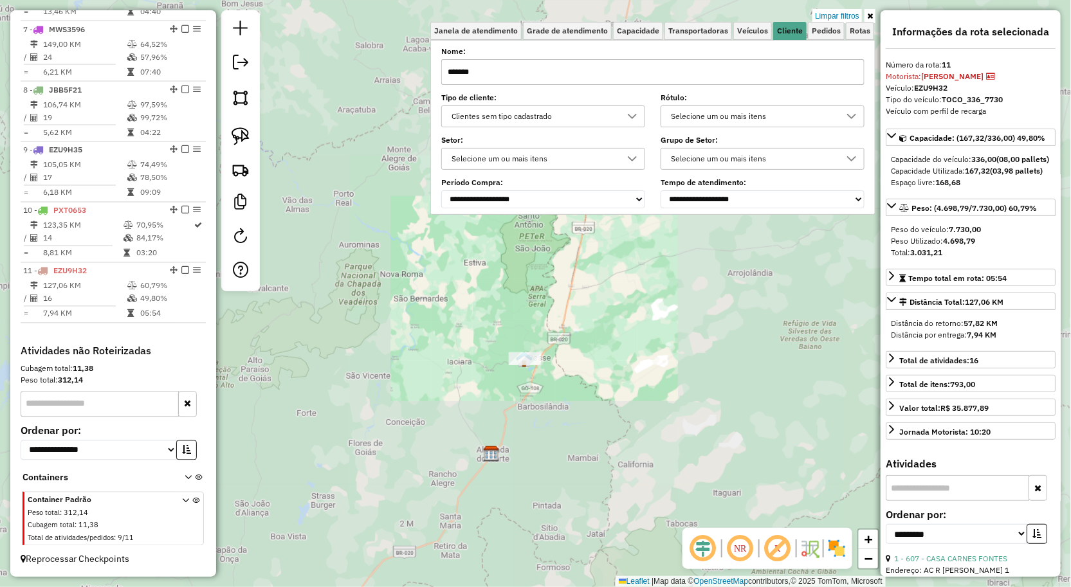
drag, startPoint x: 541, startPoint y: 425, endPoint x: 505, endPoint y: 484, distance: 69.6
click at [505, 484] on div "Limpar filtros Janela de atendimento Grade de atendimento Capacidade Transporta…" at bounding box center [535, 293] width 1071 height 587
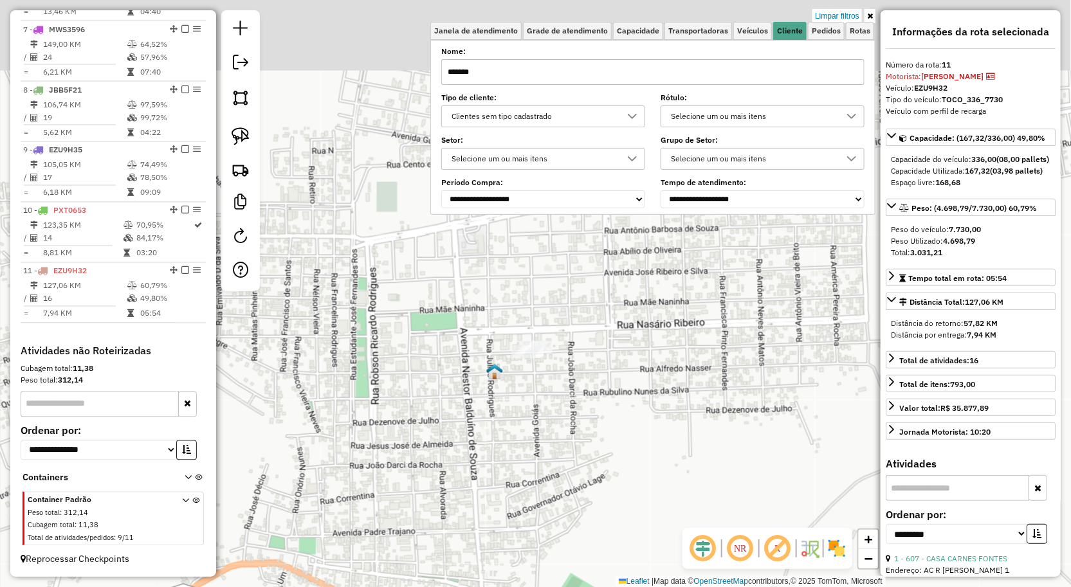
drag, startPoint x: 542, startPoint y: 390, endPoint x: 528, endPoint y: 381, distance: 16.8
click at [541, 393] on div "Limpar filtros Janela de atendimento Grade de atendimento Capacidade Transporta…" at bounding box center [535, 293] width 1071 height 587
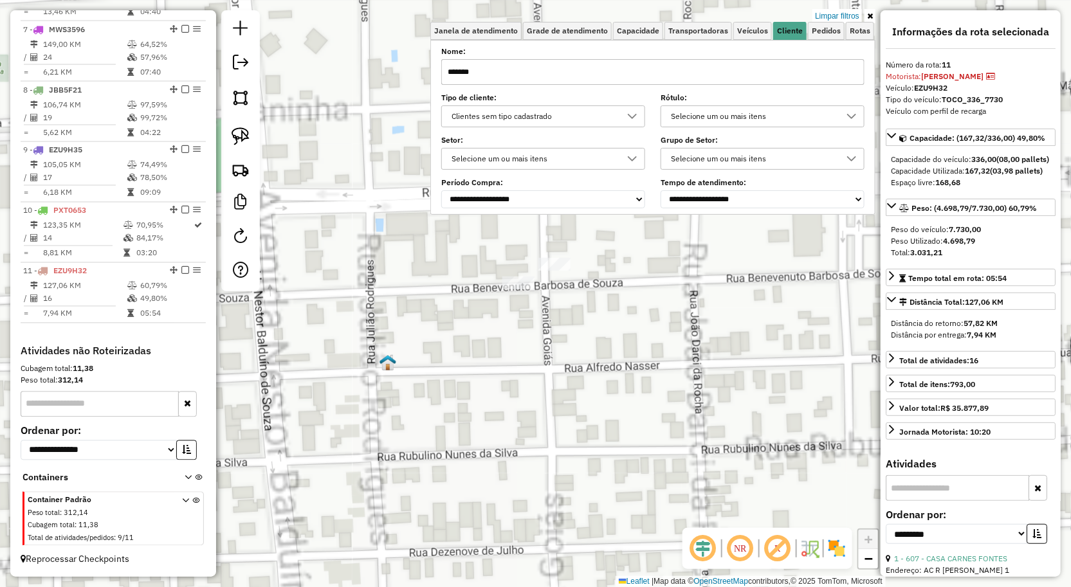
drag, startPoint x: 566, startPoint y: 352, endPoint x: 552, endPoint y: 415, distance: 64.6
click at [552, 415] on div "Limpar filtros Janela de atendimento Grade de atendimento Capacidade Transporta…" at bounding box center [535, 293] width 1071 height 587
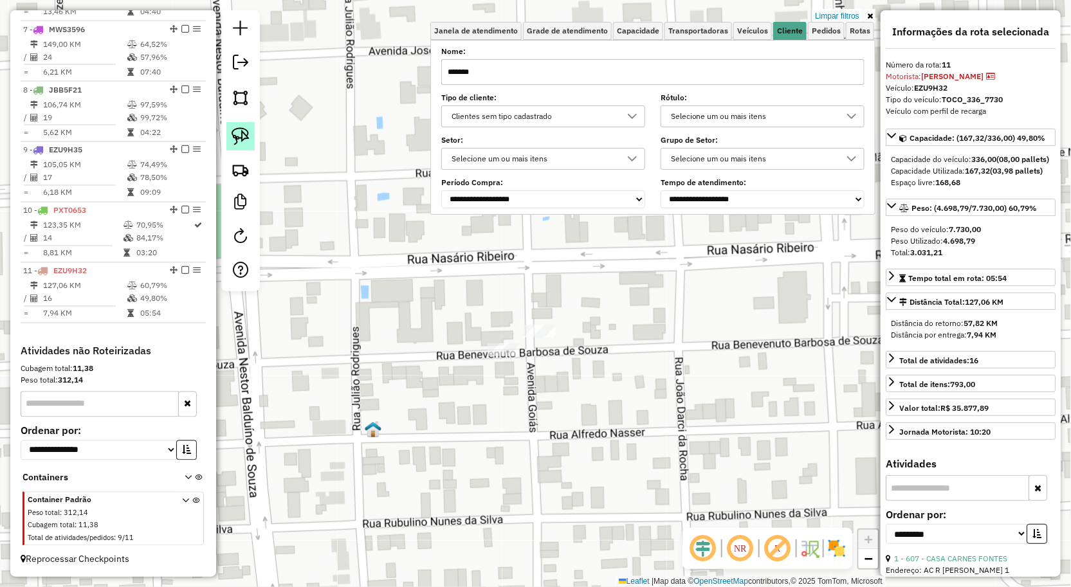
click at [244, 137] on img at bounding box center [241, 136] width 18 height 18
drag, startPoint x: 438, startPoint y: 339, endPoint x: 532, endPoint y: 390, distance: 107.3
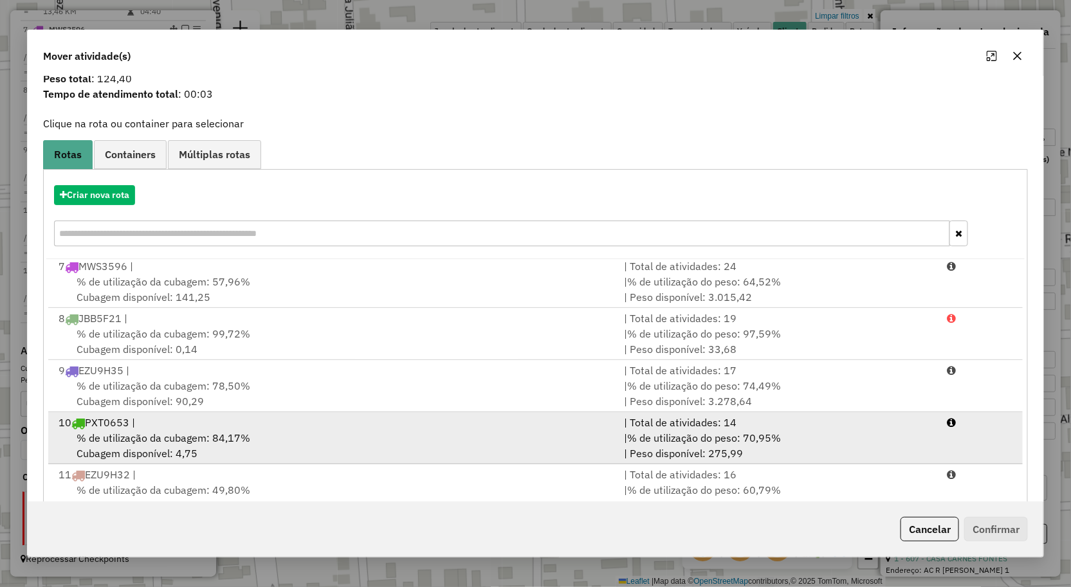
scroll to position [78, 0]
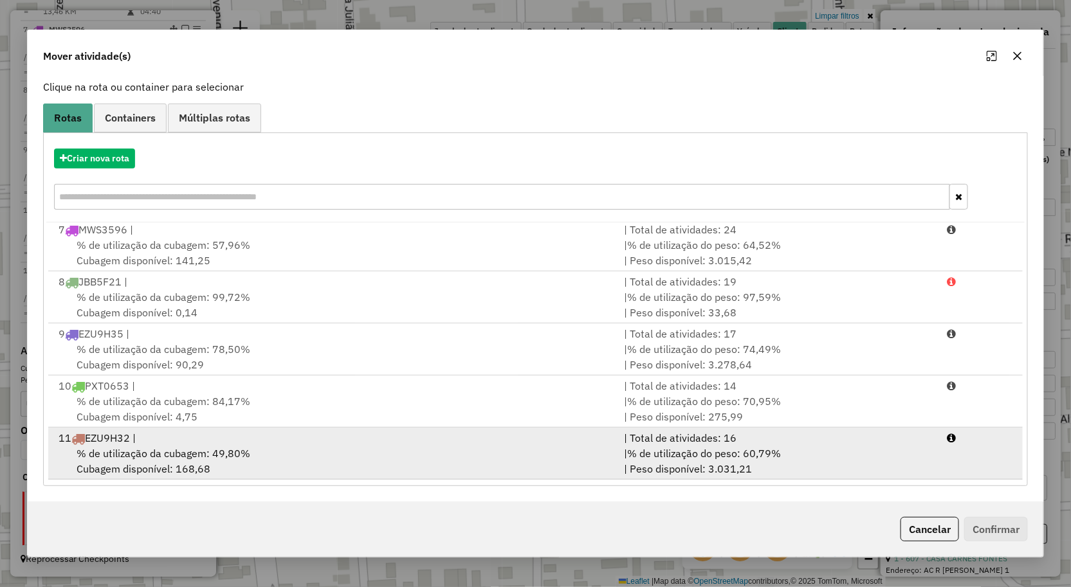
click at [268, 462] on div "% de utilização da cubagem: 49,80% Cubagem disponível: 168,68" at bounding box center [334, 461] width 566 height 31
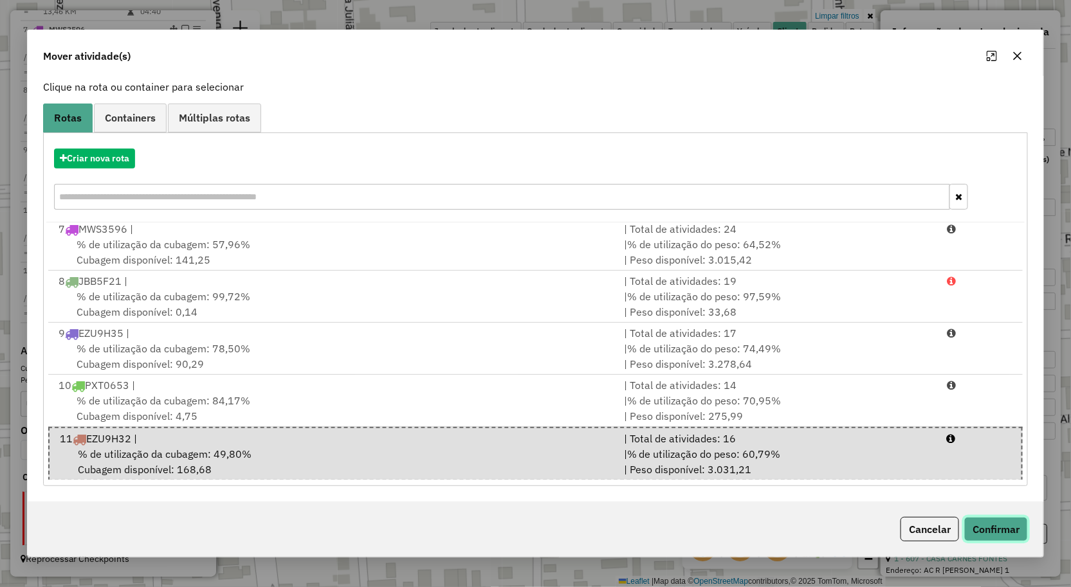
click at [1006, 532] on button "Confirmar" at bounding box center [996, 529] width 64 height 24
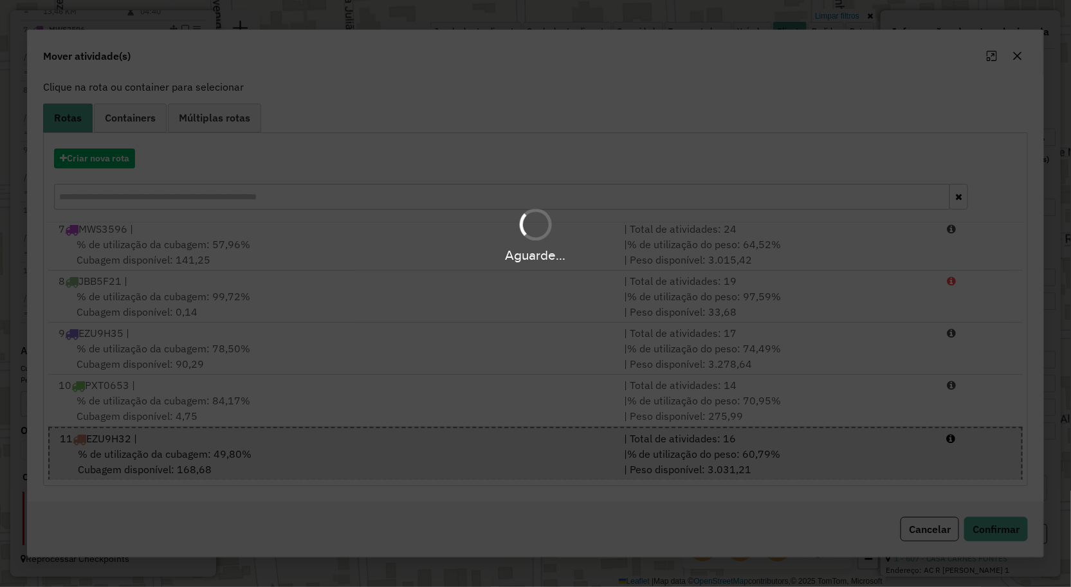
scroll to position [0, 0]
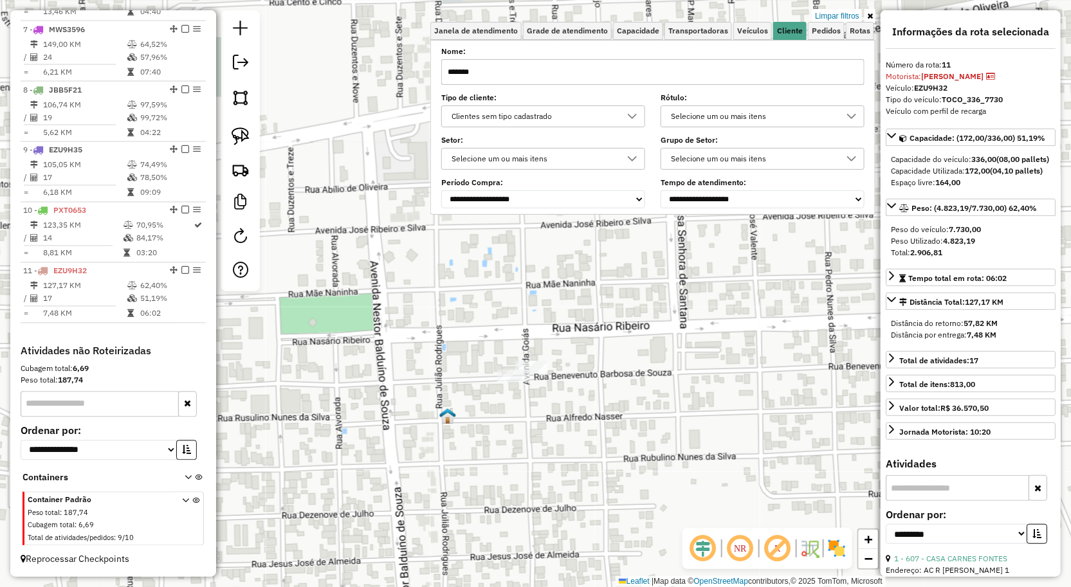
click at [598, 388] on div "Limpar filtros Janela de atendimento Grade de atendimento Capacidade Transporta…" at bounding box center [535, 293] width 1071 height 587
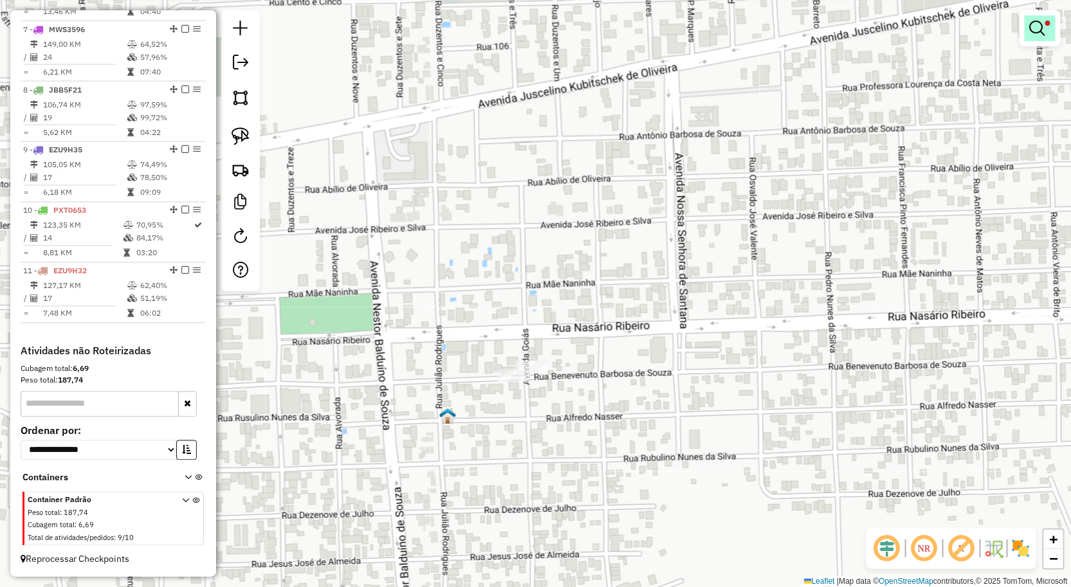
click at [1032, 27] on em at bounding box center [1037, 28] width 15 height 15
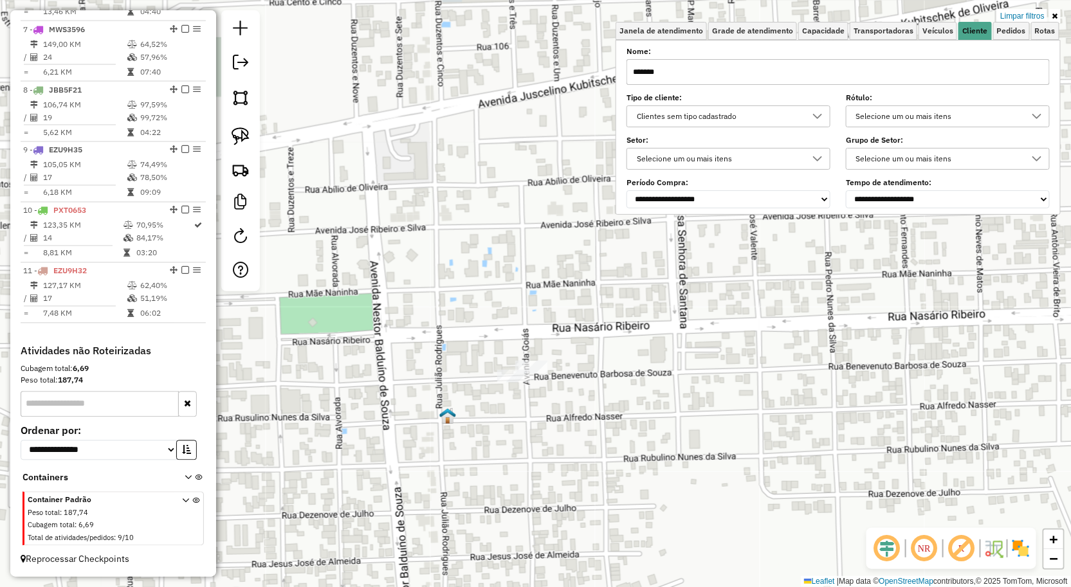
click at [749, 72] on input "*******" at bounding box center [837, 72] width 423 height 26
type input "*"
click at [934, 71] on input "text" at bounding box center [837, 72] width 423 height 26
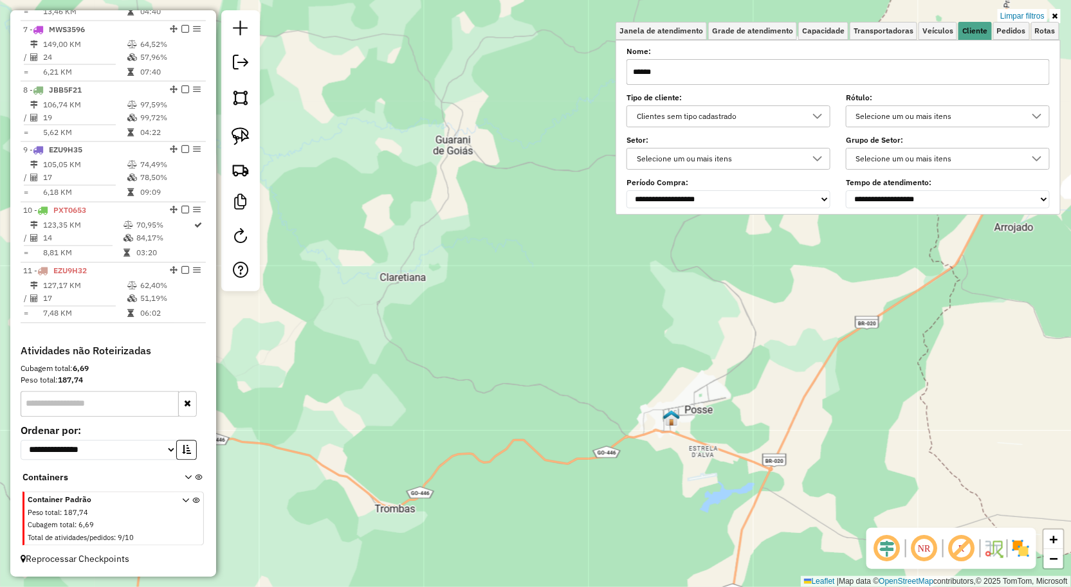
drag, startPoint x: 622, startPoint y: 371, endPoint x: 610, endPoint y: 331, distance: 42.3
click at [600, 325] on div "Limpar filtros Janela de atendimento Grade de atendimento Capacidade Transporta…" at bounding box center [535, 293] width 1071 height 587
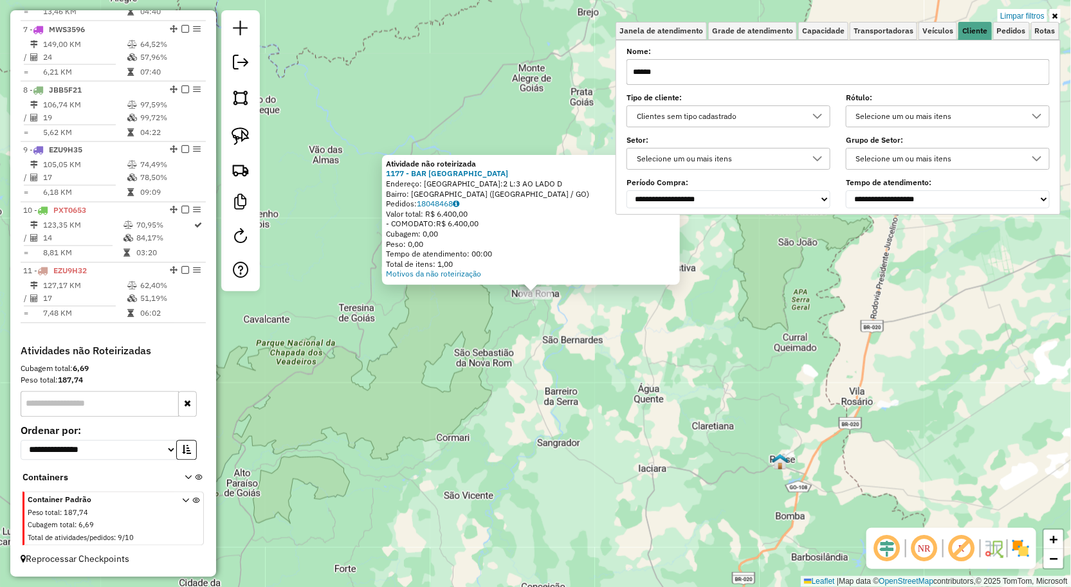
click at [770, 62] on input "******" at bounding box center [837, 72] width 423 height 26
type input "*"
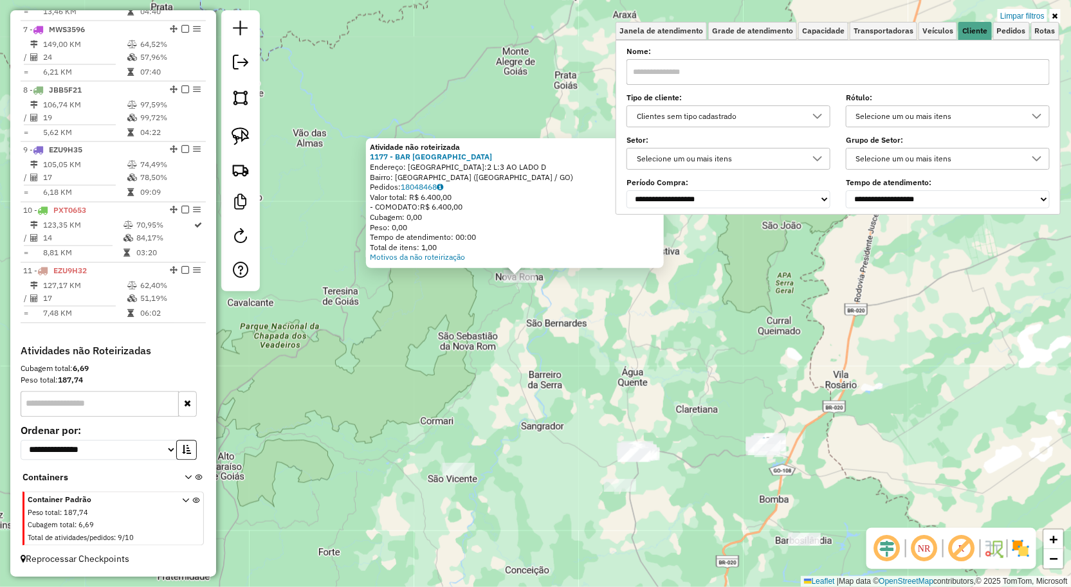
drag, startPoint x: 672, startPoint y: 392, endPoint x: 515, endPoint y: 296, distance: 183.9
click at [498, 288] on div "Atividade não roteirizada 1177 - BAR BOCA DA ONCA Endereço: AVENIDA RIO GRANDE …" at bounding box center [535, 293] width 1071 height 587
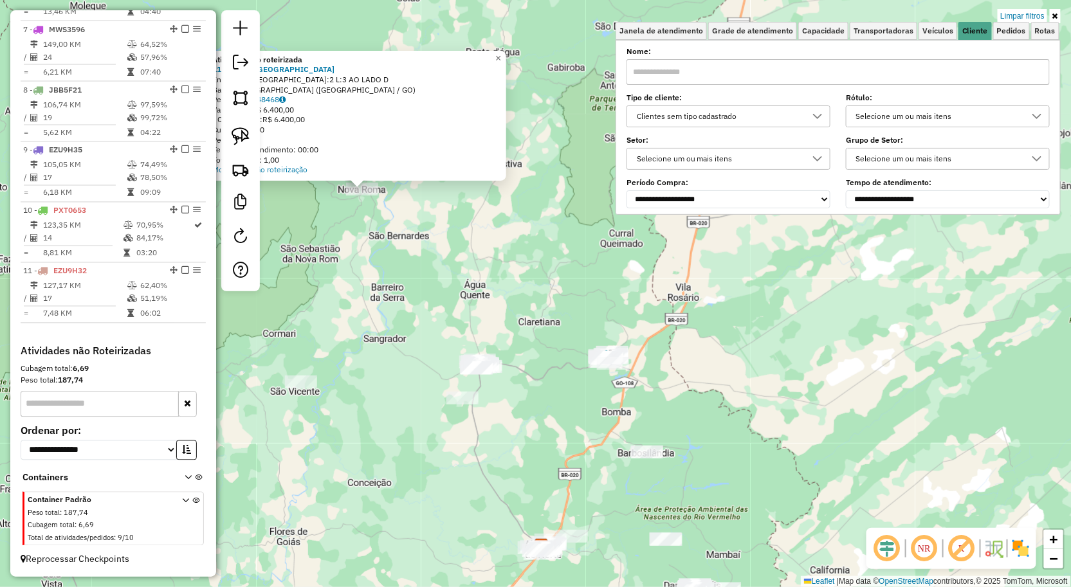
click at [541, 377] on div "Atividade não roteirizada 1177 - BAR BOCA DA ONCA Endereço: AVENIDA RIO GRANDE …" at bounding box center [535, 293] width 1071 height 587
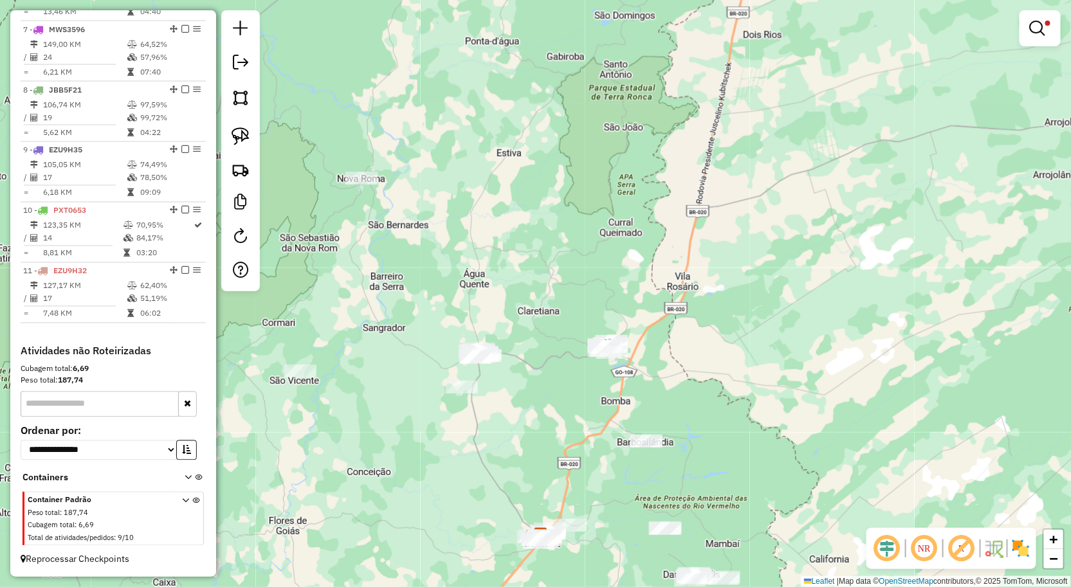
drag, startPoint x: 547, startPoint y: 389, endPoint x: 543, endPoint y: 316, distance: 72.8
click at [535, 304] on div "Limpar filtros Janela de atendimento Grade de atendimento Capacidade Transporta…" at bounding box center [535, 293] width 1071 height 587
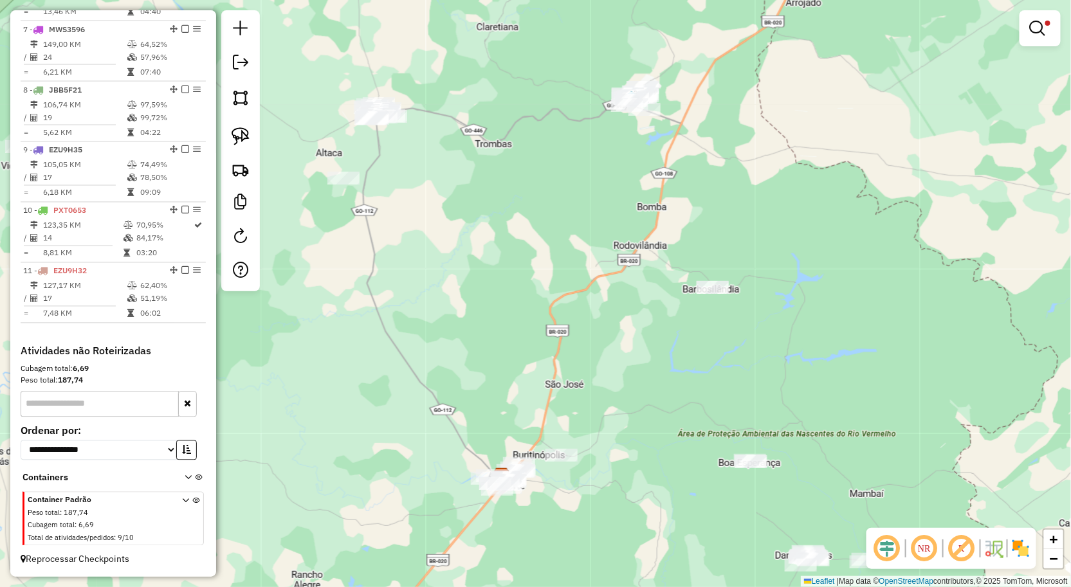
drag, startPoint x: 767, startPoint y: 440, endPoint x: 705, endPoint y: 325, distance: 130.6
click at [706, 327] on div "Rota 6 - Placa REE8B66 194 - BAR DO DIVINO Rota 6 - Placa REE8B66 1252 - COMERC…" at bounding box center [535, 293] width 1071 height 587
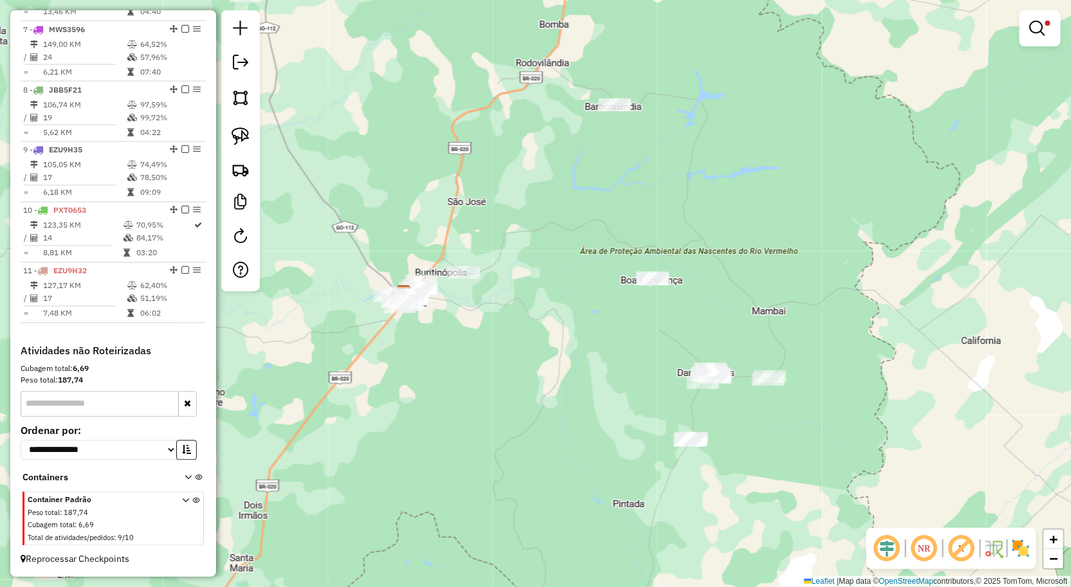
drag, startPoint x: 718, startPoint y: 466, endPoint x: 728, endPoint y: 365, distance: 102.1
click at [728, 368] on div "Rota 7 - Placa MWS3596 460 - BAR DO ORI Rota 5 - Placa EZU9H33 144 - MERCADO VI…" at bounding box center [535, 293] width 1071 height 587
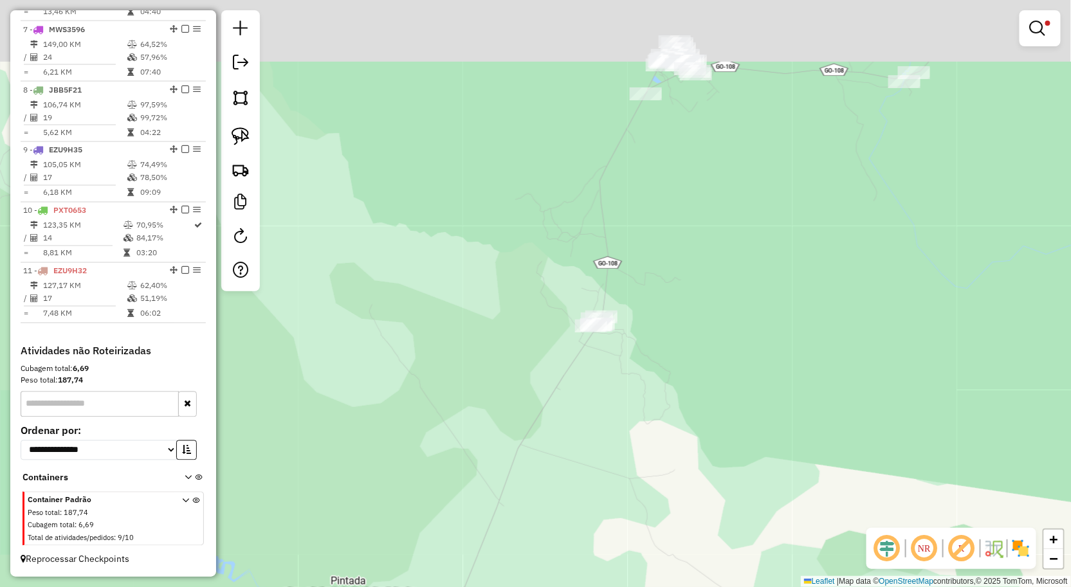
drag, startPoint x: 693, startPoint y: 352, endPoint x: 689, endPoint y: 367, distance: 15.9
click at [690, 387] on div "Limpar filtros Janela de atendimento Grade de atendimento Capacidade Transporta…" at bounding box center [535, 293] width 1071 height 587
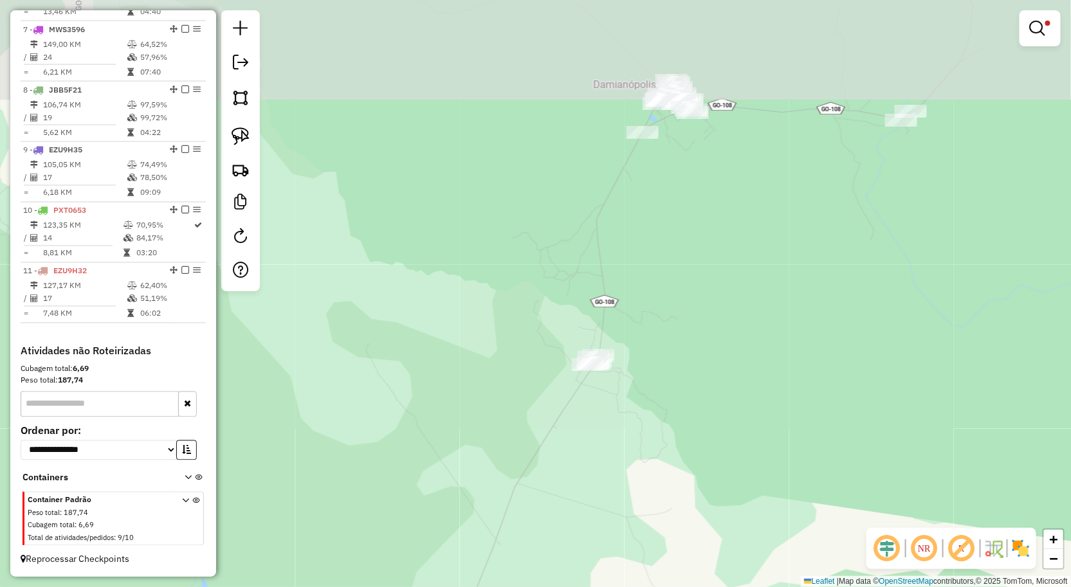
drag, startPoint x: 671, startPoint y: 318, endPoint x: 651, endPoint y: 394, distance: 78.3
click at [651, 394] on div "Limpar filtros Janela de atendimento Grade de atendimento Capacidade Transporta…" at bounding box center [535, 293] width 1071 height 587
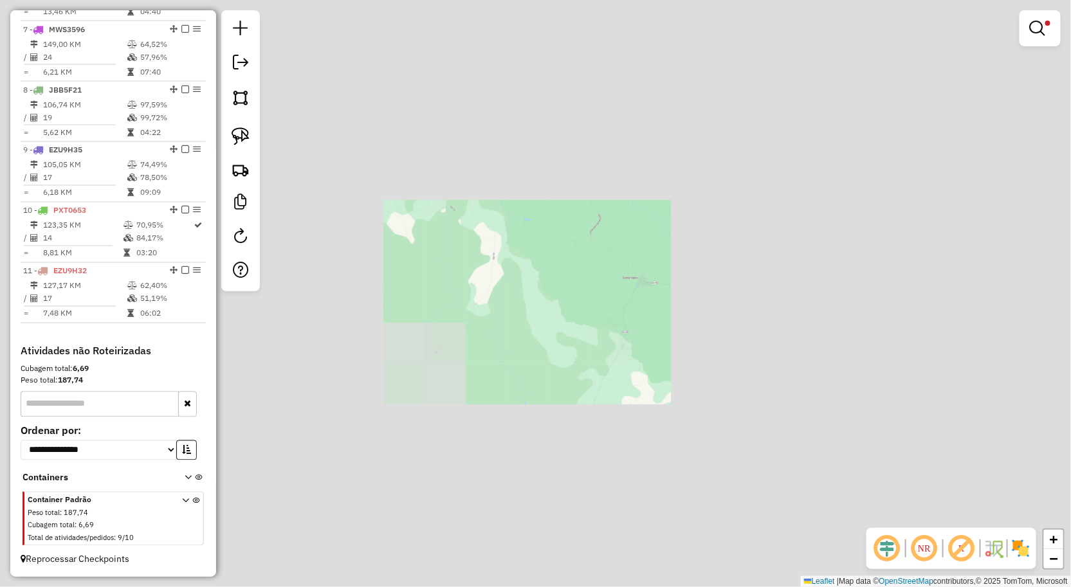
drag, startPoint x: 707, startPoint y: 386, endPoint x: 669, endPoint y: 271, distance: 120.8
click at [671, 275] on div "Limpar filtros Janela de atendimento Grade de atendimento Capacidade Transporta…" at bounding box center [535, 293] width 1071 height 587
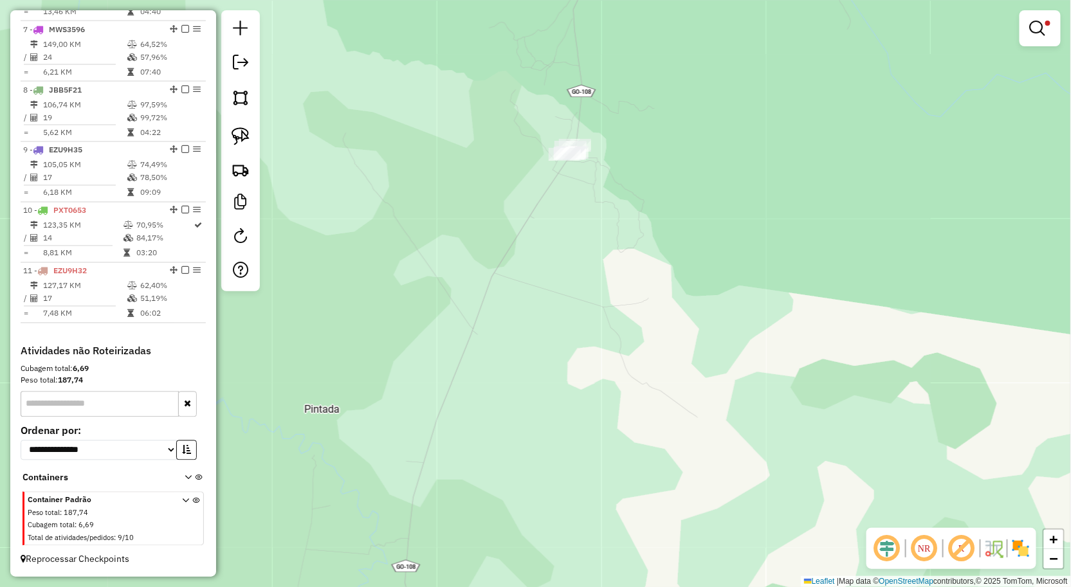
click at [599, 301] on div "Limpar filtros Janela de atendimento Grade de atendimento Capacidade Transporta…" at bounding box center [535, 293] width 1071 height 587
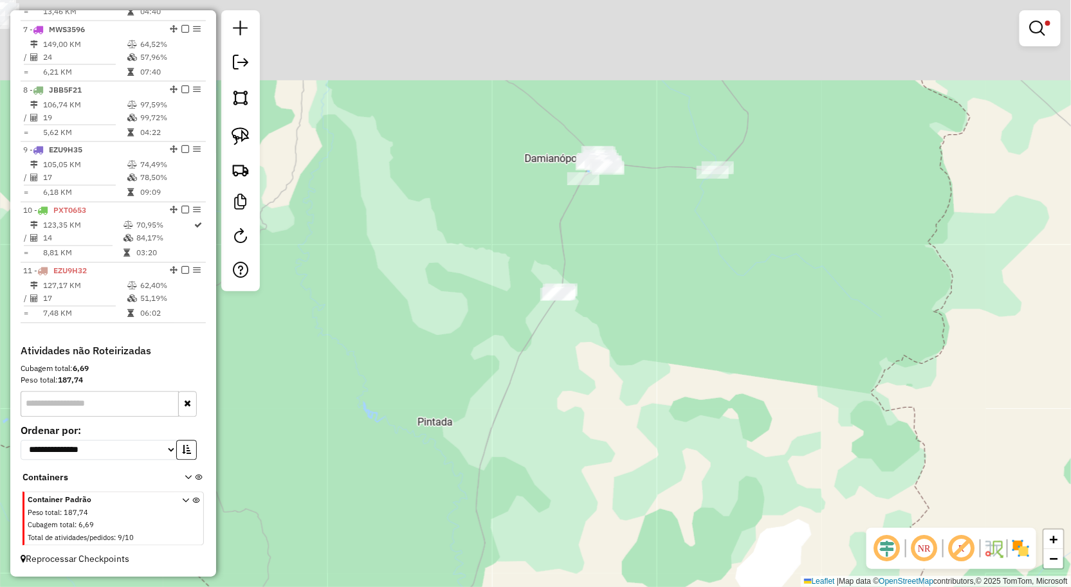
drag, startPoint x: 567, startPoint y: 240, endPoint x: 556, endPoint y: 281, distance: 42.4
click at [556, 281] on div "Limpar filtros Janela de atendimento Grade de atendimento Capacidade Transporta…" at bounding box center [535, 293] width 1071 height 587
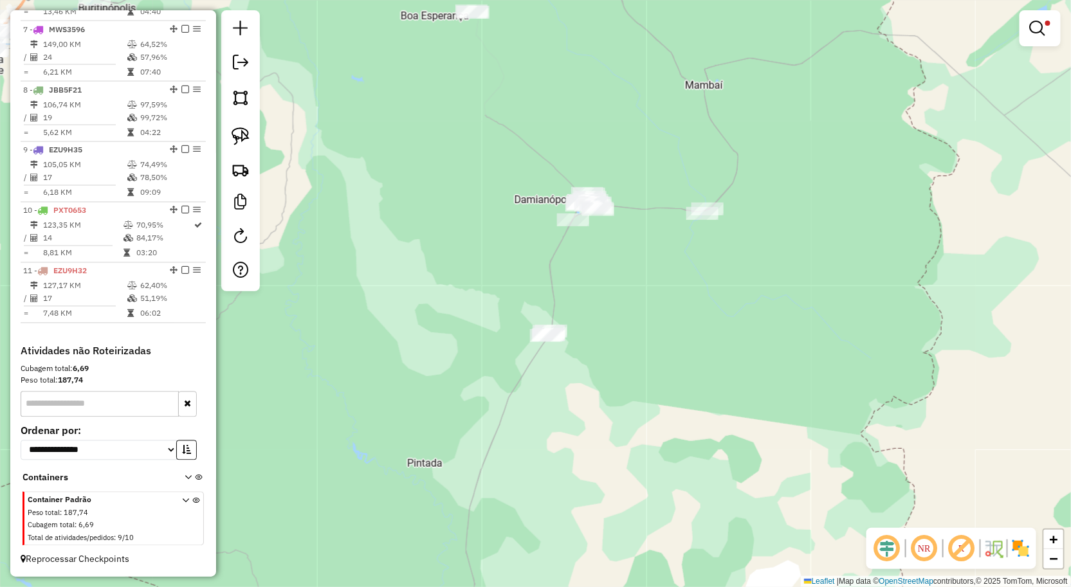
click at [361, 266] on div "Limpar filtros Janela de atendimento Grade de atendimento Capacidade Transporta…" at bounding box center [535, 293] width 1071 height 587
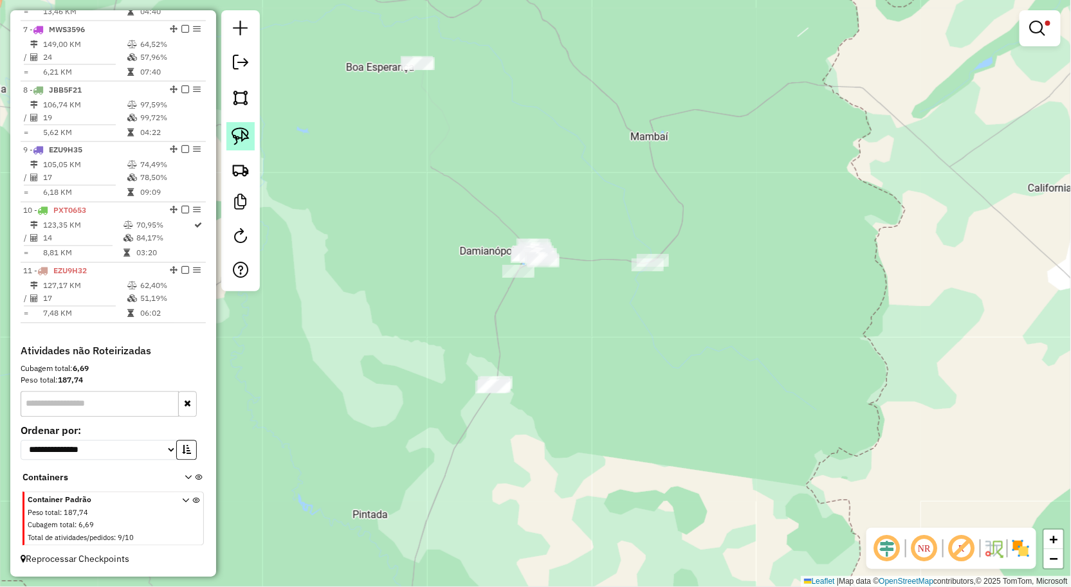
click at [239, 131] on img at bounding box center [241, 136] width 18 height 18
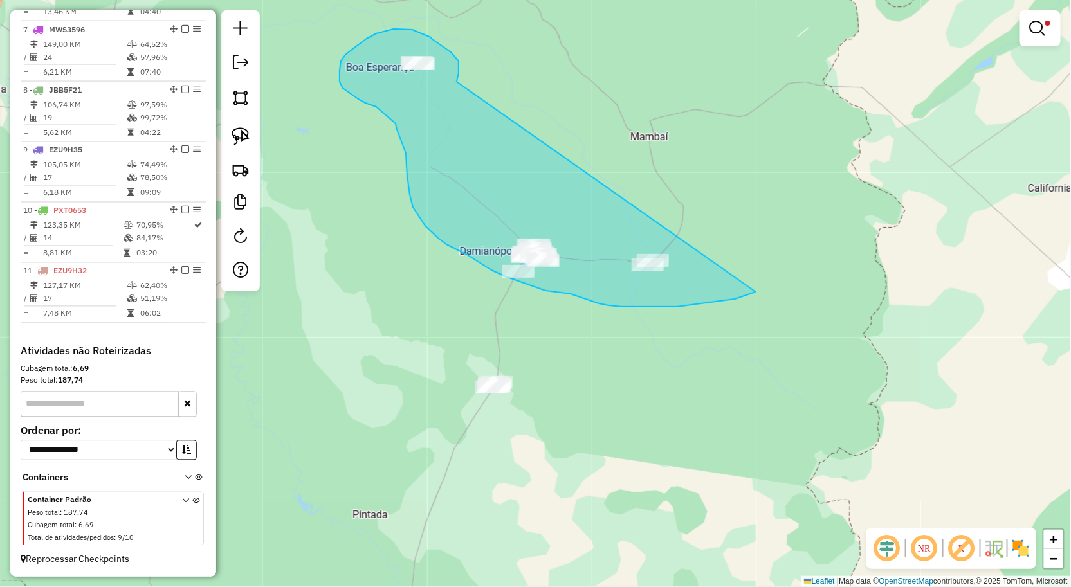
drag, startPoint x: 459, startPoint y: 73, endPoint x: 677, endPoint y: 325, distance: 333.7
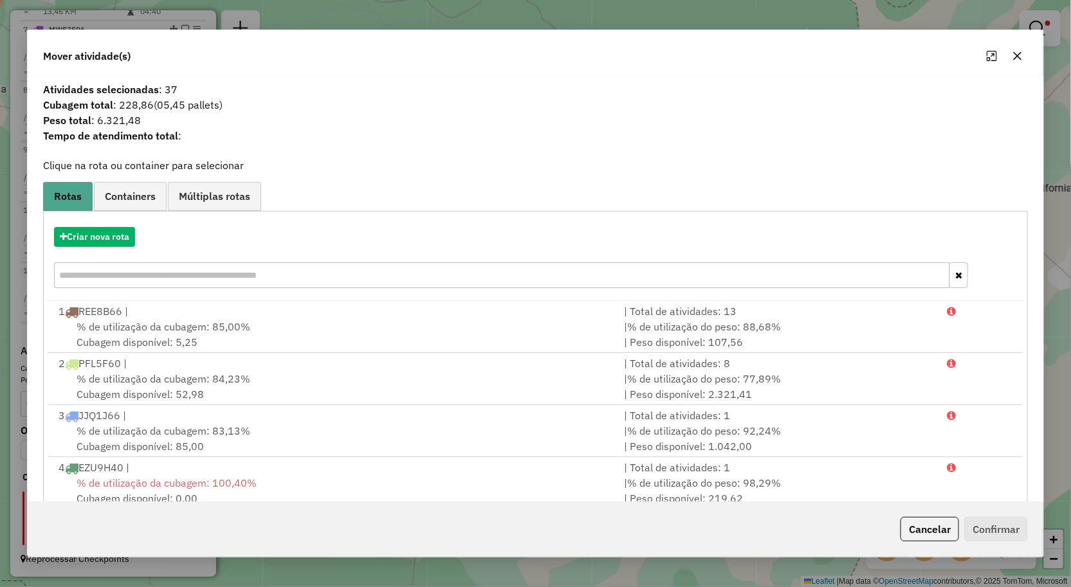
click at [1021, 51] on icon "button" at bounding box center [1017, 56] width 10 height 10
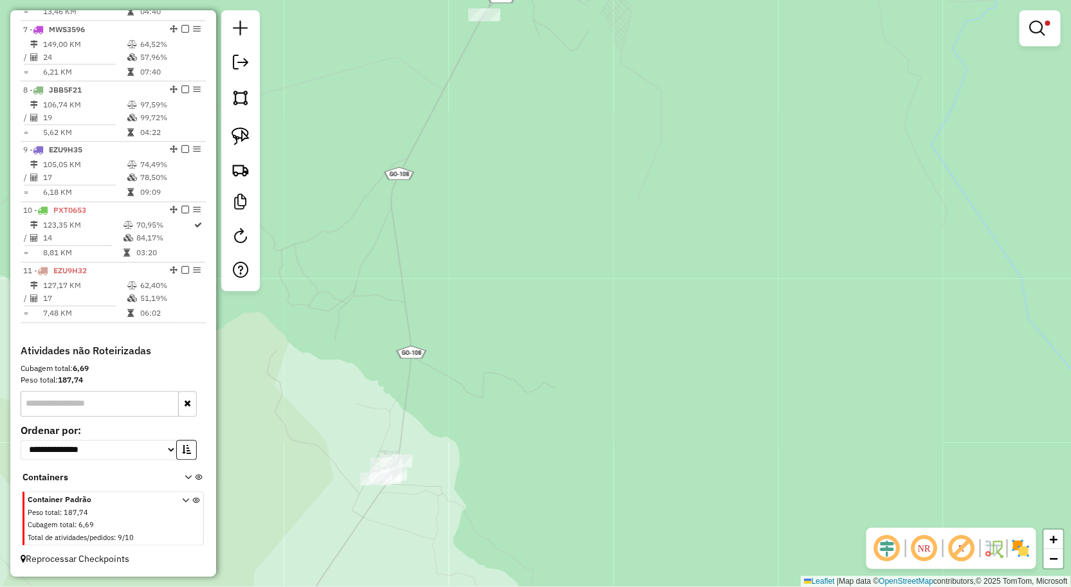
drag, startPoint x: 469, startPoint y: 290, endPoint x: 475, endPoint y: 268, distance: 23.1
click at [475, 251] on div "Limpar filtros Janela de atendimento Grade de atendimento Capacidade Transporta…" at bounding box center [535, 293] width 1071 height 587
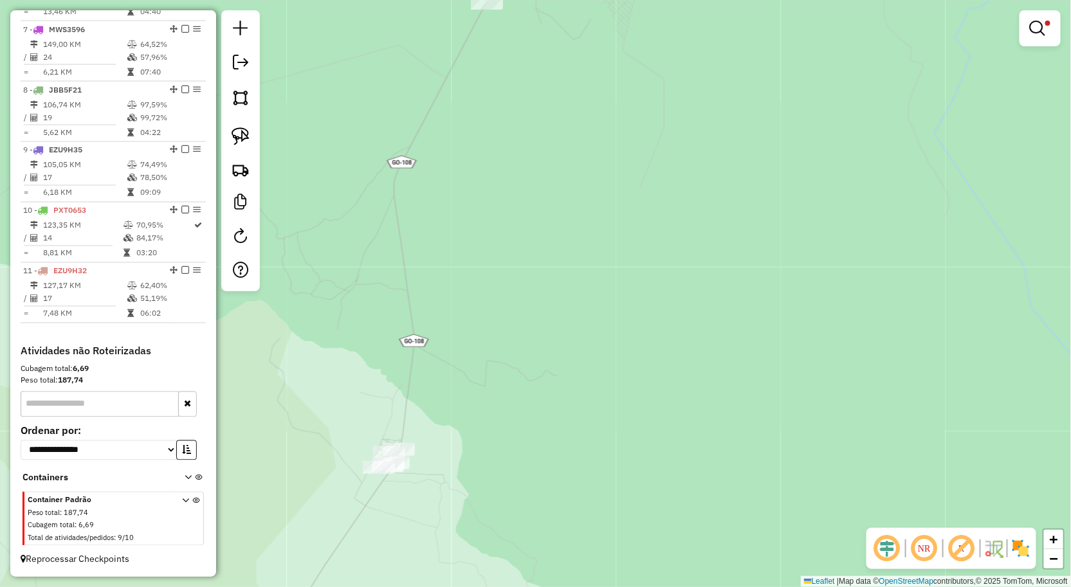
click at [499, 201] on div "Limpar filtros Janela de atendimento Grade de atendimento Capacidade Transporta…" at bounding box center [535, 293] width 1071 height 587
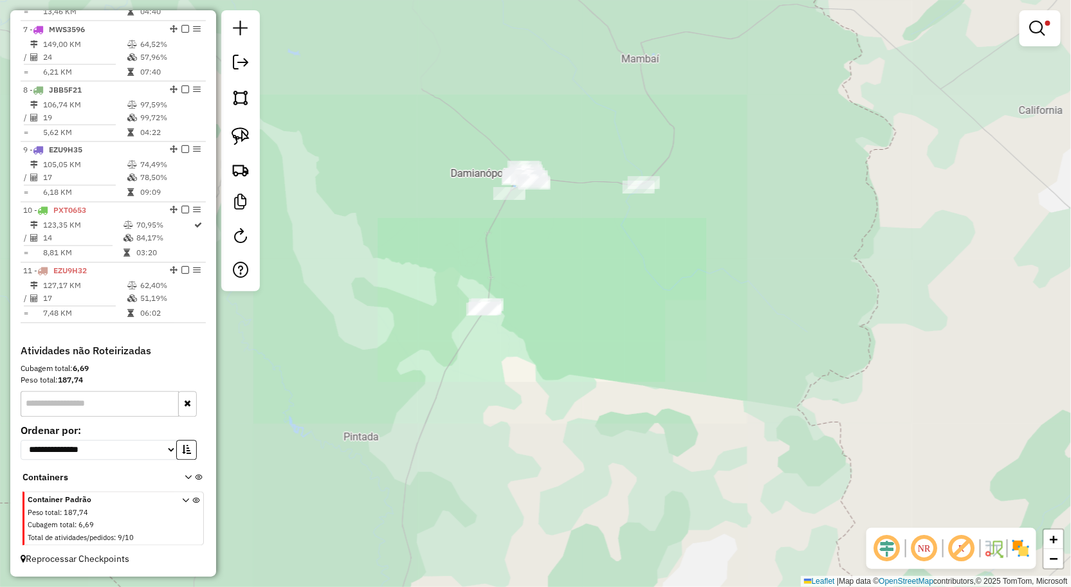
click at [567, 285] on div "Limpar filtros Janela de atendimento Grade de atendimento Capacidade Transporta…" at bounding box center [535, 293] width 1071 height 587
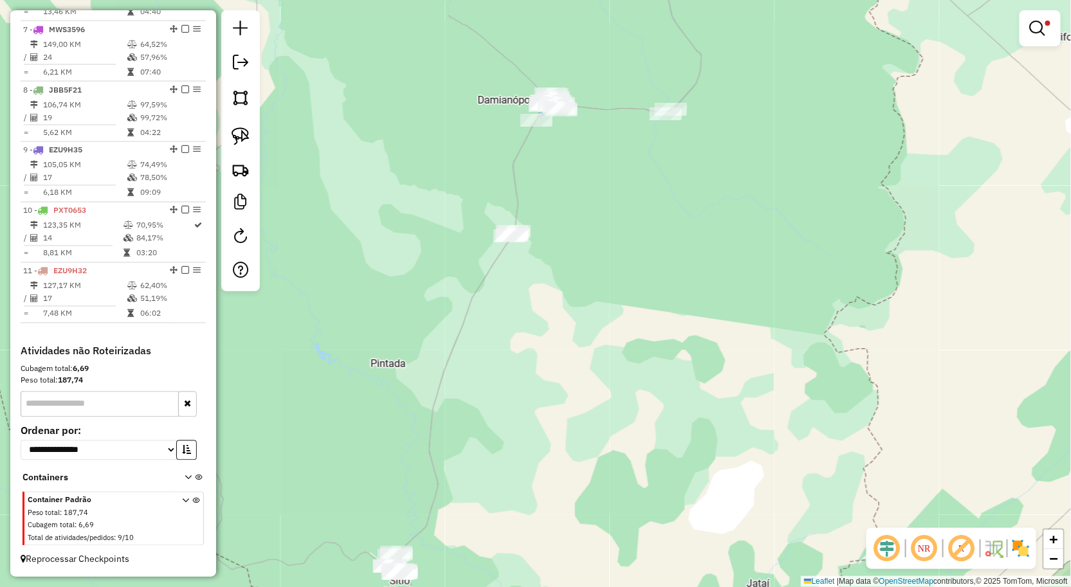
drag, startPoint x: 554, startPoint y: 337, endPoint x: 568, endPoint y: 301, distance: 38.7
click at [567, 304] on div "Limpar filtros Janela de atendimento Grade de atendimento Capacidade Transporta…" at bounding box center [535, 293] width 1071 height 587
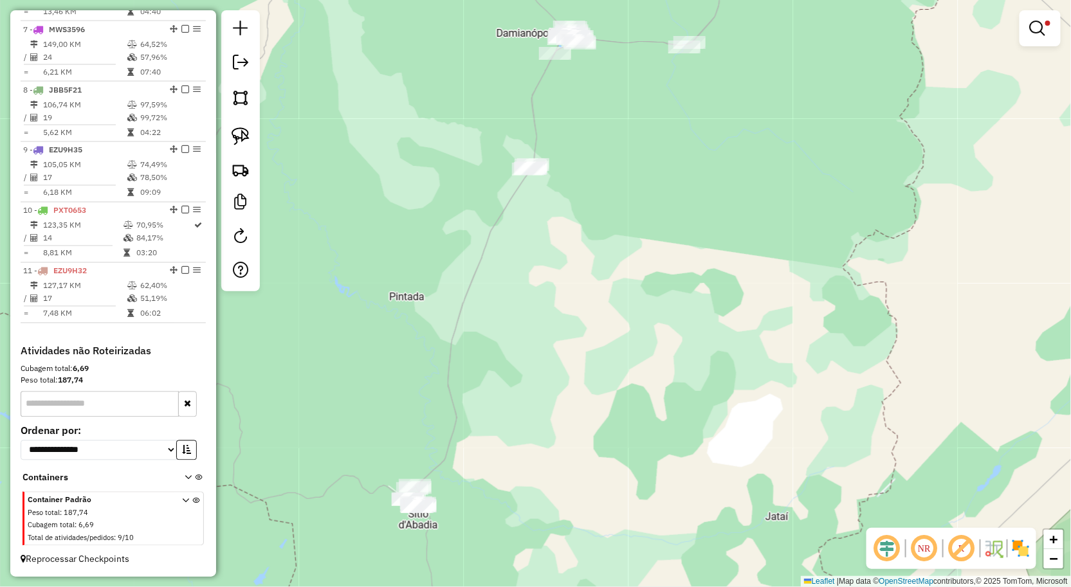
drag, startPoint x: 444, startPoint y: 474, endPoint x: 427, endPoint y: 410, distance: 66.0
click at [433, 413] on div "Limpar filtros Janela de atendimento Grade de atendimento Capacidade Transporta…" at bounding box center [535, 293] width 1071 height 587
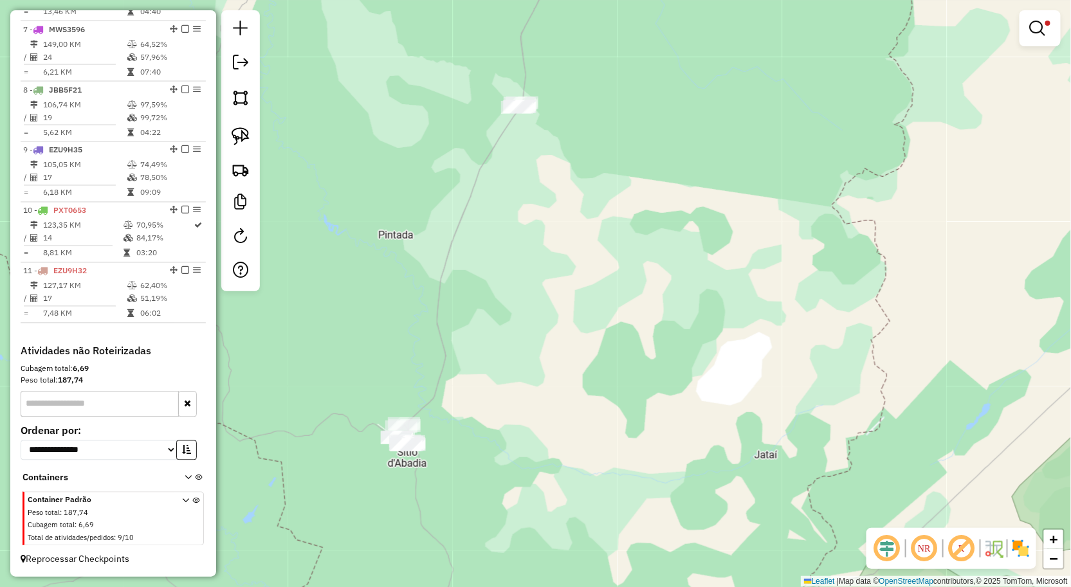
click at [434, 332] on div "Limpar filtros Janela de atendimento Grade de atendimento Capacidade Transporta…" at bounding box center [535, 293] width 1071 height 587
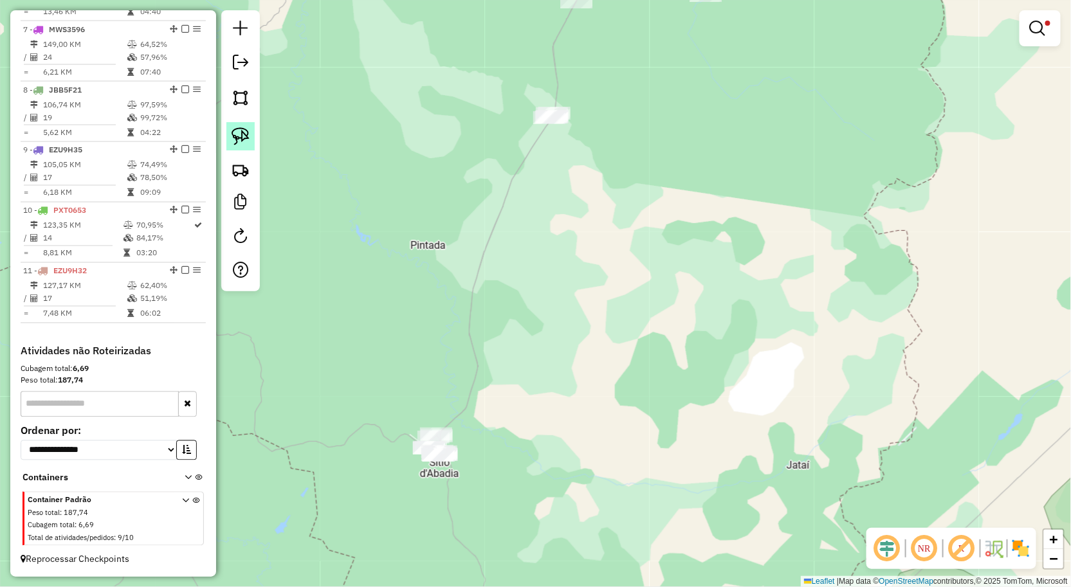
click at [248, 132] on img at bounding box center [241, 136] width 18 height 18
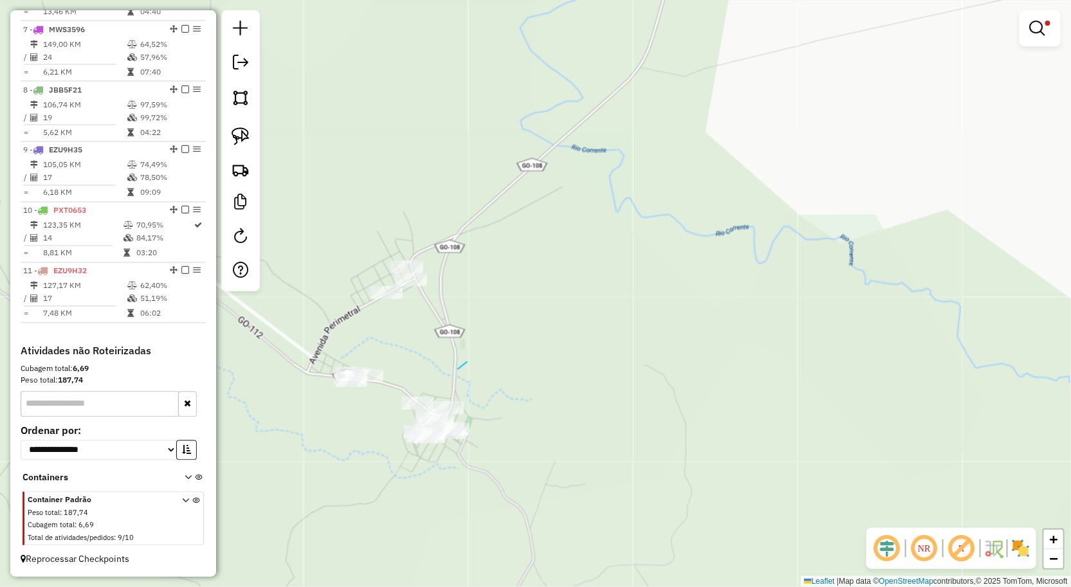
drag, startPoint x: 464, startPoint y: 365, endPoint x: 502, endPoint y: 352, distance: 40.7
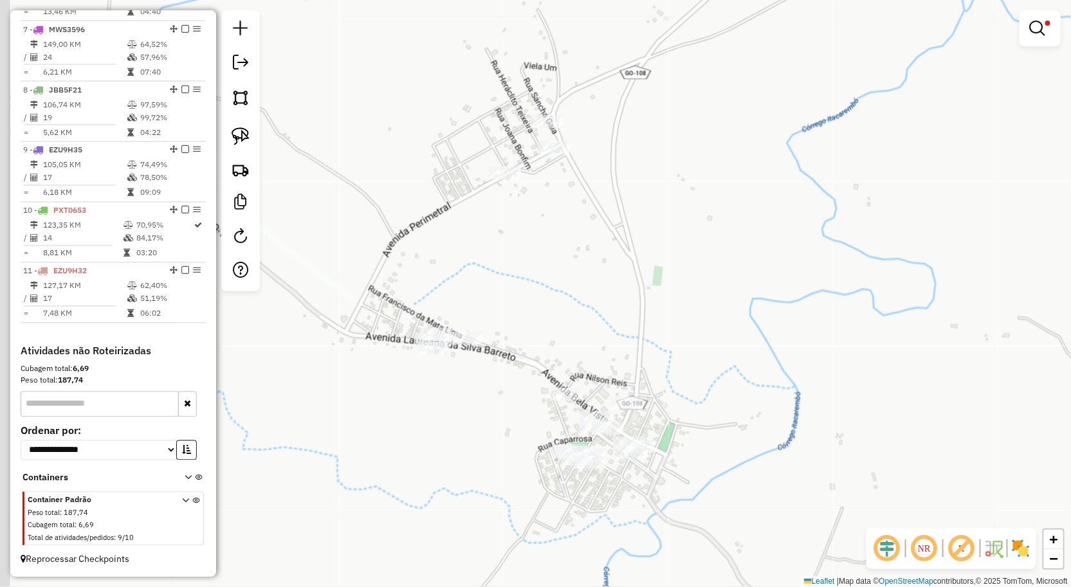
drag, startPoint x: 446, startPoint y: 345, endPoint x: 549, endPoint y: 314, distance: 107.0
click at [549, 314] on div "Limpar filtros Janela de atendimento Grade de atendimento Capacidade Transporta…" at bounding box center [535, 293] width 1071 height 587
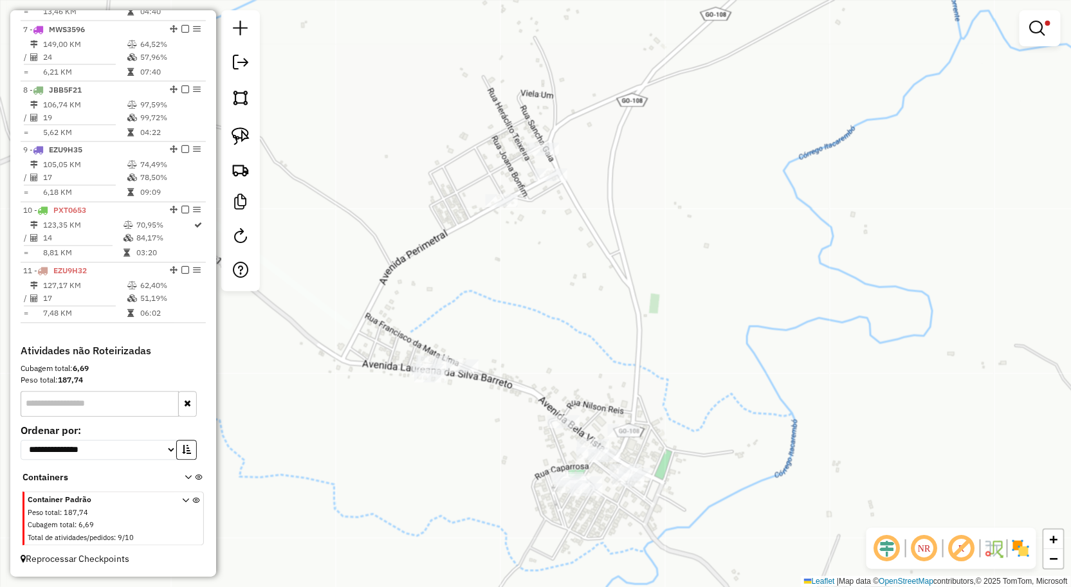
drag, startPoint x: 541, startPoint y: 326, endPoint x: 541, endPoint y: 340, distance: 13.5
click at [541, 340] on div "Limpar filtros Janela de atendimento Grade de atendimento Capacidade Transporta…" at bounding box center [535, 293] width 1071 height 587
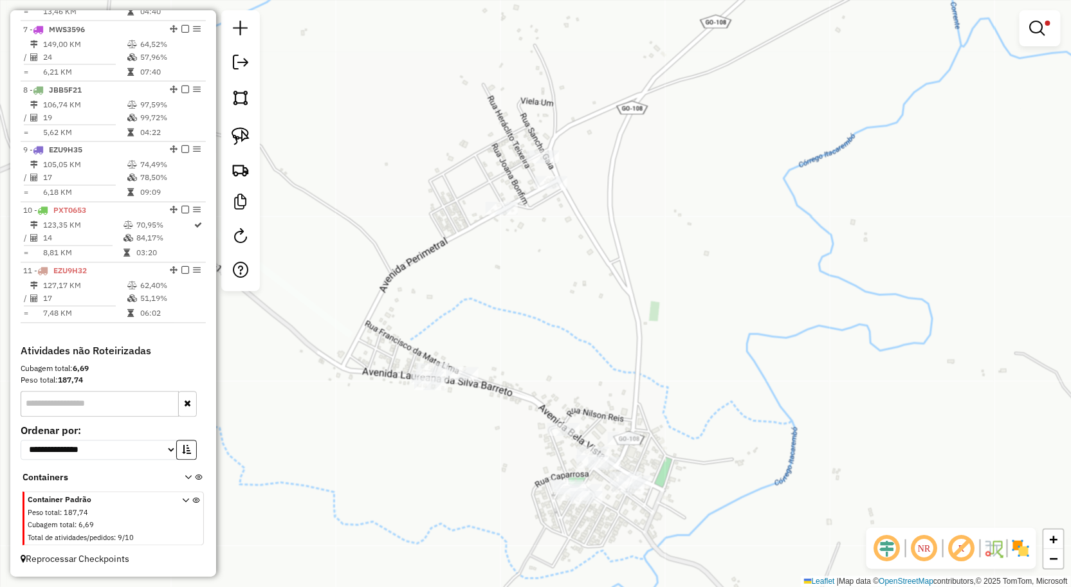
drag, startPoint x: 637, startPoint y: 143, endPoint x: 354, endPoint y: 108, distance: 285.2
click at [637, 143] on div "Limpar filtros Janela de atendimento Grade de atendimento Capacidade Transporta…" at bounding box center [535, 293] width 1071 height 587
click at [233, 143] on img at bounding box center [241, 136] width 18 height 18
click at [243, 138] on img at bounding box center [241, 136] width 18 height 18
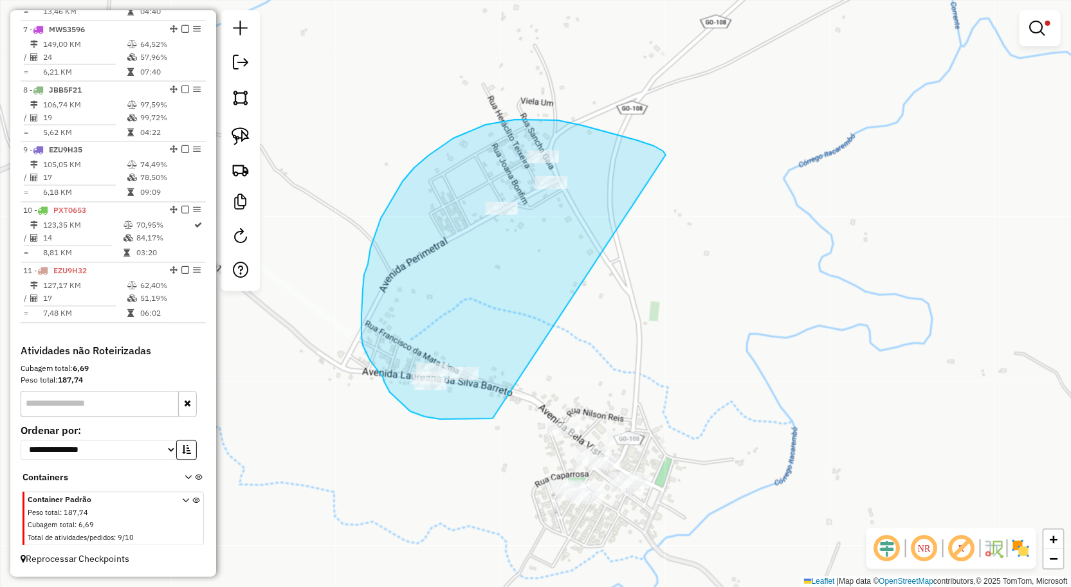
drag, startPoint x: 666, startPoint y: 154, endPoint x: 494, endPoint y: 416, distance: 313.0
click at [494, 416] on div "Limpar filtros Janela de atendimento Grade de atendimento Capacidade Transporta…" at bounding box center [535, 293] width 1071 height 587
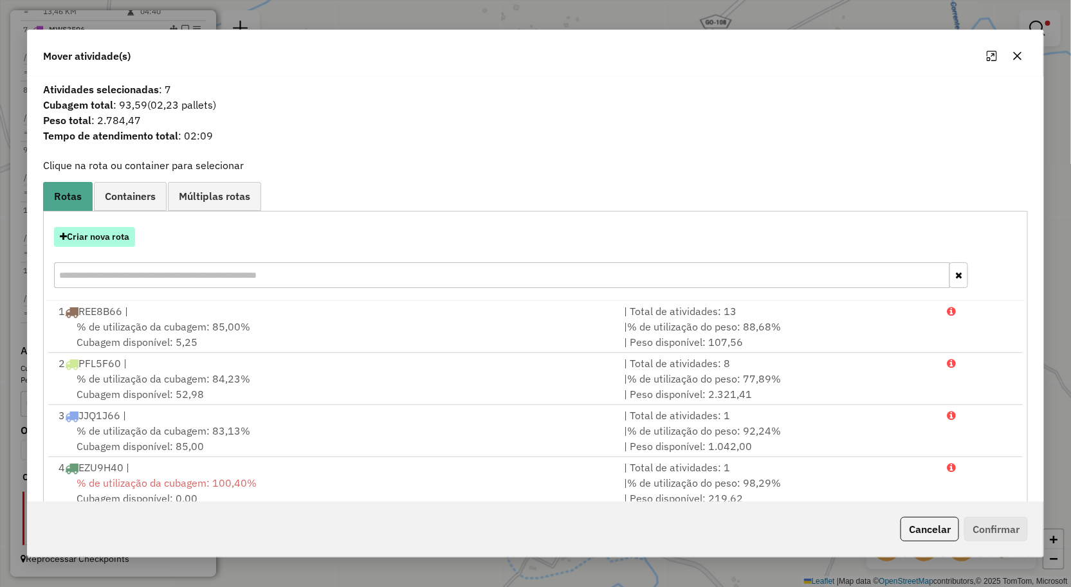
click at [122, 235] on button "Criar nova rota" at bounding box center [94, 237] width 81 height 20
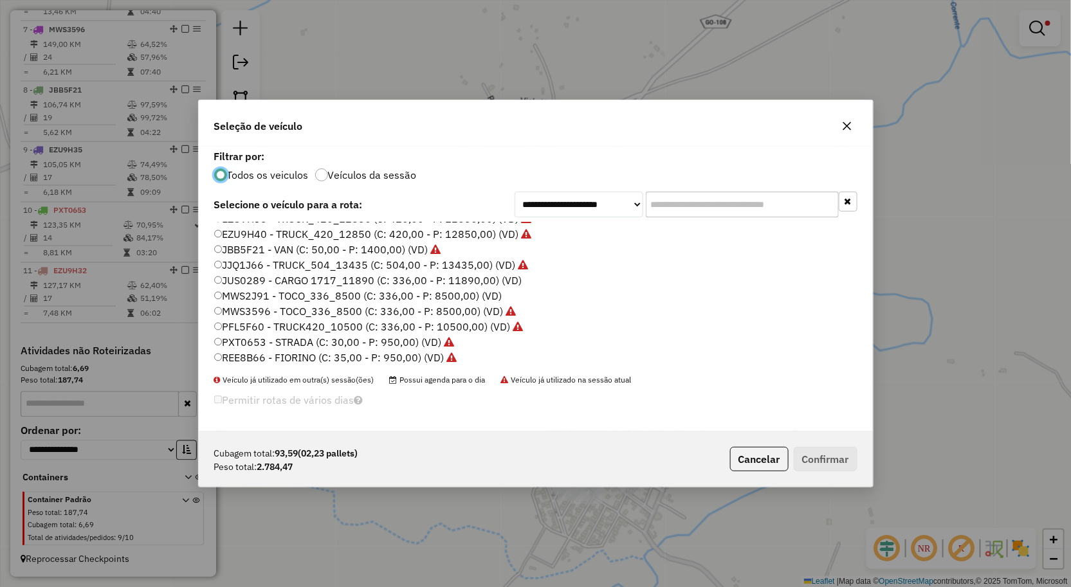
scroll to position [75, 0]
click at [288, 293] on label "MWS2J91 - TOCO_336_8500 (C: 336,00 - P: 8500,00) (VD)" at bounding box center [358, 293] width 288 height 15
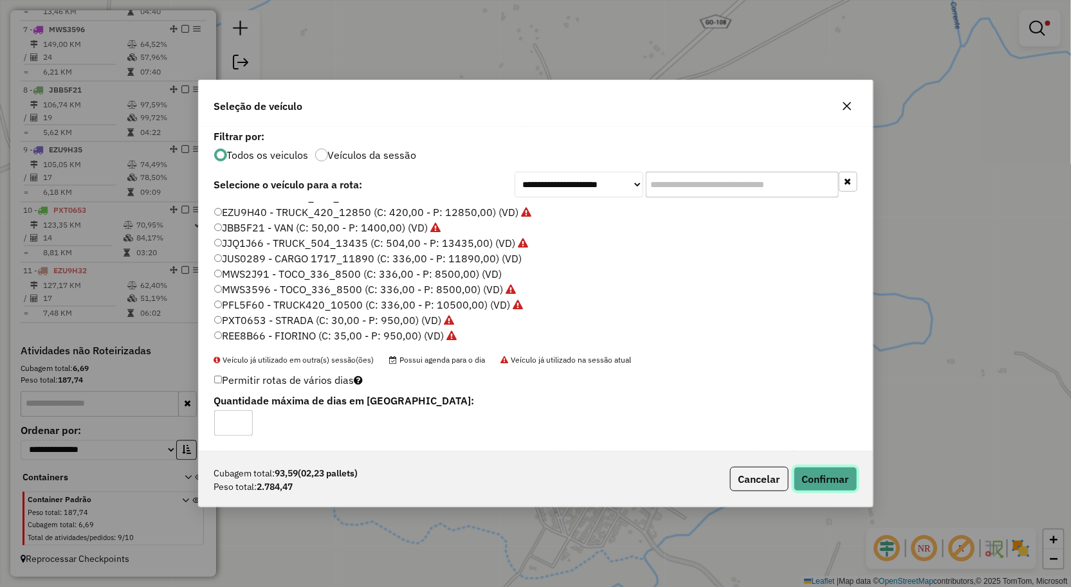
click at [821, 473] on button "Confirmar" at bounding box center [826, 479] width 64 height 24
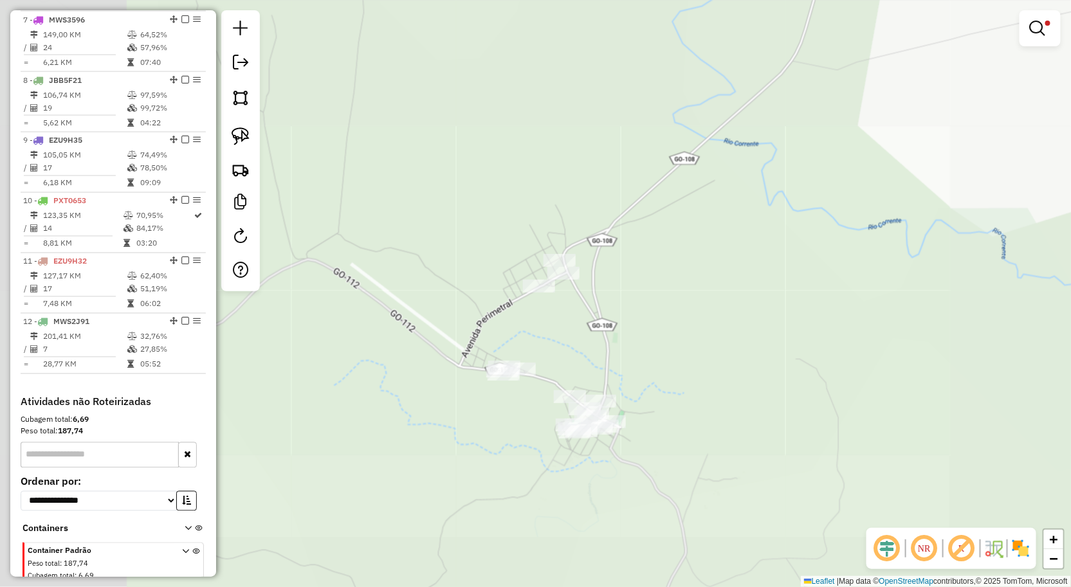
drag, startPoint x: 643, startPoint y: 388, endPoint x: 626, endPoint y: 375, distance: 22.0
click at [637, 376] on div "Limpar filtros Janela de atendimento Grade de atendimento Capacidade Transporta…" at bounding box center [535, 293] width 1071 height 587
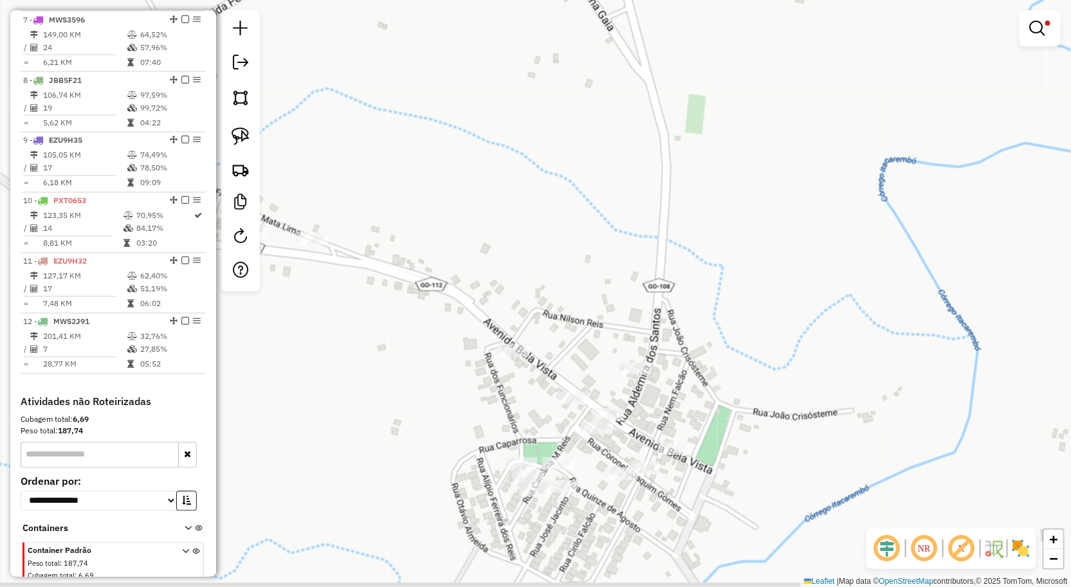
drag, startPoint x: 570, startPoint y: 371, endPoint x: 594, endPoint y: 357, distance: 28.2
click at [593, 357] on div "Limpar filtros Janela de atendimento Grade de atendimento Capacidade Transporta…" at bounding box center [535, 293] width 1071 height 587
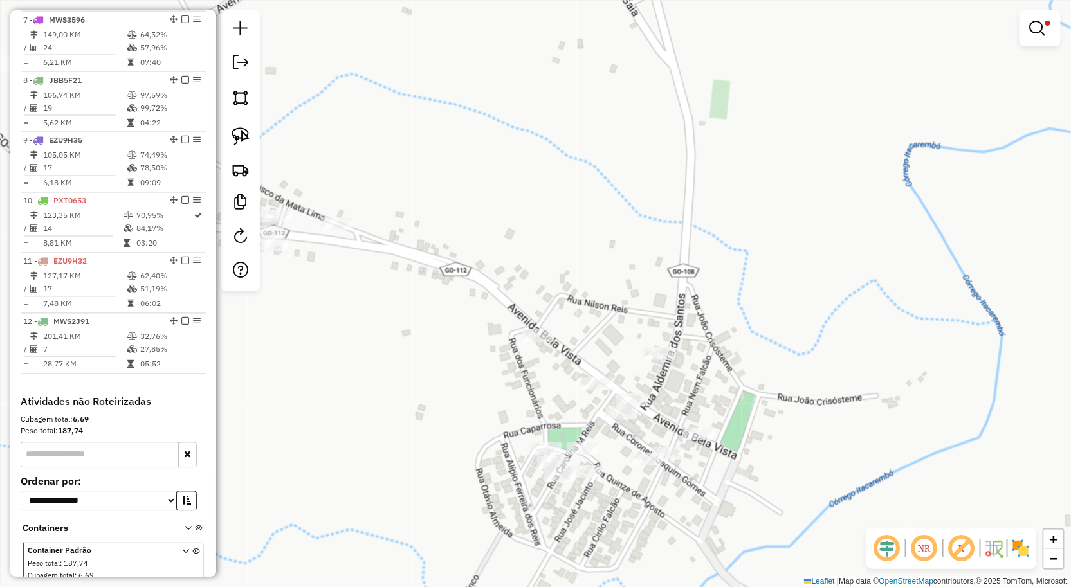
drag, startPoint x: 242, startPoint y: 145, endPoint x: 380, endPoint y: 217, distance: 155.3
click at [243, 145] on img at bounding box center [241, 136] width 18 height 18
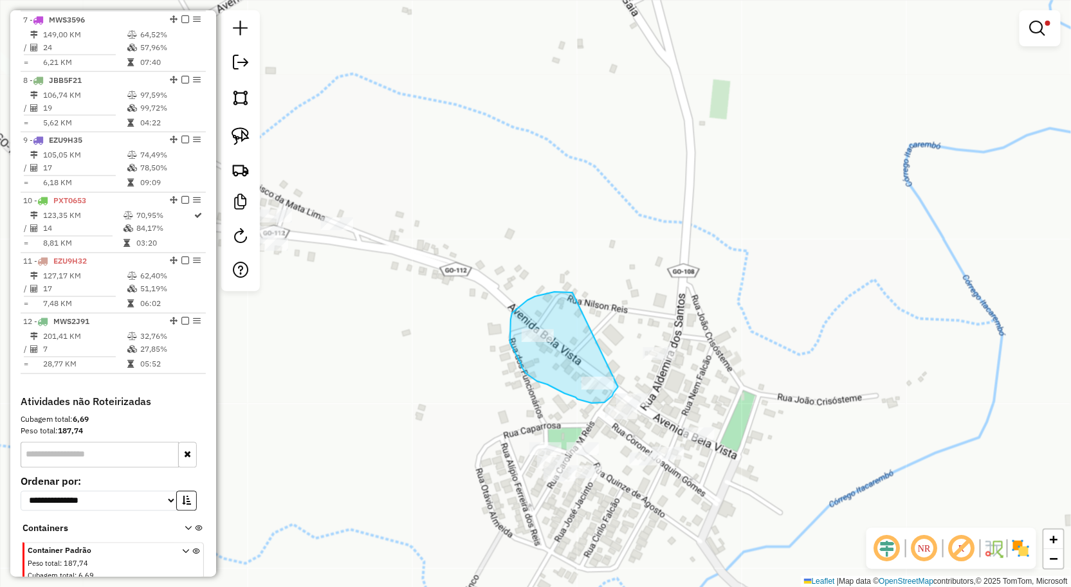
drag, startPoint x: 563, startPoint y: 292, endPoint x: 618, endPoint y: 387, distance: 110.1
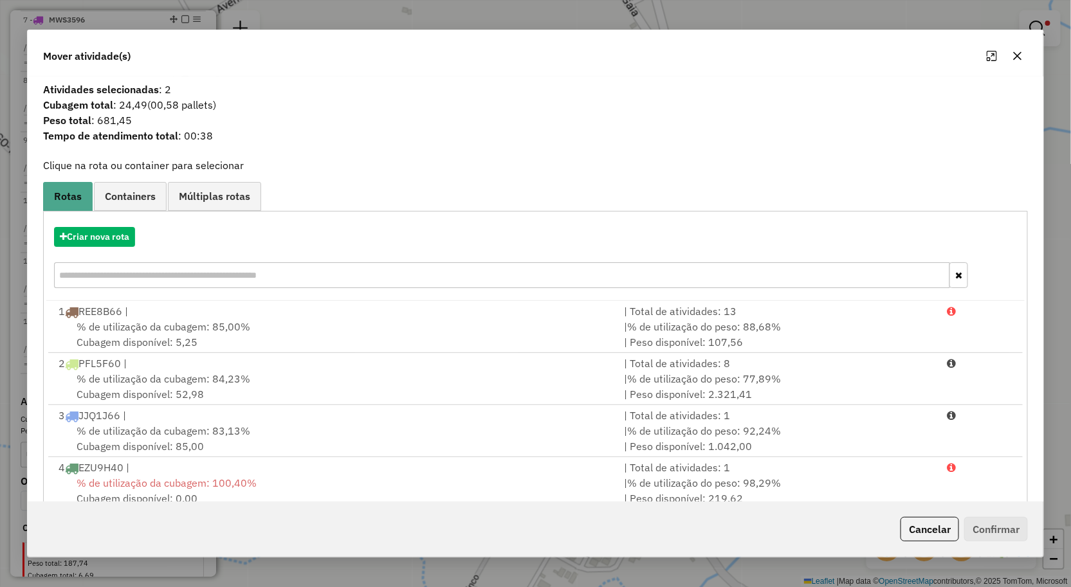
click at [1016, 52] on icon "button" at bounding box center [1017, 56] width 10 height 10
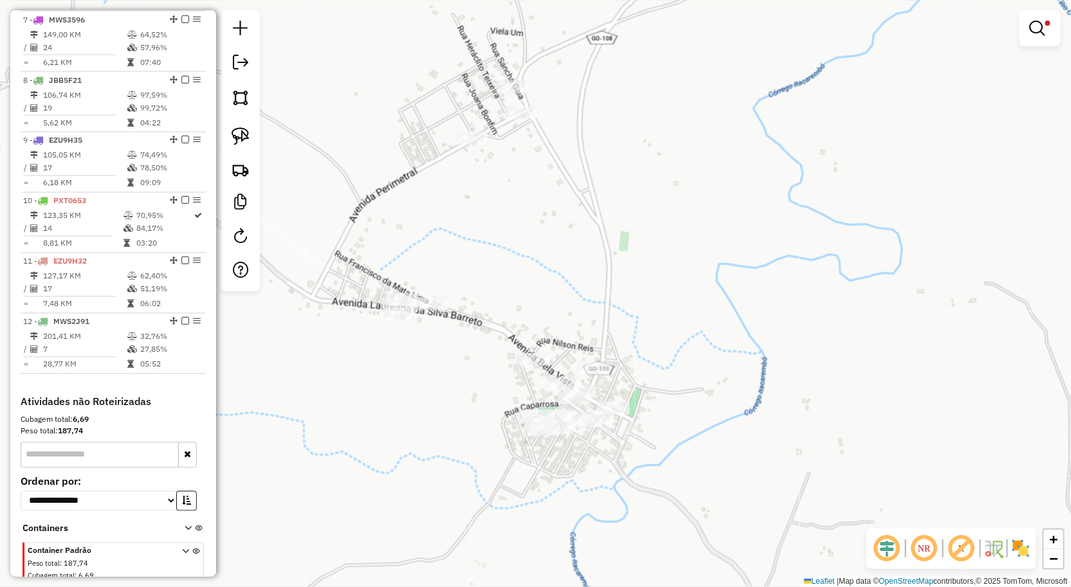
click at [504, 365] on div "Limpar filtros Janela de atendimento Grade de atendimento Capacidade Transporta…" at bounding box center [535, 293] width 1071 height 587
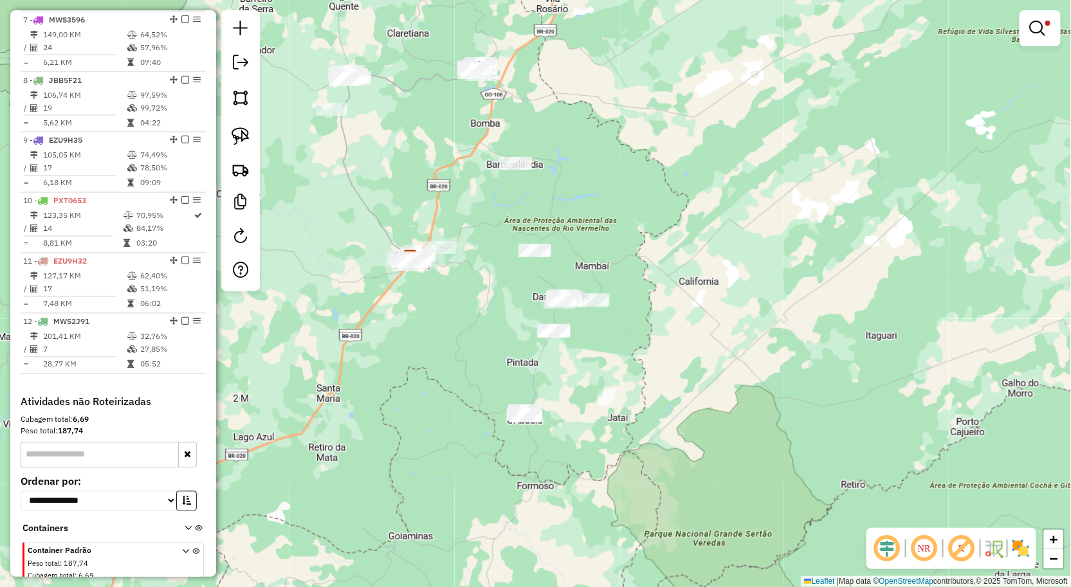
drag, startPoint x: 424, startPoint y: 279, endPoint x: 453, endPoint y: 255, distance: 37.0
click at [430, 279] on div "Limpar filtros Janela de atendimento Grade de atendimento Capacidade Transporta…" at bounding box center [535, 293] width 1071 height 587
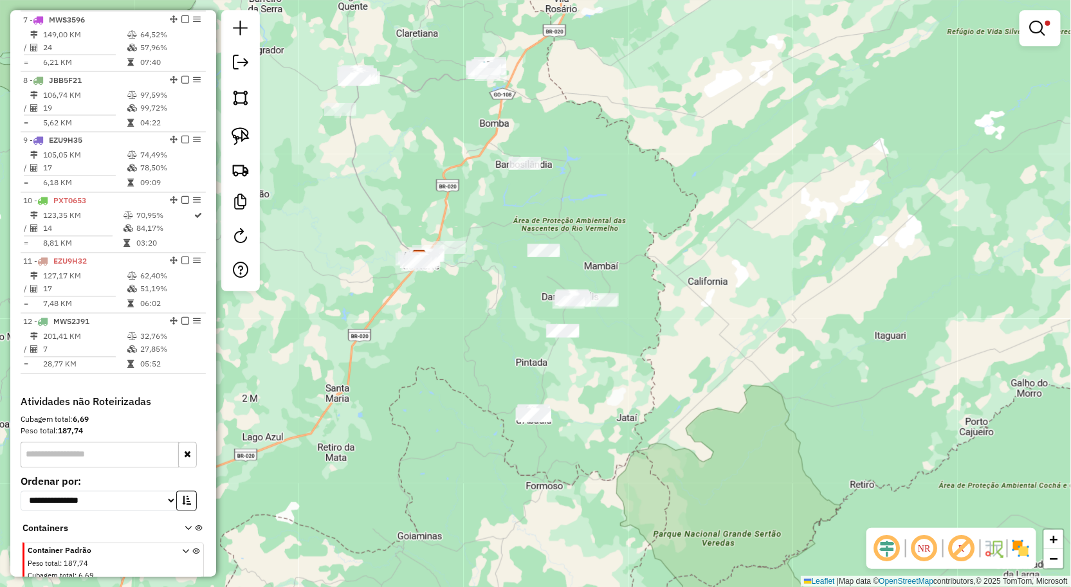
drag, startPoint x: 581, startPoint y: 441, endPoint x: 556, endPoint y: 368, distance: 76.3
click at [573, 401] on div "Limpar filtros Janela de atendimento Grade de atendimento Capacidade Transporta…" at bounding box center [535, 293] width 1071 height 587
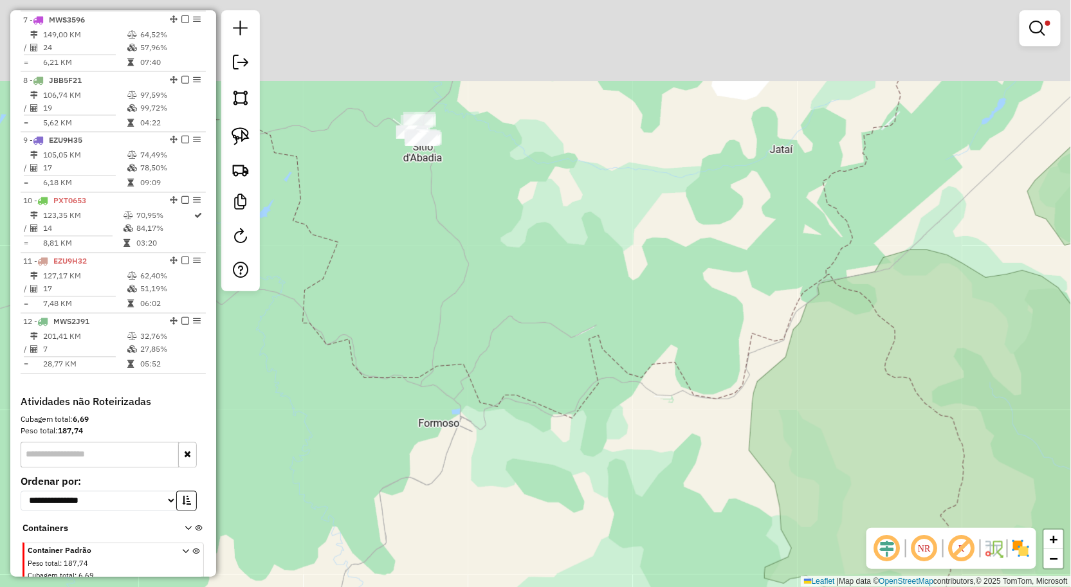
drag, startPoint x: 504, startPoint y: 233, endPoint x: 579, endPoint y: 368, distance: 154.0
click at [579, 368] on div "Limpar filtros Janela de atendimento Grade de atendimento Capacidade Transporta…" at bounding box center [535, 293] width 1071 height 587
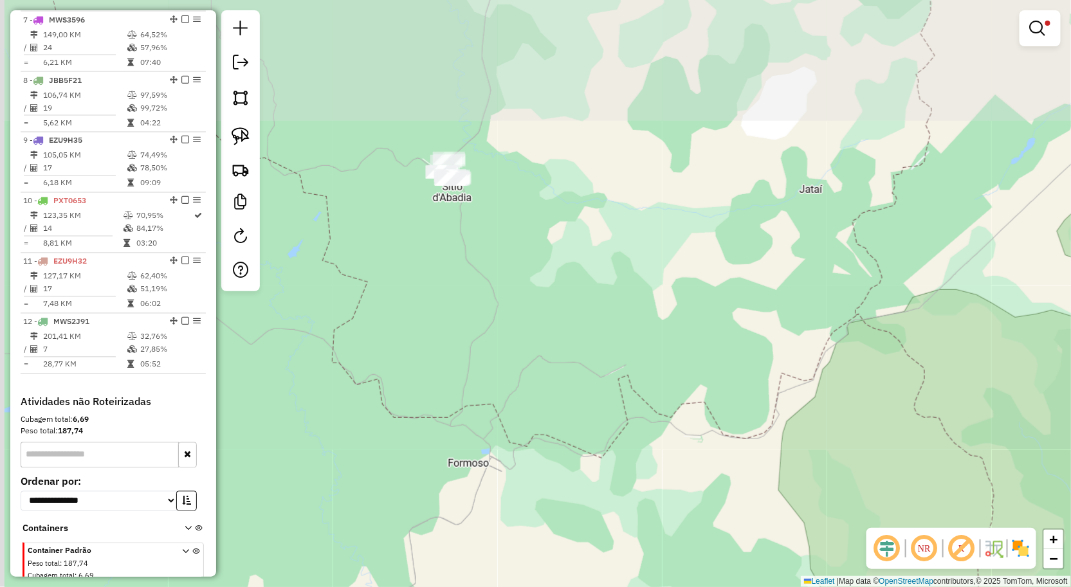
click at [551, 373] on div "Limpar filtros Janela de atendimento Grade de atendimento Capacidade Transporta…" at bounding box center [535, 293] width 1071 height 587
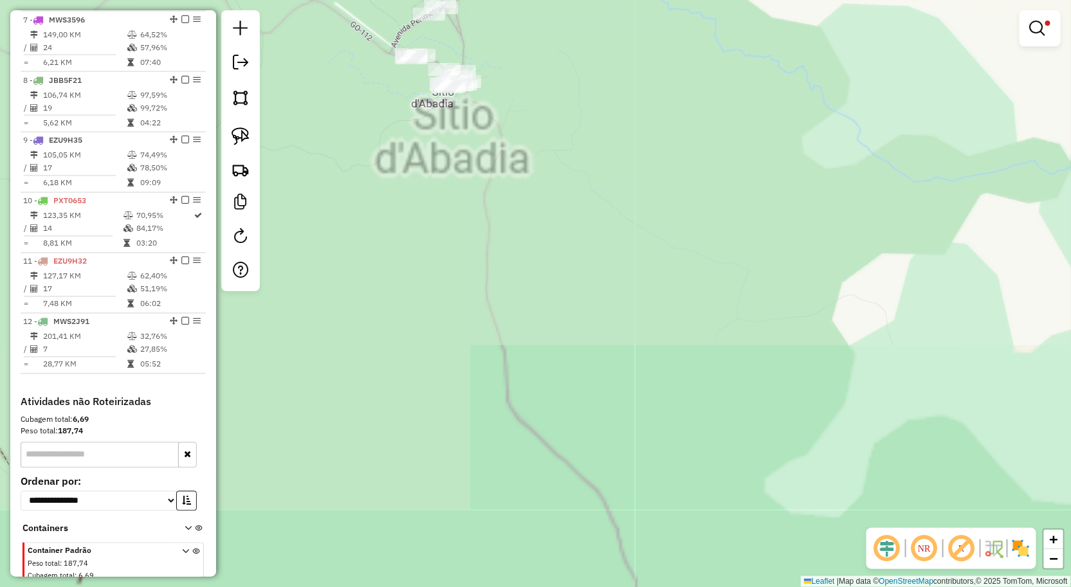
drag, startPoint x: 559, startPoint y: 323, endPoint x: 571, endPoint y: 342, distance: 22.0
click at [570, 341] on div "Limpar filtros Janela de atendimento Grade de atendimento Capacidade Transporta…" at bounding box center [535, 293] width 1071 height 587
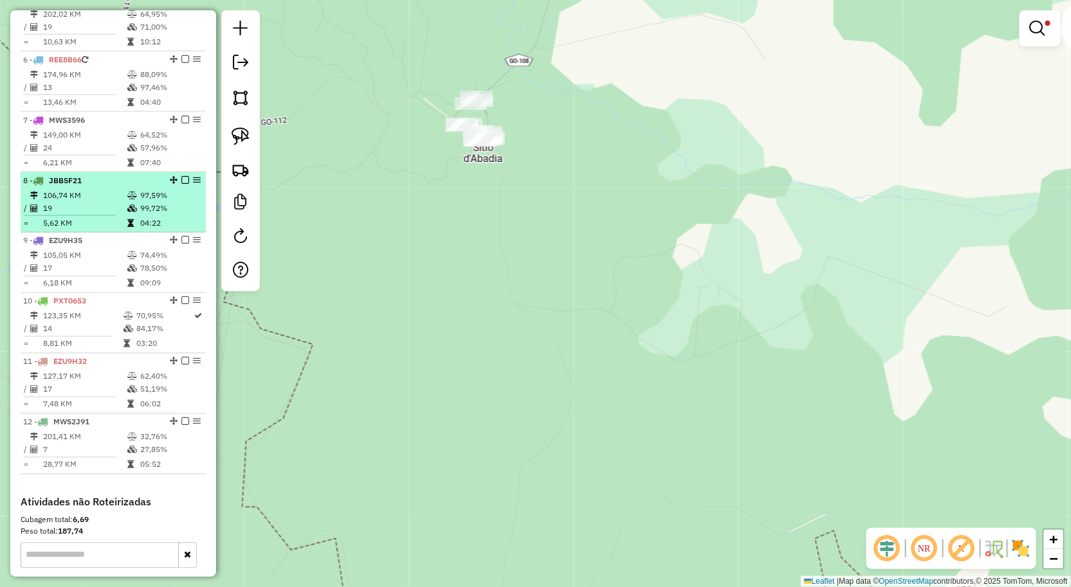
scroll to position [633, 0]
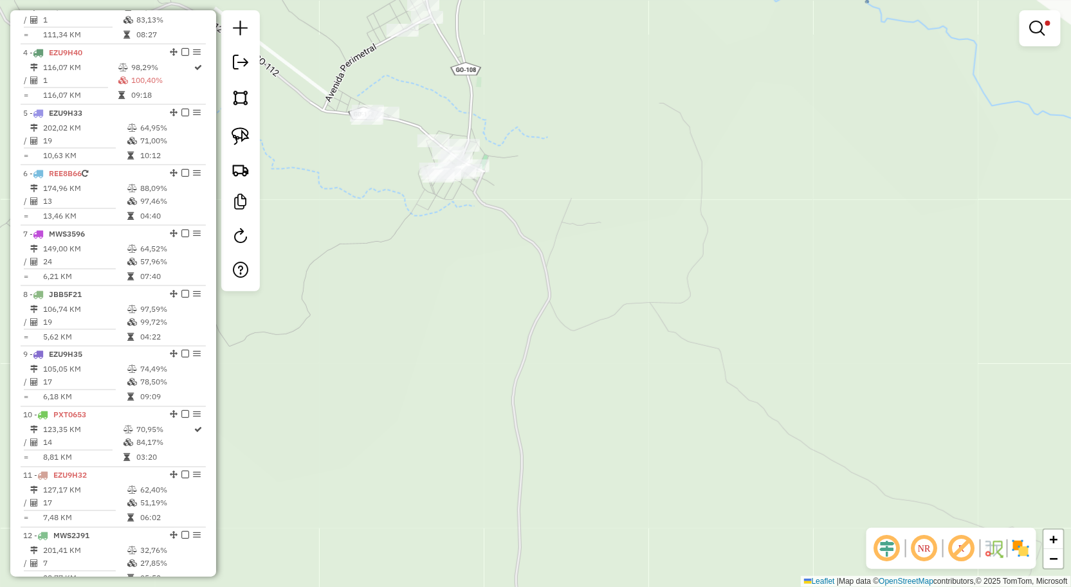
drag, startPoint x: 505, startPoint y: 110, endPoint x: 555, endPoint y: 155, distance: 66.9
click at [555, 155] on div "Limpar filtros Janela de atendimento Grade de atendimento Capacidade Transporta…" at bounding box center [535, 293] width 1071 height 587
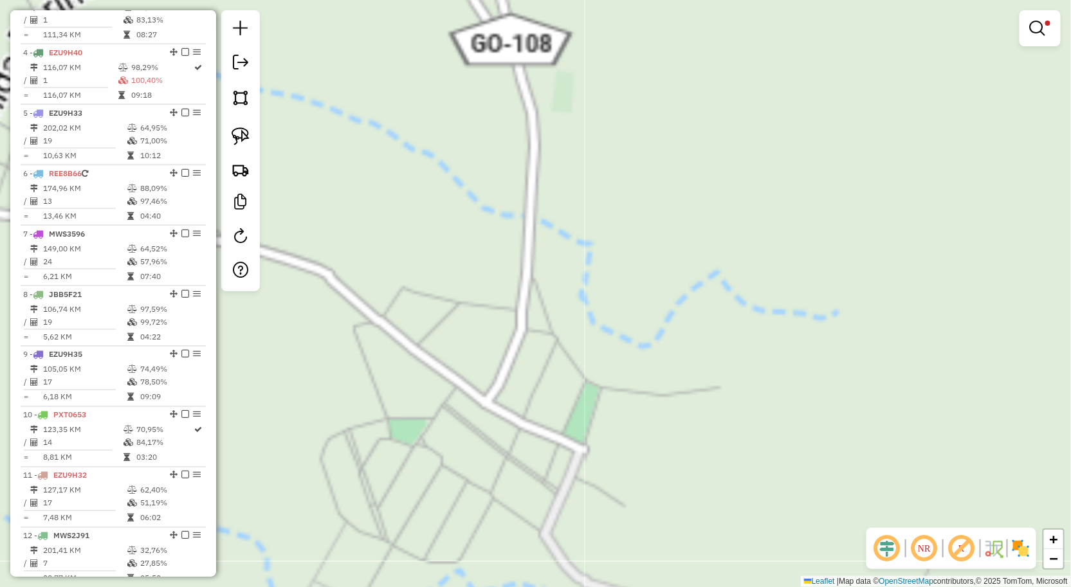
drag, startPoint x: 500, startPoint y: 132, endPoint x: 586, endPoint y: 146, distance: 88.0
click at [586, 146] on div "Limpar filtros Janela de atendimento Grade de atendimento Capacidade Transporta…" at bounding box center [535, 293] width 1071 height 587
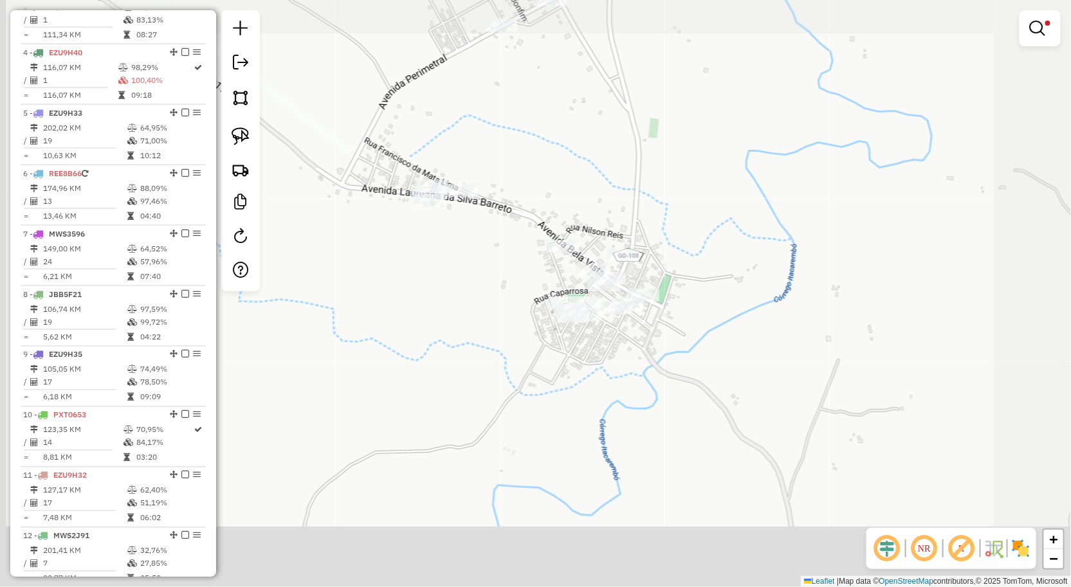
drag, startPoint x: 534, startPoint y: 170, endPoint x: 561, endPoint y: 195, distance: 36.9
click at [577, 170] on div "Limpar filtros Janela de atendimento Grade de atendimento Capacidade Transporta…" at bounding box center [535, 293] width 1071 height 587
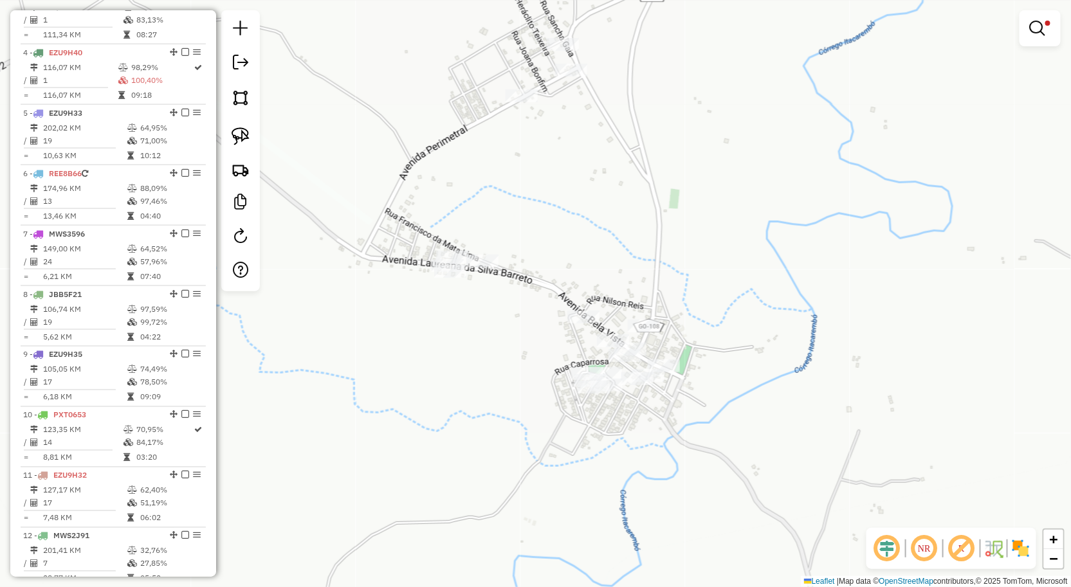
drag, startPoint x: 567, startPoint y: 232, endPoint x: 584, endPoint y: 277, distance: 47.6
click at [583, 296] on div "Limpar filtros Janela de atendimento Grade de atendimento Capacidade Transporta…" at bounding box center [535, 293] width 1071 height 587
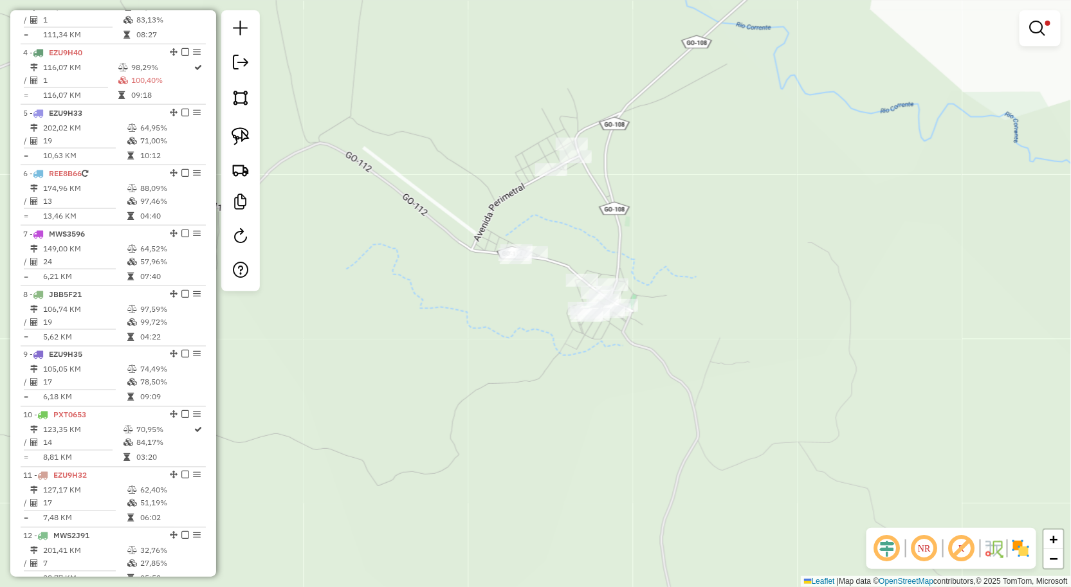
drag, startPoint x: 577, startPoint y: 233, endPoint x: 577, endPoint y: 243, distance: 10.3
click at [577, 242] on div "Limpar filtros Janela de atendimento Grade de atendimento Capacidade Transporta…" at bounding box center [535, 293] width 1071 height 587
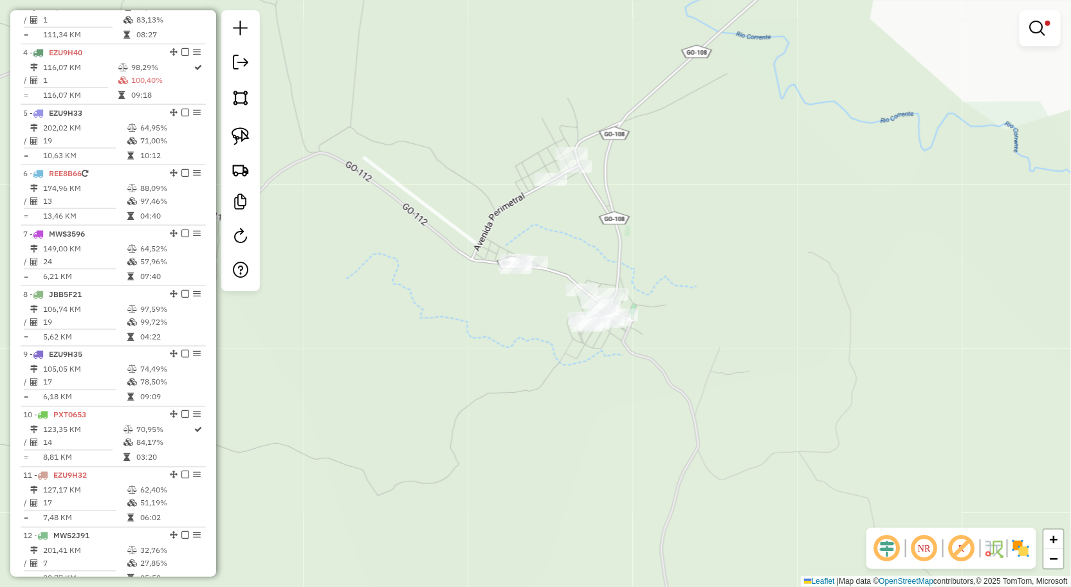
scroll to position [137, 0]
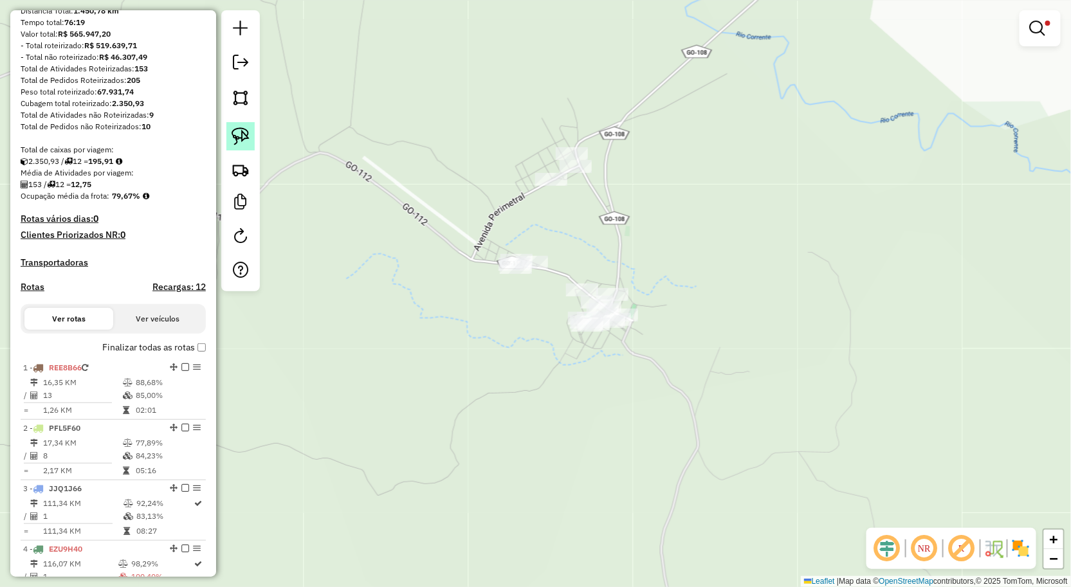
click at [235, 131] on img at bounding box center [241, 136] width 18 height 18
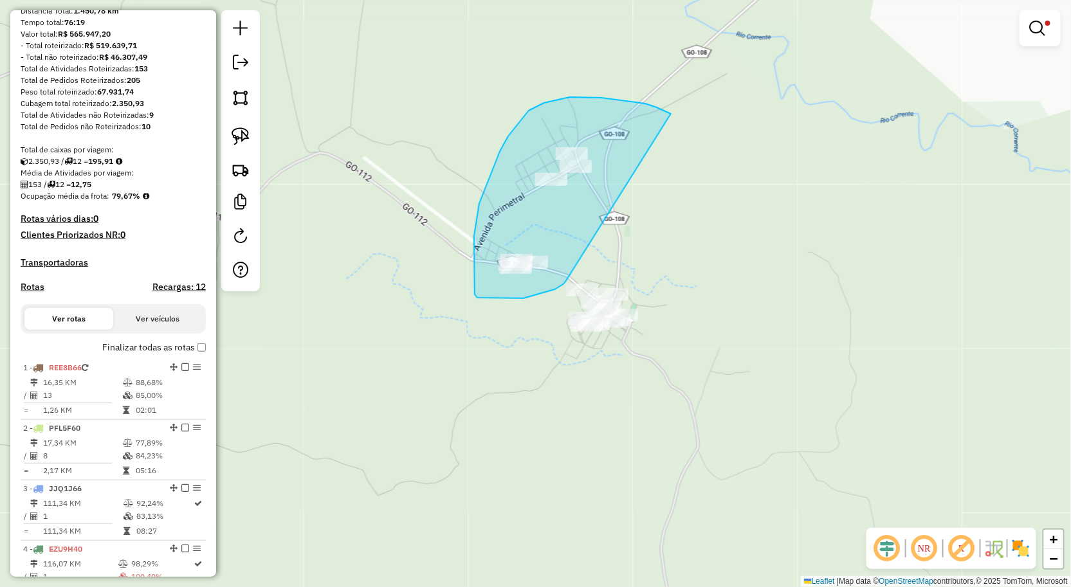
drag, startPoint x: 610, startPoint y: 99, endPoint x: 567, endPoint y: 280, distance: 185.8
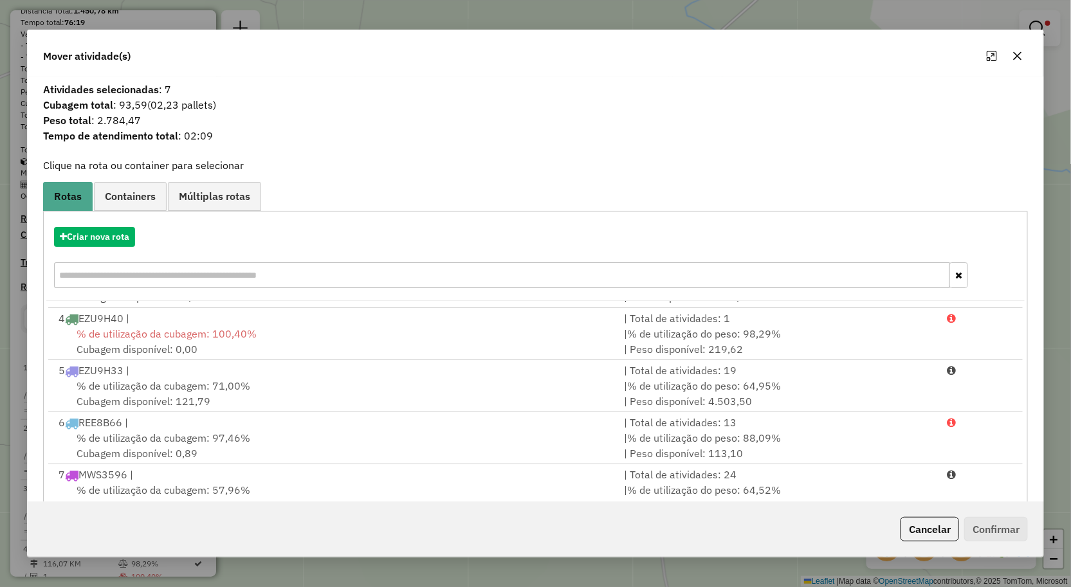
scroll to position [174, 0]
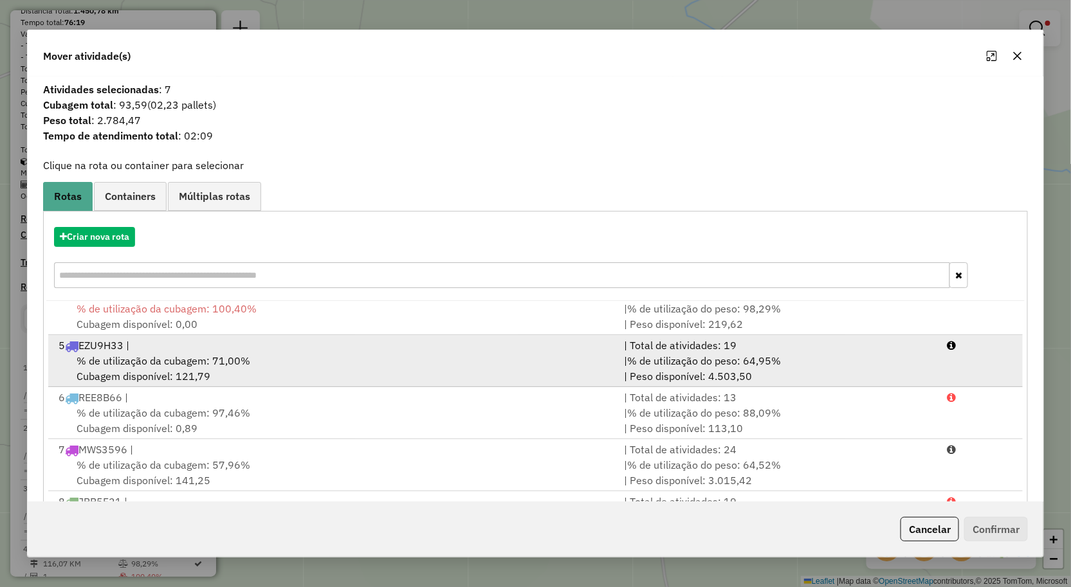
click at [155, 353] on div "% de utilização da cubagem: 71,00% Cubagem disponível: 121,79" at bounding box center [334, 368] width 566 height 31
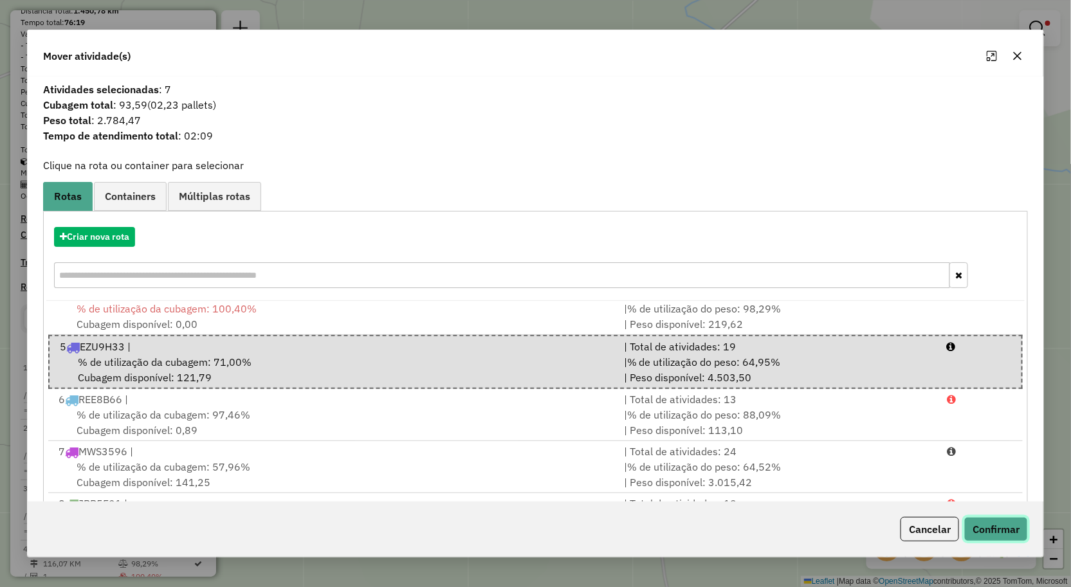
click at [999, 520] on button "Confirmar" at bounding box center [996, 529] width 64 height 24
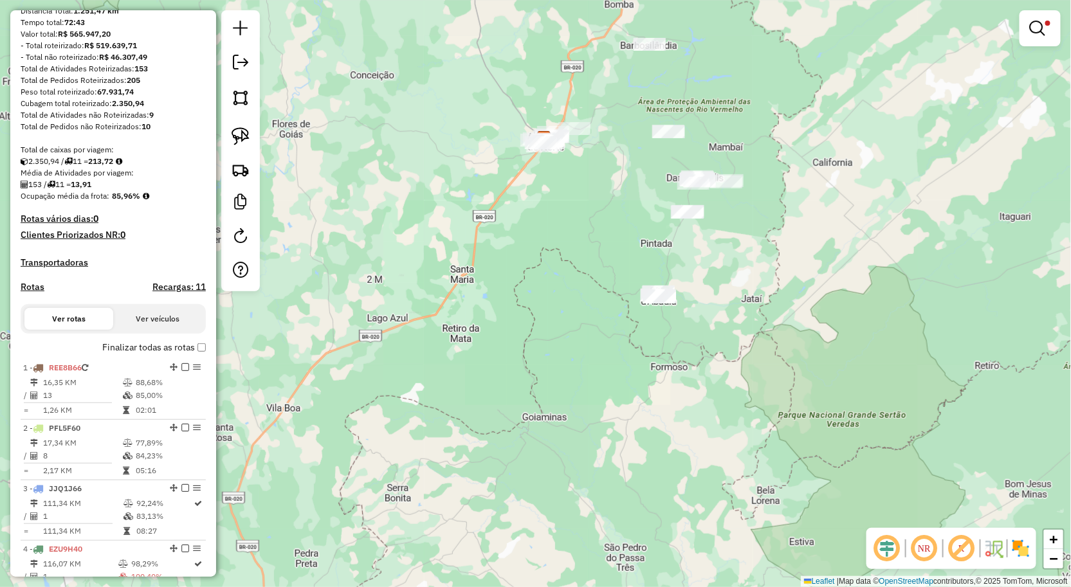
drag, startPoint x: 671, startPoint y: 320, endPoint x: 678, endPoint y: 331, distance: 13.2
click at [678, 331] on div "Limpar filtros Janela de atendimento Grade de atendimento Capacidade Transporta…" at bounding box center [535, 293] width 1071 height 587
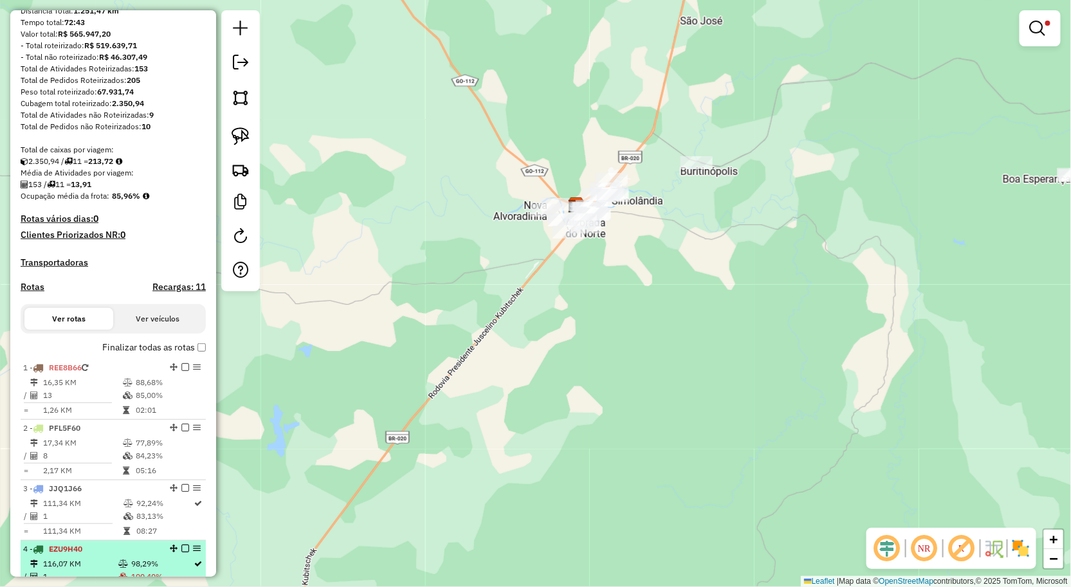
scroll to position [351, 0]
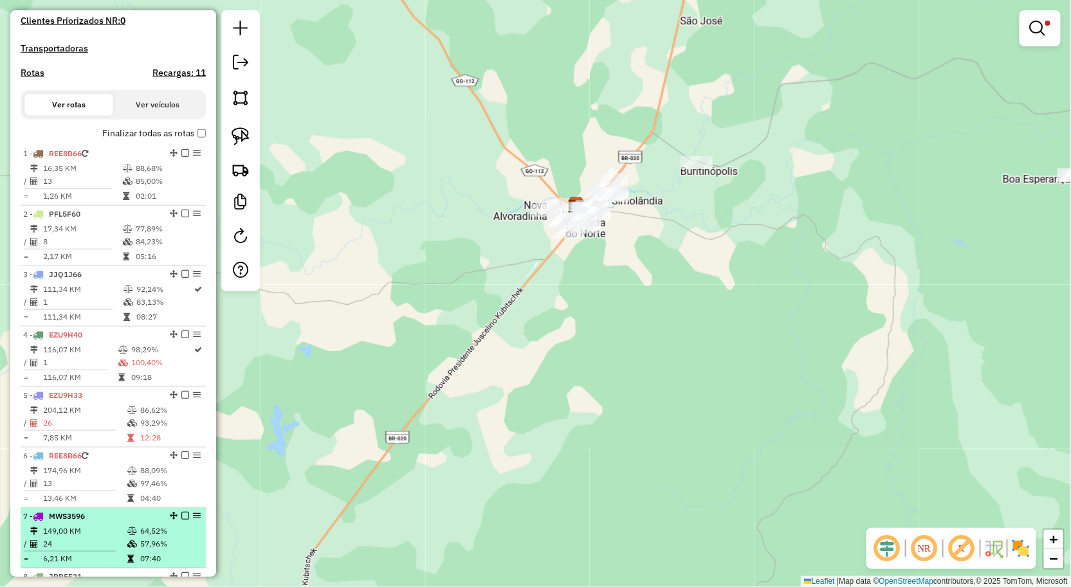
click at [71, 537] on td "149,00 KM" at bounding box center [84, 531] width 84 height 13
select select "**********"
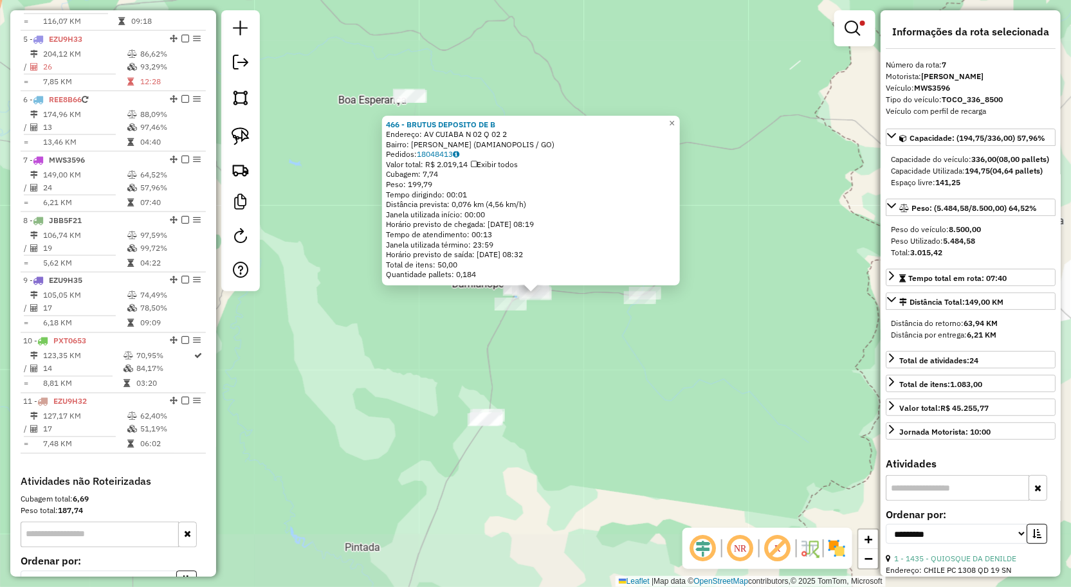
scroll to position [848, 0]
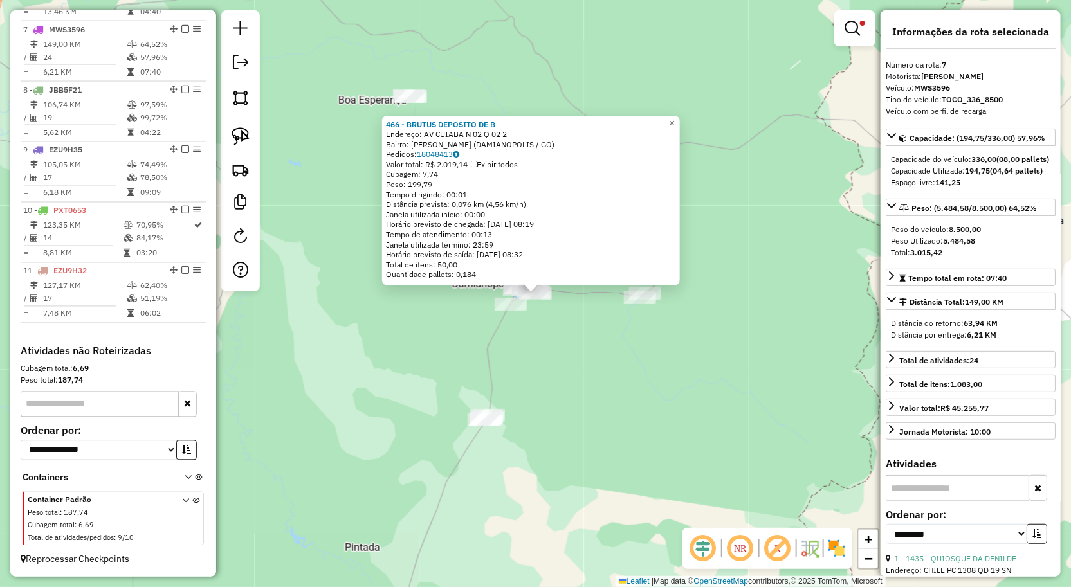
click at [562, 376] on div "466 - BRUTUS DEPOSITO DE B Endereço: AV CUIABA N 02 Q 02 2 Bairro: Vila Marinho…" at bounding box center [535, 293] width 1071 height 587
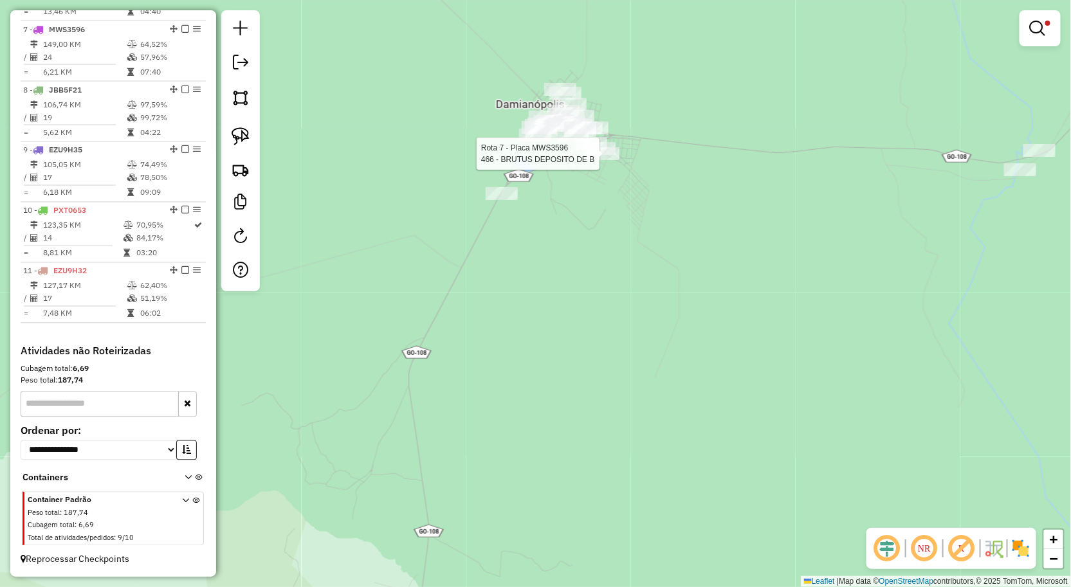
select select "**********"
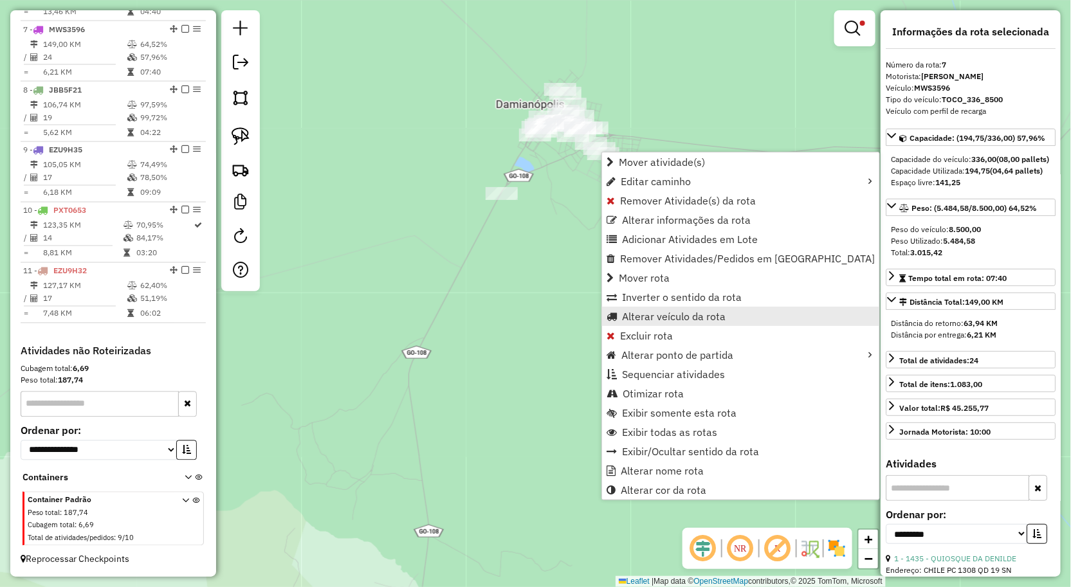
click at [657, 311] on span "Alterar veículo da rota" at bounding box center [674, 316] width 104 height 10
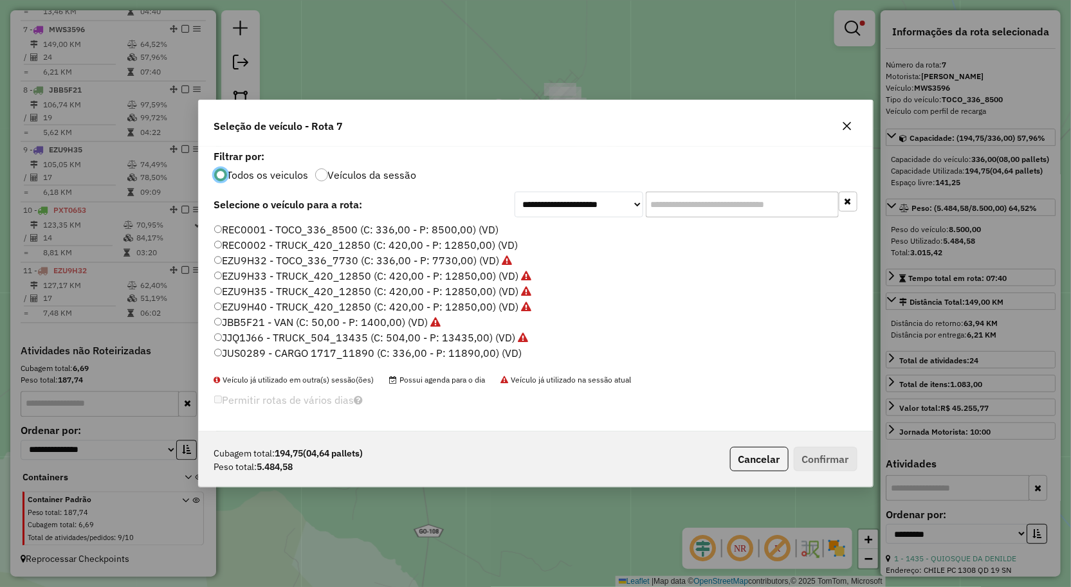
scroll to position [71, 0]
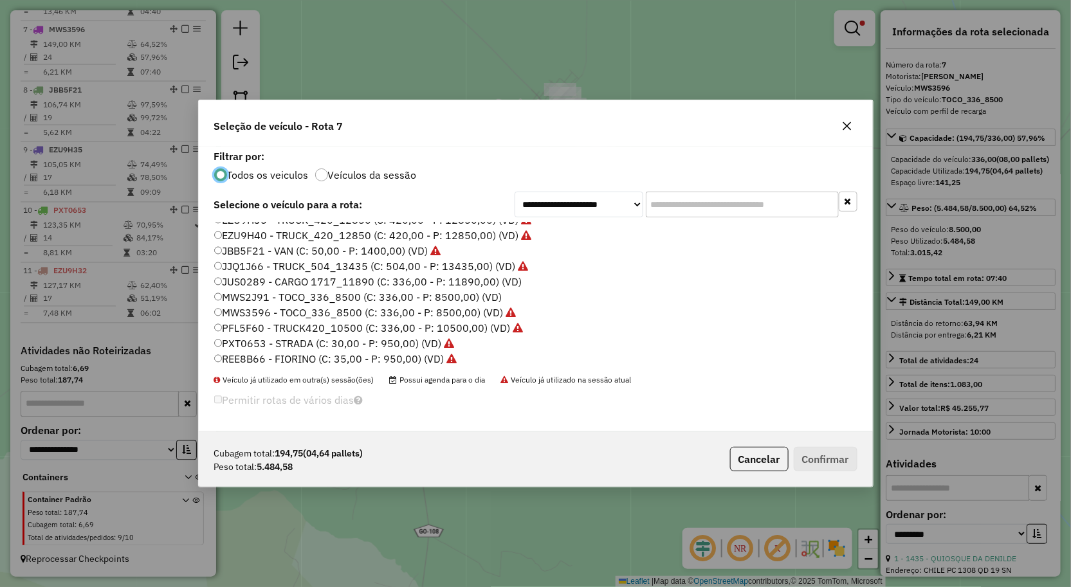
click at [281, 296] on label "MWS2J91 - TOCO_336_8500 (C: 336,00 - P: 8500,00) (VD)" at bounding box center [358, 296] width 288 height 15
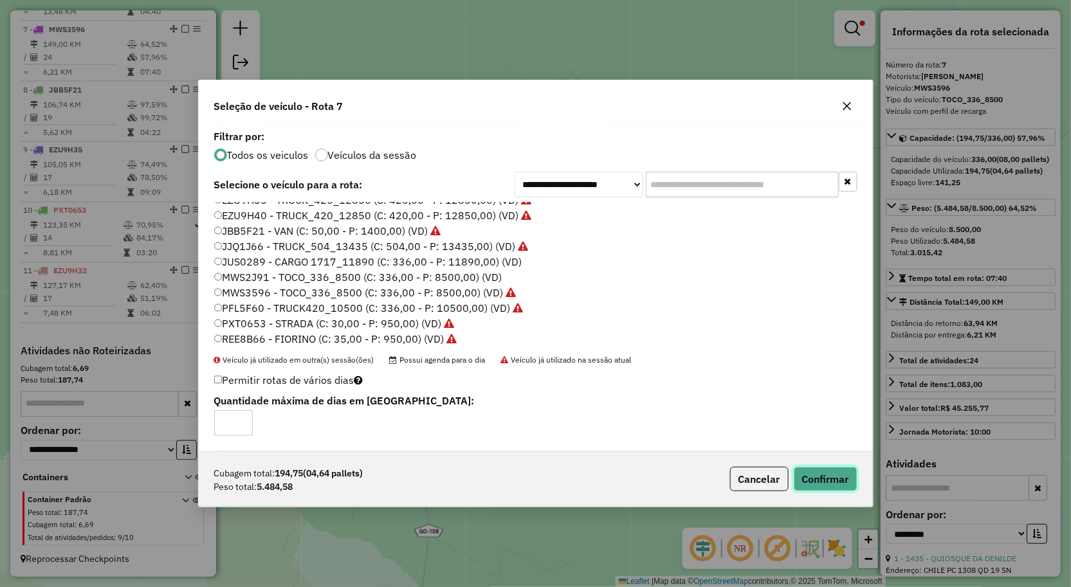
click at [812, 473] on button "Confirmar" at bounding box center [826, 479] width 64 height 24
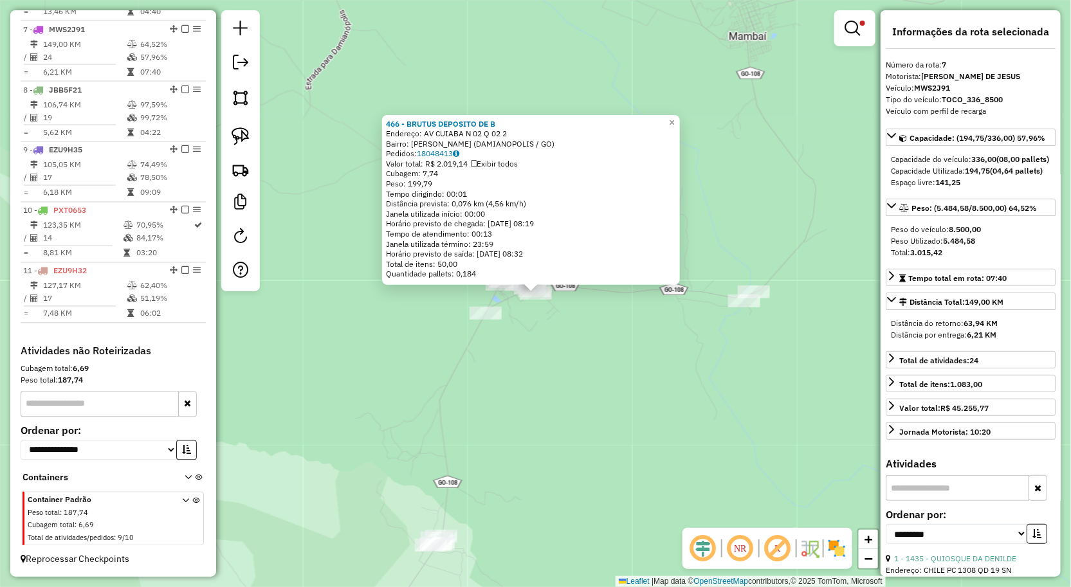
drag, startPoint x: 624, startPoint y: 363, endPoint x: 616, endPoint y: 363, distance: 8.4
click at [623, 363] on div "466 - BRUTUS DEPOSITO DE B Endereço: AV CUIABA N 02 Q 02 2 Bairro: Vila Marinho…" at bounding box center [535, 293] width 1071 height 587
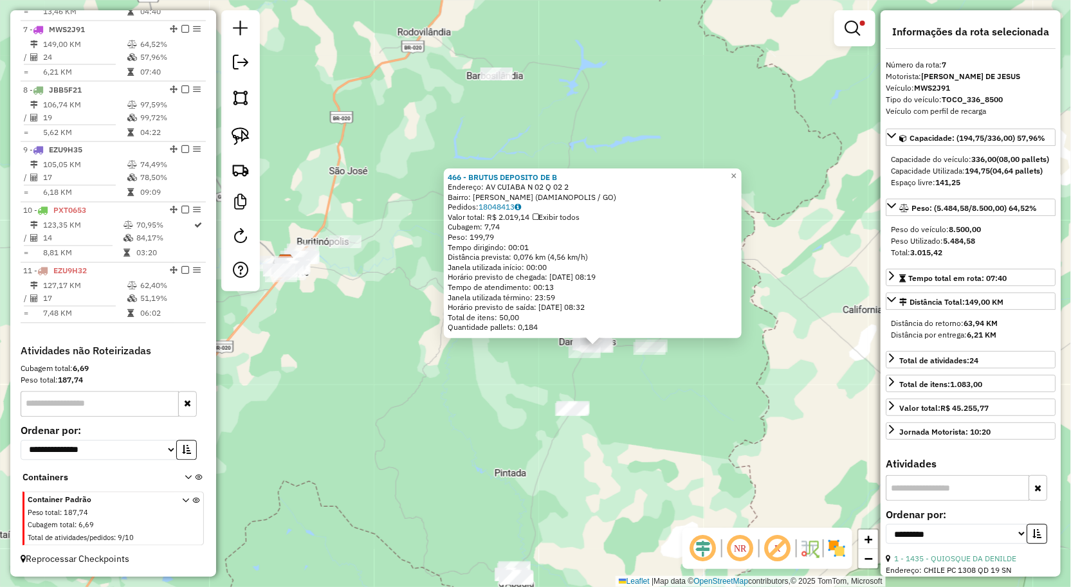
click at [473, 377] on div "466 - BRUTUS DEPOSITO DE B Endereço: AV CUIABA N 02 Q 02 2 Bairro: Vila Marinho…" at bounding box center [535, 293] width 1071 height 587
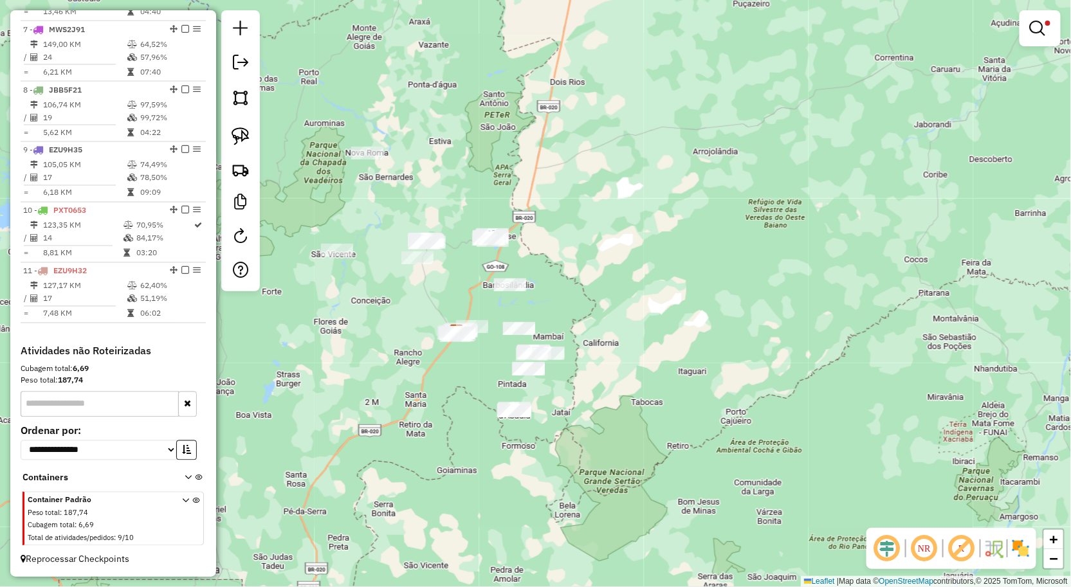
drag, startPoint x: 315, startPoint y: 292, endPoint x: 395, endPoint y: 286, distance: 80.0
click at [387, 283] on div "Limpar filtros Janela de atendimento Grade de atendimento Capacidade Transporta…" at bounding box center [535, 293] width 1071 height 587
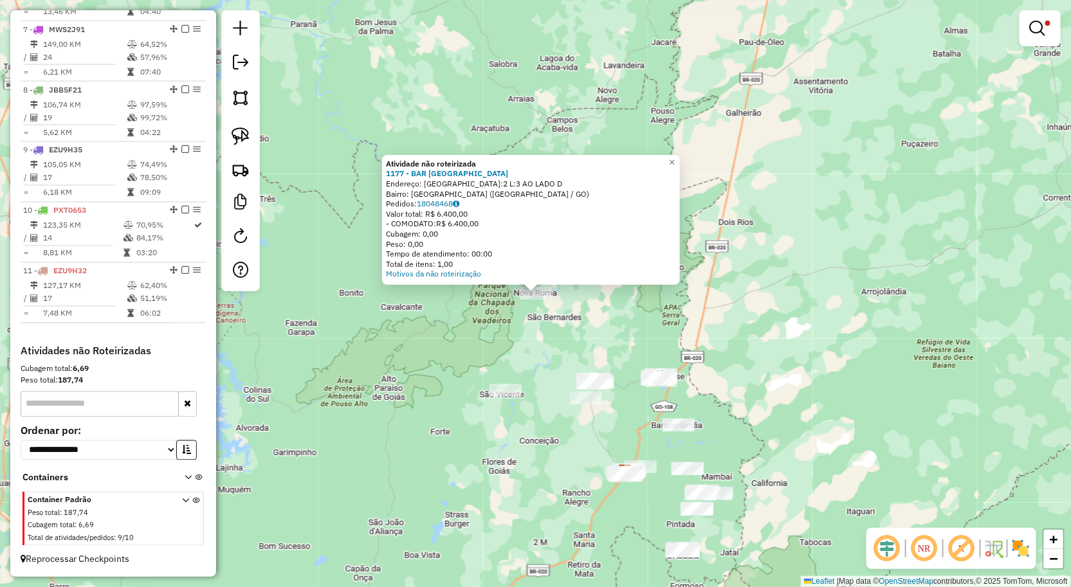
drag, startPoint x: 542, startPoint y: 412, endPoint x: 536, endPoint y: 409, distance: 6.6
click at [542, 412] on div "Atividade não roteirizada 1177 - BAR BOCA DA ONCA Endereço: AVENIDA RIO GRANDE …" at bounding box center [535, 293] width 1071 height 587
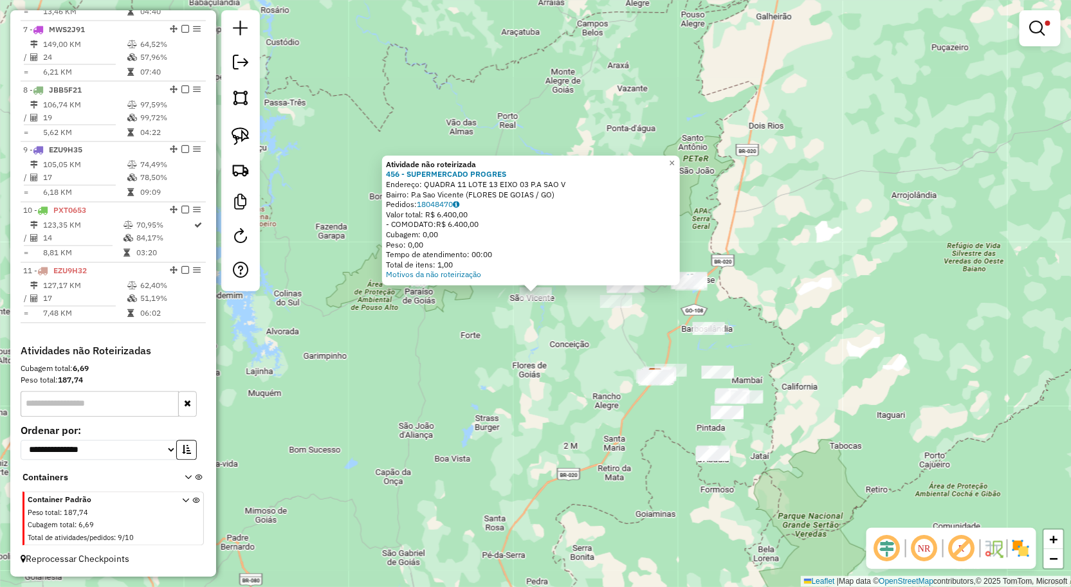
click at [673, 431] on div "Atividade não roteirizada 456 - SUPERMERCADO PROGRES Endereço: QUADRA 11 LOTE 1…" at bounding box center [535, 293] width 1071 height 587
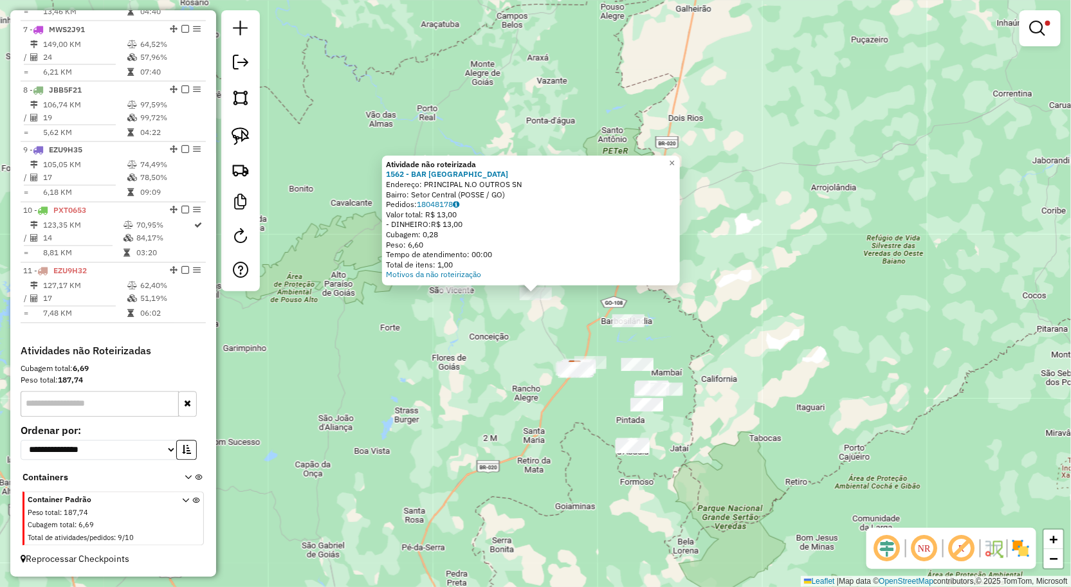
click at [541, 335] on div "Atividade não roteirizada 1562 - BAR SAO JOSE Endereço: PRINCIPAL N.O OUTROS SN…" at bounding box center [535, 293] width 1071 height 587
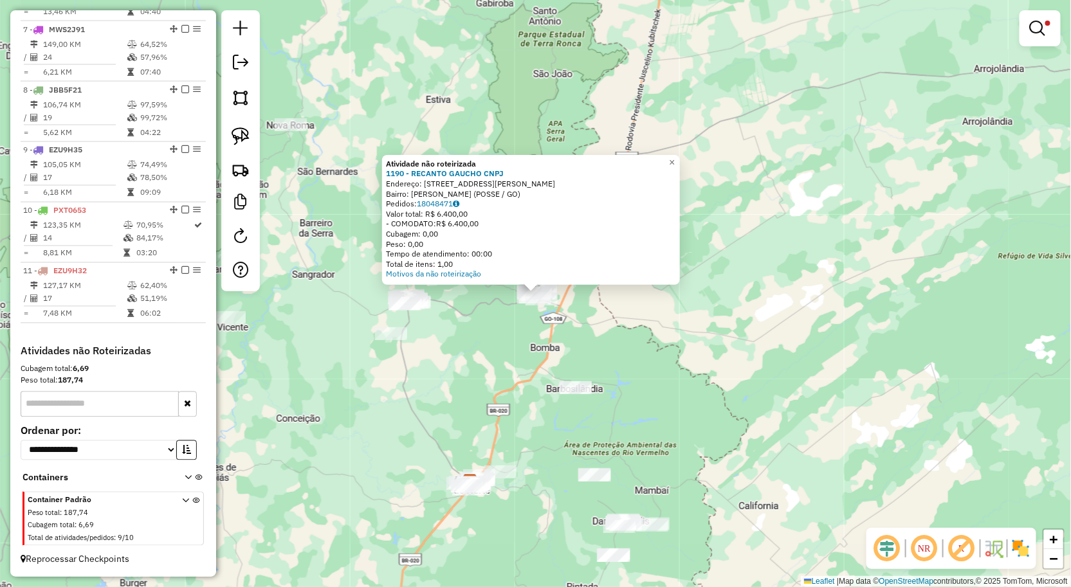
click at [478, 332] on div "Atividade não roteirizada 1190 - RECANTO GAUCHO CNPJ Endereço: AVENIDA NASARIO …" at bounding box center [535, 293] width 1071 height 587
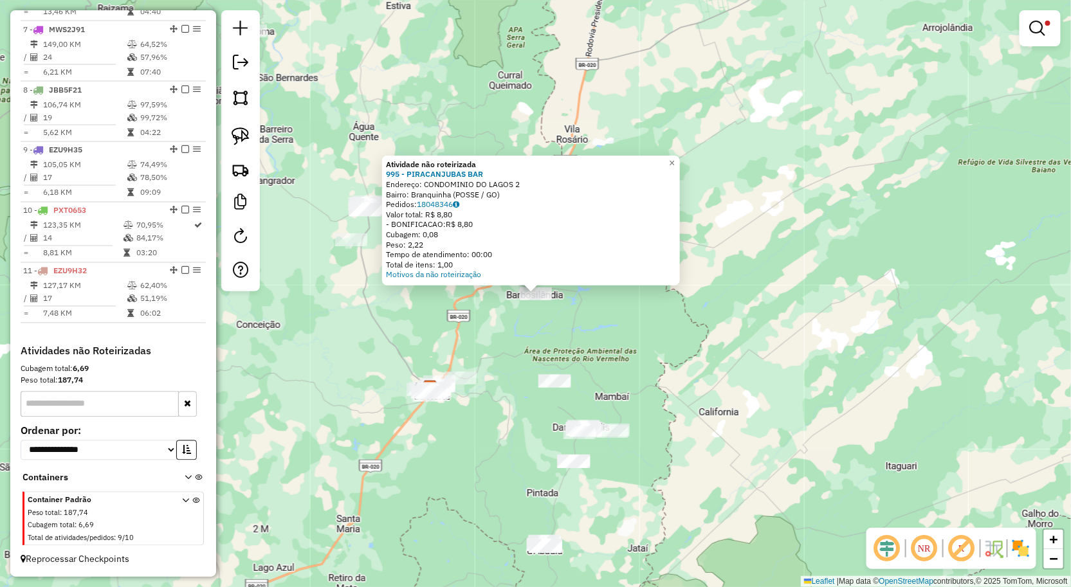
click at [358, 382] on div "Atividade não roteirizada 995 - PIRACANJUBAS BAR Endereço: CONDOMINIO DO LAGOS …" at bounding box center [535, 293] width 1071 height 587
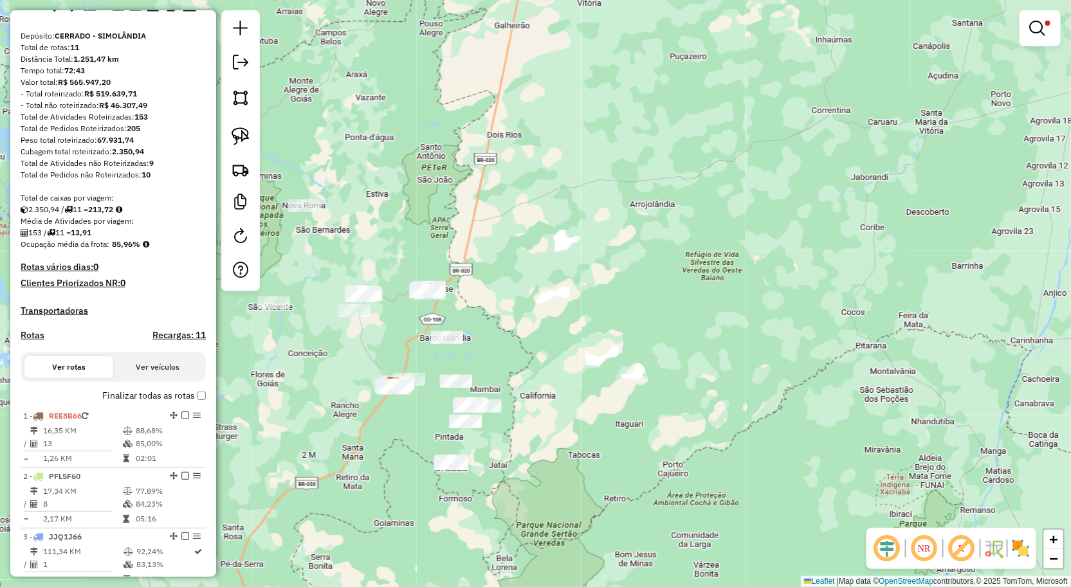
scroll to position [0, 0]
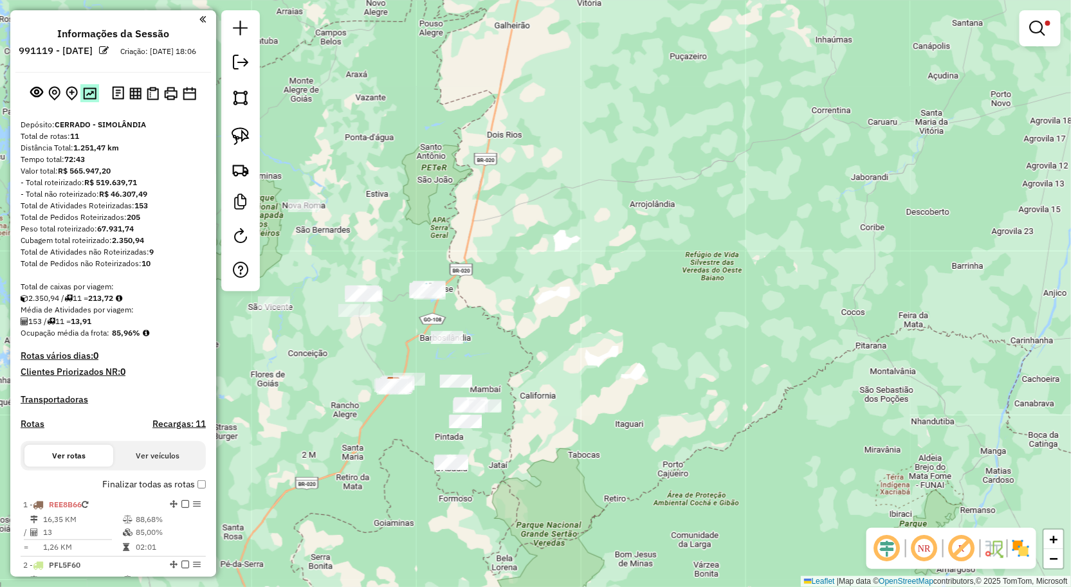
click at [90, 100] on img at bounding box center [90, 93] width 14 height 12
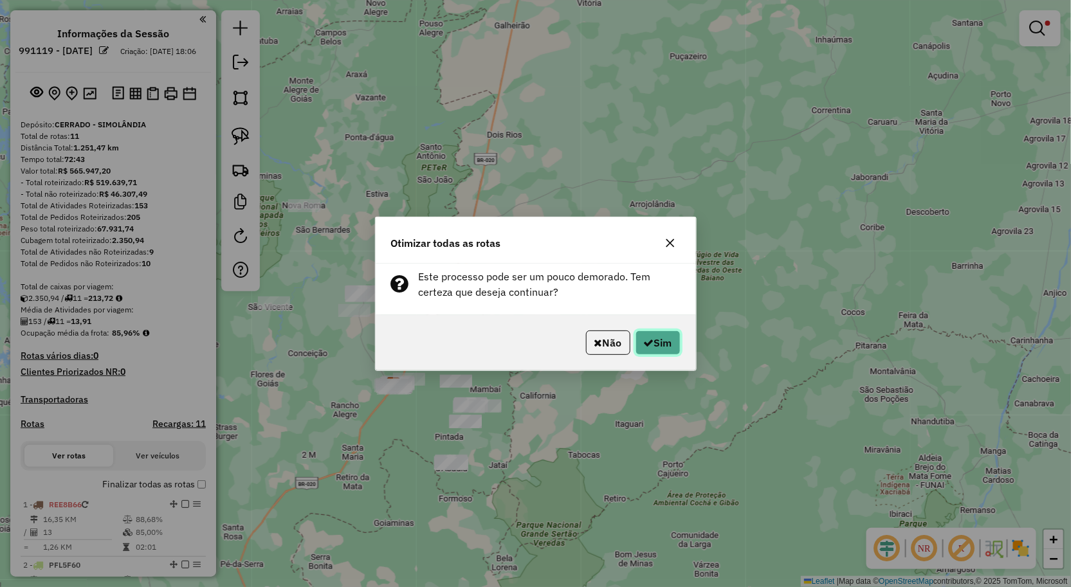
click at [672, 347] on button "Sim" at bounding box center [657, 343] width 45 height 24
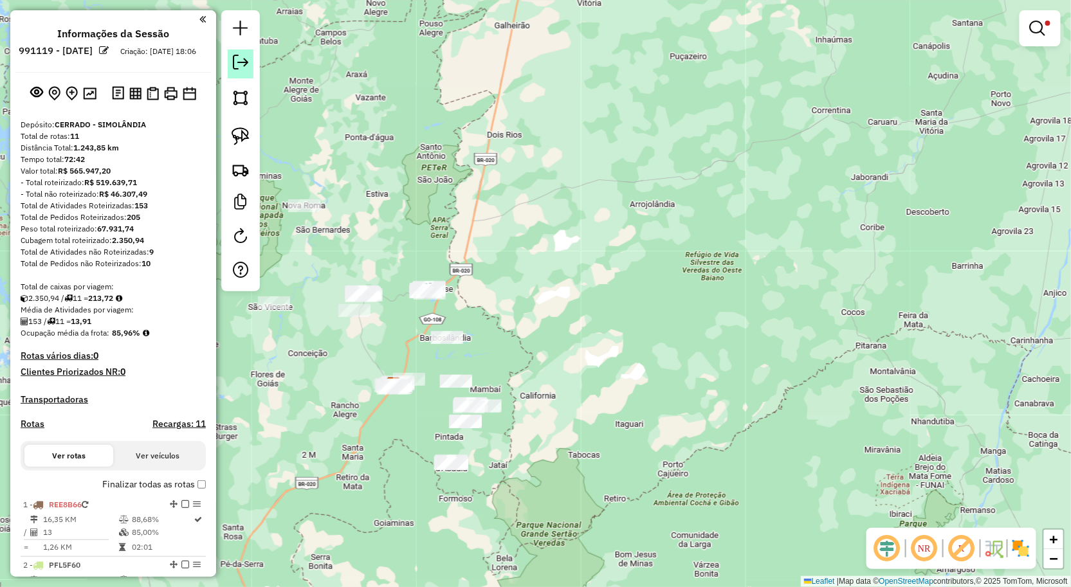
click at [244, 66] on em at bounding box center [240, 62] width 15 height 15
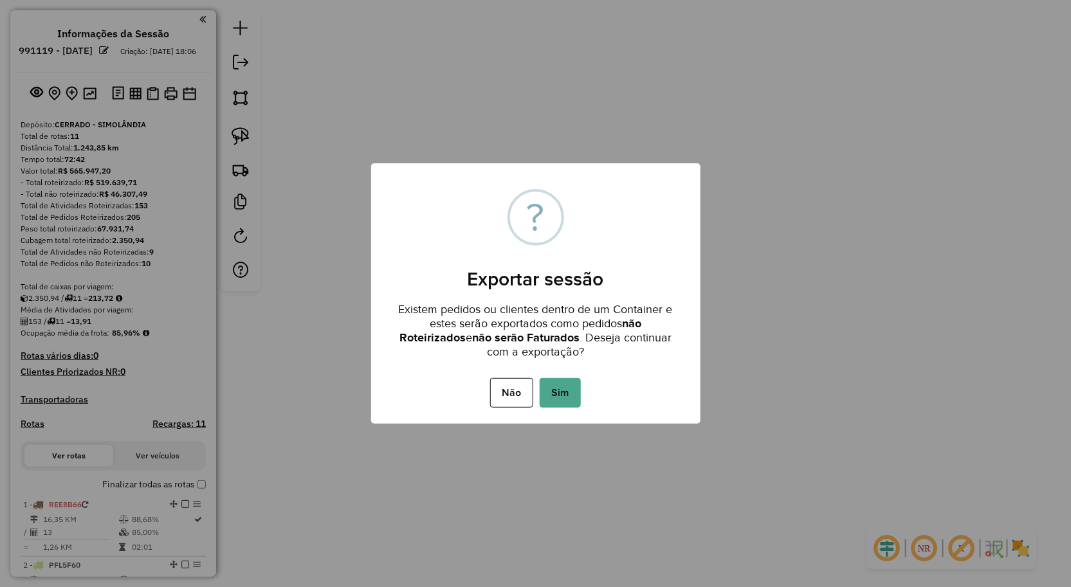
click at [565, 396] on button "Sim" at bounding box center [560, 393] width 41 height 30
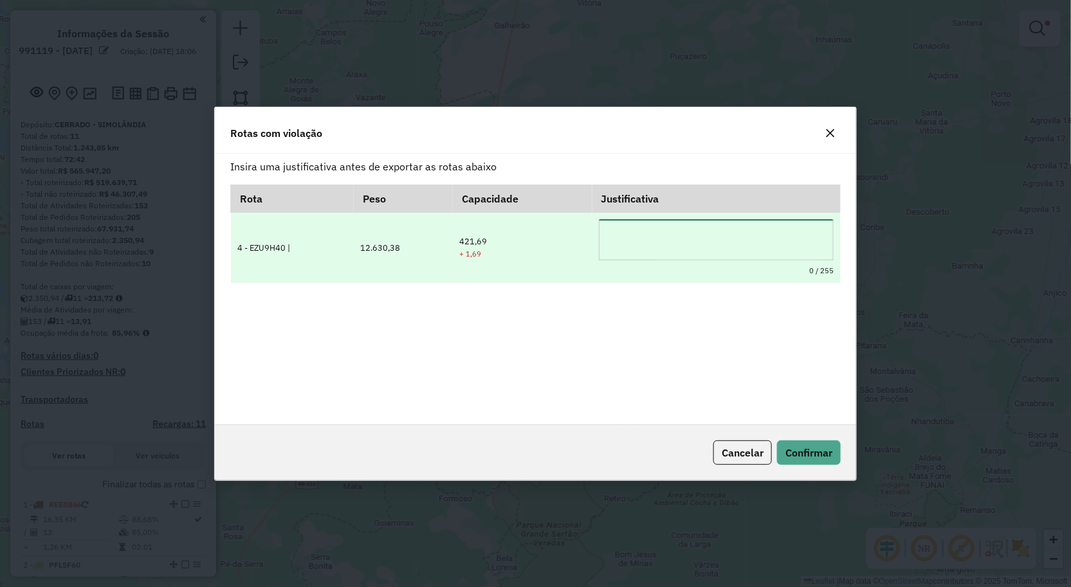
click at [624, 223] on textarea at bounding box center [716, 239] width 235 height 41
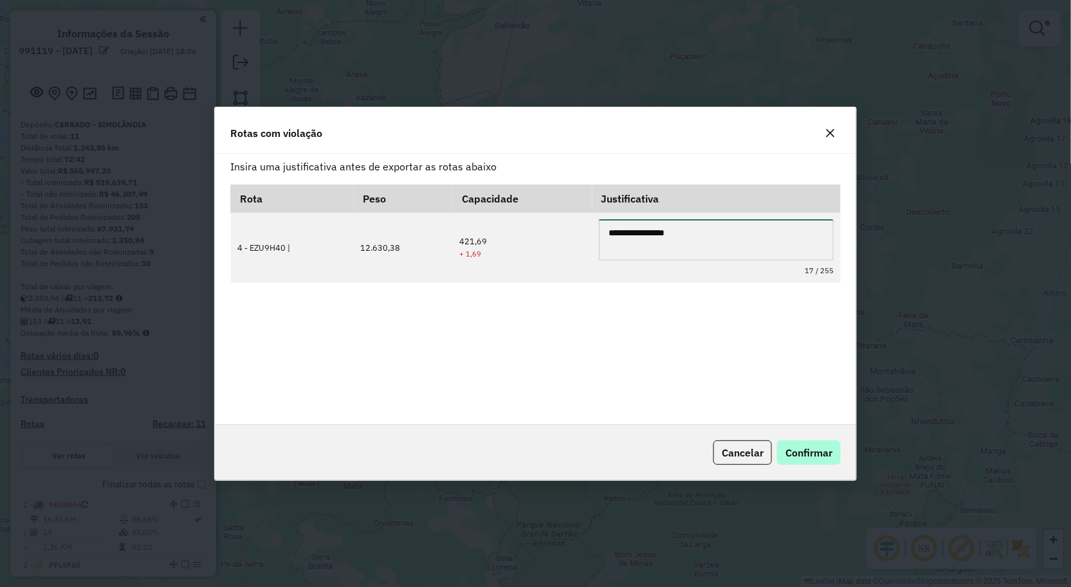
type textarea "**********"
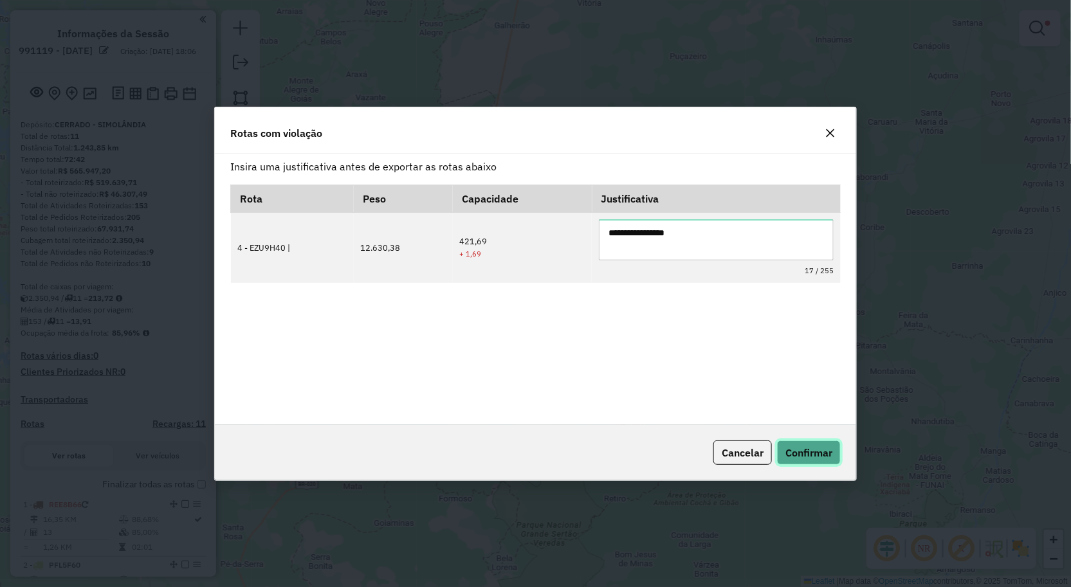
click at [809, 455] on span "Confirmar" at bounding box center [808, 452] width 47 height 13
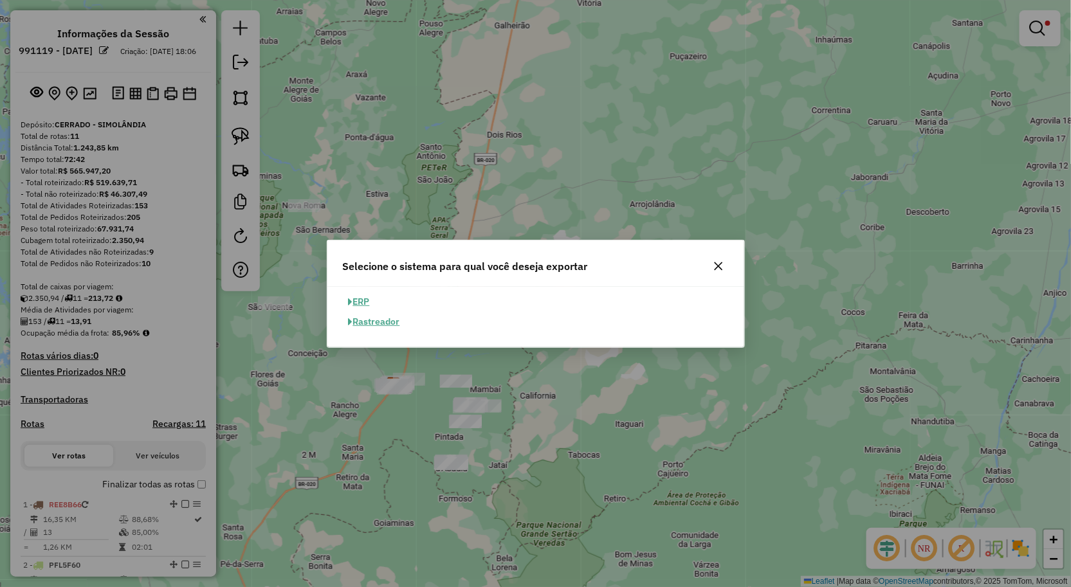
click at [365, 298] on button "ERP" at bounding box center [359, 302] width 33 height 20
select select "**"
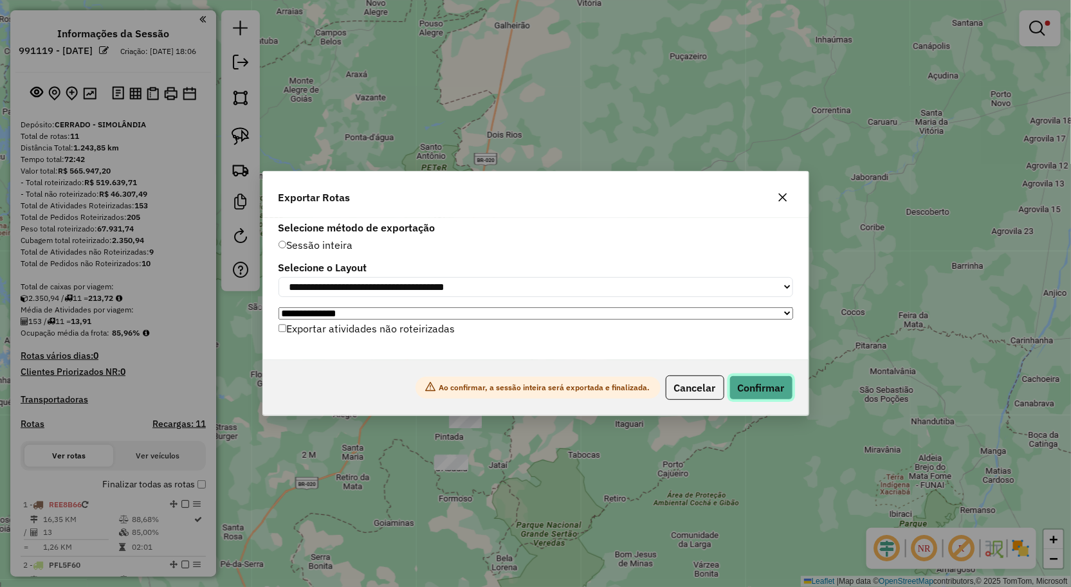
click at [750, 388] on button "Confirmar" at bounding box center [761, 388] width 64 height 24
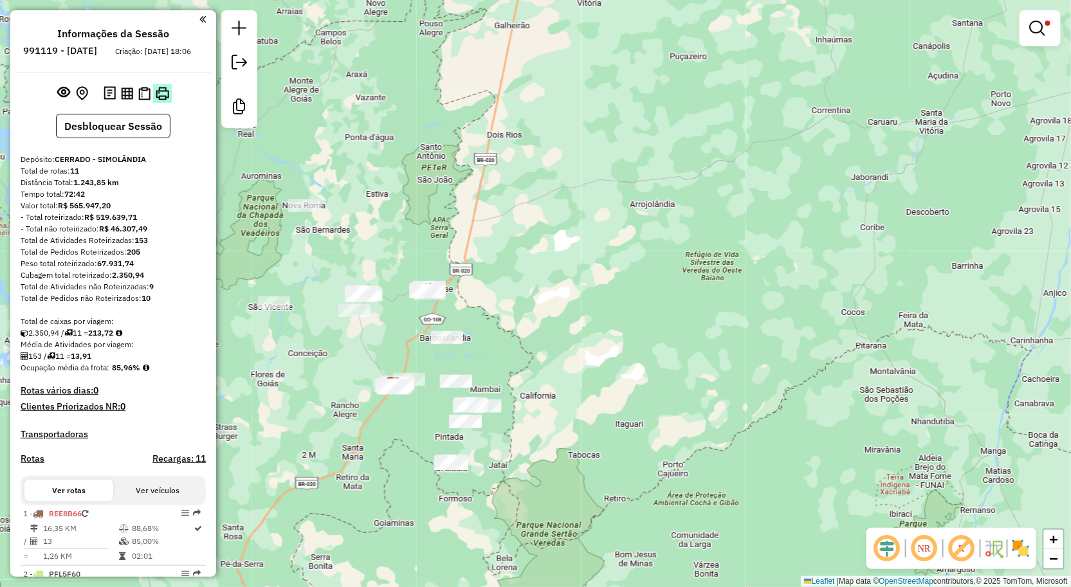
click at [158, 100] on img at bounding box center [163, 94] width 14 height 14
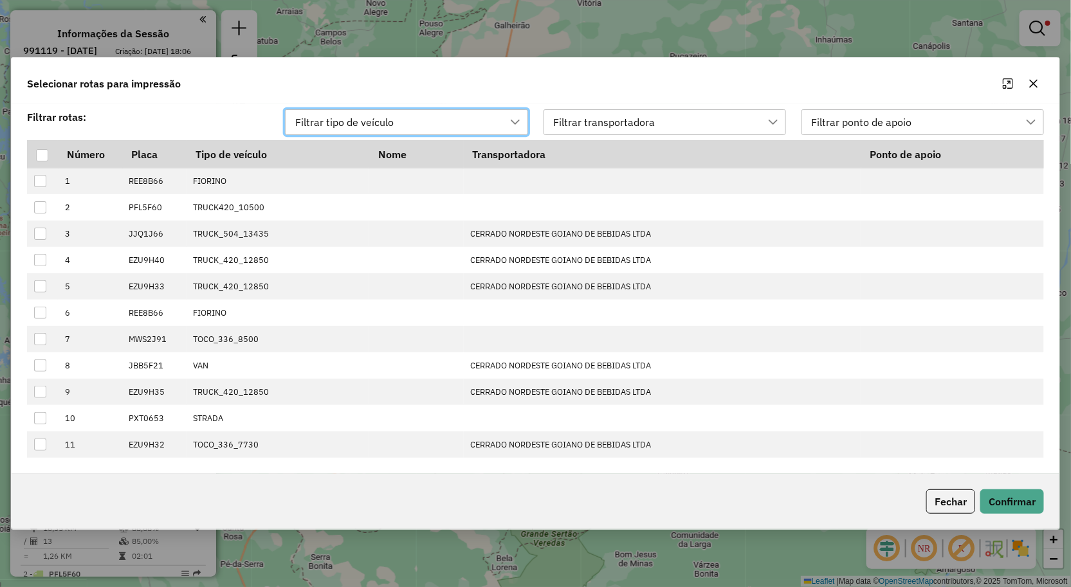
scroll to position [8, 57]
click at [46, 153] on div at bounding box center [42, 155] width 12 height 12
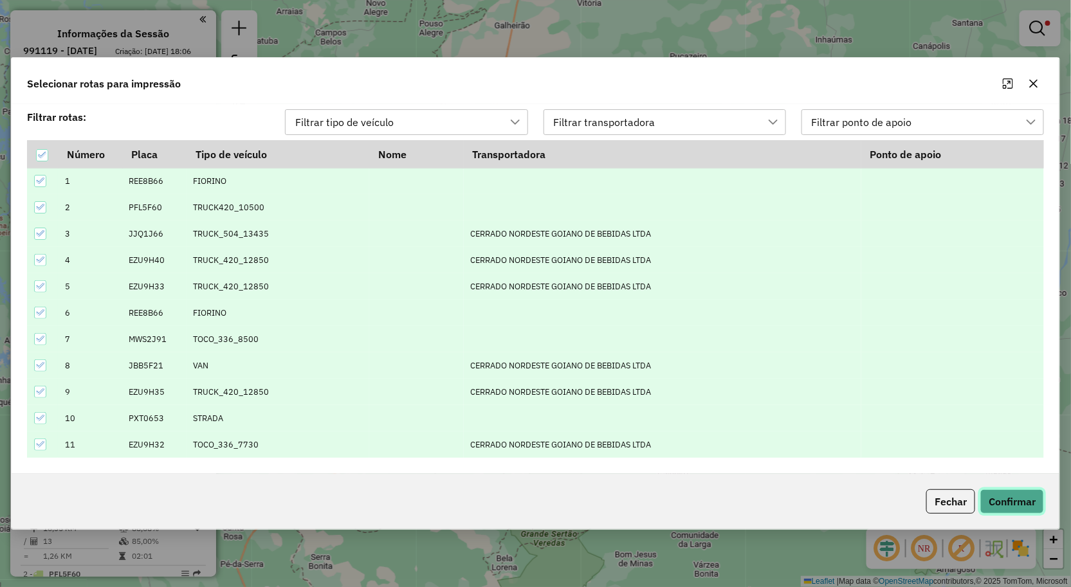
click at [1006, 499] on button "Confirmar" at bounding box center [1012, 501] width 64 height 24
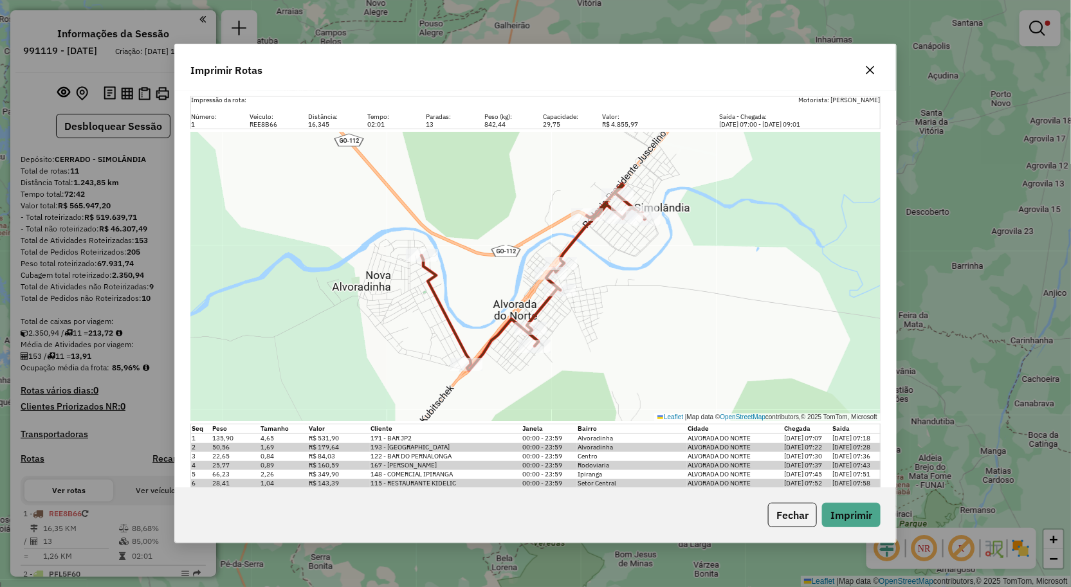
click at [864, 69] on button "button" at bounding box center [870, 70] width 21 height 21
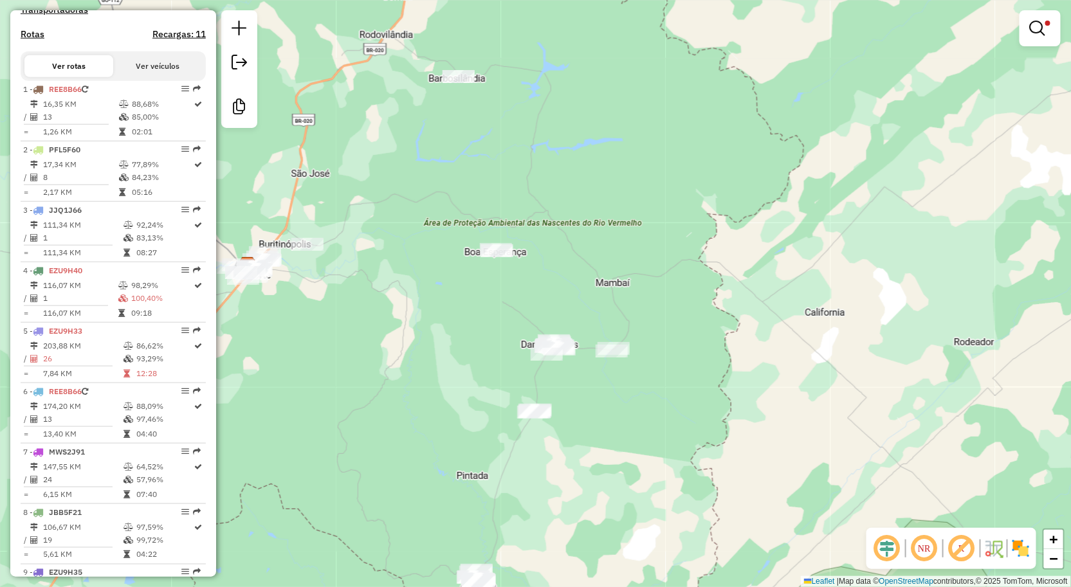
scroll to position [428, 0]
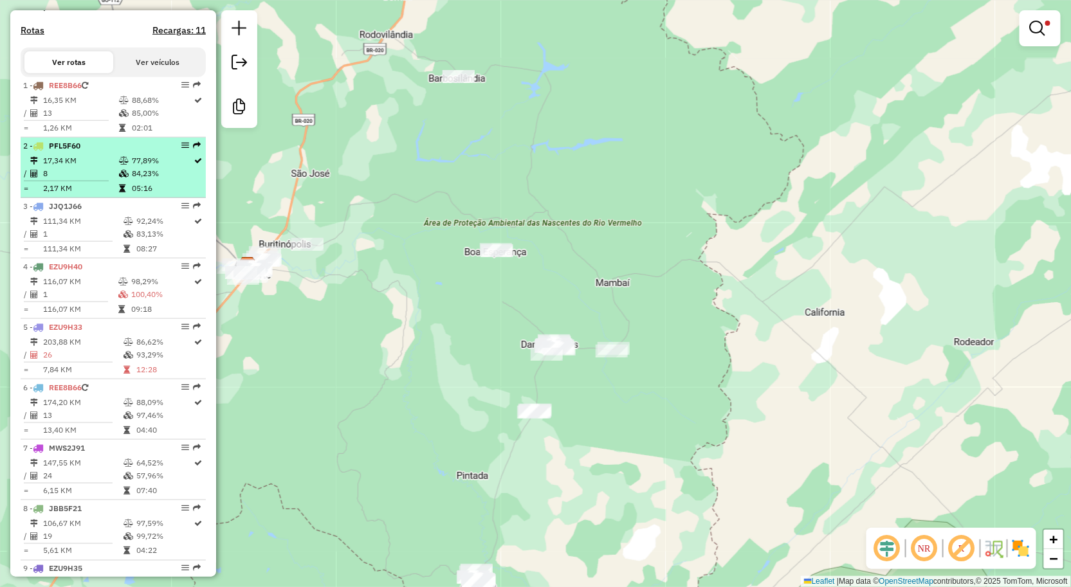
click at [66, 167] on td "17,34 KM" at bounding box center [80, 160] width 76 height 13
select select "**********"
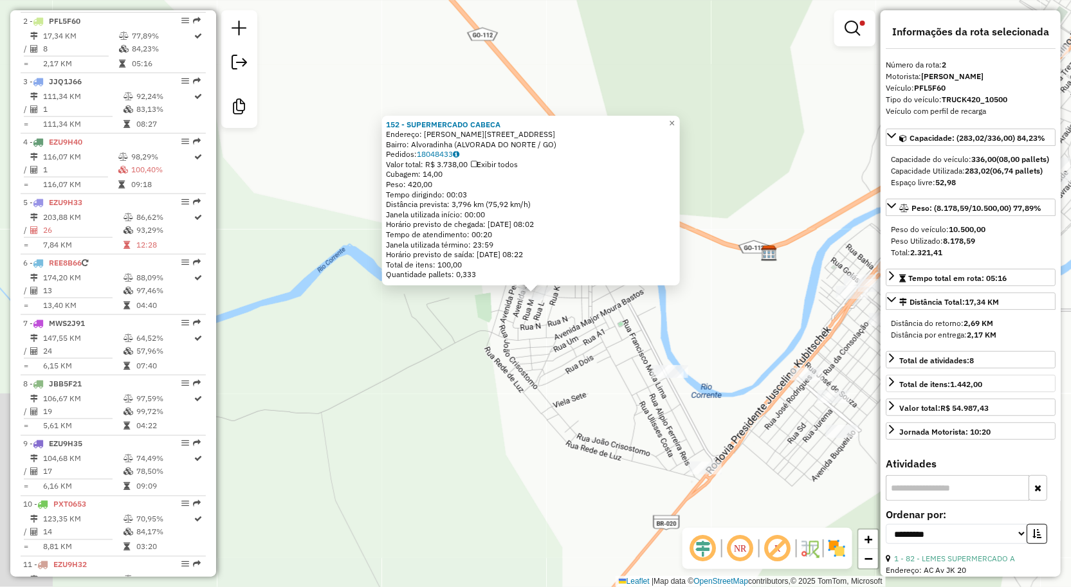
scroll to position [567, 0]
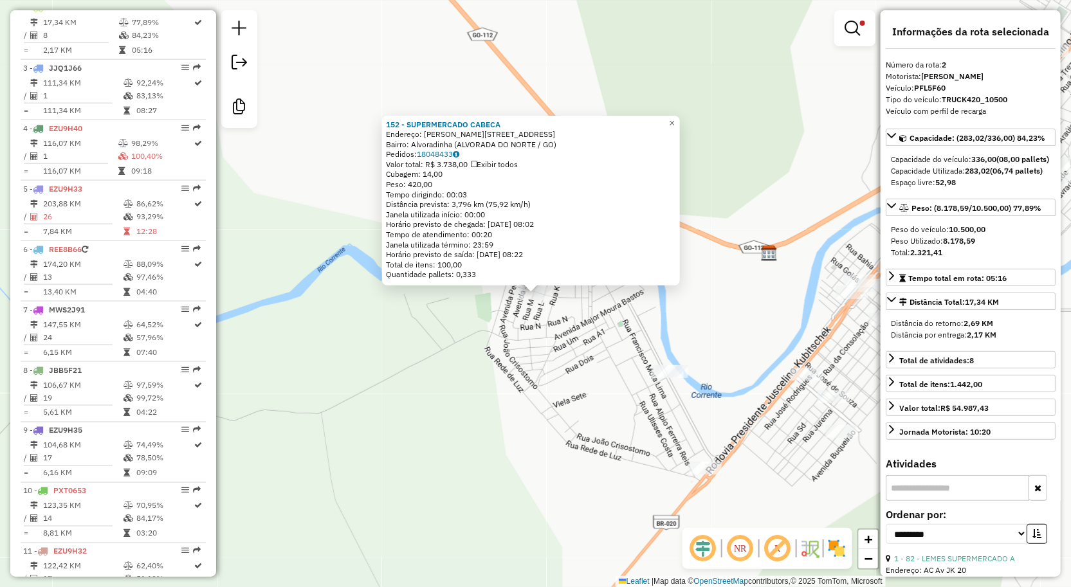
click at [607, 432] on div "152 - SUPERMERCADO CABECA Endereço: R ORNELAS FILHO 100 Bairro: Alvoradinha (AL…" at bounding box center [535, 293] width 1071 height 587
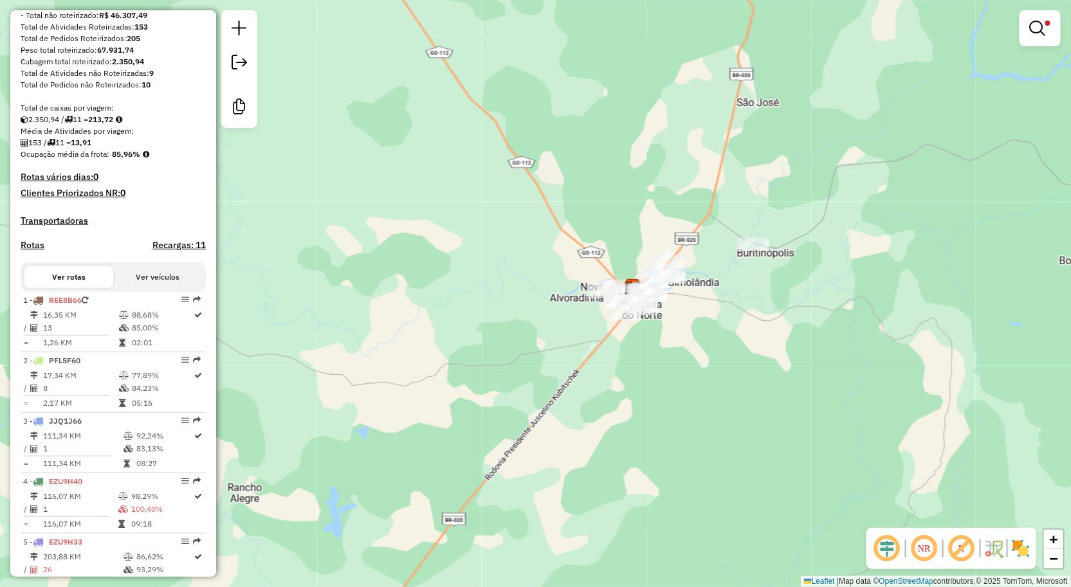
scroll to position [256, 0]
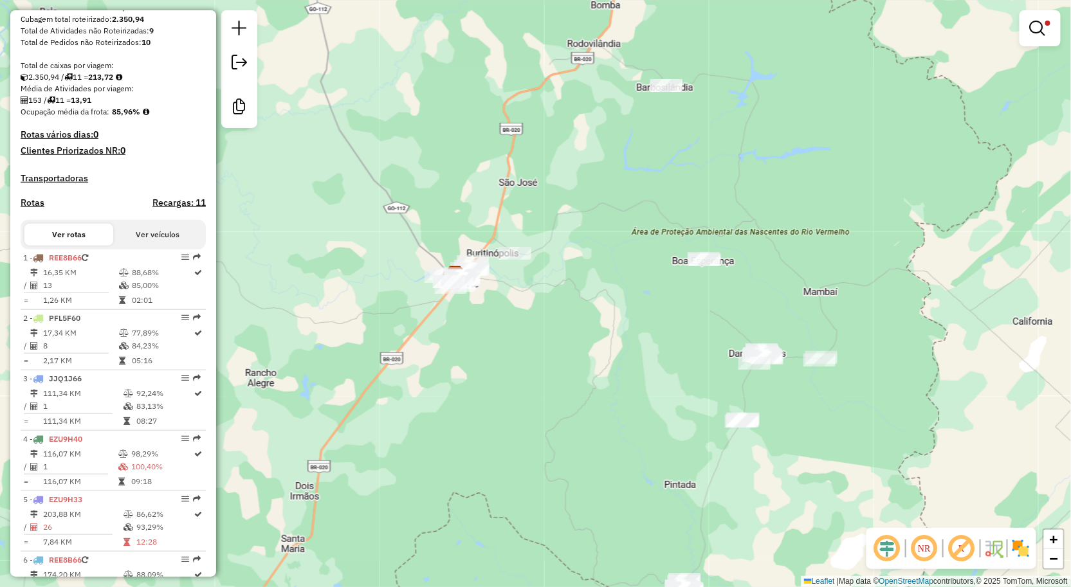
drag, startPoint x: 461, startPoint y: 360, endPoint x: 480, endPoint y: 262, distance: 100.1
click at [477, 274] on div "Limpar filtros Janela de atendimento Grade de atendimento Capacidade Transporta…" at bounding box center [535, 293] width 1071 height 587
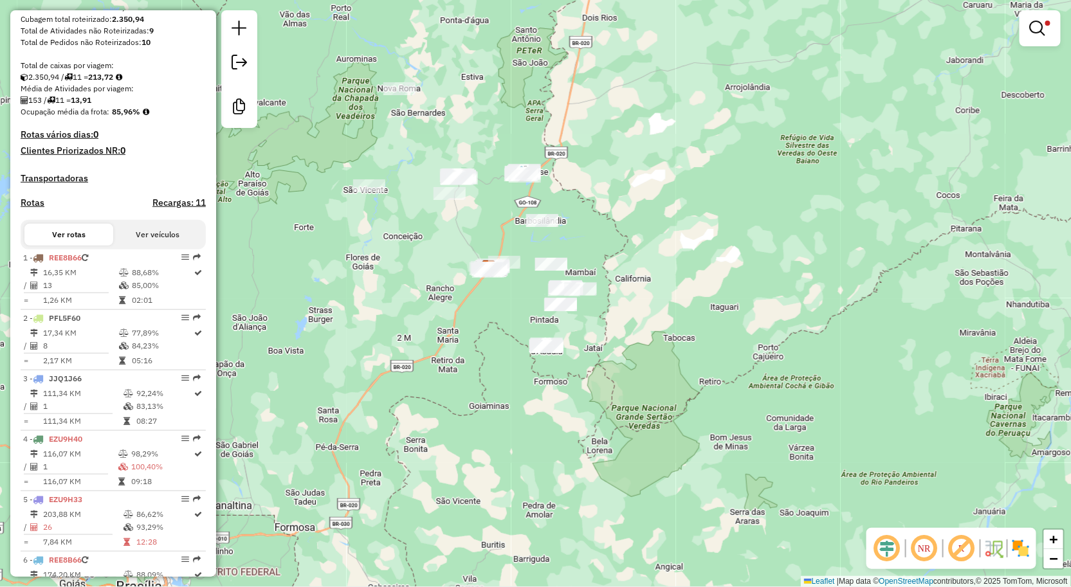
drag, startPoint x: 404, startPoint y: 284, endPoint x: 370, endPoint y: 319, distance: 48.2
click at [390, 317] on div "Limpar filtros Janela de atendimento Grade de atendimento Capacidade Transporta…" at bounding box center [535, 293] width 1071 height 587
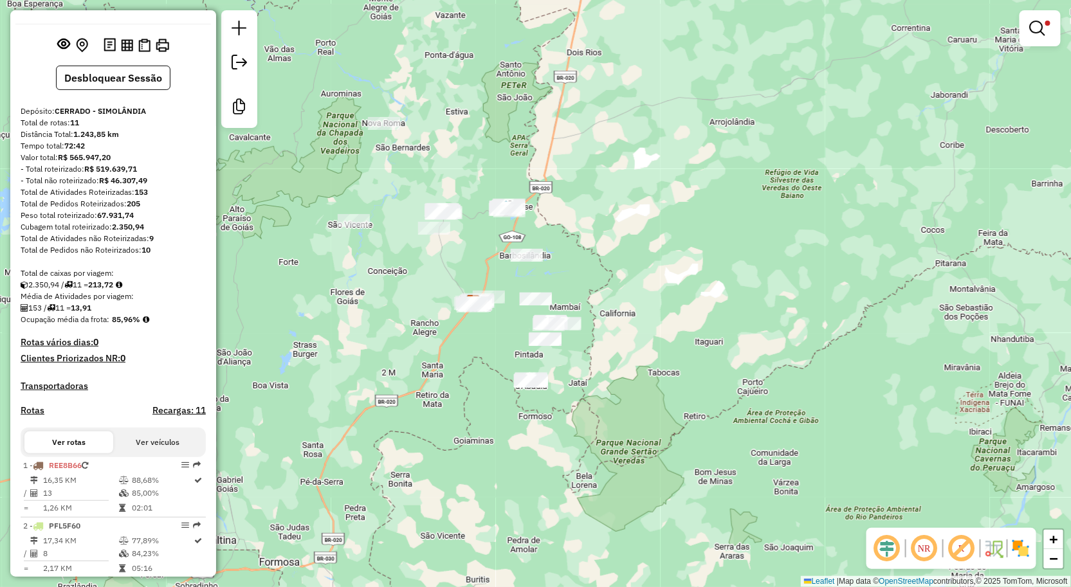
scroll to position [42, 0]
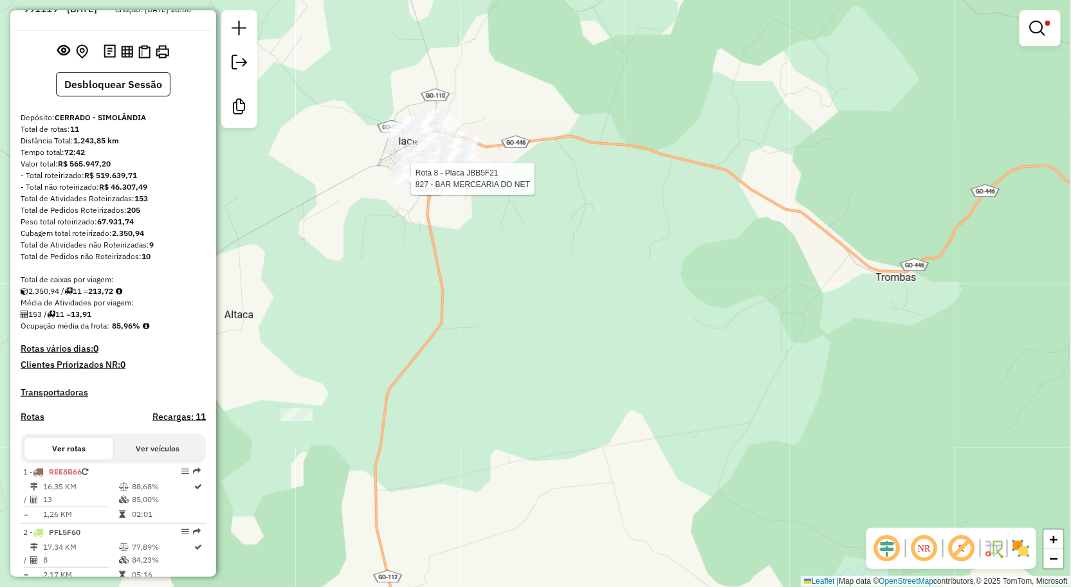
select select "**********"
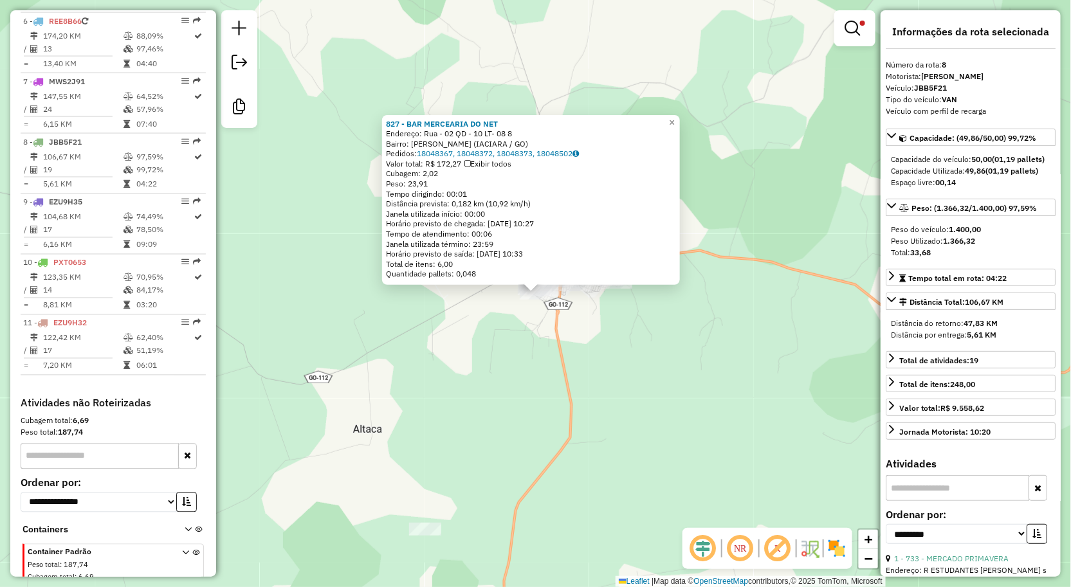
scroll to position [828, 0]
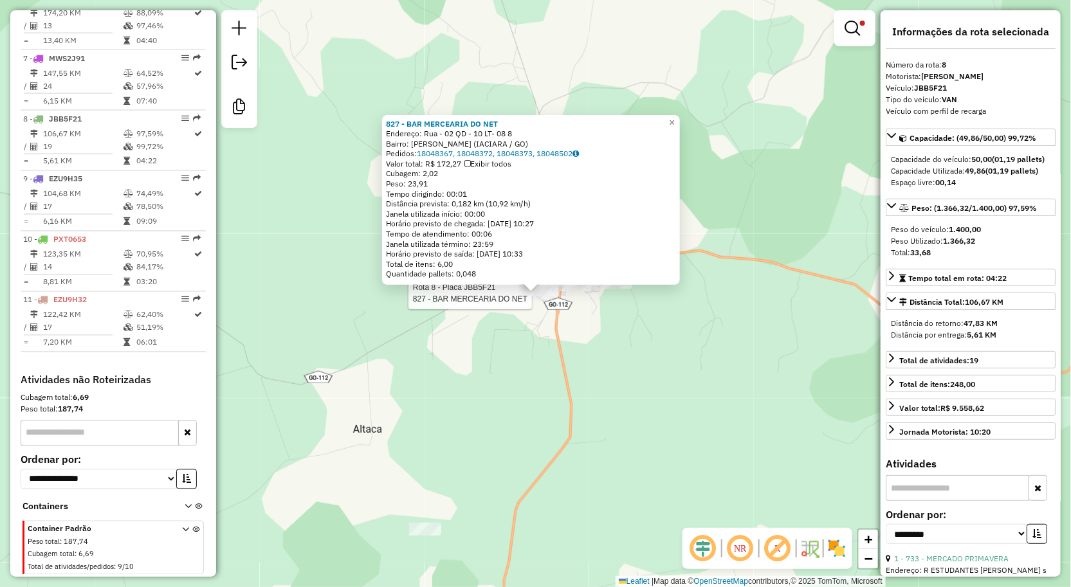
click at [672, 338] on div "Rota 8 - Placa JBB5F21 827 - BAR MERCEARIA DO NET 827 - BAR MERCEARIA DO NET En…" at bounding box center [535, 293] width 1071 height 587
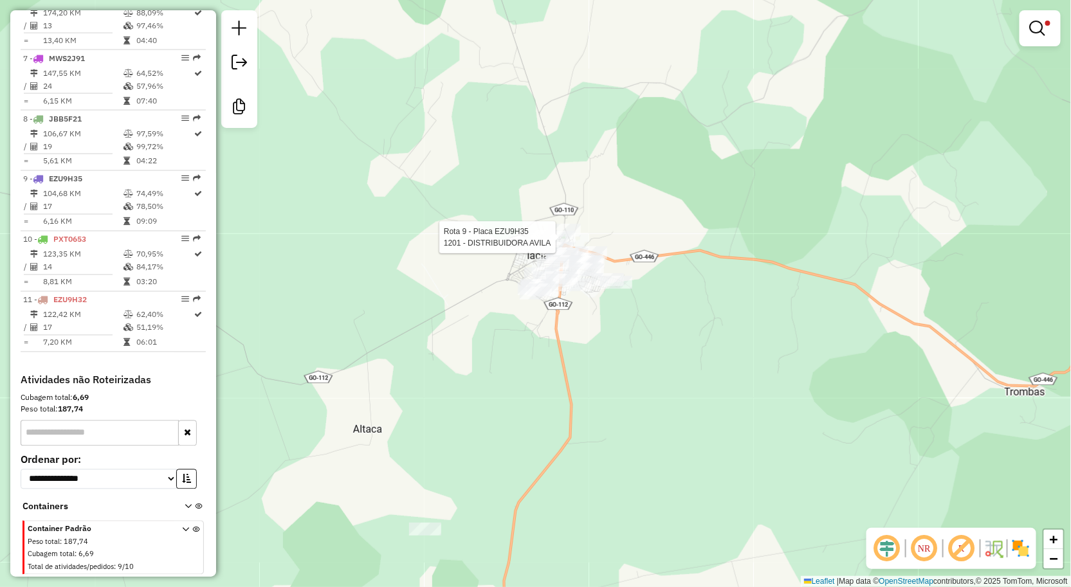
select select "**********"
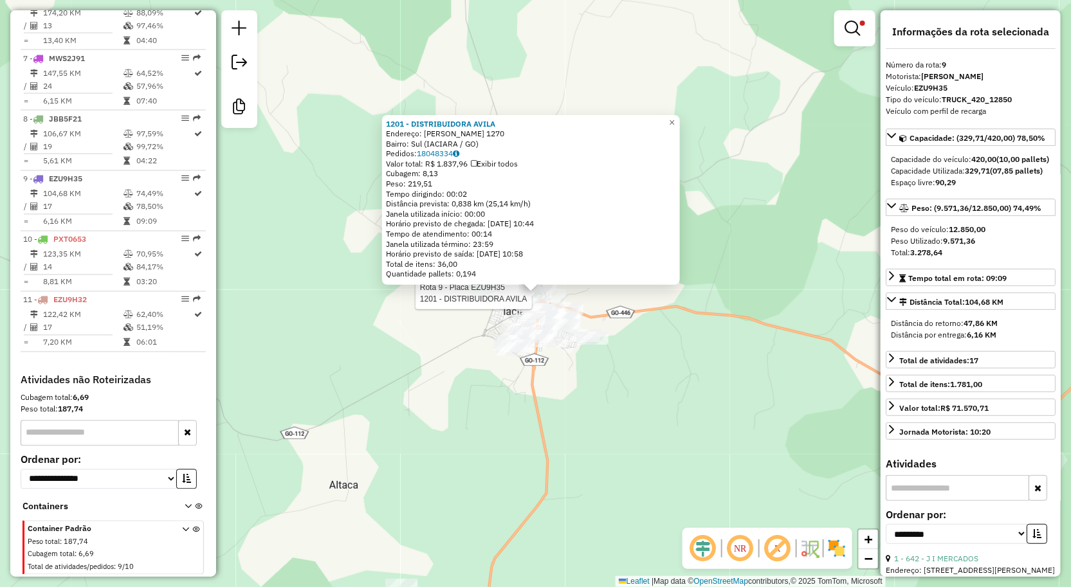
click at [639, 343] on div "Rota 9 - Placa EZU9H35 1201 - DISTRIBUIDORA AVILA 1201 - DISTRIBUIDORA AVILA En…" at bounding box center [535, 293] width 1071 height 587
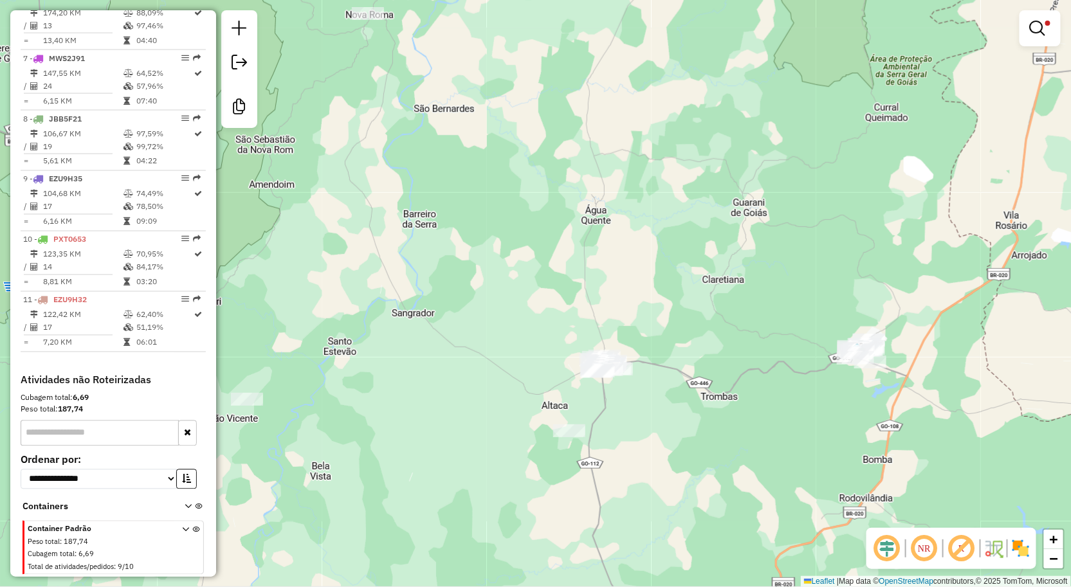
drag, startPoint x: 691, startPoint y: 403, endPoint x: 660, endPoint y: 400, distance: 31.0
click at [665, 401] on div "Limpar filtros Janela de atendimento Grade de atendimento Capacidade Transporta…" at bounding box center [535, 293] width 1071 height 587
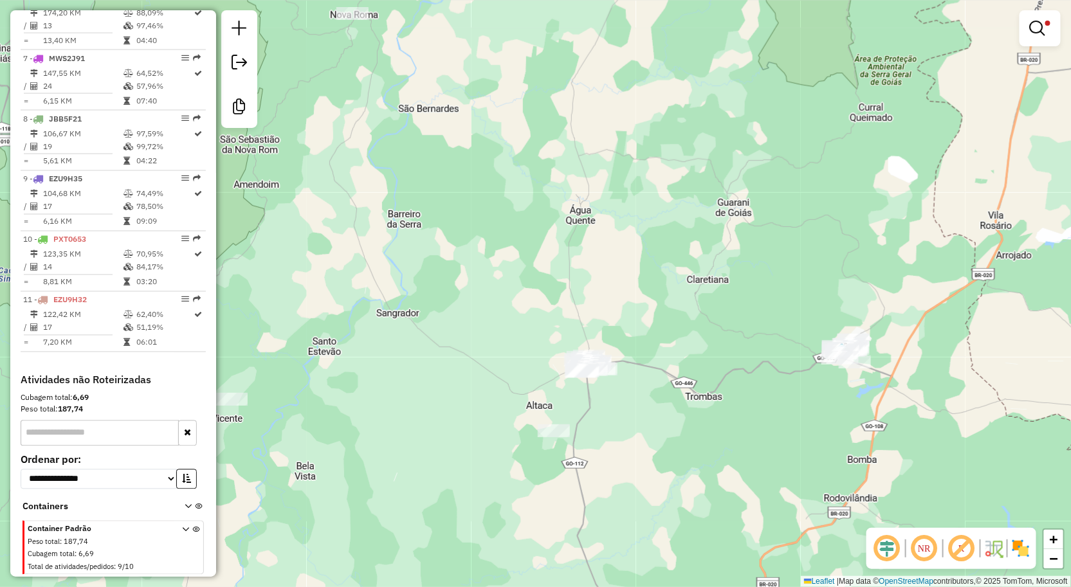
drag, startPoint x: 722, startPoint y: 428, endPoint x: 653, endPoint y: 383, distance: 81.9
click at [693, 412] on div "Limpar filtros Janela de atendimento Grade de atendimento Capacidade Transporta…" at bounding box center [535, 293] width 1071 height 587
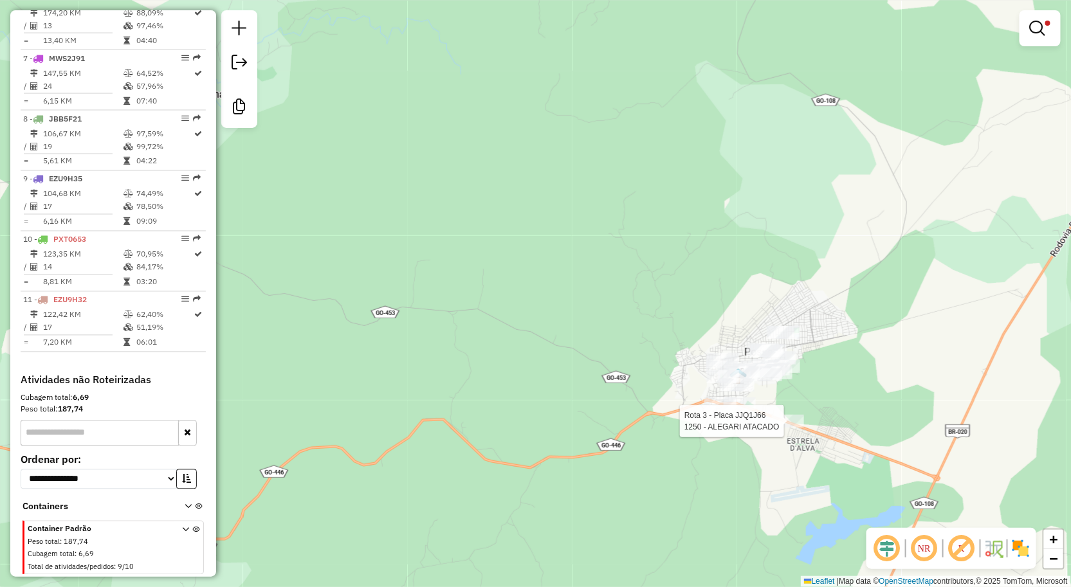
select select "**********"
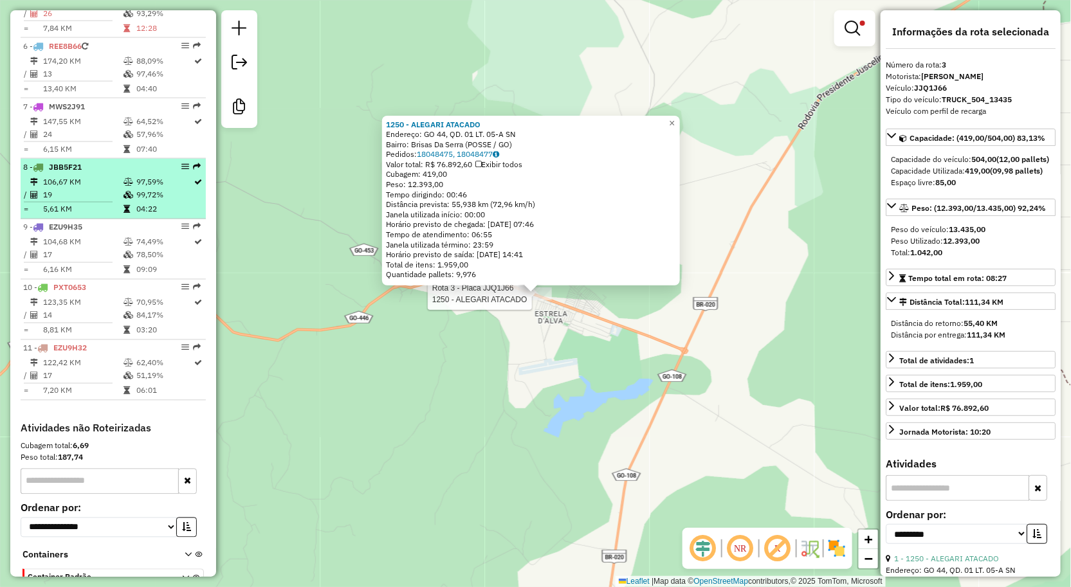
scroll to position [828, 0]
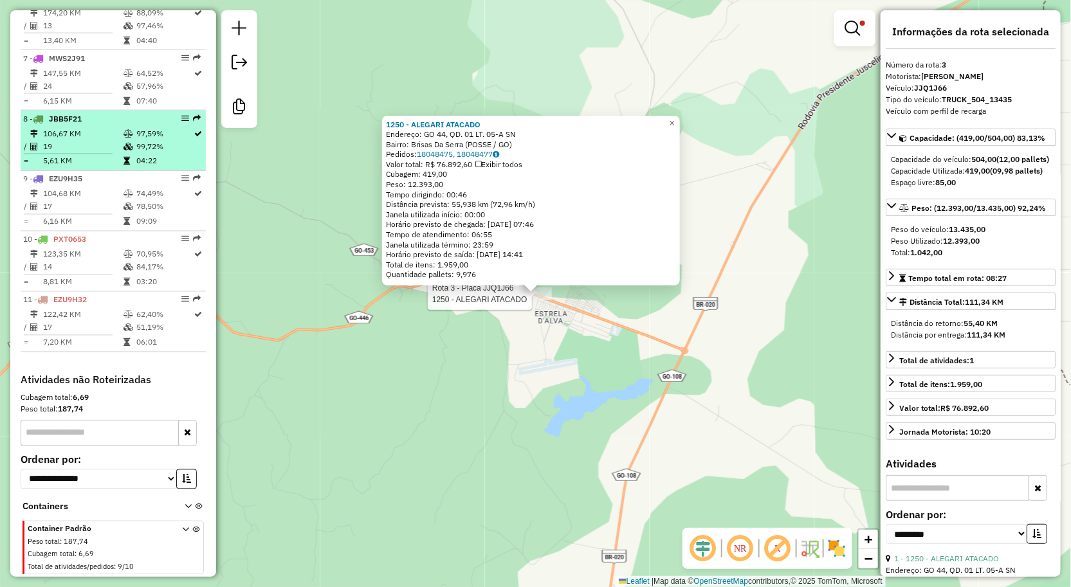
click at [101, 249] on td "123,35 KM" at bounding box center [82, 254] width 80 height 13
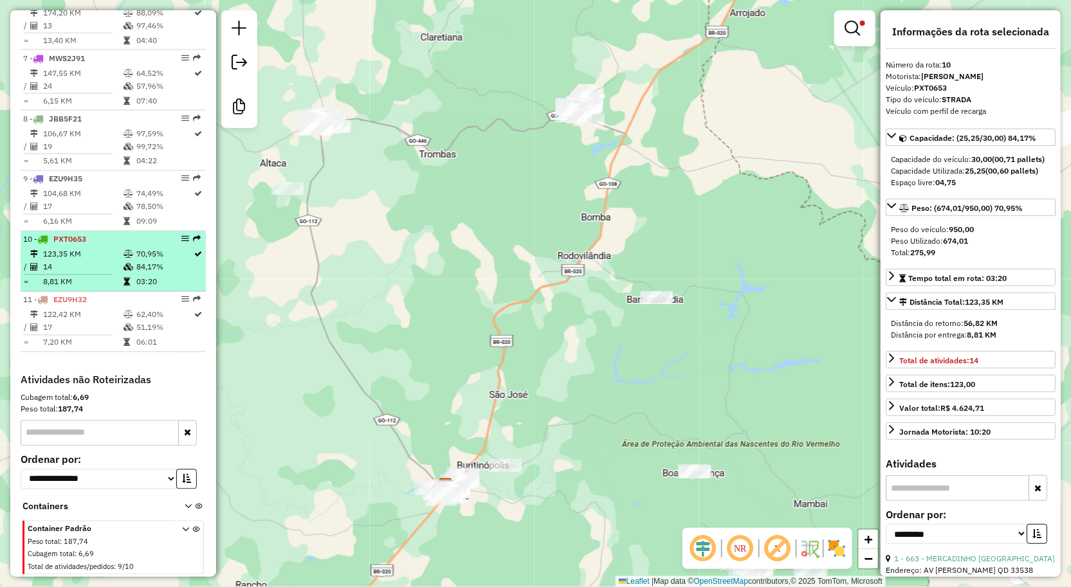
click at [74, 259] on td "123,35 KM" at bounding box center [82, 254] width 80 height 13
click at [77, 259] on td "123,35 KM" at bounding box center [82, 254] width 80 height 13
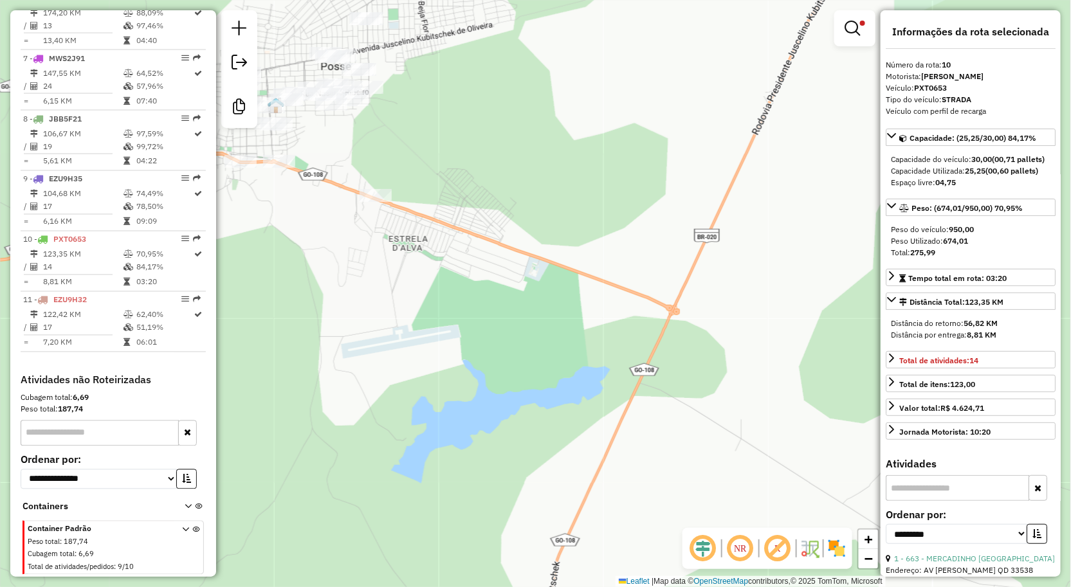
drag, startPoint x: 464, startPoint y: 188, endPoint x: 569, endPoint y: 204, distance: 106.7
click at [569, 204] on div "Limpar filtros Janela de atendimento Grade de atendimento Capacidade Transporta…" at bounding box center [535, 293] width 1071 height 587
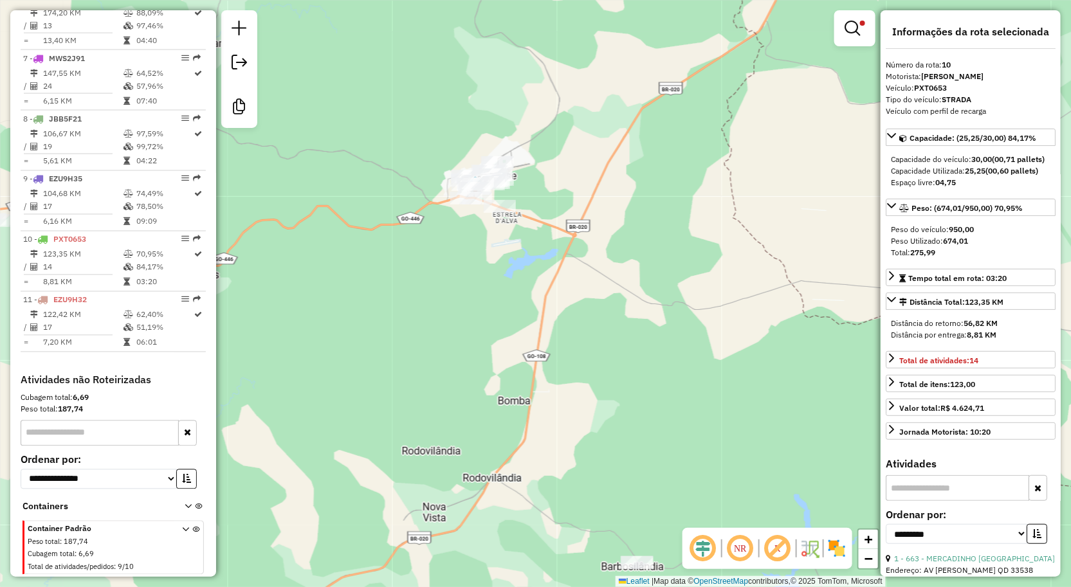
click at [500, 236] on div "Limpar filtros Janela de atendimento Grade de atendimento Capacidade Transporta…" at bounding box center [535, 293] width 1071 height 587
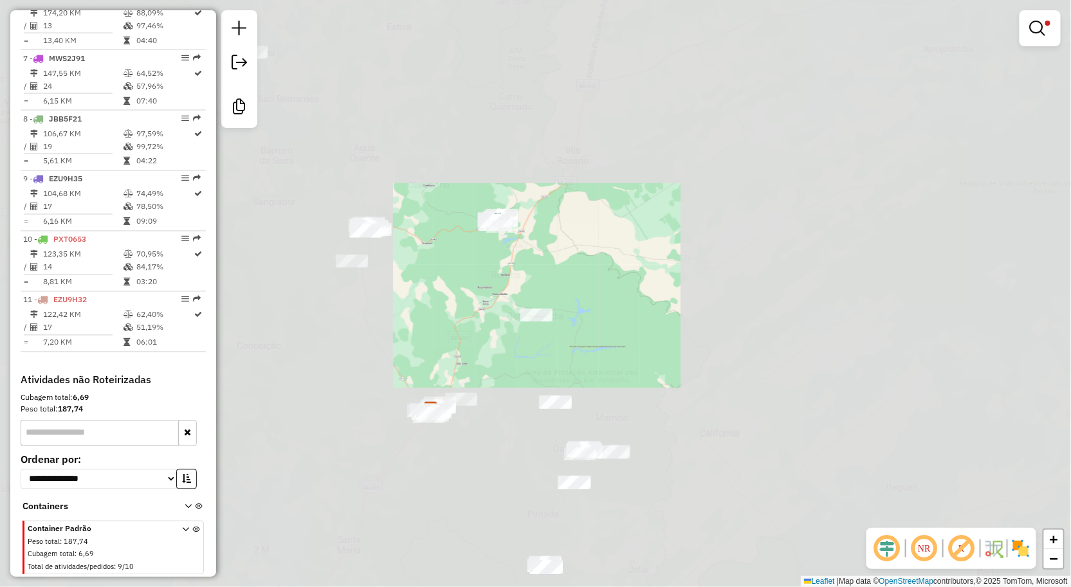
click at [525, 257] on div "Limpar filtros Janela de atendimento Grade de atendimento Capacidade Transporta…" at bounding box center [535, 293] width 1071 height 587
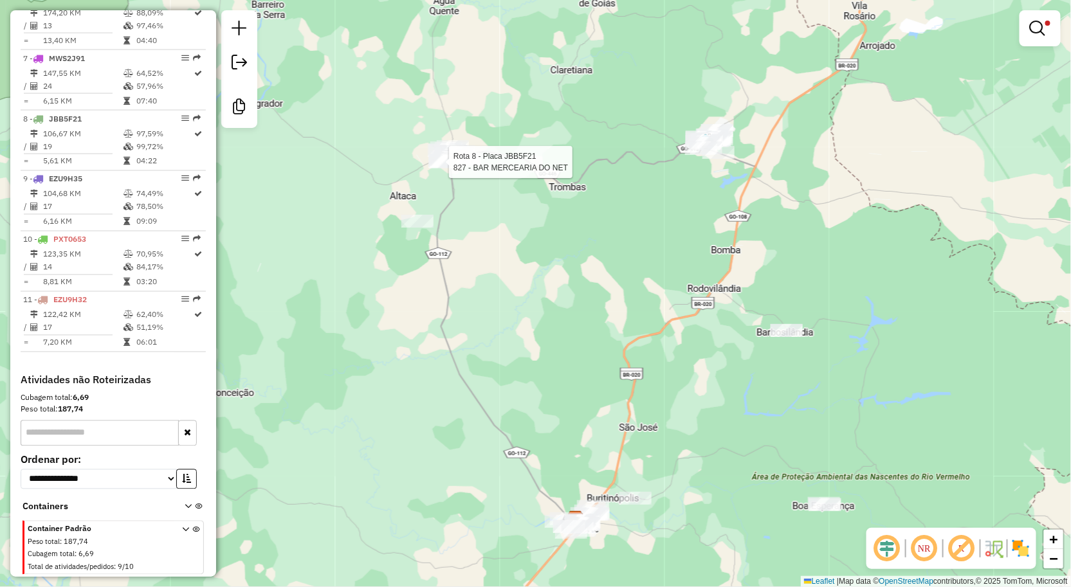
scroll to position [828, 0]
select select "**********"
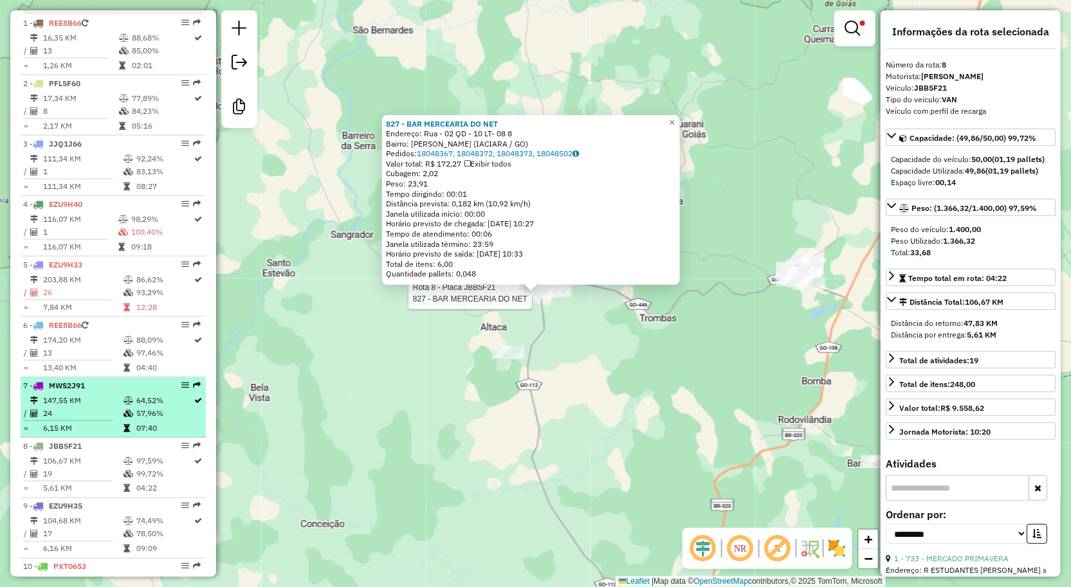
scroll to position [471, 0]
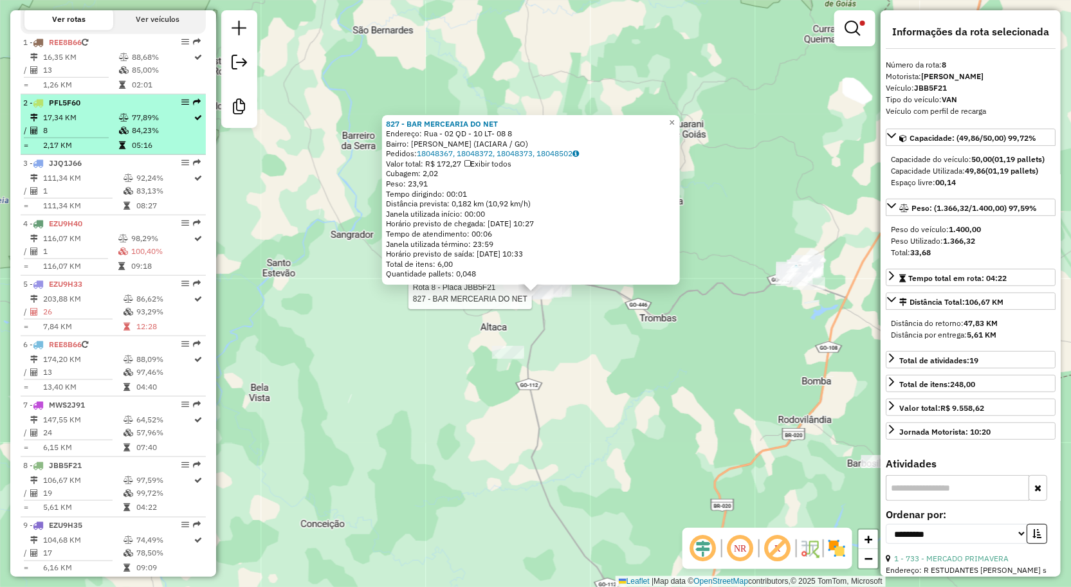
click at [91, 137] on td "8" at bounding box center [80, 130] width 76 height 13
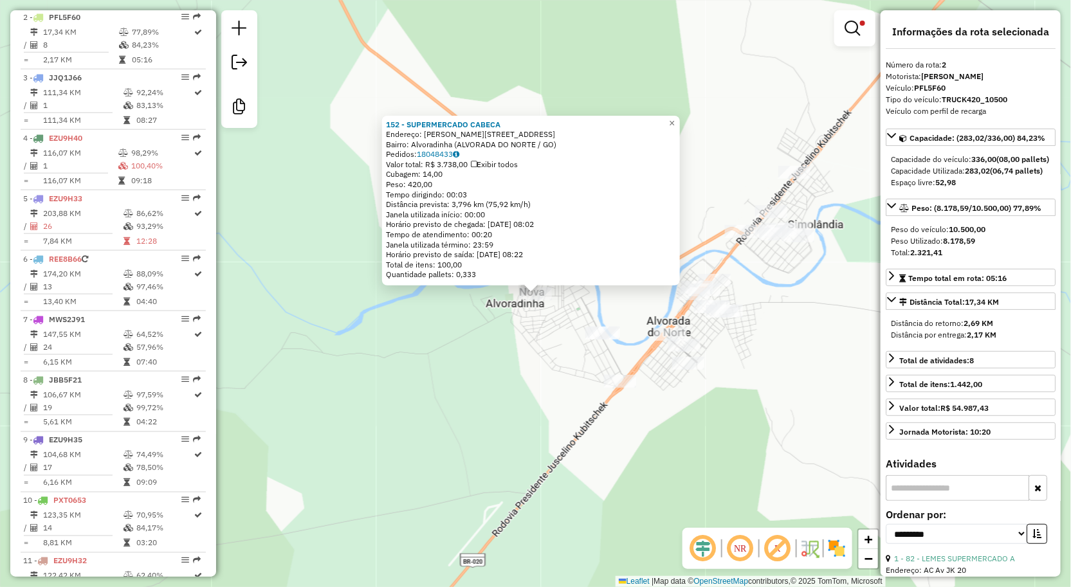
scroll to position [567, 0]
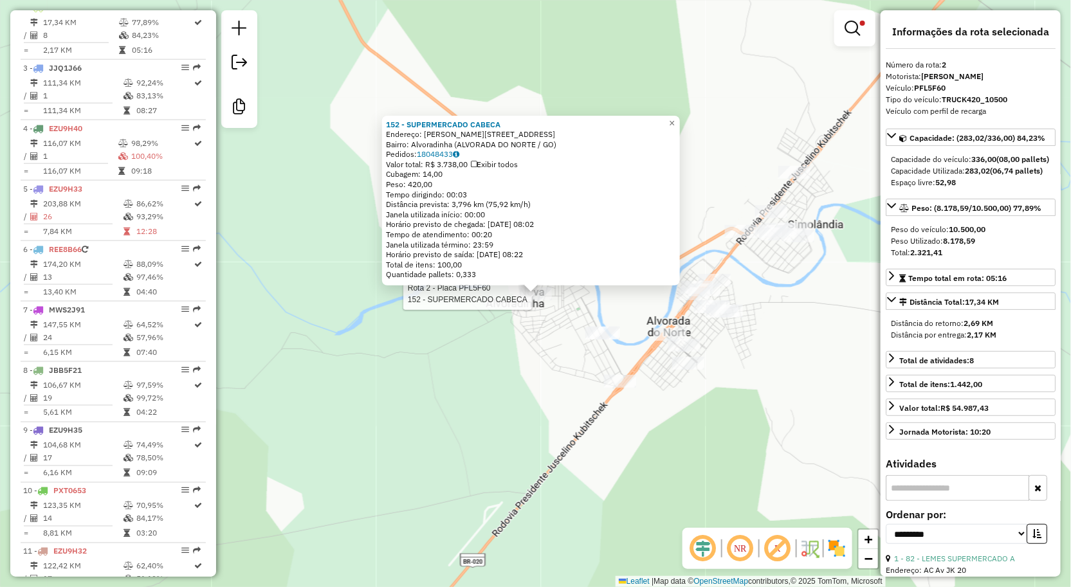
click at [478, 419] on div "Rota 2 - Placa PFL5F60 152 - SUPERMERCADO CABECA 152 - SUPERMERCADO CABECA Ende…" at bounding box center [535, 293] width 1071 height 587
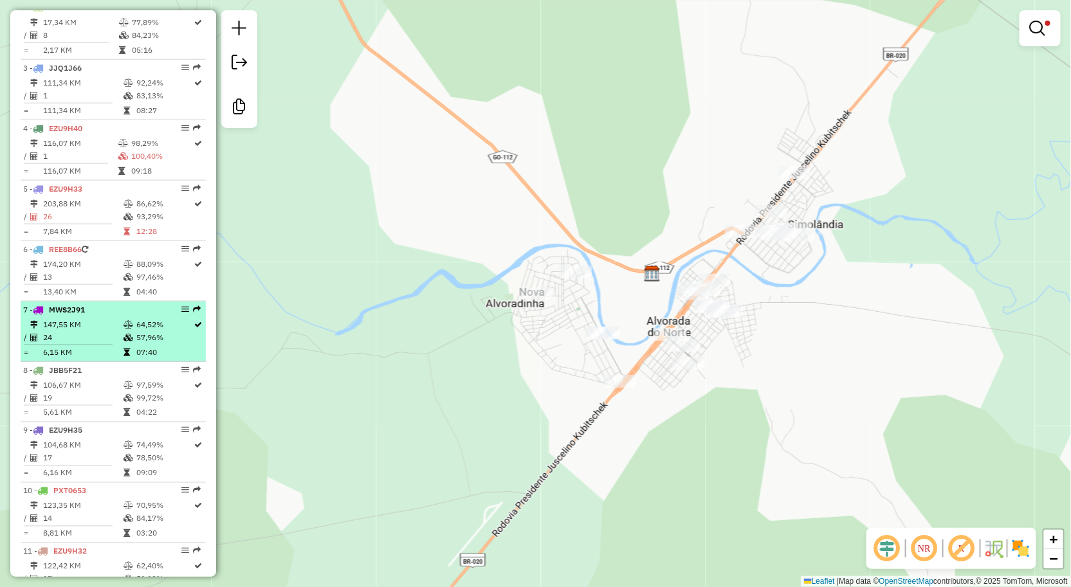
drag, startPoint x: 100, startPoint y: 345, endPoint x: 120, endPoint y: 340, distance: 20.6
click at [99, 344] on td "24" at bounding box center [82, 337] width 80 height 13
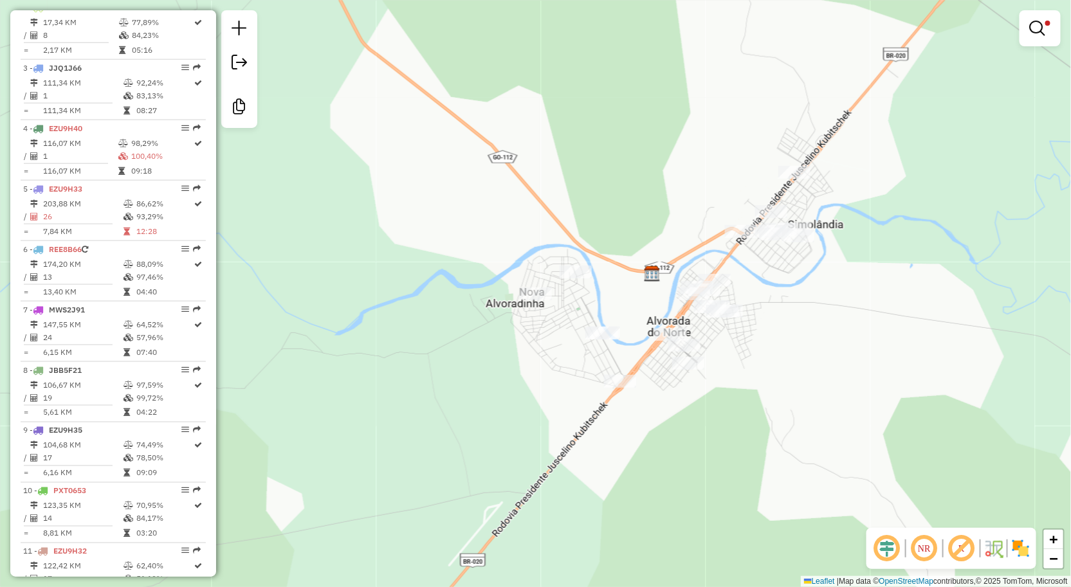
select select "**********"
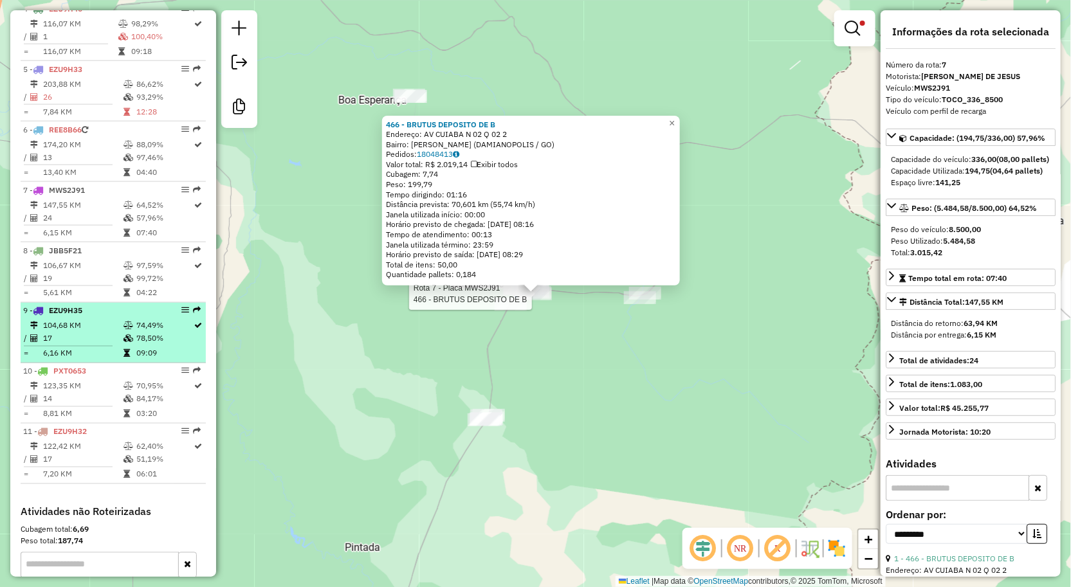
scroll to position [685, 0]
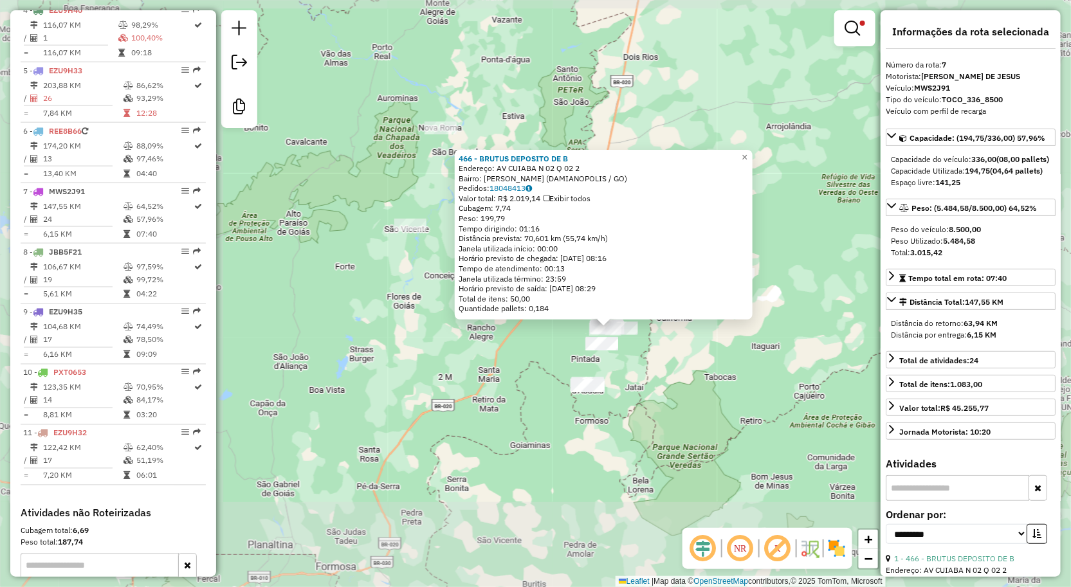
click at [666, 386] on div "466 - BRUTUS DEPOSITO DE B Endereço: AV CUIABA N 02 Q 02 2 Bairro: Vila Marinho…" at bounding box center [535, 293] width 1071 height 587
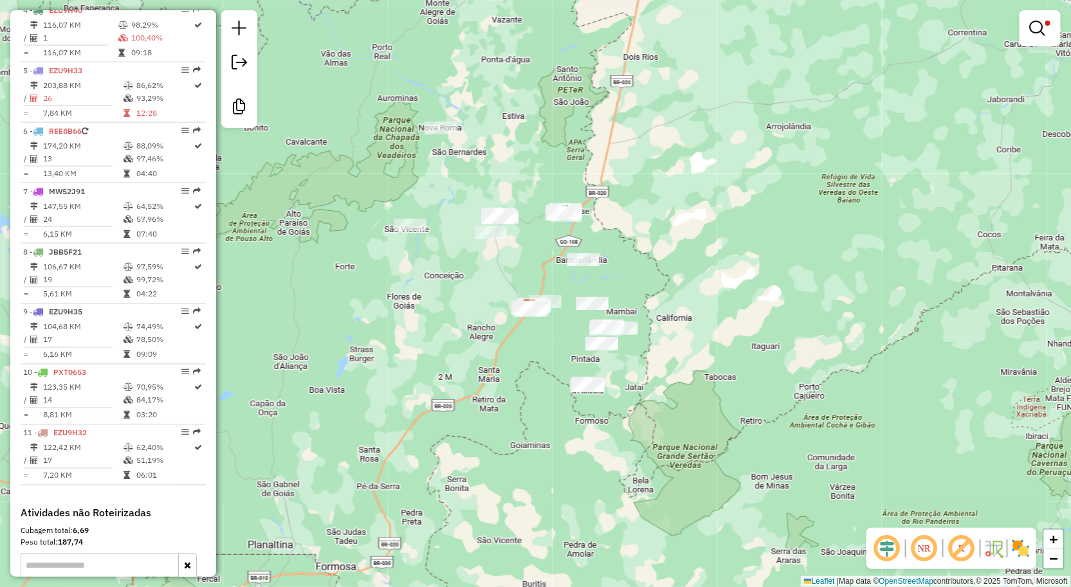
drag, startPoint x: 554, startPoint y: 286, endPoint x: 569, endPoint y: 281, distance: 16.1
click at [552, 284] on div "Limpar filtros Janela de atendimento Grade de atendimento Capacidade Transporta…" at bounding box center [535, 293] width 1071 height 587
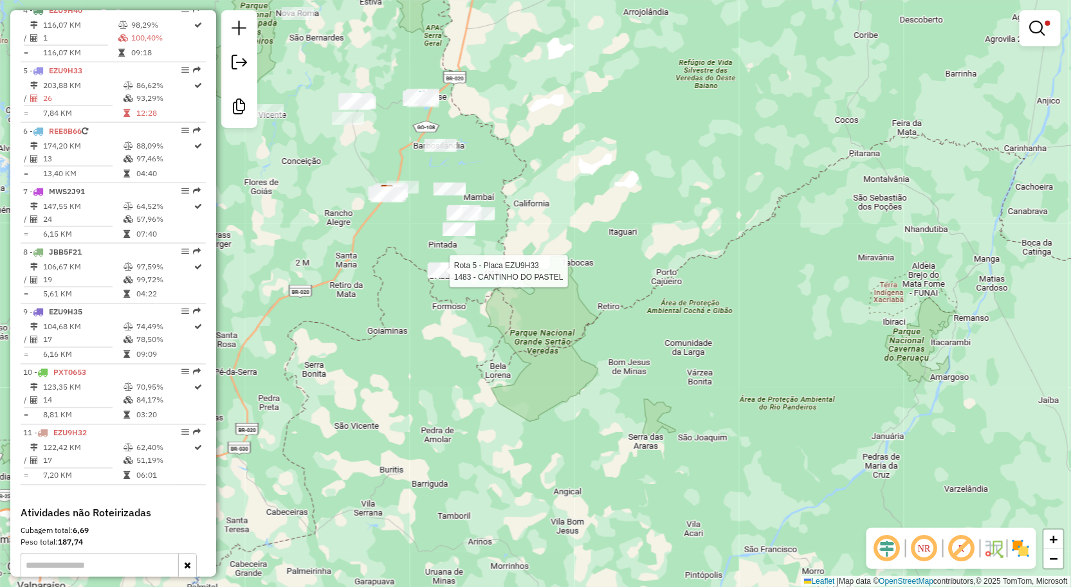
select select "**********"
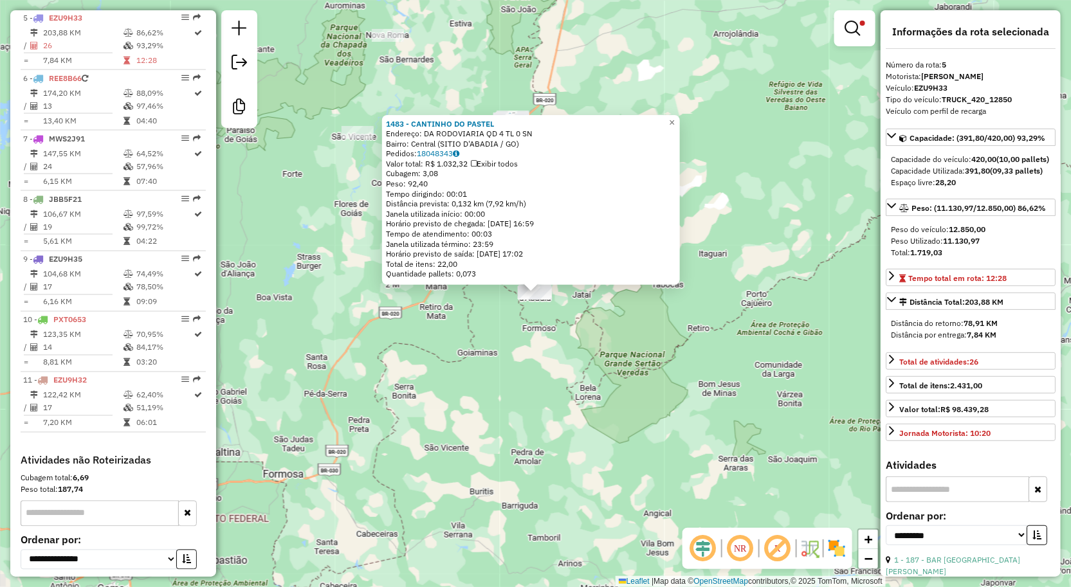
scroll to position [748, 0]
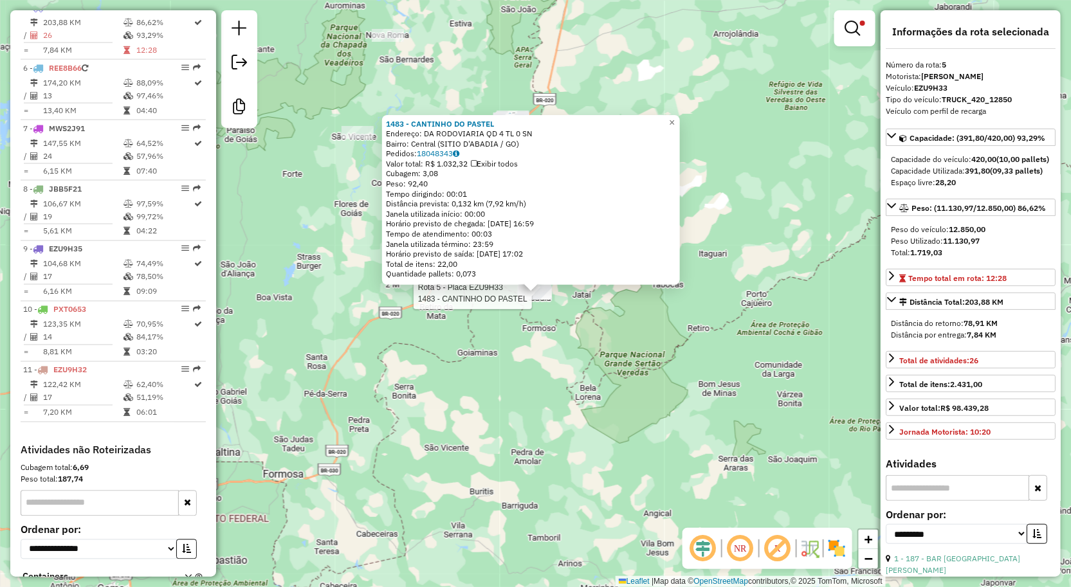
click at [582, 330] on div "Rota 5 - Placa EZU9H33 1483 - CANTINHO DO PASTEL 1483 - CANTINHO DO PASTEL Ende…" at bounding box center [535, 293] width 1071 height 587
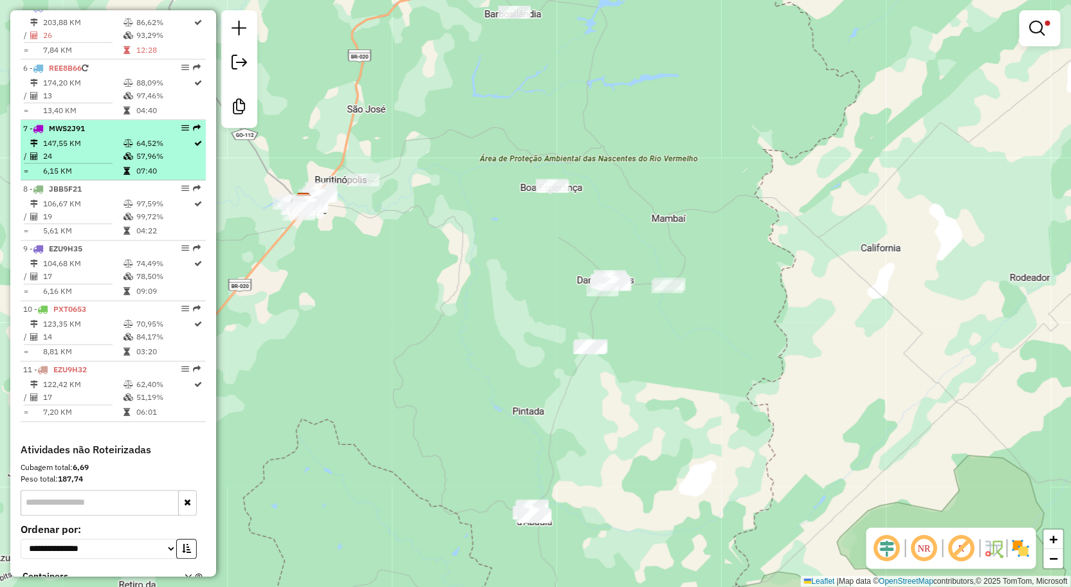
scroll to position [677, 0]
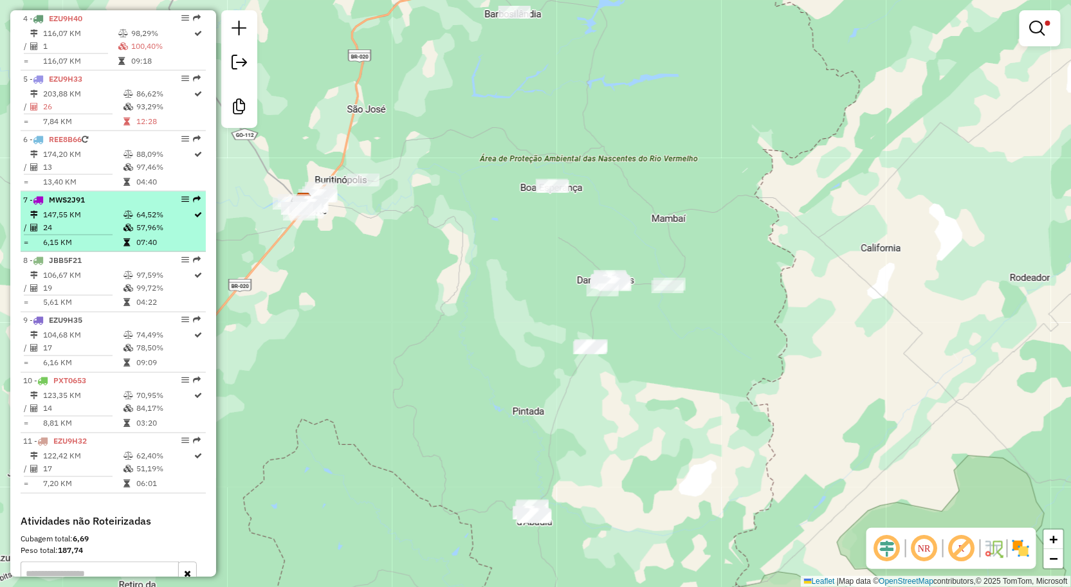
click at [77, 221] on td "147,55 KM" at bounding box center [82, 214] width 80 height 13
select select "**********"
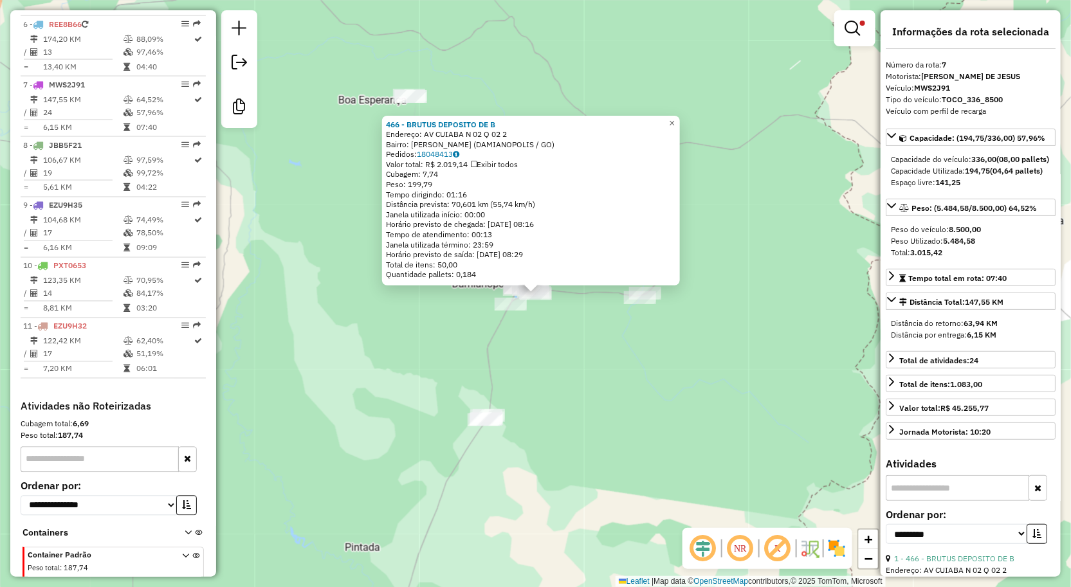
scroll to position [828, 0]
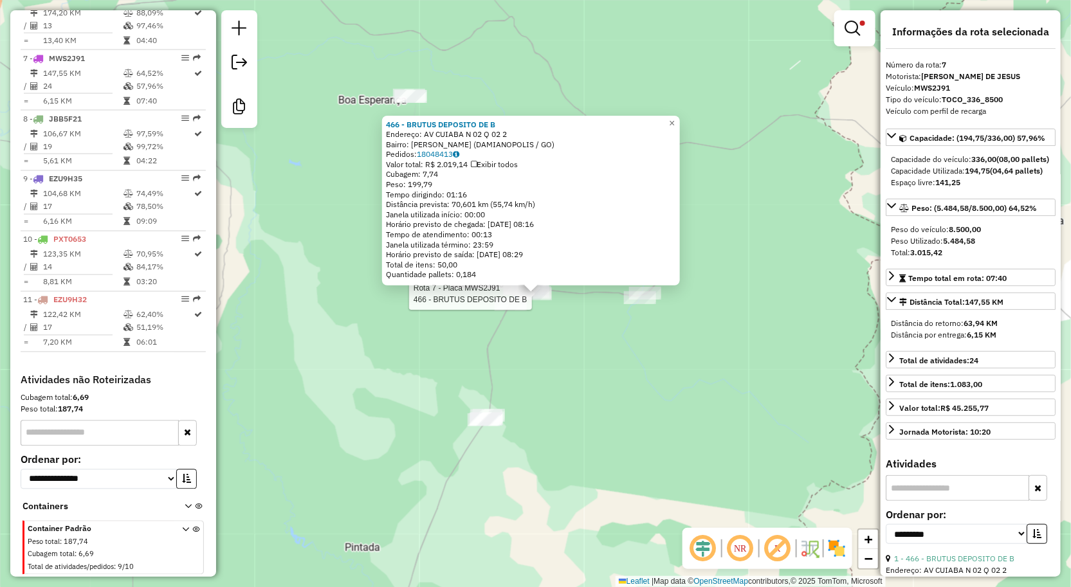
click at [532, 440] on div "Rota 7 - Placa MWS2J91 466 - BRUTUS DEPOSITO DE B 466 - BRUTUS DEPOSITO DE B En…" at bounding box center [535, 293] width 1071 height 587
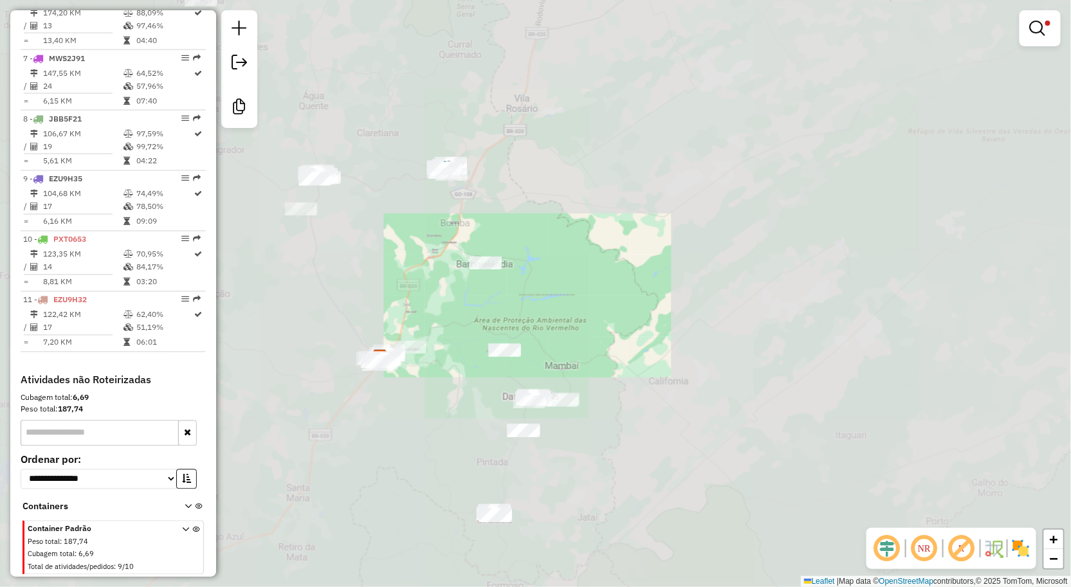
click at [593, 377] on div "Limpar filtros Janela de atendimento Grade de atendimento Capacidade Transporta…" at bounding box center [535, 293] width 1071 height 587
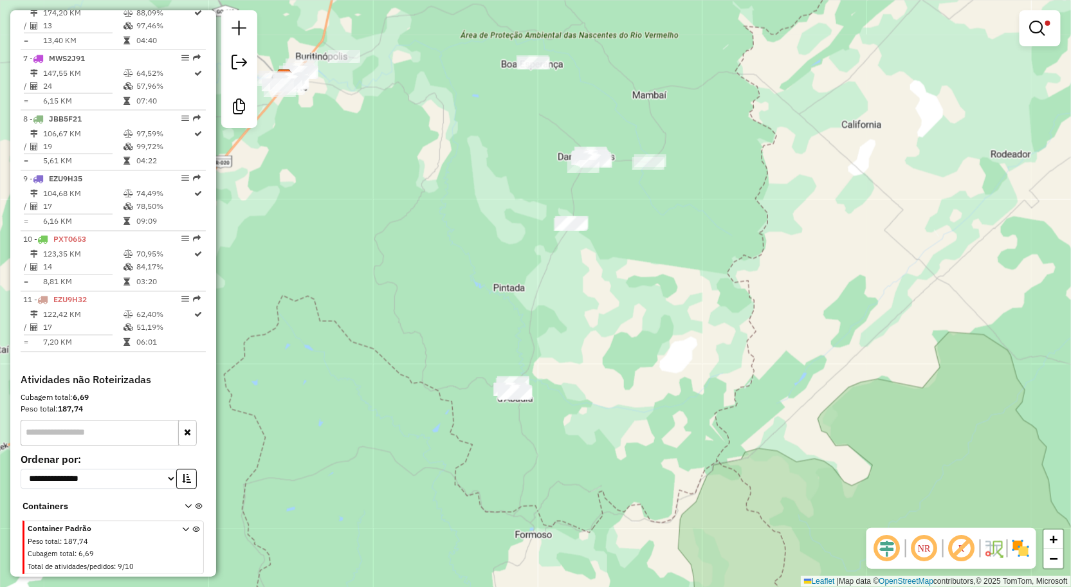
drag, startPoint x: 439, startPoint y: 221, endPoint x: 491, endPoint y: 301, distance: 94.9
click at [504, 305] on div "Limpar filtros Janela de atendimento Grade de atendimento Capacidade Transporta…" at bounding box center [535, 293] width 1071 height 587
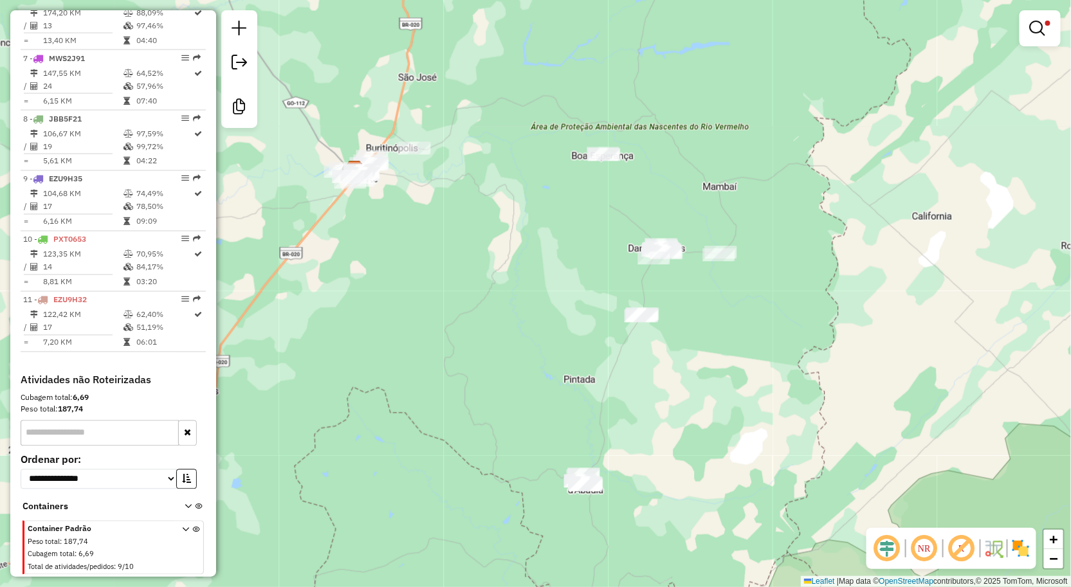
click at [502, 329] on div "Limpar filtros Janela de atendimento Grade de atendimento Capacidade Transporta…" at bounding box center [535, 293] width 1071 height 587
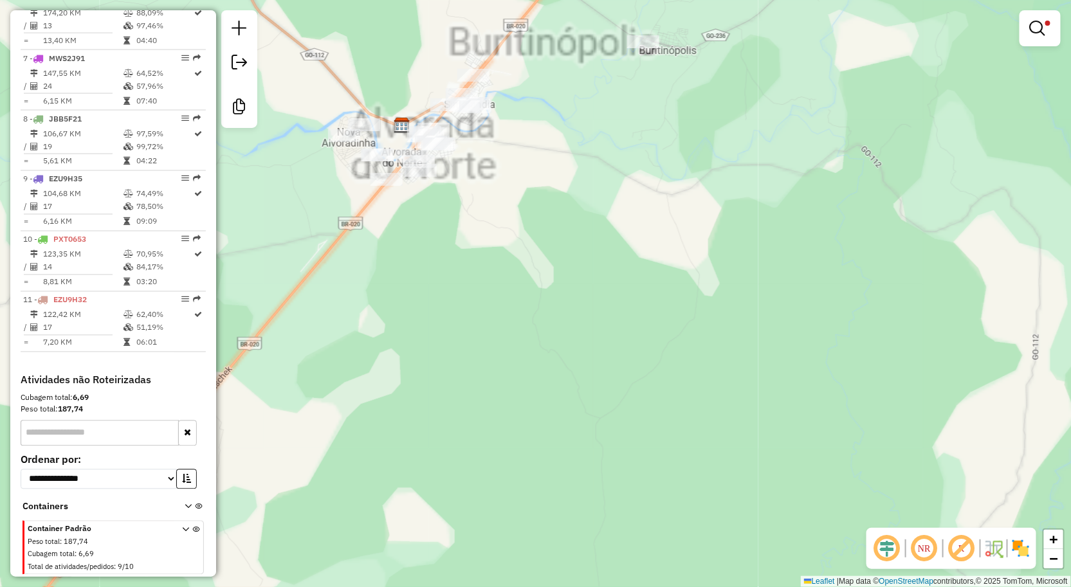
click at [509, 243] on div "Limpar filtros Janela de atendimento Grade de atendimento Capacidade Transporta…" at bounding box center [535, 293] width 1071 height 587
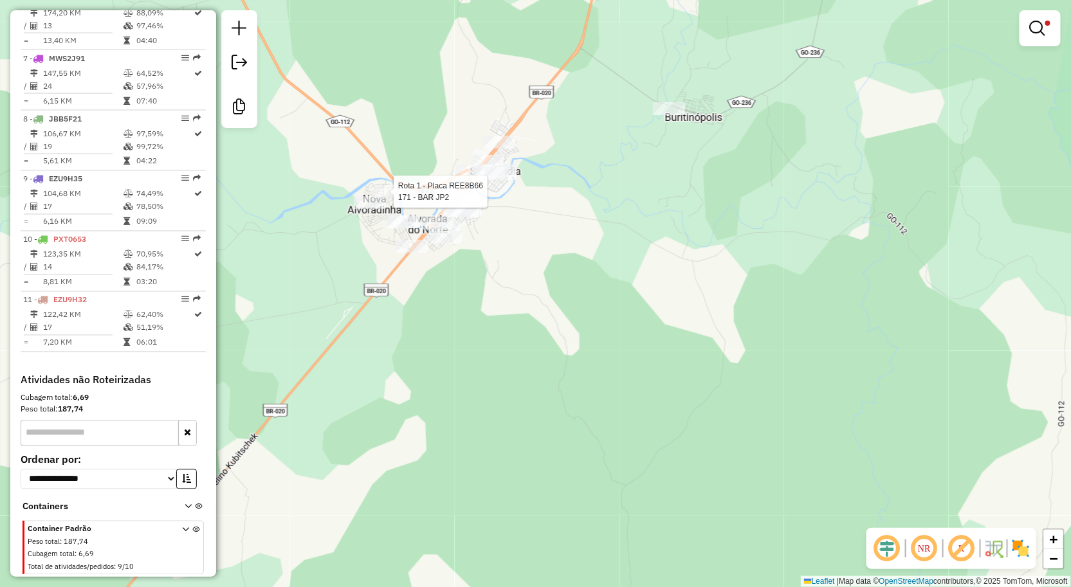
select select "**********"
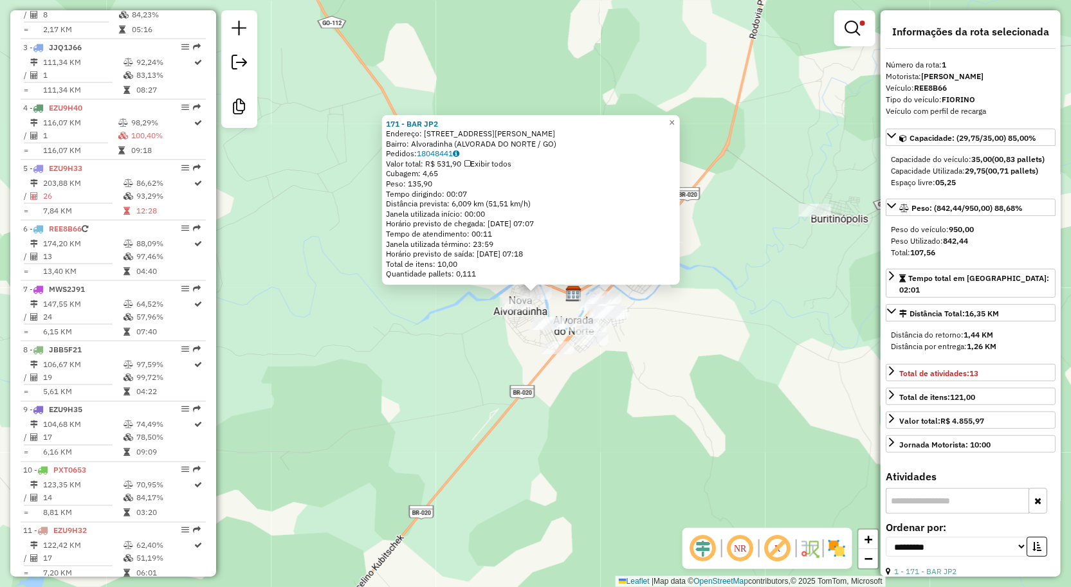
scroll to position [506, 0]
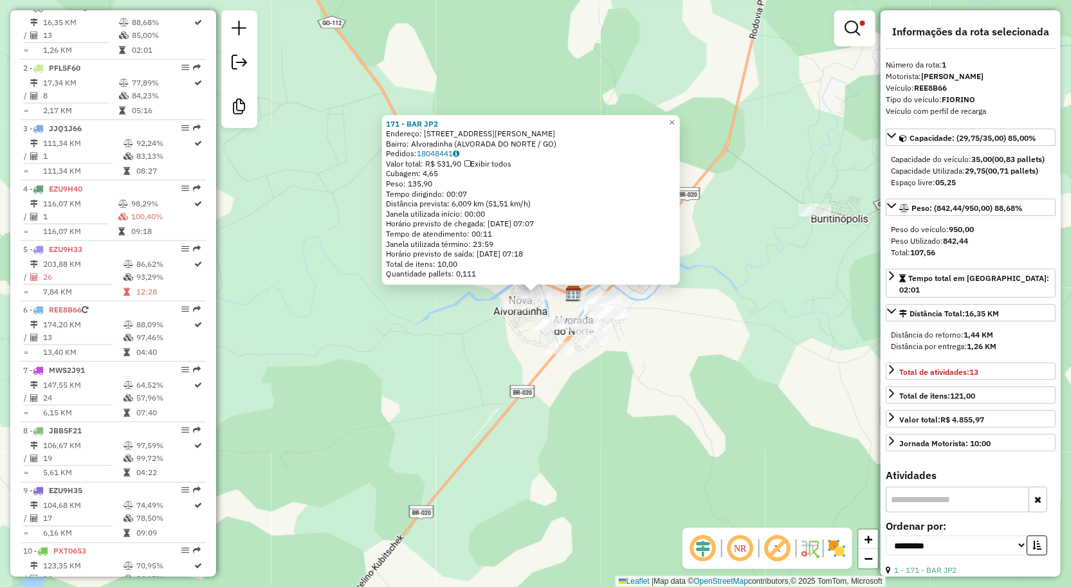
click at [722, 419] on div "171 - BAR JP2 Endereço: Rua Hugo lobo q.26 l16b 16 Bairro: Alvoradinha (ALVORAD…" at bounding box center [535, 293] width 1071 height 587
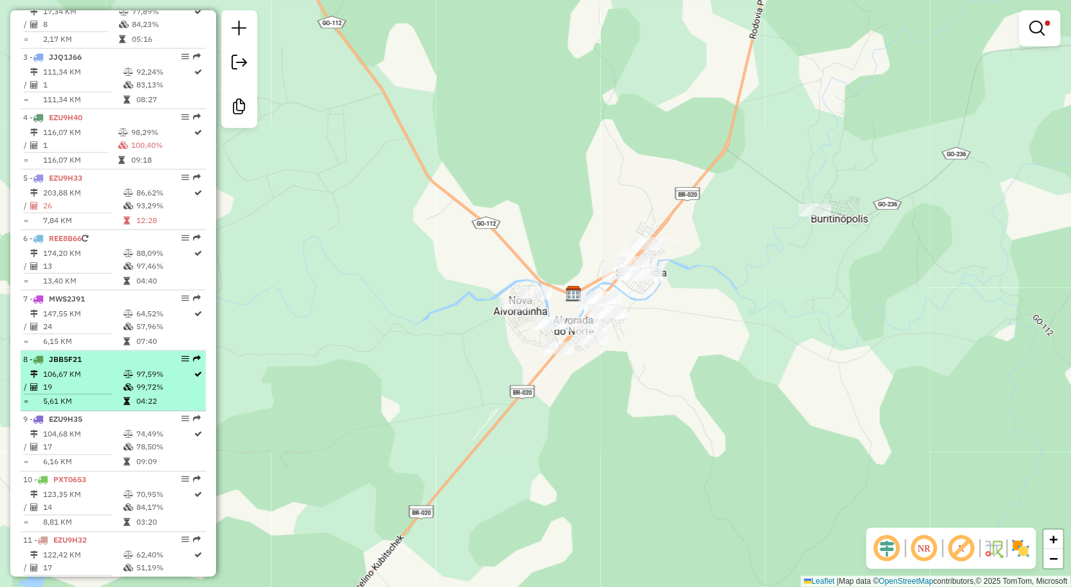
scroll to position [650, 0]
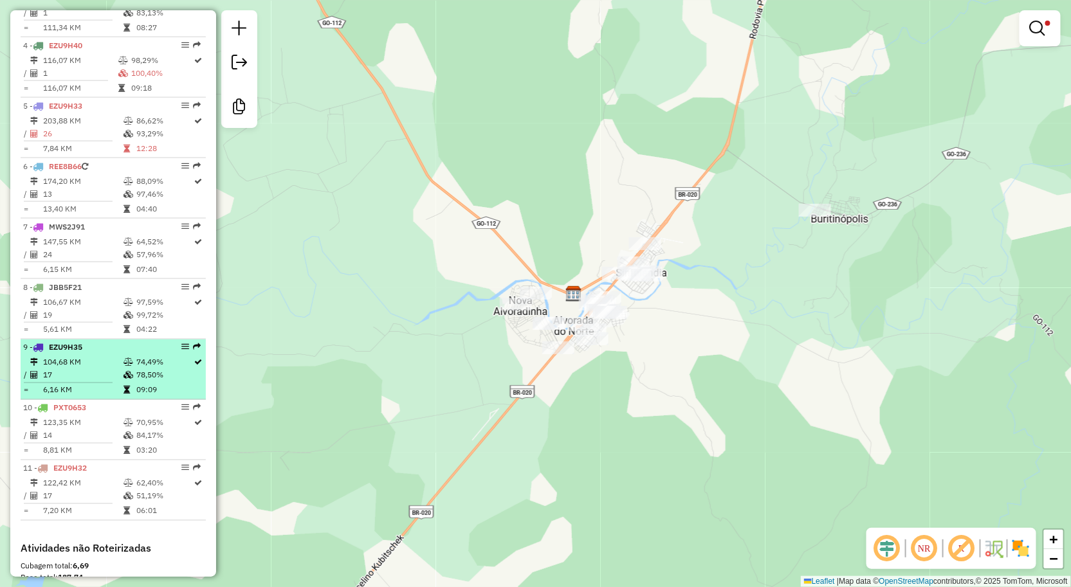
click at [105, 369] on td "104,68 KM" at bounding box center [82, 362] width 80 height 13
select select "**********"
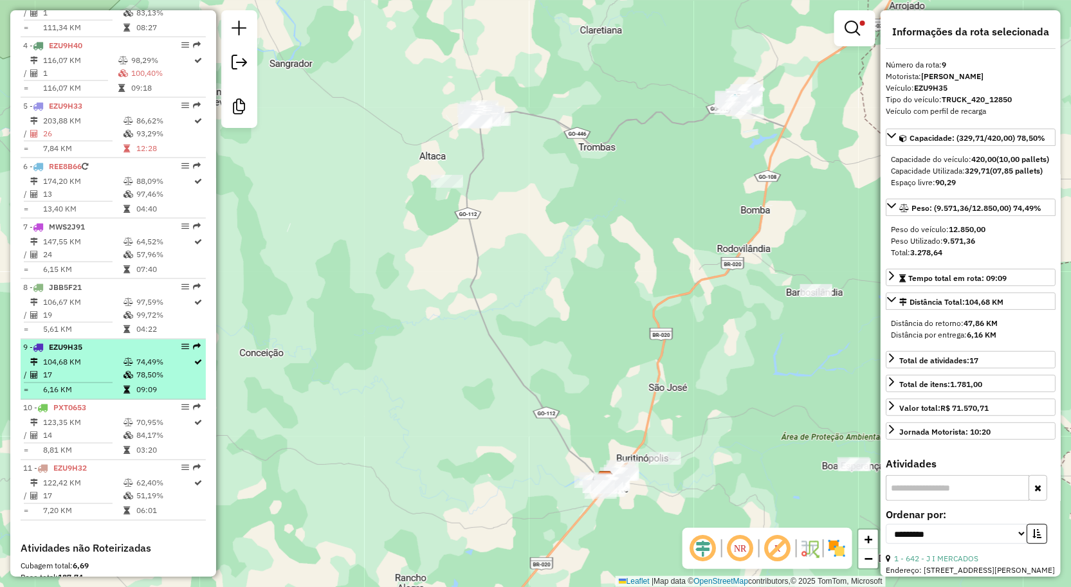
click at [50, 368] on td "104,68 KM" at bounding box center [82, 362] width 80 height 13
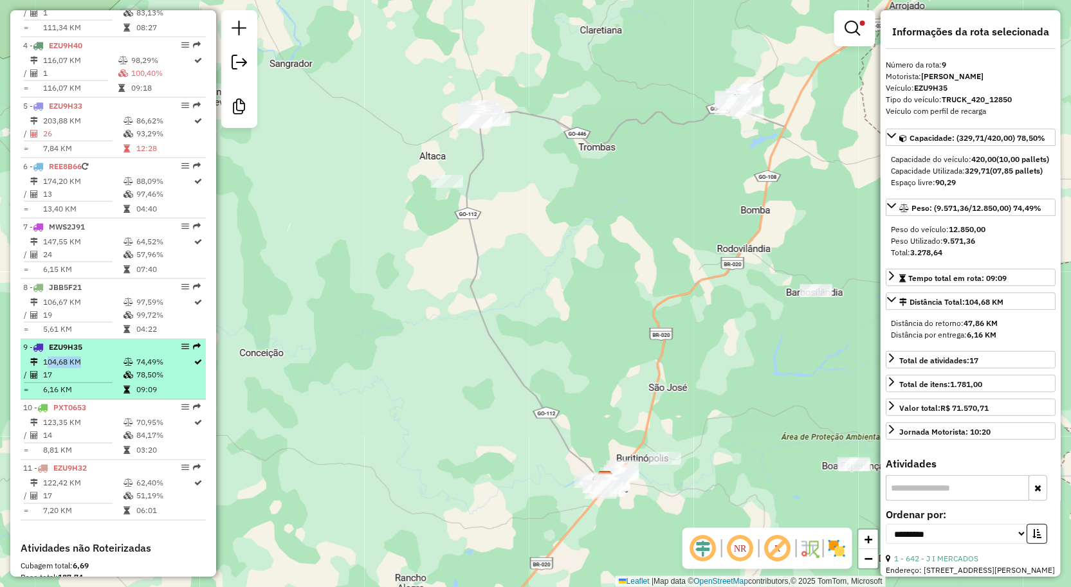
click at [50, 368] on td "104,68 KM" at bounding box center [82, 362] width 80 height 13
click at [80, 369] on td "104,68 KM" at bounding box center [82, 362] width 80 height 13
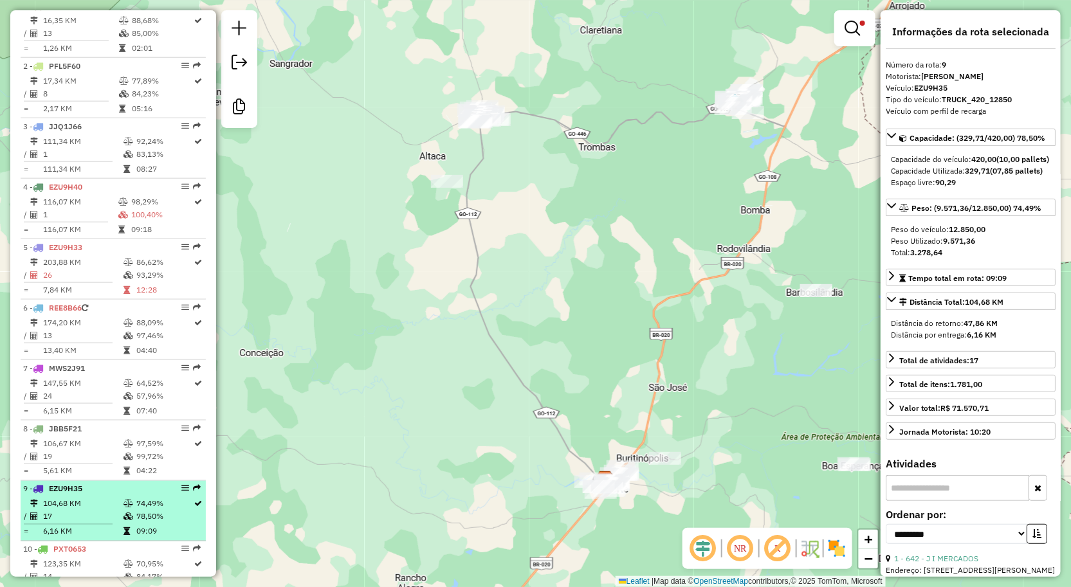
scroll to position [506, 0]
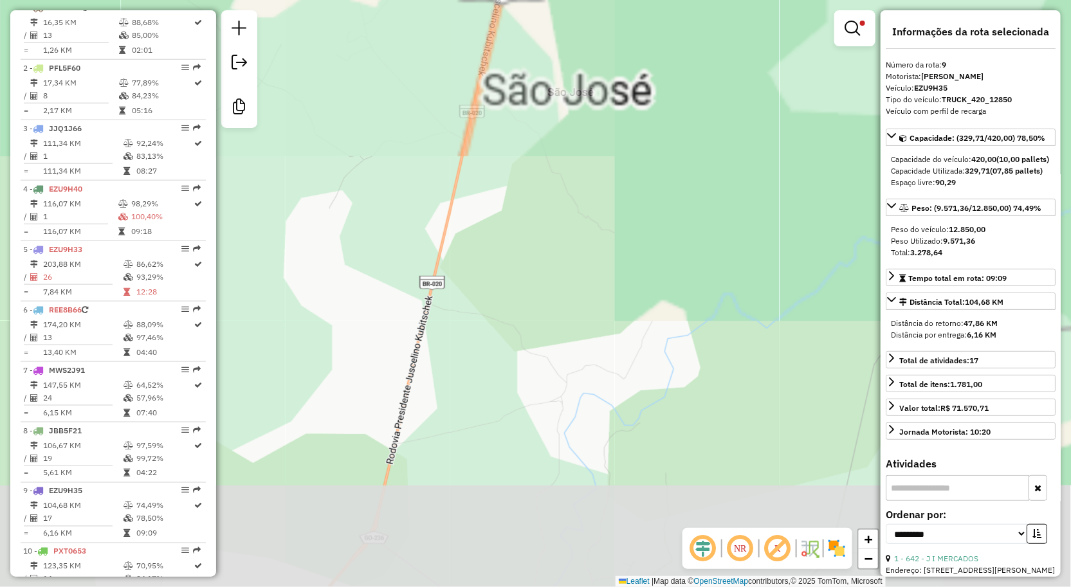
drag, startPoint x: 519, startPoint y: 343, endPoint x: 407, endPoint y: 246, distance: 147.7
click at [415, 262] on div "Limpar filtros Janela de atendimento Grade de atendimento Capacidade Transporta…" at bounding box center [535, 293] width 1071 height 587
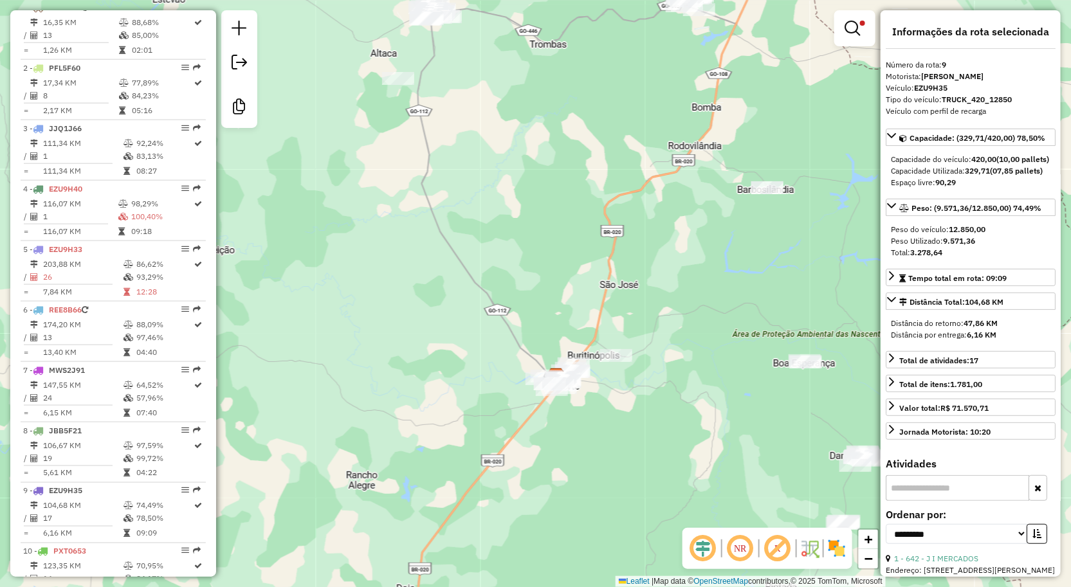
drag, startPoint x: 794, startPoint y: 433, endPoint x: 647, endPoint y: 396, distance: 151.5
click at [668, 403] on div "Limpar filtros Janela de atendimento Grade de atendimento Capacidade Transporta…" at bounding box center [535, 293] width 1071 height 587
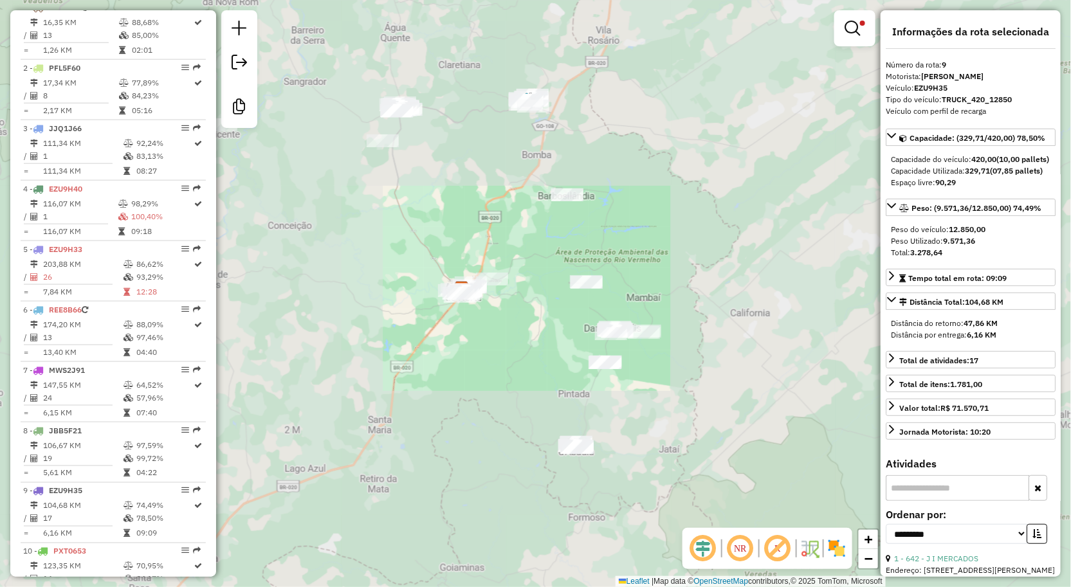
click at [509, 225] on div "Limpar filtros Janela de atendimento Grade de atendimento Capacidade Transporta…" at bounding box center [535, 293] width 1071 height 587
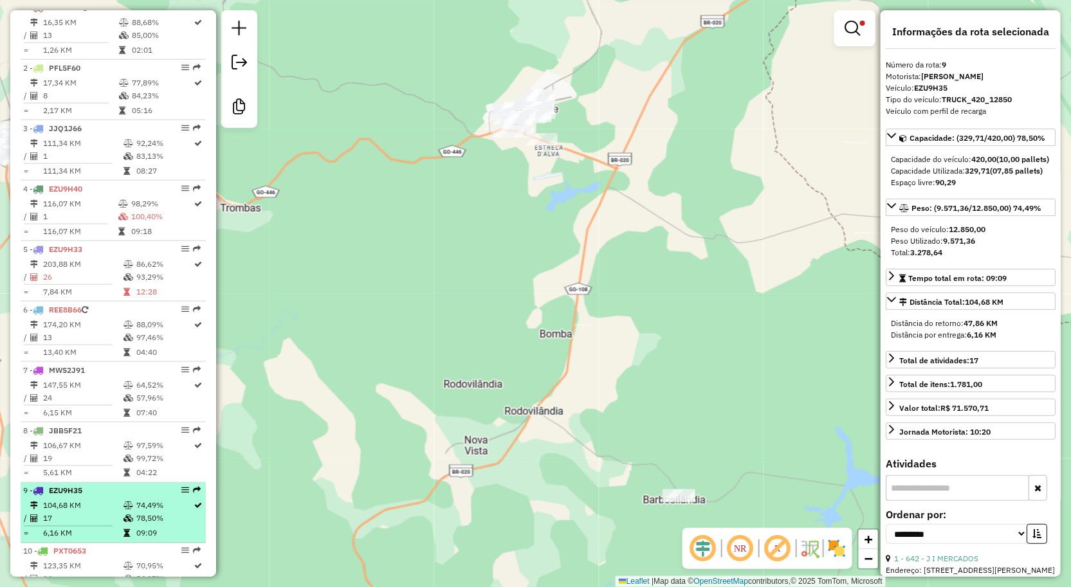
click at [60, 496] on span "EZU9H35" at bounding box center [65, 491] width 33 height 10
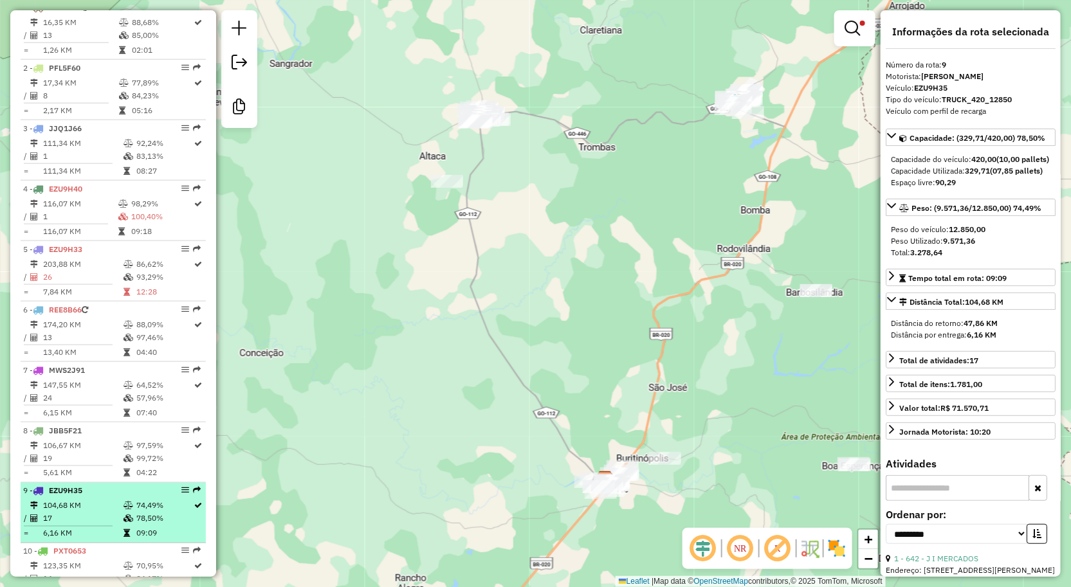
click at [60, 496] on span "EZU9H35" at bounding box center [65, 491] width 33 height 10
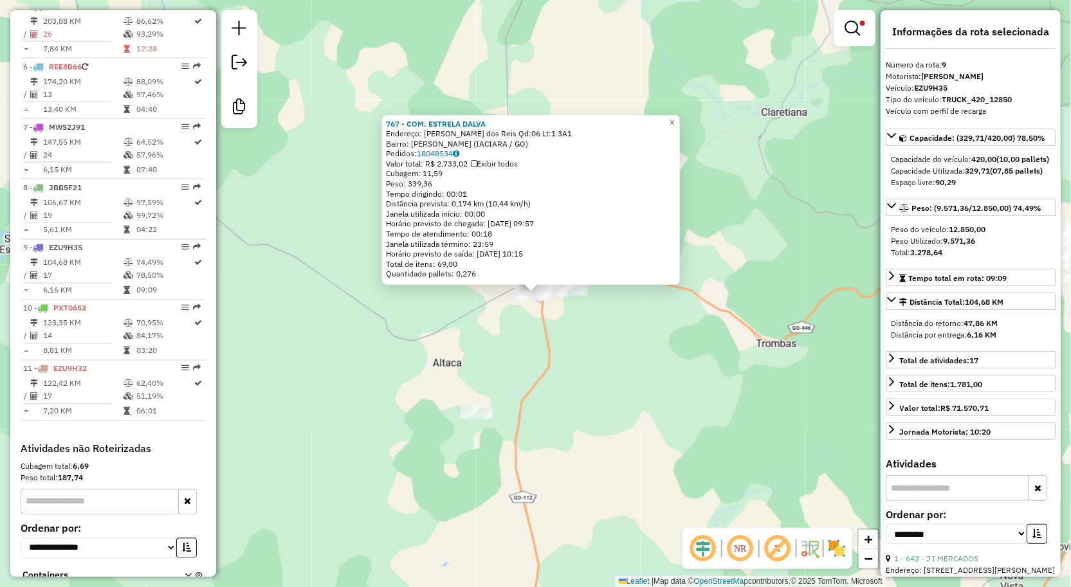
scroll to position [828, 0]
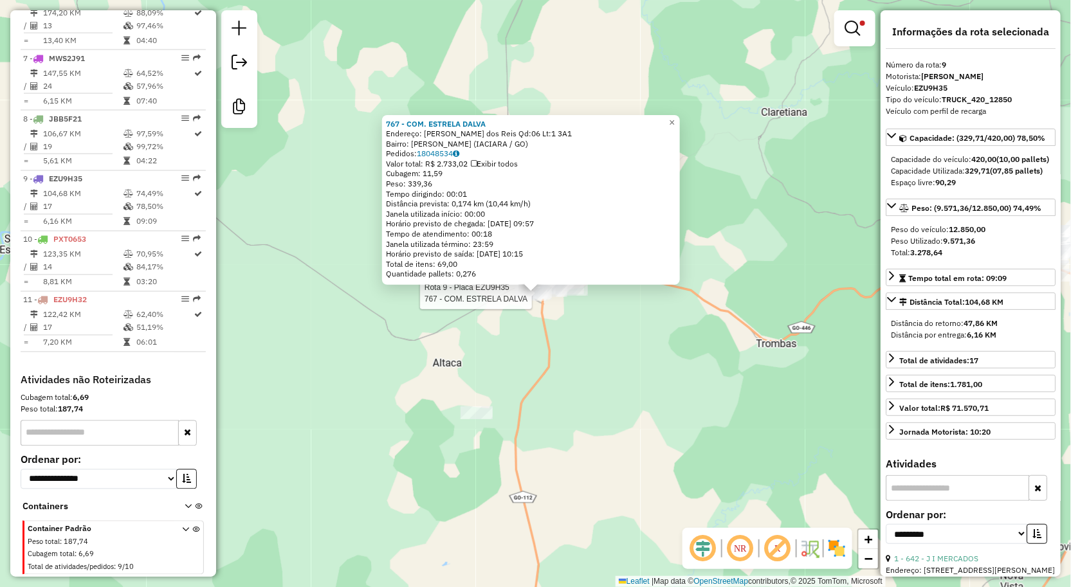
click at [670, 358] on div "Rota 9 - Placa EZU9H35 767 - COM. ESTRELA DALVA 767 - COM. ESTRELA DALVA Endere…" at bounding box center [535, 293] width 1071 height 587
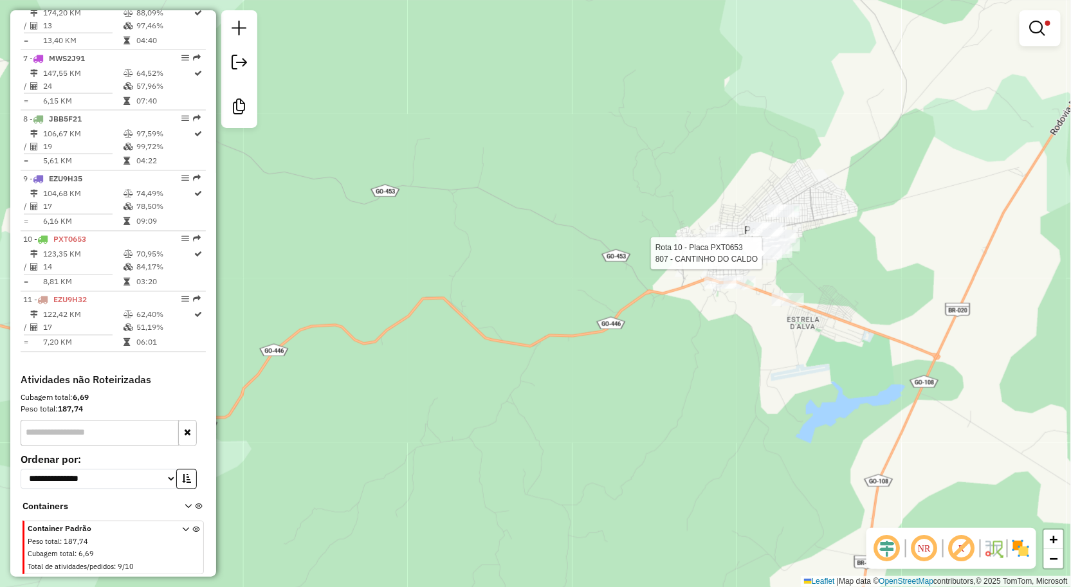
select select "**********"
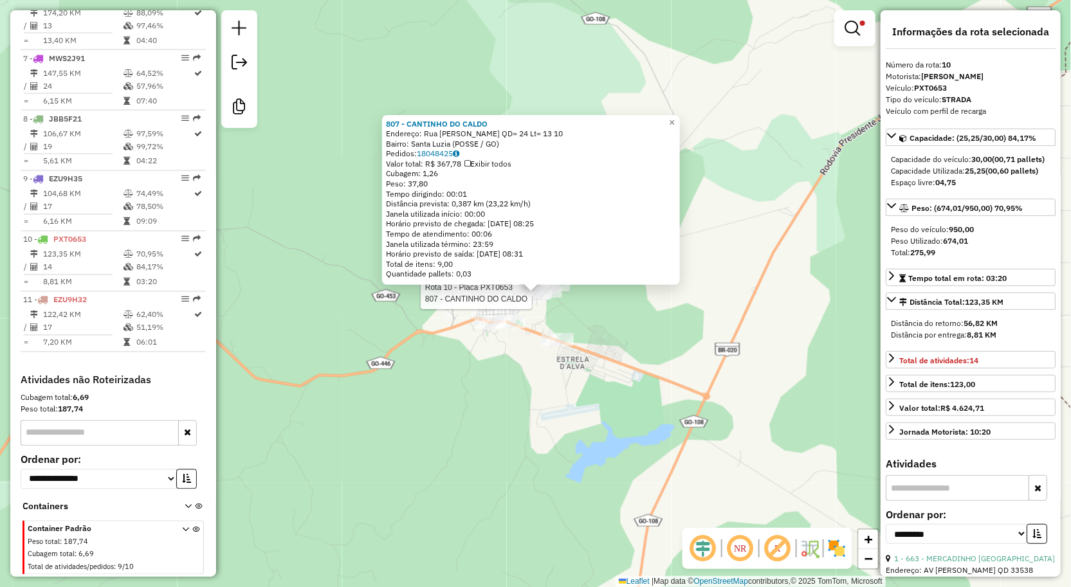
click at [744, 259] on div "Rota 10 - Placa PXT0653 807 - CANTINHO DO CALDO 807 - CANTINHO DO CALDO Endereç…" at bounding box center [535, 293] width 1071 height 587
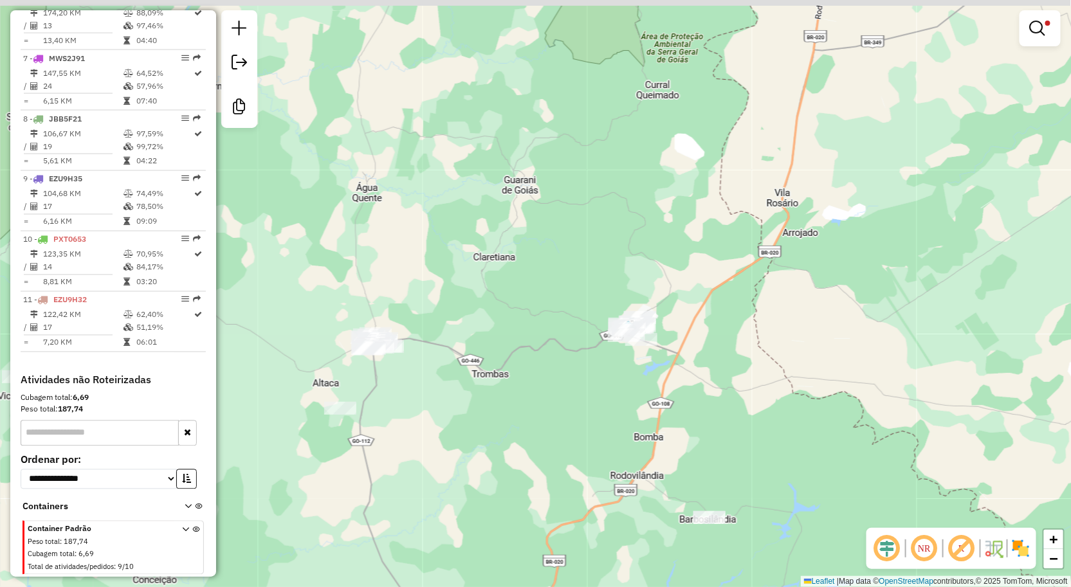
drag, startPoint x: 835, startPoint y: 246, endPoint x: 731, endPoint y: 336, distance: 137.2
click at [758, 329] on div "Limpar filtros Janela de atendimento Grade de atendimento Capacidade Transporta…" at bounding box center [535, 293] width 1071 height 587
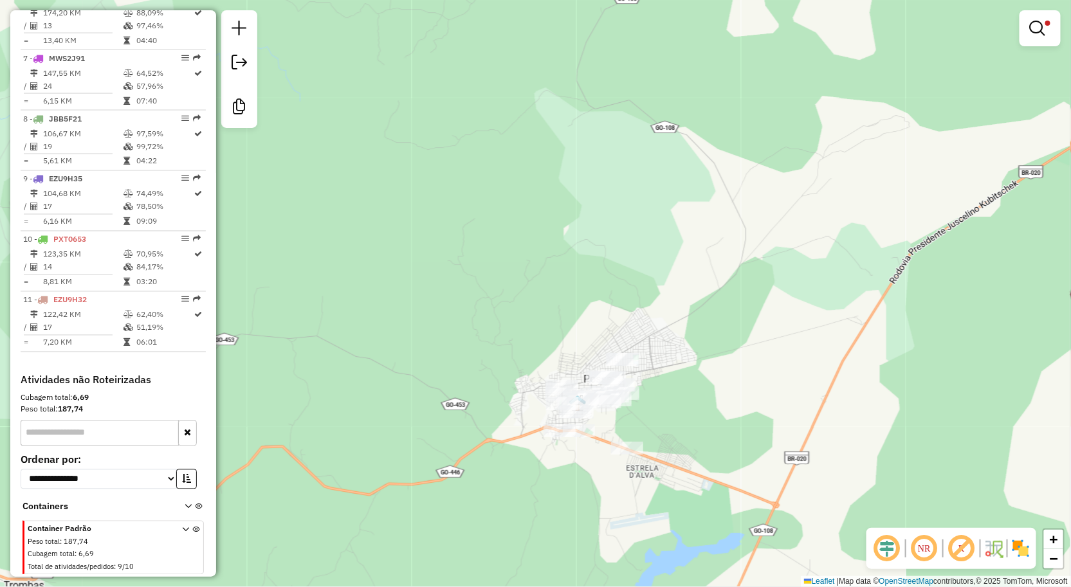
drag, startPoint x: 656, startPoint y: 328, endPoint x: 637, endPoint y: 329, distance: 18.7
click at [660, 312] on div "Limpar filtros Janela de atendimento Grade de atendimento Capacidade Transporta…" at bounding box center [535, 293] width 1071 height 587
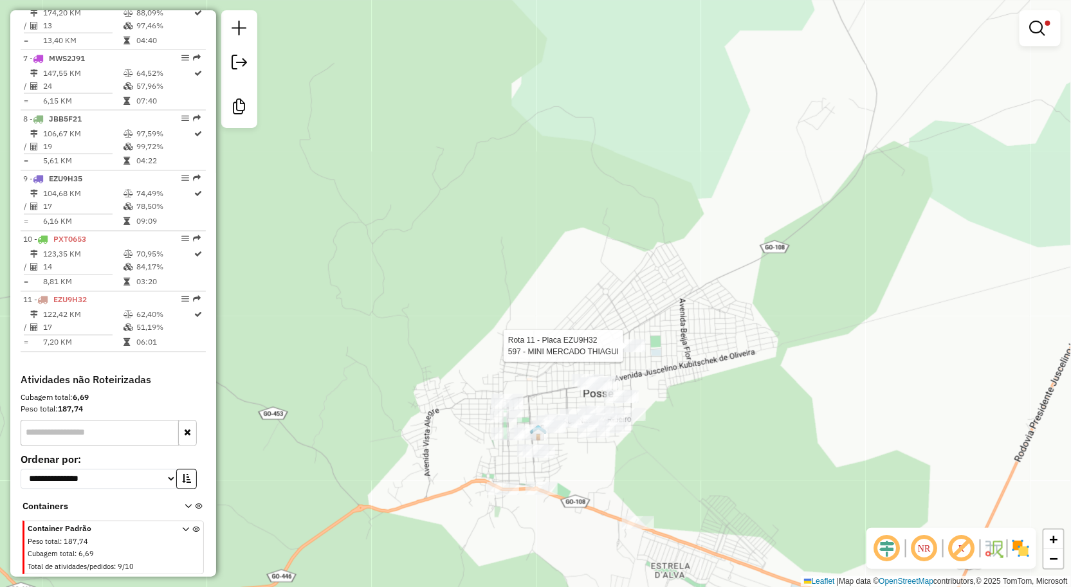
select select "**********"
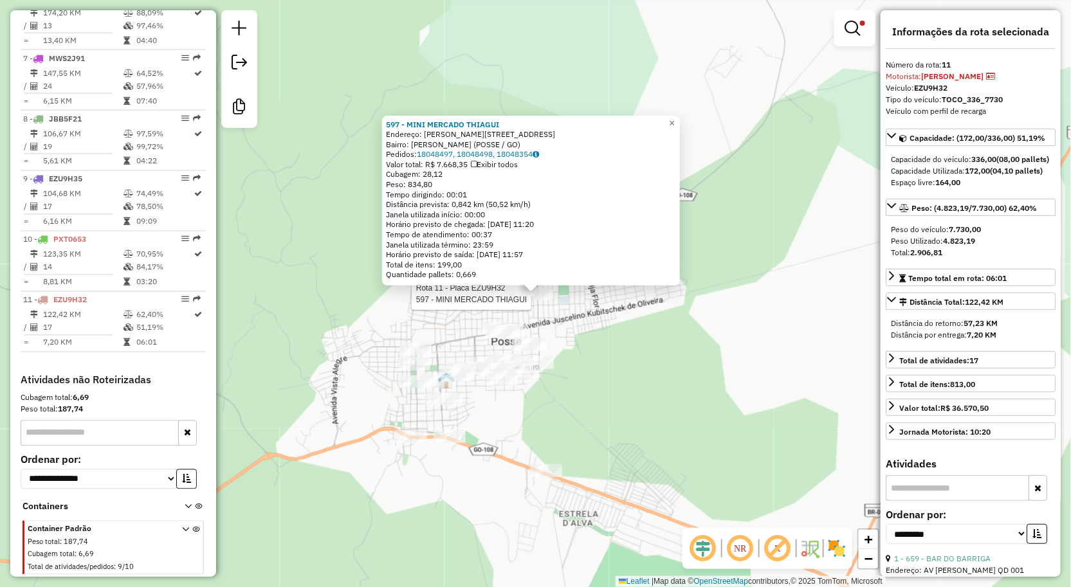
drag, startPoint x: 666, startPoint y: 421, endPoint x: 740, endPoint y: 256, distance: 181.1
click at [736, 265] on div "Rota 11 - Placa EZU9H32 597 - MINI MERCADO THIAGUI 597 - MINI MERCADO THIAGUI E…" at bounding box center [535, 293] width 1071 height 587
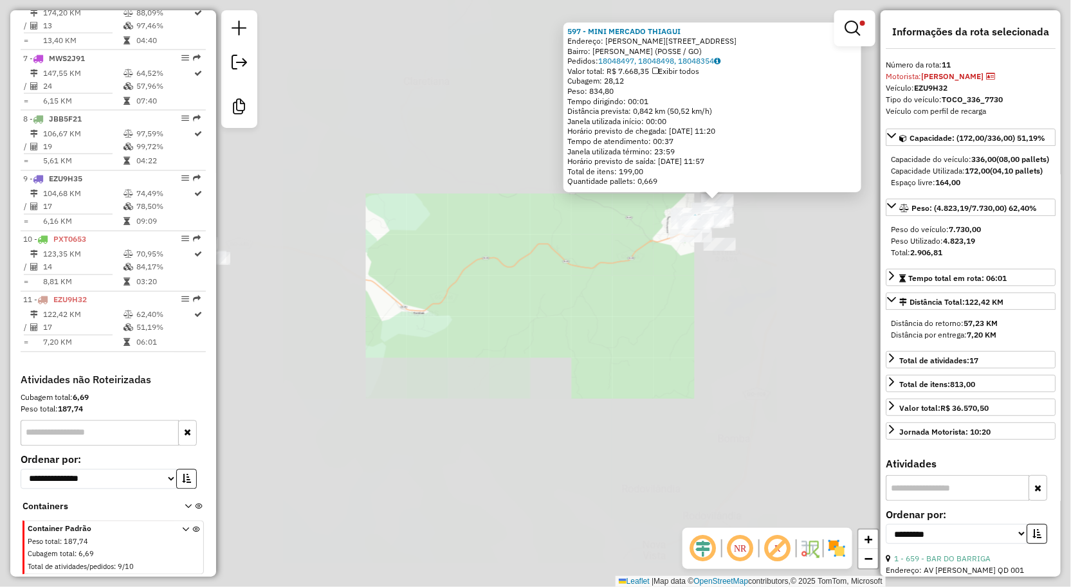
drag, startPoint x: 678, startPoint y: 365, endPoint x: 715, endPoint y: 291, distance: 82.3
click at [712, 297] on div "597 - MINI MERCADO THIAGUI Endereço: RAMIRO VIEIRA DE MELO 11 Bairro: St Mae Be…" at bounding box center [535, 293] width 1071 height 587
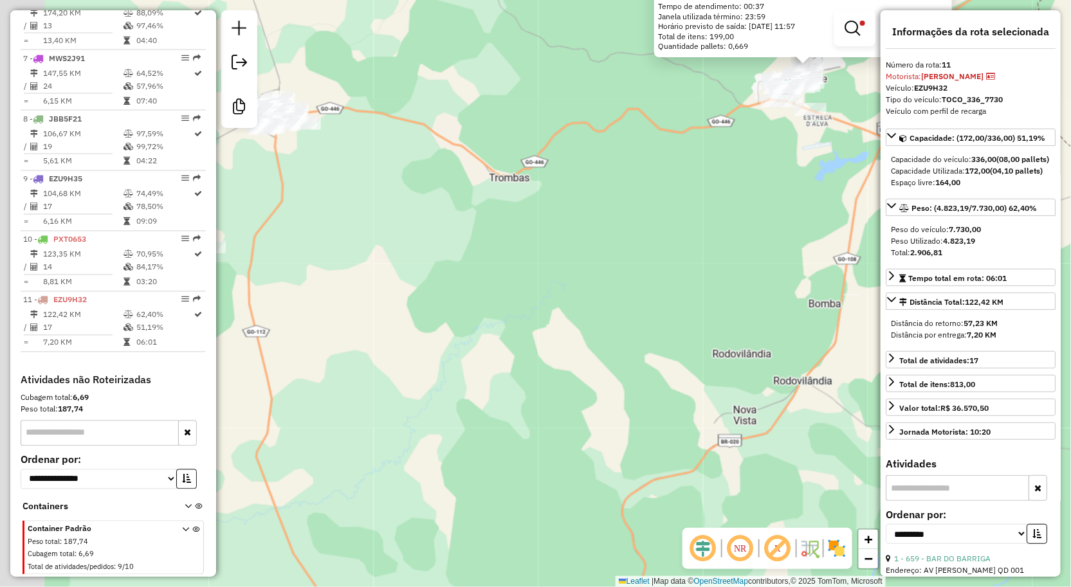
drag, startPoint x: 627, startPoint y: 318, endPoint x: 708, endPoint y: 205, distance: 139.2
click at [723, 201] on div "597 - MINI MERCADO THIAGUI Endereço: RAMIRO VIEIRA DE MELO 11 Bairro: St Mae Be…" at bounding box center [535, 293] width 1071 height 587
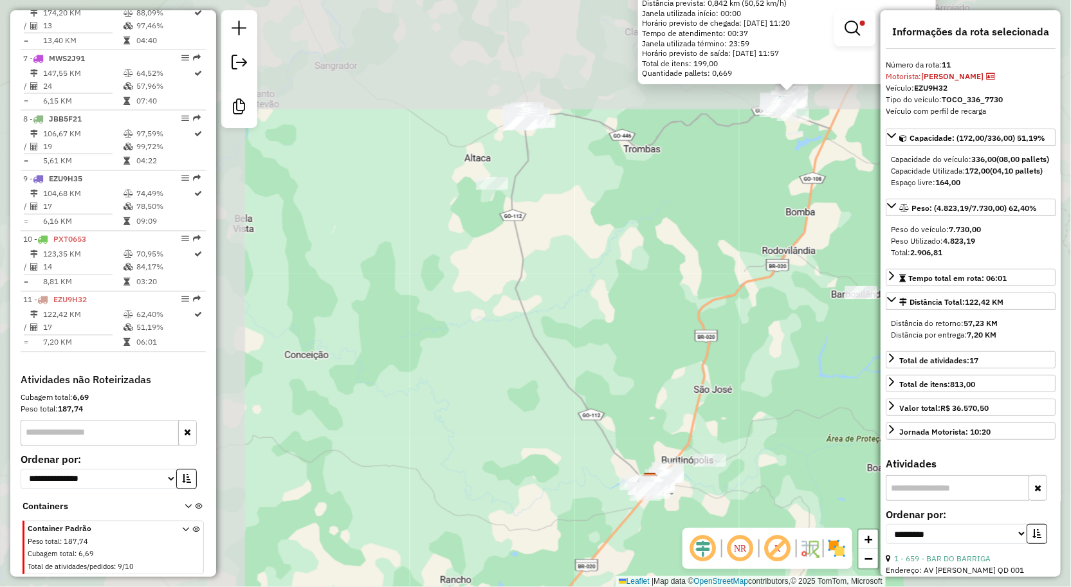
drag, startPoint x: 635, startPoint y: 219, endPoint x: 691, endPoint y: 213, distance: 56.2
click at [700, 223] on div "597 - MINI MERCADO THIAGUI Endereço: RAMIRO VIEIRA DE MELO 11 Bairro: St Mae Be…" at bounding box center [535, 293] width 1071 height 587
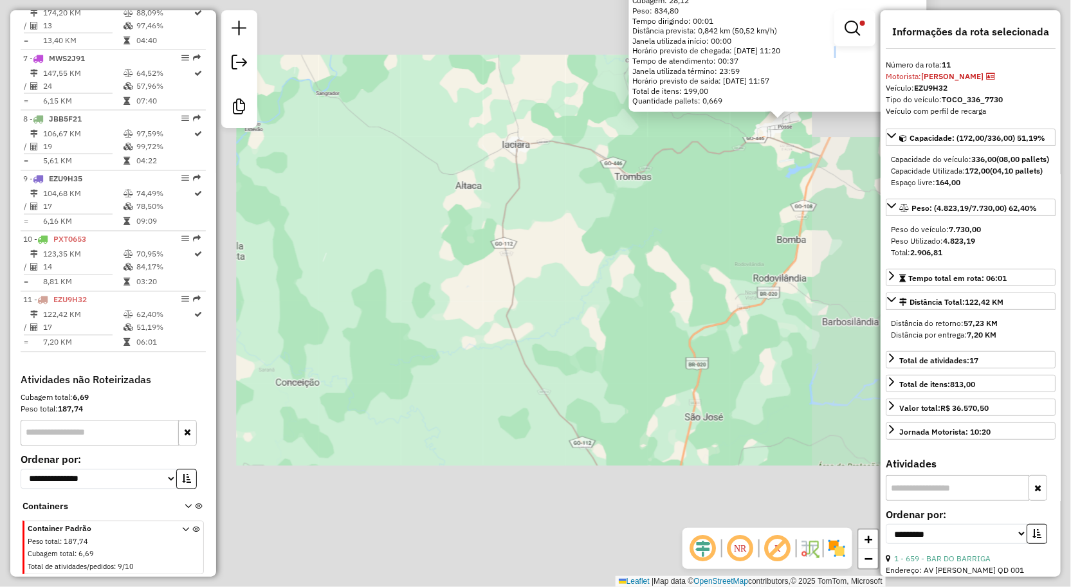
drag, startPoint x: 612, startPoint y: 150, endPoint x: 608, endPoint y: 104, distance: 46.4
click at [608, 106] on div "597 - MINI MERCADO THIAGUI Endereço: RAMIRO VIEIRA DE MELO 11 Bairro: St Mae Be…" at bounding box center [535, 293] width 1071 height 587
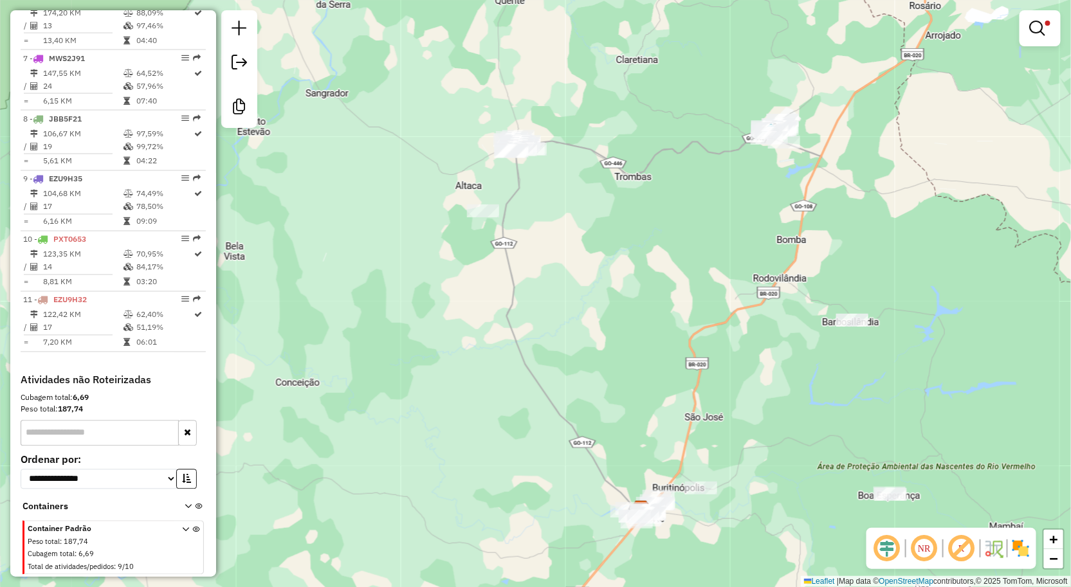
drag, startPoint x: 590, startPoint y: 256, endPoint x: 583, endPoint y: 103, distance: 153.2
click at [586, 120] on div "Limpar filtros Janela de atendimento Grade de atendimento Capacidade Transporta…" at bounding box center [535, 293] width 1071 height 587
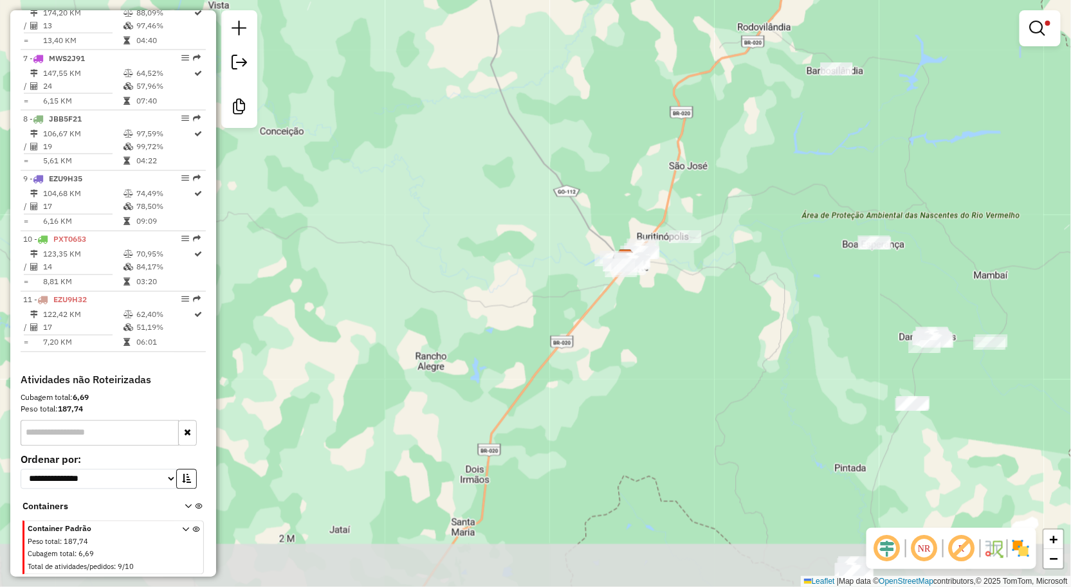
drag, startPoint x: 646, startPoint y: 262, endPoint x: 641, endPoint y: 189, distance: 73.5
click at [641, 190] on div "Limpar filtros Janela de atendimento Grade de atendimento Capacidade Transporta…" at bounding box center [535, 293] width 1071 height 587
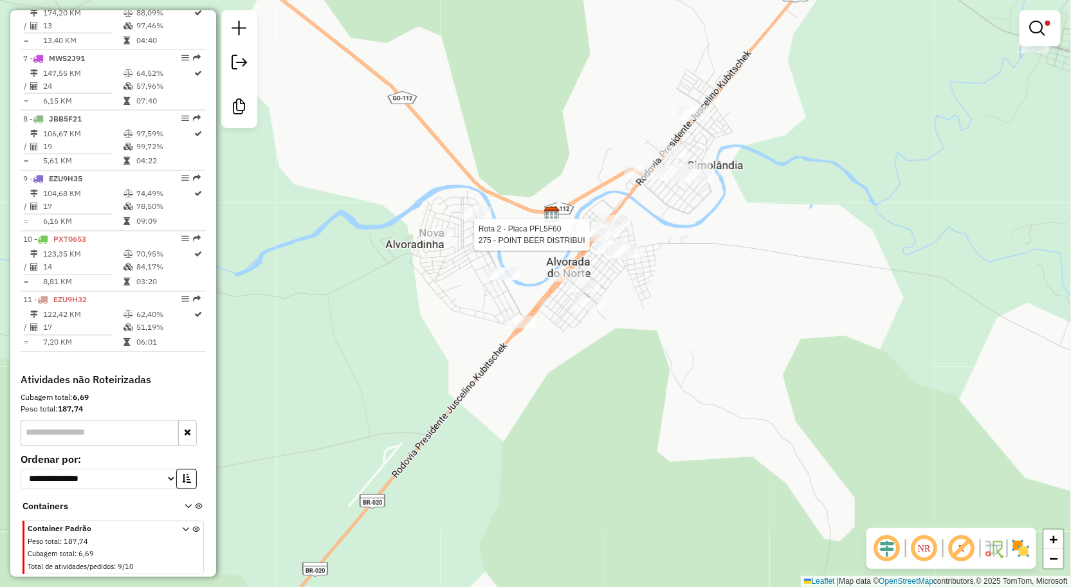
select select "**********"
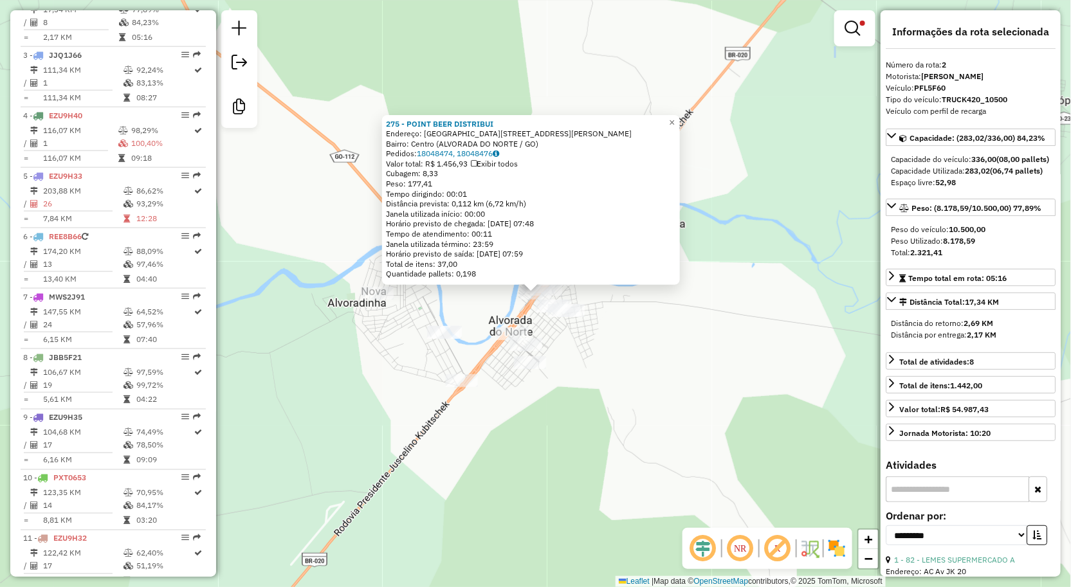
scroll to position [567, 0]
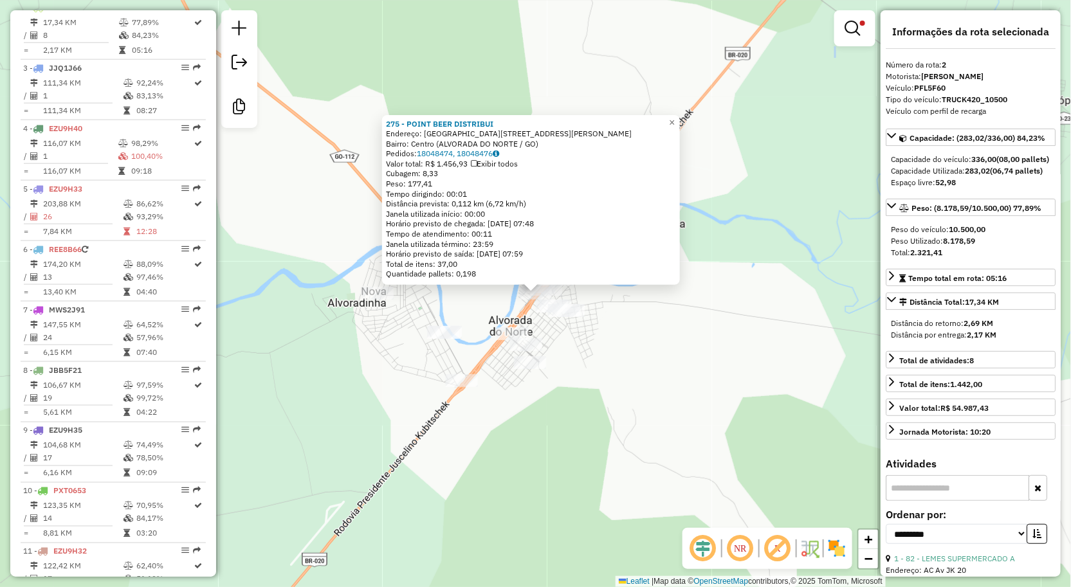
click at [639, 379] on div "Rota 2 - Placa PFL5F60 275 - POINT BEER DISTRIBUI 275 - POINT BEER DISTRIBUI En…" at bounding box center [535, 293] width 1071 height 587
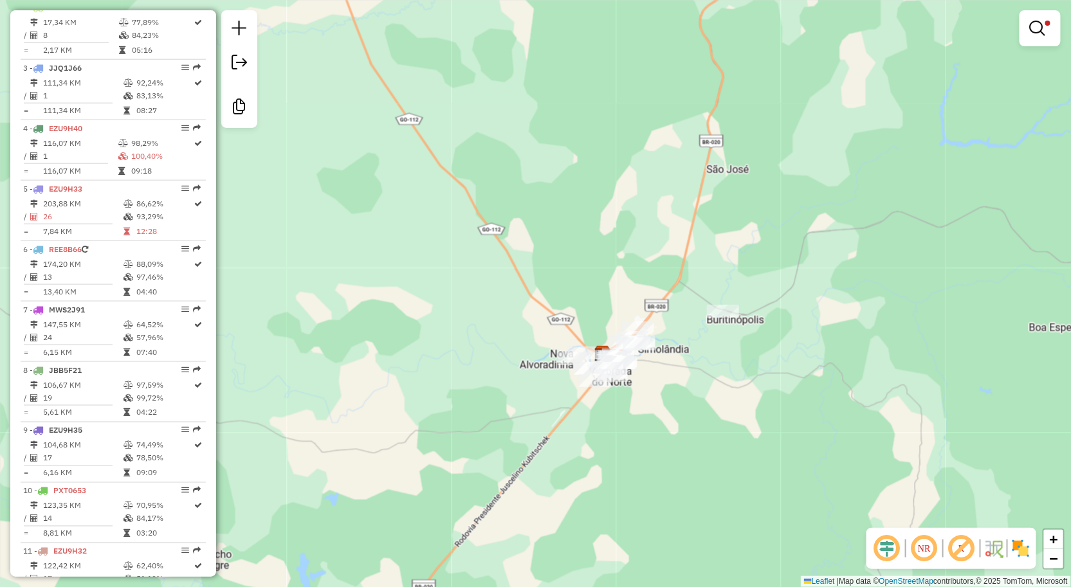
drag, startPoint x: 687, startPoint y: 375, endPoint x: 588, endPoint y: 404, distance: 103.2
click at [590, 406] on div "Limpar filtros Janela de atendimento Grade de atendimento Capacidade Transporta…" at bounding box center [535, 293] width 1071 height 587
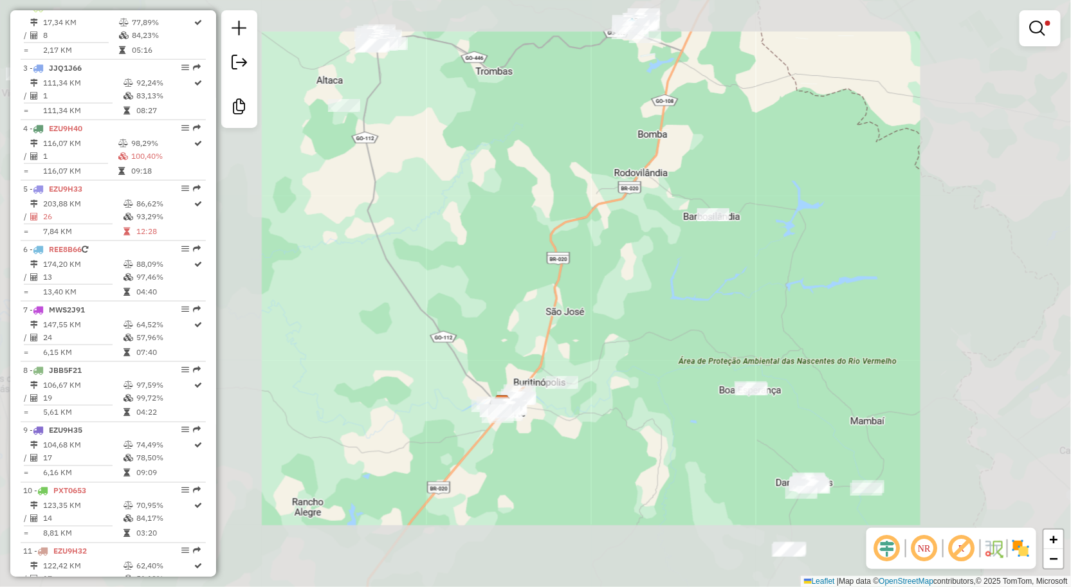
drag, startPoint x: 716, startPoint y: 433, endPoint x: 518, endPoint y: 399, distance: 200.5
click at [561, 414] on div "Limpar filtros Janela de atendimento Grade de atendimento Capacidade Transporta…" at bounding box center [535, 293] width 1071 height 587
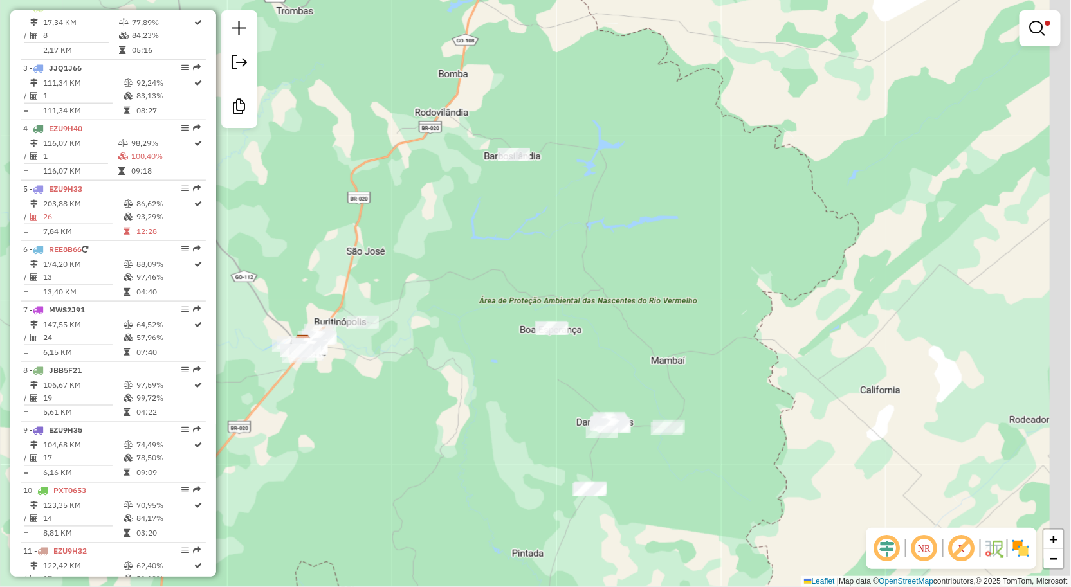
drag, startPoint x: 699, startPoint y: 496, endPoint x: 658, endPoint y: 444, distance: 65.9
click at [660, 448] on div "Limpar filtros Janela de atendimento Grade de atendimento Capacidade Transporta…" at bounding box center [535, 293] width 1071 height 587
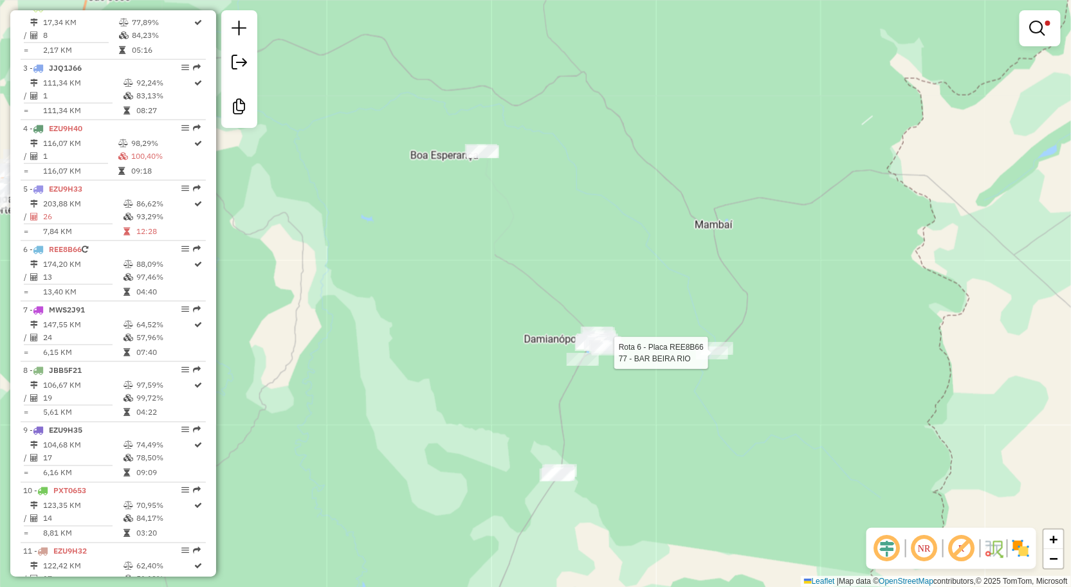
select select "**********"
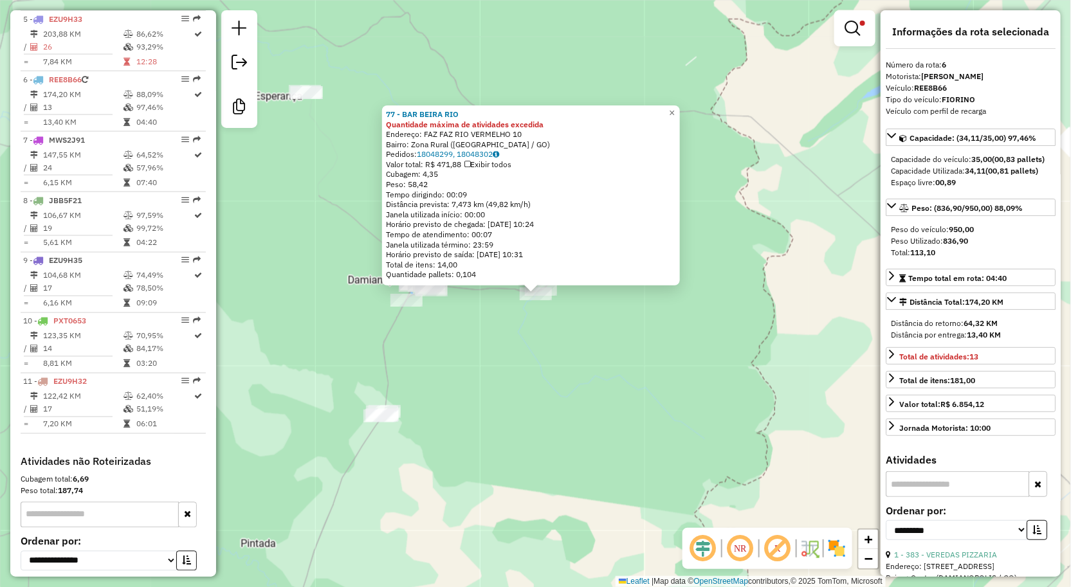
scroll to position [808, 0]
